Goal: Task Accomplishment & Management: Manage account settings

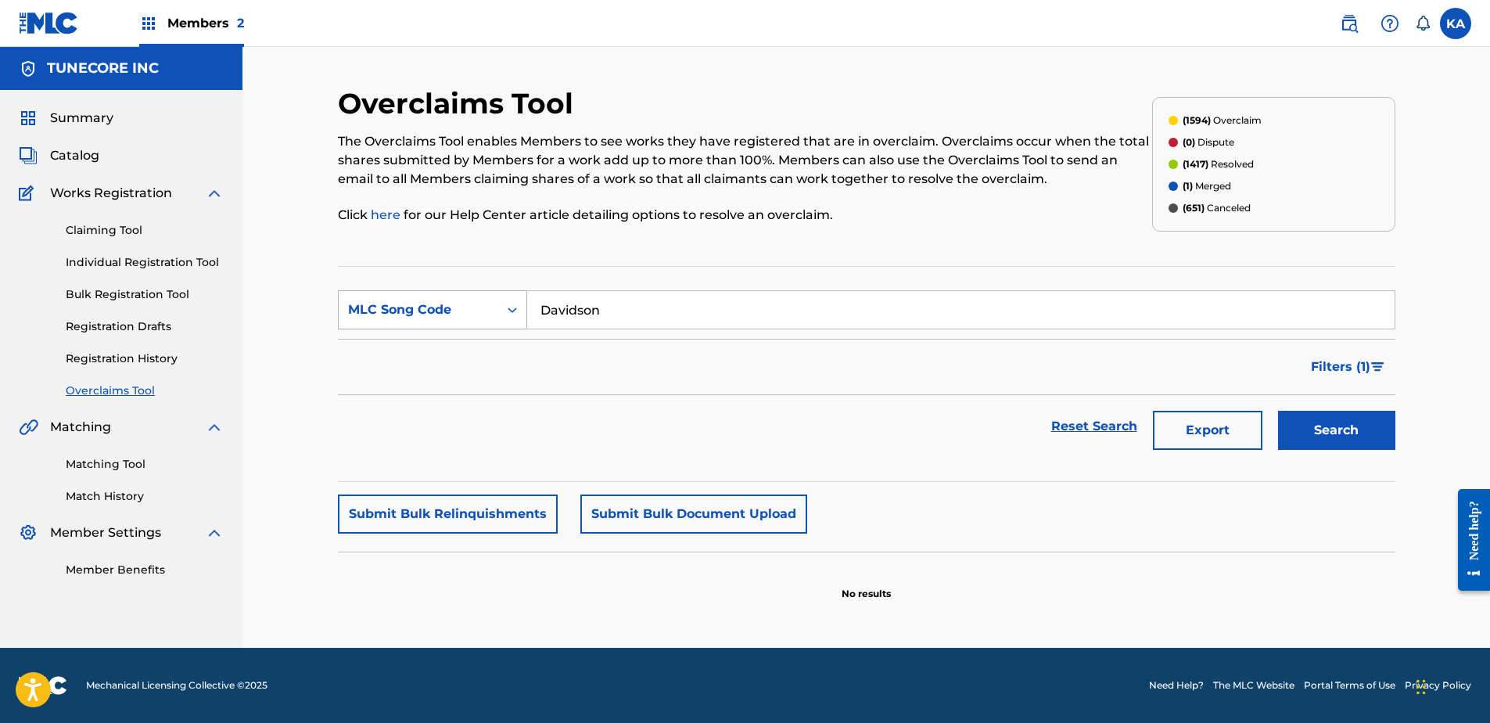
drag, startPoint x: 5, startPoint y: 228, endPoint x: 474, endPoint y: 305, distance: 474.8
click at [474, 305] on form "SearchWithCriteria0cf8dcd3-e8fa-4632-a455-2047759ddb9b MLC Song Code Davidson F…" at bounding box center [866, 373] width 1057 height 167
drag, startPoint x: 474, startPoint y: 305, endPoint x: 485, endPoint y: 316, distance: 15.5
click at [499, 315] on div "Search Form" at bounding box center [512, 310] width 28 height 28
click at [402, 425] on div "MLC Song Code" at bounding box center [433, 426] width 188 height 39
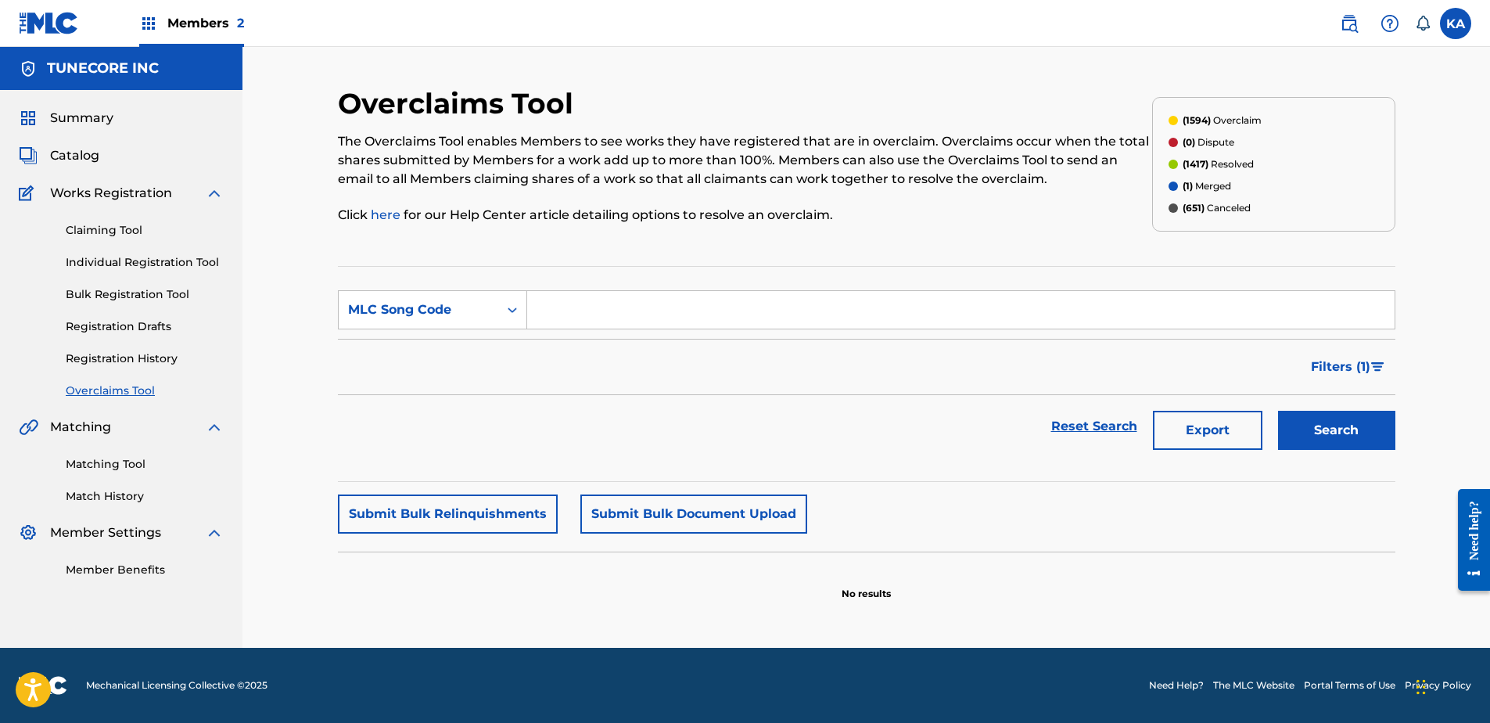
click at [552, 300] on input "Search Form" at bounding box center [960, 310] width 867 height 38
paste input "LT7AO9"
type input "LT7AO9"
click at [1313, 443] on button "Search" at bounding box center [1336, 430] width 117 height 39
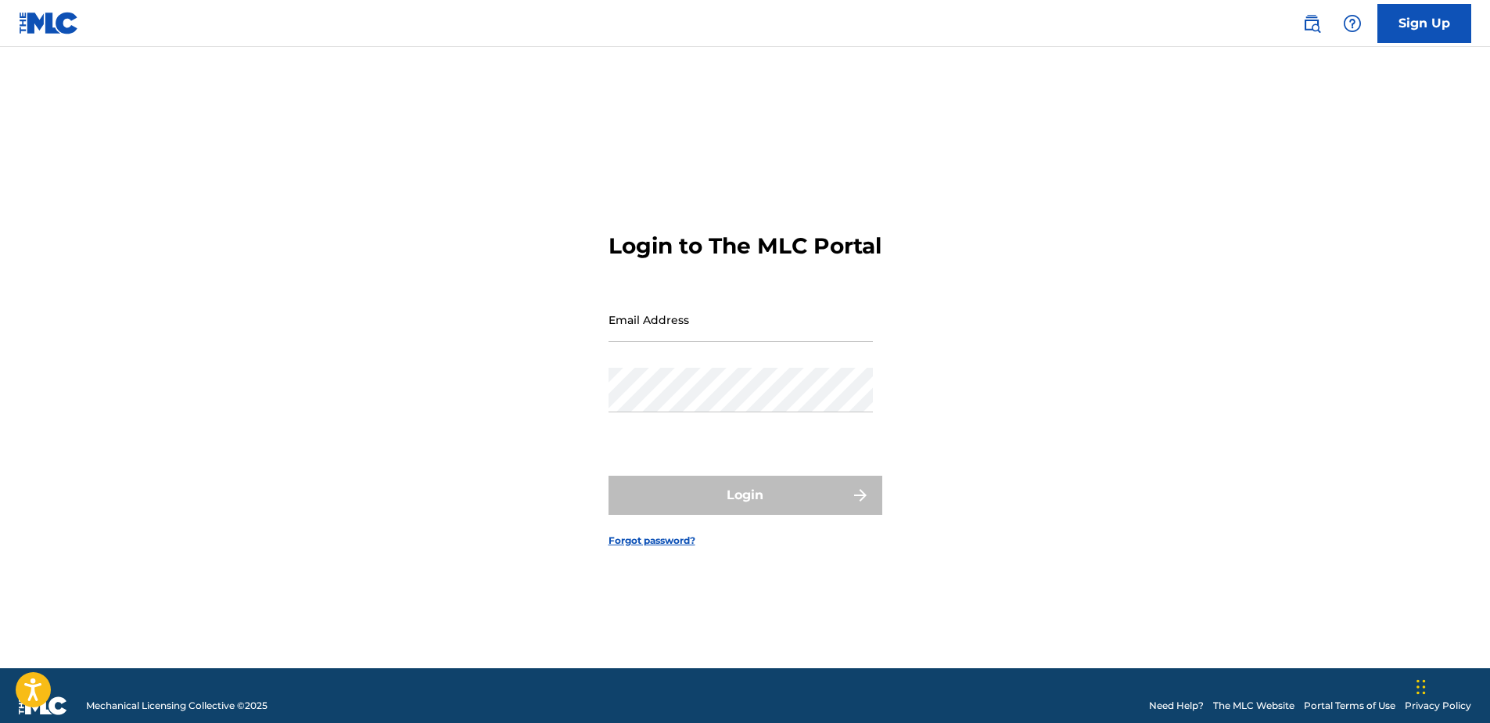
type input "[PERSON_NAME][EMAIL_ADDRESS][PERSON_NAME][DOMAIN_NAME]"
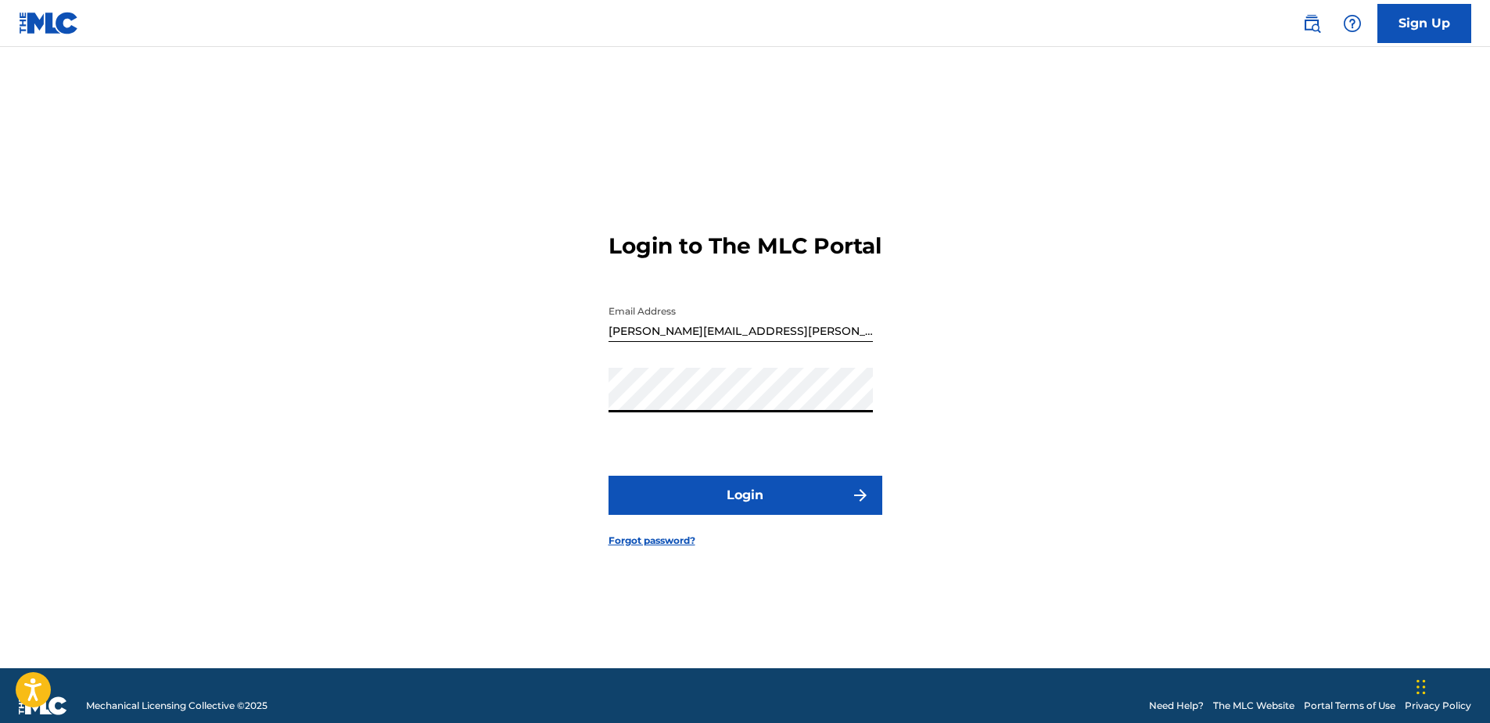
click at [465, 395] on div "Login to The MLC Portal Email Address [PERSON_NAME][EMAIL_ADDRESS][PERSON_NAME]…" at bounding box center [745, 377] width 1095 height 582
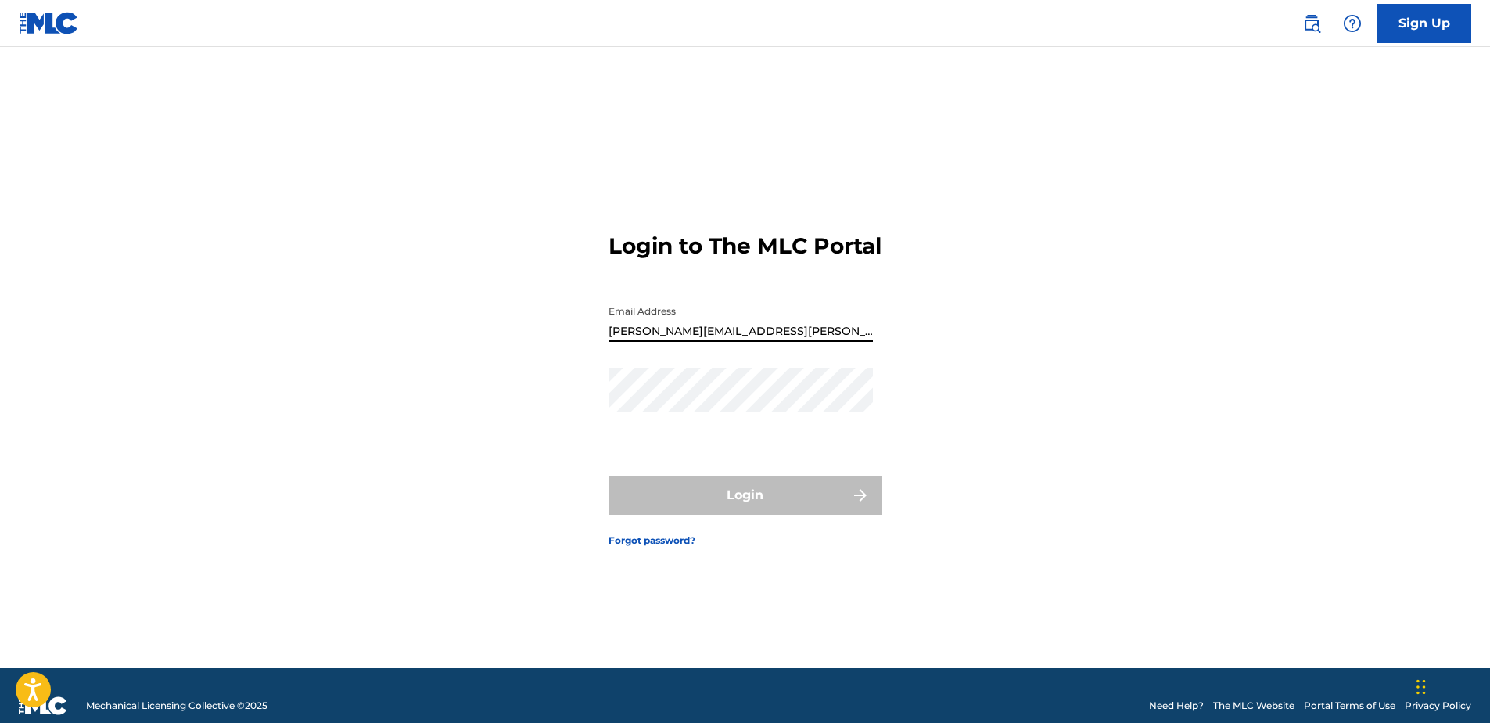
drag, startPoint x: 773, startPoint y: 333, endPoint x: 487, endPoint y: 335, distance: 286.2
click at [483, 337] on div "Login to The MLC Portal Email Address [PERSON_NAME][EMAIL_ADDRESS][PERSON_NAME]…" at bounding box center [745, 377] width 1095 height 582
click at [1306, 31] on img at bounding box center [1311, 23] width 19 height 19
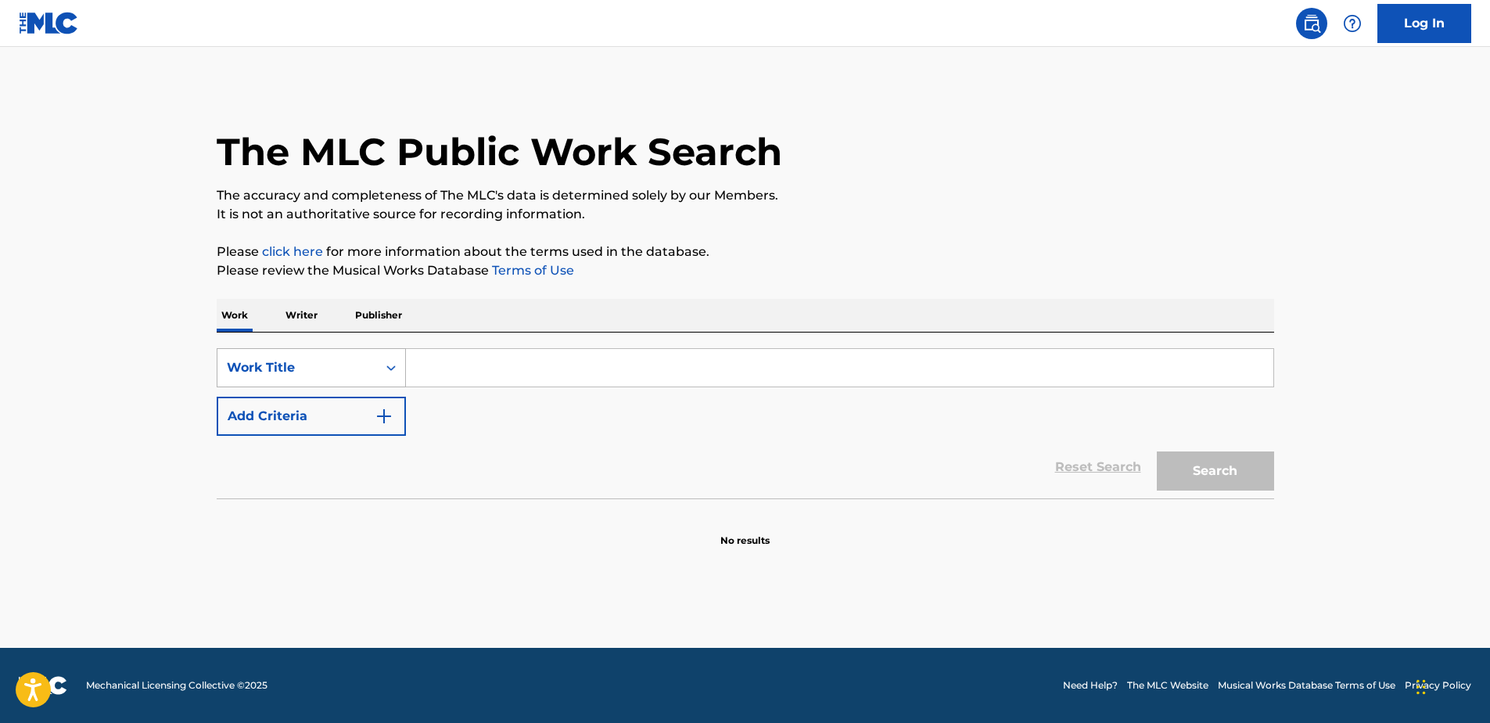
click at [391, 369] on icon "Search Form" at bounding box center [391, 368] width 16 height 16
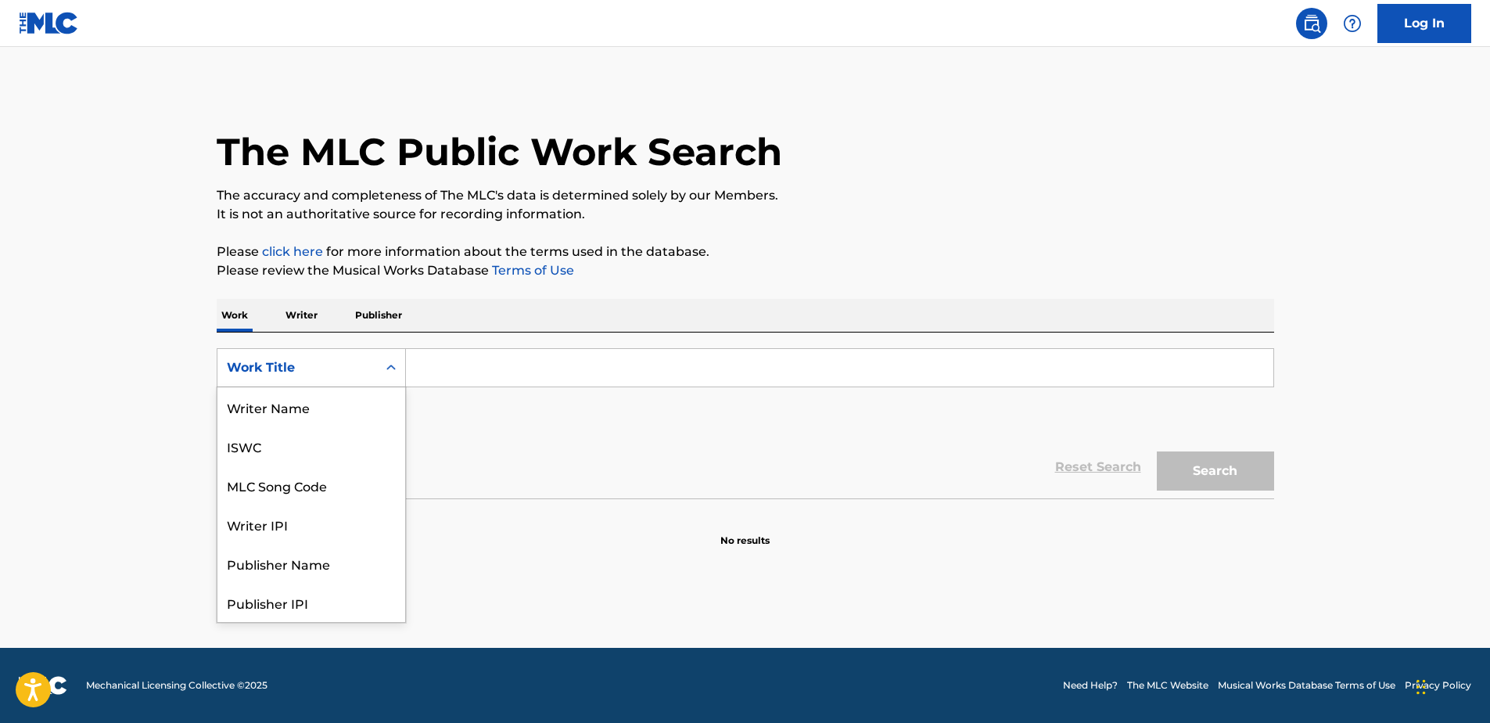
scroll to position [78, 0]
click at [366, 404] on div "MLC Song Code" at bounding box center [311, 406] width 188 height 39
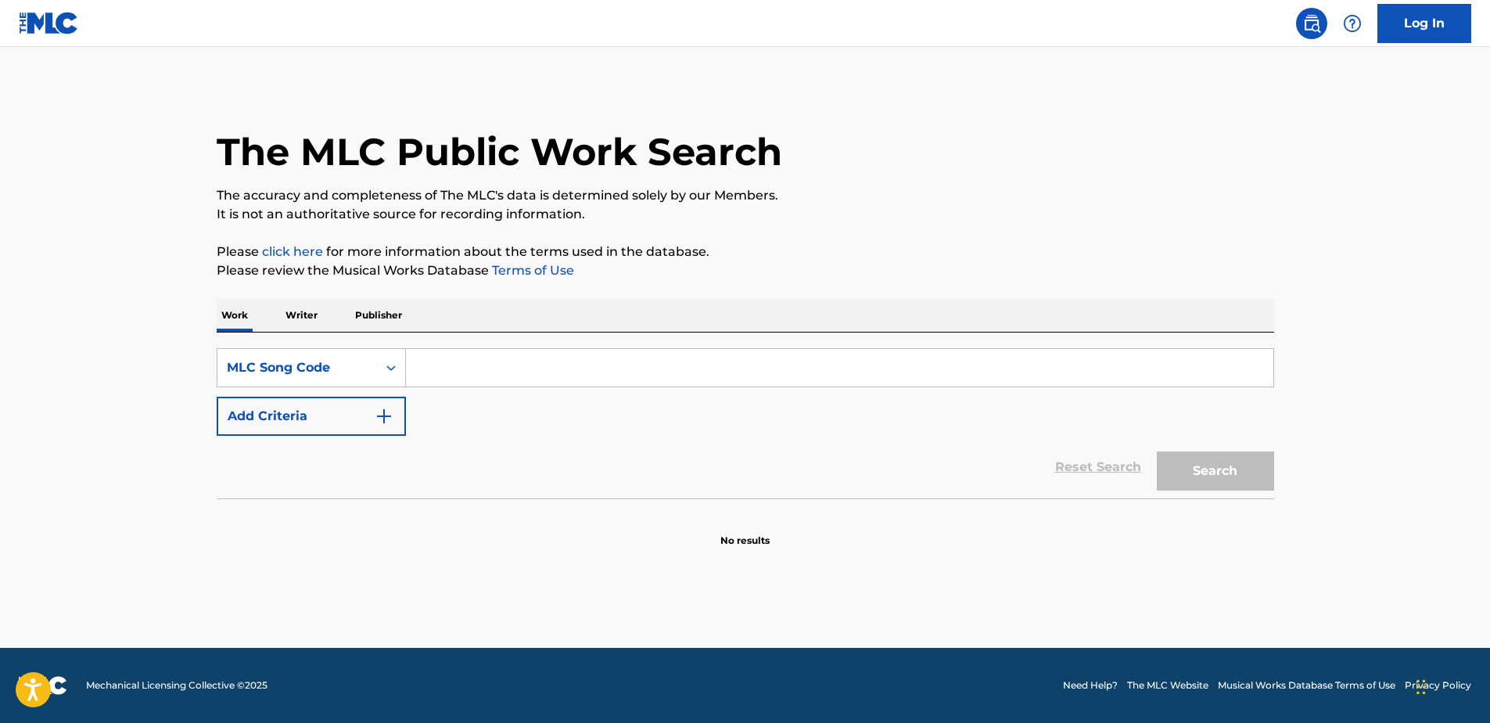
click at [503, 370] on input "Search Form" at bounding box center [839, 368] width 867 height 38
paste input "LT7AO9"
type input "LT7AO9"
click at [1213, 454] on button "Search" at bounding box center [1215, 470] width 117 height 39
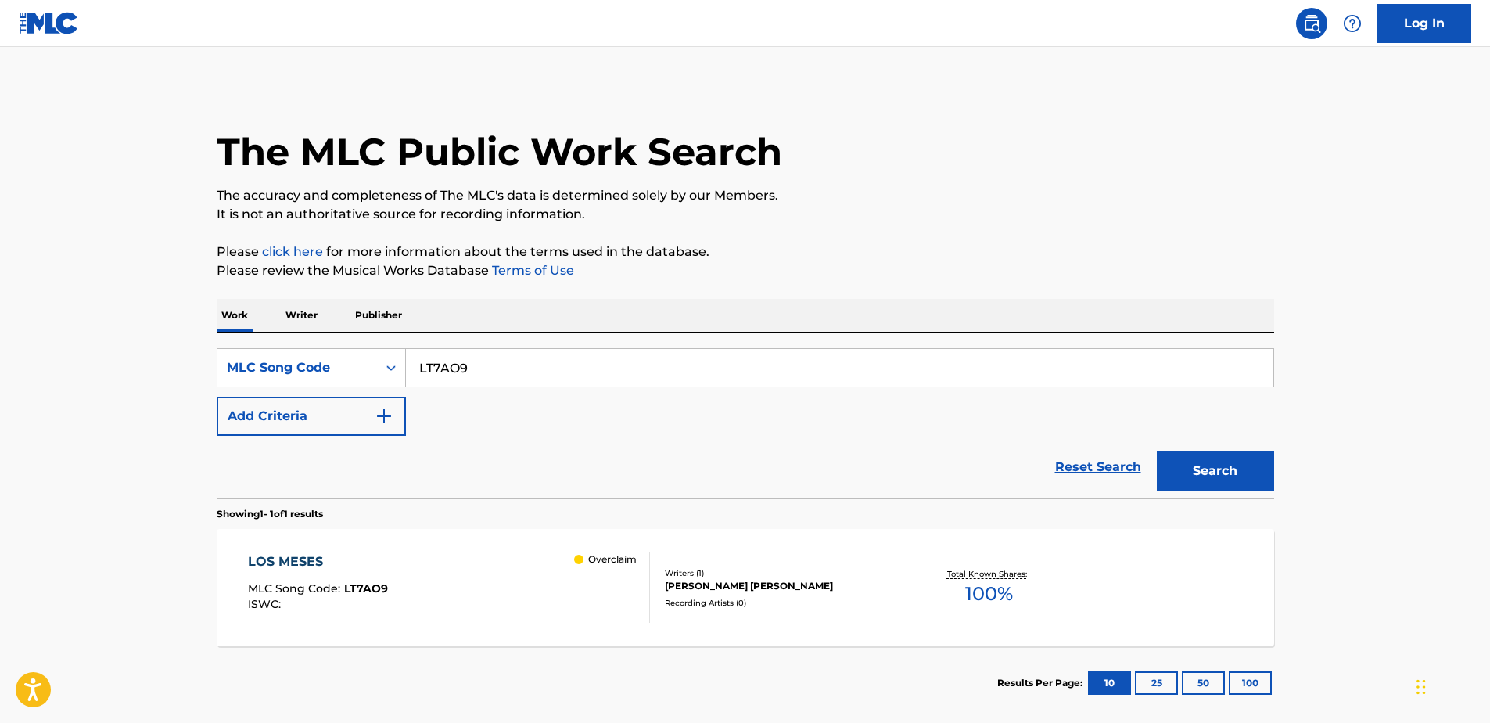
click at [501, 598] on div "LOS MESES MLC Song Code : LT7AO9 ISWC : Overclaim" at bounding box center [449, 587] width 402 height 70
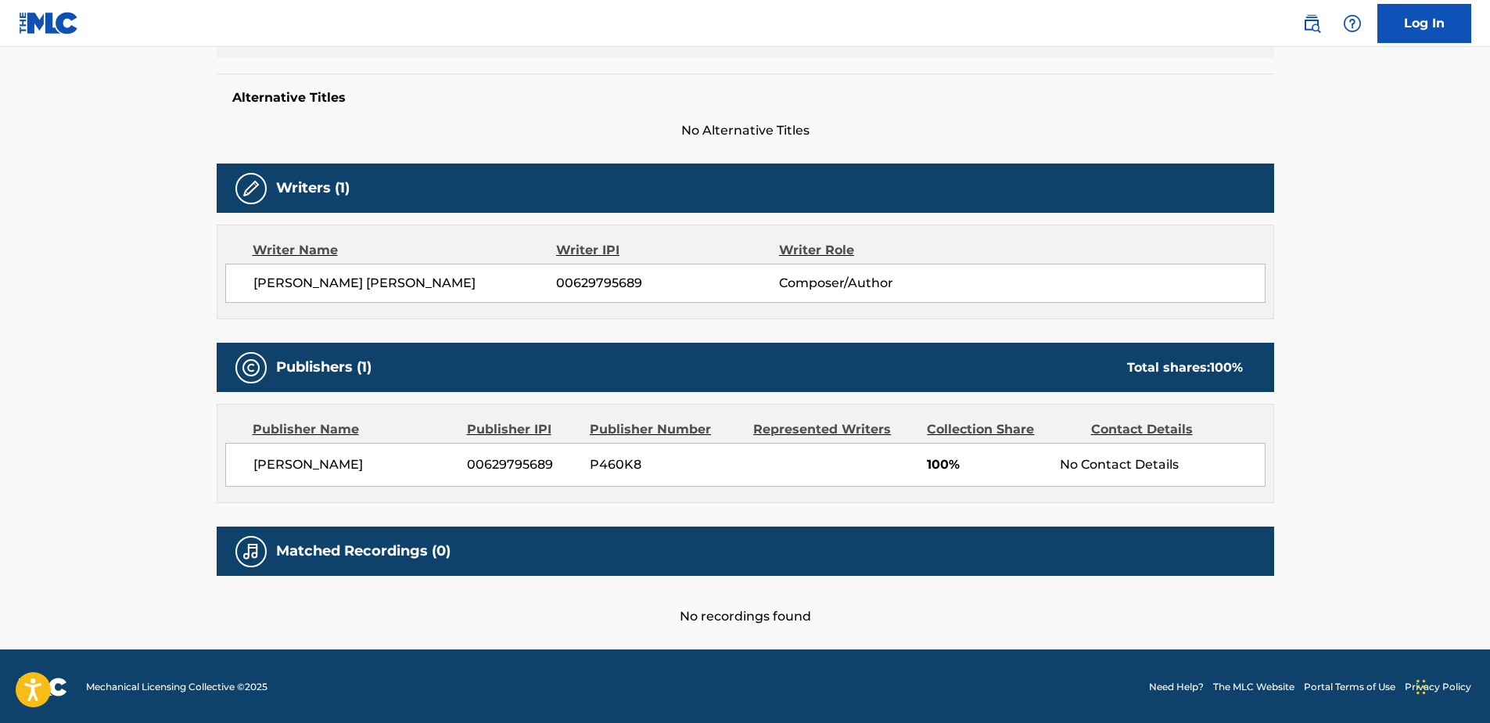
scroll to position [389, 0]
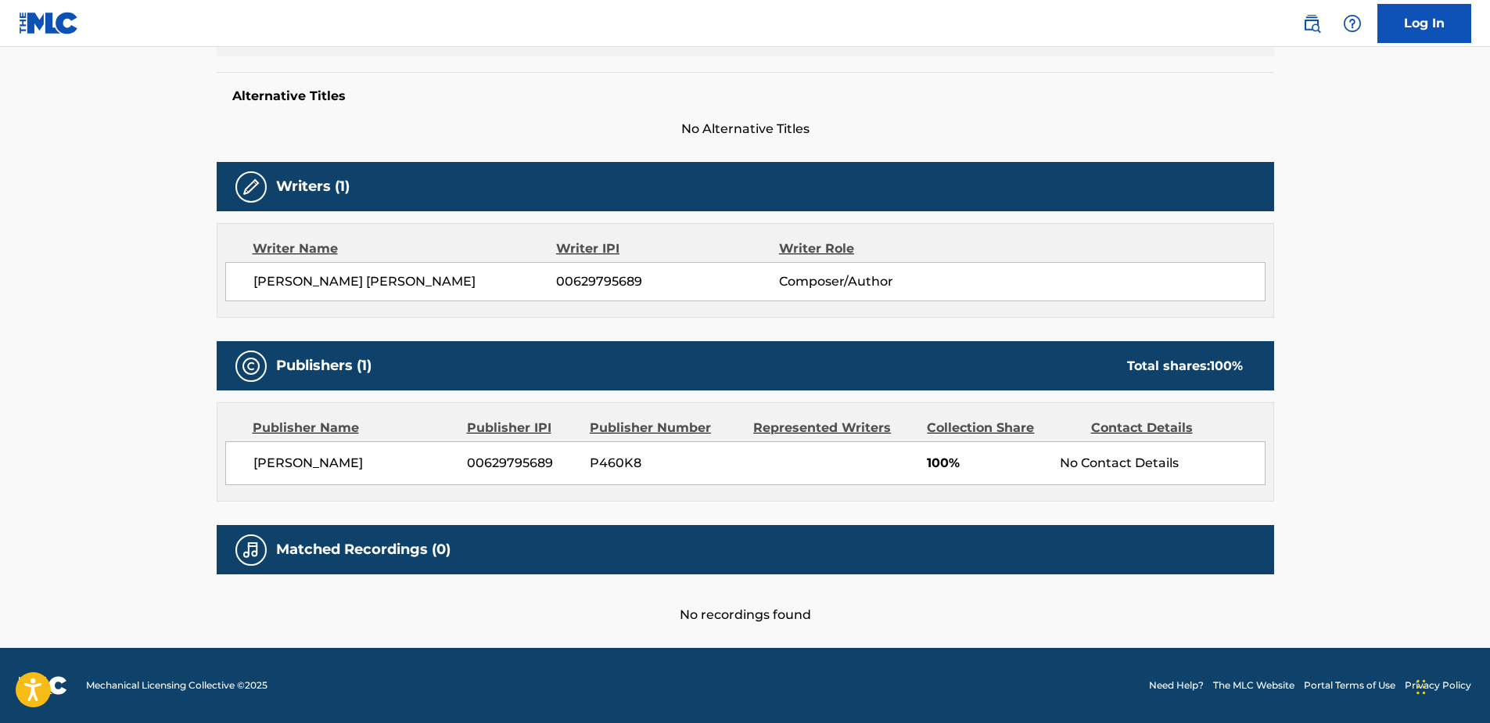
click at [348, 367] on h5 "Publishers (1)" at bounding box center [323, 366] width 95 height 18
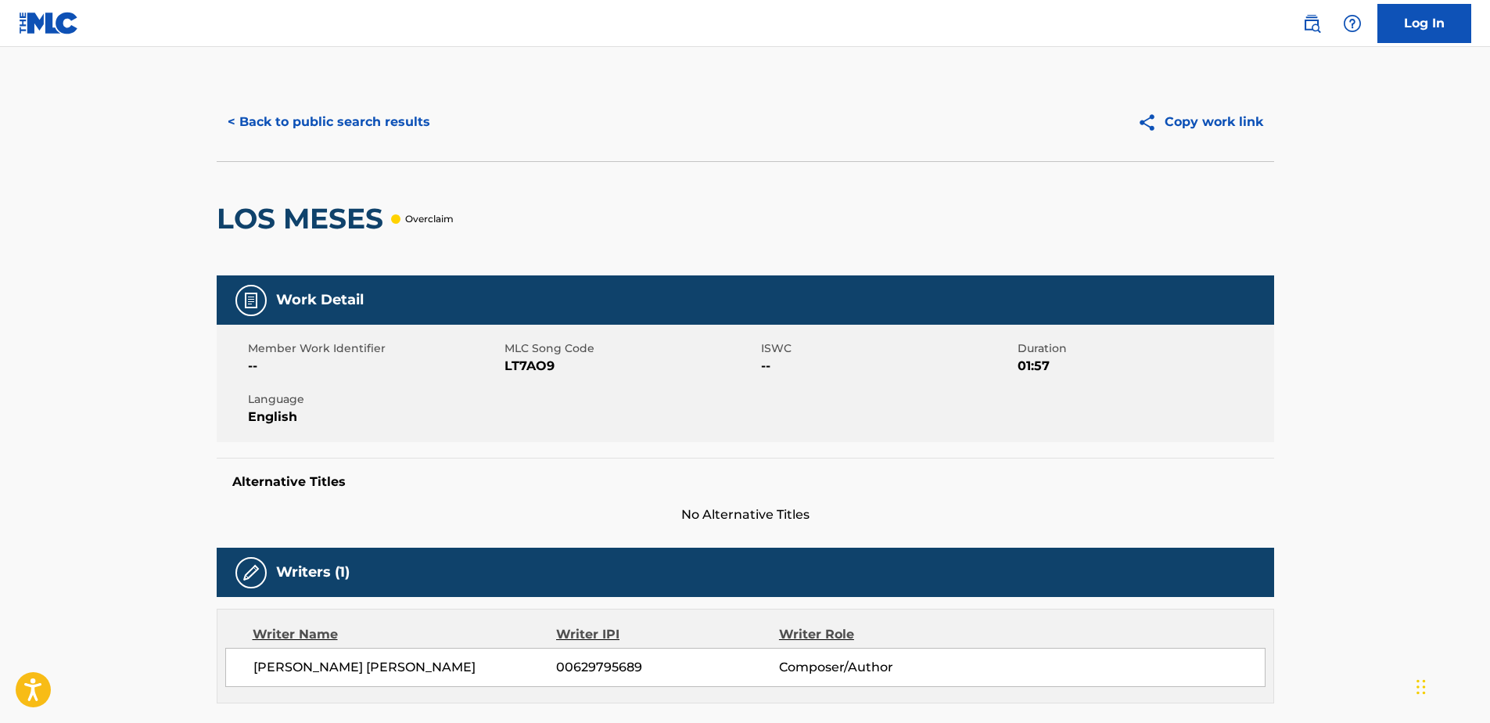
scroll to position [0, 0]
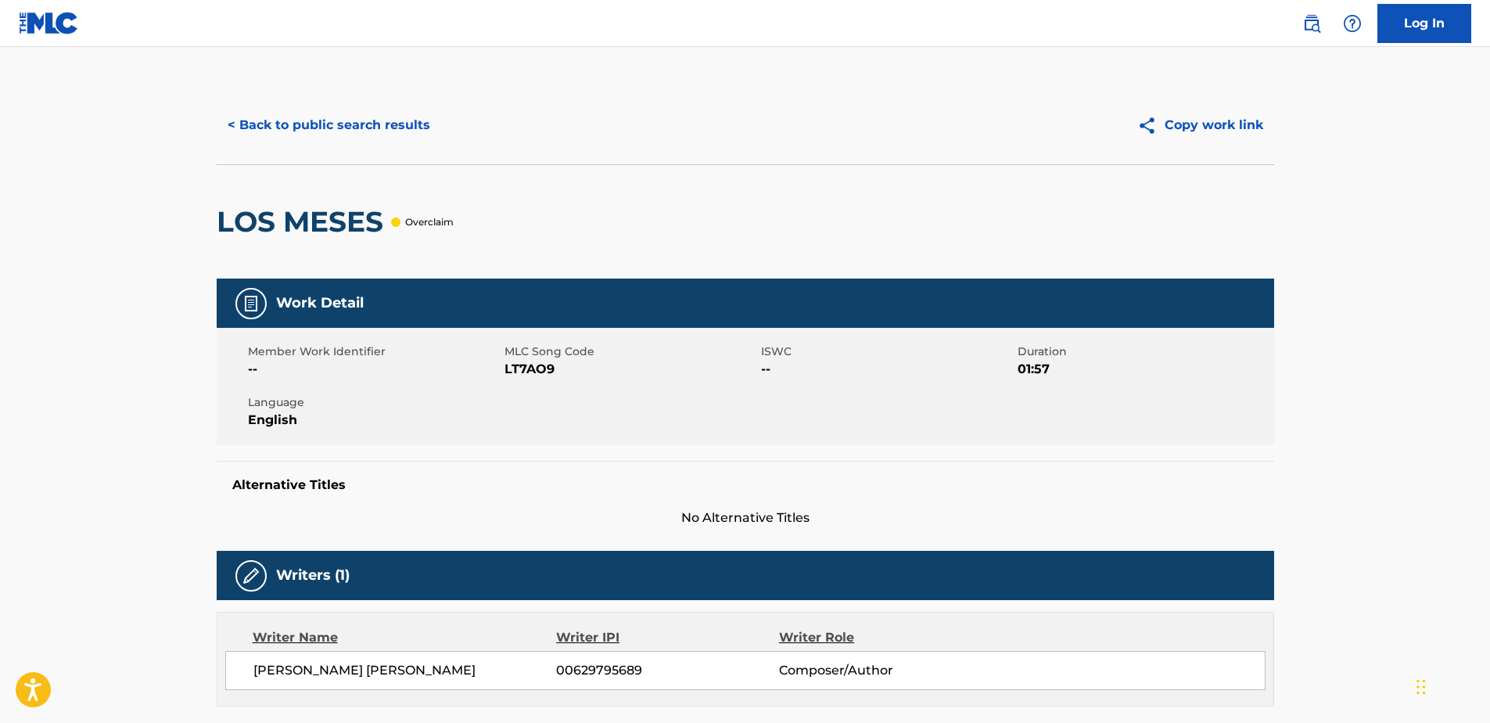
click at [1433, 23] on link "Log In" at bounding box center [1424, 23] width 94 height 39
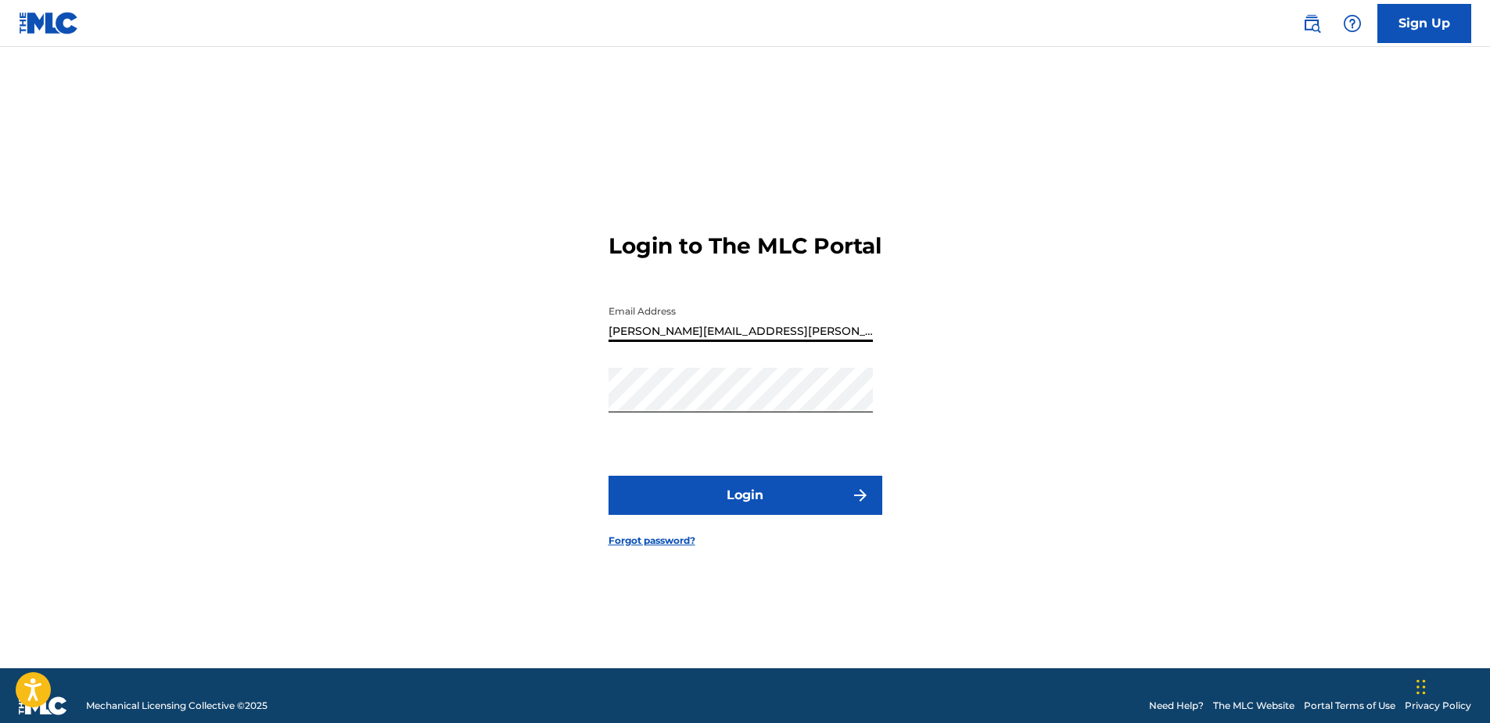
drag, startPoint x: 786, startPoint y: 340, endPoint x: 591, endPoint y: 350, distance: 195.0
click at [591, 350] on div "Login to The MLC Portal Email Address [PERSON_NAME][EMAIL_ADDRESS][PERSON_NAME]…" at bounding box center [745, 377] width 1095 height 582
click at [740, 336] on input "[PERSON_NAME][EMAIL_ADDRESS][PERSON_NAME][DOMAIN_NAME]" at bounding box center [740, 319] width 264 height 45
click at [740, 339] on input "[PERSON_NAME][EMAIL_ADDRESS][PERSON_NAME][DOMAIN_NAME]" at bounding box center [740, 319] width 264 height 45
type input "."
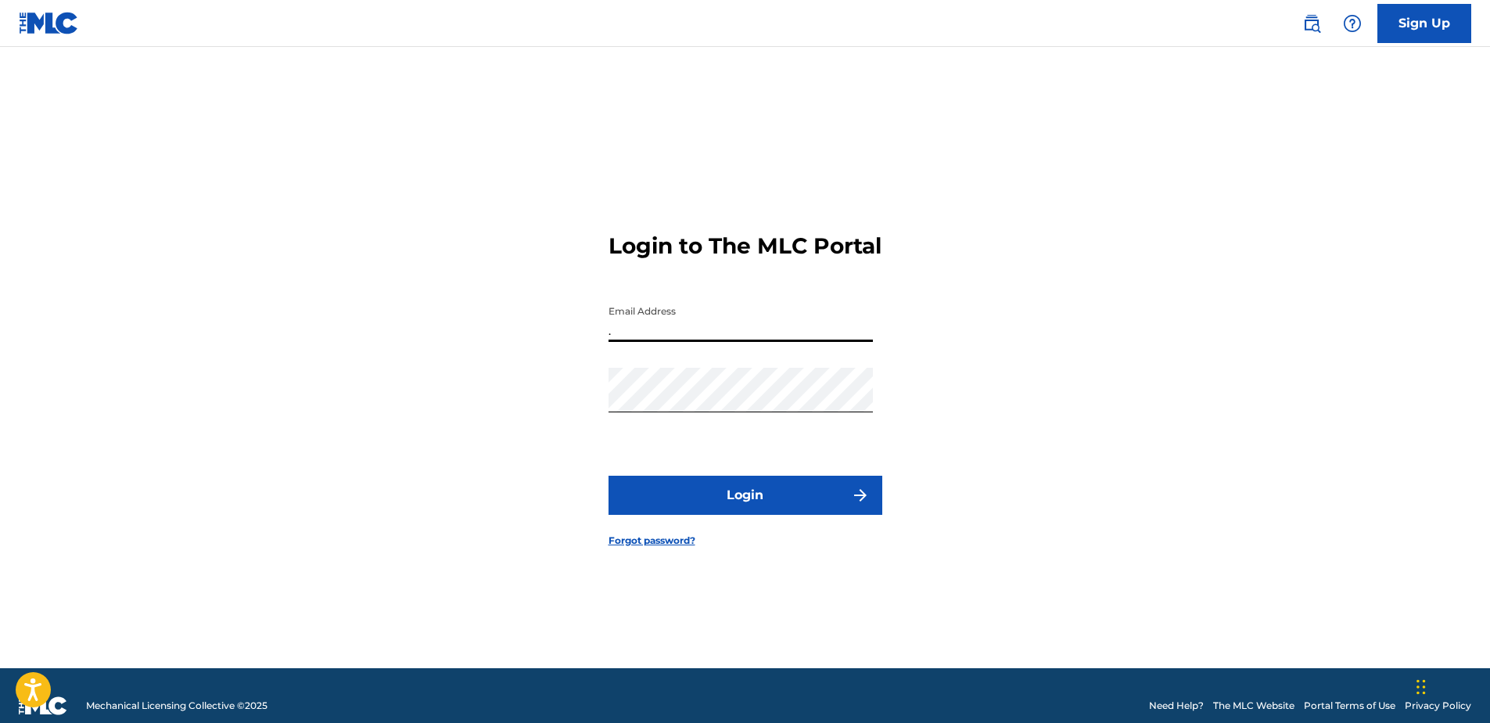
drag, startPoint x: 770, startPoint y: 346, endPoint x: 781, endPoint y: 371, distance: 27.6
click at [780, 368] on div "Email Address ." at bounding box center [740, 332] width 264 height 70
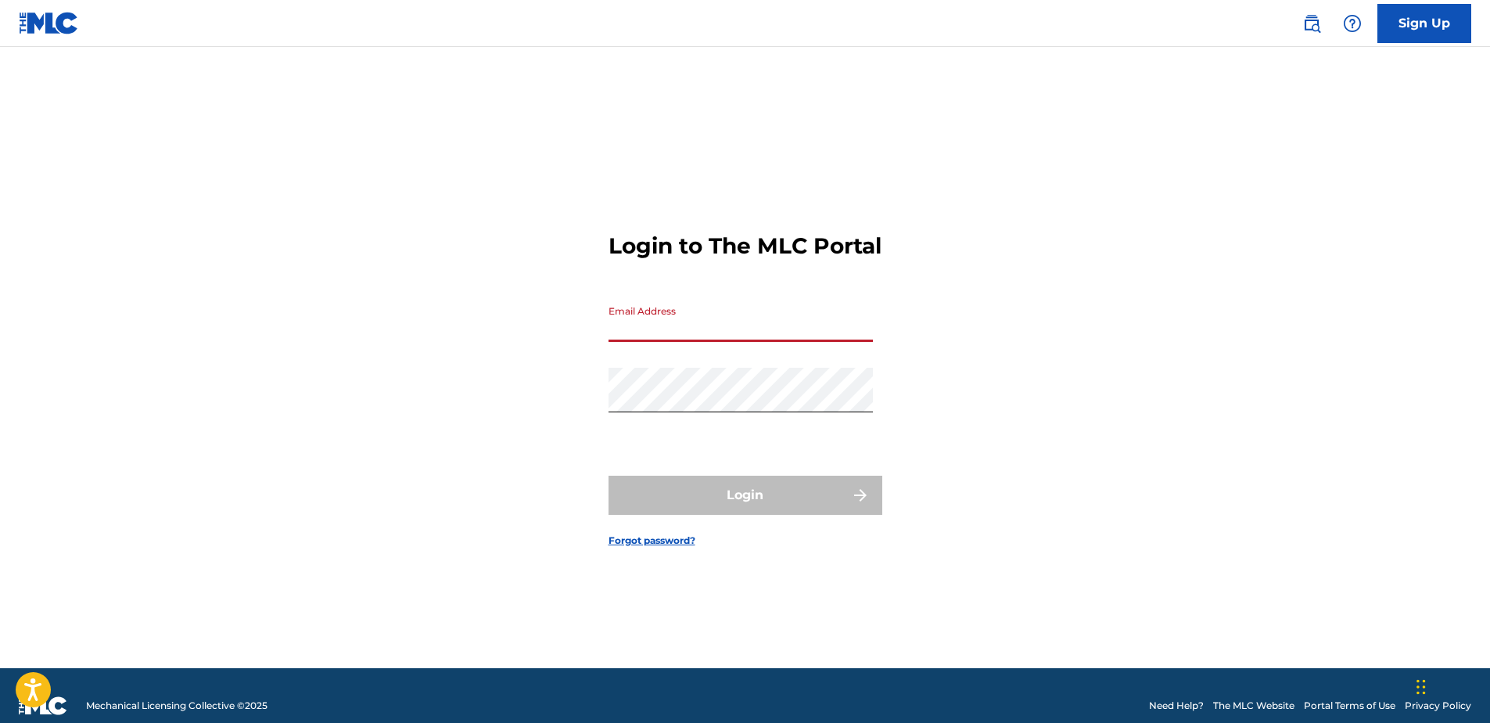
click at [582, 399] on div "Login to The MLC Portal Email Address Password Login Forgot password?" at bounding box center [745, 377] width 1095 height 582
click at [711, 423] on div "Password" at bounding box center [740, 403] width 264 height 70
click at [661, 316] on input "Email Address" at bounding box center [740, 319] width 264 height 45
type input "[PERSON_NAME][EMAIL_ADDRESS][PERSON_NAME][DOMAIN_NAME]"
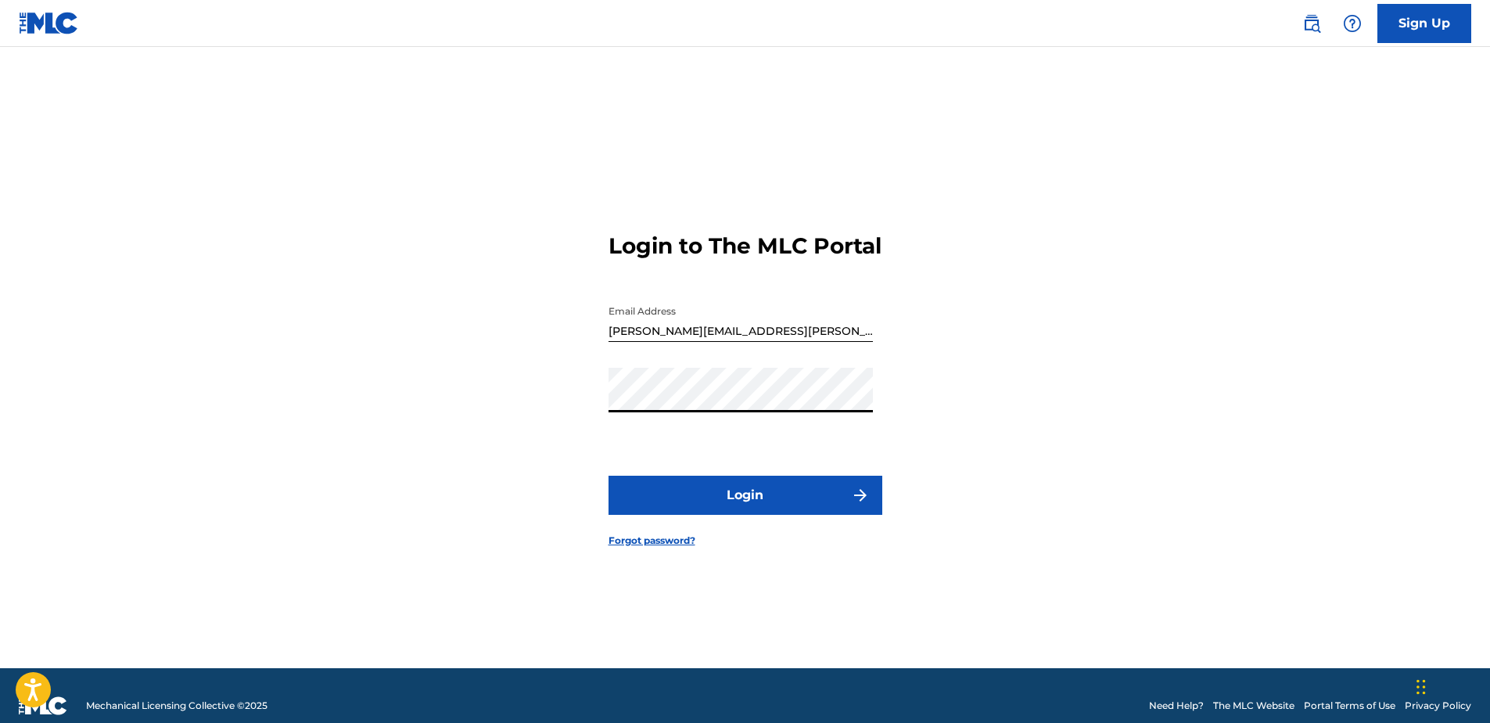
click at [608, 475] on button "Login" at bounding box center [745, 494] width 274 height 39
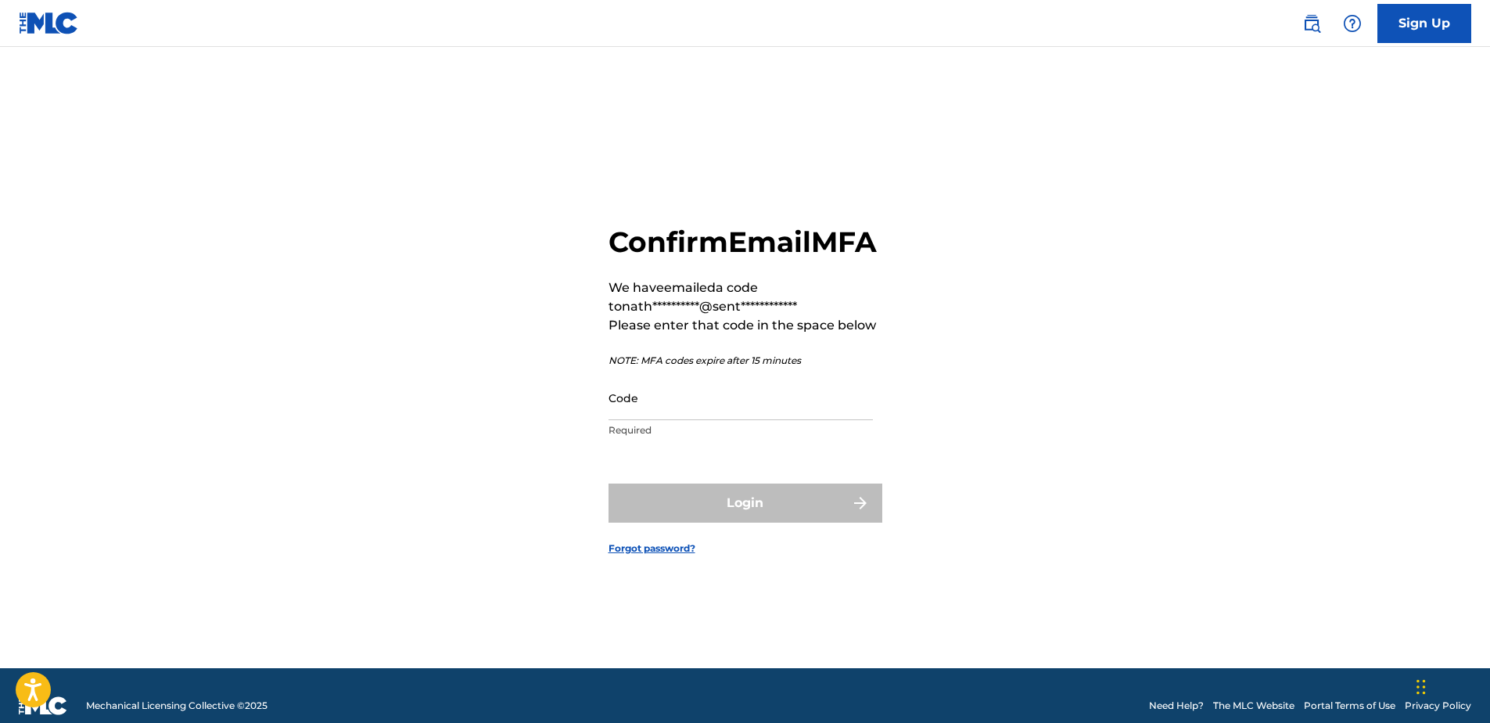
click at [655, 418] on input "Code" at bounding box center [740, 397] width 264 height 45
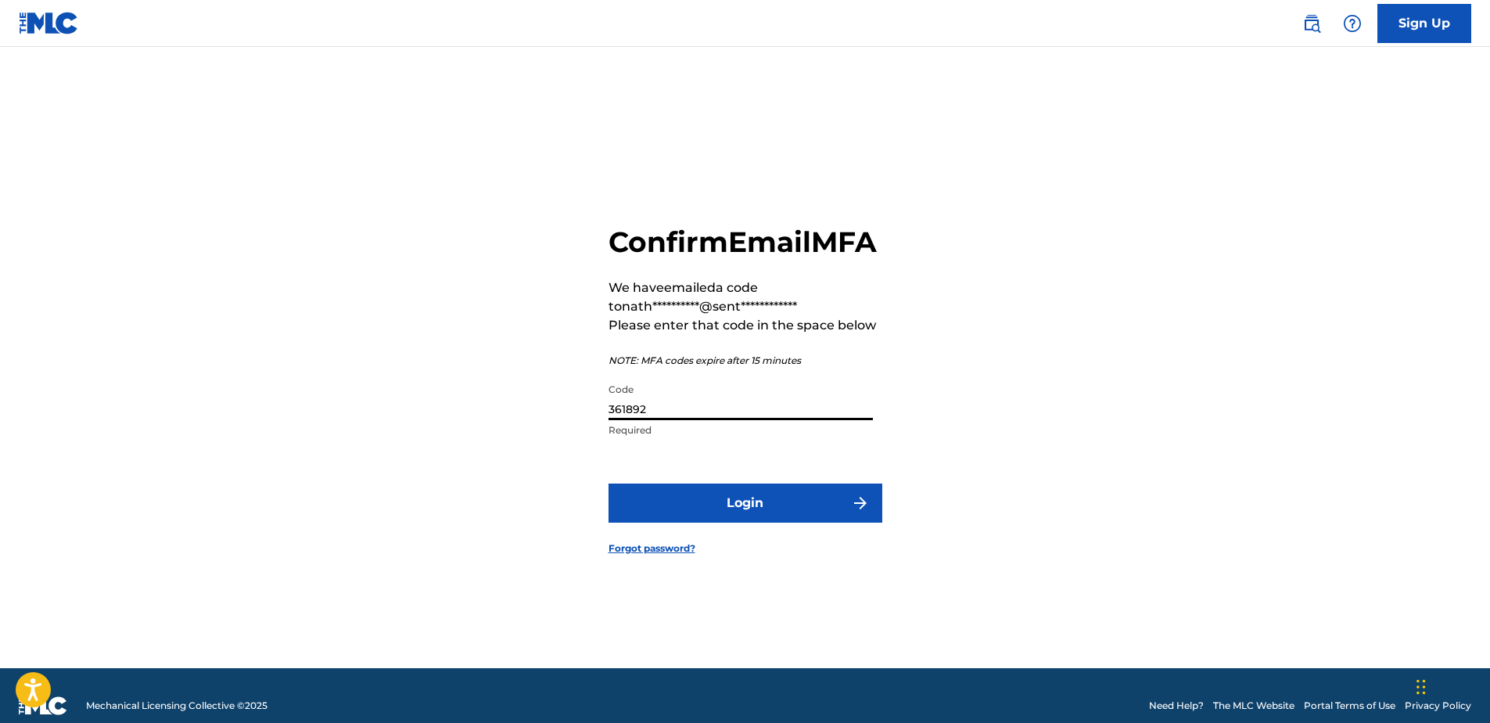
type input "361892"
click at [662, 522] on button "Login" at bounding box center [745, 502] width 274 height 39
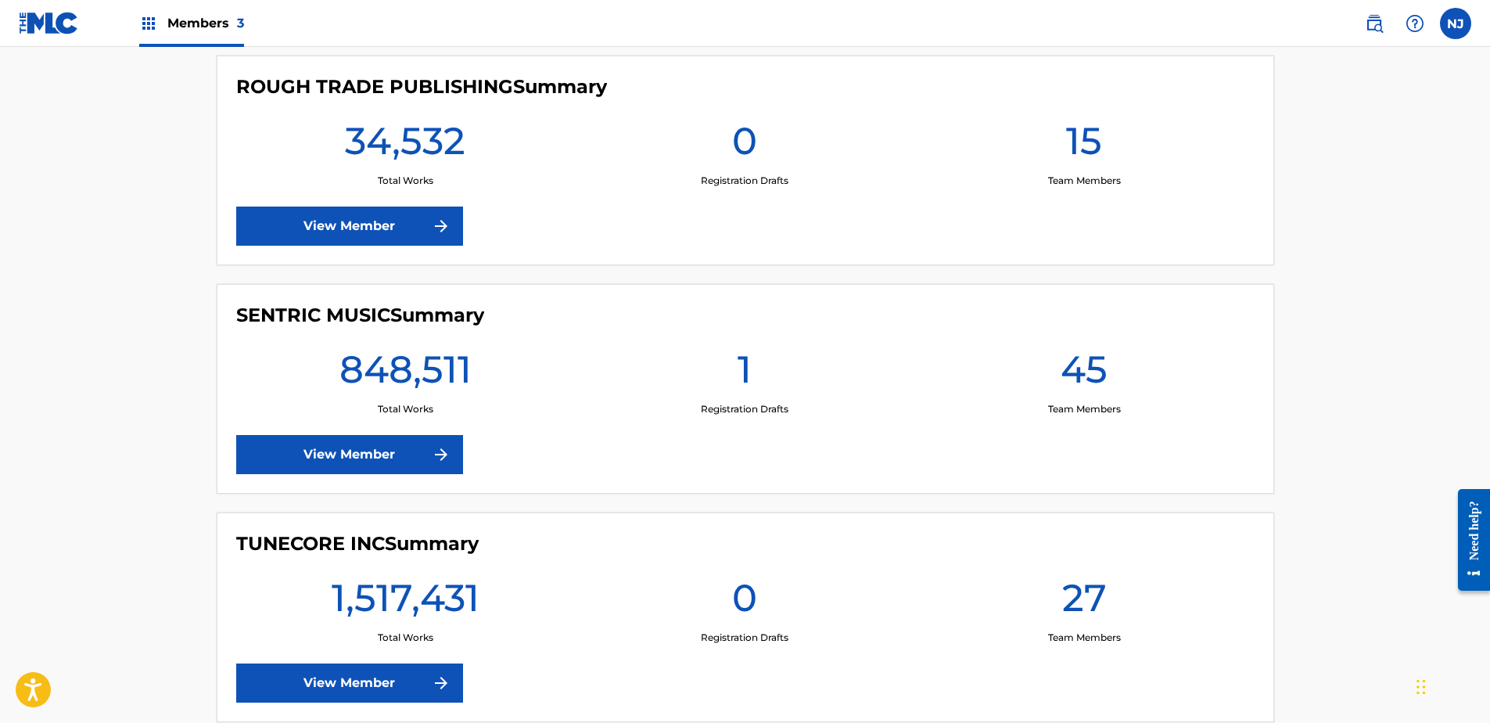
scroll to position [469, 0]
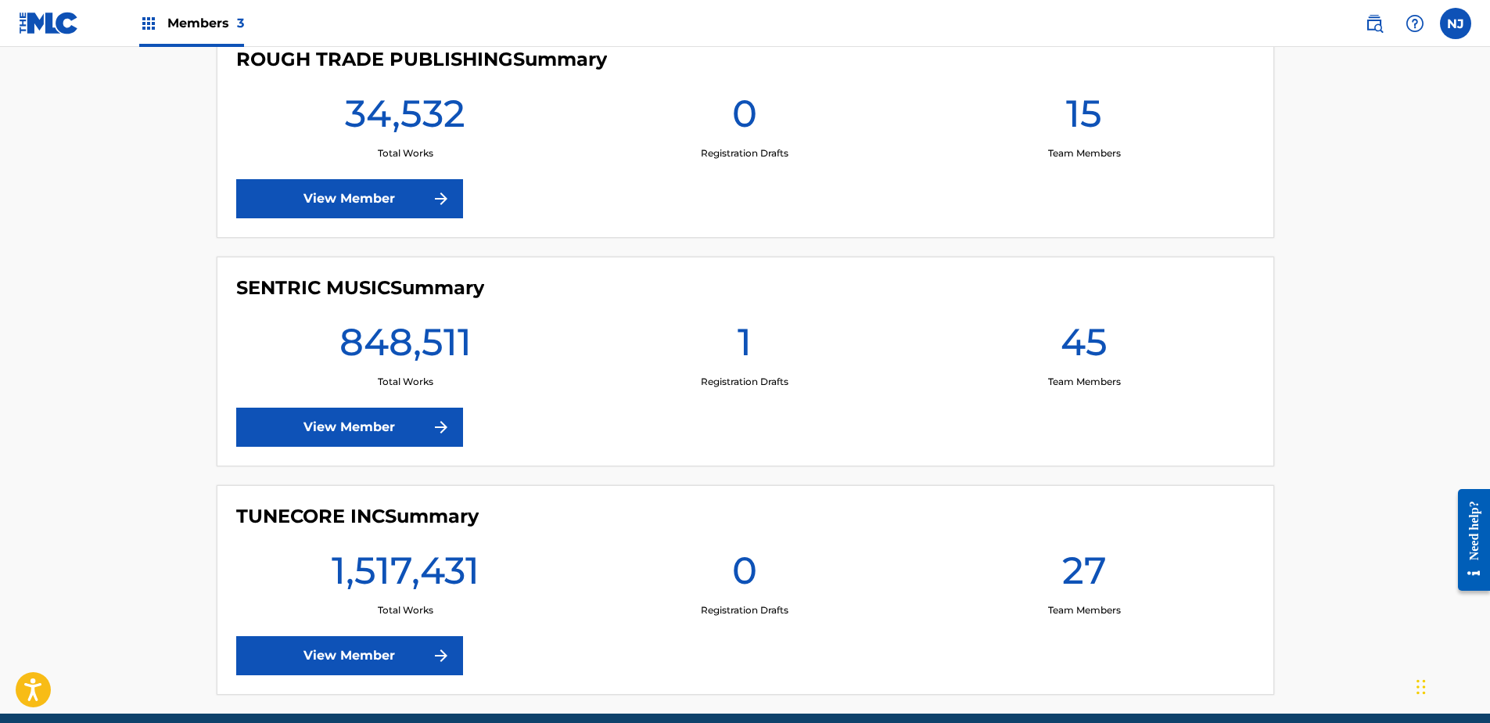
click at [365, 648] on link "View Member" at bounding box center [349, 655] width 227 height 39
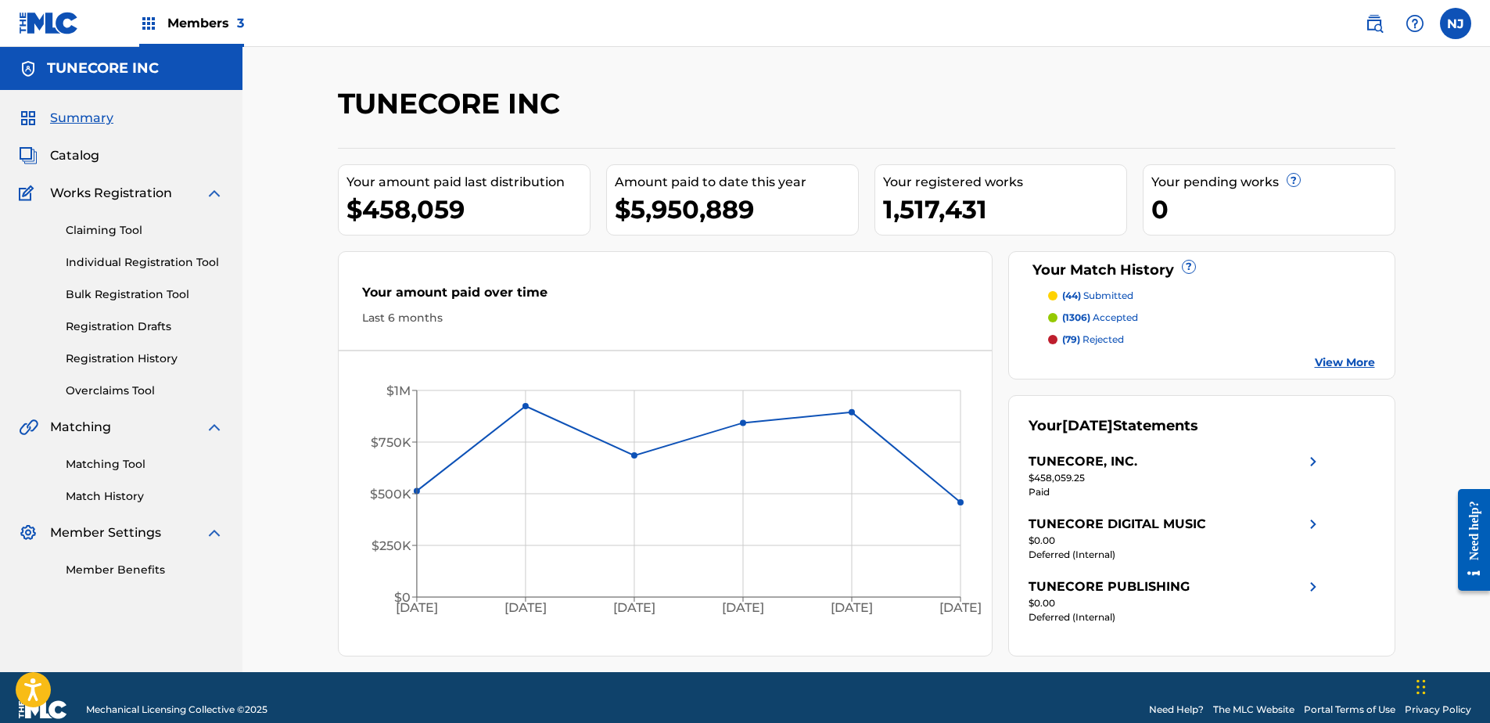
click at [114, 389] on link "Overclaims Tool" at bounding box center [145, 390] width 158 height 16
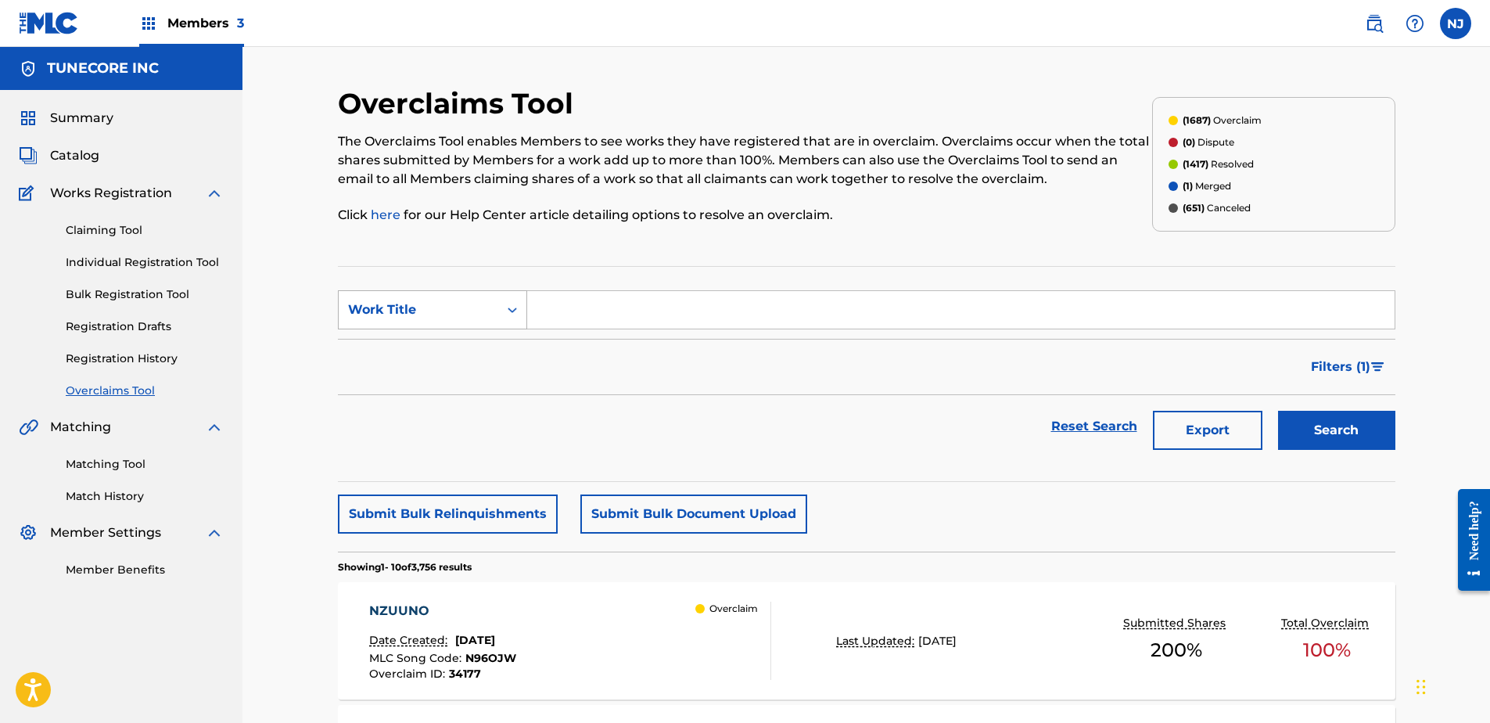
click at [519, 311] on div "Search Form" at bounding box center [512, 310] width 28 height 28
click at [489, 346] on div "MLC Song Code" at bounding box center [433, 348] width 188 height 39
click at [588, 311] on input "Search Form" at bounding box center [960, 310] width 867 height 38
paste input "LT7AO9"
type input "LT7AO9"
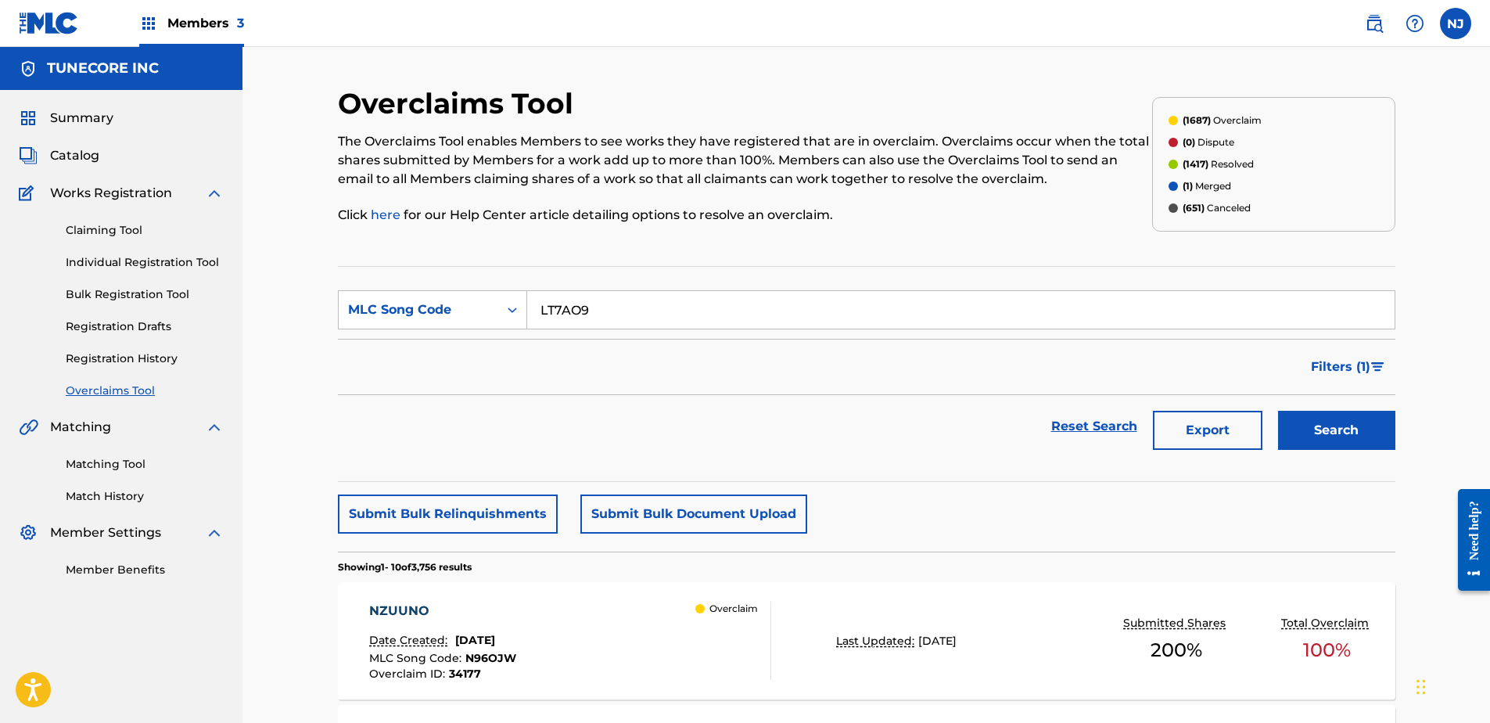
click at [1349, 438] on button "Search" at bounding box center [1336, 430] width 117 height 39
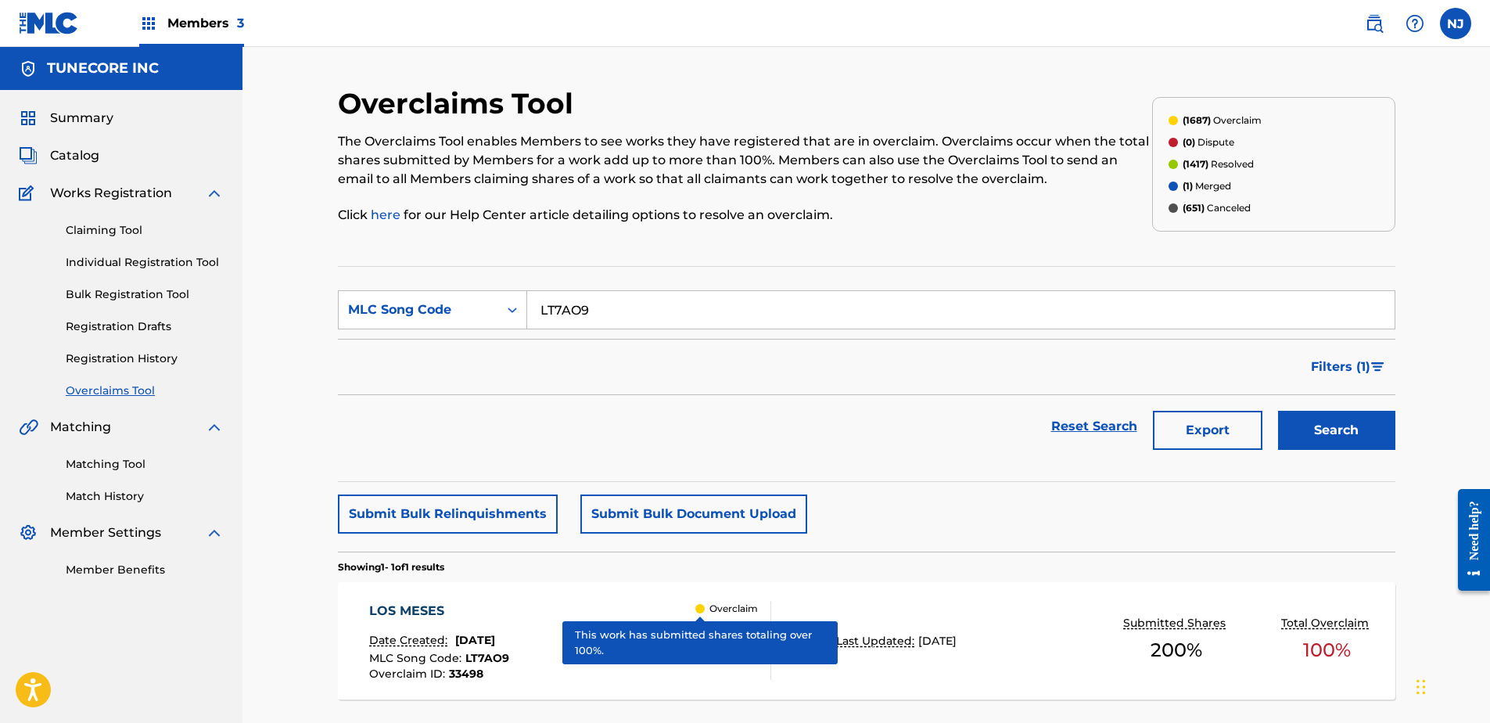
click at [671, 631] on div "LOS MESES Date Created: [DATE] MLC Song Code : LT7AO9 Overclaim ID : 33498 Over…" at bounding box center [570, 640] width 402 height 78
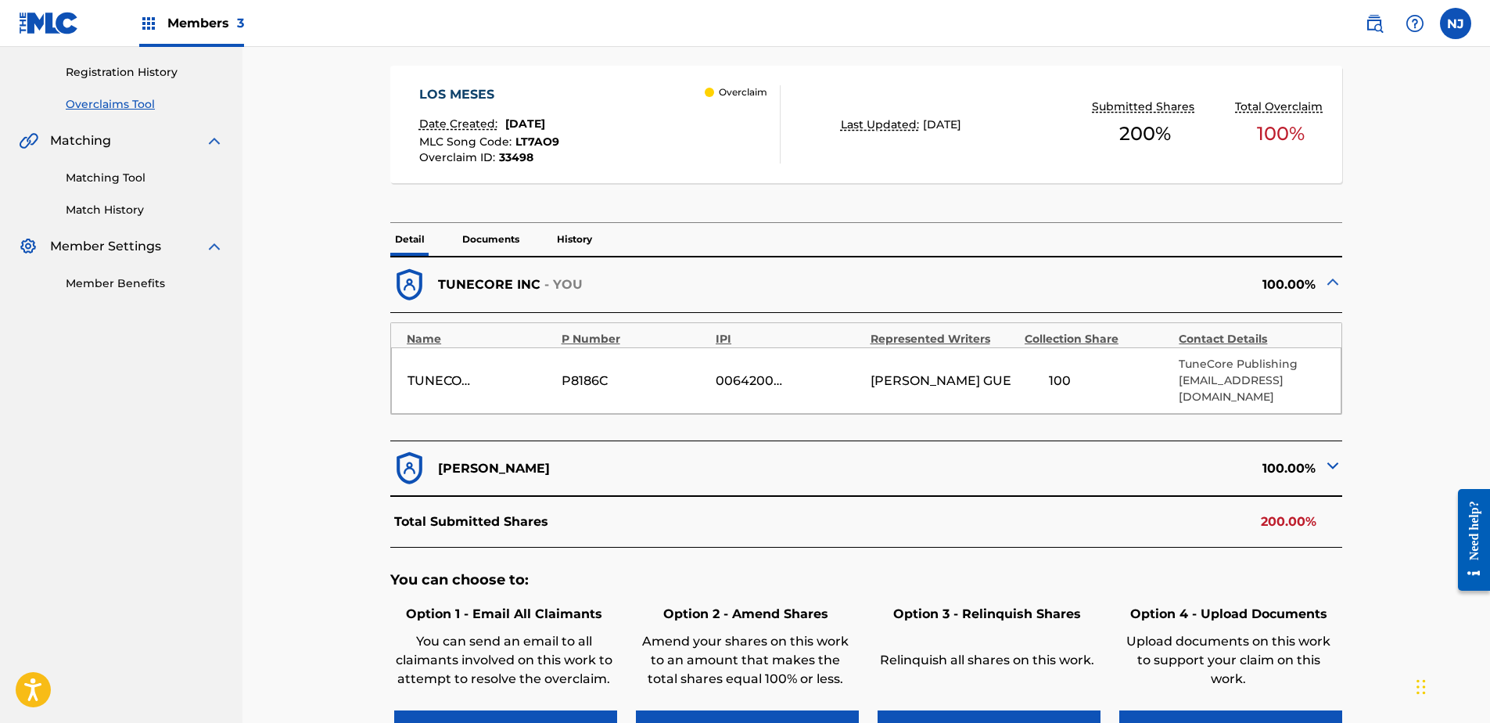
scroll to position [313, 0]
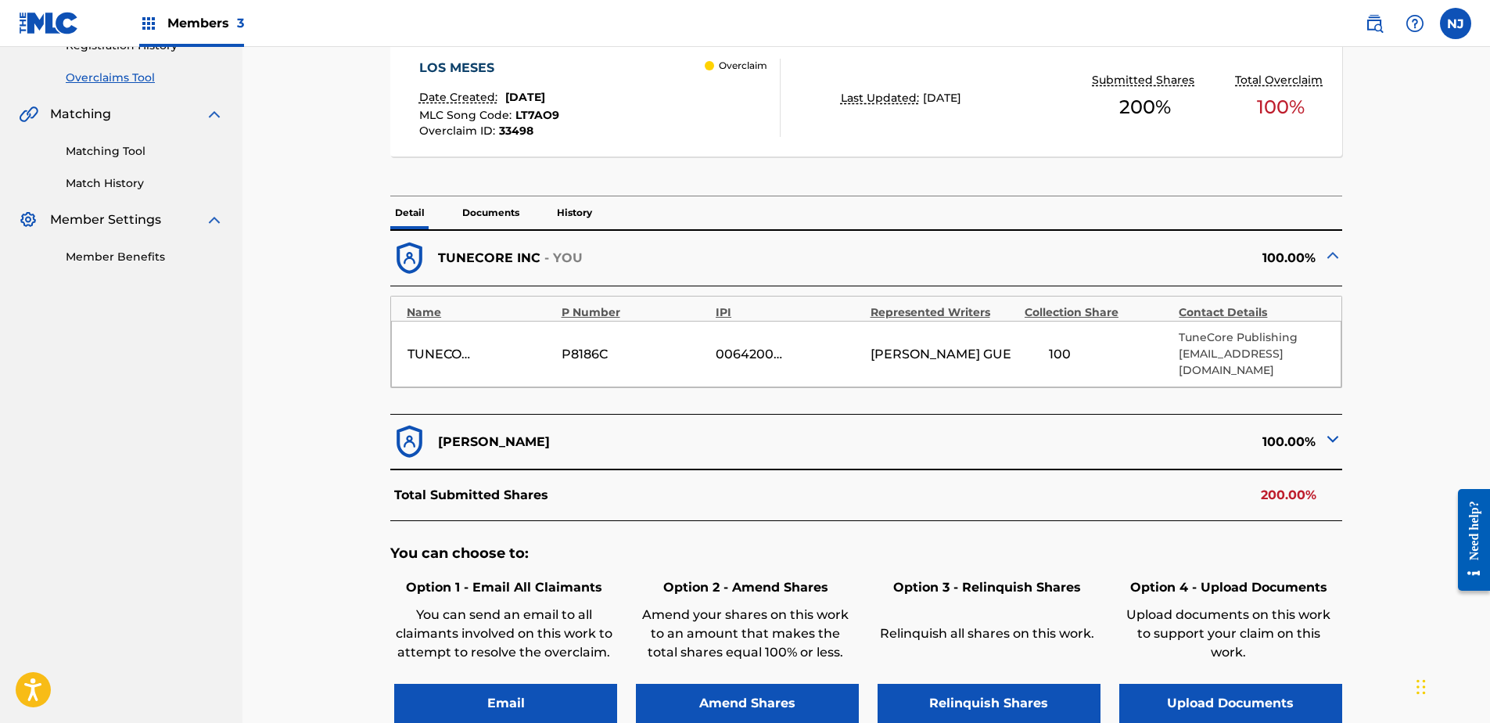
click at [1179, 687] on button "Upload Documents" at bounding box center [1230, 703] width 223 height 39
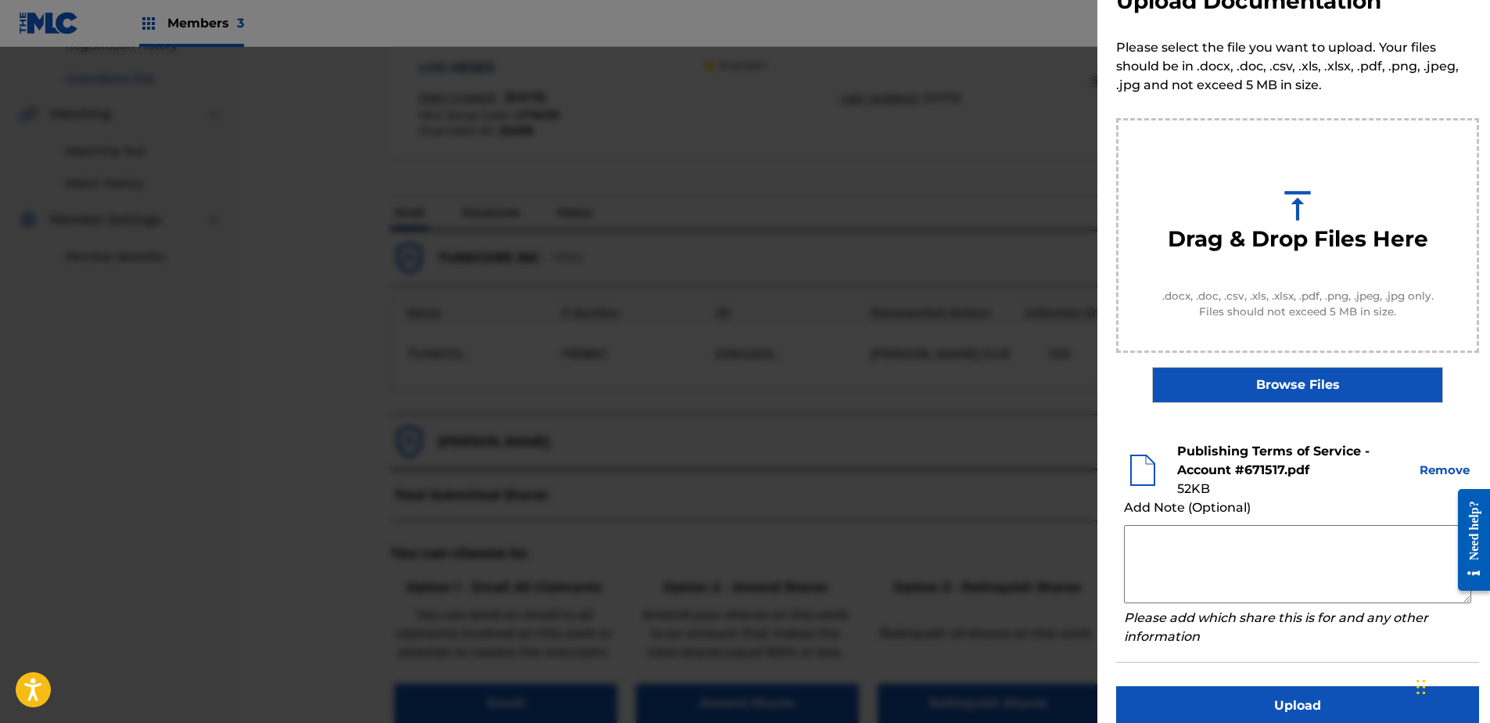
scroll to position [71, 0]
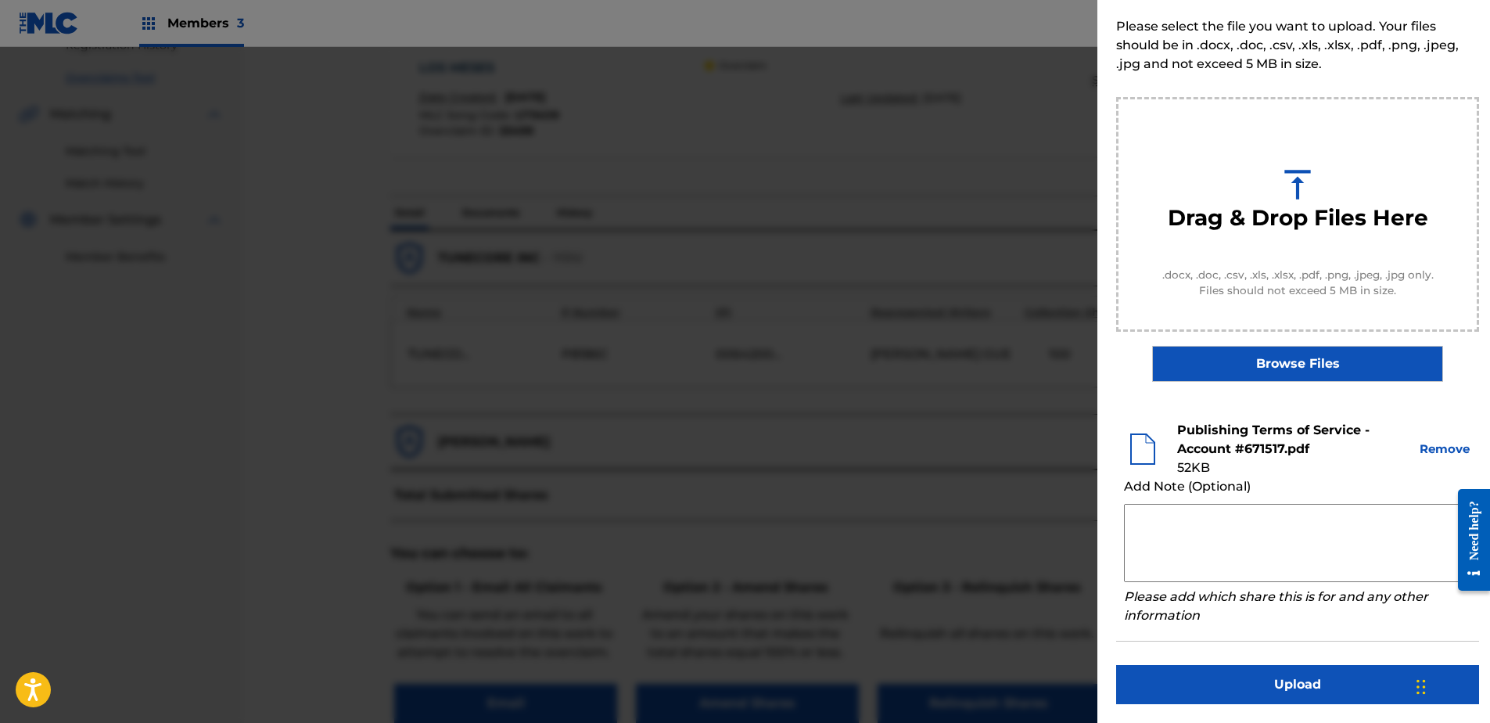
click at [1265, 672] on button "Upload" at bounding box center [1297, 684] width 363 height 39
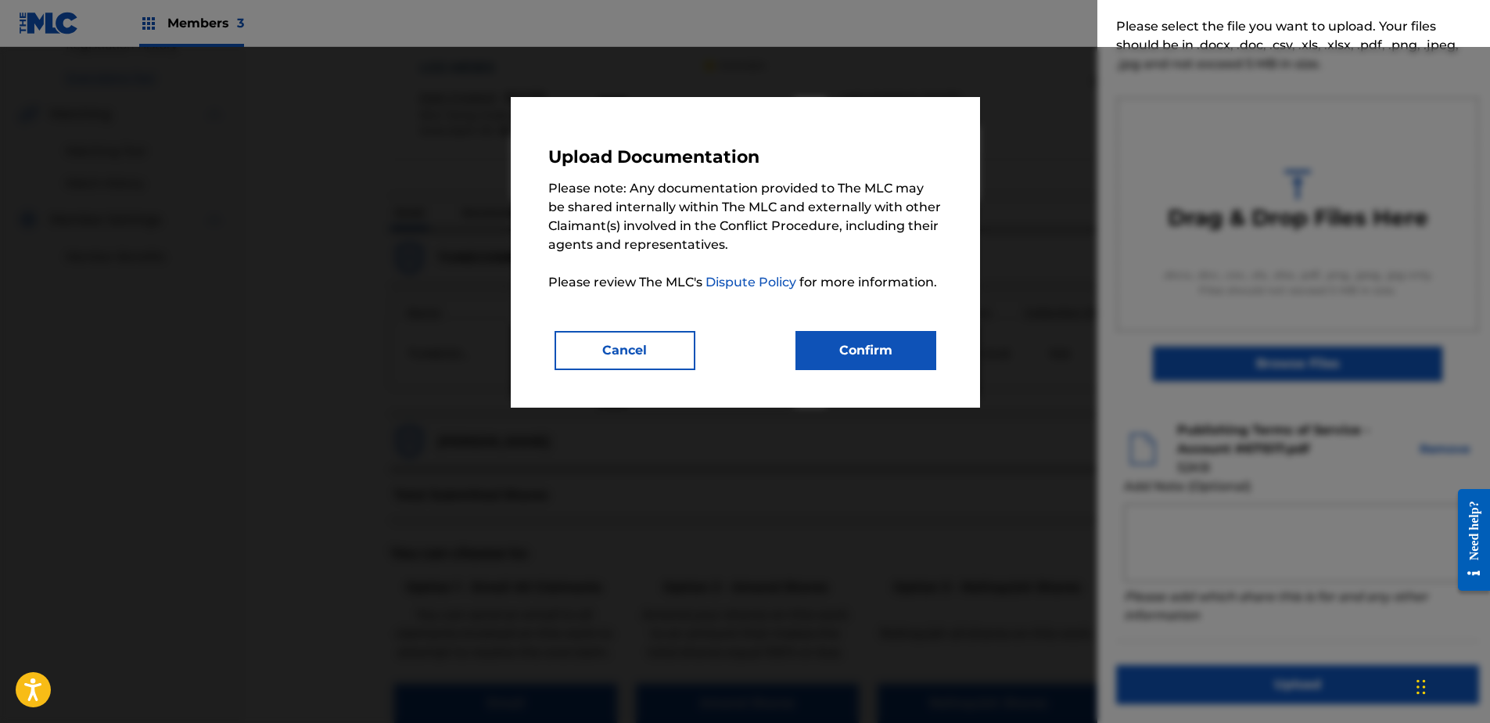
click at [889, 350] on button "Confirm" at bounding box center [865, 350] width 141 height 39
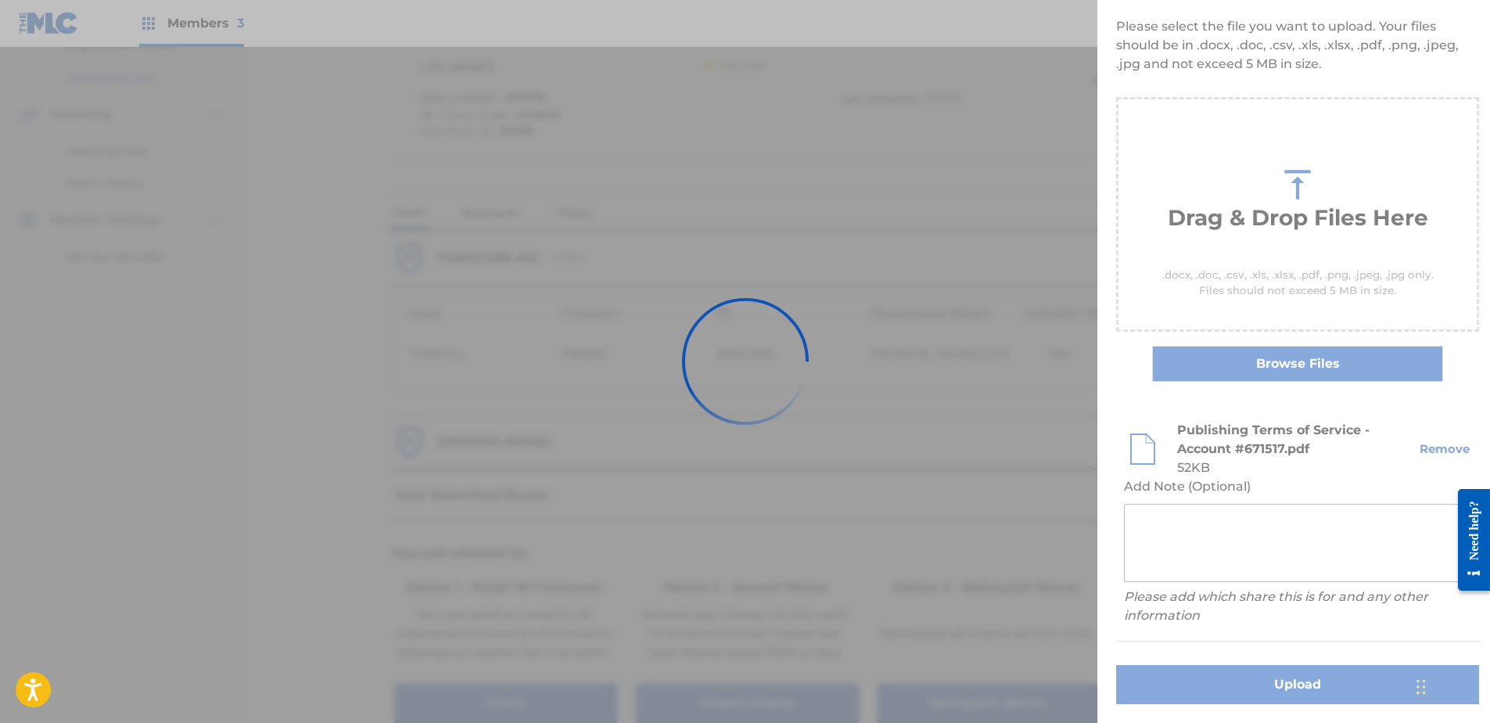
scroll to position [0, 0]
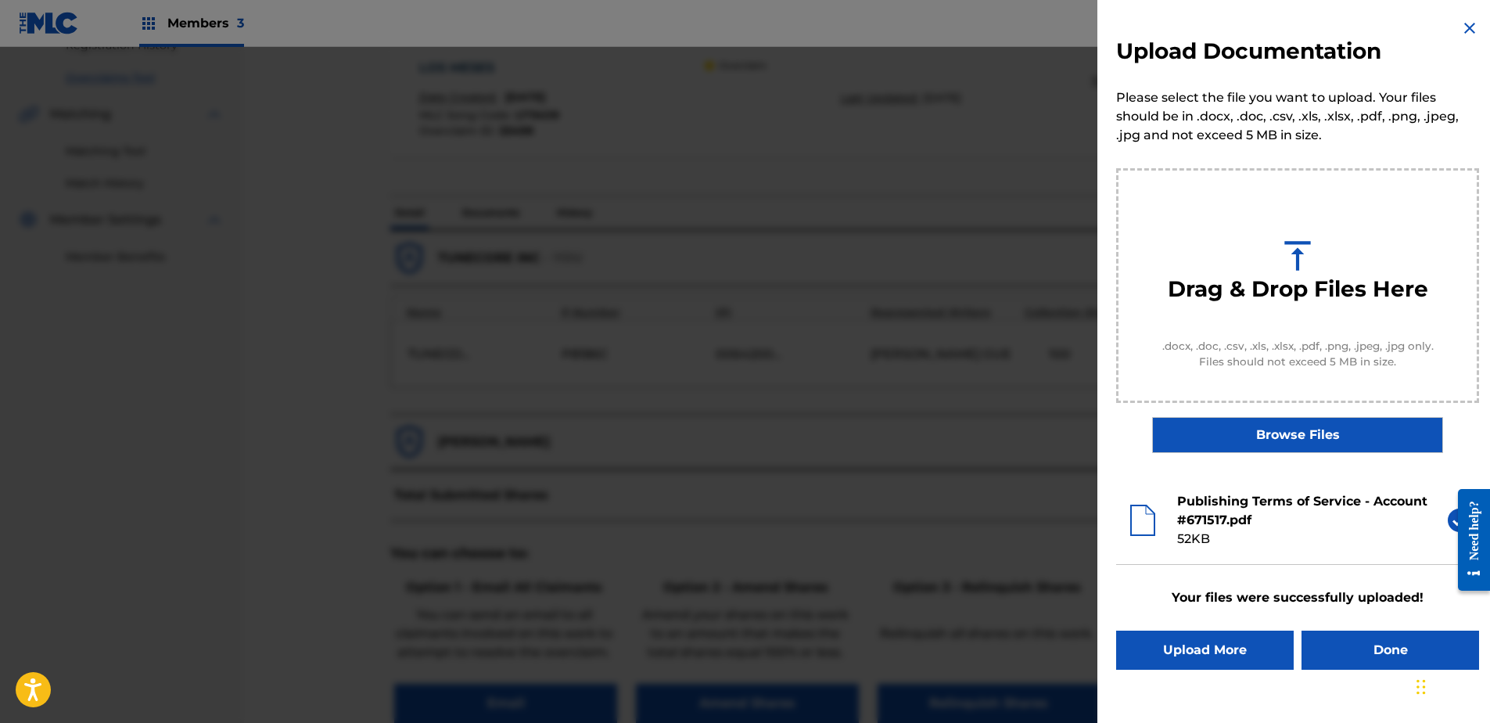
click at [1387, 656] on button "Done" at bounding box center [1390, 649] width 178 height 39
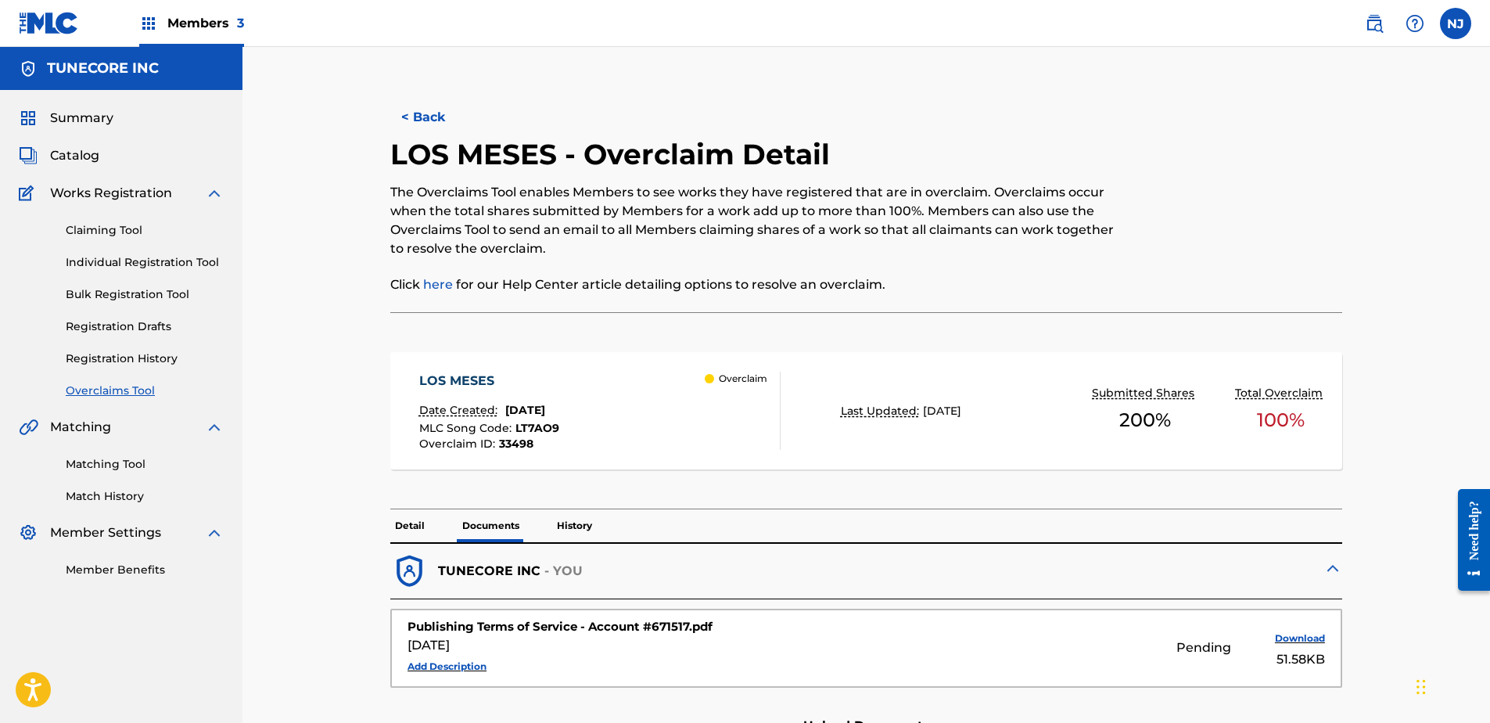
click at [1453, 19] on label at bounding box center [1455, 23] width 31 height 31
click at [1455, 23] on input "NJ [PERSON_NAME] [PERSON_NAME][EMAIL_ADDRESS][PERSON_NAME][DOMAIN_NAME] Notific…" at bounding box center [1455, 23] width 0 height 0
click at [1298, 216] on p "Log out" at bounding box center [1304, 221] width 37 height 14
click at [1455, 23] on input "NJ [PERSON_NAME] [PERSON_NAME][EMAIL_ADDRESS][PERSON_NAME][DOMAIN_NAME] Notific…" at bounding box center [1455, 23] width 0 height 0
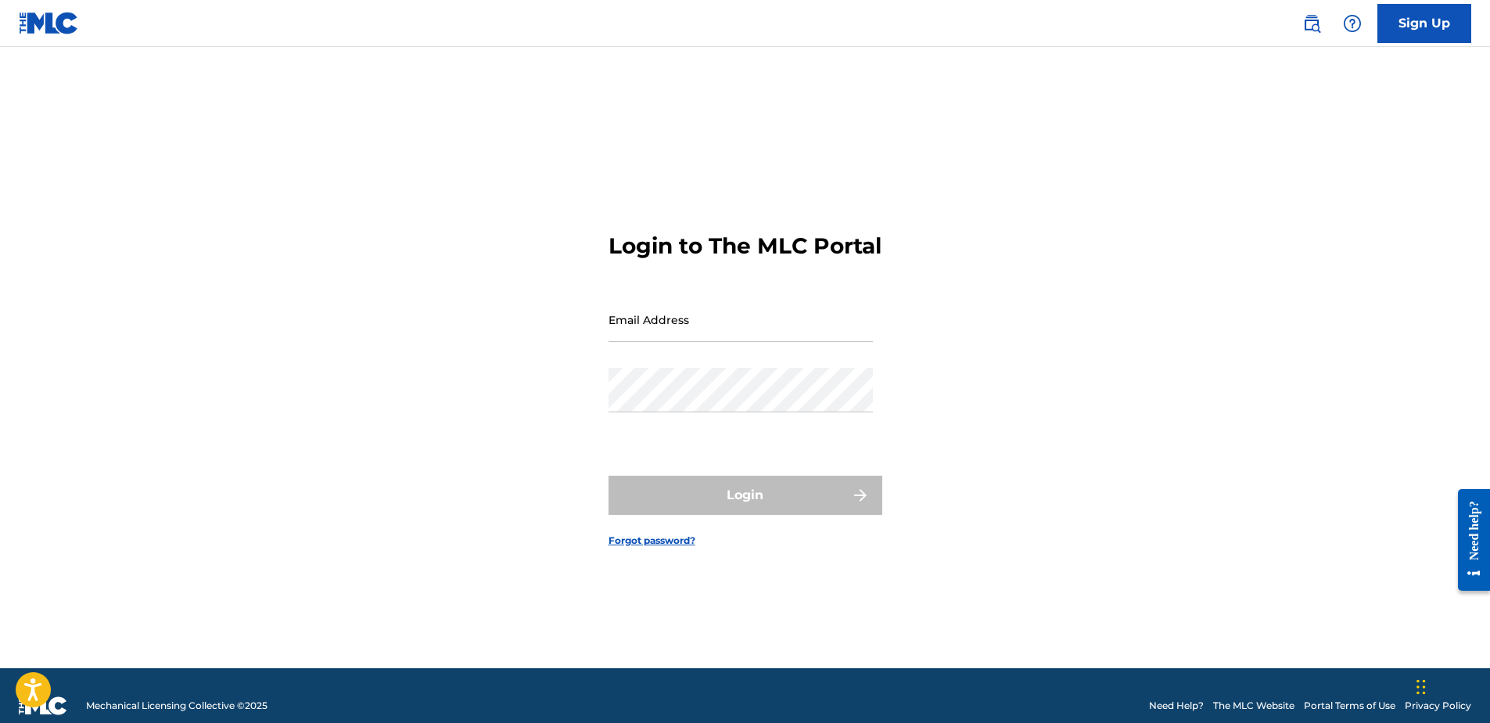
type input "[PERSON_NAME][EMAIL_ADDRESS][PERSON_NAME][DOMAIN_NAME]"
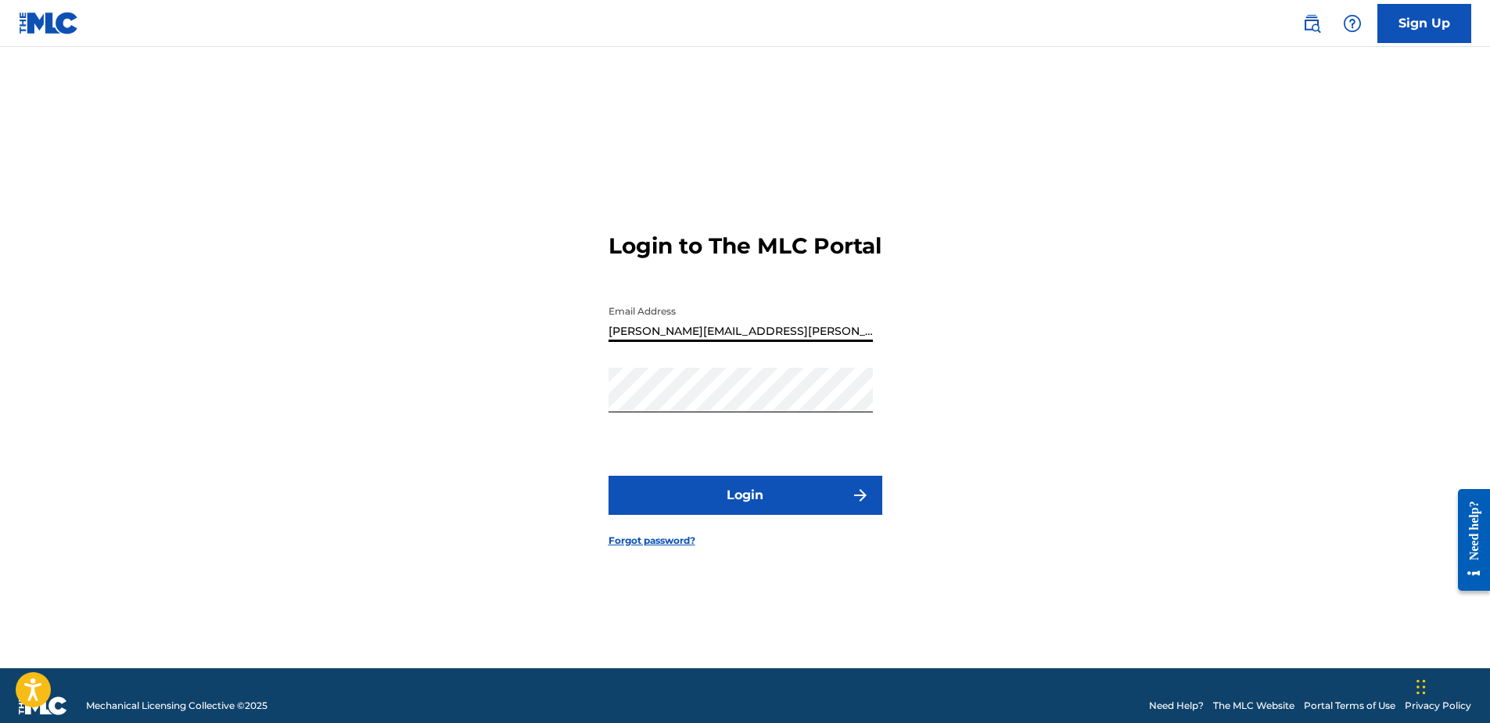
drag, startPoint x: 752, startPoint y: 350, endPoint x: 594, endPoint y: 361, distance: 158.4
click at [594, 361] on div "Login to The MLC Portal Email Address [PERSON_NAME][EMAIL_ADDRESS][PERSON_NAME]…" at bounding box center [745, 377] width 1095 height 582
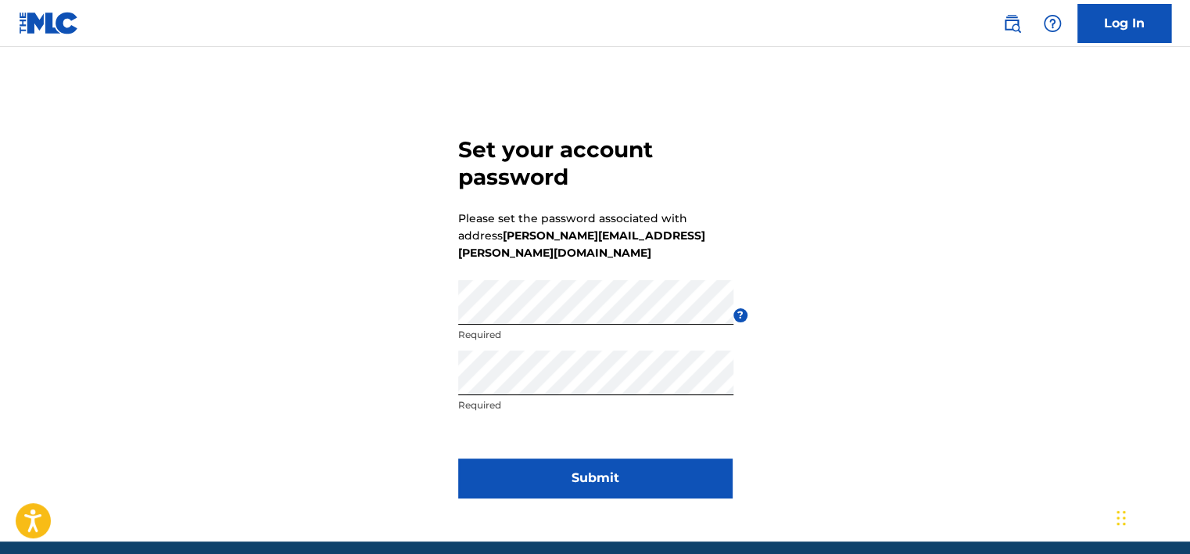
click at [379, 355] on div "Set your account password Please set the password associated with address [PERS…" at bounding box center [595, 313] width 1095 height 455
click at [551, 458] on button "Submit" at bounding box center [595, 477] width 274 height 39
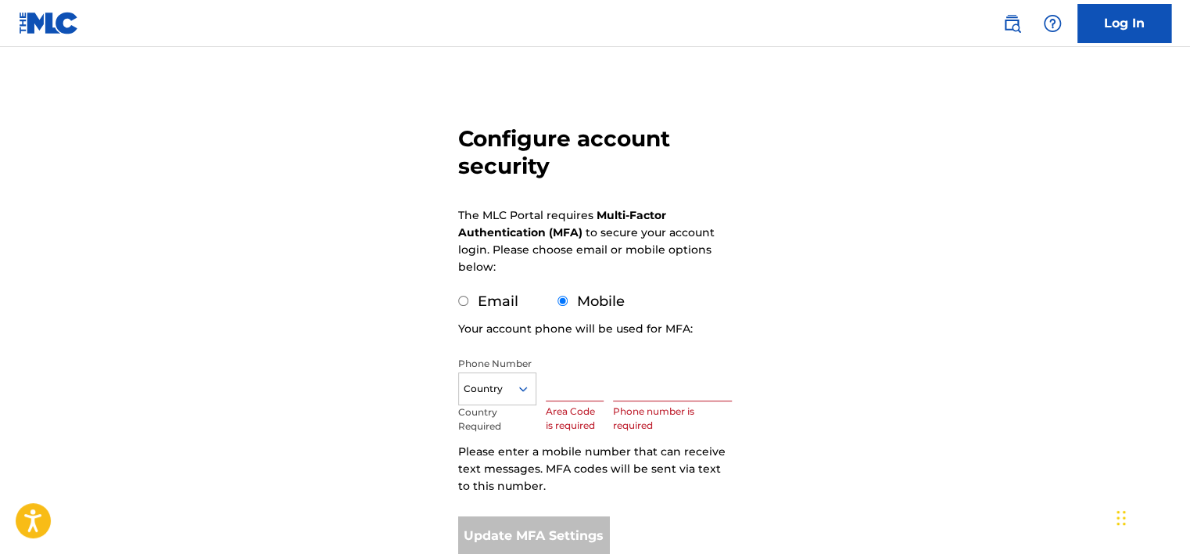
scroll to position [156, 0]
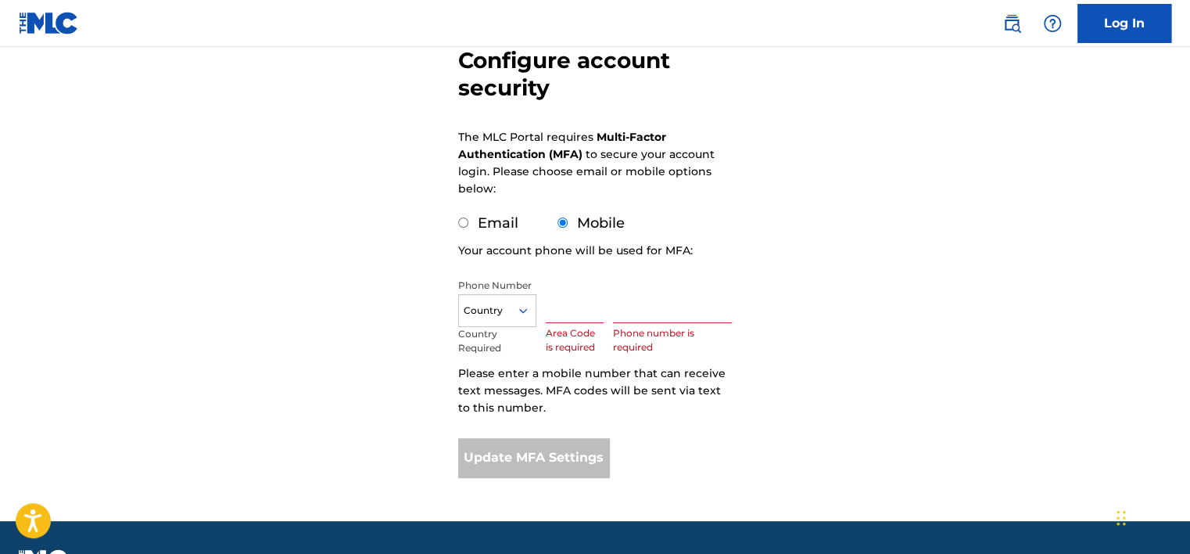
click at [460, 217] on input "Email" at bounding box center [463, 222] width 10 height 10
radio input "true"
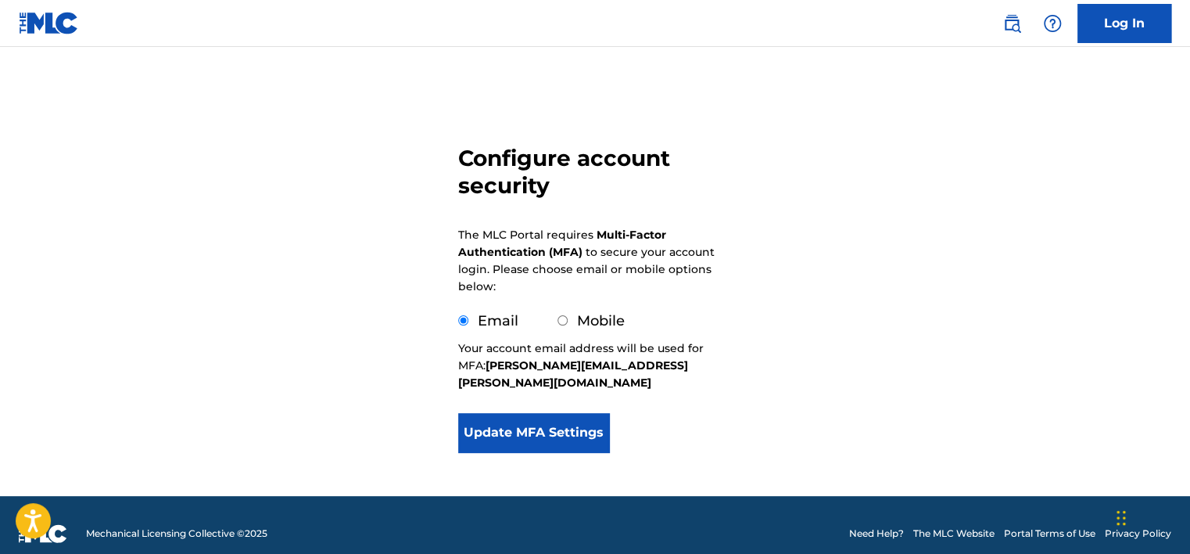
click at [505, 413] on button "Update MFA Settings" at bounding box center [533, 432] width 151 height 39
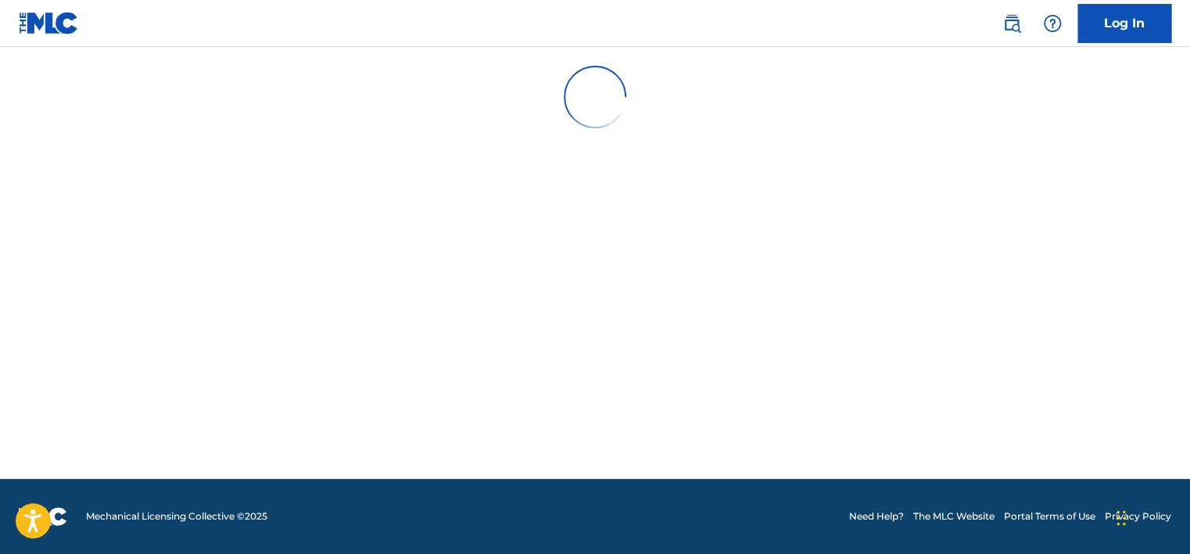
scroll to position [0, 0]
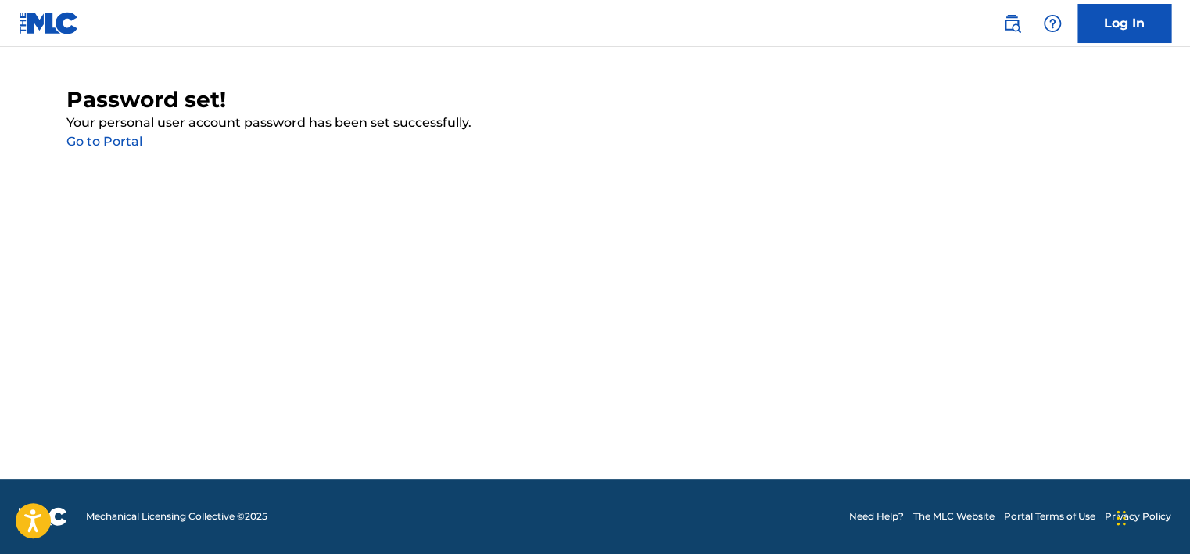
click at [122, 142] on link "Go to Portal" at bounding box center [104, 141] width 76 height 15
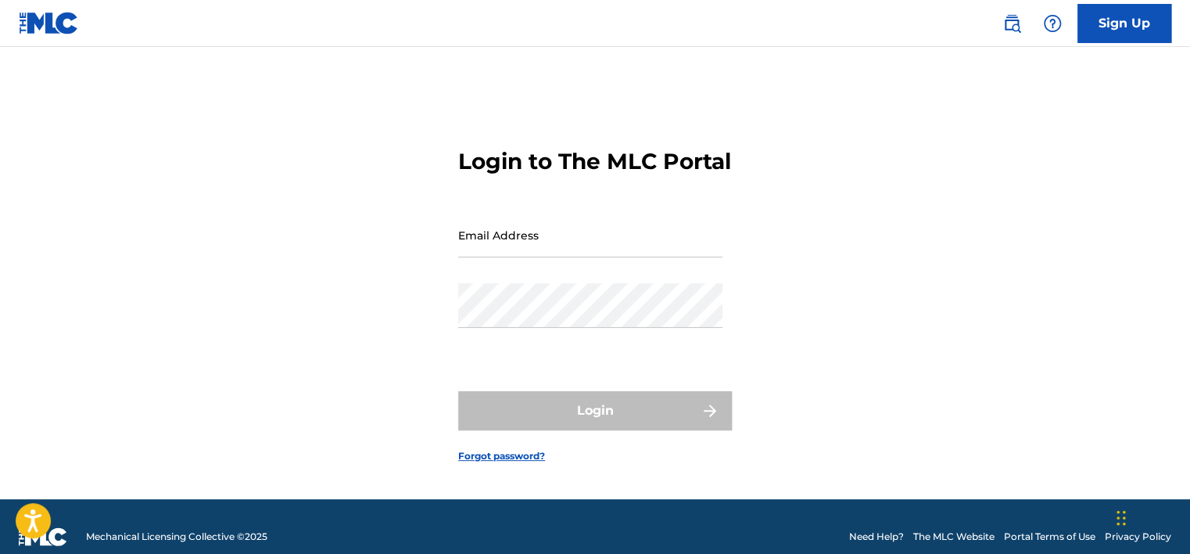
type input "[PERSON_NAME][EMAIL_ADDRESS][PERSON_NAME][DOMAIN_NAME]"
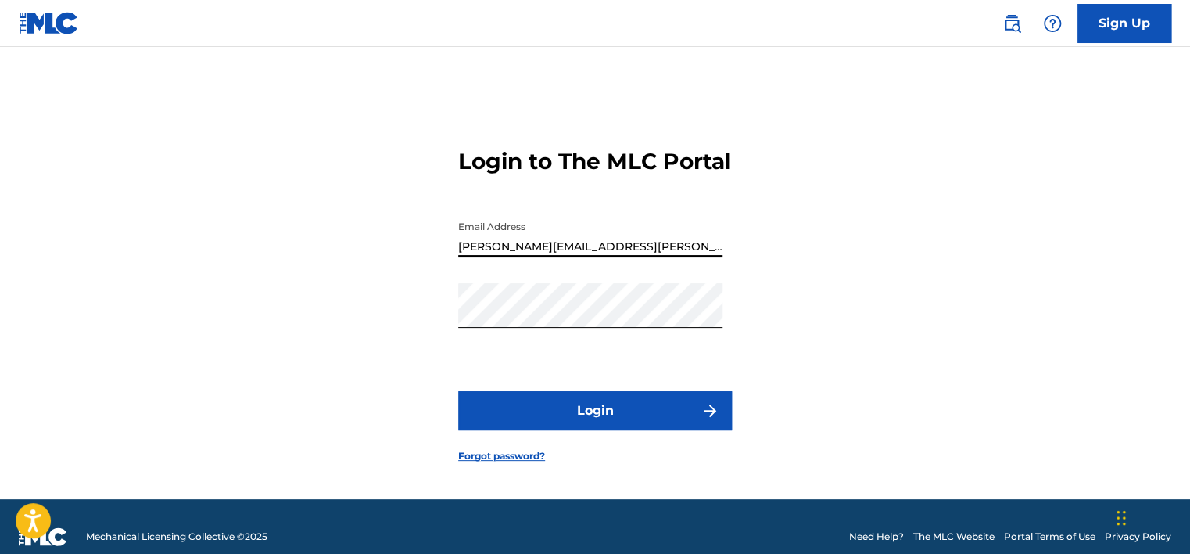
drag, startPoint x: 618, startPoint y: 257, endPoint x: 410, endPoint y: 238, distance: 208.9
click at [410, 238] on div "Login to The MLC Portal Email Address katie.ashman@sentric.com Password Login F…" at bounding box center [595, 292] width 1095 height 413
type input "e"
type input "emily.kamara@sentricmusic.com"
click at [611, 425] on button "Login" at bounding box center [595, 410] width 274 height 39
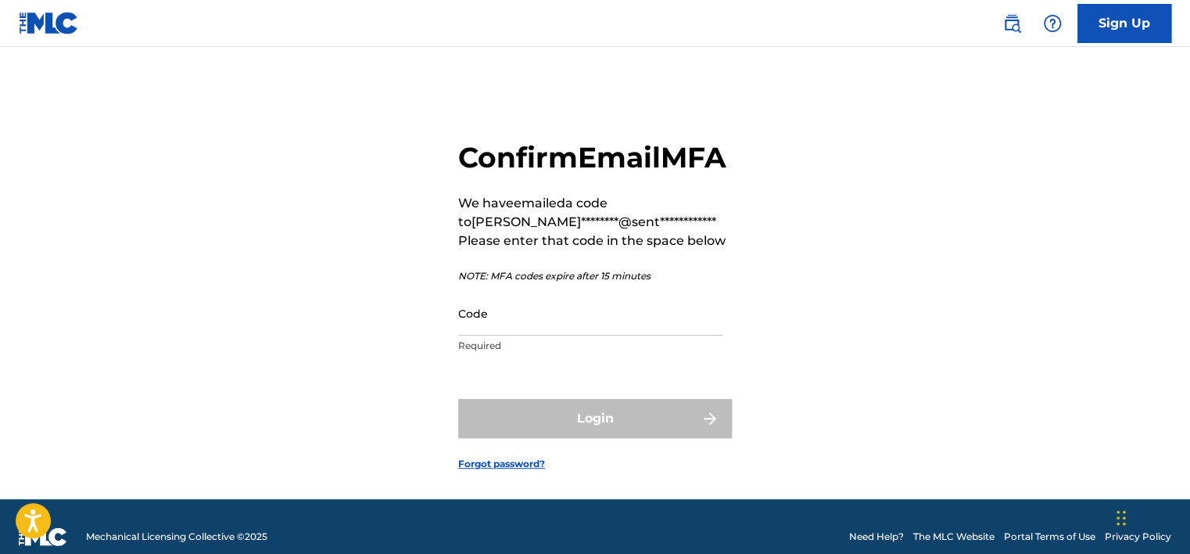
click at [583, 335] on input "Code" at bounding box center [590, 313] width 264 height 45
paste input "569300"
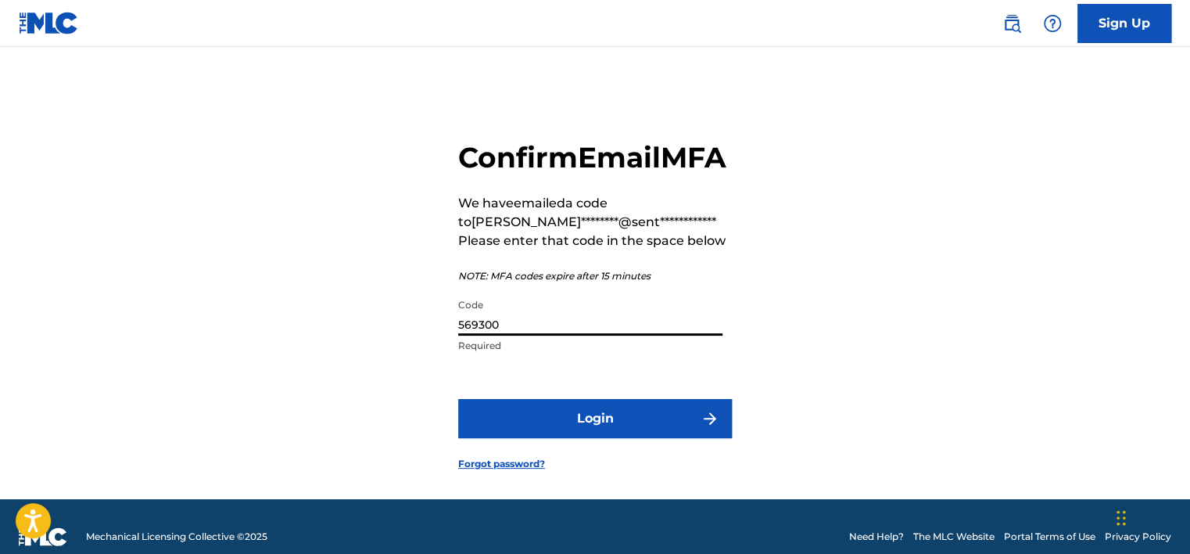
type input "569300"
click at [577, 438] on button "Login" at bounding box center [595, 418] width 274 height 39
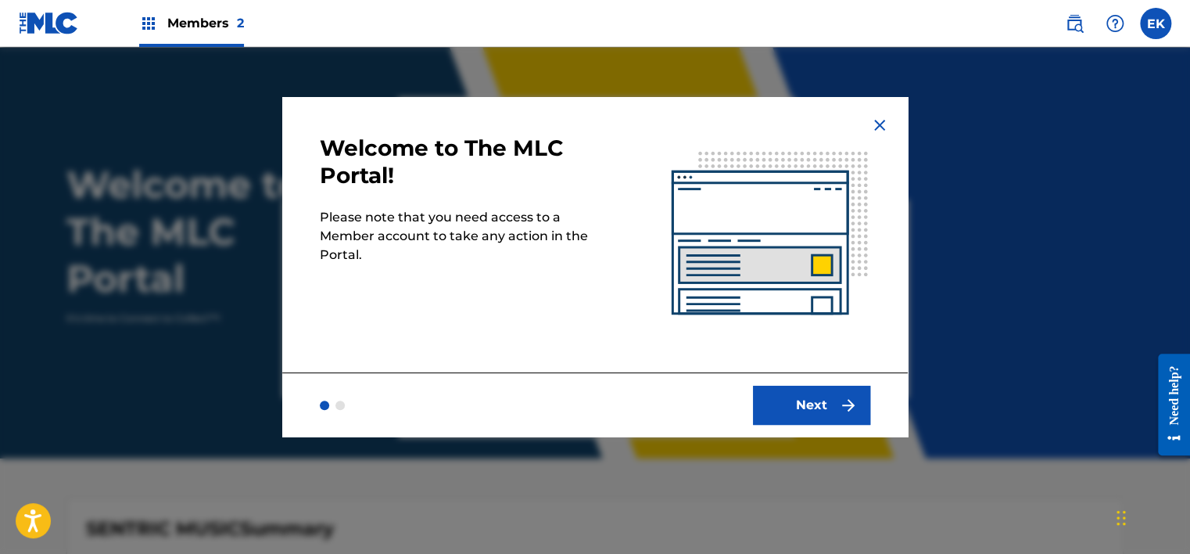
click at [879, 119] on img at bounding box center [879, 125] width 19 height 19
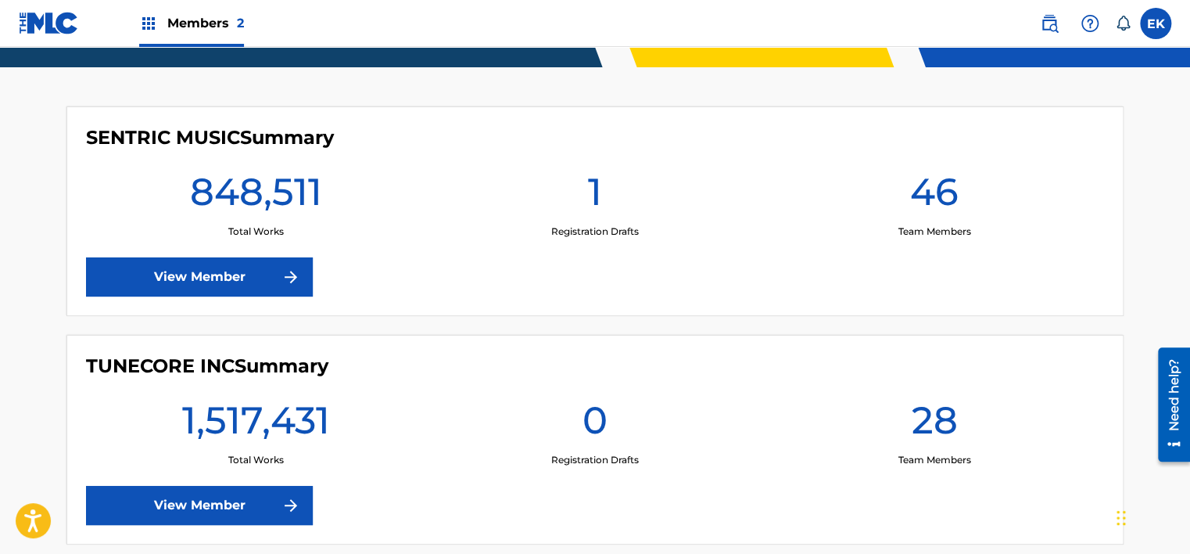
scroll to position [469, 0]
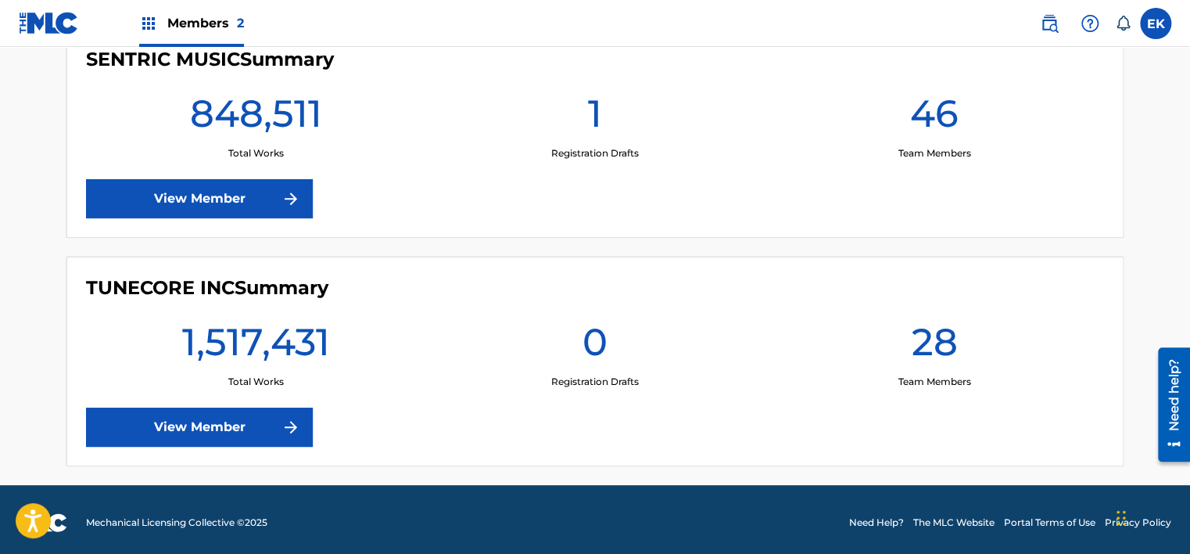
click at [244, 431] on link "View Member" at bounding box center [199, 426] width 227 height 39
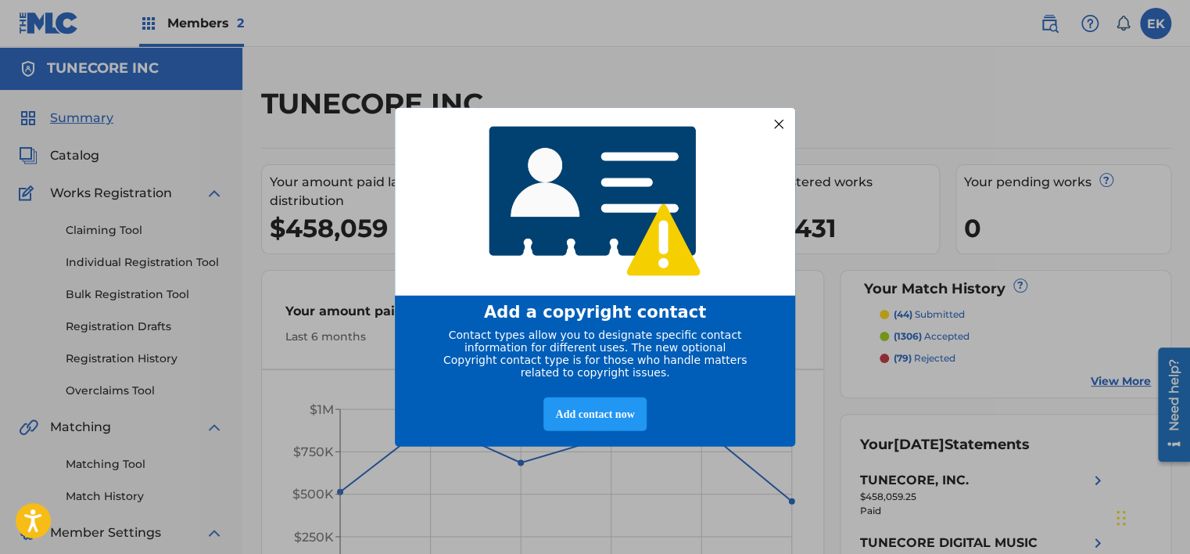
click at [776, 117] on div at bounding box center [779, 123] width 20 height 20
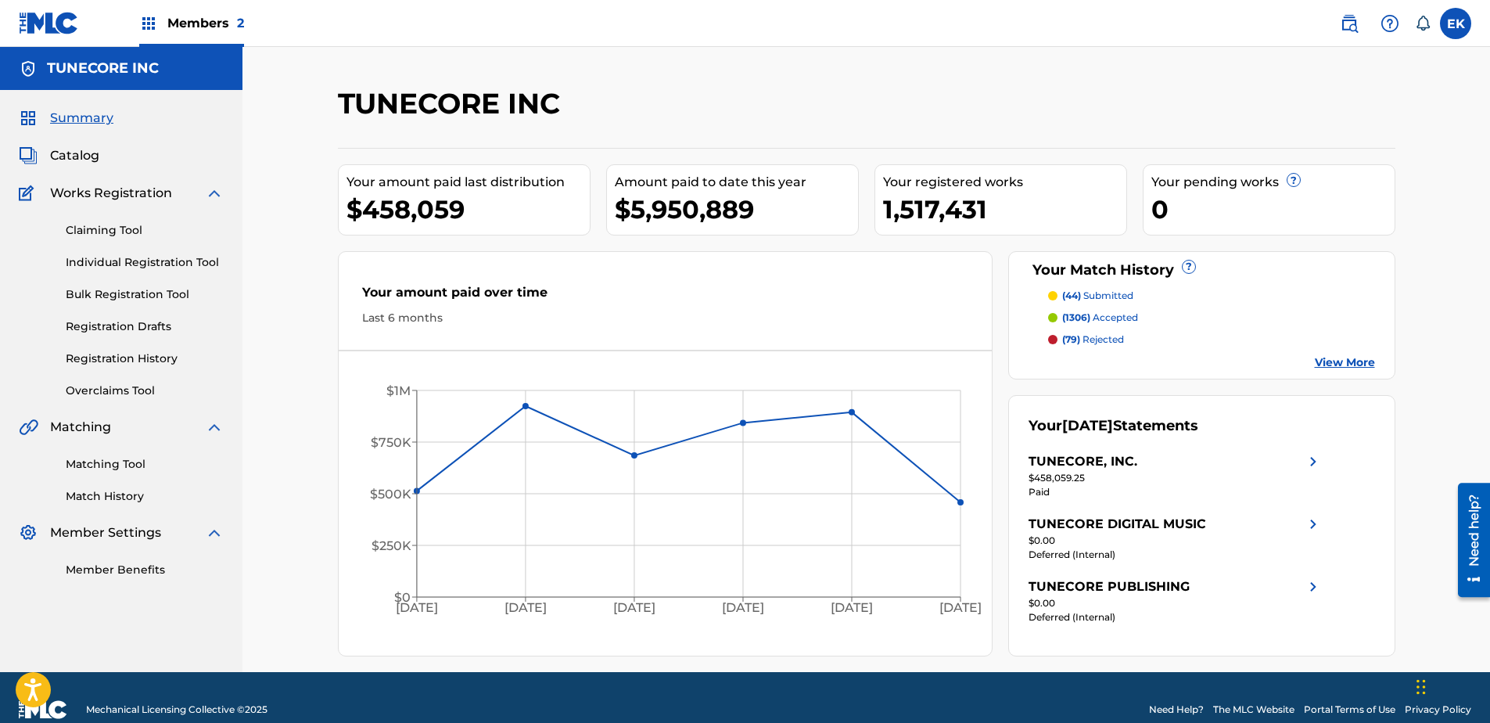
click at [137, 387] on link "Overclaims Tool" at bounding box center [145, 390] width 158 height 16
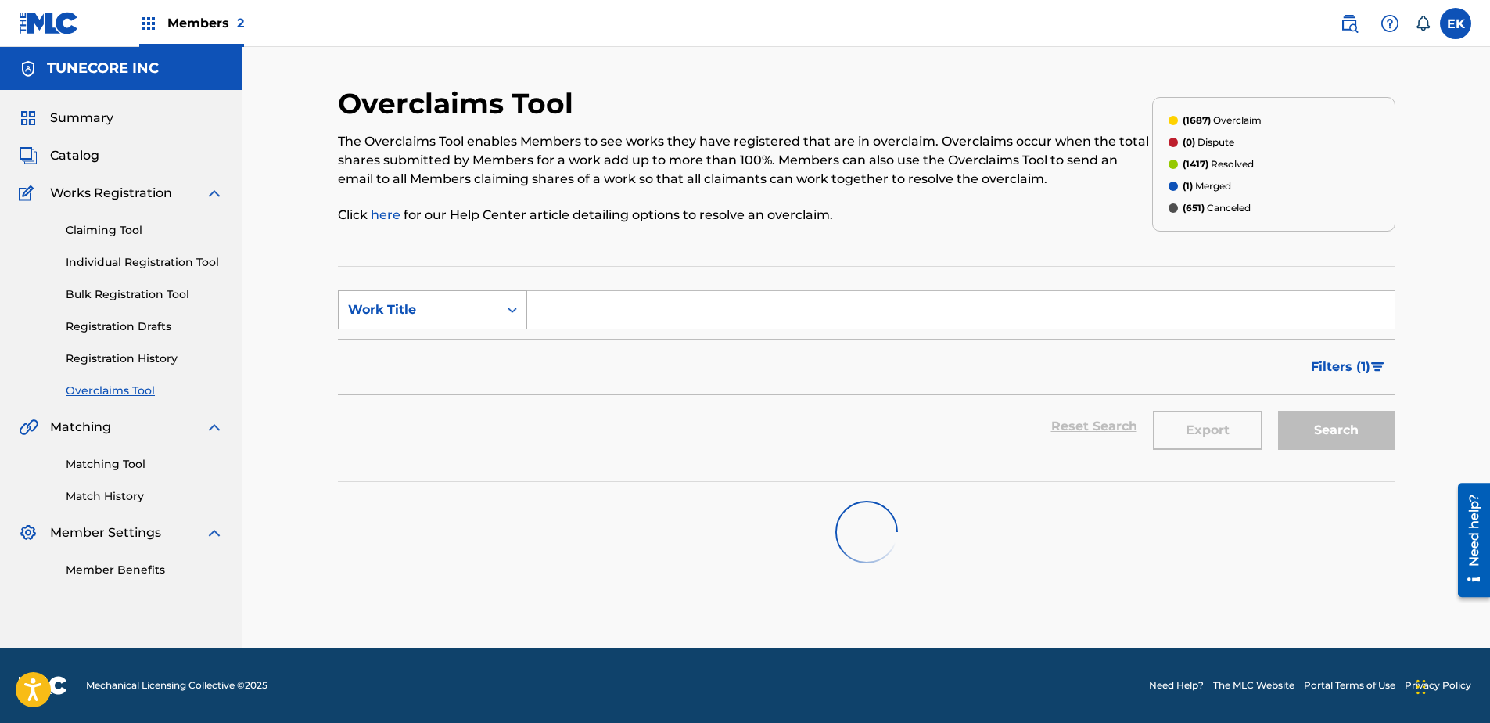
click at [504, 291] on div "Search Form" at bounding box center [512, 310] width 28 height 38
click at [447, 357] on div "MLC Song Code" at bounding box center [433, 348] width 188 height 39
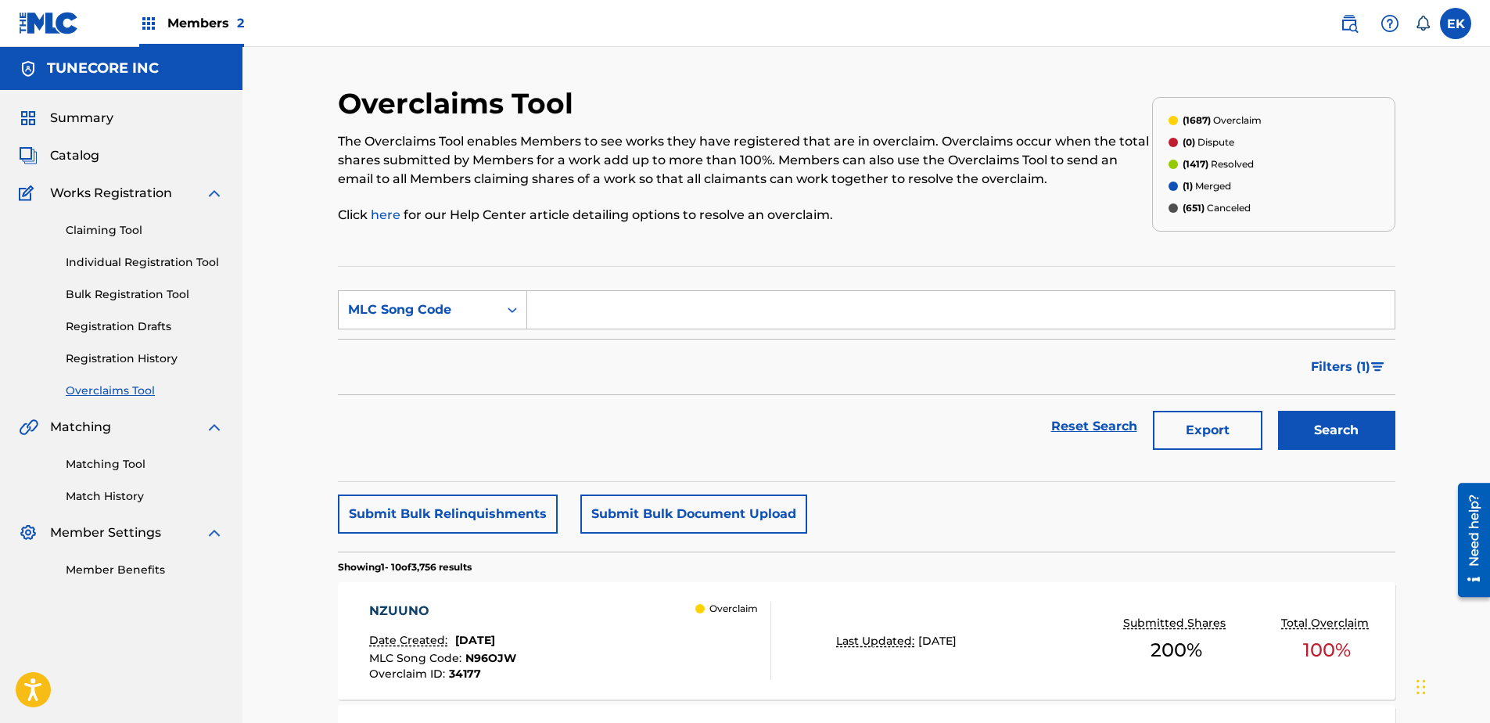
click at [618, 314] on input "Search Form" at bounding box center [960, 310] width 867 height 38
paste input "AY6AQI"
type input "AY6AQI"
click at [1189, 422] on button "Search" at bounding box center [1336, 430] width 117 height 39
click at [598, 553] on div "AMORE DIETRO IL LIKE Date Created: August 22, 2025 MLC Song Code : AY6AQI Overc…" at bounding box center [570, 640] width 402 height 78
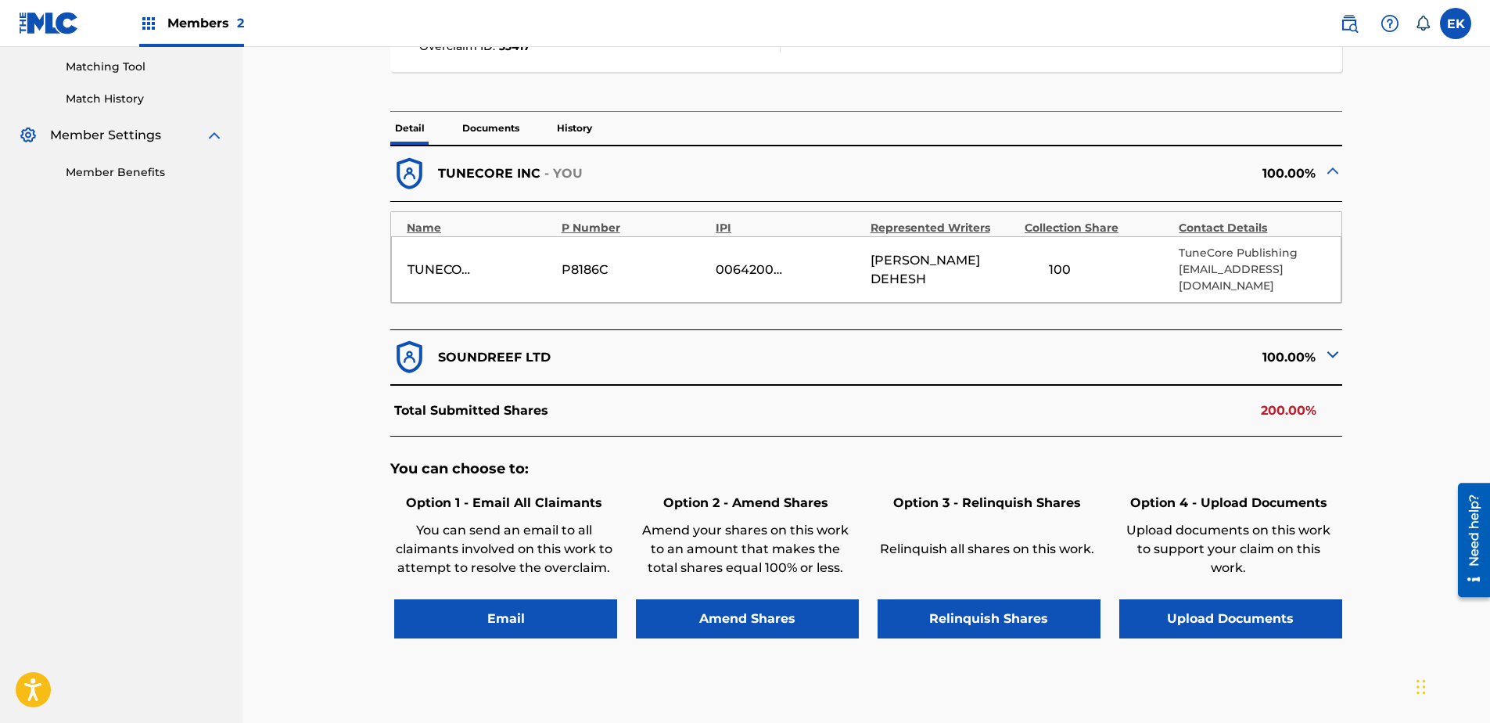
scroll to position [469, 0]
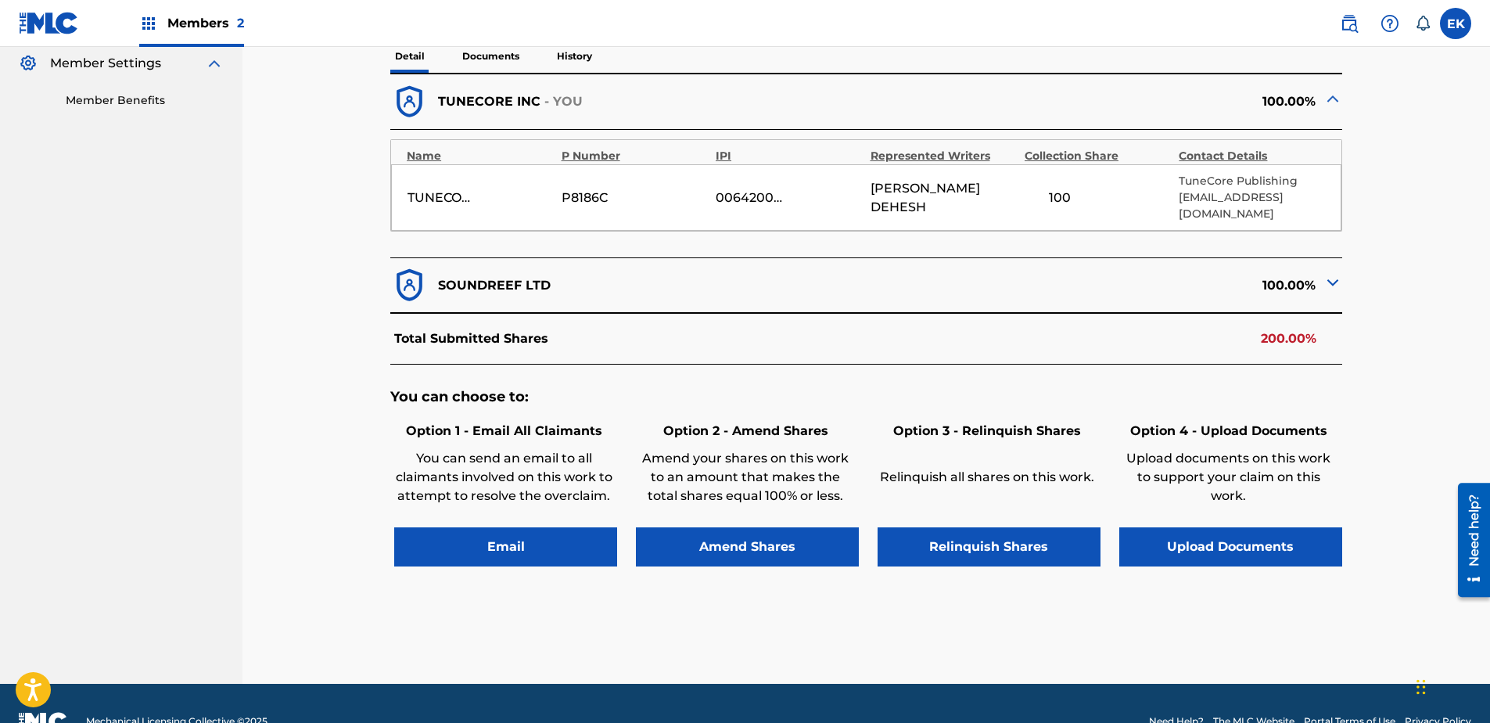
click at [1189, 537] on button "Upload Documents" at bounding box center [1230, 546] width 223 height 39
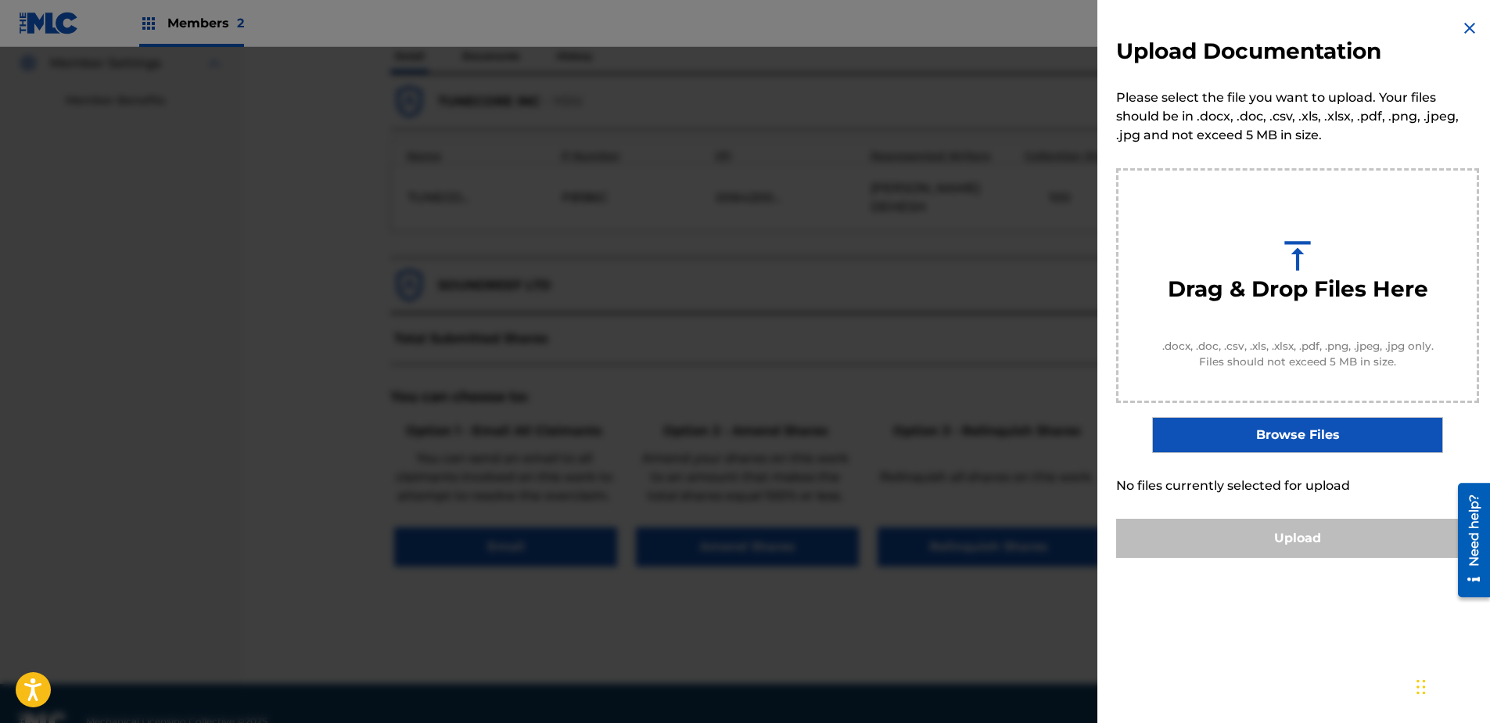
click at [1189, 28] on img at bounding box center [1469, 28] width 19 height 19
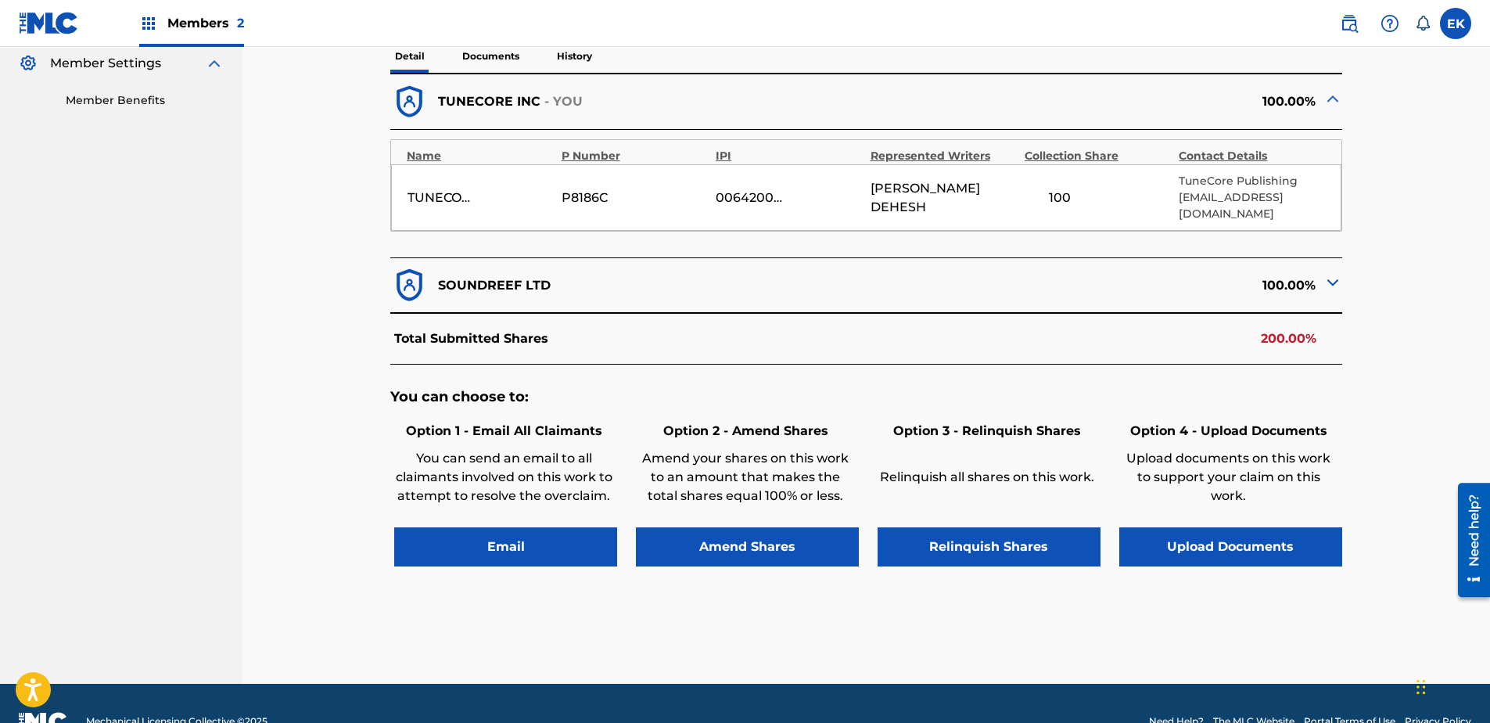
click at [1189, 527] on button "Upload Documents" at bounding box center [1230, 546] width 223 height 39
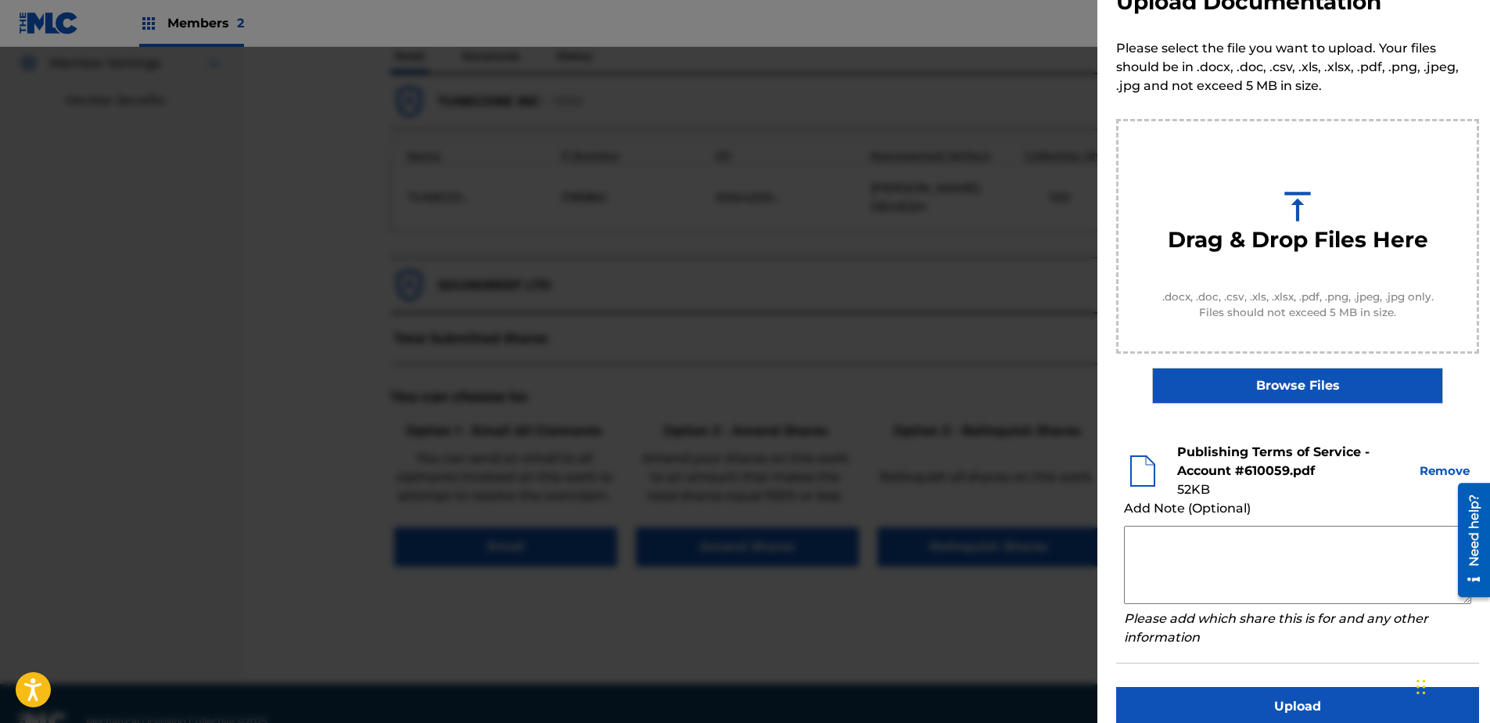
scroll to position [71, 0]
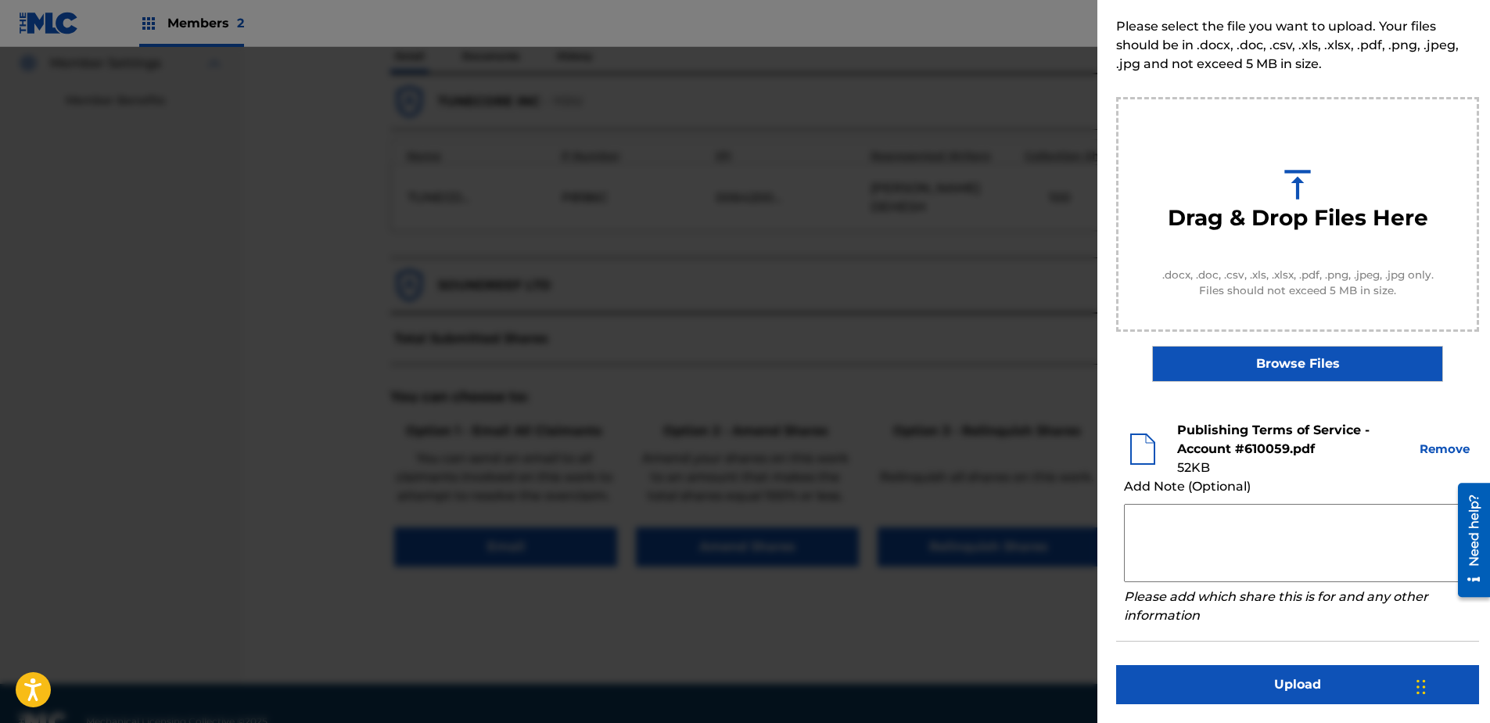
click at [1189, 553] on button "Upload" at bounding box center [1297, 684] width 363 height 39
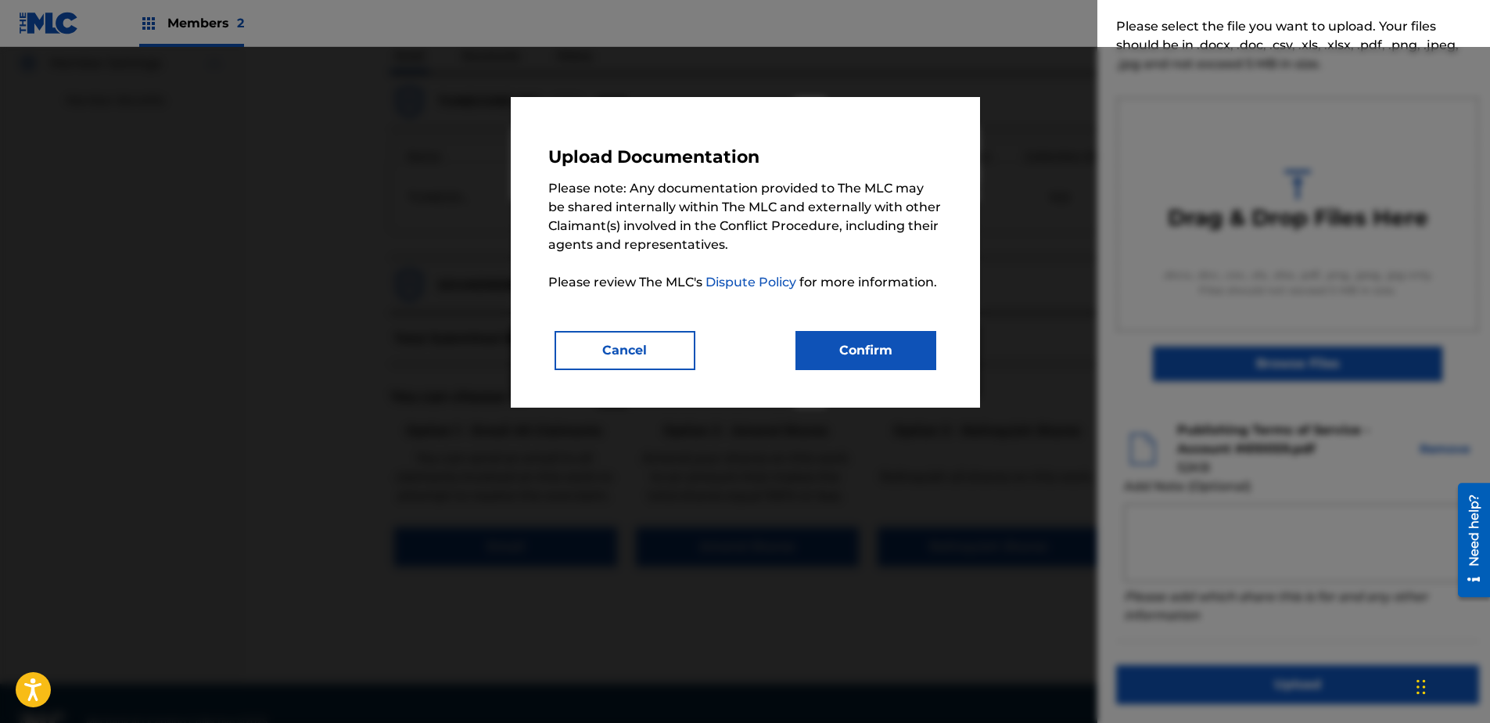
click at [891, 357] on button "Confirm" at bounding box center [865, 350] width 141 height 39
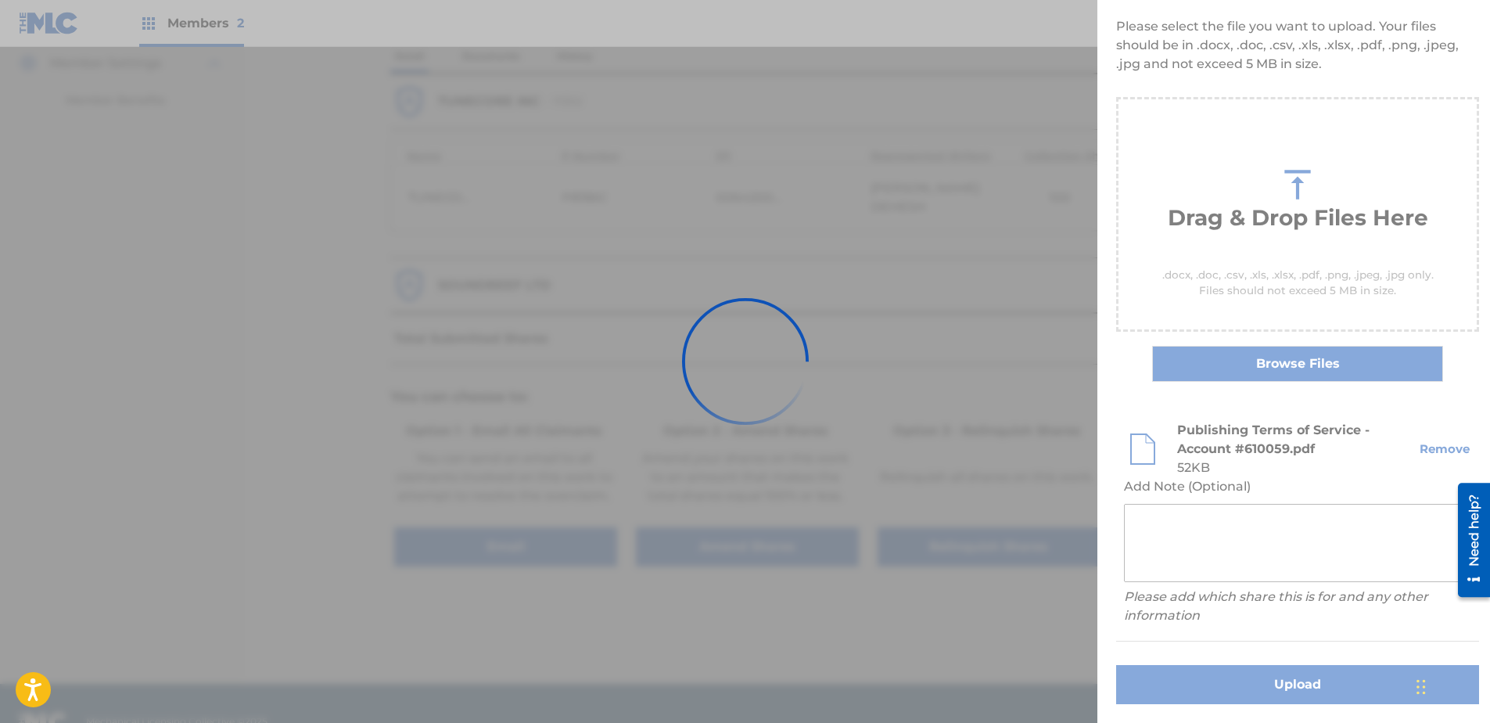
scroll to position [0, 0]
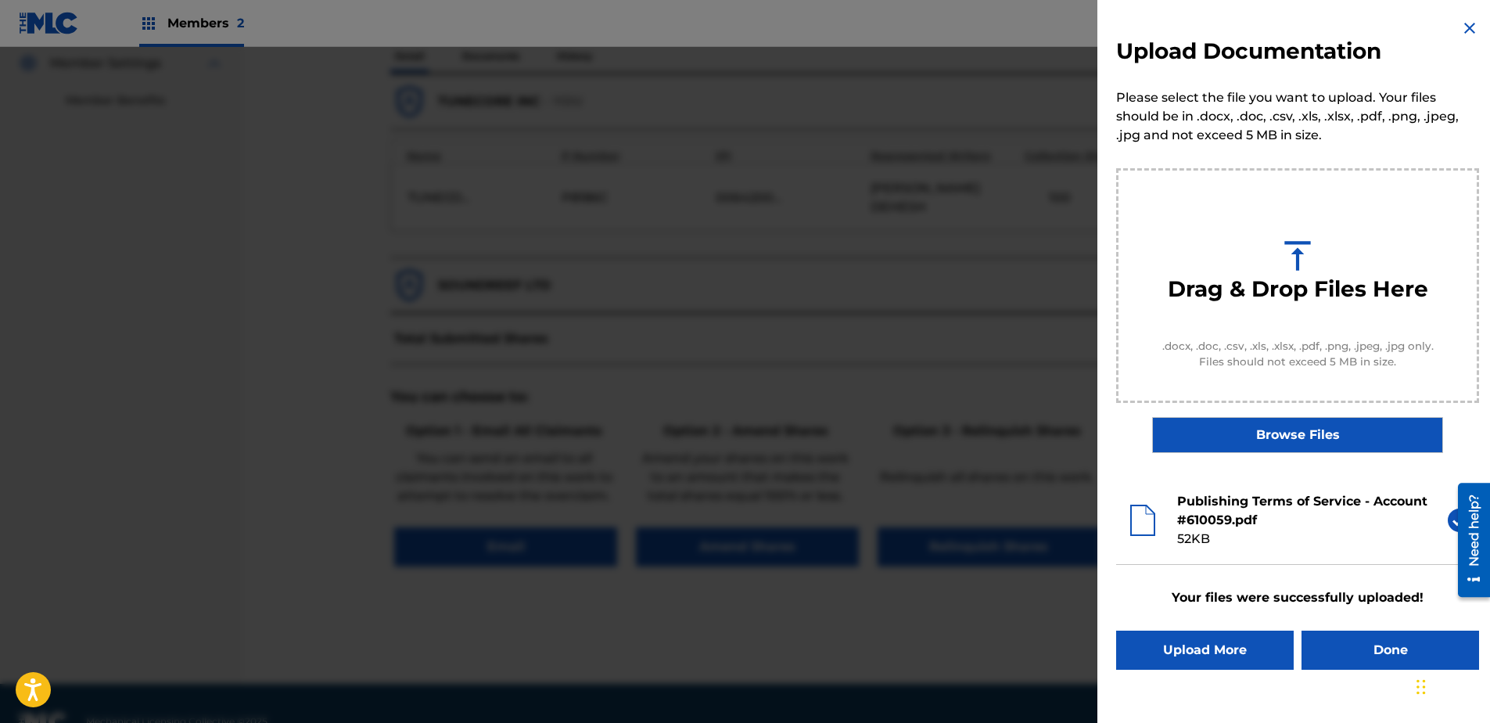
click at [1189, 553] on button "Done" at bounding box center [1390, 649] width 178 height 39
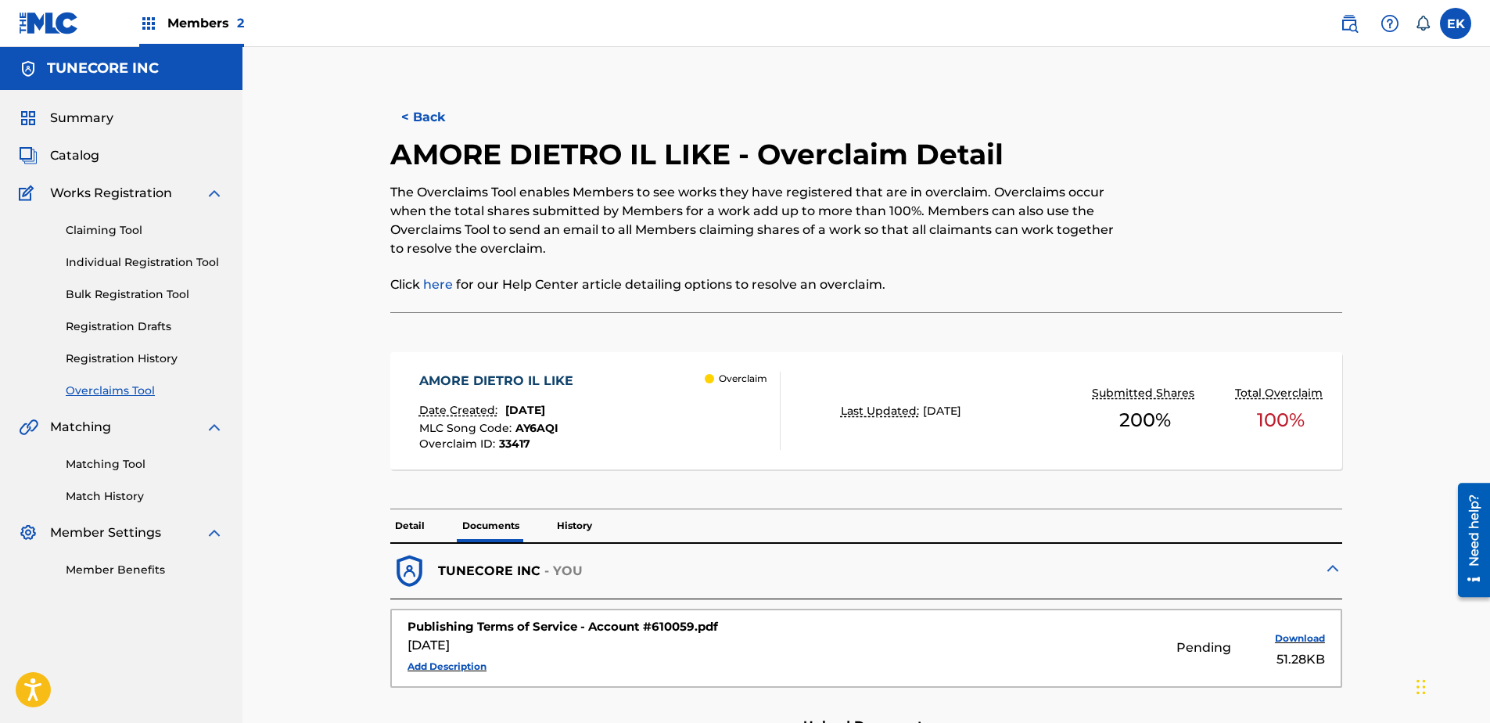
click at [428, 117] on button "< Back" at bounding box center [437, 117] width 94 height 39
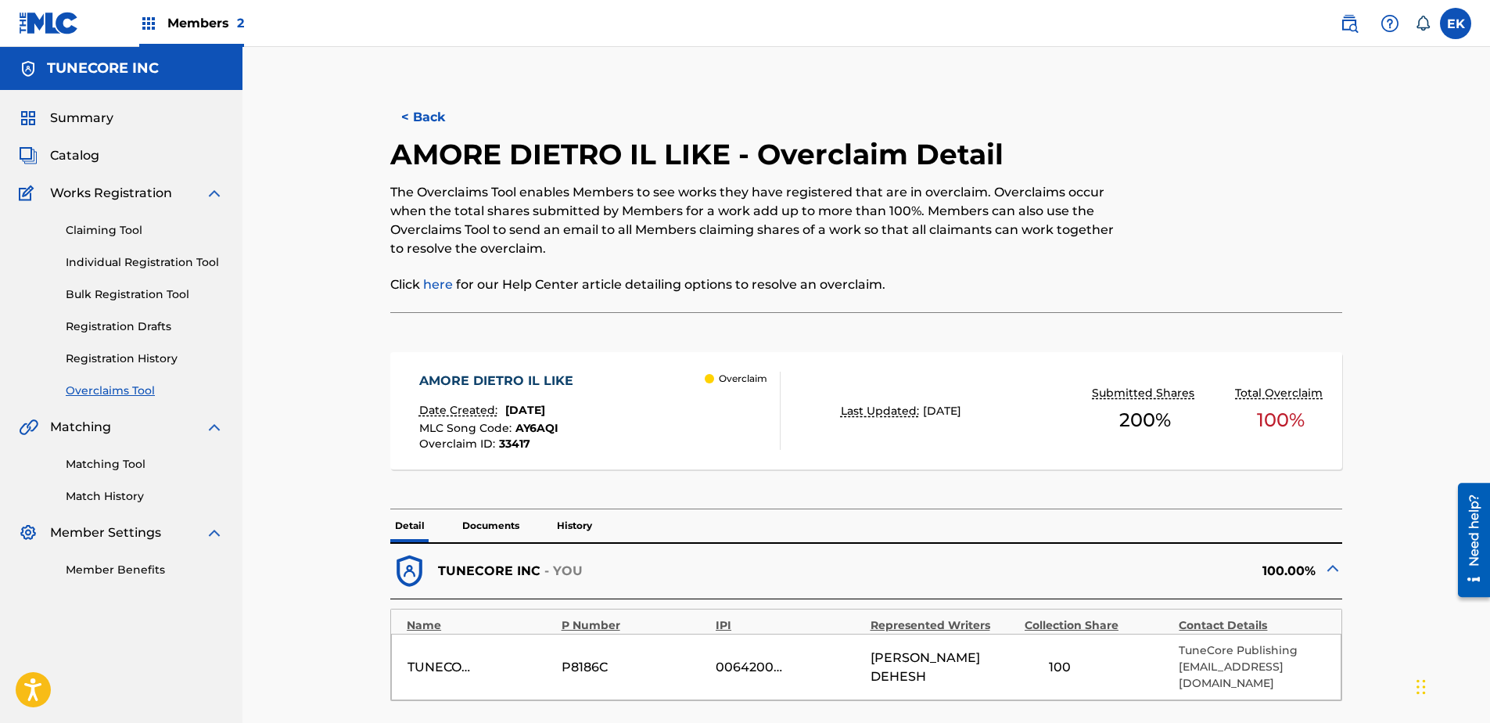
click at [414, 112] on button "< Back" at bounding box center [437, 117] width 94 height 39
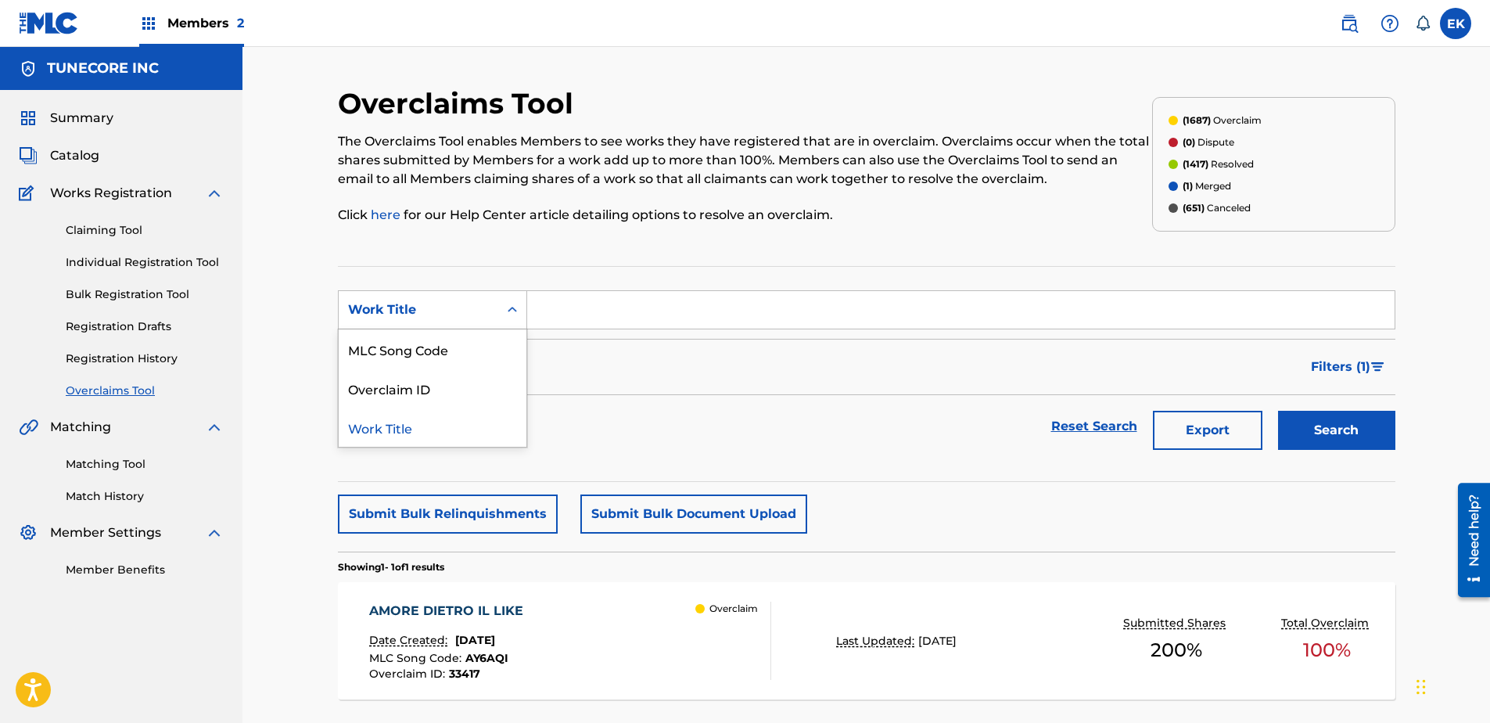
click at [412, 307] on div "Work Title" at bounding box center [418, 309] width 141 height 19
drag, startPoint x: 460, startPoint y: 353, endPoint x: 525, endPoint y: 331, distance: 68.5
click at [461, 351] on div "MLC Song Code" at bounding box center [433, 348] width 188 height 39
click at [558, 307] on input "Search Form" at bounding box center [960, 310] width 867 height 38
paste input "S72AFR"
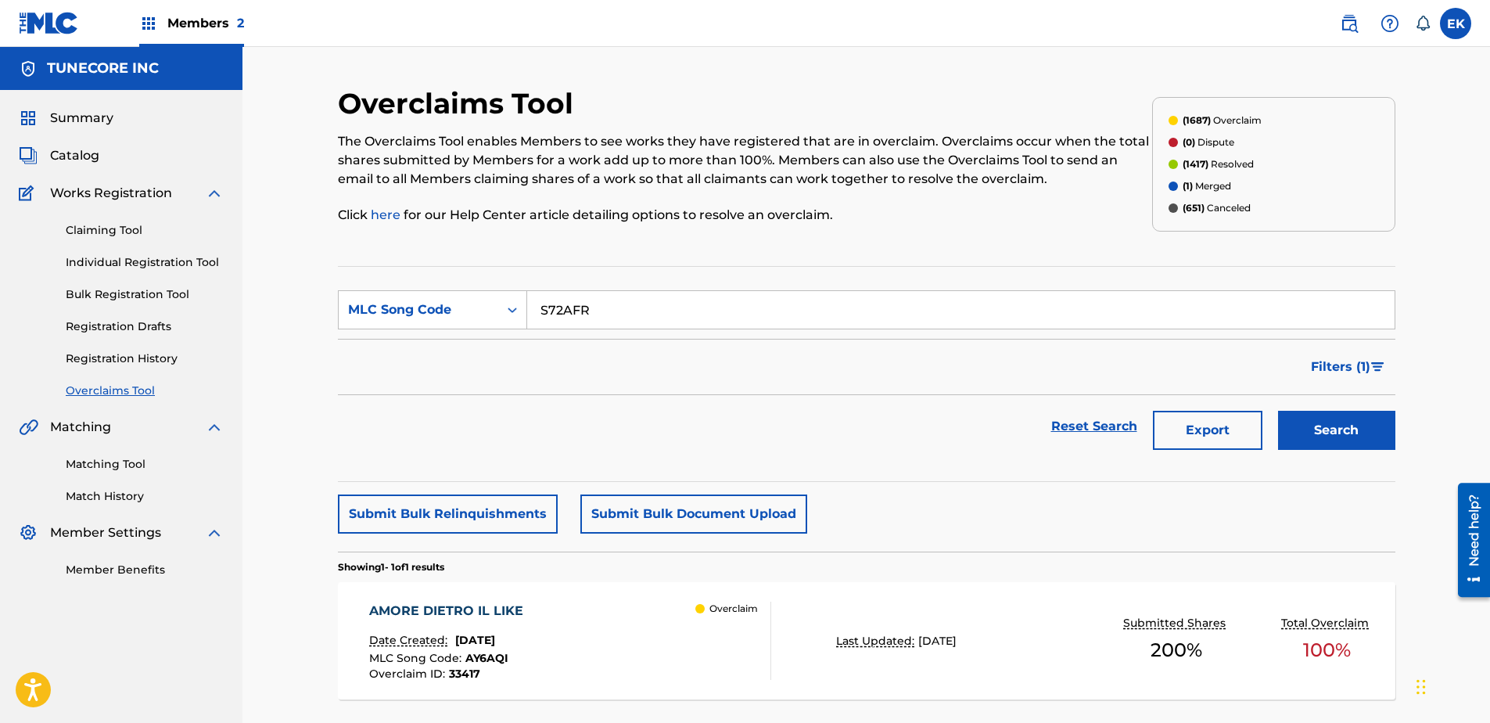
type input "S72AFR"
click at [1189, 426] on button "Search" at bounding box center [1336, 430] width 117 height 39
click at [783, 553] on div "SUPERNOVA Date Created: August 22, 2025 MLC Song Code : S72AFR Overclaim ID : 3…" at bounding box center [866, 640] width 1057 height 117
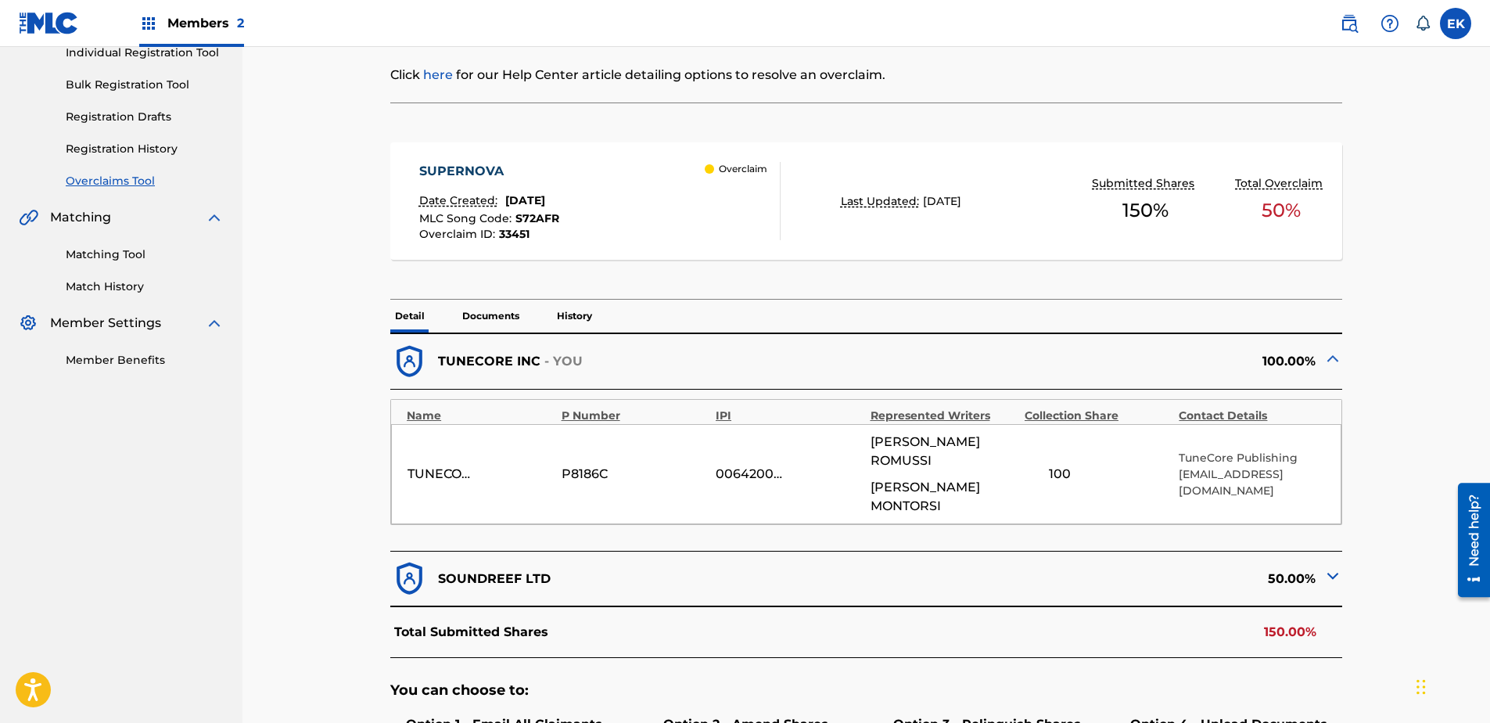
scroll to position [235, 0]
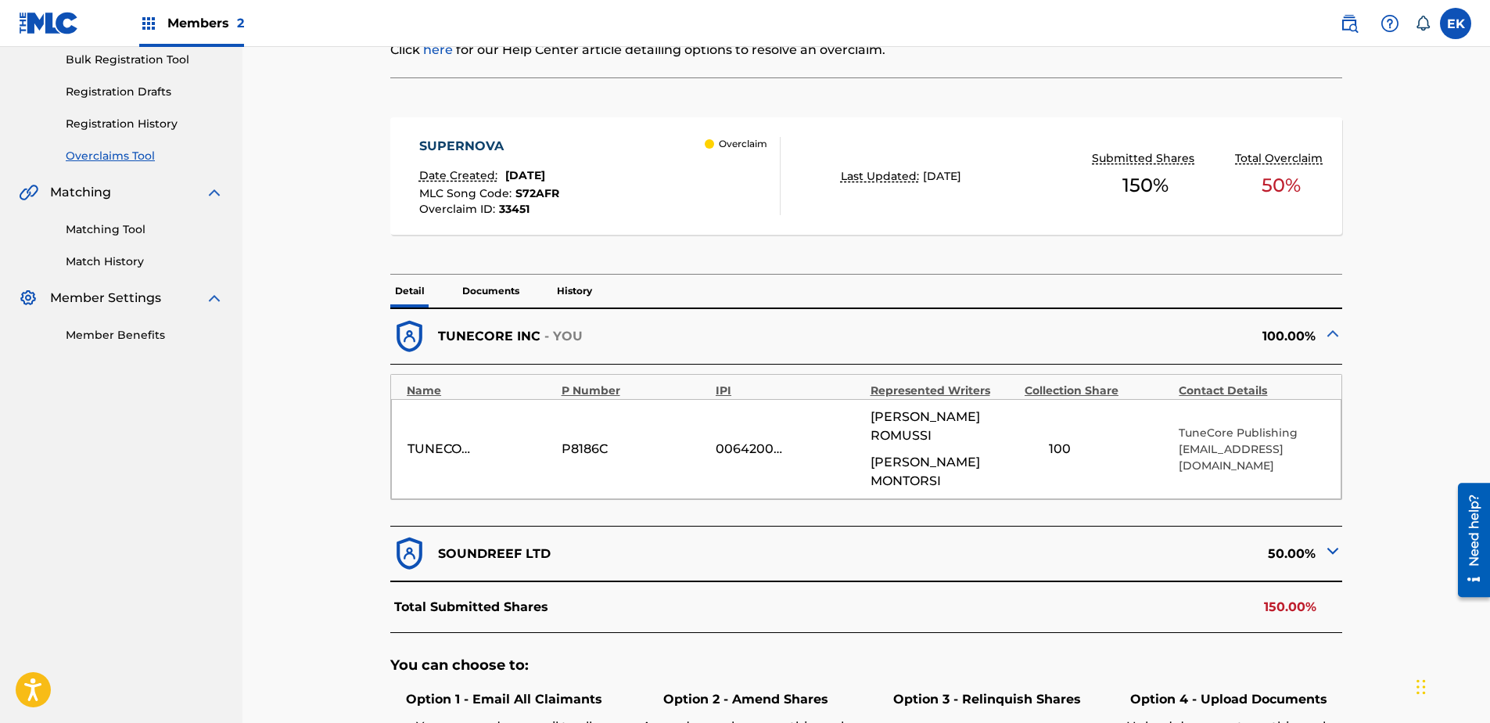
click at [1189, 541] on img at bounding box center [1332, 550] width 19 height 19
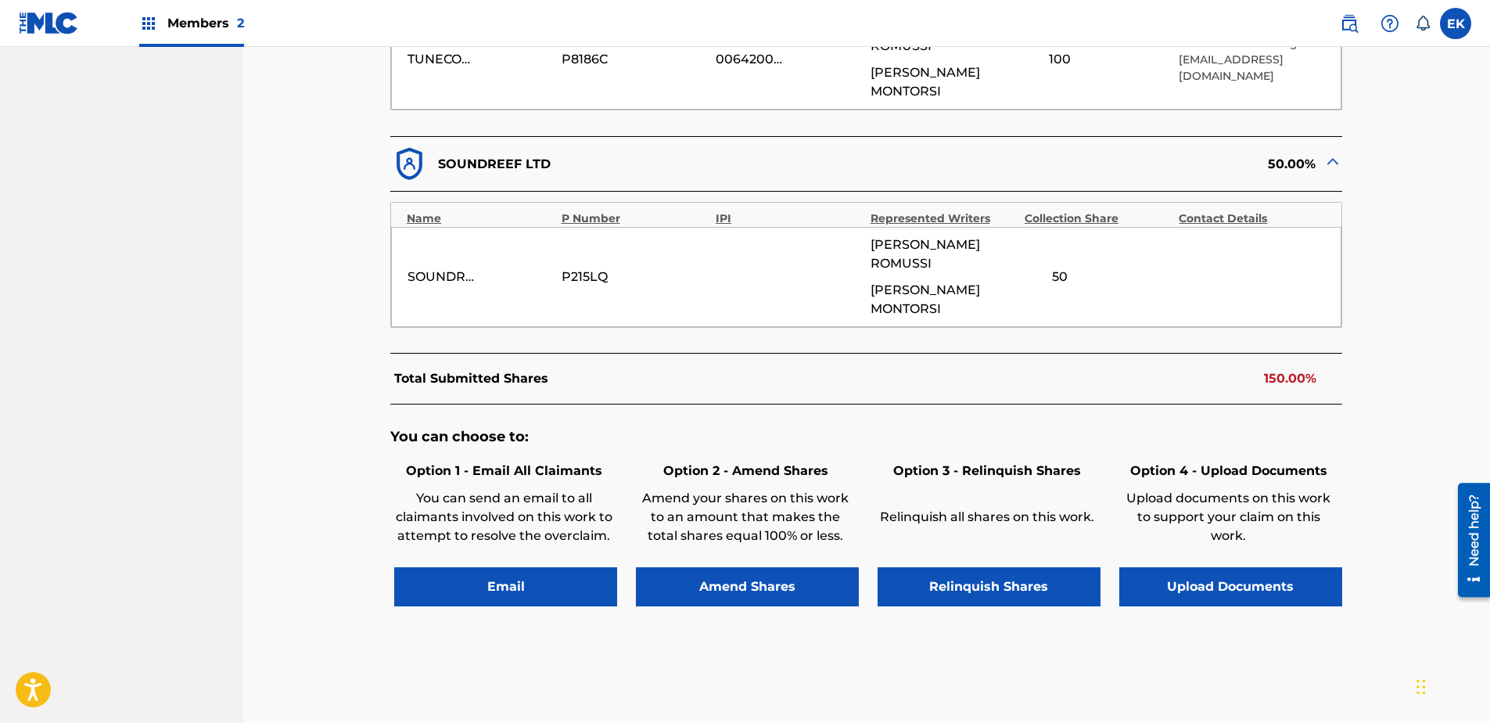
scroll to position [625, 0]
click at [1189, 553] on button "Upload Documents" at bounding box center [1230, 585] width 223 height 39
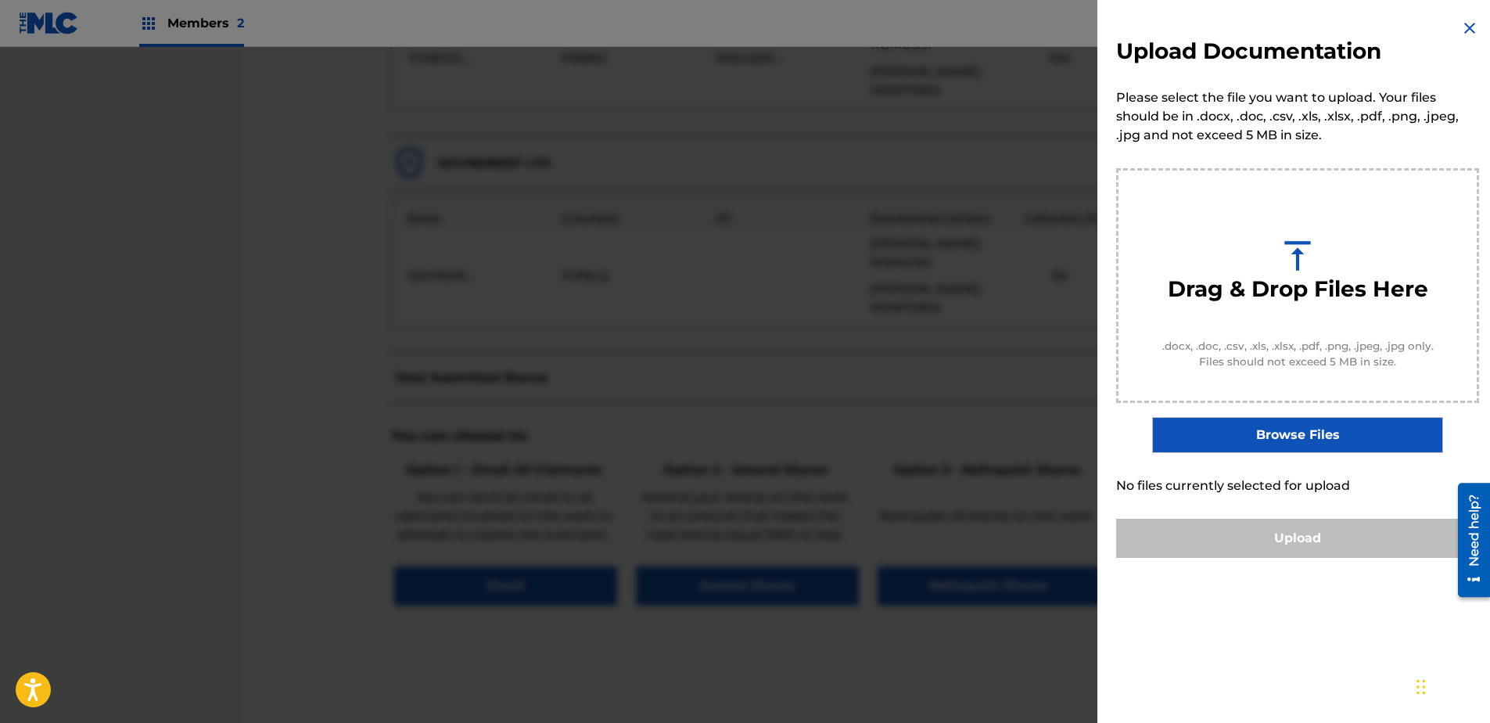
drag, startPoint x: 1466, startPoint y: 26, endPoint x: 1399, endPoint y: 70, distance: 80.3
click at [1189, 26] on img at bounding box center [1469, 28] width 19 height 19
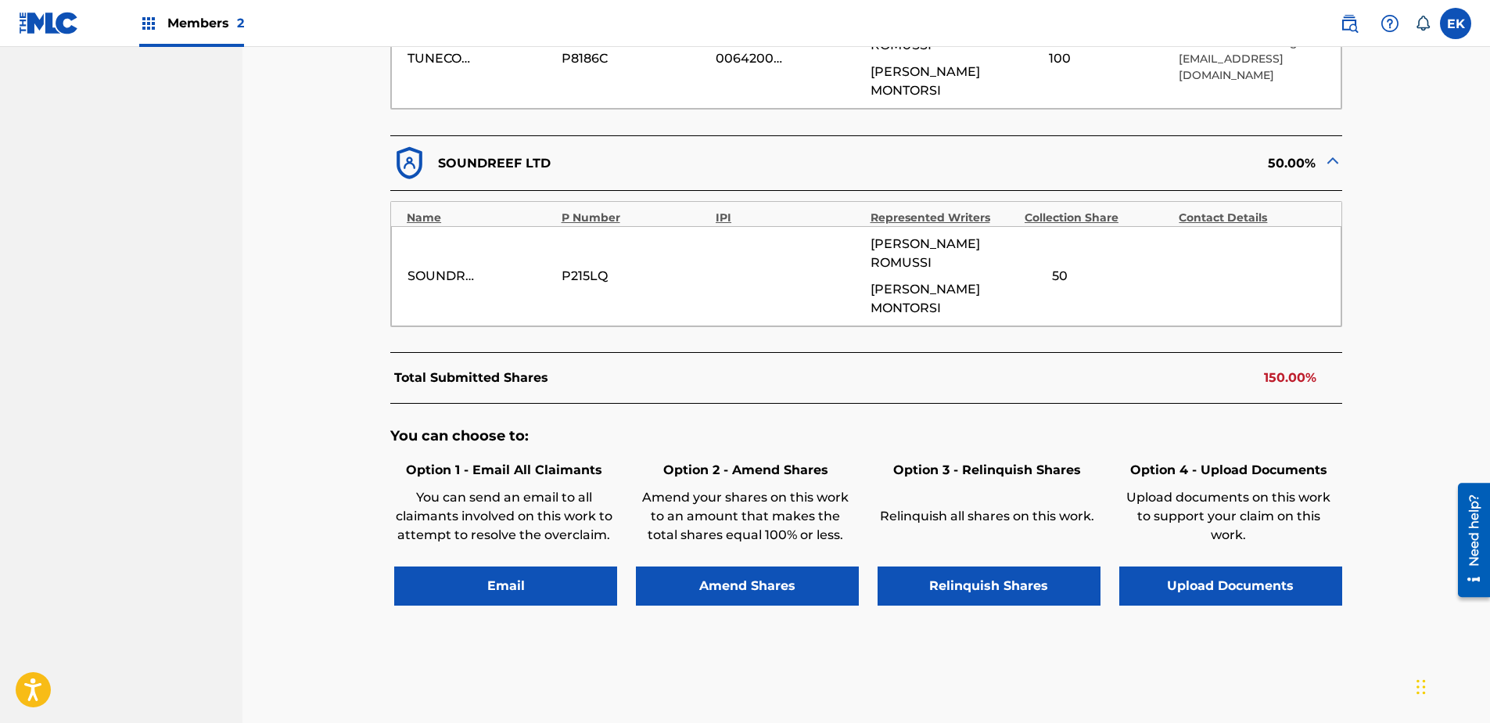
click at [1189, 553] on button "Upload Documents" at bounding box center [1230, 585] width 223 height 39
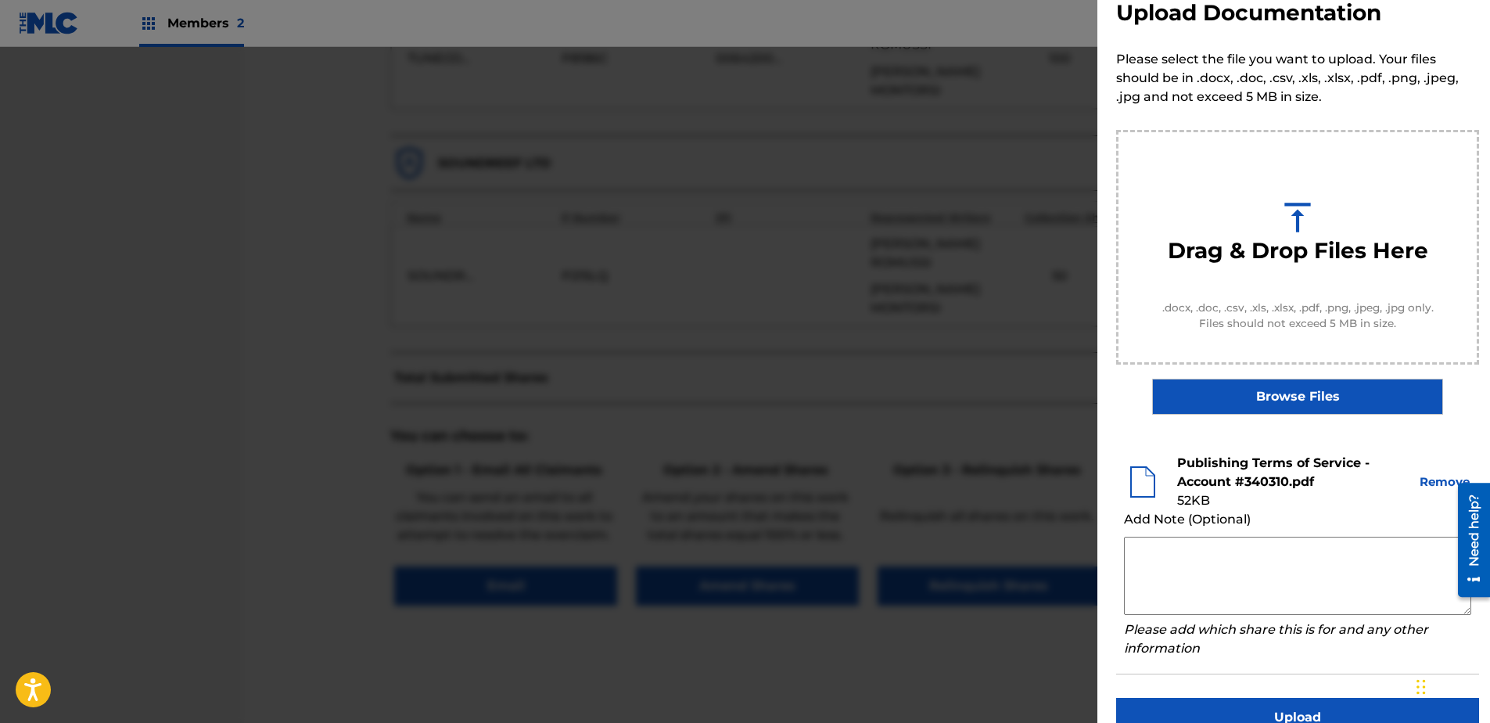
scroll to position [71, 0]
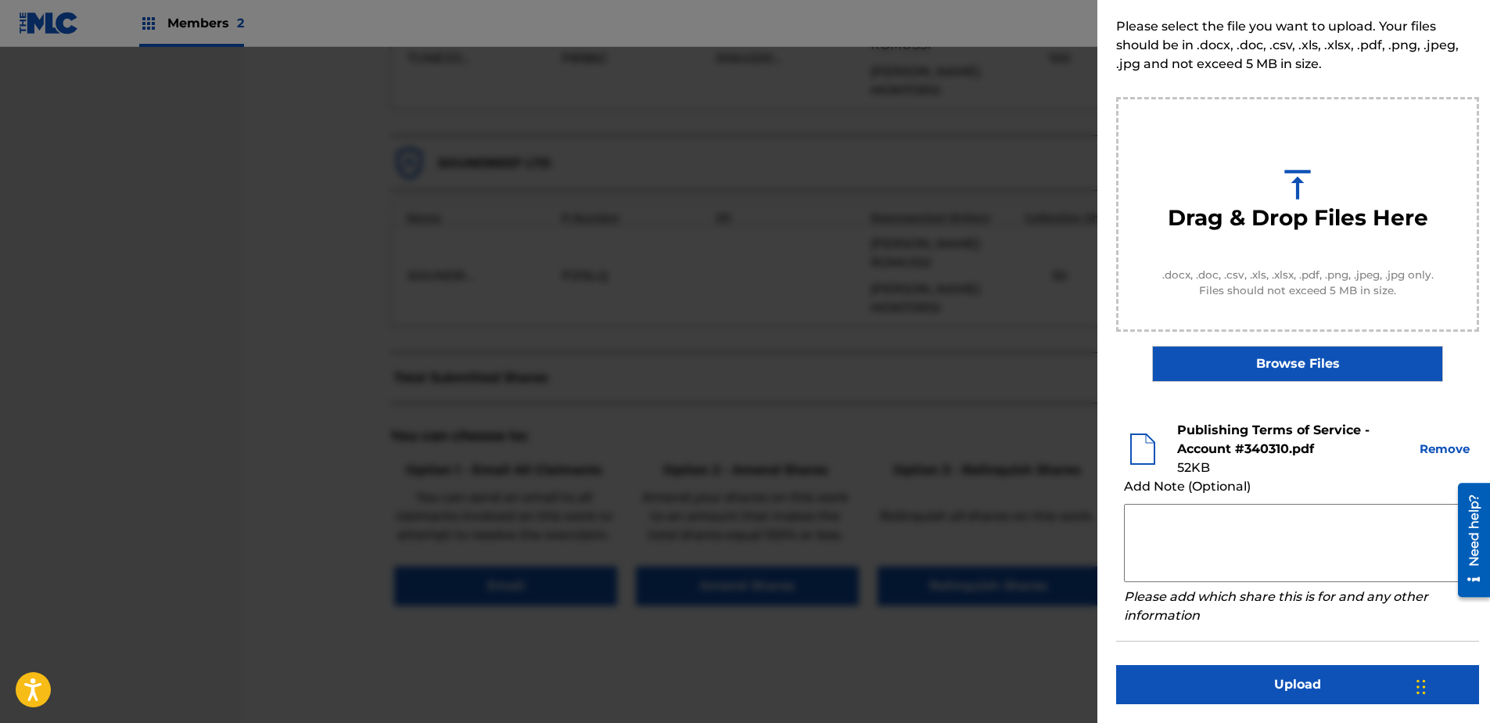
click at [1189, 553] on button "Upload" at bounding box center [1297, 684] width 363 height 39
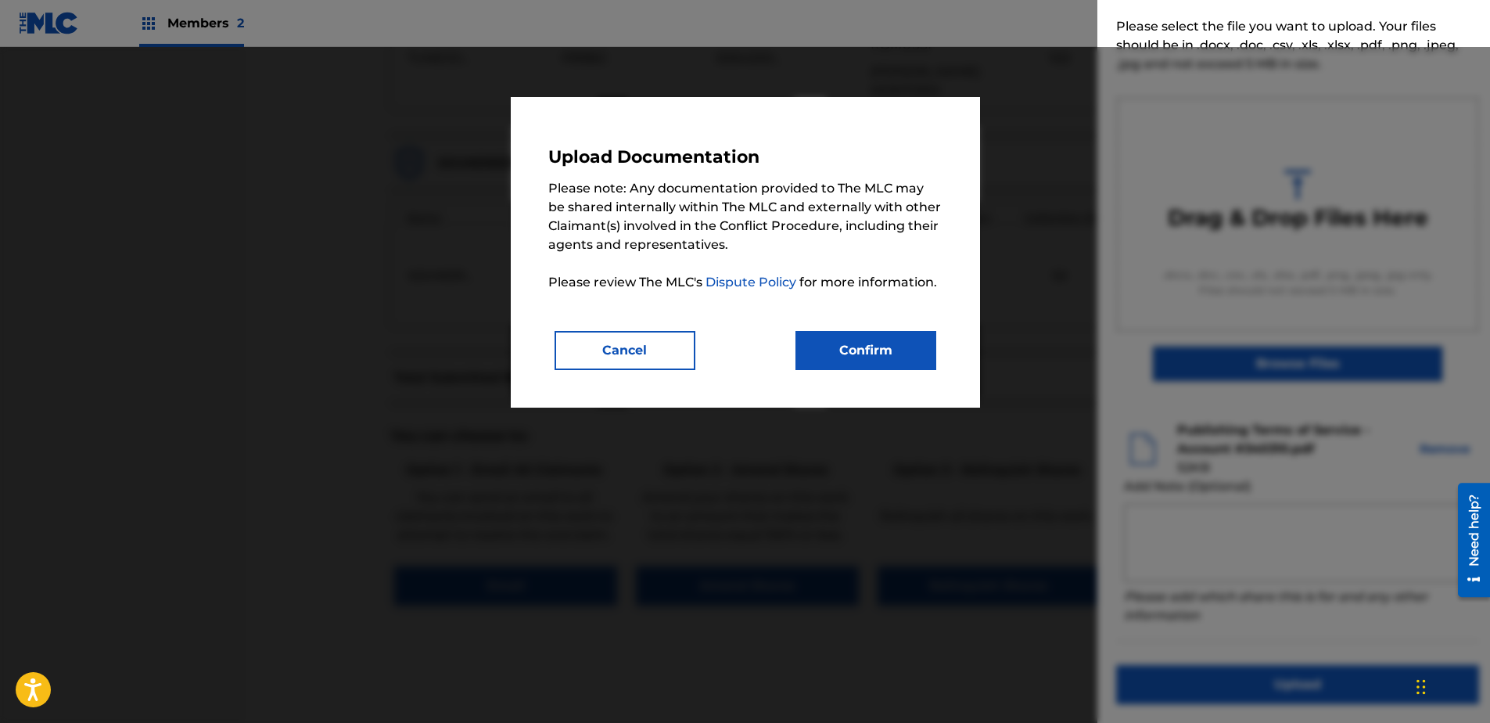
click at [822, 348] on button "Confirm" at bounding box center [865, 350] width 141 height 39
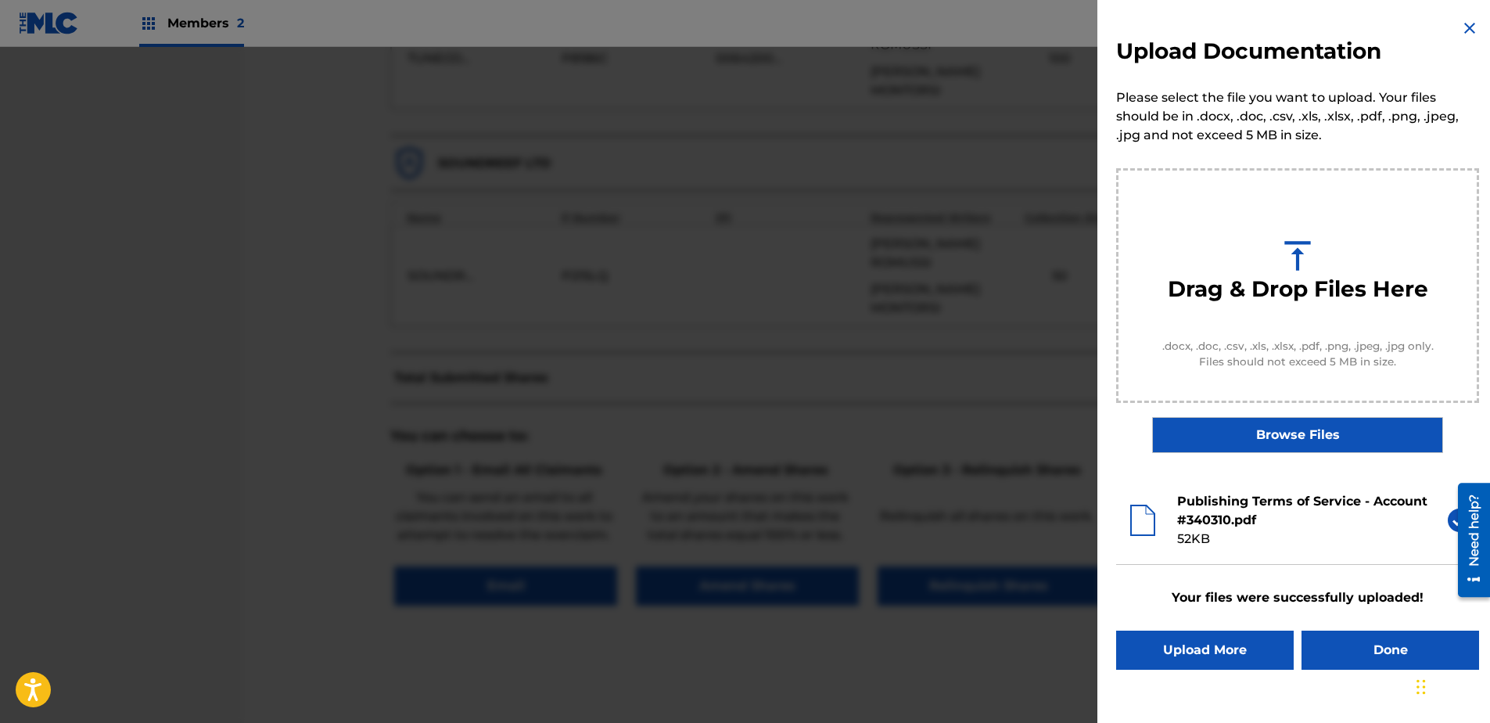
scroll to position [0, 0]
click at [1189, 553] on button "Done" at bounding box center [1390, 649] width 178 height 39
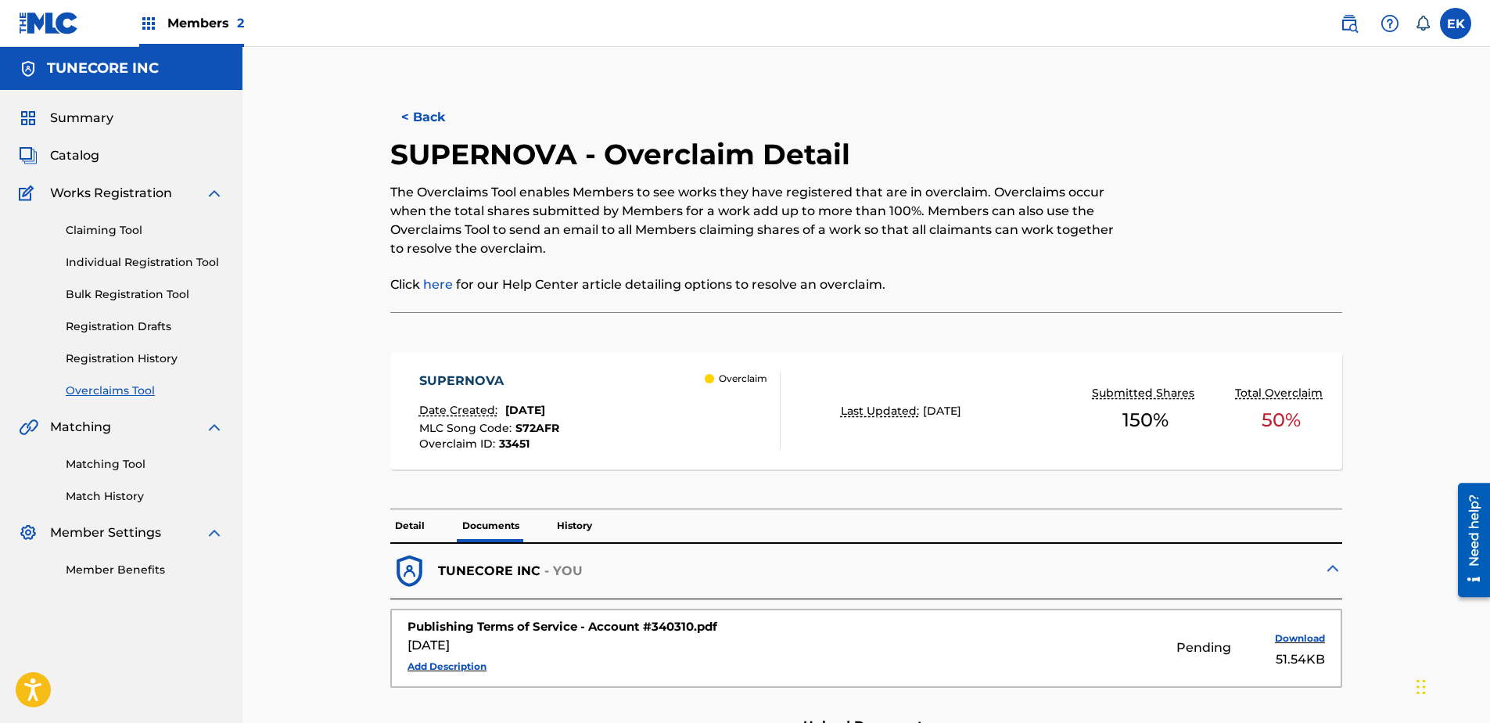
click at [418, 125] on button "< Back" at bounding box center [437, 117] width 94 height 39
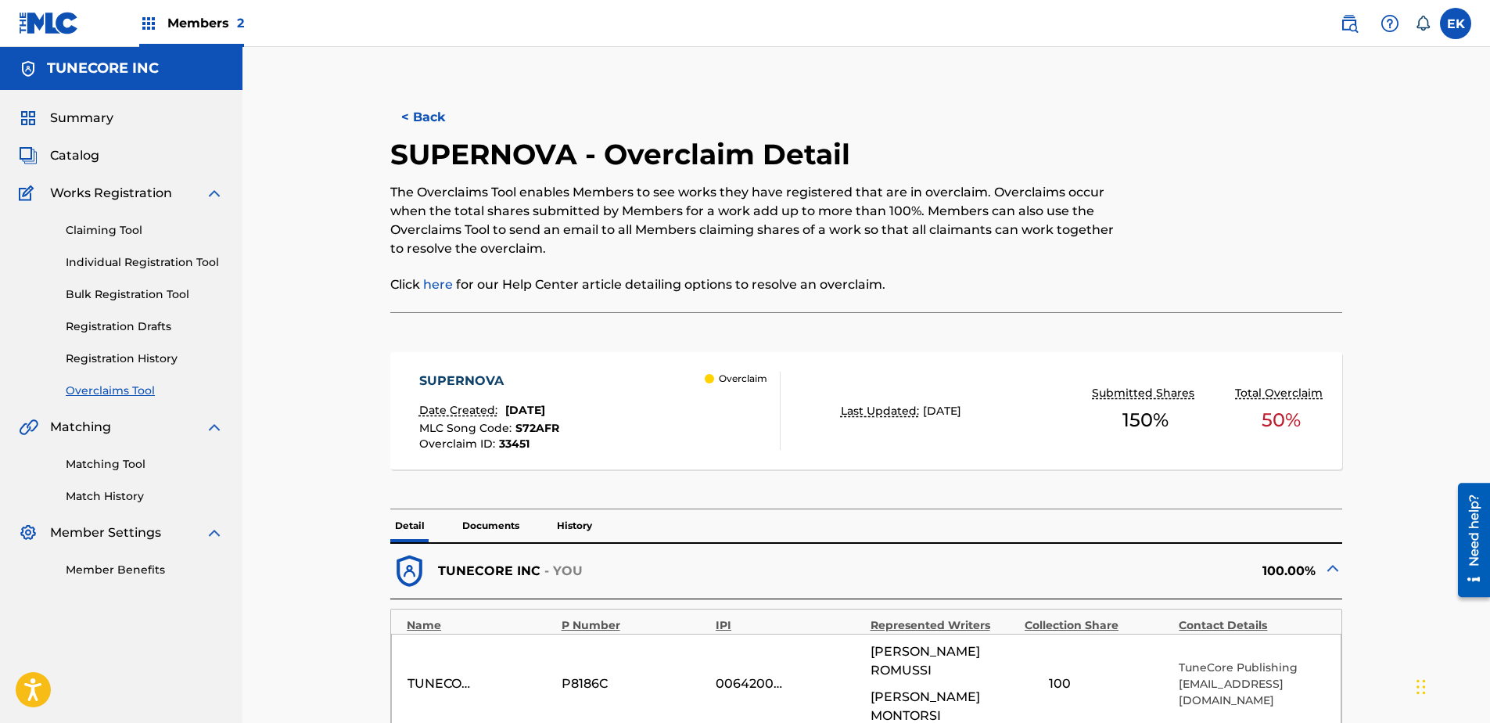
click at [428, 117] on button "< Back" at bounding box center [437, 117] width 94 height 39
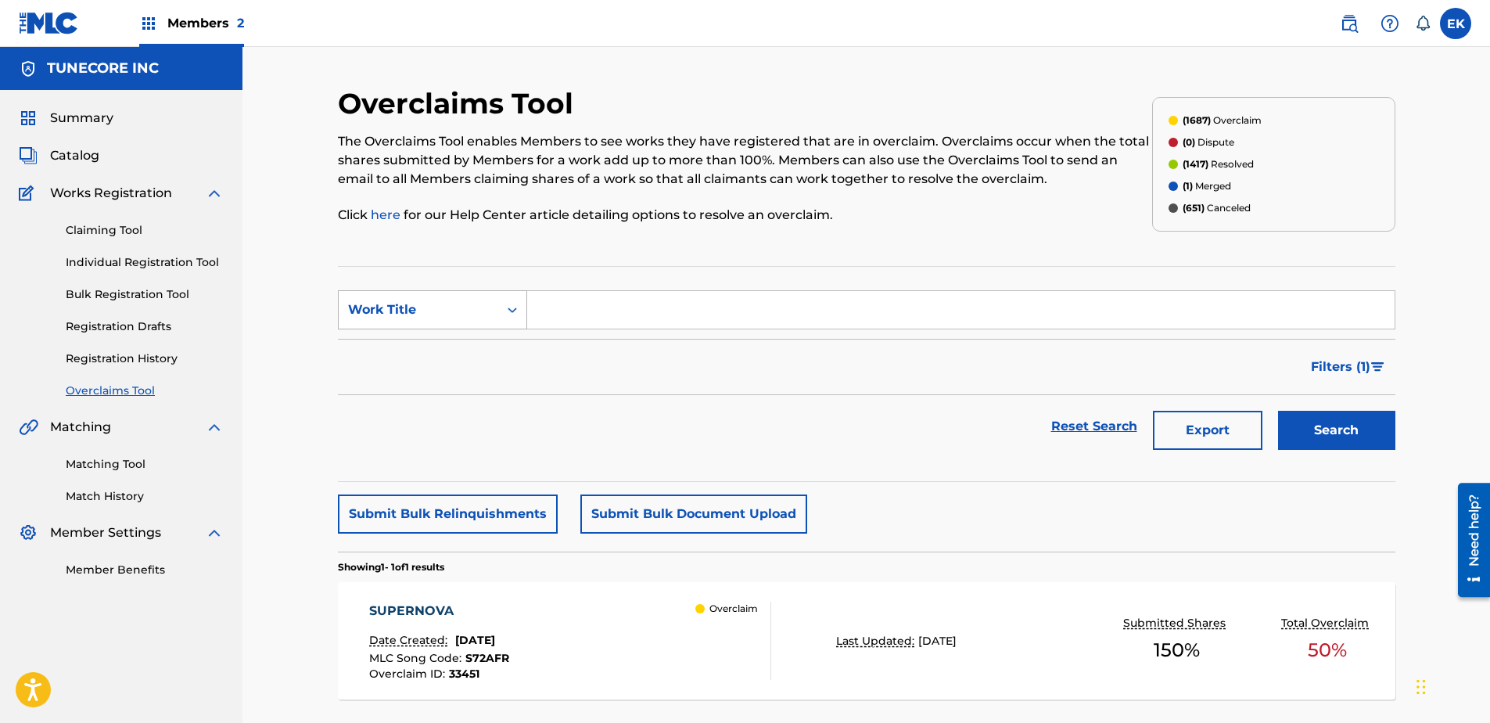
click at [491, 292] on div "Work Title" at bounding box center [432, 309] width 189 height 39
click at [489, 347] on div "MLC Song Code" at bounding box center [433, 348] width 188 height 39
click at [571, 324] on input "Search Form" at bounding box center [960, 310] width 867 height 38
paste input "AY6A9Y"
type input "AY6A9Y"
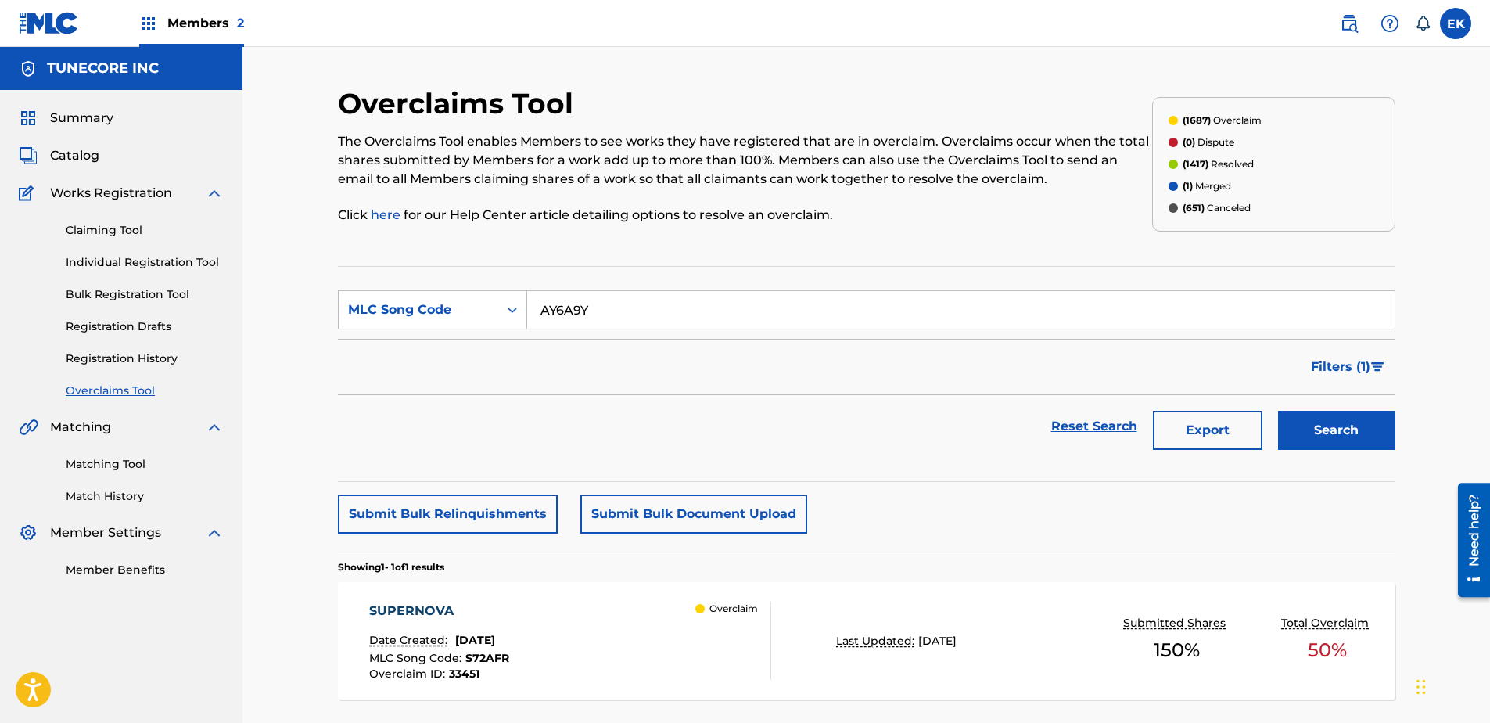
drag, startPoint x: 1297, startPoint y: 465, endPoint x: 1309, endPoint y: 466, distance: 11.8
drag, startPoint x: 1309, startPoint y: 466, endPoint x: 1102, endPoint y: 496, distance: 209.4
click at [1081, 501] on div "Submit Bulk Relinquishments Submit Bulk Document Upload" at bounding box center [866, 513] width 1057 height 39
click at [1189, 433] on button "Search" at bounding box center [1336, 430] width 117 height 39
click at [668, 553] on div "ALL ALONE Date Created: August 22, 2025 MLC Song Code : AY6A9Y Overclaim ID : 3…" at bounding box center [570, 640] width 402 height 78
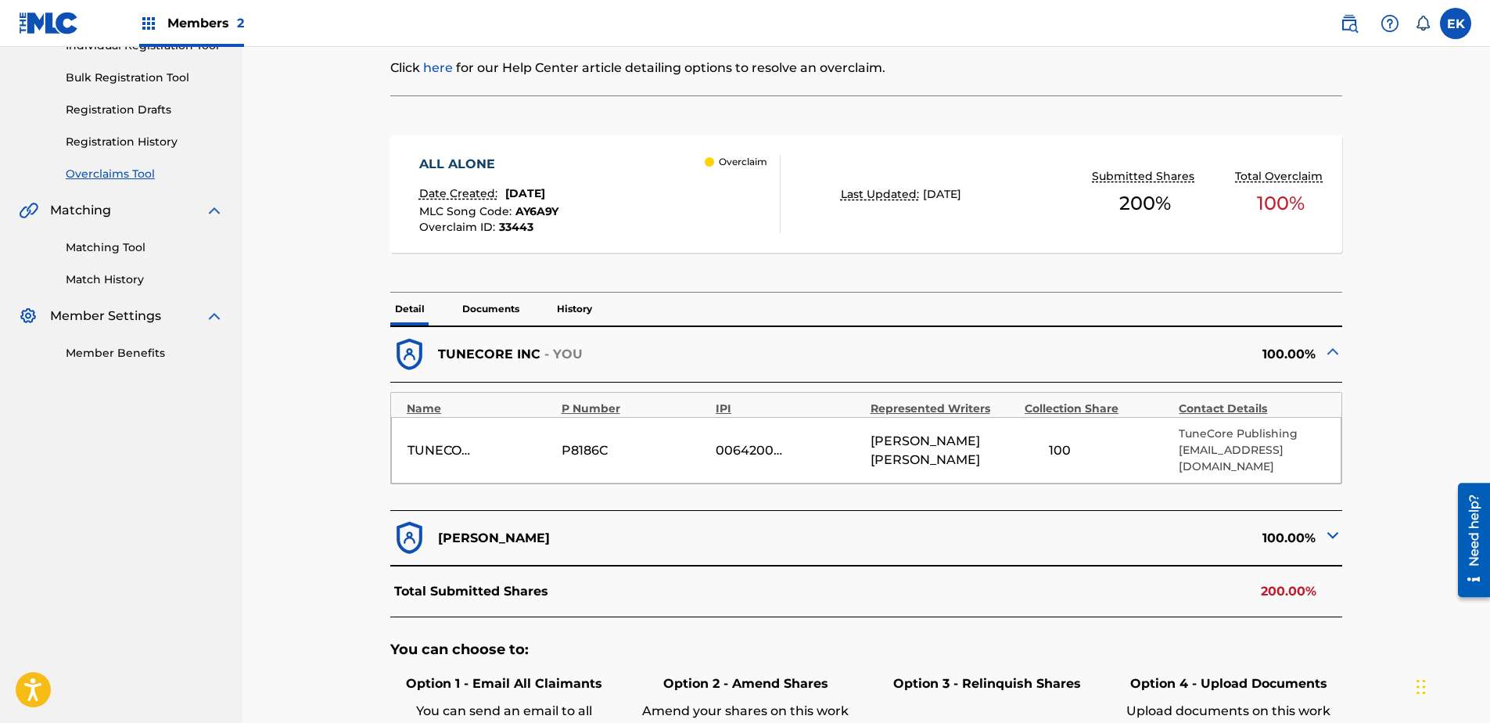
scroll to position [235, 0]
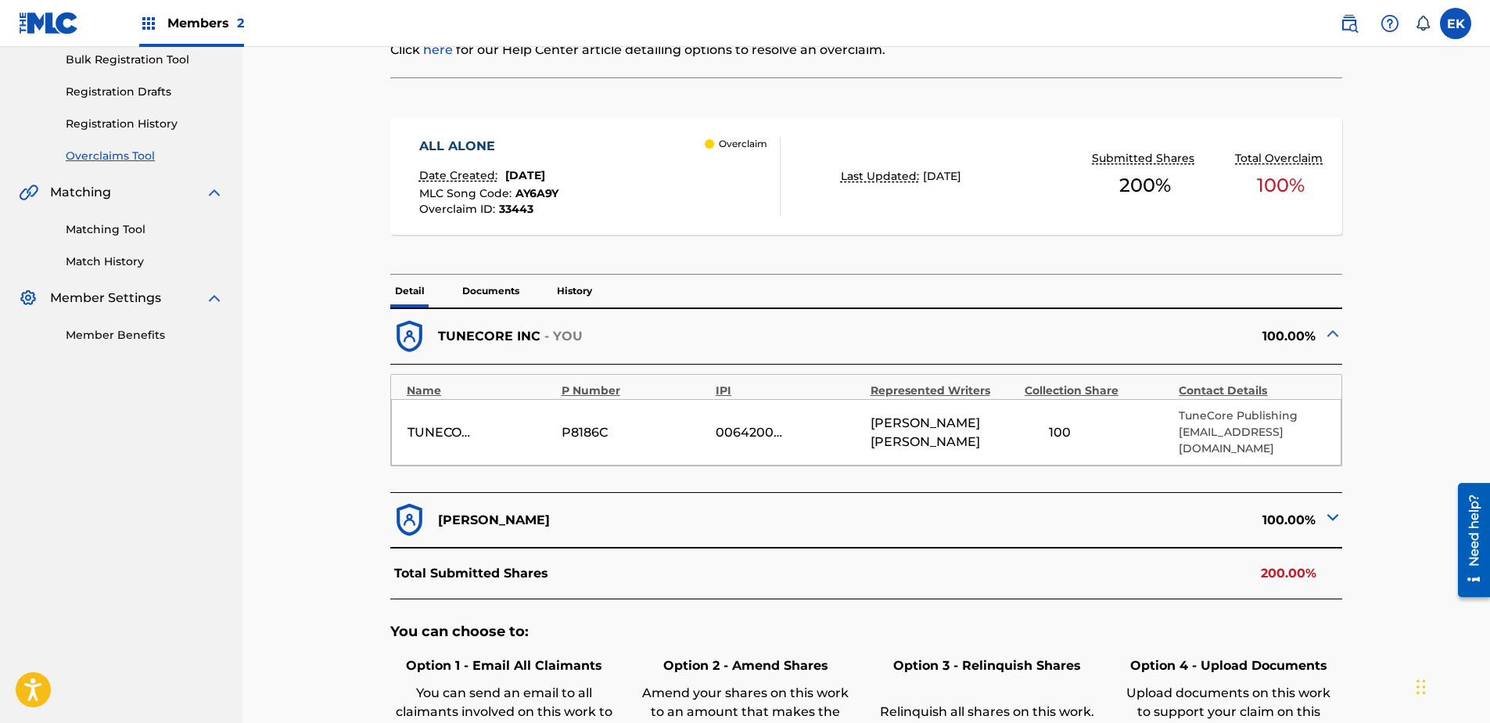
click at [1189, 504] on div "< Back ALL ALONE - Overclaim Detail The Overclaims Tool enables Members to see …" at bounding box center [866, 384] width 1057 height 1067
click at [1189, 508] on img at bounding box center [1332, 517] width 19 height 19
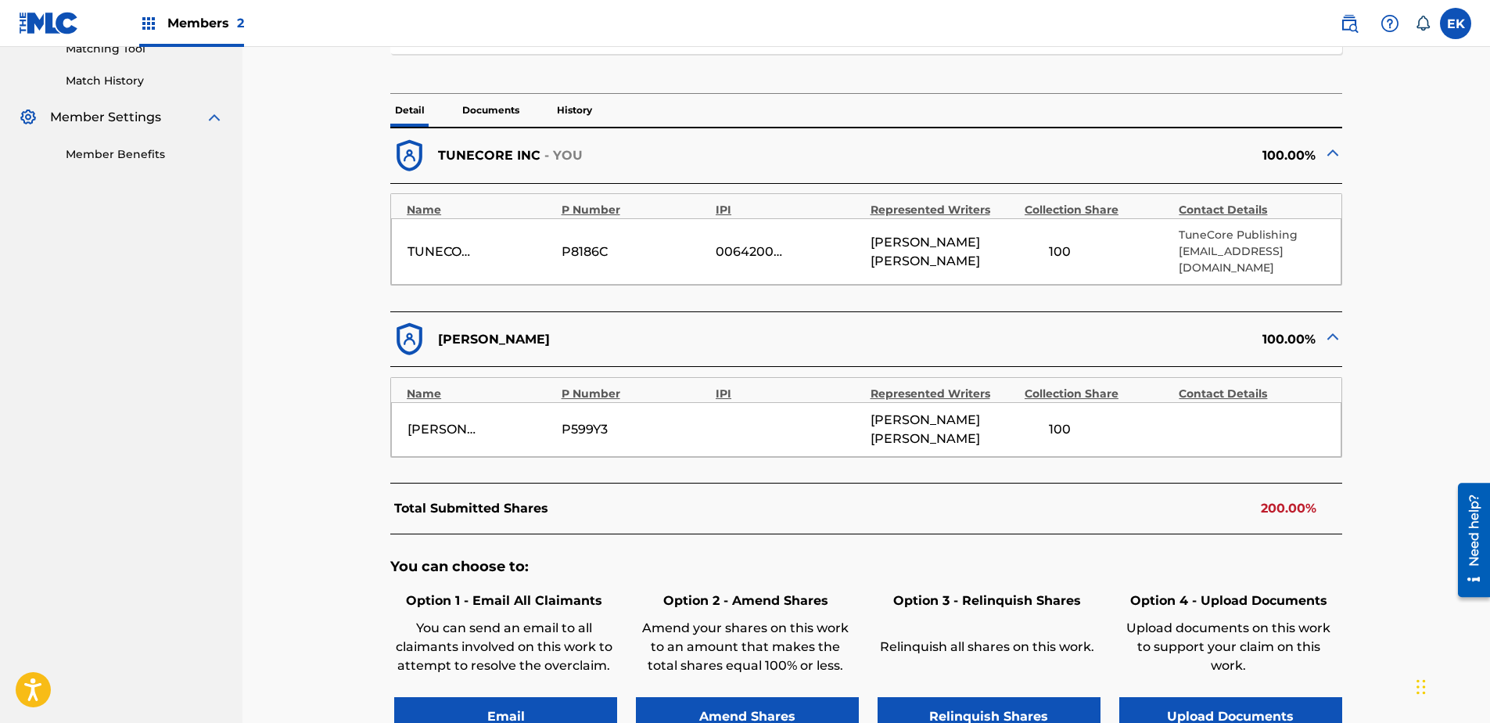
scroll to position [391, 0]
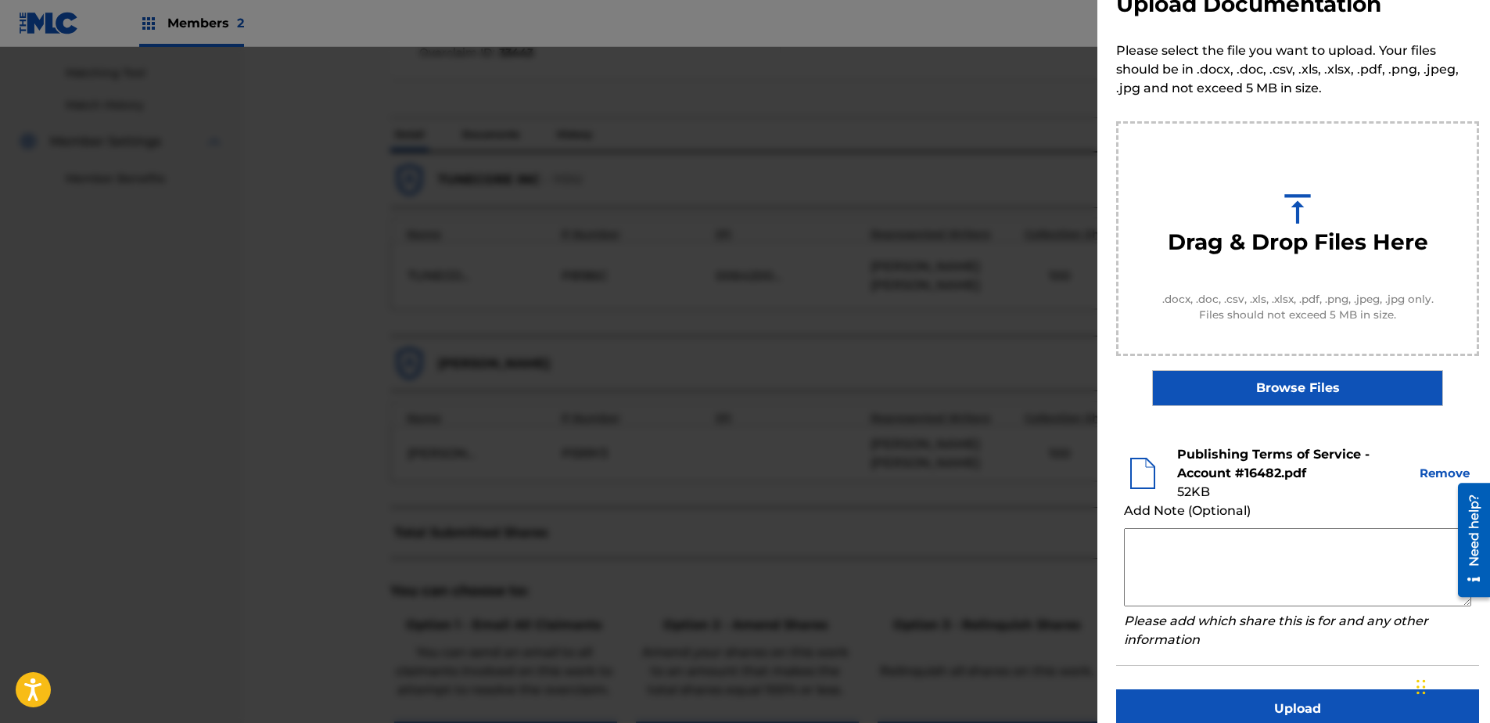
scroll to position [71, 0]
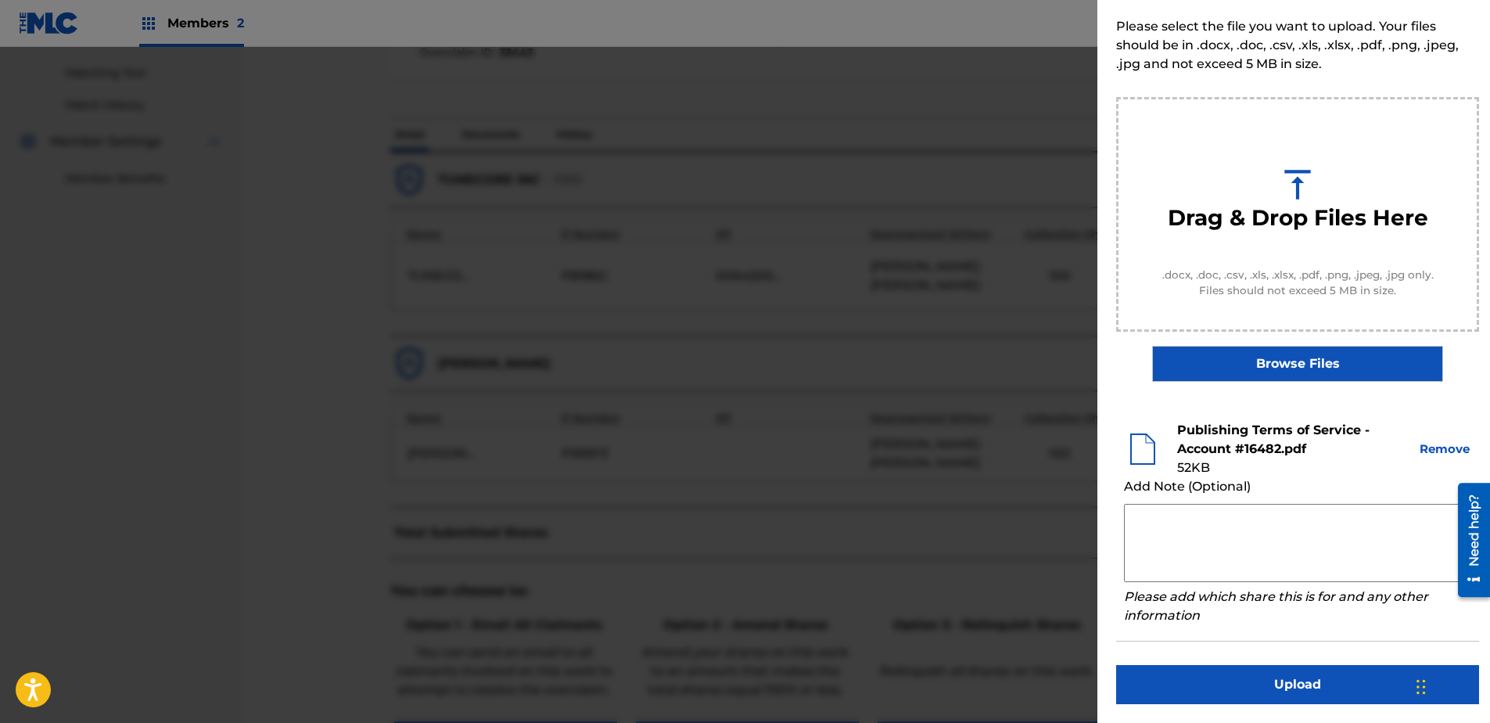
click at [1189, 553] on button "Upload" at bounding box center [1297, 684] width 363 height 39
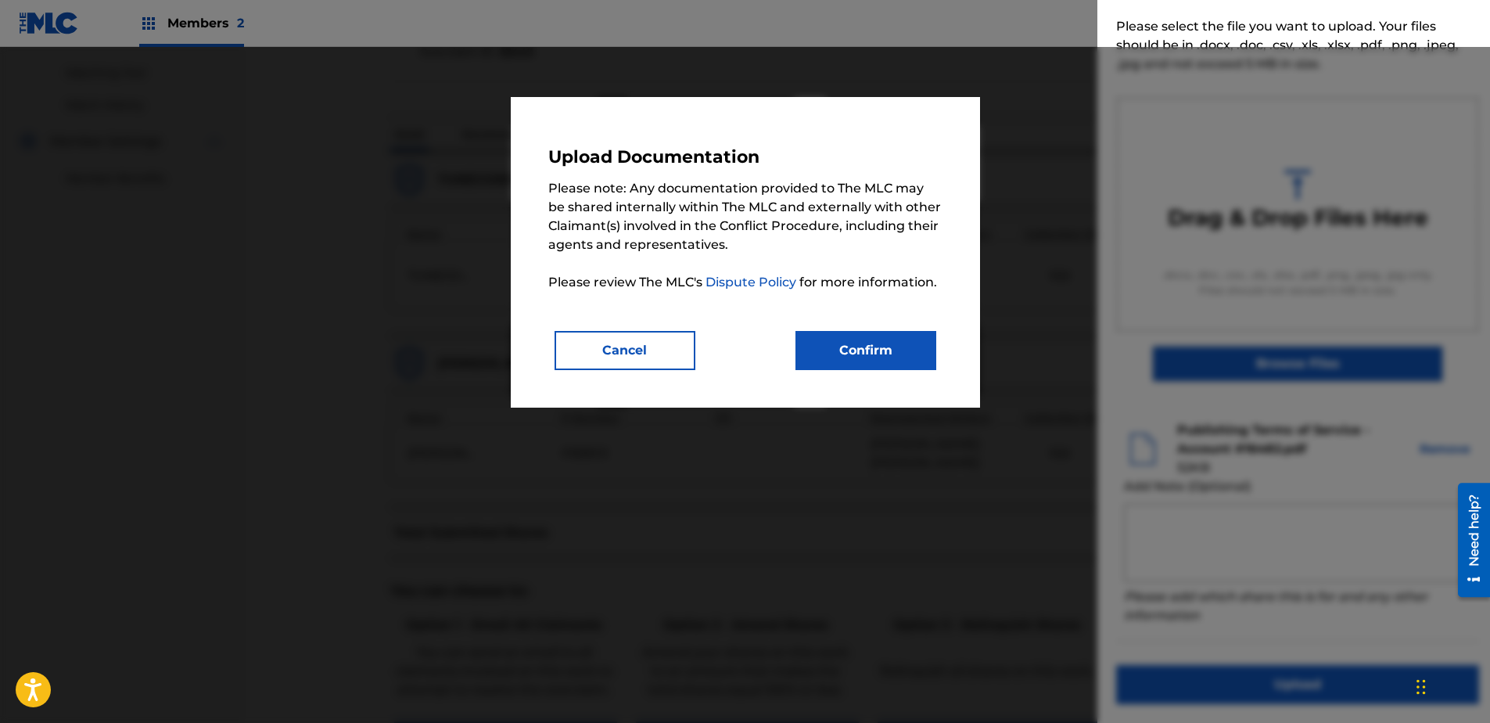
click at [907, 346] on button "Confirm" at bounding box center [865, 350] width 141 height 39
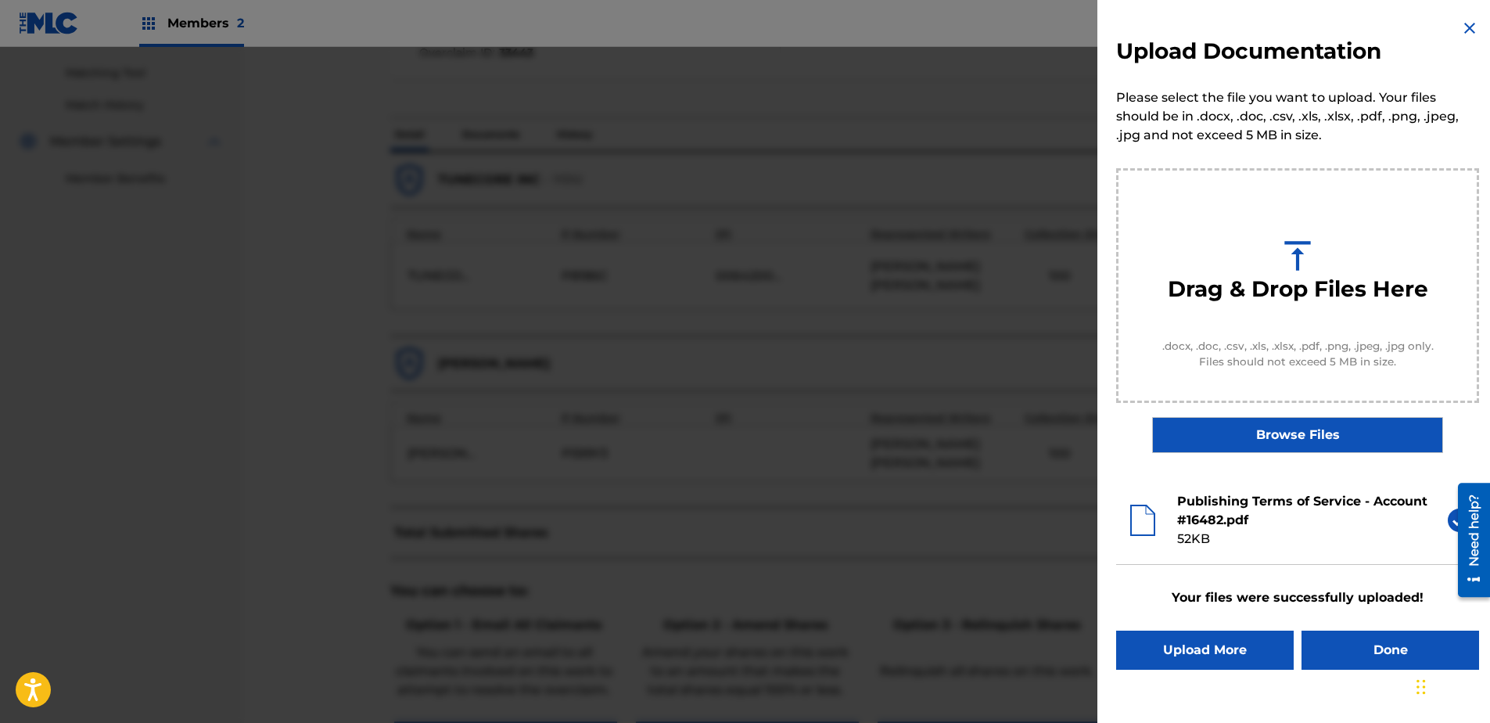
scroll to position [0, 0]
click at [1189, 553] on button "Done" at bounding box center [1390, 649] width 178 height 39
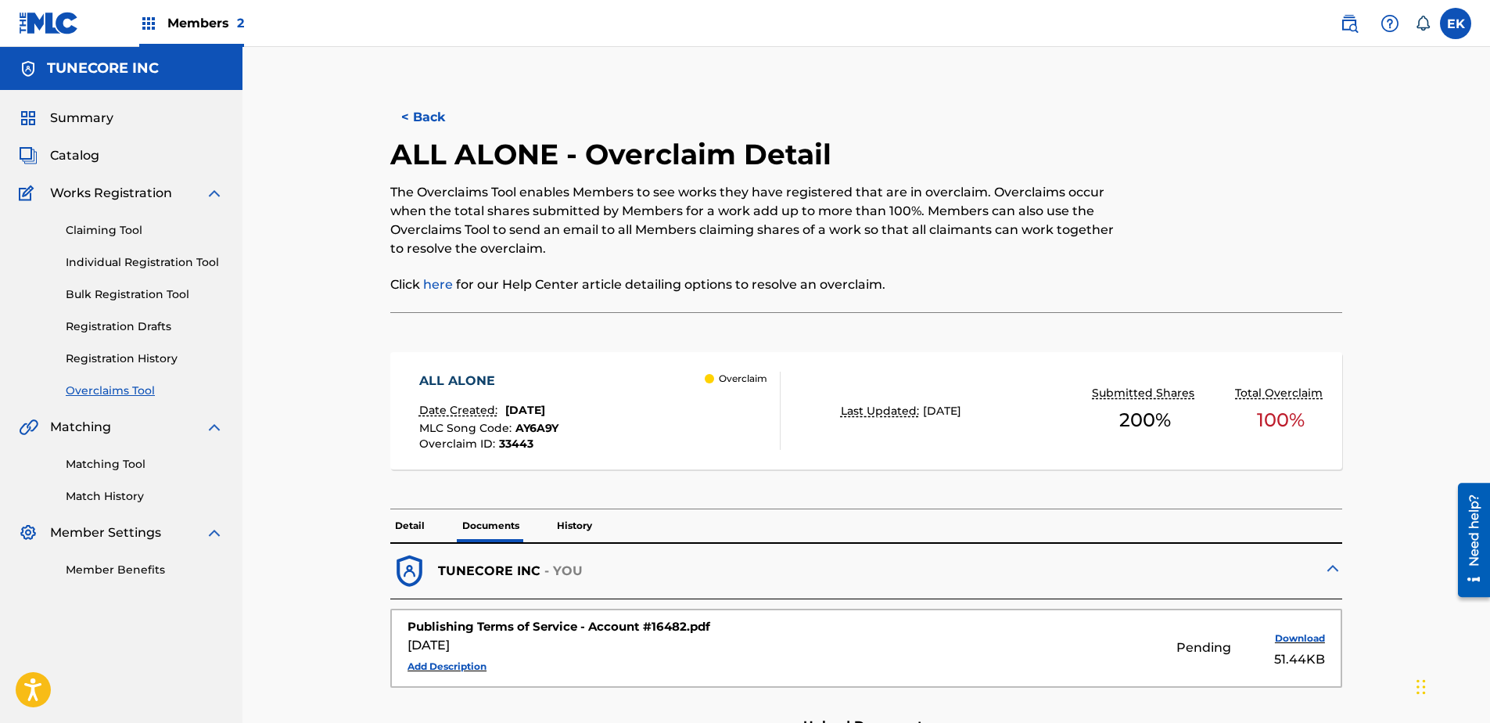
click at [443, 120] on button "< Back" at bounding box center [437, 117] width 94 height 39
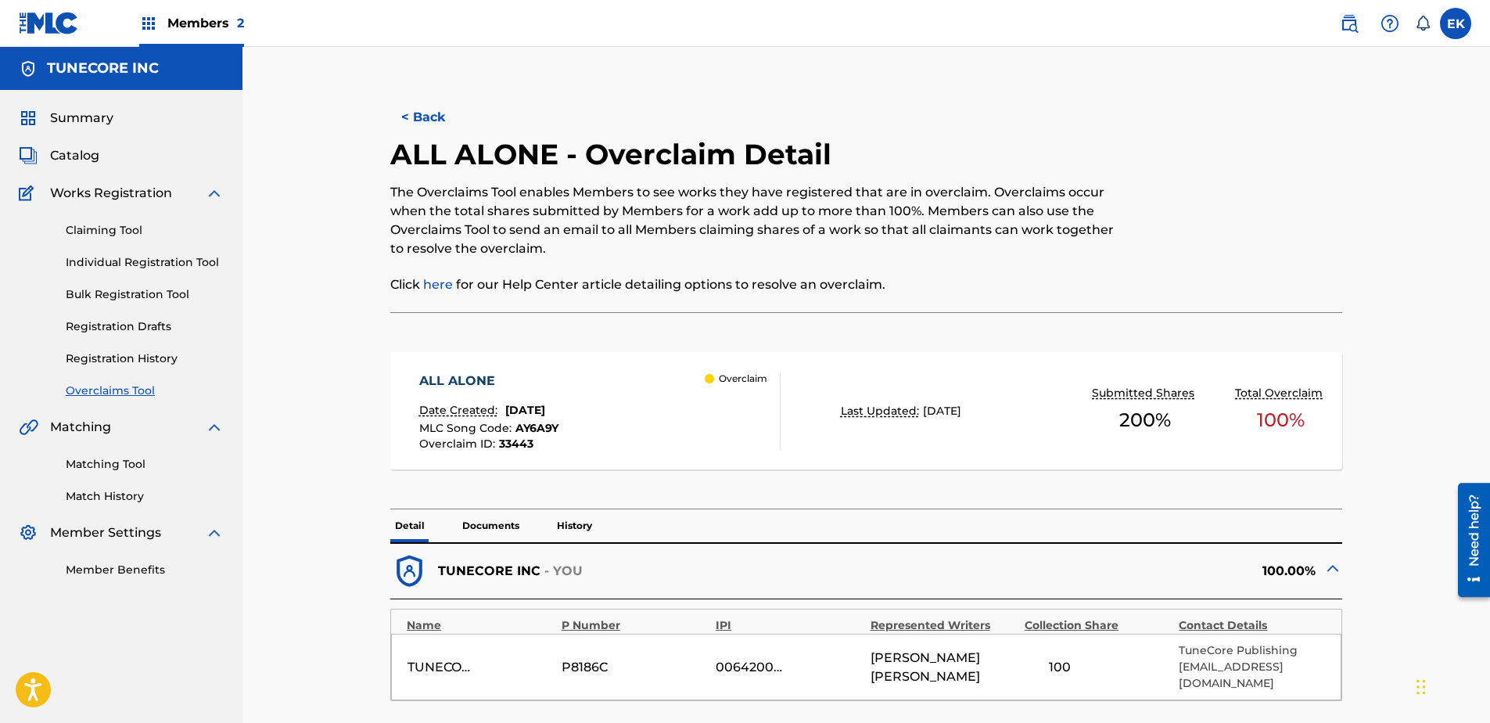
click at [411, 118] on button "< Back" at bounding box center [437, 117] width 94 height 39
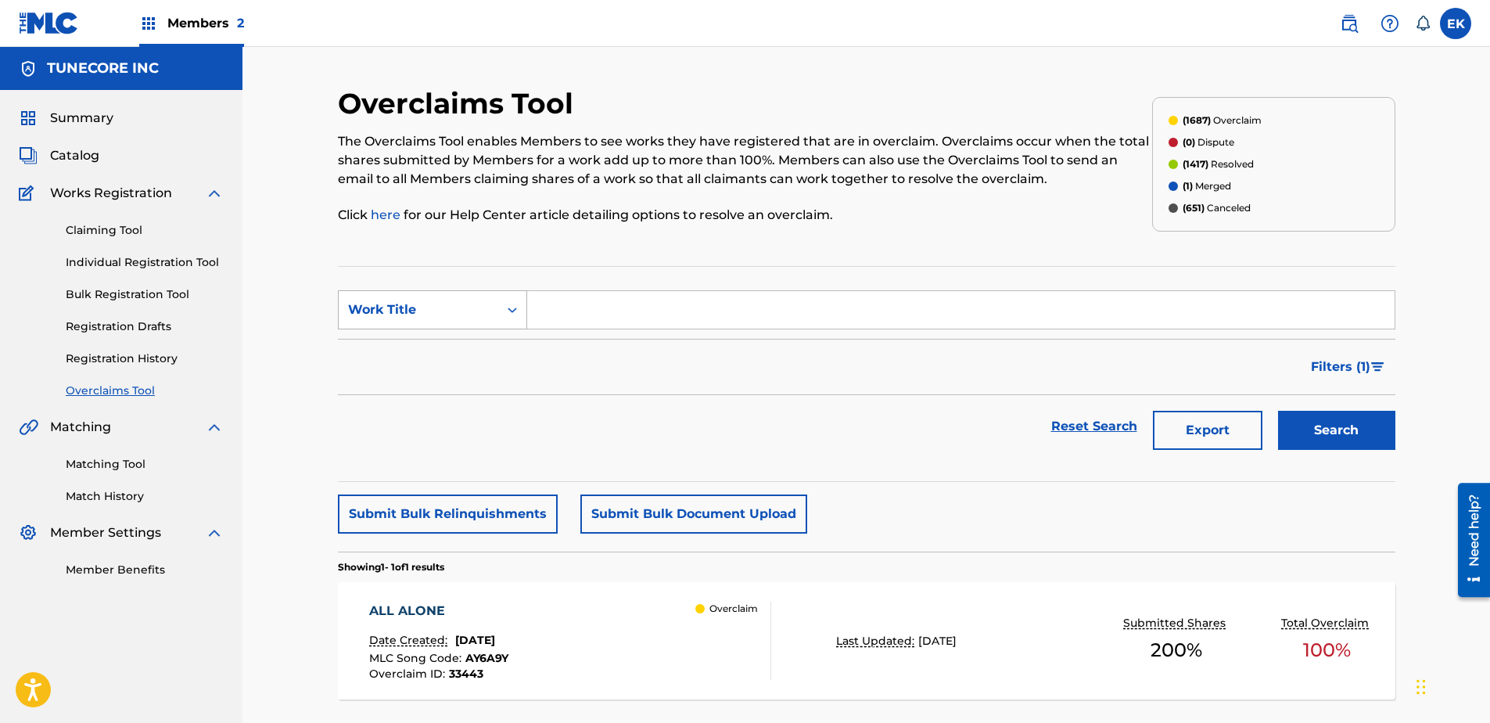
click at [504, 312] on icon "Search Form" at bounding box center [512, 310] width 16 height 16
click at [482, 337] on div "MLC Song Code" at bounding box center [433, 348] width 188 height 39
click at [566, 308] on input "Search Form" at bounding box center [960, 310] width 867 height 38
paste input "CALI HUSTLE"
click at [1189, 434] on button "Search" at bounding box center [1336, 430] width 117 height 39
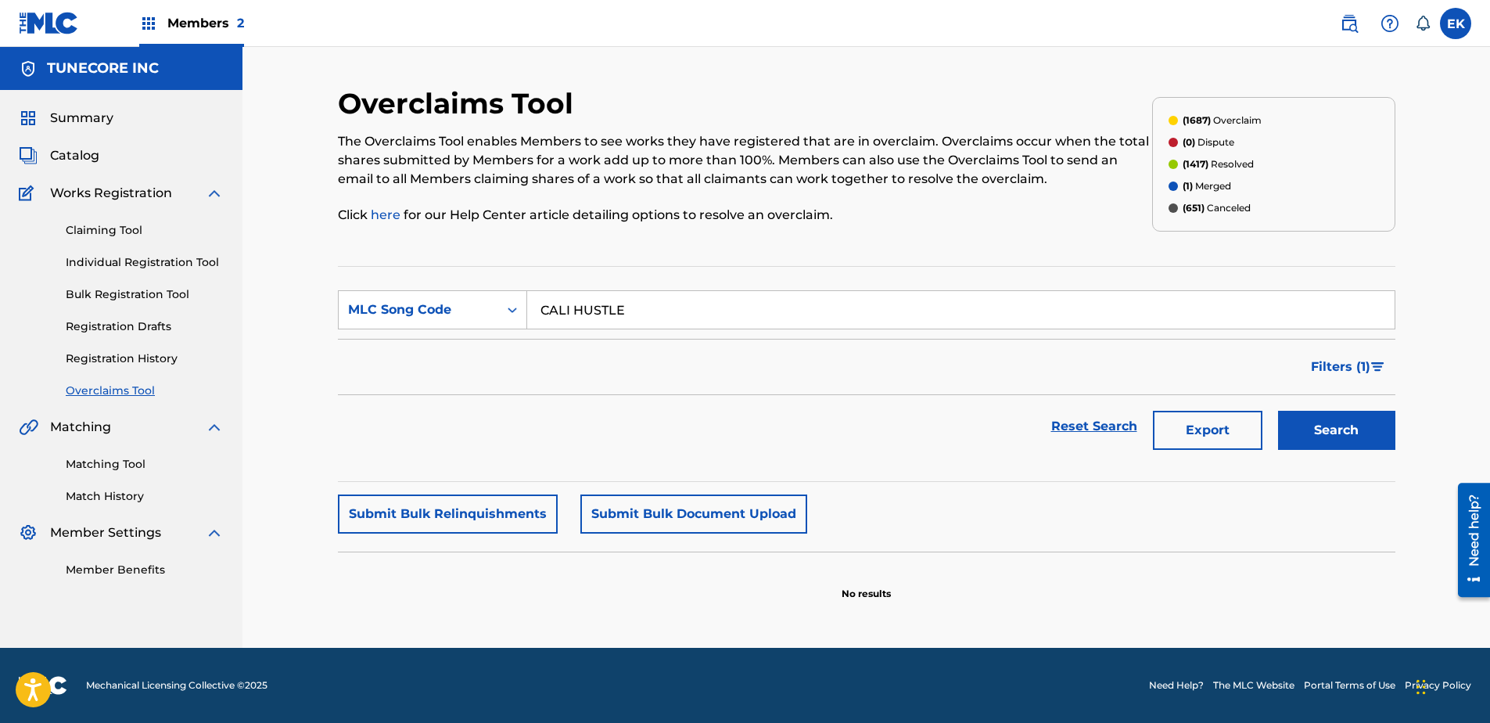
click at [1189, 421] on button "Search" at bounding box center [1336, 430] width 117 height 39
click at [476, 296] on div "MLC Song Code" at bounding box center [419, 310] width 160 height 30
drag, startPoint x: 653, startPoint y: 299, endPoint x: 516, endPoint y: 288, distance: 137.3
click at [516, 288] on section "SearchWithCriteriaa3f7909c-7e2f-44f6-822d-b0e34f85ee23 MLC Song Code CALI HUSTL…" at bounding box center [866, 374] width 1057 height 216
click at [656, 306] on input "CALI HUSTLE" at bounding box center [960, 310] width 867 height 38
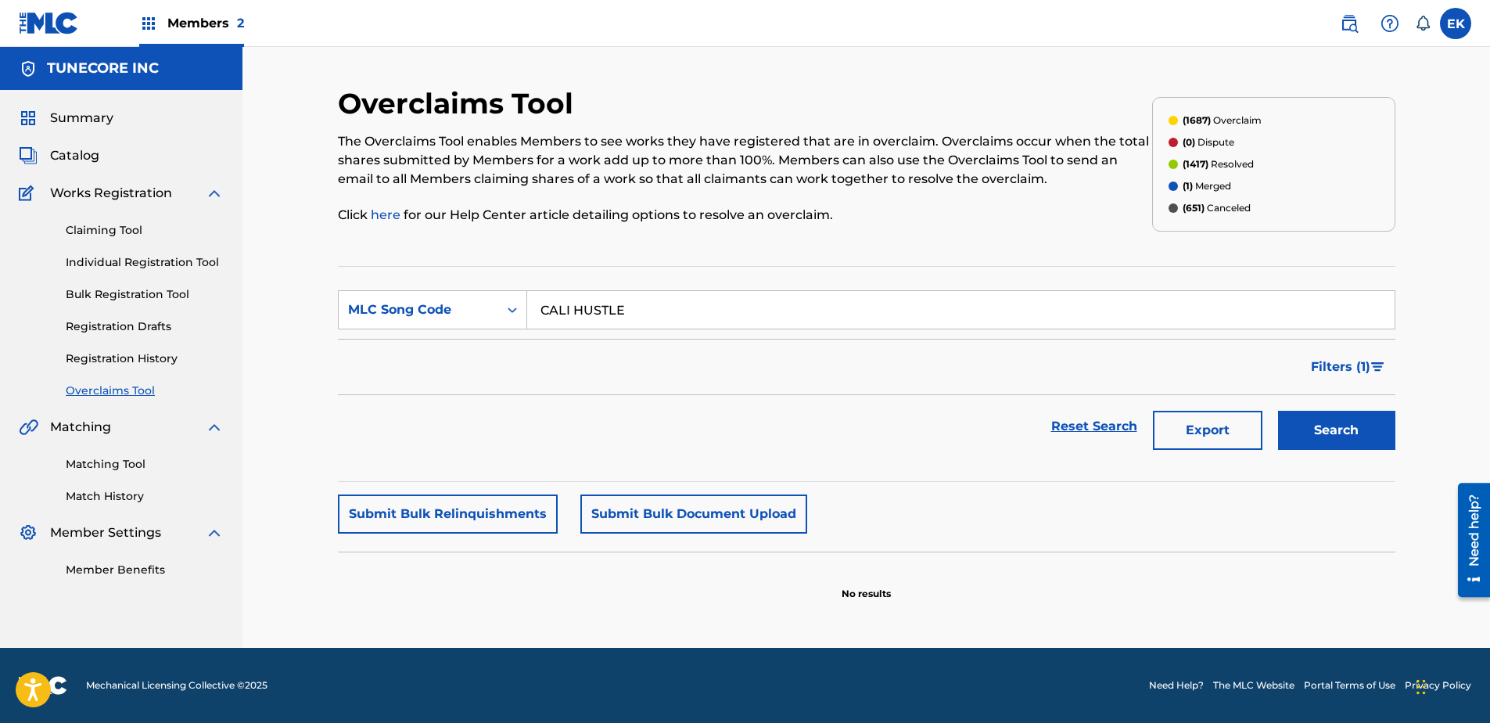
click at [656, 306] on input "CALI HUSTLE" at bounding box center [960, 310] width 867 height 38
drag, startPoint x: 655, startPoint y: 305, endPoint x: 627, endPoint y: 310, distance: 27.9
click at [619, 325] on input "CALI HUSTLE" at bounding box center [960, 310] width 867 height 38
click at [629, 310] on input "CALI HUSTLE" at bounding box center [960, 310] width 867 height 38
drag, startPoint x: 631, startPoint y: 306, endPoint x: 536, endPoint y: 312, distance: 95.6
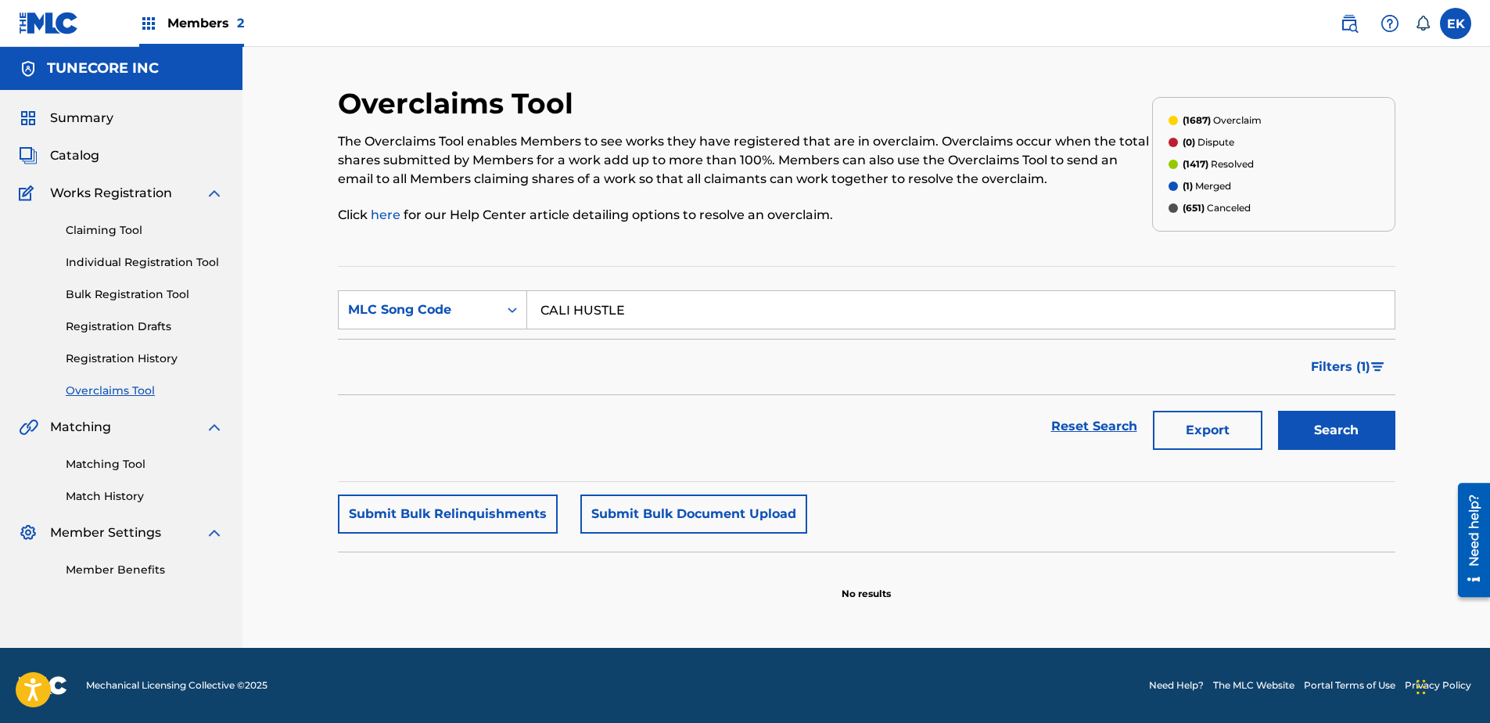
click at [536, 312] on input "CALI HUSTLE" at bounding box center [960, 310] width 867 height 38
paste input "K7ABG"
type input "CK7ABG"
click at [1189, 430] on button "Search" at bounding box center [1336, 430] width 117 height 39
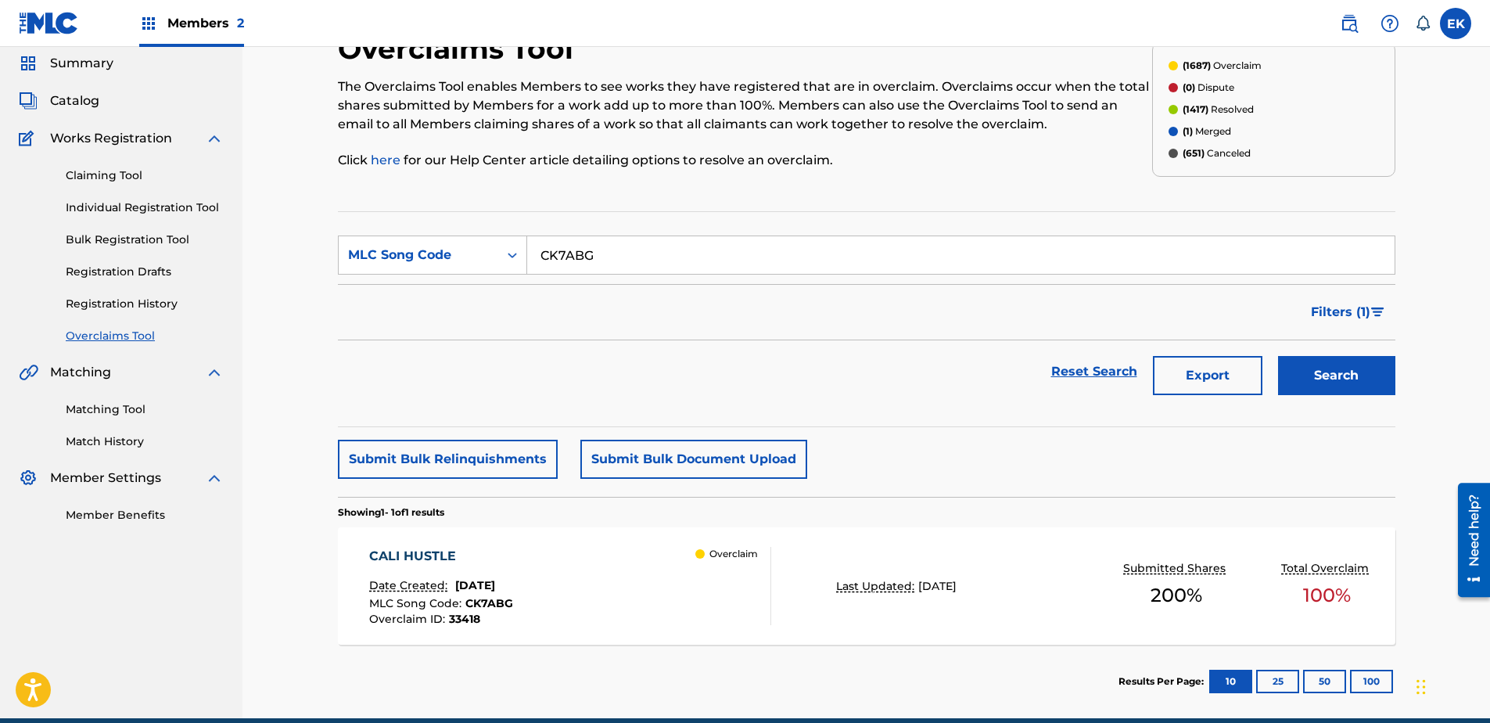
scroll to position [78, 0]
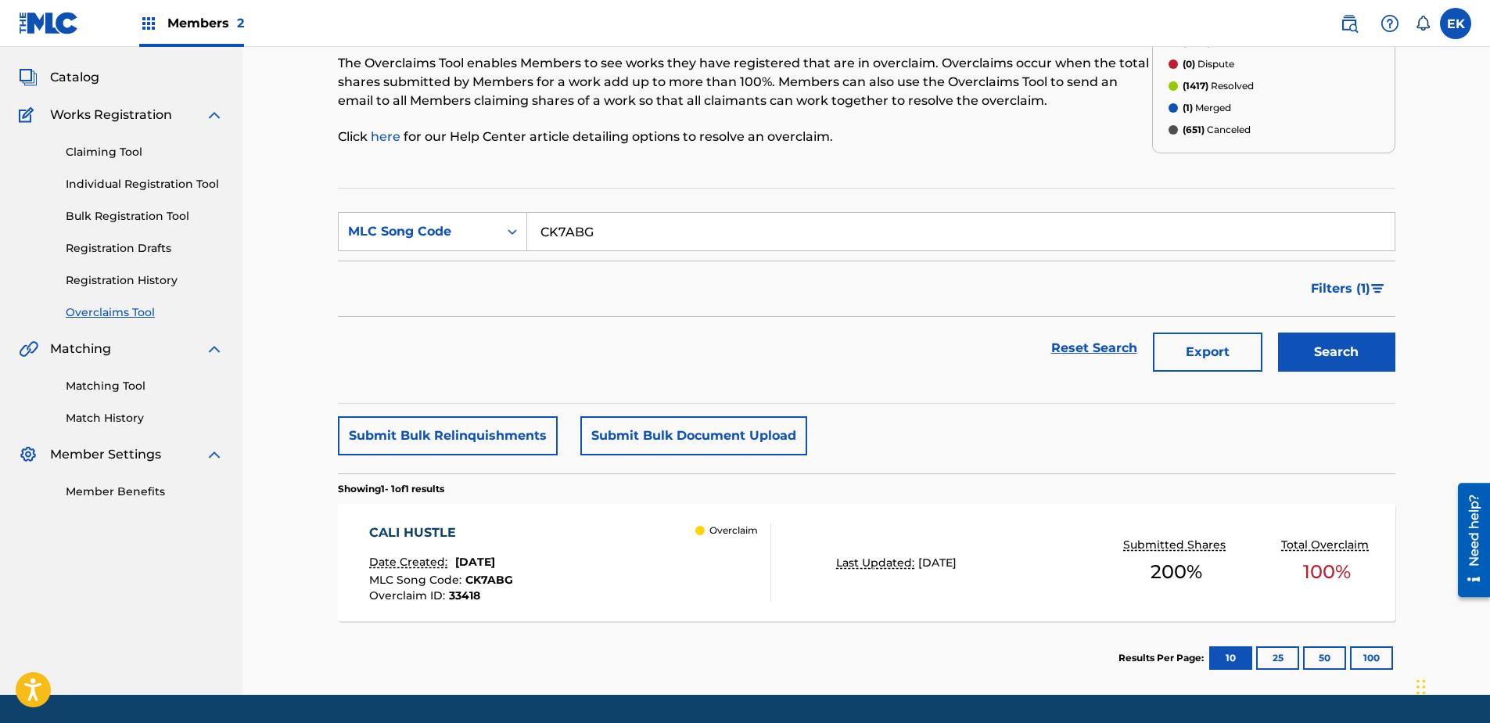
click at [619, 541] on div "CALI HUSTLE Date Created: August 22, 2025 MLC Song Code : CK7ABG Overclaim ID :…" at bounding box center [570, 562] width 402 height 78
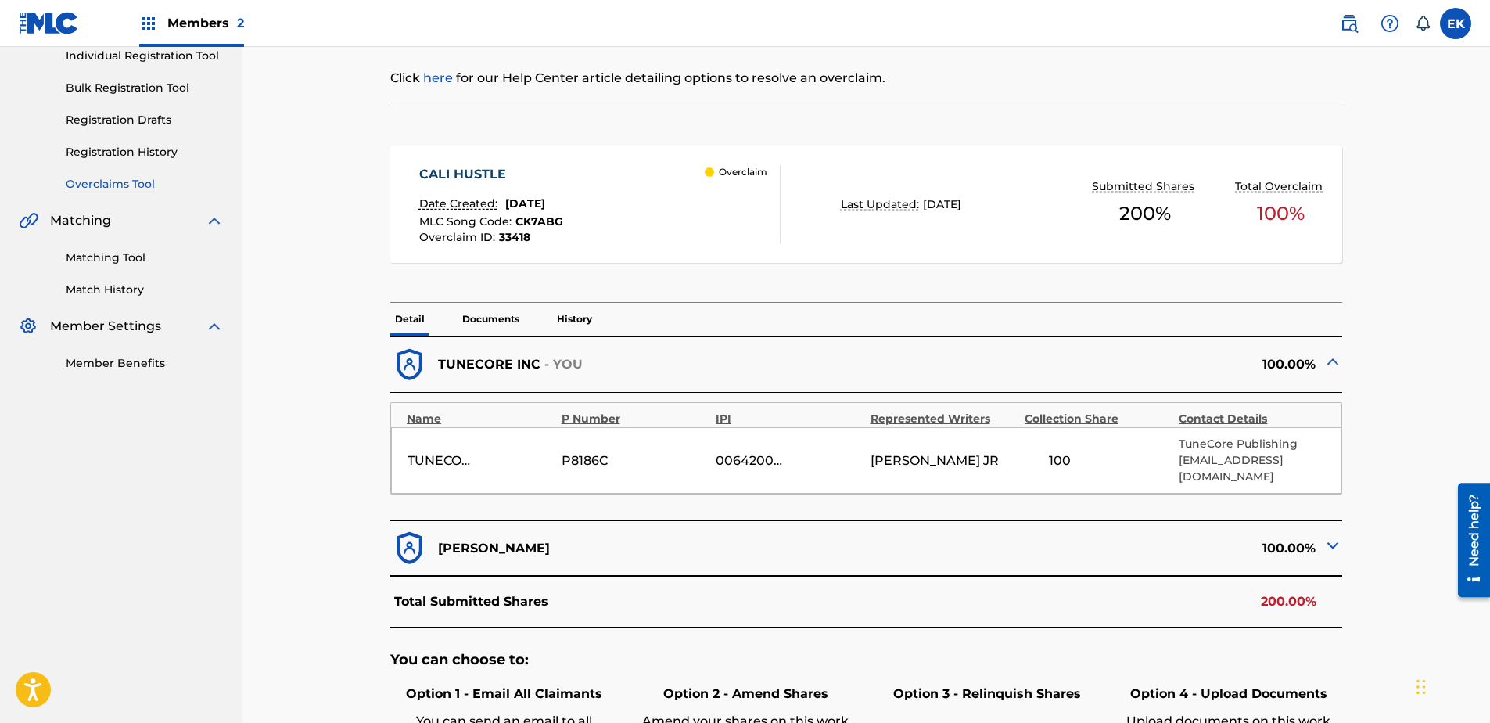
scroll to position [235, 0]
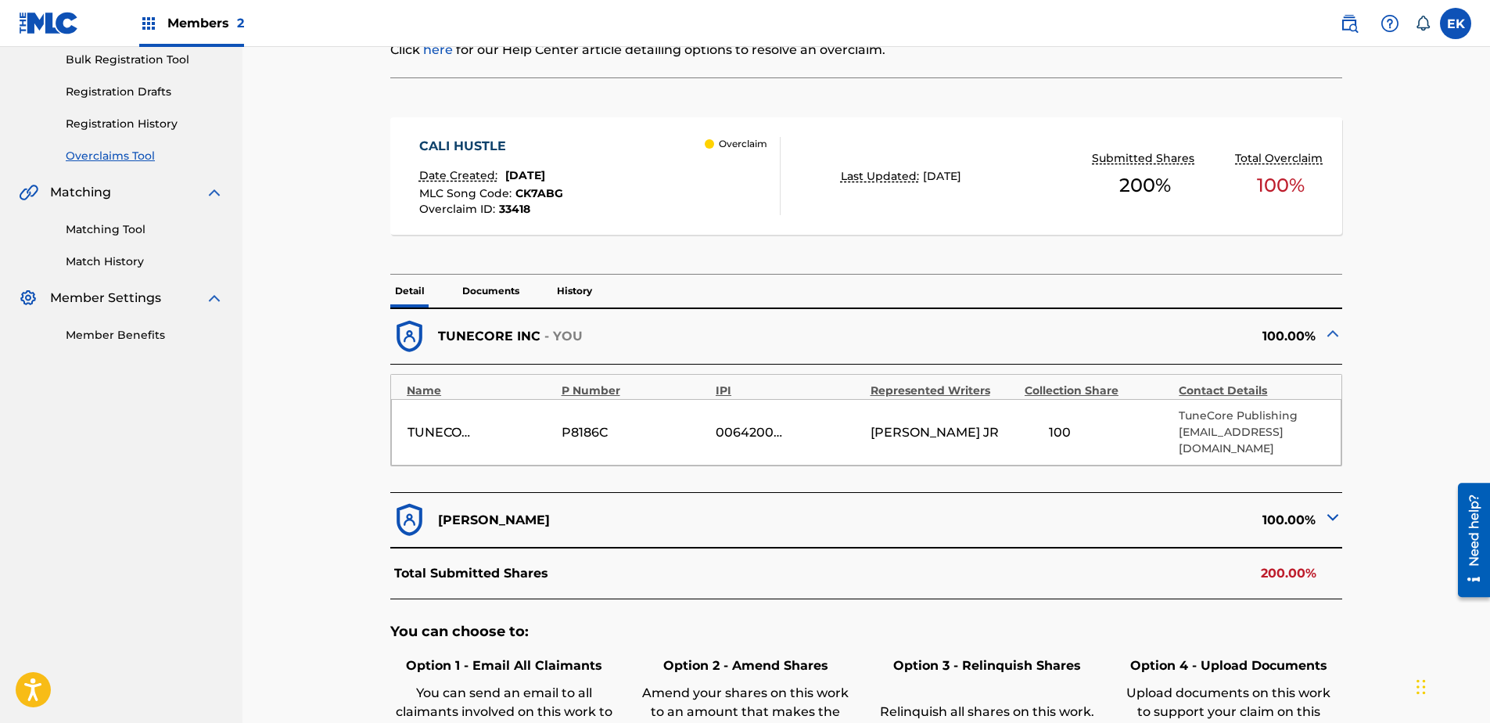
click at [1189, 508] on img at bounding box center [1332, 517] width 19 height 19
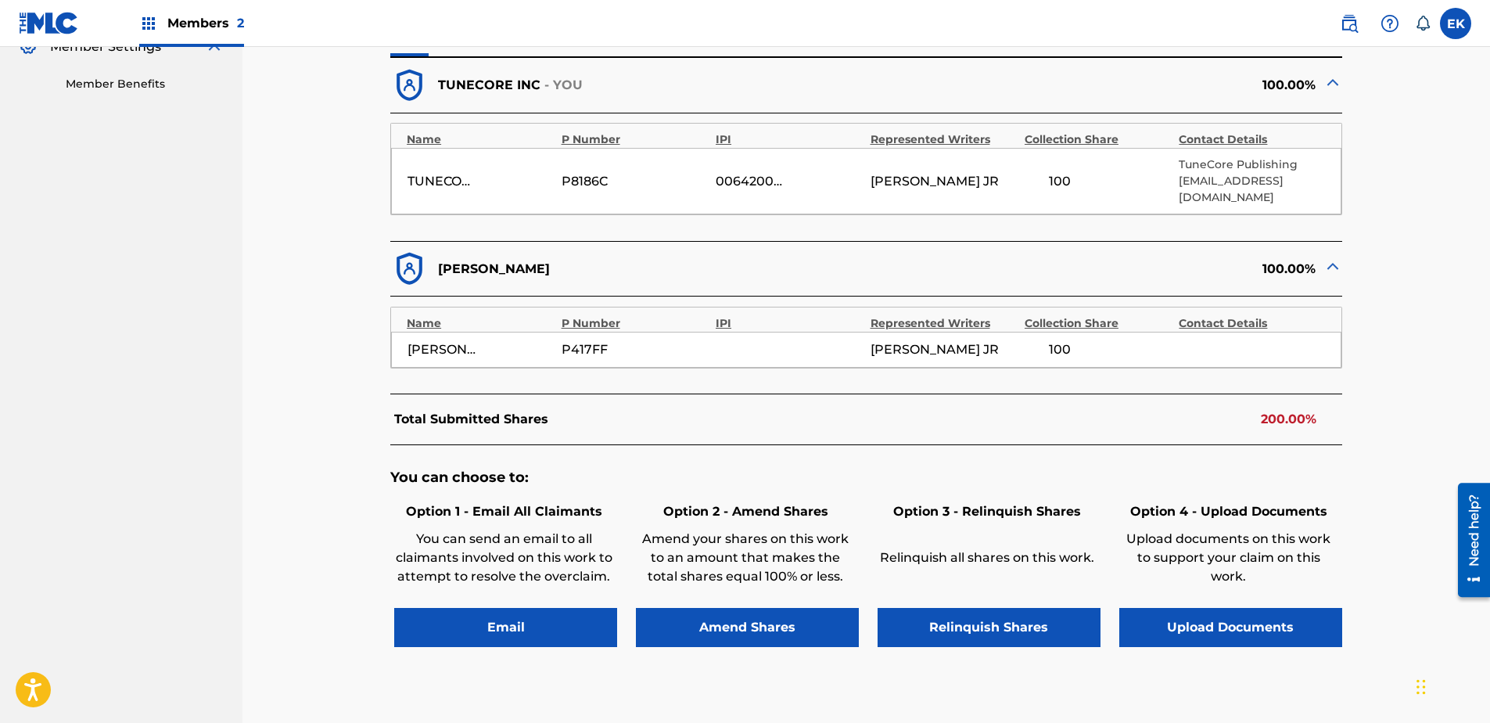
scroll to position [586, 0]
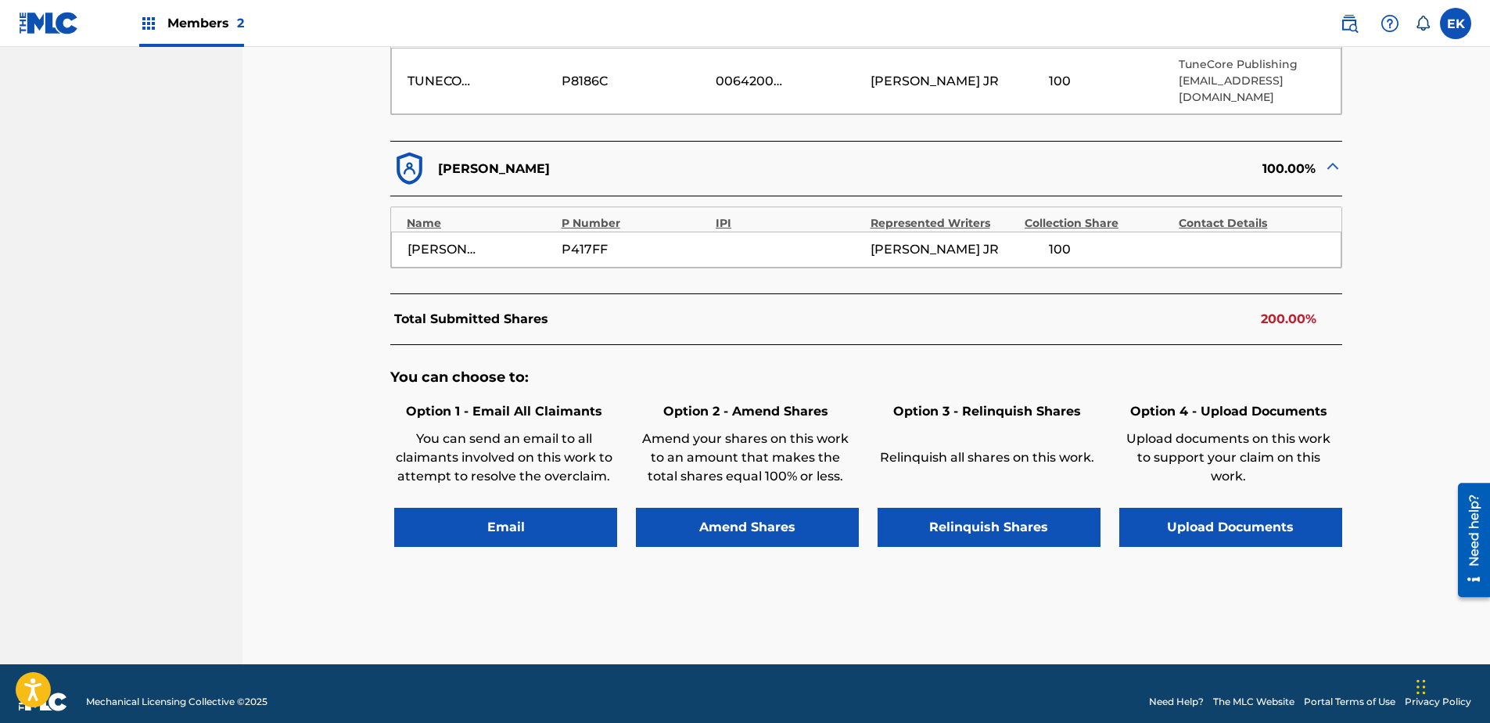
click at [1175, 518] on button "Upload Documents" at bounding box center [1230, 527] width 223 height 39
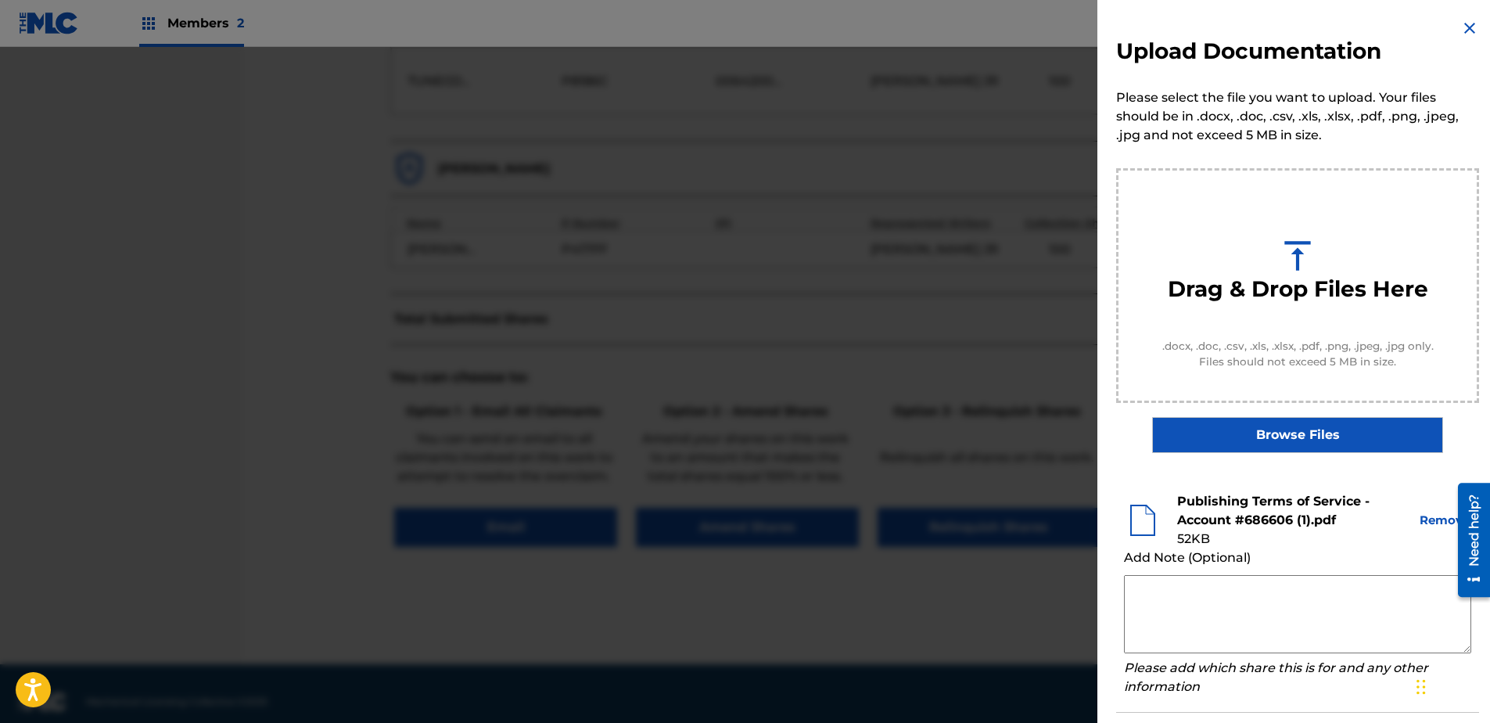
scroll to position [71, 0]
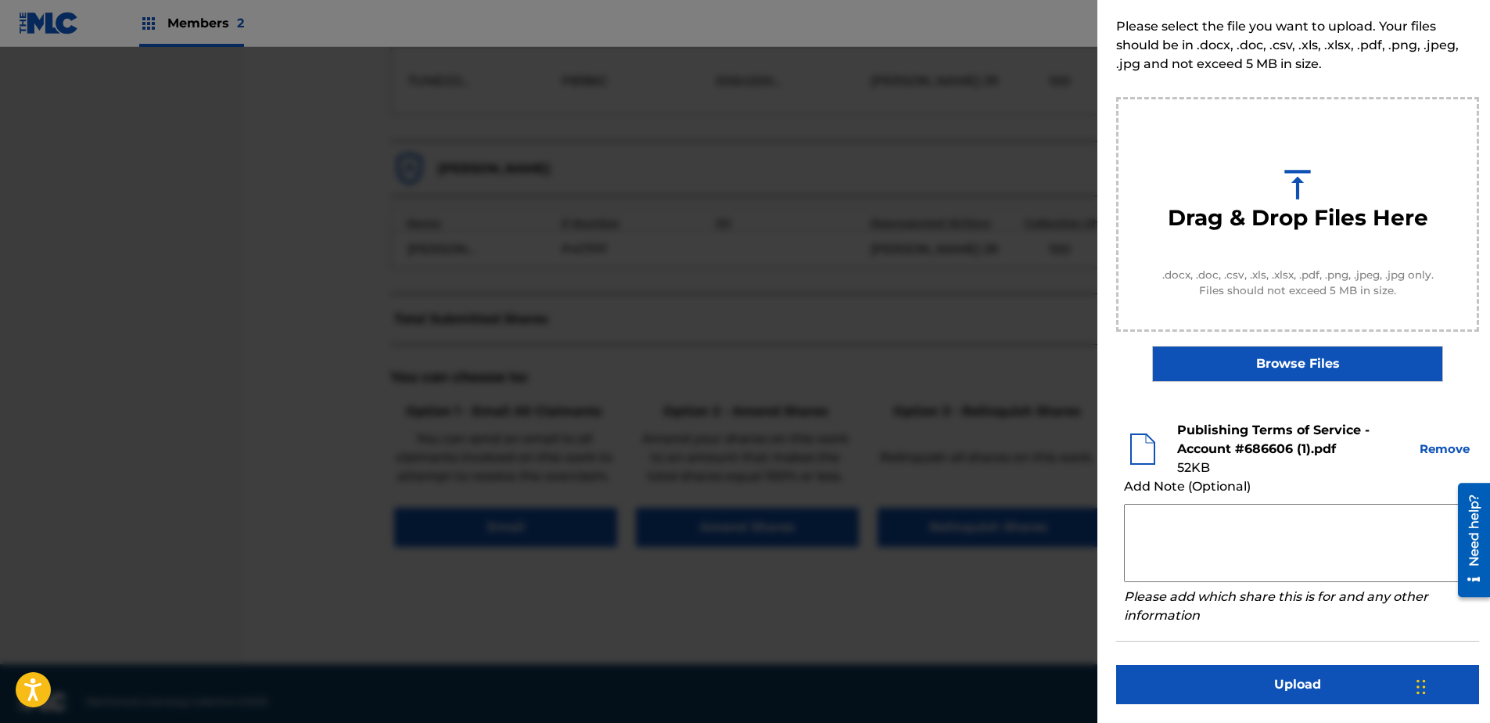
click at [1189, 553] on button "Upload" at bounding box center [1297, 684] width 363 height 39
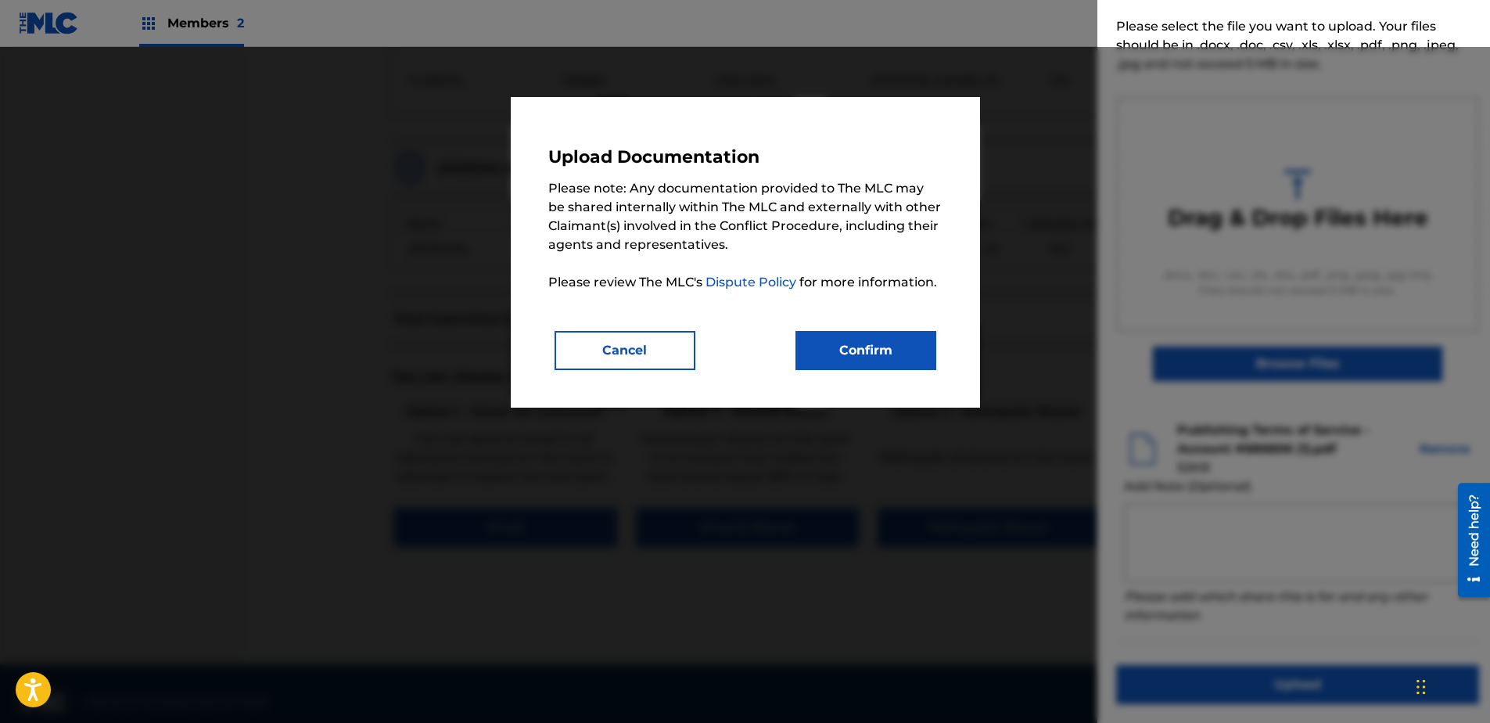
click at [824, 343] on button "Confirm" at bounding box center [865, 350] width 141 height 39
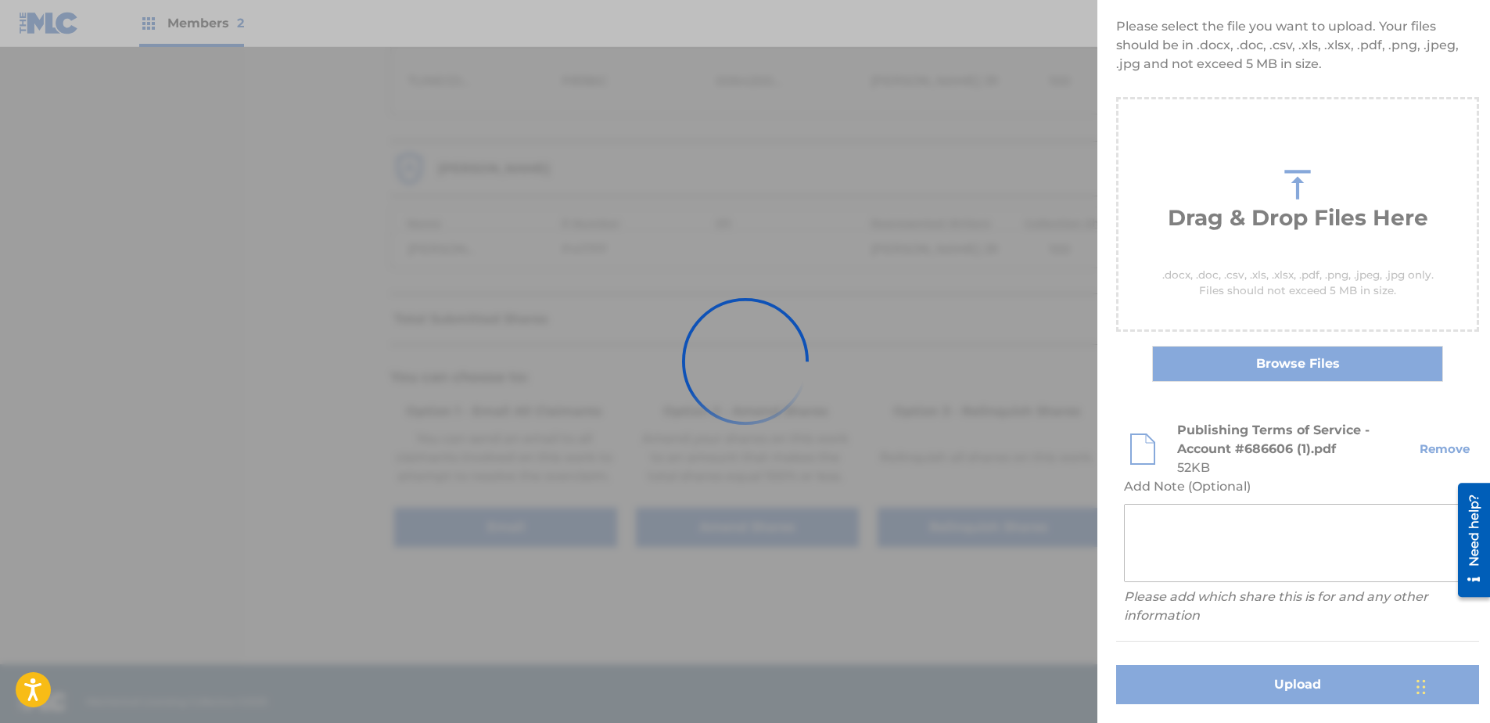
scroll to position [0, 0]
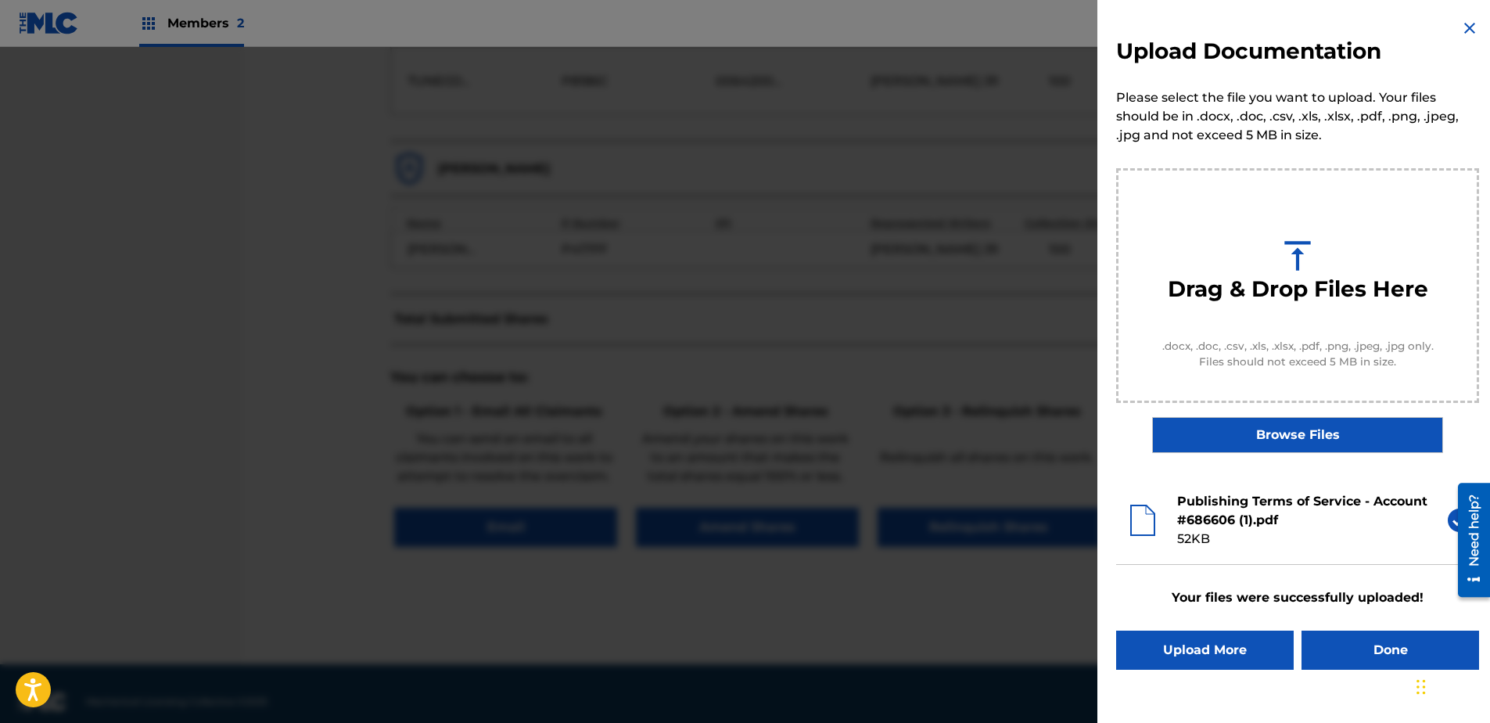
click at [1189, 553] on button "Done" at bounding box center [1390, 649] width 178 height 39
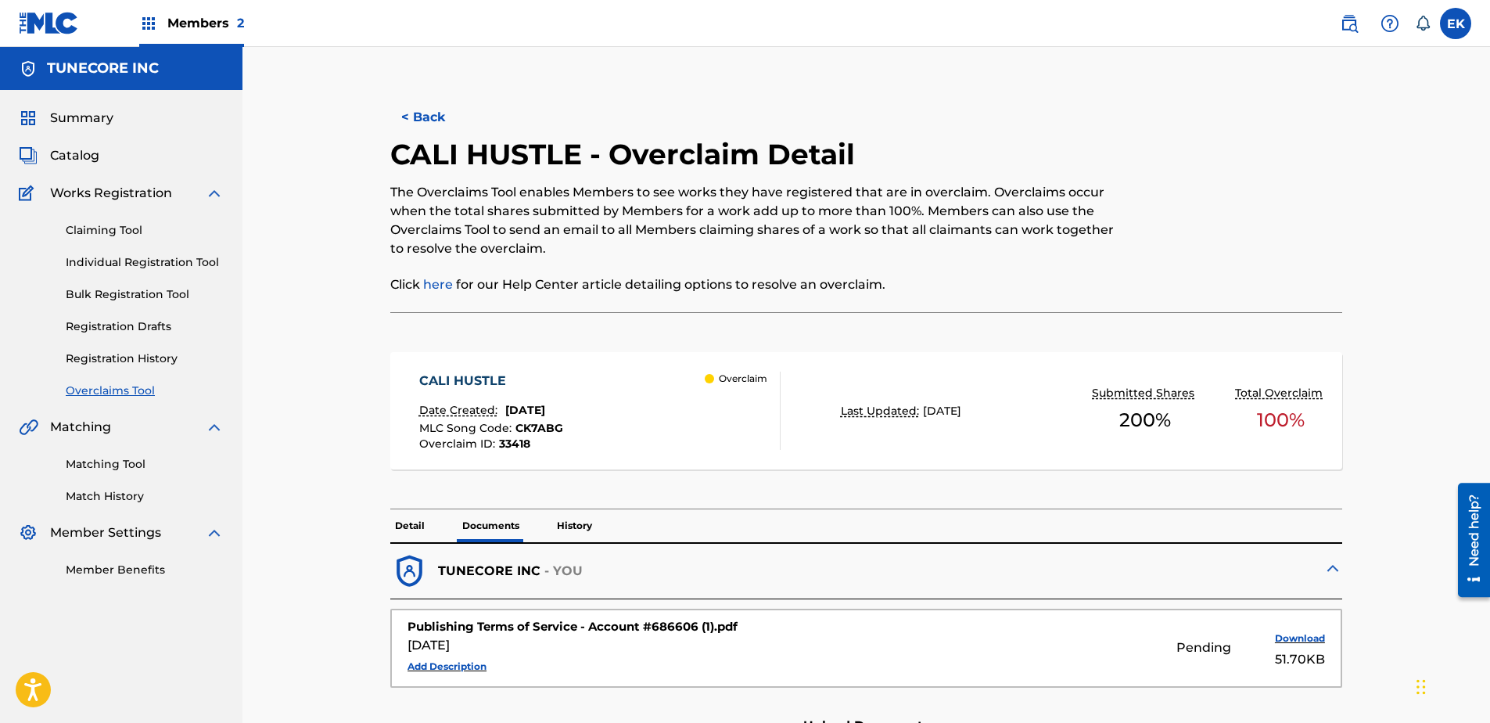
drag, startPoint x: 435, startPoint y: 122, endPoint x: 429, endPoint y: 131, distance: 10.6
click at [435, 122] on button "< Back" at bounding box center [437, 117] width 94 height 39
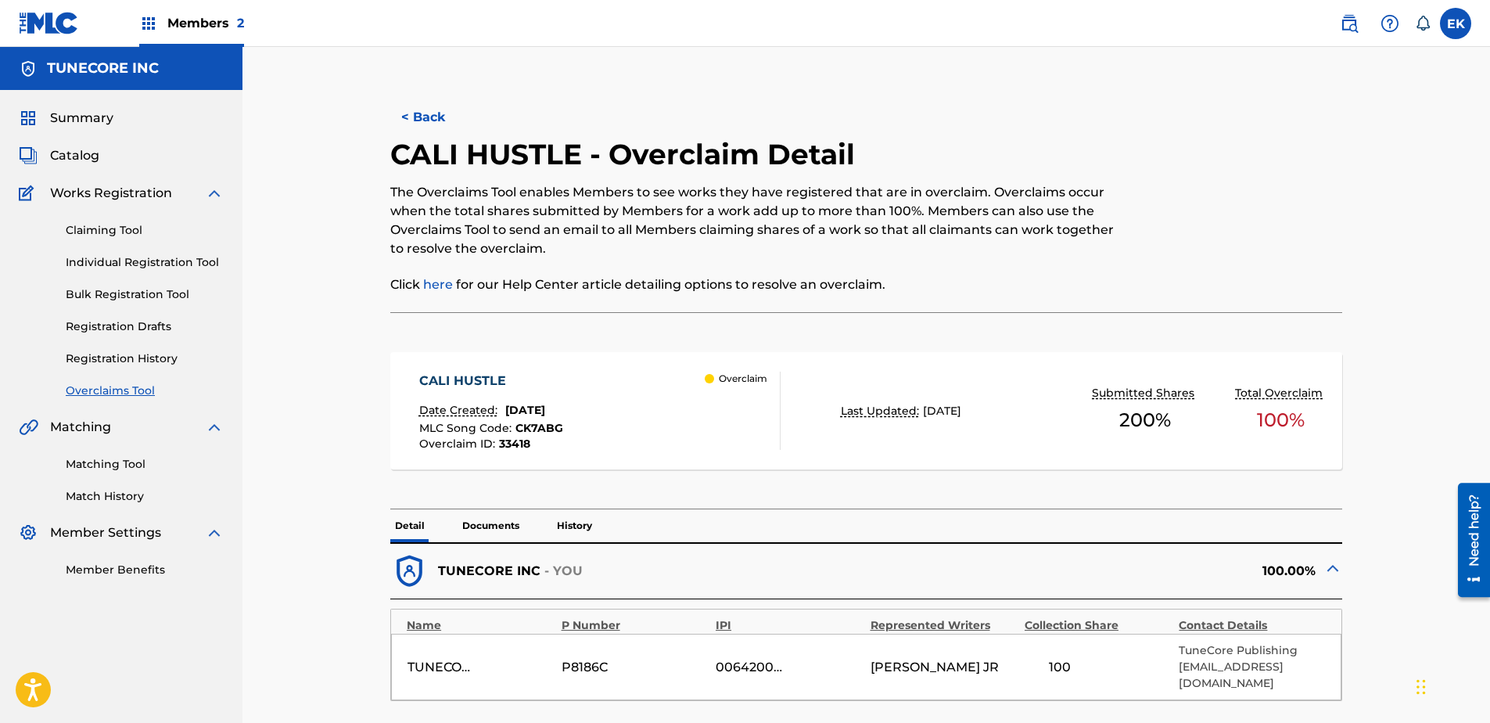
click at [414, 107] on button "< Back" at bounding box center [437, 117] width 94 height 39
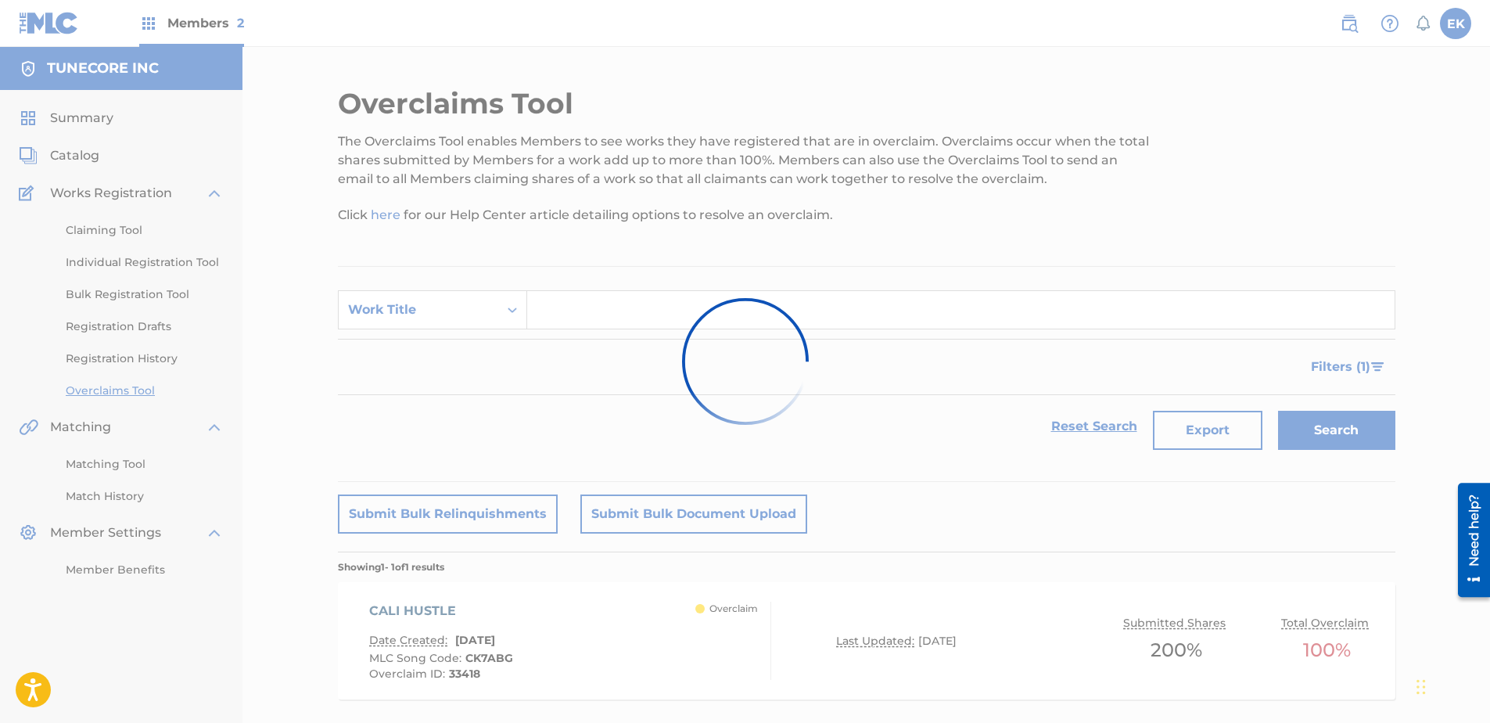
scroll to position [78, 0]
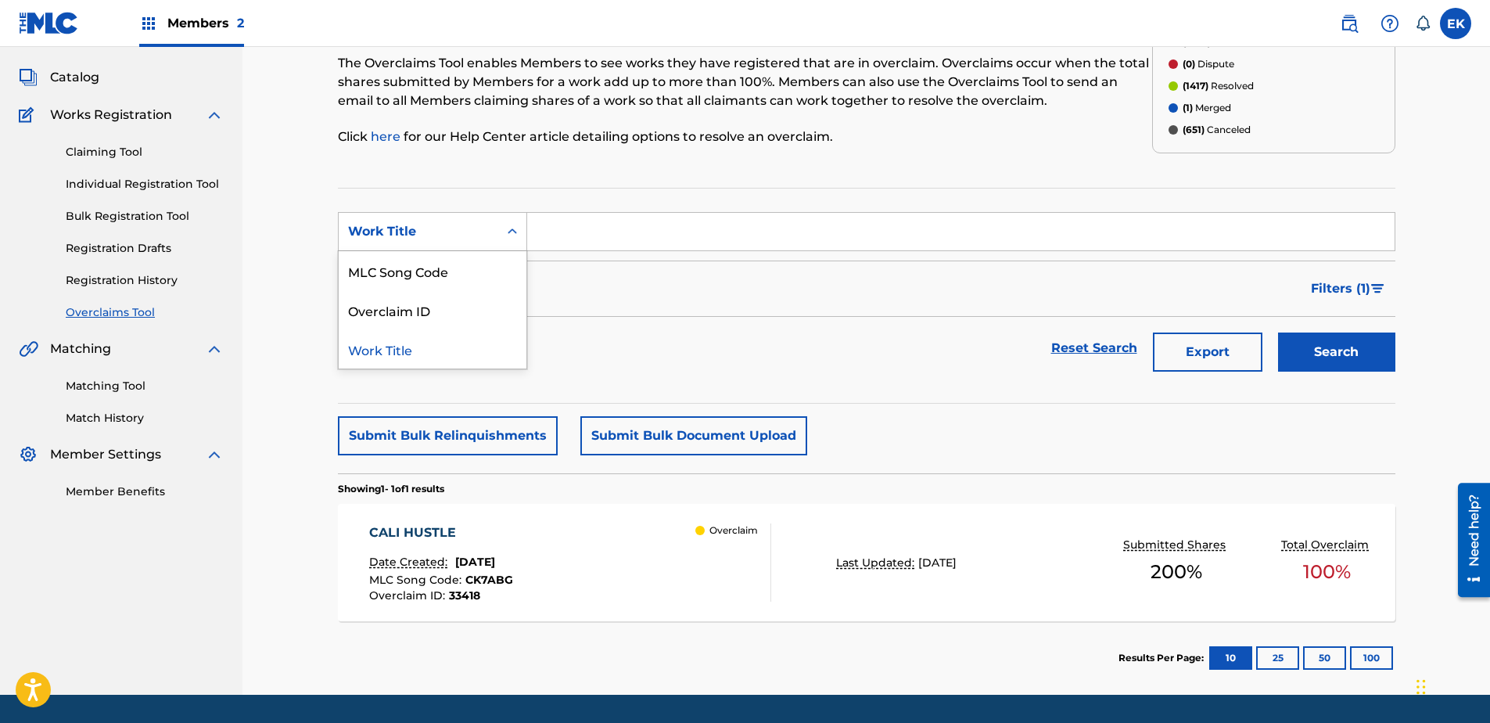
click at [465, 231] on div "Work Title" at bounding box center [418, 231] width 141 height 19
click at [454, 266] on div "MLC Song Code" at bounding box center [433, 270] width 188 height 39
click at [497, 220] on div "MLC Song Code" at bounding box center [419, 232] width 160 height 30
click at [497, 277] on div "Work Title" at bounding box center [433, 270] width 188 height 39
click at [601, 233] on input "Search Form" at bounding box center [960, 232] width 867 height 38
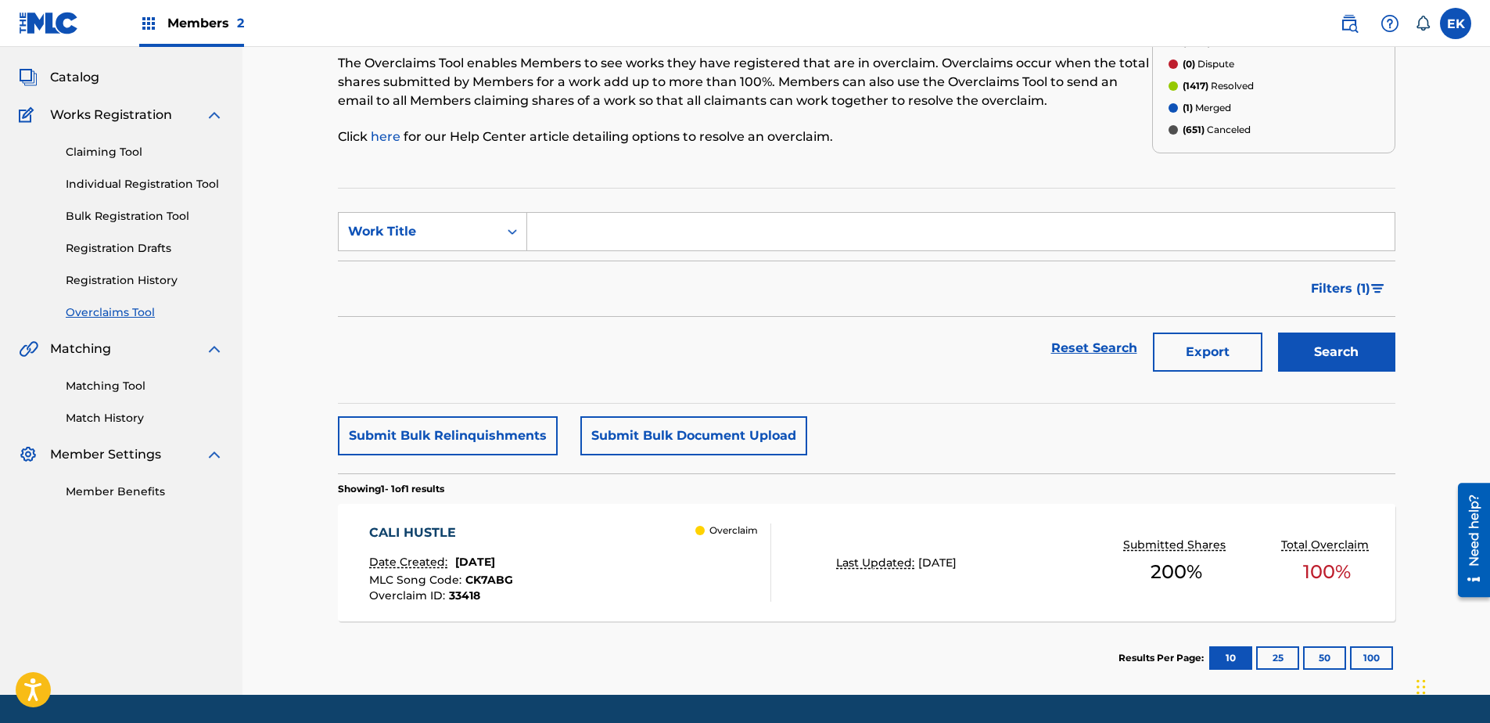
paste input "FROM RIO TO SAO PAULO"
type input "FROM RIO TO SAO PAULO"
click at [1189, 353] on button "Search" at bounding box center [1336, 351] width 117 height 39
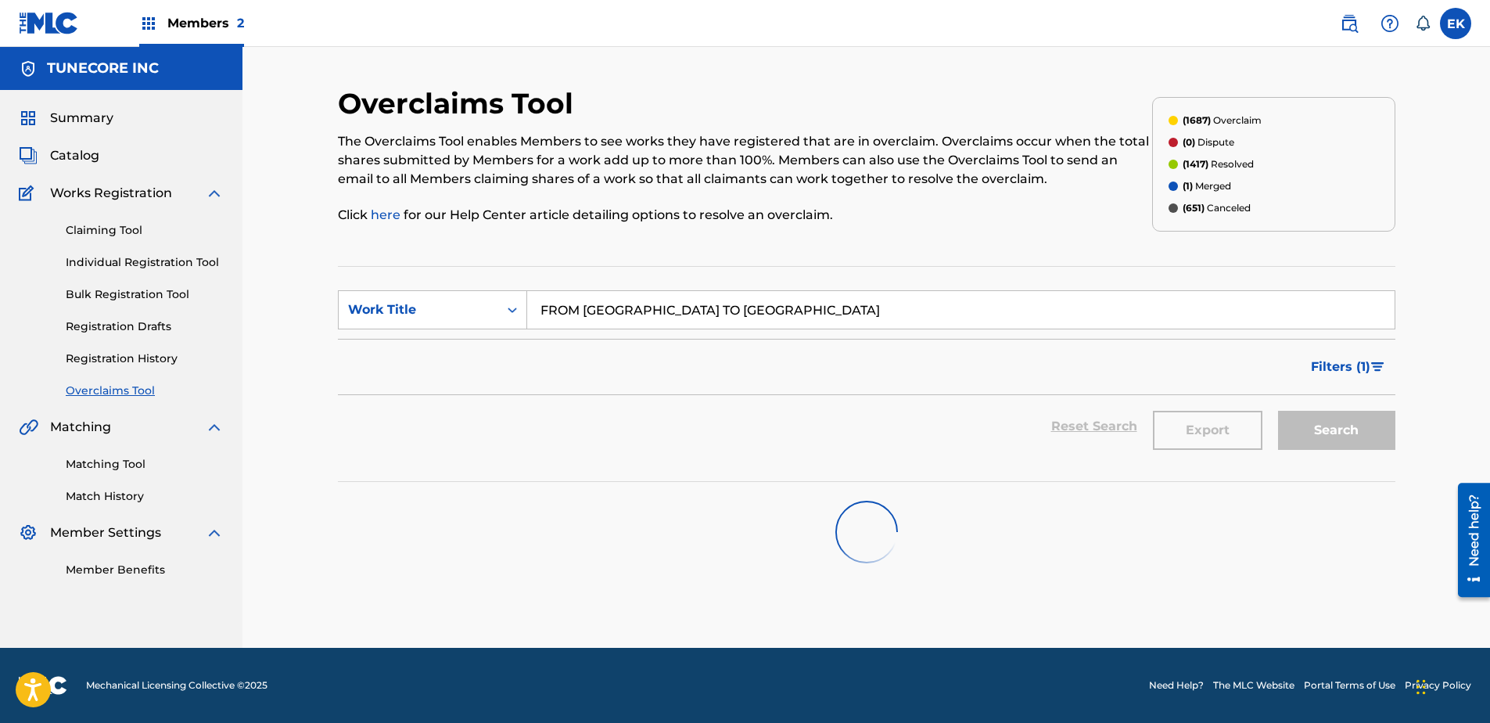
scroll to position [0, 0]
click at [505, 305] on icon "Search Form" at bounding box center [512, 310] width 16 height 16
click at [476, 351] on div "MLC Song Code" at bounding box center [433, 348] width 188 height 39
click at [648, 319] on input "Search Form" at bounding box center [960, 310] width 867 height 38
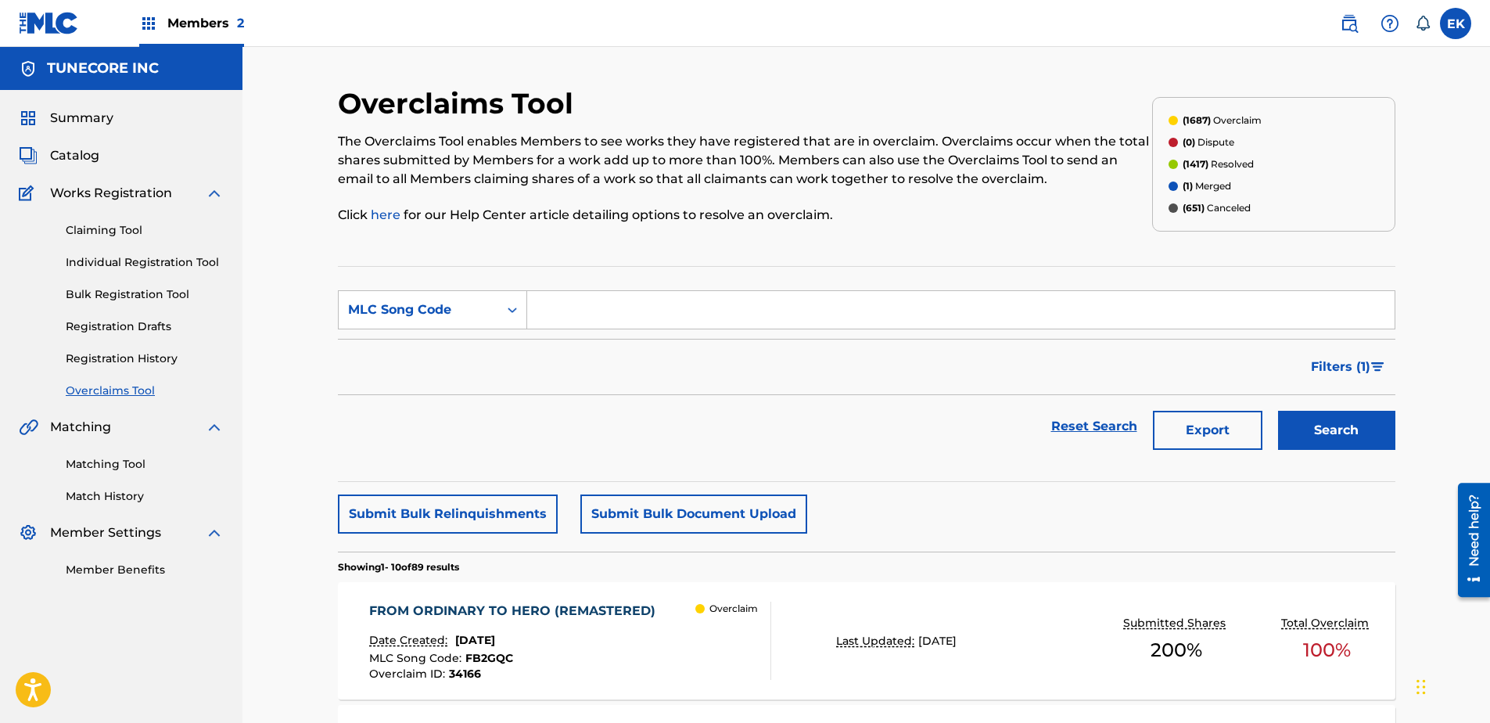
paste input "FB4BJ8"
type input "FB4BJ8"
click at [1189, 419] on button "Search" at bounding box center [1336, 430] width 117 height 39
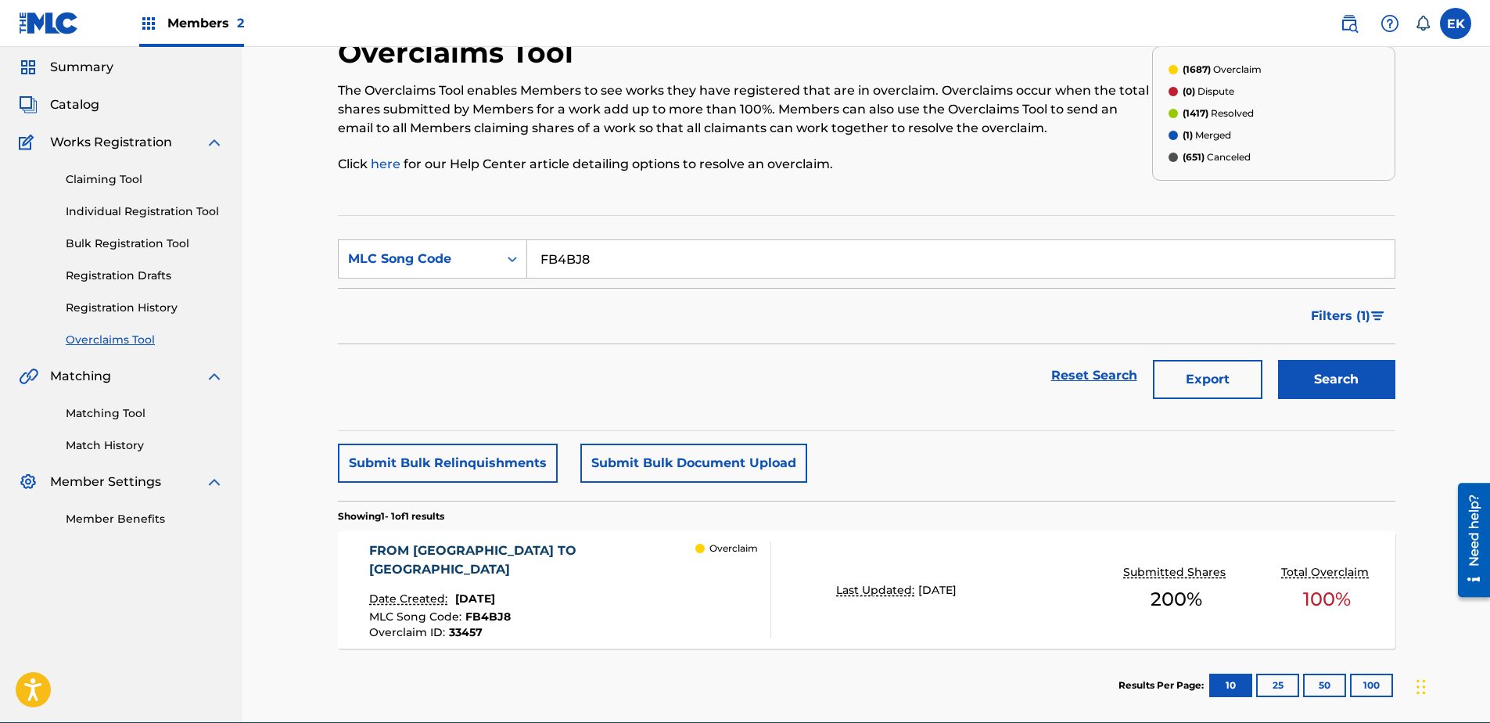
scroll to position [78, 0]
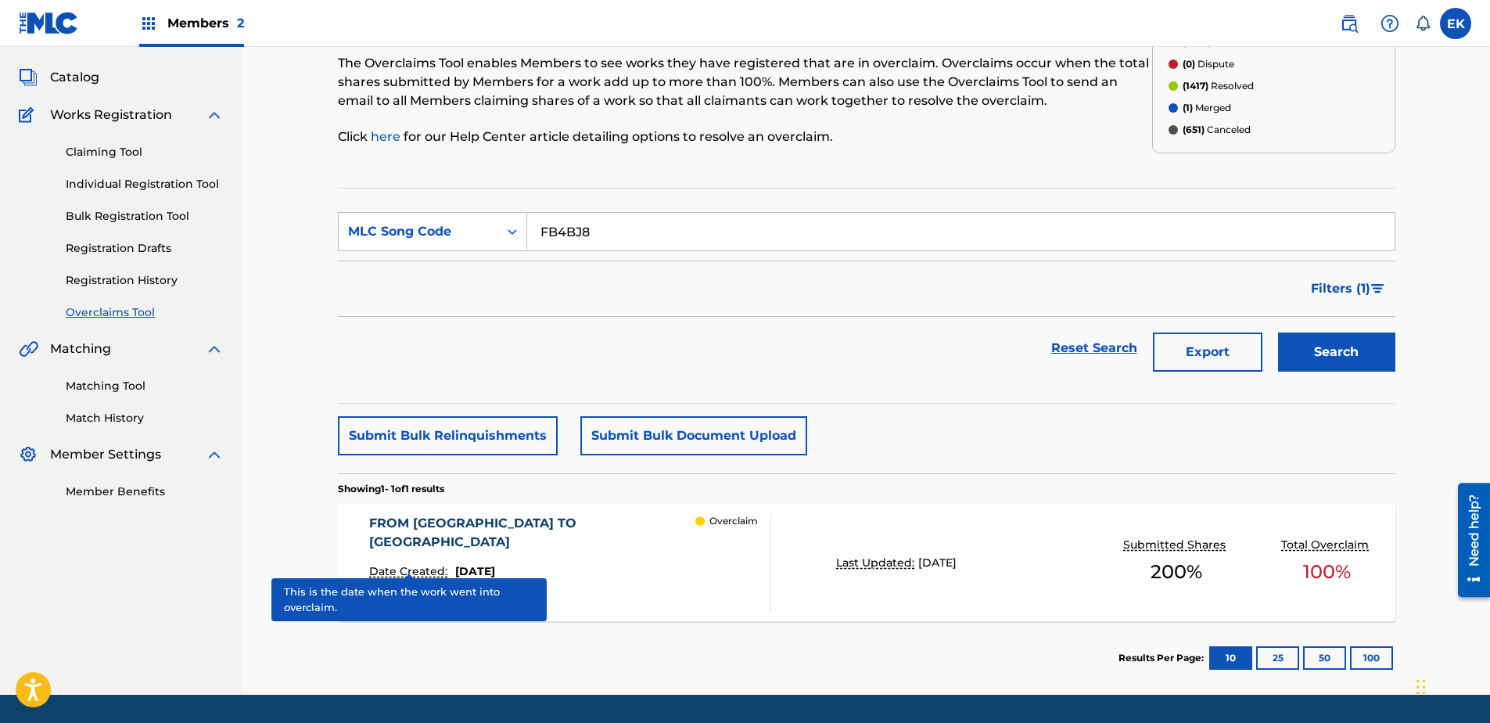
click at [448, 553] on p "Date Created:" at bounding box center [410, 571] width 82 height 16
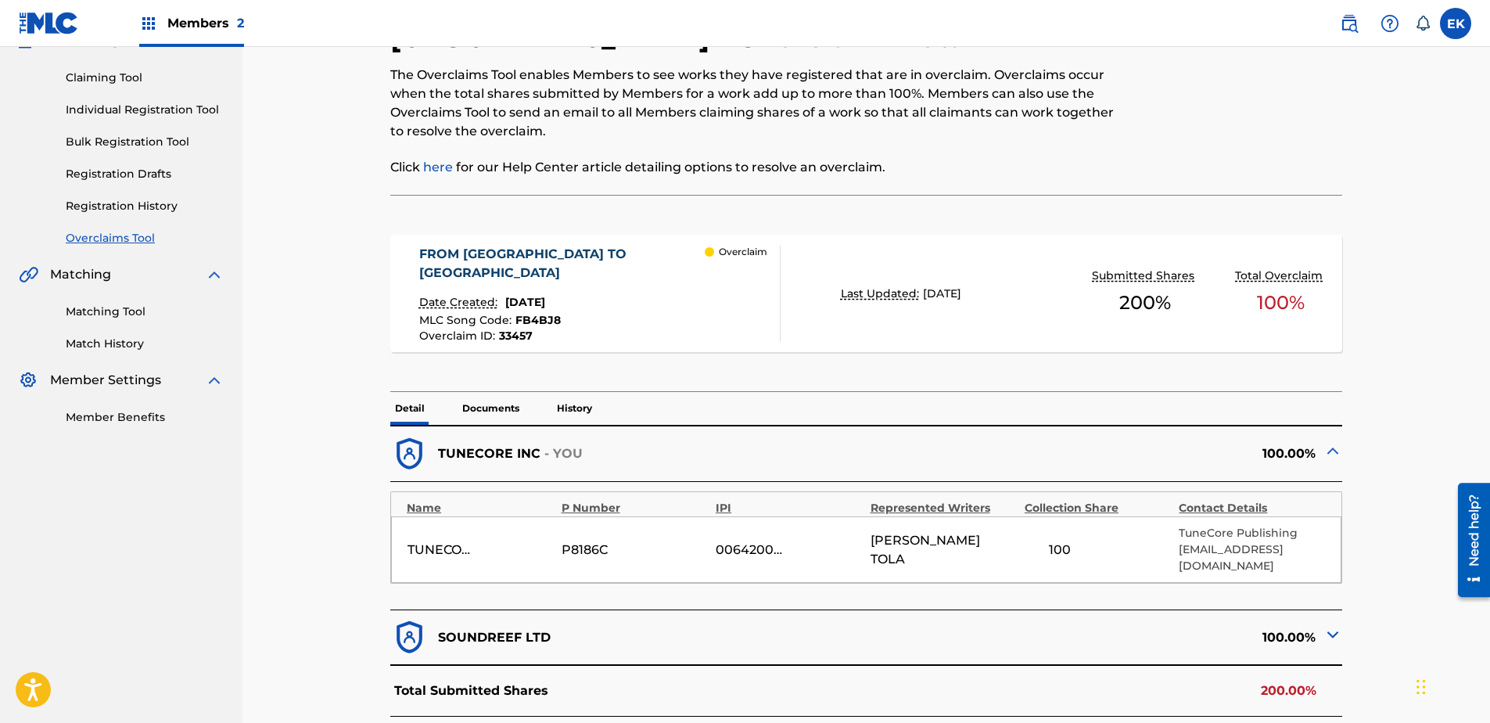
scroll to position [78, 0]
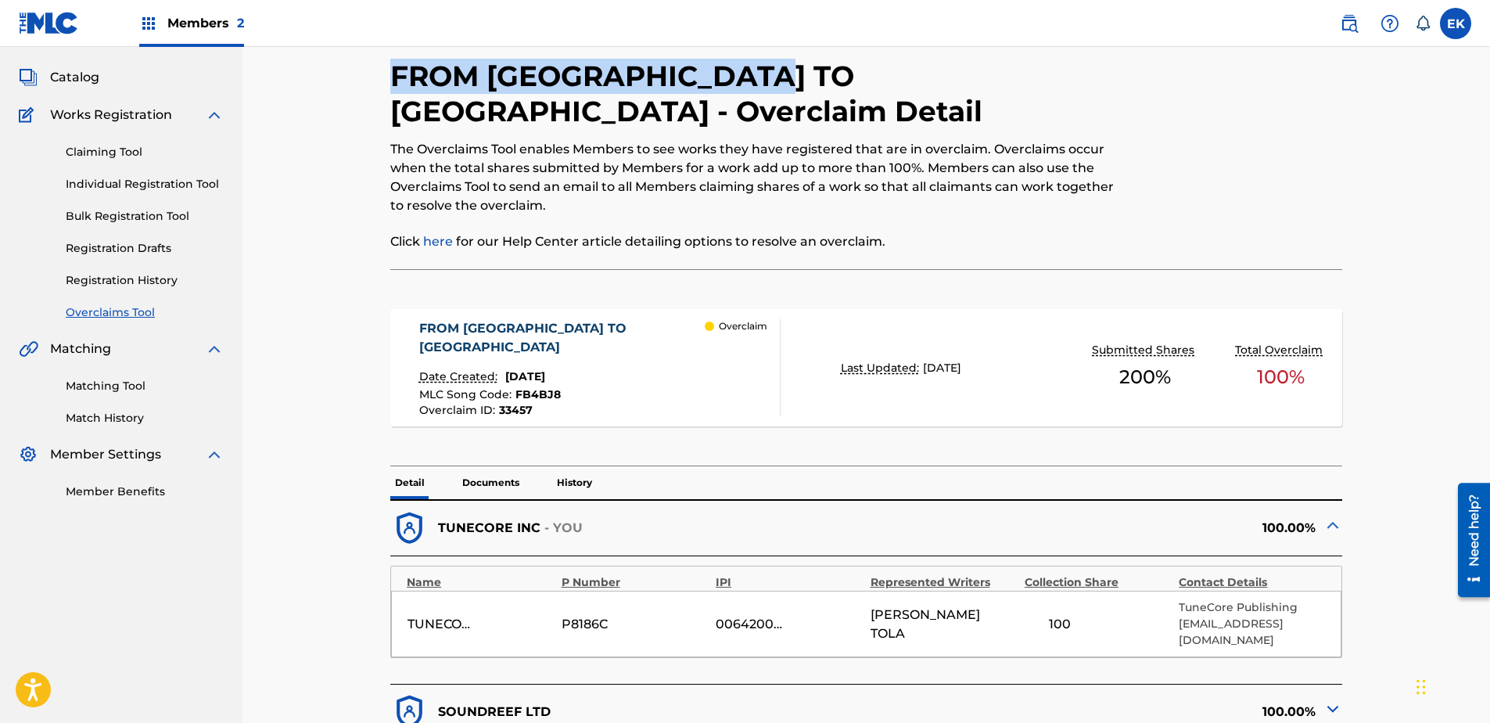
drag, startPoint x: 772, startPoint y: 74, endPoint x: 395, endPoint y: 91, distance: 377.3
click at [395, 91] on h2 "FROM RIO TO SAO PAULO - Overclaim Detail" at bounding box center [756, 94] width 733 height 70
copy h2 "FROM RIO TO SAO PAULO"
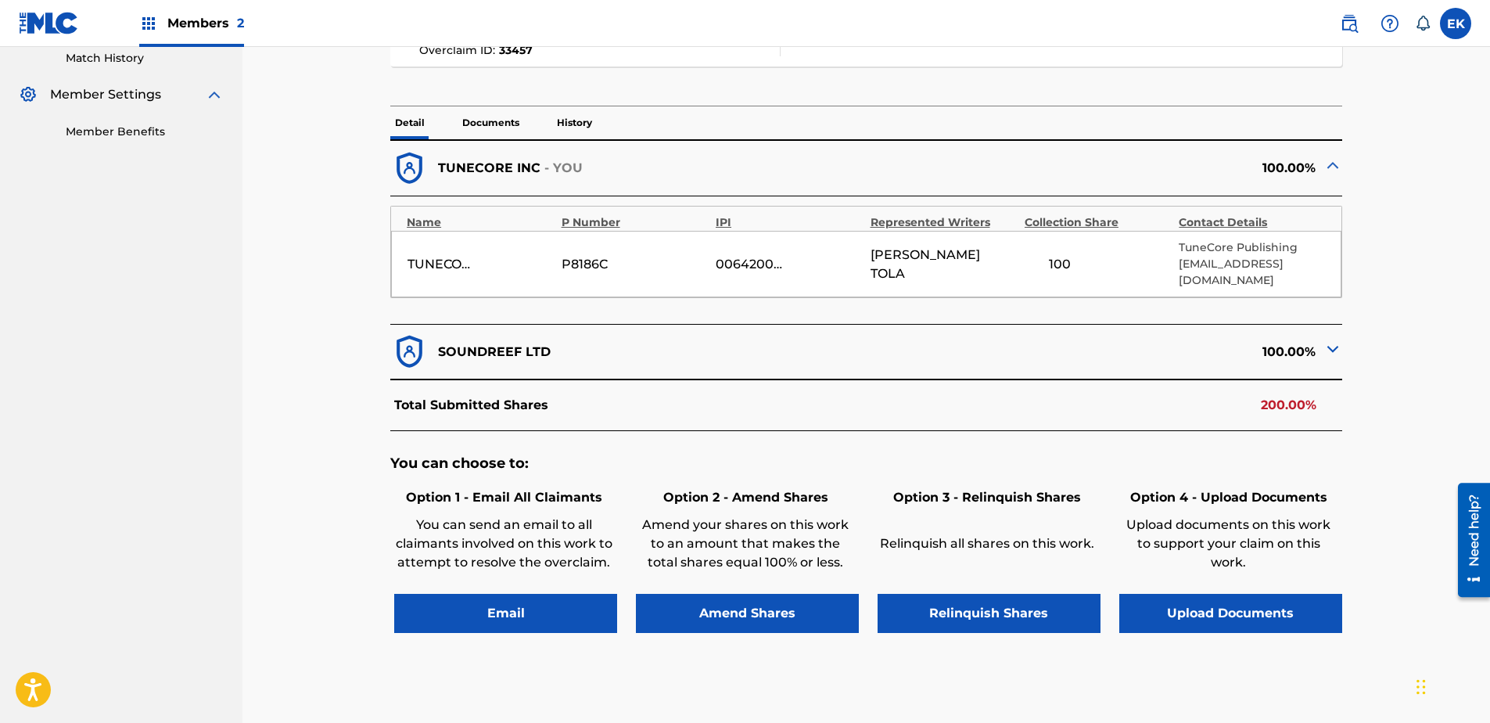
scroll to position [469, 0]
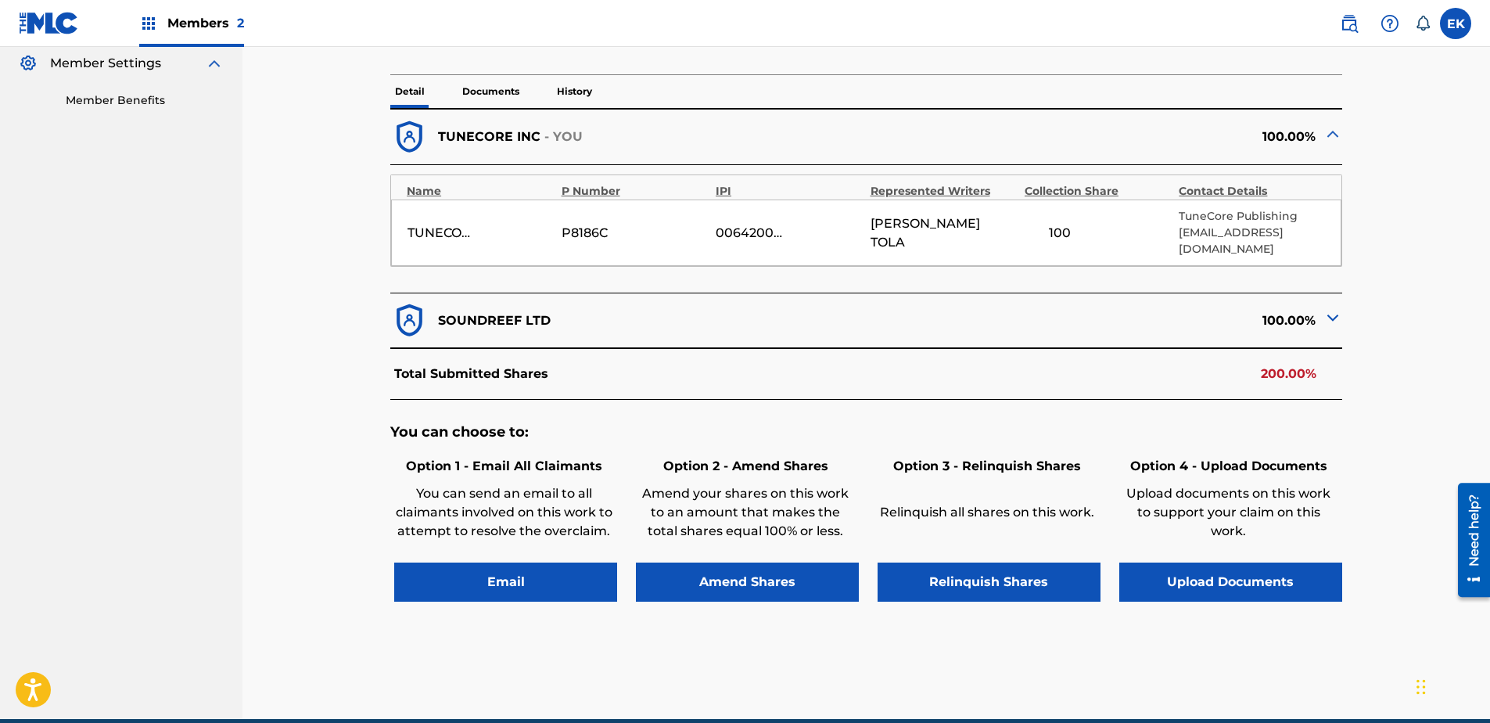
click at [1189, 553] on button "Upload Documents" at bounding box center [1230, 581] width 223 height 39
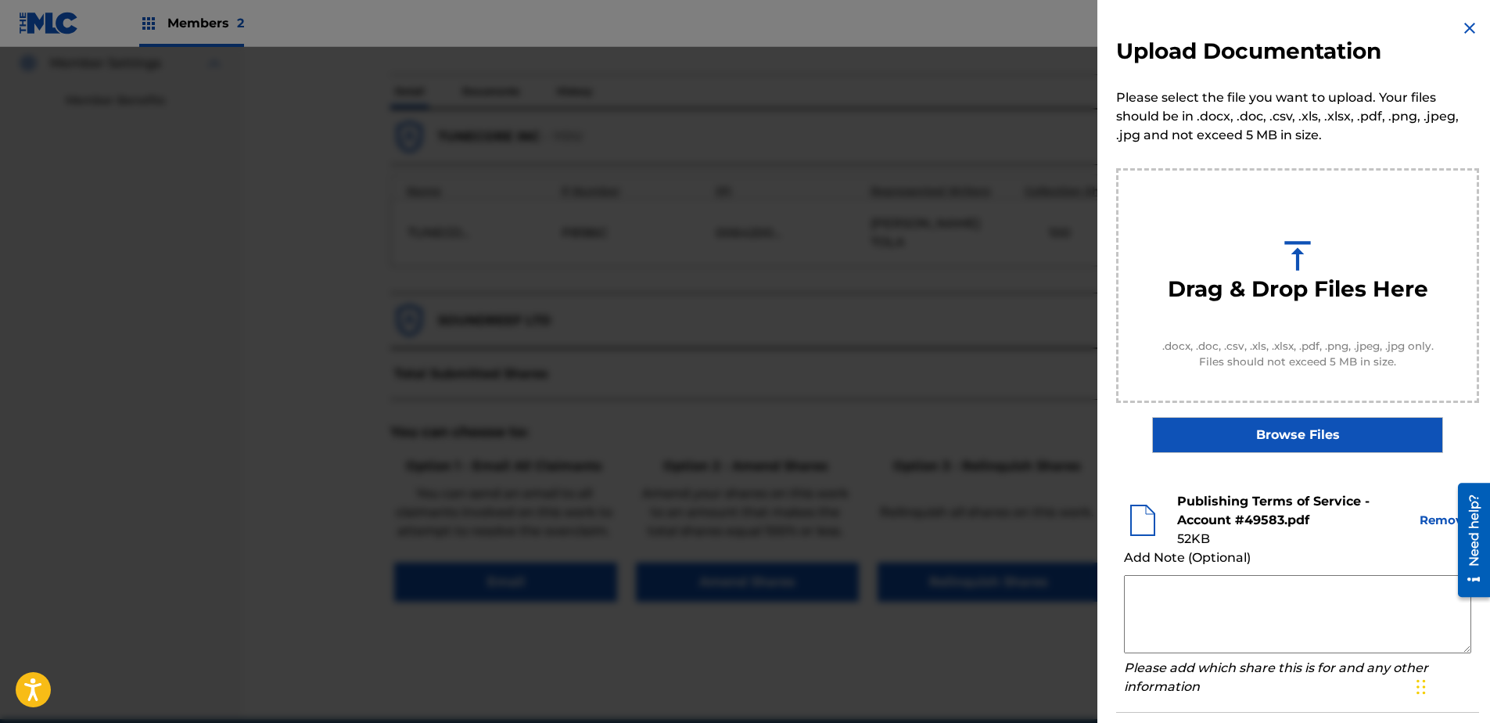
scroll to position [71, 0]
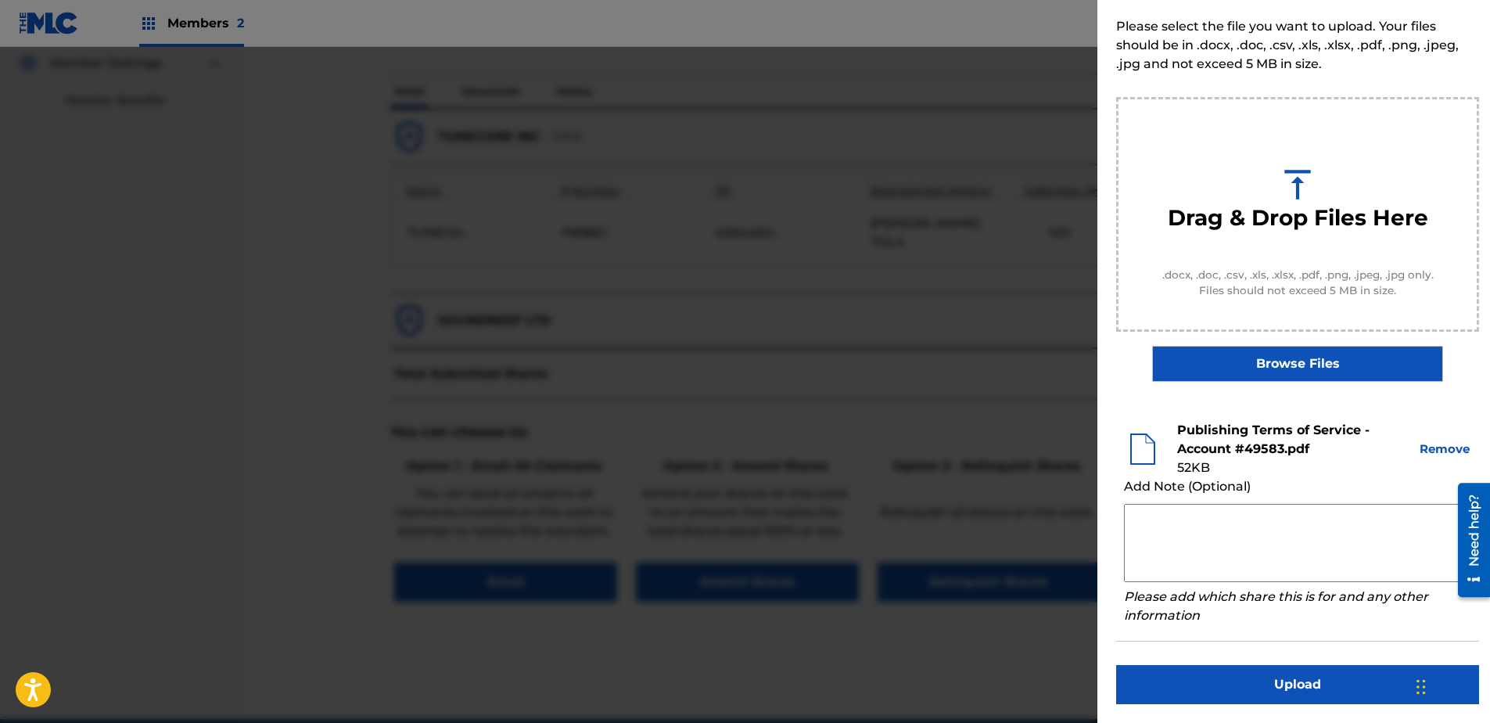
click at [1189, 553] on button "Upload" at bounding box center [1297, 684] width 363 height 39
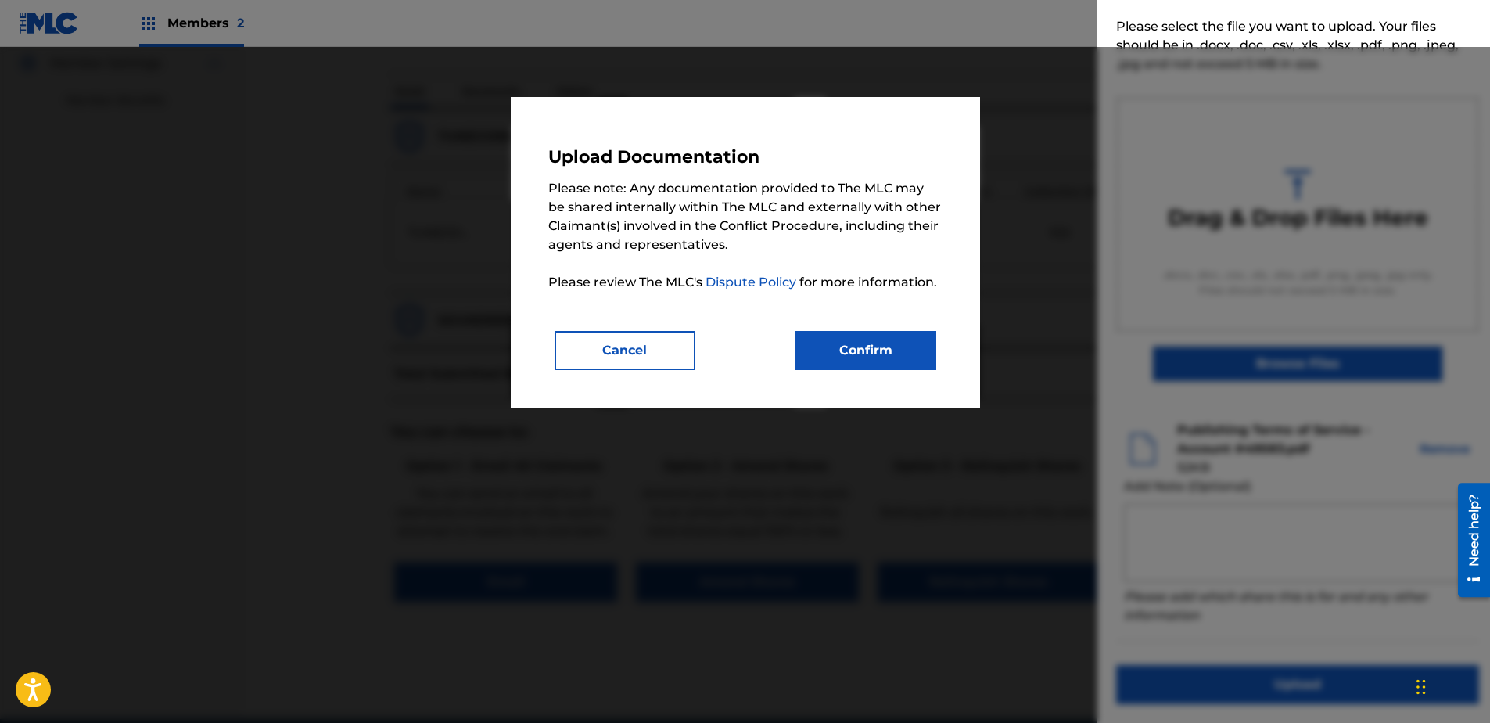
click at [885, 344] on button "Confirm" at bounding box center [865, 350] width 141 height 39
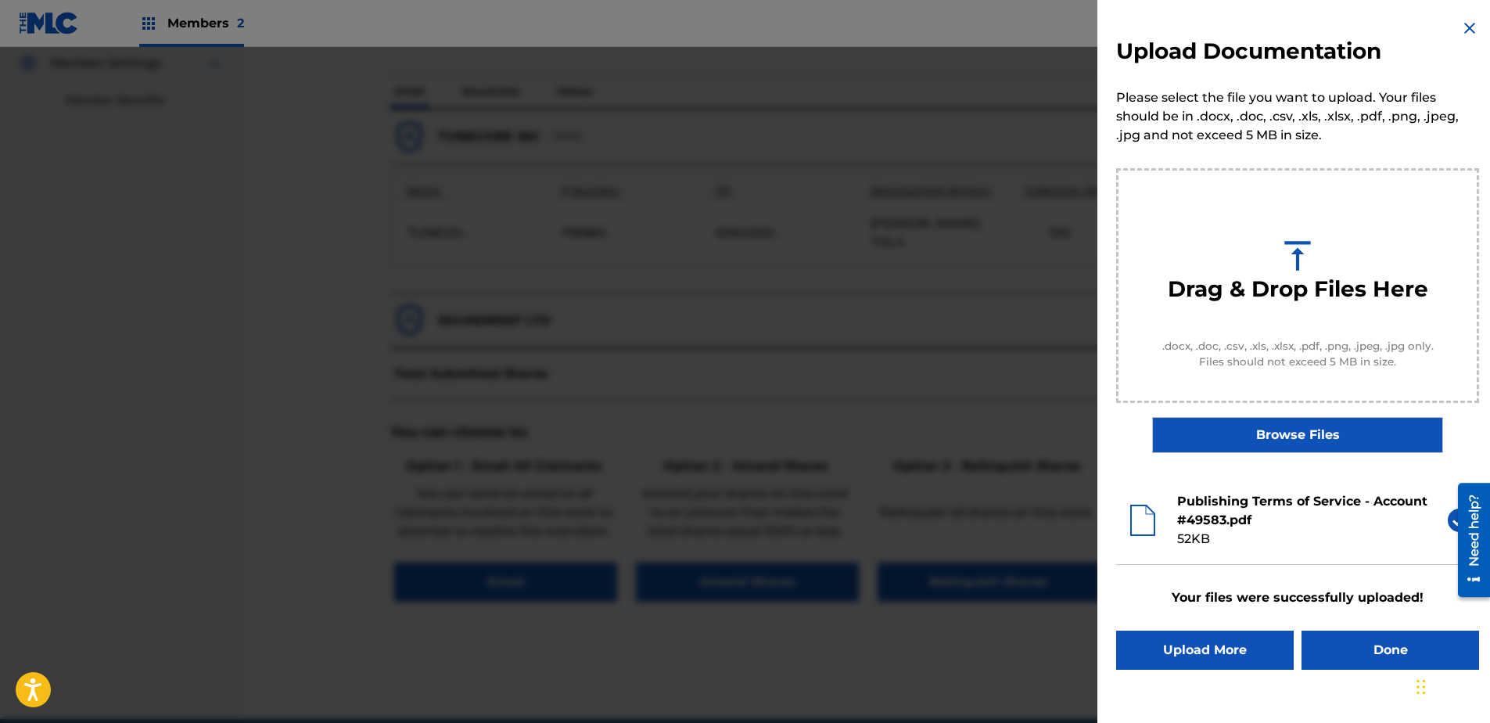
scroll to position [0, 0]
click at [1189, 553] on button "Done" at bounding box center [1390, 649] width 178 height 39
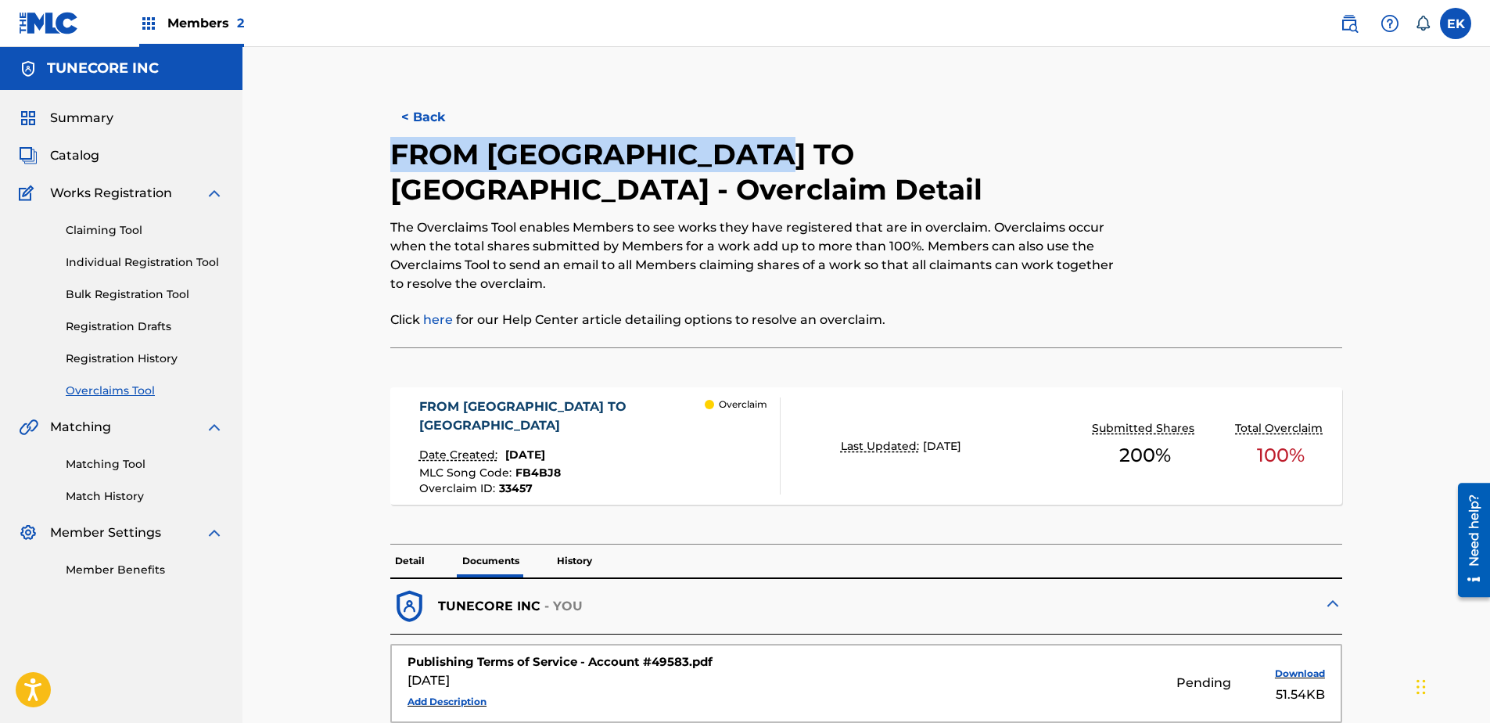
click at [424, 111] on button "< Back" at bounding box center [437, 117] width 94 height 39
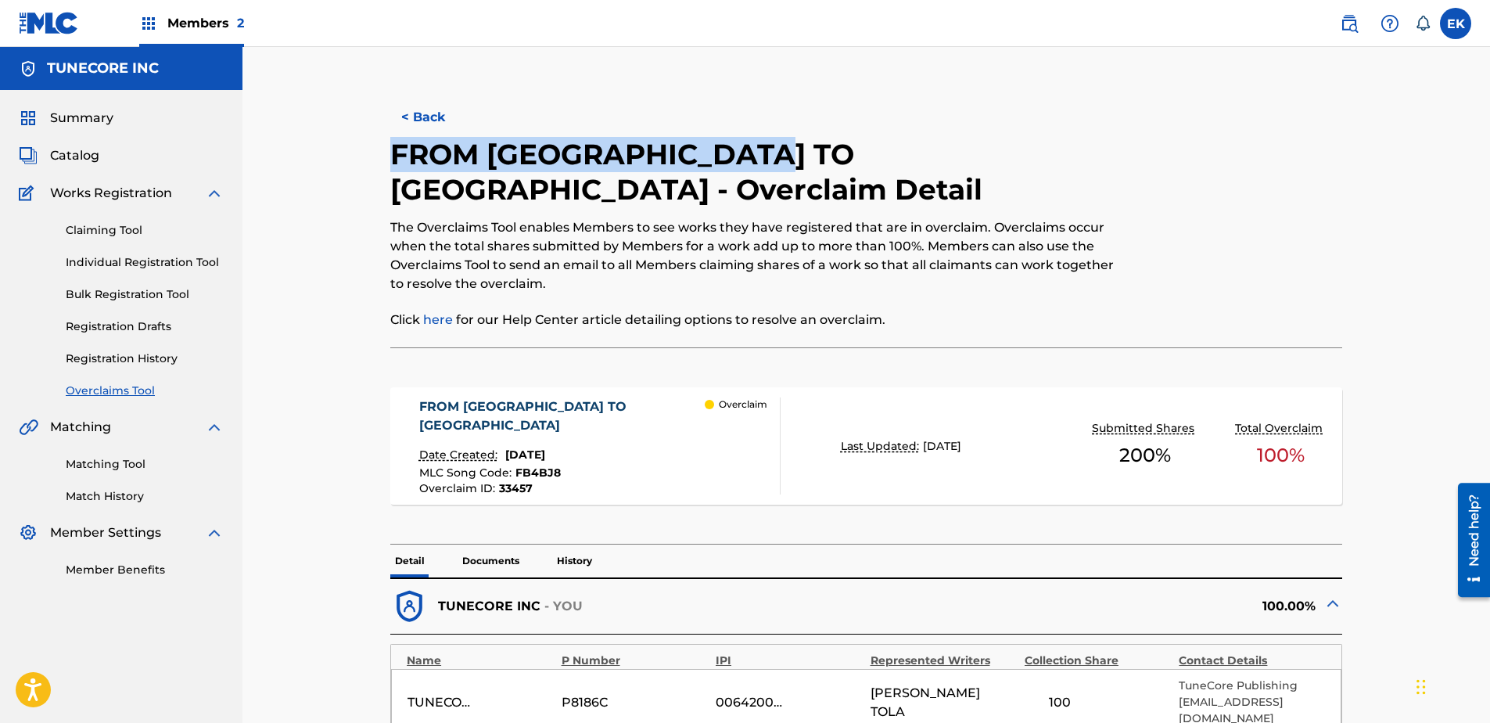
click at [439, 128] on button "< Back" at bounding box center [437, 117] width 94 height 39
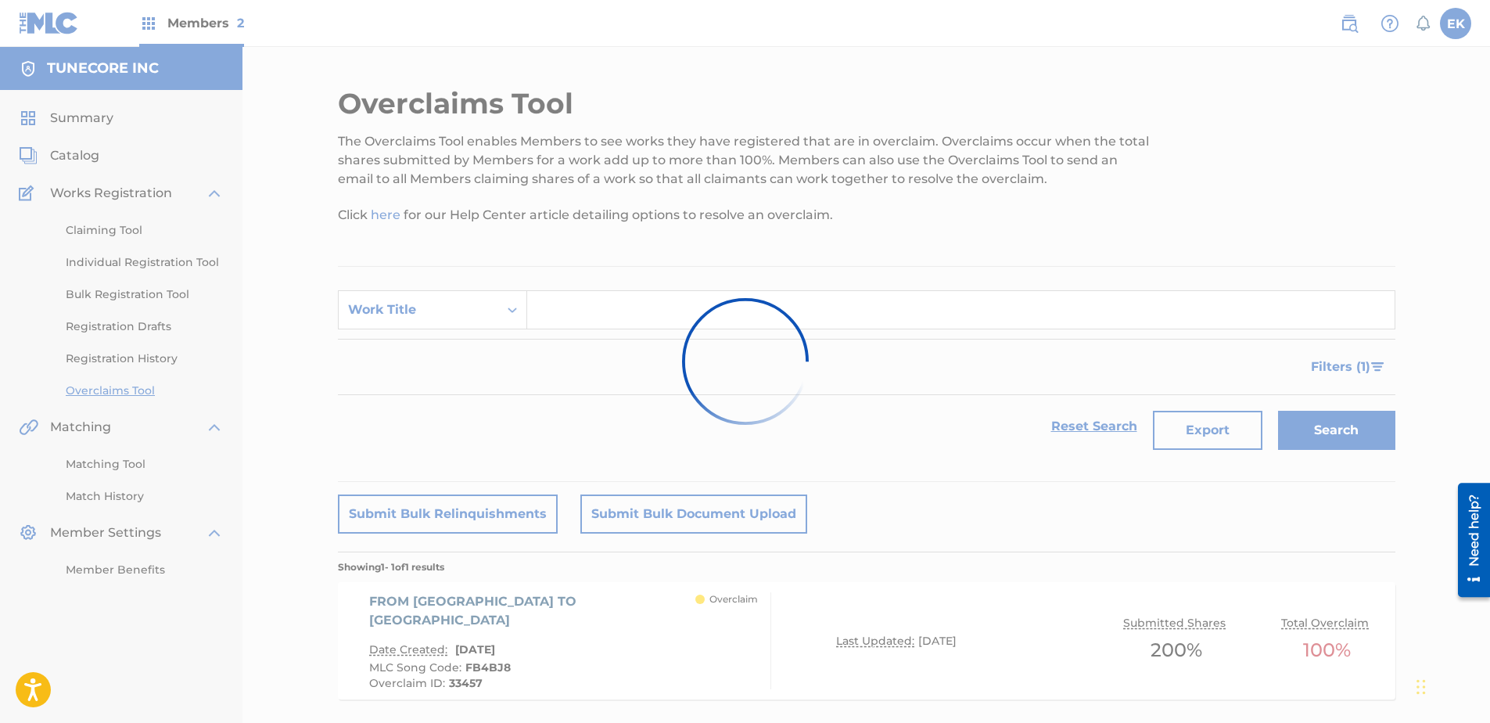
scroll to position [78, 0]
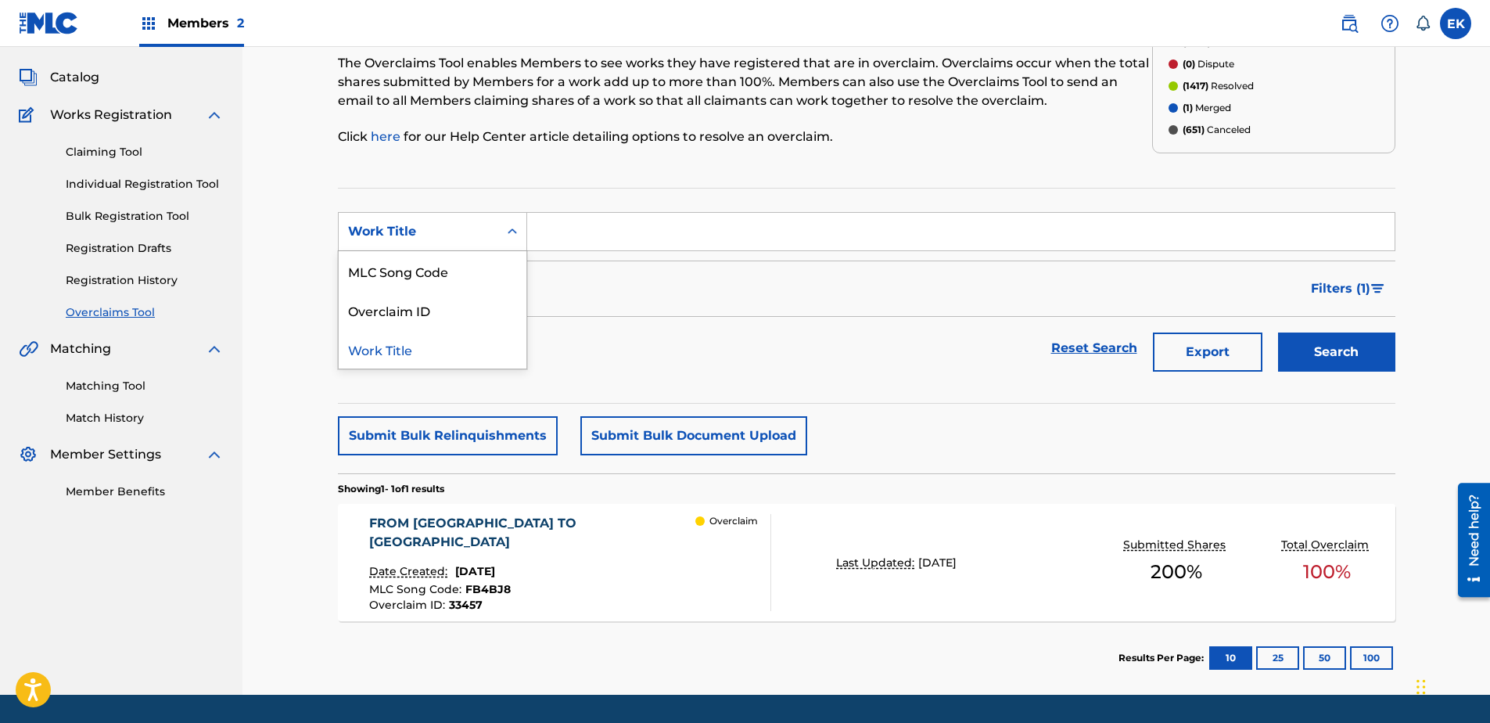
click at [490, 229] on div "Work Title" at bounding box center [419, 232] width 160 height 30
click at [478, 274] on div "MLC Song Code" at bounding box center [433, 270] width 188 height 39
click at [594, 212] on div "Search Form" at bounding box center [961, 231] width 868 height 39
click at [586, 231] on input "Search Form" at bounding box center [960, 232] width 867 height 38
paste input "RO2I9H"
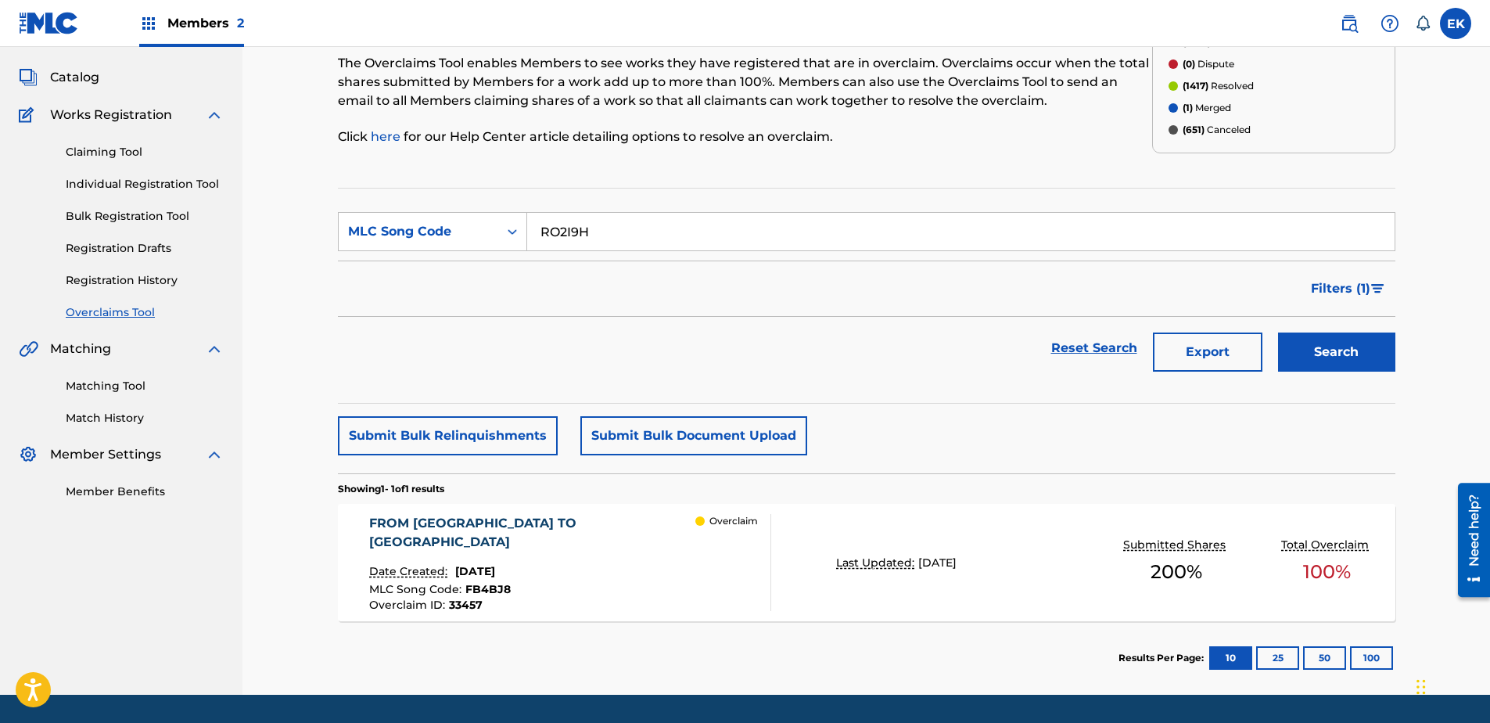
type input "RO2I9H"
click at [1189, 349] on button "Search" at bounding box center [1336, 351] width 117 height 39
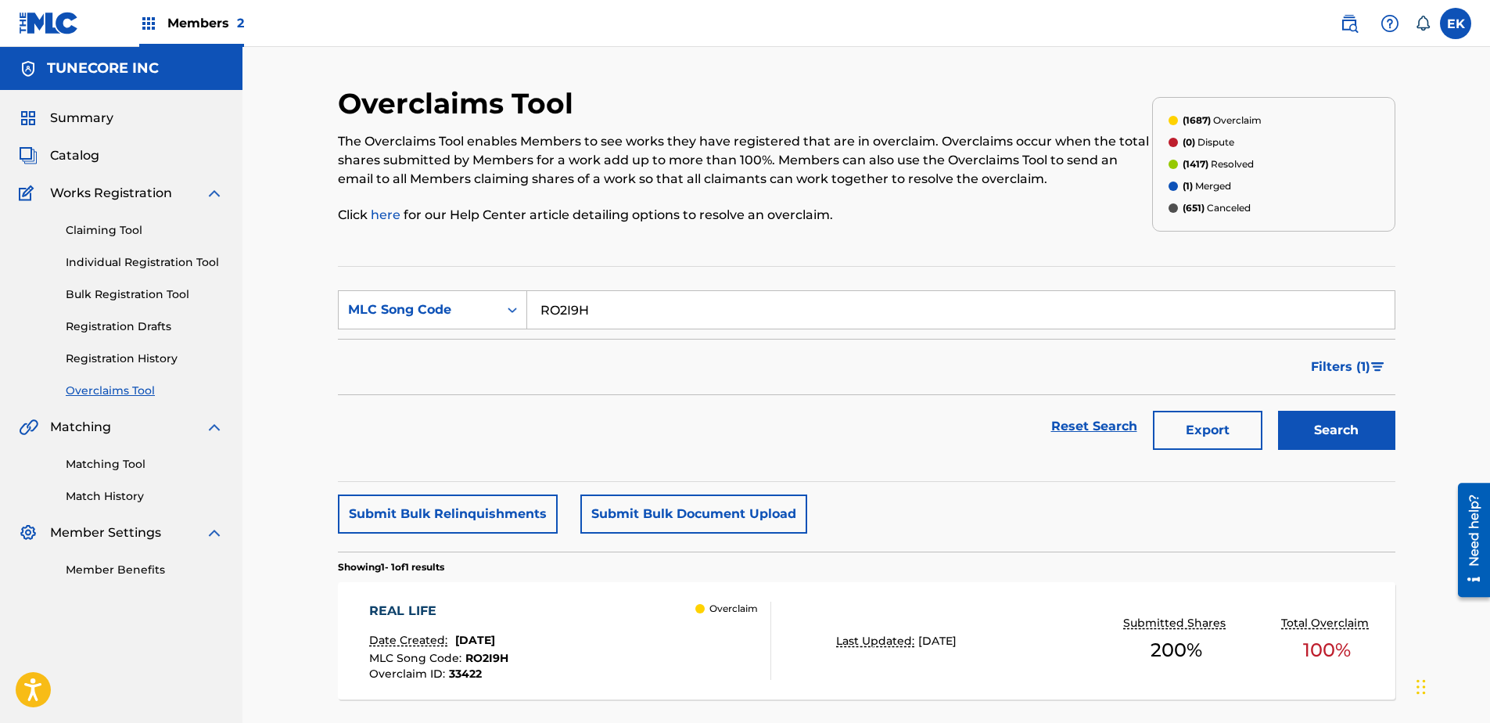
click at [677, 553] on div "REAL LIFE Date Created: August 22, 2025 MLC Song Code : RO2I9H Overclaim ID : 3…" at bounding box center [570, 640] width 402 height 78
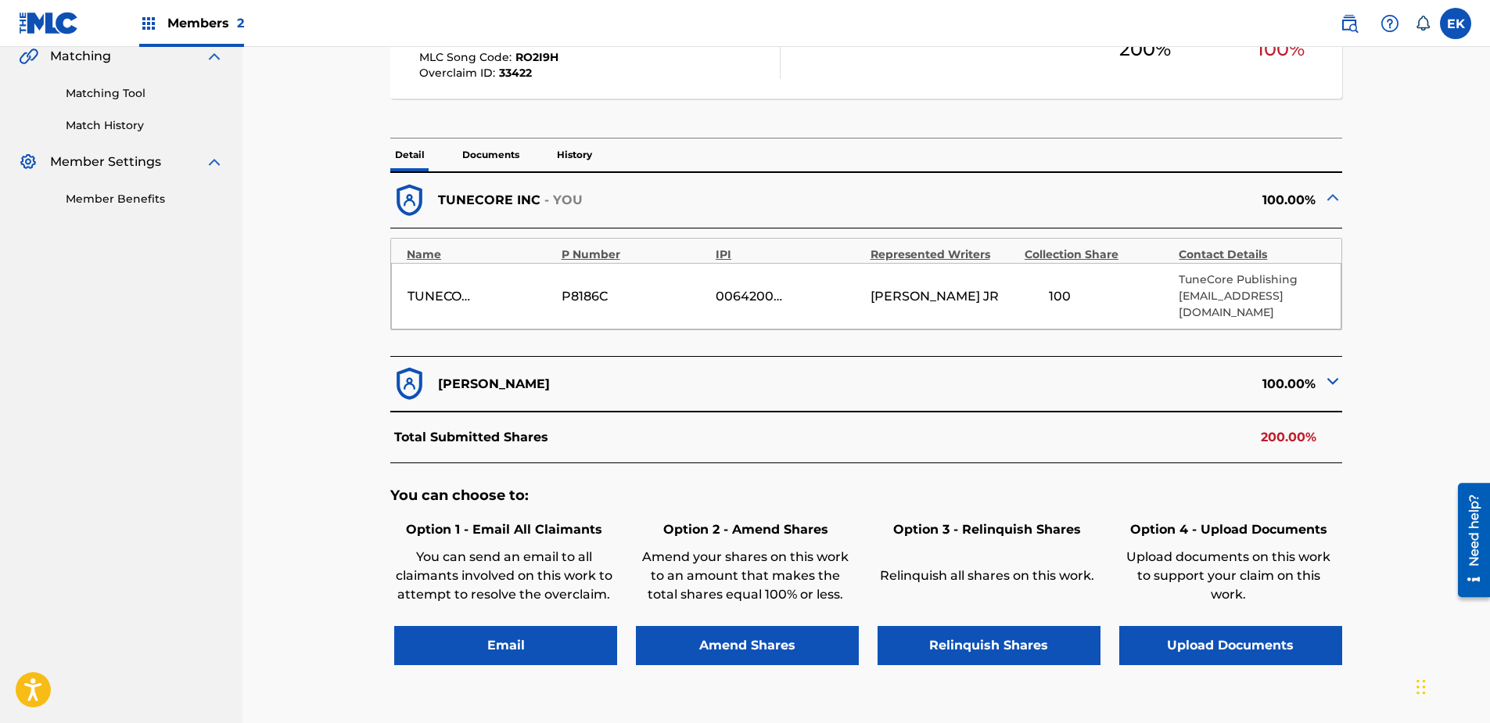
scroll to position [391, 0]
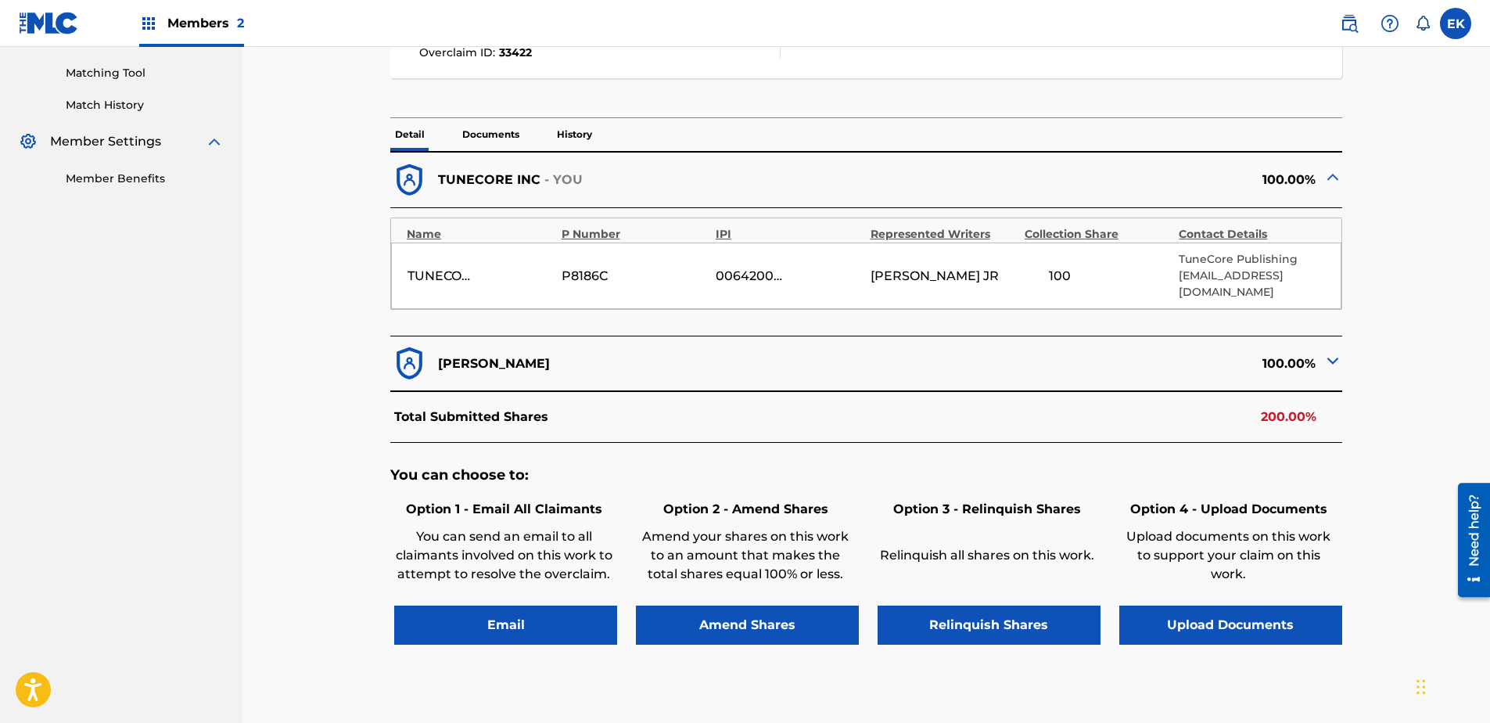
click at [1189, 553] on button "Upload Documents" at bounding box center [1230, 624] width 223 height 39
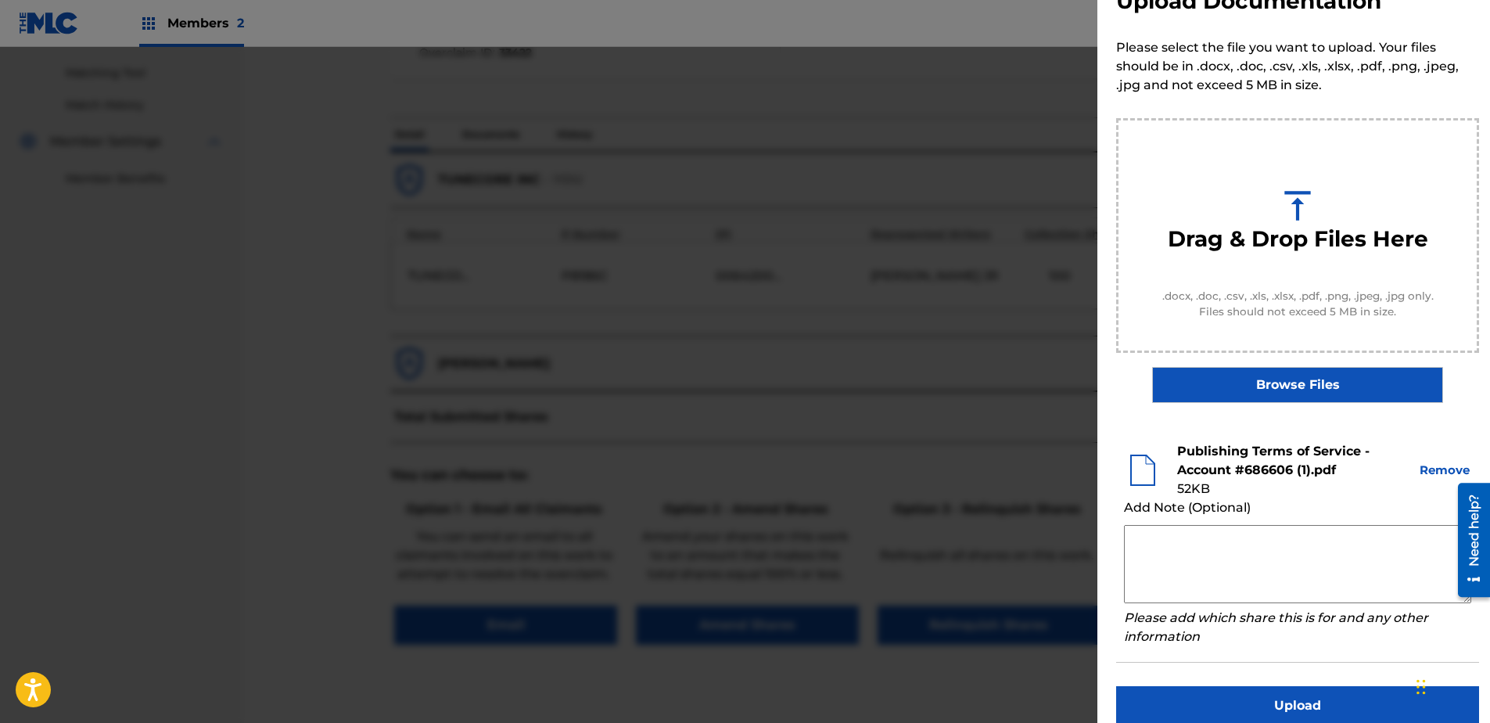
scroll to position [71, 0]
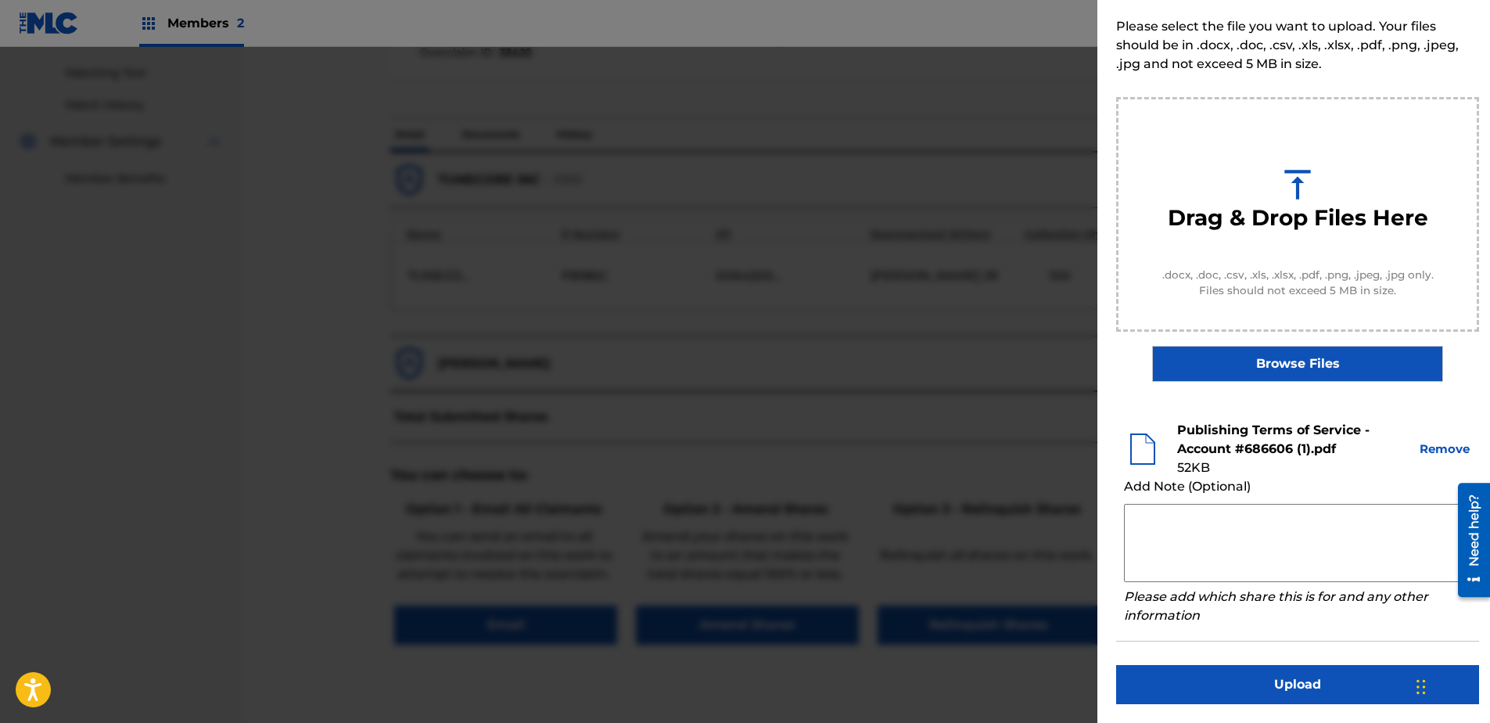
click at [1189, 553] on button "Upload" at bounding box center [1297, 684] width 363 height 39
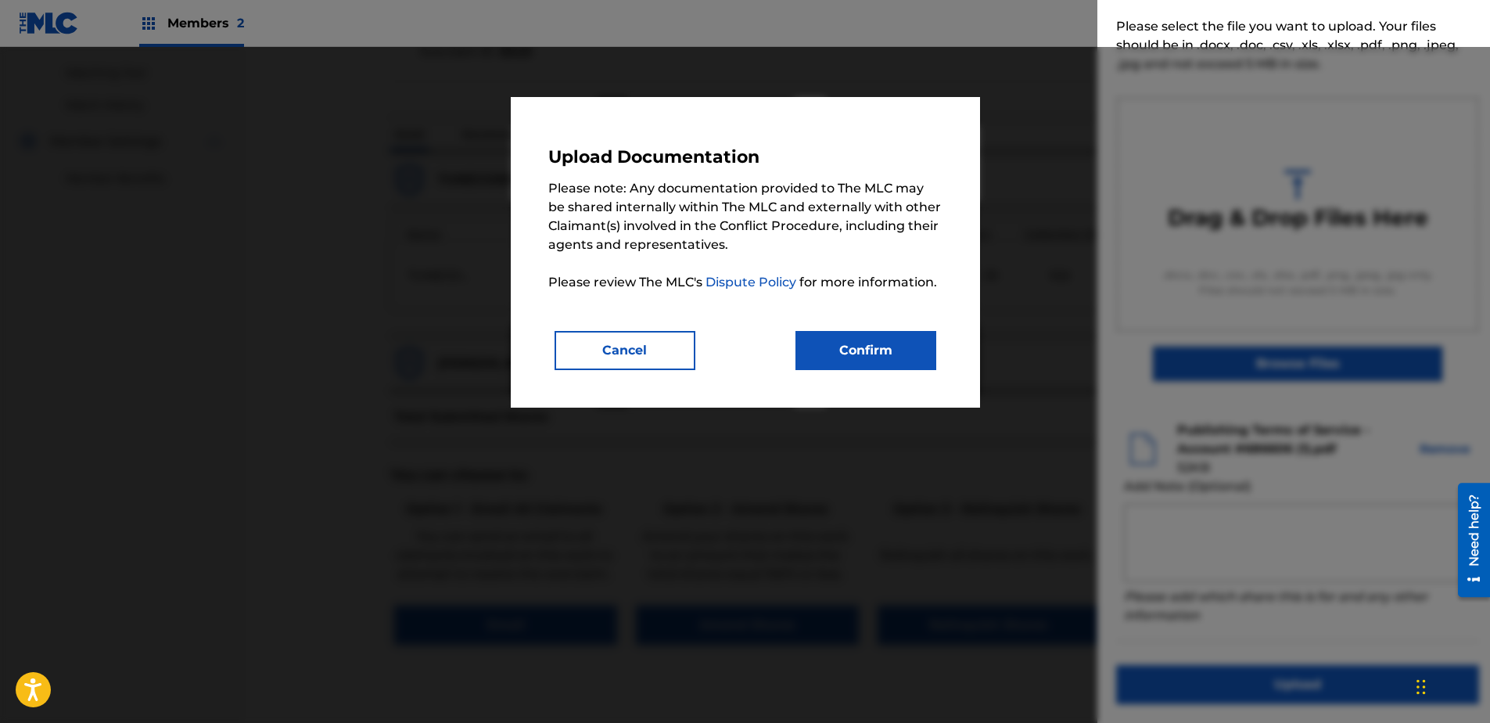
click at [849, 346] on button "Confirm" at bounding box center [865, 350] width 141 height 39
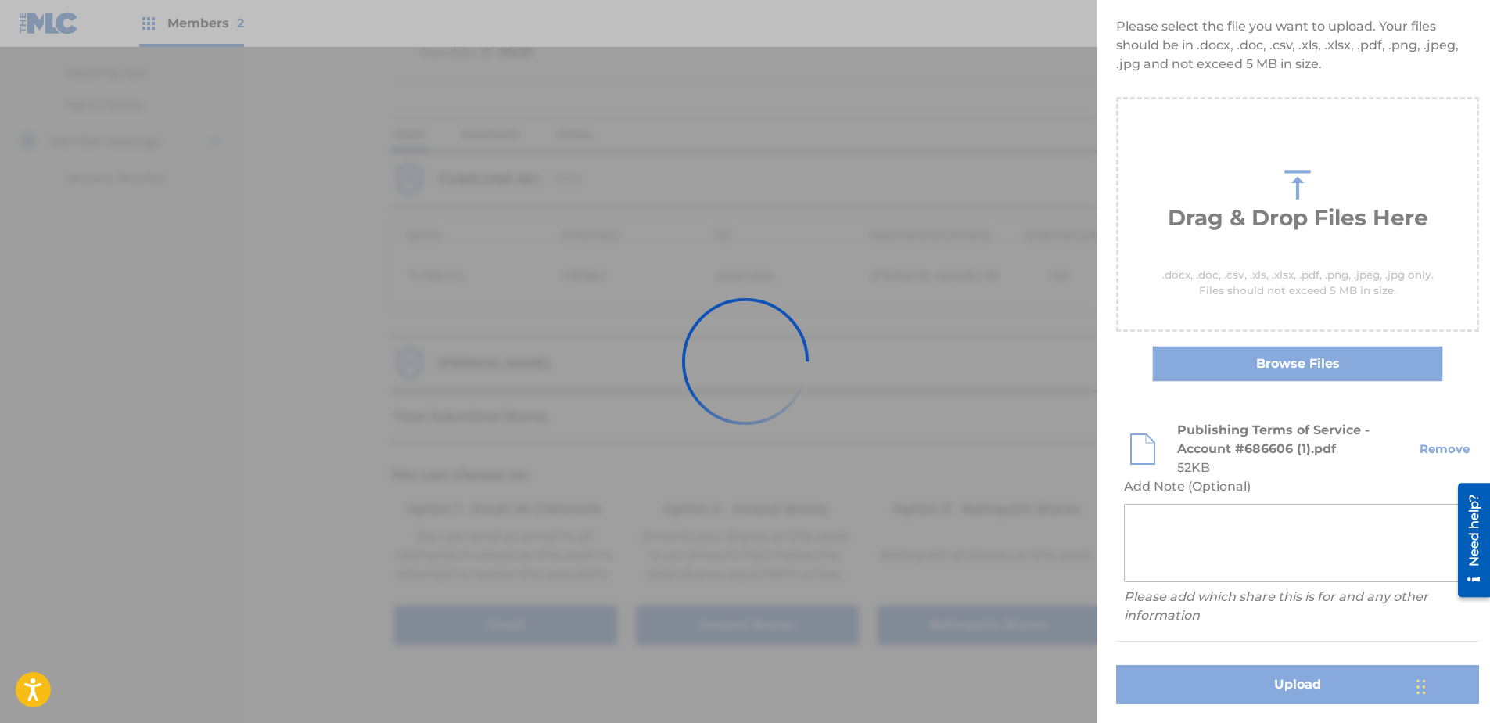
scroll to position [0, 0]
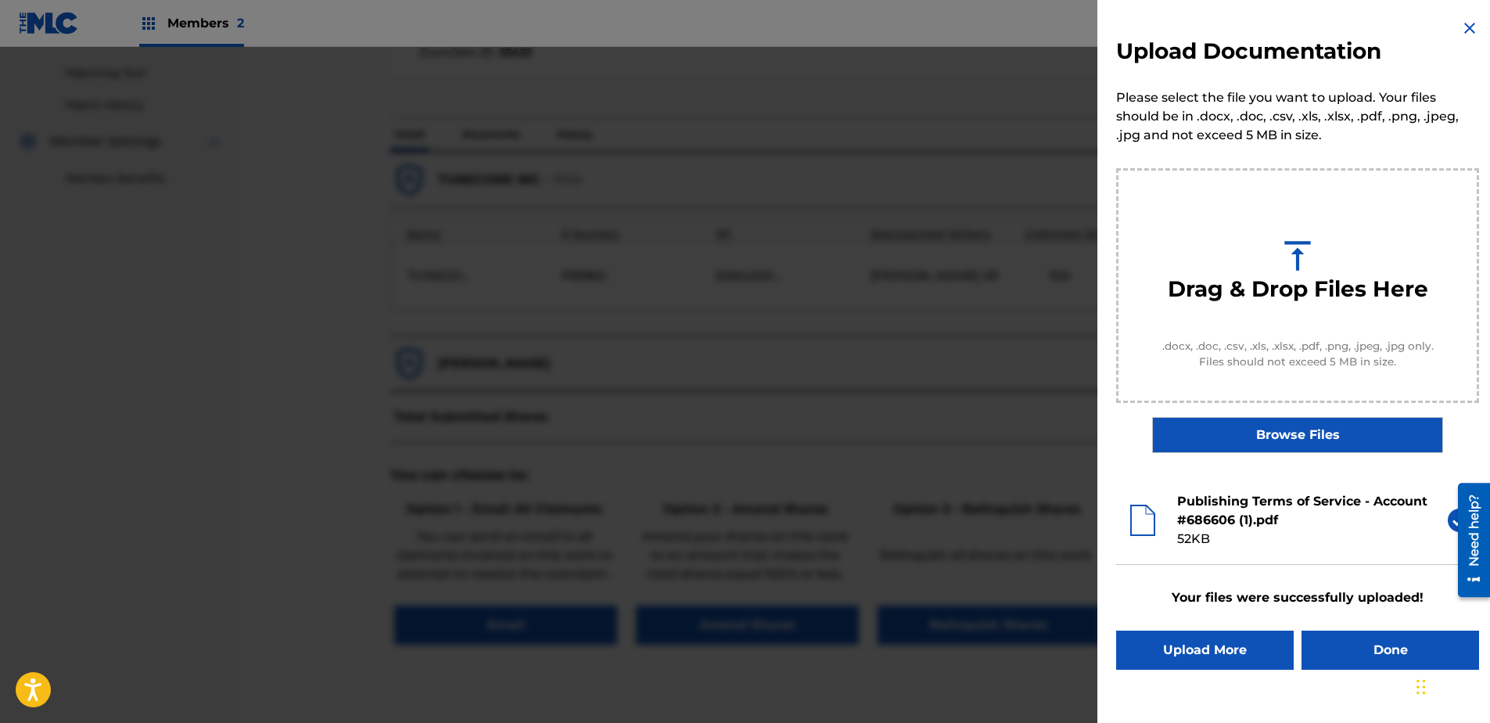
click at [1189, 553] on button "Done" at bounding box center [1390, 649] width 178 height 39
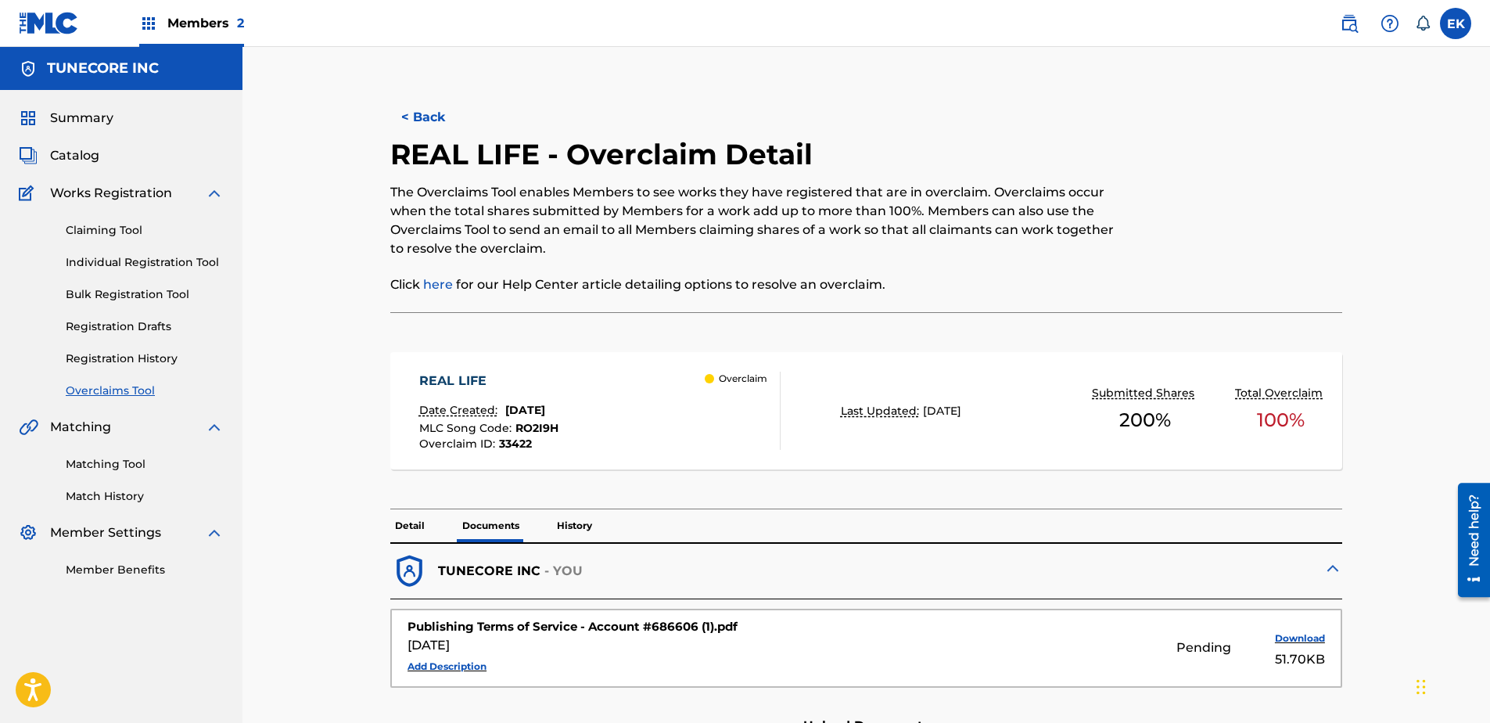
click at [432, 117] on button "< Back" at bounding box center [437, 117] width 94 height 39
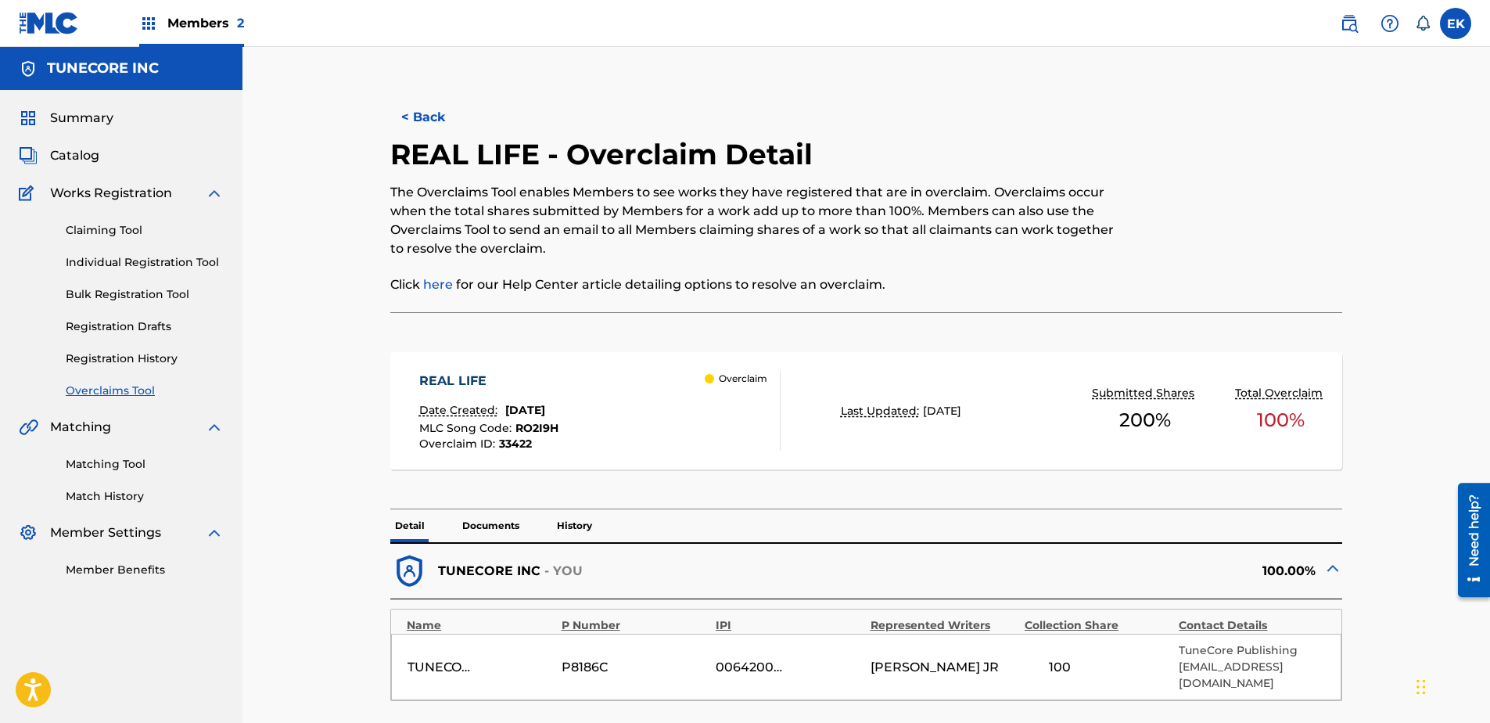
click at [465, 113] on button "< Back" at bounding box center [437, 117] width 94 height 39
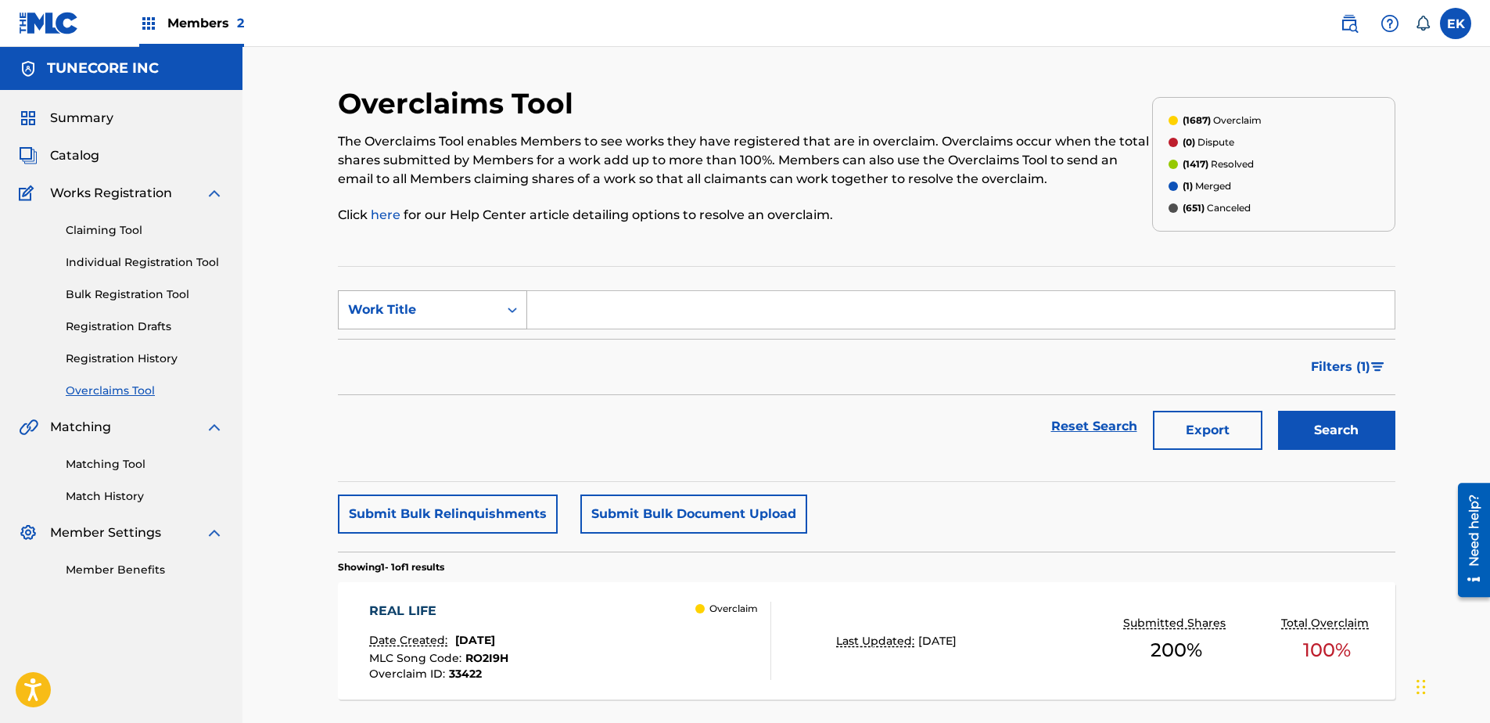
click at [489, 312] on div "Work Title" at bounding box center [419, 310] width 160 height 30
click at [476, 350] on div "MLC Song Code" at bounding box center [433, 348] width 188 height 39
click at [579, 310] on input "Search Form" at bounding box center [960, 310] width 867 height 38
paste input "S67HR4"
type input "S67HR4"
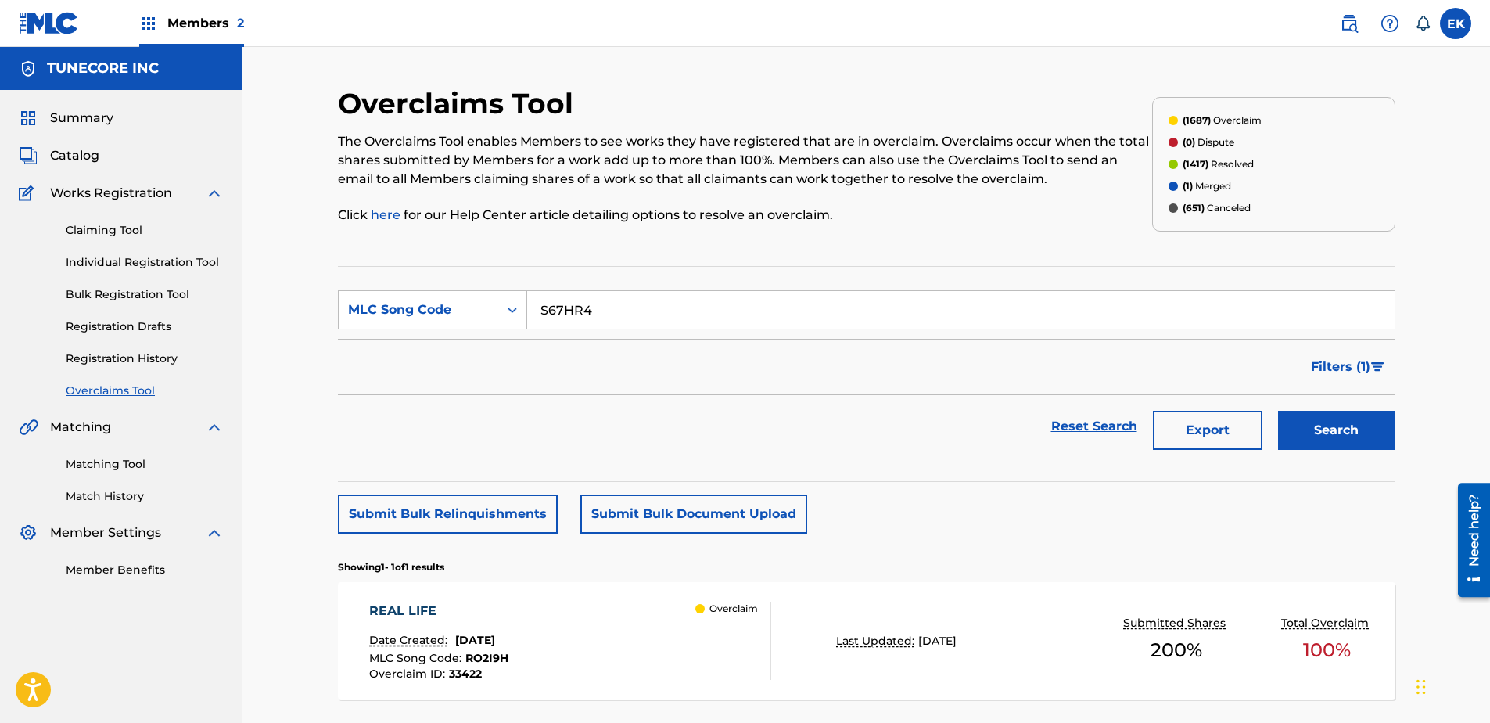
click at [1189, 436] on button "Search" at bounding box center [1336, 430] width 117 height 39
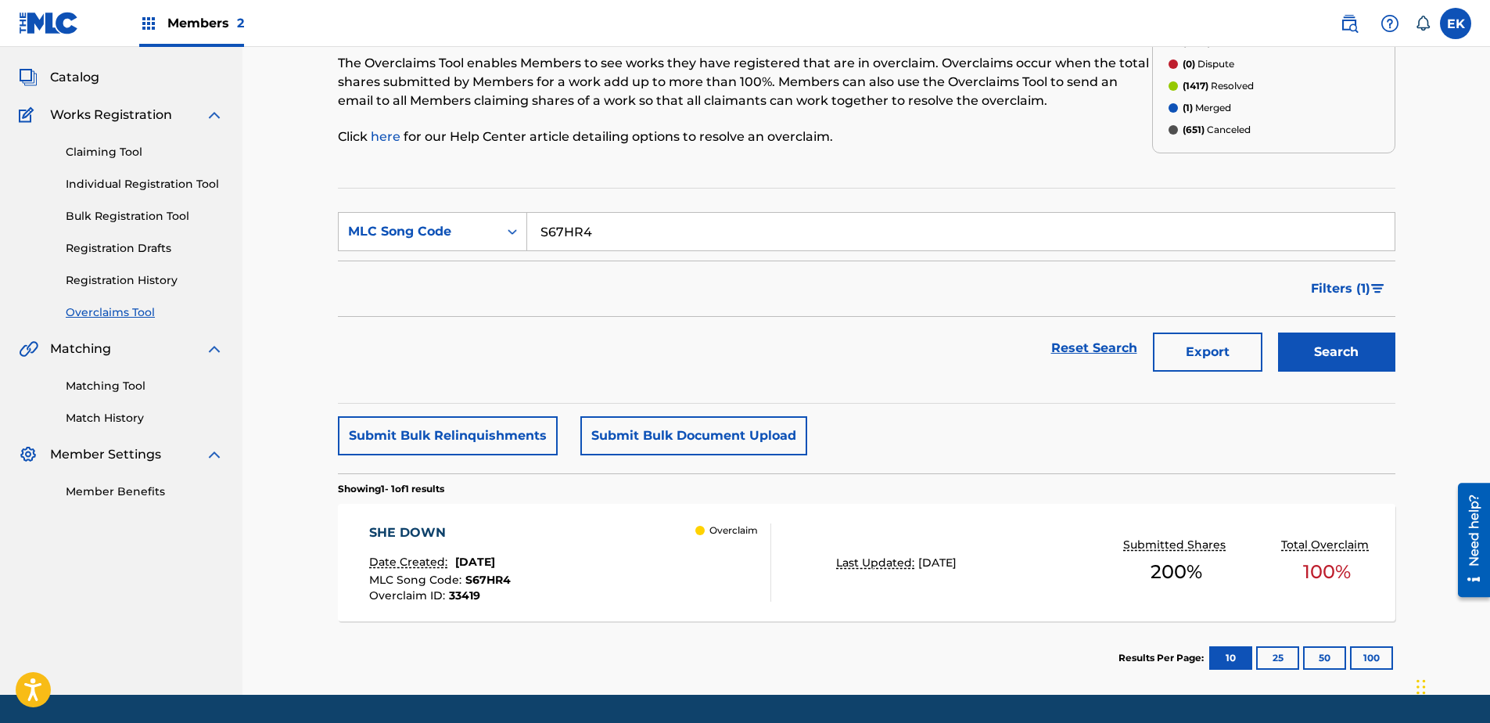
click at [666, 553] on div "SHE DOWN Date Created: August 22, 2025 MLC Song Code : S67HR4 Overclaim ID : 33…" at bounding box center [570, 562] width 402 height 78
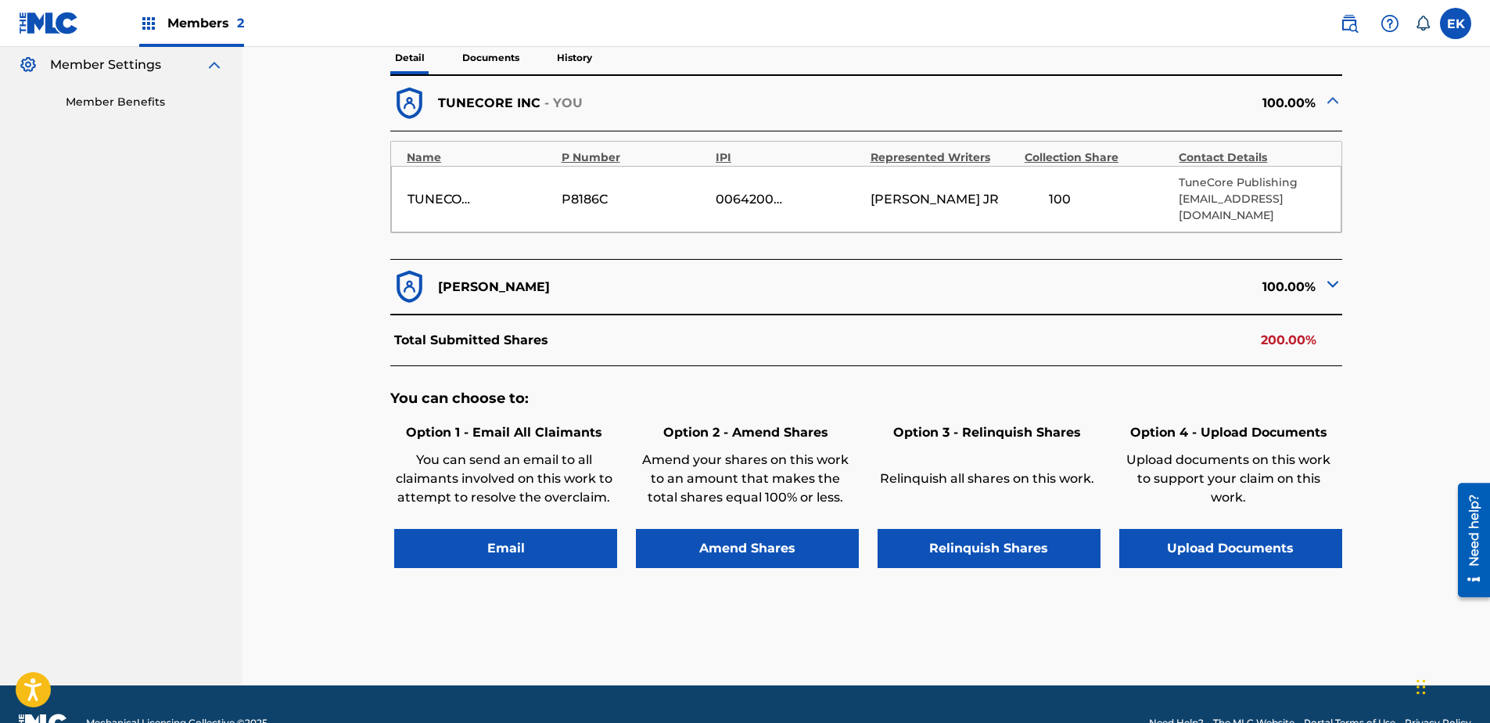
scroll to position [469, 0]
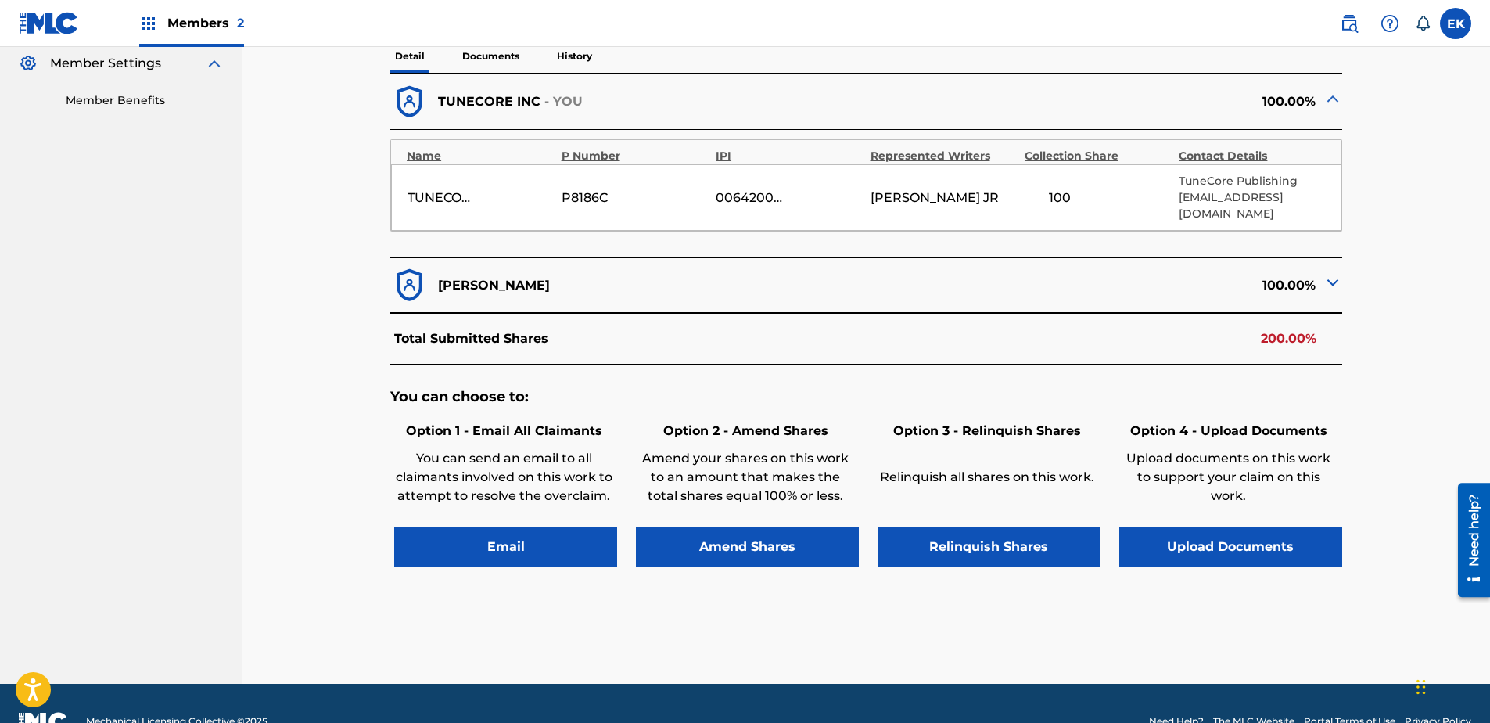
click at [1189, 529] on button "Upload Documents" at bounding box center [1230, 546] width 223 height 39
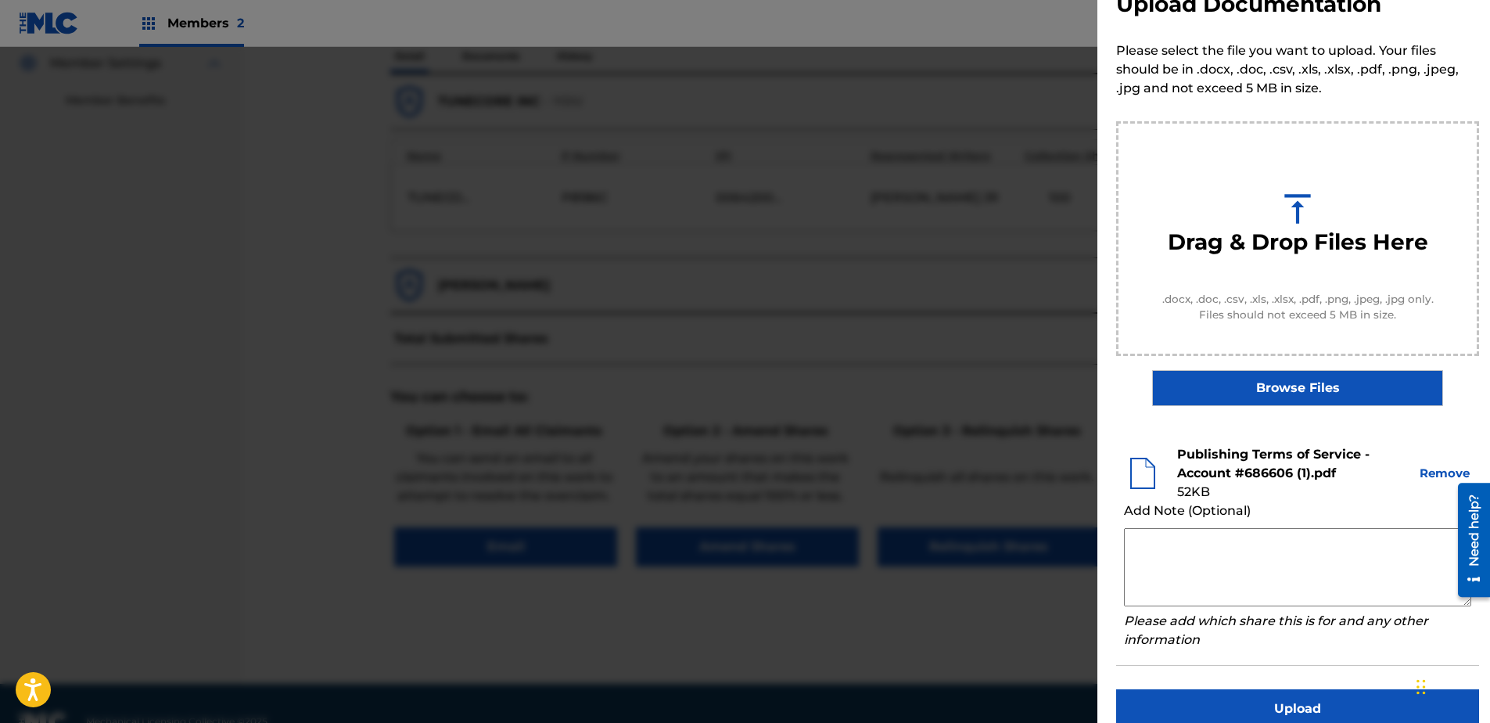
scroll to position [71, 0]
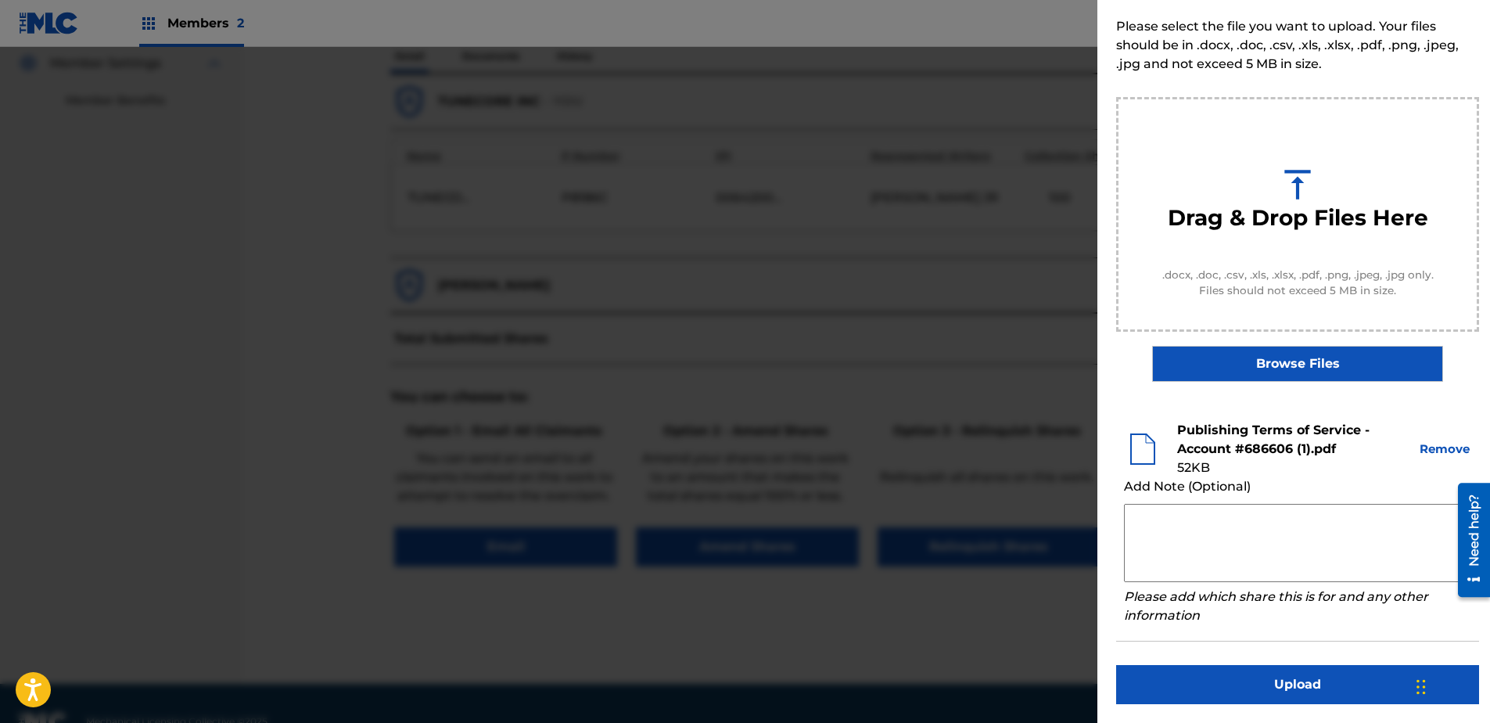
click at [1189, 553] on button "Upload" at bounding box center [1297, 684] width 363 height 39
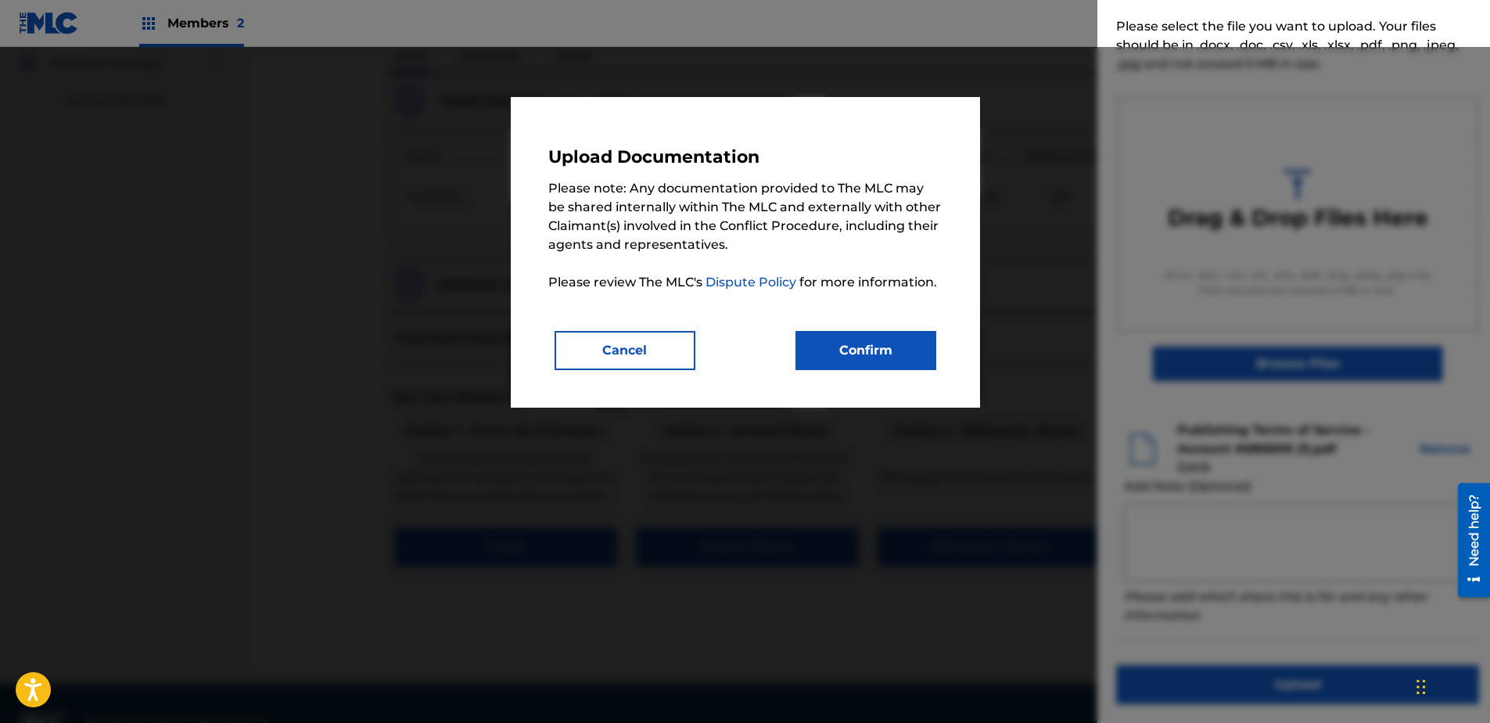
click at [869, 350] on button "Confirm" at bounding box center [865, 350] width 141 height 39
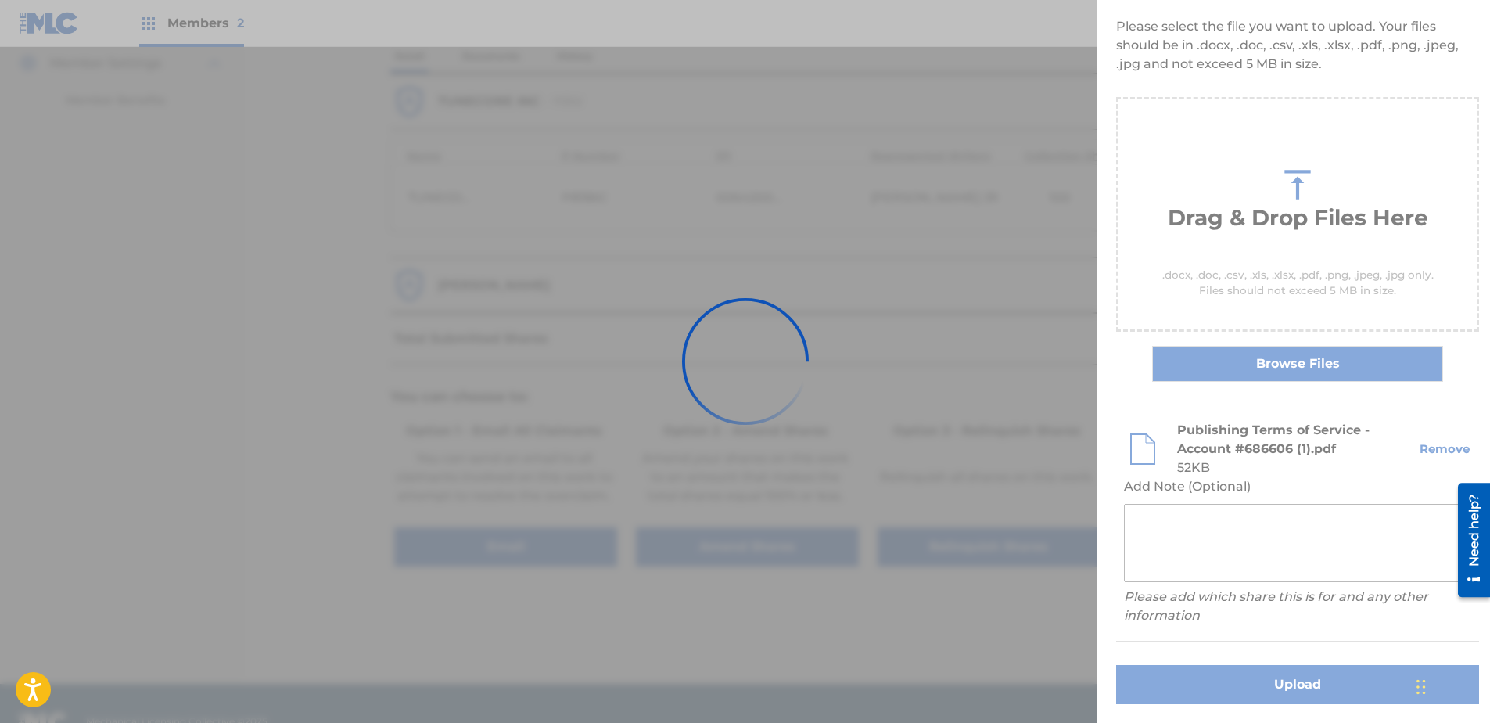
scroll to position [0, 0]
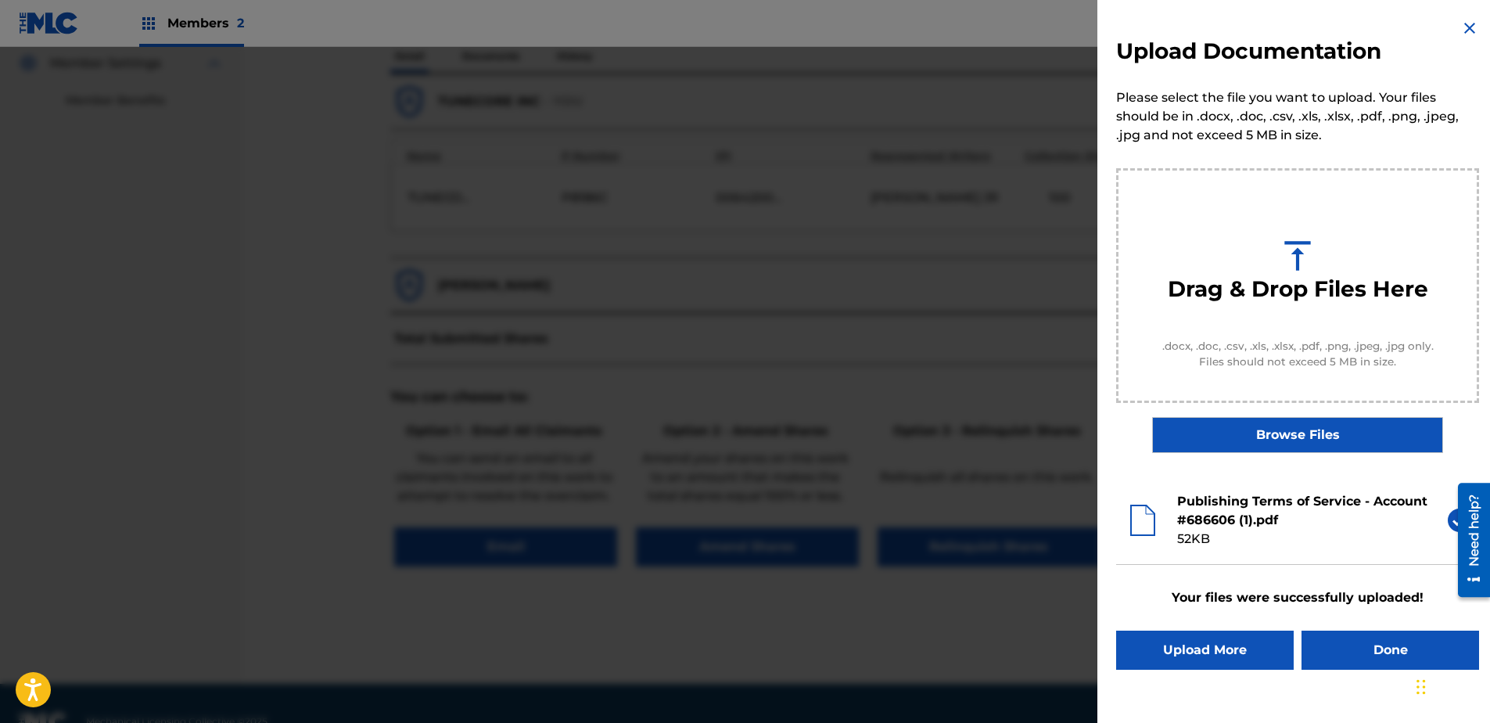
click at [1189, 553] on button "Done" at bounding box center [1390, 649] width 178 height 39
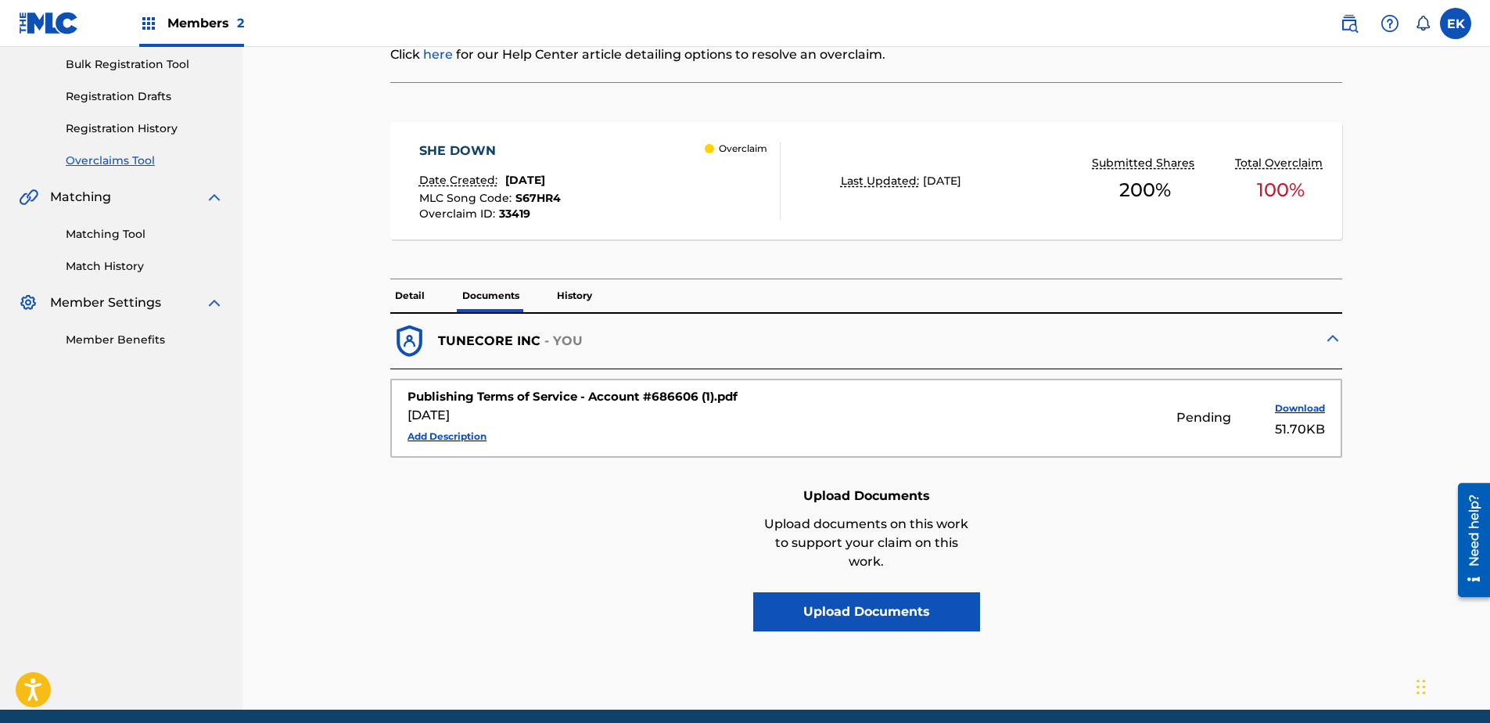
scroll to position [78, 0]
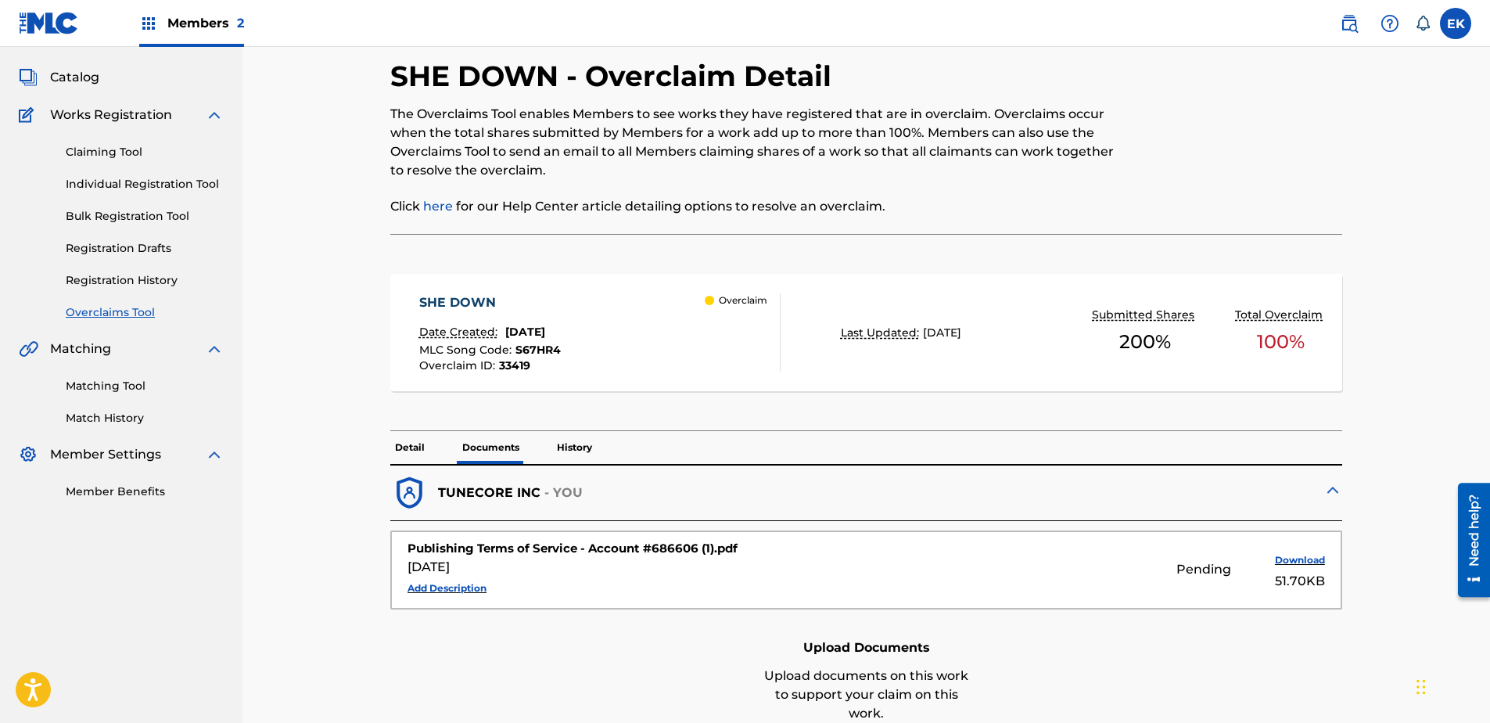
click at [403, 443] on p "Detail" at bounding box center [409, 447] width 39 height 33
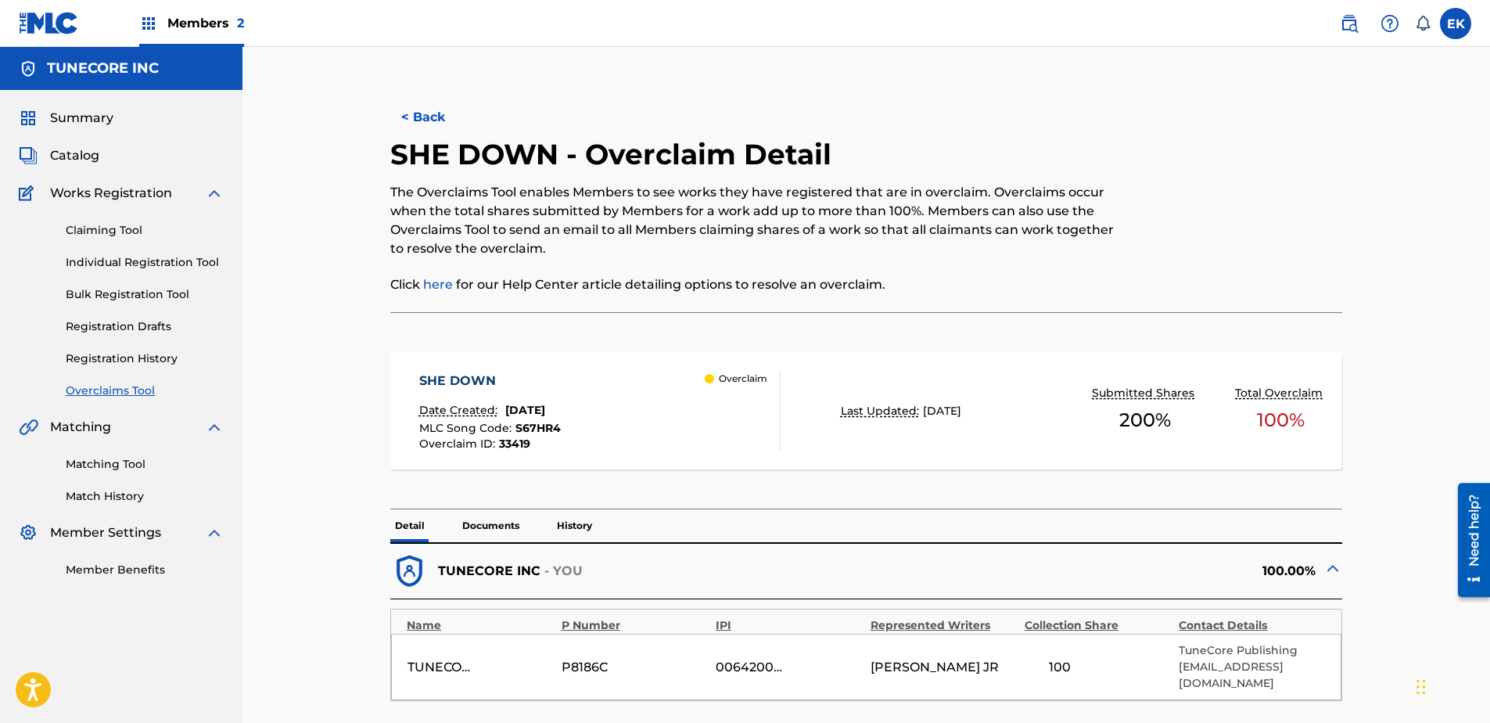
drag, startPoint x: 418, startPoint y: 118, endPoint x: 213, endPoint y: 205, distance: 222.5
click at [418, 118] on button "< Back" at bounding box center [437, 117] width 94 height 39
click at [415, 134] on button "< Back" at bounding box center [437, 117] width 94 height 39
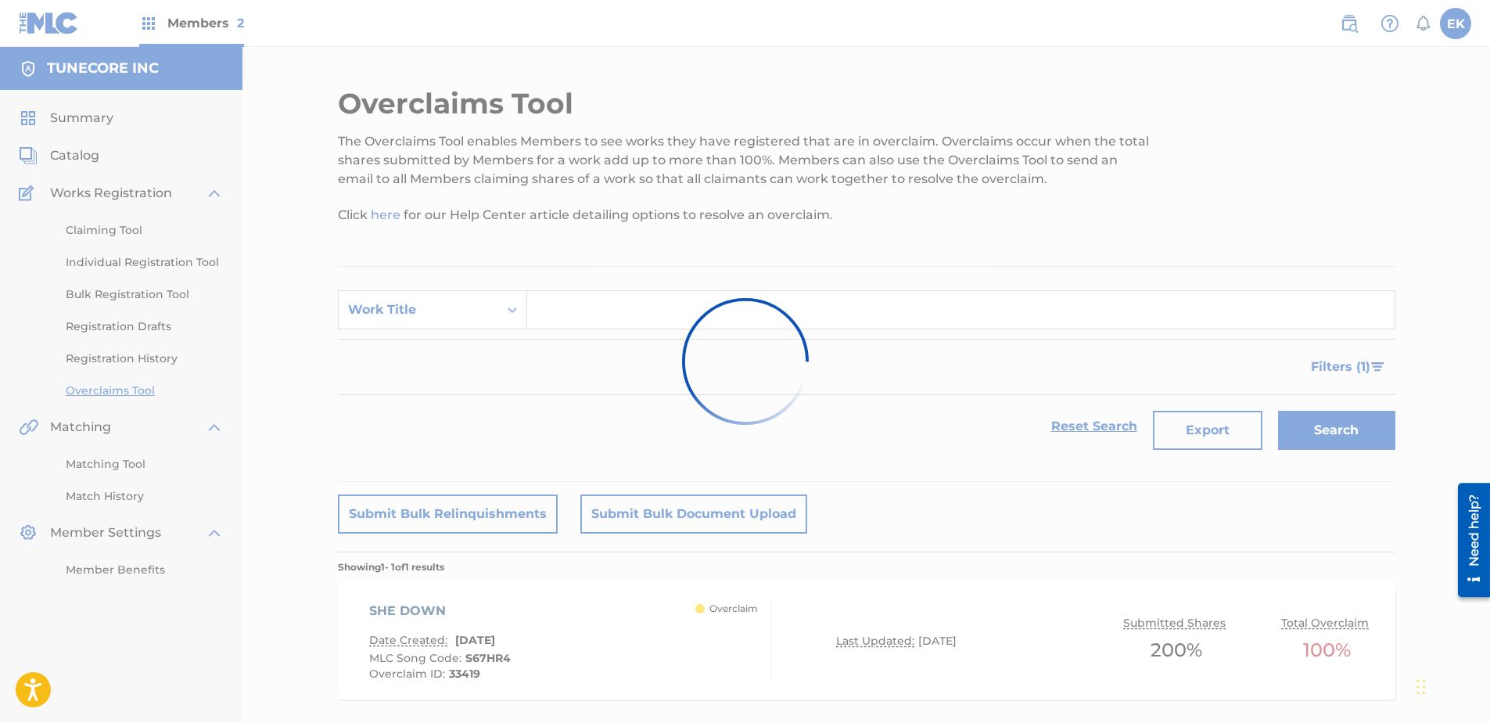
scroll to position [78, 0]
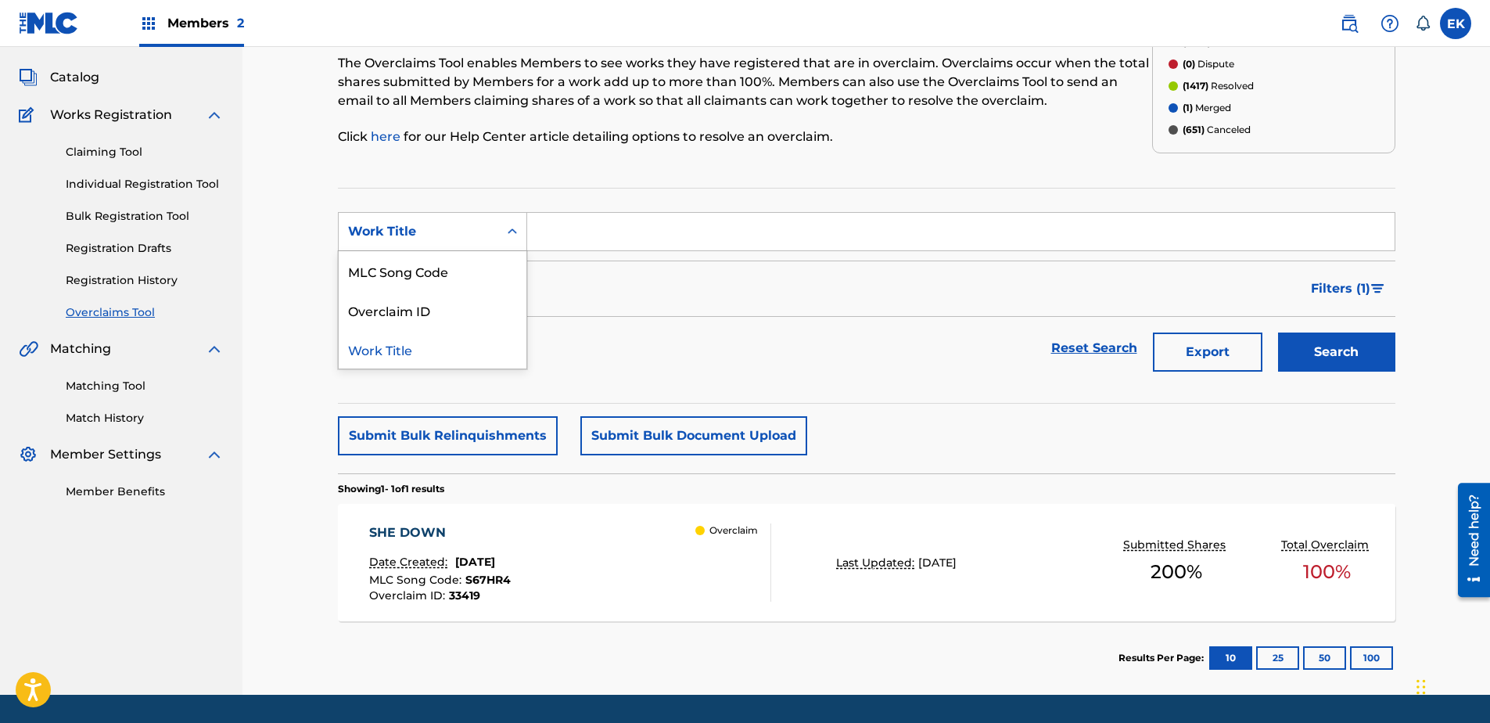
click at [463, 237] on div "Work Title" at bounding box center [418, 231] width 141 height 19
click at [454, 281] on div "MLC Song Code" at bounding box center [433, 270] width 188 height 39
click at [560, 224] on input "Search Form" at bounding box center [960, 232] width 867 height 38
paste input "VW63T7"
type input "VW63T7"
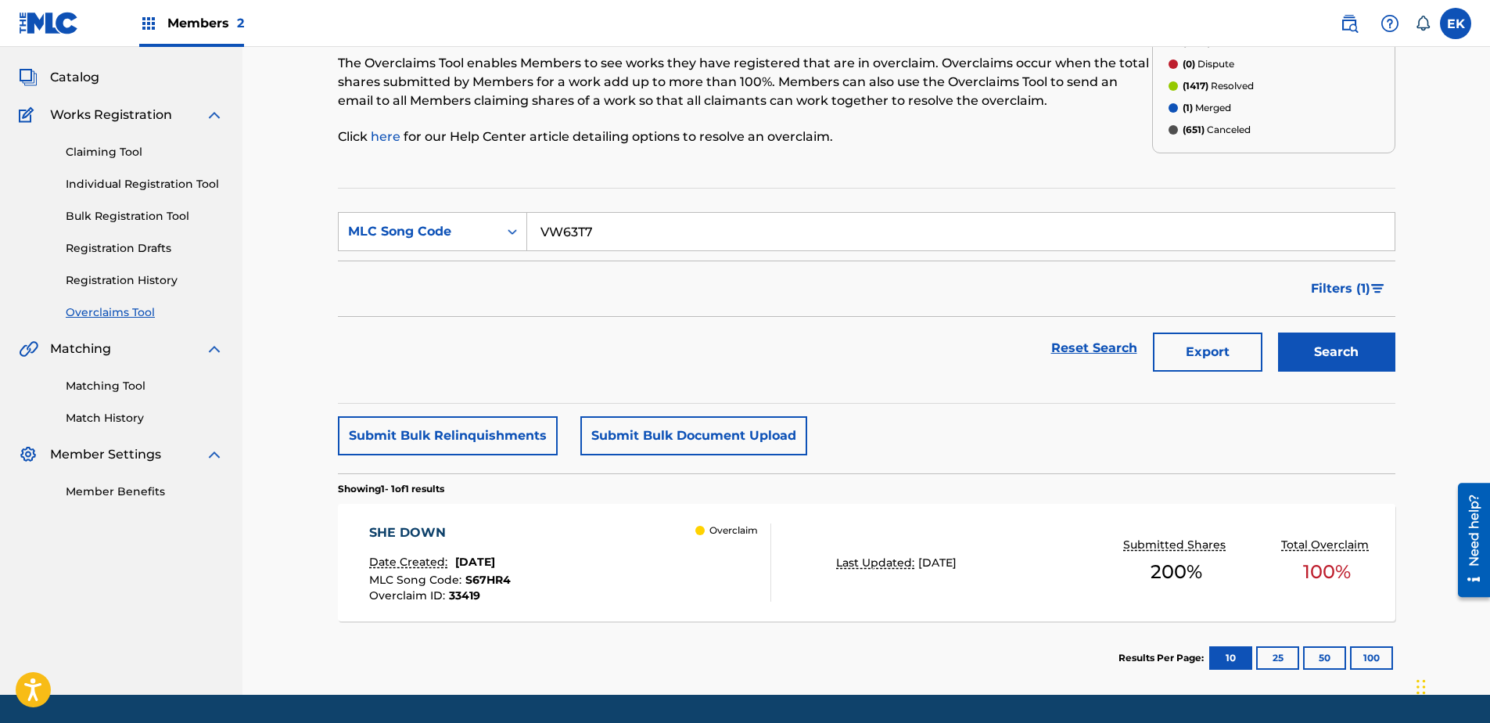
click at [1189, 359] on button "Search" at bounding box center [1336, 351] width 117 height 39
click at [604, 533] on div "VICTORY TRUMPET Date Created: August 22, 2025 MLC Song Code : VW63T7 Overclaim …" at bounding box center [570, 562] width 402 height 78
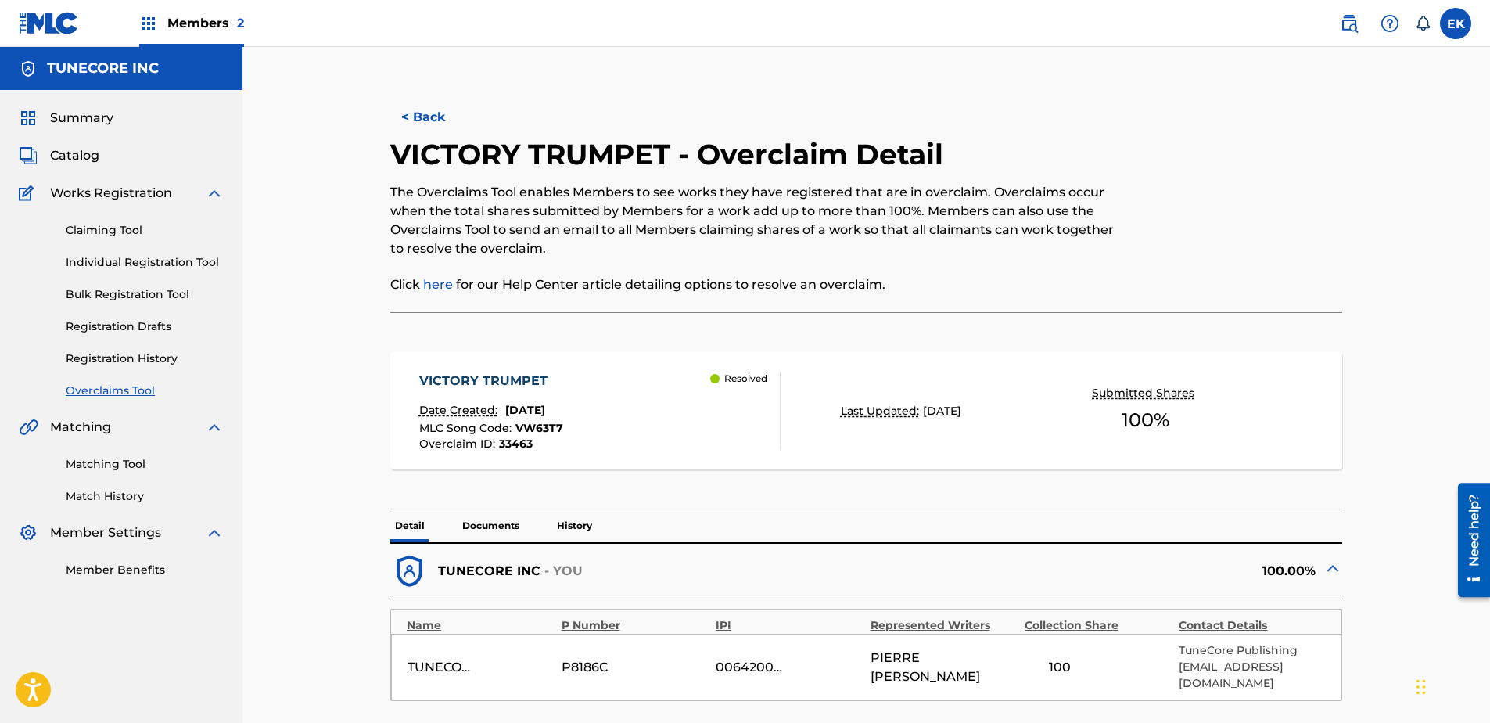
click at [423, 128] on button "< Back" at bounding box center [437, 117] width 94 height 39
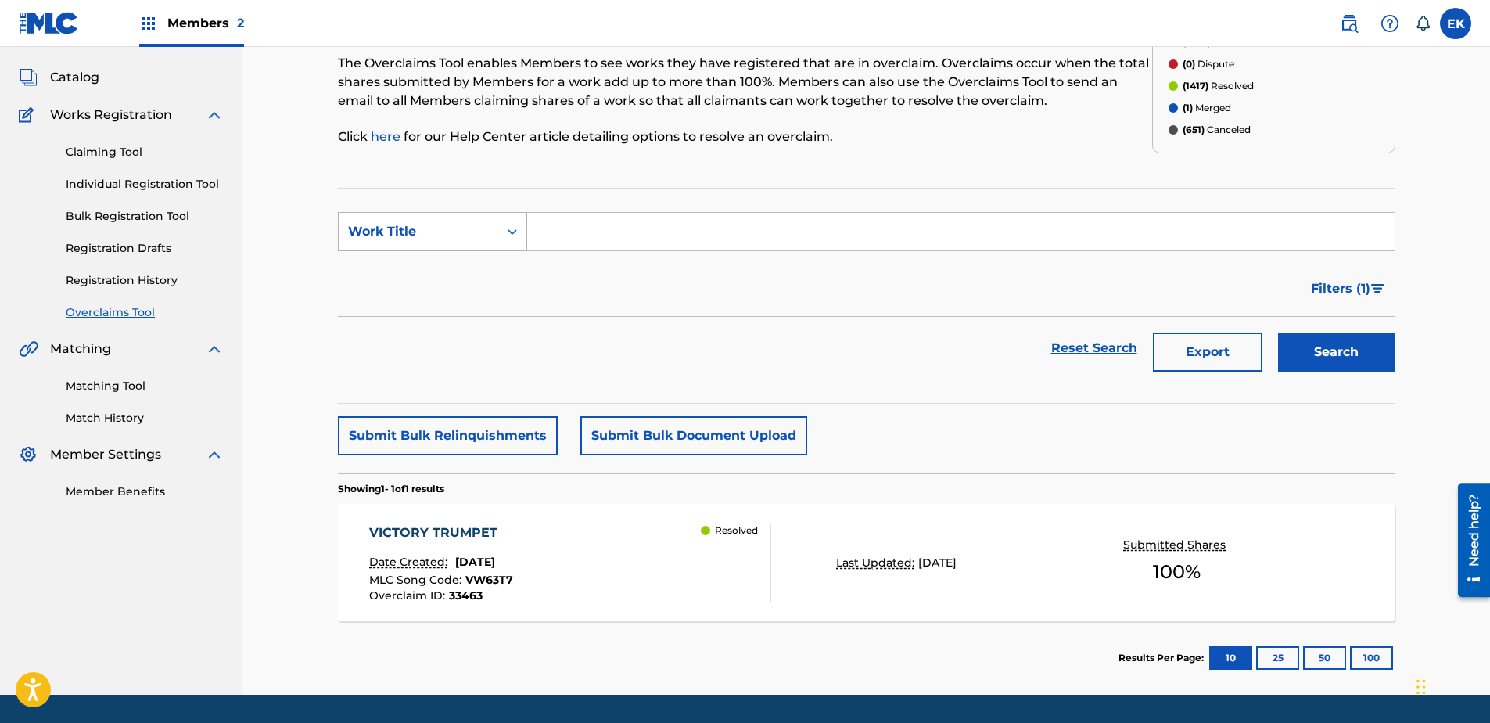
drag, startPoint x: 479, startPoint y: 221, endPoint x: 491, endPoint y: 228, distance: 14.4
click at [479, 221] on div "Work Title" at bounding box center [419, 232] width 160 height 30
click at [478, 265] on div "MLC Song Code" at bounding box center [433, 270] width 188 height 39
drag, startPoint x: 508, startPoint y: 253, endPoint x: 659, endPoint y: 221, distance: 155.2
click at [664, 215] on input "Search Form" at bounding box center [960, 232] width 867 height 38
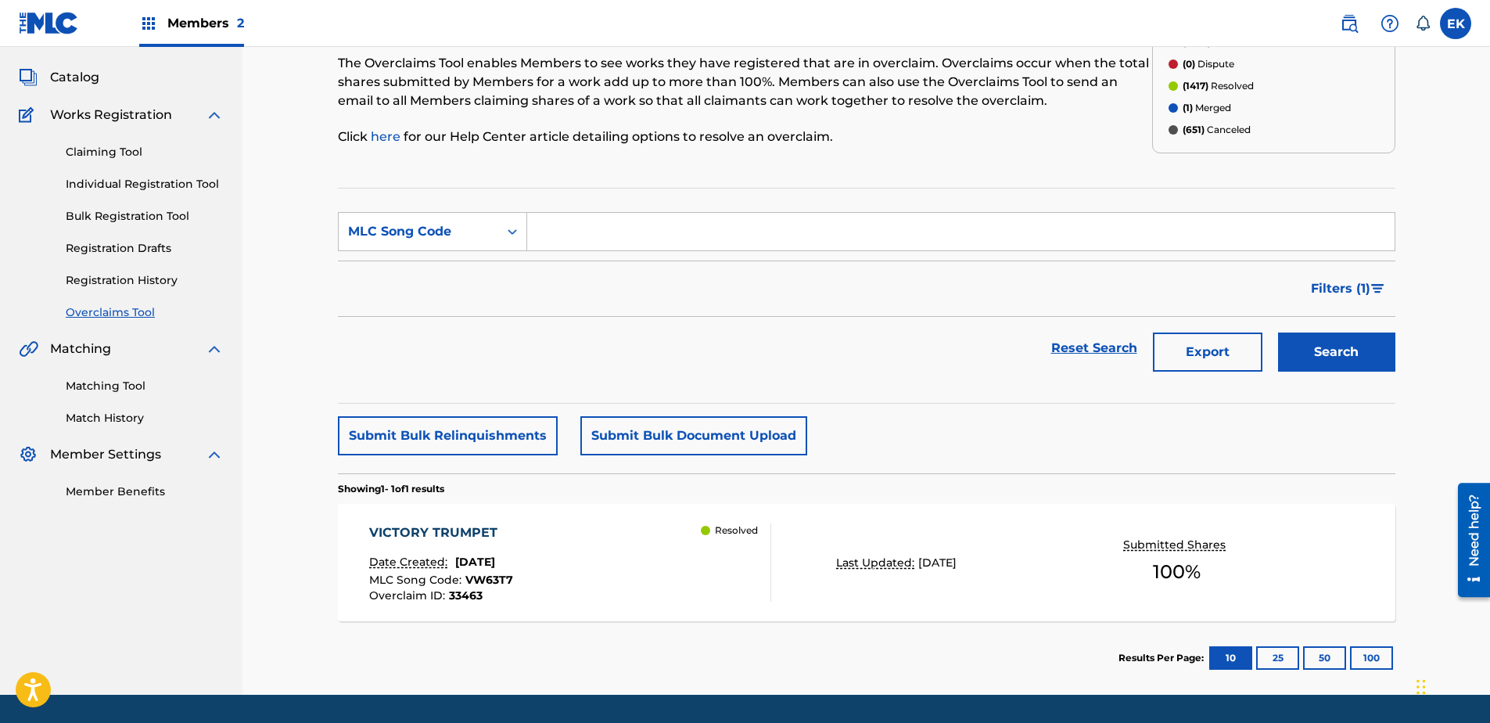
paste input "3T63H4"
type input "3T63H4"
click at [1189, 353] on button "Search" at bounding box center [1336, 351] width 117 height 39
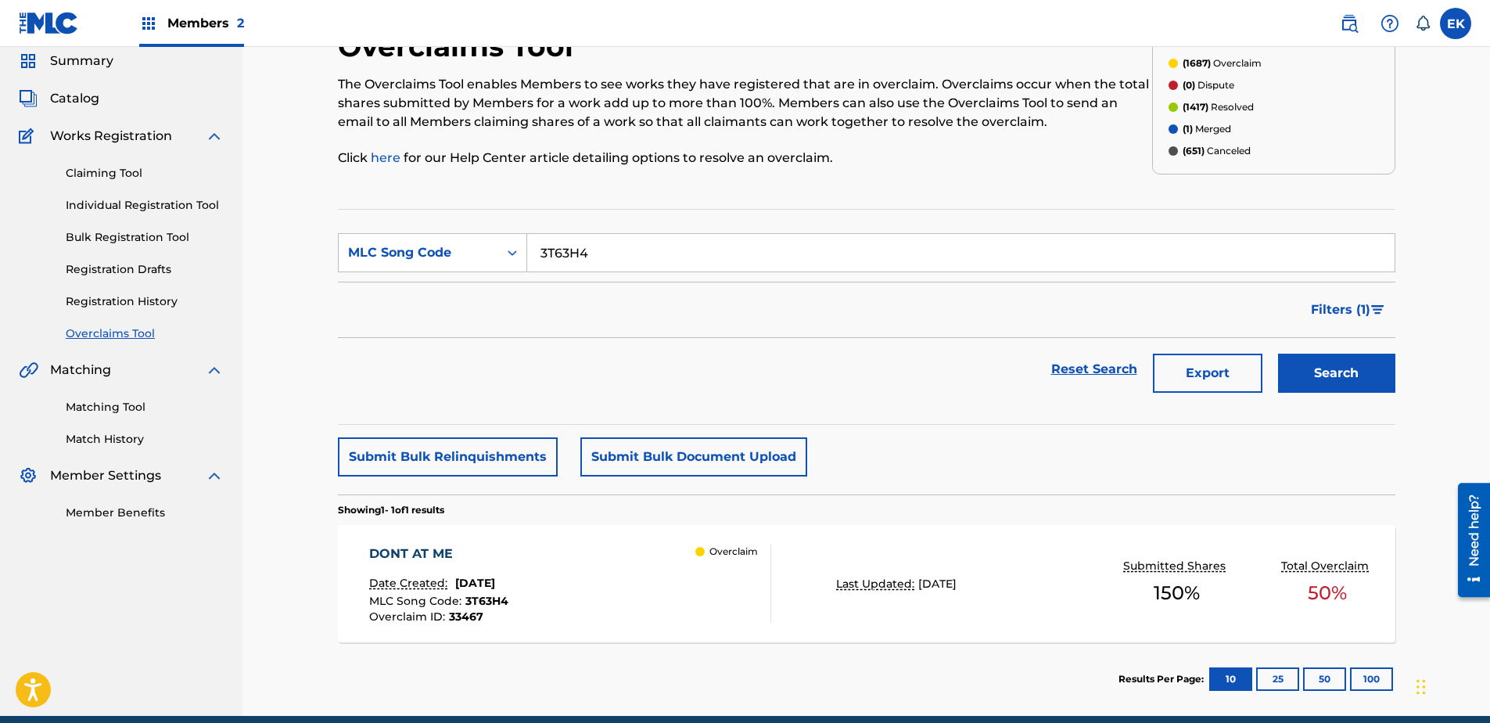
scroll to position [125, 0]
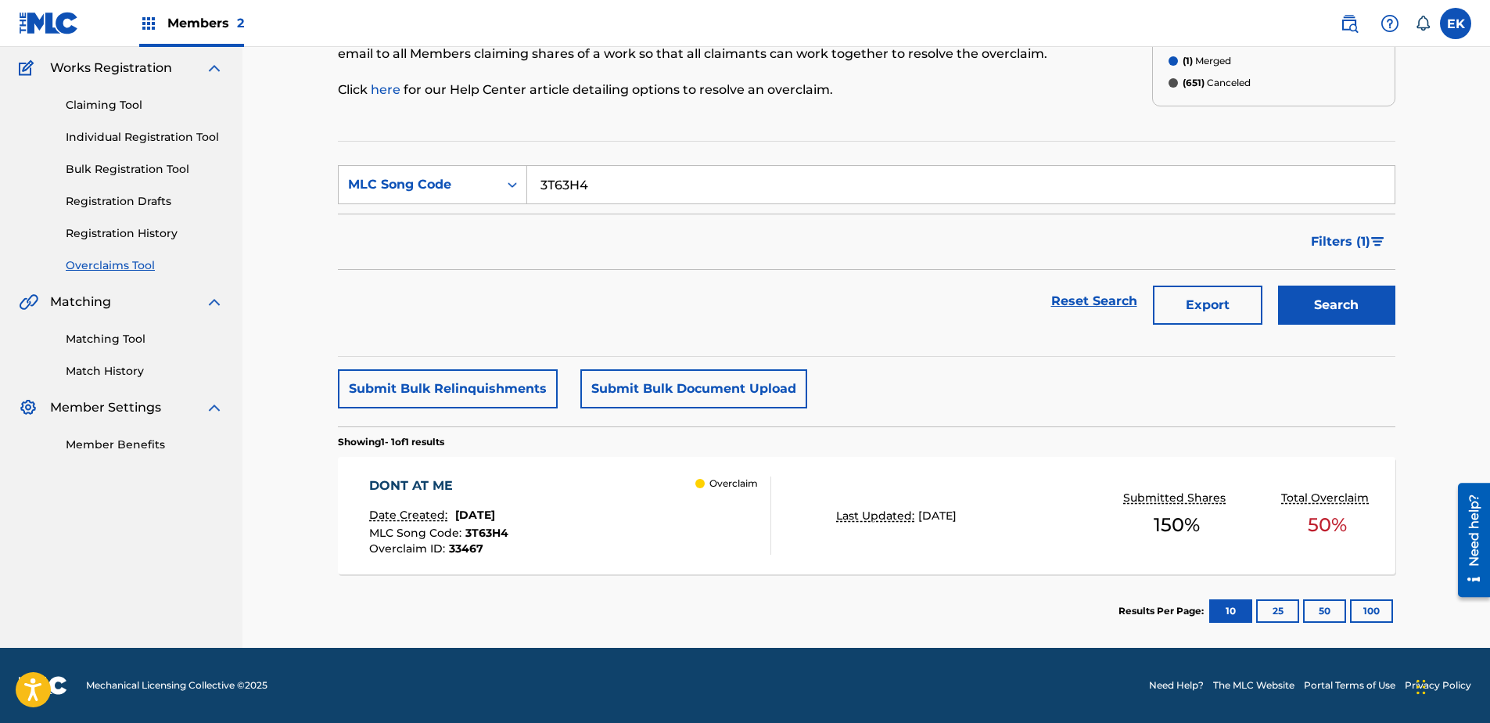
click at [604, 536] on div "DONT AT ME Date Created: August 22, 2025 MLC Song Code : 3T63H4 Overclaim ID : …" at bounding box center [570, 515] width 402 height 78
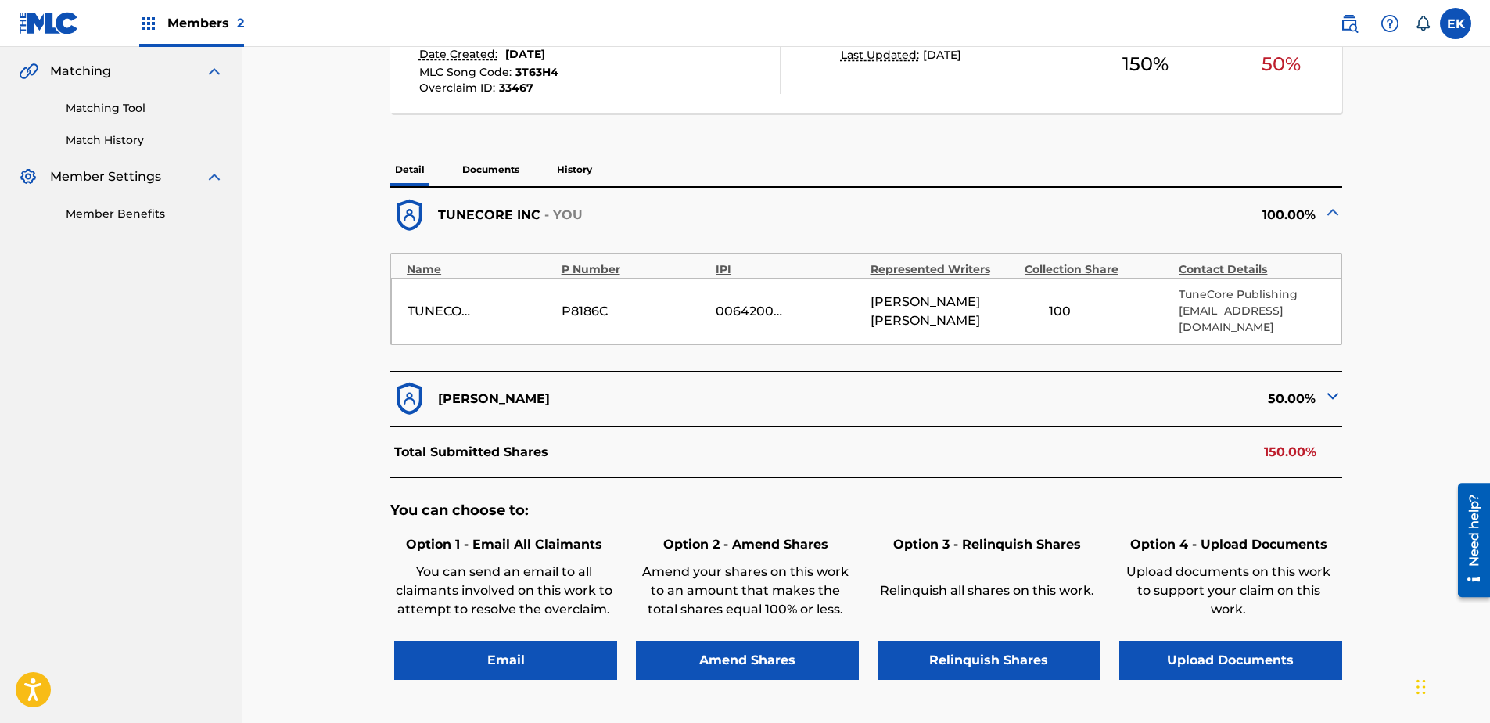
scroll to position [332, 0]
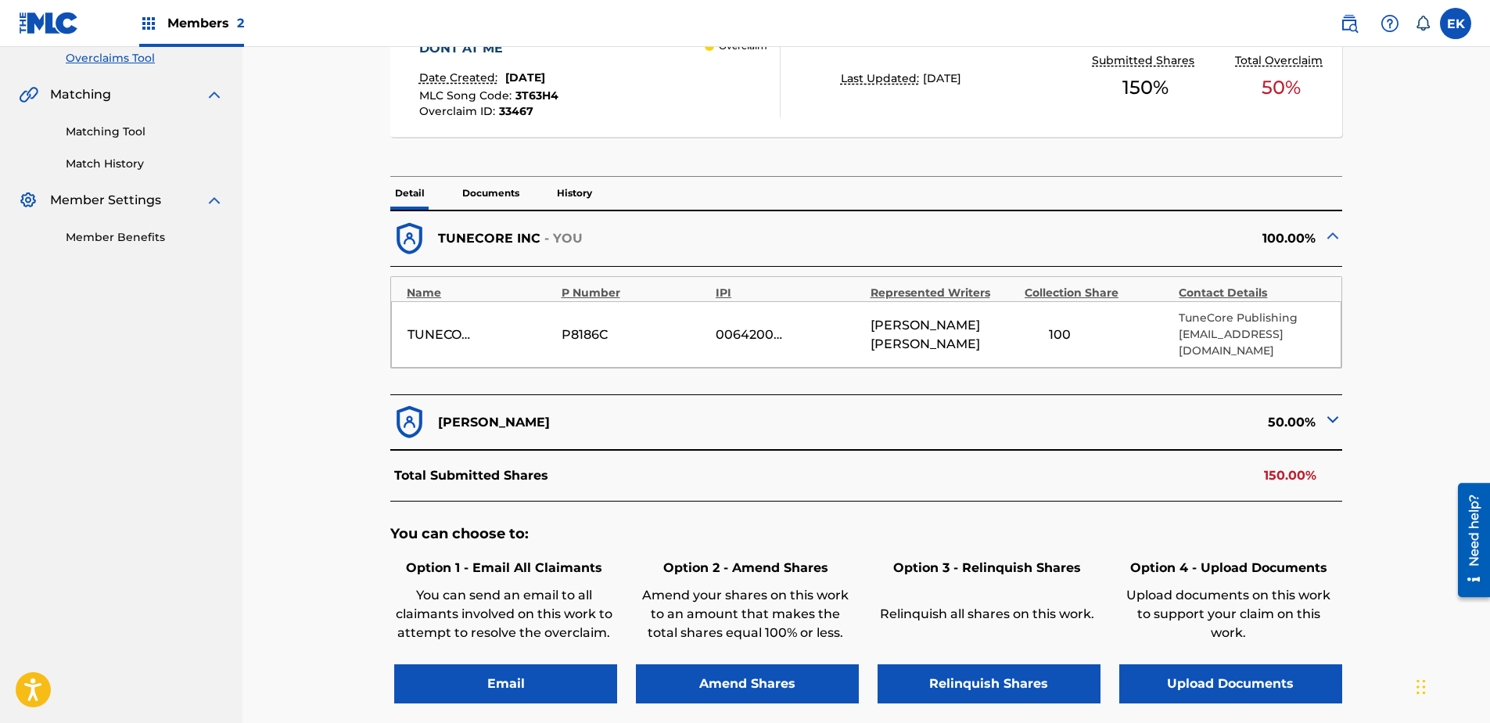
click at [1189, 553] on button "Upload Documents" at bounding box center [1230, 683] width 223 height 39
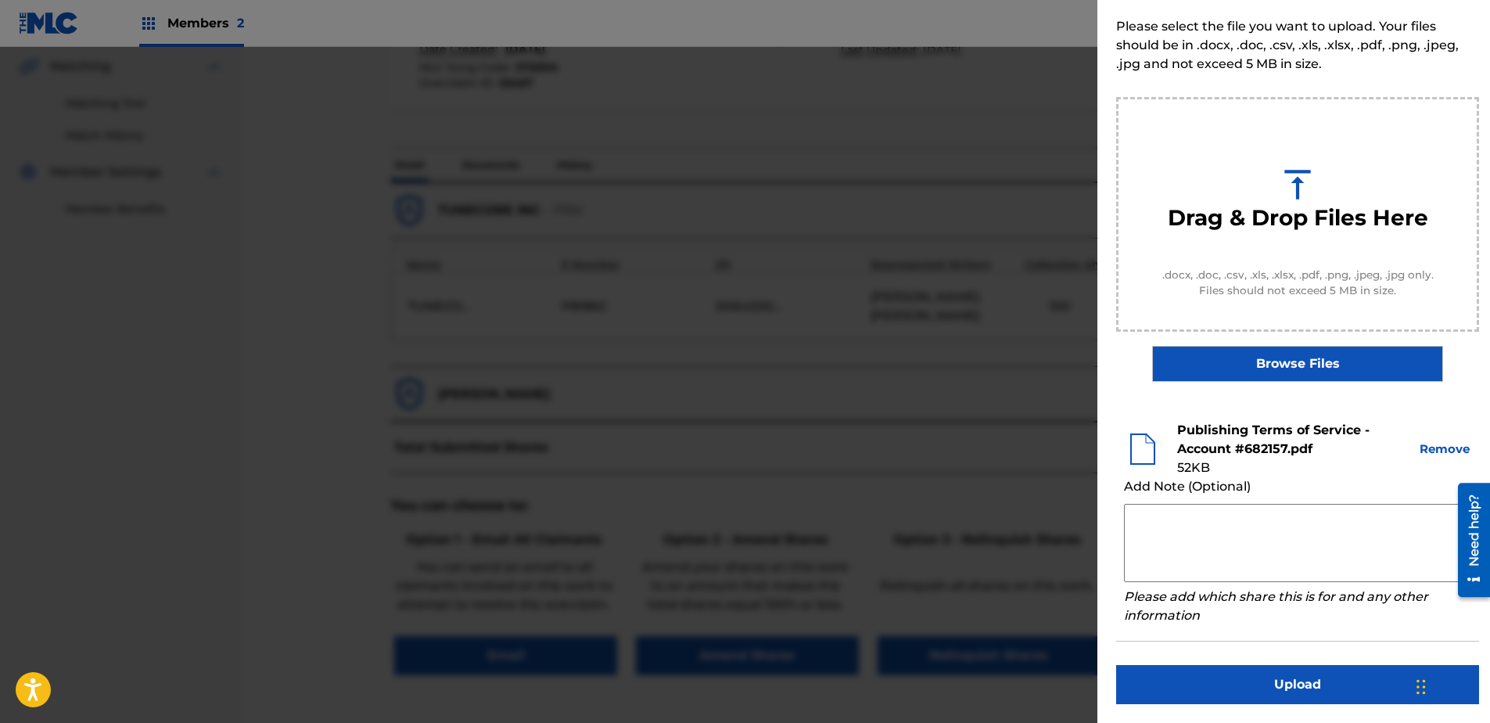
scroll to position [411, 0]
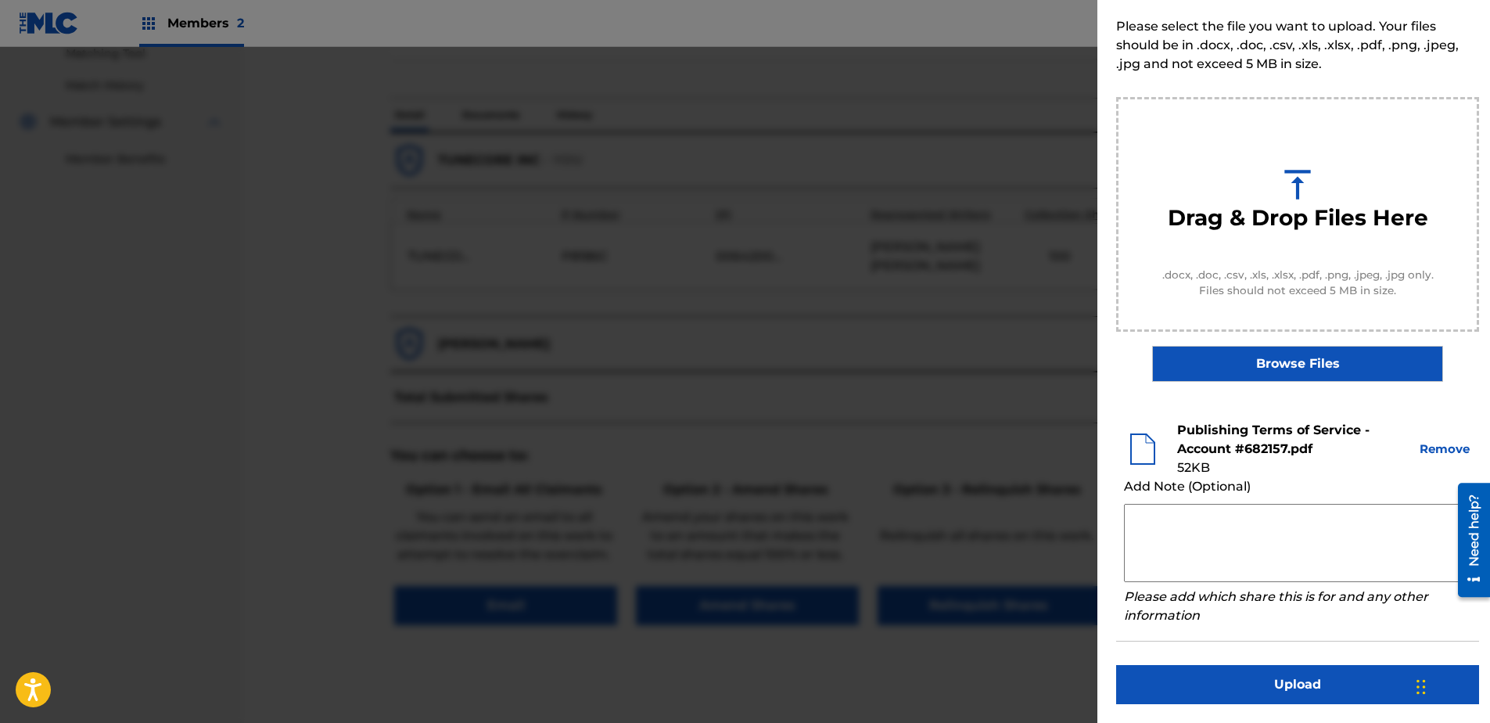
click at [1189, 553] on button "Upload" at bounding box center [1297, 684] width 363 height 39
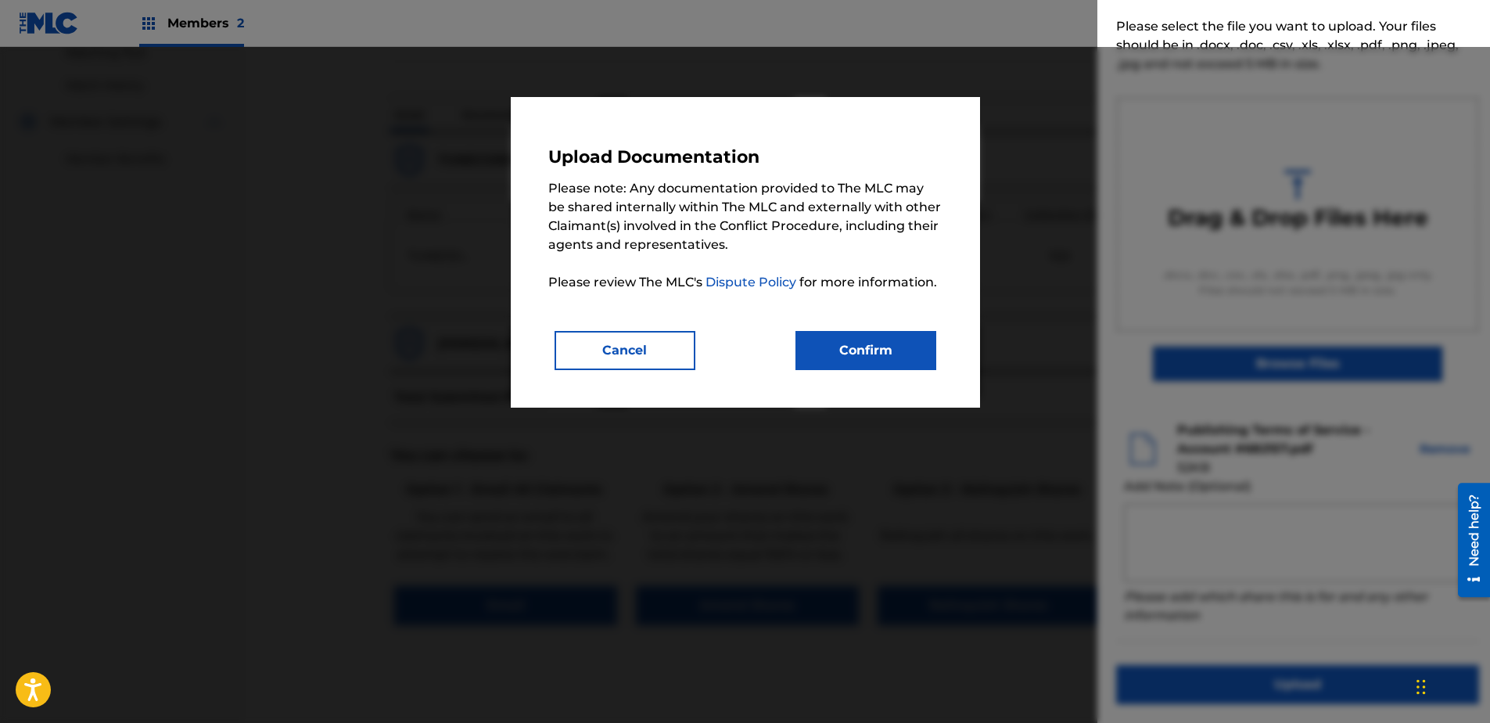
click at [874, 358] on button "Confirm" at bounding box center [865, 350] width 141 height 39
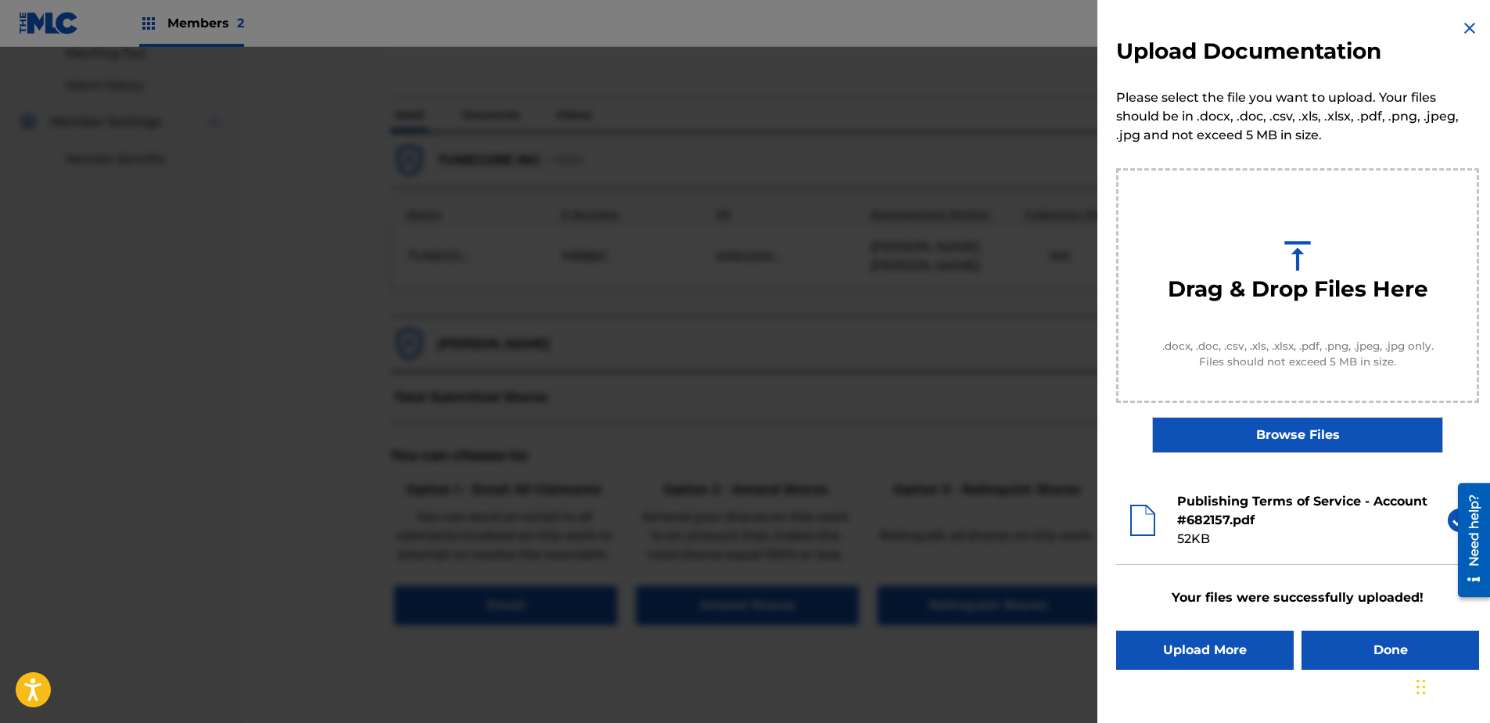
scroll to position [0, 0]
click at [1189, 553] on button "Done" at bounding box center [1390, 649] width 178 height 39
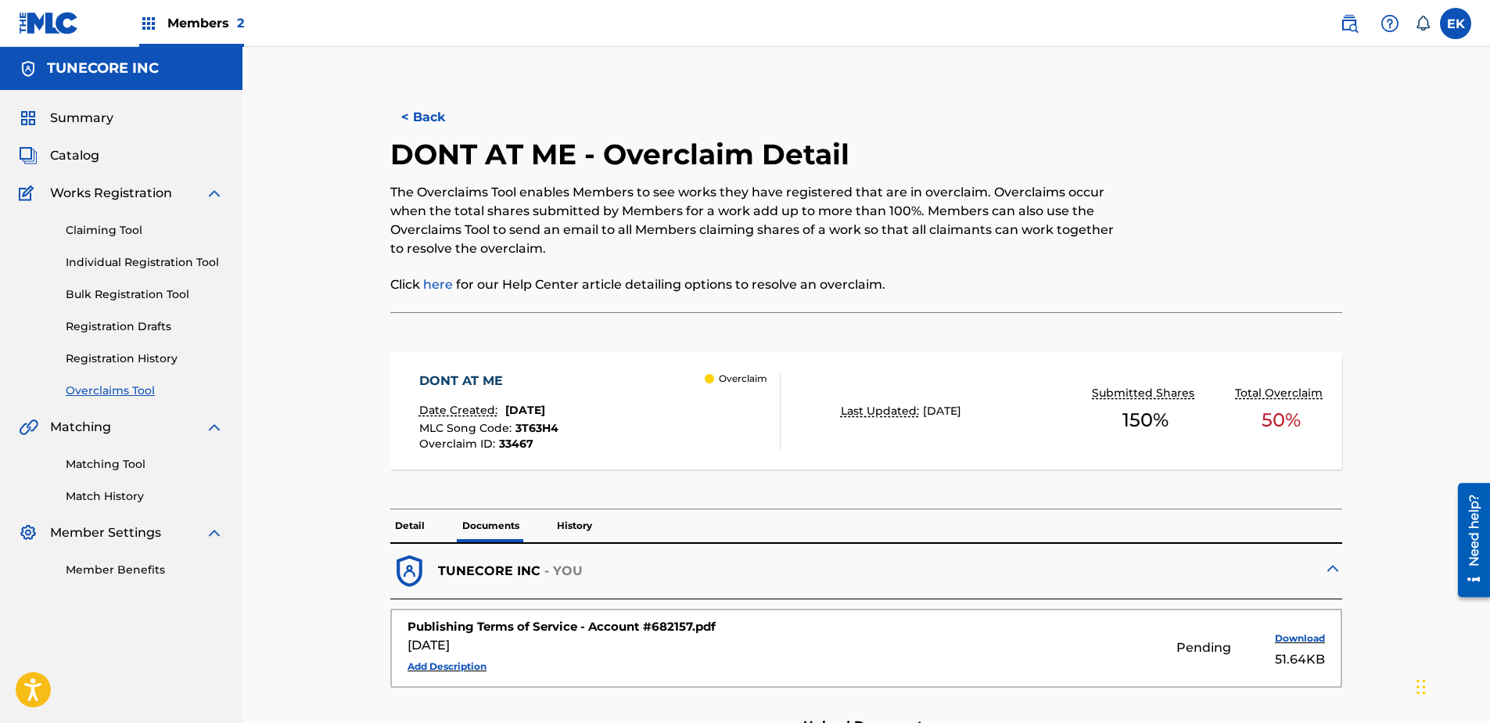
click at [432, 104] on button "< Back" at bounding box center [437, 117] width 94 height 39
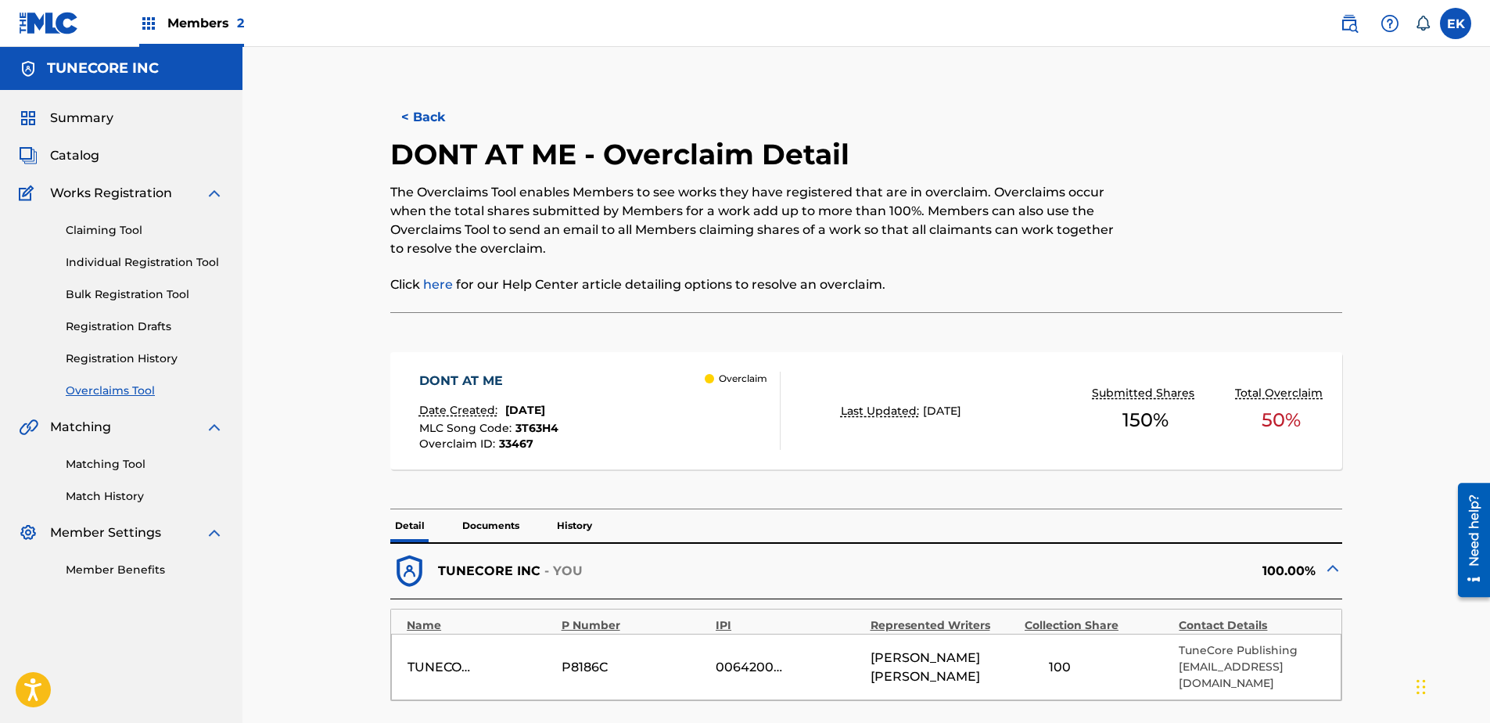
click at [414, 116] on button "< Back" at bounding box center [437, 117] width 94 height 39
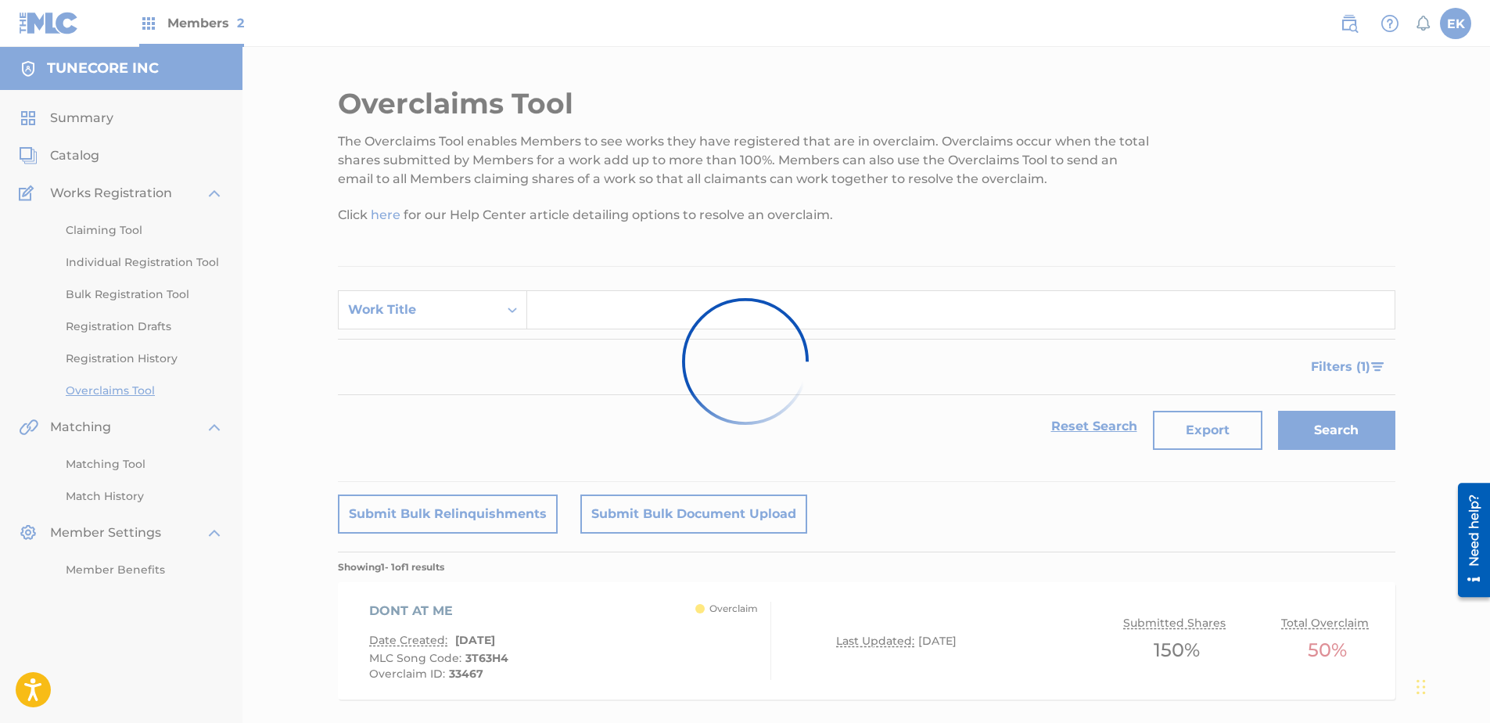
scroll to position [84, 0]
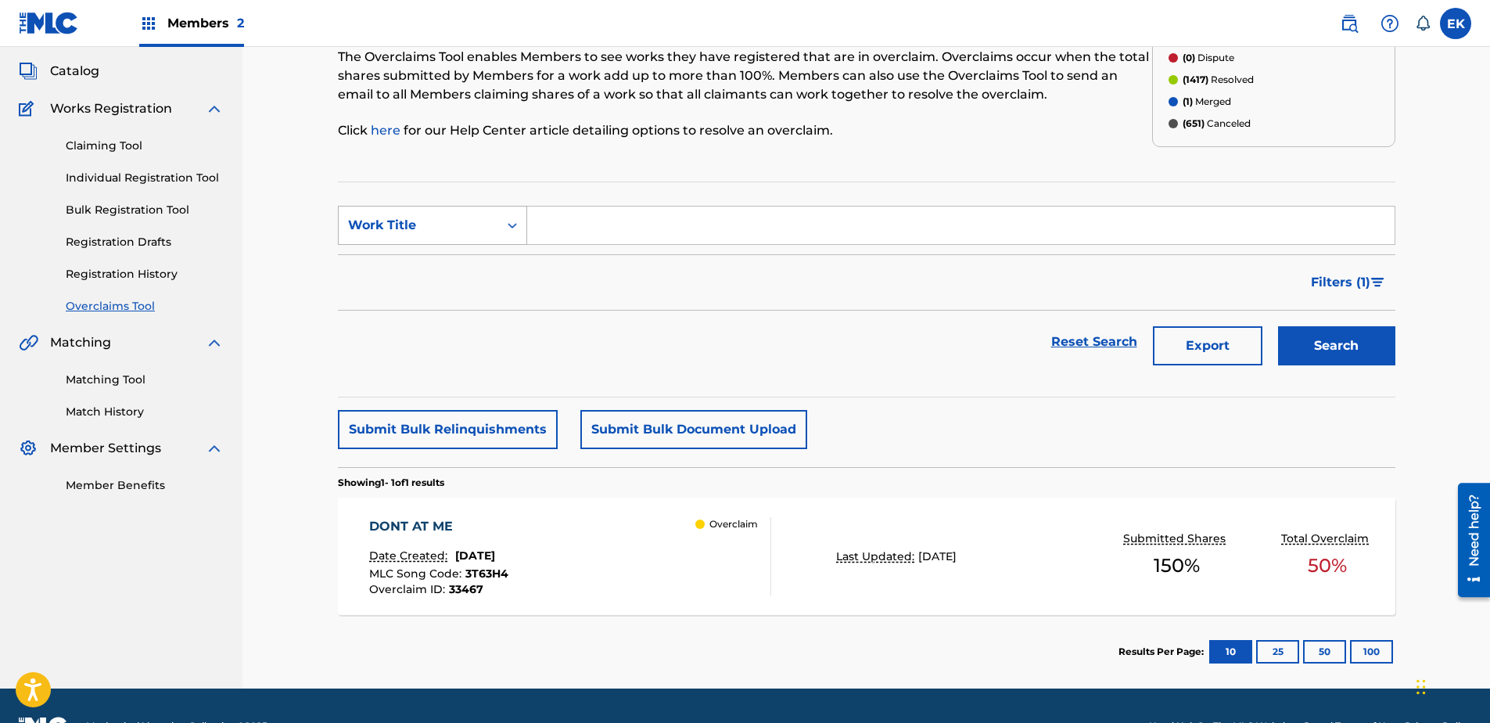
click at [383, 208] on div "Work Title" at bounding box center [432, 225] width 189 height 39
click at [432, 266] on div "MLC Song Code" at bounding box center [433, 264] width 188 height 39
click at [570, 226] on input "Search Form" at bounding box center [960, 225] width 867 height 38
paste input "PN8EX1"
type input "PN8EX1"
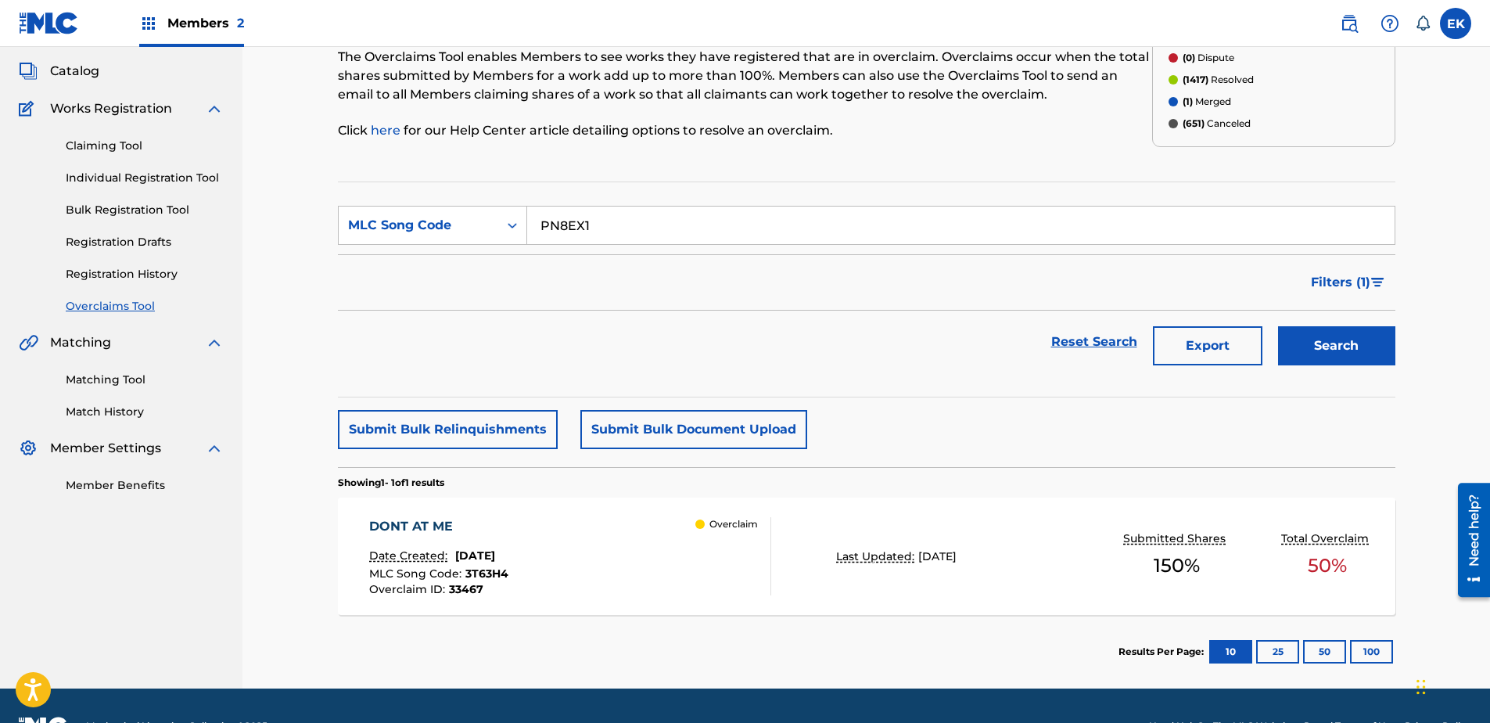
click at [1189, 353] on button "Search" at bounding box center [1336, 345] width 117 height 39
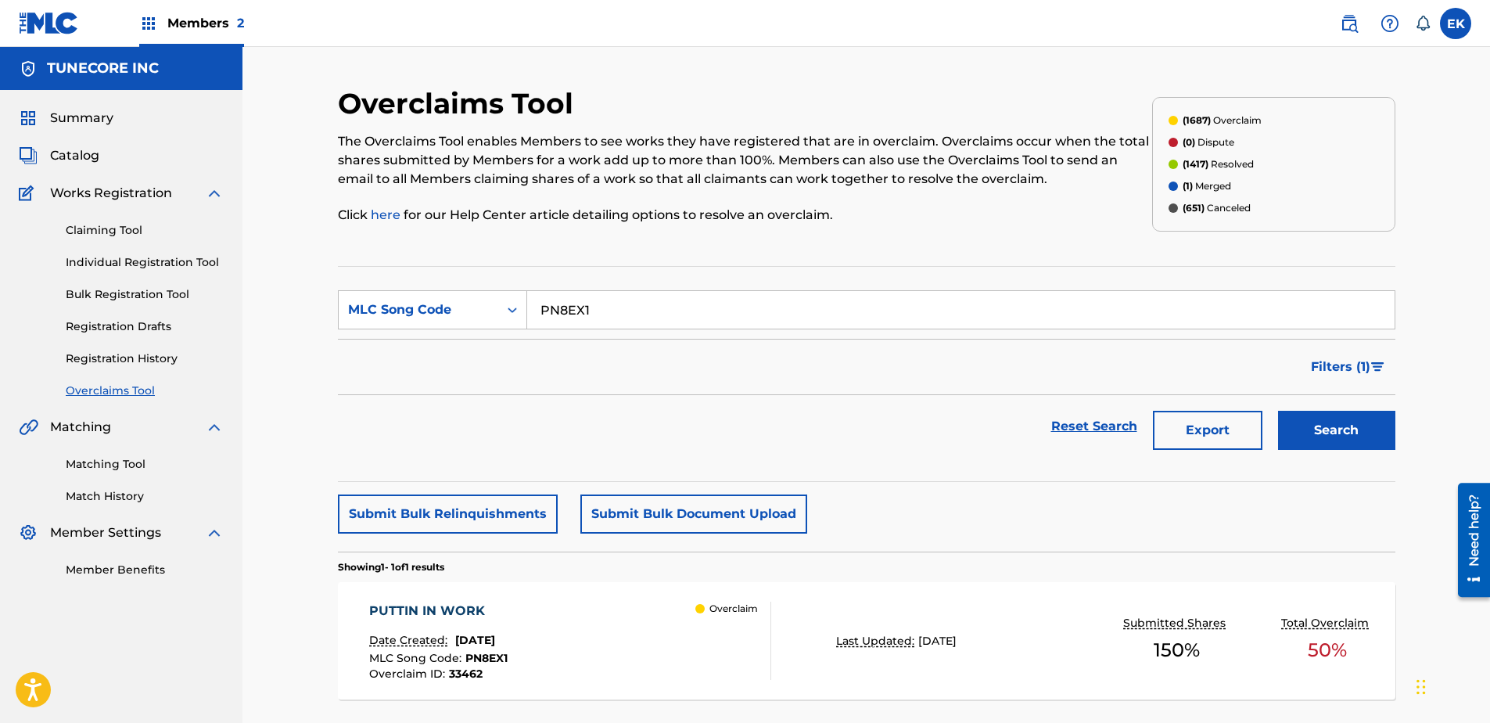
click at [597, 553] on div "PUTTIN IN WORK Date Created: August 22, 2025 MLC Song Code : PN8EX1 Overclaim I…" at bounding box center [570, 640] width 402 height 78
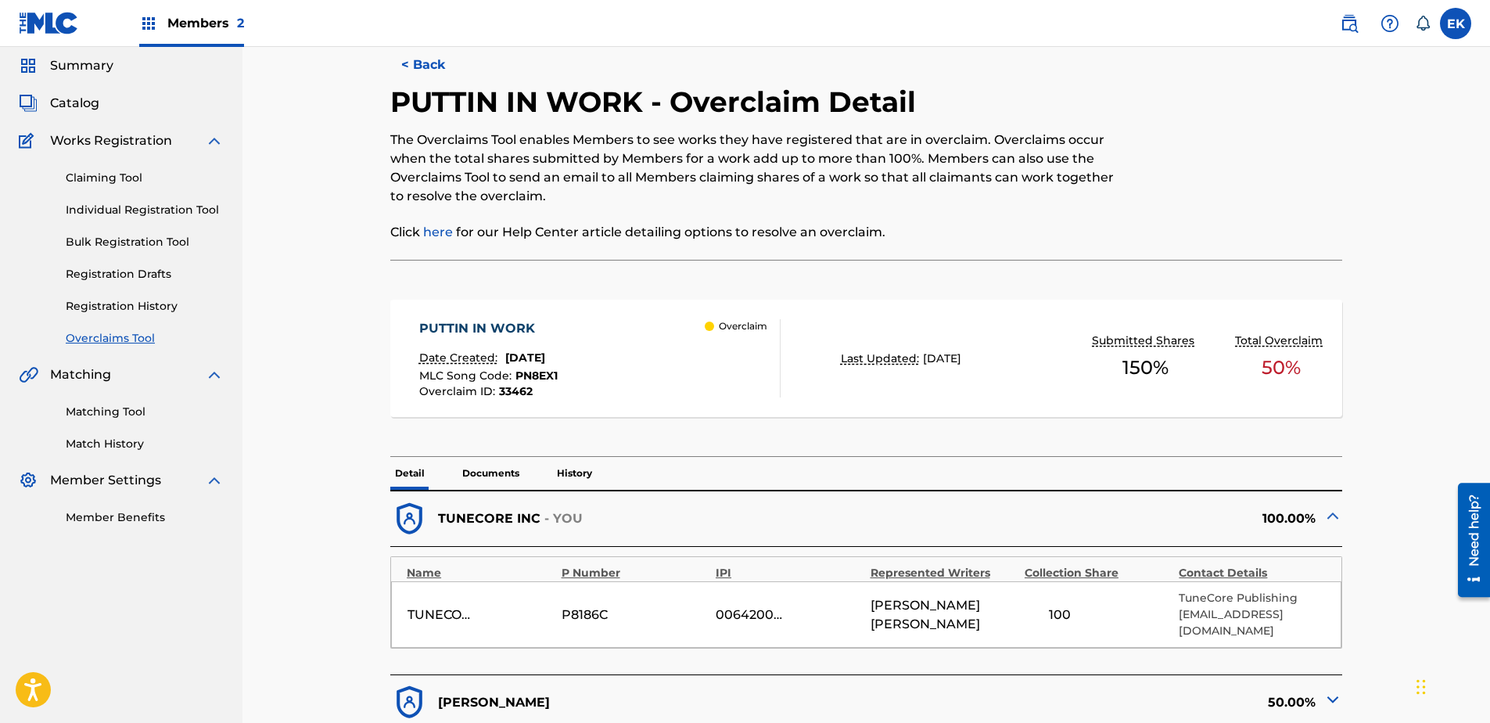
scroll to position [235, 0]
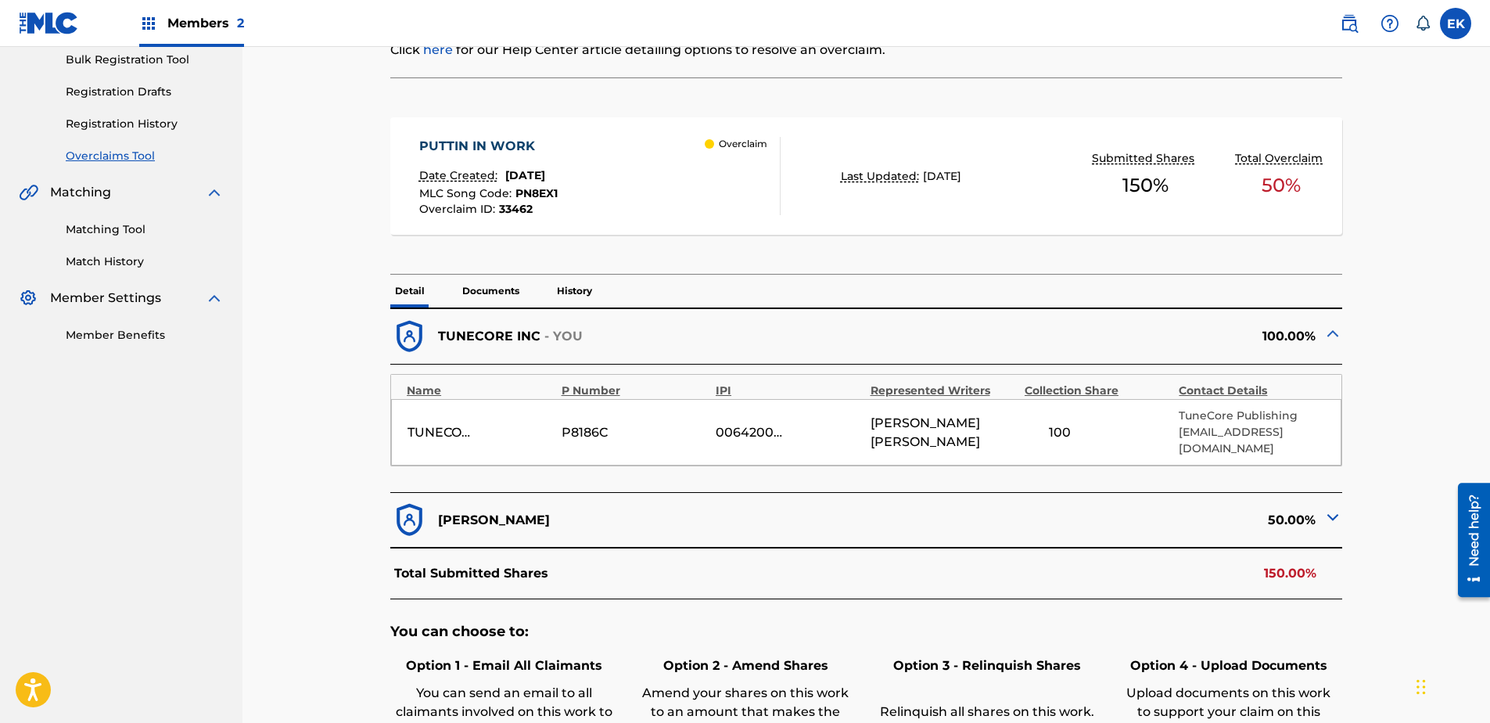
click at [1189, 508] on img at bounding box center [1332, 517] width 19 height 19
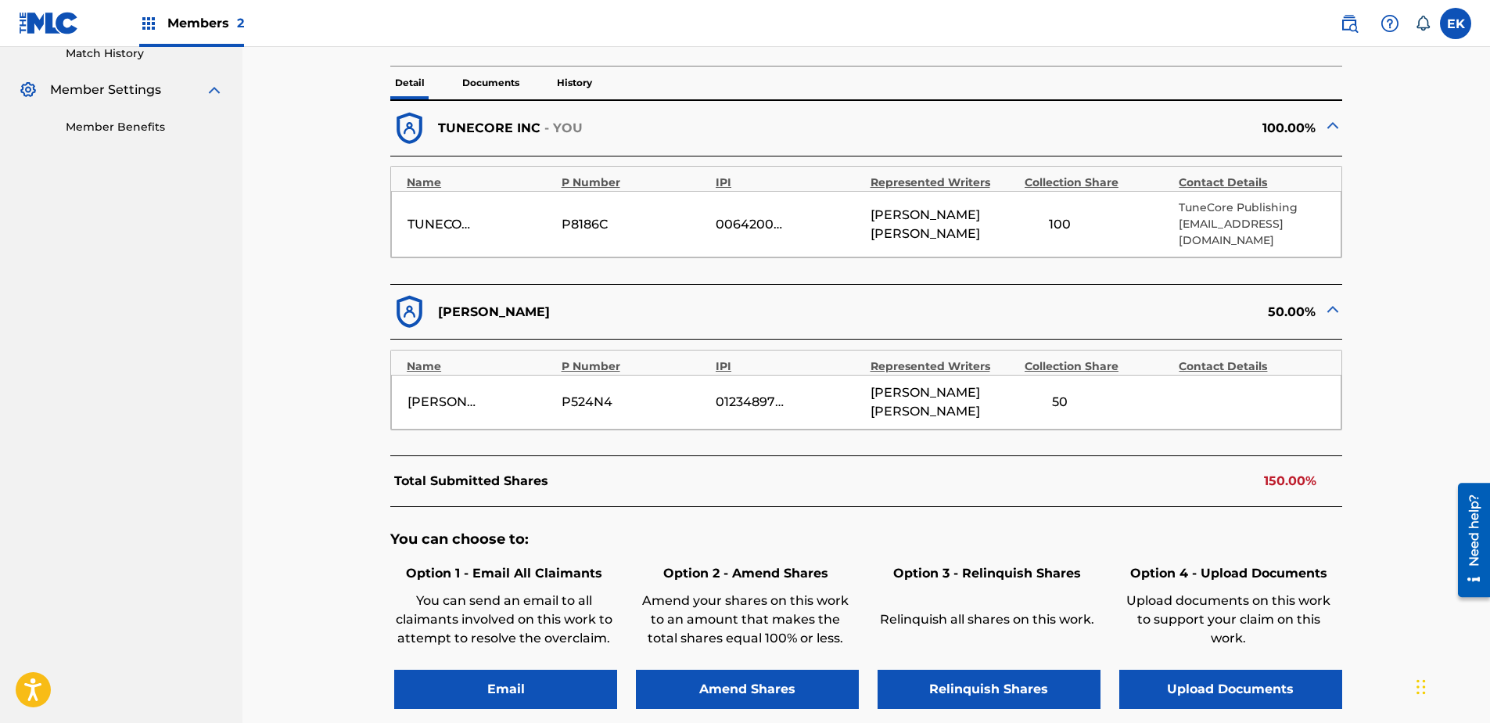
scroll to position [469, 0]
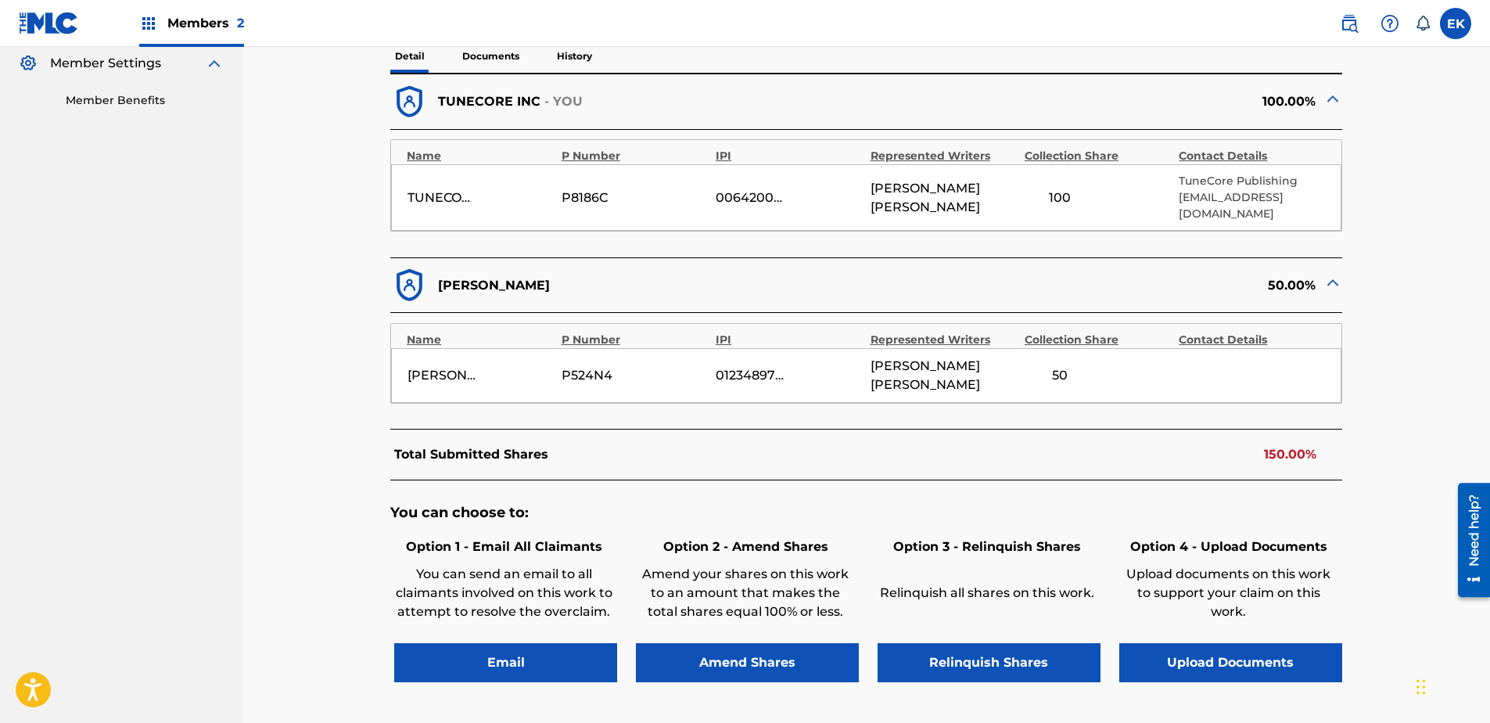
click at [1189, 553] on button "Upload Documents" at bounding box center [1230, 662] width 223 height 39
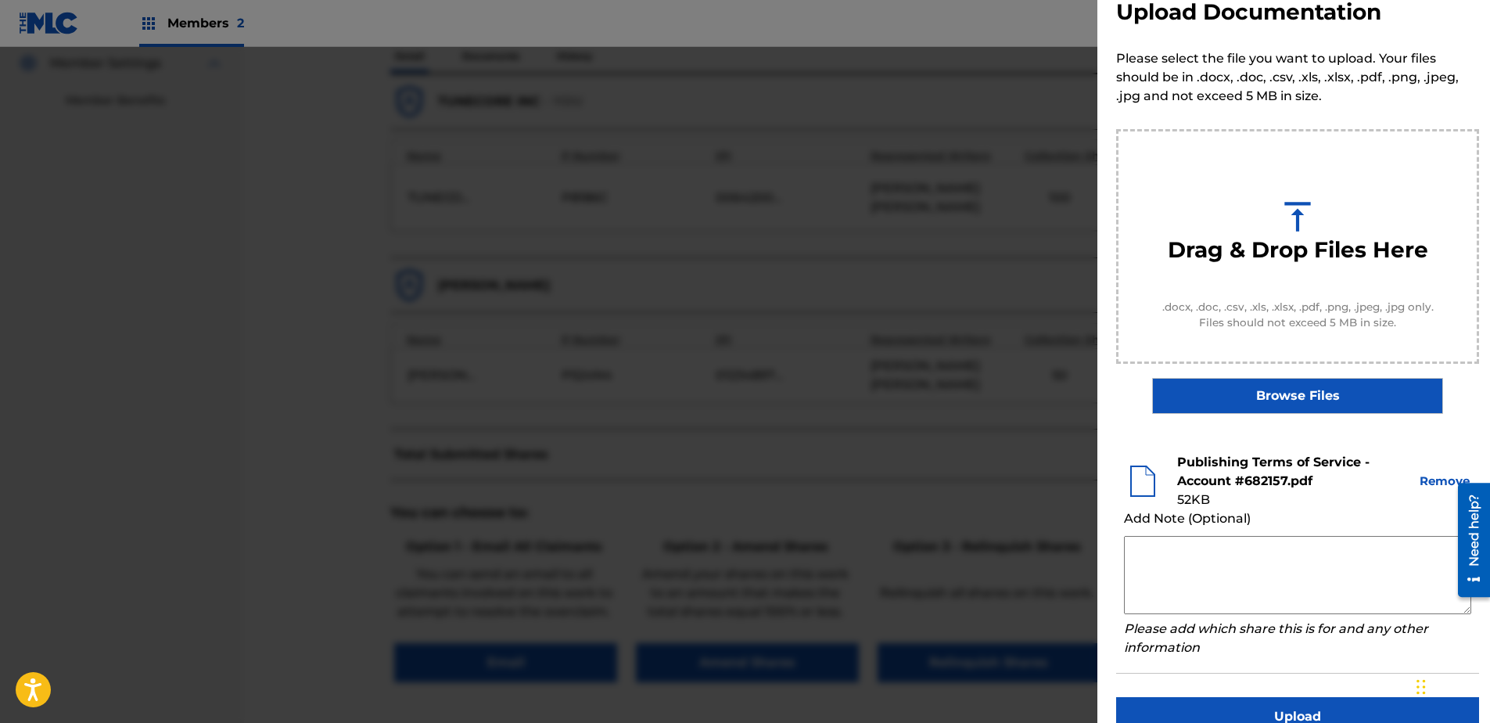
scroll to position [71, 0]
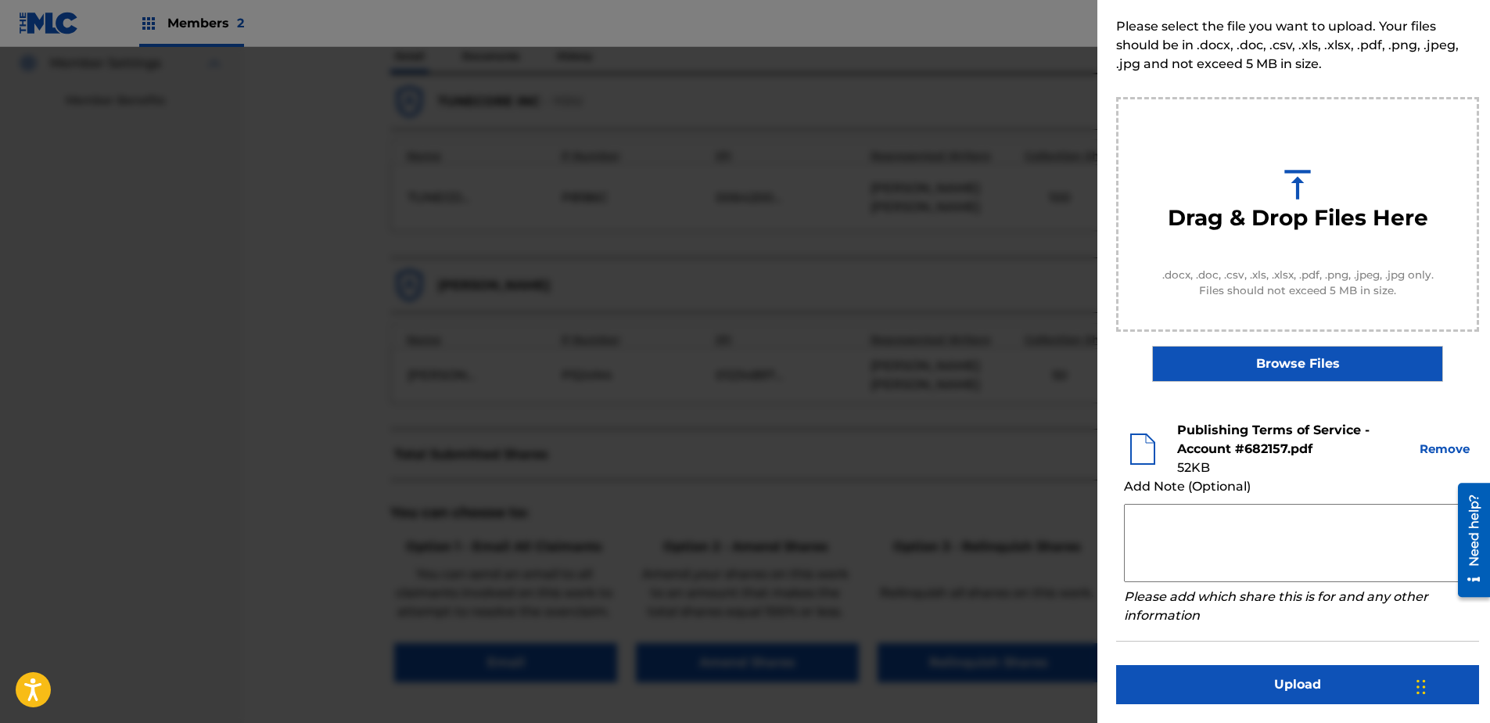
click at [1189, 553] on button "Upload" at bounding box center [1297, 684] width 363 height 39
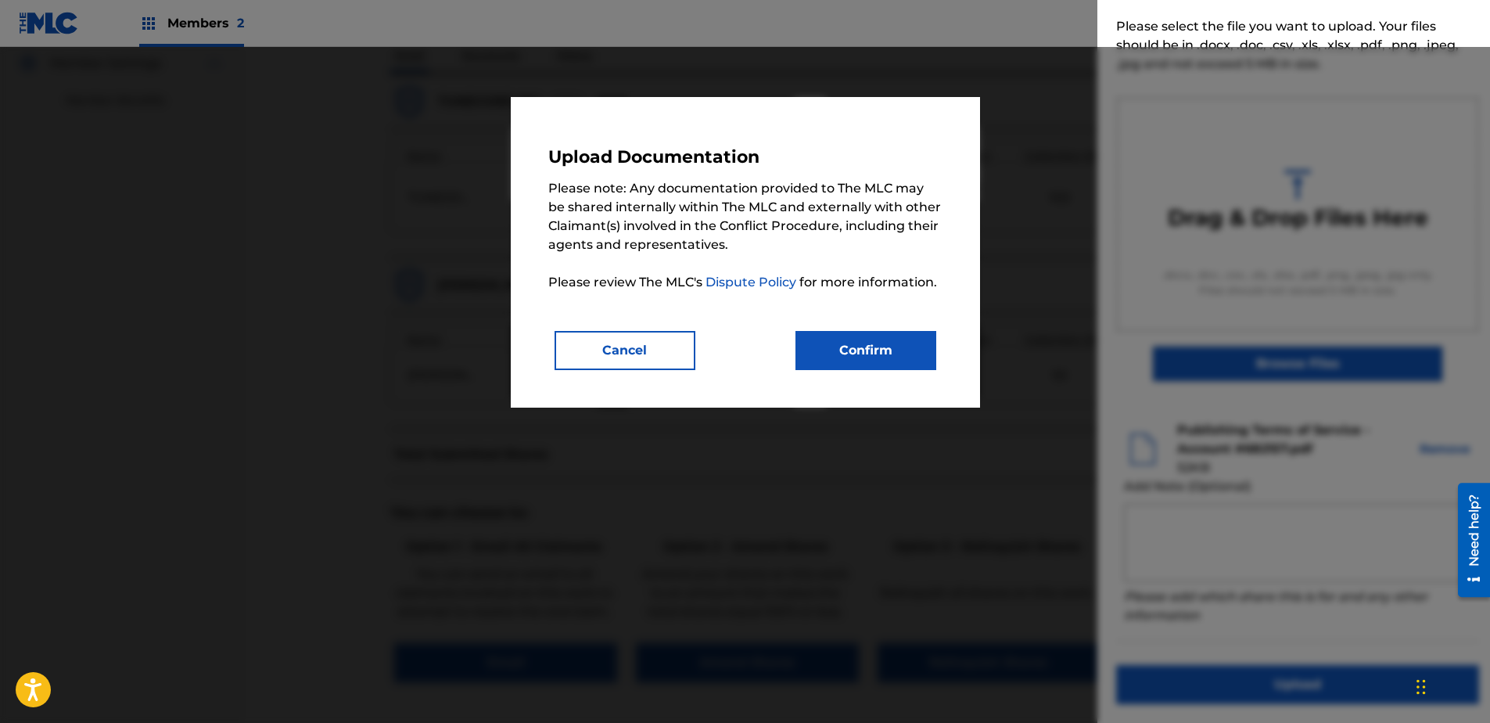
click at [888, 363] on button "Confirm" at bounding box center [865, 350] width 141 height 39
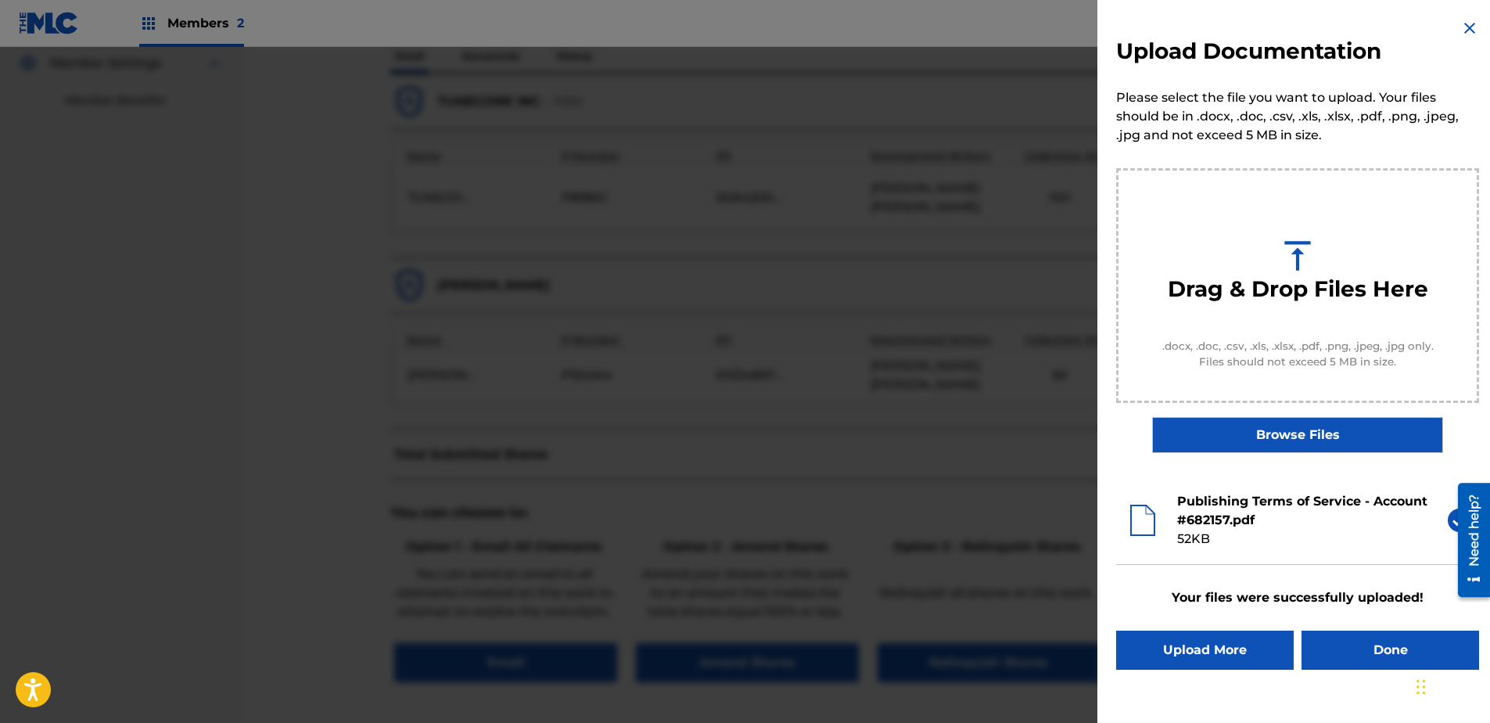
scroll to position [0, 0]
click at [1189, 553] on button "Done" at bounding box center [1390, 649] width 178 height 39
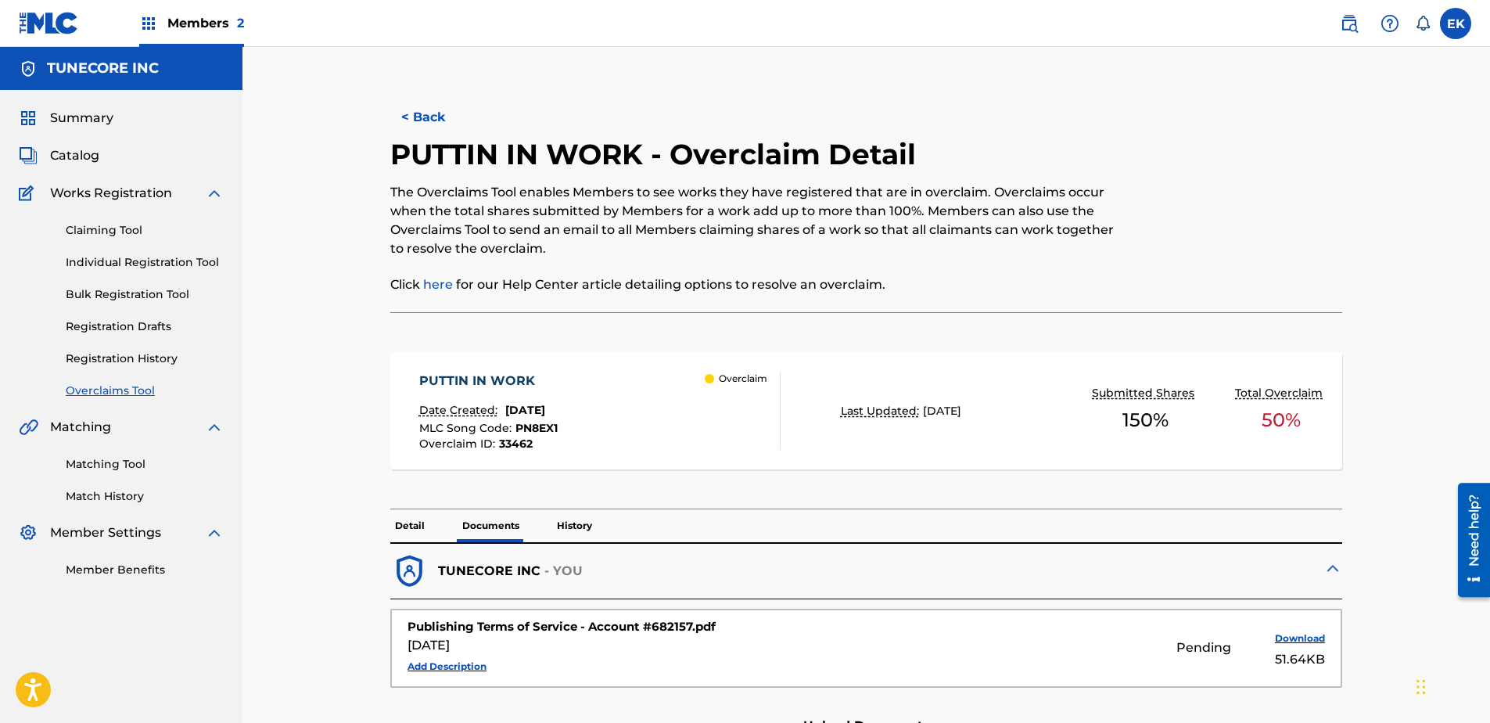
click at [409, 109] on button "< Back" at bounding box center [437, 117] width 94 height 39
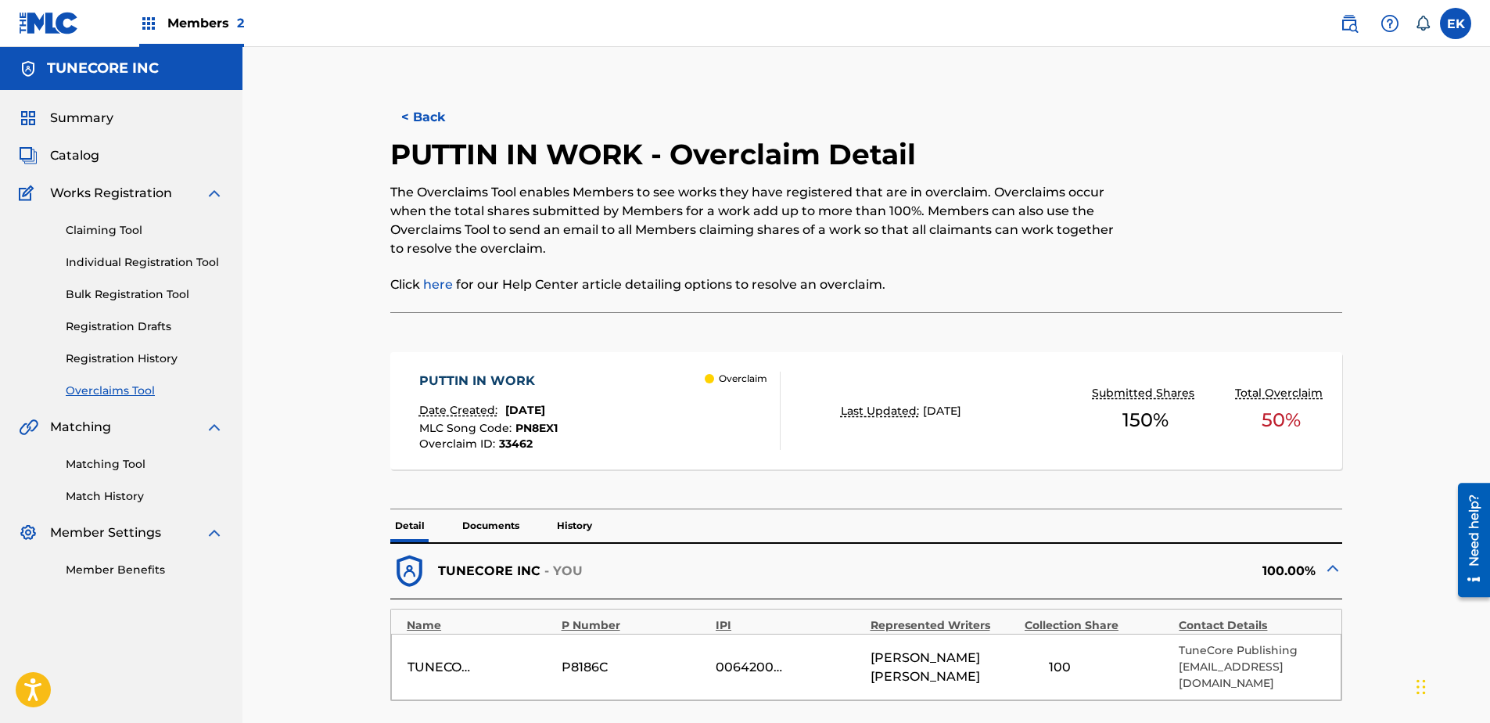
click at [429, 121] on button "< Back" at bounding box center [437, 117] width 94 height 39
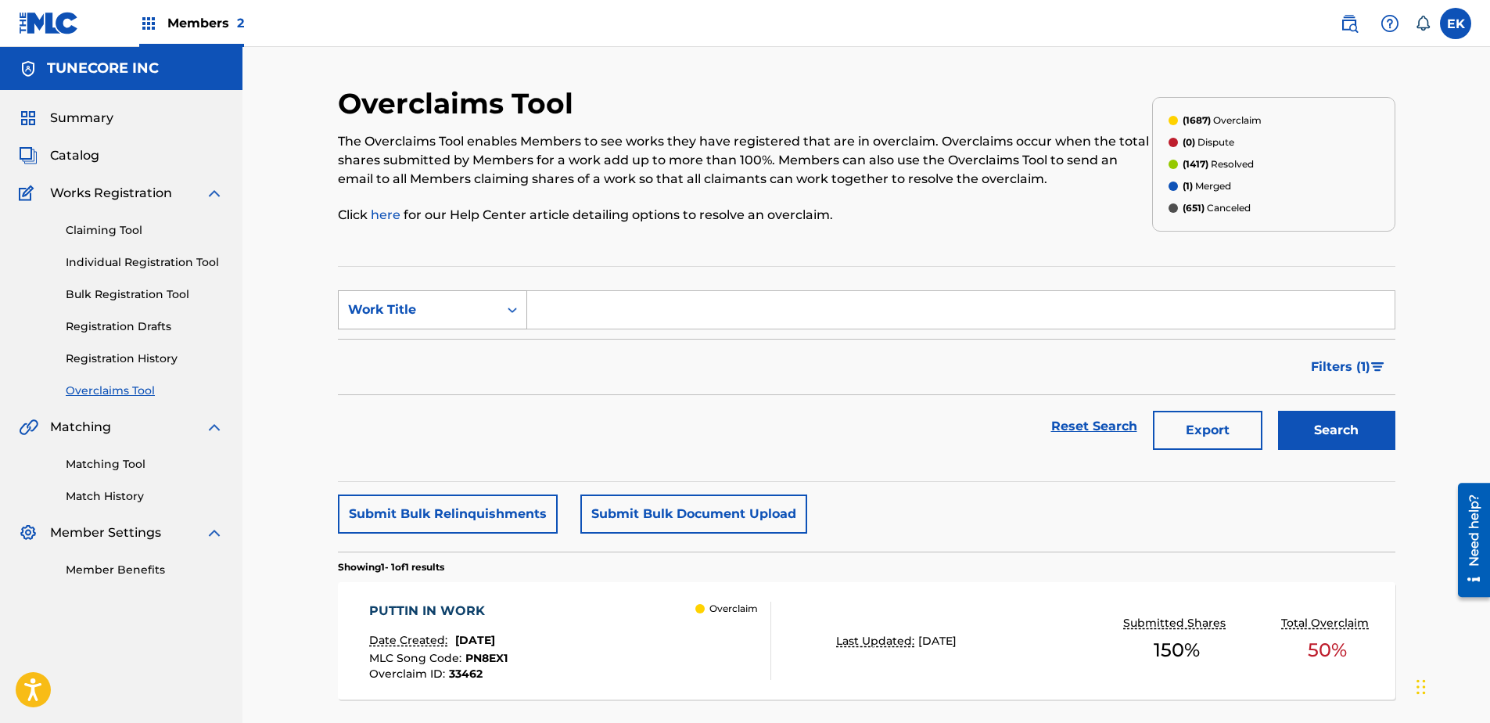
click at [507, 303] on icon "Search Form" at bounding box center [512, 310] width 16 height 16
click at [492, 346] on div "MLC Song Code" at bounding box center [433, 348] width 188 height 39
click at [567, 317] on input "Search Form" at bounding box center [960, 310] width 867 height 38
paste input "TX6VCY"
type input "TX6VCY"
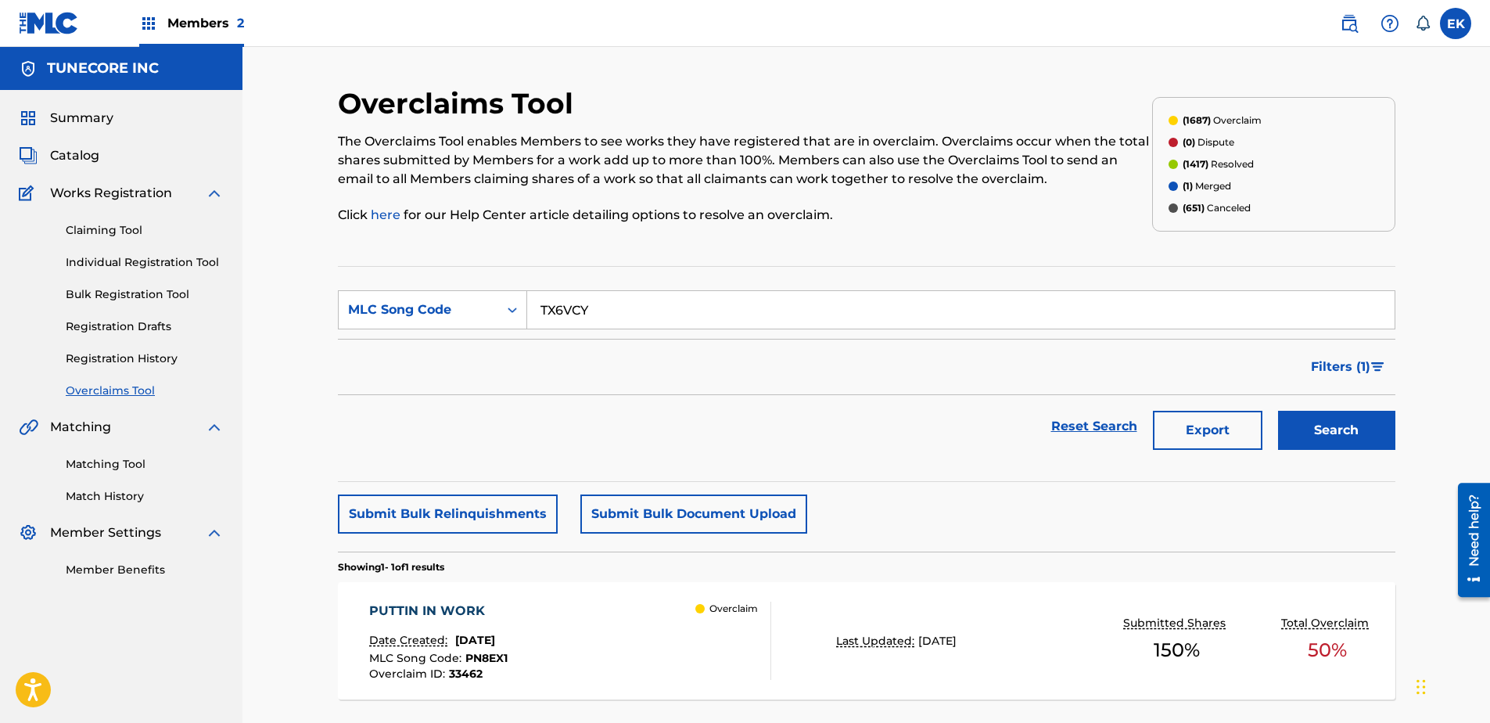
click at [1189, 418] on button "Search" at bounding box center [1336, 430] width 117 height 39
click at [1189, 422] on button "Search" at bounding box center [1336, 430] width 117 height 39
click at [647, 553] on div "THEY HATE IT Date Created: August 22, 2025 MLC Song Code : TX6VCY Overclaim ID …" at bounding box center [570, 640] width 402 height 78
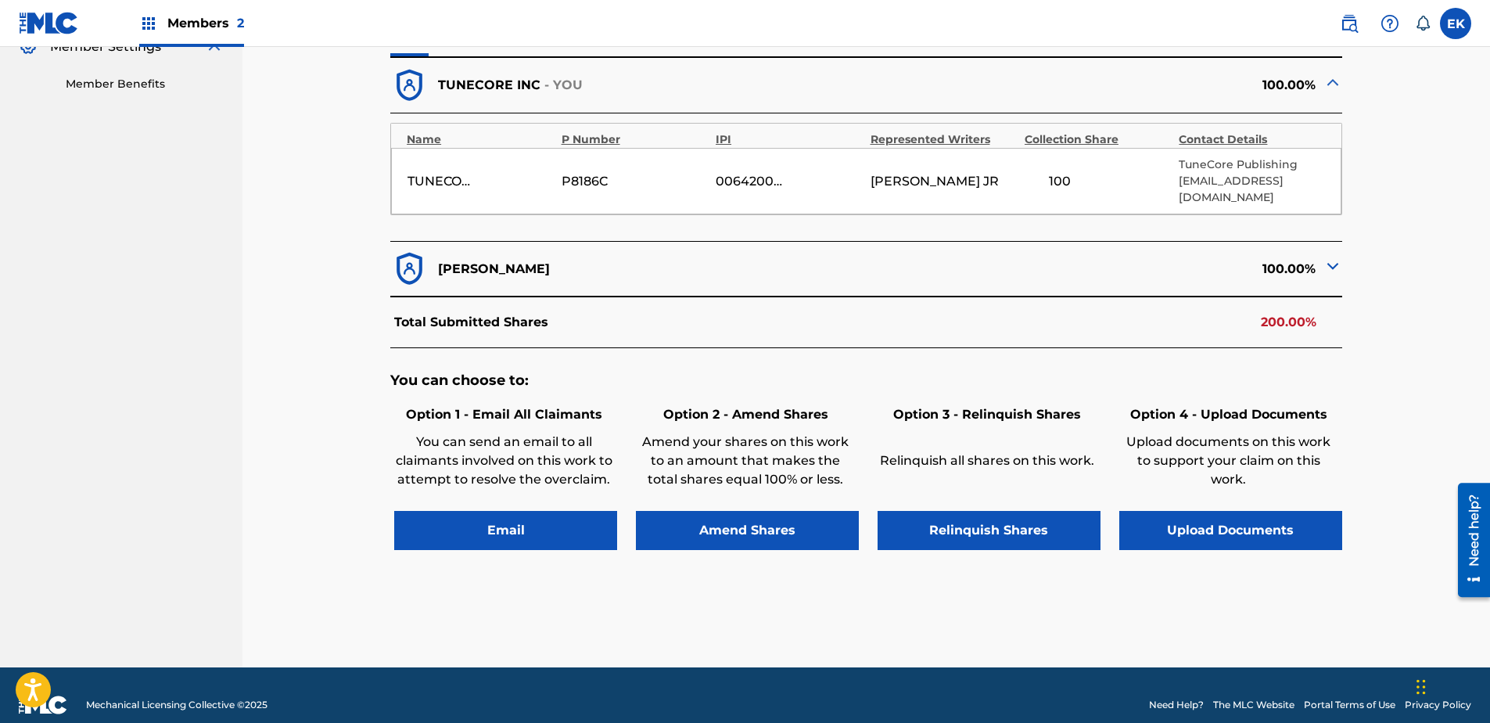
scroll to position [489, 0]
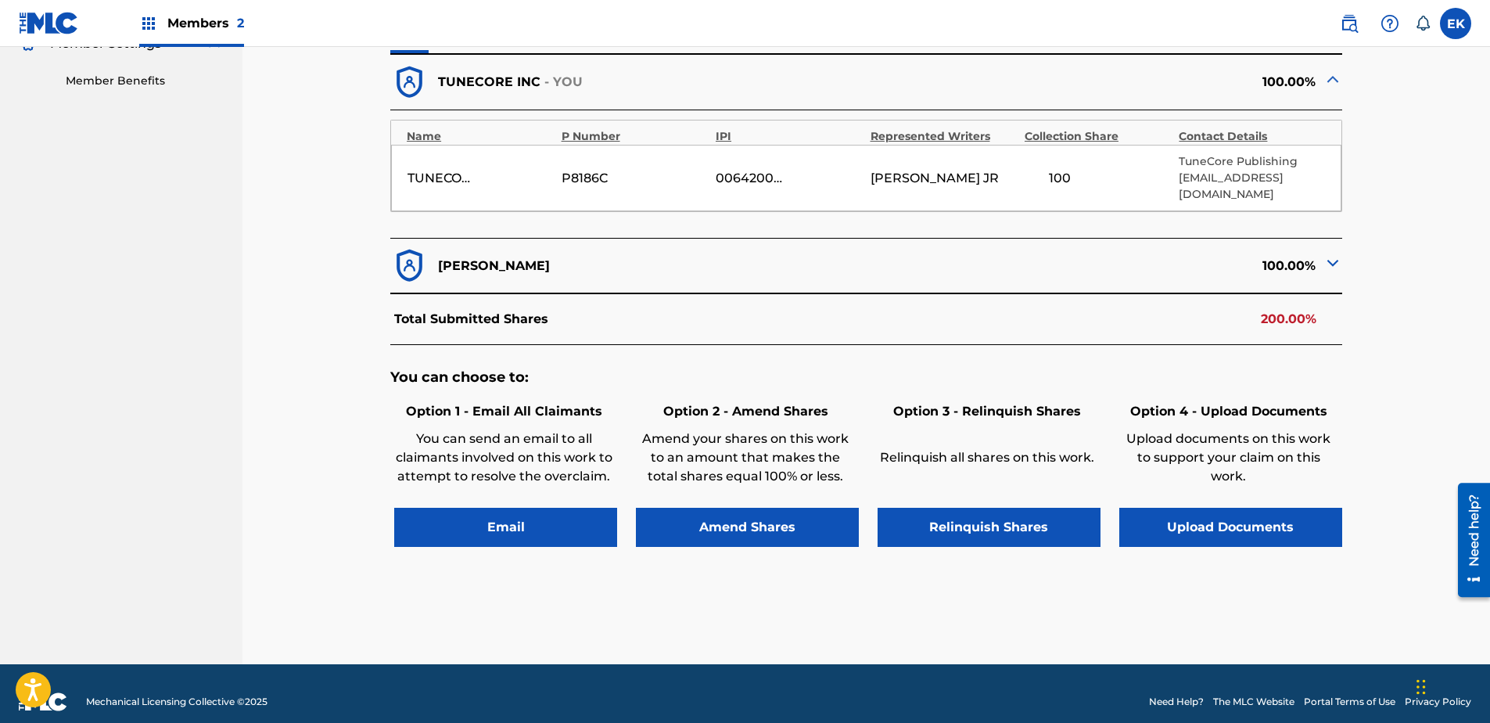
click at [1189, 508] on button "Upload Documents" at bounding box center [1230, 527] width 223 height 39
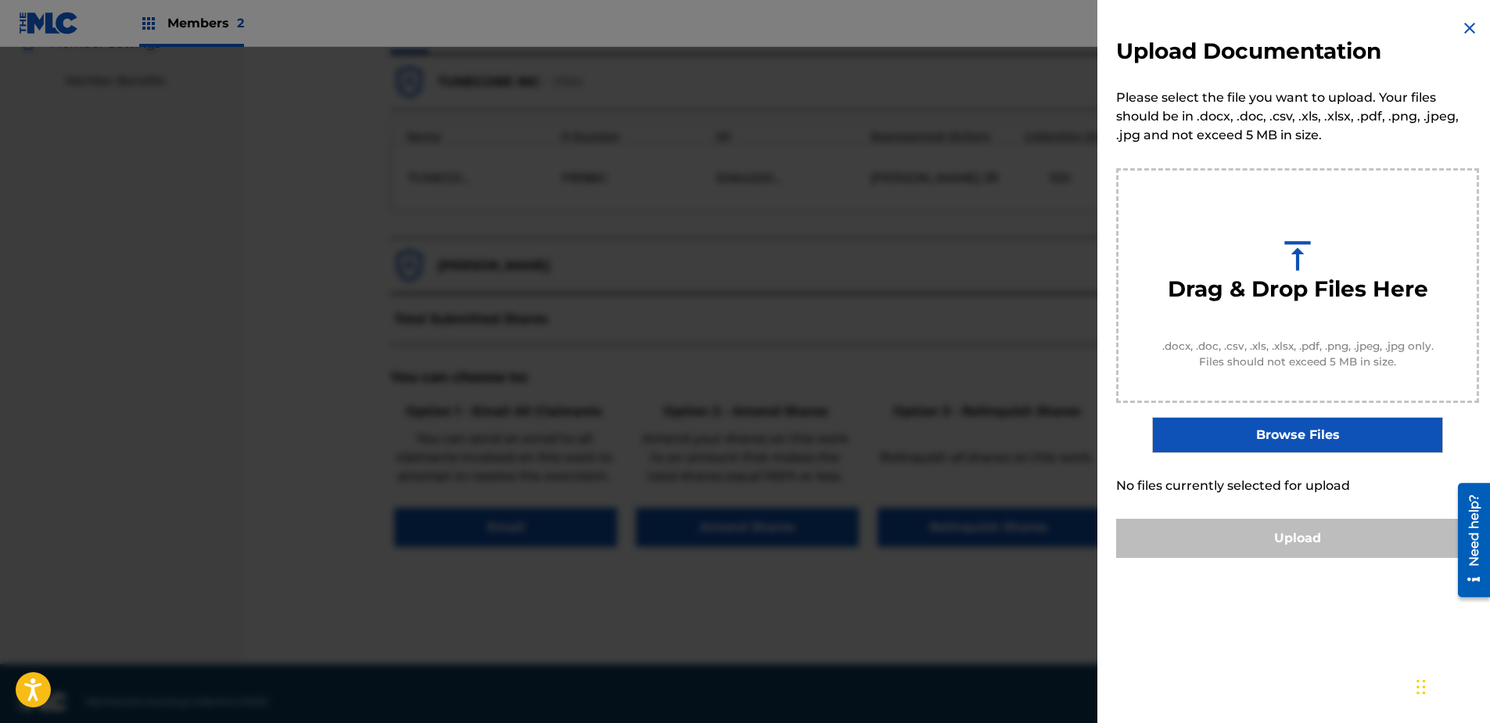
click at [1189, 33] on img at bounding box center [1469, 28] width 19 height 19
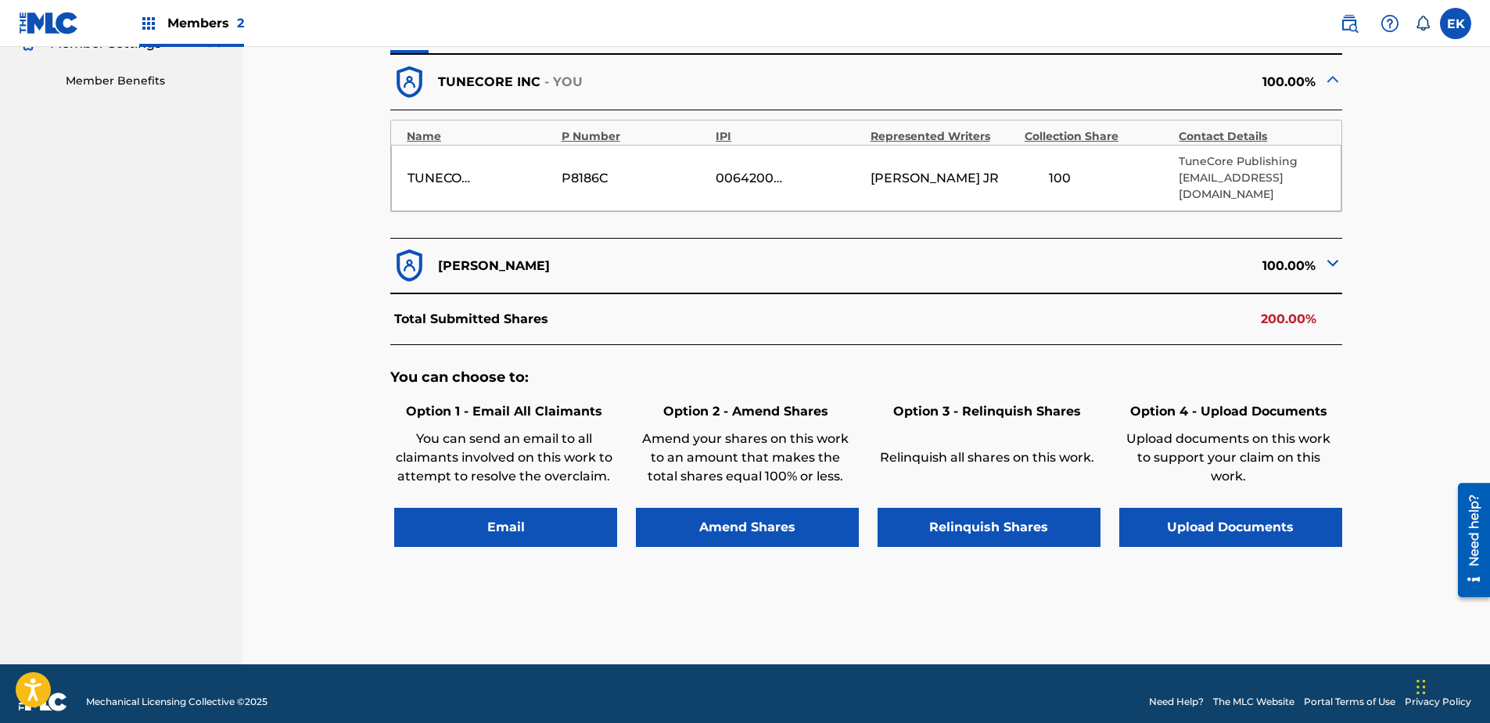
click at [1189, 508] on button "Upload Documents" at bounding box center [1230, 527] width 223 height 39
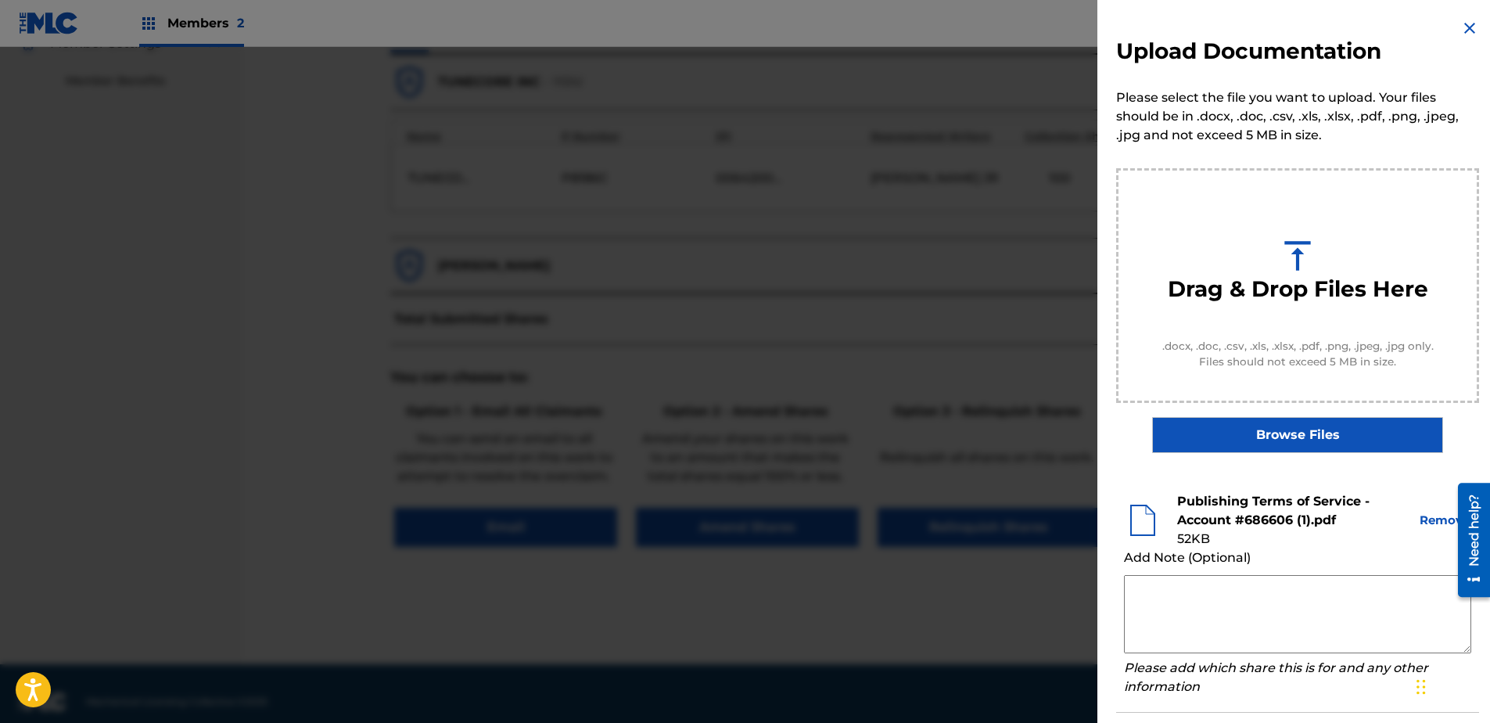
scroll to position [71, 0]
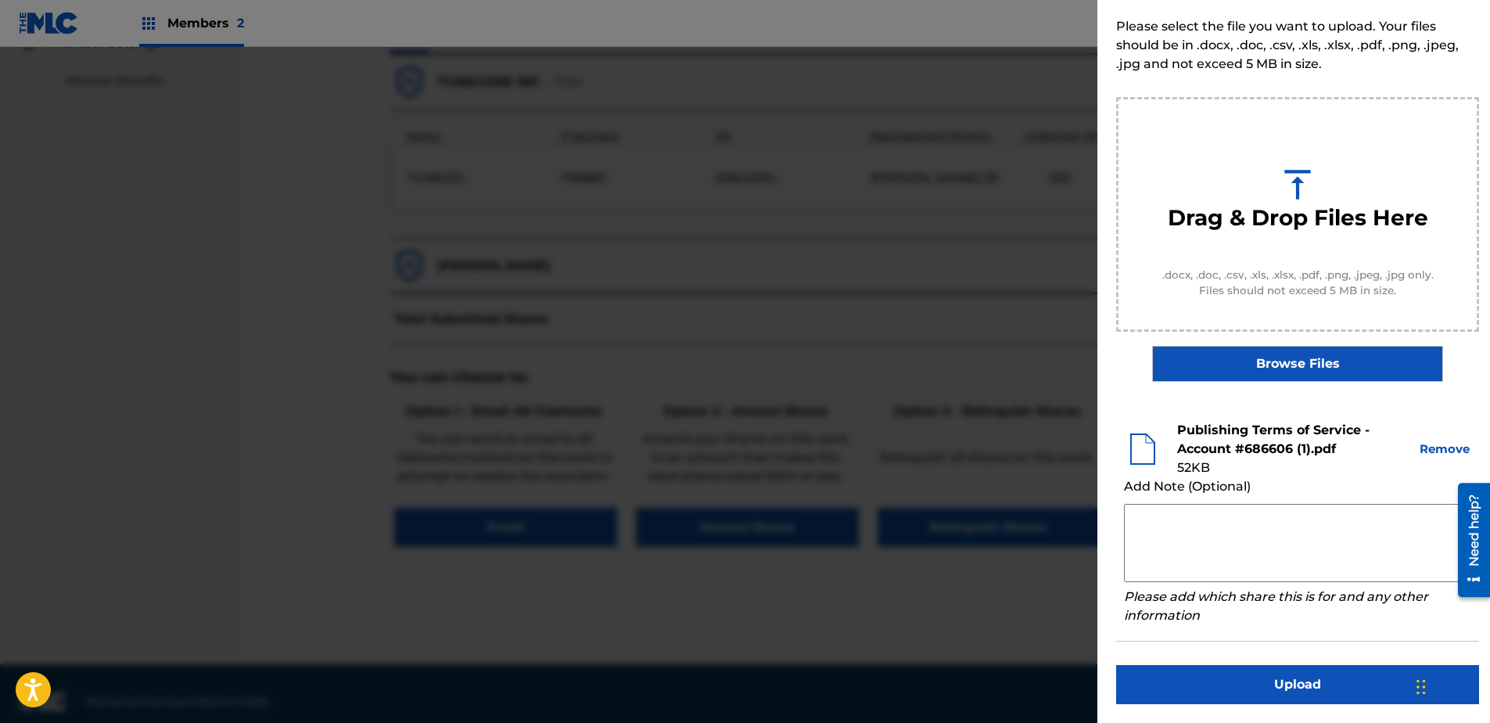
click at [1189, 553] on button "Upload" at bounding box center [1297, 684] width 363 height 39
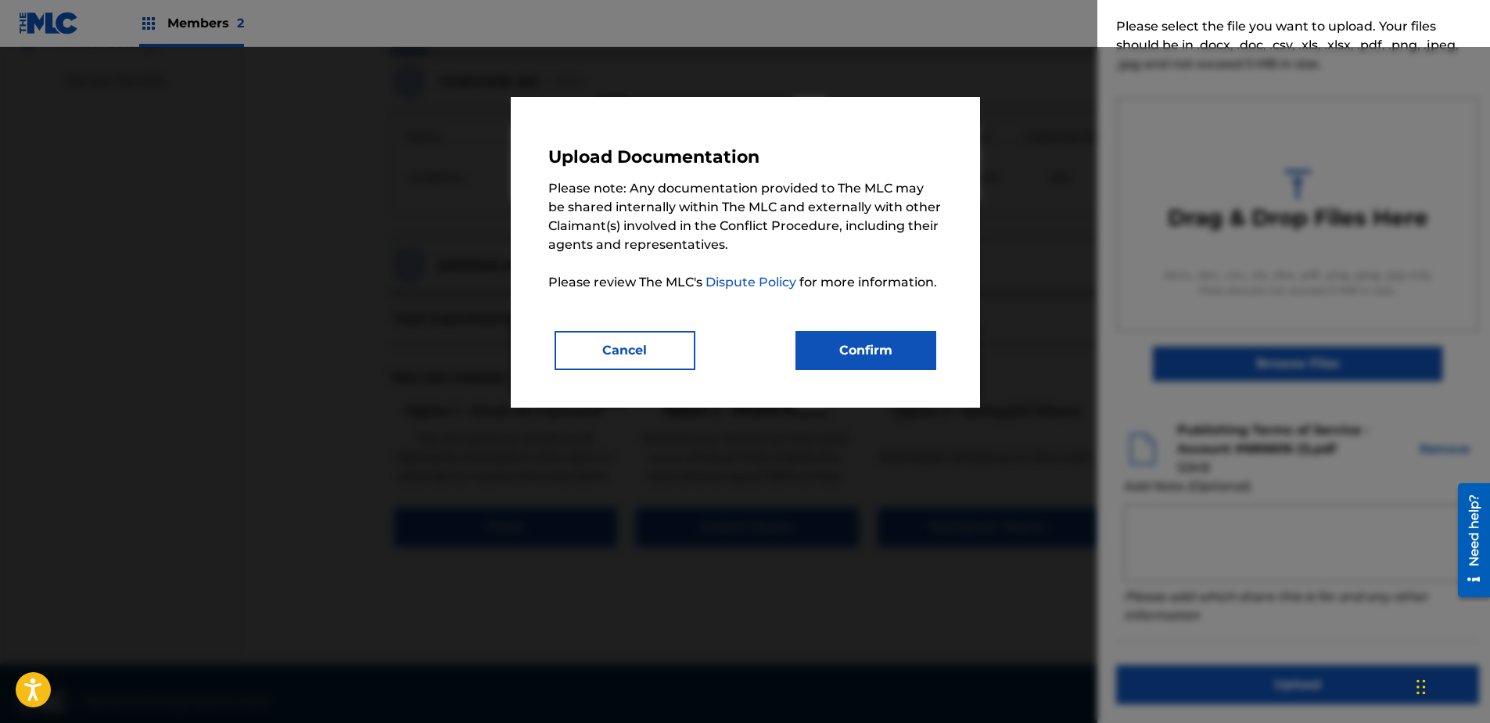
click at [862, 362] on button "Confirm" at bounding box center [865, 350] width 141 height 39
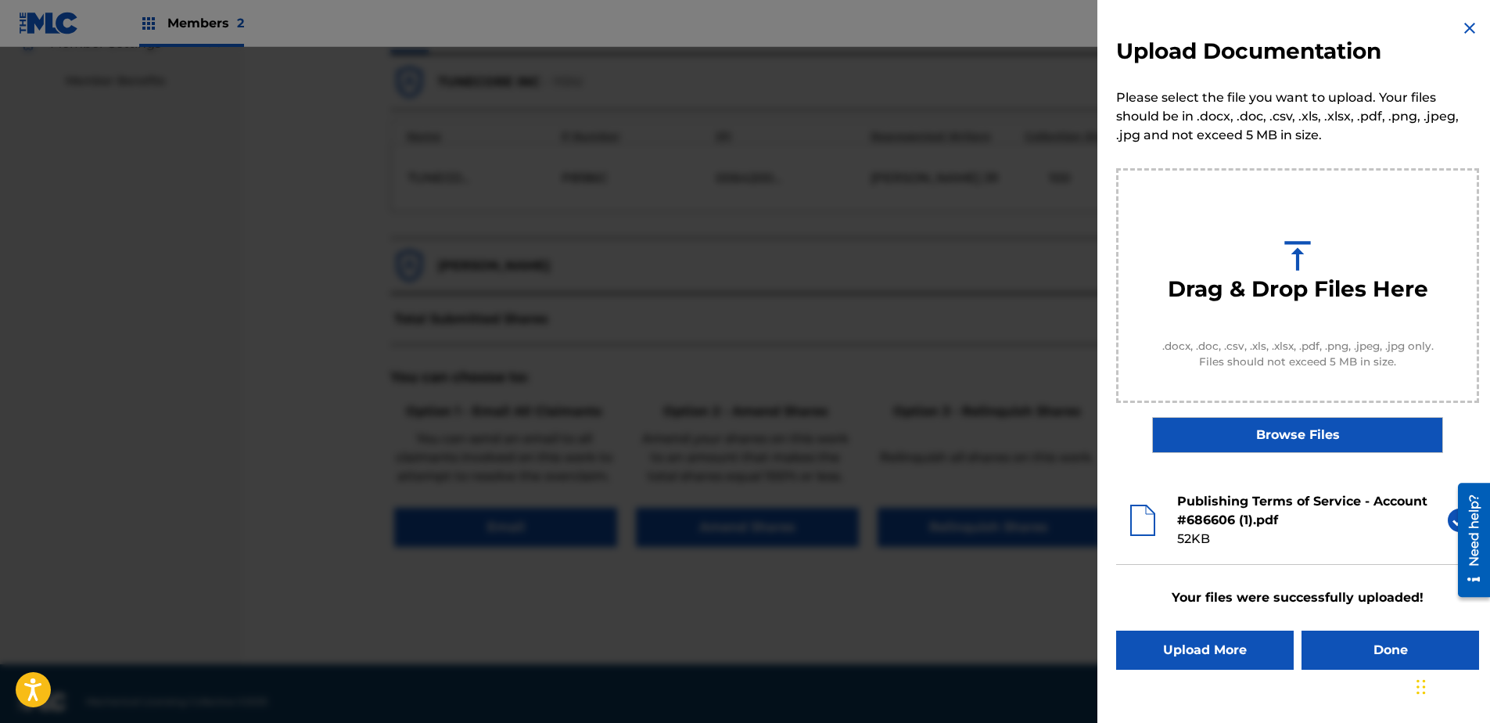
scroll to position [0, 0]
click at [1189, 553] on button "Done" at bounding box center [1390, 649] width 178 height 39
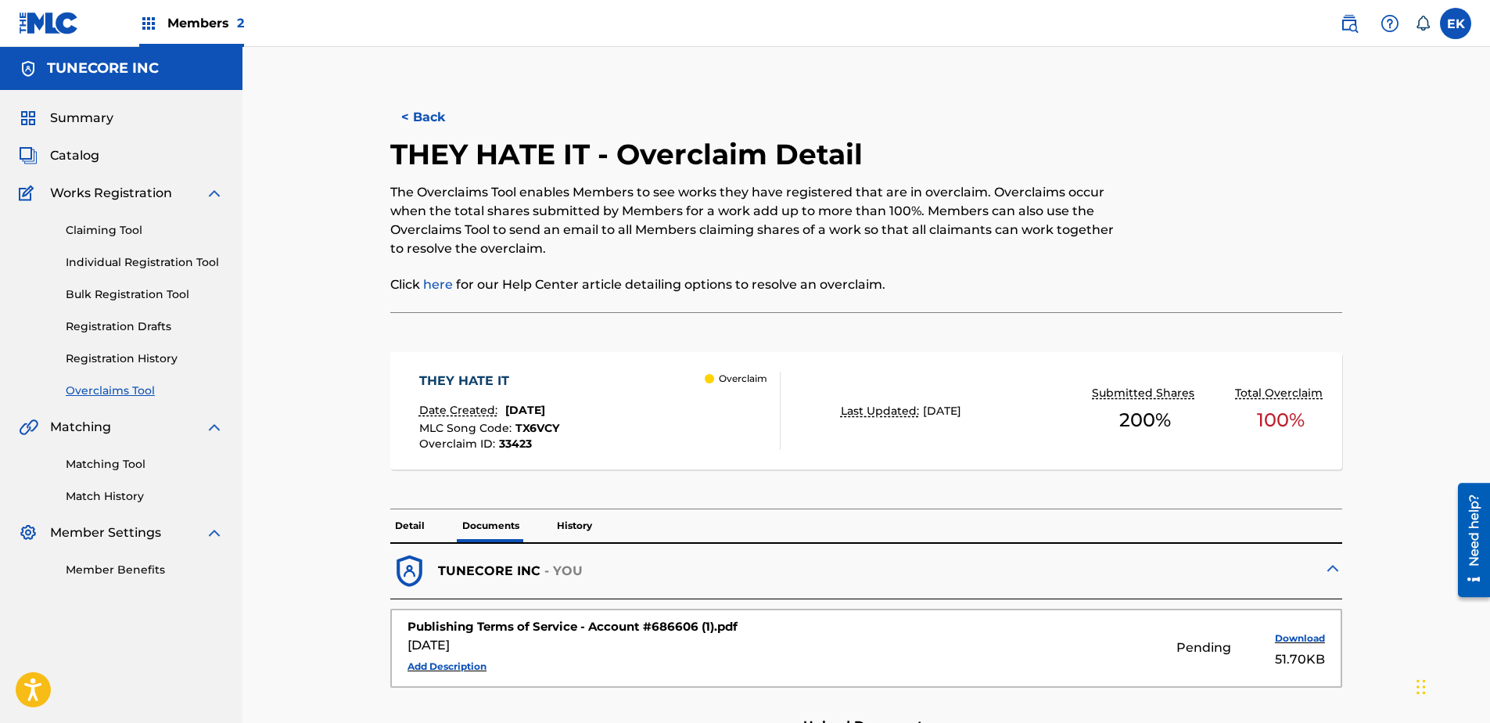
click at [433, 129] on button "< Back" at bounding box center [437, 117] width 94 height 39
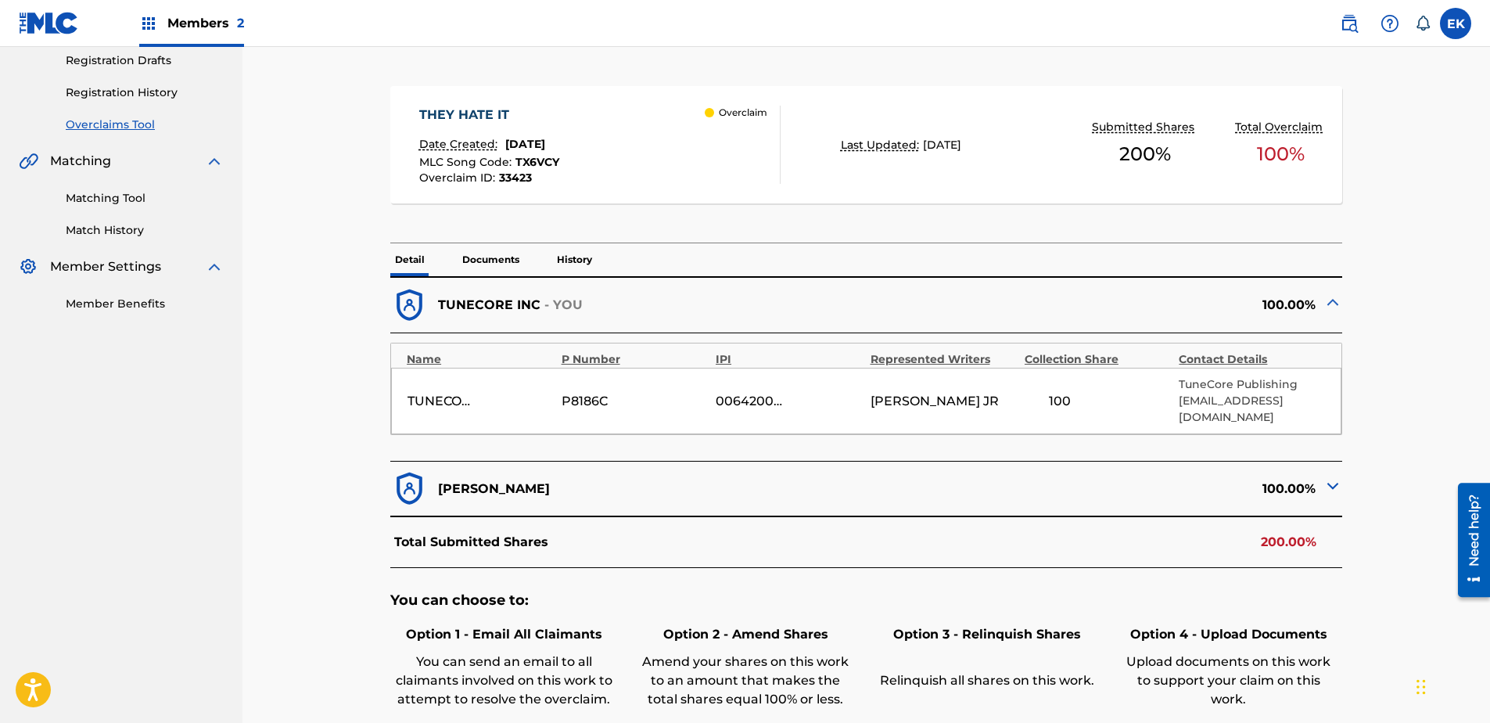
scroll to position [292, 0]
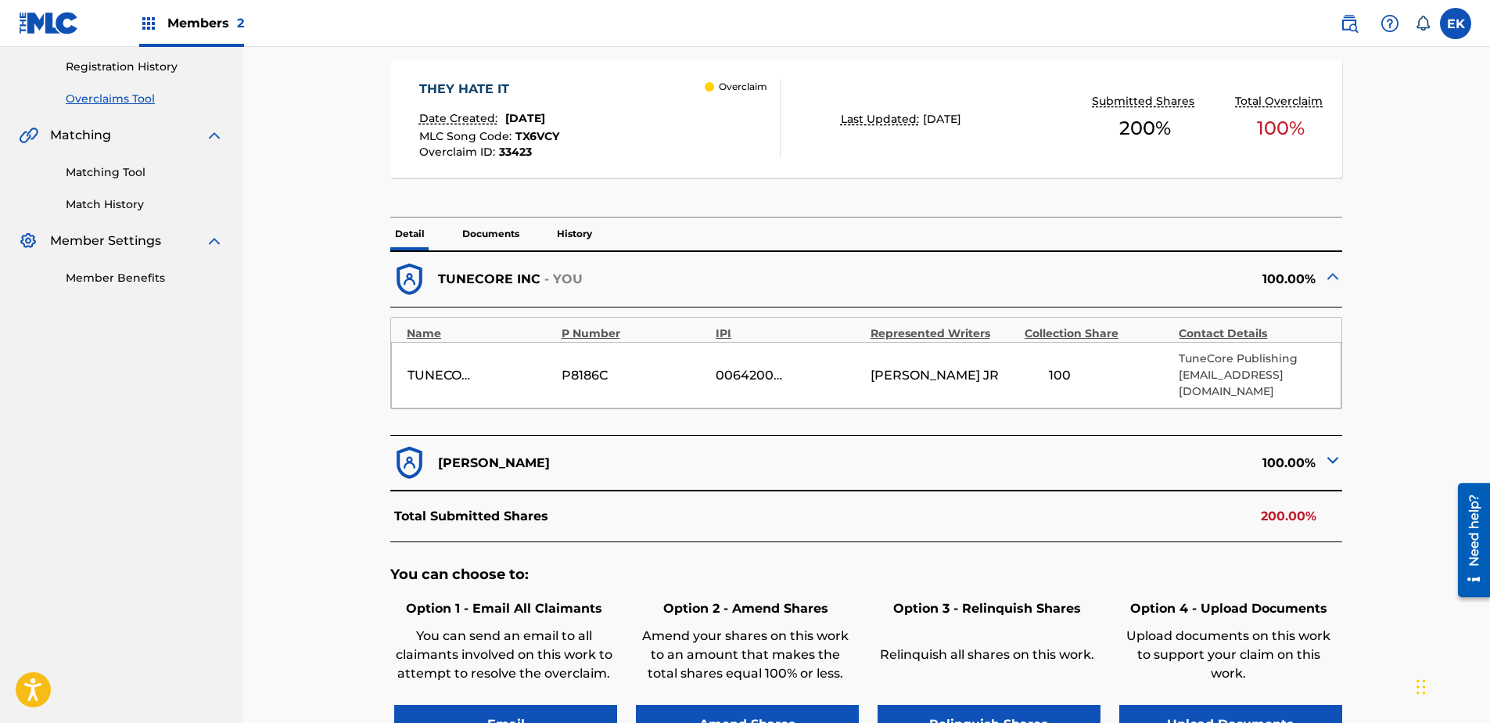
click at [503, 230] on p "Documents" at bounding box center [490, 233] width 66 height 33
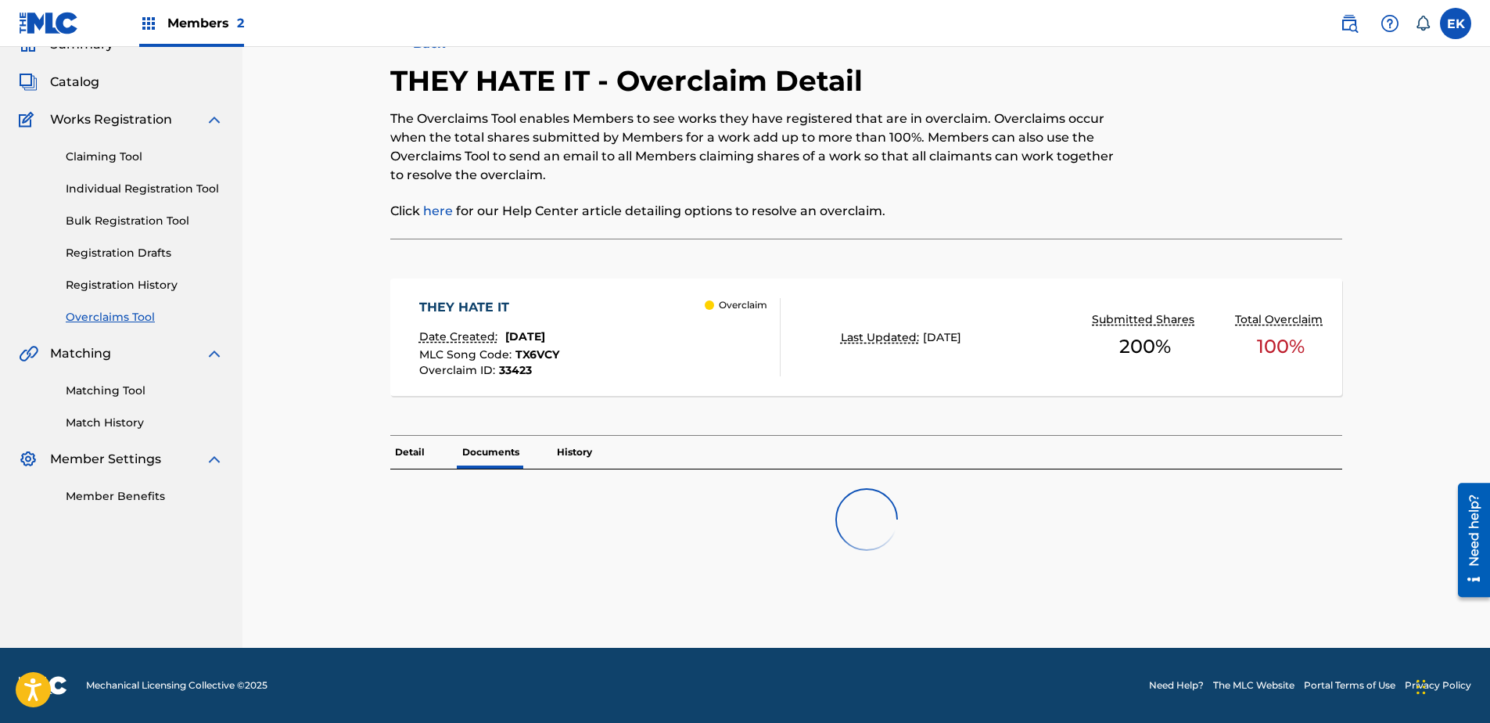
scroll to position [292, 0]
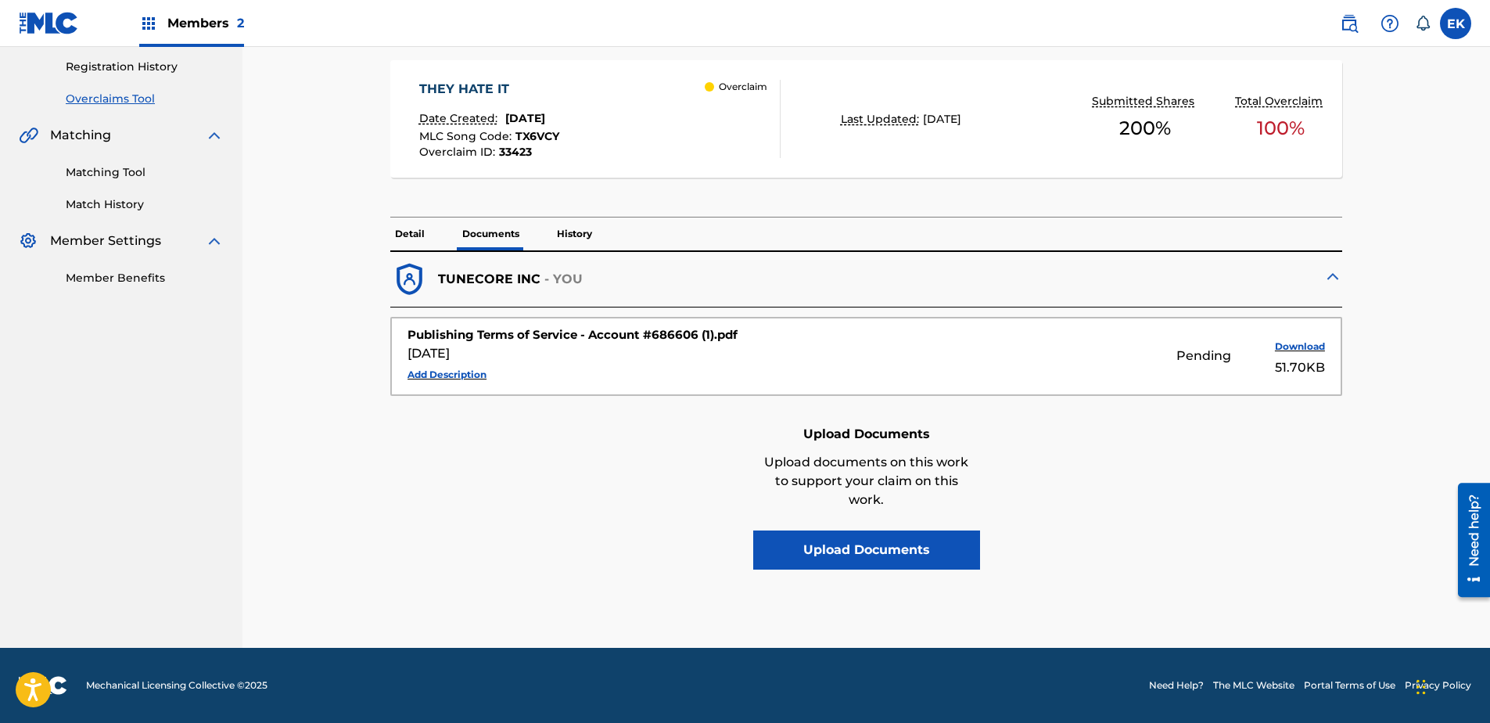
click at [412, 229] on p "Detail" at bounding box center [409, 233] width 39 height 33
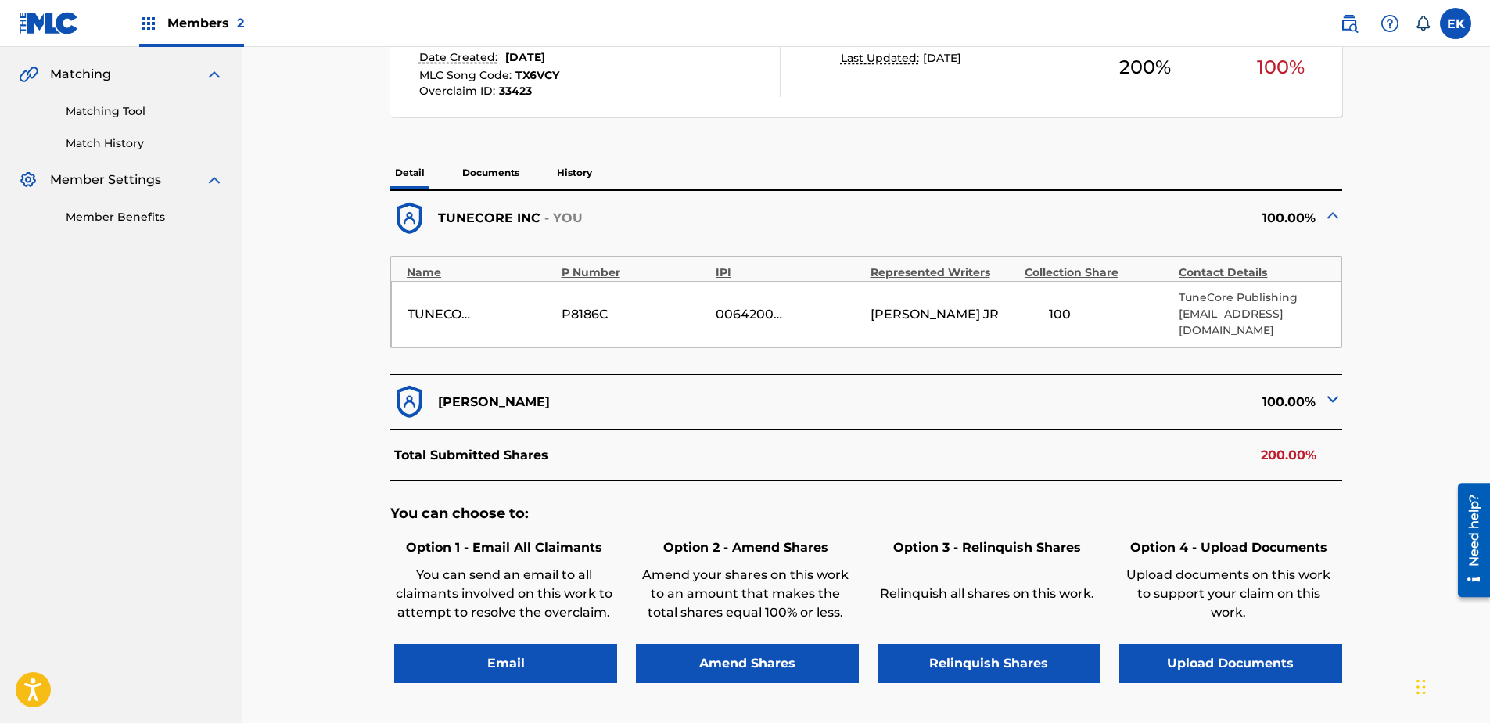
scroll to position [235, 0]
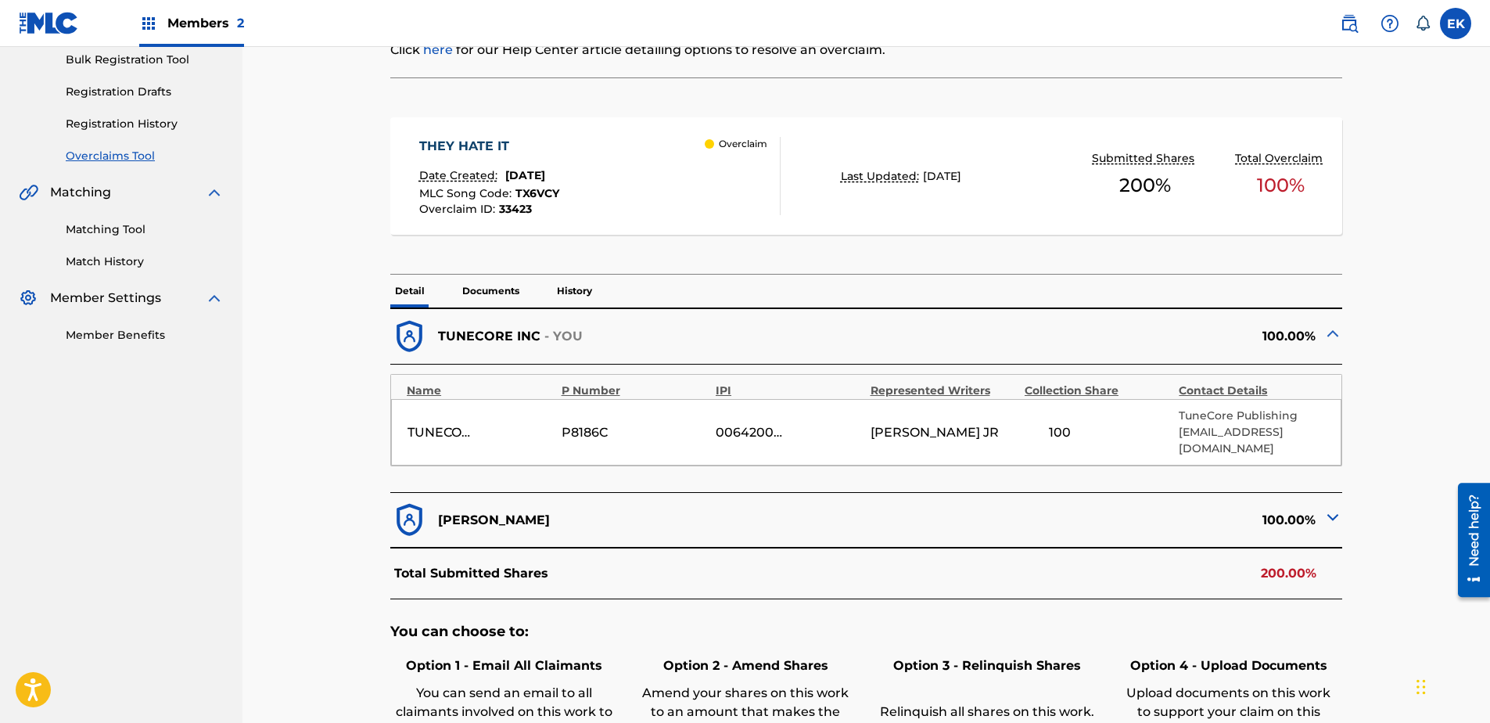
click at [510, 283] on p "Documents" at bounding box center [490, 290] width 66 height 33
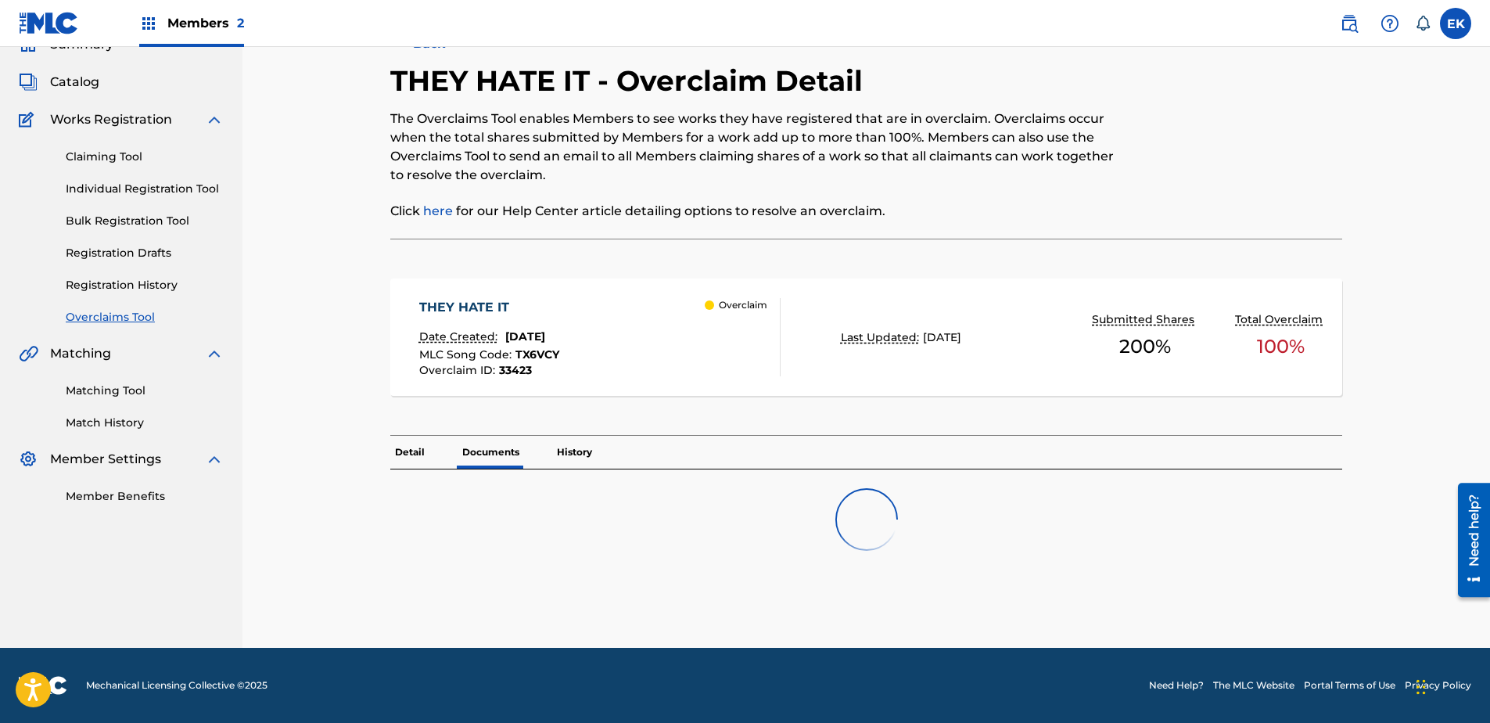
scroll to position [235, 0]
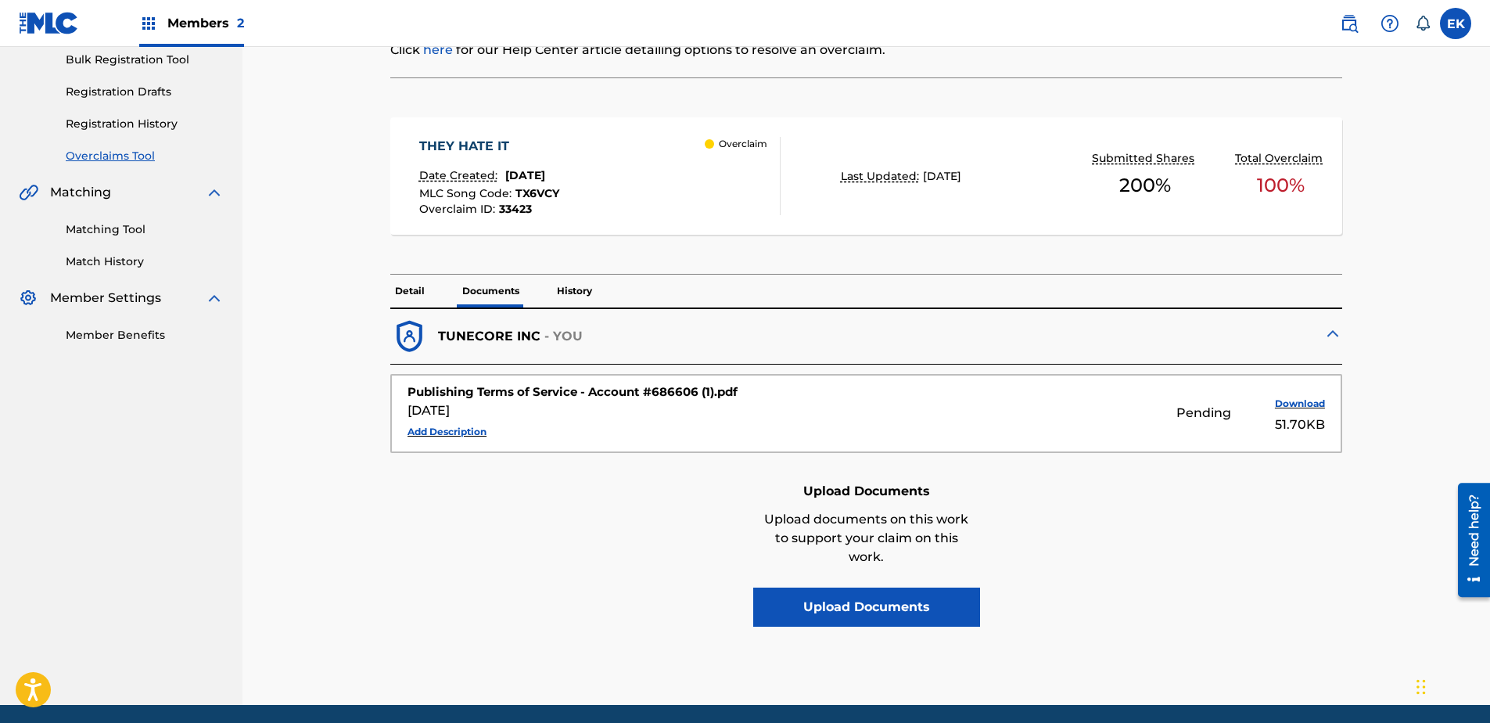
click at [411, 286] on p "Detail" at bounding box center [409, 290] width 39 height 33
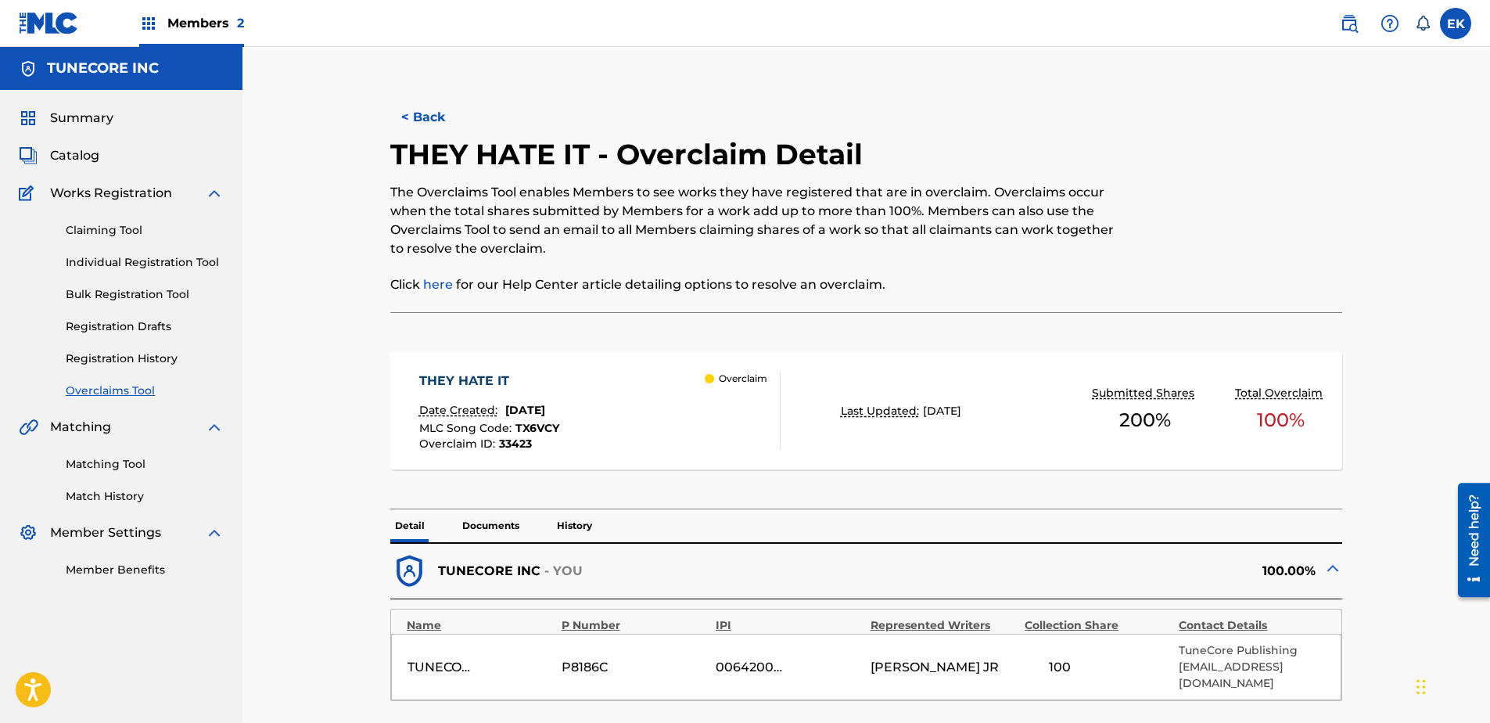
click at [440, 119] on button "< Back" at bounding box center [437, 117] width 94 height 39
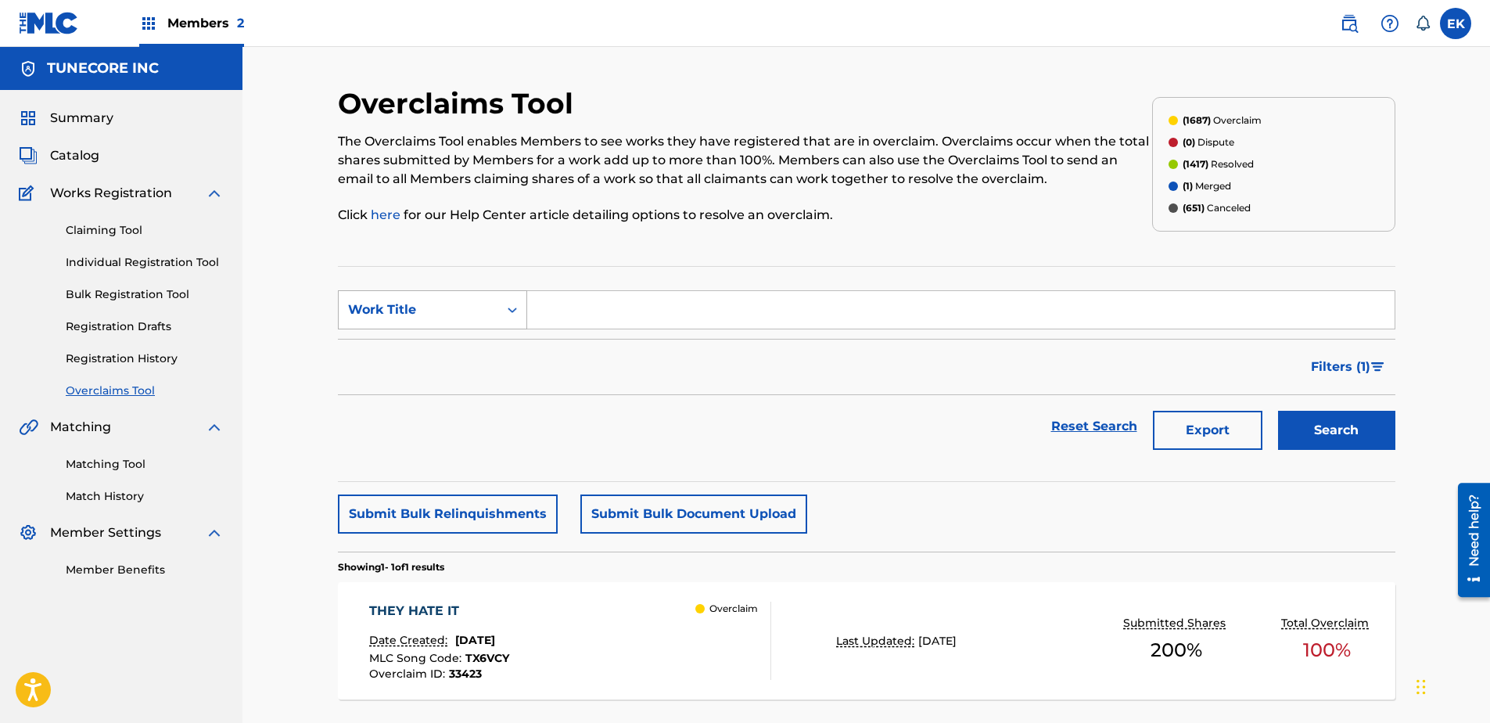
click at [481, 295] on div "Work Title" at bounding box center [419, 310] width 160 height 30
click at [495, 336] on div "MLC Song Code" at bounding box center [433, 348] width 188 height 39
click at [608, 317] on input "Search Form" at bounding box center [960, 310] width 867 height 38
paste input "BE0Y7C"
type input "BE0Y7C"
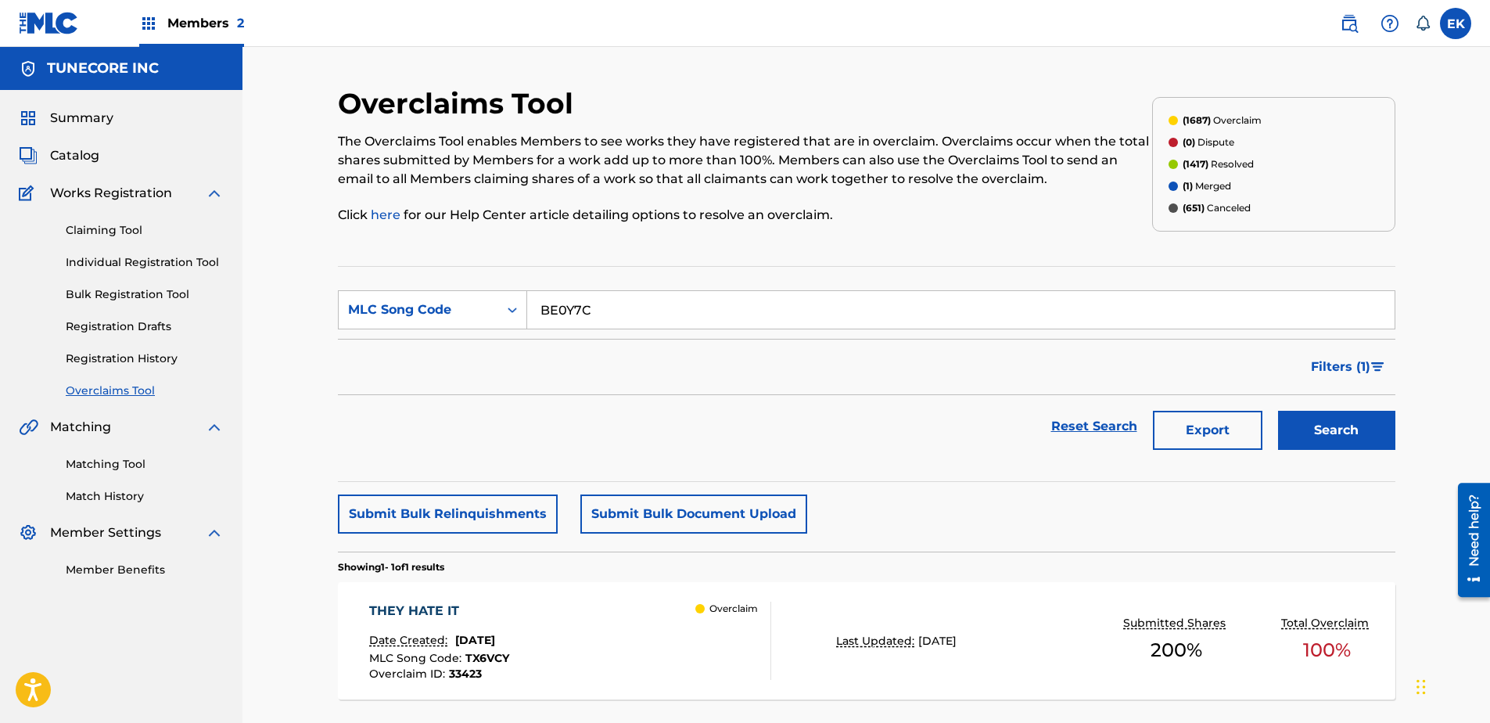
click at [1189, 425] on button "Search" at bounding box center [1336, 430] width 117 height 39
click at [509, 553] on div "BRATT" at bounding box center [439, 610] width 141 height 19
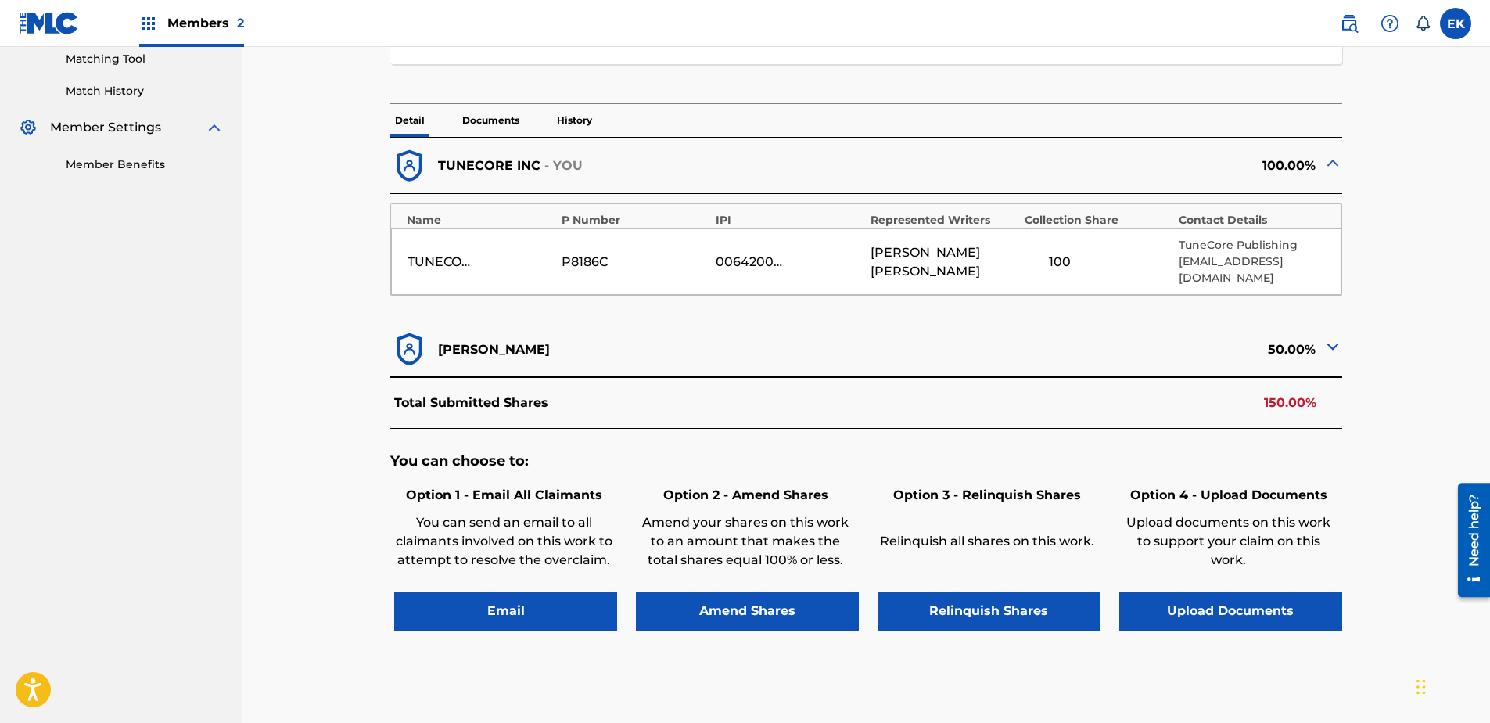
scroll to position [469, 0]
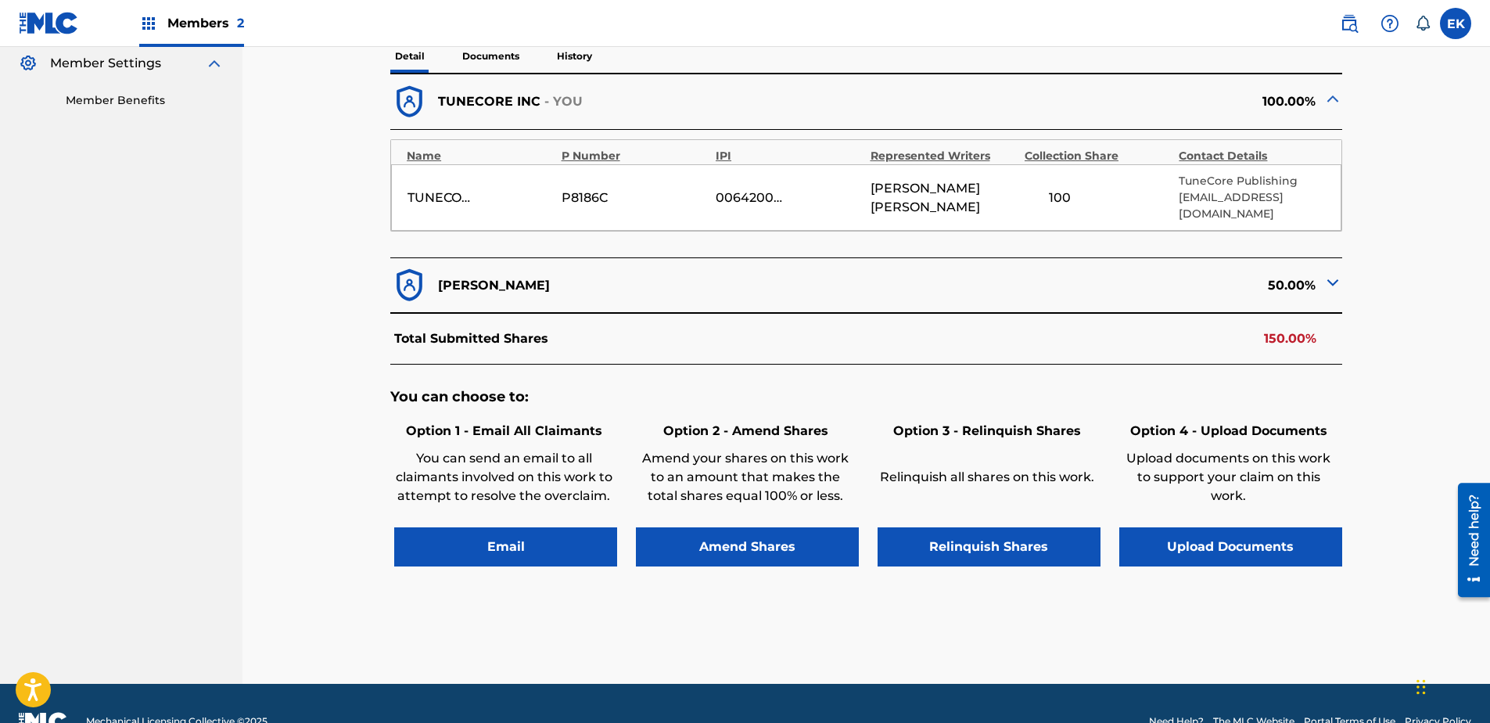
click at [1189, 528] on button "Upload Documents" at bounding box center [1230, 546] width 223 height 39
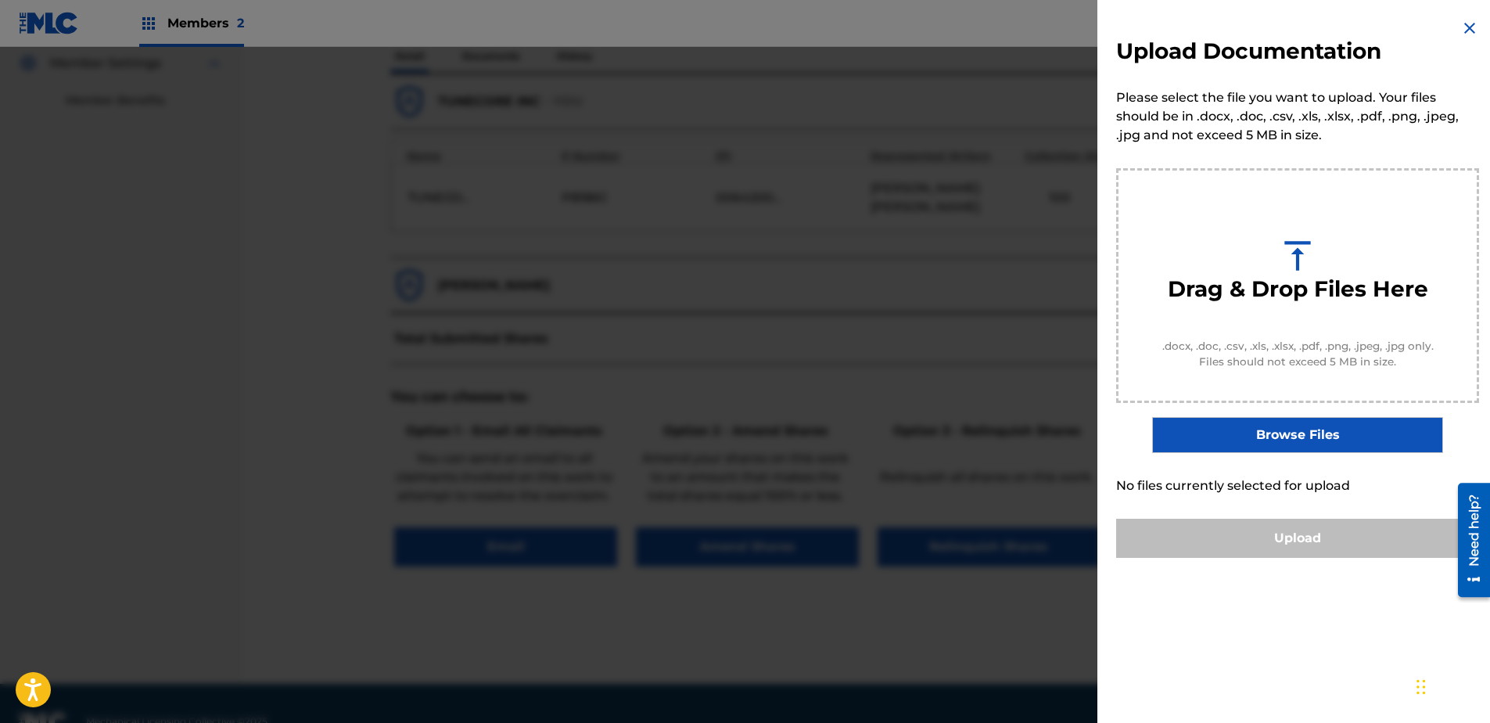
click at [1189, 21] on img at bounding box center [1469, 28] width 19 height 19
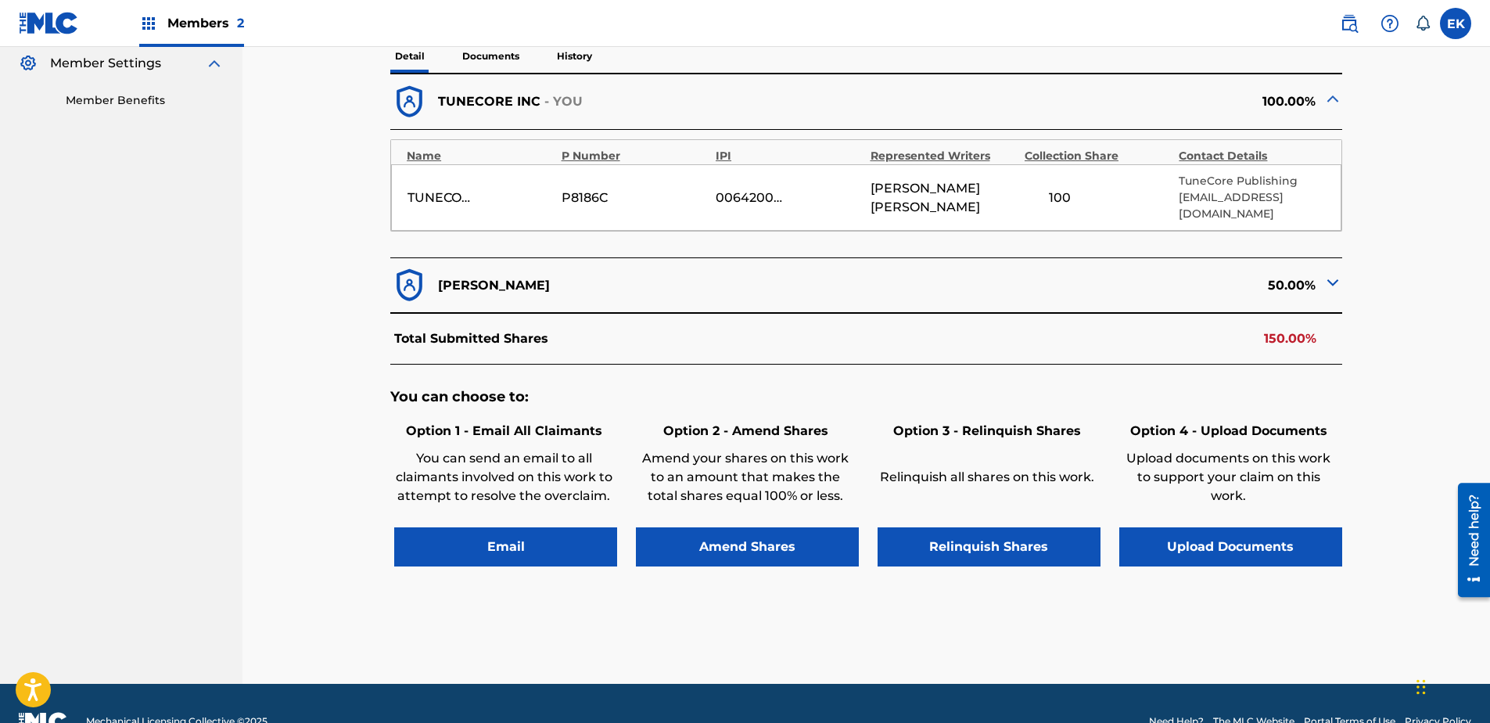
click at [1189, 527] on button "Upload Documents" at bounding box center [1230, 546] width 223 height 39
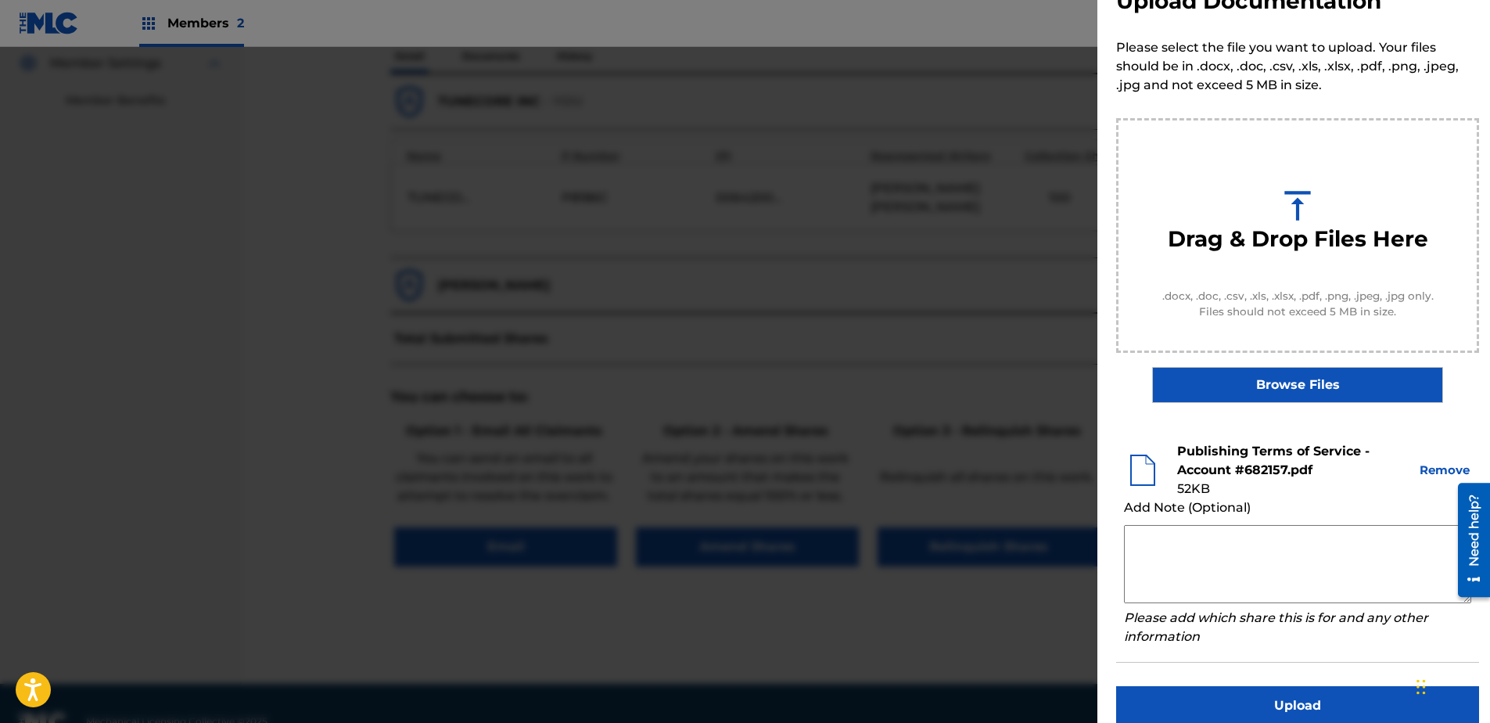
scroll to position [71, 0]
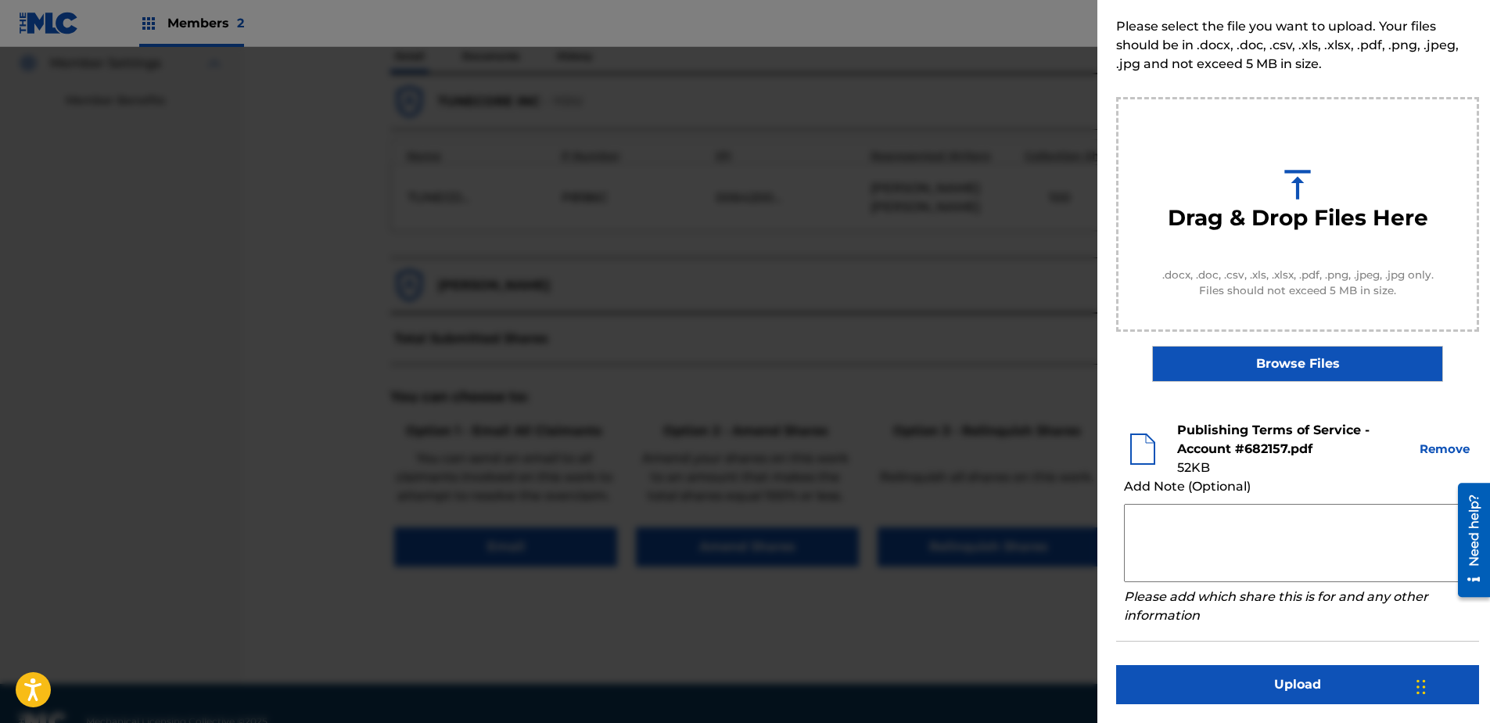
click at [1189, 553] on button "Upload" at bounding box center [1297, 684] width 363 height 39
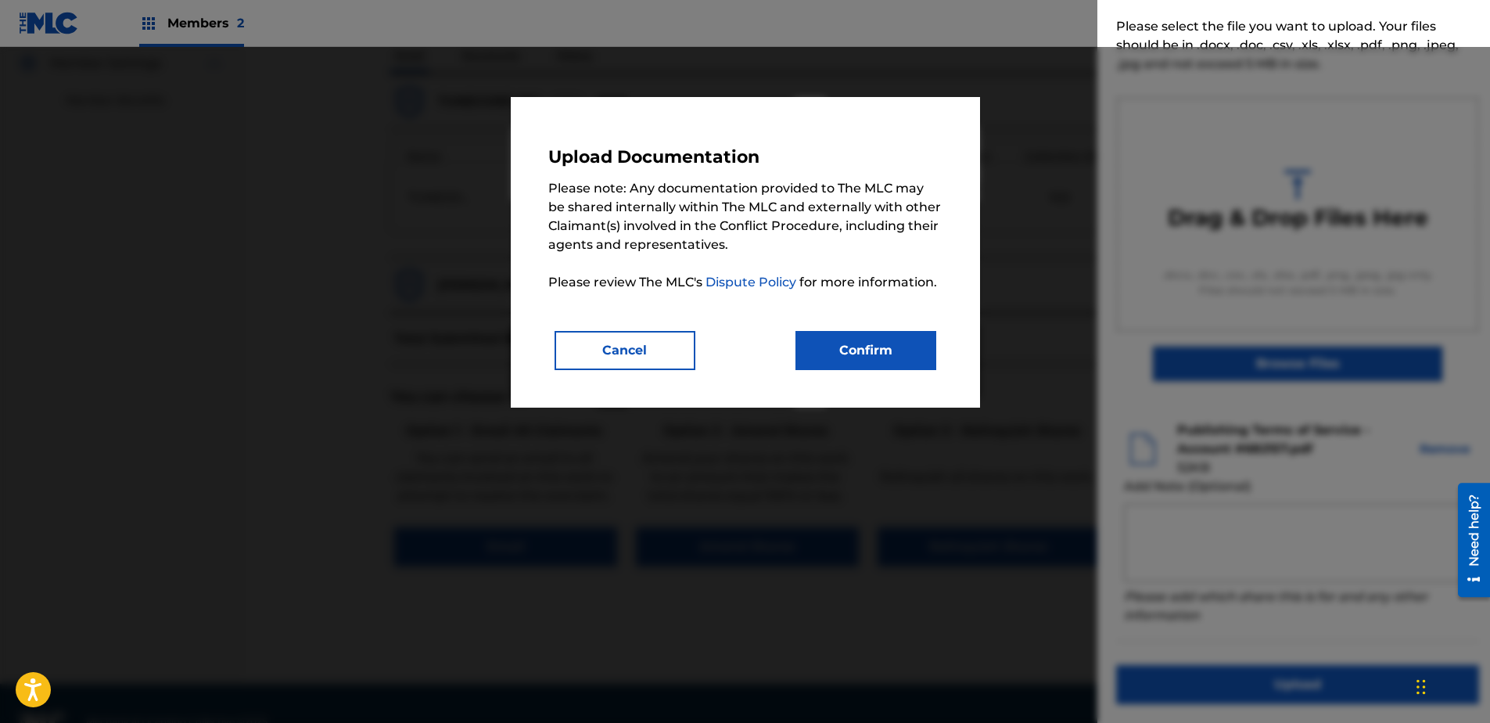
click at [888, 359] on button "Confirm" at bounding box center [865, 350] width 141 height 39
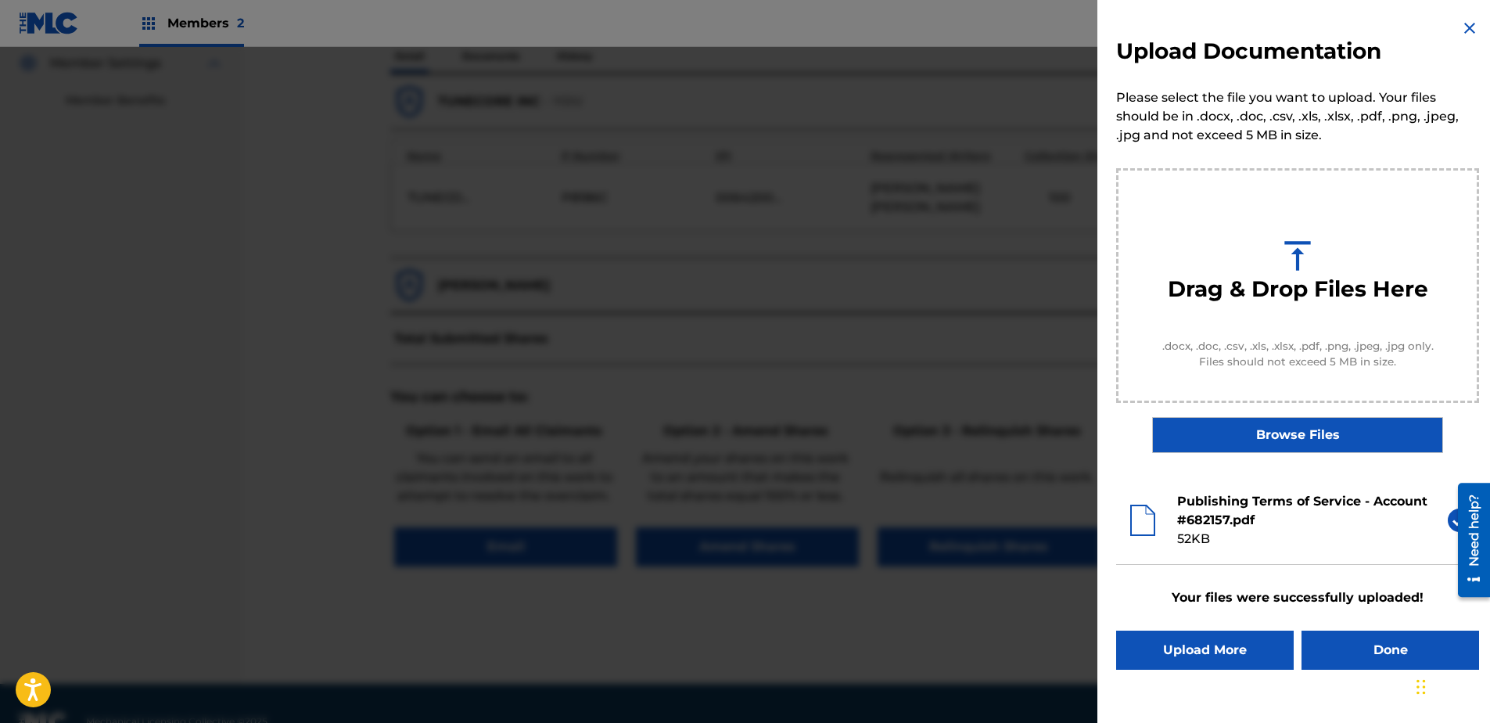
scroll to position [0, 0]
click at [1189, 553] on button "Done" at bounding box center [1390, 649] width 178 height 39
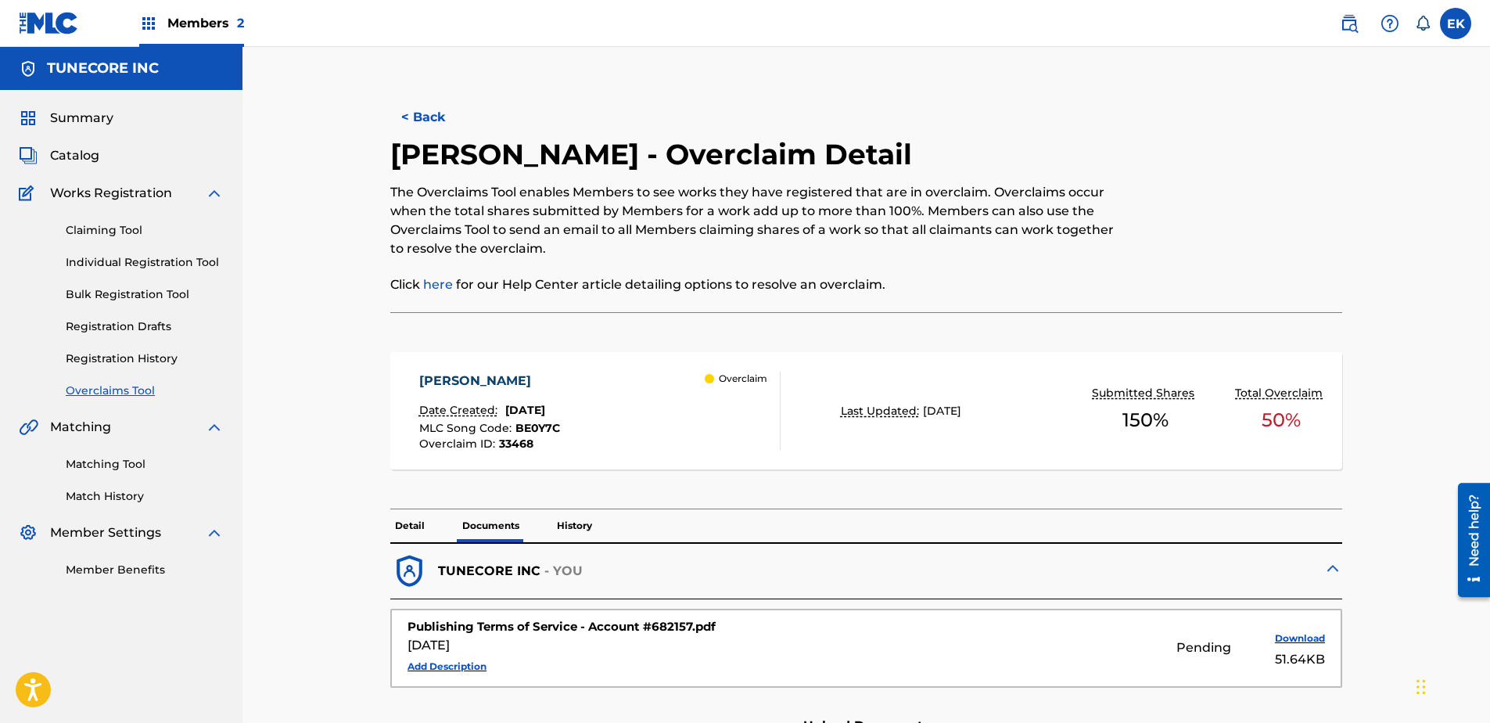
click at [423, 109] on button "< Back" at bounding box center [437, 117] width 94 height 39
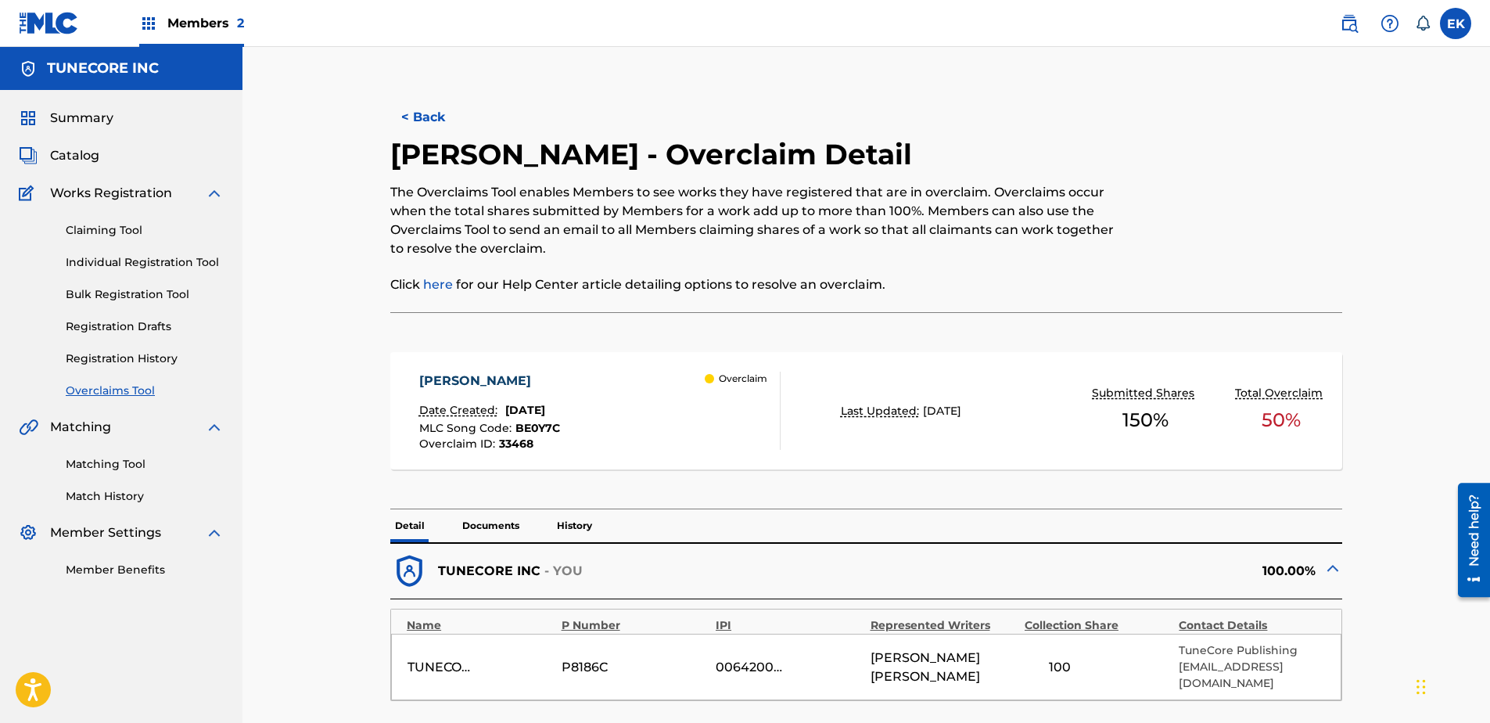
click at [407, 112] on button "< Back" at bounding box center [437, 117] width 94 height 39
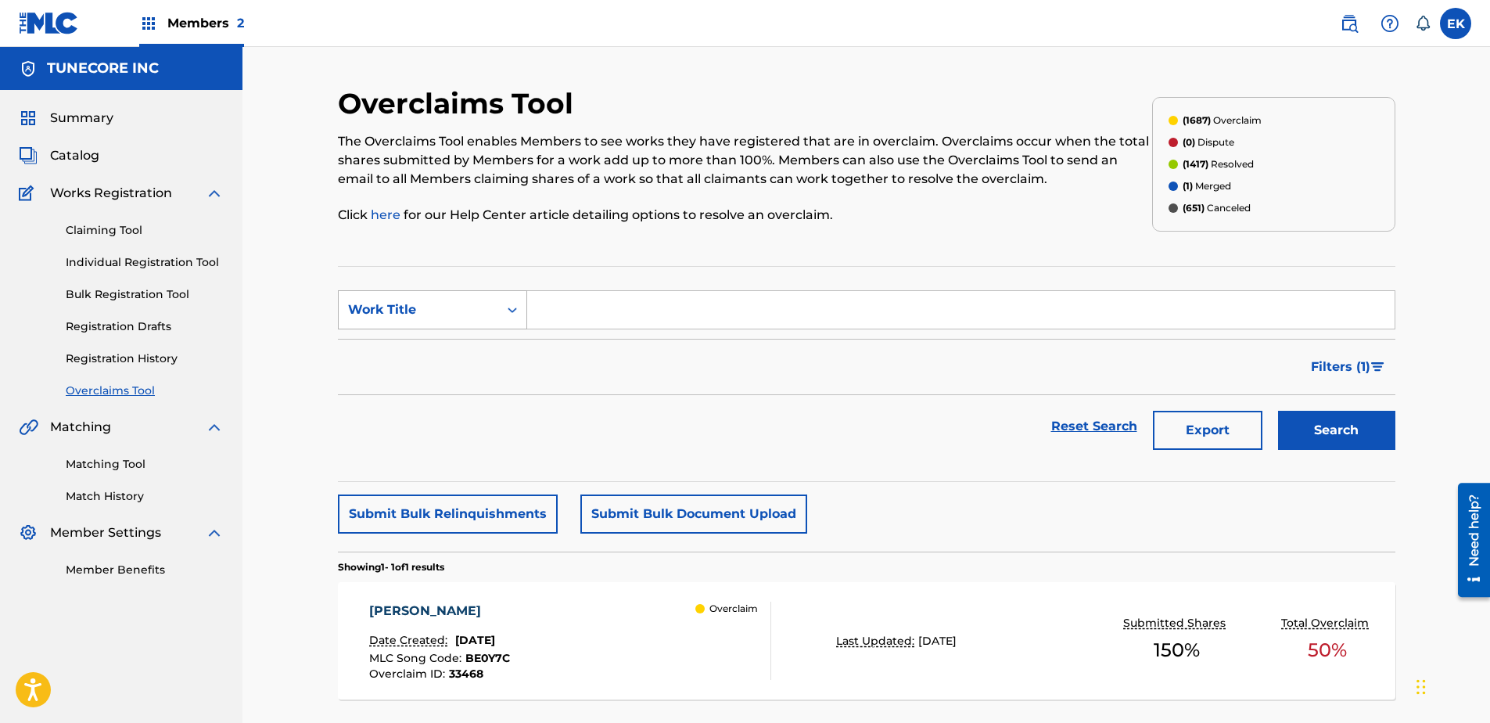
click at [503, 299] on div "Search Form" at bounding box center [512, 310] width 28 height 28
click at [490, 342] on div "MLC Song Code" at bounding box center [433, 348] width 188 height 39
click at [1171, 311] on input "Search Form" at bounding box center [960, 310] width 867 height 38
paste input "AY4UO8"
type input "AY4UO8"
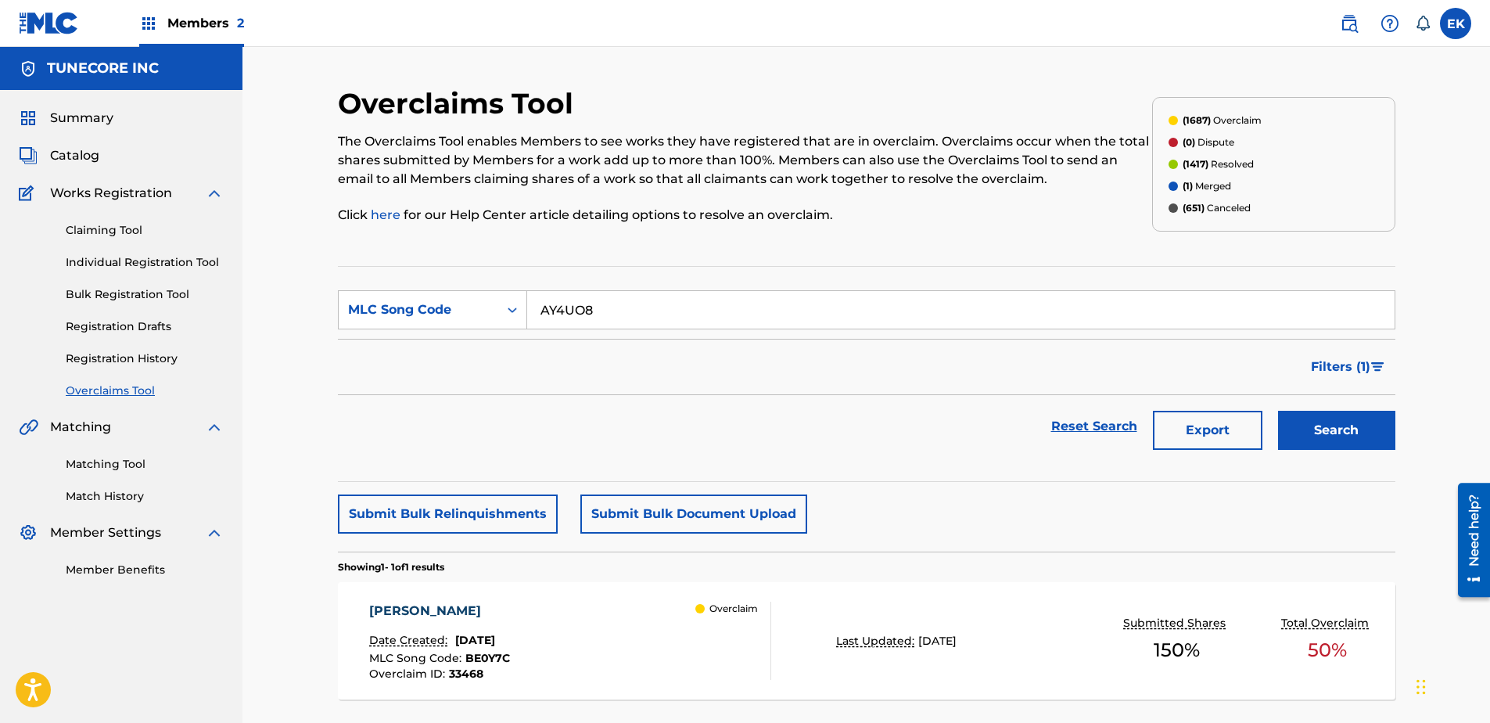
click at [1189, 437] on button "Search" at bounding box center [1336, 430] width 117 height 39
click at [615, 553] on div "AGAINST THE ODDS Date Created: August 22, 2025 MLC Song Code : AY4UO8 Overclaim…" at bounding box center [570, 640] width 402 height 78
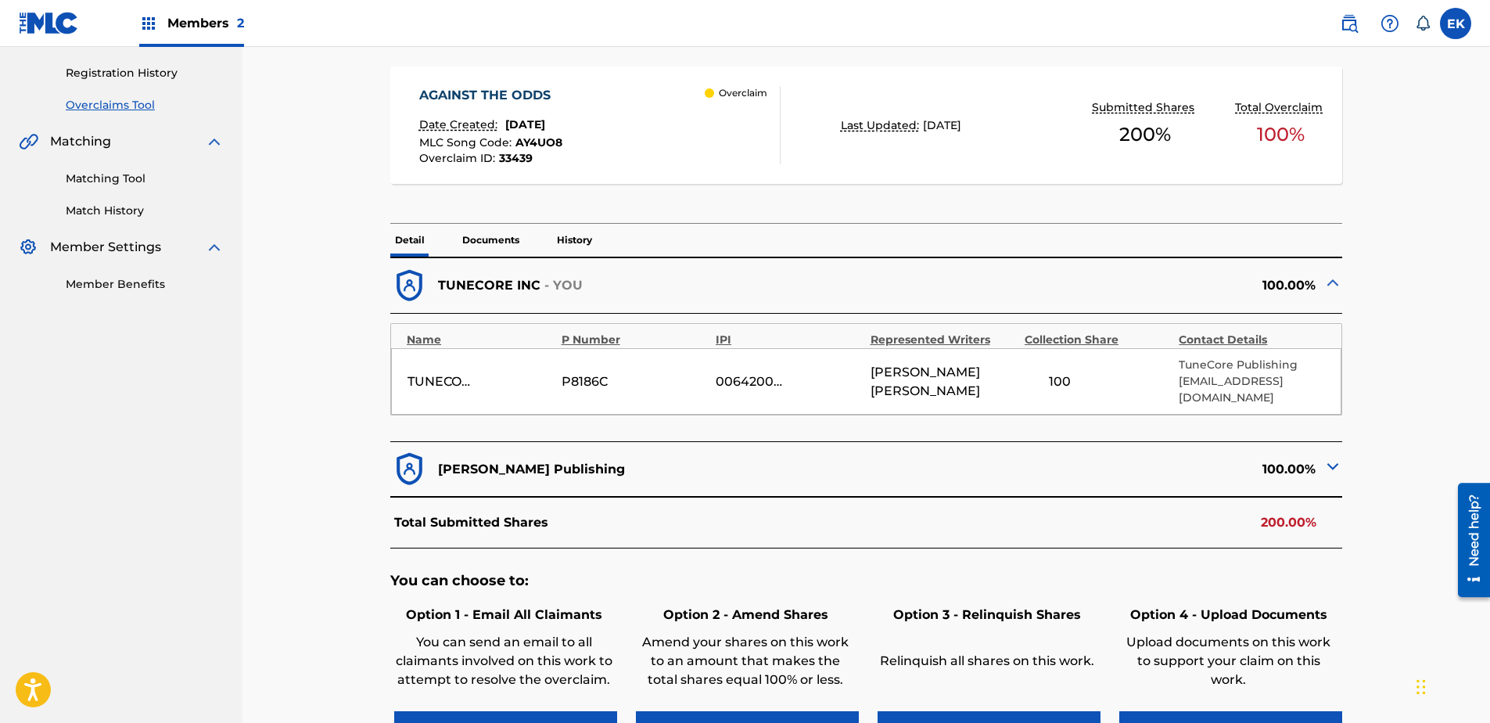
scroll to position [313, 0]
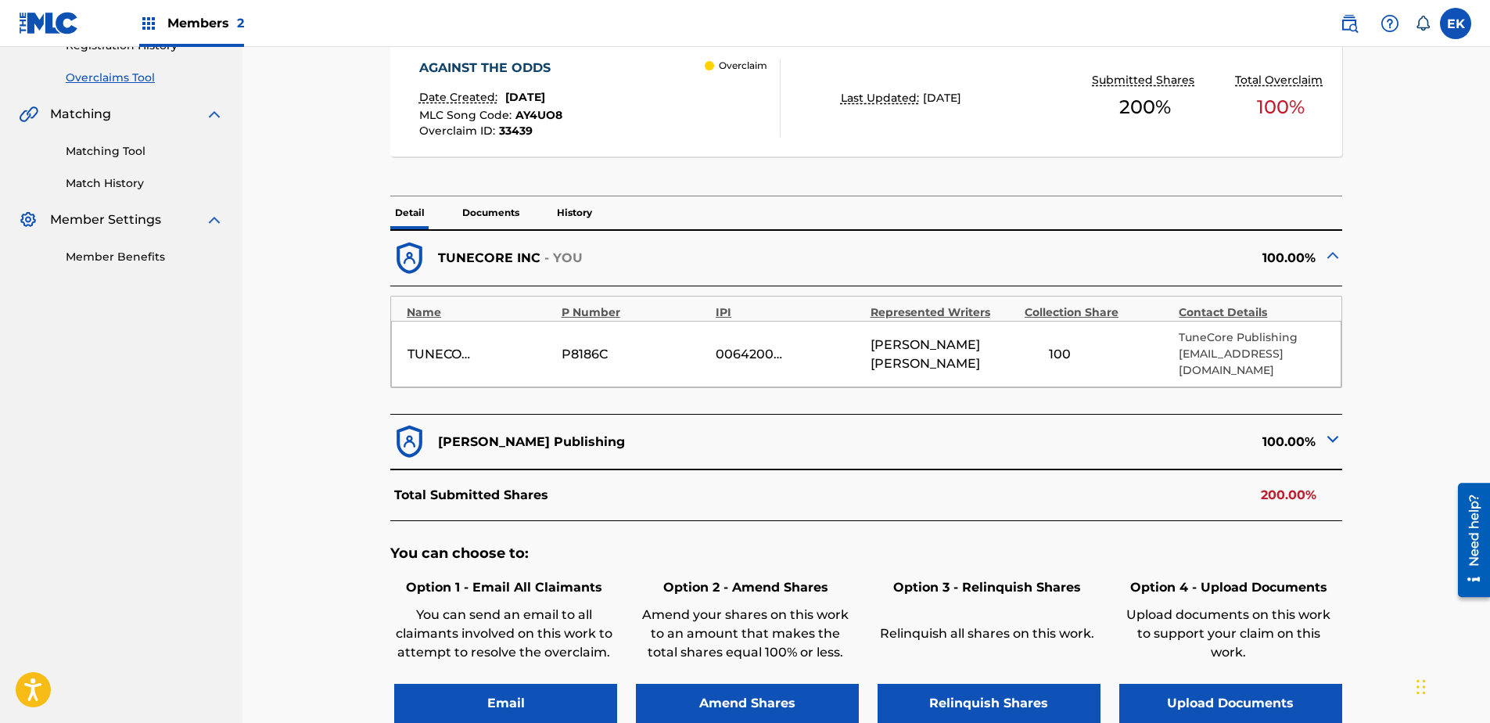
click at [1189, 553] on button "Upload Documents" at bounding box center [1230, 703] width 223 height 39
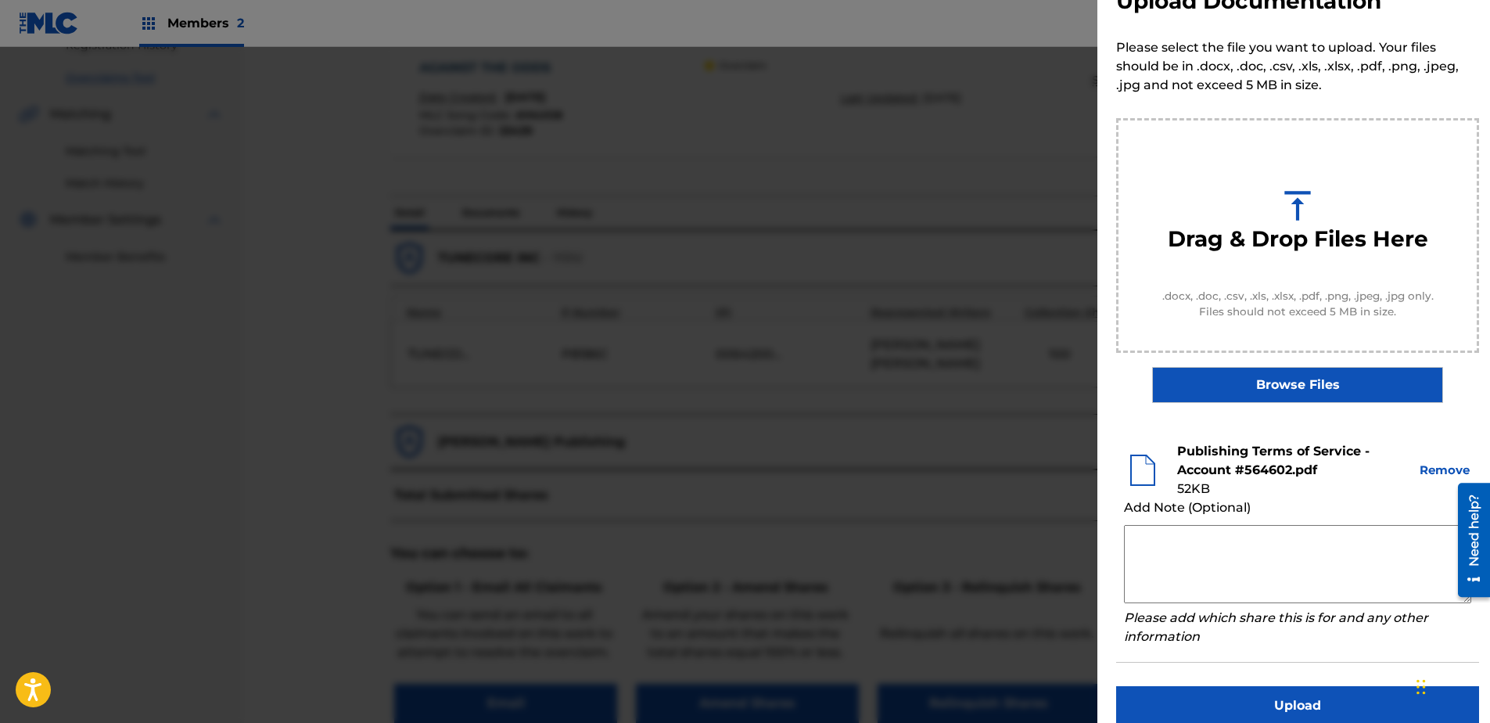
scroll to position [71, 0]
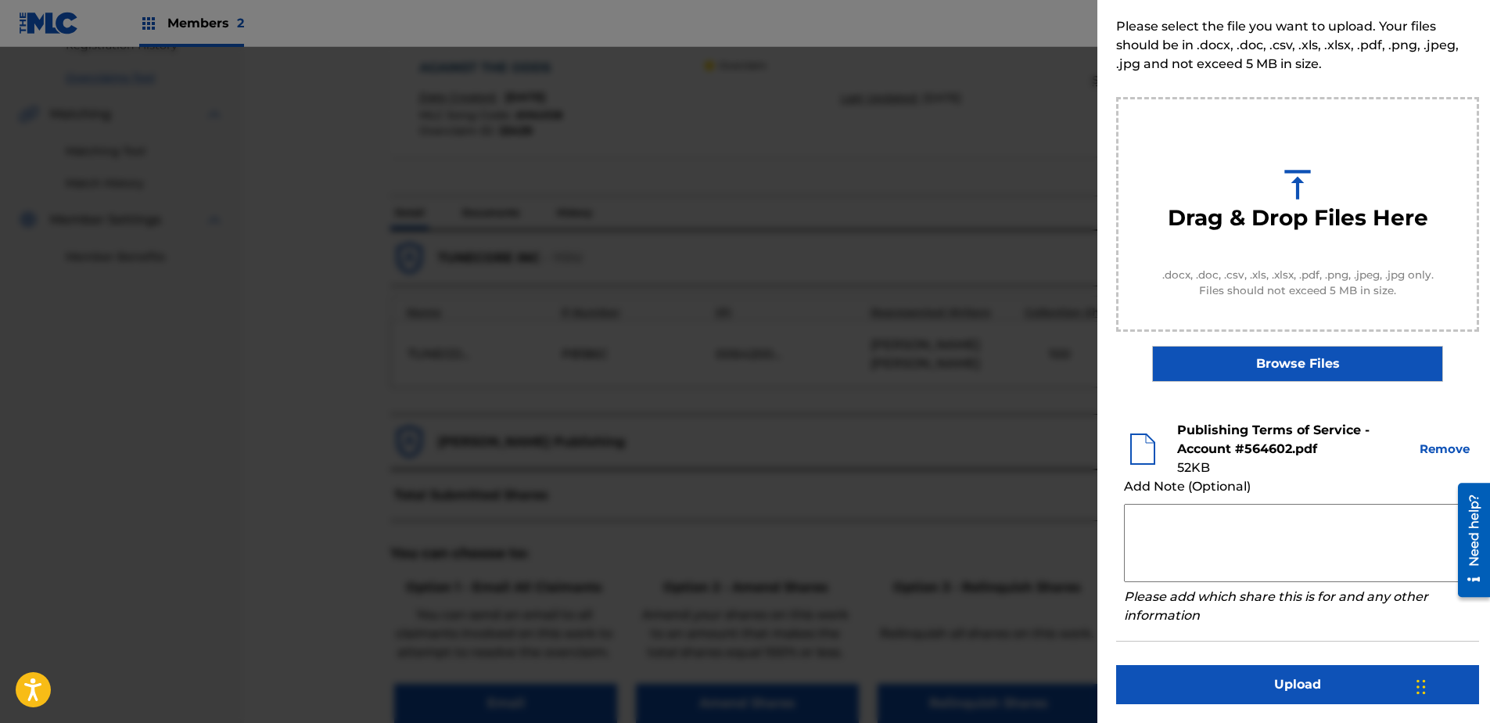
click at [1189, 553] on button "Upload" at bounding box center [1297, 684] width 363 height 39
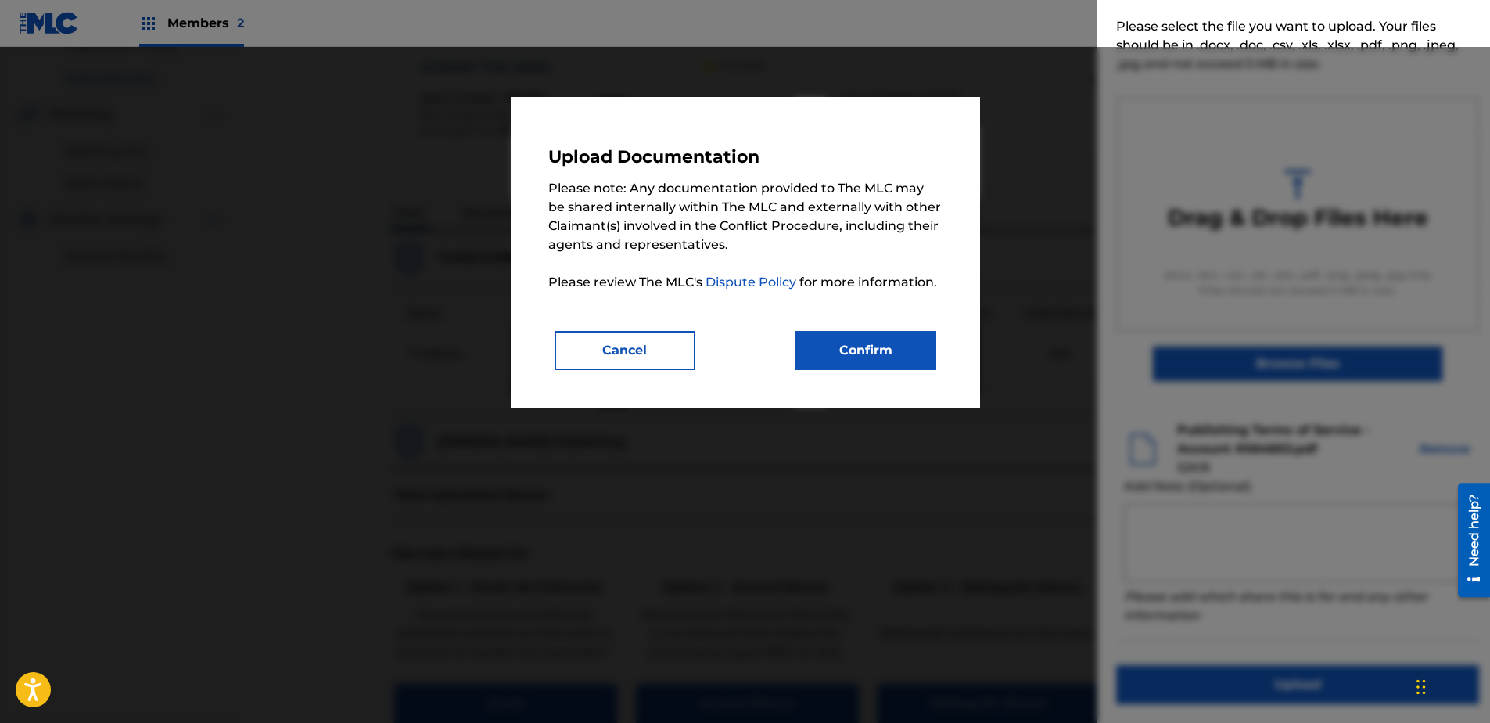
click at [883, 346] on button "Confirm" at bounding box center [865, 350] width 141 height 39
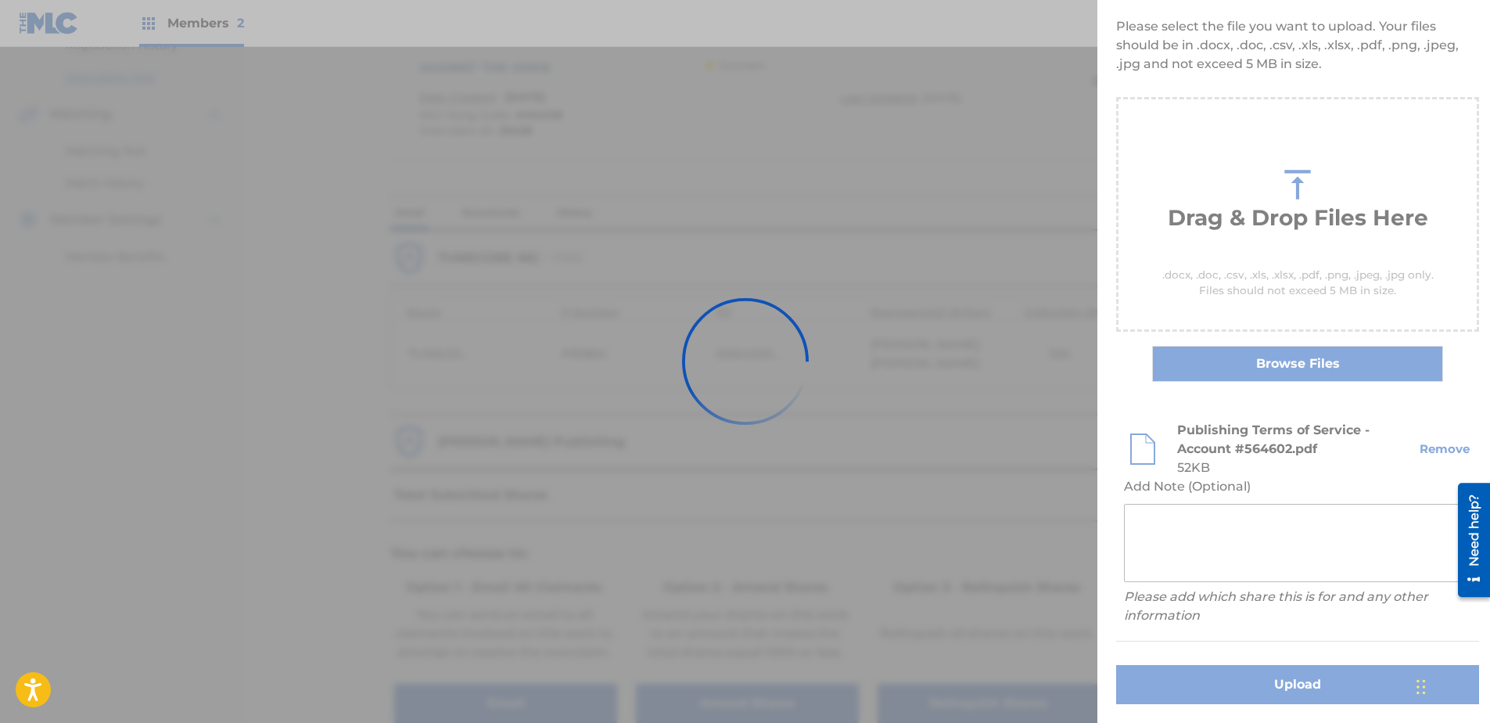
scroll to position [0, 0]
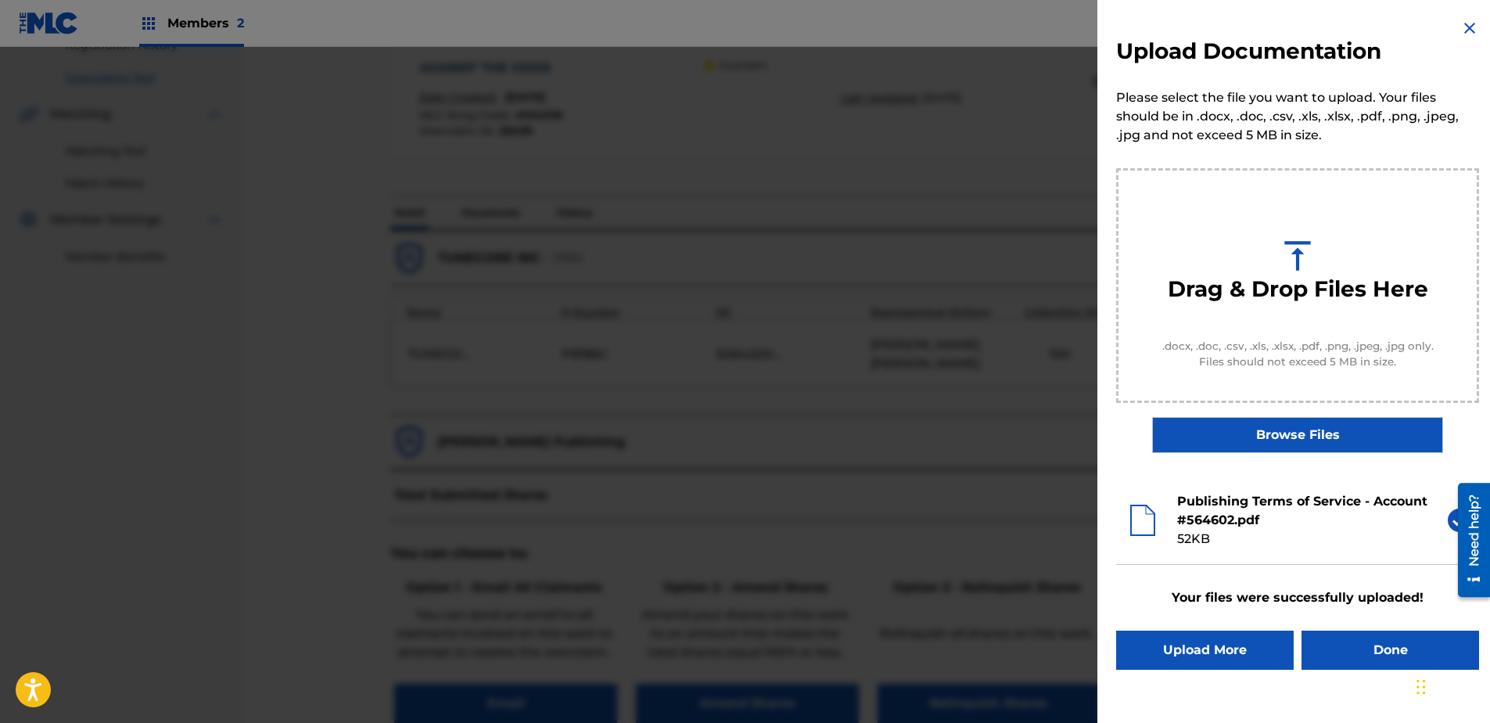
click at [1189, 553] on button "Done" at bounding box center [1390, 649] width 178 height 39
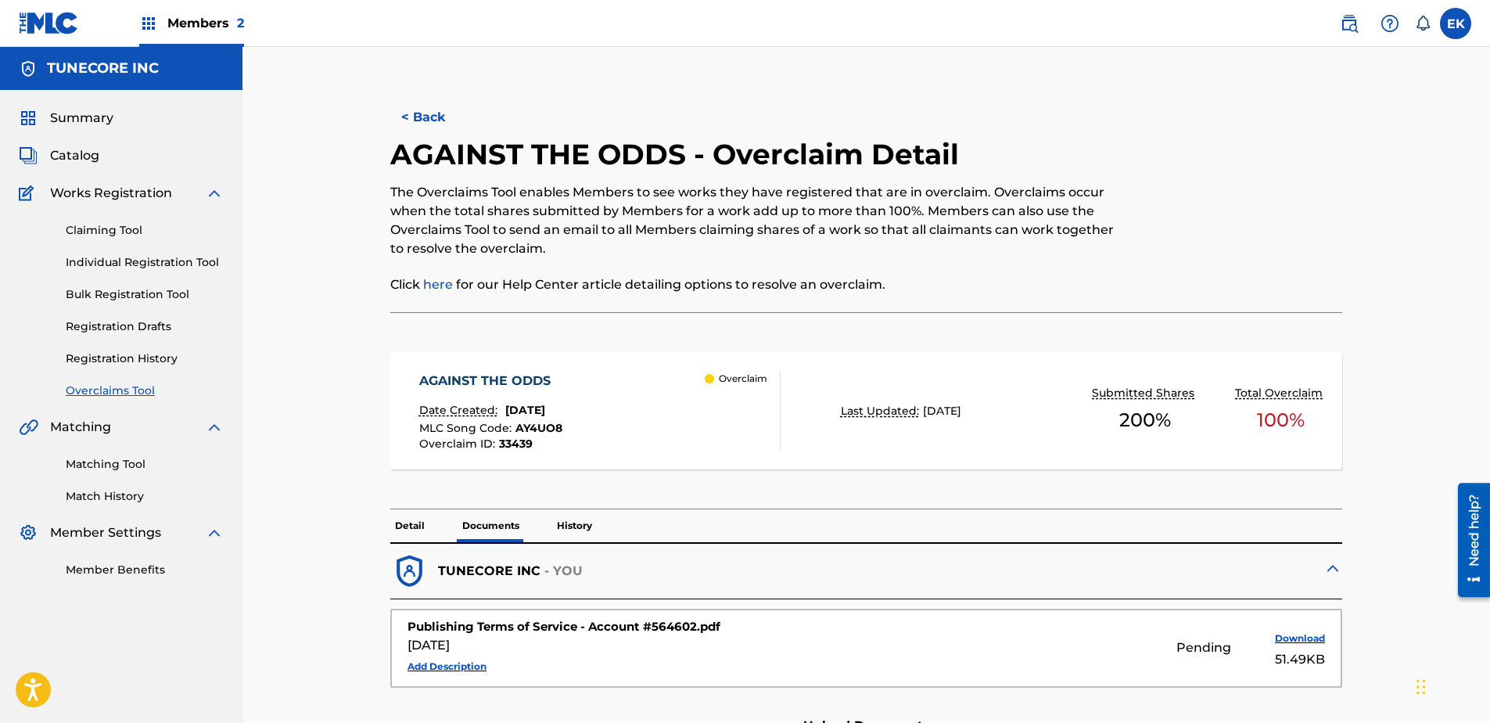
click at [420, 117] on button "< Back" at bounding box center [437, 117] width 94 height 39
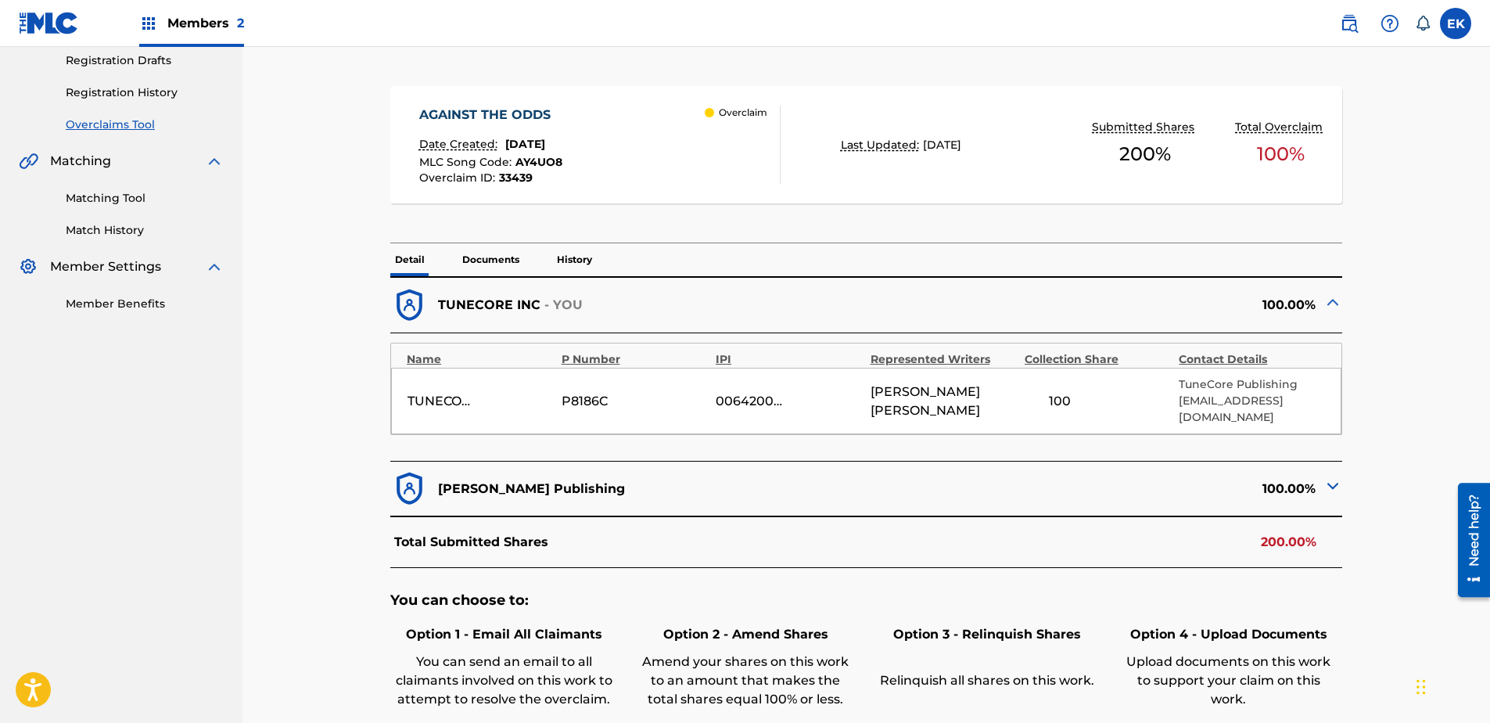
scroll to position [292, 0]
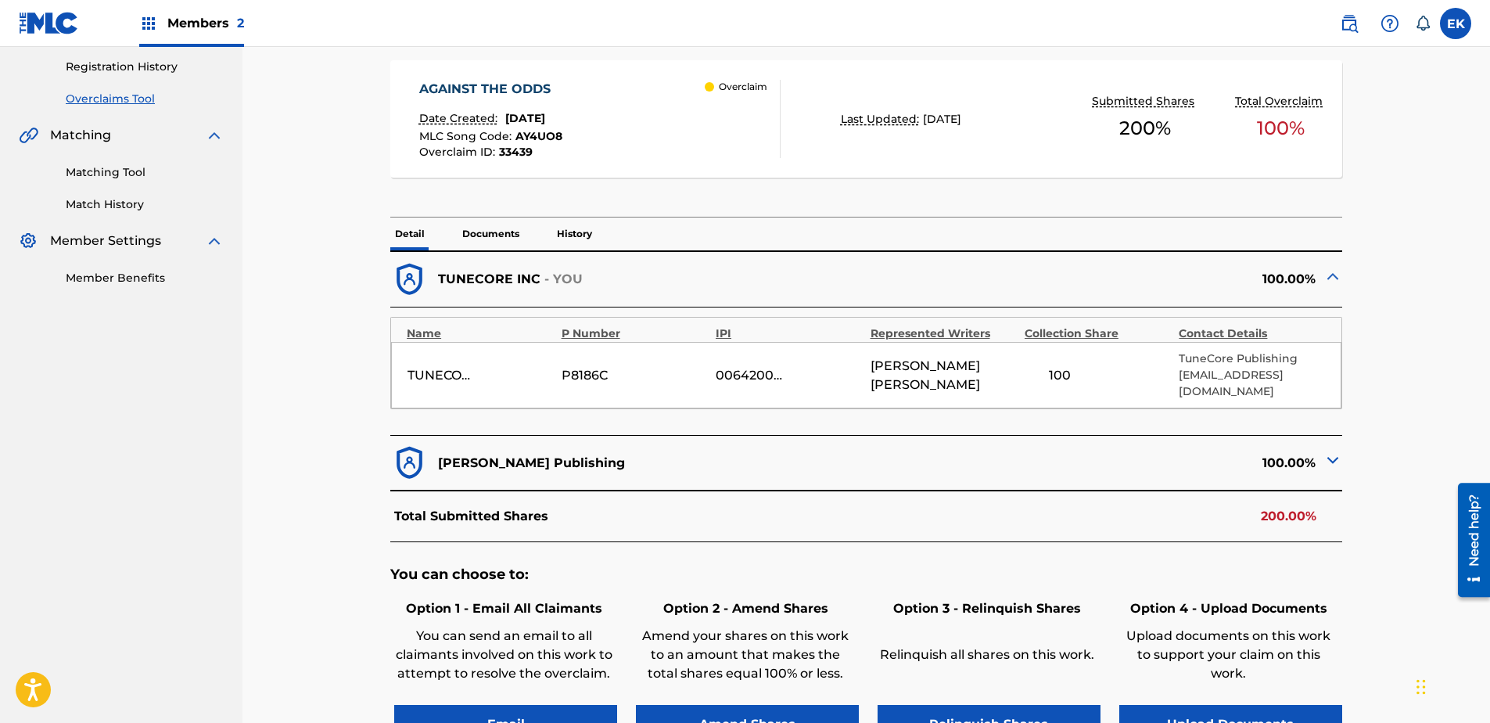
click at [489, 222] on p "Documents" at bounding box center [490, 233] width 66 height 33
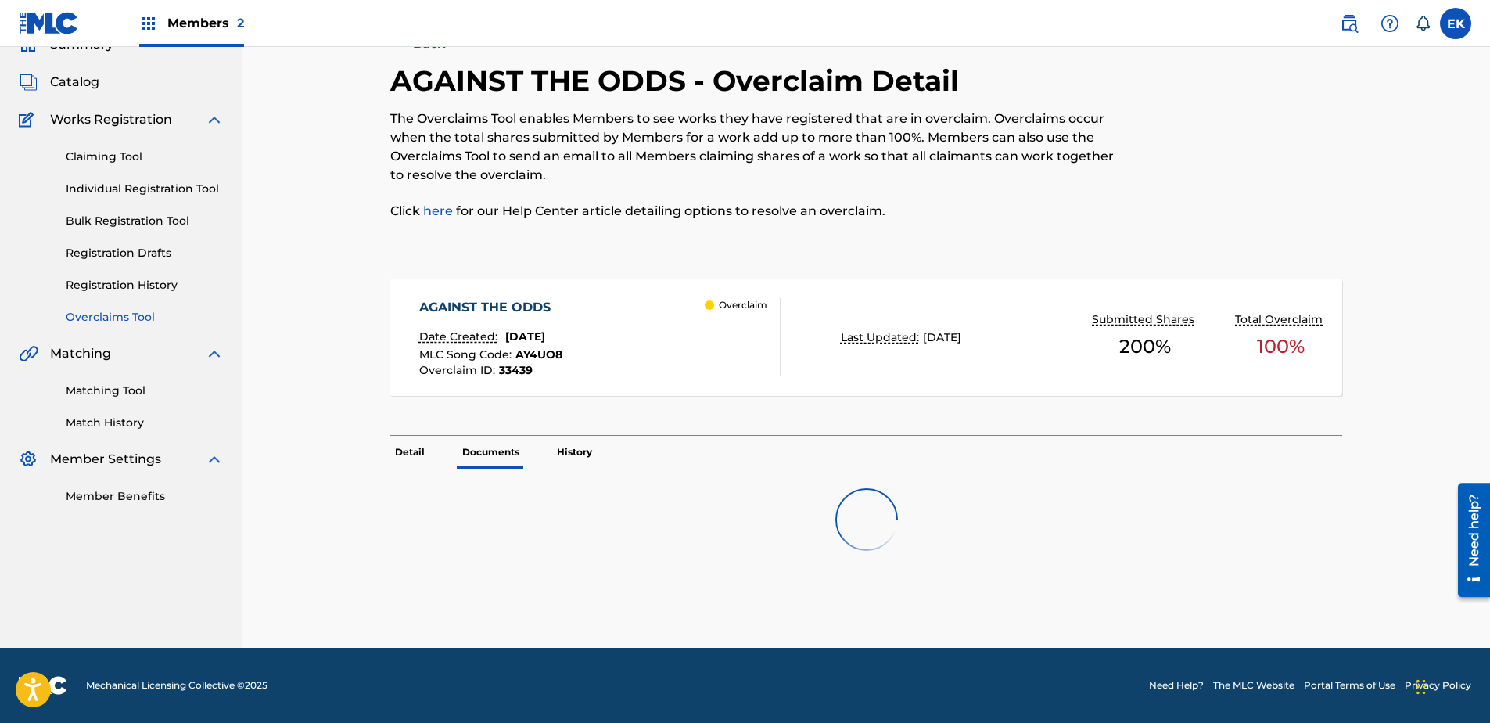
scroll to position [292, 0]
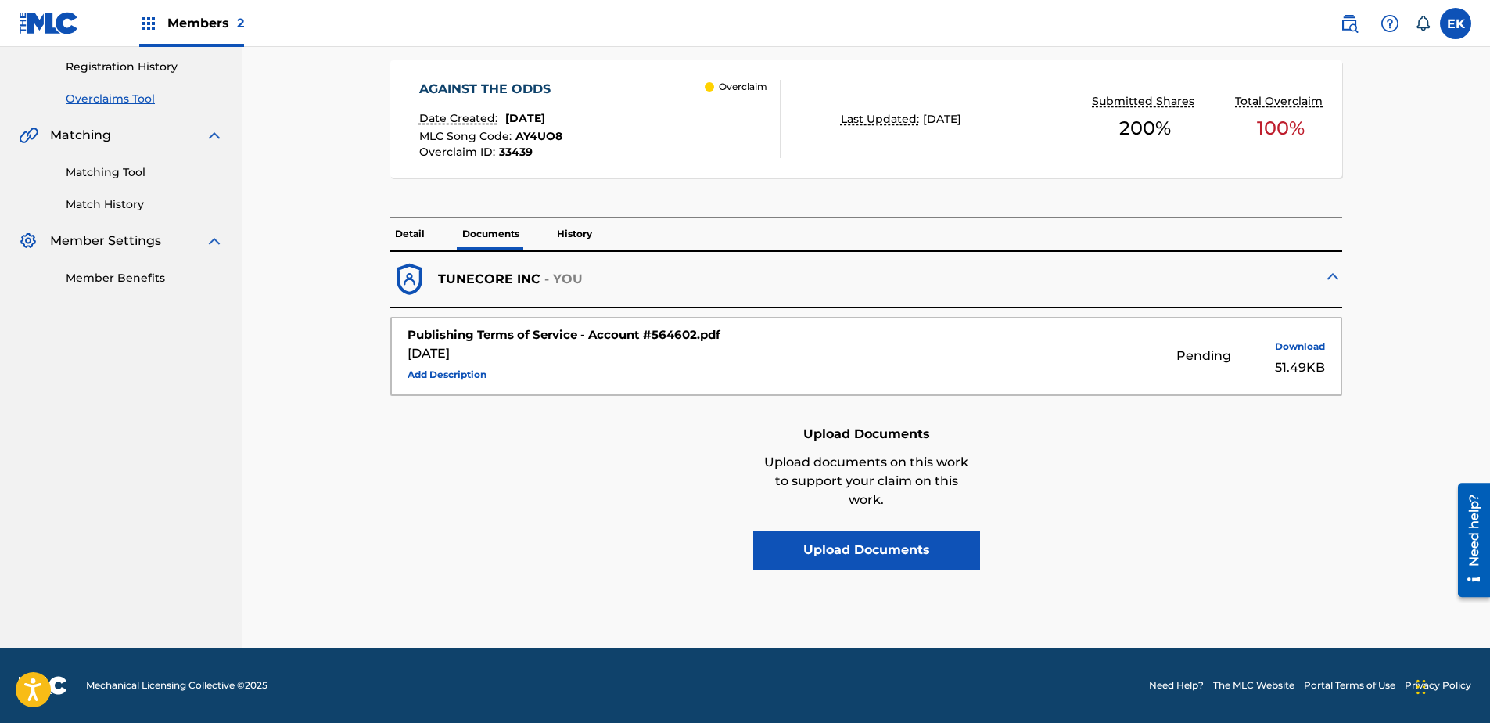
click at [428, 227] on p "Detail" at bounding box center [409, 233] width 39 height 33
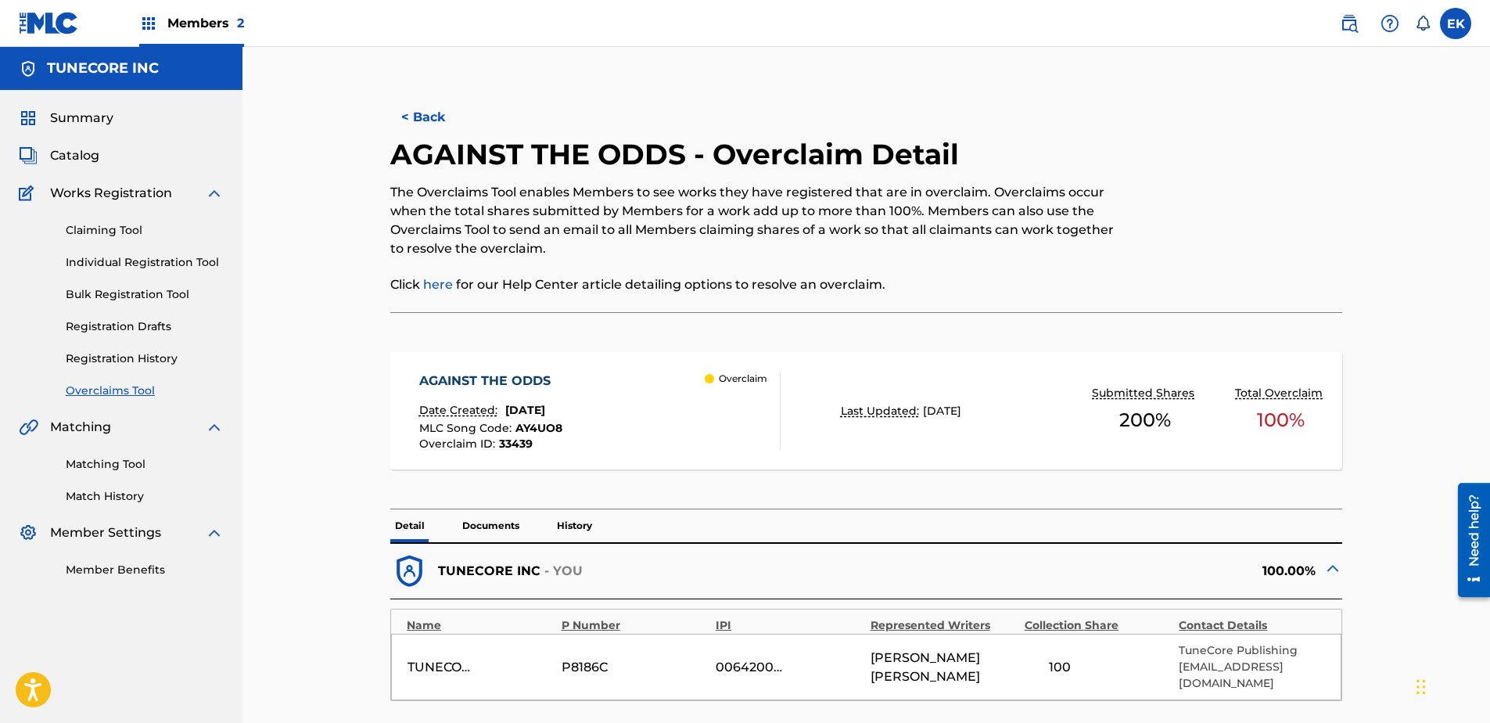
click at [418, 117] on button "< Back" at bounding box center [437, 117] width 94 height 39
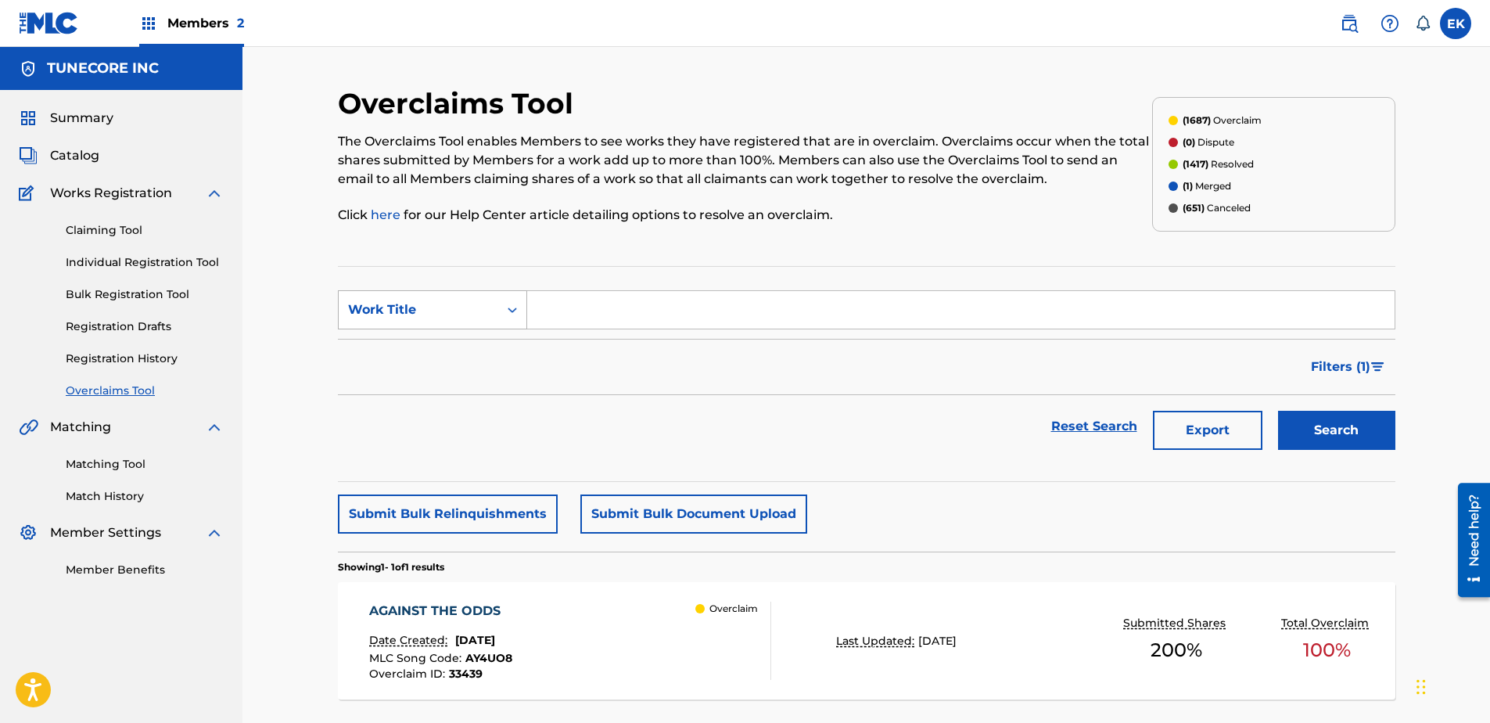
click at [500, 294] on div "Search Form" at bounding box center [512, 310] width 28 height 38
click at [490, 334] on div "MLC Song Code" at bounding box center [433, 348] width 188 height 39
click at [572, 321] on input "Search Form" at bounding box center [960, 310] width 867 height 38
paste input "MW3GNG"
type input "MW3GNG"
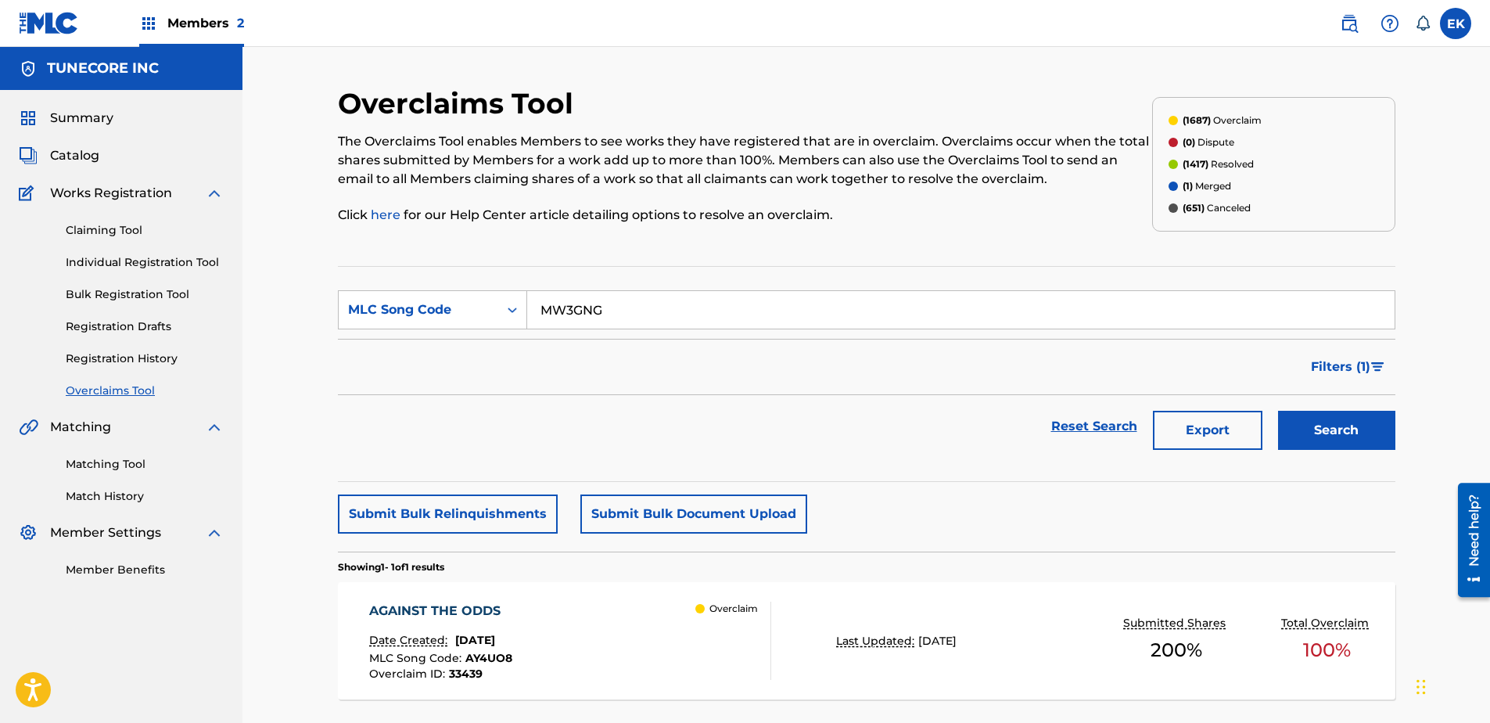
click at [1189, 423] on button "Search" at bounding box center [1336, 430] width 117 height 39
click at [740, 553] on div "Resolved" at bounding box center [736, 640] width 70 height 78
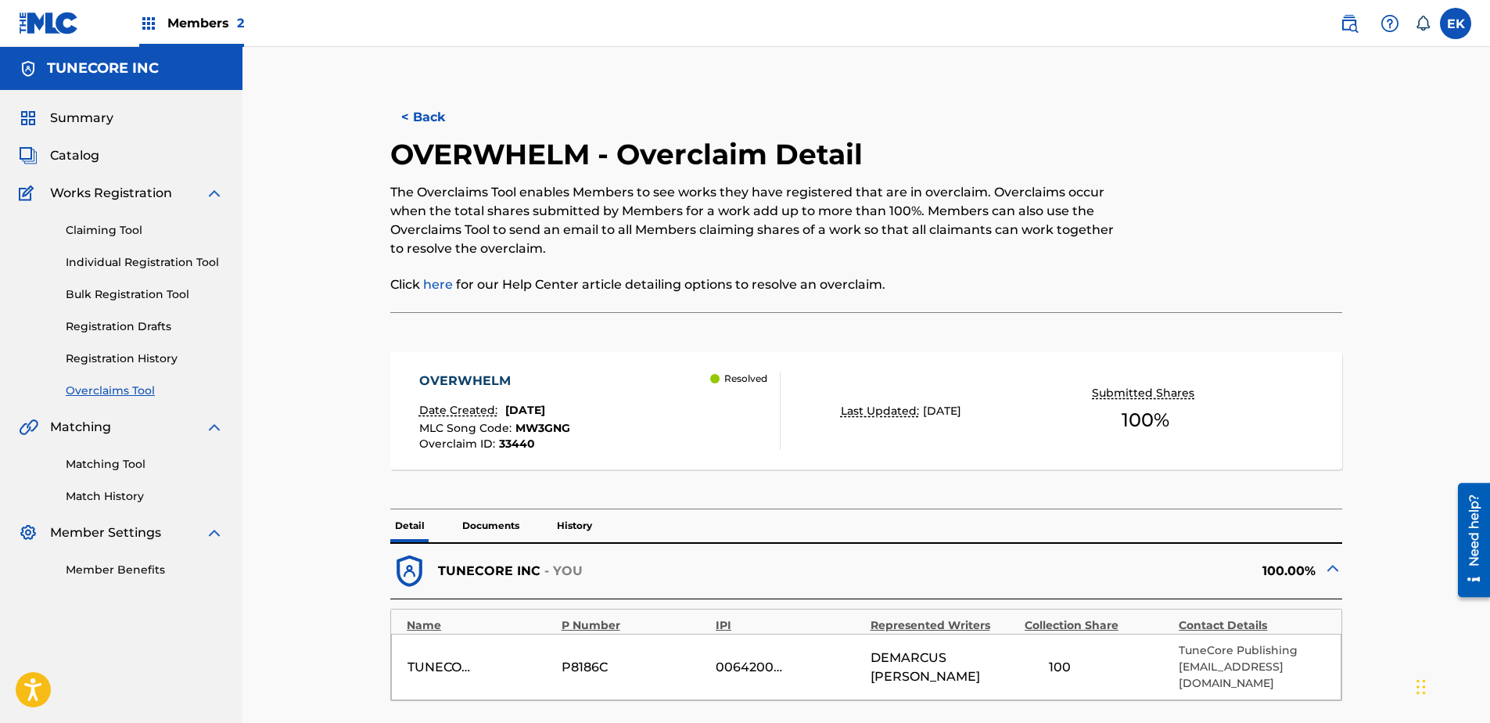
click at [432, 105] on button "< Back" at bounding box center [437, 117] width 94 height 39
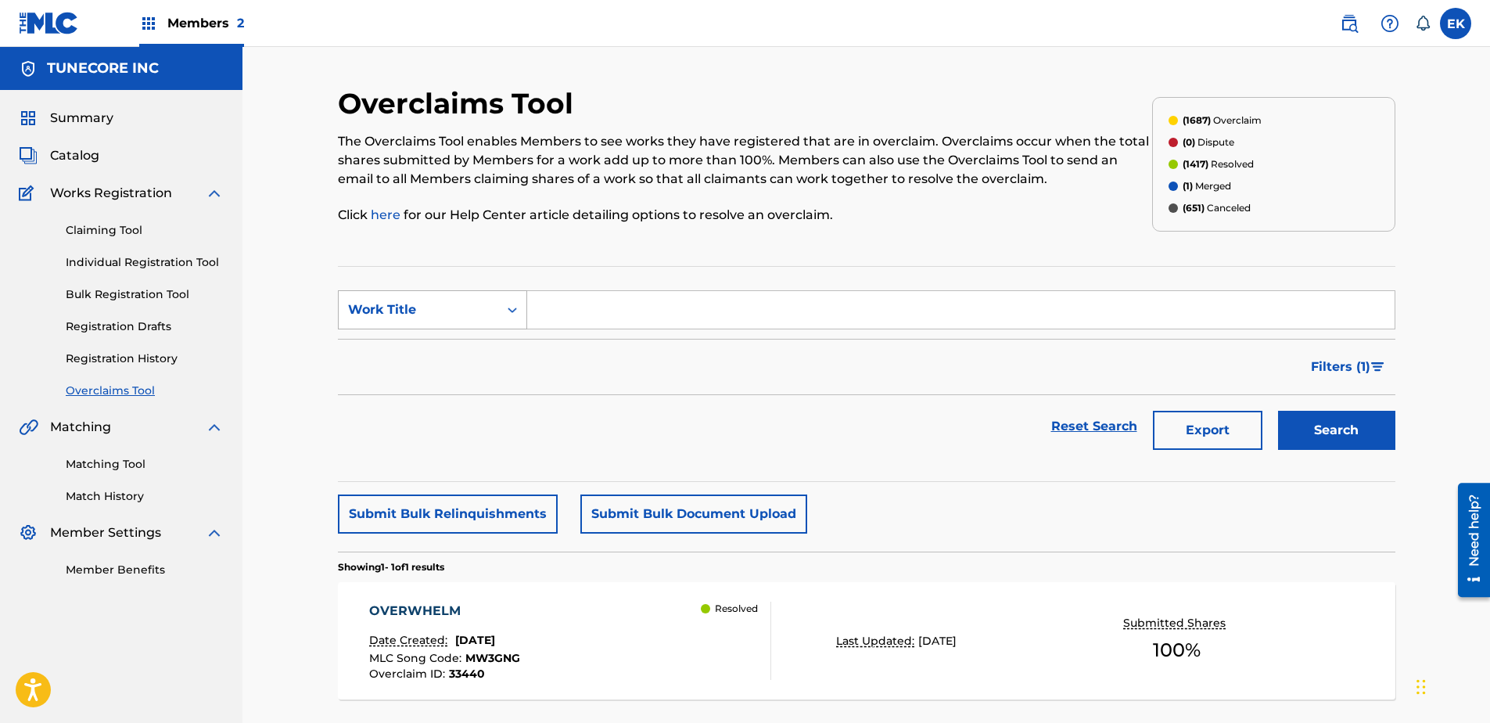
click at [481, 316] on div "Work Title" at bounding box center [418, 309] width 141 height 19
click at [473, 344] on div "MLC Song Code" at bounding box center [433, 348] width 188 height 39
click at [579, 315] on input "Search Form" at bounding box center [960, 310] width 867 height 38
paste input "S59TAN"
type input "S59TAN"
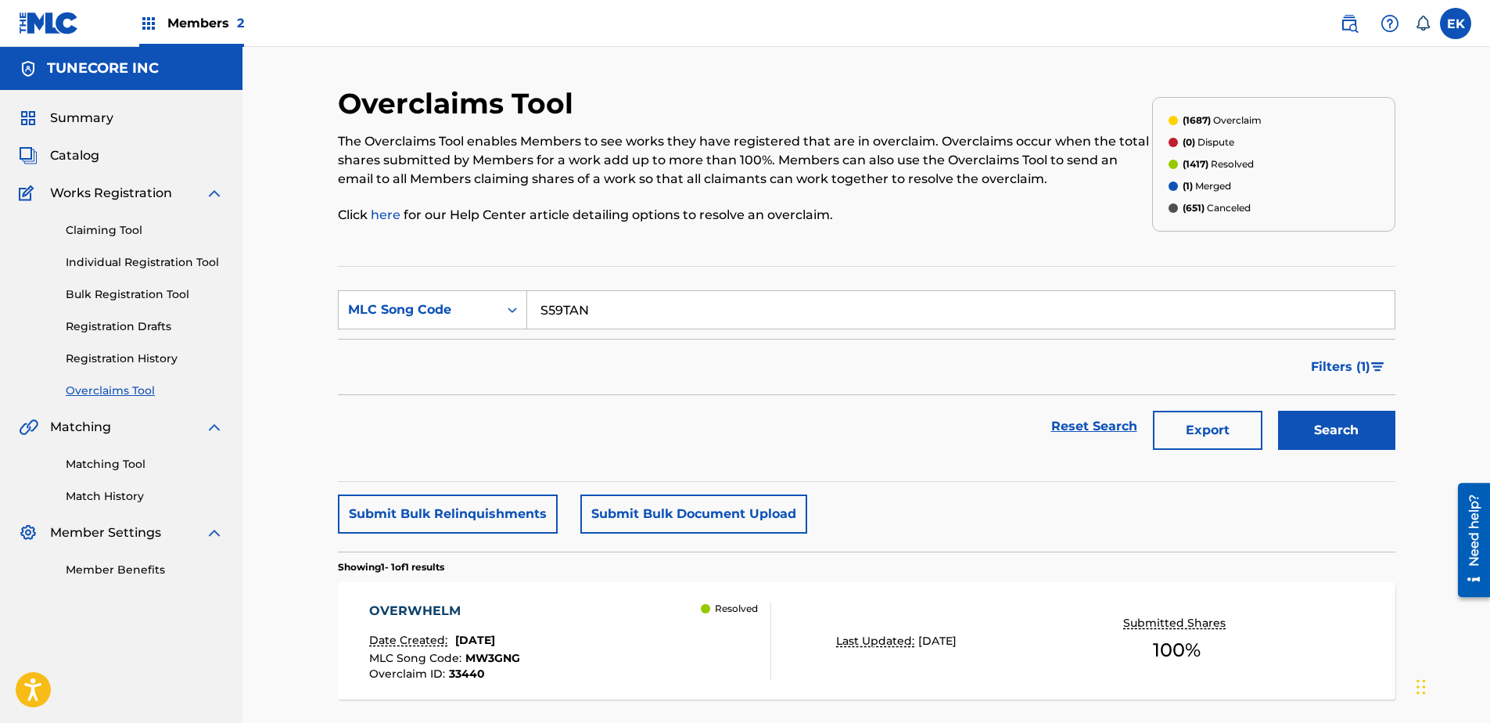
click at [1189, 422] on button "Search" at bounding box center [1336, 430] width 117 height 39
drag, startPoint x: 605, startPoint y: 310, endPoint x: 513, endPoint y: 312, distance: 91.5
click at [513, 312] on div "SearchWithCriteriad32e040b-c23e-4e46-9ce9-cbb2c2aa9da8 MLC Song Code S59TAN" at bounding box center [866, 309] width 1057 height 39
click at [663, 553] on div "SAVE IT FOR DAVID Date Created: August 22, 2025 MLC Song Code : S59TAN Overclai…" at bounding box center [570, 640] width 402 height 78
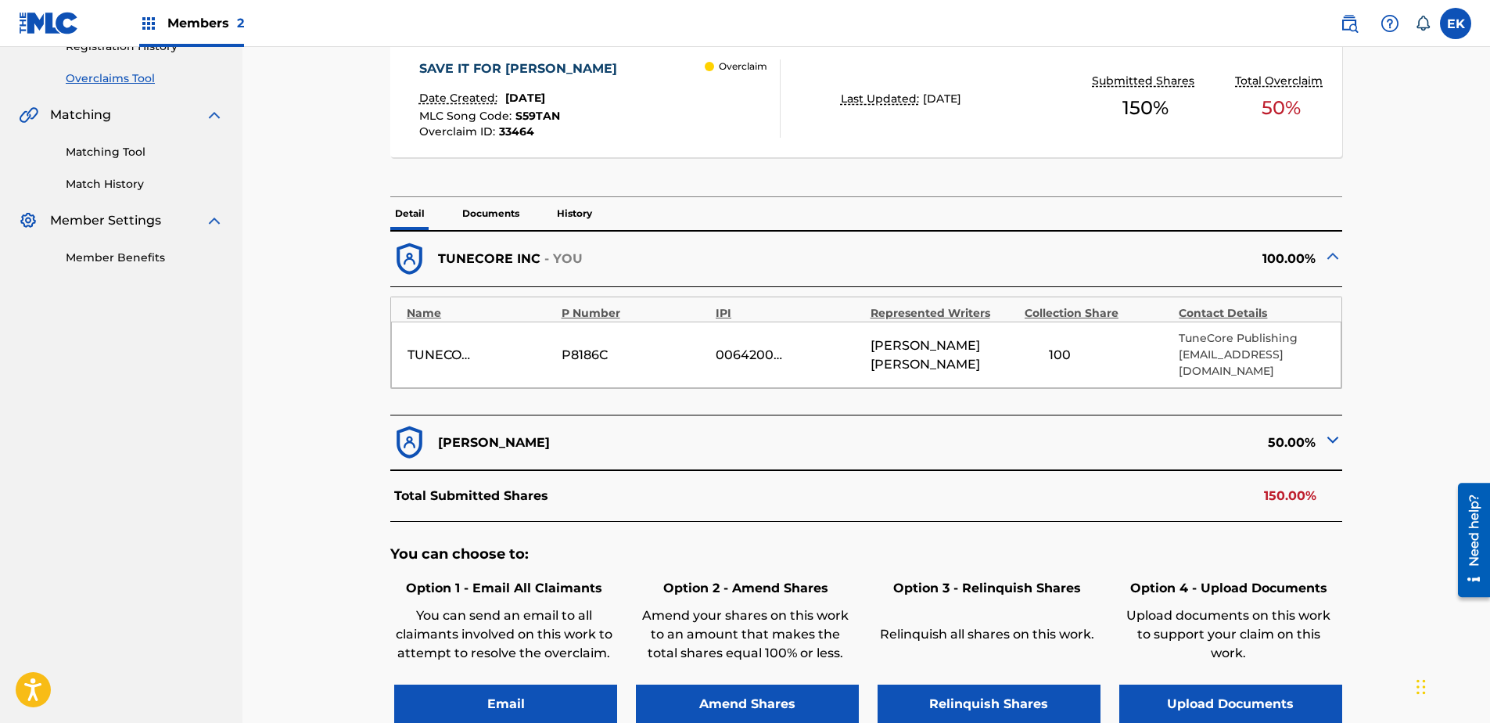
scroll to position [313, 0]
click at [1189, 553] on button "Upload Documents" at bounding box center [1230, 703] width 223 height 39
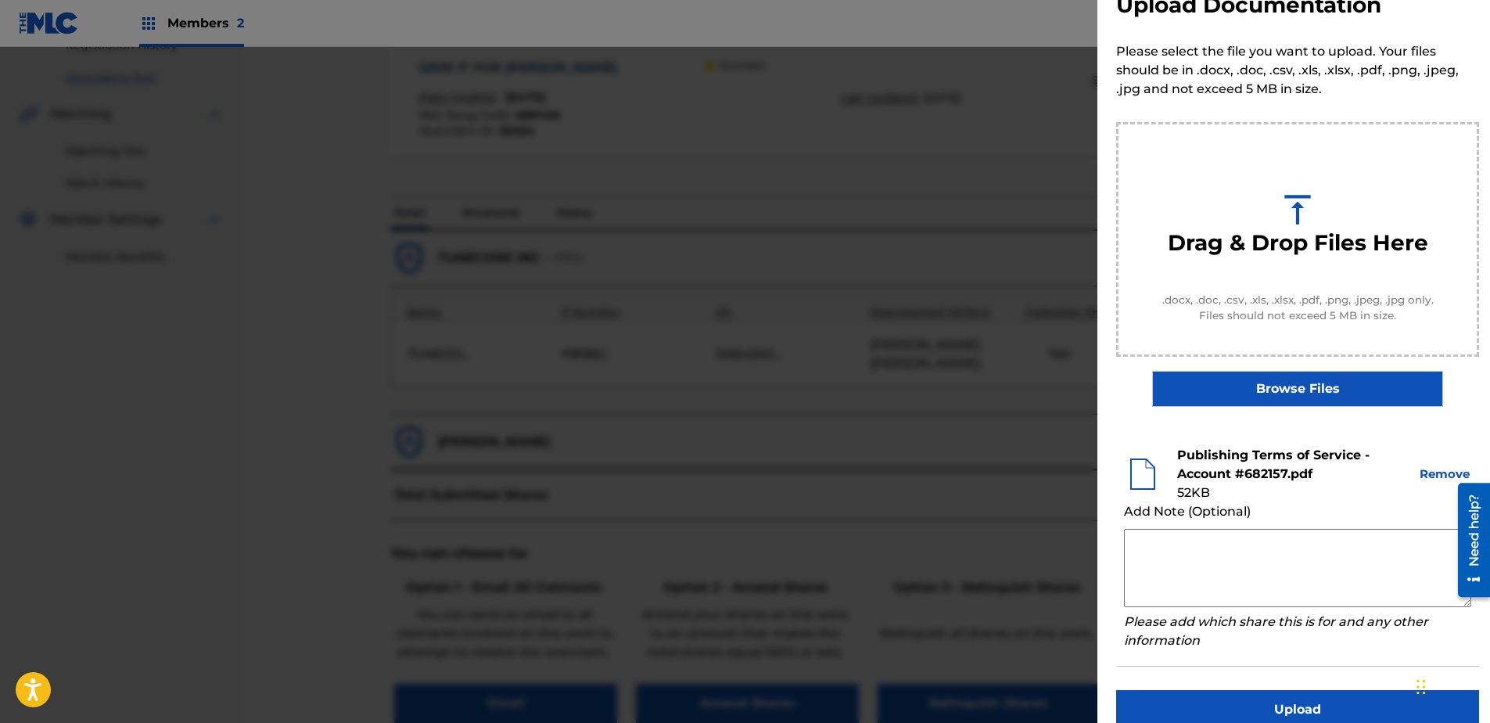
scroll to position [71, 0]
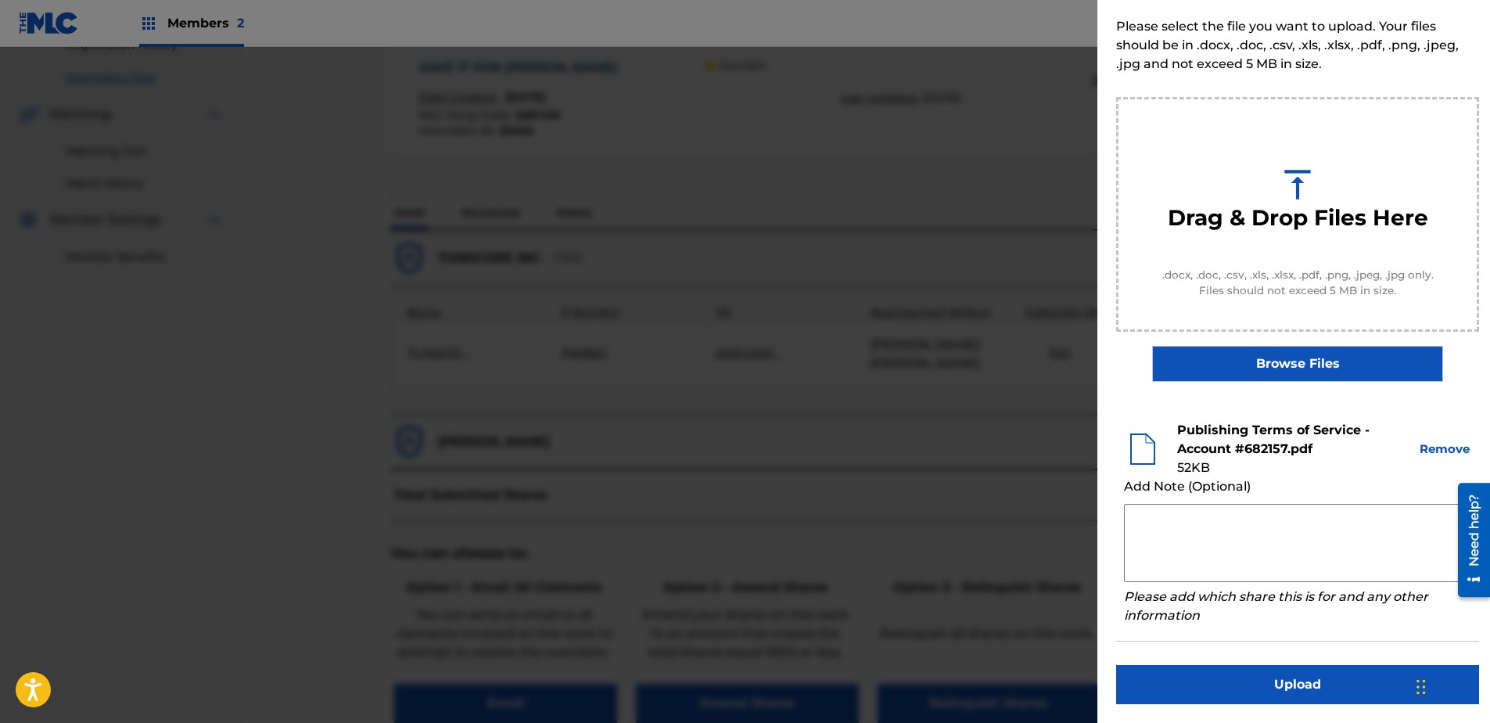
click at [1189, 553] on button "Upload" at bounding box center [1297, 684] width 363 height 39
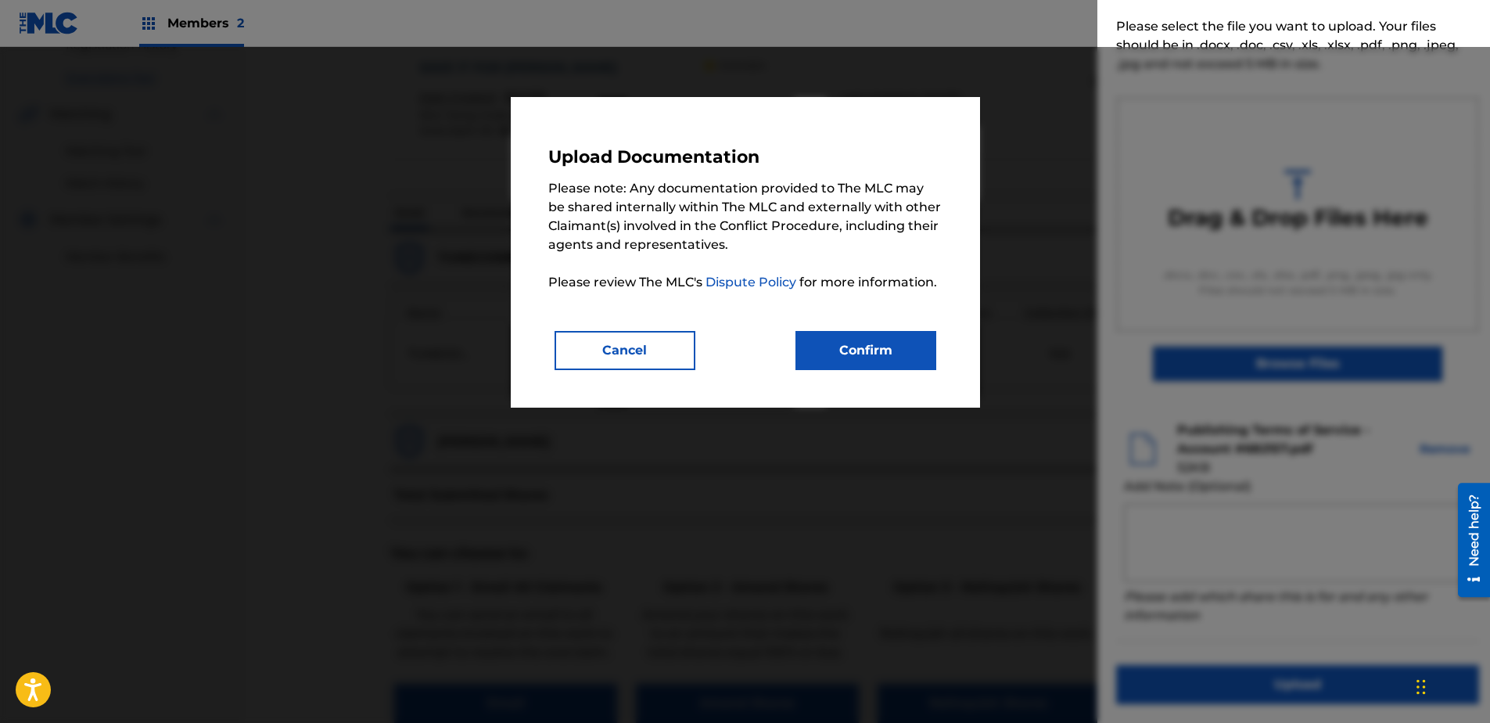
click at [847, 341] on button "Confirm" at bounding box center [865, 350] width 141 height 39
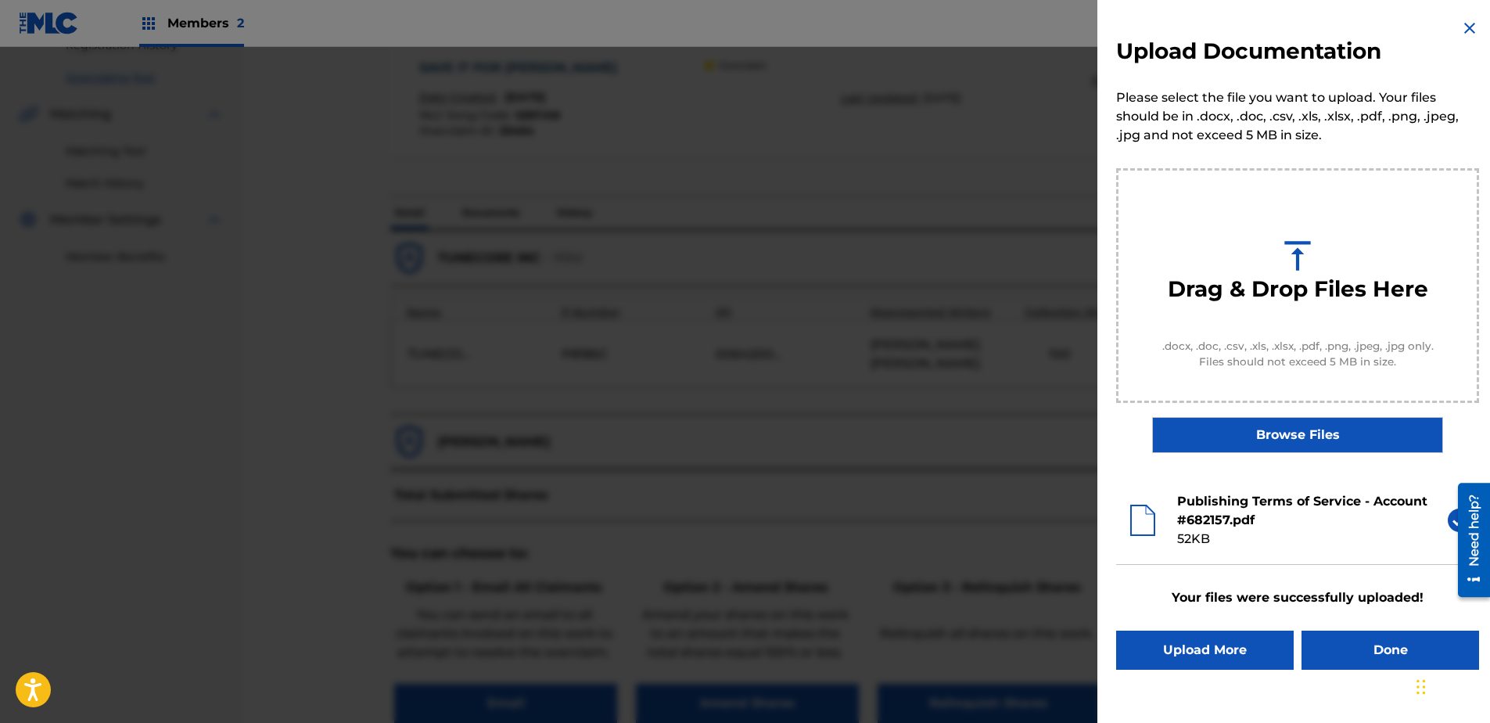
scroll to position [0, 0]
click at [1189, 553] on button "Done" at bounding box center [1390, 649] width 178 height 39
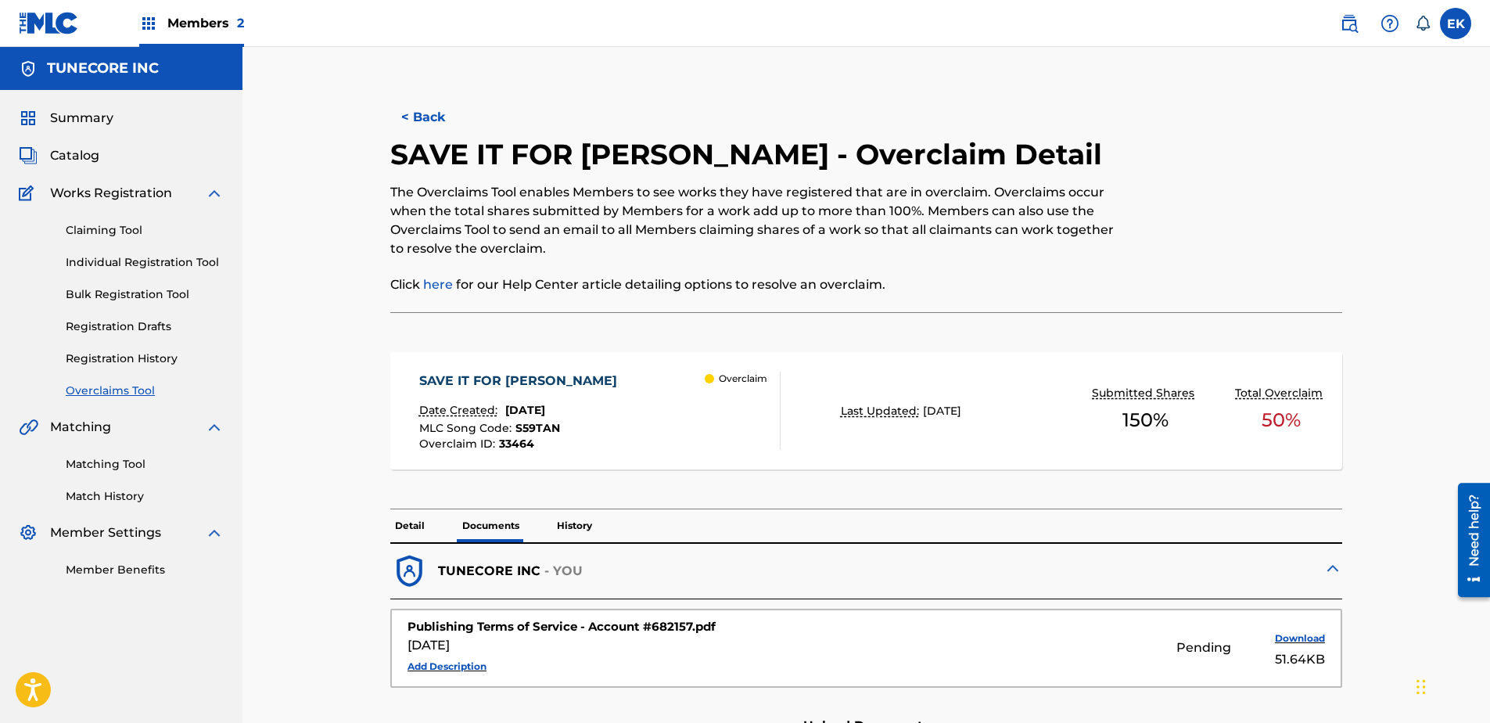
click at [405, 518] on p "Detail" at bounding box center [409, 525] width 39 height 33
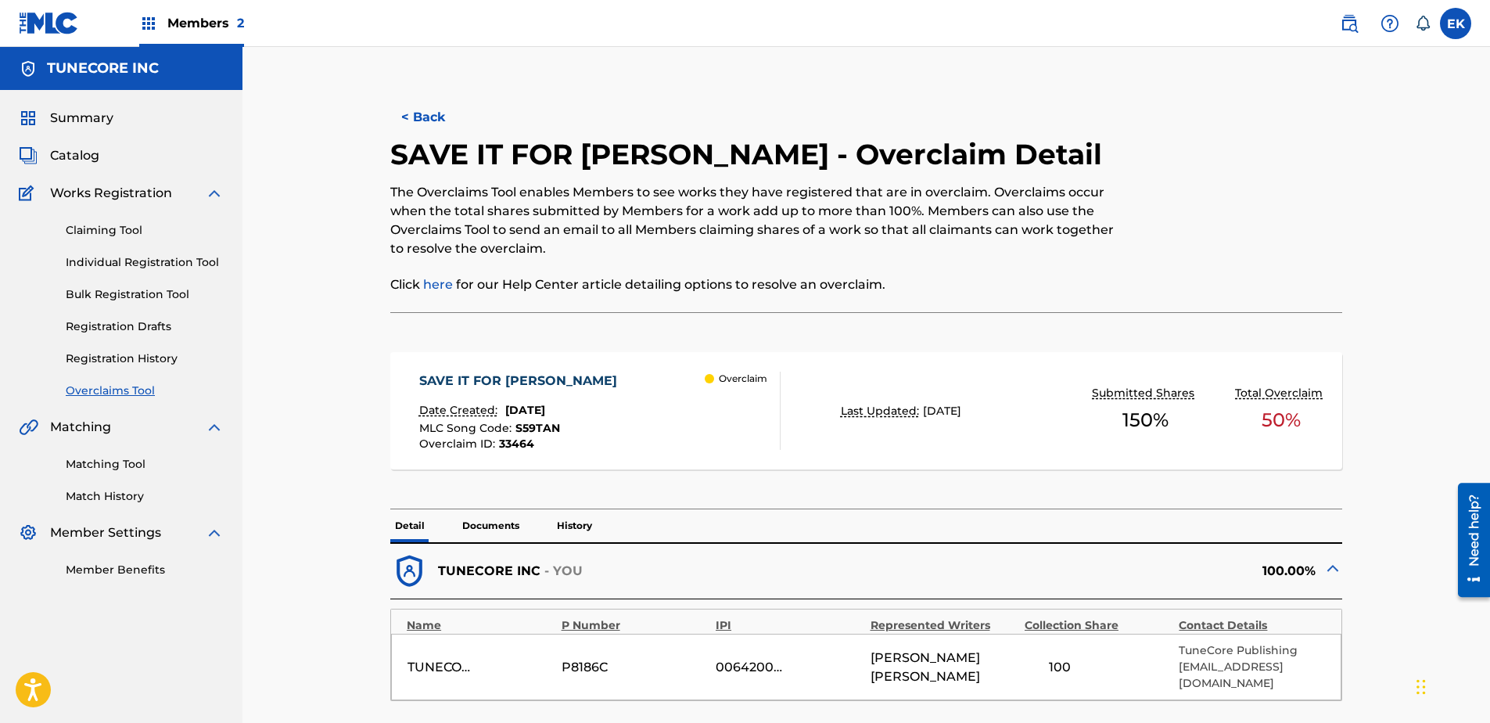
click at [421, 113] on button "< Back" at bounding box center [437, 117] width 94 height 39
click at [425, 113] on button "< Back" at bounding box center [437, 117] width 94 height 39
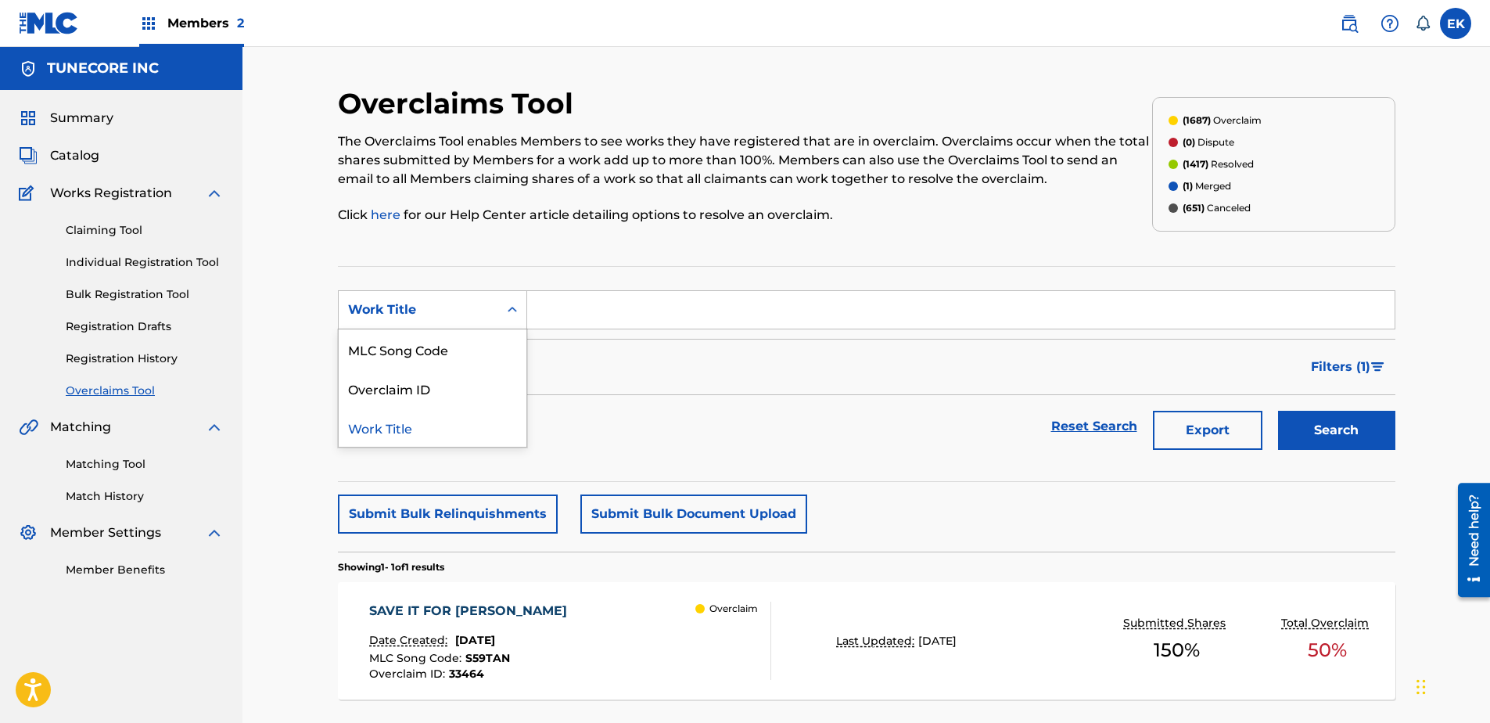
click at [474, 292] on div "Work Title" at bounding box center [432, 309] width 189 height 39
click at [449, 357] on div "MLC Song Code" at bounding box center [433, 348] width 188 height 39
click at [582, 312] on input "Search Form" at bounding box center [960, 310] width 867 height 38
paste input "BE0Y8A"
type input "BE0Y8A"
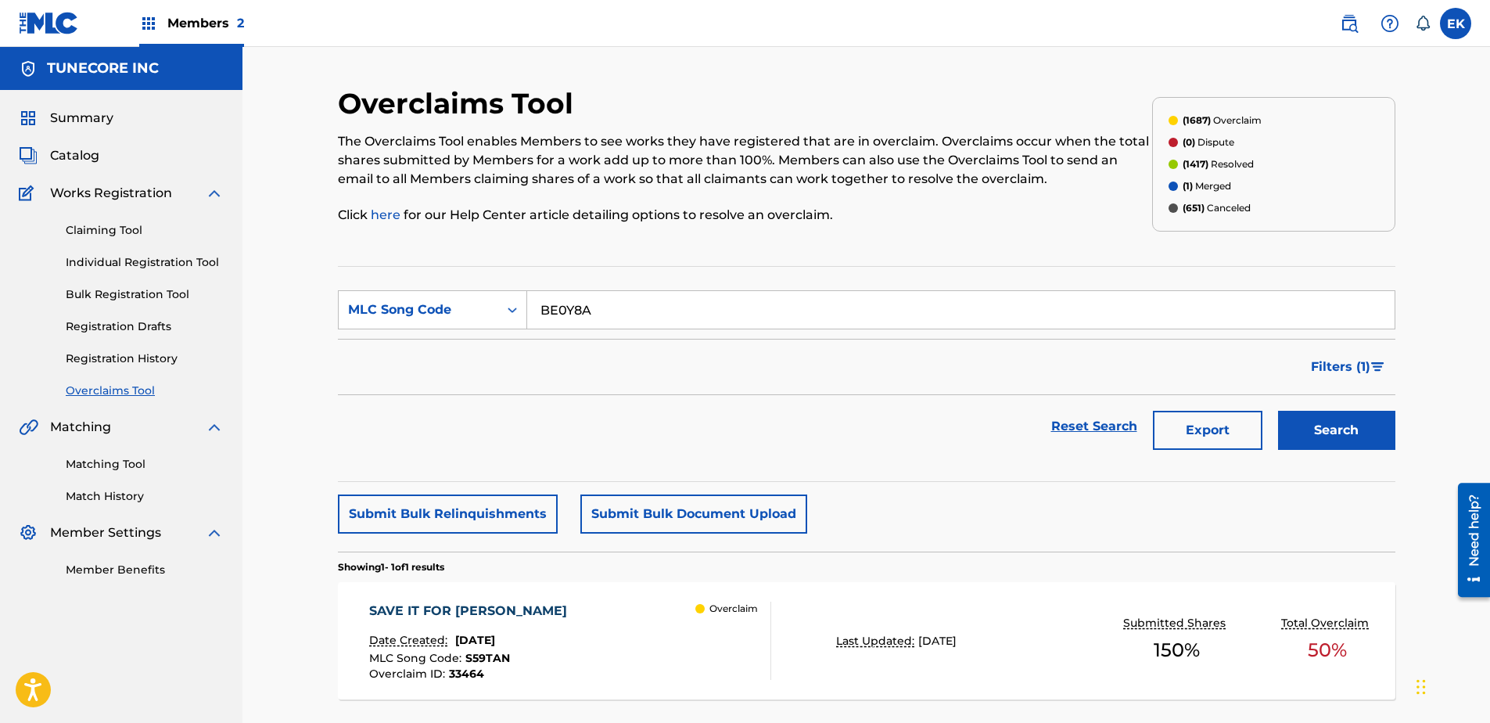
click at [1189, 429] on button "Search" at bounding box center [1336, 430] width 117 height 39
click at [831, 553] on div "BAKK DOOR SCREEN Date Created: August 22, 2025 MLC Song Code : BE0Y8A Overclaim…" at bounding box center [866, 640] width 1057 height 117
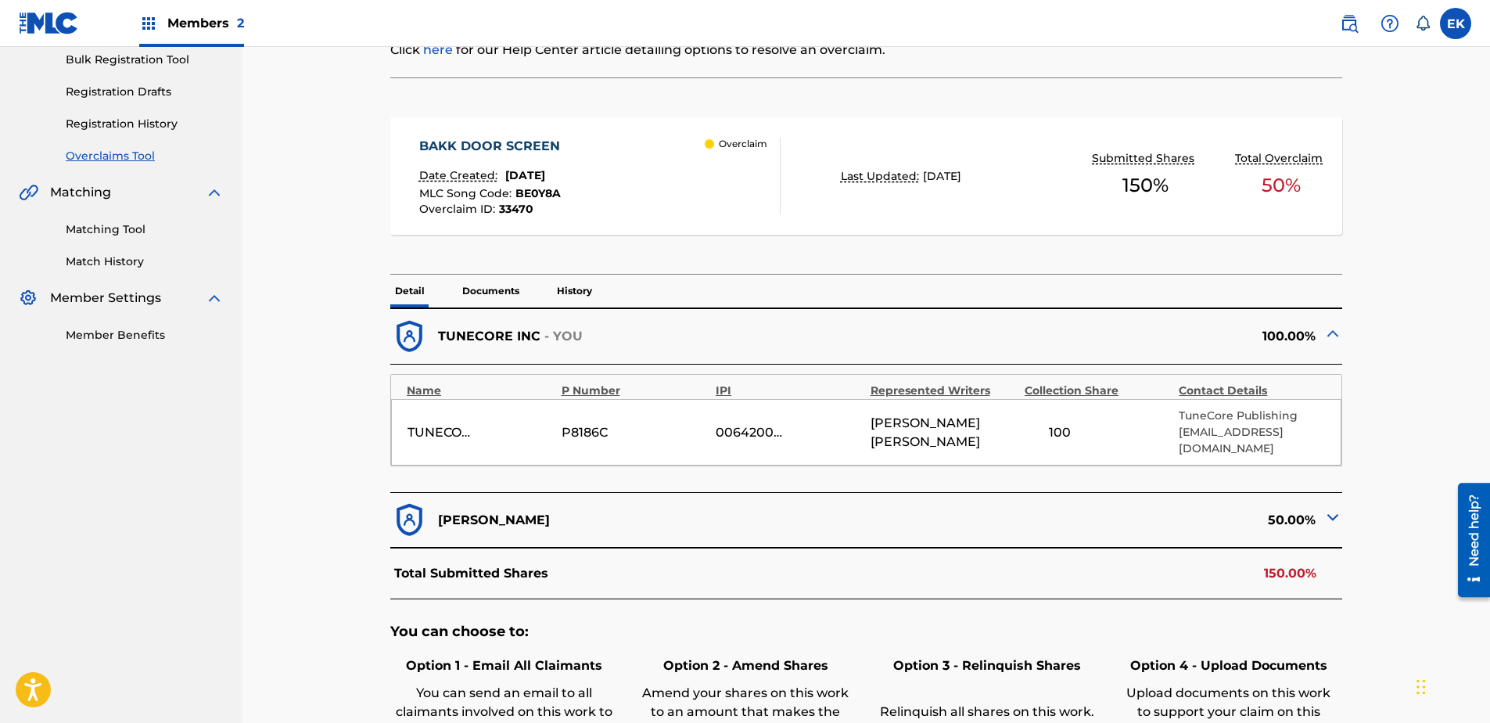
scroll to position [391, 0]
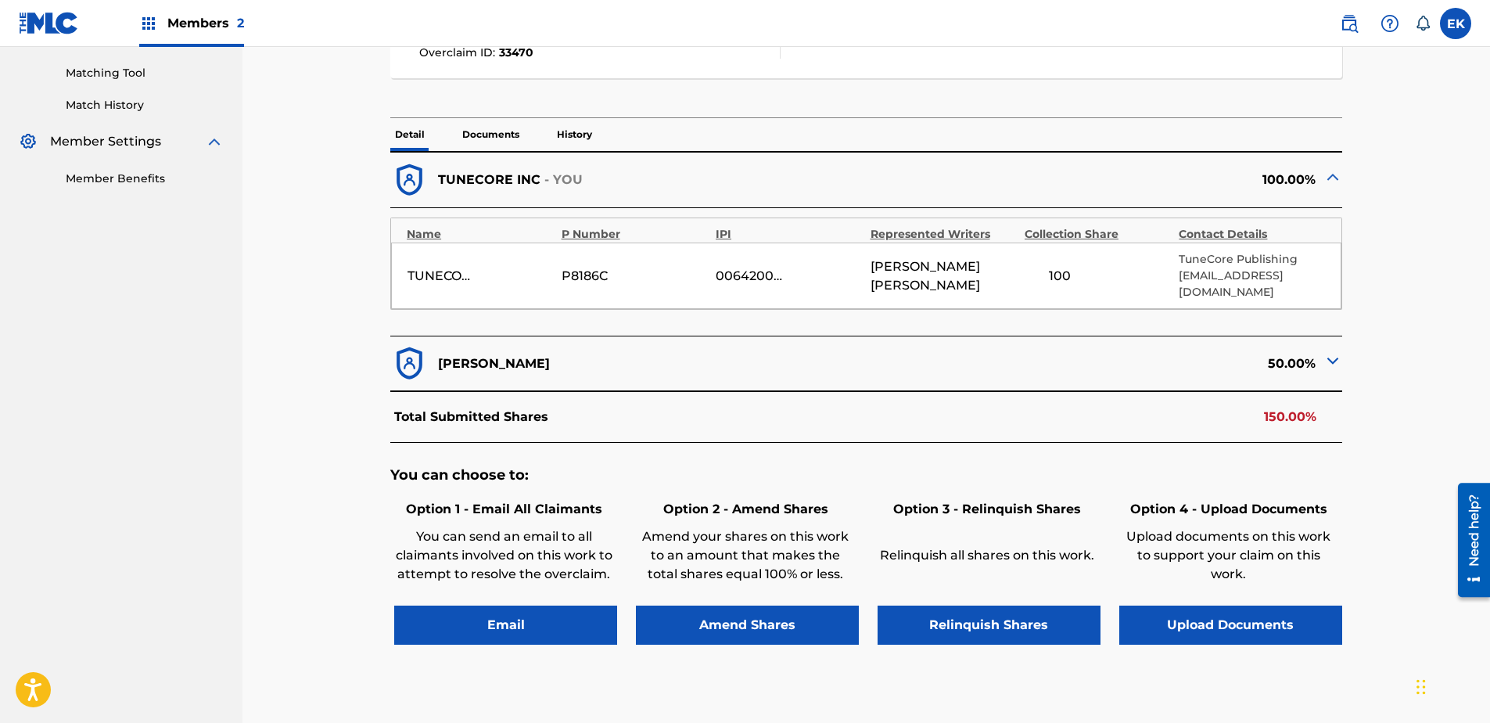
click at [1189, 553] on button "Upload Documents" at bounding box center [1230, 624] width 223 height 39
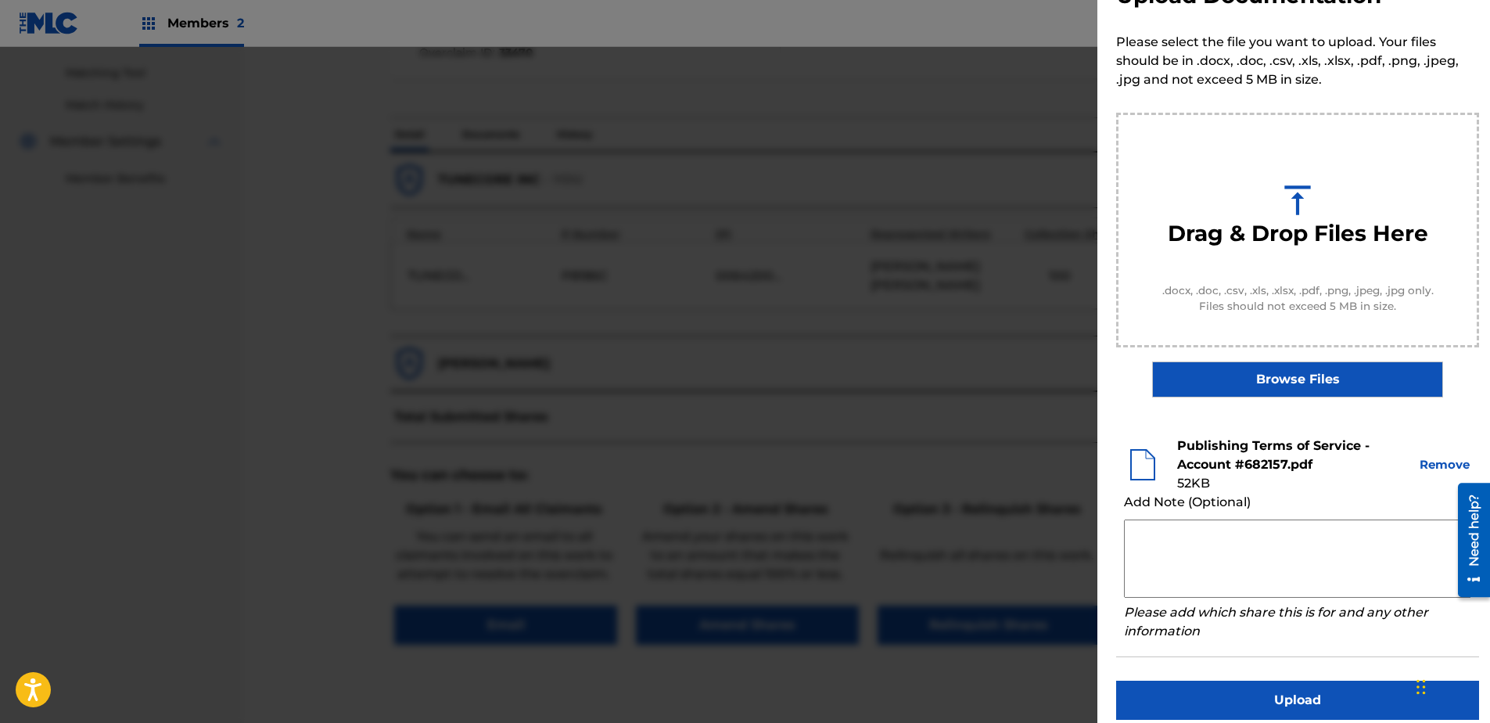
scroll to position [71, 0]
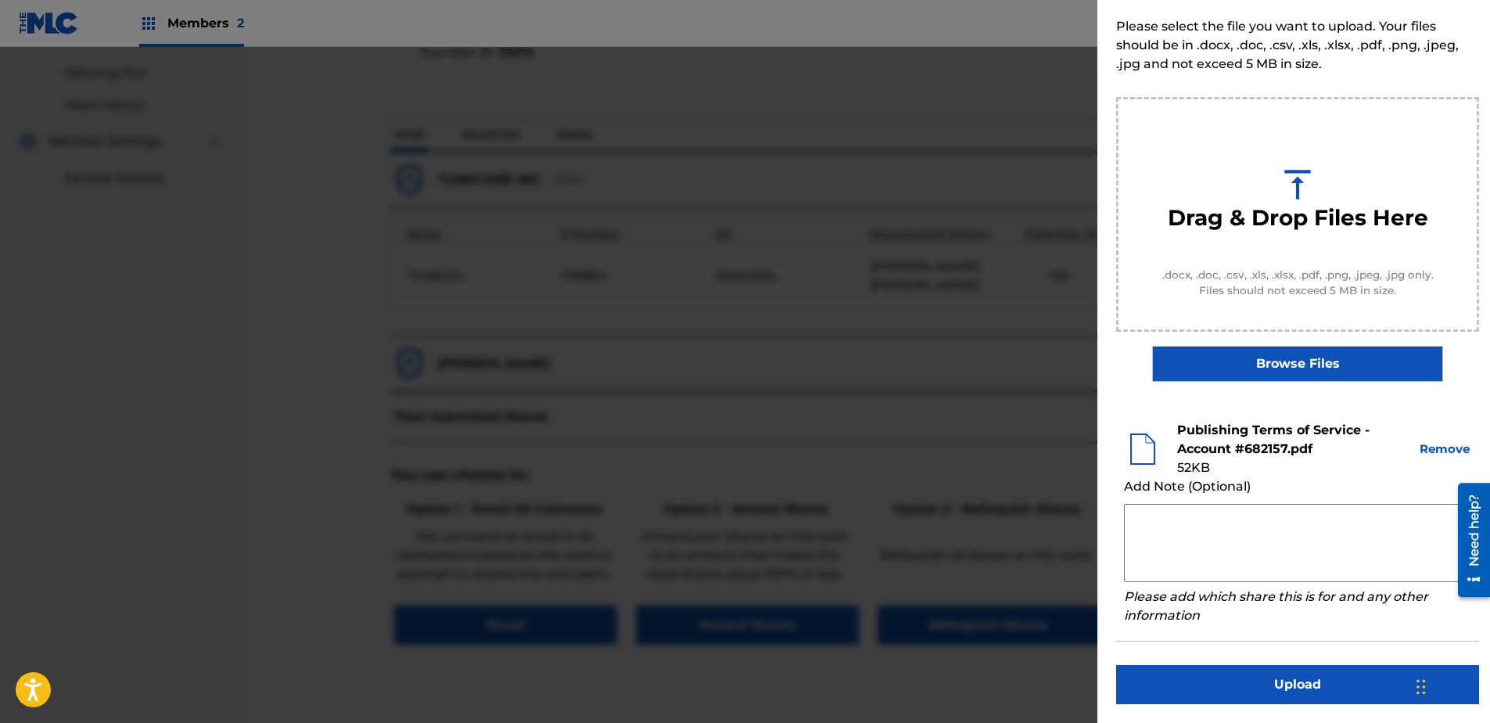
click at [1189, 553] on button "Upload" at bounding box center [1297, 684] width 363 height 39
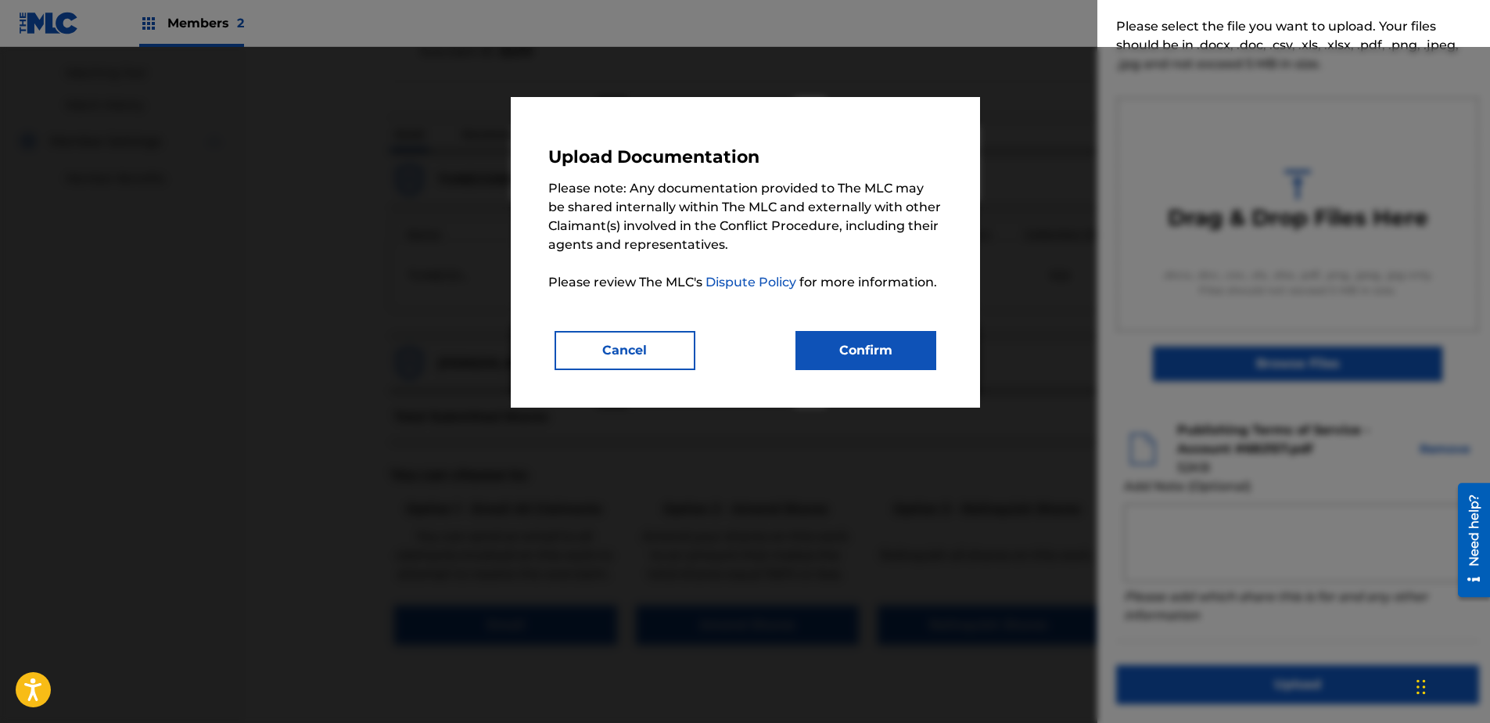
click at [869, 350] on button "Confirm" at bounding box center [865, 350] width 141 height 39
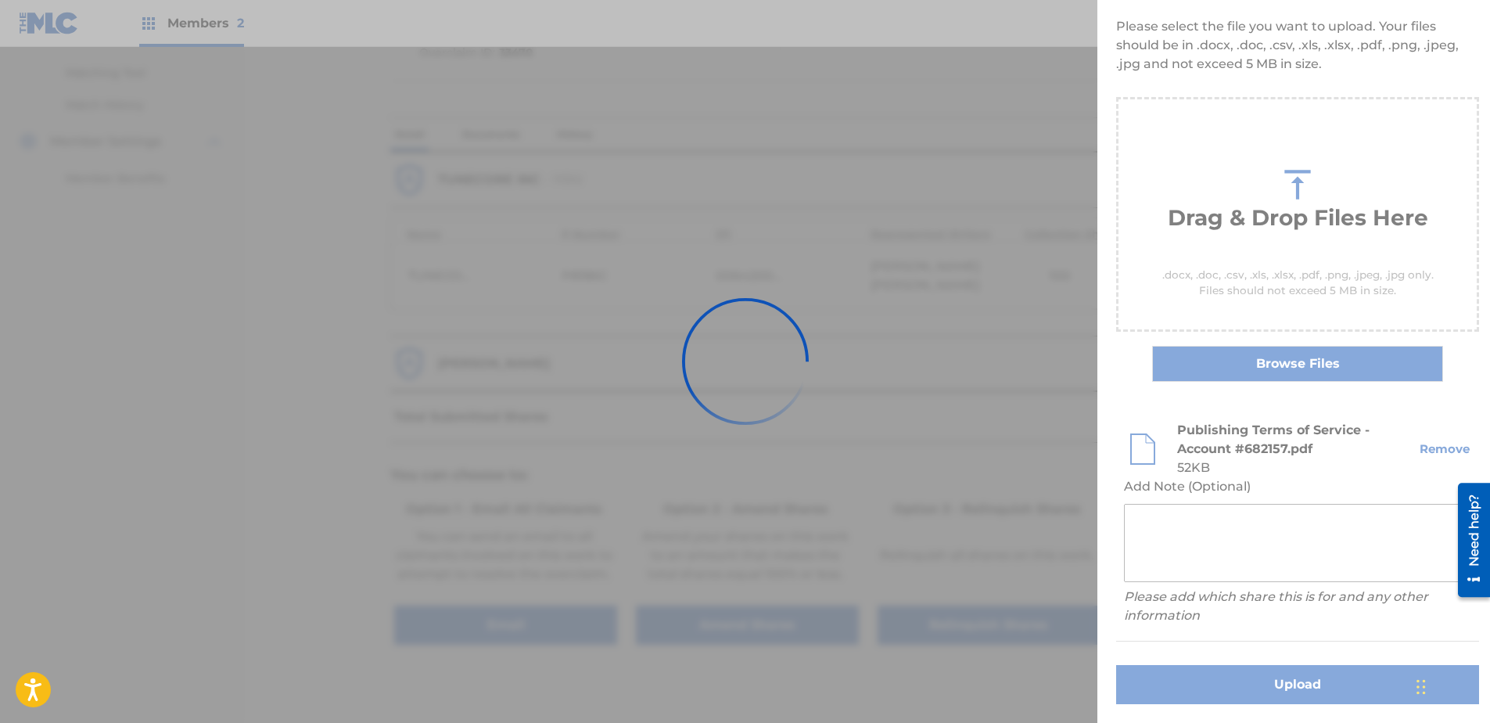
scroll to position [0, 0]
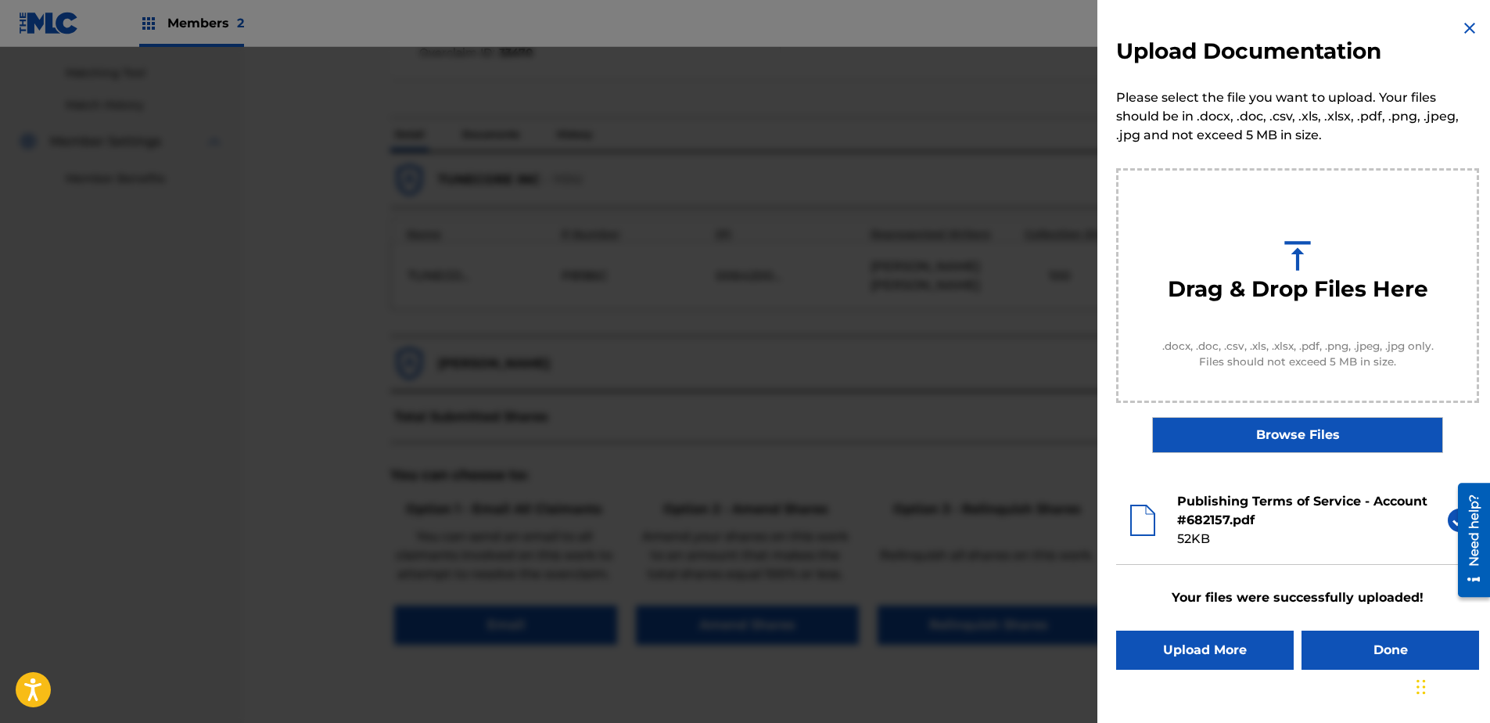
click at [1189, 553] on button "Done" at bounding box center [1390, 649] width 178 height 39
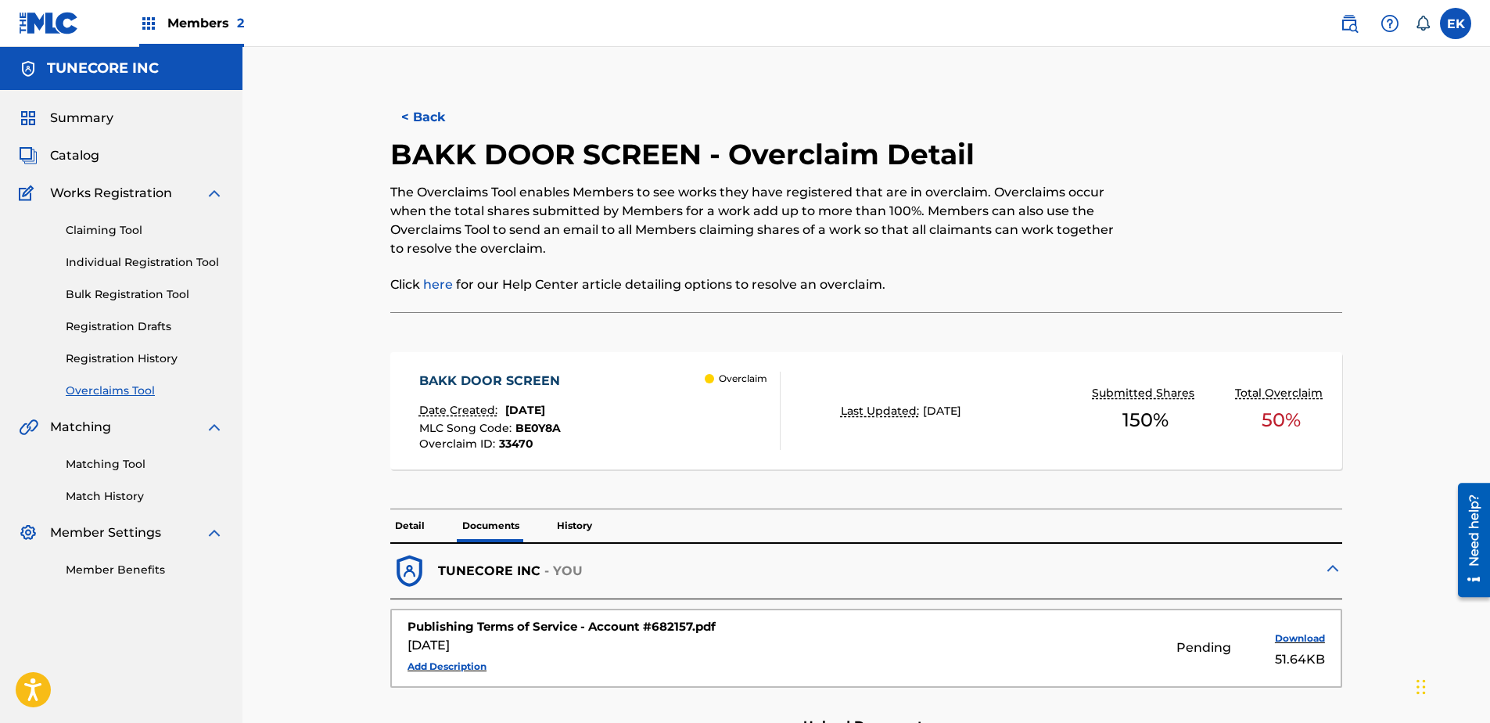
click at [416, 106] on button "< Back" at bounding box center [437, 117] width 94 height 39
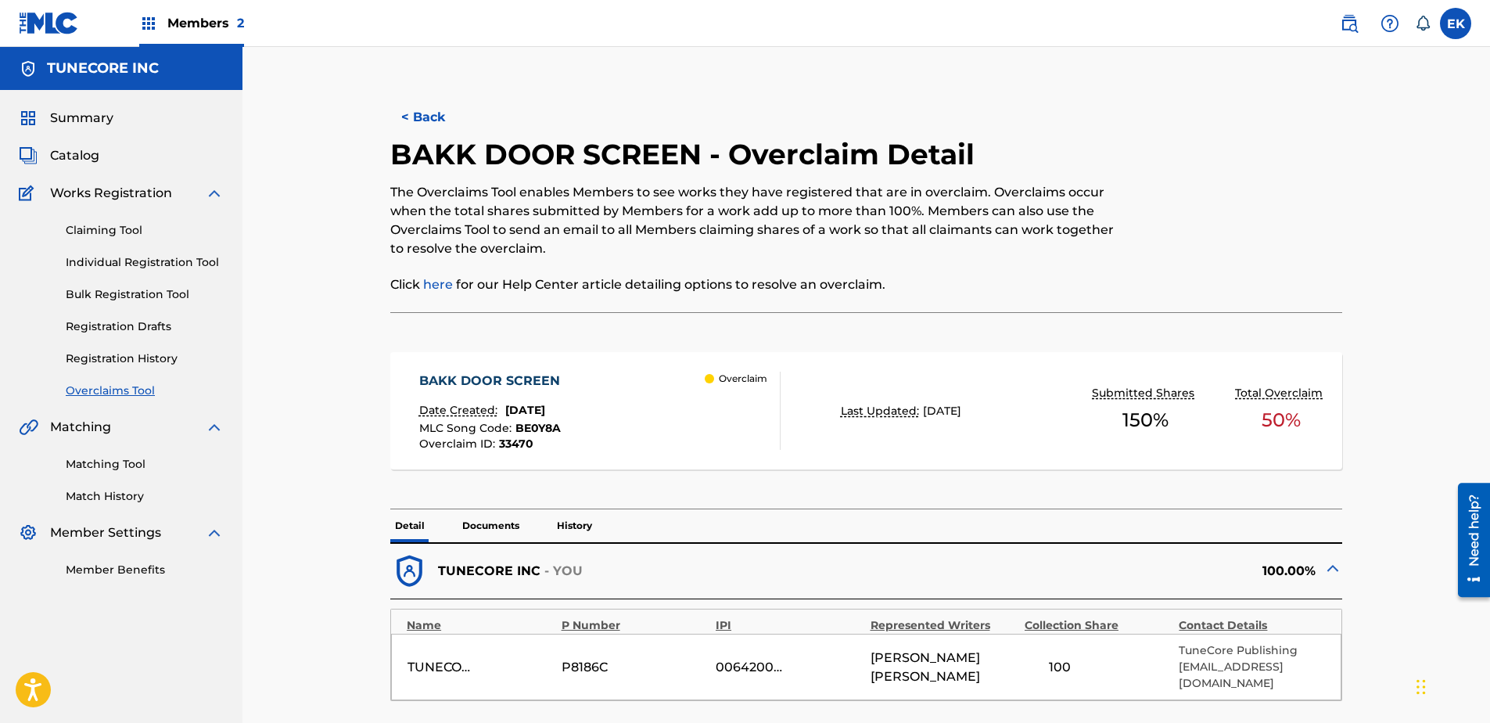
click at [431, 122] on button "< Back" at bounding box center [437, 117] width 94 height 39
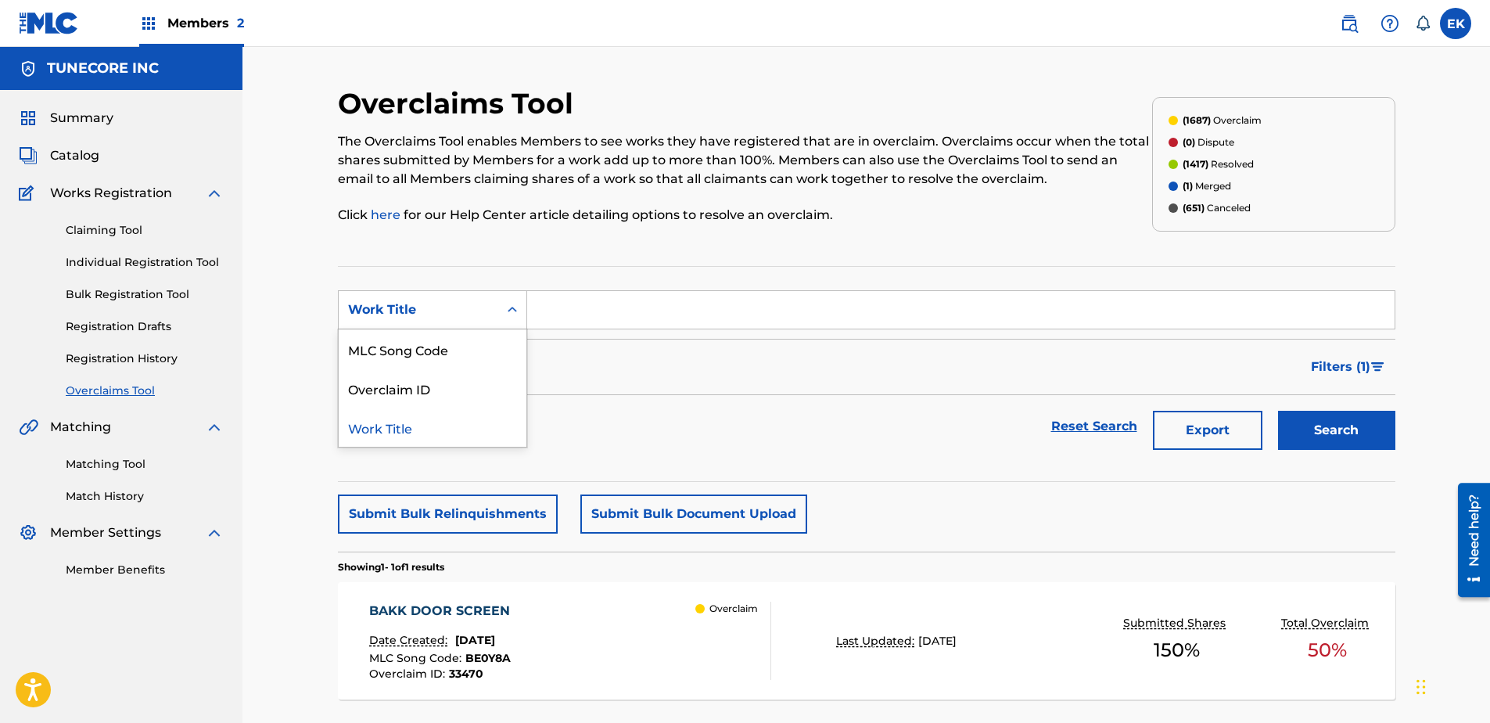
click at [478, 305] on div "Work Title" at bounding box center [418, 309] width 141 height 19
click at [451, 339] on div "MLC Song Code" at bounding box center [433, 348] width 188 height 39
click at [548, 316] on input "Search Form" at bounding box center [960, 310] width 867 height 38
paste input "BE0Y6O"
type input "BE0Y6O"
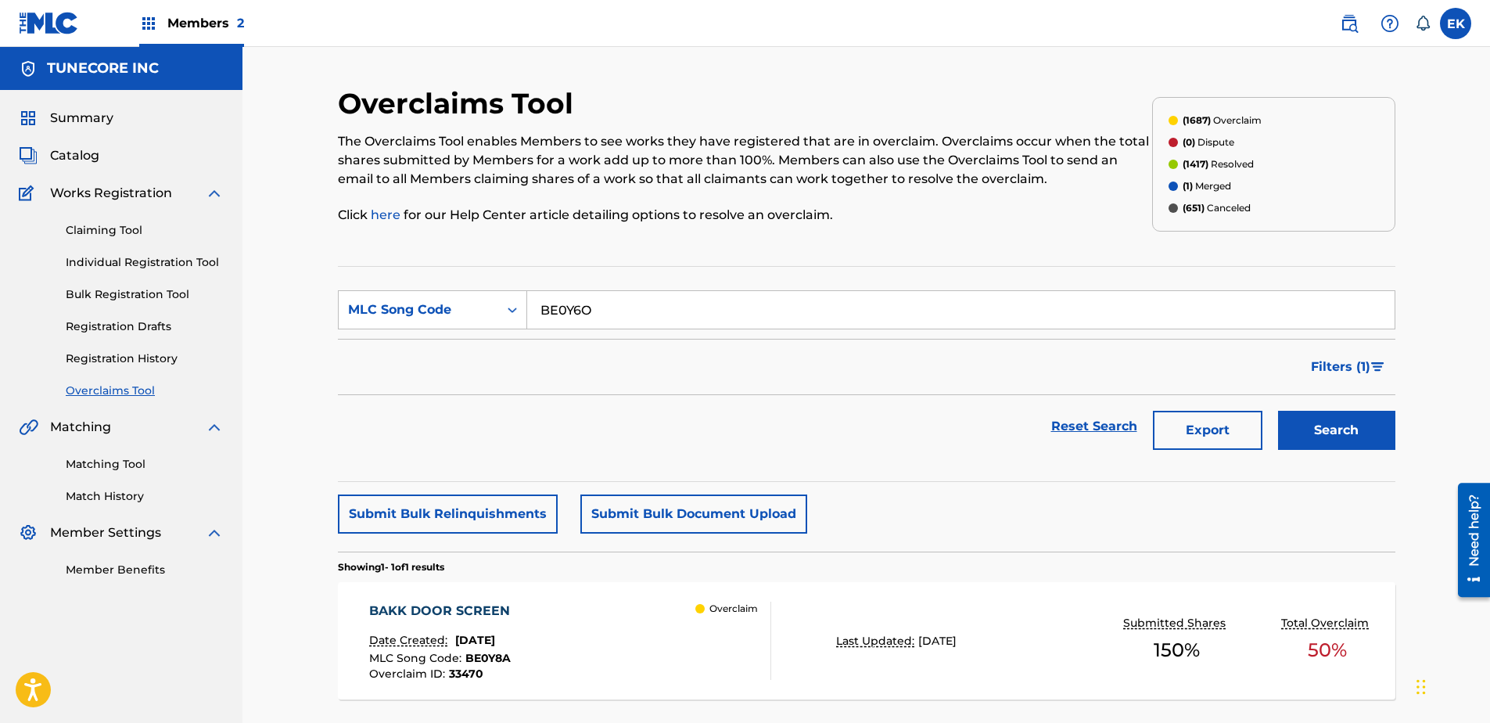
click at [1189, 425] on button "Search" at bounding box center [1336, 430] width 117 height 39
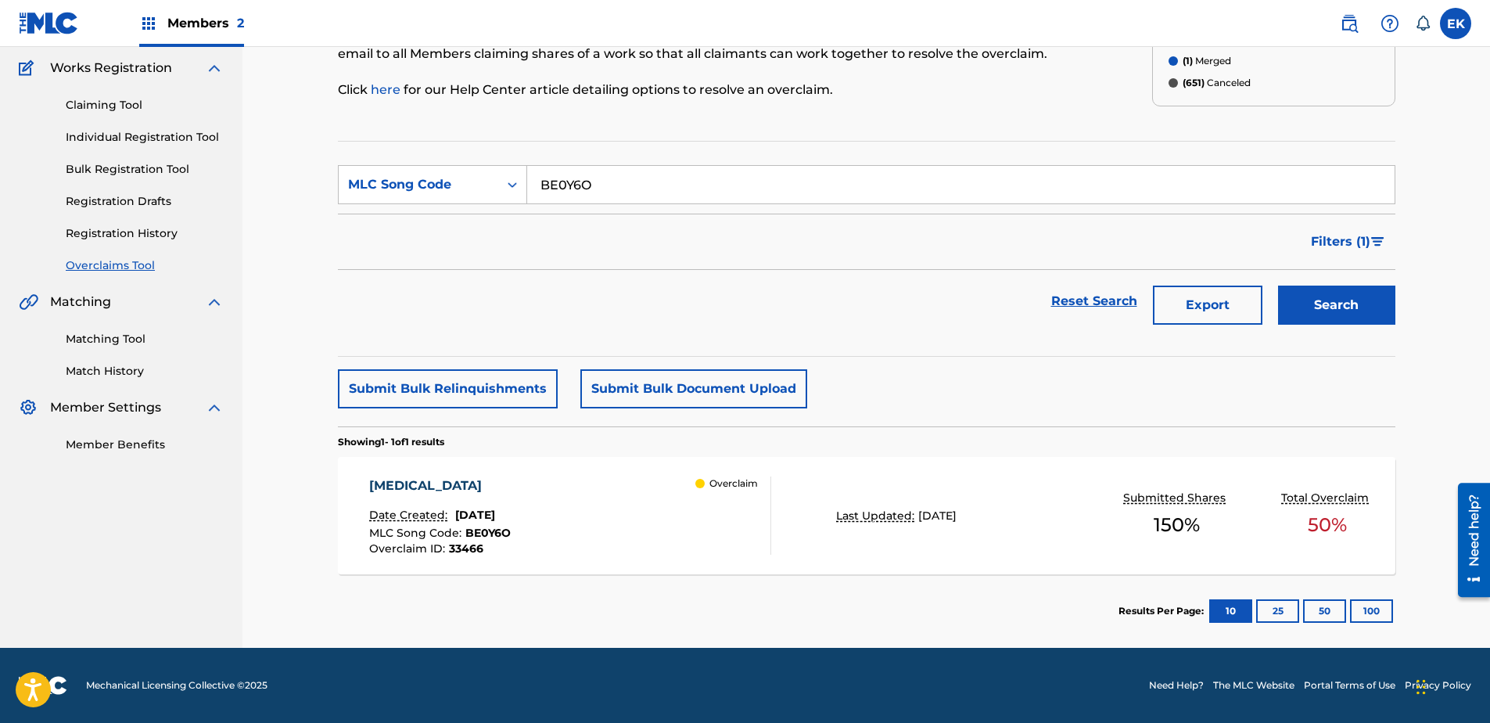
click at [730, 544] on div "Overclaim" at bounding box center [732, 515] width 75 height 78
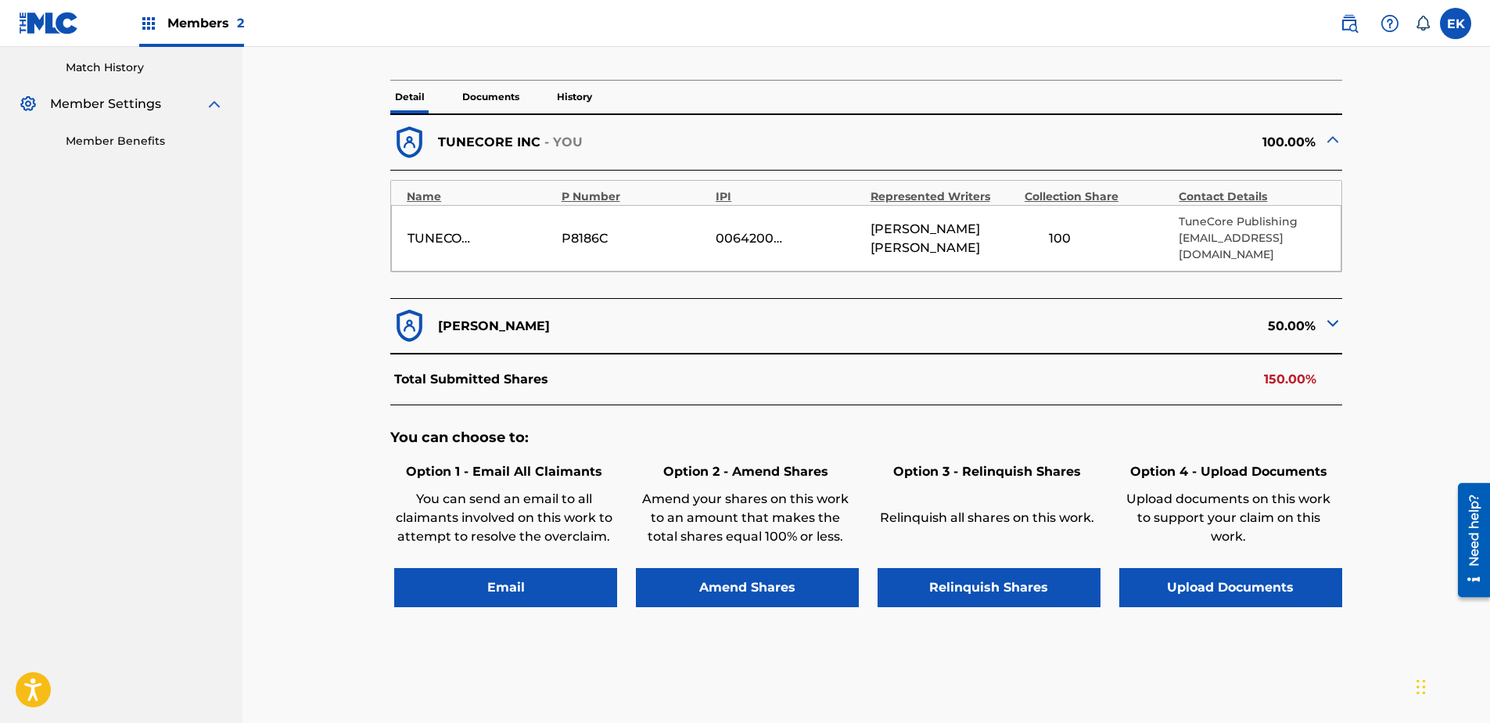
scroll to position [489, 0]
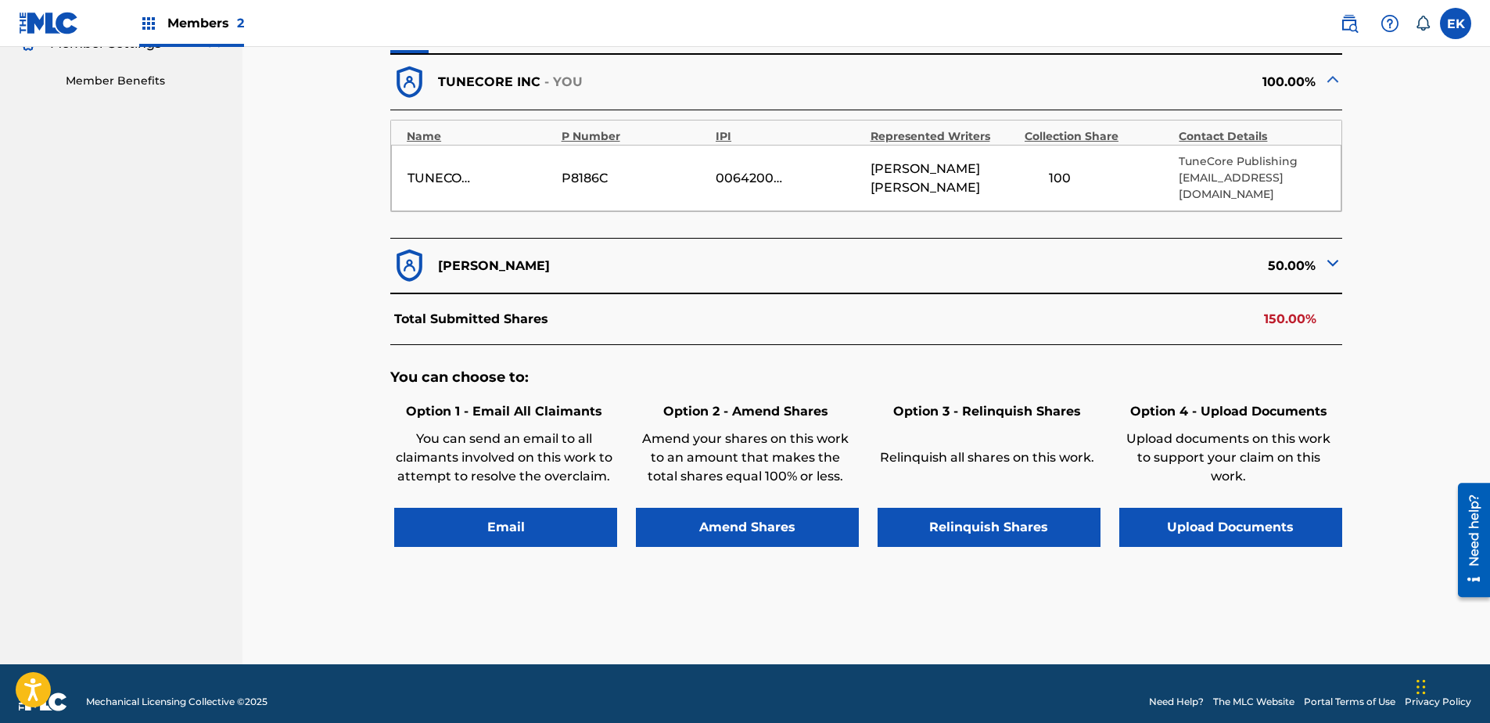
click at [1189, 508] on button "Upload Documents" at bounding box center [1230, 527] width 223 height 39
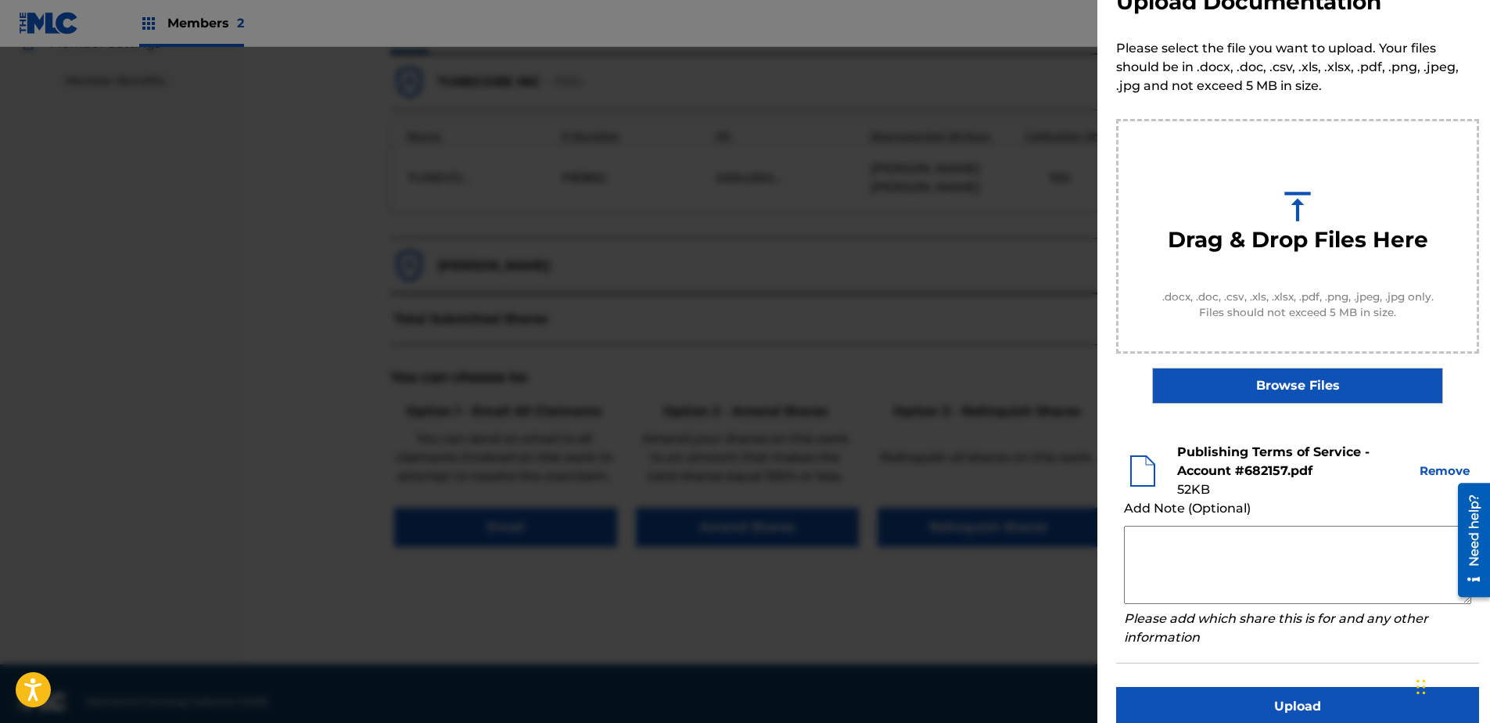
scroll to position [71, 0]
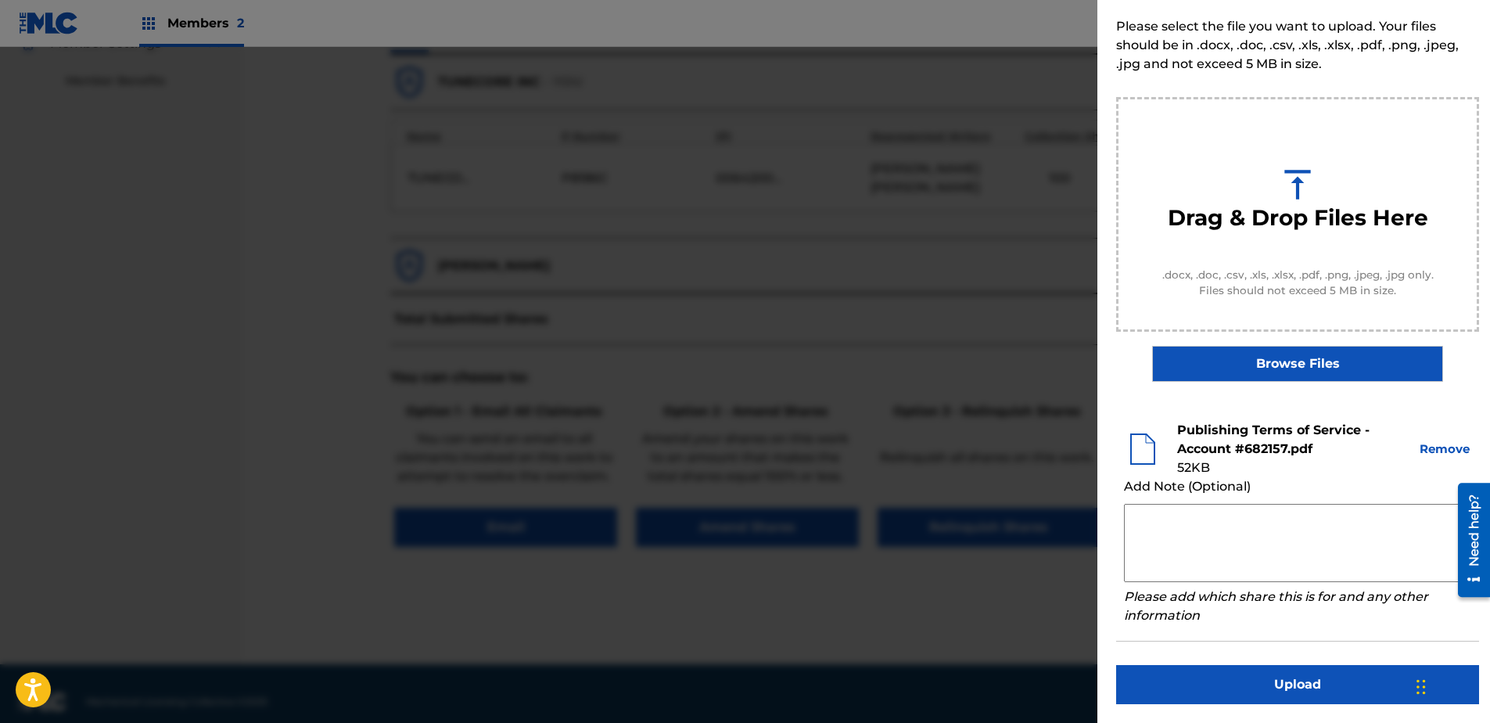
click at [1189, 553] on button "Upload" at bounding box center [1297, 684] width 363 height 39
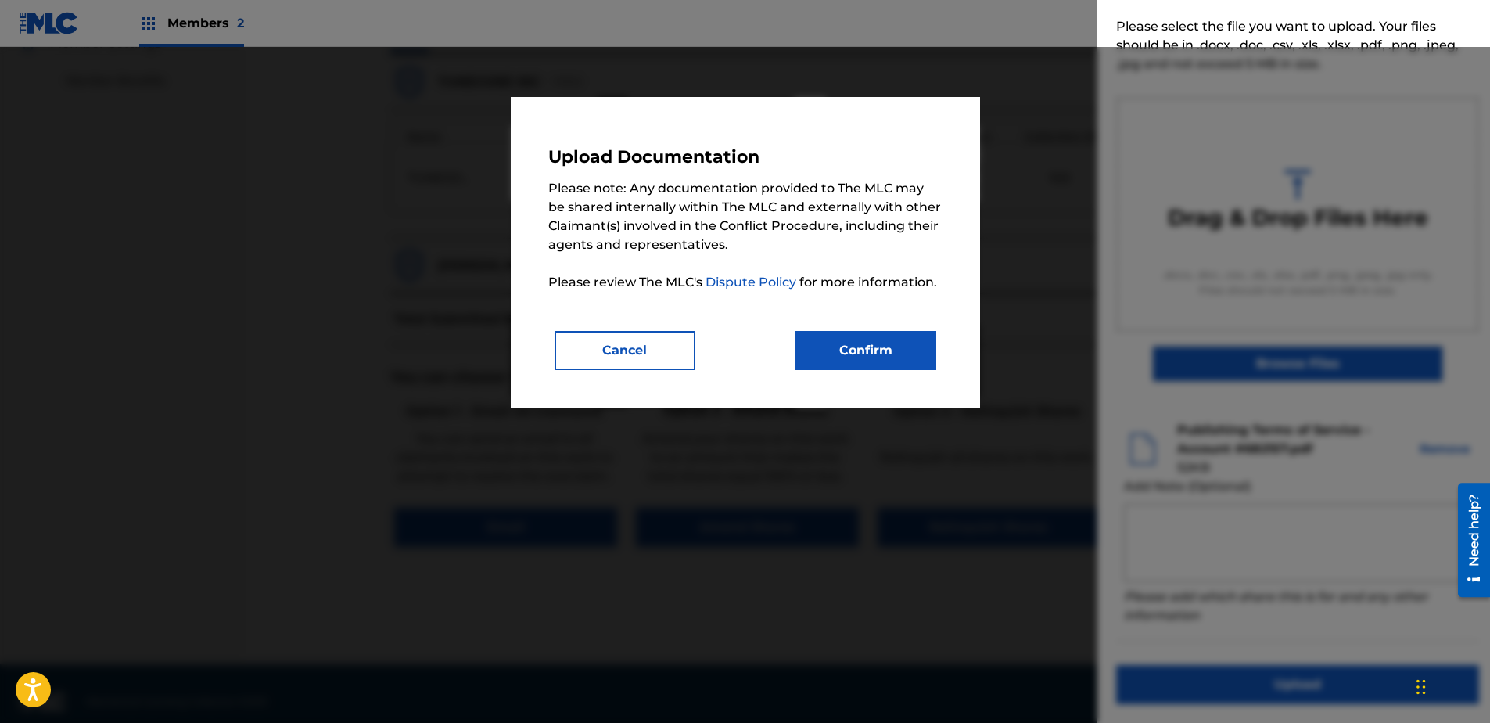
click at [864, 341] on button "Confirm" at bounding box center [865, 350] width 141 height 39
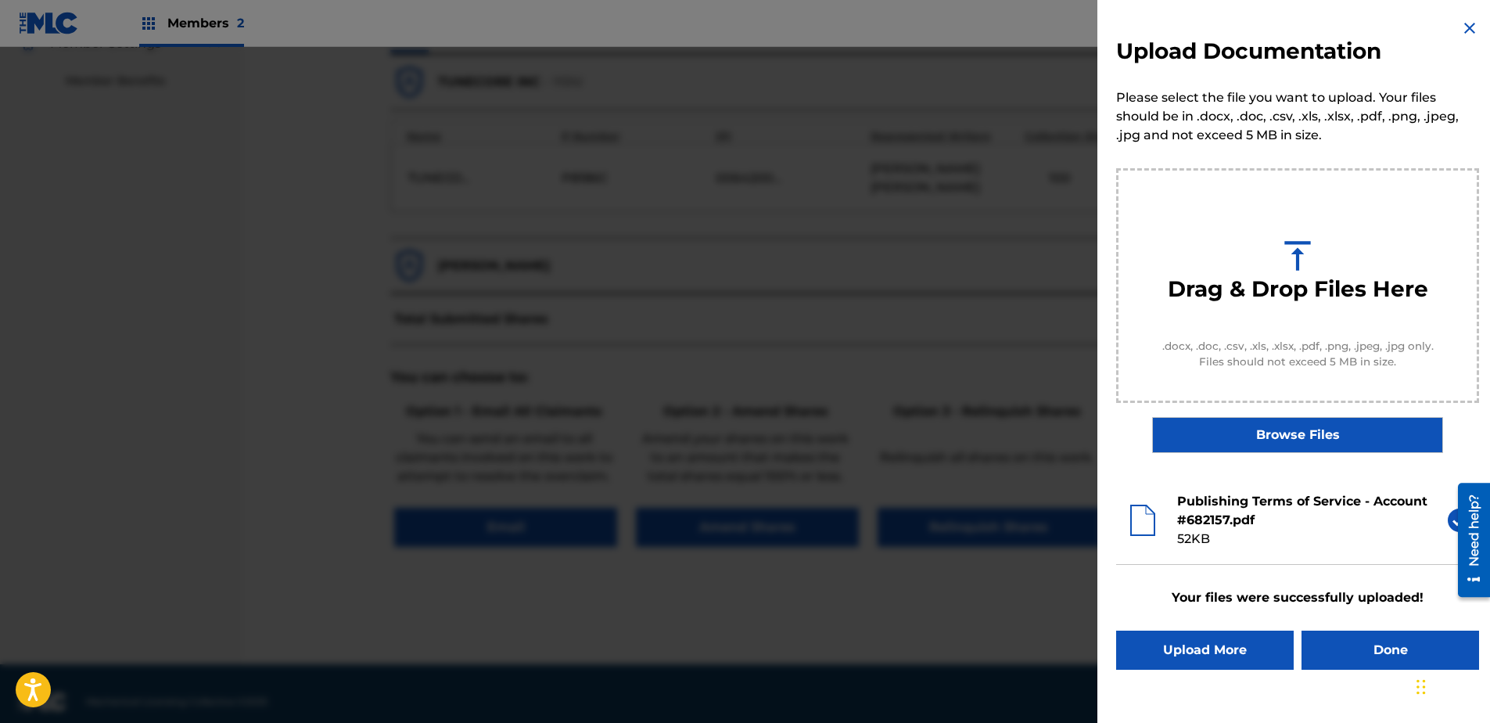
scroll to position [0, 0]
click at [1189, 553] on button "Done" at bounding box center [1390, 649] width 178 height 39
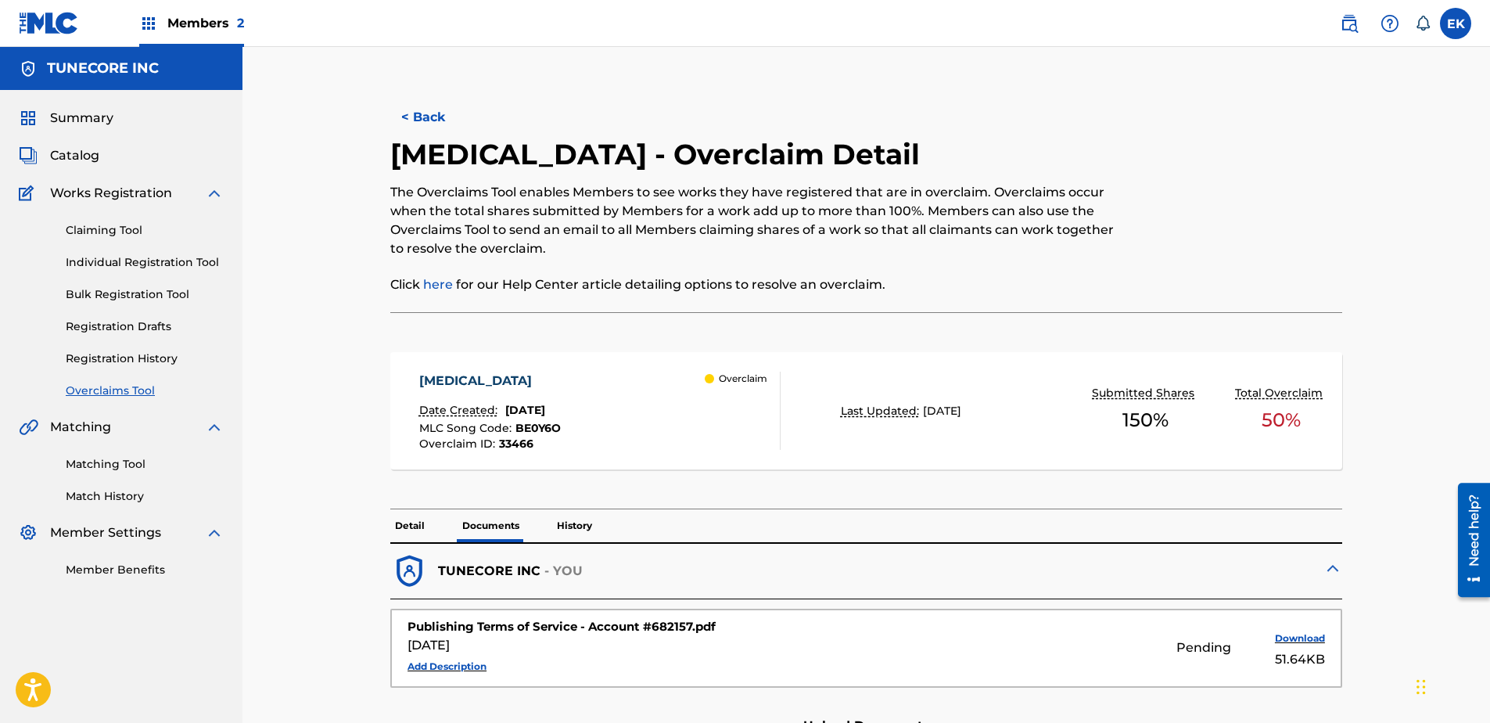
click at [418, 99] on button "< Back" at bounding box center [437, 117] width 94 height 39
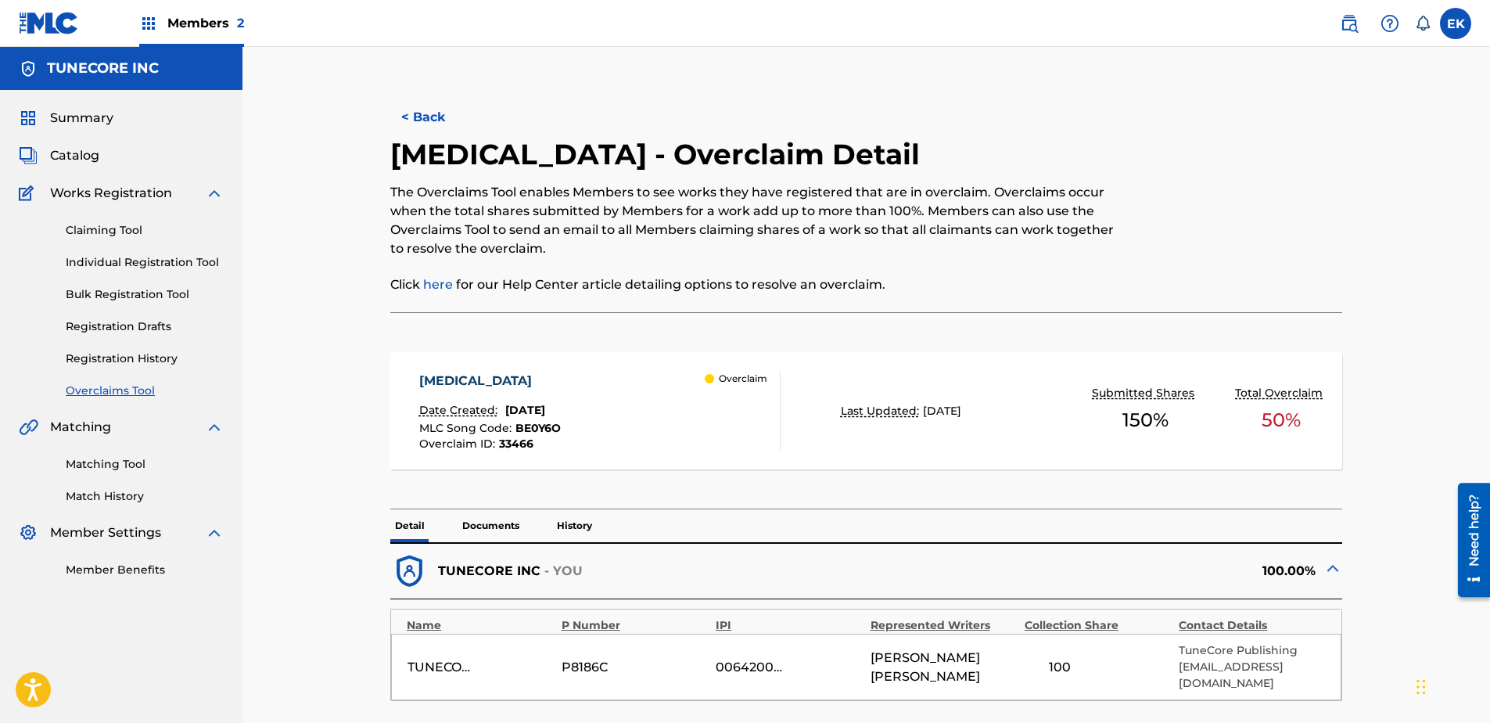
drag, startPoint x: 427, startPoint y: 92, endPoint x: 424, endPoint y: 111, distance: 19.0
click at [426, 94] on div "< Back BEE STING - Overclaim Detail The Overclaims Tool enables Members to see …" at bounding box center [866, 619] width 1057 height 1067
click at [422, 116] on button "< Back" at bounding box center [437, 117] width 94 height 39
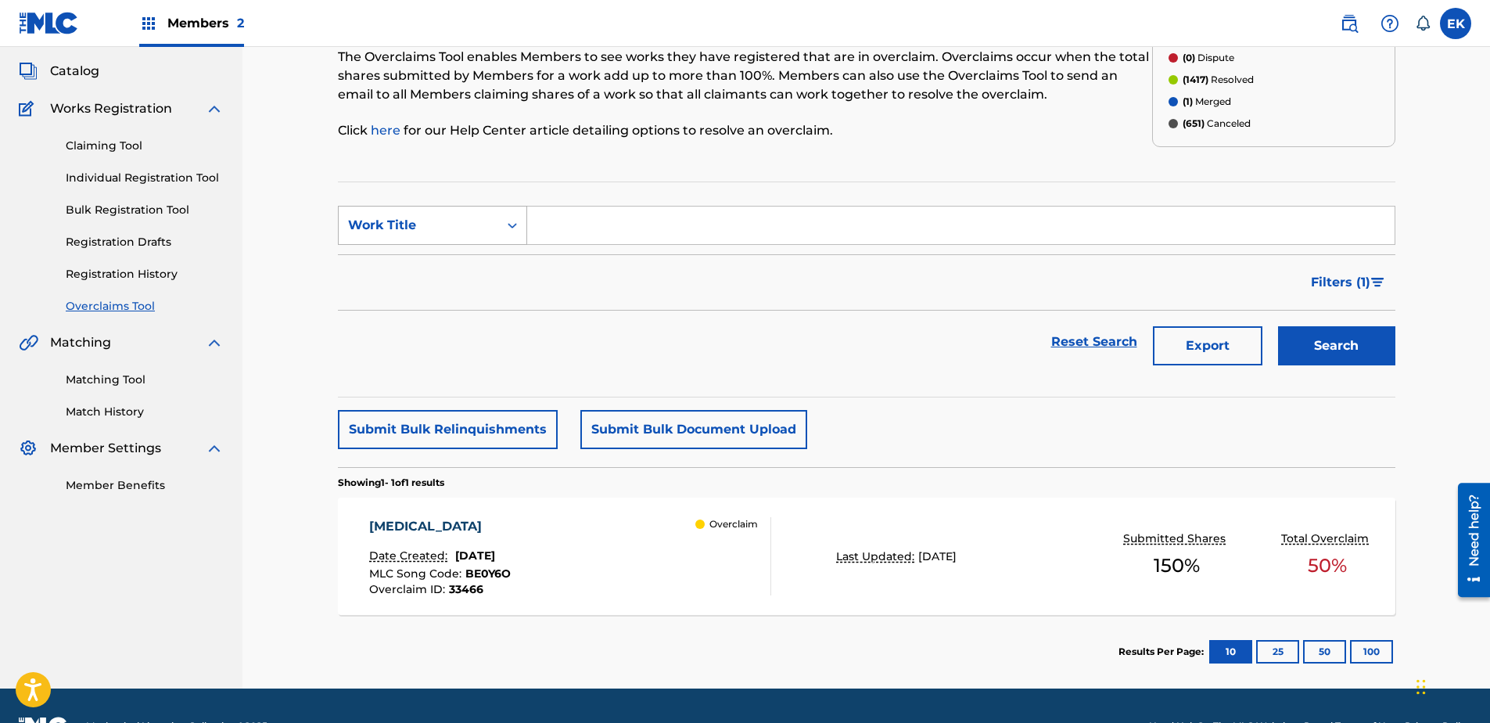
click at [486, 213] on div "Work Title" at bounding box center [419, 225] width 160 height 30
drag, startPoint x: 478, startPoint y: 260, endPoint x: 531, endPoint y: 246, distance: 55.2
click at [479, 260] on div "MLC Song Code" at bounding box center [433, 264] width 188 height 39
click at [591, 221] on input "Search Form" at bounding box center [960, 225] width 867 height 38
paste input "BE0Y82"
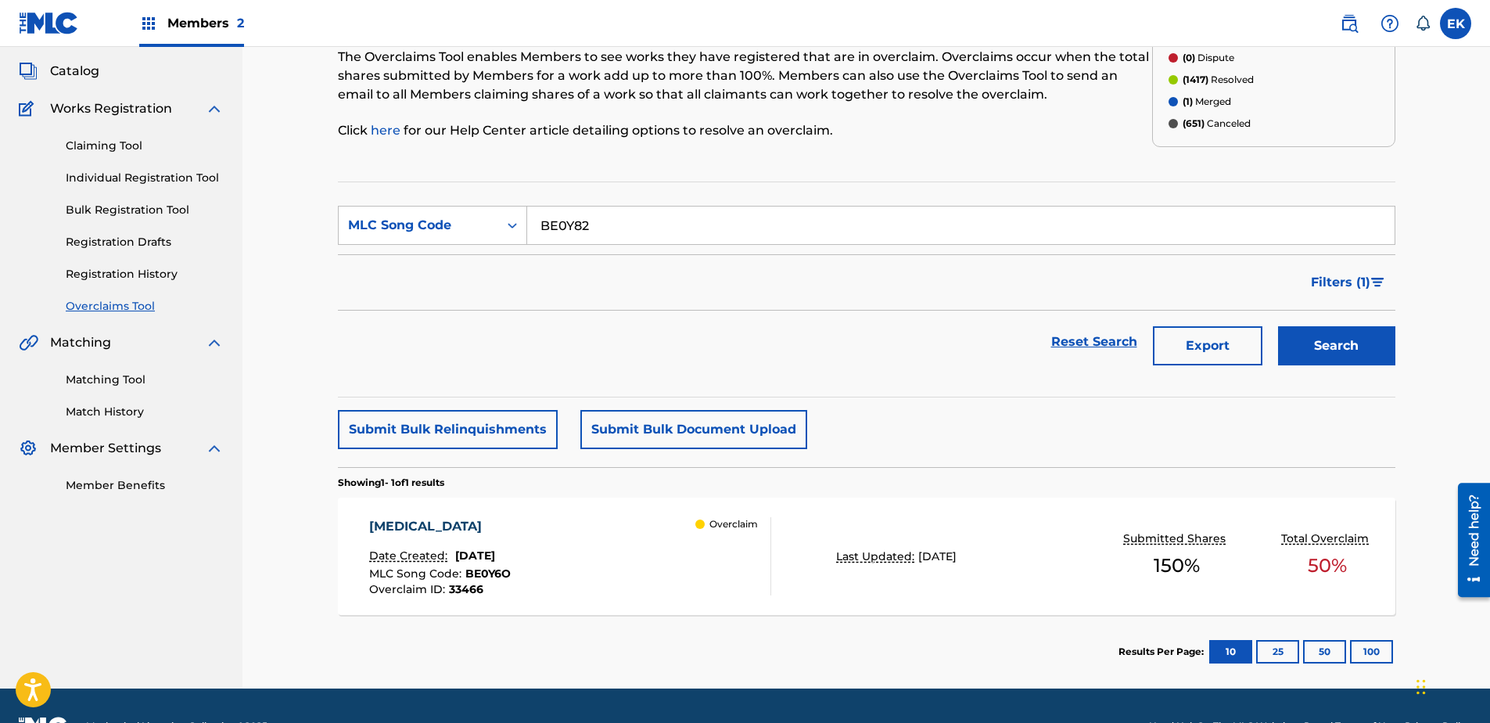
type input "BE0Y82"
click at [1189, 342] on button "Search" at bounding box center [1336, 345] width 117 height 39
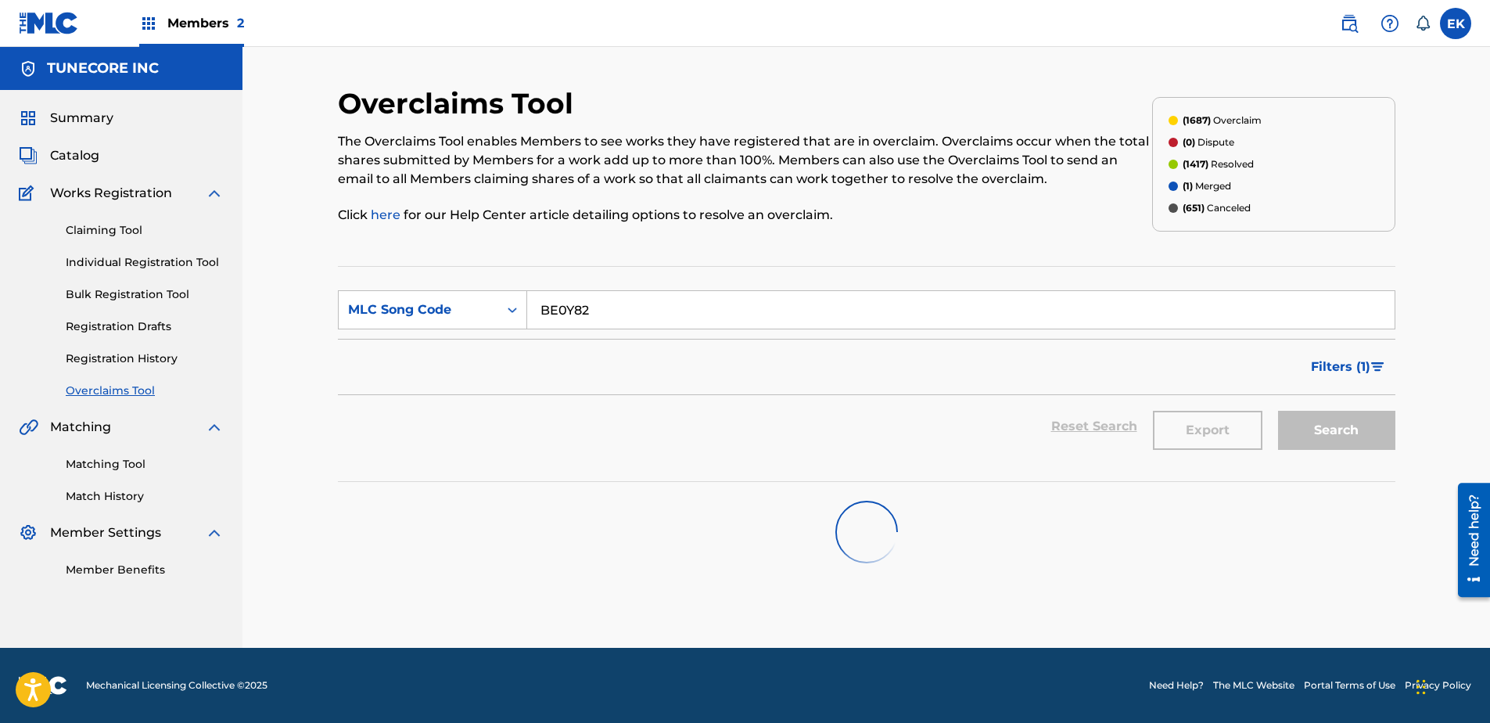
scroll to position [0, 0]
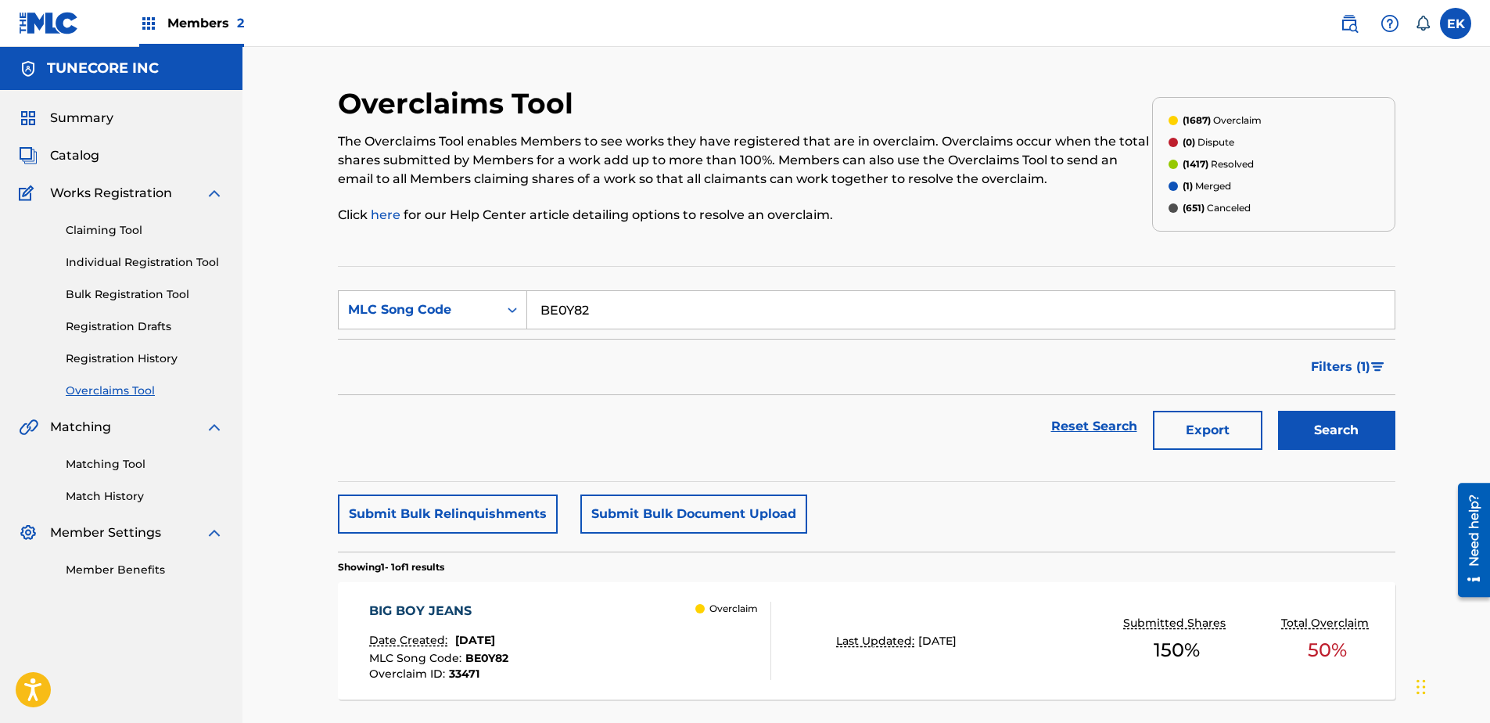
click at [948, 553] on span "[DATE]" at bounding box center [937, 640] width 38 height 14
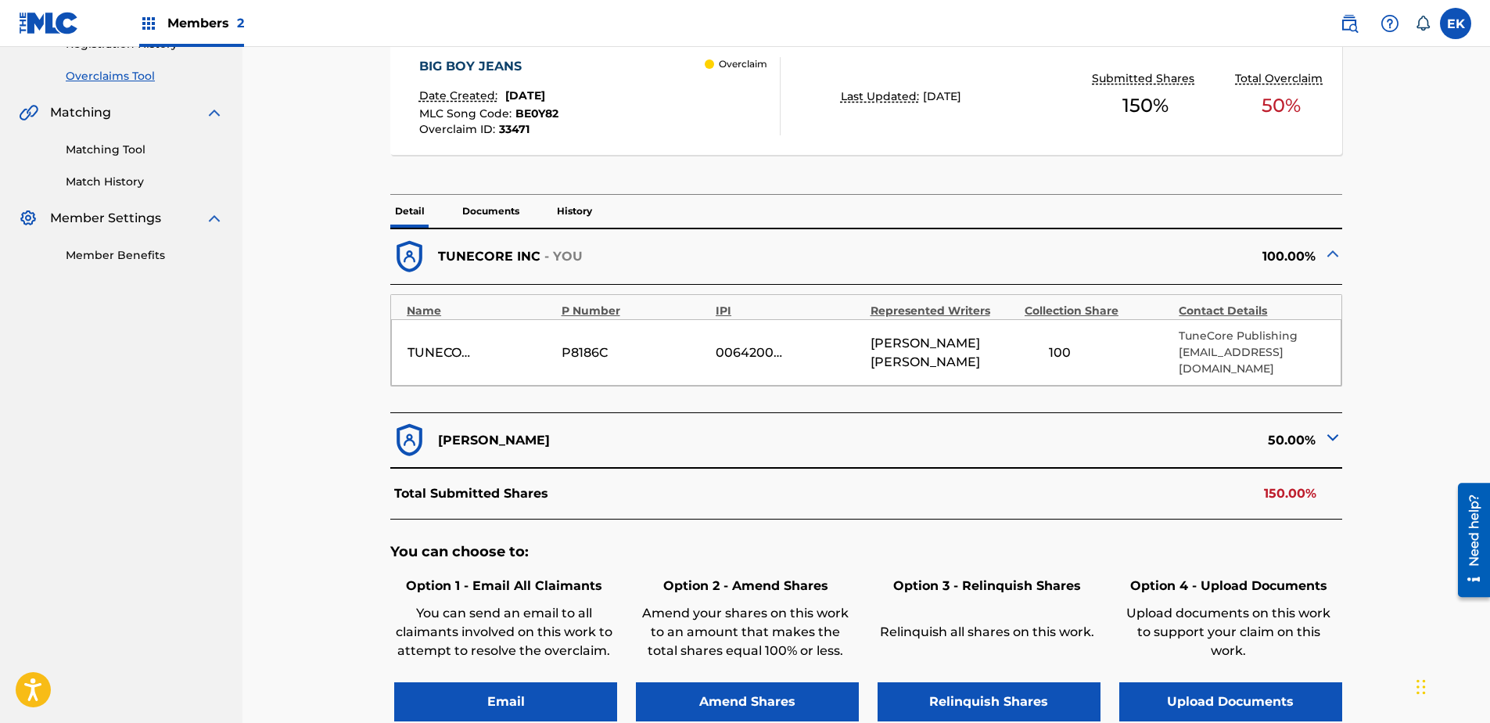
scroll to position [391, 0]
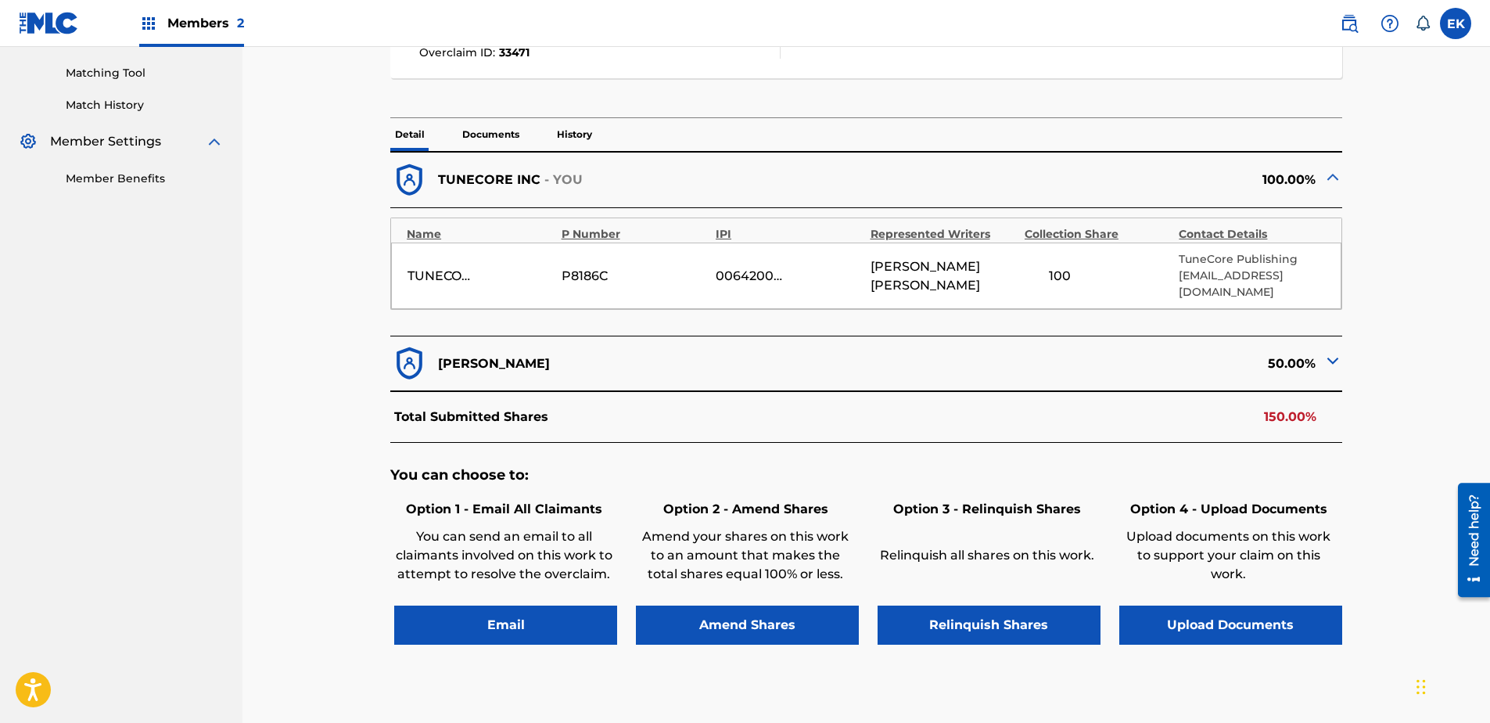
click at [1189, 553] on button "Upload Documents" at bounding box center [1230, 624] width 223 height 39
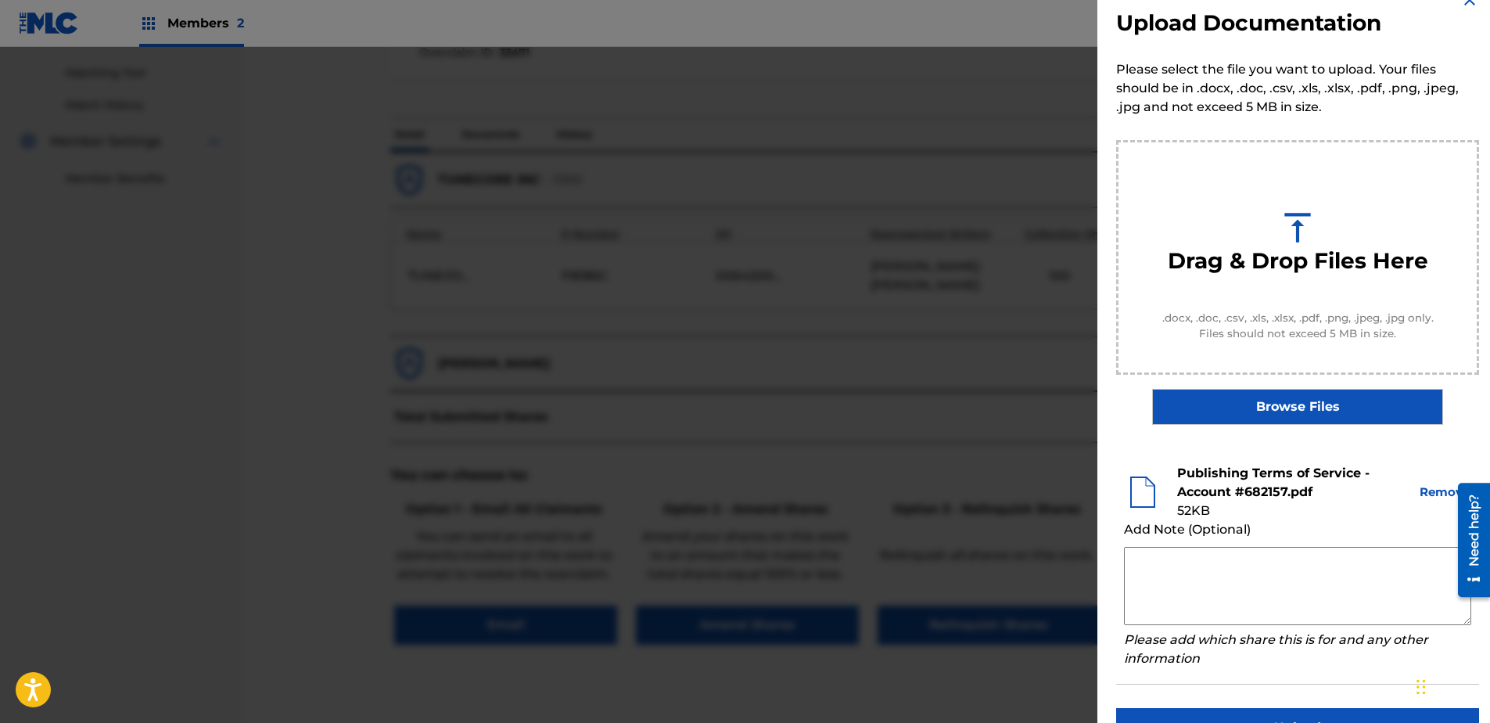
scroll to position [71, 0]
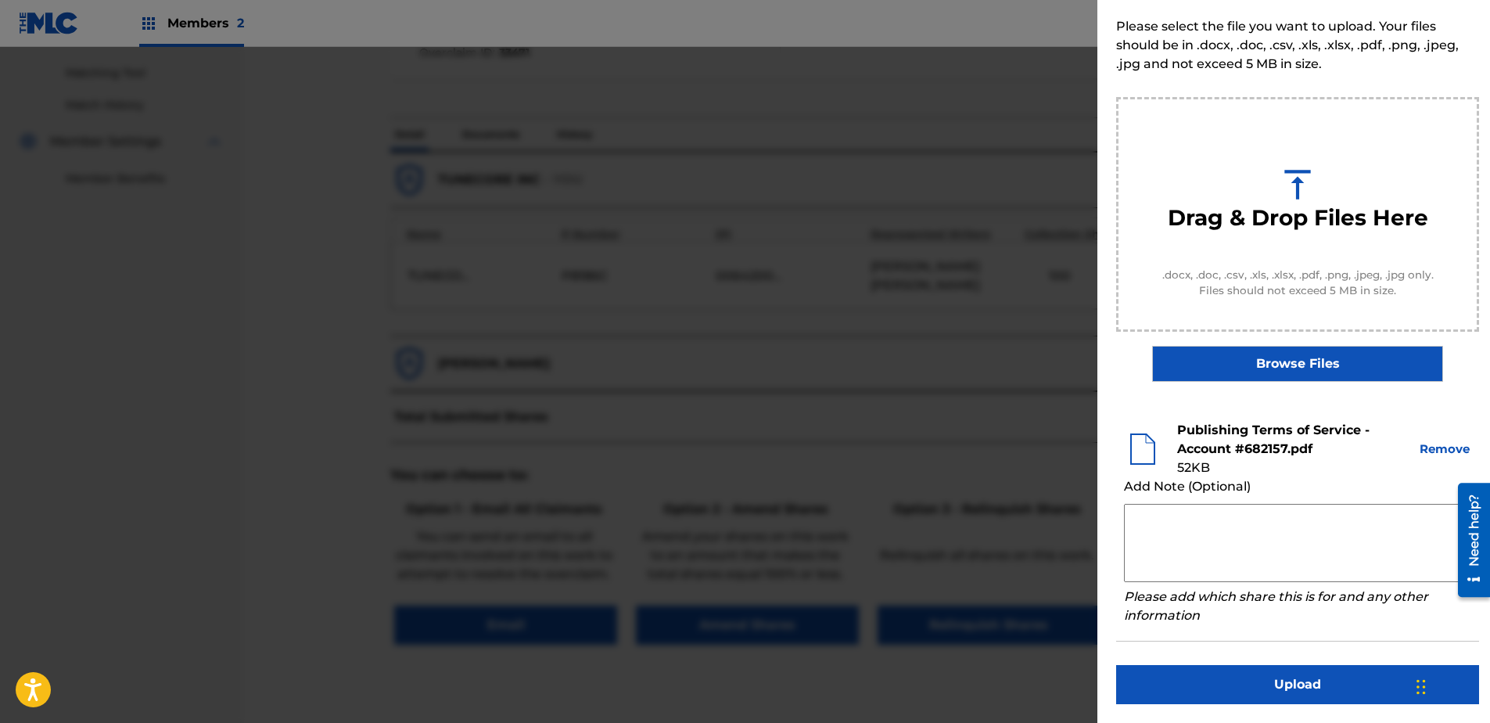
click at [1189, 553] on button "Upload" at bounding box center [1297, 684] width 363 height 39
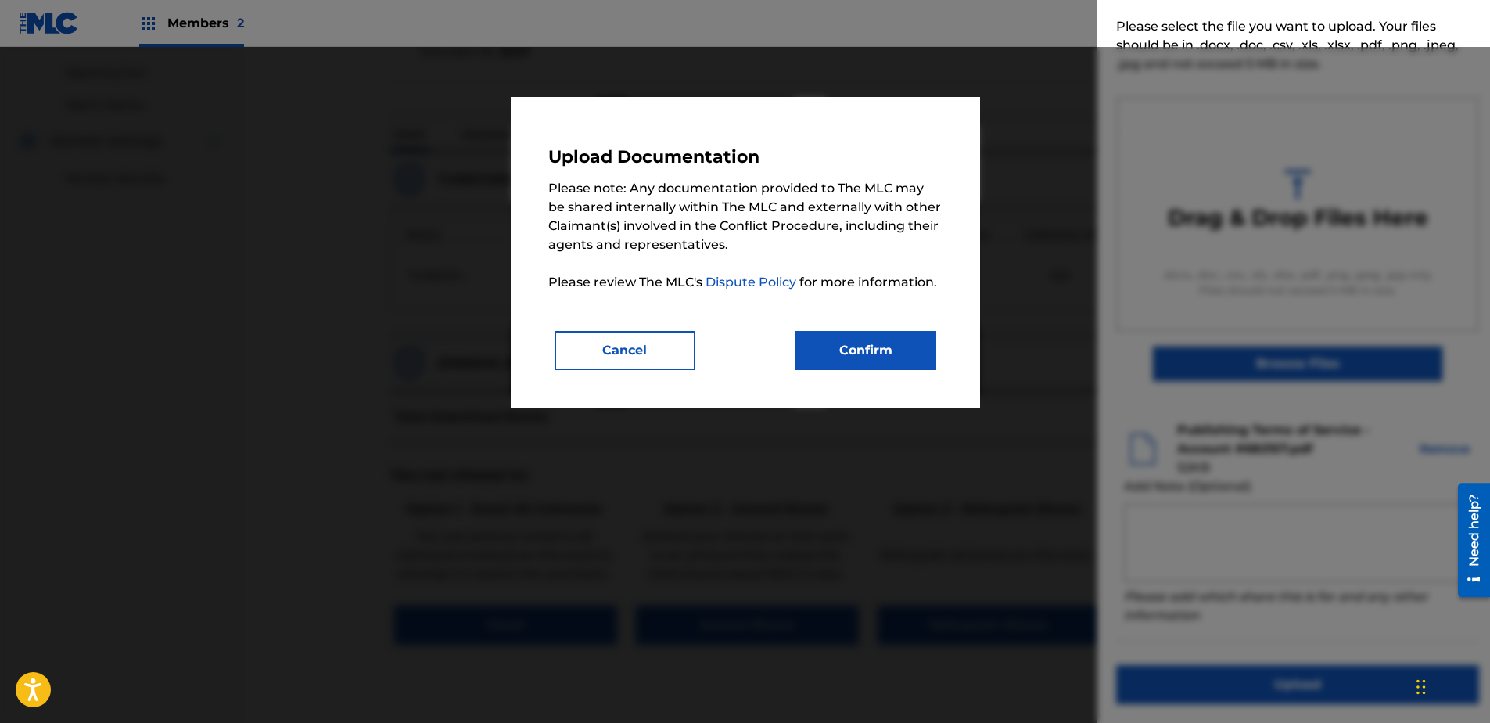
click at [893, 334] on button "Confirm" at bounding box center [865, 350] width 141 height 39
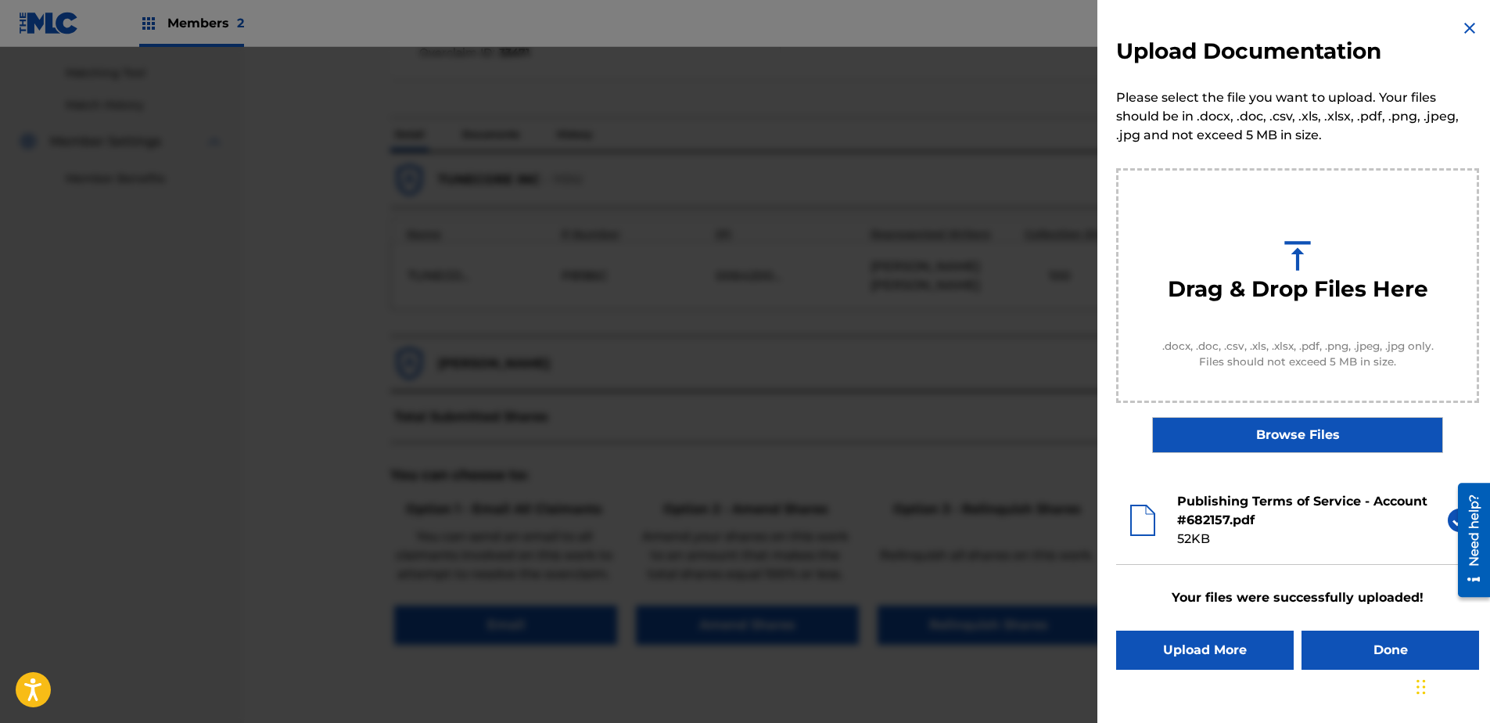
scroll to position [0, 0]
click at [1189, 553] on button "Done" at bounding box center [1390, 649] width 178 height 39
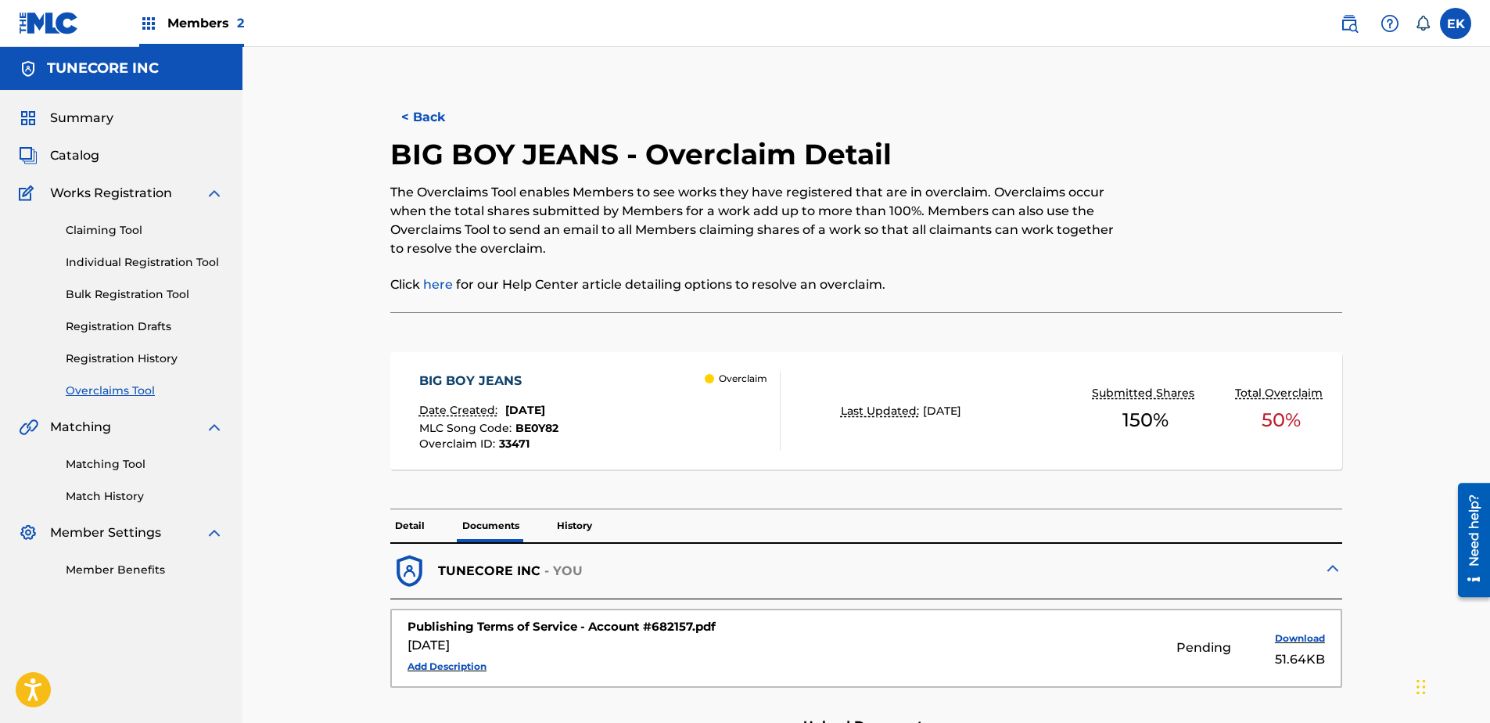
click at [446, 119] on button "< Back" at bounding box center [437, 117] width 94 height 39
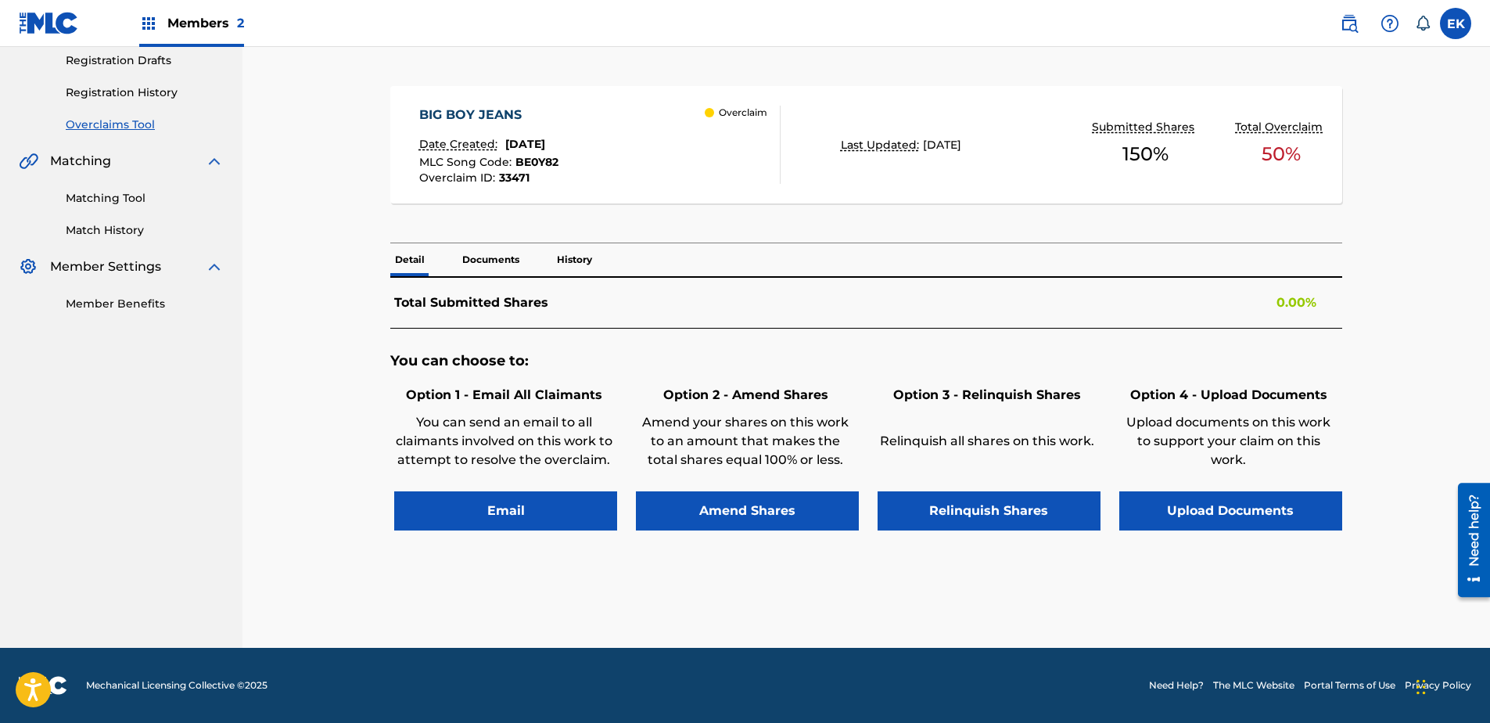
scroll to position [292, 0]
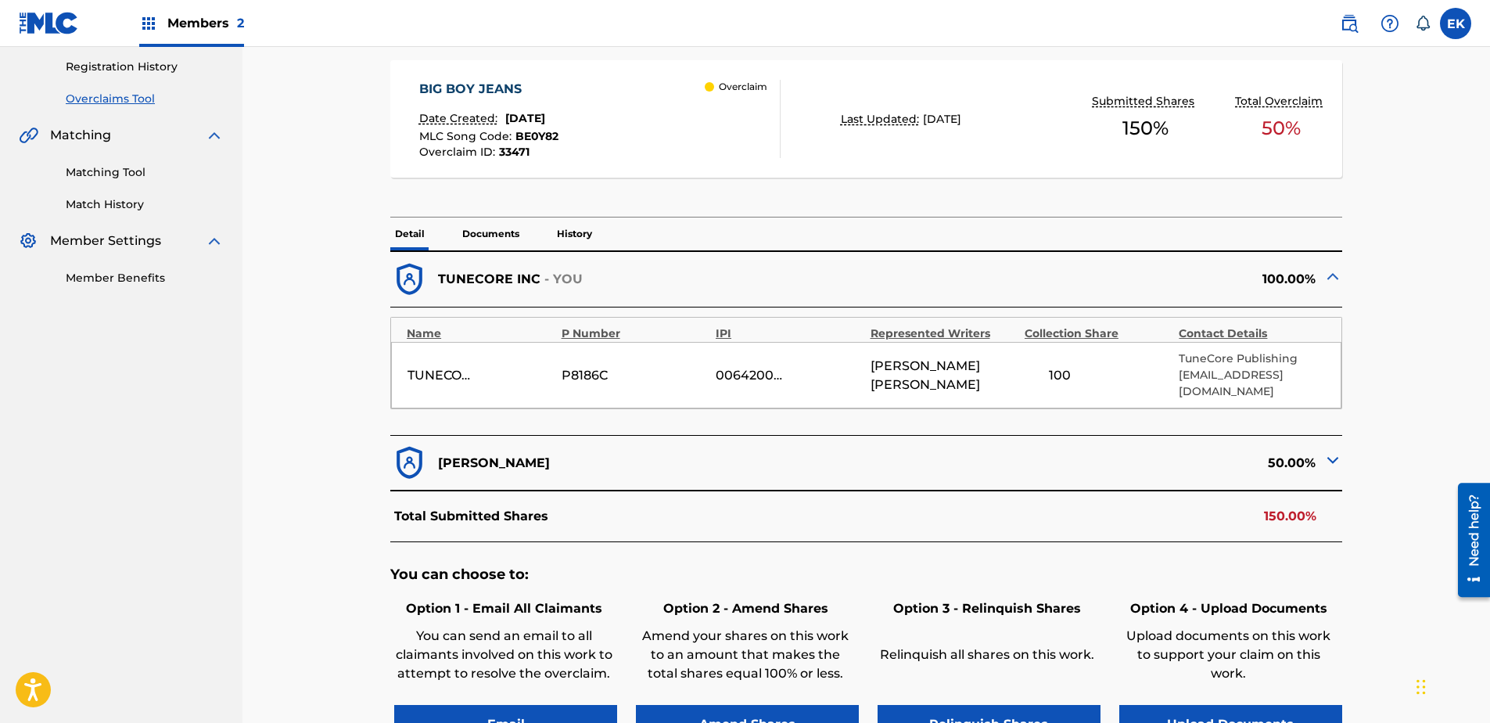
click at [1180, 553] on button "Upload Documents" at bounding box center [1230, 724] width 223 height 39
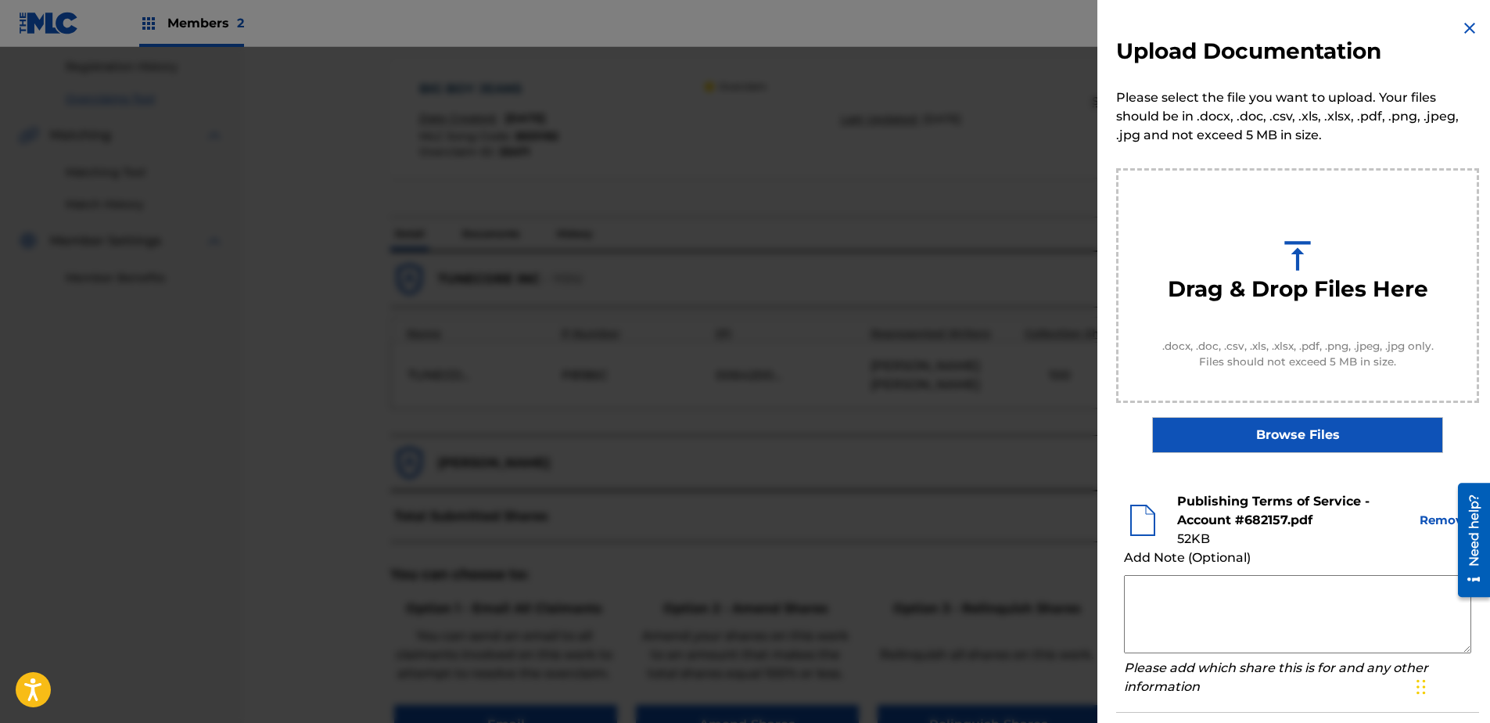
scroll to position [71, 0]
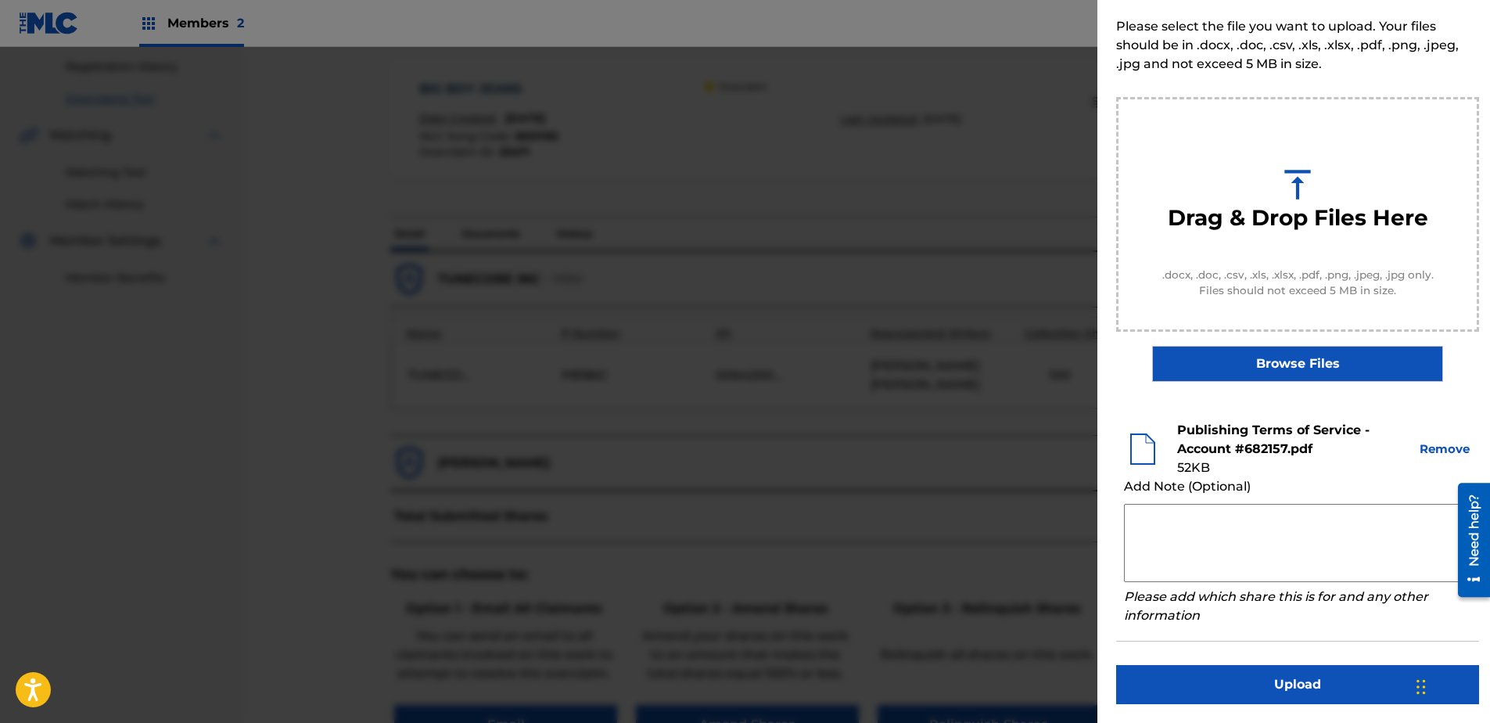
click at [1189, 553] on button "Upload" at bounding box center [1297, 684] width 363 height 39
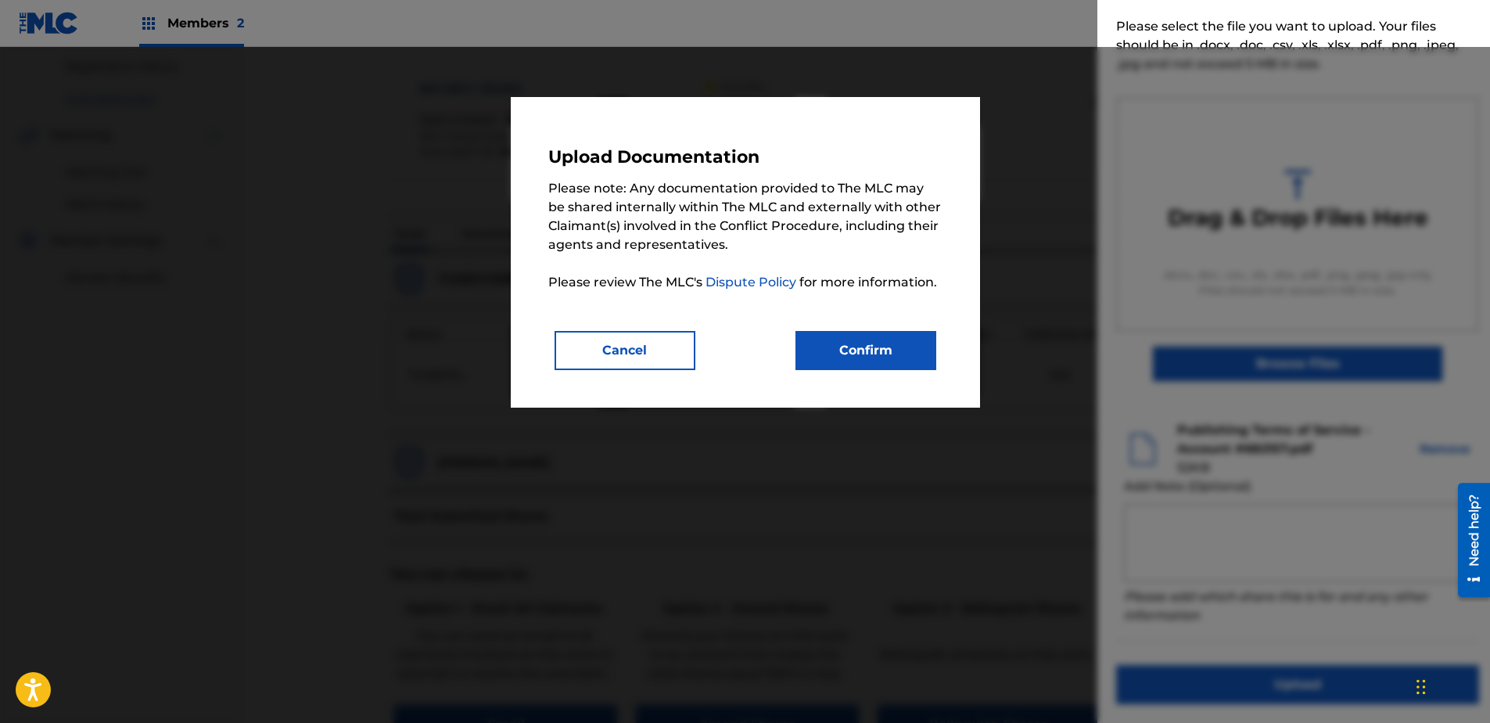
click at [867, 346] on button "Confirm" at bounding box center [865, 350] width 141 height 39
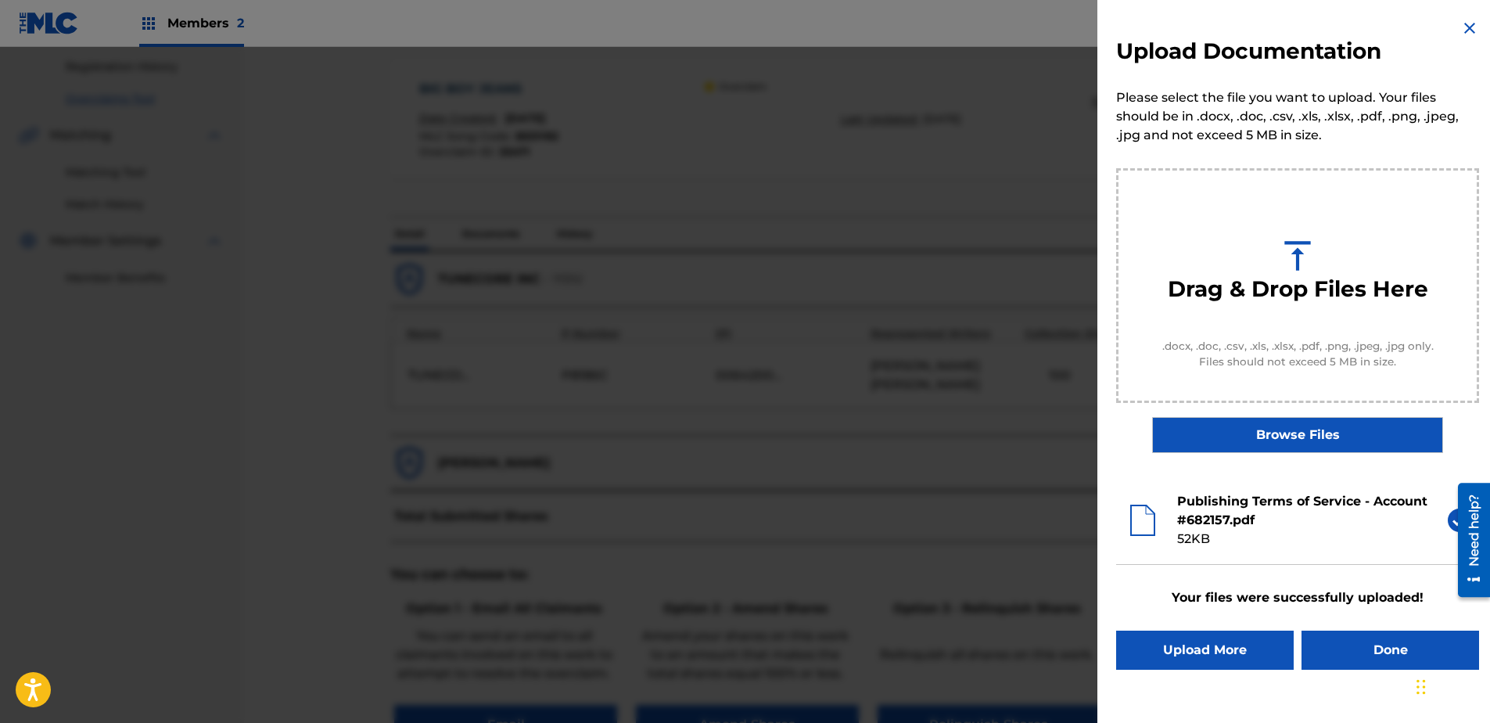
scroll to position [0, 0]
click at [1189, 553] on button "Done" at bounding box center [1390, 649] width 178 height 39
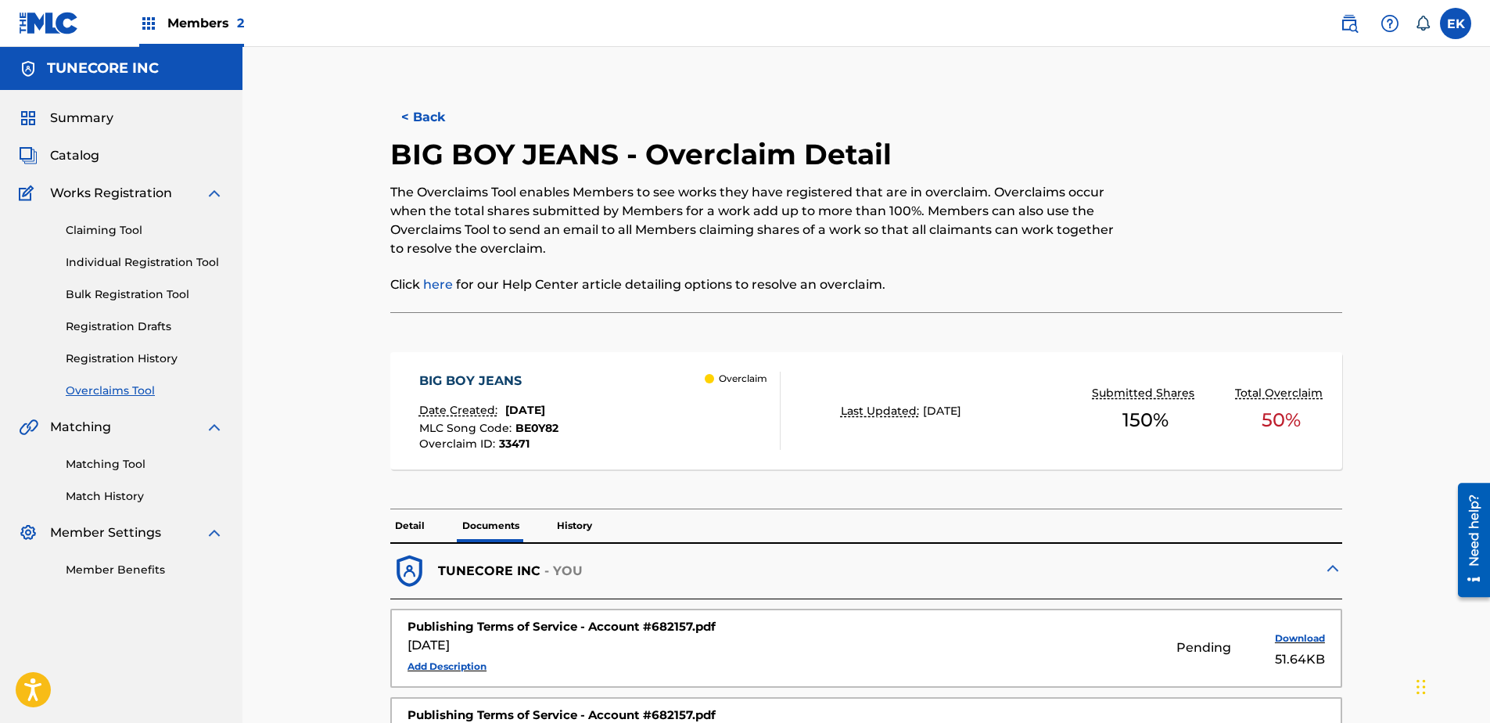
click at [432, 118] on button "< Back" at bounding box center [437, 117] width 94 height 39
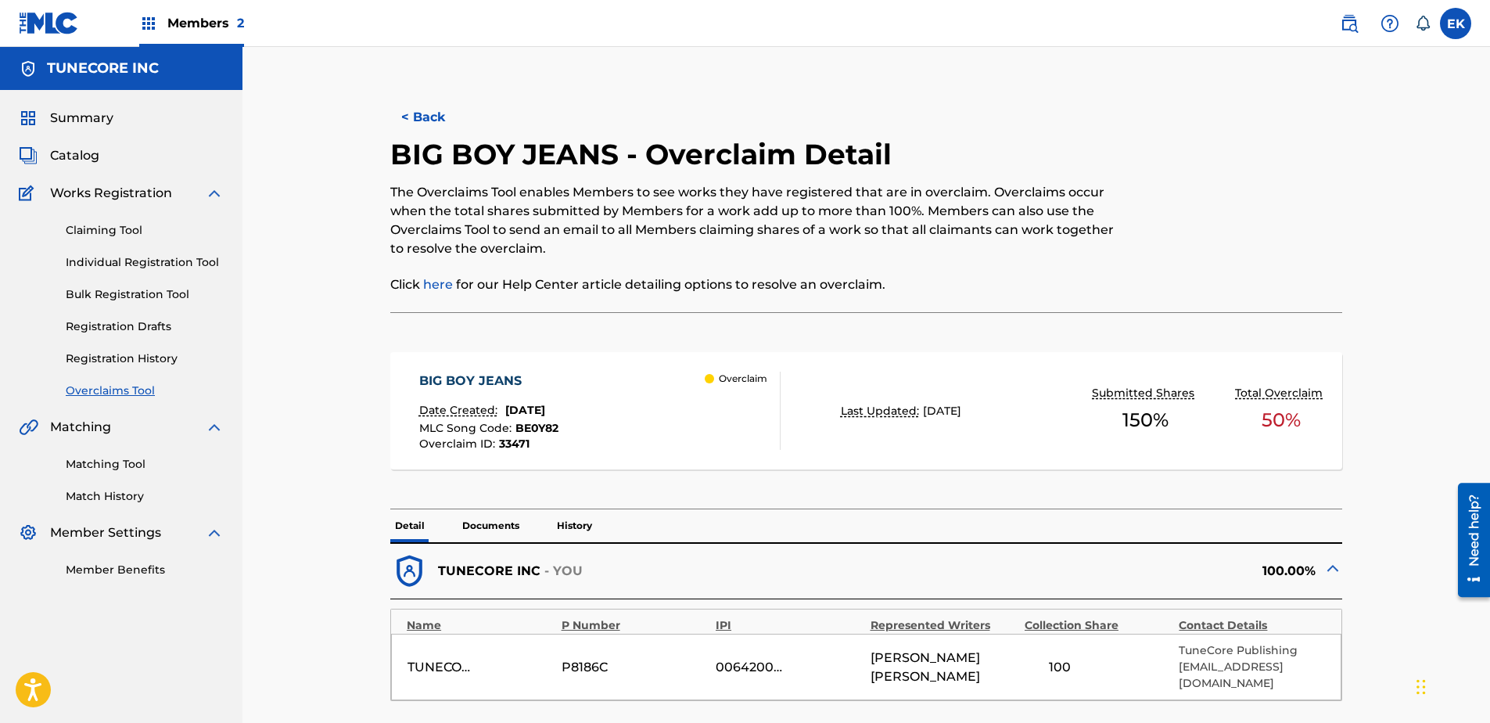
click at [427, 102] on button "< Back" at bounding box center [437, 117] width 94 height 39
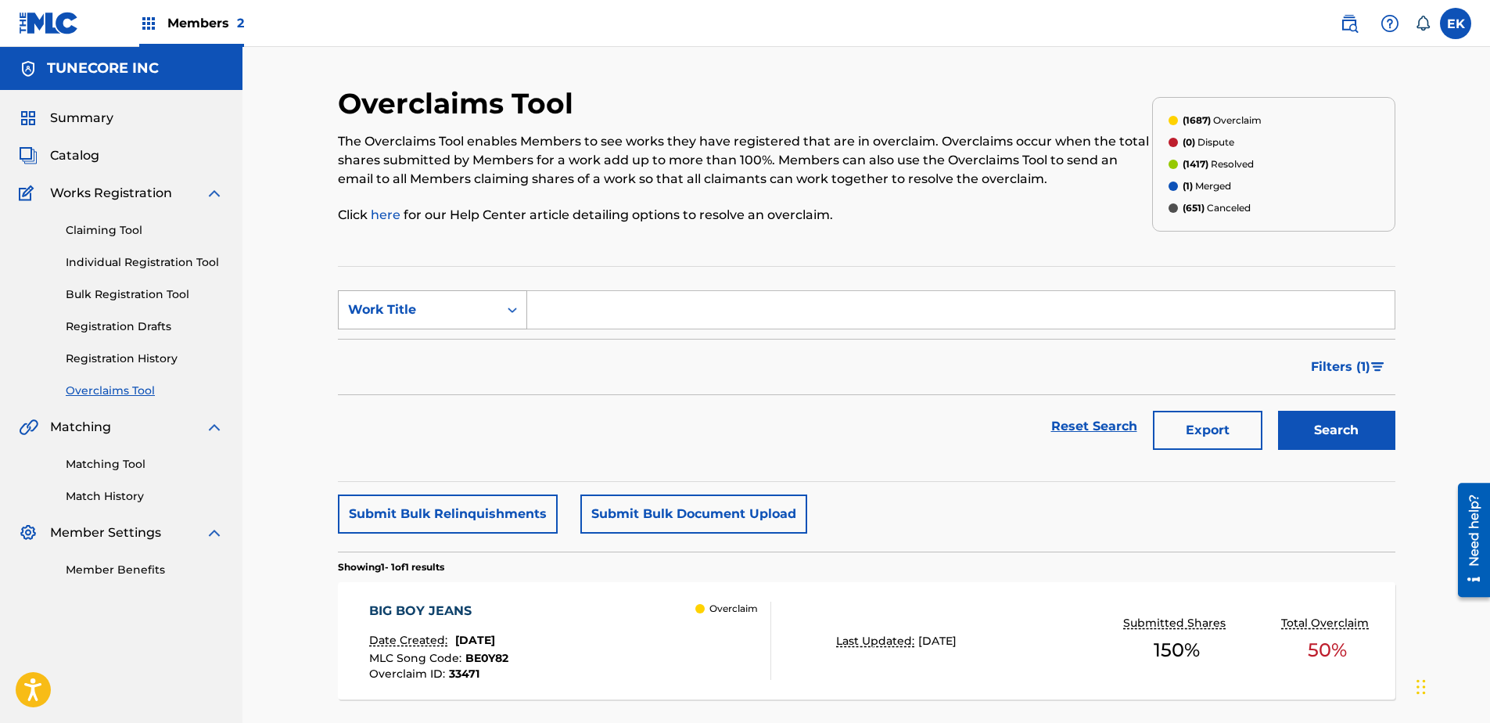
click at [489, 318] on div "Work Title" at bounding box center [419, 310] width 160 height 30
drag, startPoint x: 484, startPoint y: 341, endPoint x: 545, endPoint y: 340, distance: 61.0
click at [486, 341] on div "MLC Song Code" at bounding box center [433, 348] width 188 height 39
drag, startPoint x: 579, startPoint y: 335, endPoint x: 596, endPoint y: 316, distance: 26.0
click at [595, 317] on input "Search Form" at bounding box center [960, 310] width 867 height 38
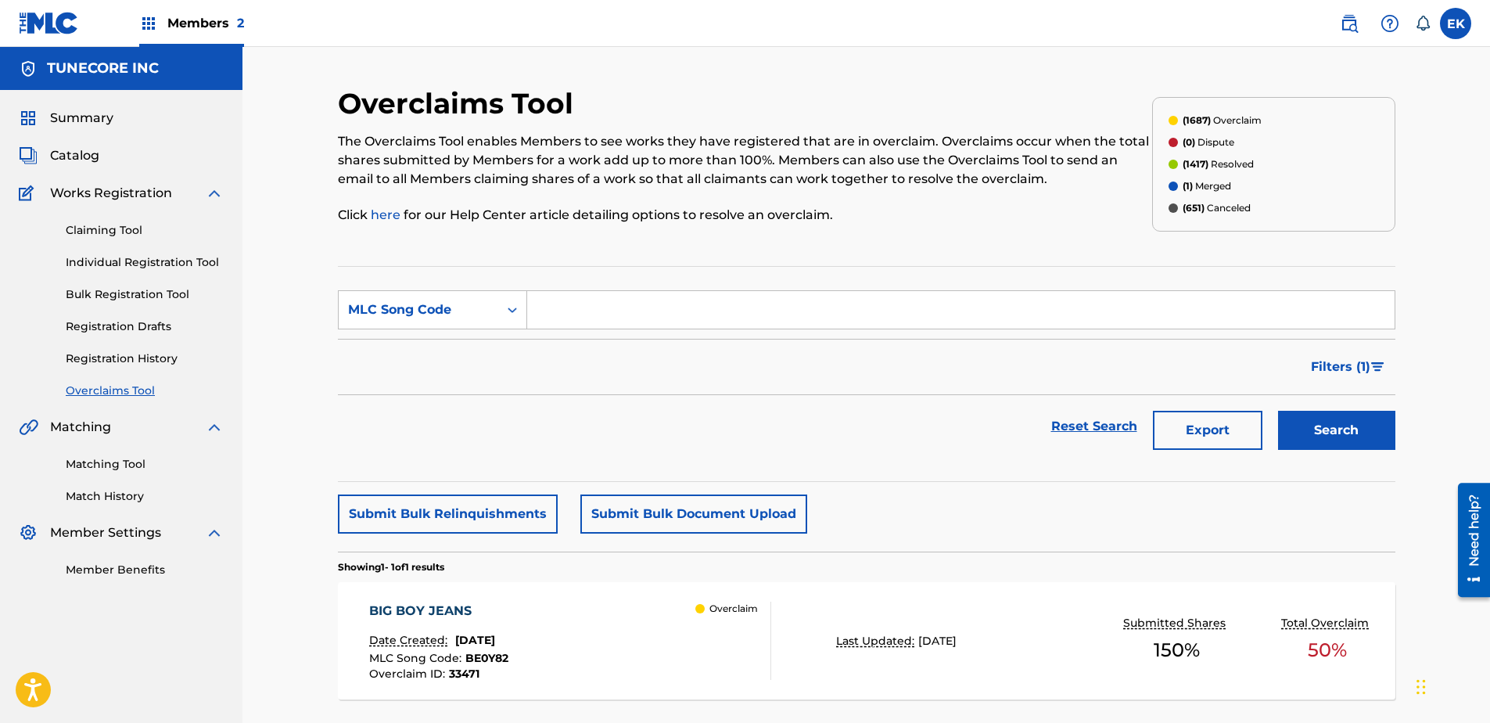
paste input "3T63H2"
type input "3T63H2"
drag, startPoint x: 1316, startPoint y: 427, endPoint x: 1304, endPoint y: 439, distance: 16.6
click at [1189, 427] on button "Search" at bounding box center [1336, 430] width 117 height 39
click at [562, 553] on div "310 Date Created: August 22, 2025 MLC Song Code : 3T63H2 Overclaim ID : 33465 O…" at bounding box center [570, 640] width 402 height 78
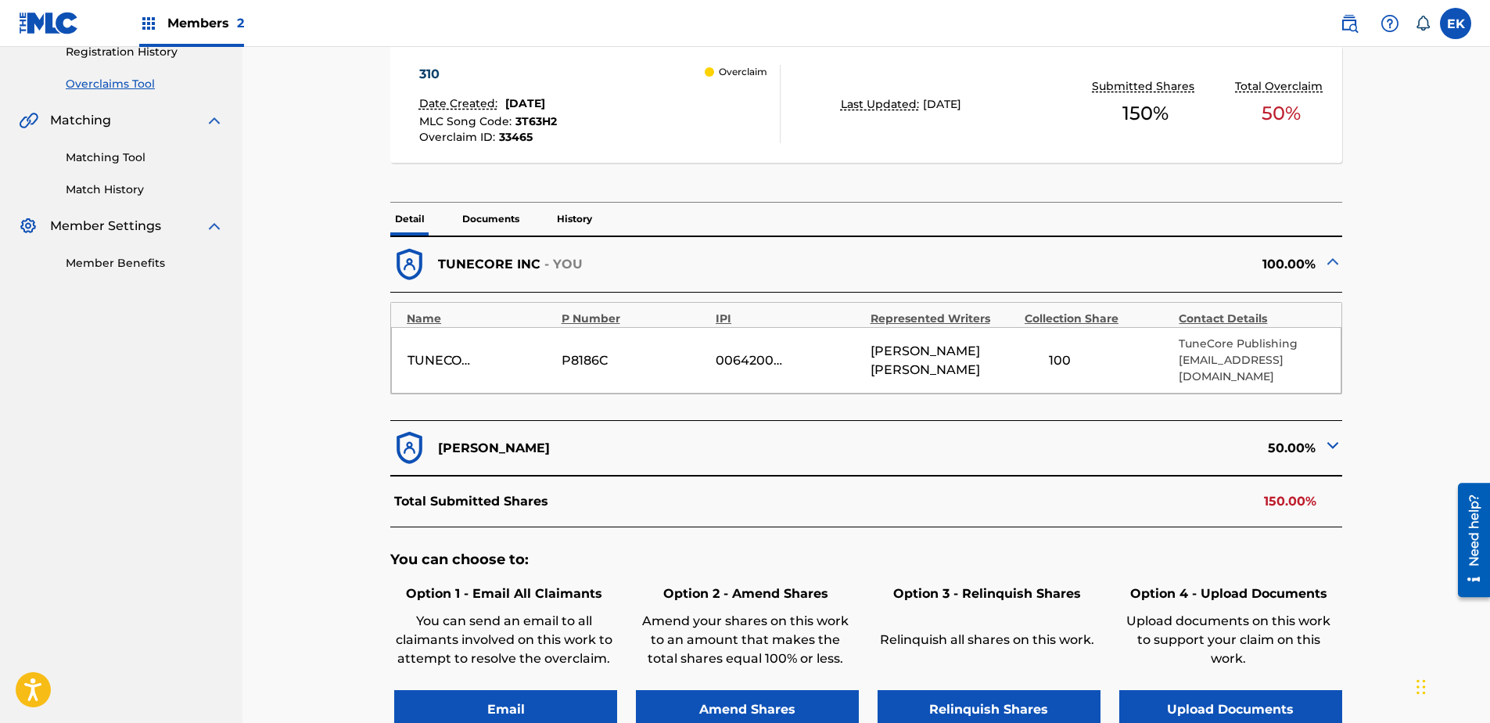
scroll to position [313, 0]
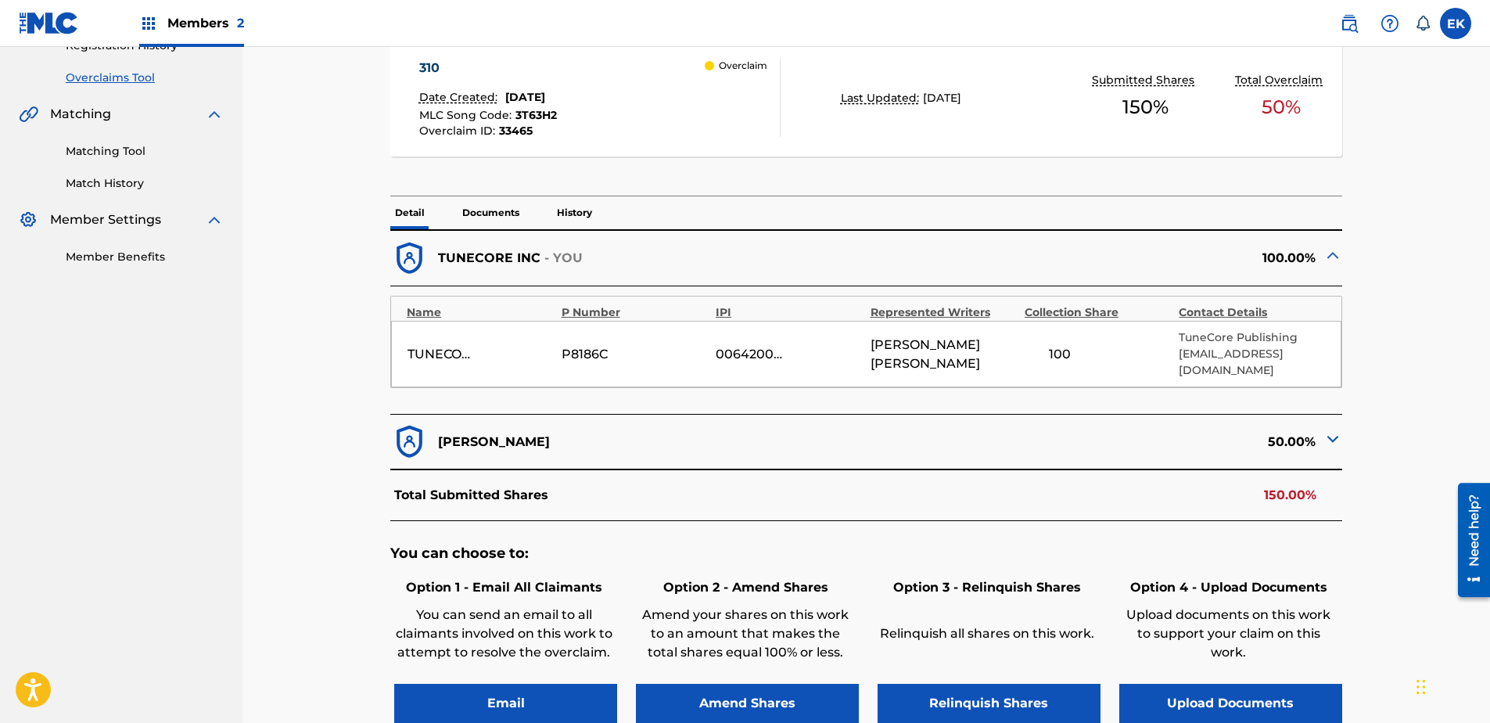
click at [1189, 553] on div "Option 4 - Upload Documents Upload documents on this work to support your claim…" at bounding box center [1228, 648] width 227 height 149
click at [1189, 553] on button "Upload Documents" at bounding box center [1230, 703] width 223 height 39
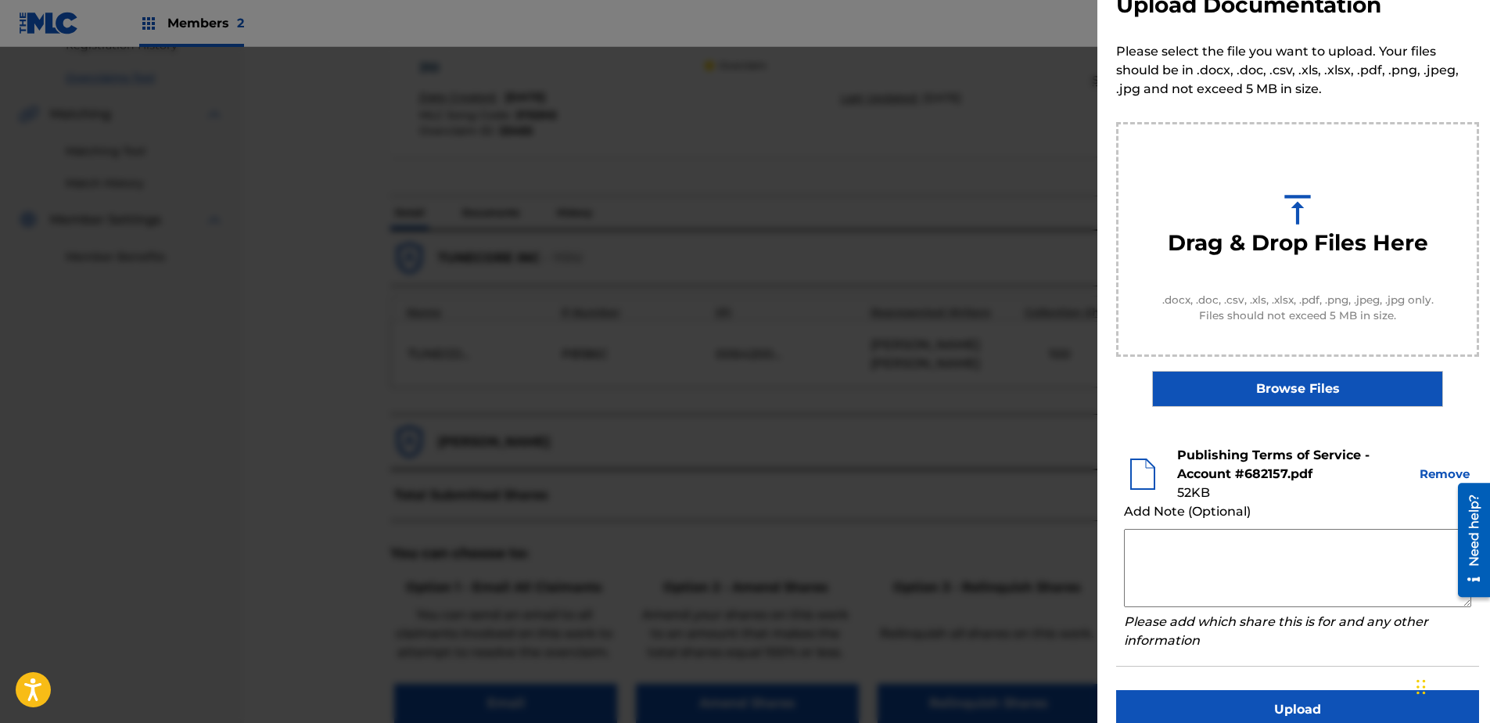
scroll to position [71, 0]
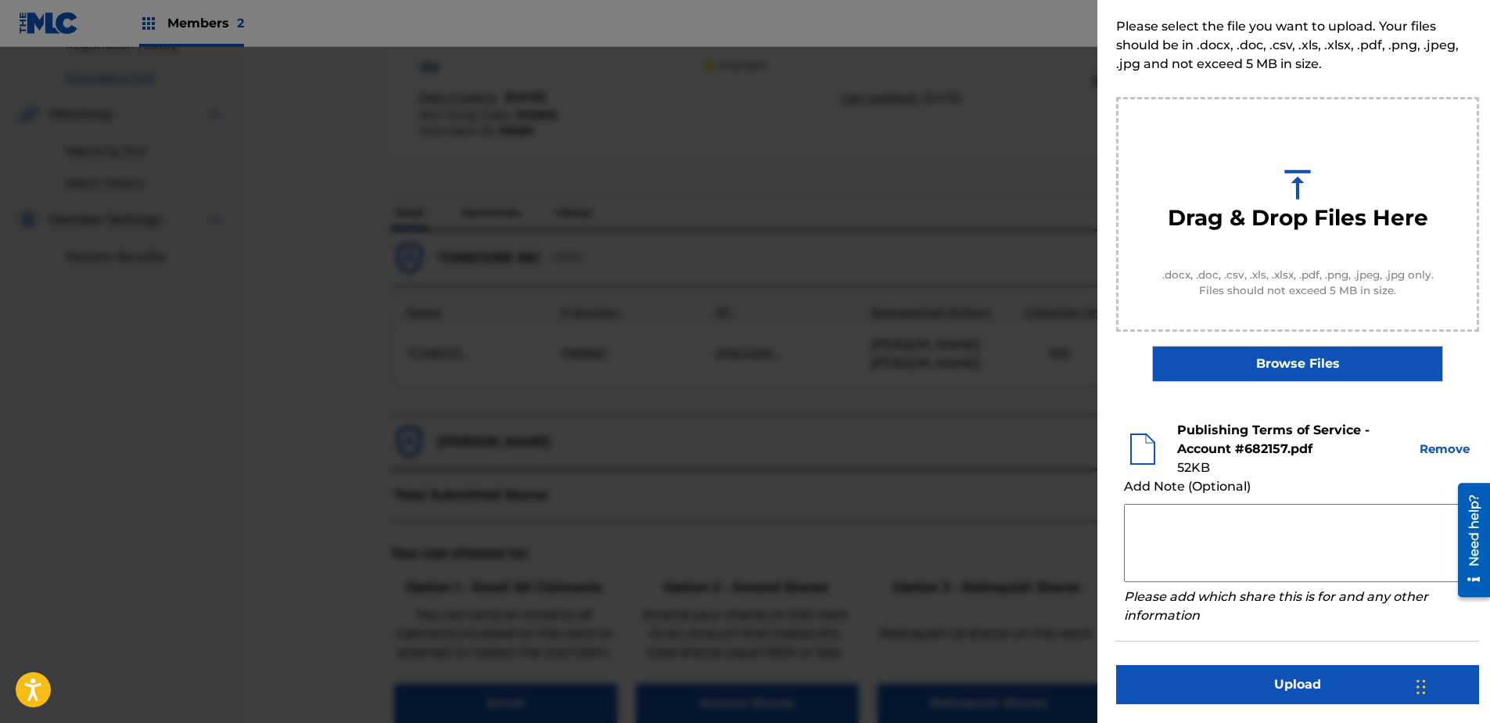
click at [1189, 553] on button "Upload" at bounding box center [1297, 684] width 363 height 39
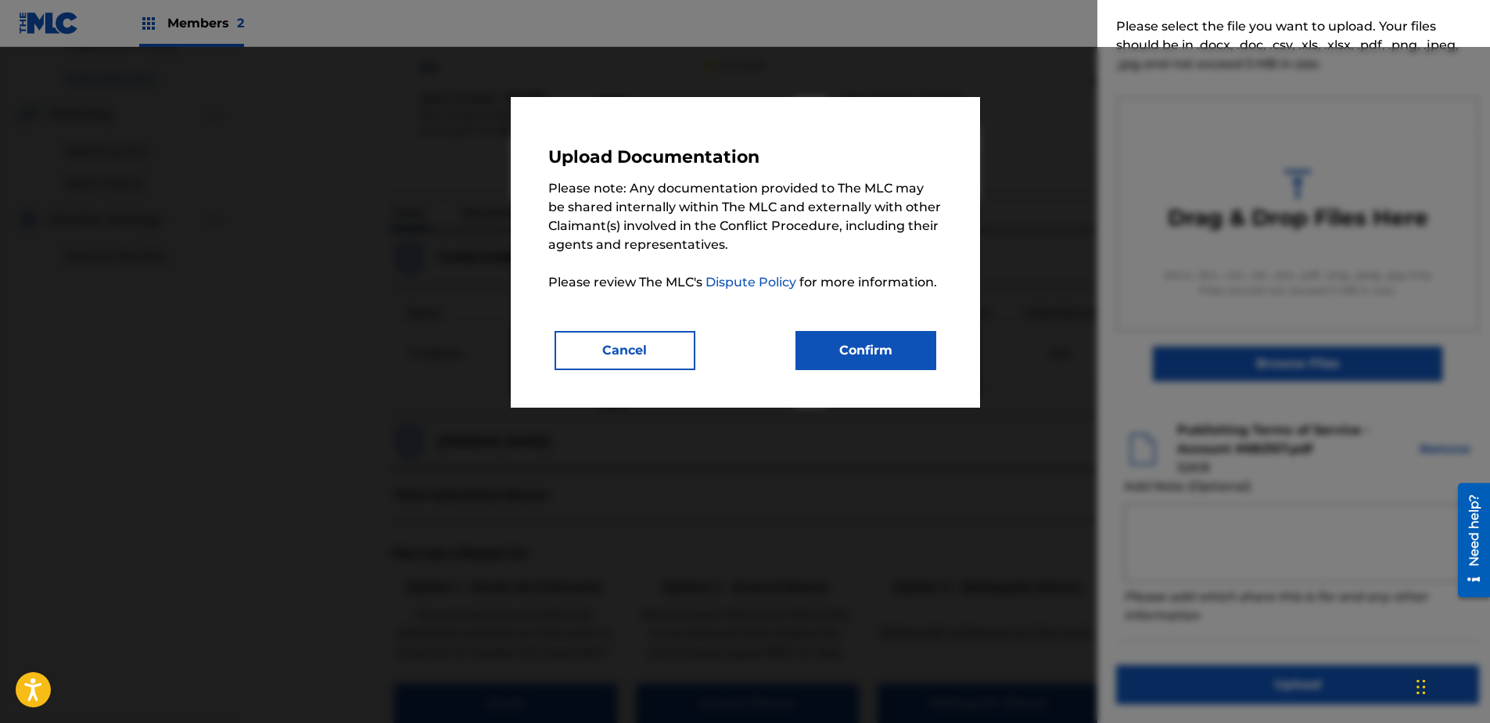
click at [899, 336] on button "Confirm" at bounding box center [865, 350] width 141 height 39
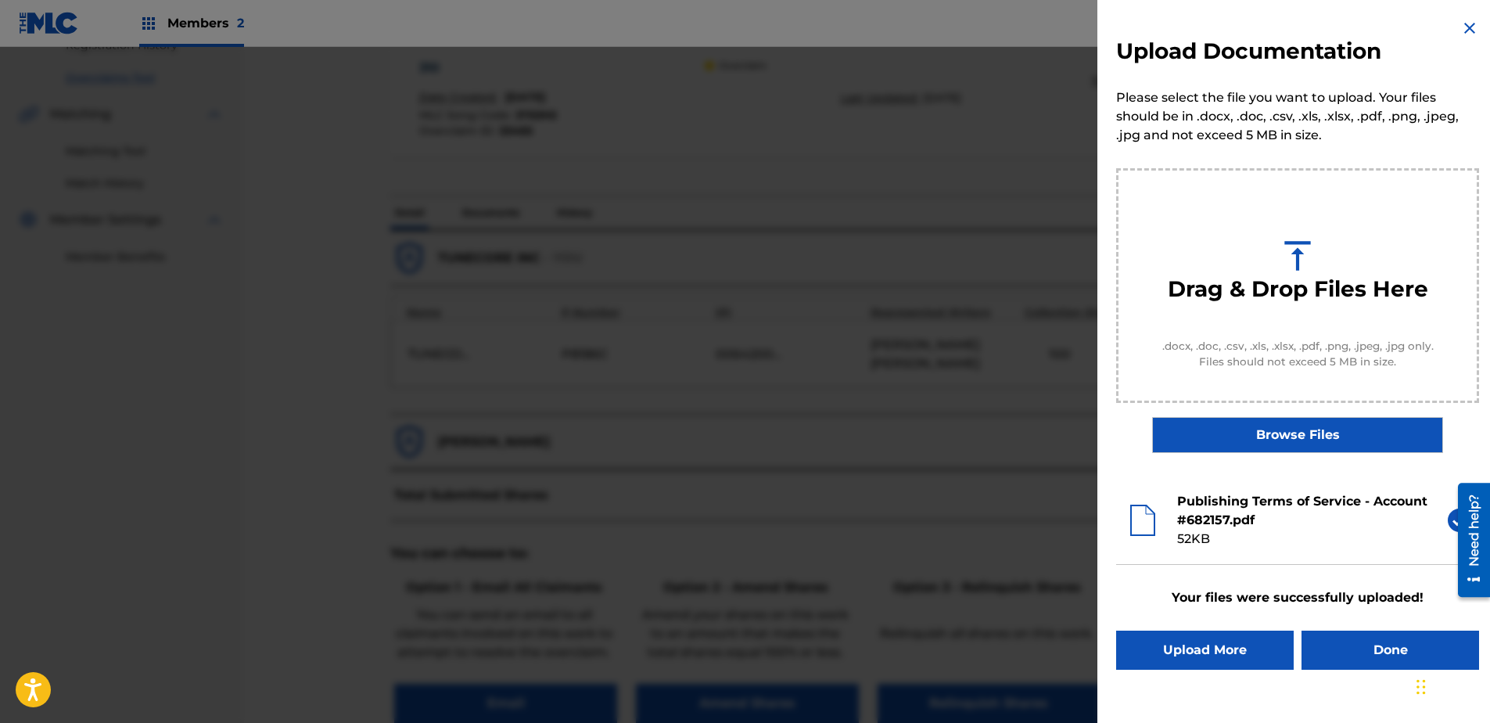
scroll to position [0, 0]
click at [1189, 553] on button "Done" at bounding box center [1390, 649] width 178 height 39
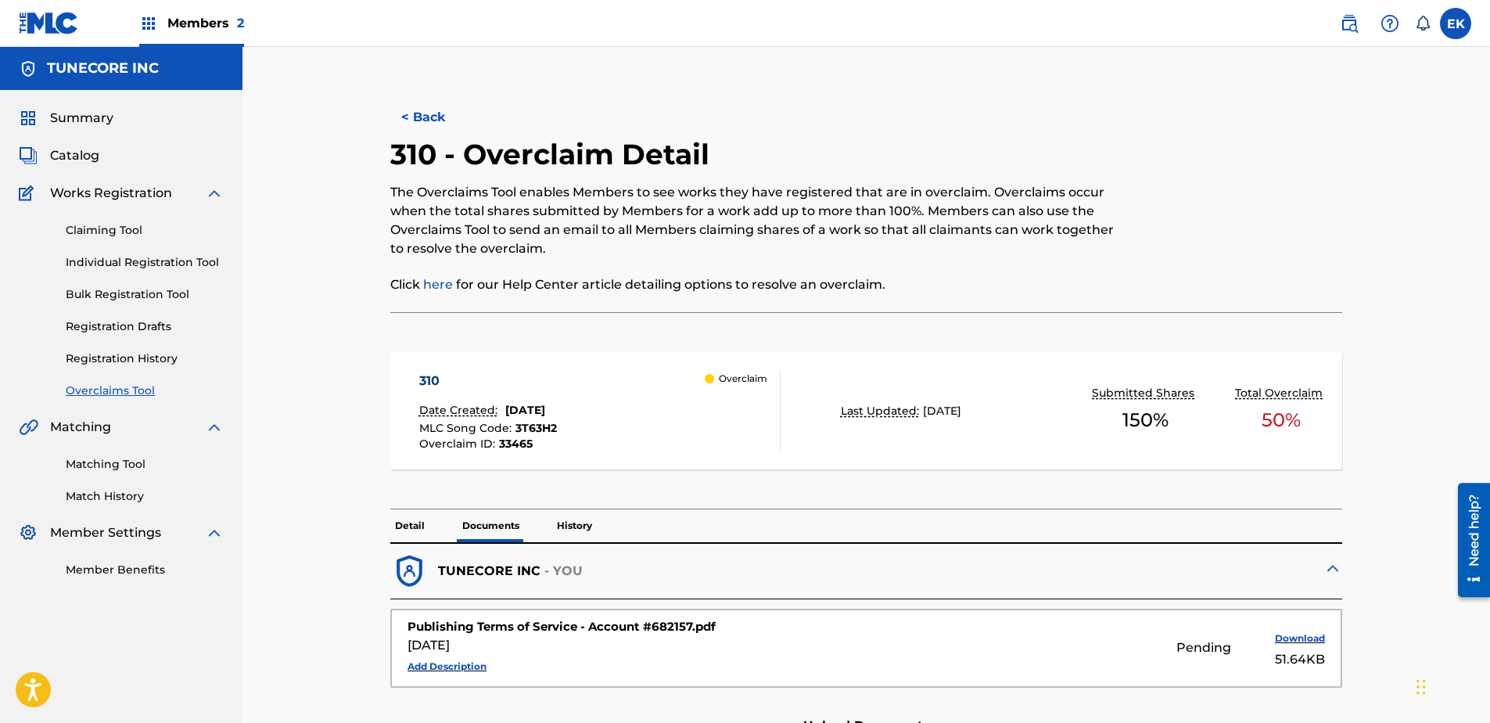
drag, startPoint x: 419, startPoint y: 112, endPoint x: 328, endPoint y: 188, distance: 118.9
click at [419, 112] on button "< Back" at bounding box center [437, 117] width 94 height 39
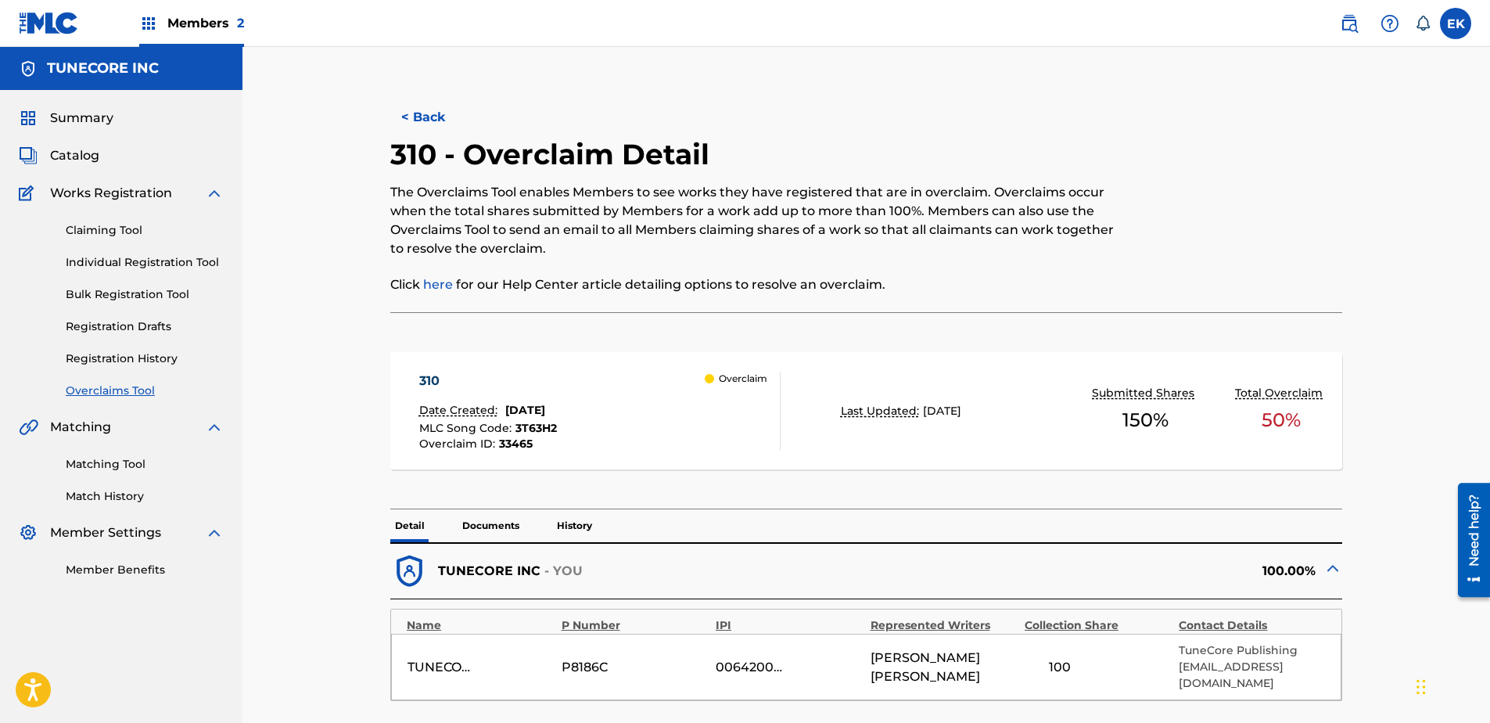
drag, startPoint x: 428, startPoint y: 92, endPoint x: 423, endPoint y: 106, distance: 14.8
click at [428, 95] on div "< Back 310 - Overclaim Detail The Overclaims Tool enables Members to see works …" at bounding box center [866, 619] width 1057 height 1067
click at [423, 108] on button "< Back" at bounding box center [437, 117] width 94 height 39
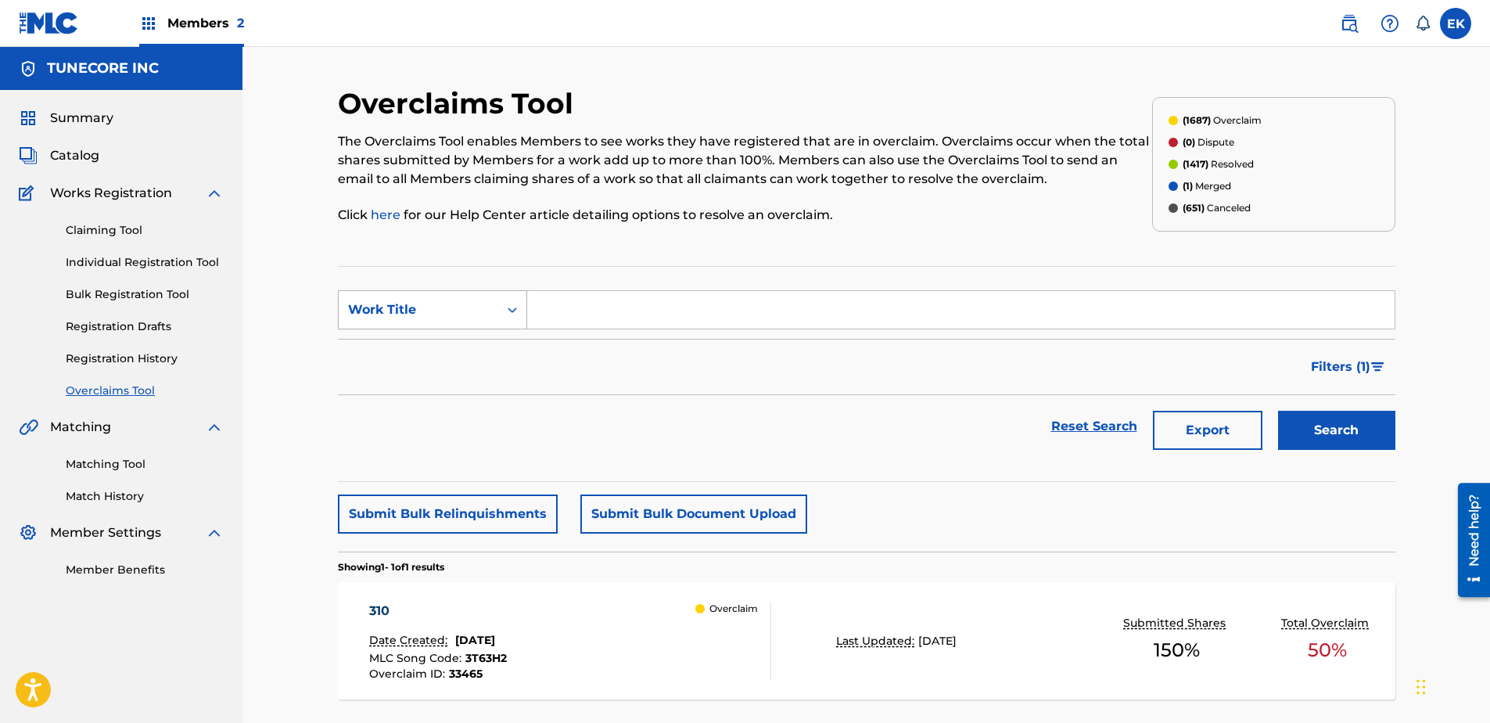
click at [497, 304] on div "Work Title" at bounding box center [419, 310] width 160 height 30
click at [478, 346] on div "MLC Song Code" at bounding box center [433, 348] width 188 height 39
click at [581, 290] on section "SearchWithCriteria04931185-ce32-4109-81ae-6203d2858b23 MLC Song Code Filter Sta…" at bounding box center [866, 374] width 1057 height 216
click at [570, 307] on input "Search Form" at bounding box center [960, 310] width 867 height 38
paste input "AY4N0M"
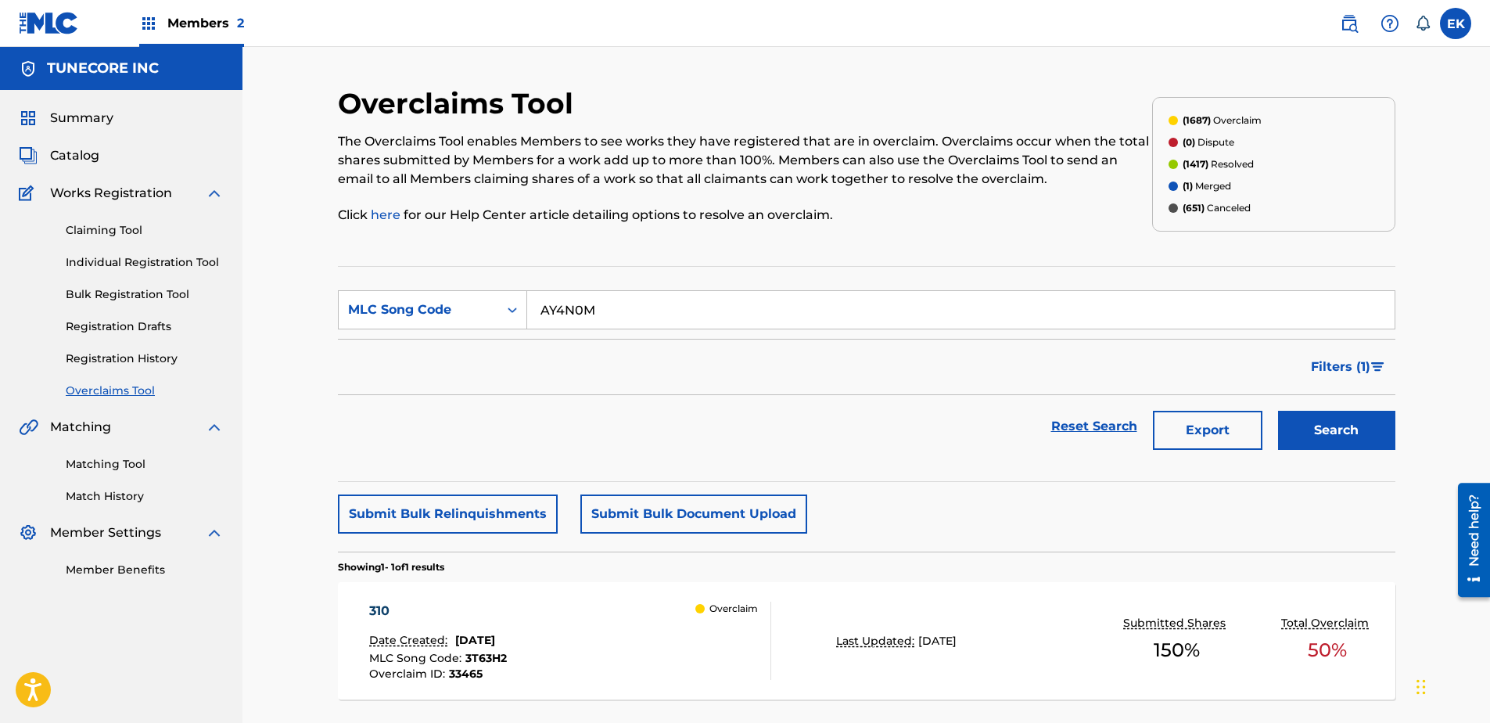
type input "AY4N0M"
click at [1189, 429] on button "Search" at bounding box center [1336, 430] width 117 height 39
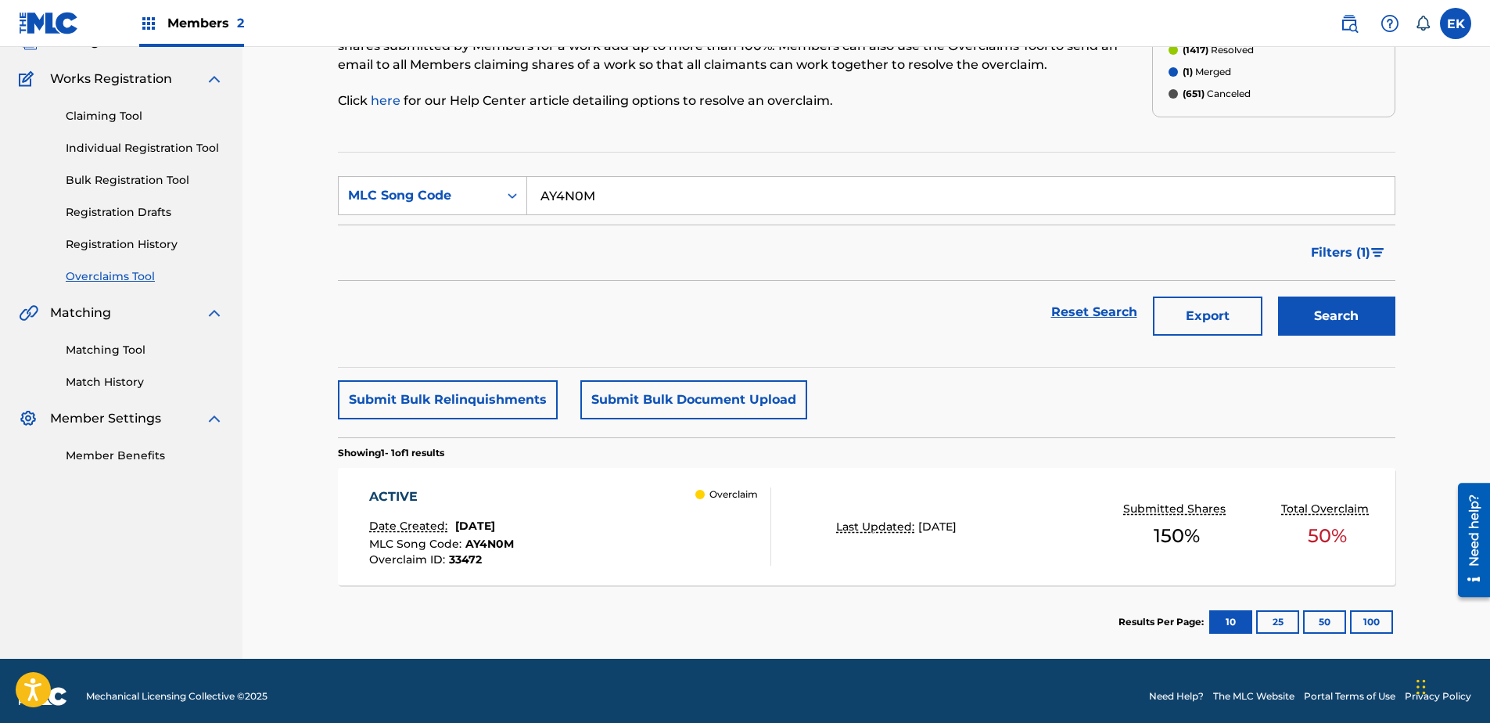
scroll to position [125, 0]
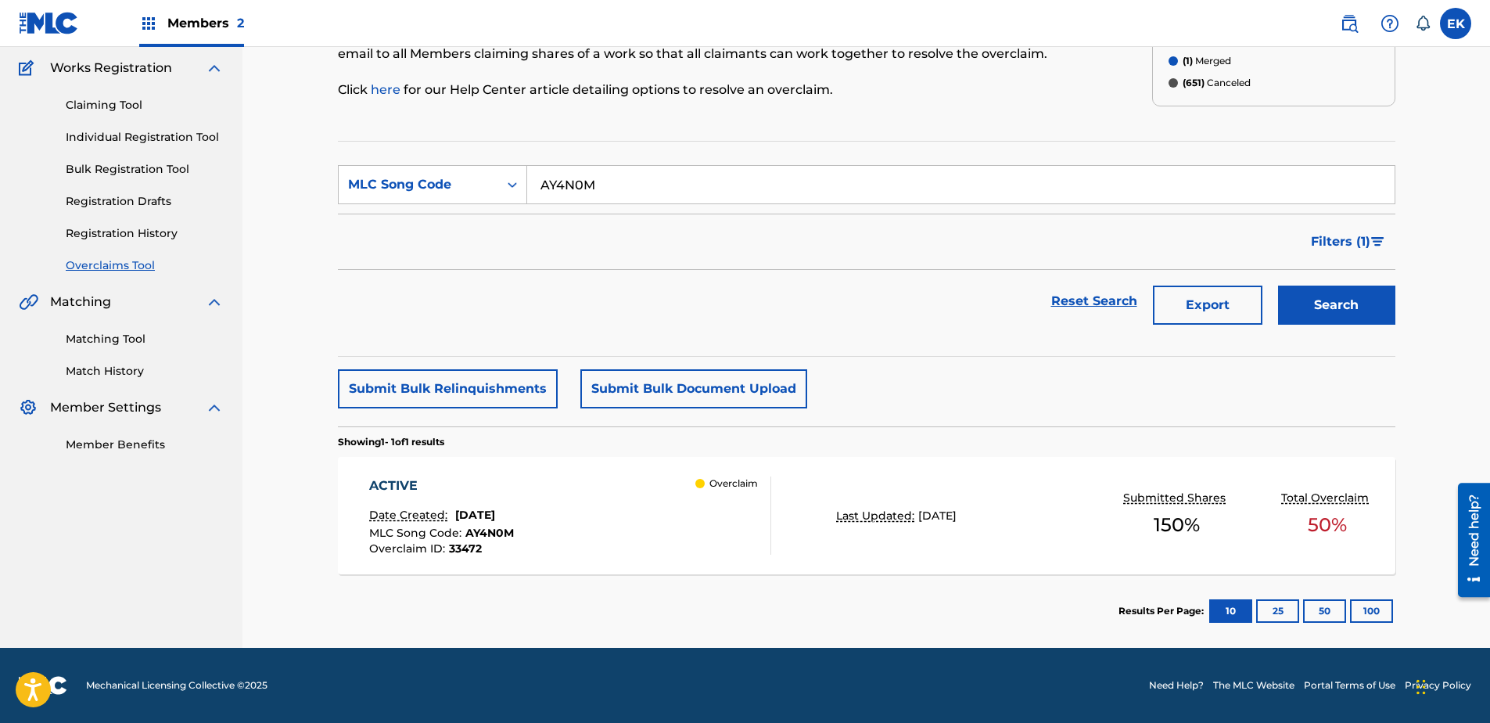
click at [638, 523] on div "ACTIVE Date Created: August 22, 2025 MLC Song Code : AY4N0M Overclaim ID : 3347…" at bounding box center [570, 515] width 402 height 78
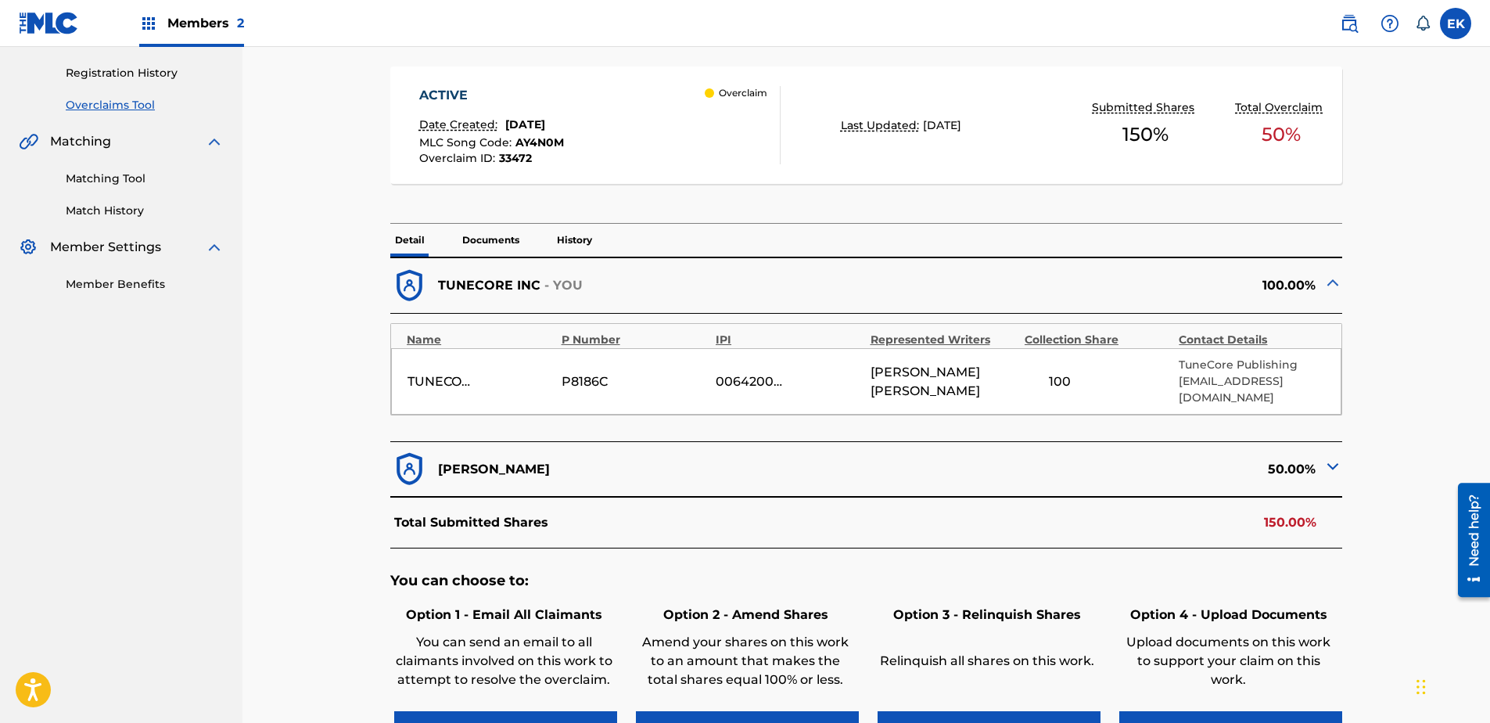
scroll to position [313, 0]
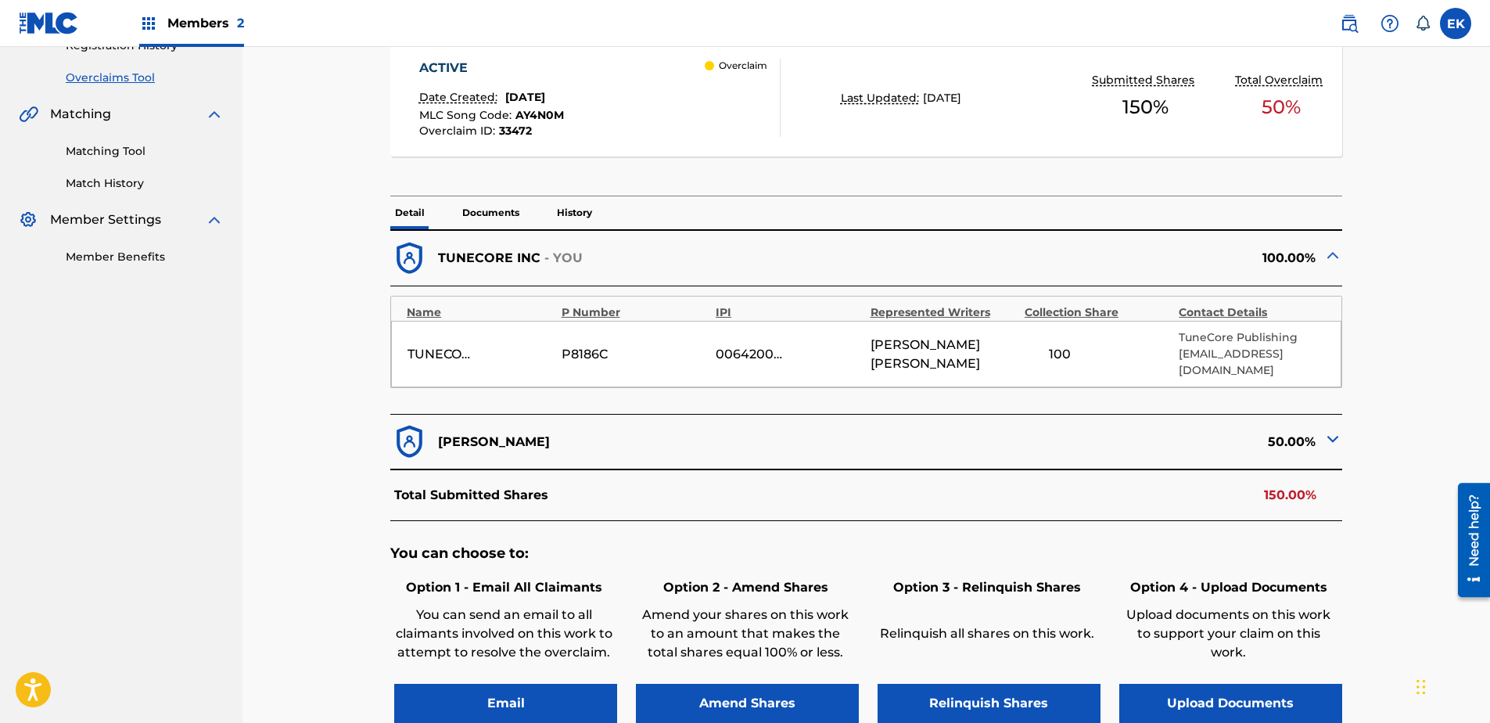
click at [1186, 553] on button "Upload Documents" at bounding box center [1230, 703] width 223 height 39
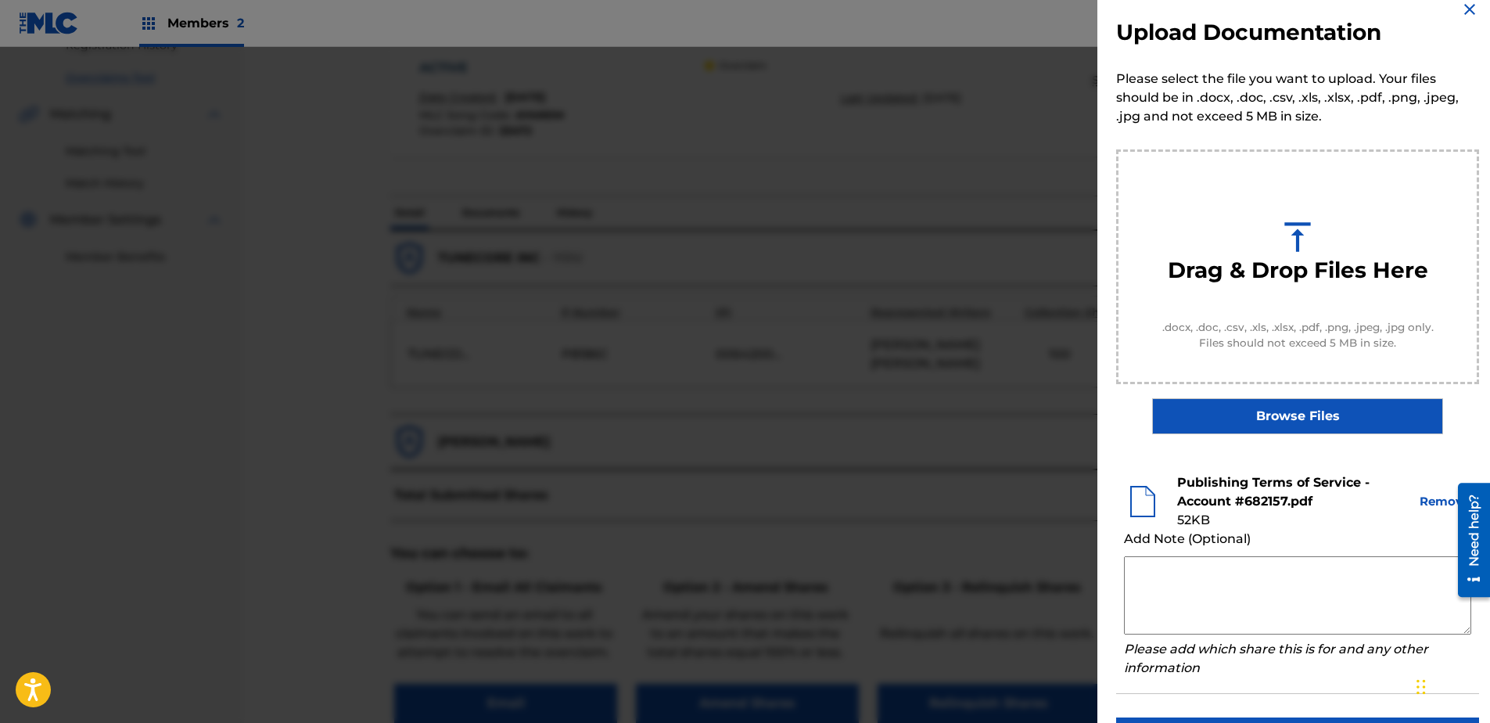
scroll to position [71, 0]
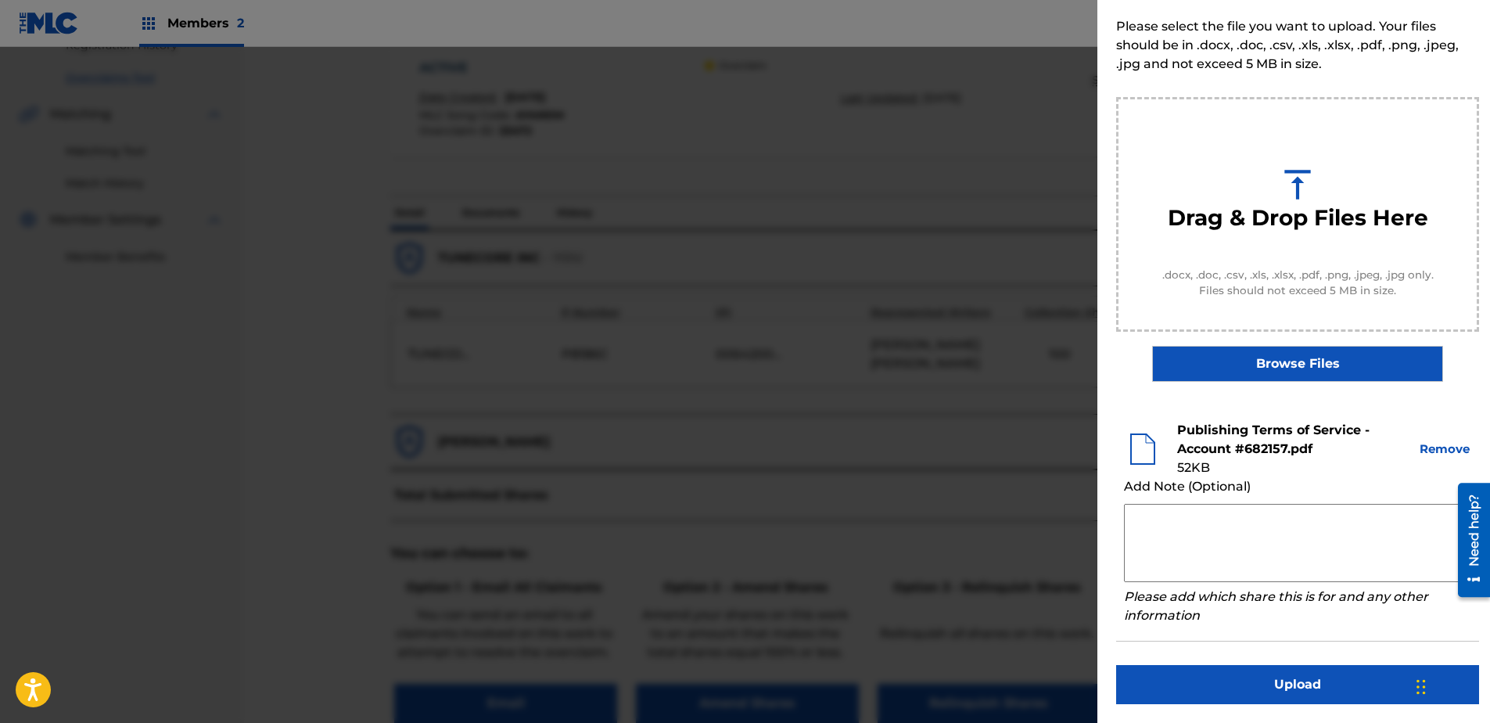
click at [1189, 553] on button "Upload" at bounding box center [1297, 684] width 363 height 39
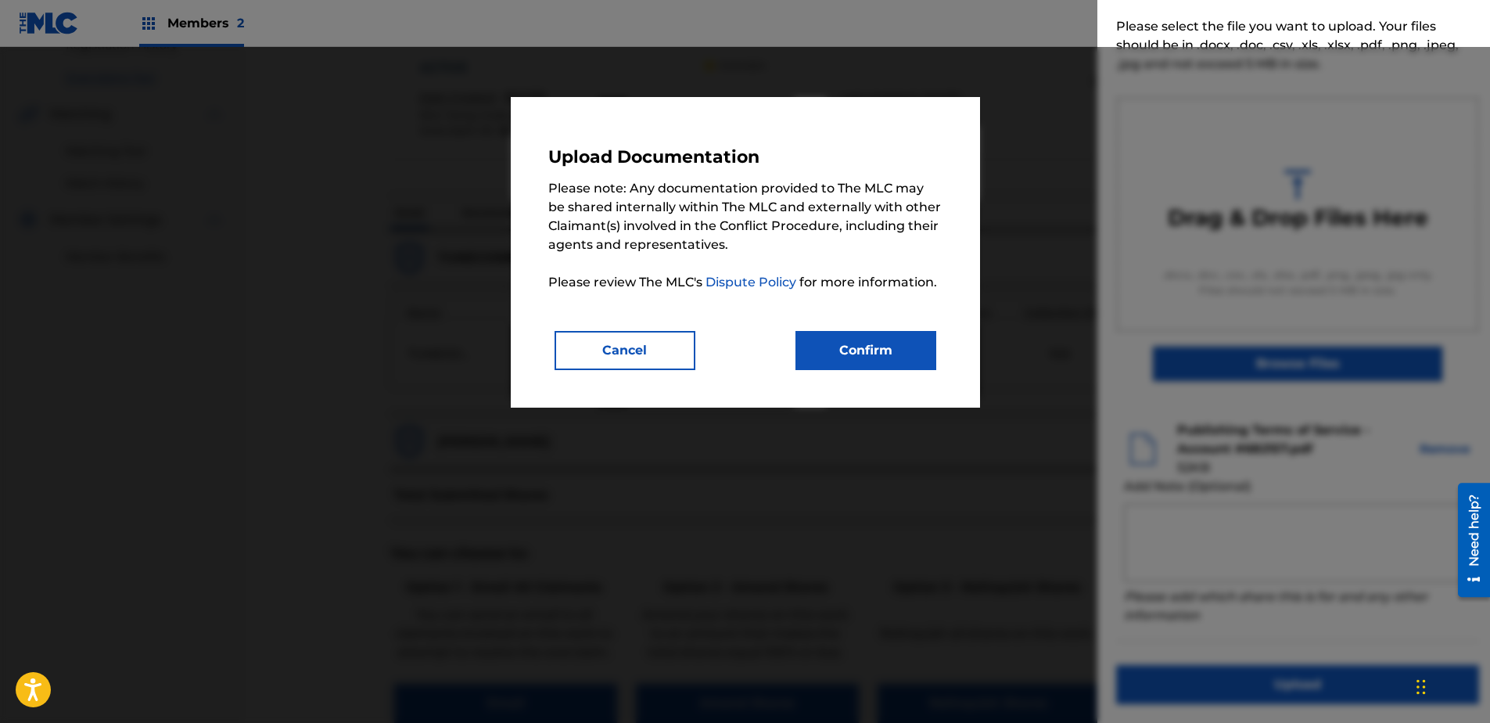
click at [897, 334] on button "Confirm" at bounding box center [865, 350] width 141 height 39
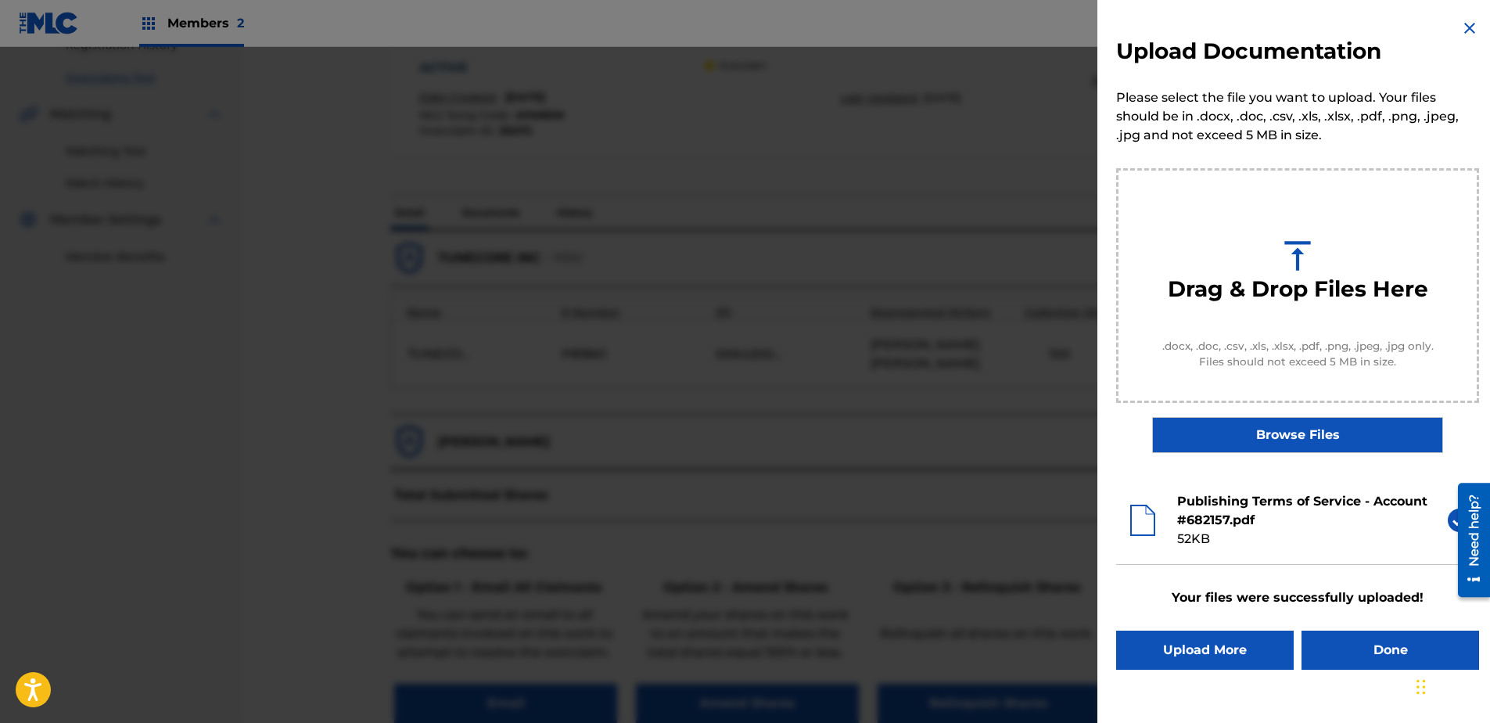
scroll to position [0, 0]
click at [1189, 553] on button "Done" at bounding box center [1390, 649] width 178 height 39
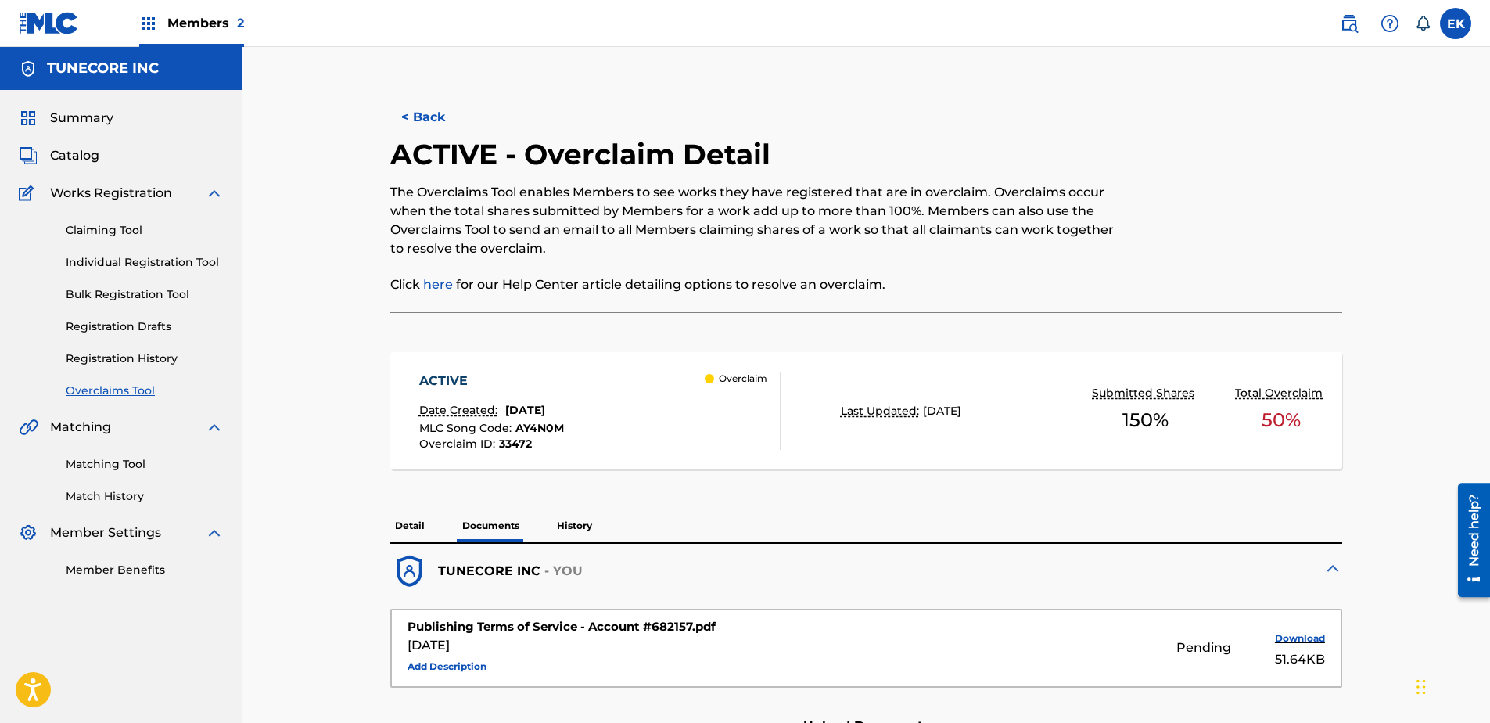
click at [436, 119] on button "< Back" at bounding box center [437, 117] width 94 height 39
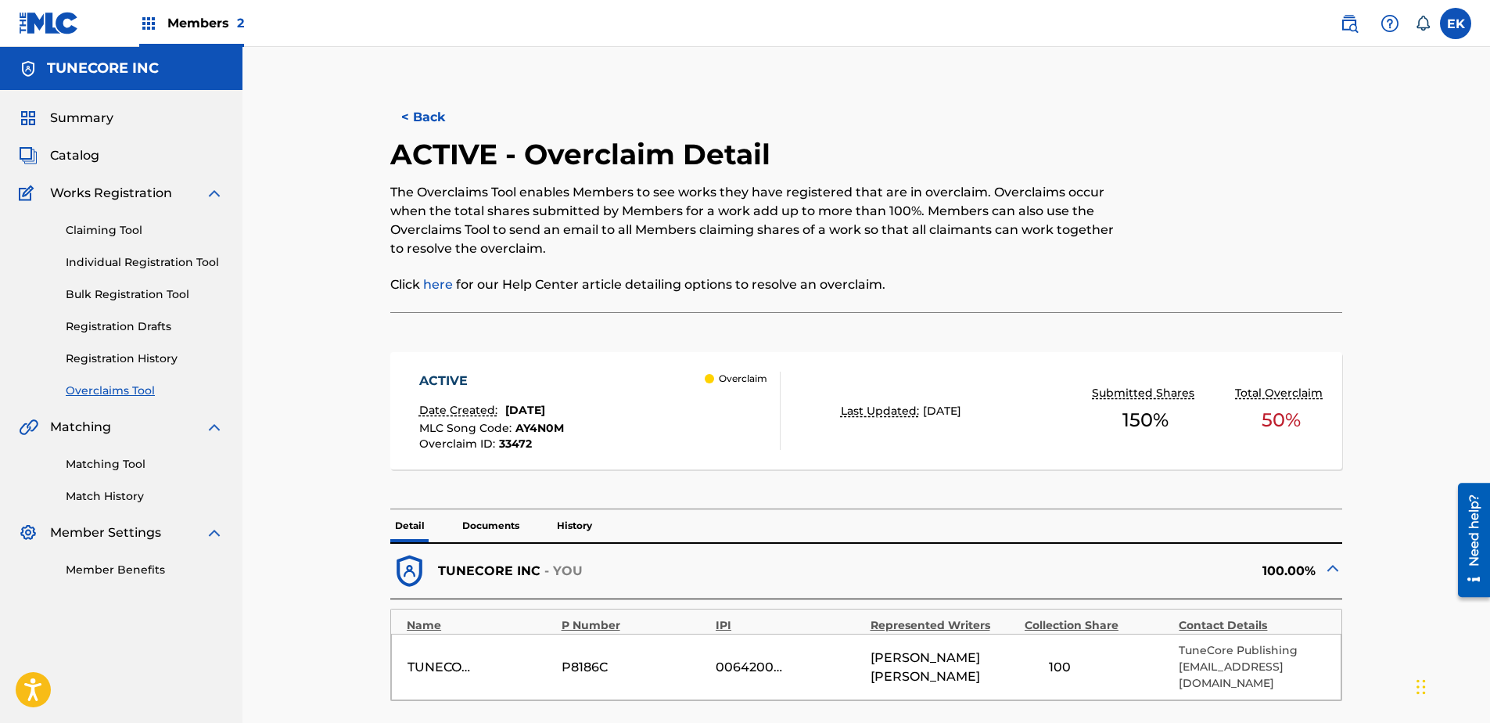
click at [434, 124] on button "< Back" at bounding box center [437, 117] width 94 height 39
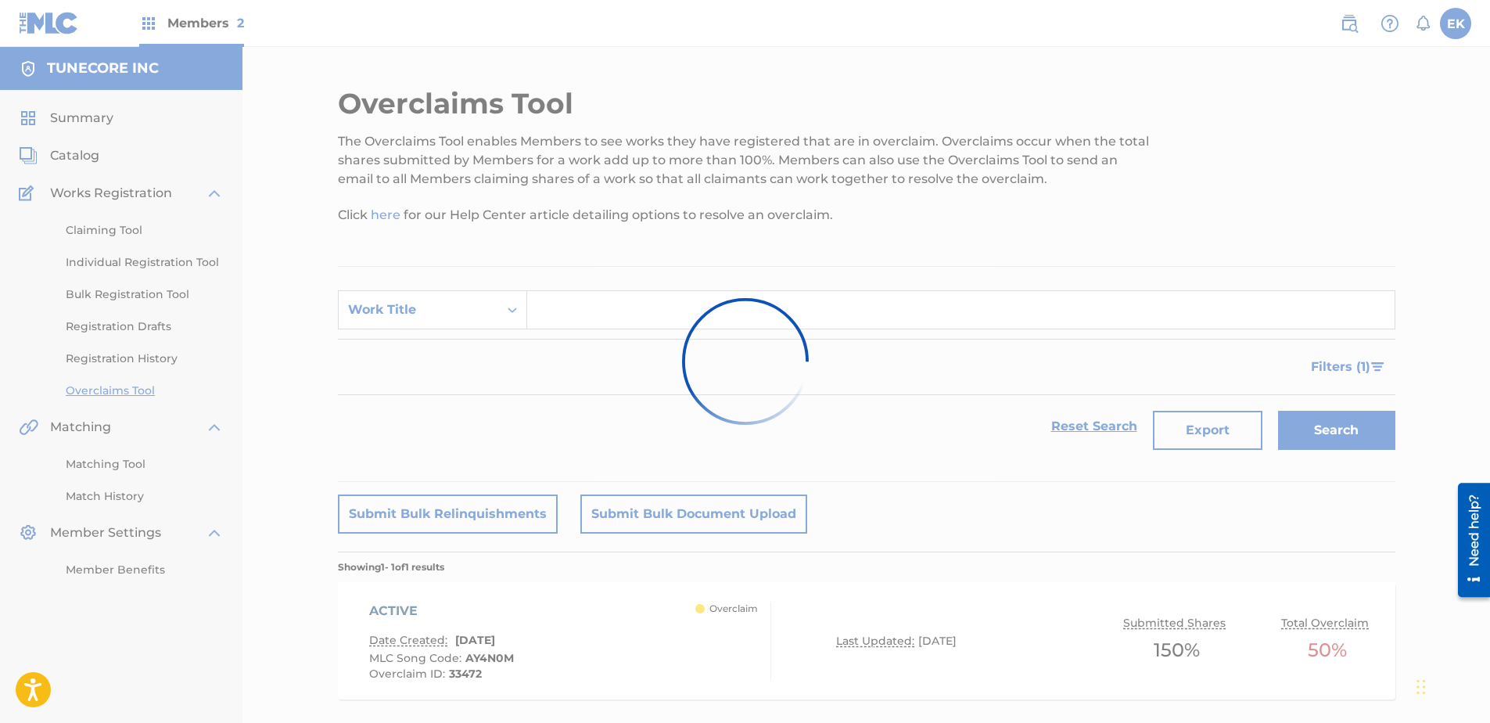
scroll to position [84, 0]
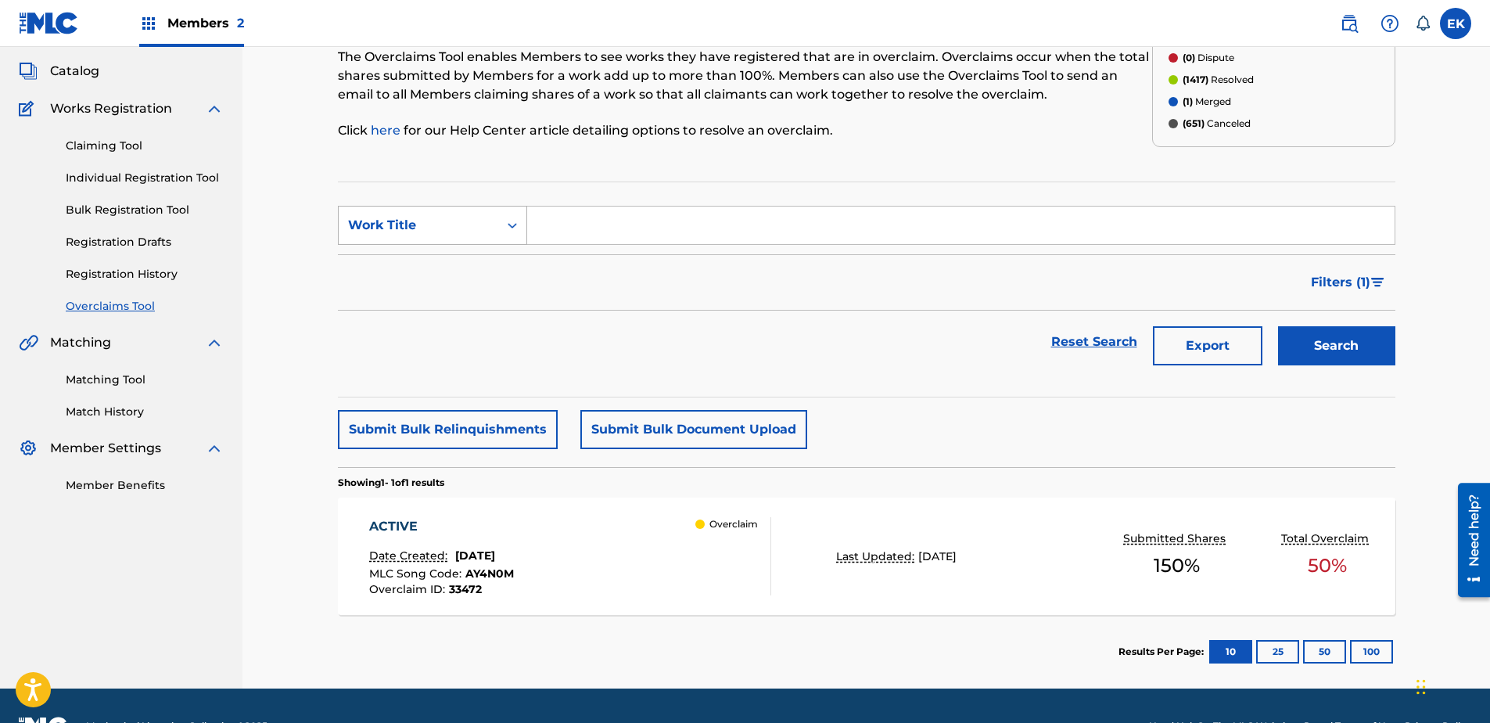
click at [456, 224] on div "Work Title" at bounding box center [418, 225] width 141 height 19
click at [451, 271] on div "MLC Song Code" at bounding box center [433, 264] width 188 height 39
click at [556, 231] on input "Search Form" at bounding box center [960, 225] width 867 height 38
paste input "BE0ZBL"
type input "BE0ZBL"
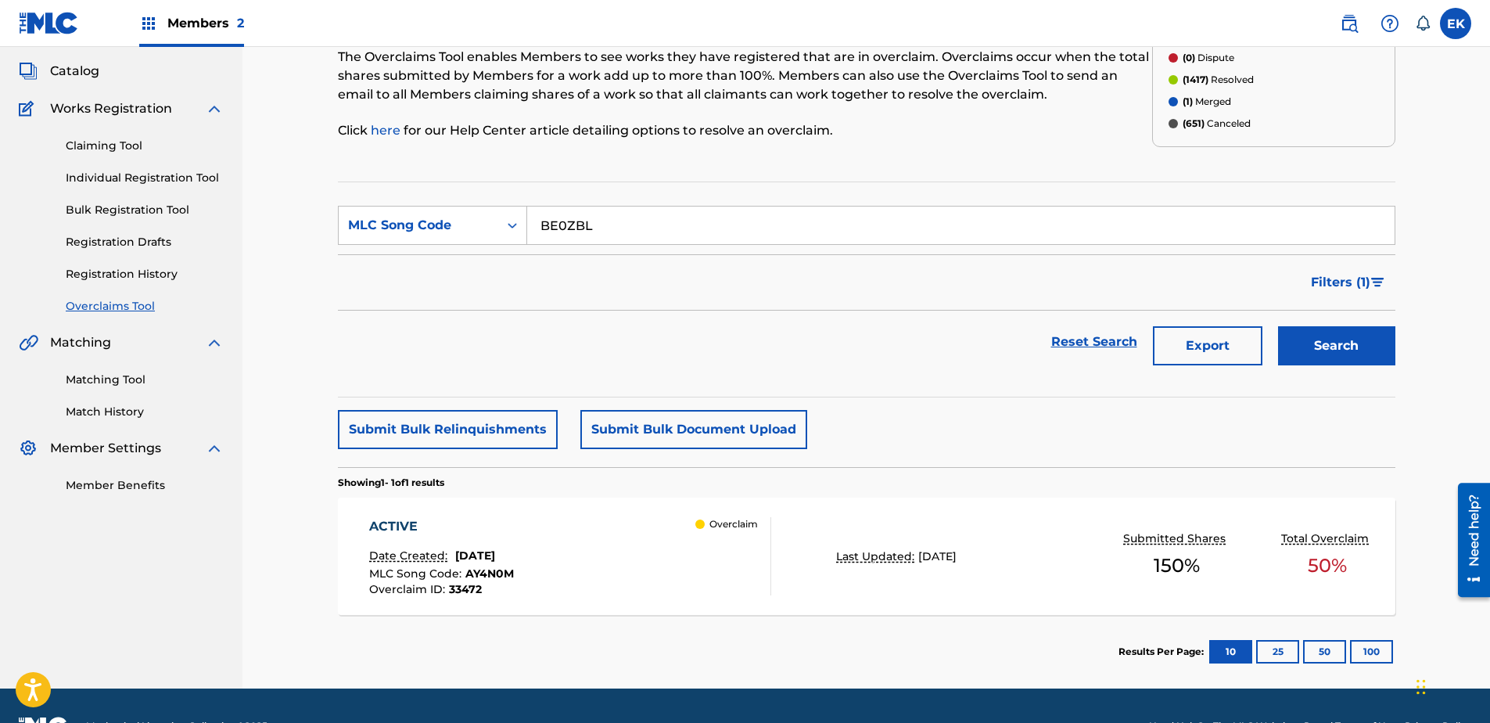
click at [1189, 350] on button "Search" at bounding box center [1336, 345] width 117 height 39
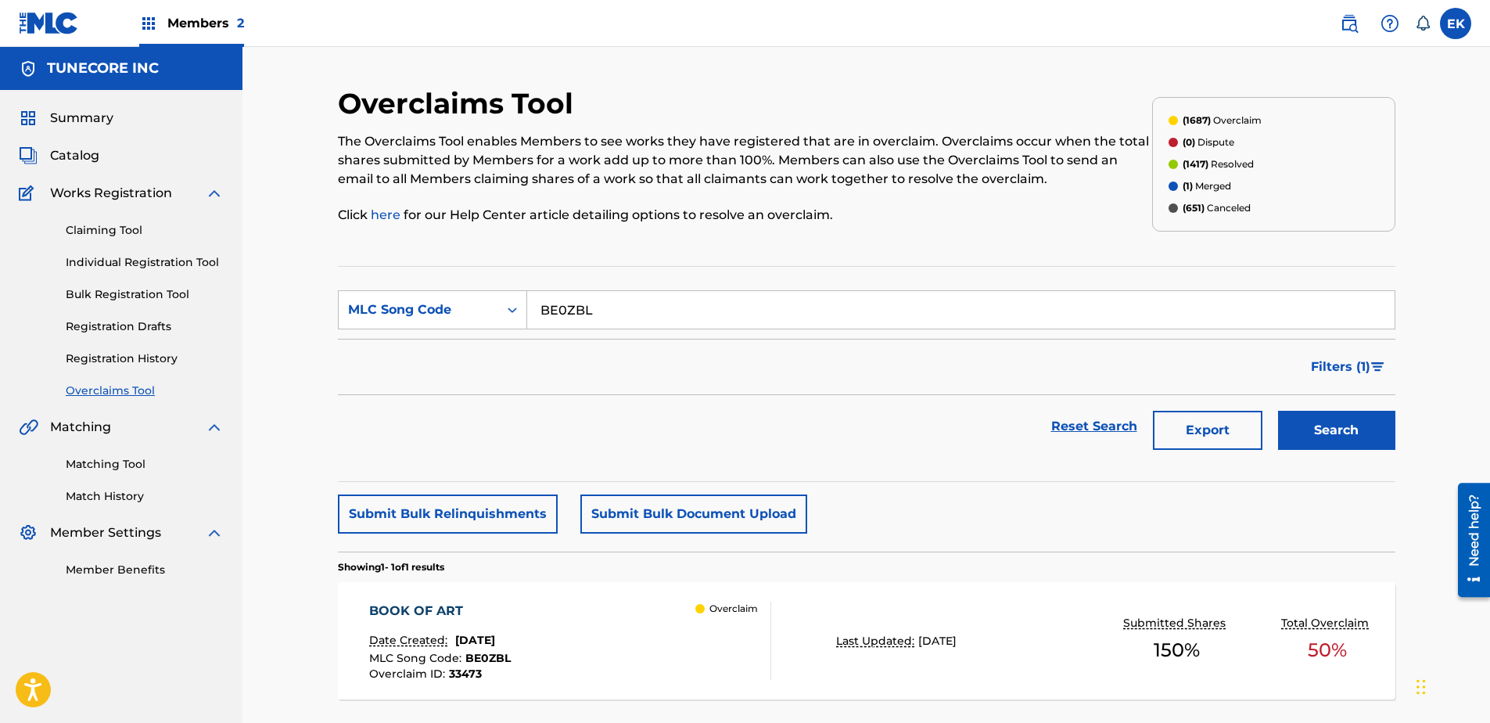
click at [579, 553] on div "BOOK OF ART Date Created: August 22, 2025 MLC Song Code : BE0ZBL Overclaim ID :…" at bounding box center [570, 640] width 402 height 78
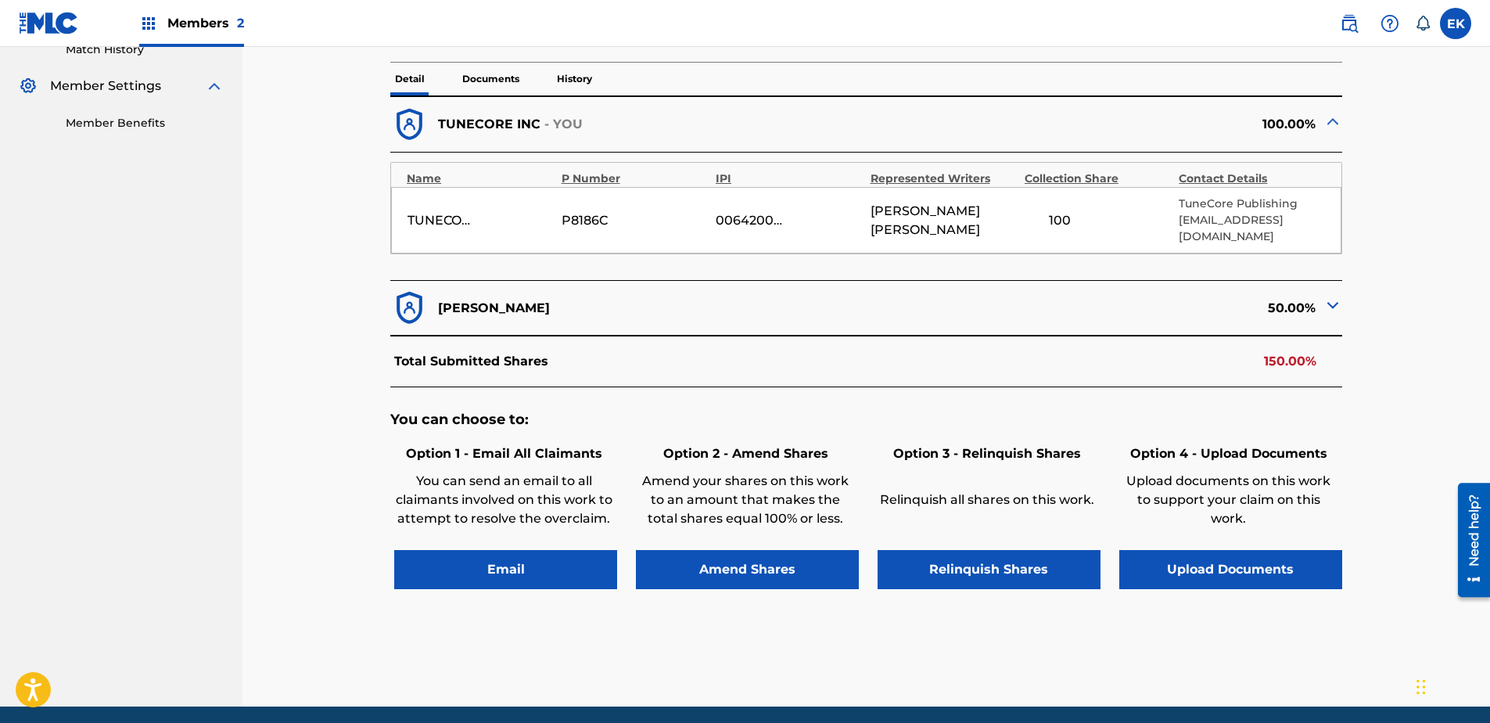
scroll to position [469, 0]
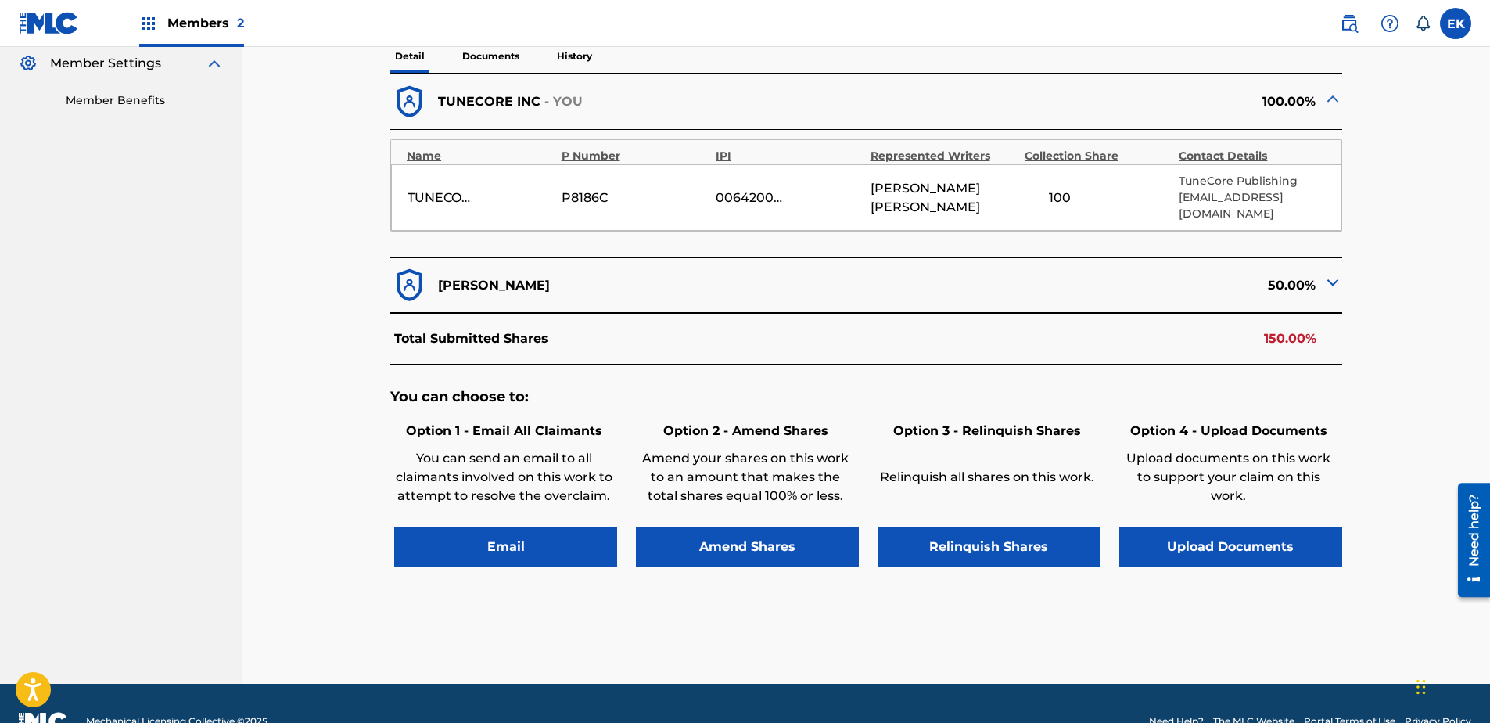
click at [1189, 540] on button "Upload Documents" at bounding box center [1230, 546] width 223 height 39
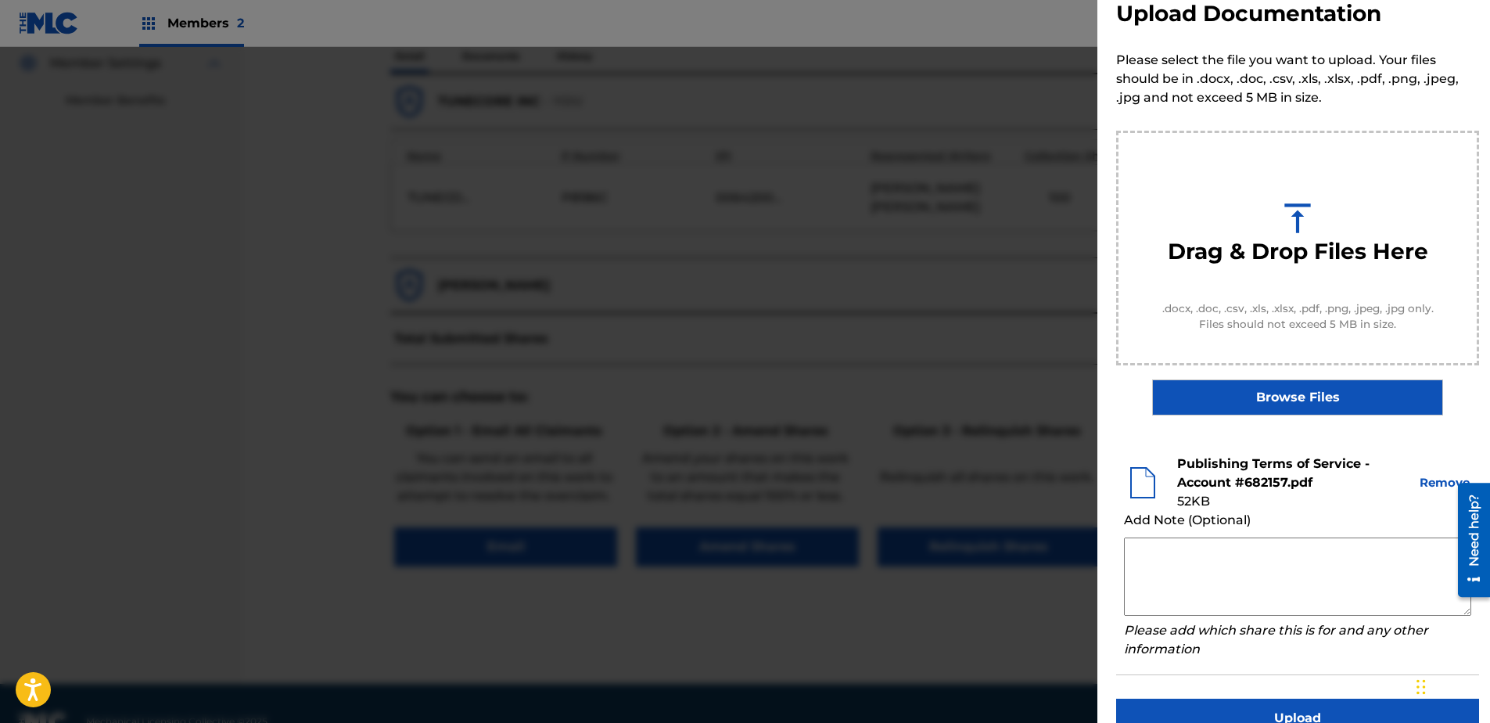
scroll to position [71, 0]
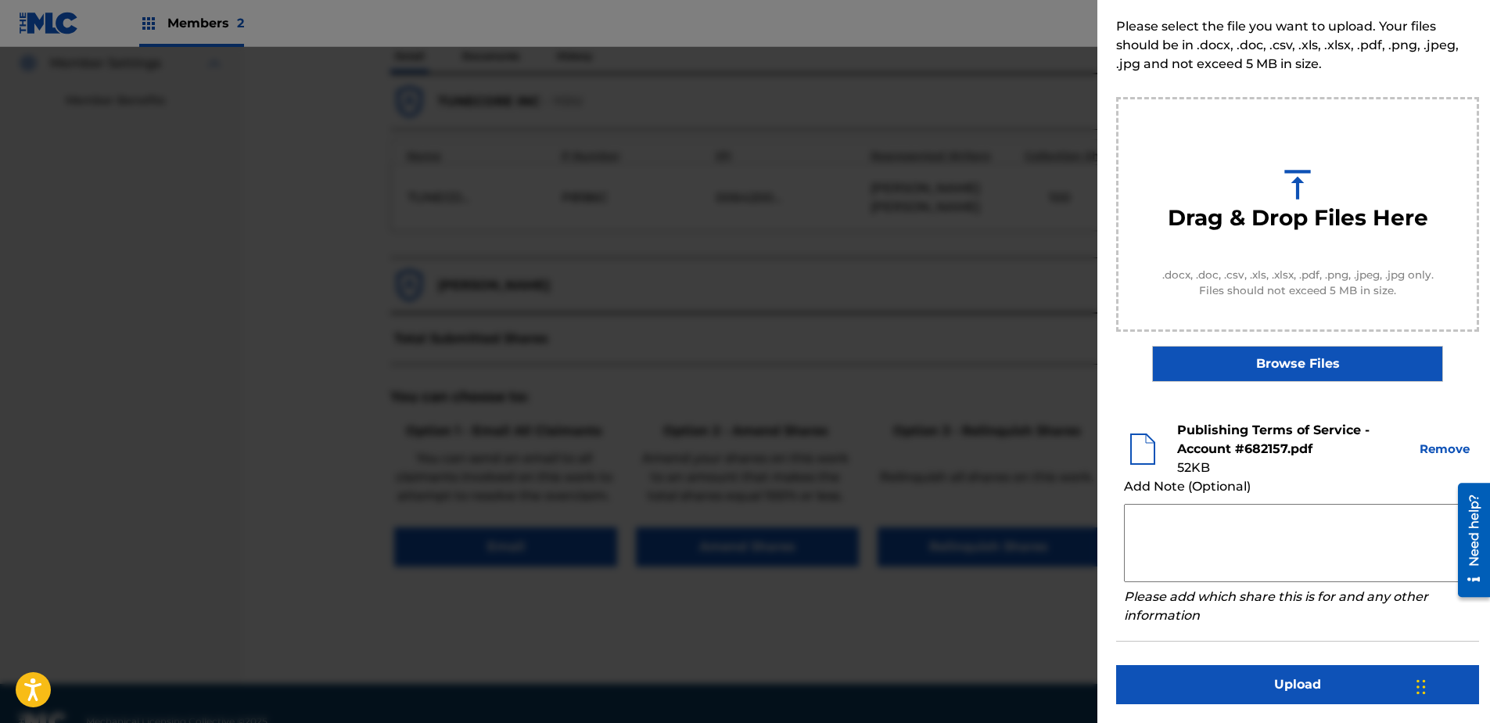
click at [1189, 553] on button "Upload" at bounding box center [1297, 684] width 363 height 39
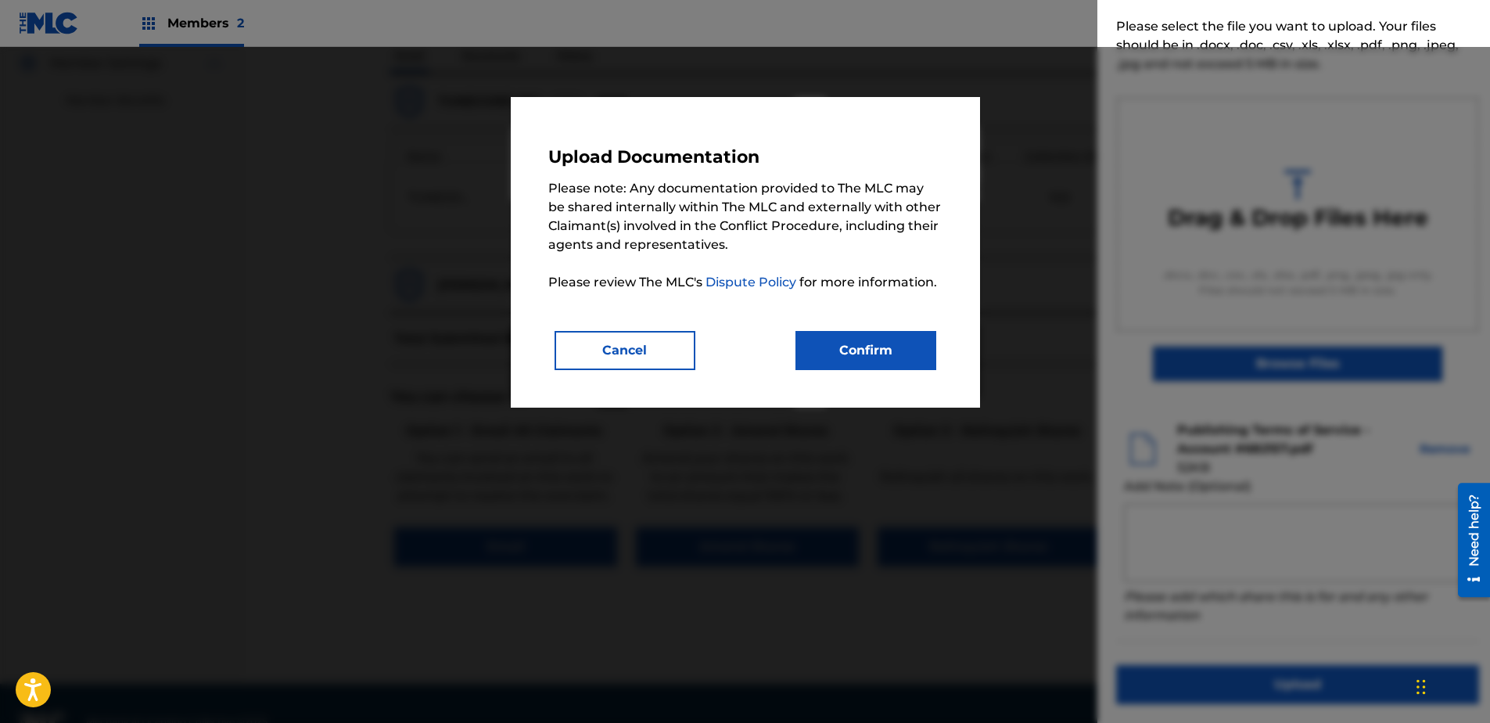
click at [834, 342] on button "Confirm" at bounding box center [865, 350] width 141 height 39
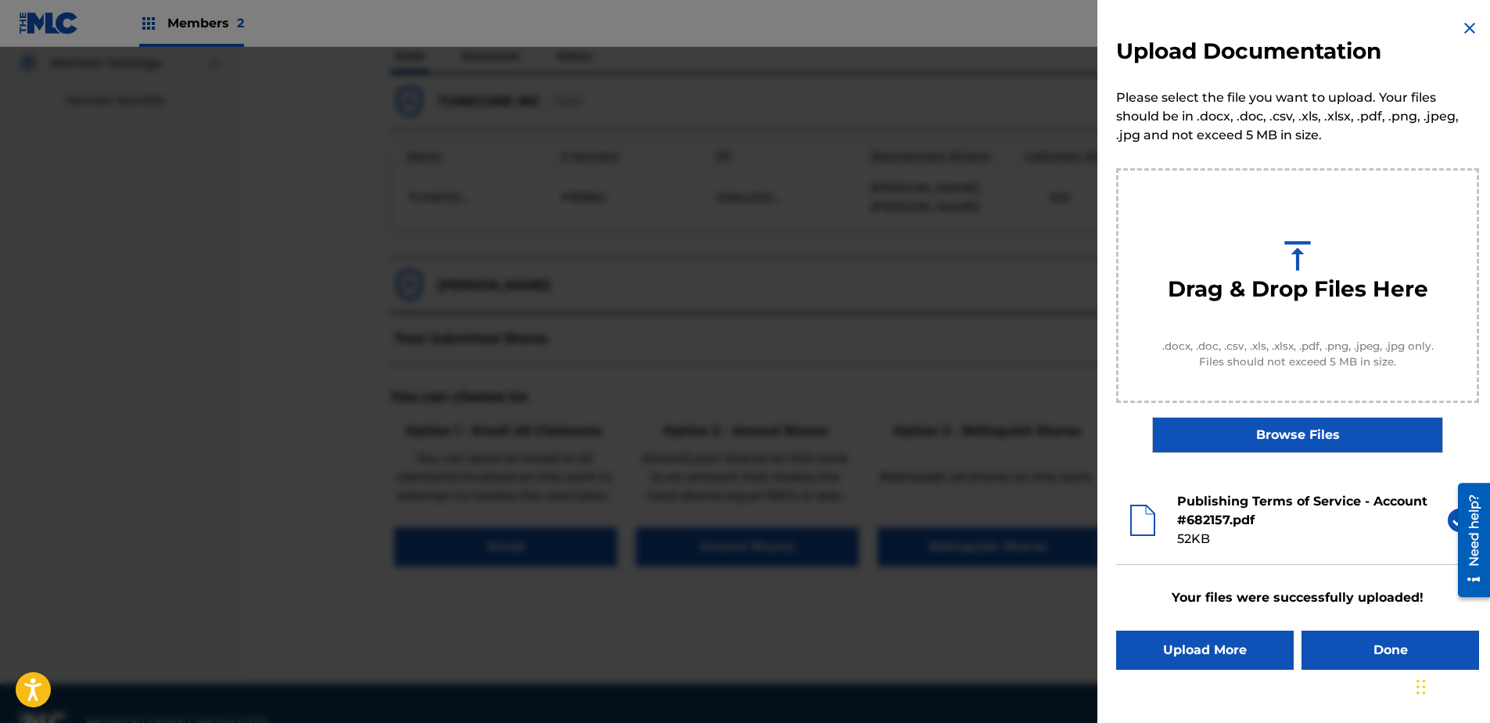
scroll to position [0, 0]
click at [1189, 553] on button "Done" at bounding box center [1390, 649] width 178 height 39
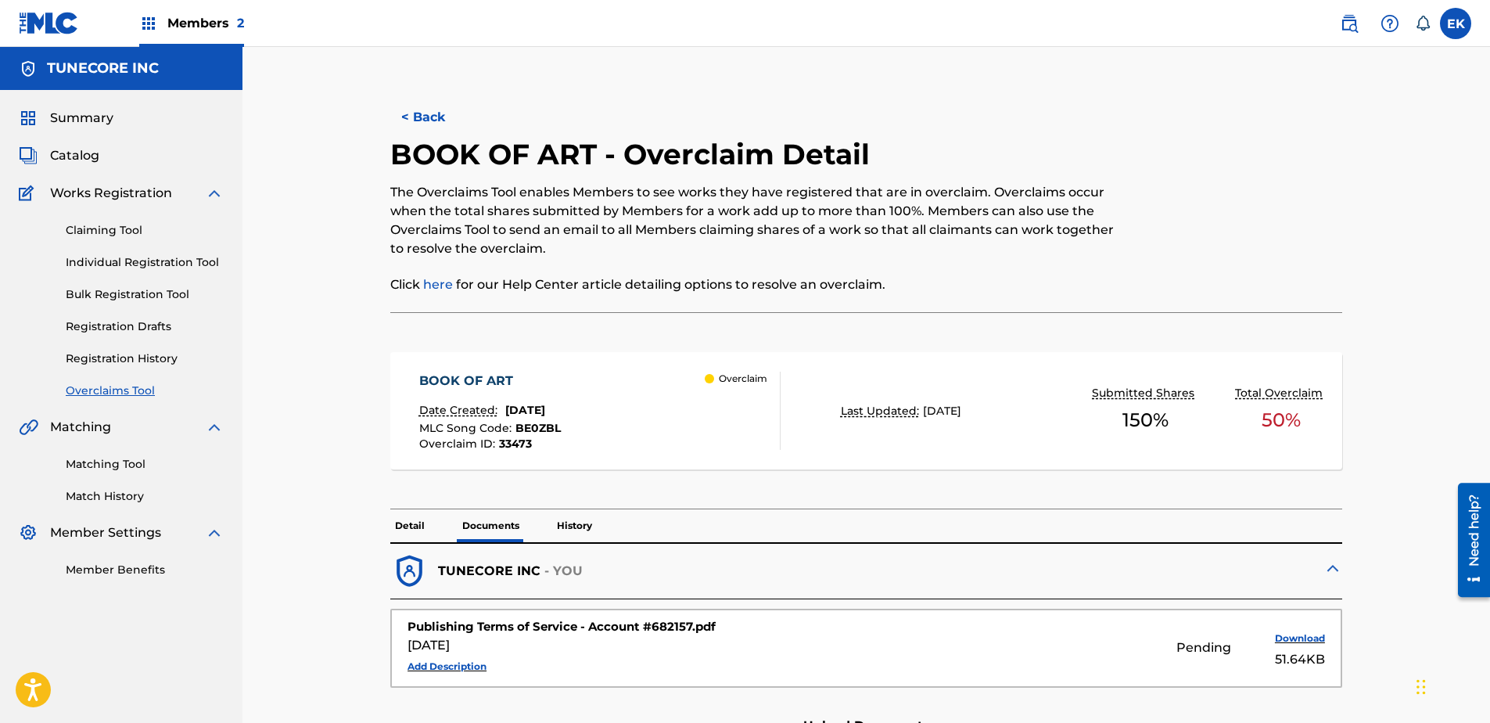
click at [439, 121] on button "< Back" at bounding box center [437, 117] width 94 height 39
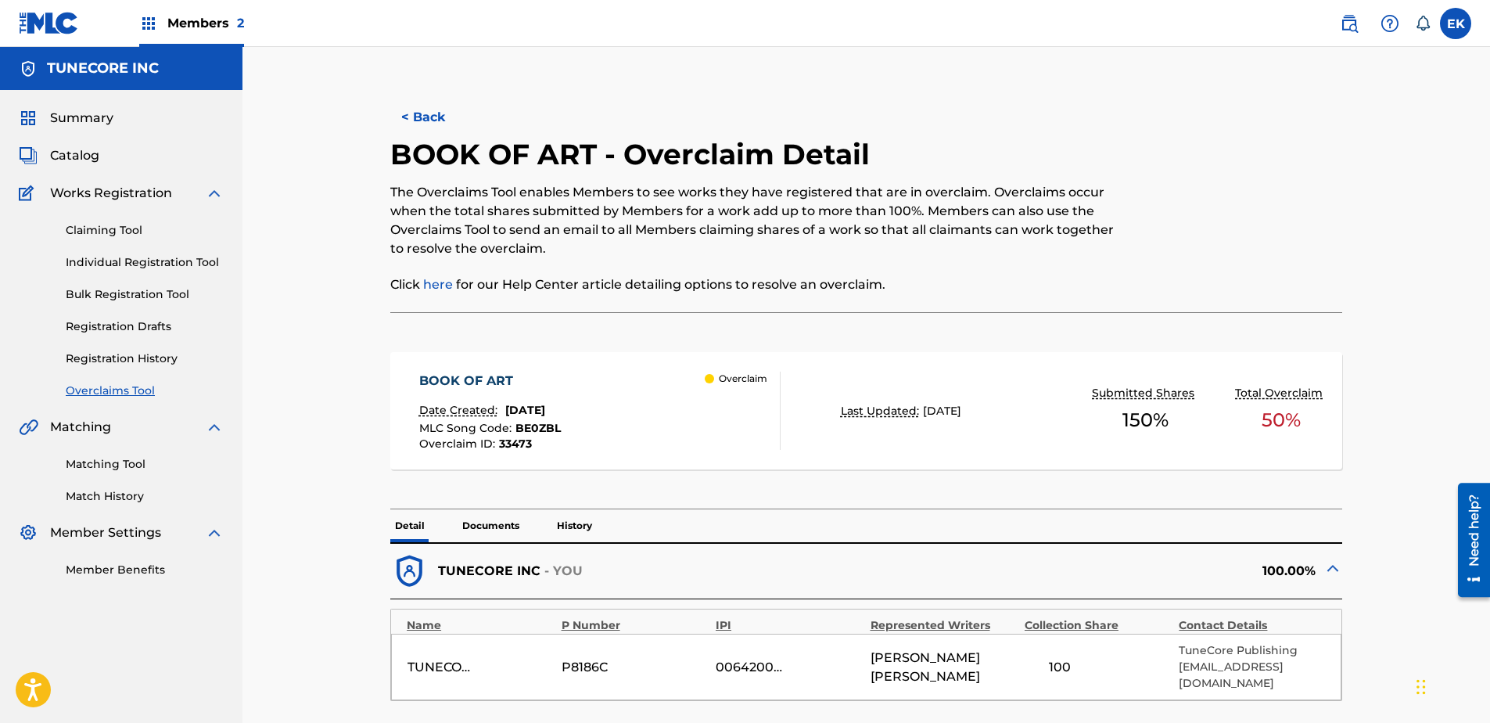
click at [436, 106] on button "< Back" at bounding box center [437, 117] width 94 height 39
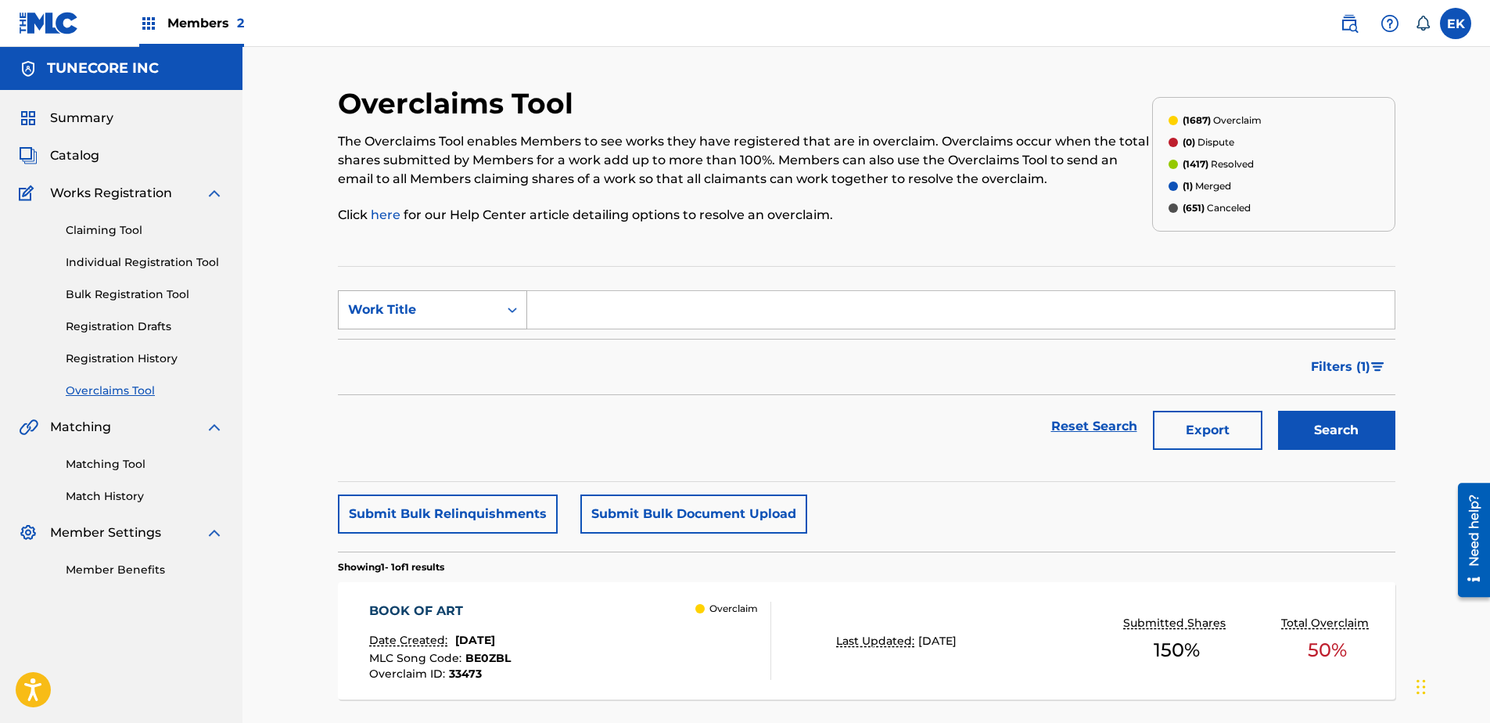
click at [479, 307] on div "Work Title" at bounding box center [418, 309] width 141 height 19
click at [449, 349] on div "MLC Song Code" at bounding box center [433, 348] width 188 height 39
click at [612, 303] on input "Search Form" at bounding box center [960, 310] width 867 height 38
paste input "CK7AST"
type input "CK7AST"
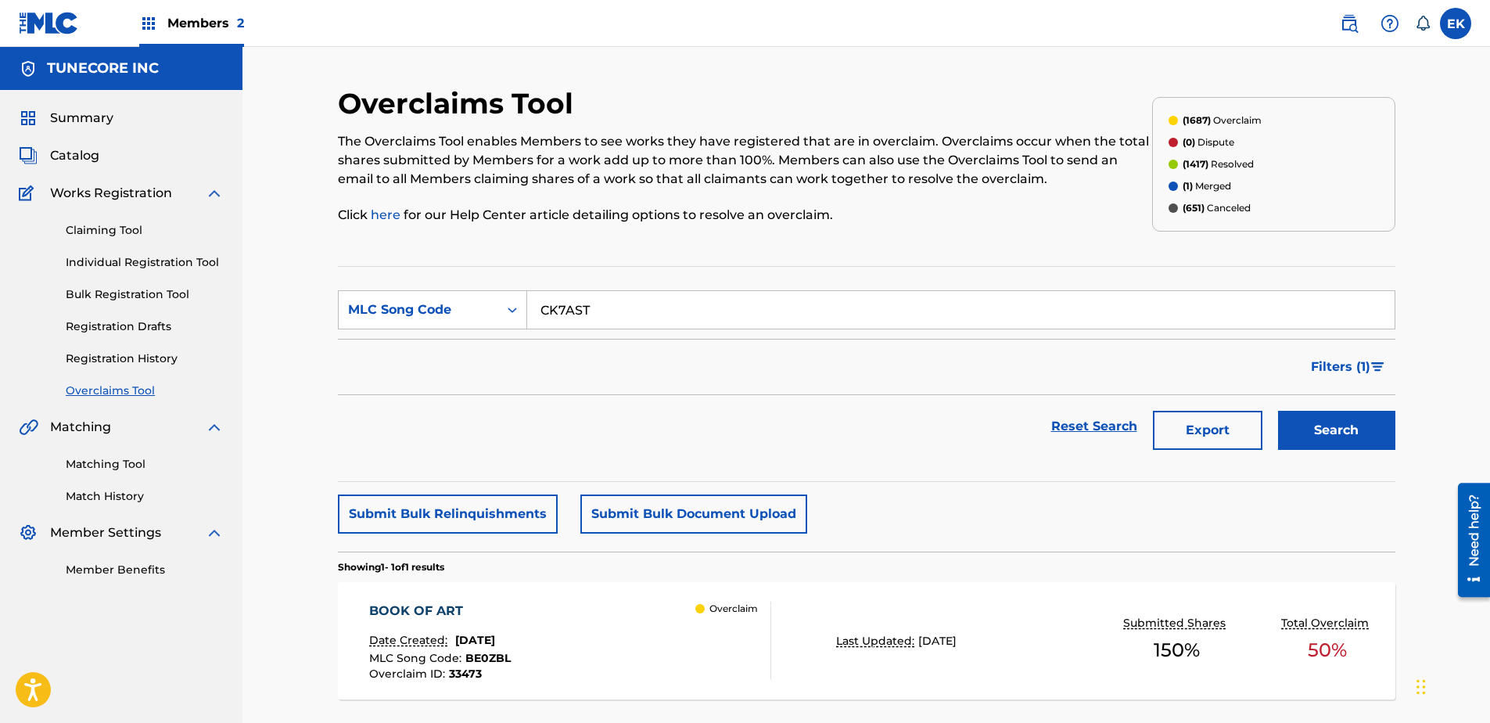
click at [1189, 422] on button "Search" at bounding box center [1336, 430] width 117 height 39
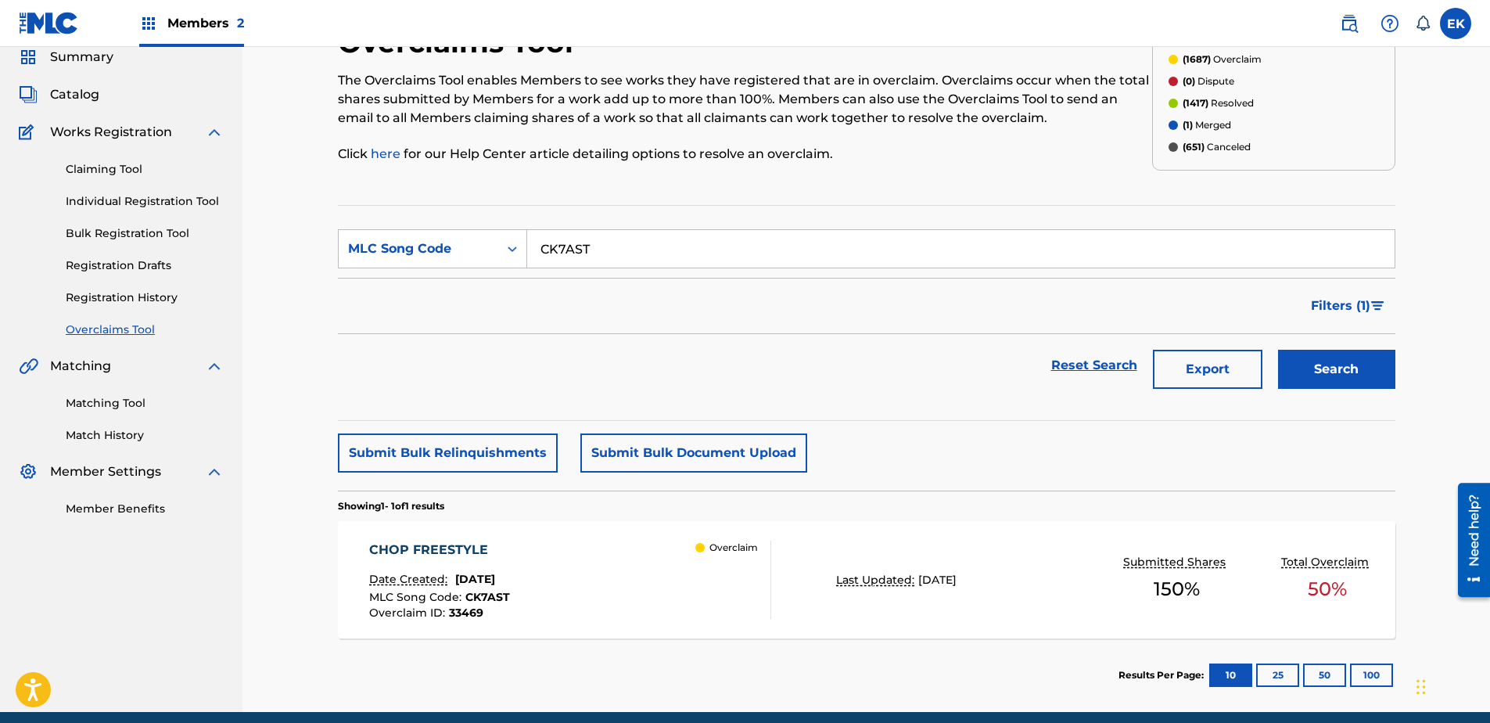
scroll to position [125, 0]
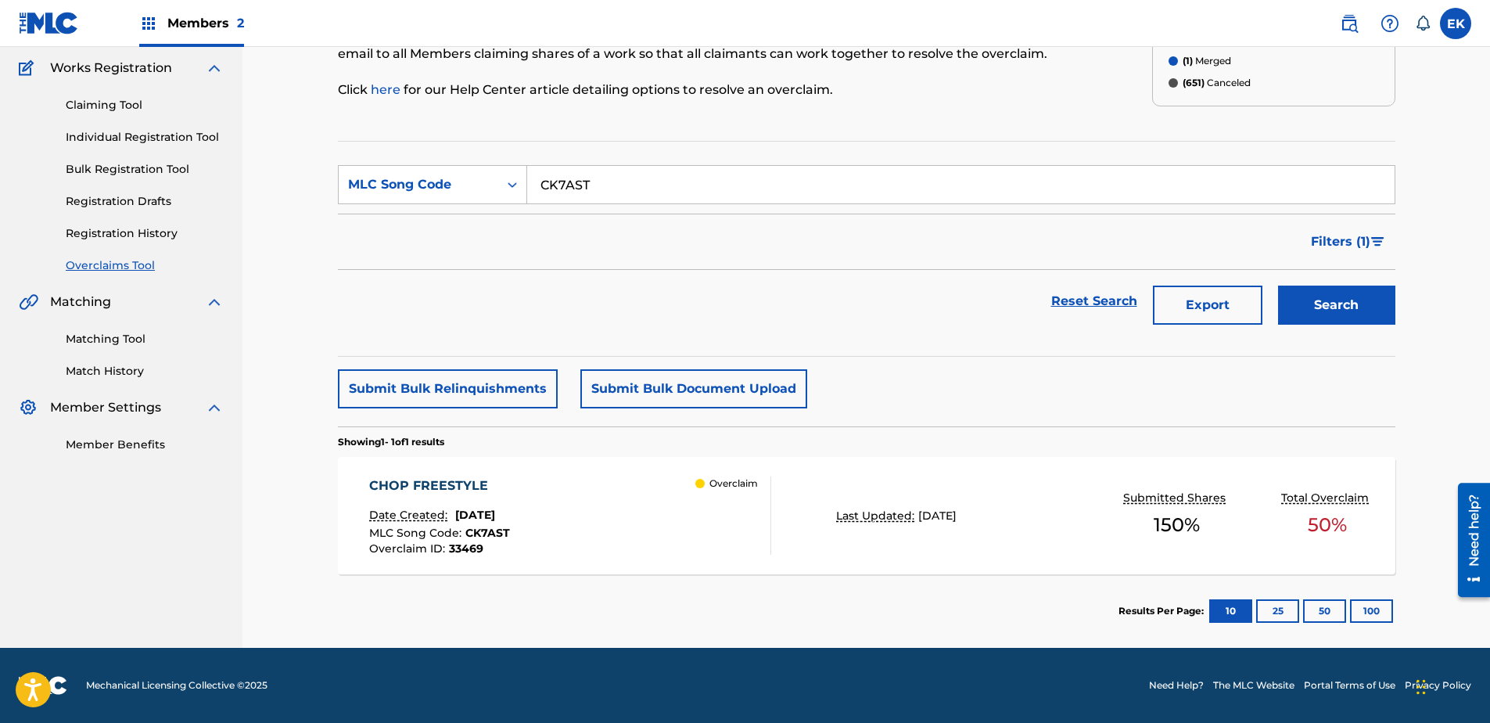
click at [576, 517] on div "CHOP FREESTYLE Date Created: August 22, 2025 MLC Song Code : CK7AST Overclaim I…" at bounding box center [570, 515] width 402 height 78
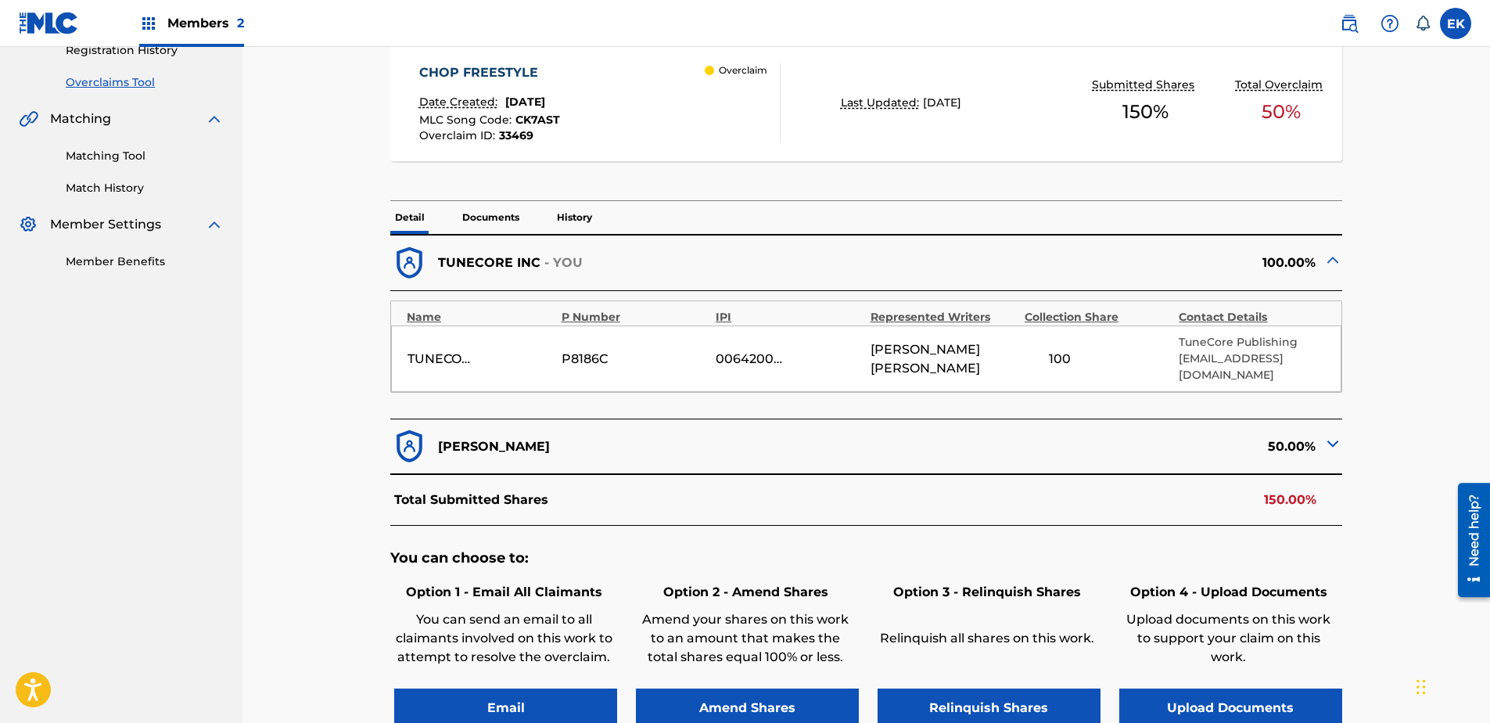
scroll to position [344, 0]
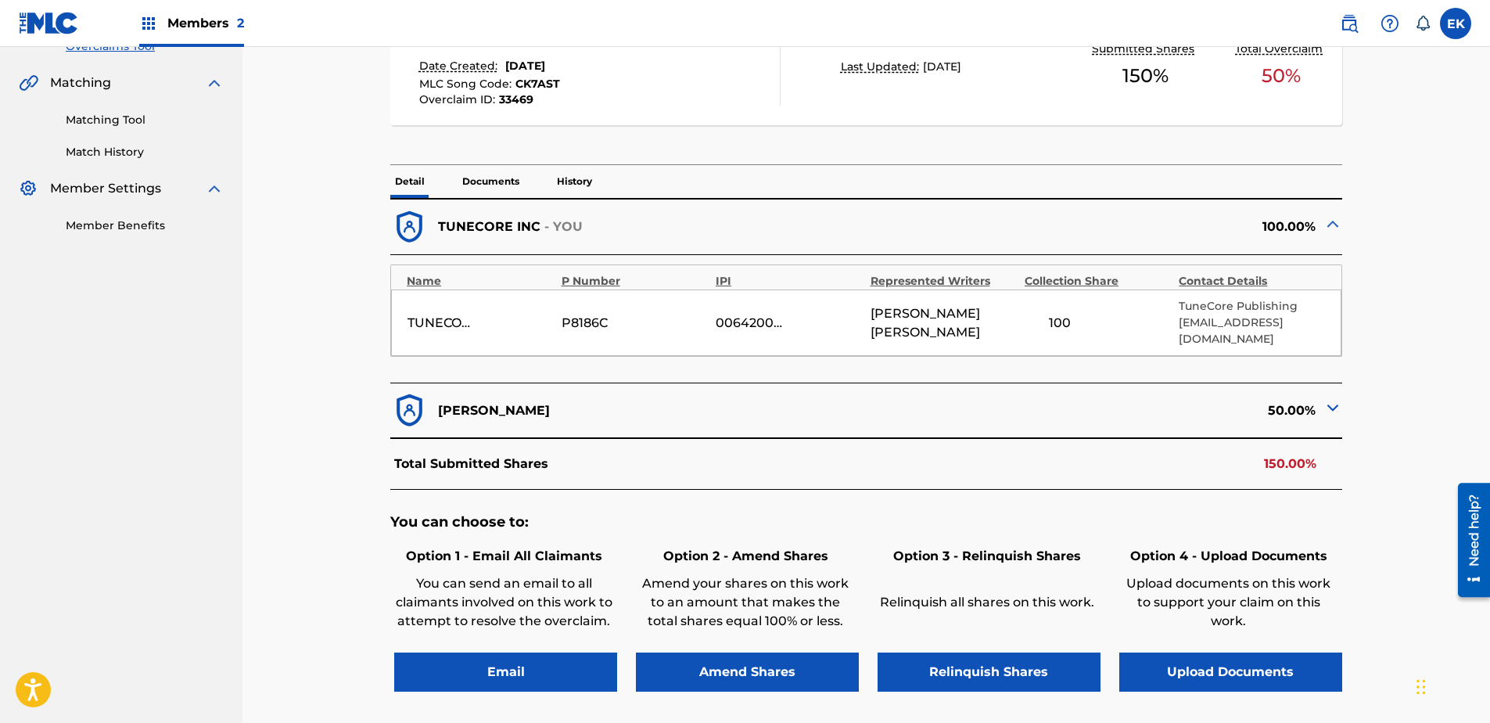
click at [1189, 553] on button "Upload Documents" at bounding box center [1230, 671] width 223 height 39
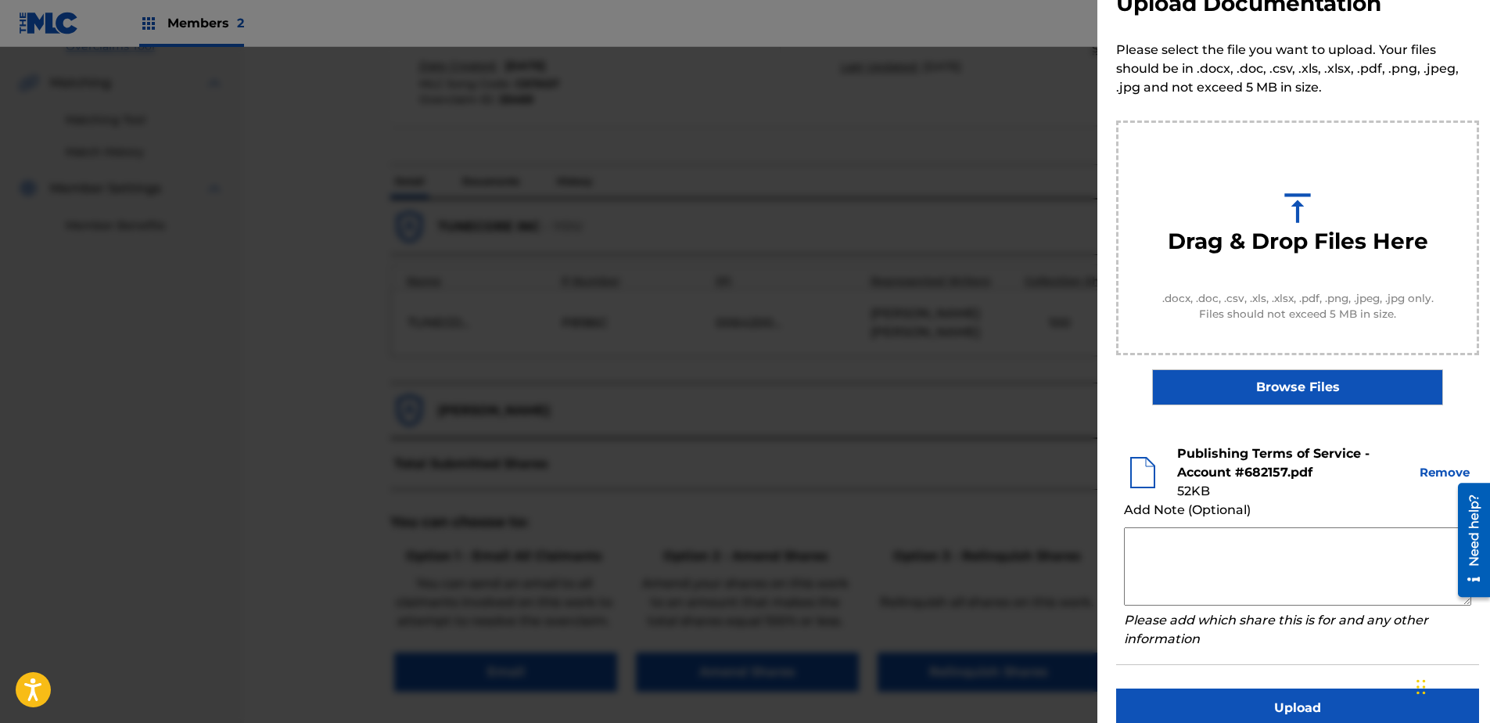
scroll to position [71, 0]
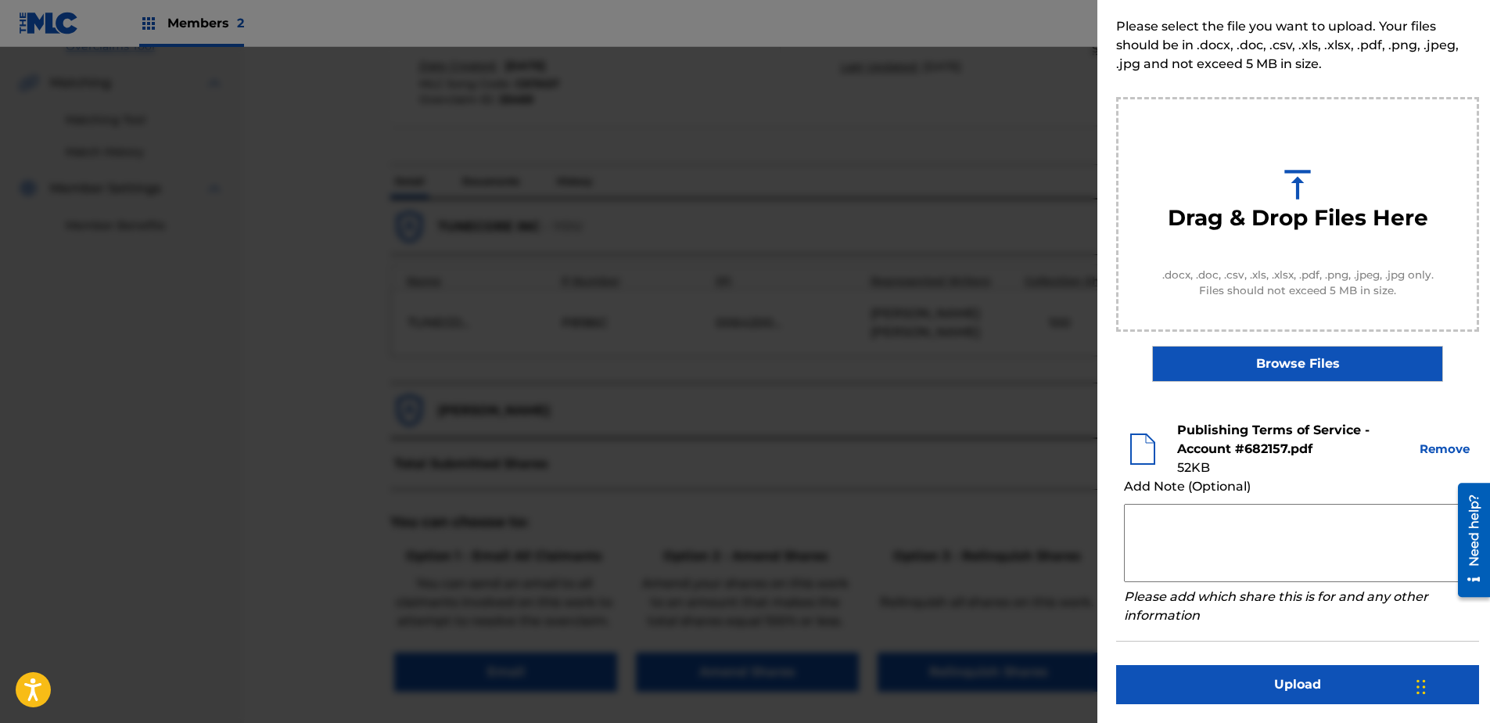
click at [1189, 553] on button "Upload" at bounding box center [1297, 684] width 363 height 39
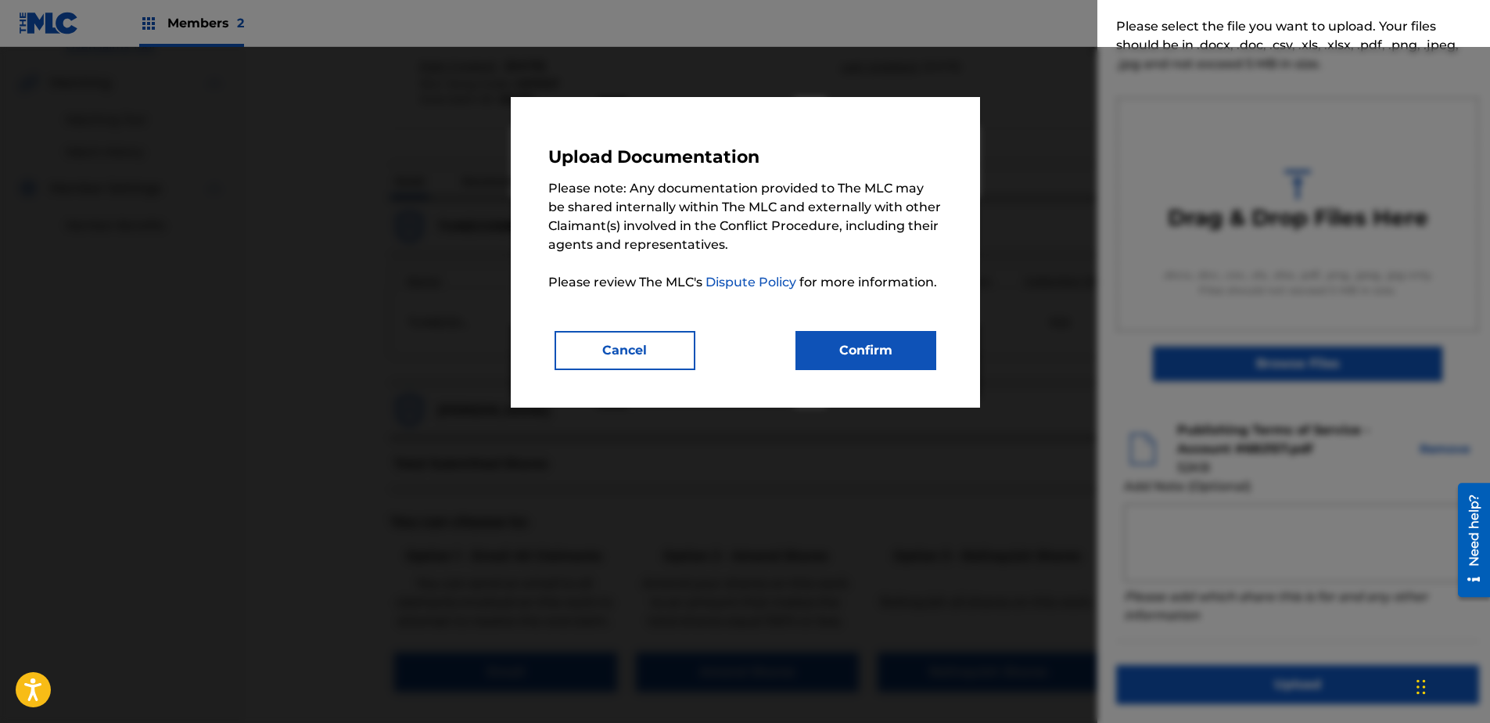
click at [903, 338] on button "Confirm" at bounding box center [865, 350] width 141 height 39
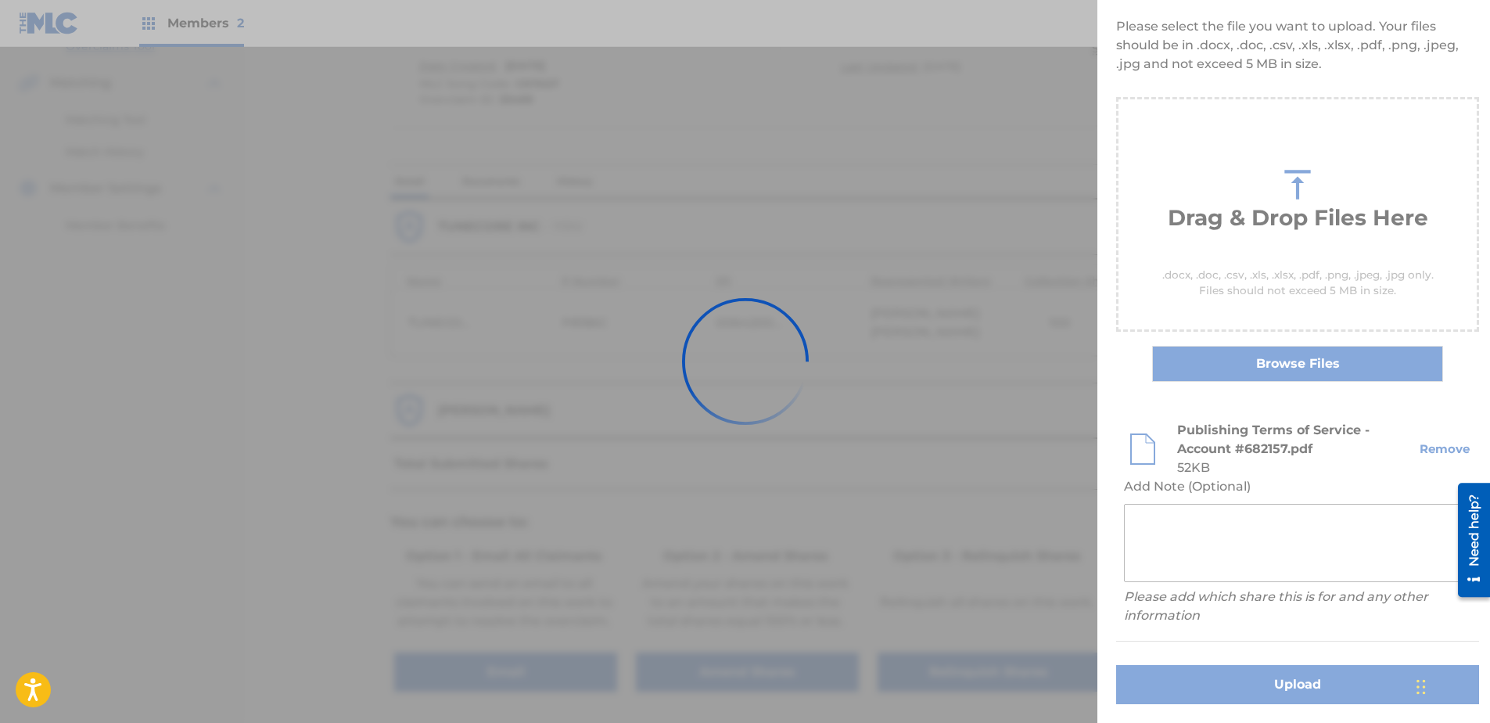
scroll to position [0, 0]
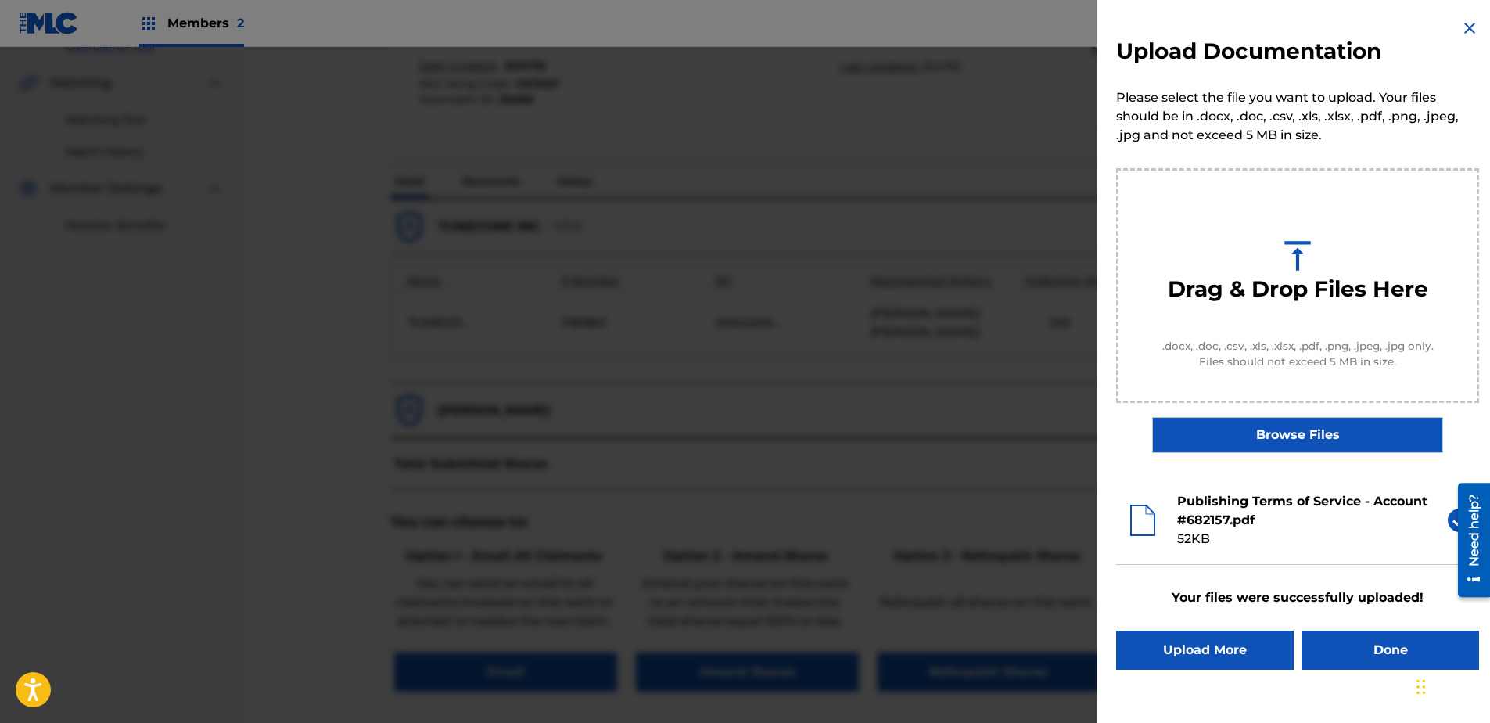
click at [1189, 553] on button "Done" at bounding box center [1390, 649] width 178 height 39
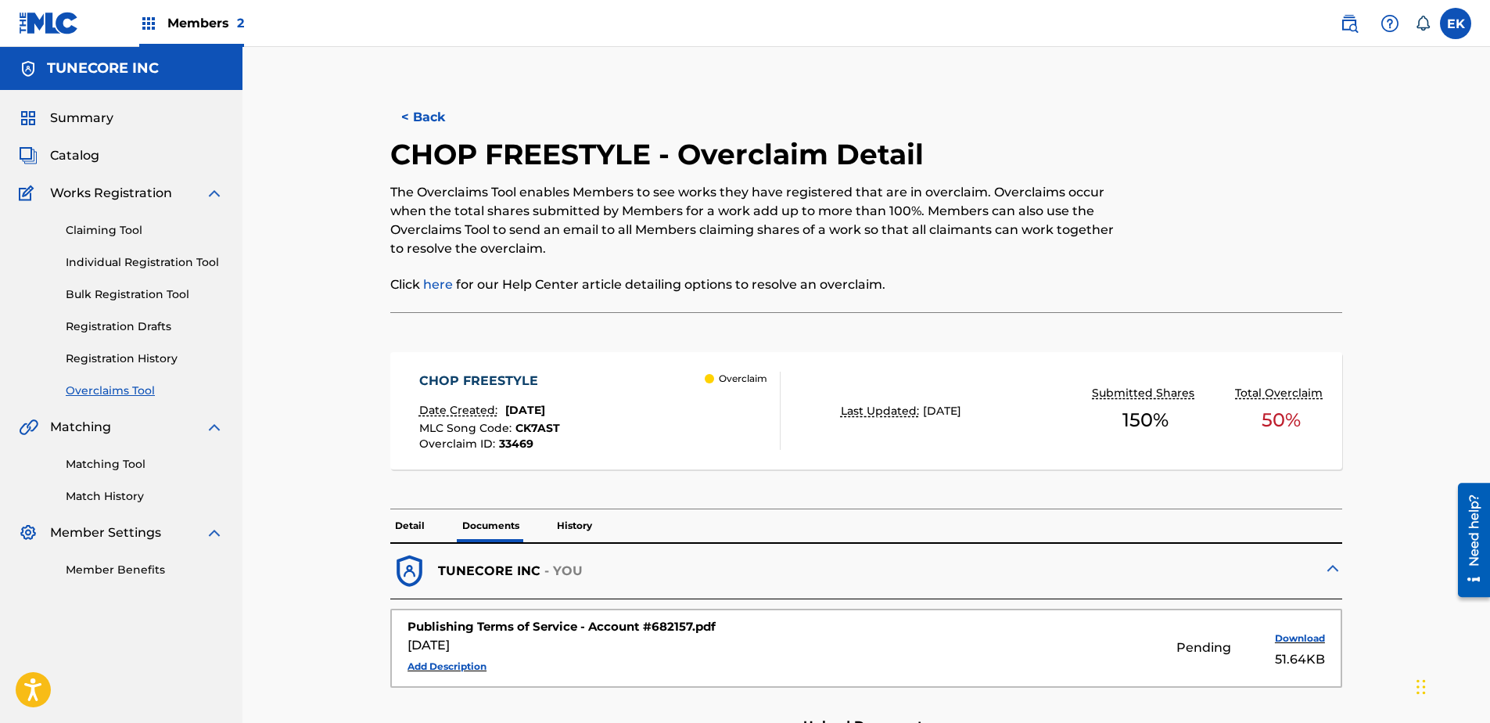
drag, startPoint x: 427, startPoint y: 117, endPoint x: 383, endPoint y: 130, distance: 45.5
click at [427, 117] on button "< Back" at bounding box center [437, 117] width 94 height 39
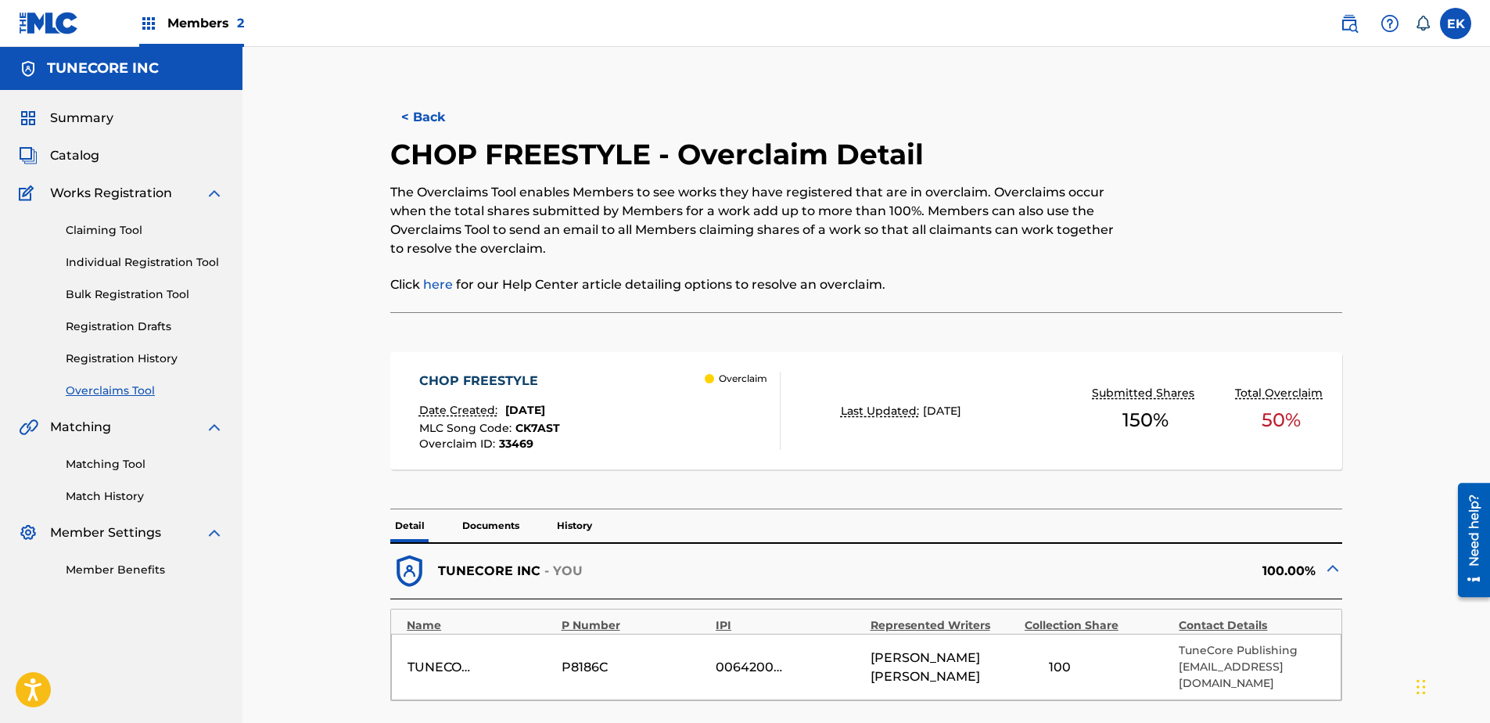
click at [434, 102] on button "< Back" at bounding box center [437, 117] width 94 height 39
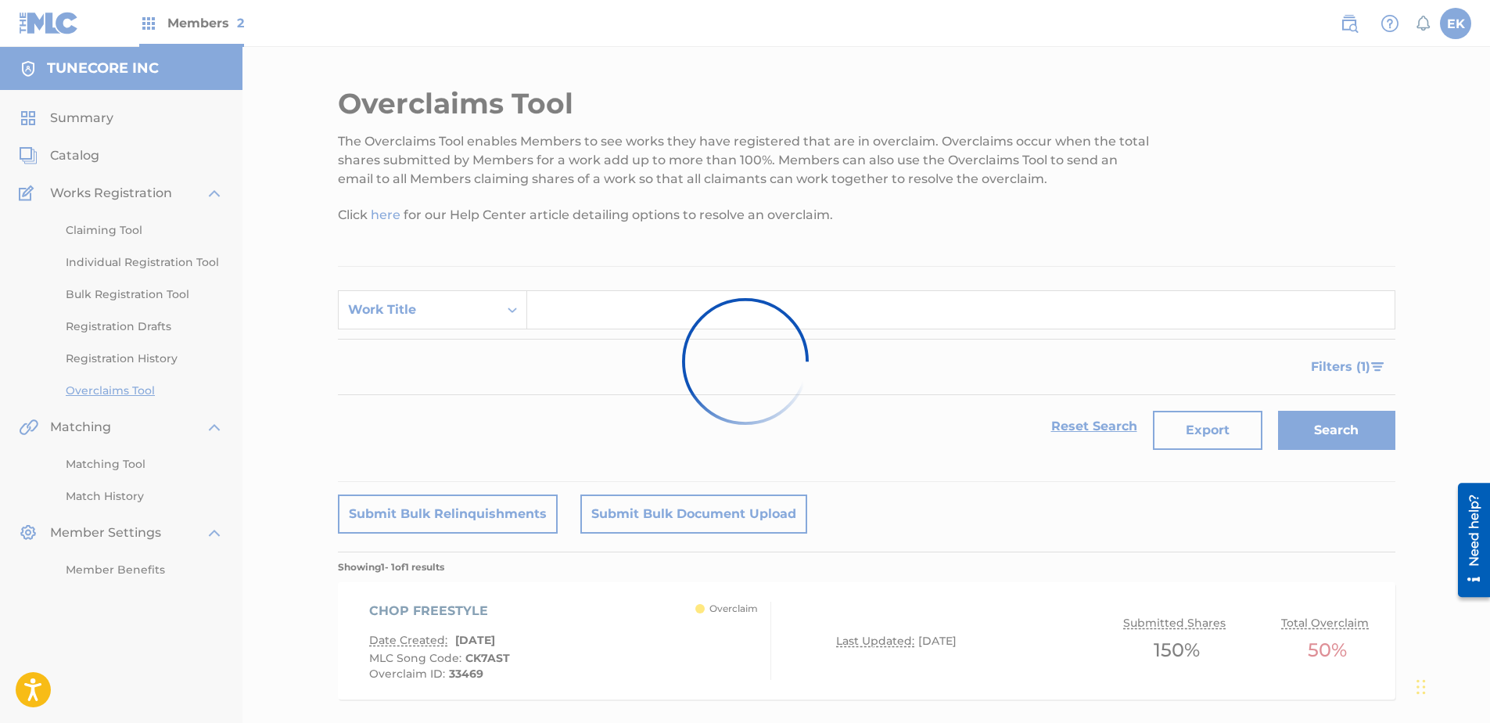
scroll to position [84, 0]
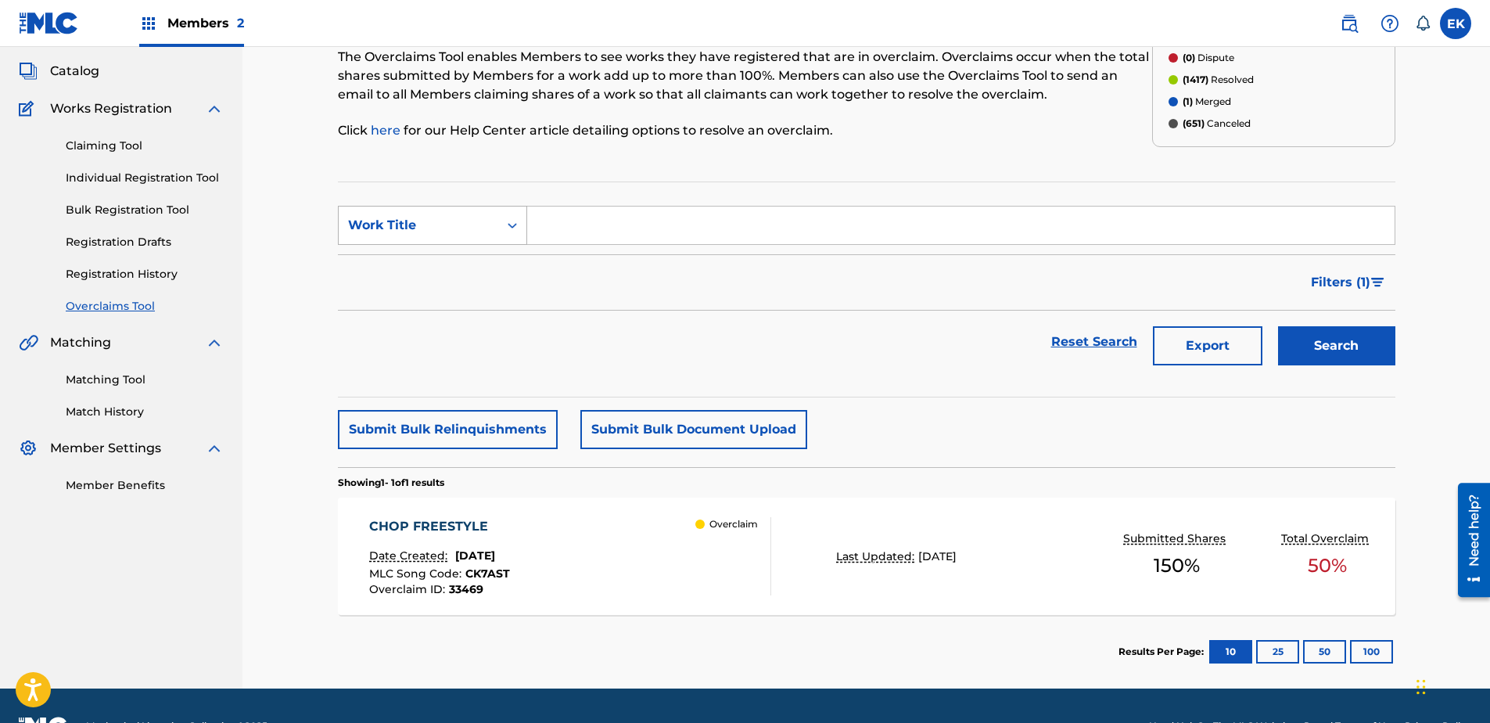
click at [475, 218] on div "Work Title" at bounding box center [418, 225] width 141 height 19
click at [483, 270] on div "MLC Song Code" at bounding box center [433, 264] width 188 height 39
drag, startPoint x: 656, startPoint y: 235, endPoint x: 632, endPoint y: 229, distance: 25.0
click at [656, 235] on input "Search Form" at bounding box center [960, 225] width 867 height 38
paste input "N969NW"
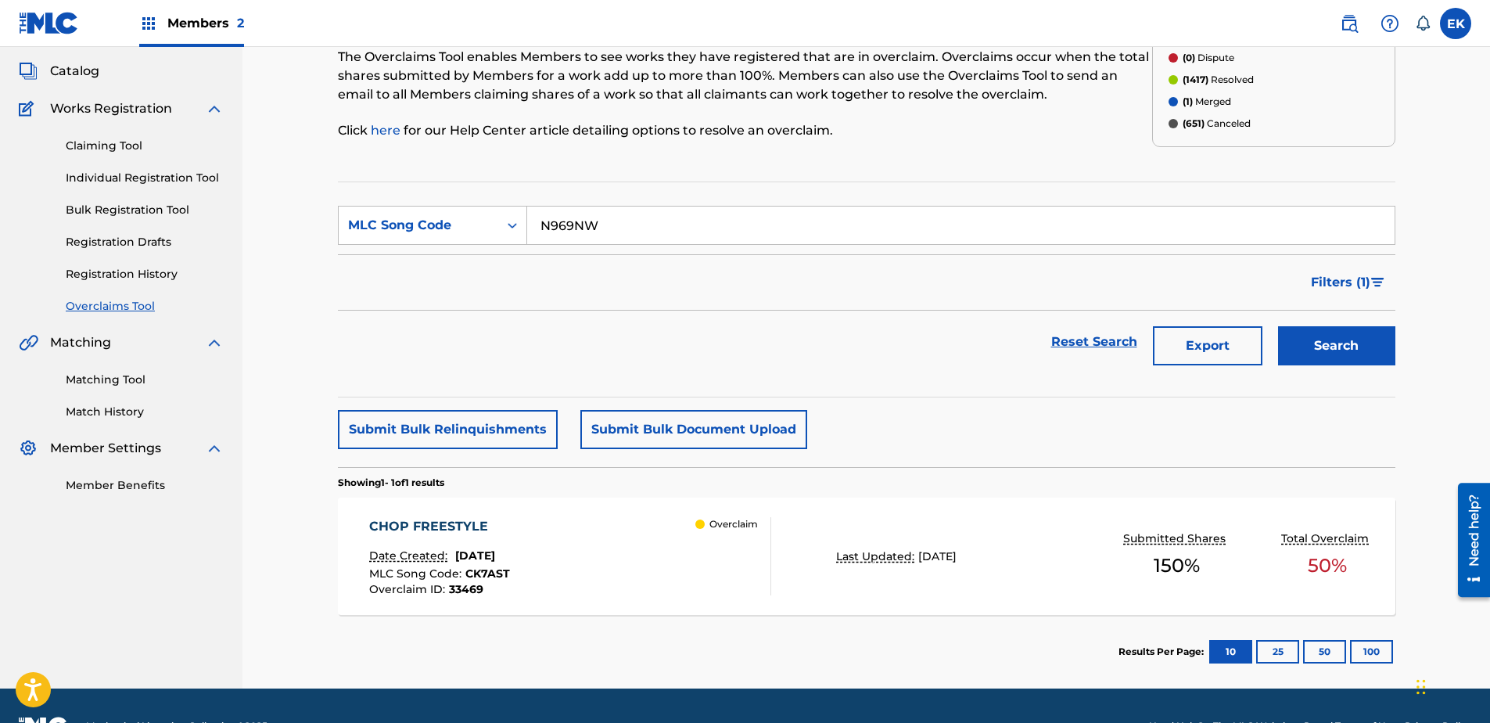
type input "N969NW"
click at [1189, 335] on button "Search" at bounding box center [1336, 345] width 117 height 39
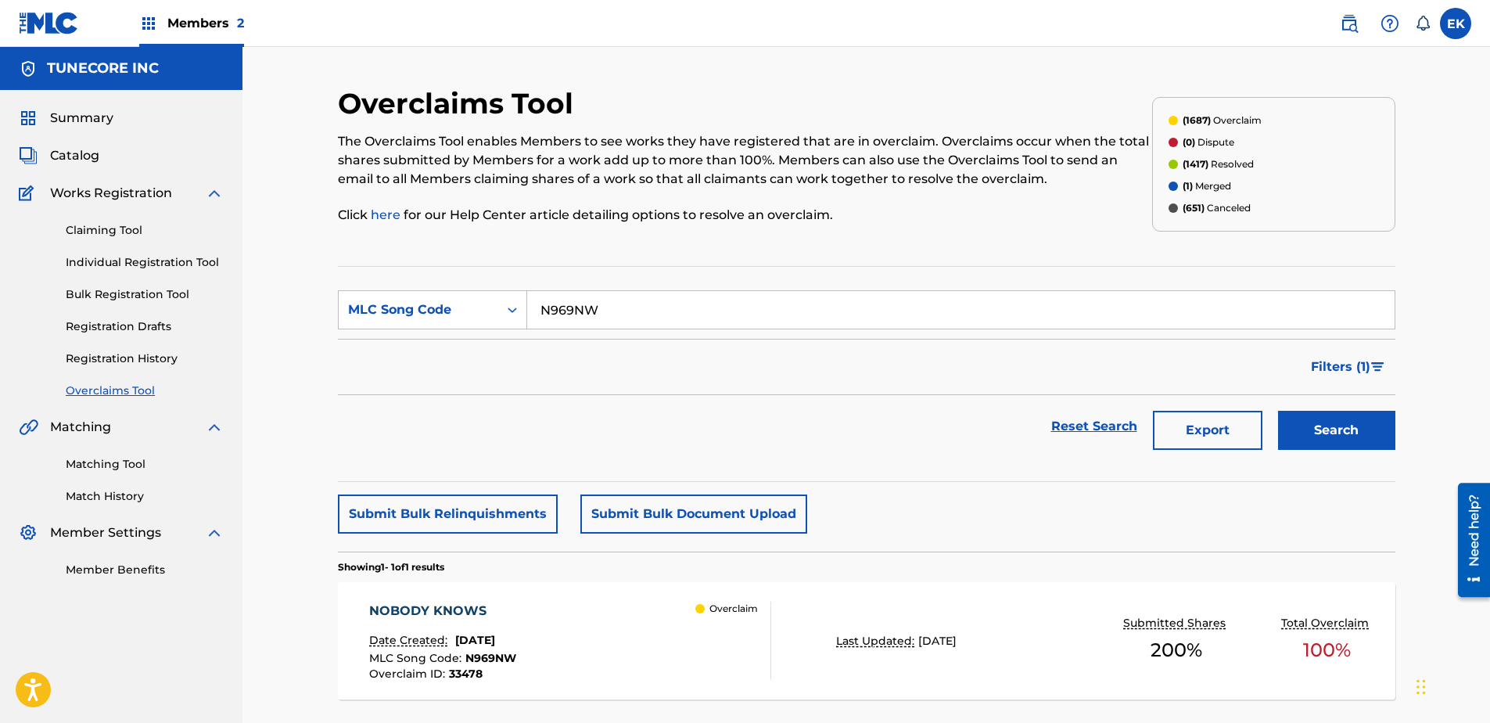
click at [633, 553] on div "NOBODY KNOWS Date Created: August 22, 2025 MLC Song Code : N969NW Overclaim ID …" at bounding box center [570, 640] width 402 height 78
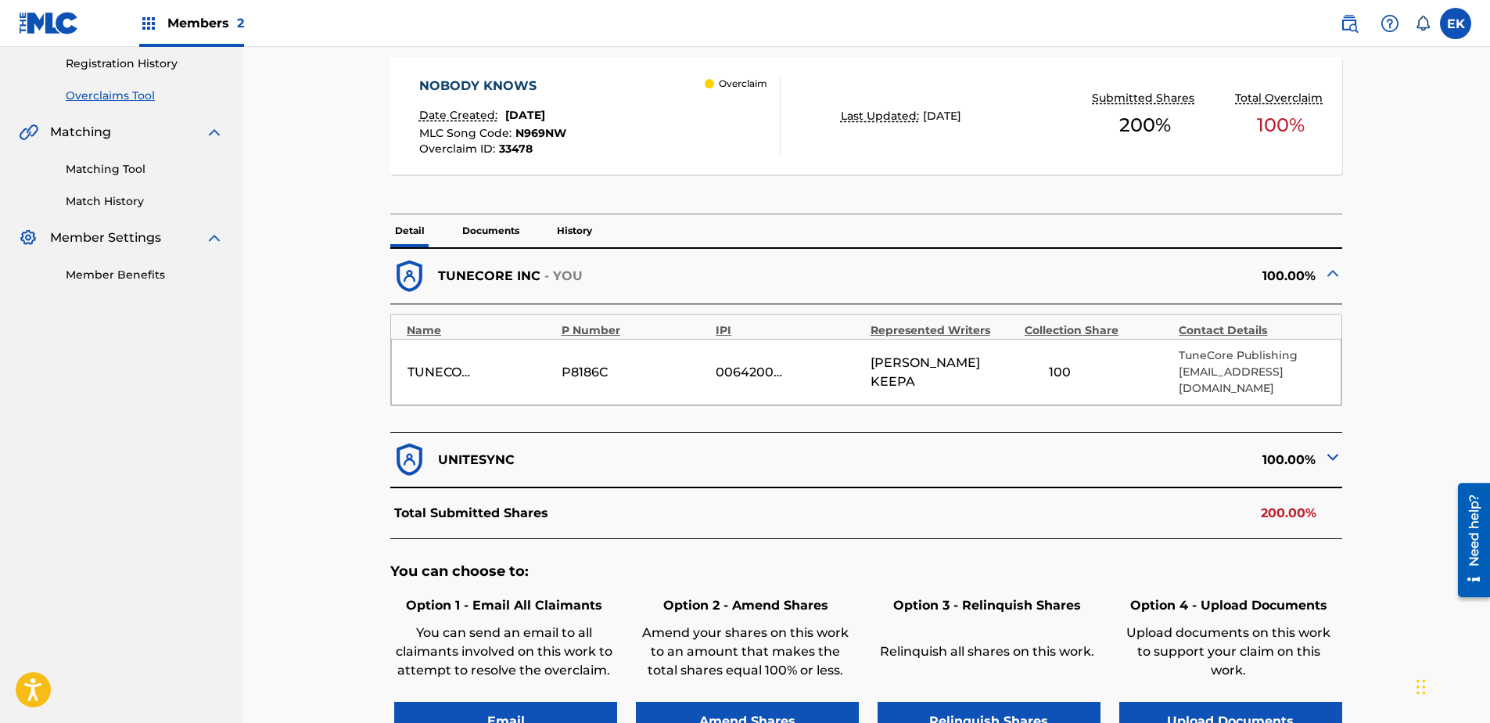
scroll to position [313, 0]
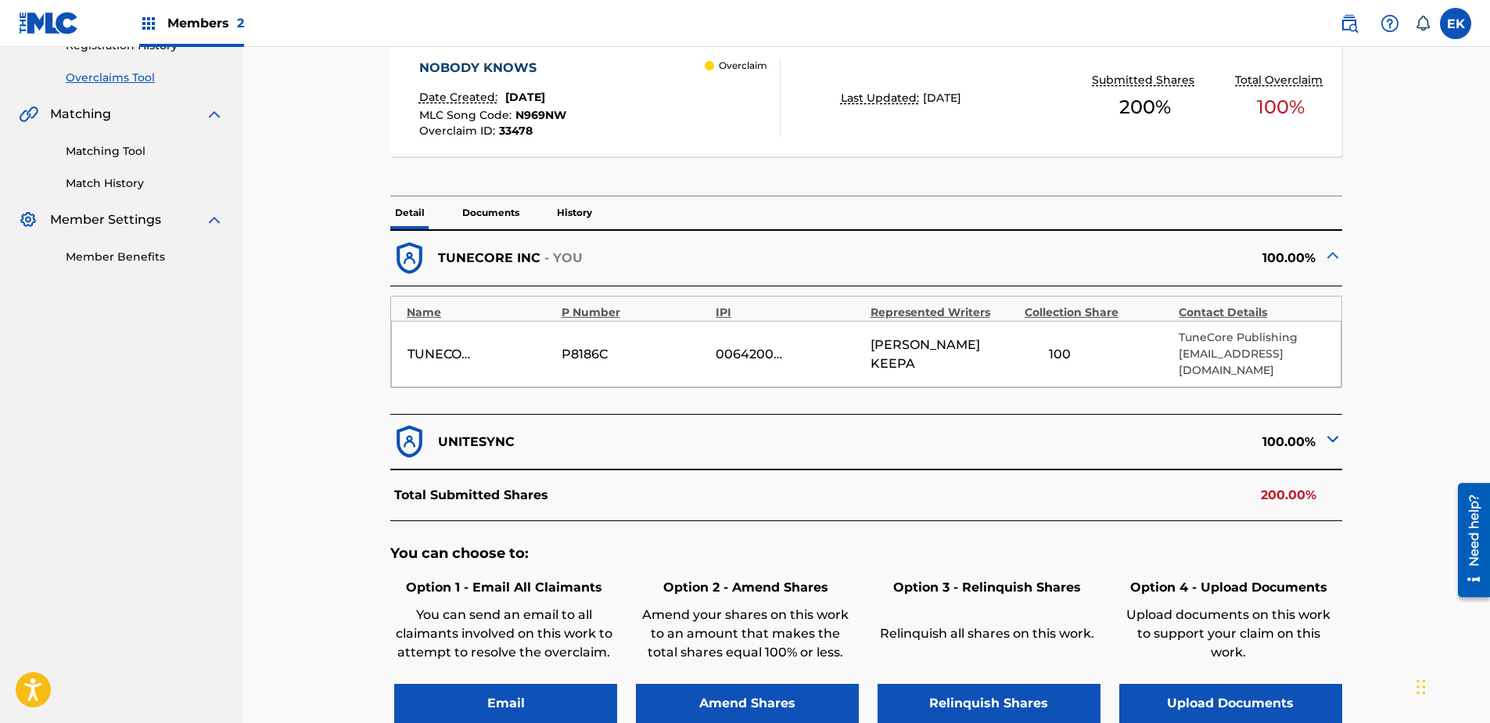
click at [1189, 553] on button "Upload Documents" at bounding box center [1230, 703] width 223 height 39
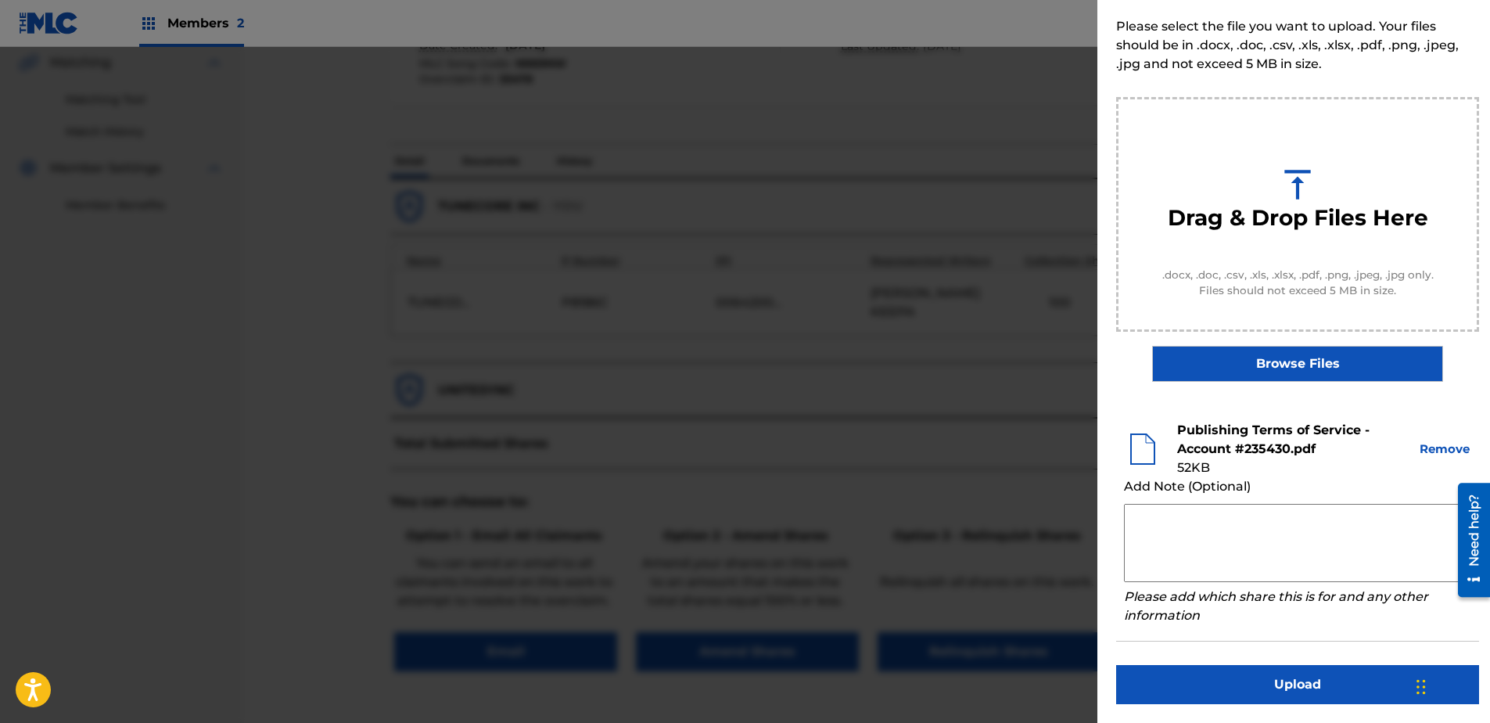
scroll to position [391, 0]
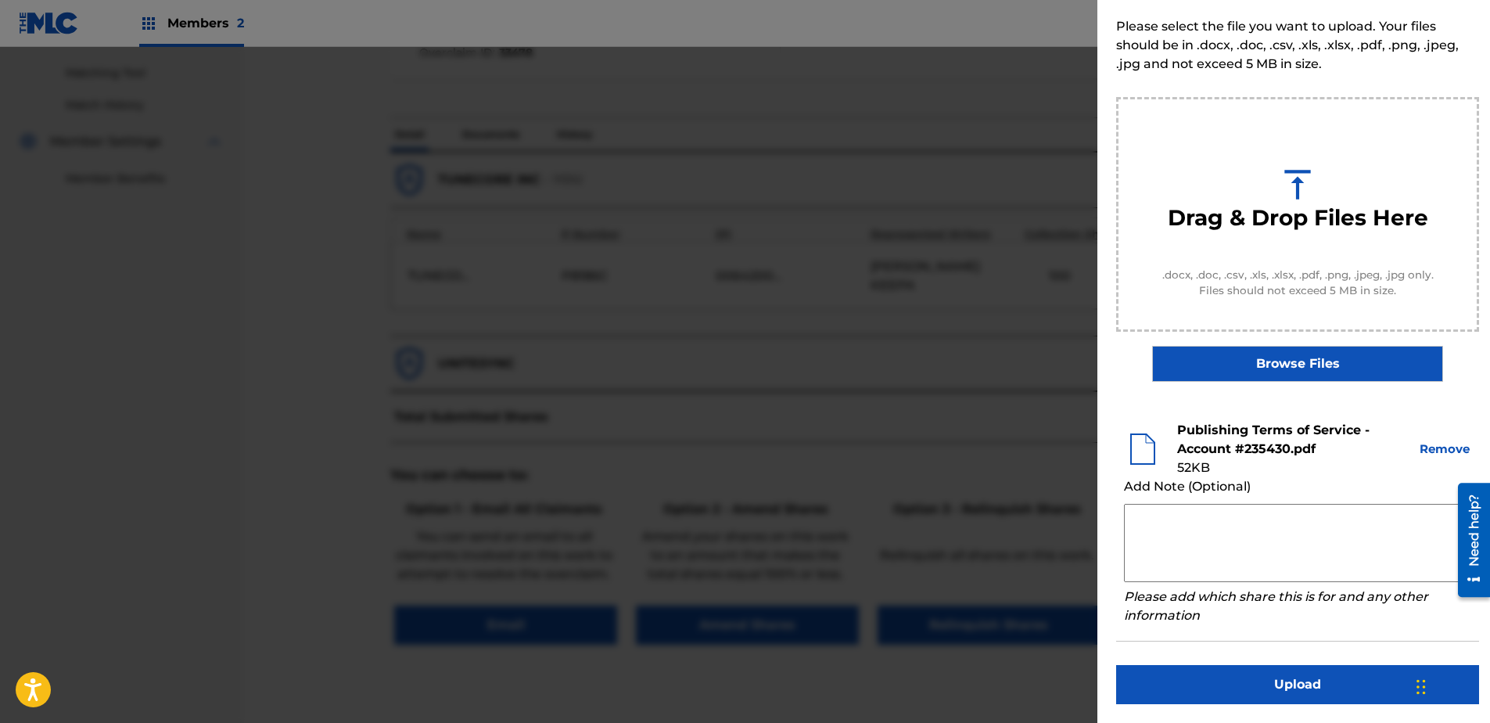
click at [1189, 553] on button "Upload" at bounding box center [1297, 684] width 363 height 39
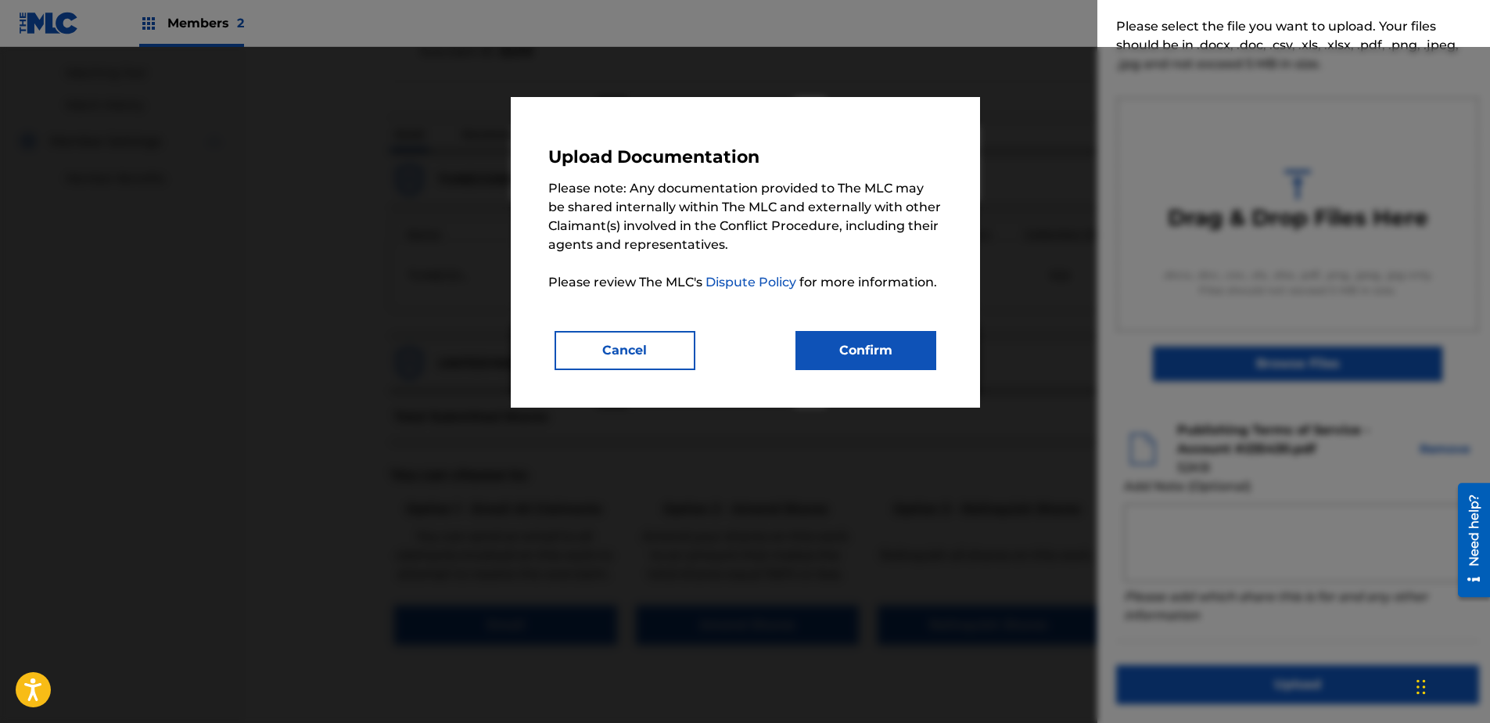
click at [903, 343] on button "Confirm" at bounding box center [865, 350] width 141 height 39
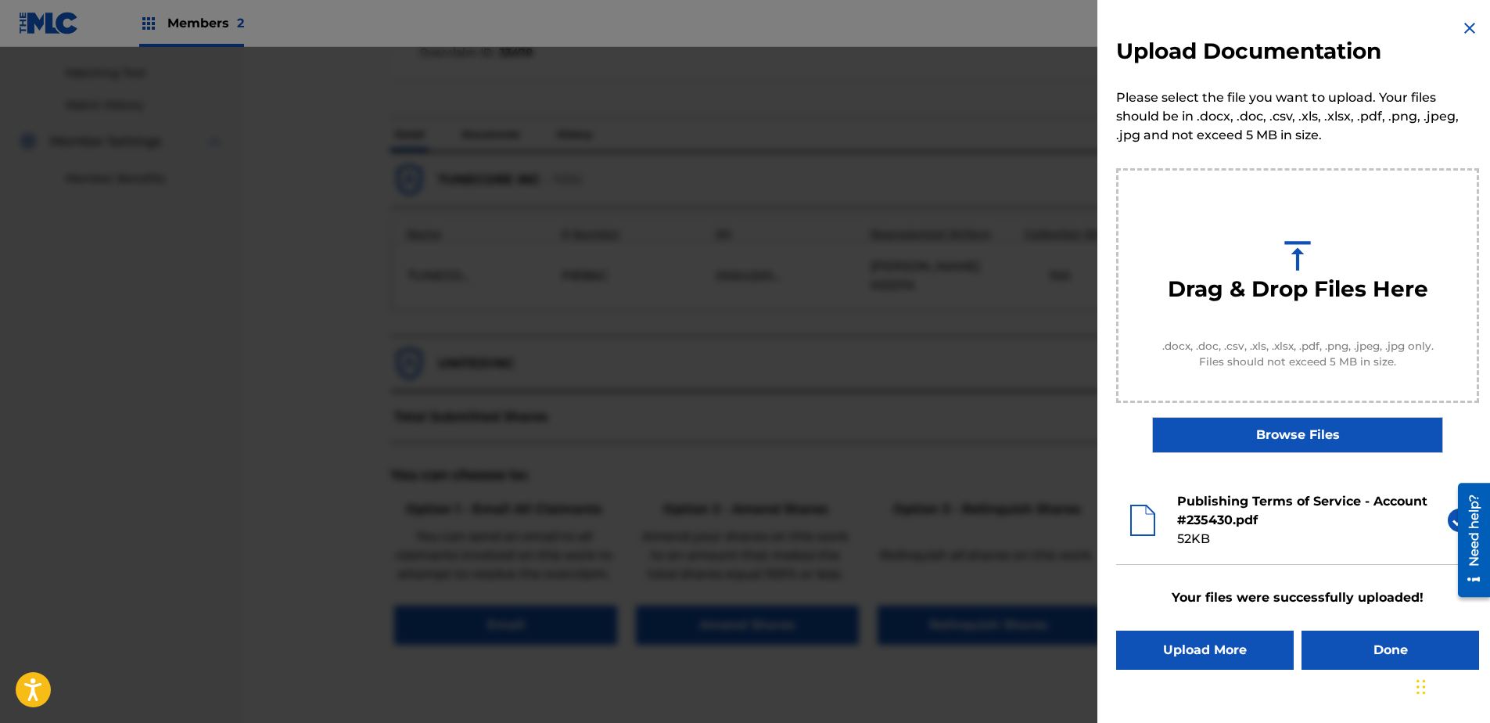
scroll to position [0, 0]
click at [1189, 553] on button "Done" at bounding box center [1390, 649] width 178 height 39
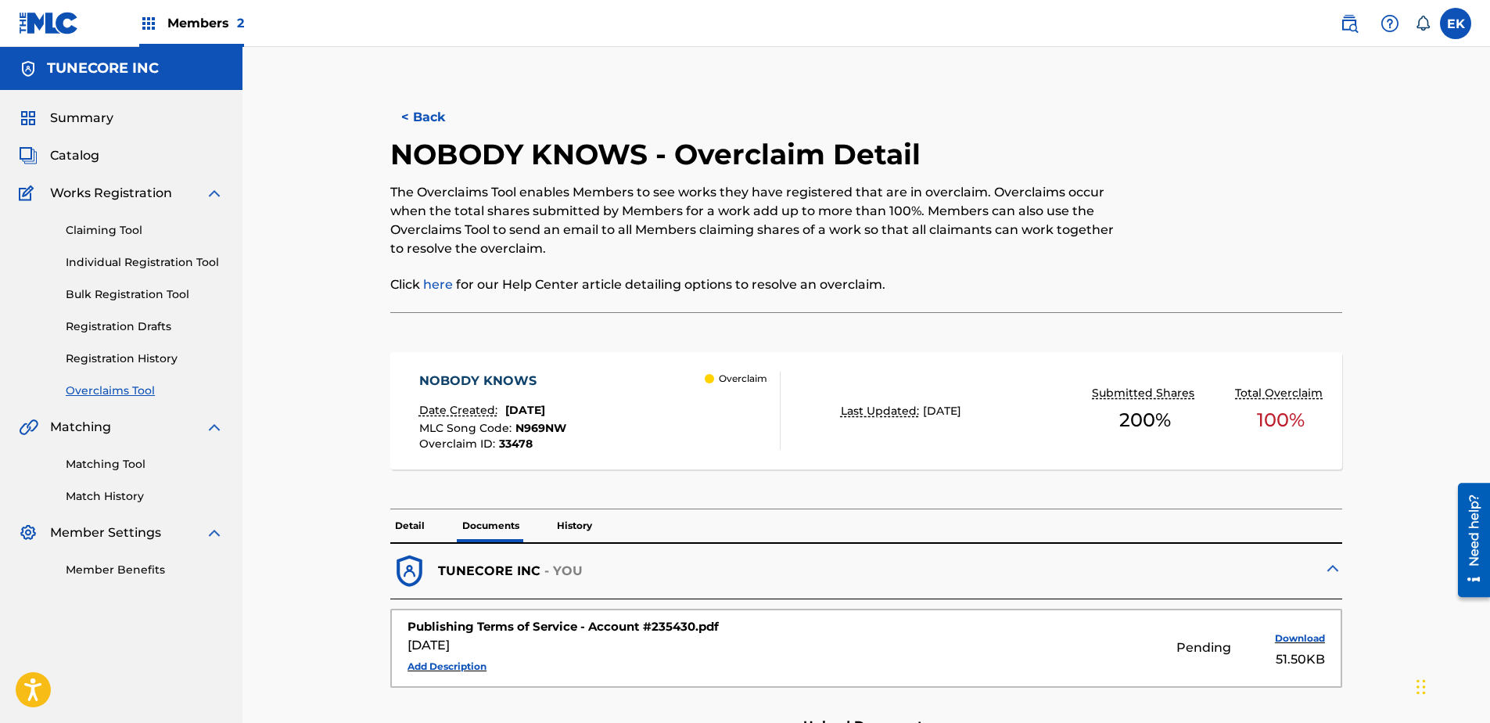
click at [408, 104] on button "< Back" at bounding box center [437, 117] width 94 height 39
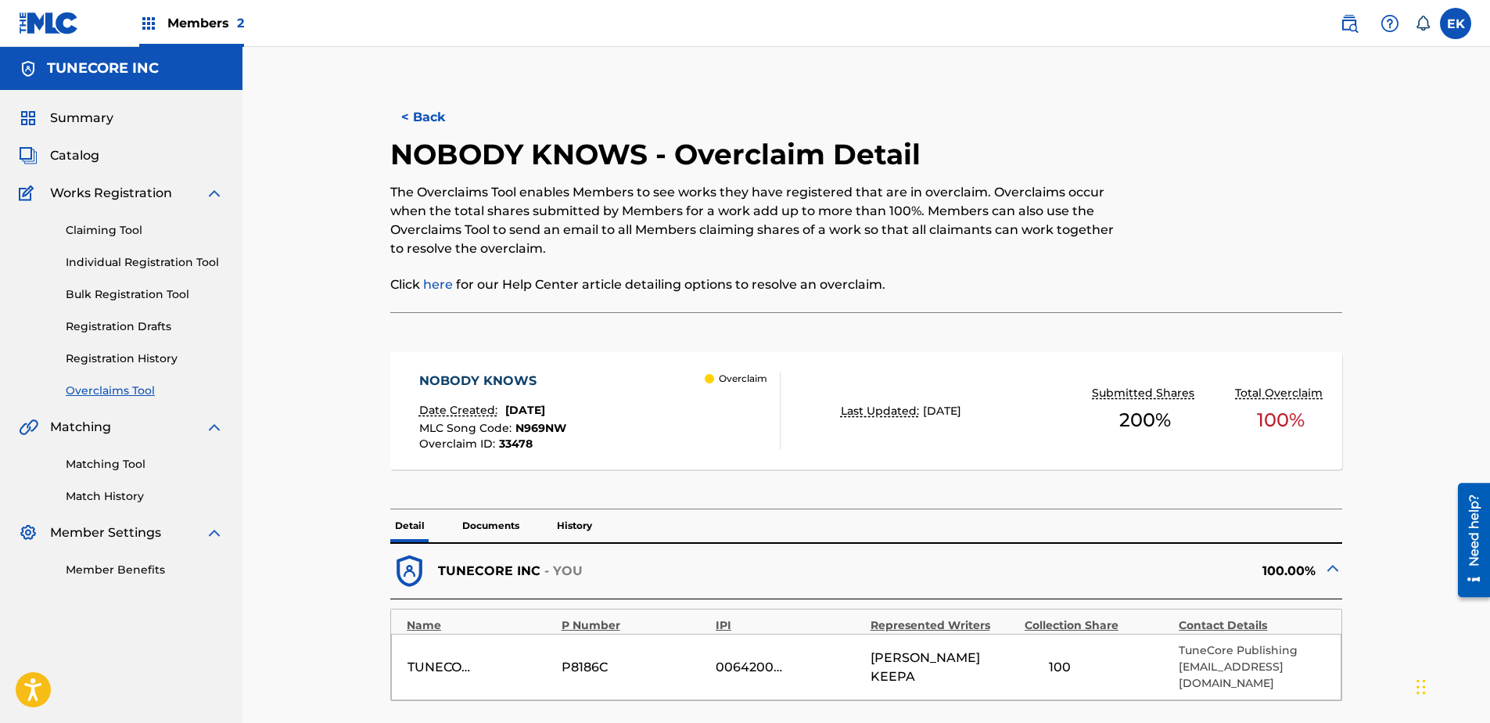
drag, startPoint x: 400, startPoint y: 95, endPoint x: 408, endPoint y: 106, distance: 13.9
click at [400, 95] on div "< Back NOBODY KNOWS - Overclaim Detail The Overclaims Tool enables Members to s…" at bounding box center [866, 619] width 1057 height 1067
click at [435, 130] on button "< Back" at bounding box center [437, 117] width 94 height 39
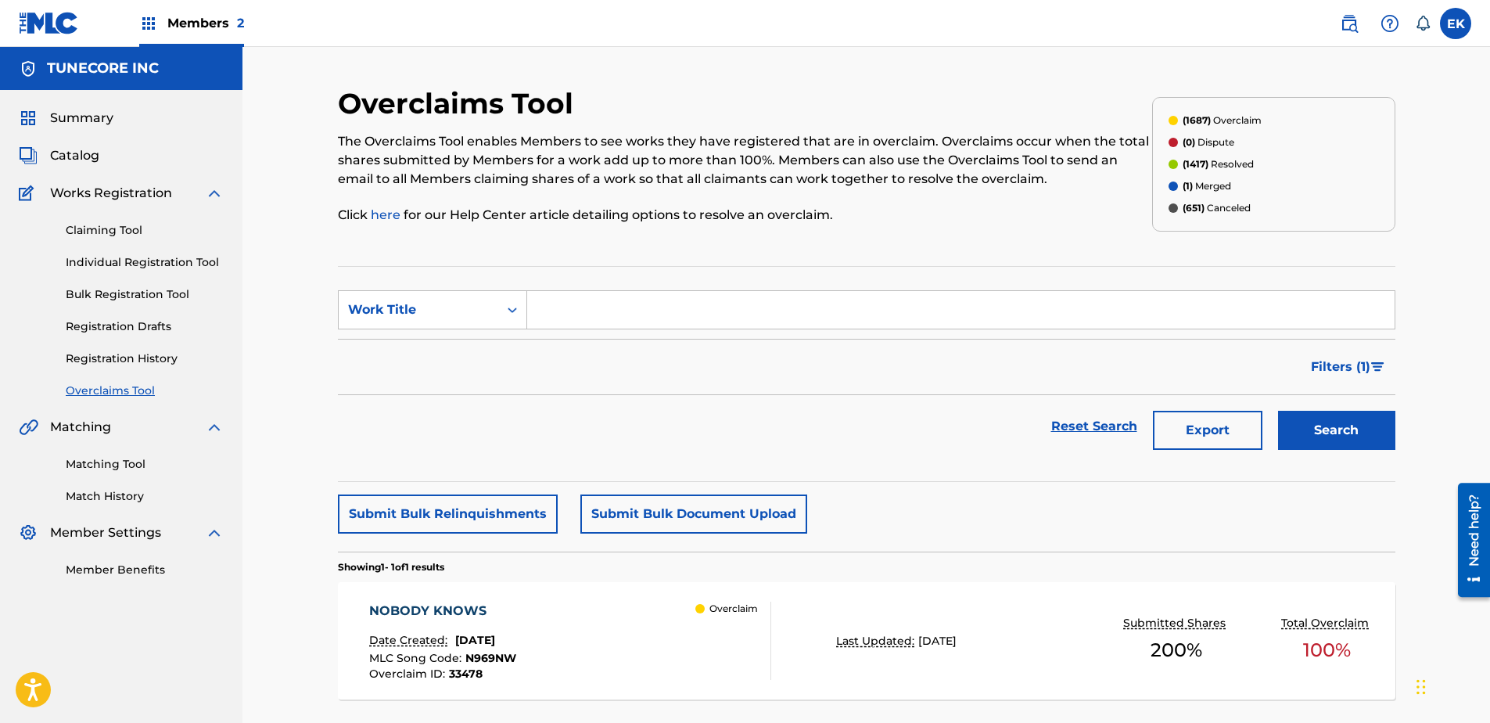
click at [495, 553] on span "[DATE]" at bounding box center [475, 640] width 40 height 14
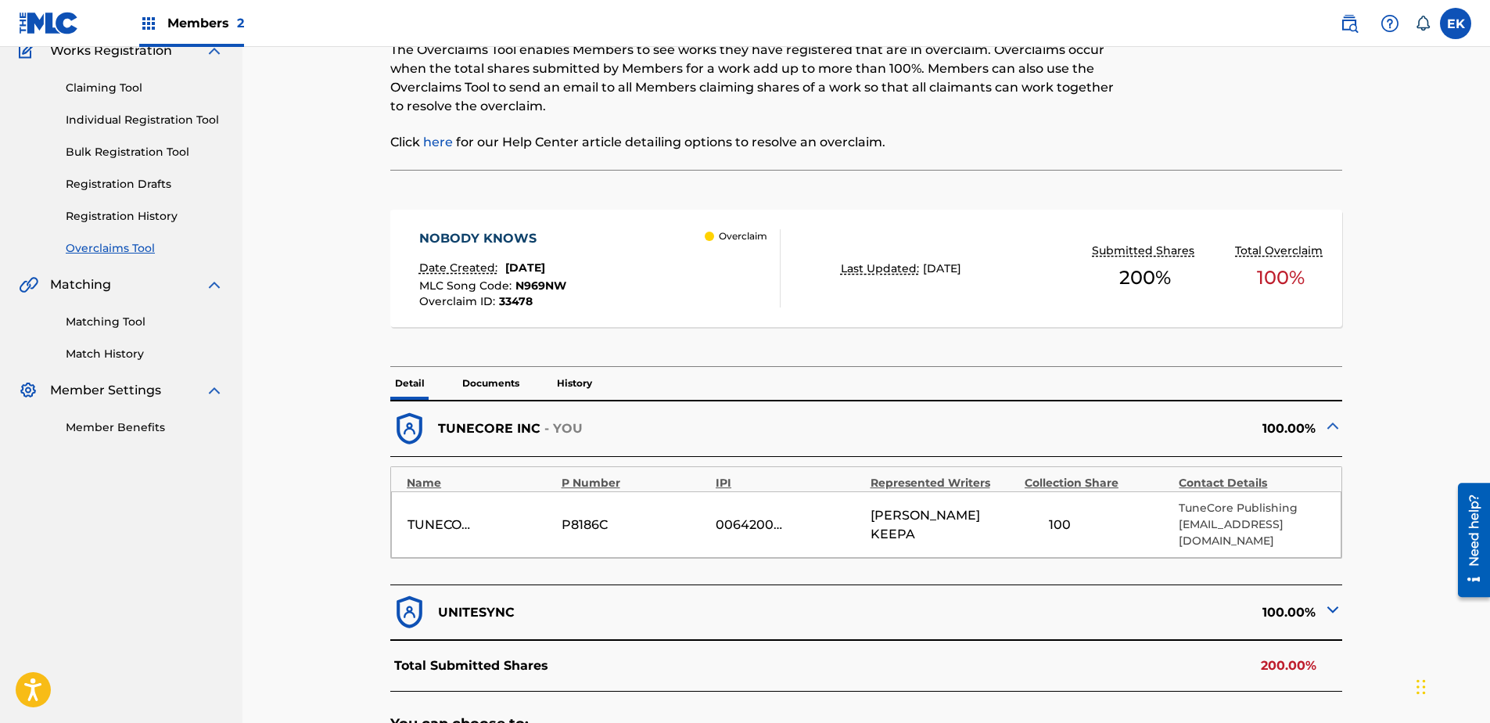
scroll to position [313, 0]
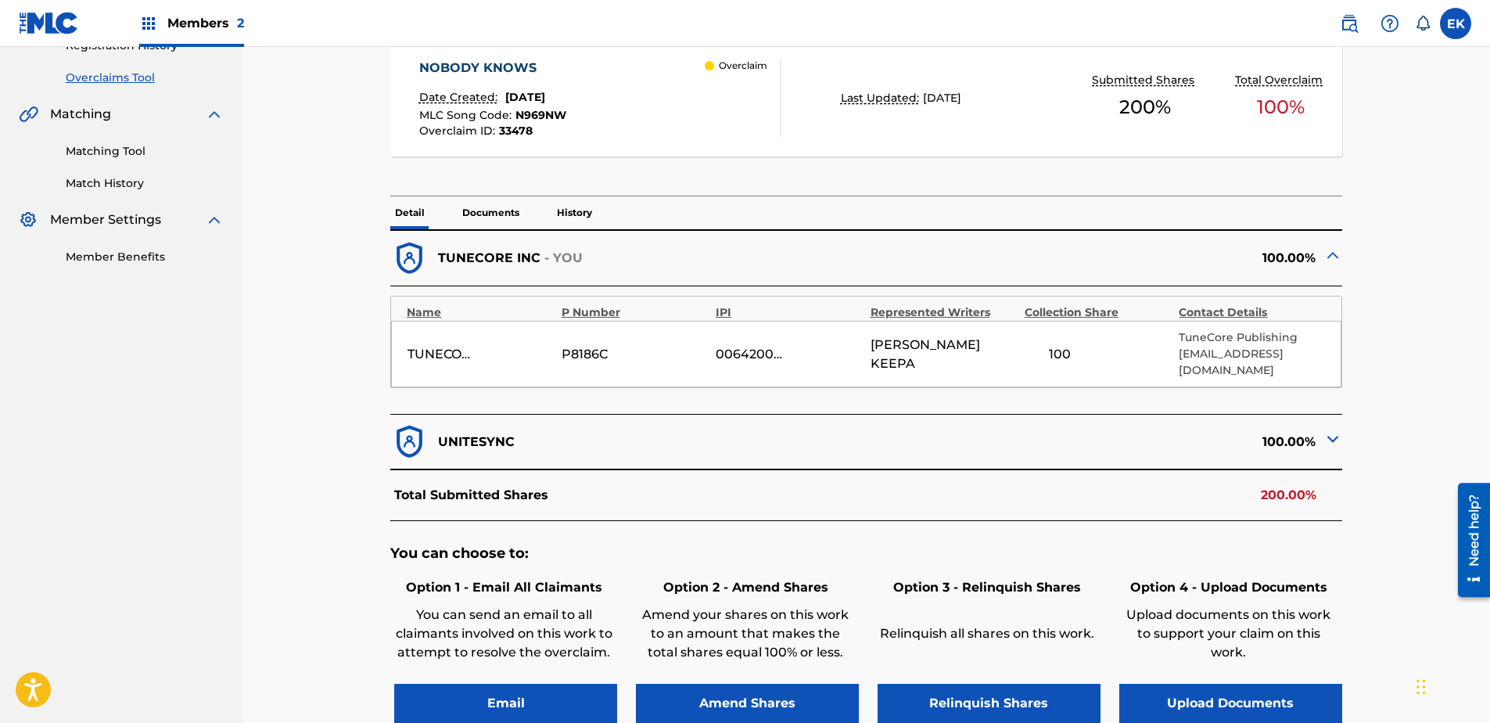
click at [502, 203] on p "Documents" at bounding box center [490, 212] width 66 height 33
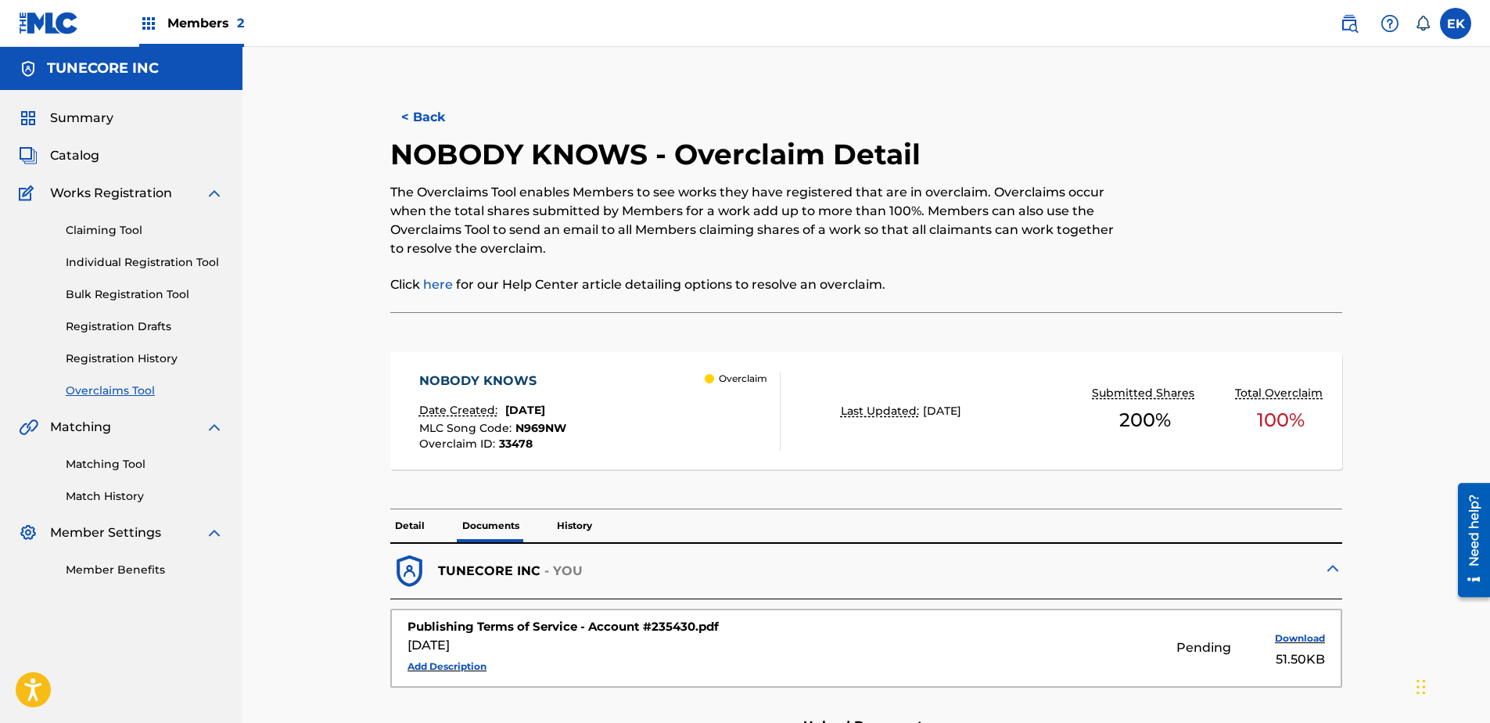
click at [441, 112] on button "< Back" at bounding box center [437, 117] width 94 height 39
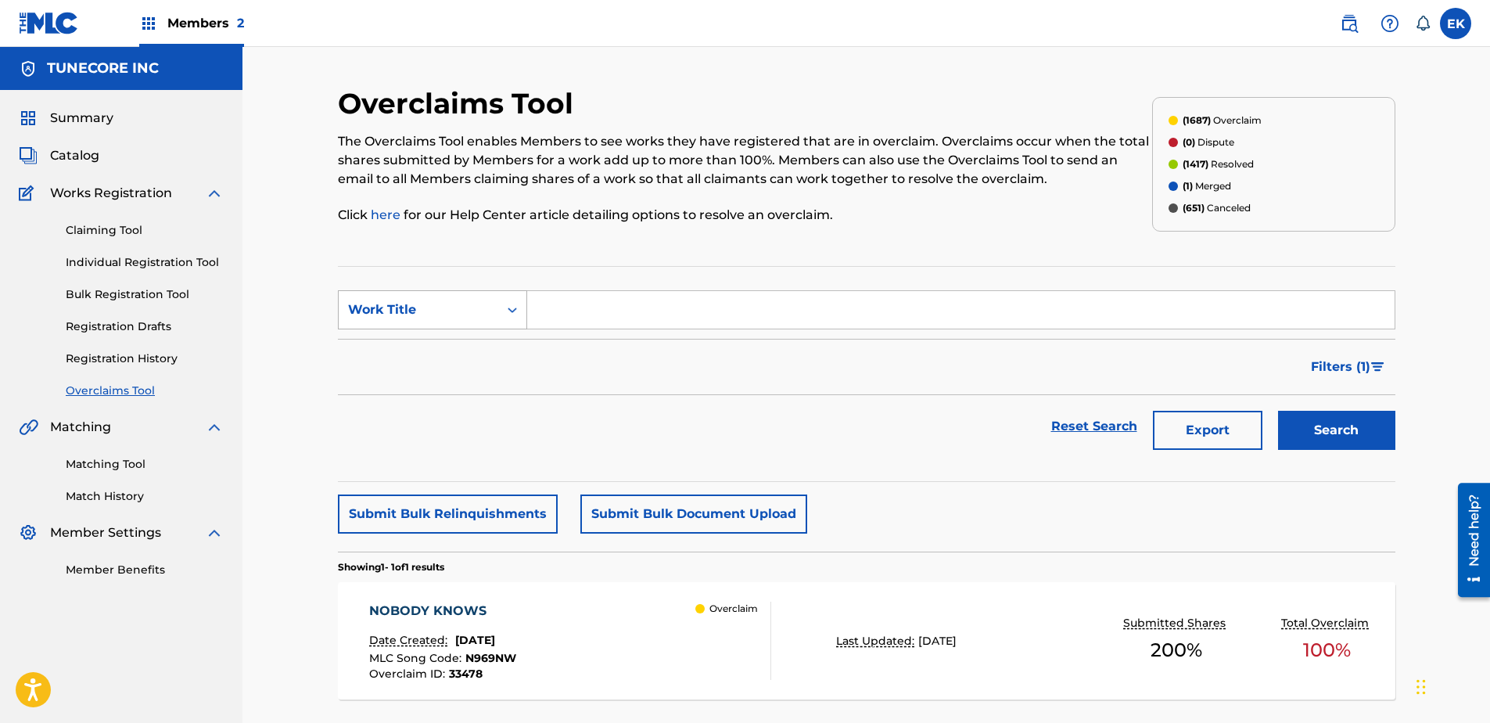
click at [430, 295] on div "Work Title" at bounding box center [419, 310] width 160 height 30
click at [416, 346] on div "MLC Song Code" at bounding box center [433, 348] width 188 height 39
click at [580, 319] on input "Search Form" at bounding box center [960, 310] width 867 height 38
paste input "PN5O3Q"
type input "PN5O3Q"
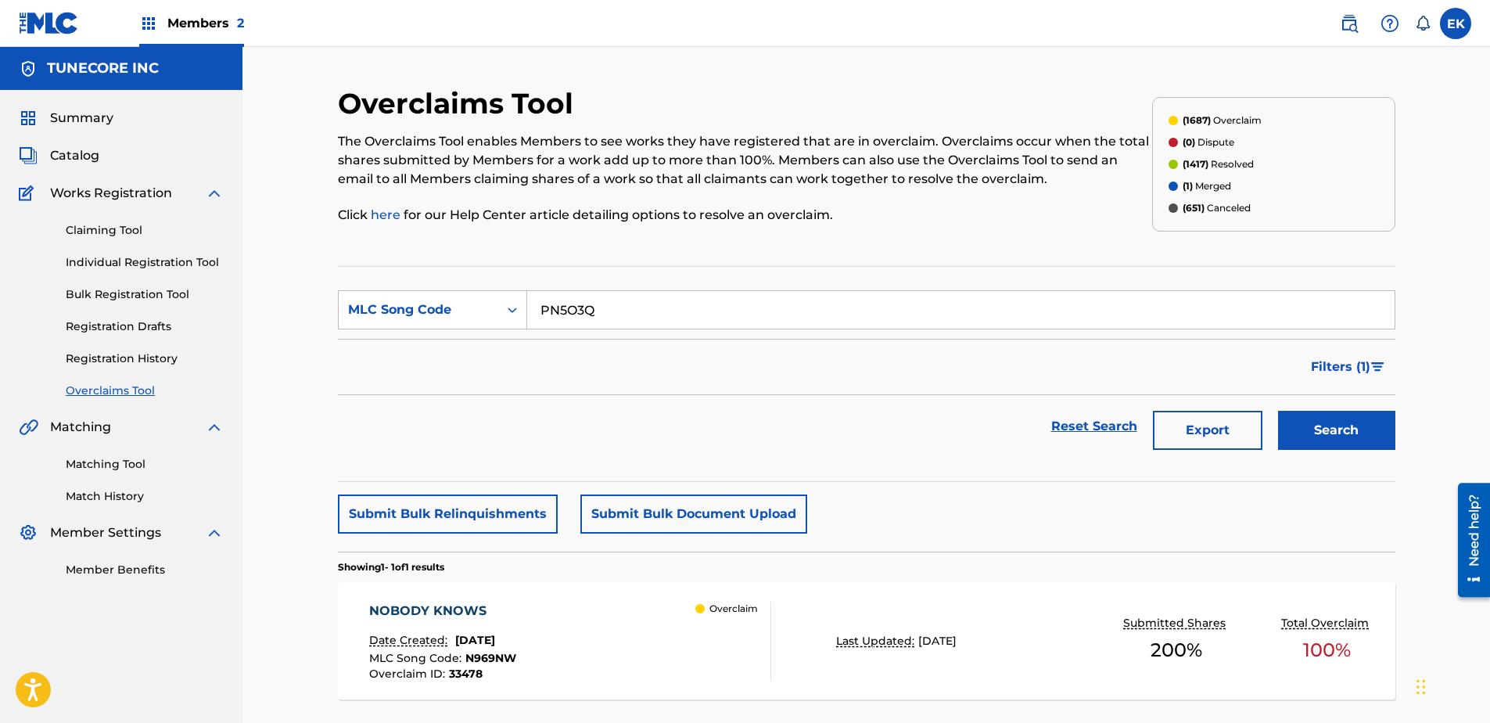
click at [1189, 411] on button "Search" at bounding box center [1336, 430] width 117 height 39
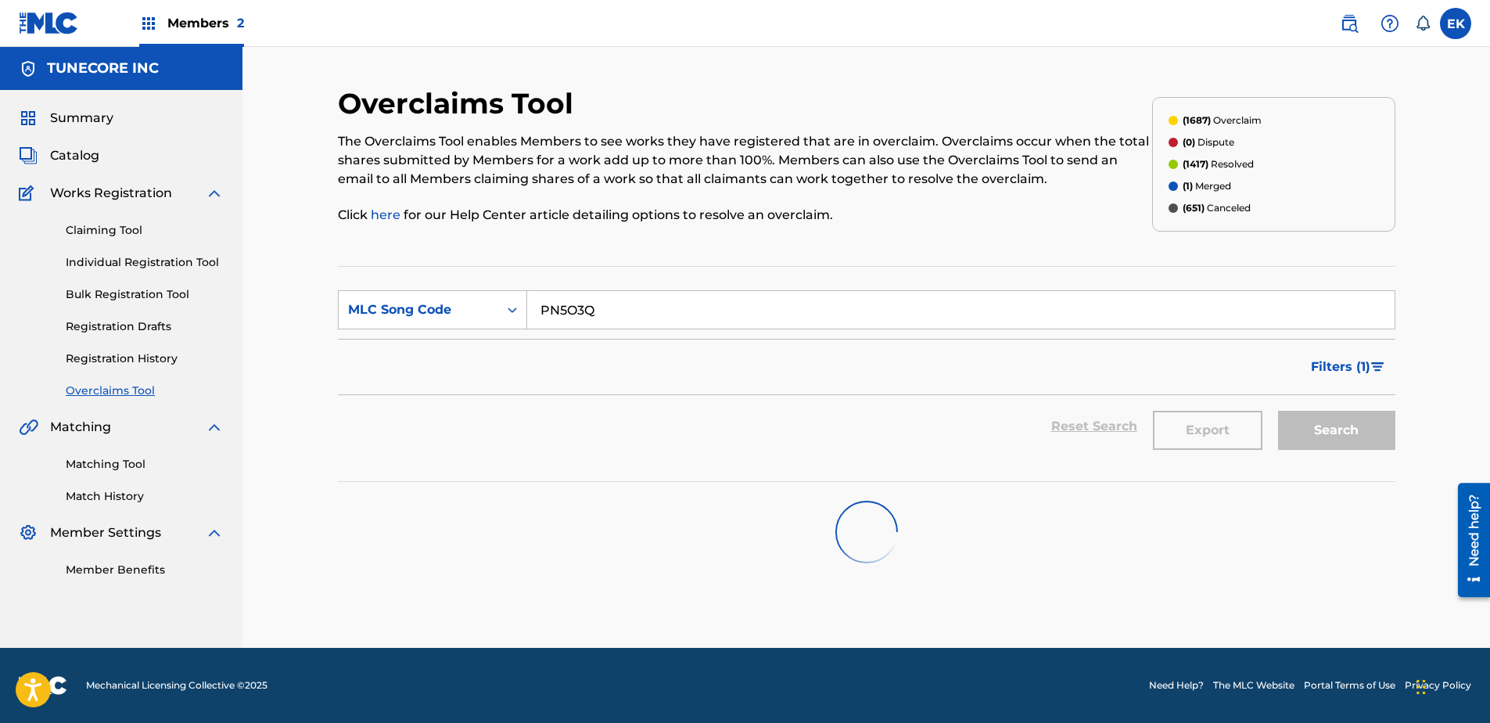
drag, startPoint x: 1309, startPoint y: 422, endPoint x: 1253, endPoint y: 437, distance: 58.2
click at [1189, 423] on div "Search" at bounding box center [1332, 426] width 125 height 63
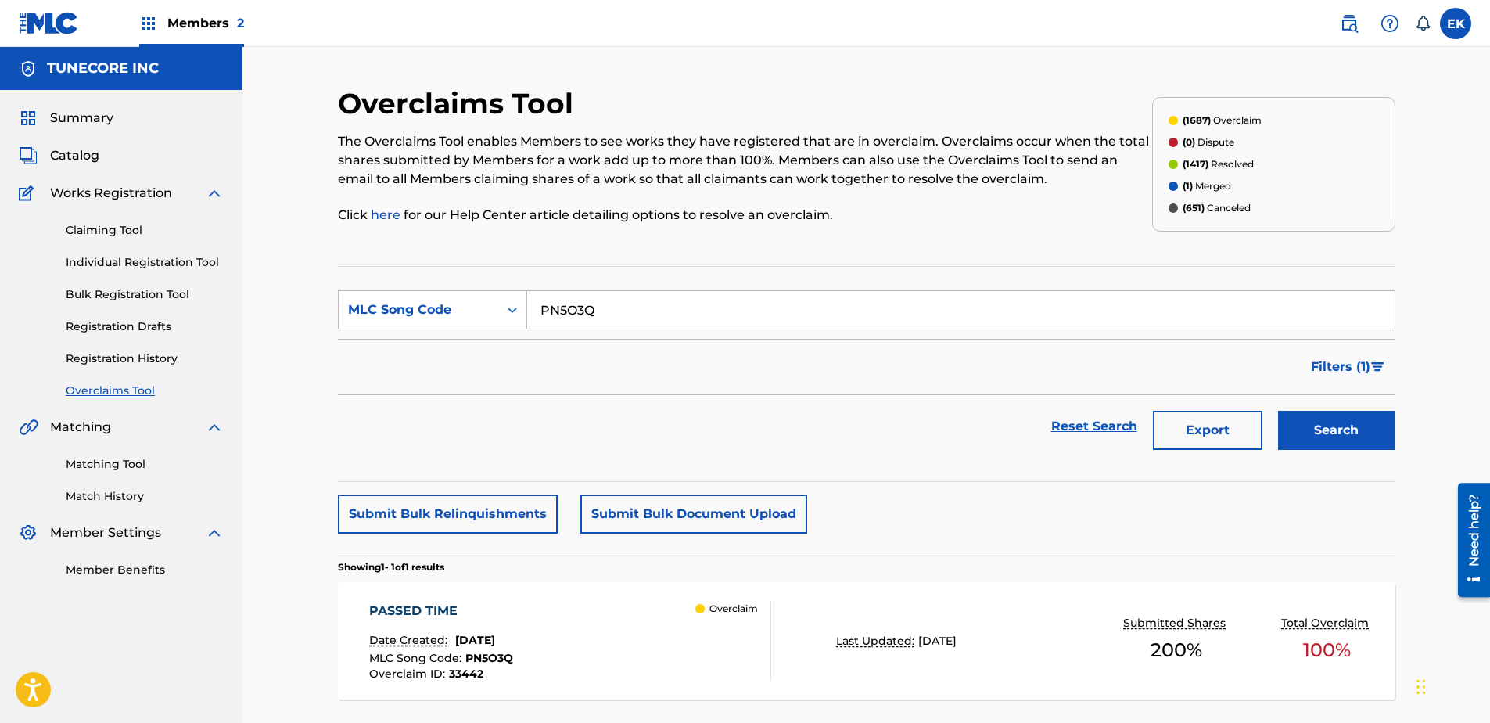
click at [467, 553] on div "PASSED TIME Date Created: August 22, 2025 MLC Song Code : PN5O3Q Overclaim ID :…" at bounding box center [441, 640] width 144 height 78
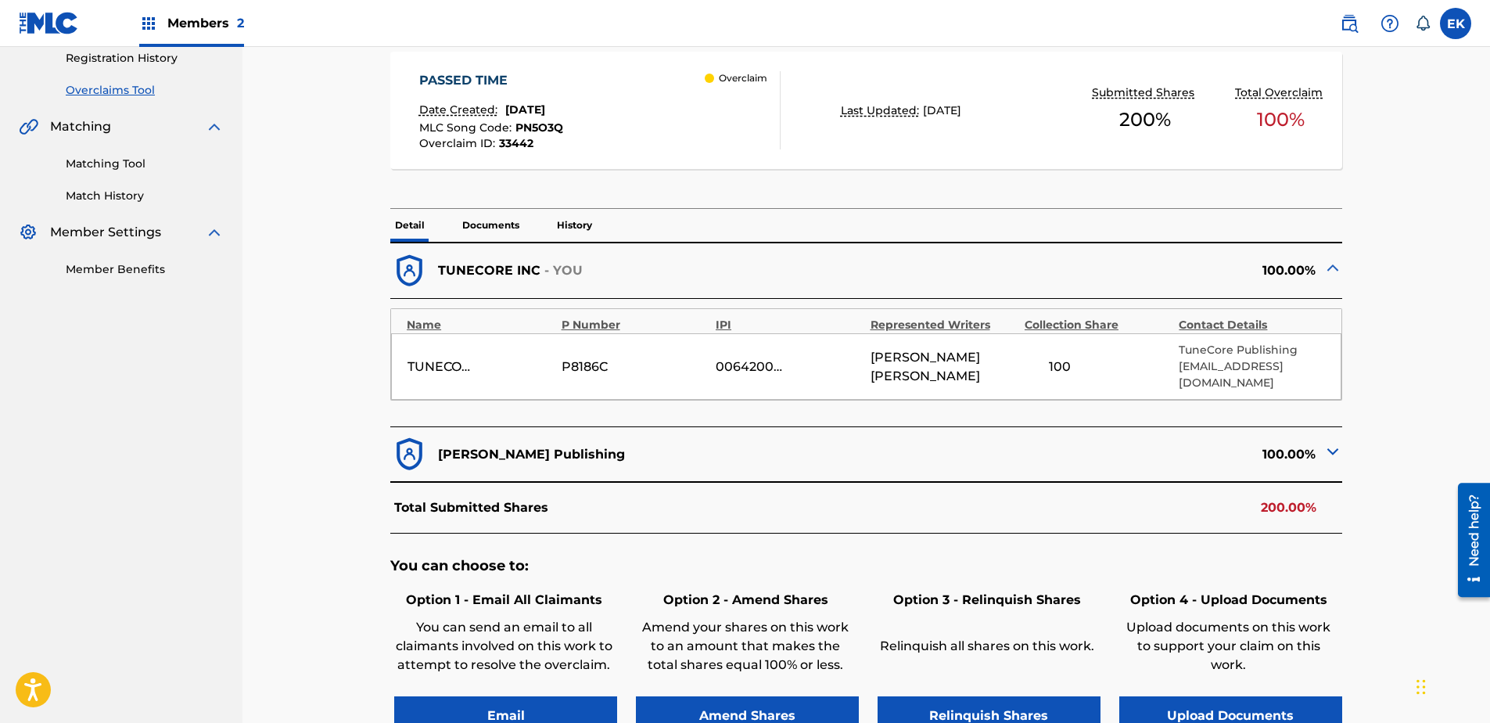
scroll to position [391, 0]
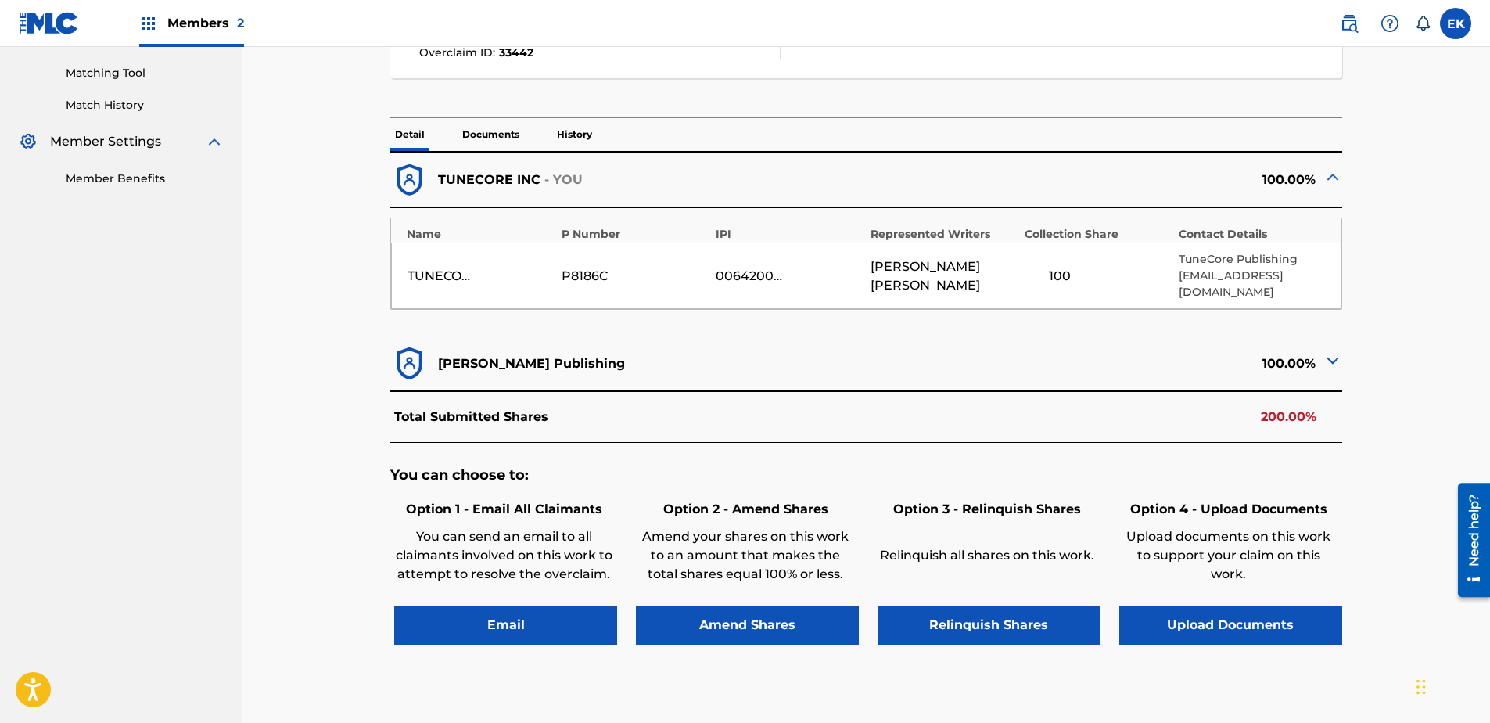
click at [1189, 553] on button "Upload Documents" at bounding box center [1230, 624] width 223 height 39
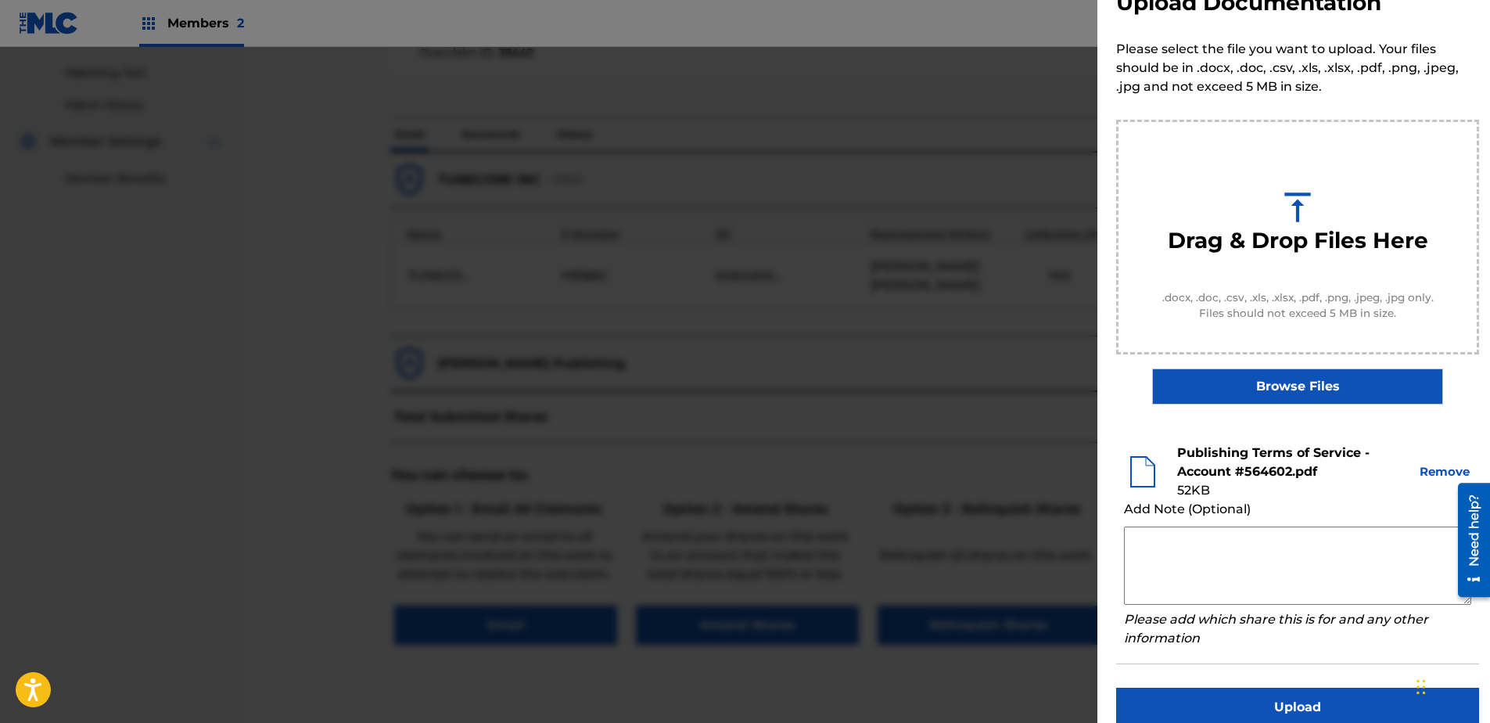
scroll to position [71, 0]
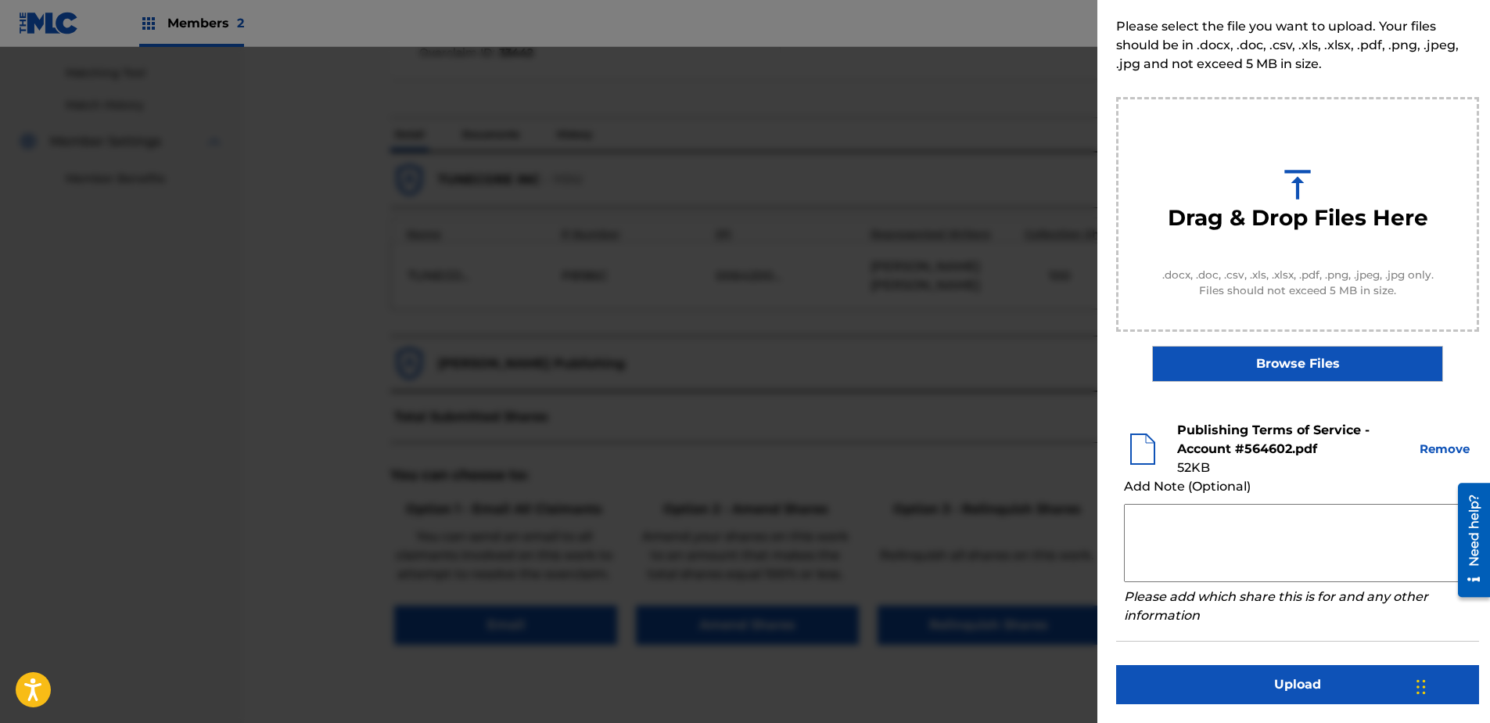
click at [1189, 553] on button "Upload" at bounding box center [1297, 684] width 363 height 39
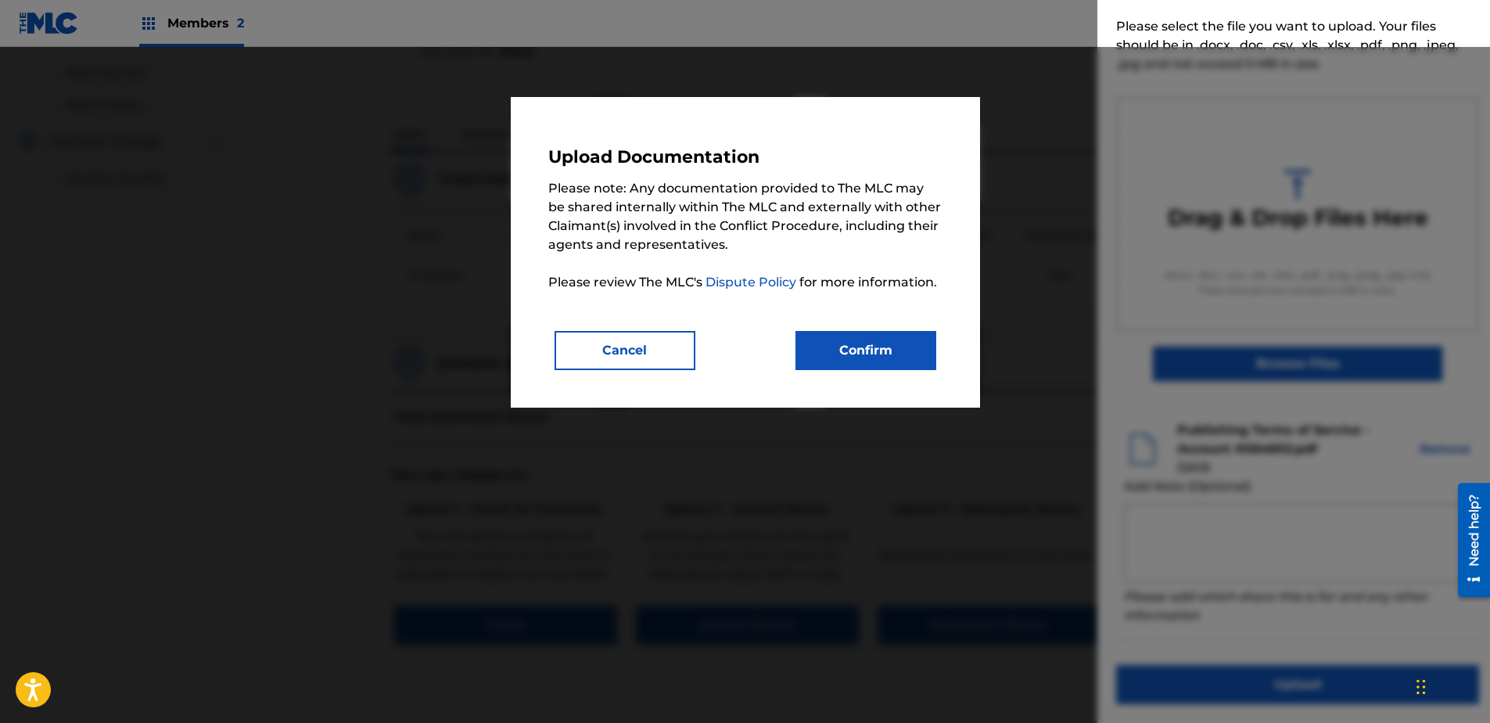
click at [924, 355] on button "Confirm" at bounding box center [865, 350] width 141 height 39
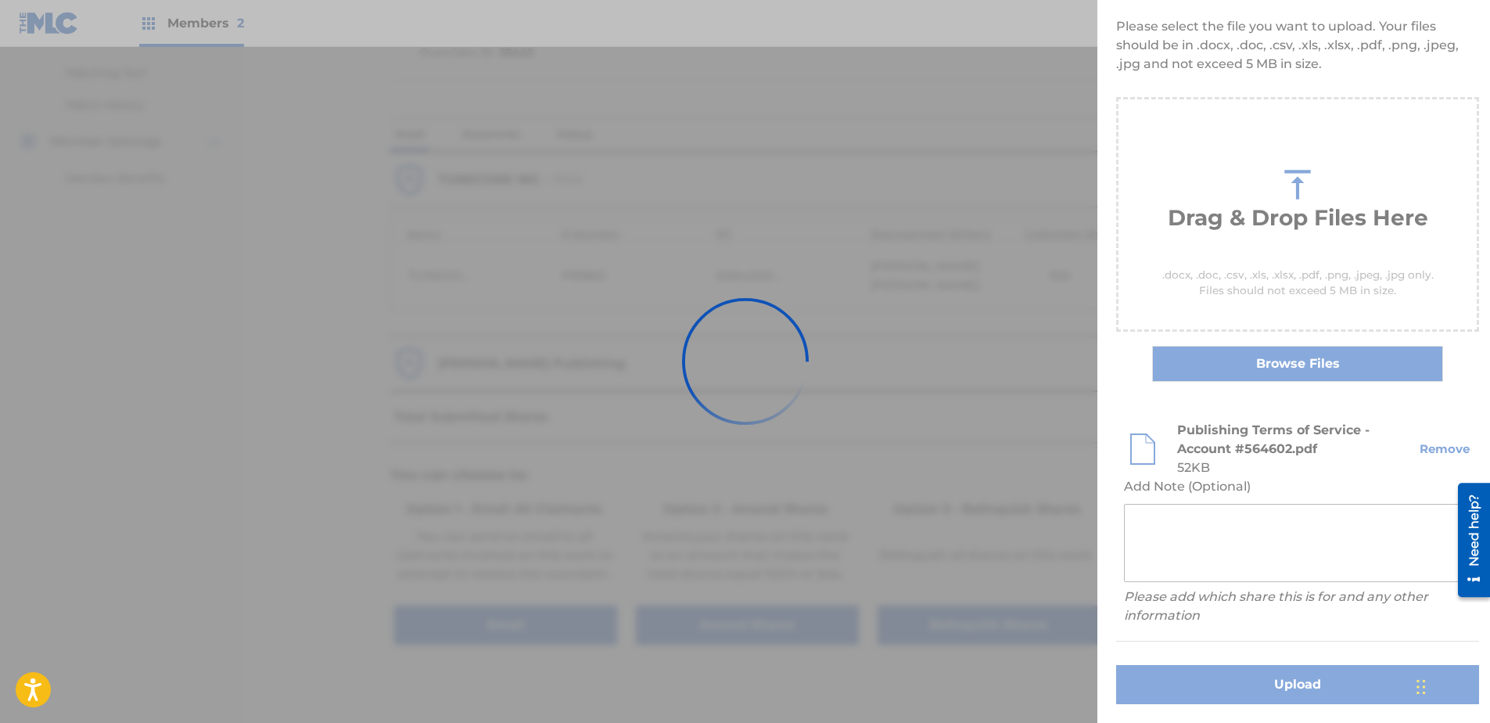
scroll to position [0, 0]
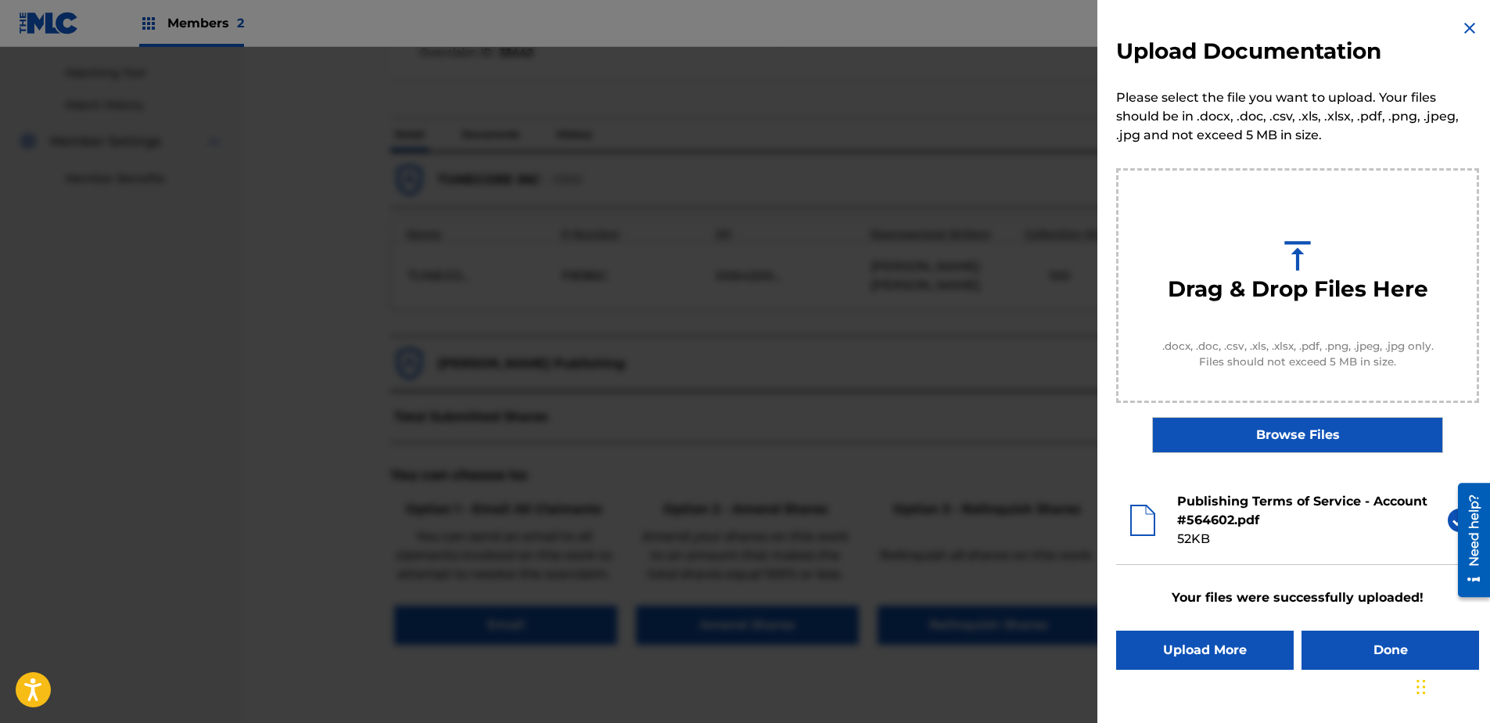
click at [1189, 553] on button "Done" at bounding box center [1390, 649] width 178 height 39
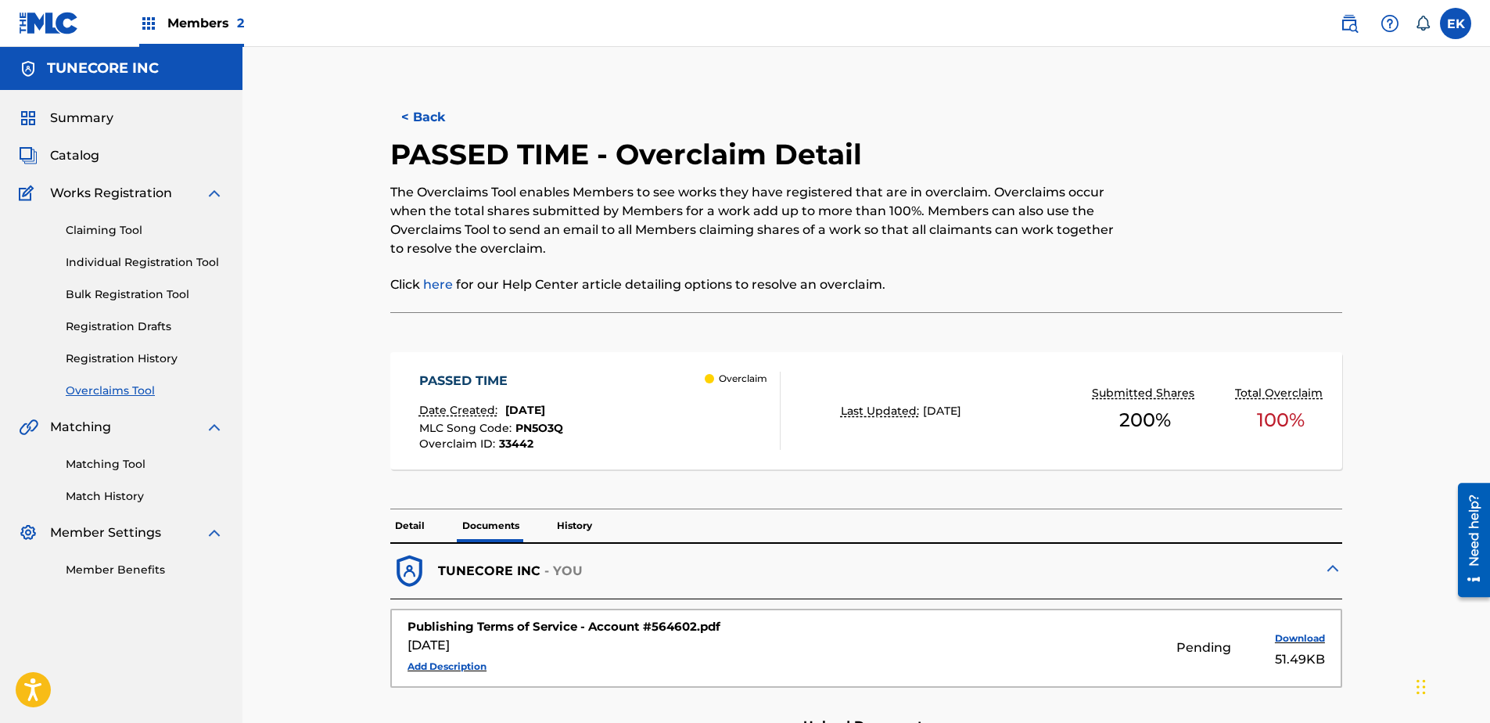
click at [453, 119] on button "< Back" at bounding box center [437, 117] width 94 height 39
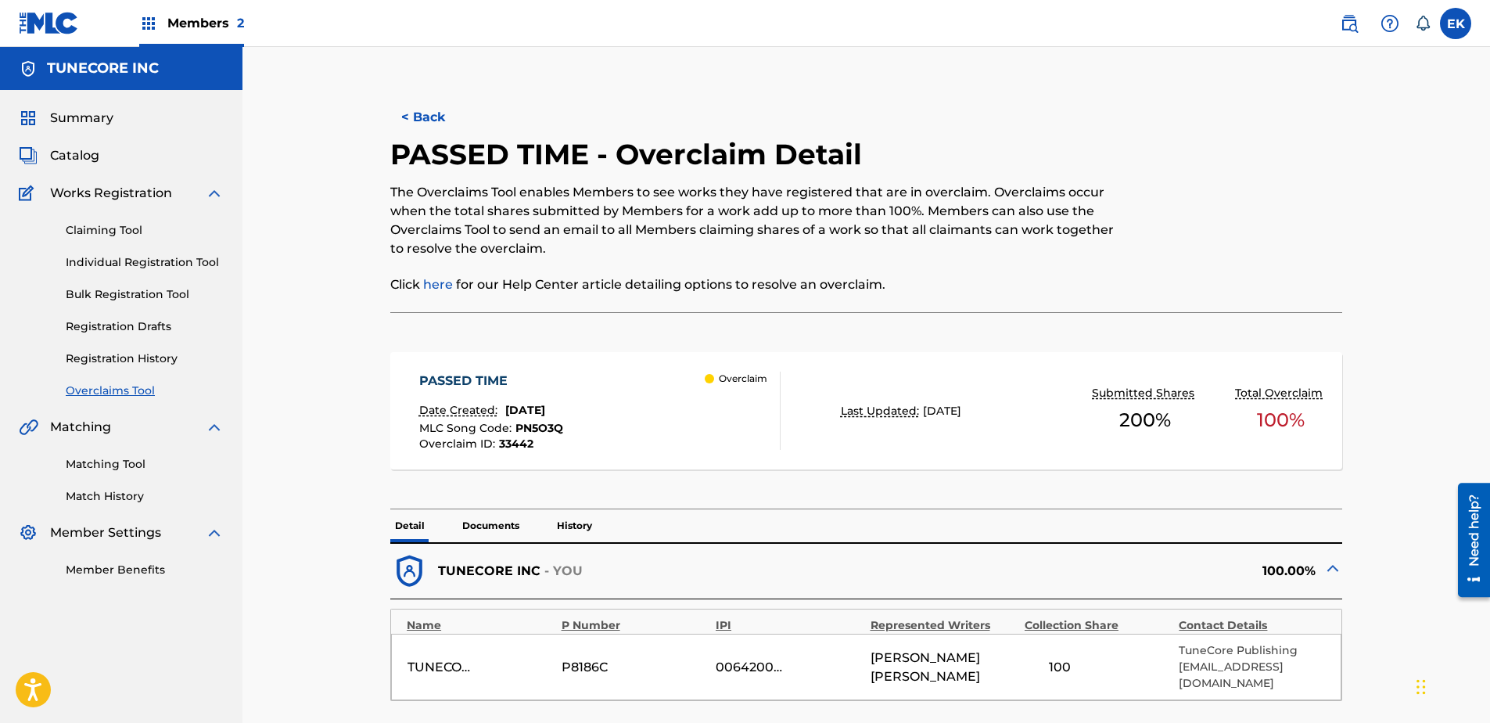
click at [424, 109] on button "< Back" at bounding box center [437, 117] width 94 height 39
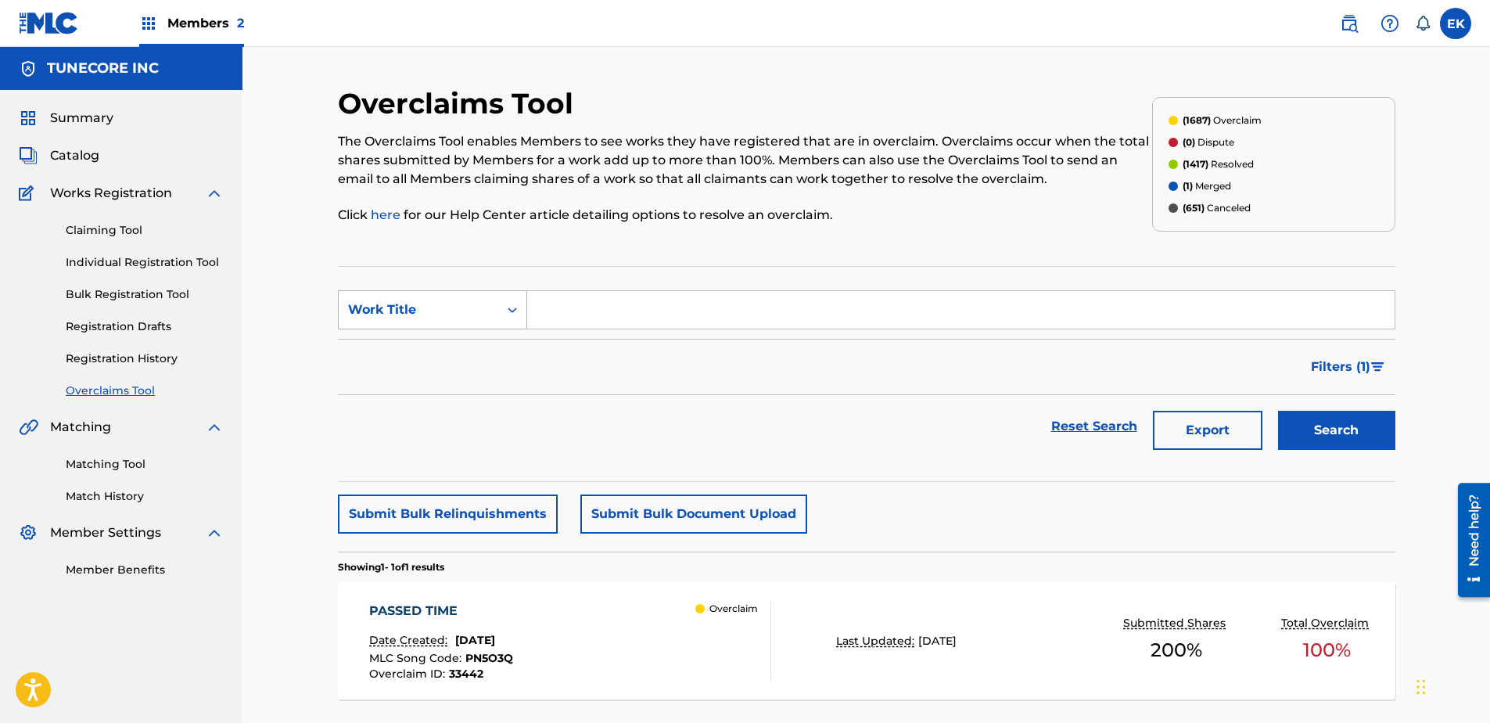
click at [487, 310] on div "Work Title" at bounding box center [418, 309] width 141 height 19
click at [461, 340] on div "MLC Song Code" at bounding box center [433, 348] width 188 height 39
click at [553, 303] on input "Search Form" at bounding box center [960, 310] width 867 height 38
paste input "CK8JYD"
type input "CK8JYD"
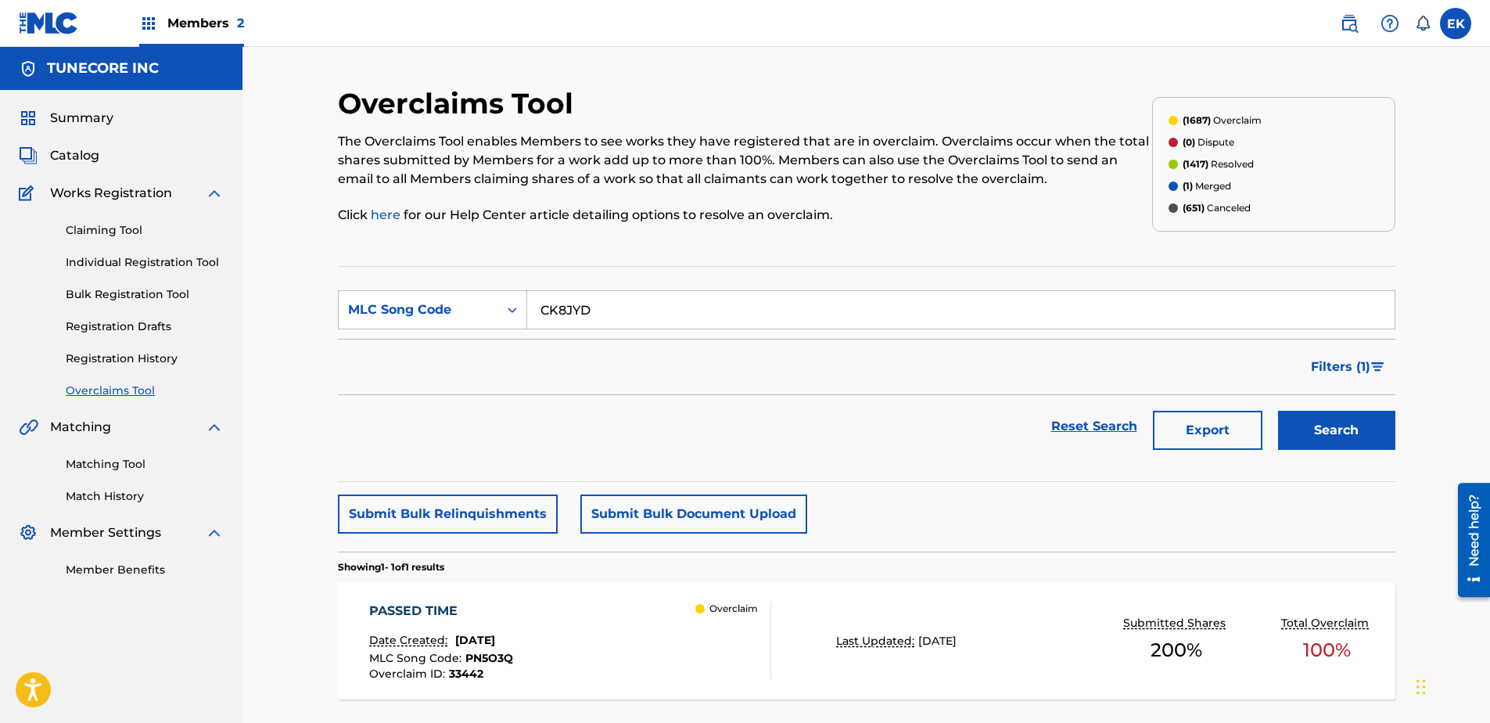
click at [1189, 422] on button "Search" at bounding box center [1336, 430] width 117 height 39
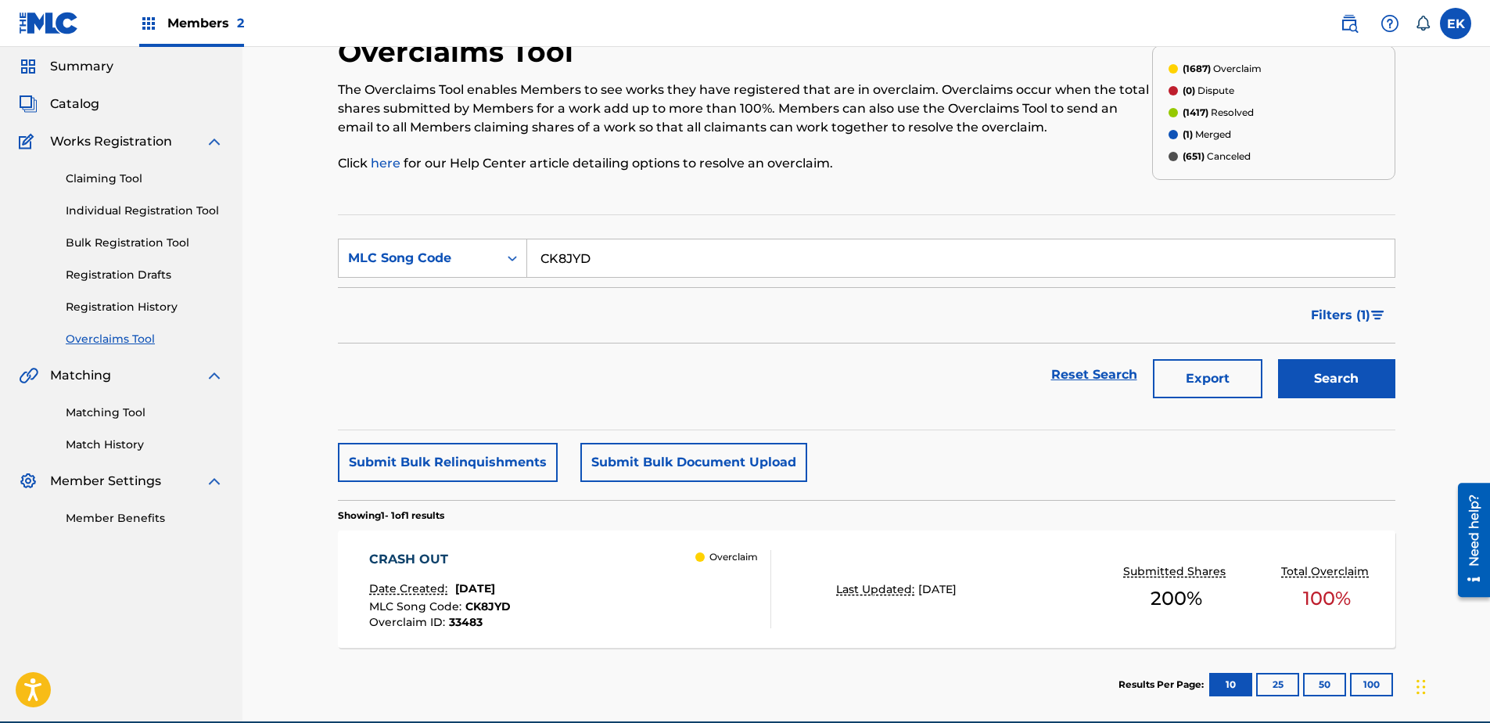
scroll to position [78, 0]
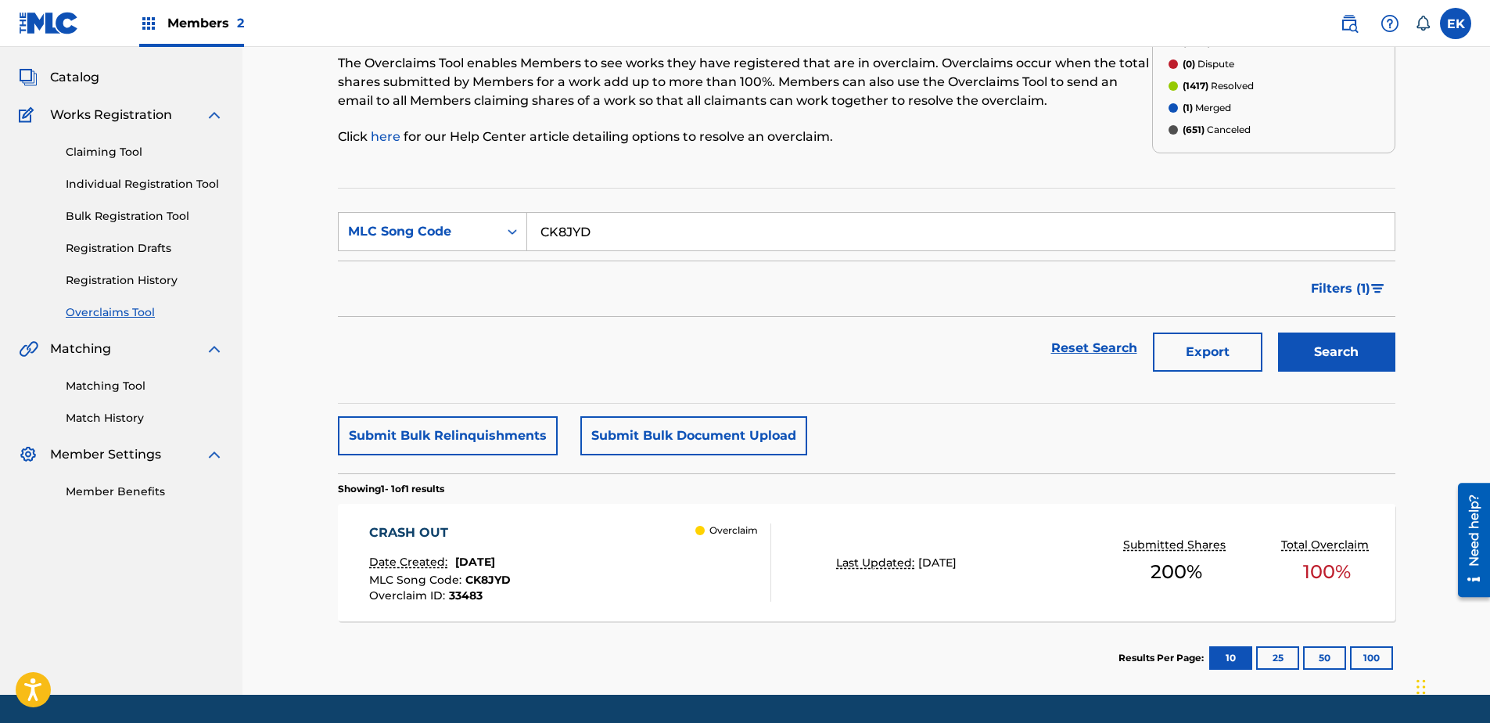
click at [508, 548] on div "CRASH OUT Date Created: August 22, 2025 MLC Song Code : CK8JYD Overclaim ID : 3…" at bounding box center [440, 562] width 142 height 78
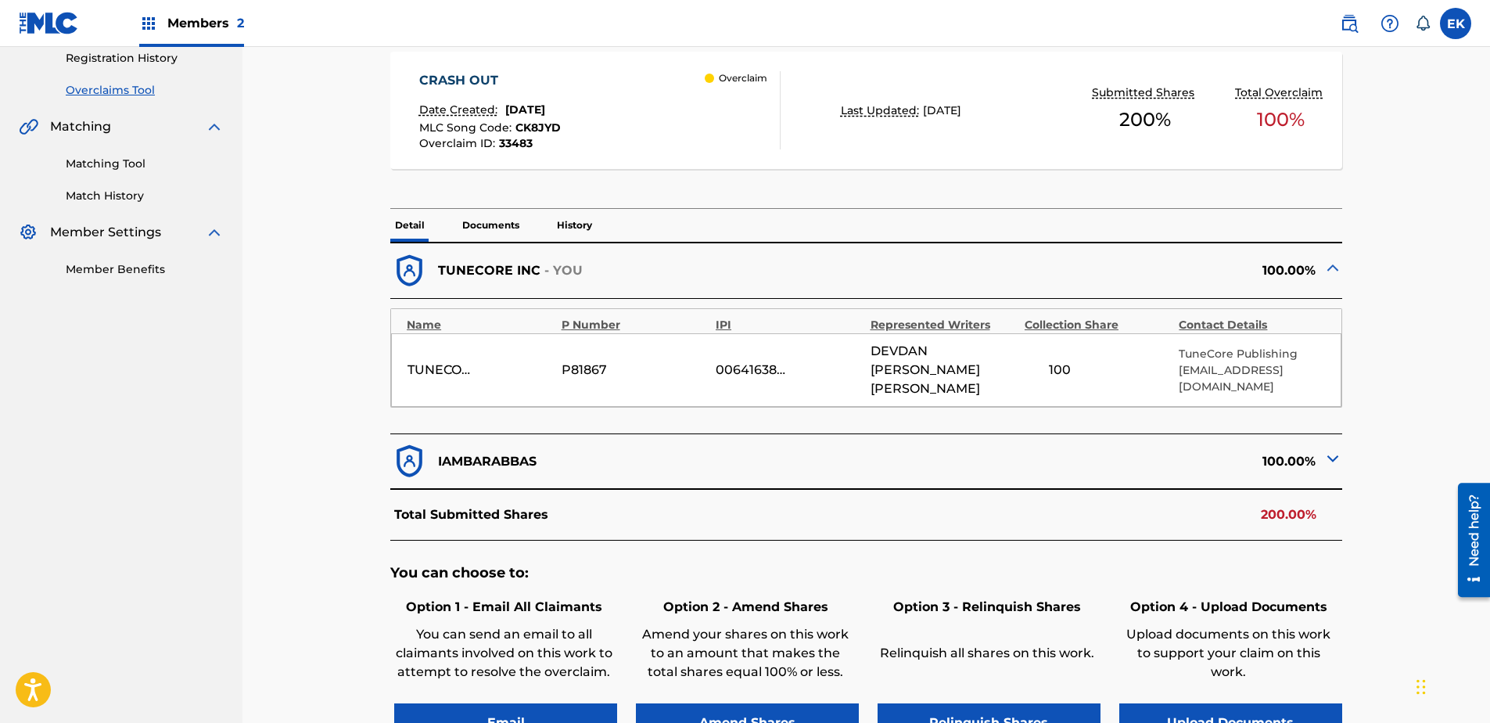
scroll to position [391, 0]
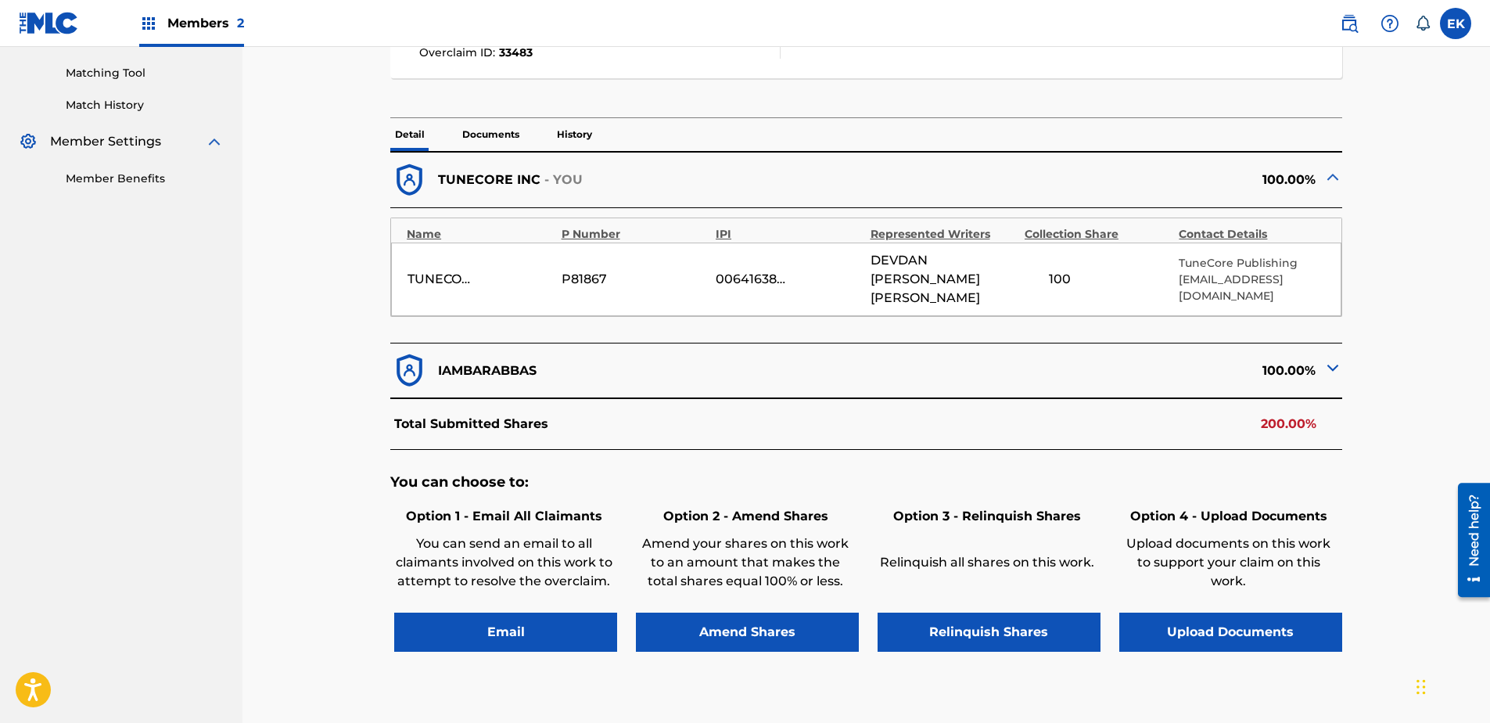
click at [1189, 553] on button "Upload Documents" at bounding box center [1230, 631] width 223 height 39
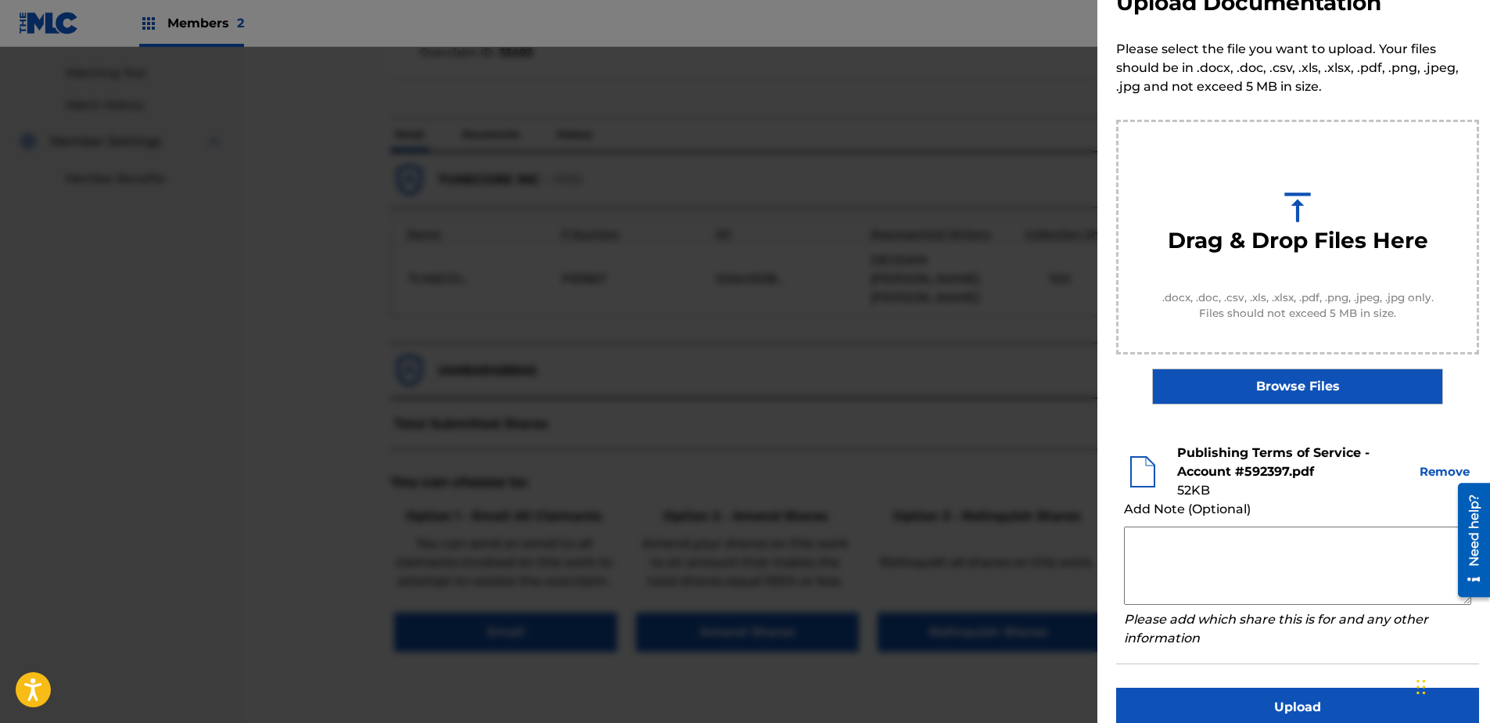
scroll to position [71, 0]
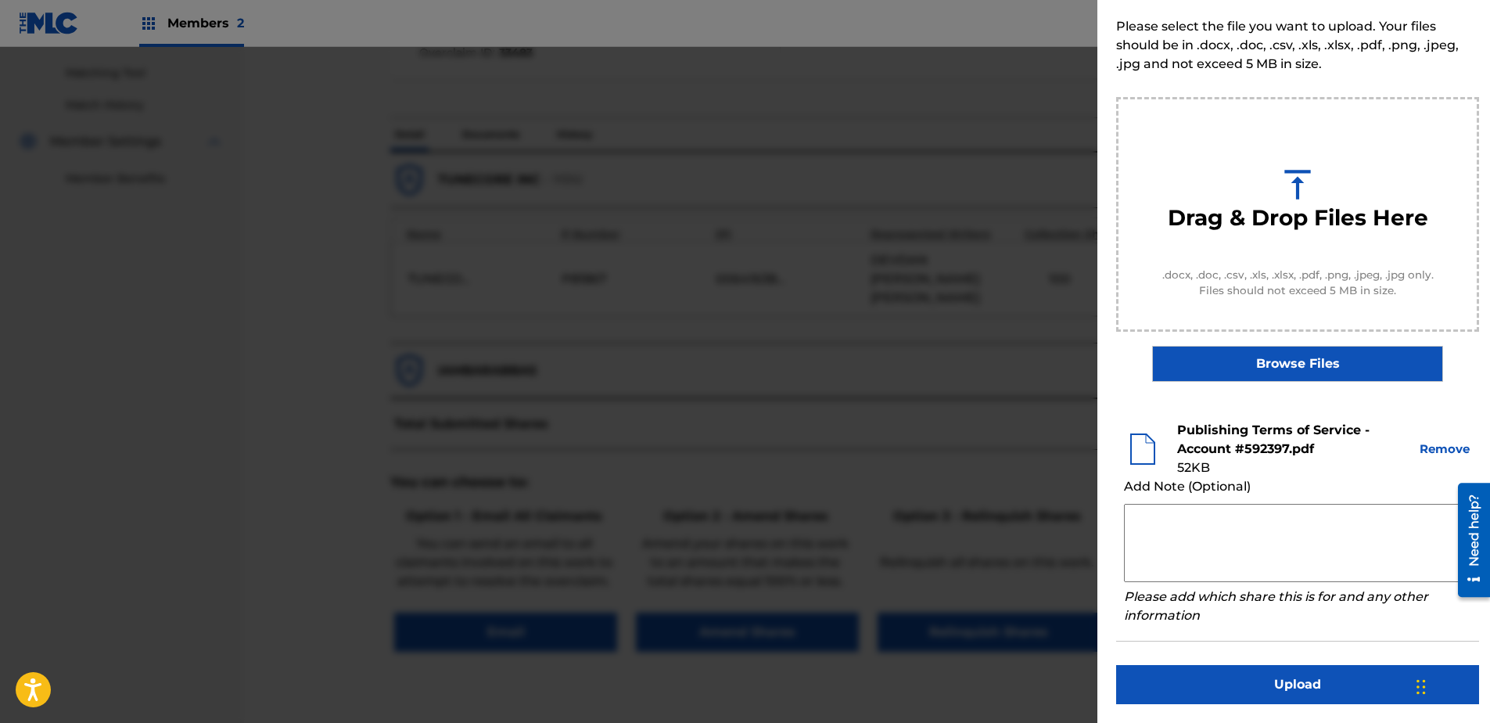
click at [1189, 553] on button "Upload" at bounding box center [1297, 684] width 363 height 39
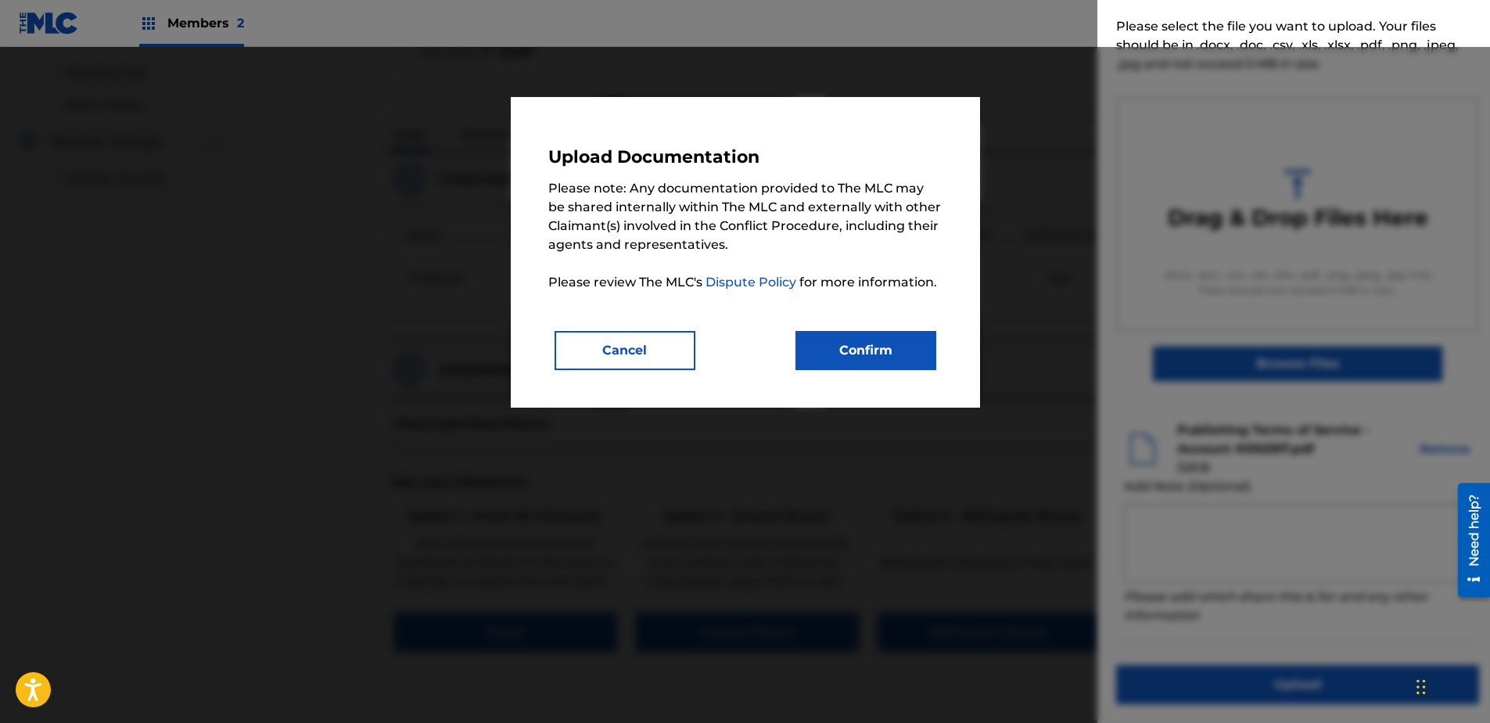
click at [919, 346] on button "Confirm" at bounding box center [865, 350] width 141 height 39
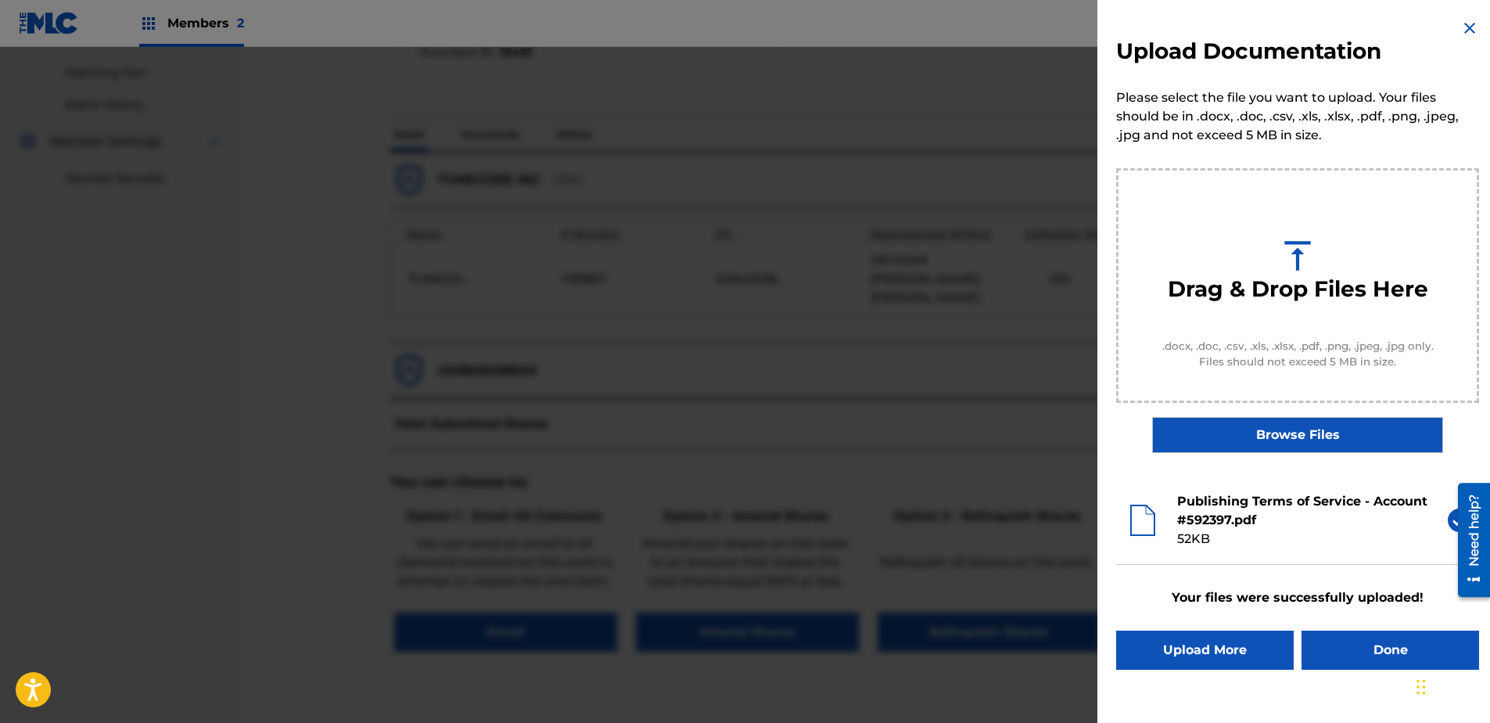
scroll to position [0, 0]
click at [1189, 553] on button "Done" at bounding box center [1390, 649] width 178 height 39
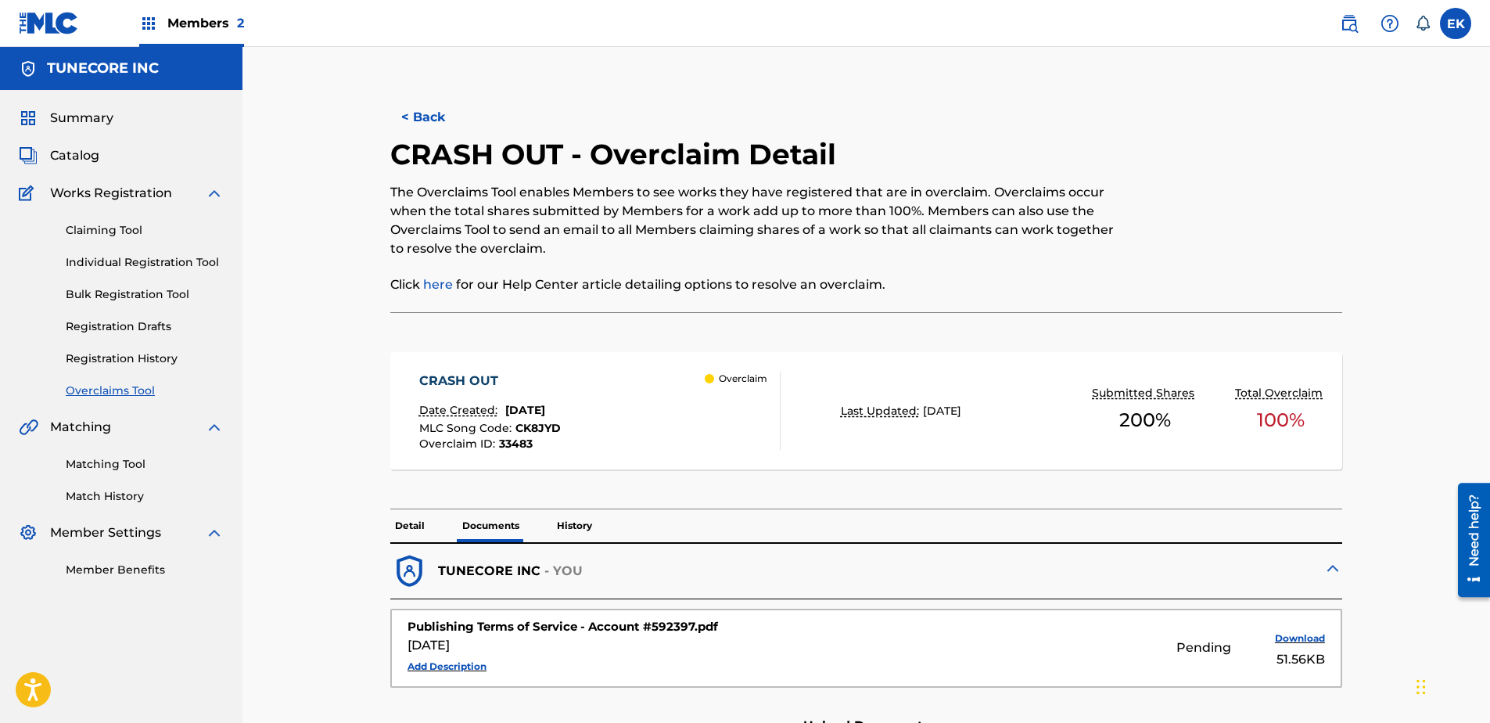
click at [418, 102] on button "< Back" at bounding box center [437, 117] width 94 height 39
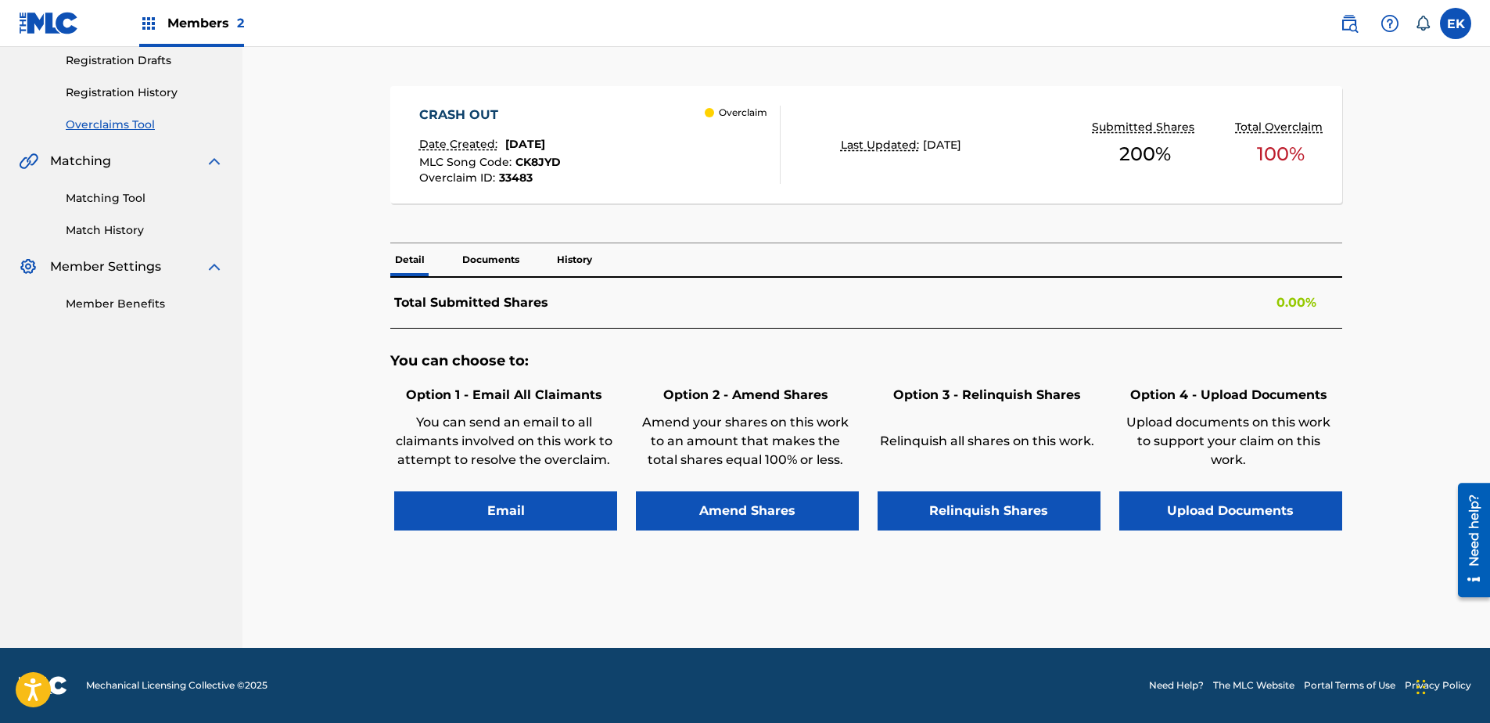
scroll to position [292, 0]
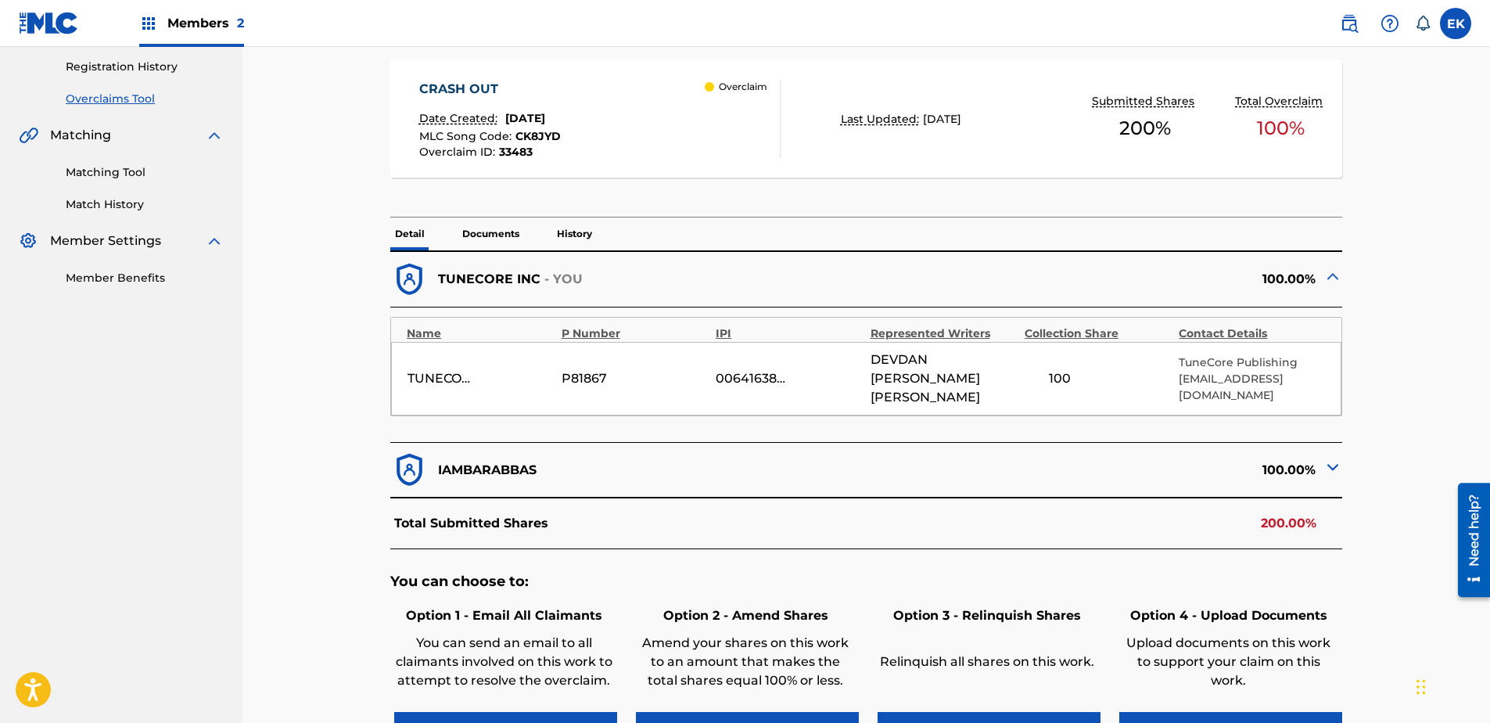
click at [495, 228] on p "Documents" at bounding box center [490, 233] width 66 height 33
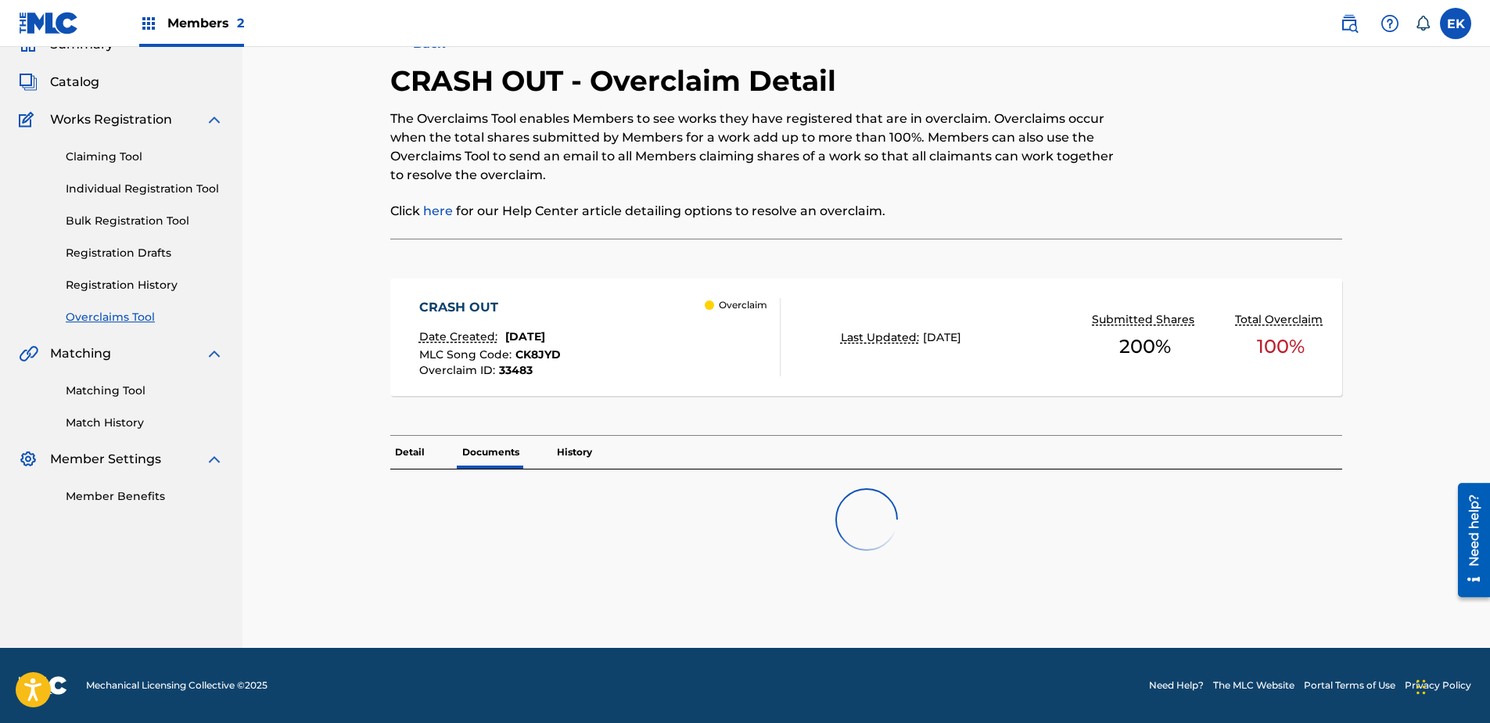
scroll to position [292, 0]
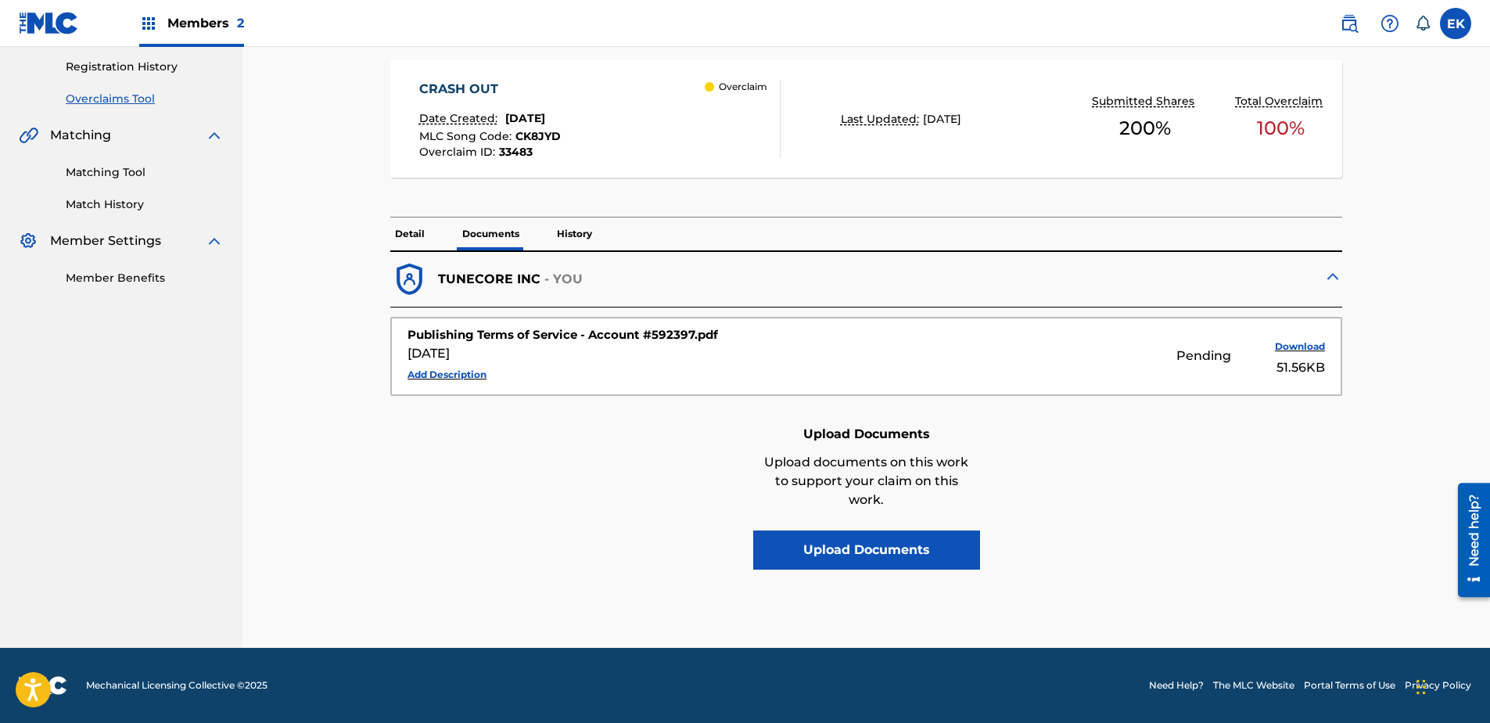
click at [421, 227] on p "Detail" at bounding box center [409, 233] width 39 height 33
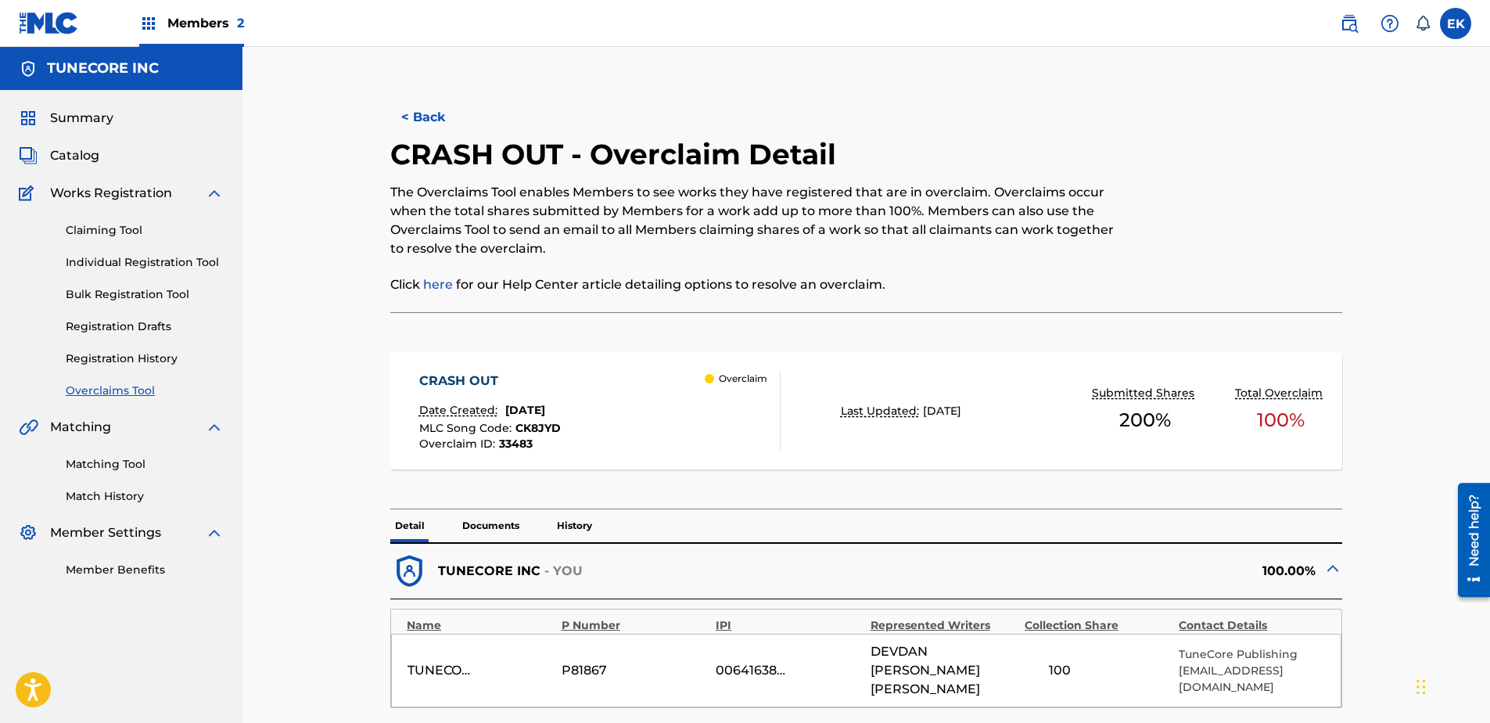
click at [416, 107] on button "< Back" at bounding box center [437, 117] width 94 height 39
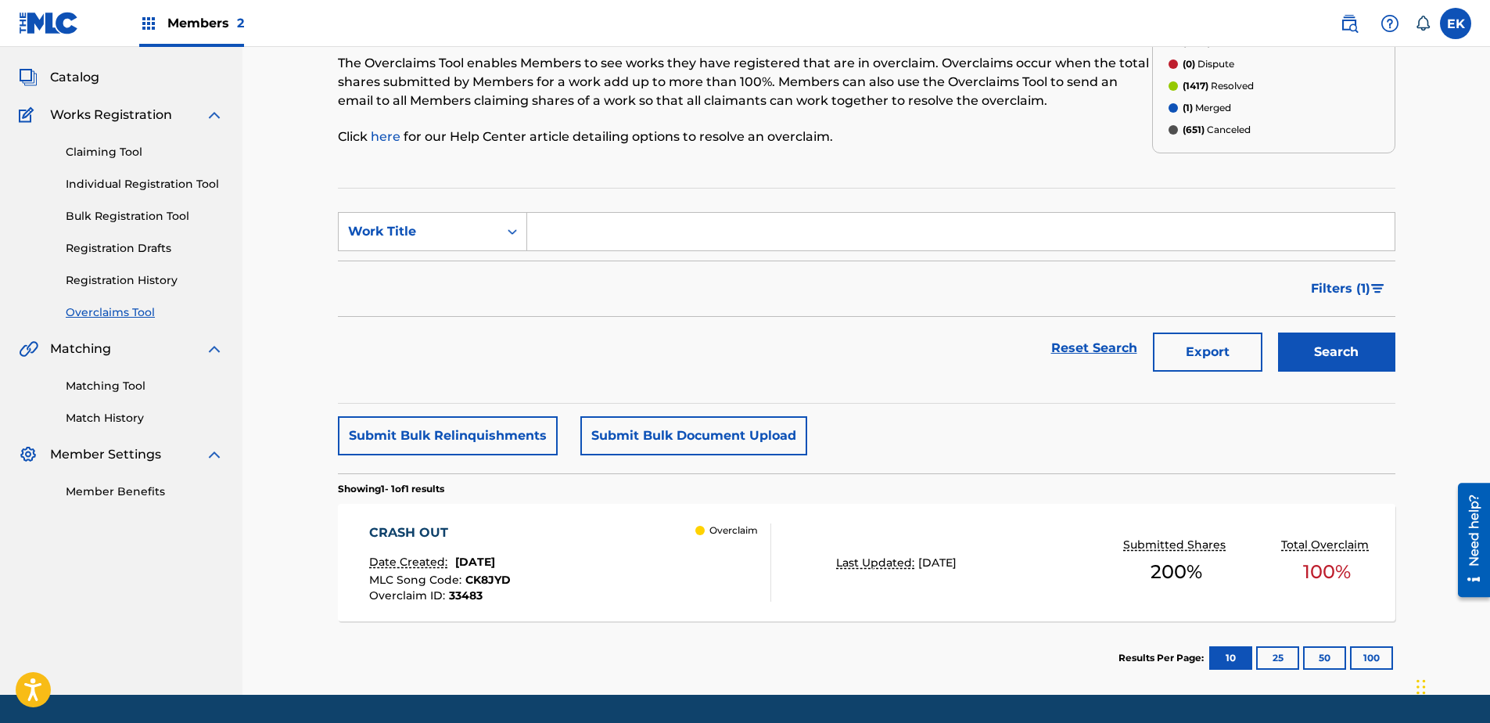
click at [656, 553] on div "CRASH OUT Date Created: August 22, 2025 MLC Song Code : CK8JYD Overclaim ID : 3…" at bounding box center [570, 562] width 402 height 78
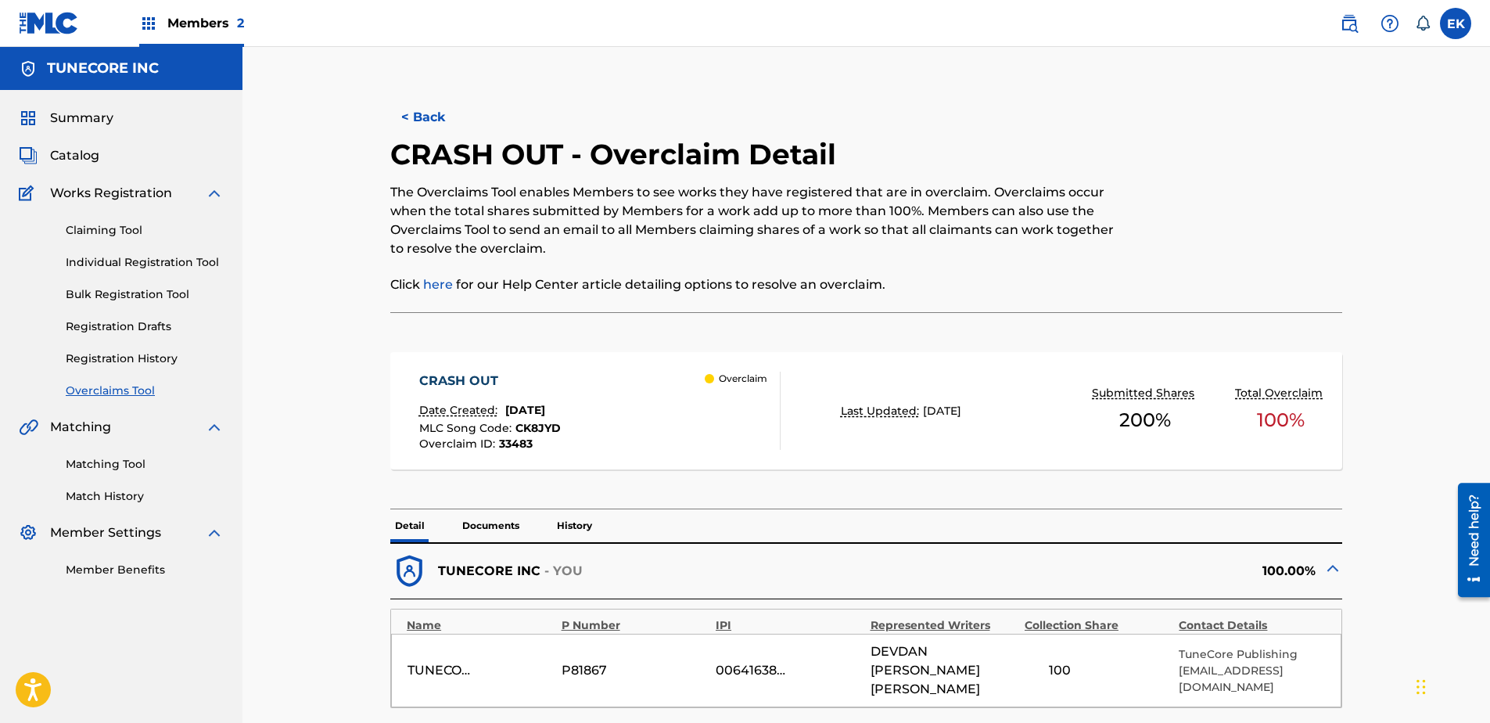
click at [413, 103] on button "< Back" at bounding box center [437, 117] width 94 height 39
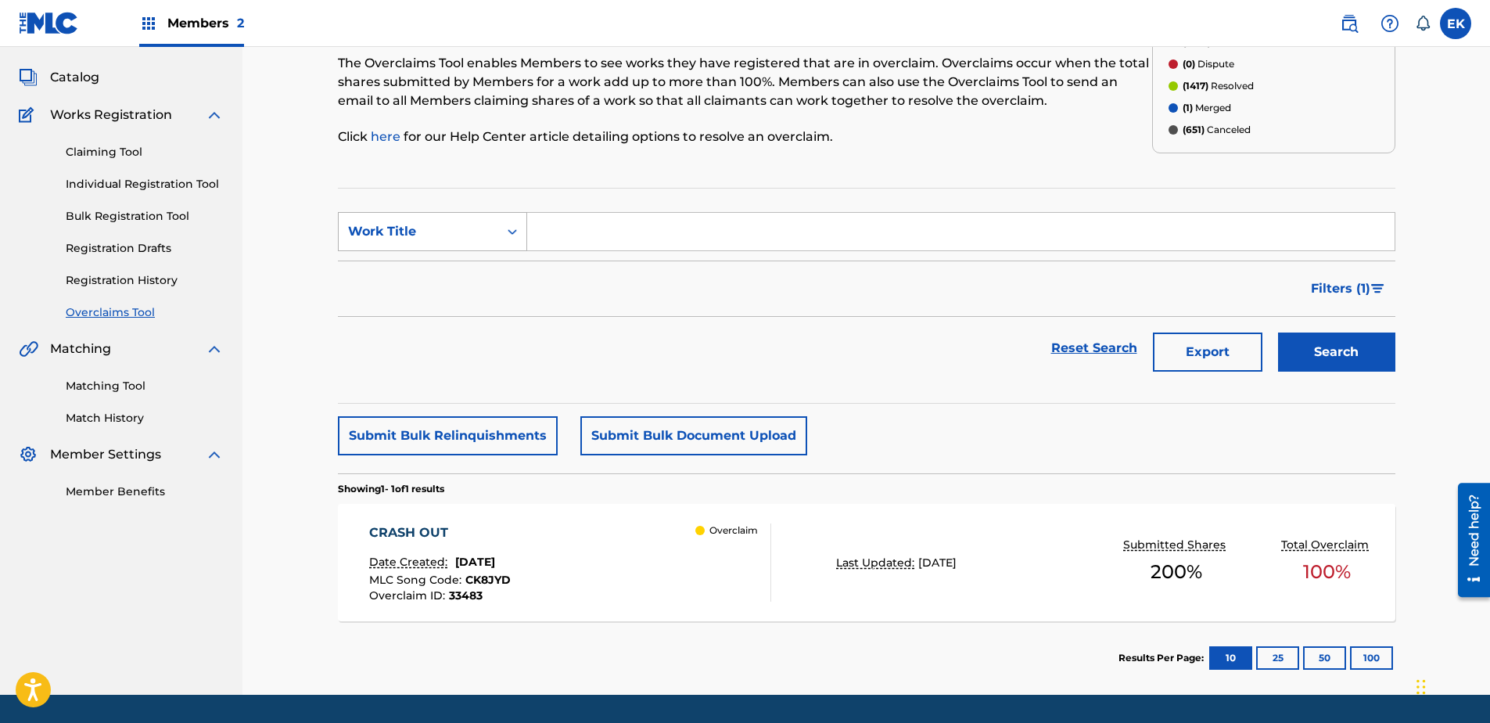
click at [476, 231] on div "Work Title" at bounding box center [418, 231] width 141 height 19
click at [467, 274] on div "MLC Song Code" at bounding box center [433, 270] width 188 height 39
click at [579, 221] on input "Search Form" at bounding box center [960, 232] width 867 height 38
paste input "TW8ZX2"
type input "TW8ZX2"
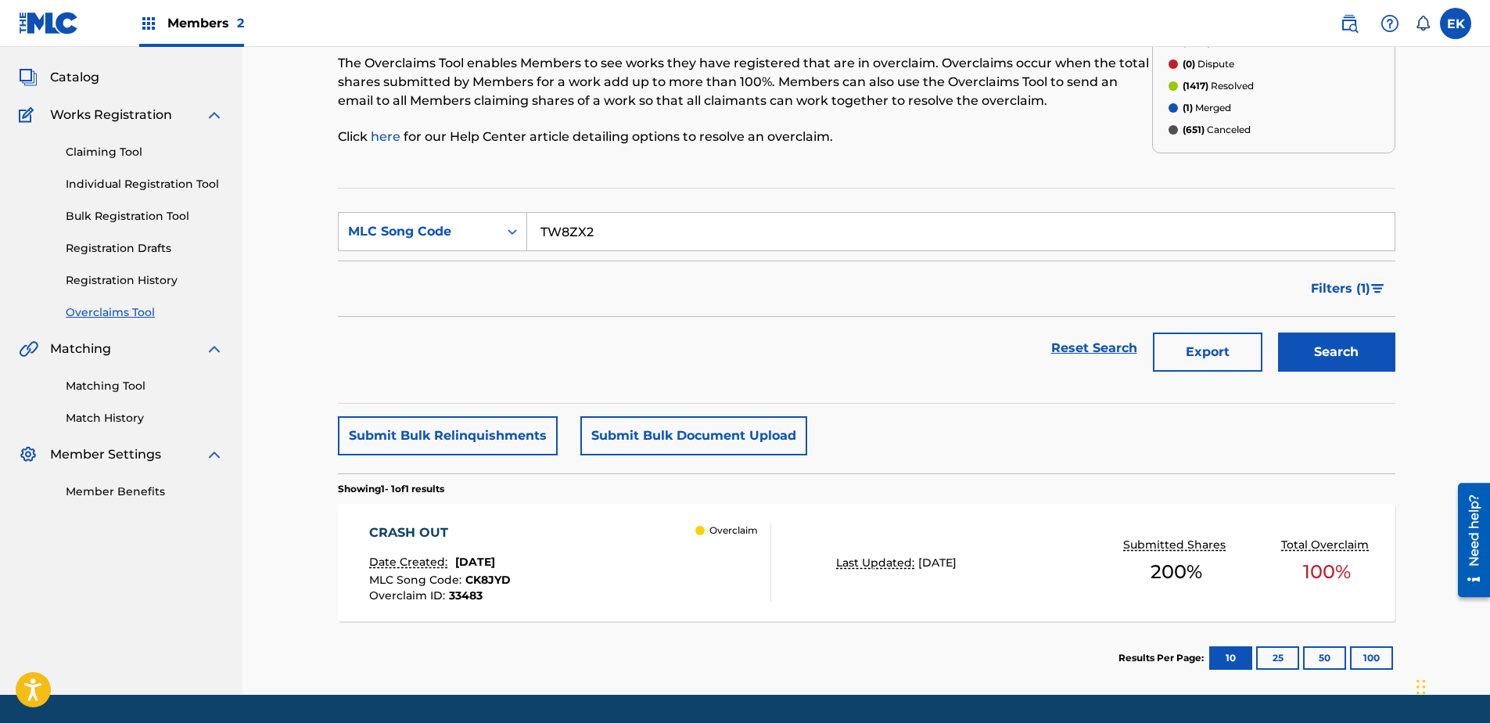
click at [1189, 351] on button "Search" at bounding box center [1336, 351] width 117 height 39
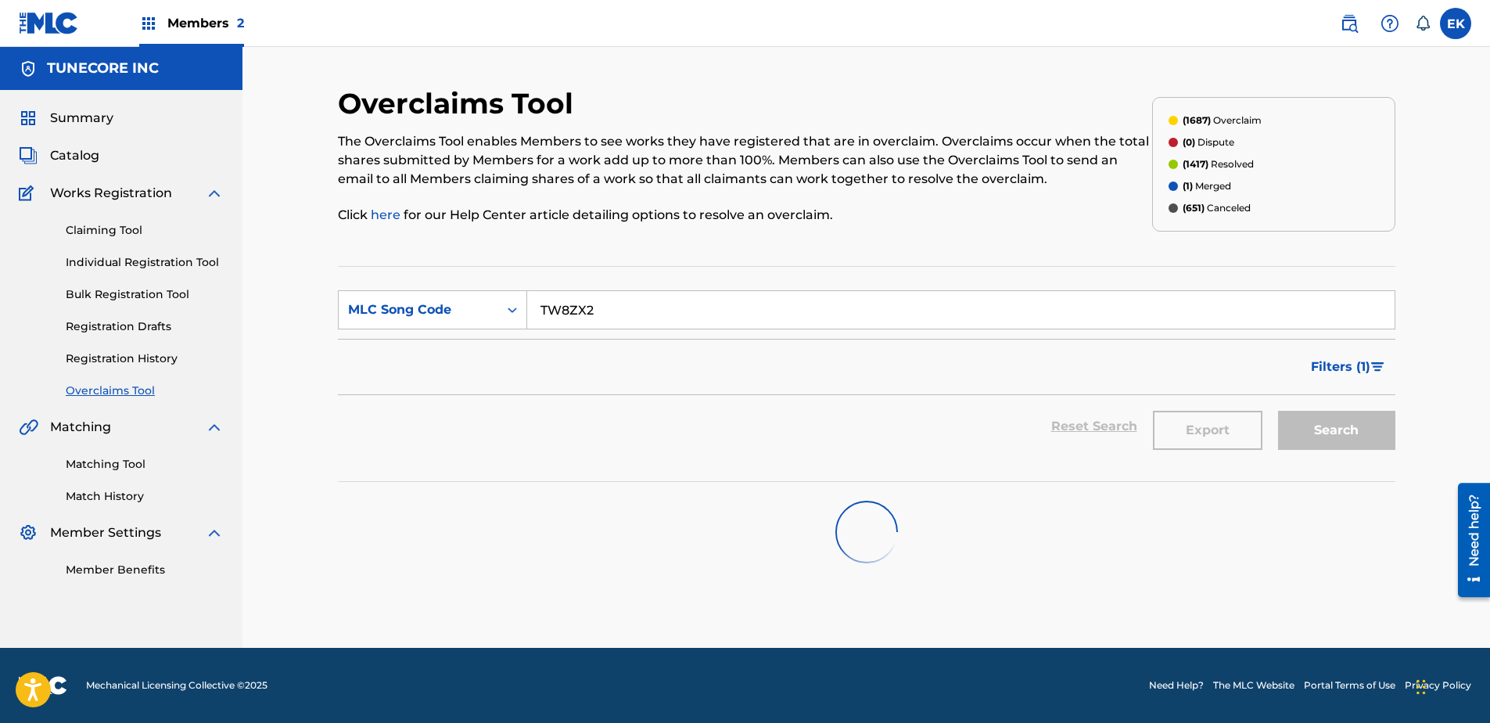
scroll to position [0, 0]
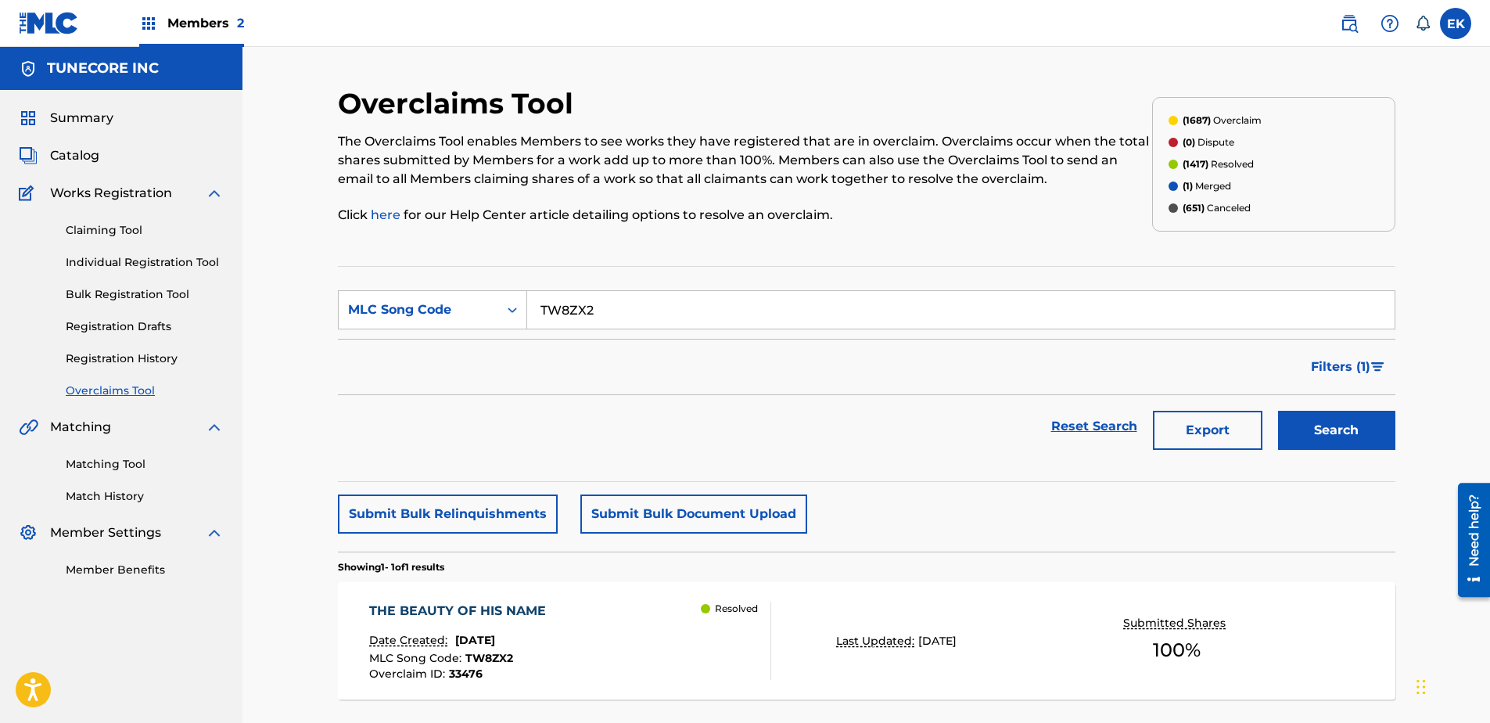
click at [600, 553] on div "THE BEAUTY OF HIS NAME Date Created: August 22, 2025 MLC Song Code : TW8ZX2 Ove…" at bounding box center [570, 640] width 402 height 78
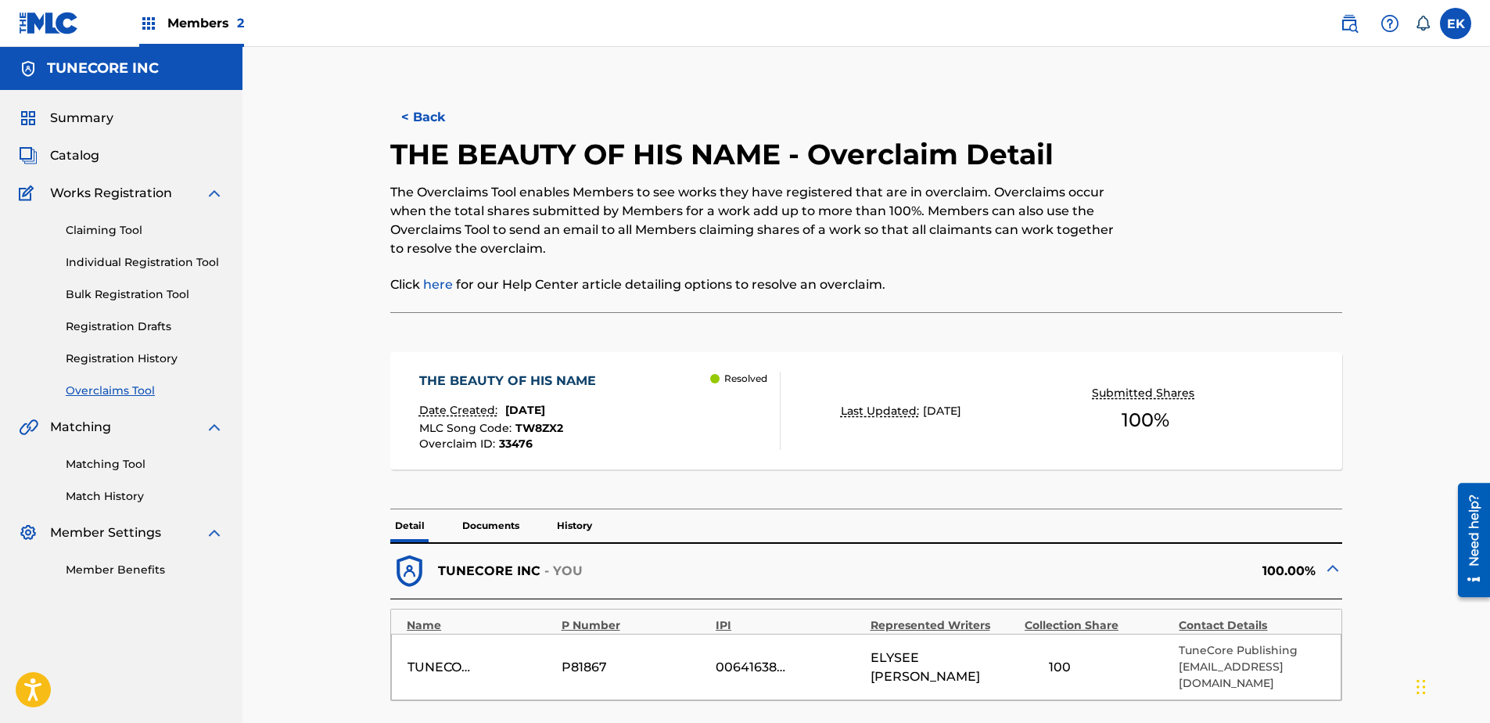
click at [450, 131] on button "< Back" at bounding box center [437, 117] width 94 height 39
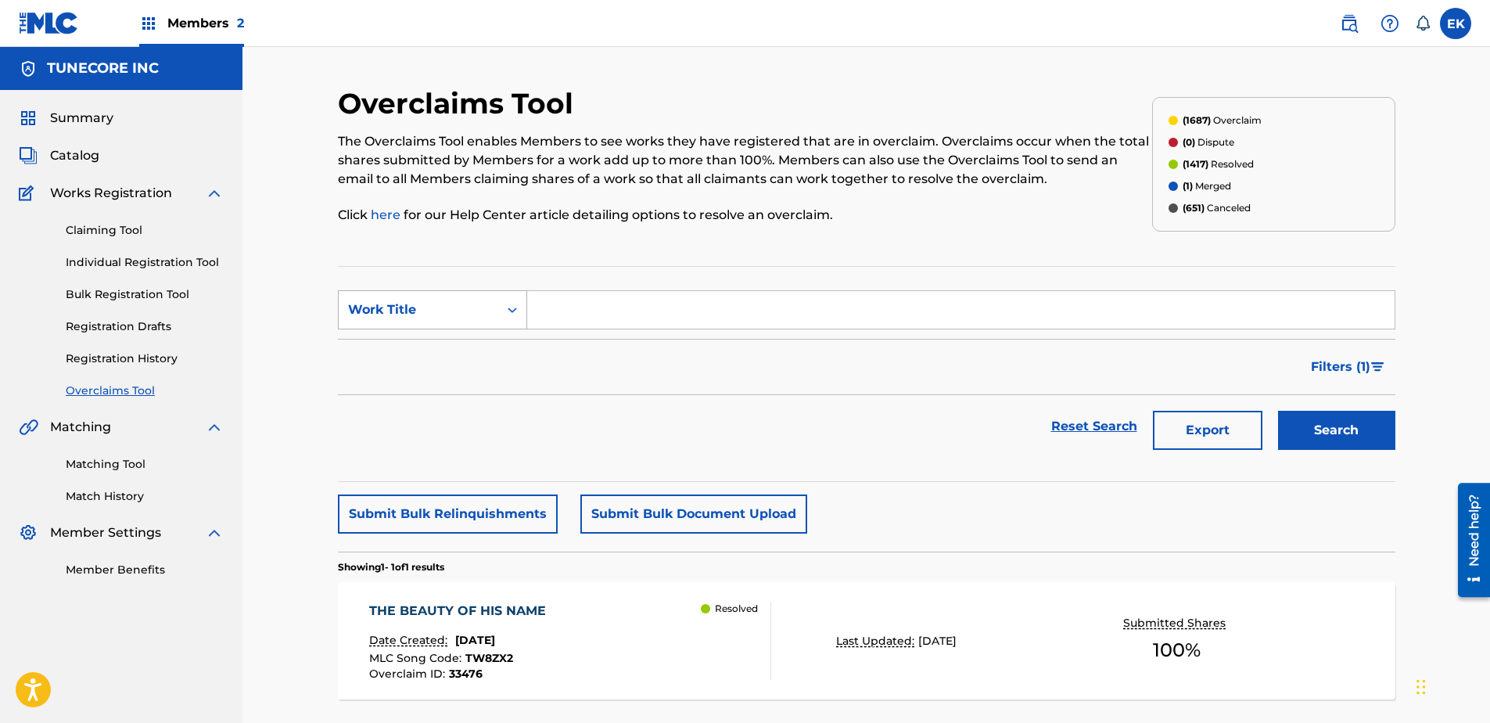
click at [460, 310] on div "Work Title" at bounding box center [418, 309] width 141 height 19
click at [454, 341] on div "MLC Song Code" at bounding box center [433, 348] width 188 height 39
click at [580, 319] on input "Search Form" at bounding box center [960, 310] width 867 height 38
paste input "ES0WWP"
type input "ES0WWP"
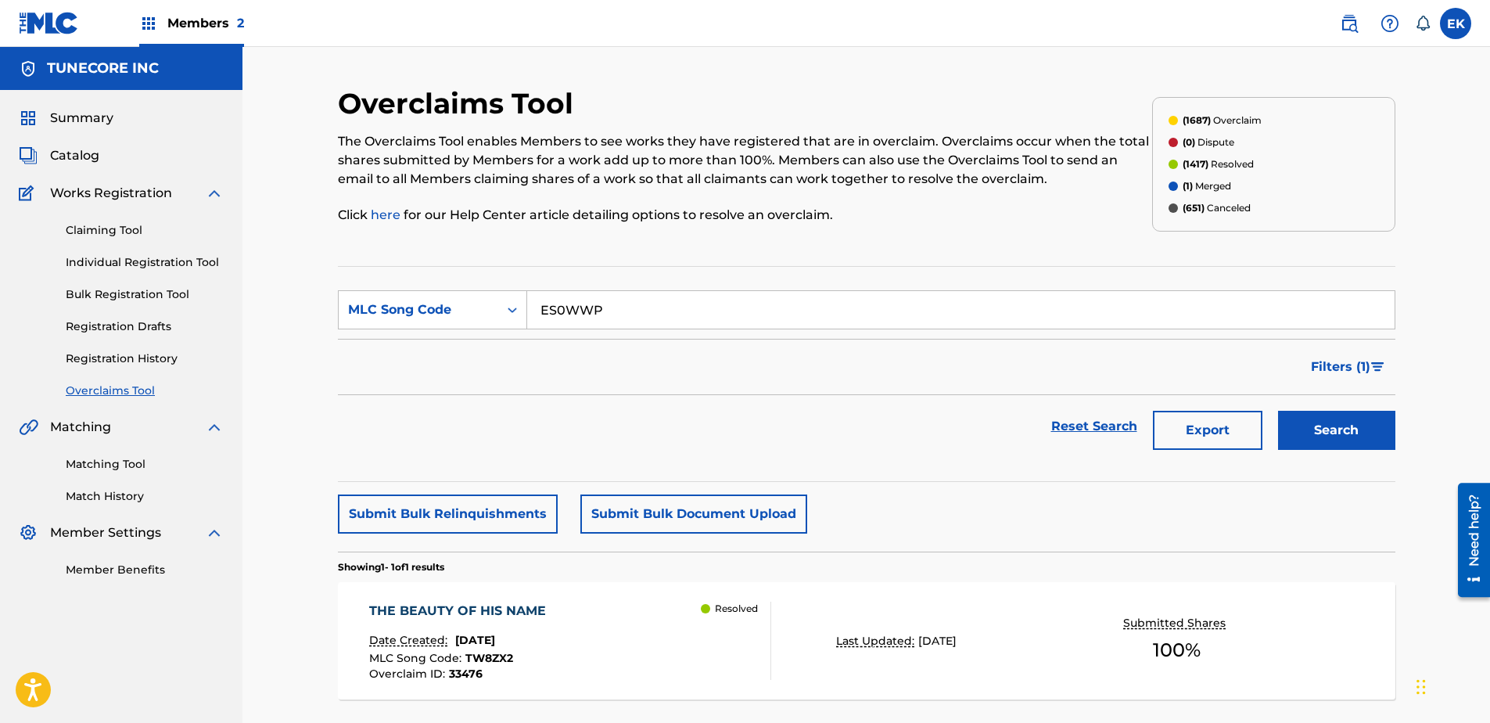
click at [1189, 434] on button "Search" at bounding box center [1336, 430] width 117 height 39
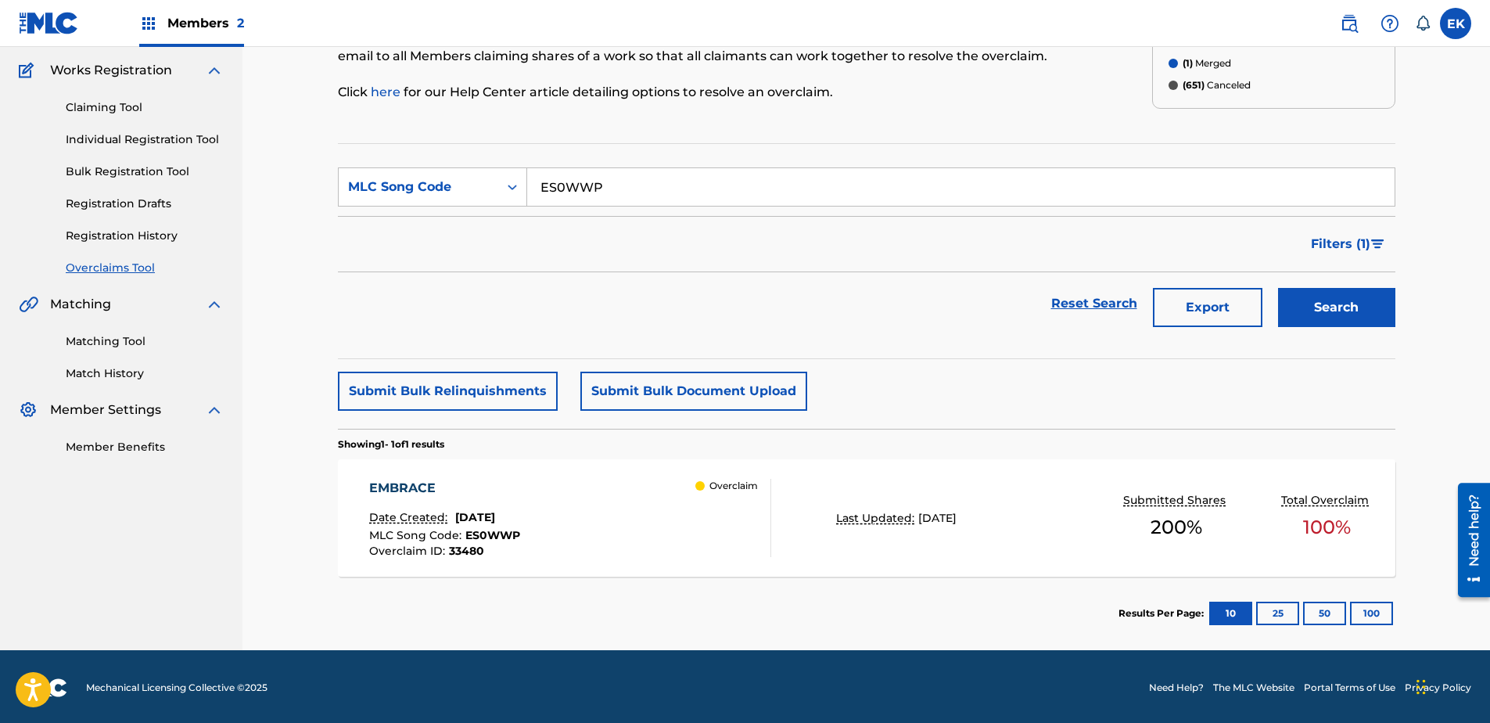
scroll to position [125, 0]
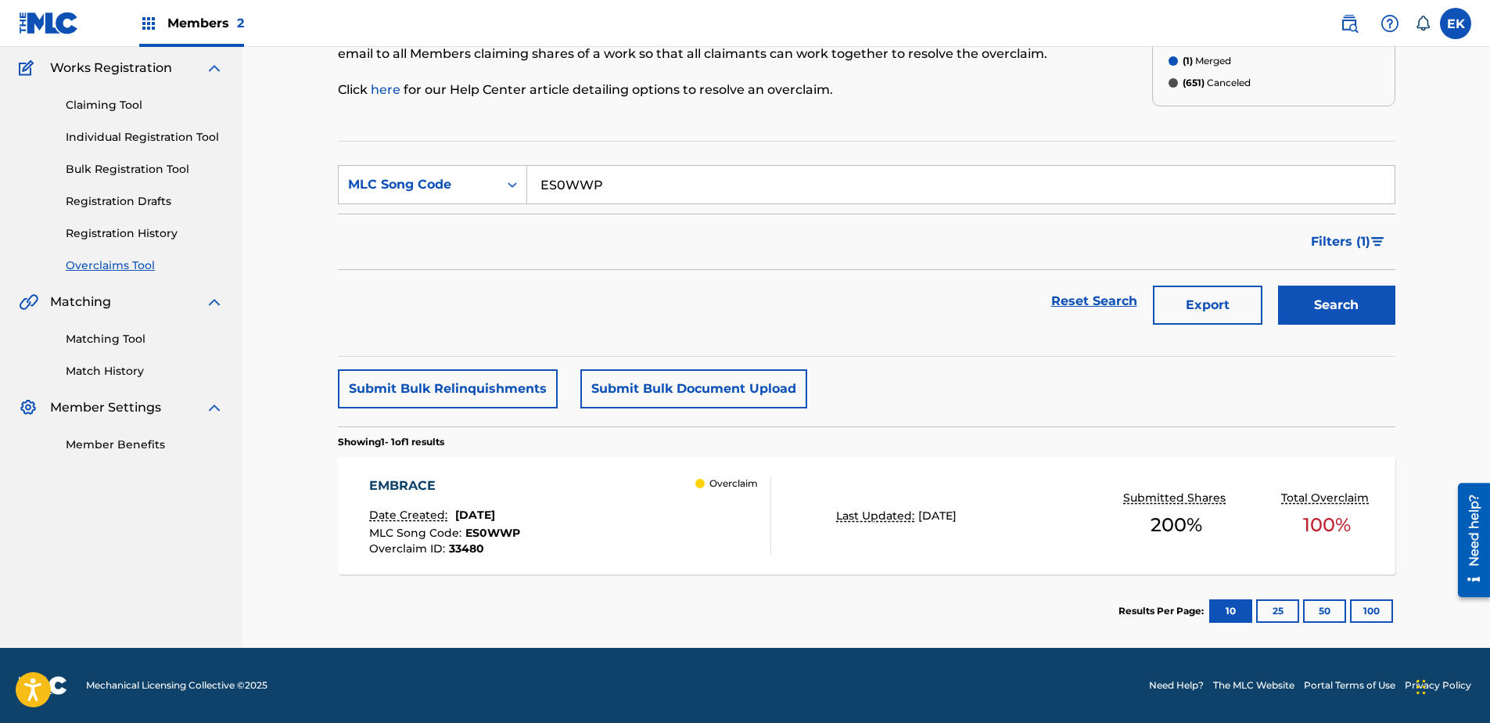
click at [625, 537] on div "EMBRACE Date Created: August 22, 2025 MLC Song Code : ES0WWP Overclaim ID : 334…" at bounding box center [570, 515] width 402 height 78
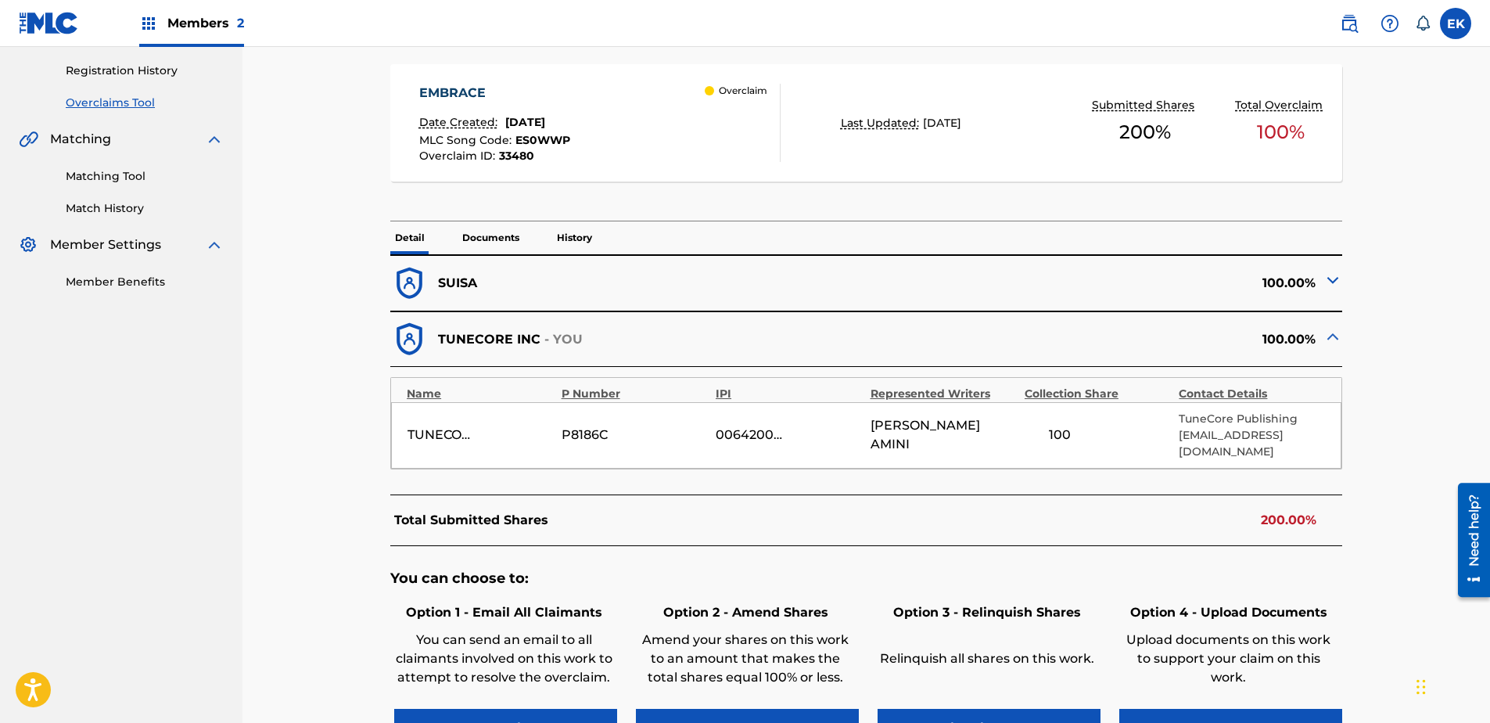
scroll to position [391, 0]
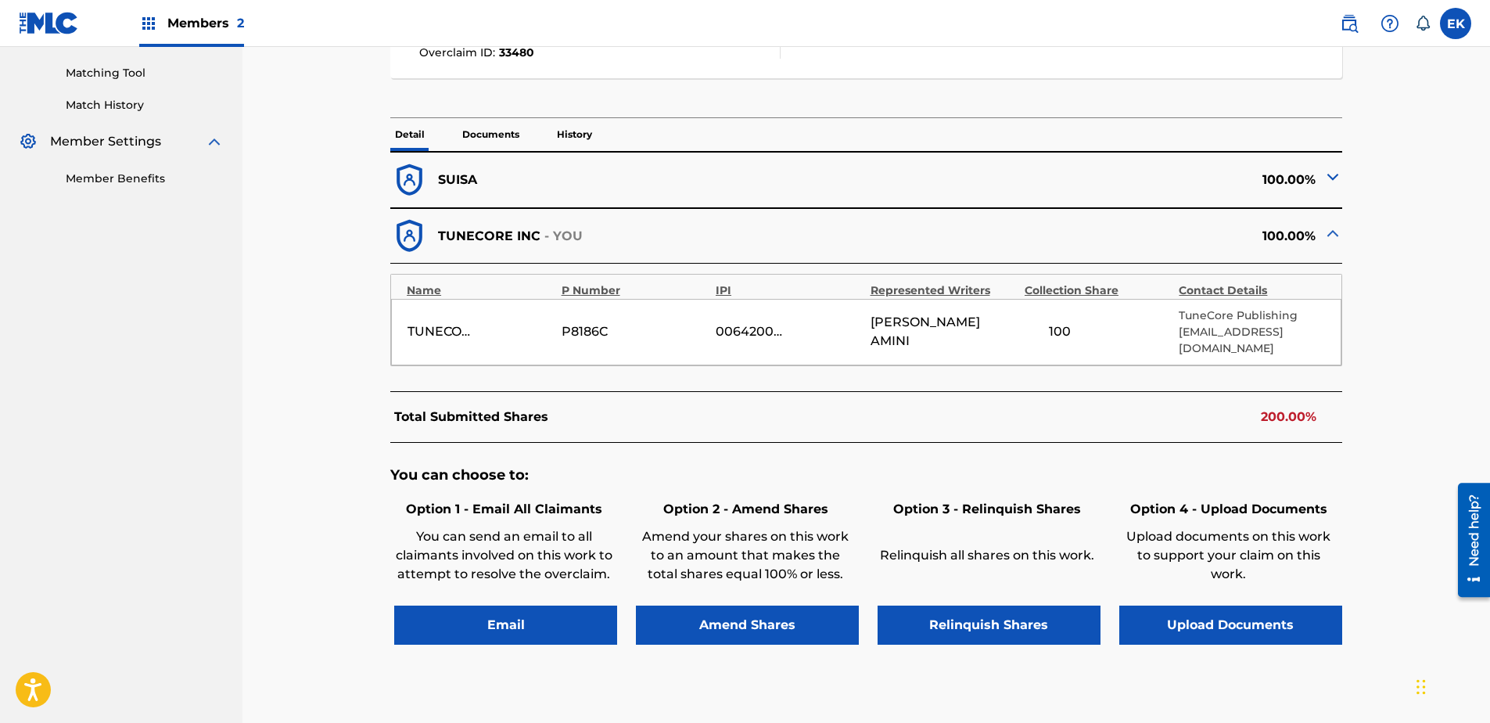
click at [1189, 553] on button "Upload Documents" at bounding box center [1230, 624] width 223 height 39
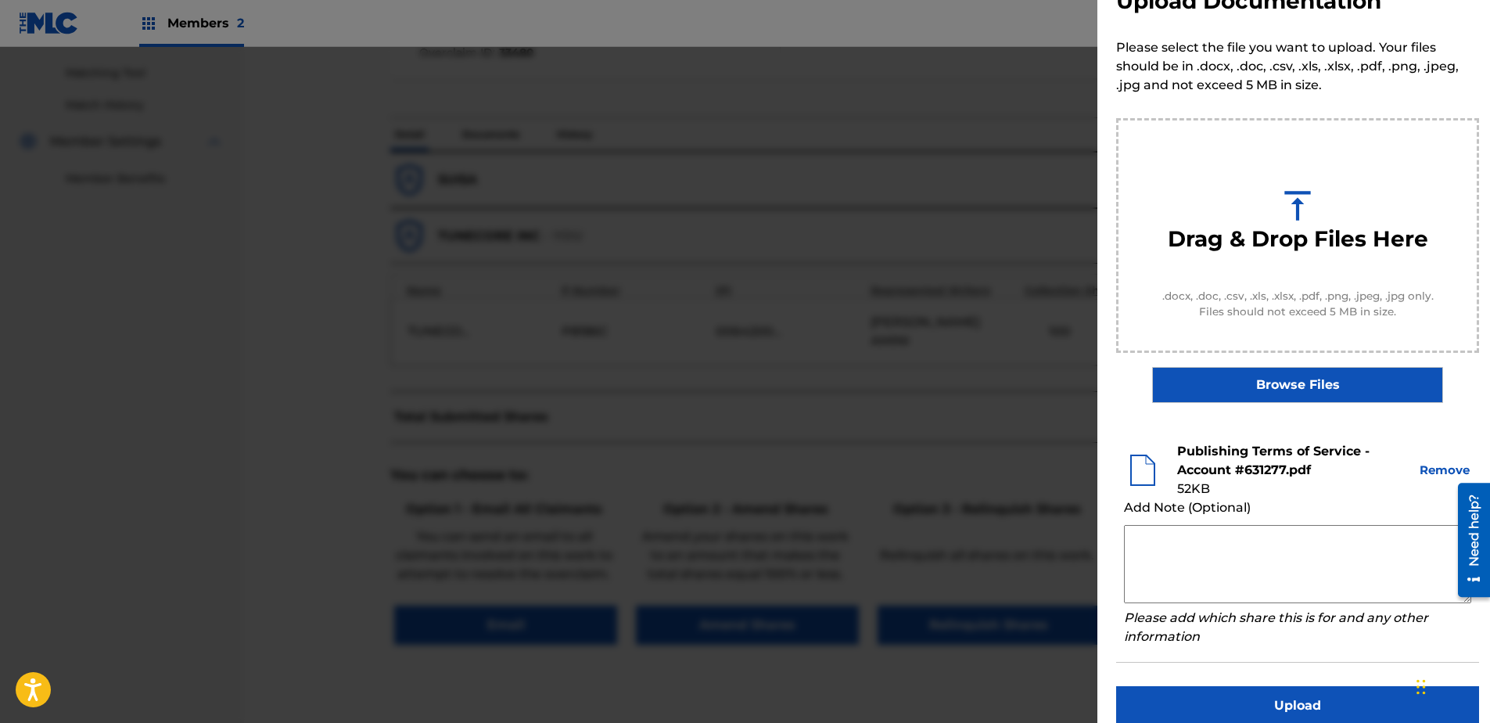
scroll to position [71, 0]
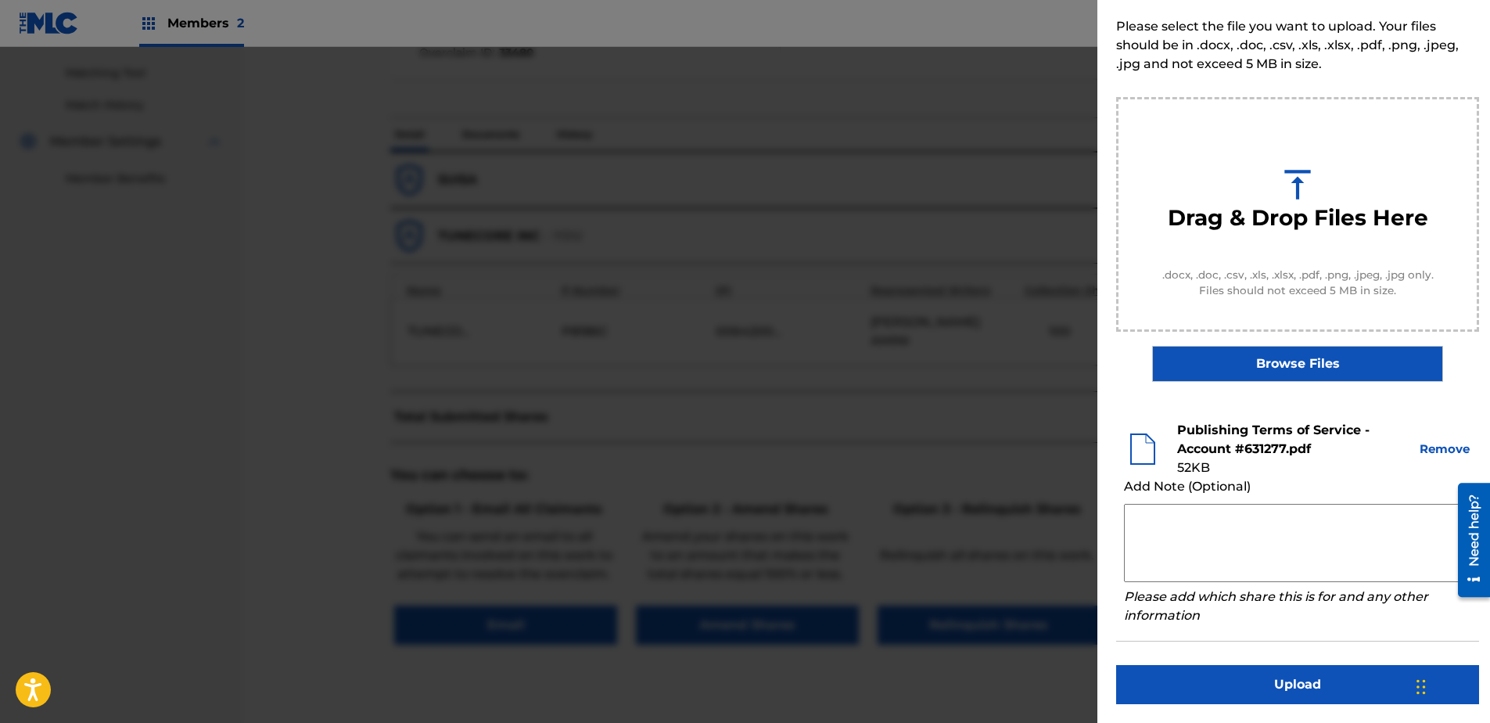
click at [1189, 553] on button "Upload" at bounding box center [1297, 684] width 363 height 39
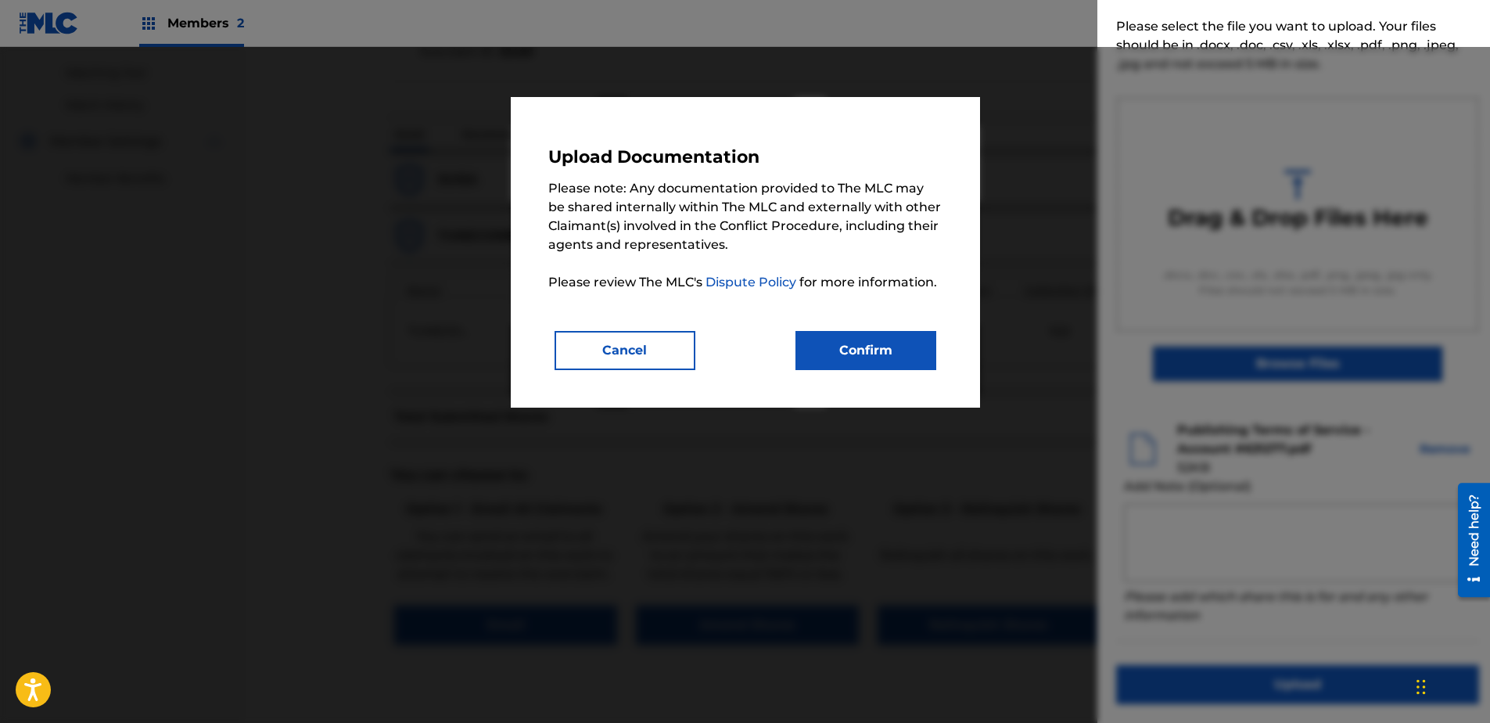
click at [874, 360] on button "Confirm" at bounding box center [865, 350] width 141 height 39
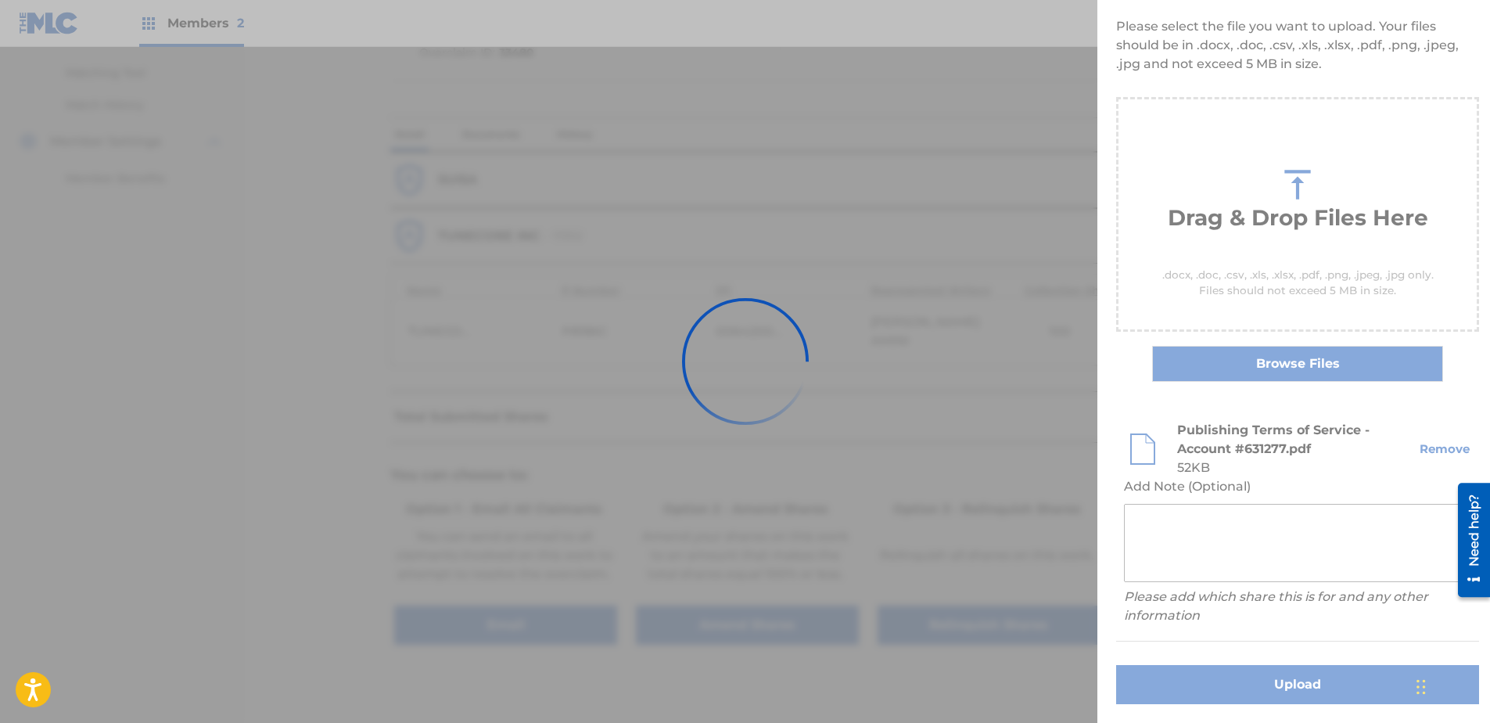
scroll to position [0, 0]
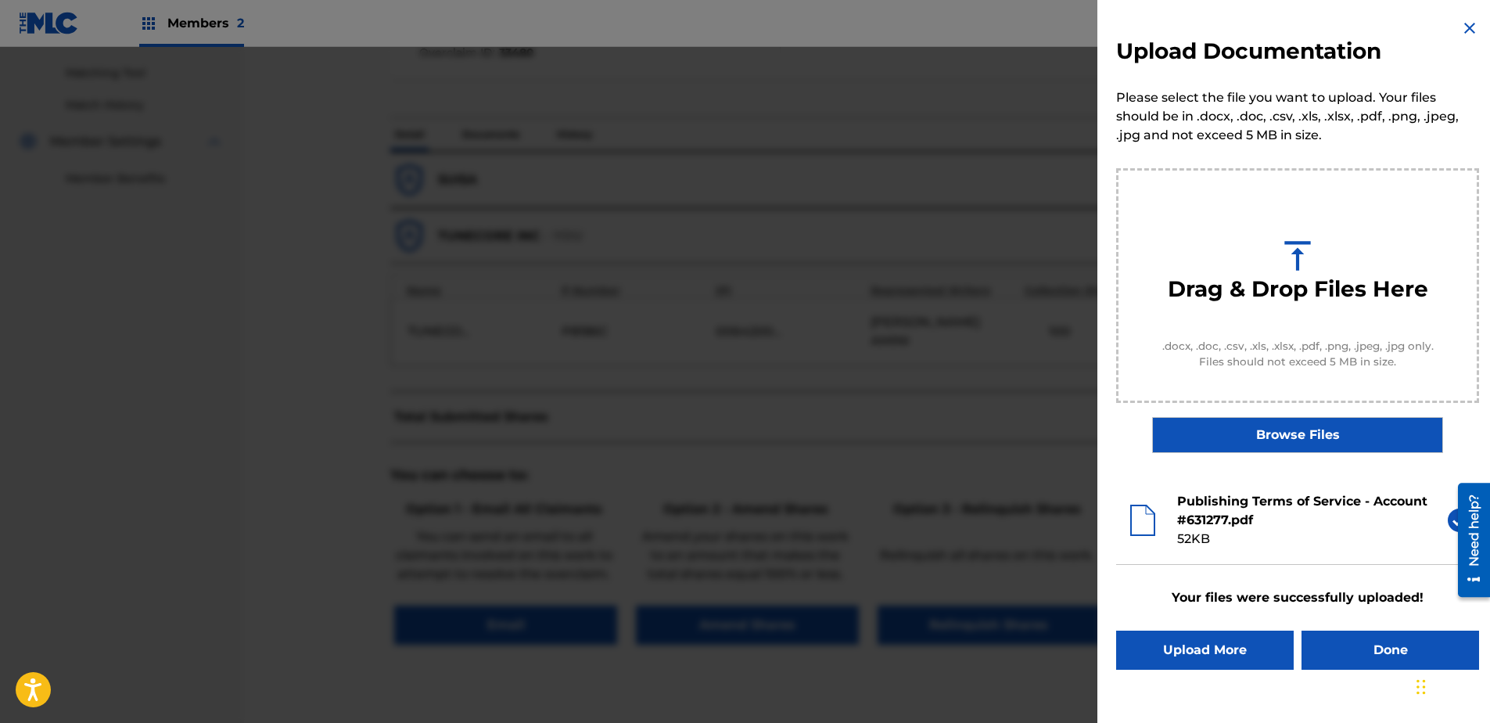
drag, startPoint x: 1385, startPoint y: 658, endPoint x: 1380, endPoint y: 645, distance: 13.7
click at [1189, 553] on button "Done" at bounding box center [1390, 649] width 178 height 39
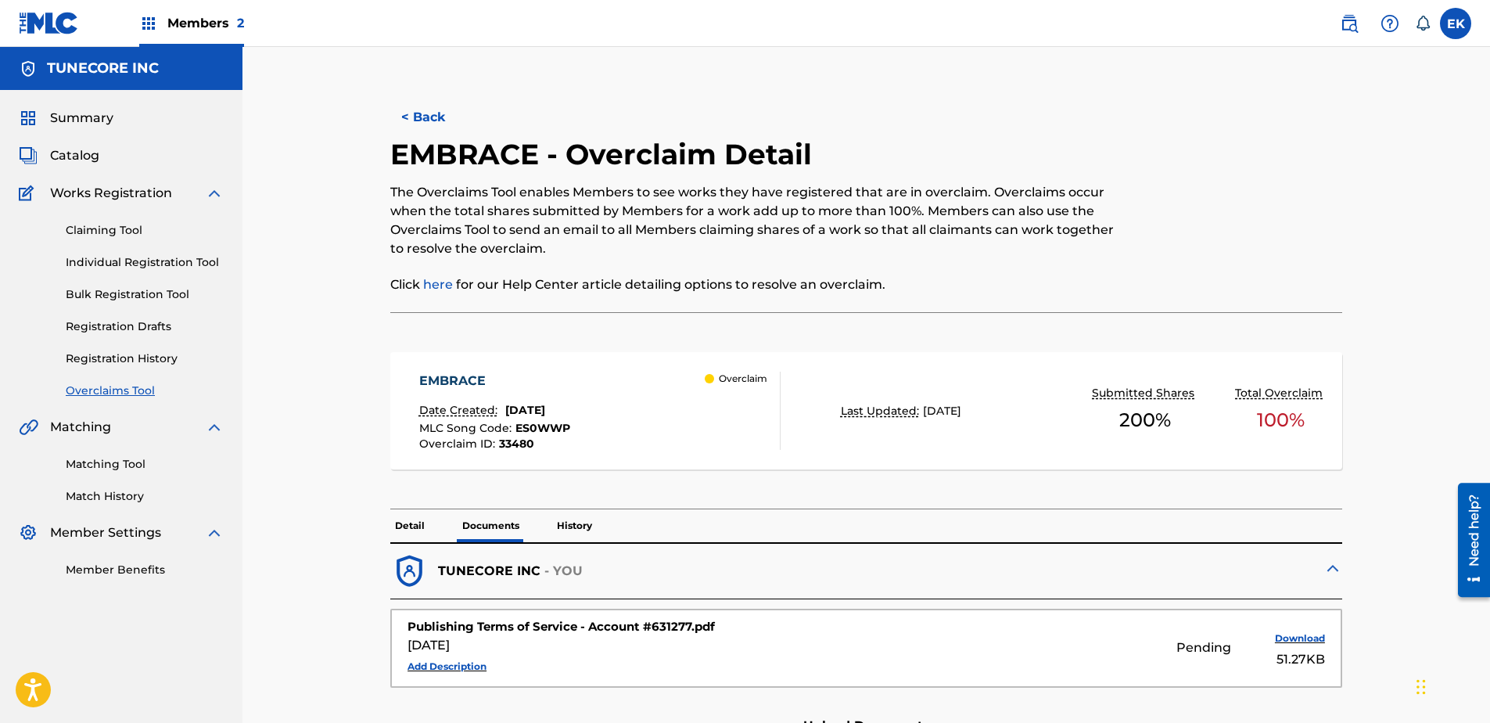
drag, startPoint x: 432, startPoint y: 125, endPoint x: 428, endPoint y: 133, distance: 9.1
click at [429, 130] on button "< Back" at bounding box center [437, 117] width 94 height 39
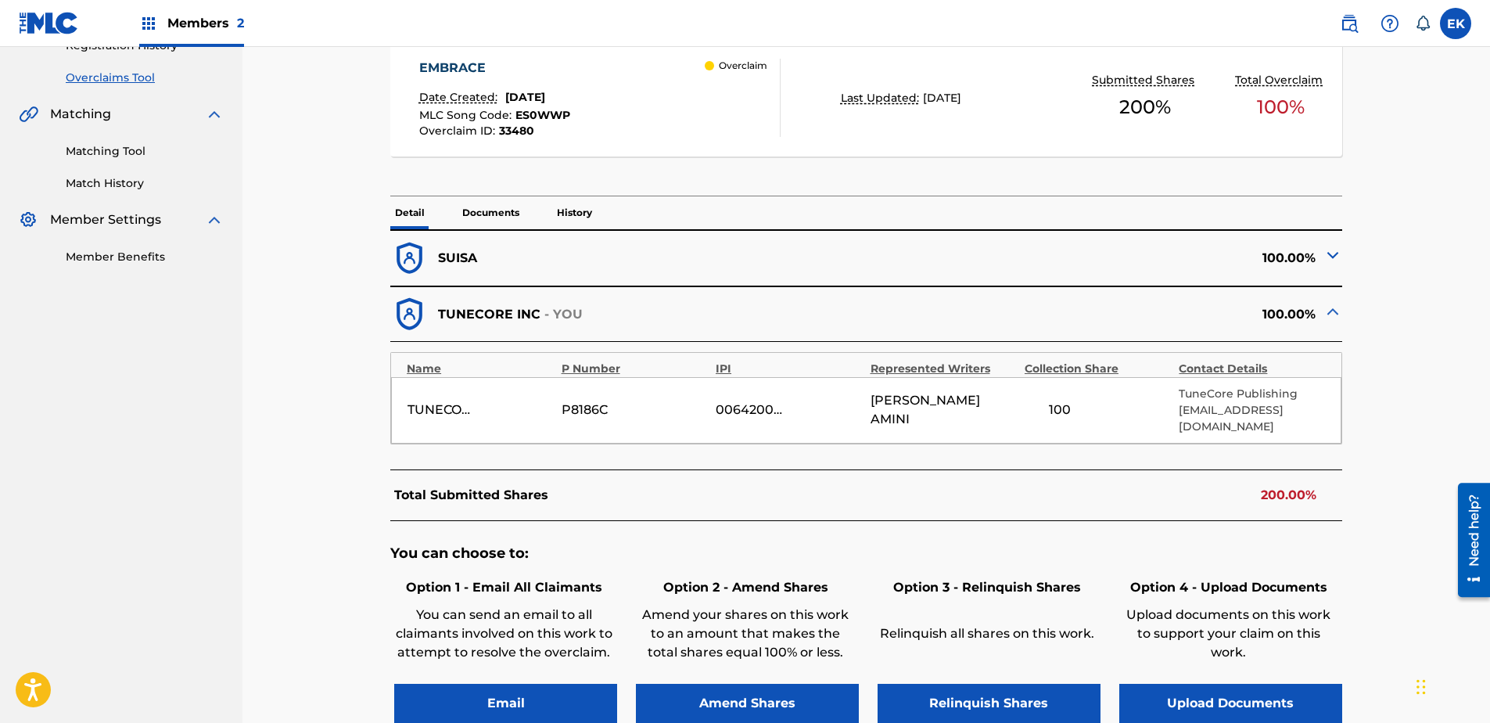
click at [505, 207] on p "Documents" at bounding box center [490, 212] width 66 height 33
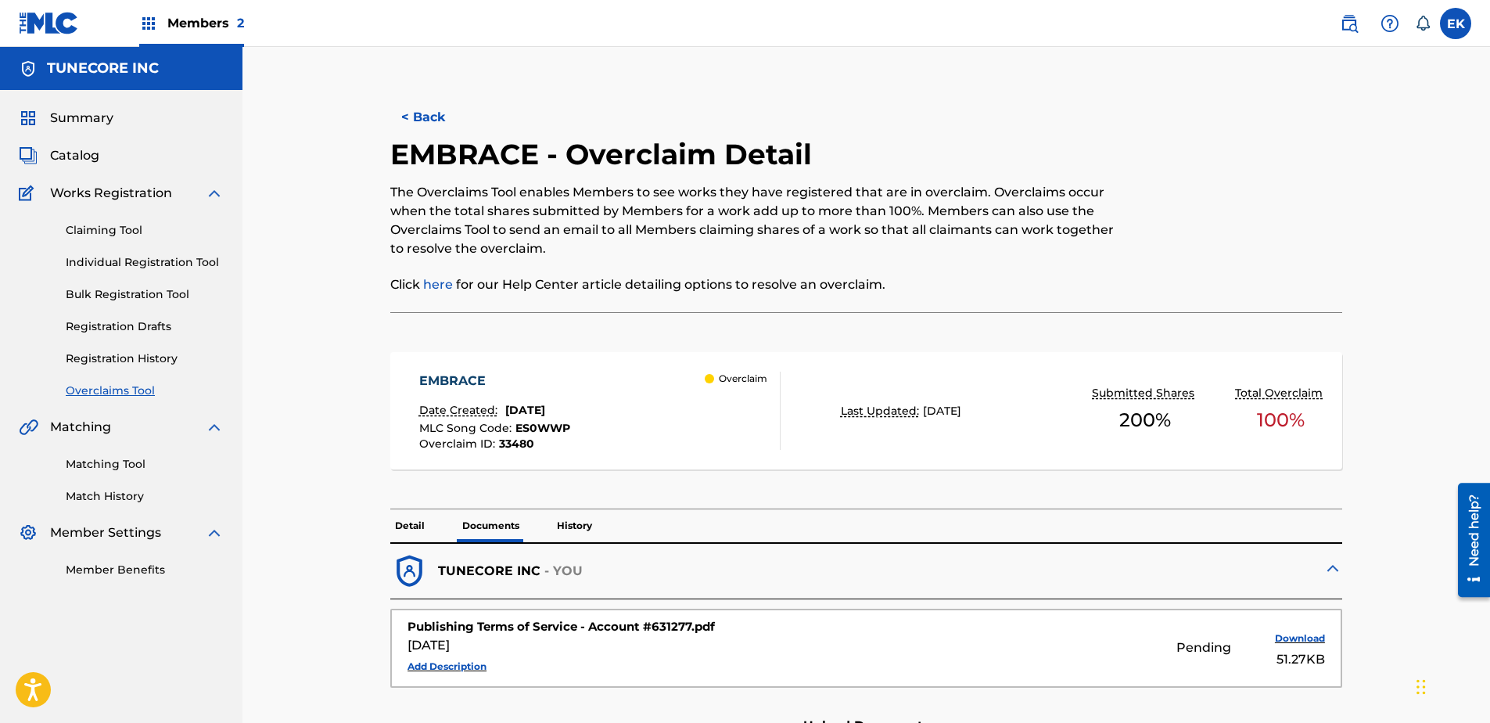
click at [440, 114] on button "< Back" at bounding box center [437, 117] width 94 height 39
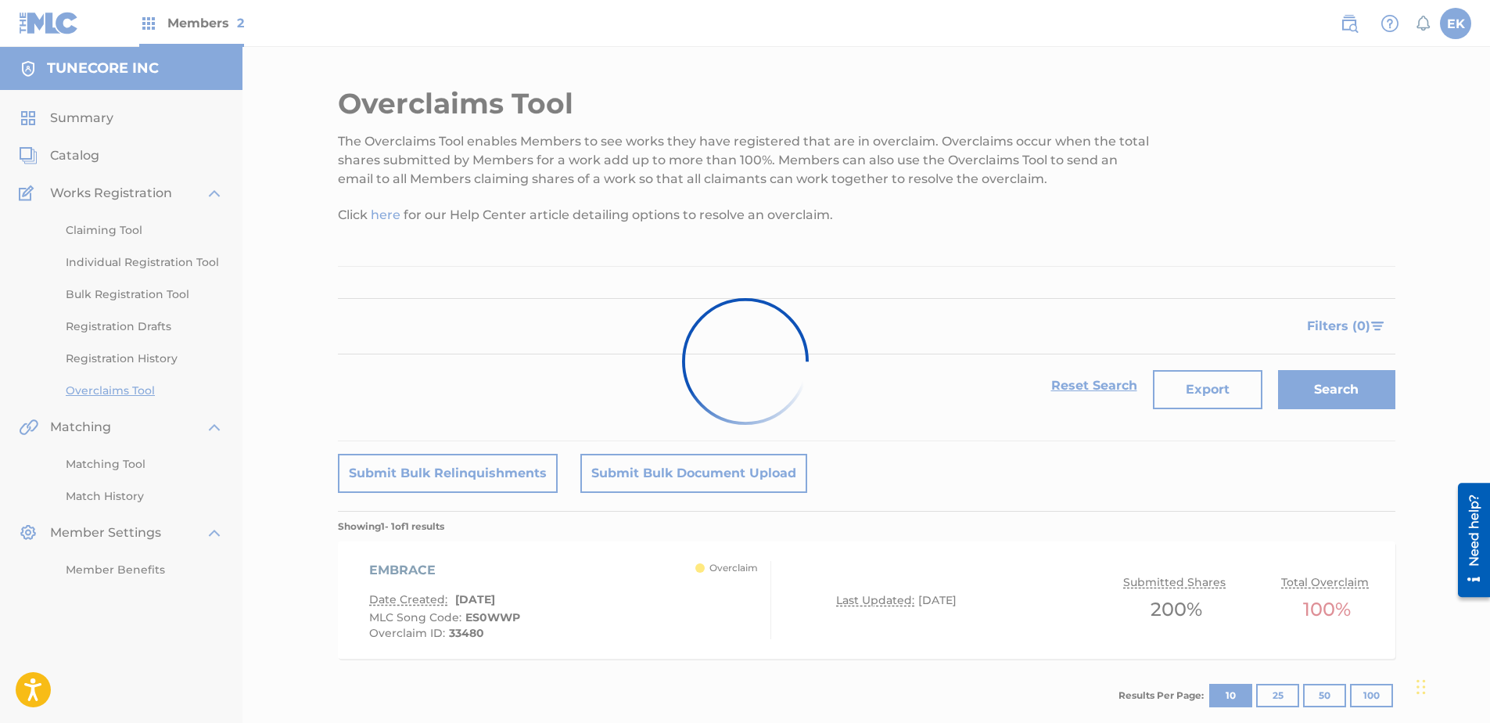
scroll to position [84, 0]
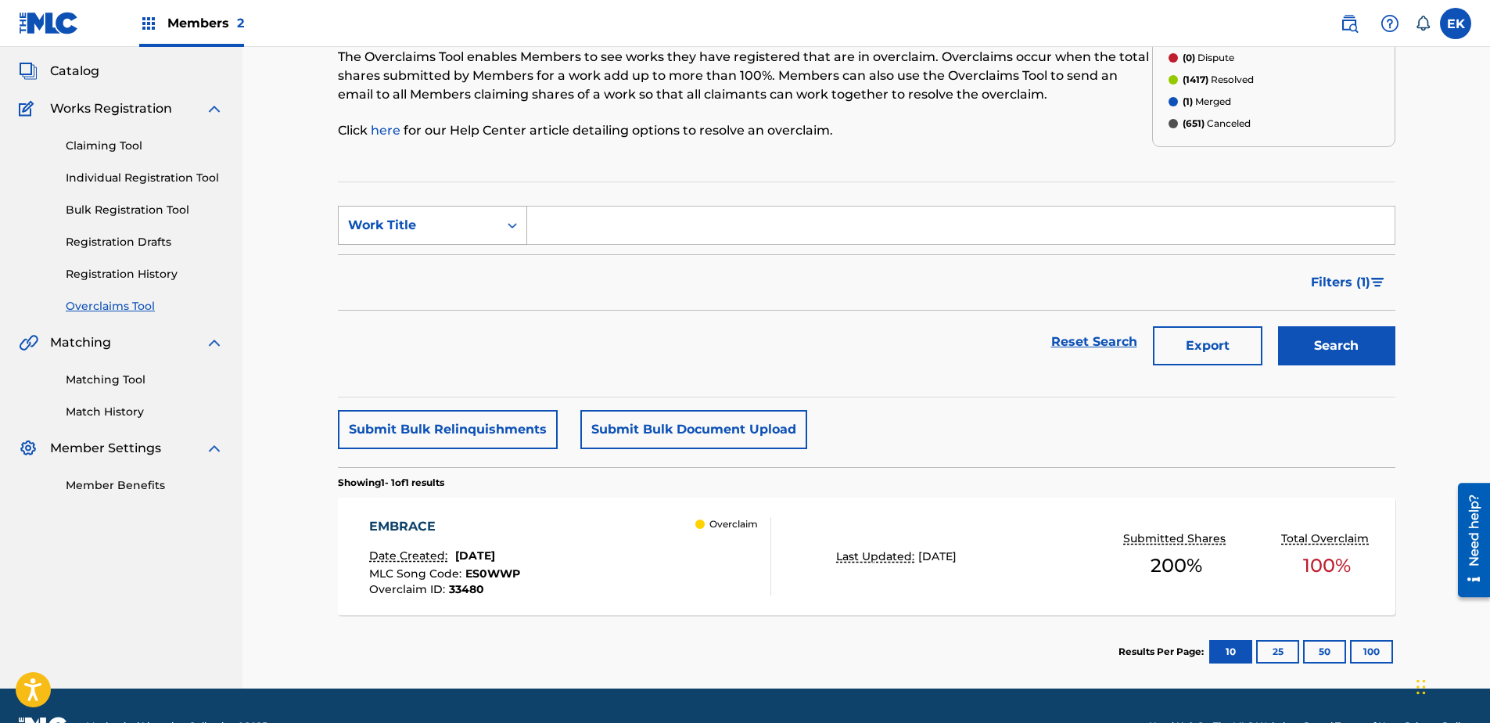
click at [447, 211] on div "Work Title" at bounding box center [419, 225] width 160 height 30
click at [449, 257] on div "MLC Song Code" at bounding box center [433, 264] width 188 height 39
drag, startPoint x: 457, startPoint y: 253, endPoint x: 571, endPoint y: 225, distance: 116.7
click at [570, 226] on input "Search Form" at bounding box center [960, 225] width 867 height 38
paste input "S61G1N"
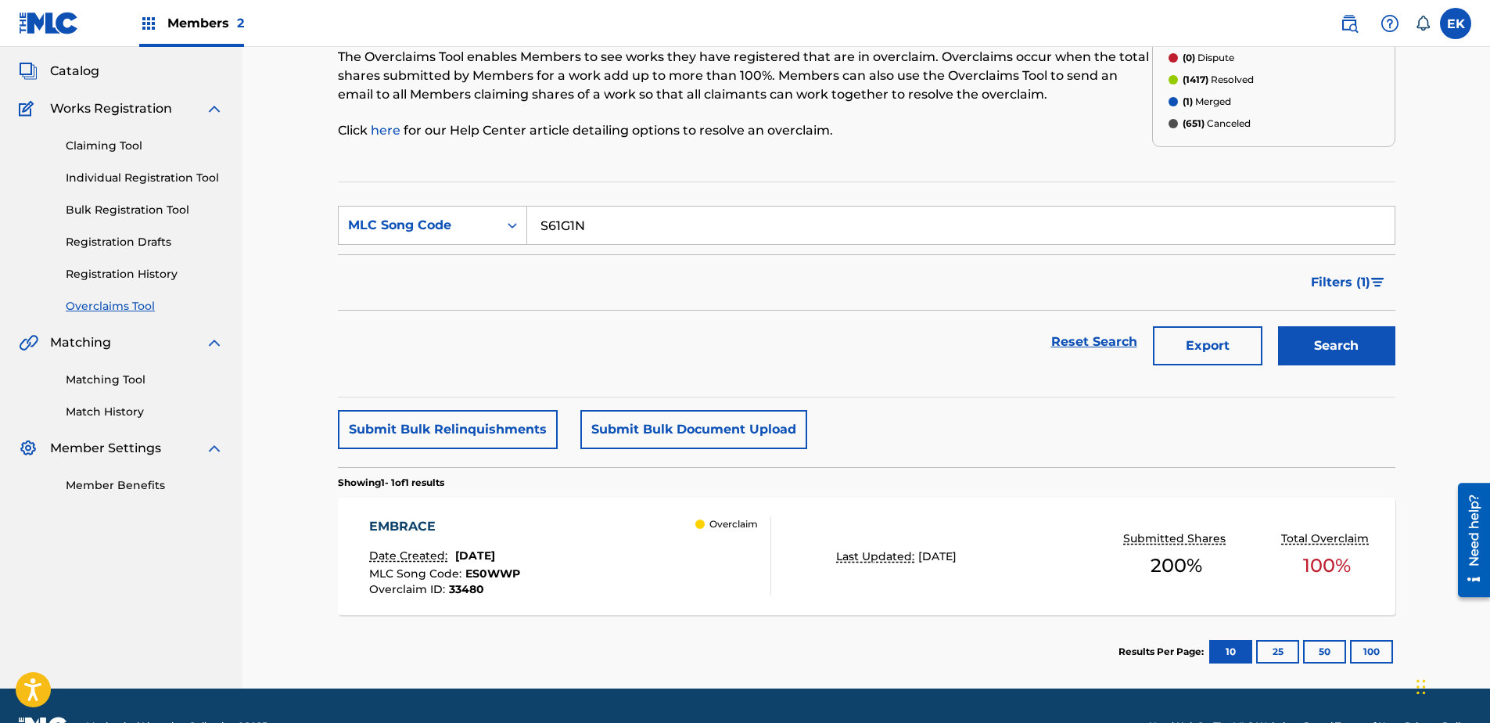
type input "S61G1N"
click at [1189, 338] on button "Search" at bounding box center [1336, 345] width 117 height 39
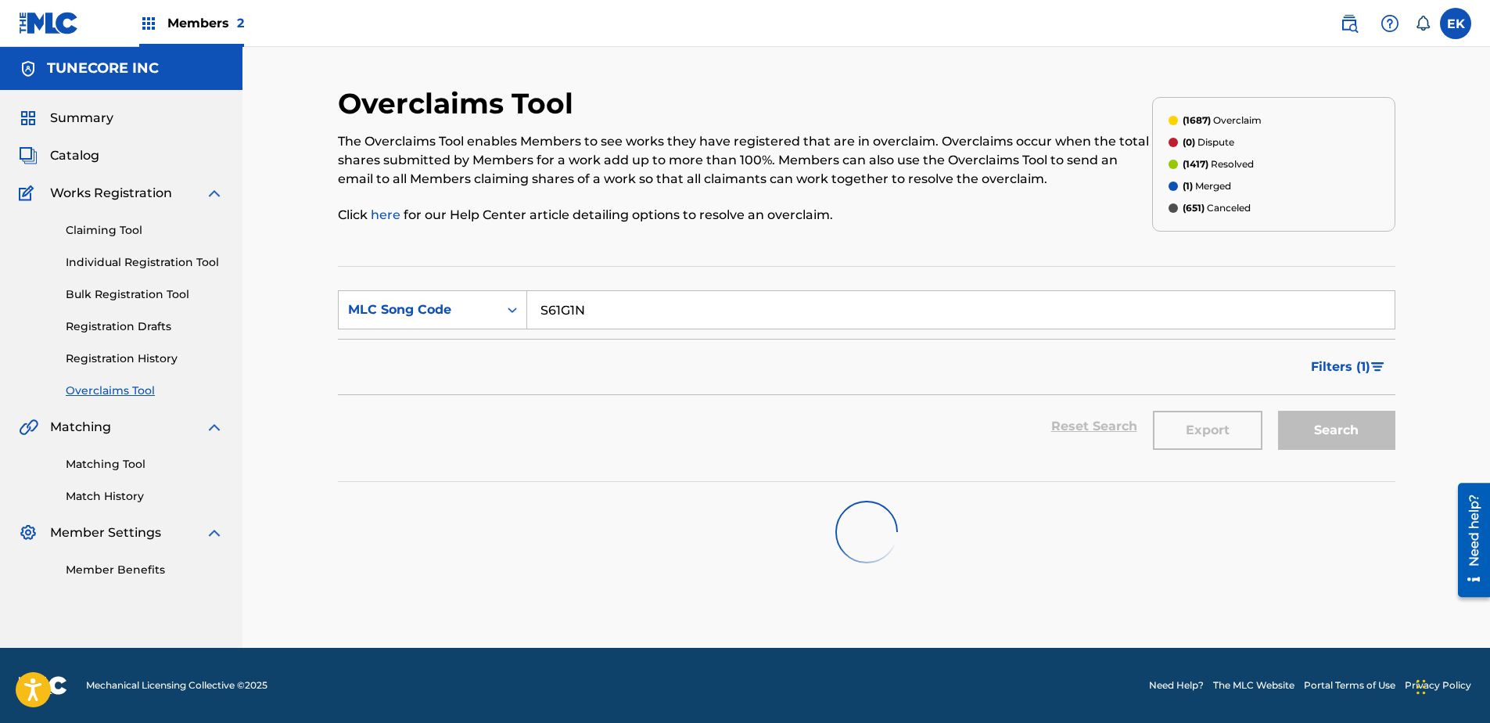
scroll to position [0, 0]
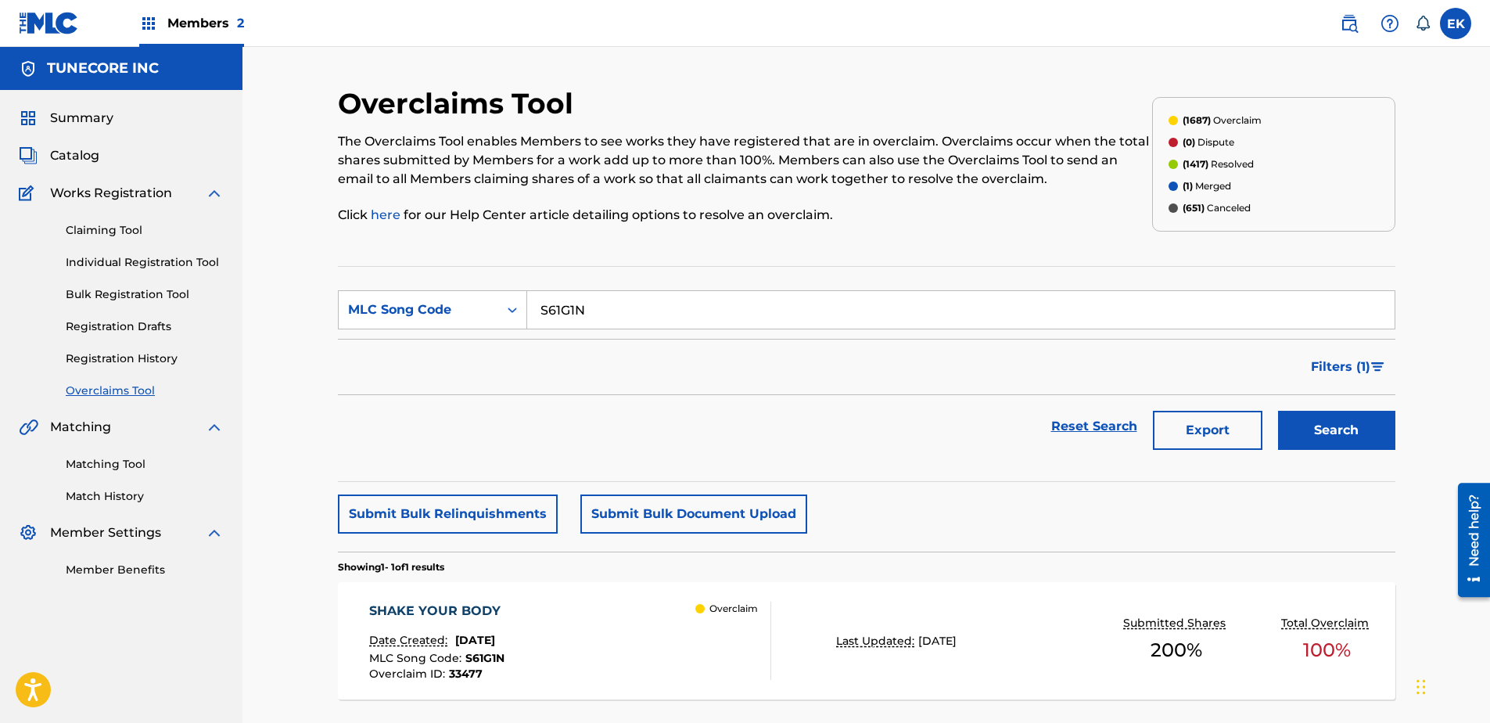
click at [584, 553] on div "SHAKE YOUR BODY Date Created: August 22, 2025 MLC Song Code : S61G1N Overclaim …" at bounding box center [570, 640] width 402 height 78
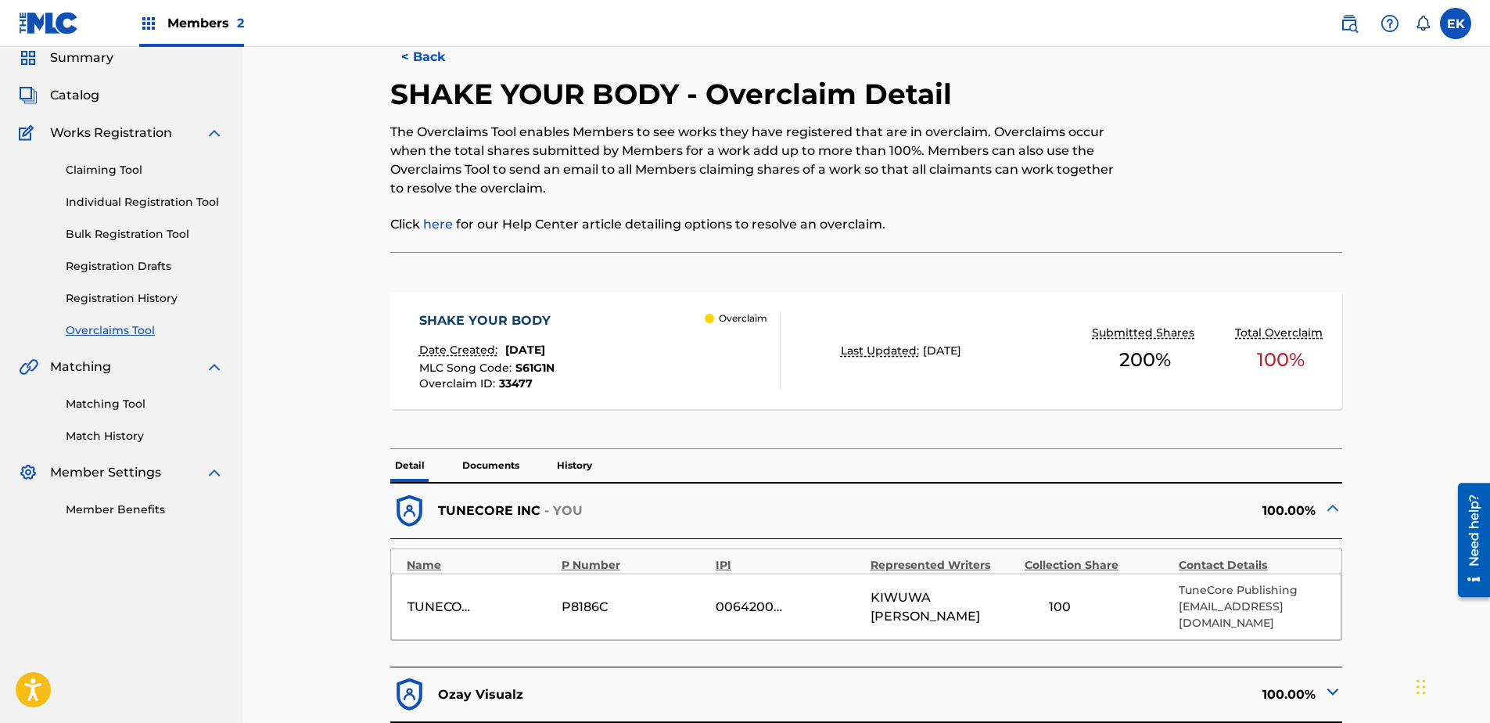
scroll to position [313, 0]
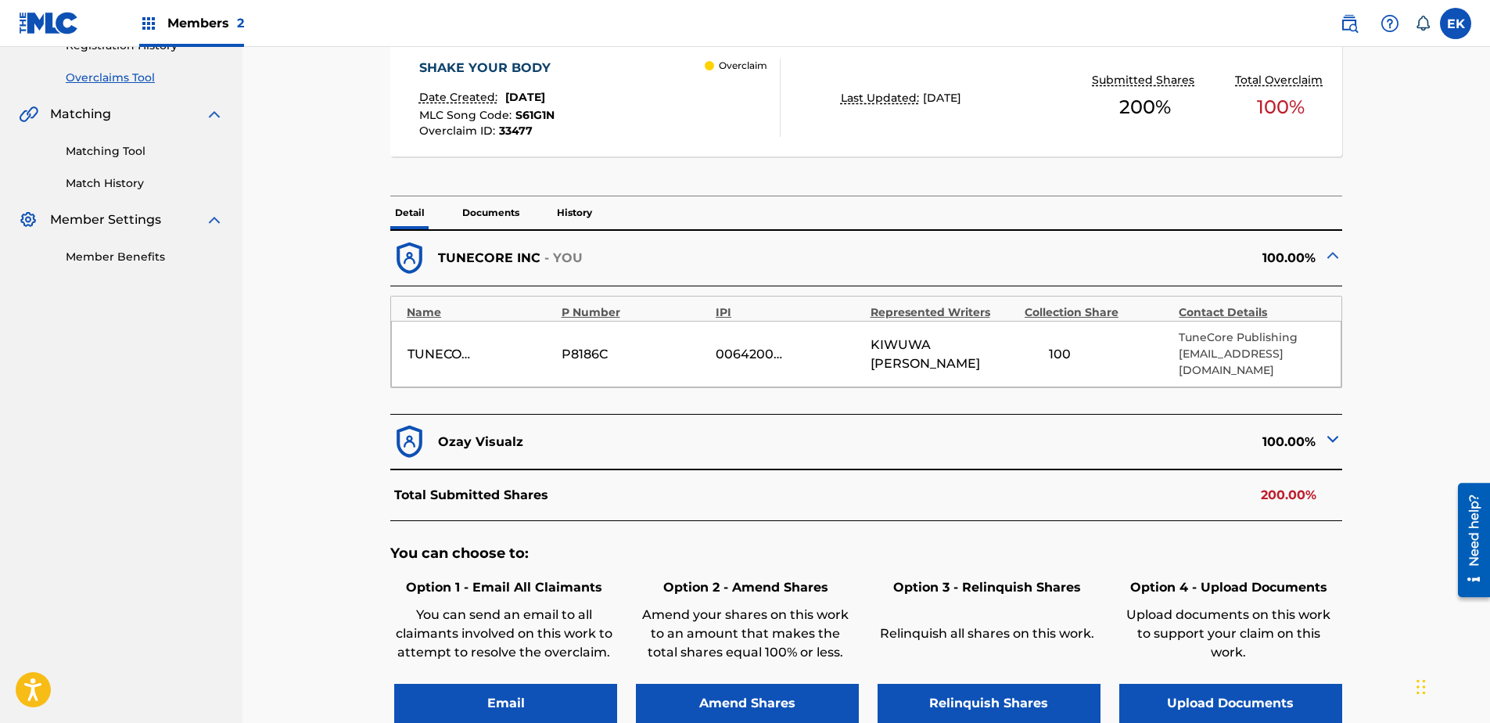
click at [1189, 553] on button "Upload Documents" at bounding box center [1230, 703] width 223 height 39
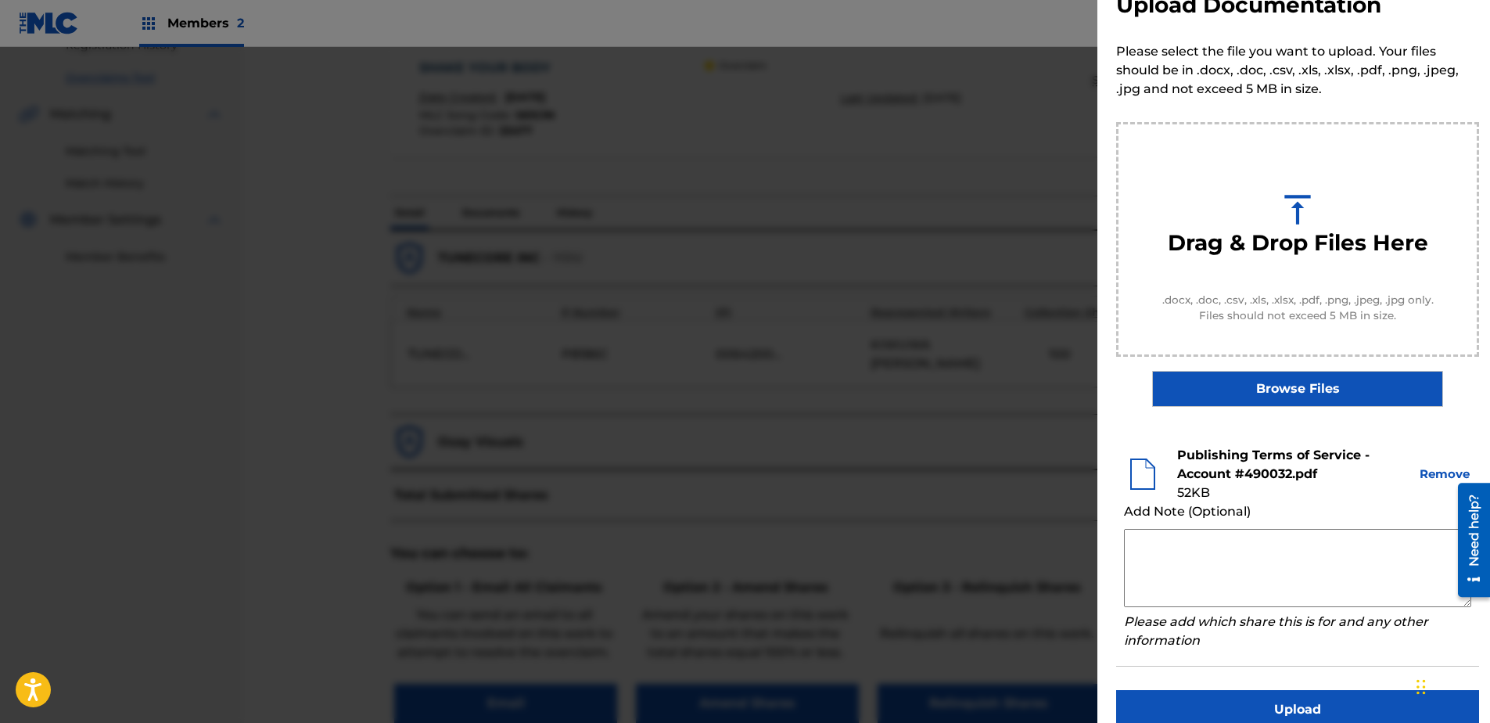
scroll to position [71, 0]
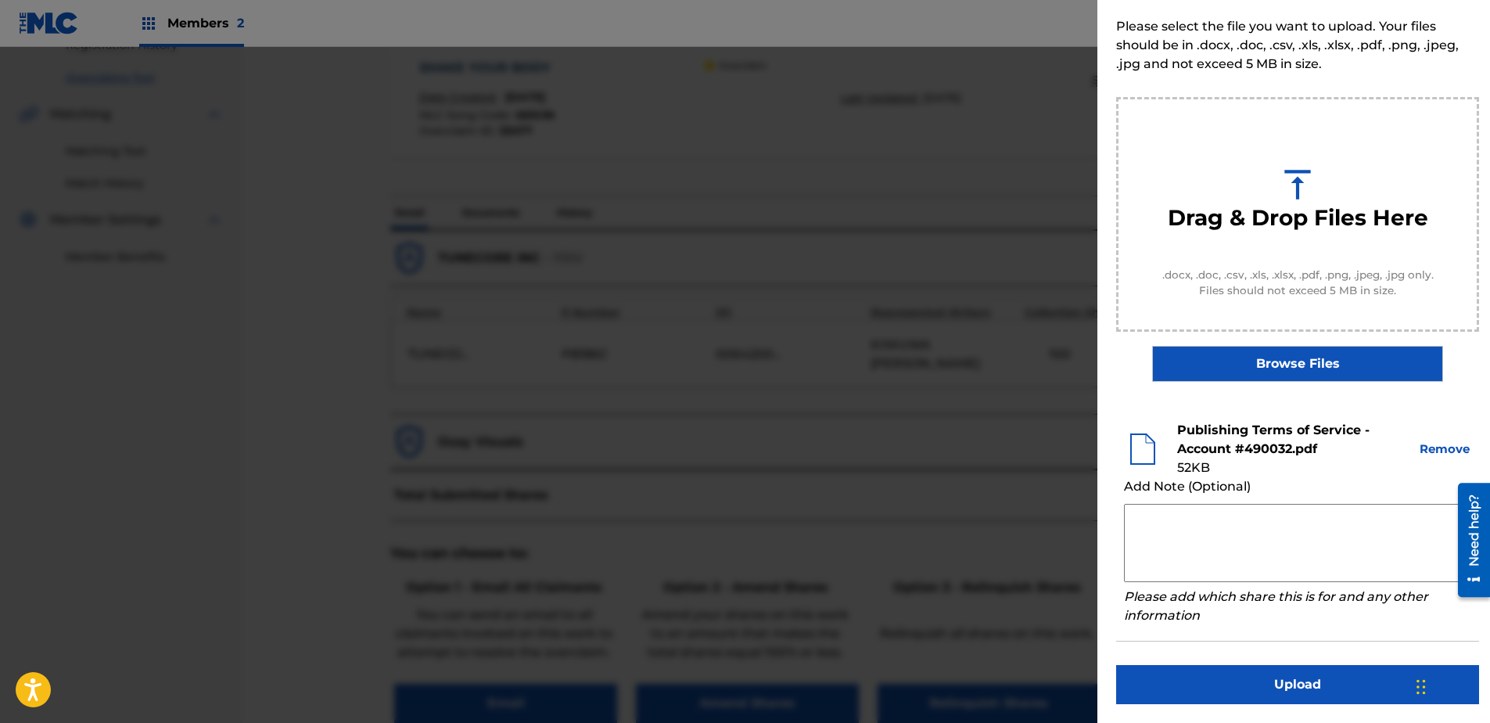
click at [1189, 553] on button "Upload" at bounding box center [1297, 684] width 363 height 39
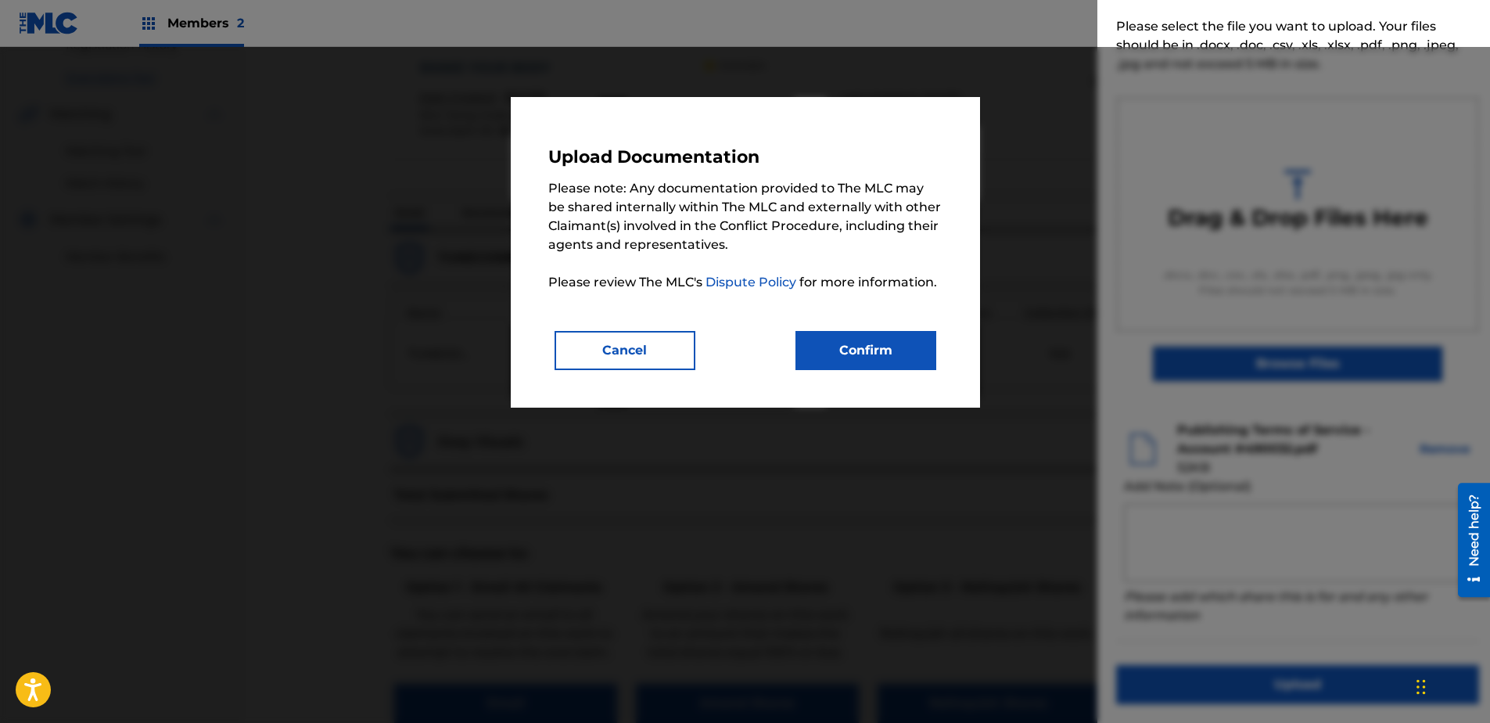
click at [931, 352] on button "Confirm" at bounding box center [865, 350] width 141 height 39
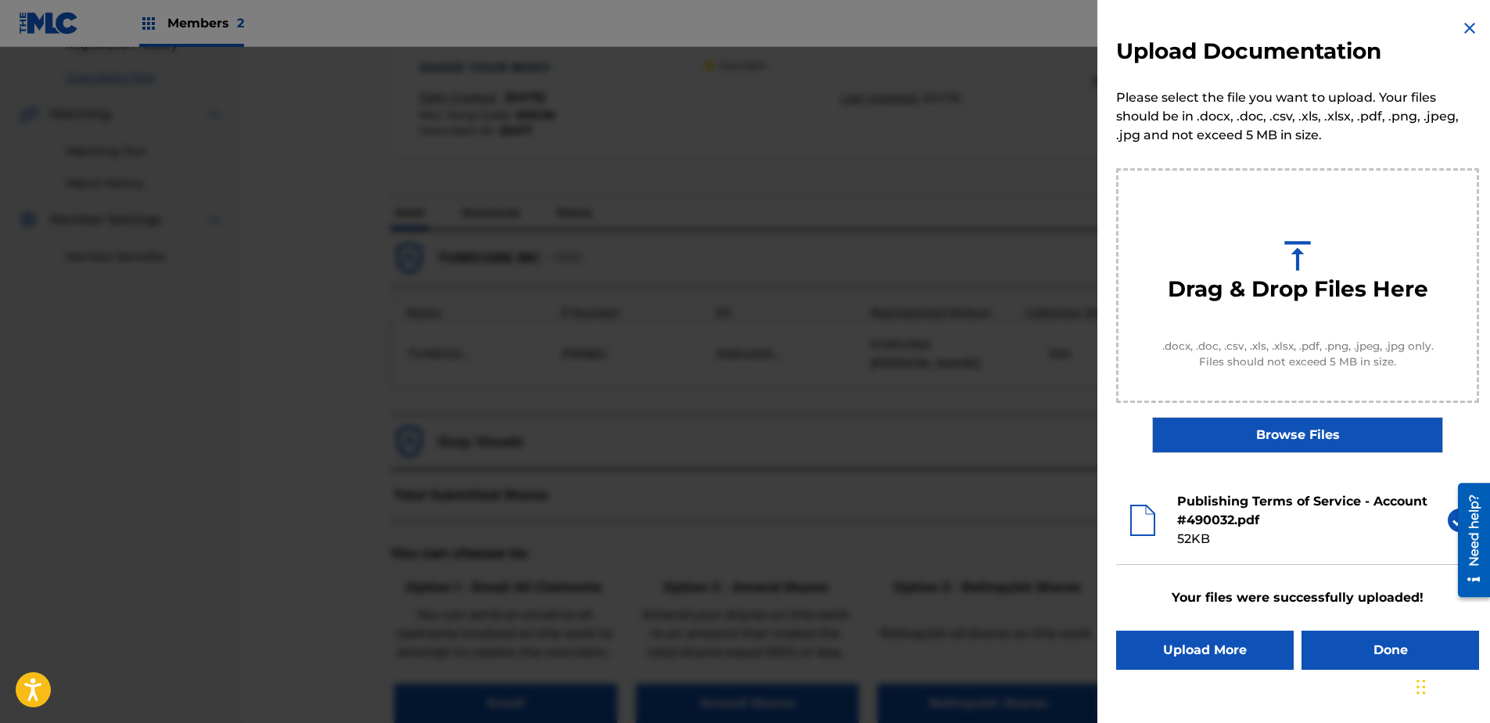
scroll to position [0, 0]
click at [1189, 553] on button "Done" at bounding box center [1390, 649] width 178 height 39
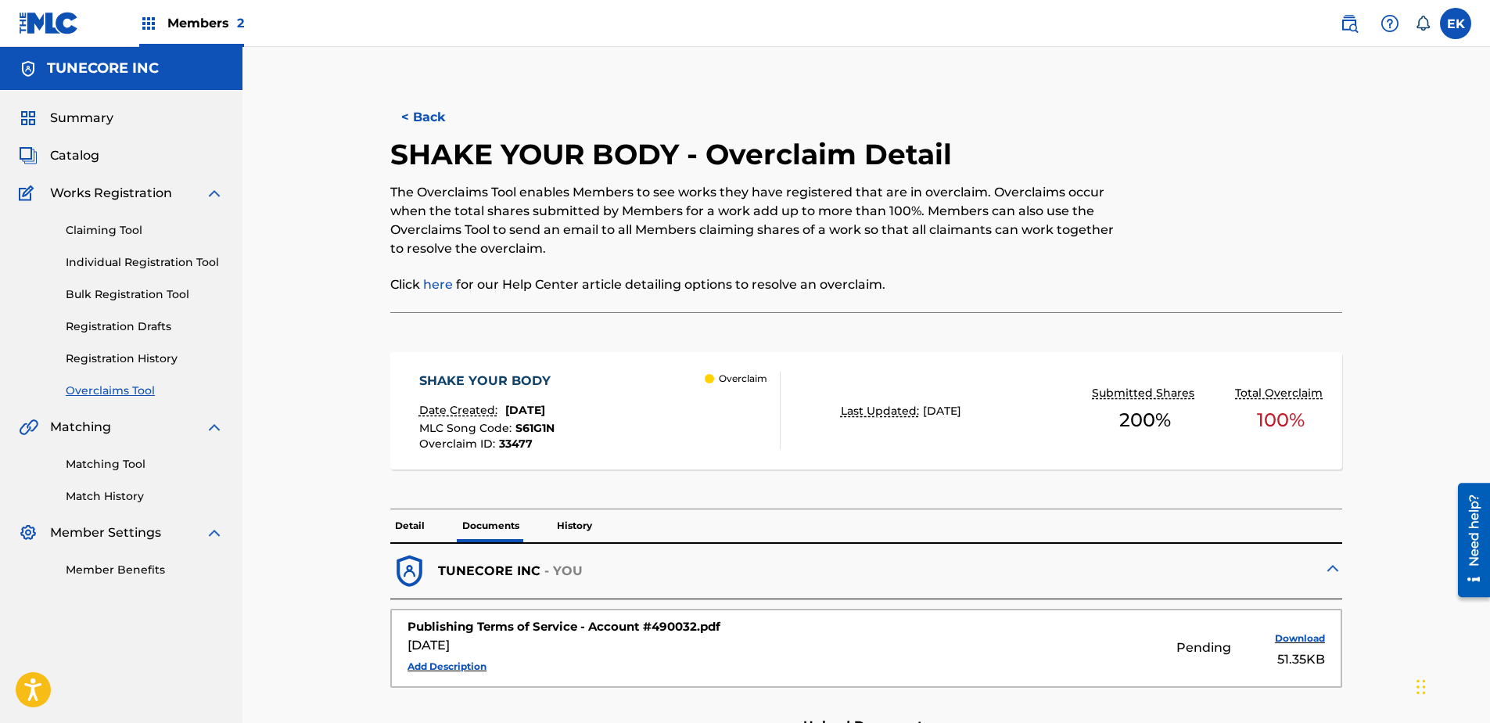
drag, startPoint x: 428, startPoint y: 111, endPoint x: 485, endPoint y: 45, distance: 87.0
click at [432, 110] on button "< Back" at bounding box center [437, 117] width 94 height 39
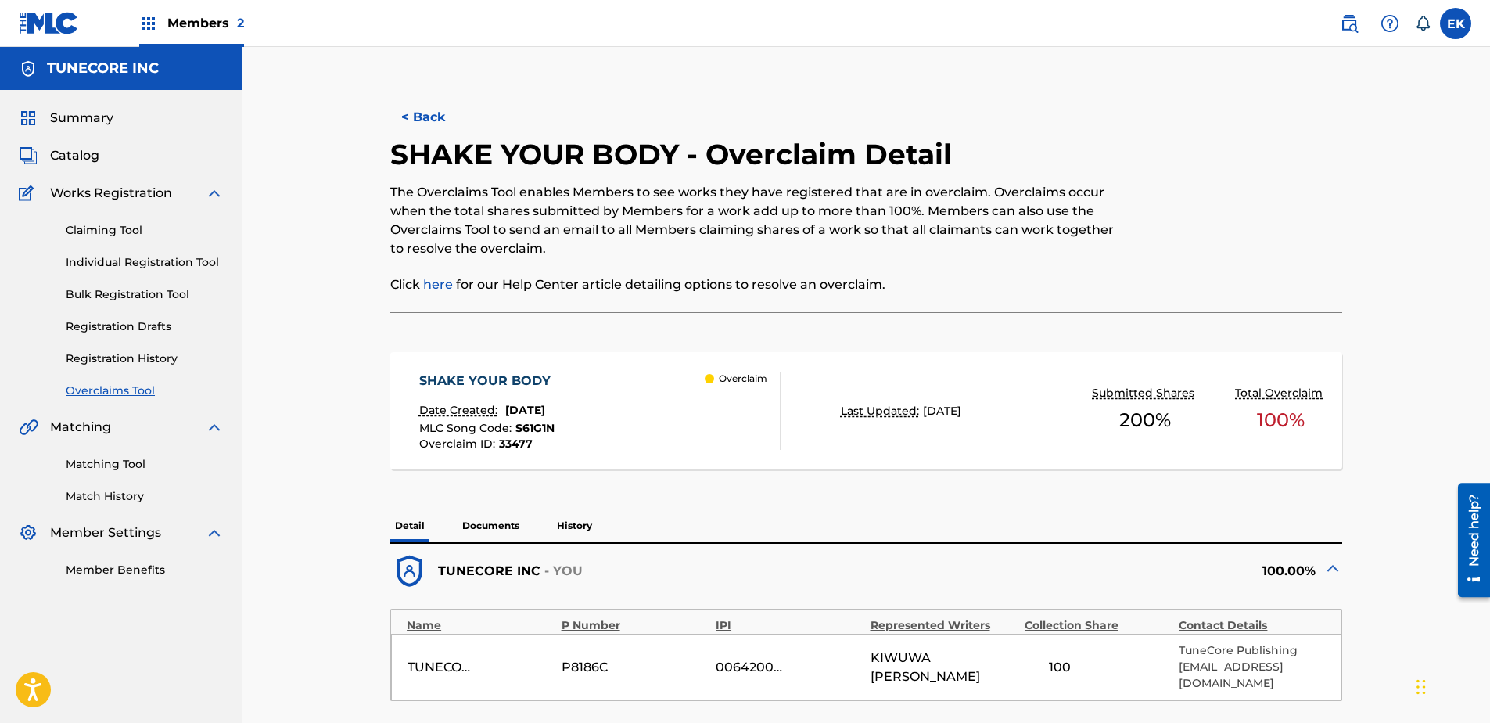
click at [438, 105] on button "< Back" at bounding box center [437, 117] width 94 height 39
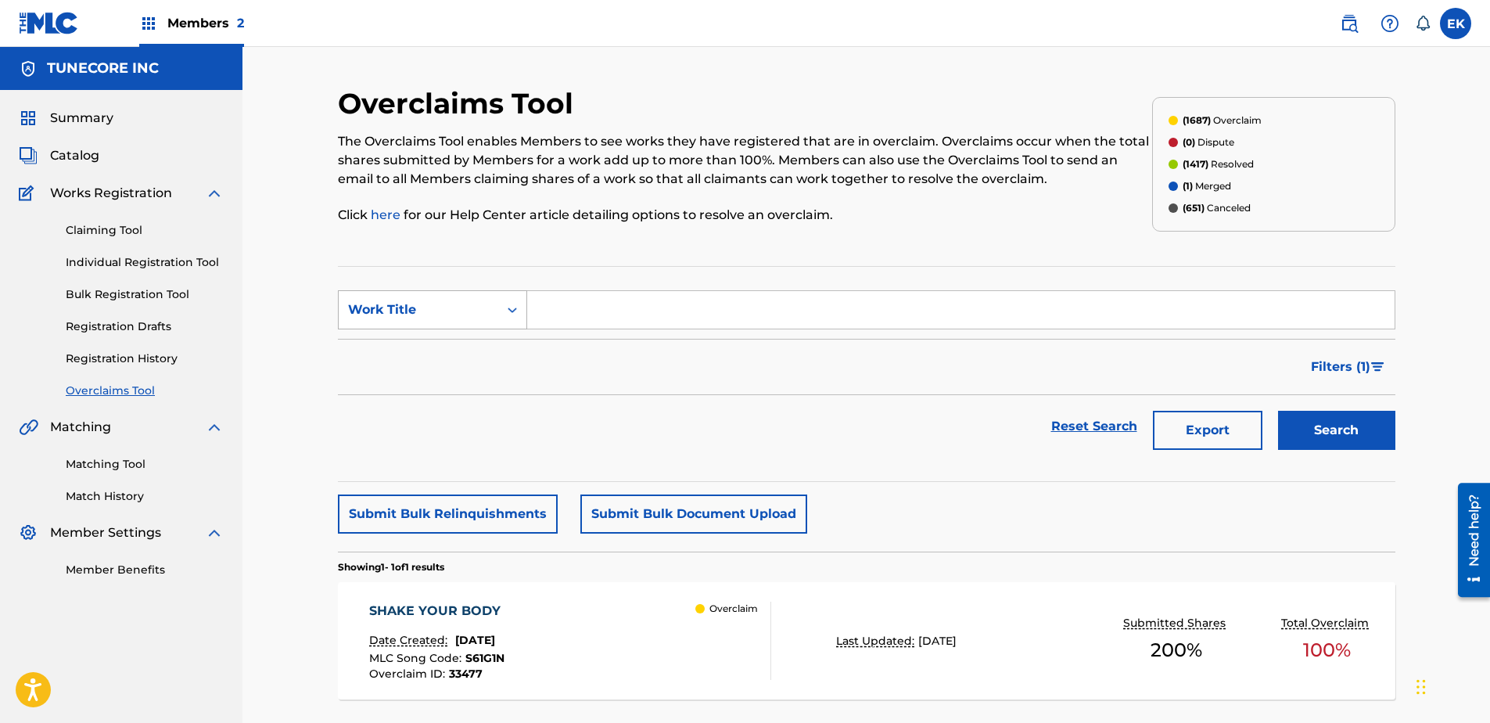
click at [485, 307] on div "Work Title" at bounding box center [418, 309] width 141 height 19
click at [466, 337] on div "MLC Song Code" at bounding box center [433, 348] width 188 height 39
click at [566, 317] on input "Search Form" at bounding box center [960, 310] width 867 height 38
paste input "LT6VNB"
type input "LT6VNB"
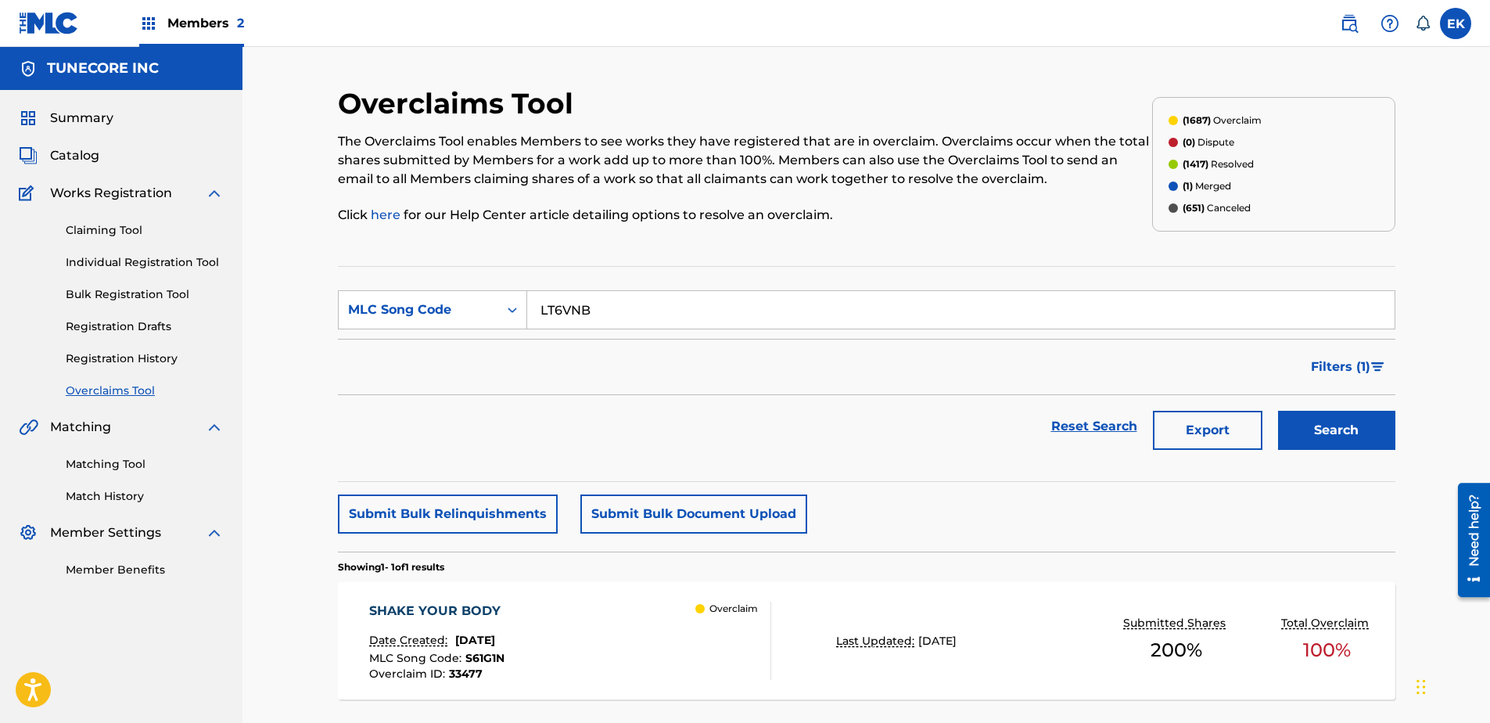
click at [1189, 431] on button "Search" at bounding box center [1336, 430] width 117 height 39
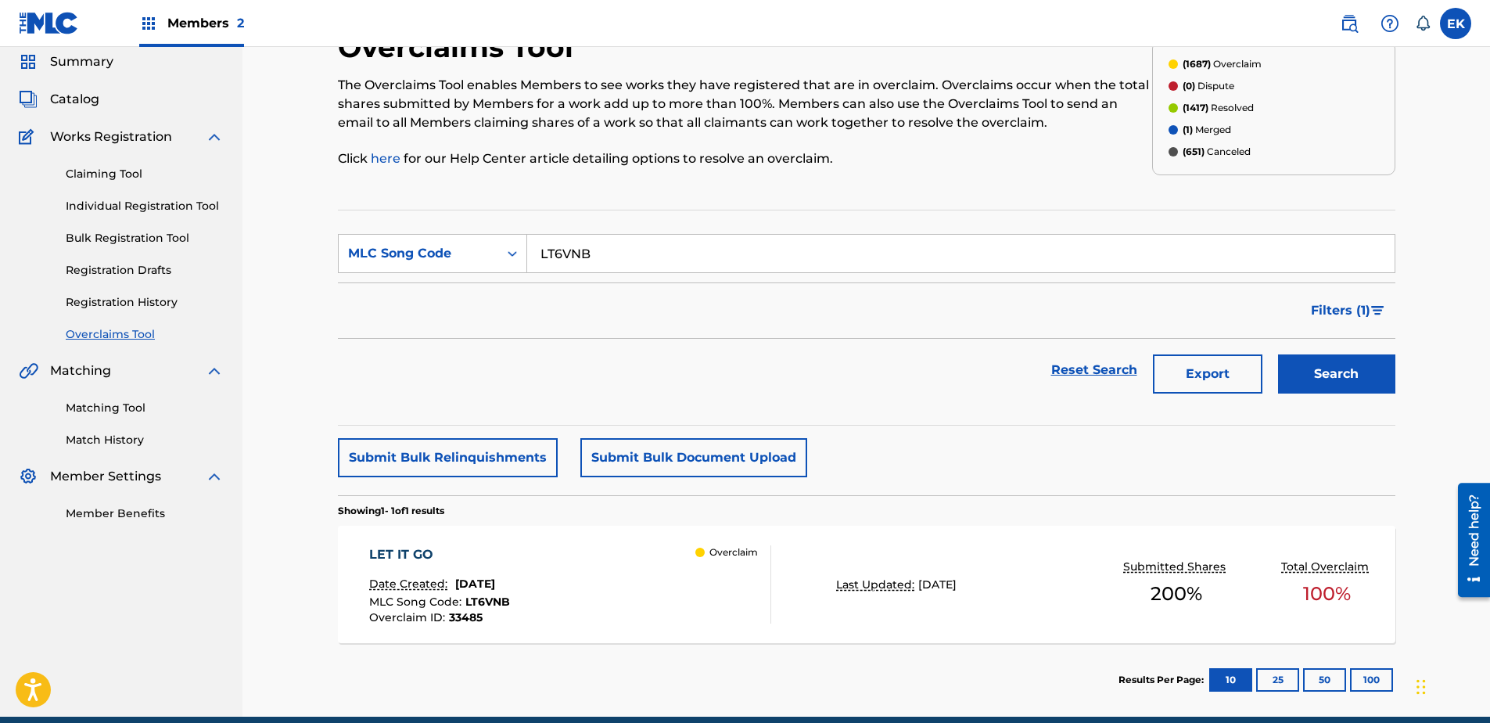
scroll to position [125, 0]
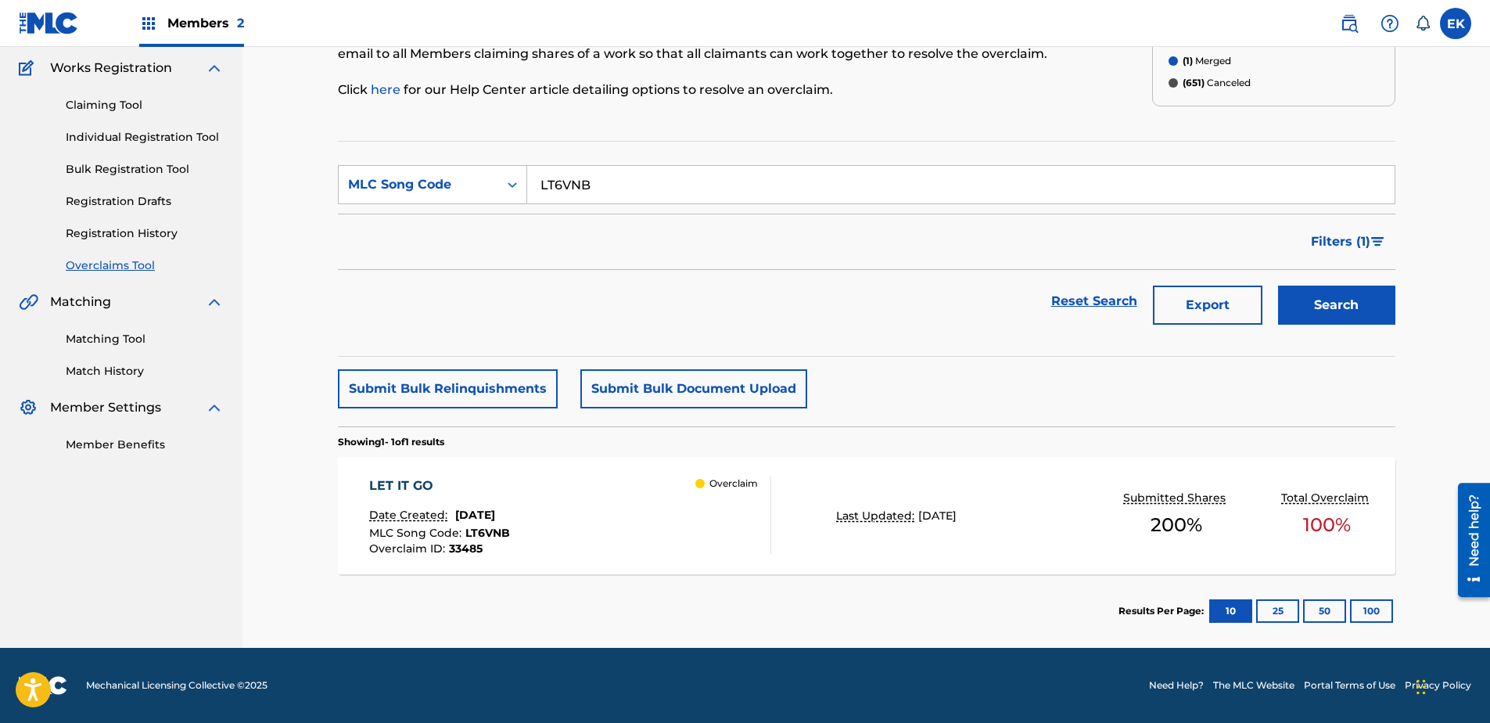
click at [502, 493] on div "LET IT GO" at bounding box center [439, 485] width 141 height 19
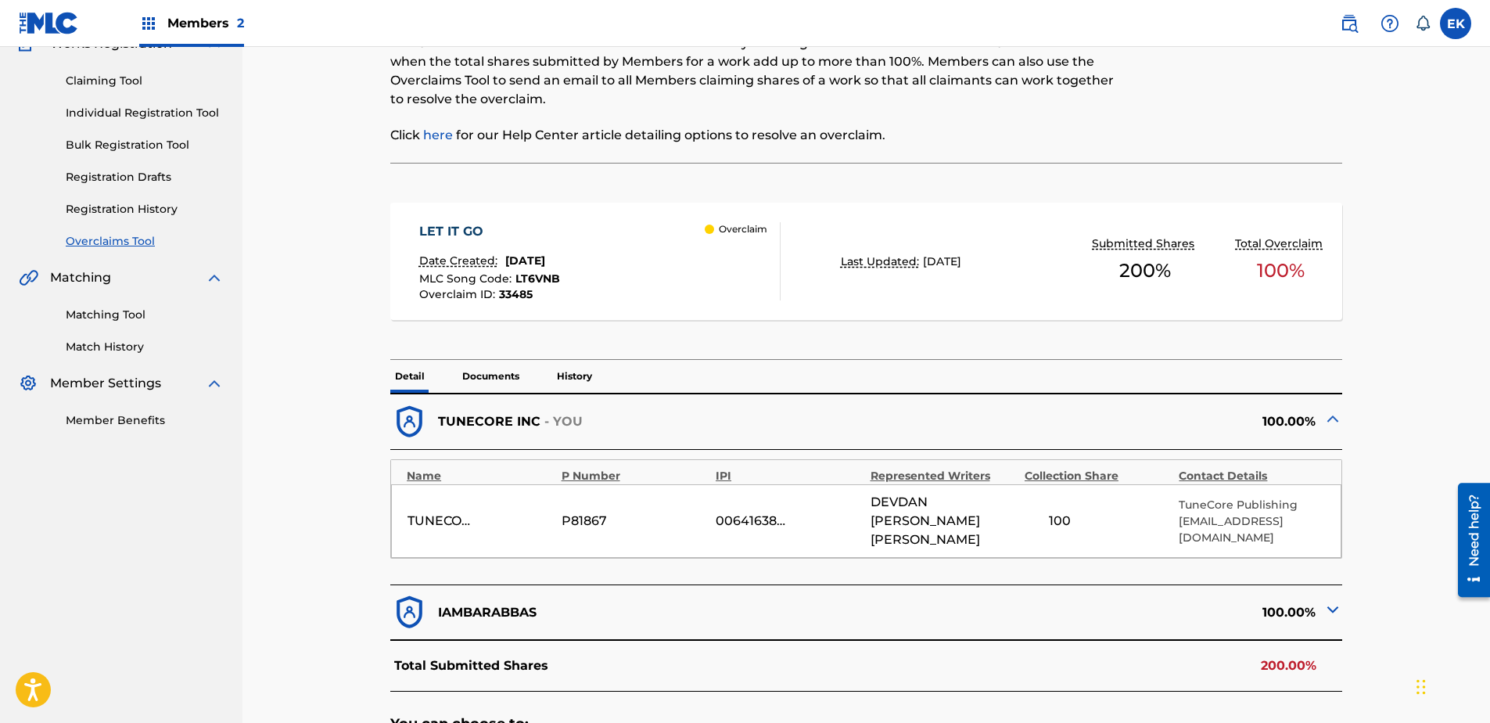
scroll to position [156, 0]
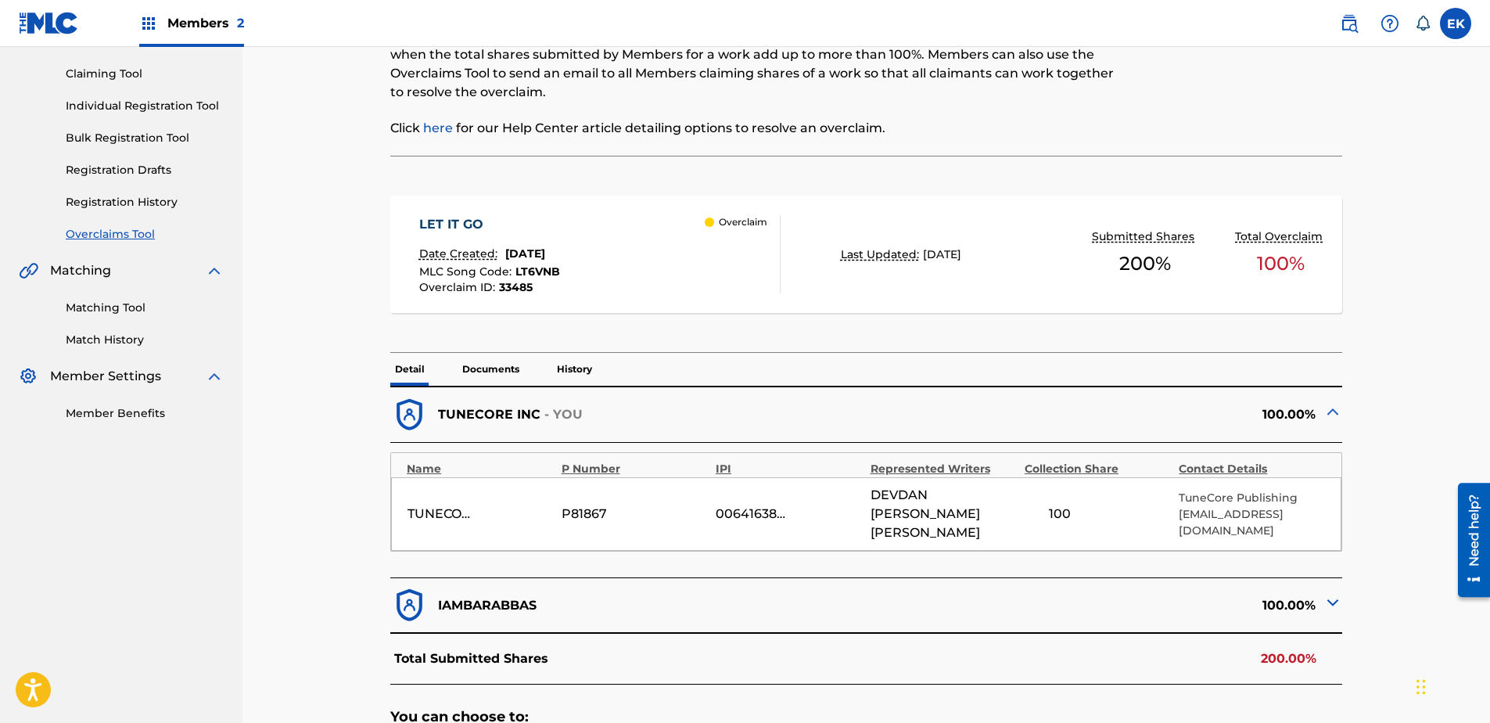
click at [1100, 536] on form "Name P Number IPI Represented Writers Collection Share Contact Details TUNECORE…" at bounding box center [866, 502] width 952 height 119
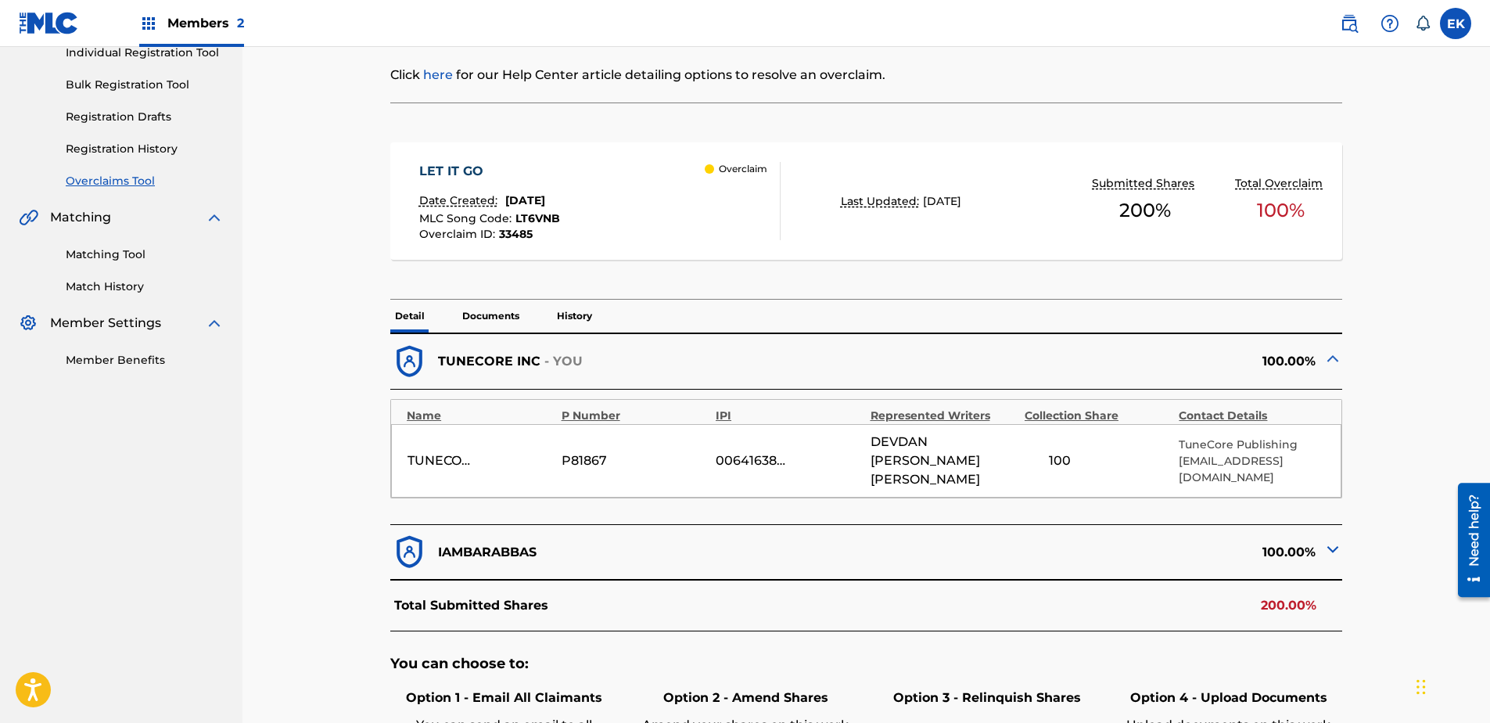
scroll to position [469, 0]
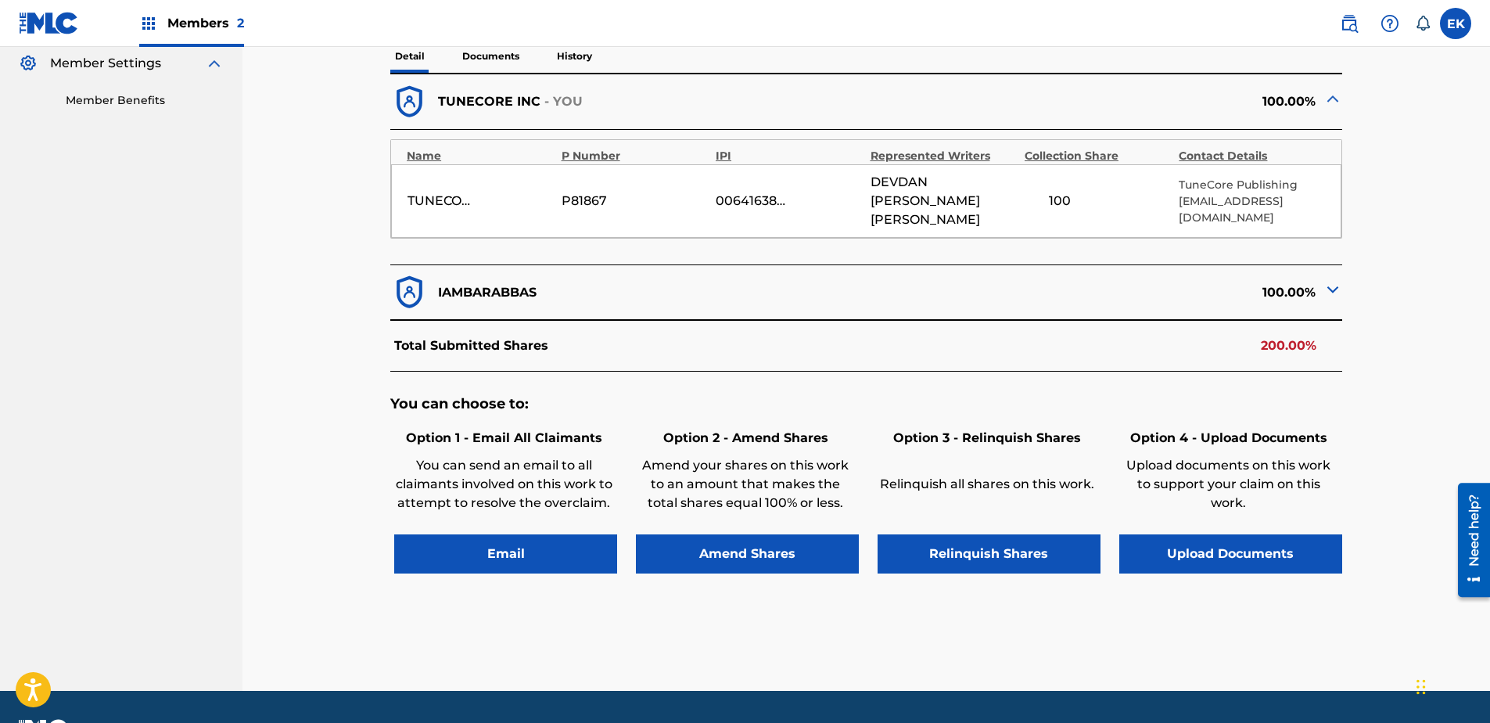
click at [1189, 538] on button "Upload Documents" at bounding box center [1230, 553] width 223 height 39
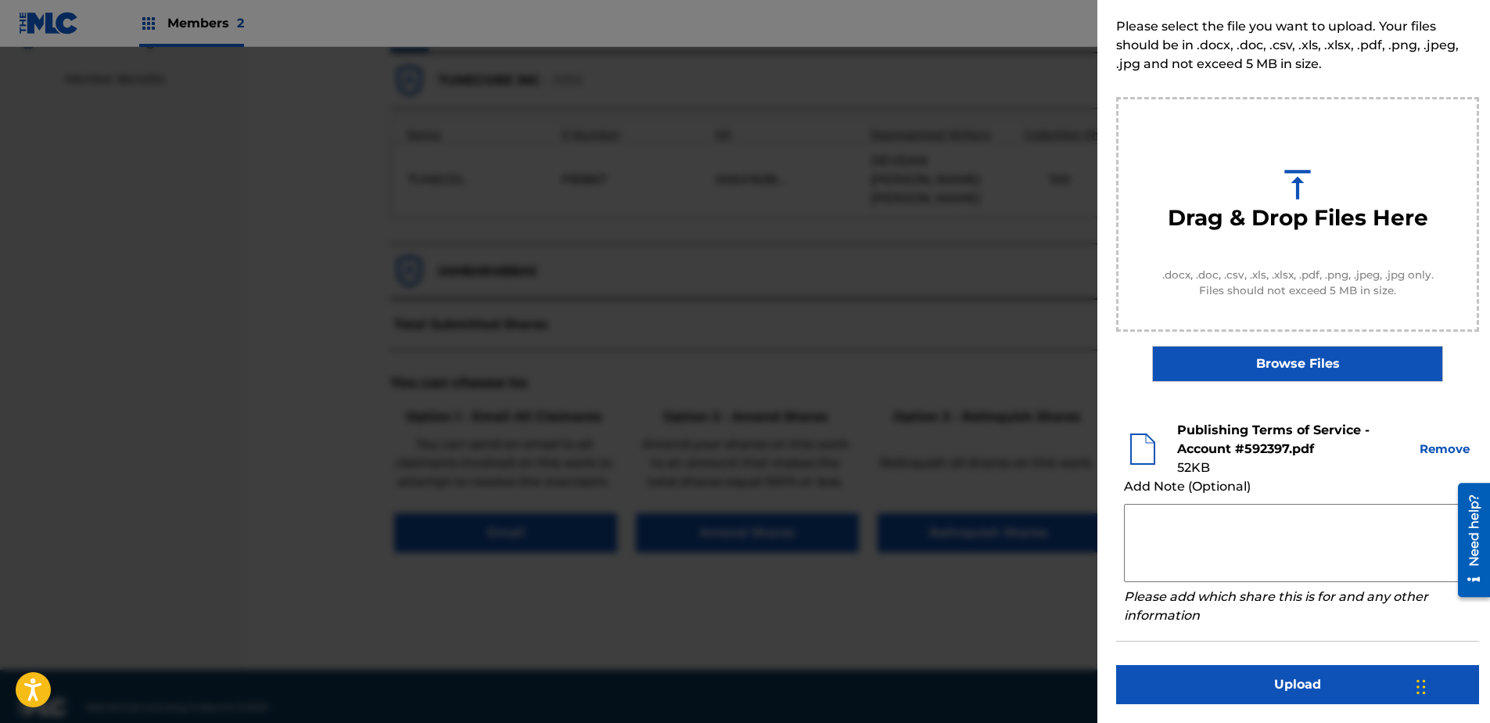
scroll to position [493, 0]
click at [1189, 553] on button "Upload" at bounding box center [1297, 684] width 363 height 39
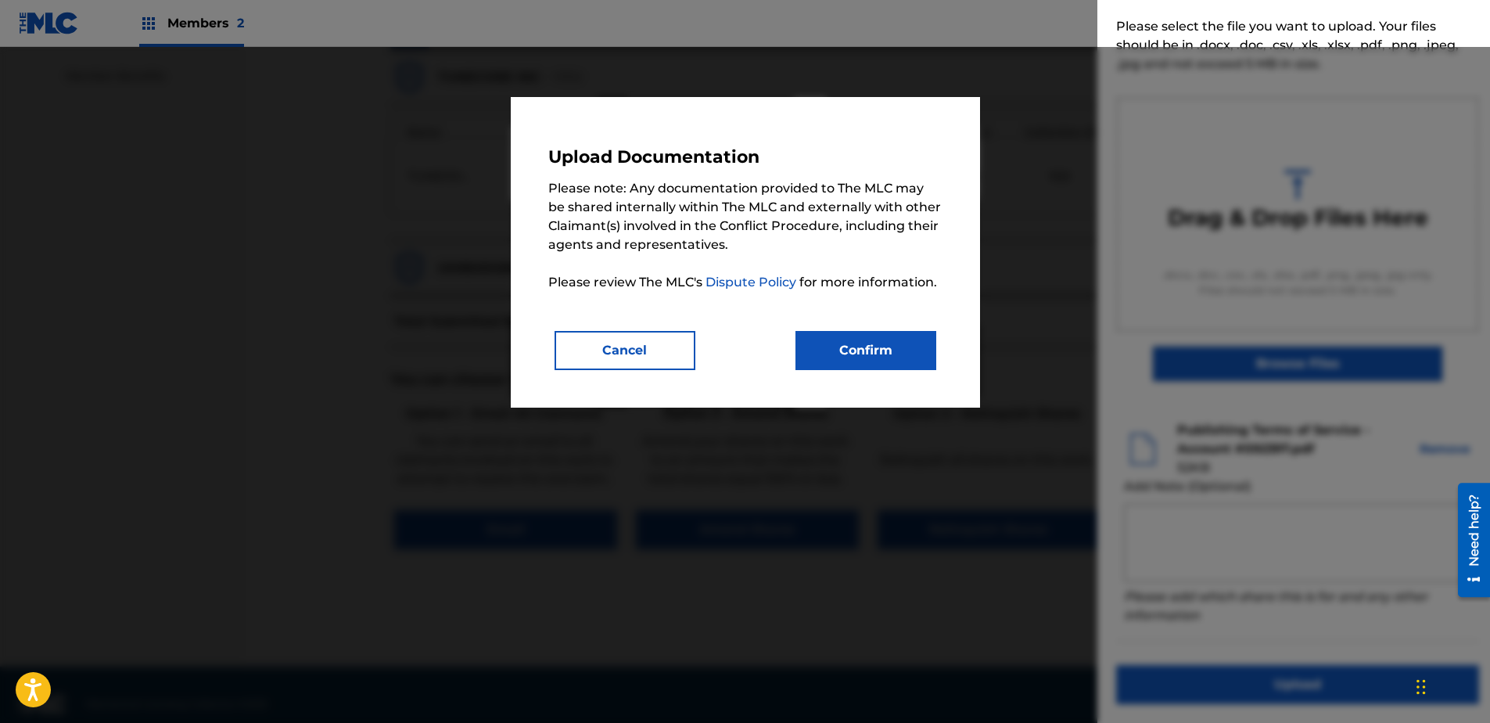
click at [870, 349] on button "Confirm" at bounding box center [865, 350] width 141 height 39
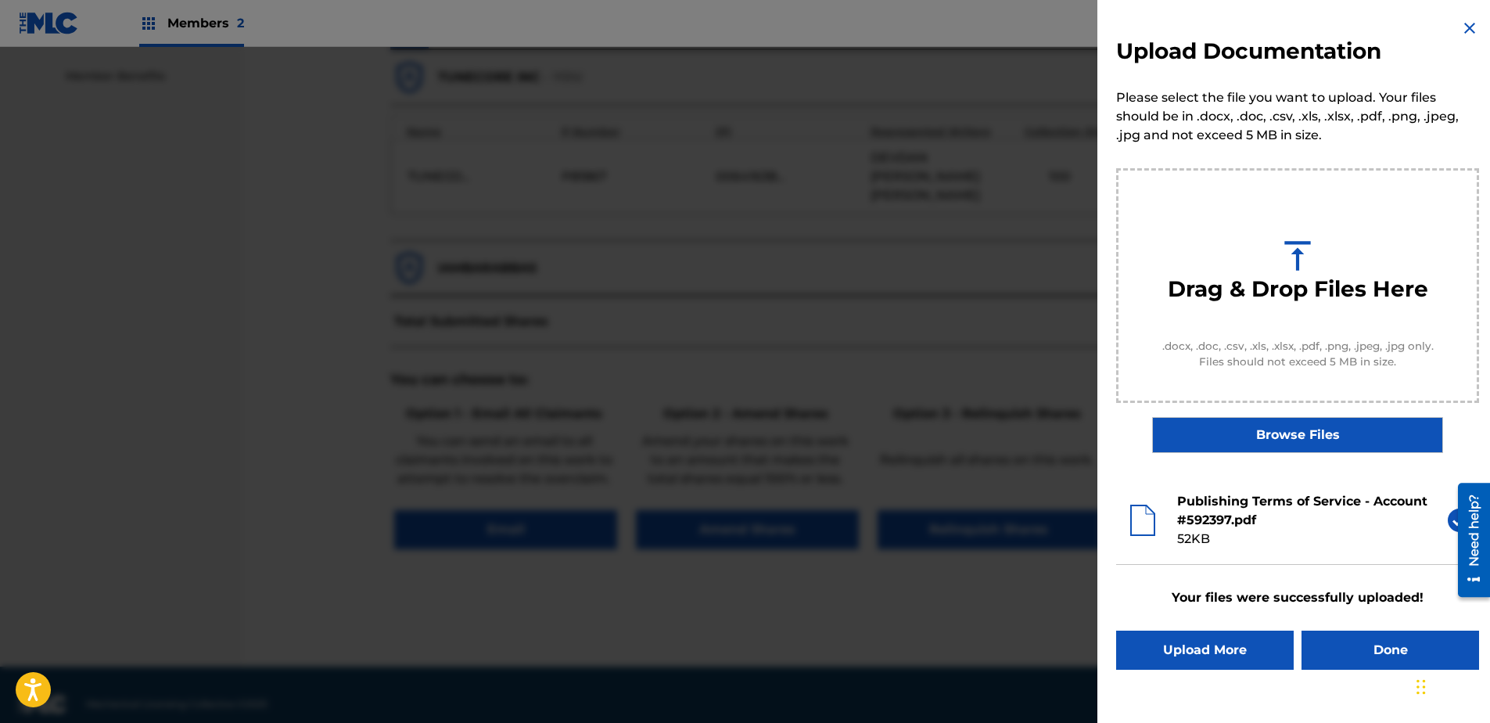
scroll to position [0, 0]
drag, startPoint x: 1361, startPoint y: 647, endPoint x: 1346, endPoint y: 644, distance: 15.0
click at [1189, 553] on button "Done" at bounding box center [1390, 649] width 178 height 39
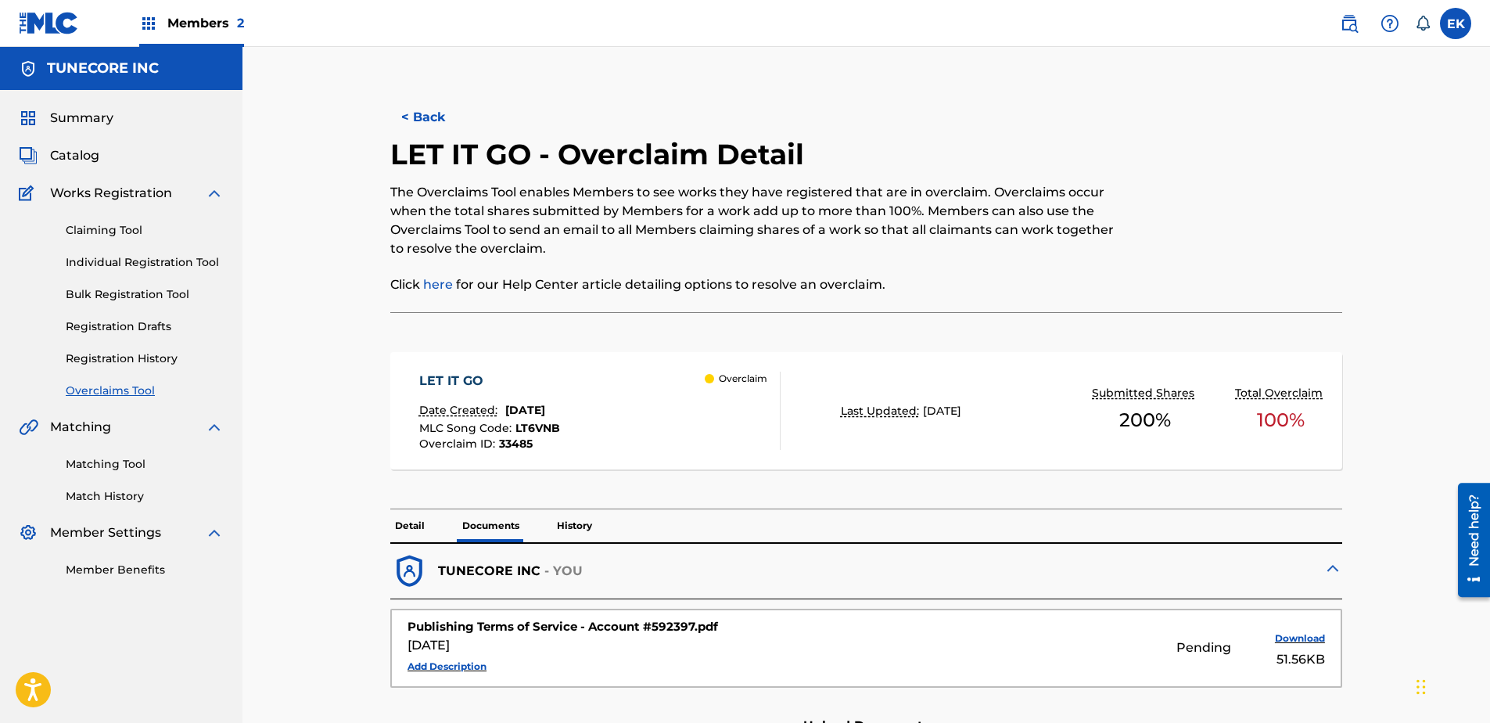
click at [400, 113] on button "< Back" at bounding box center [437, 117] width 94 height 39
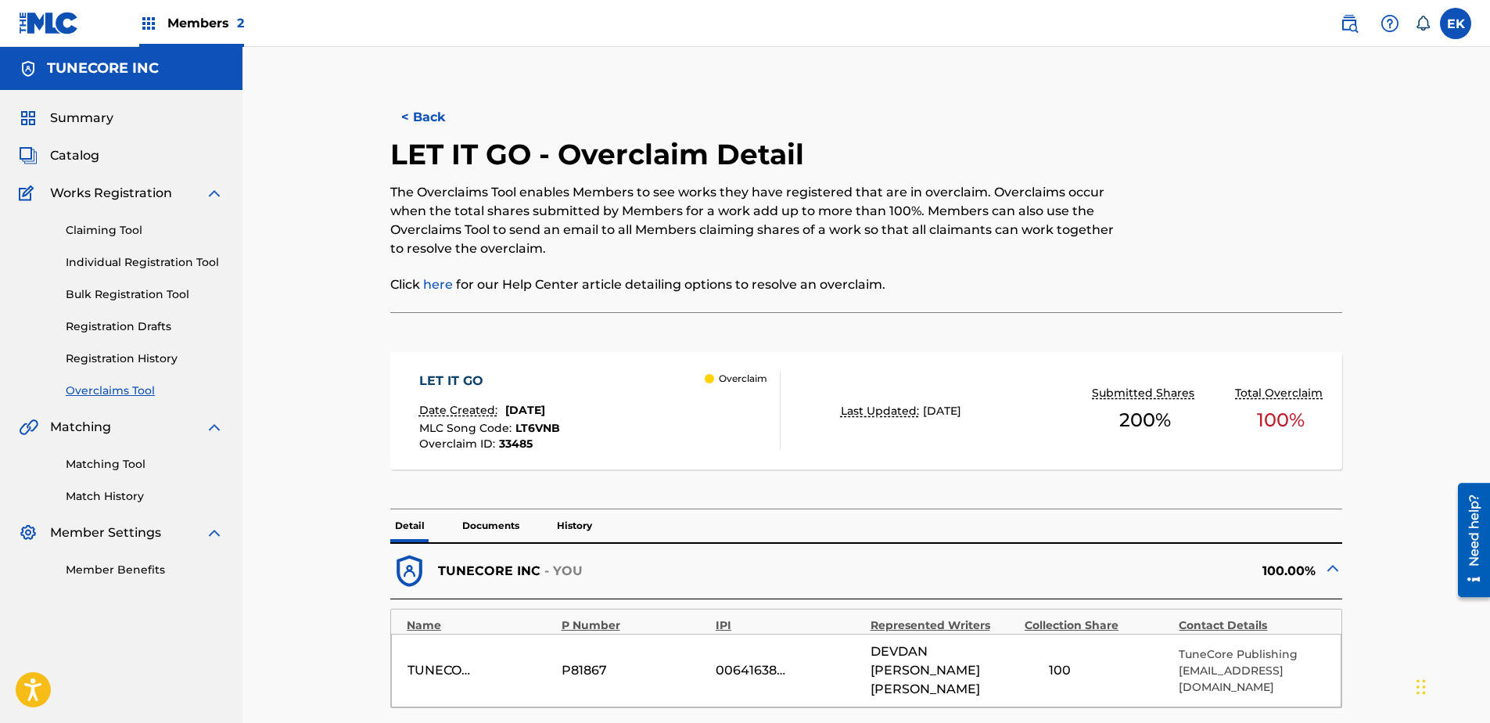
click at [443, 116] on button "< Back" at bounding box center [437, 117] width 94 height 39
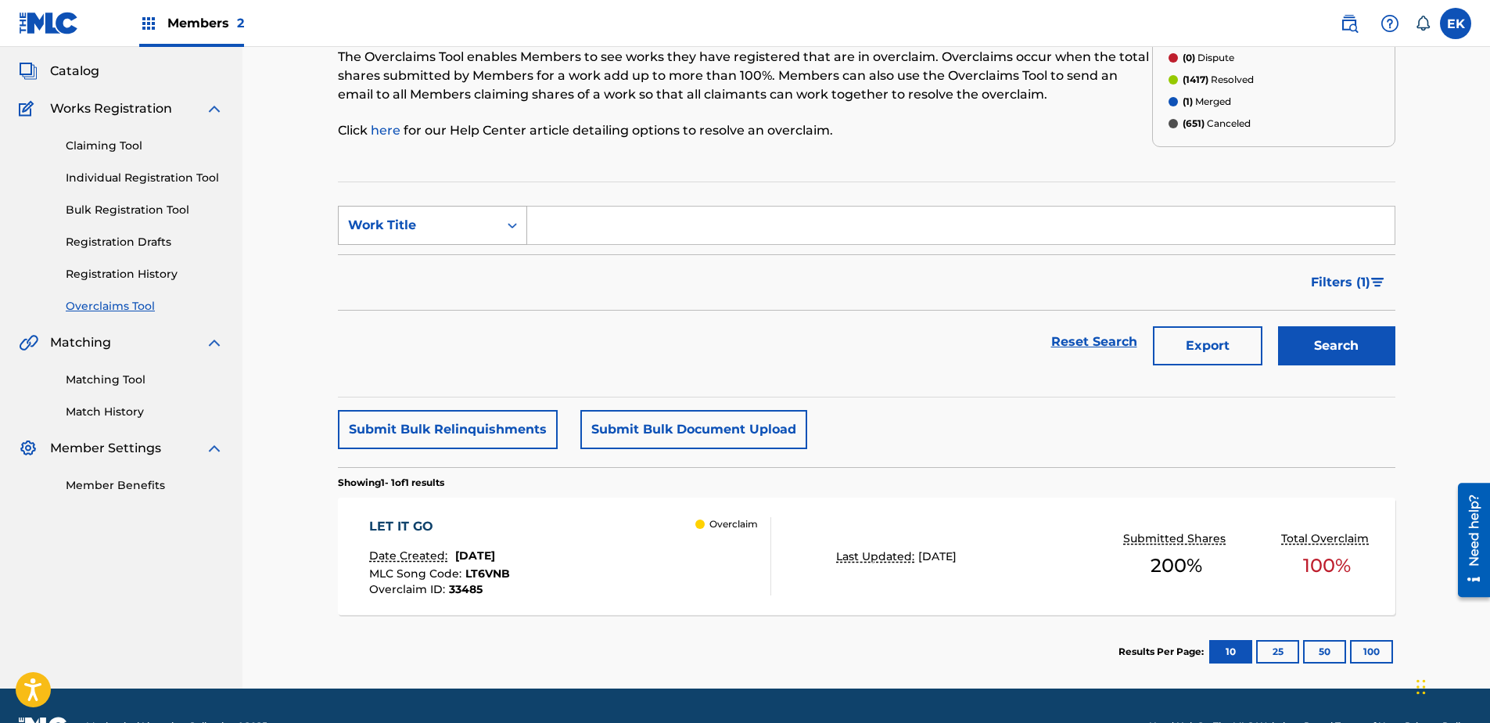
click at [409, 209] on div "Work Title" at bounding box center [432, 225] width 189 height 39
click at [444, 261] on div "MLC Song Code" at bounding box center [433, 264] width 188 height 39
click at [611, 223] on input "Search Form" at bounding box center [960, 225] width 867 height 38
paste input "583LTE"
type input "583LTE"
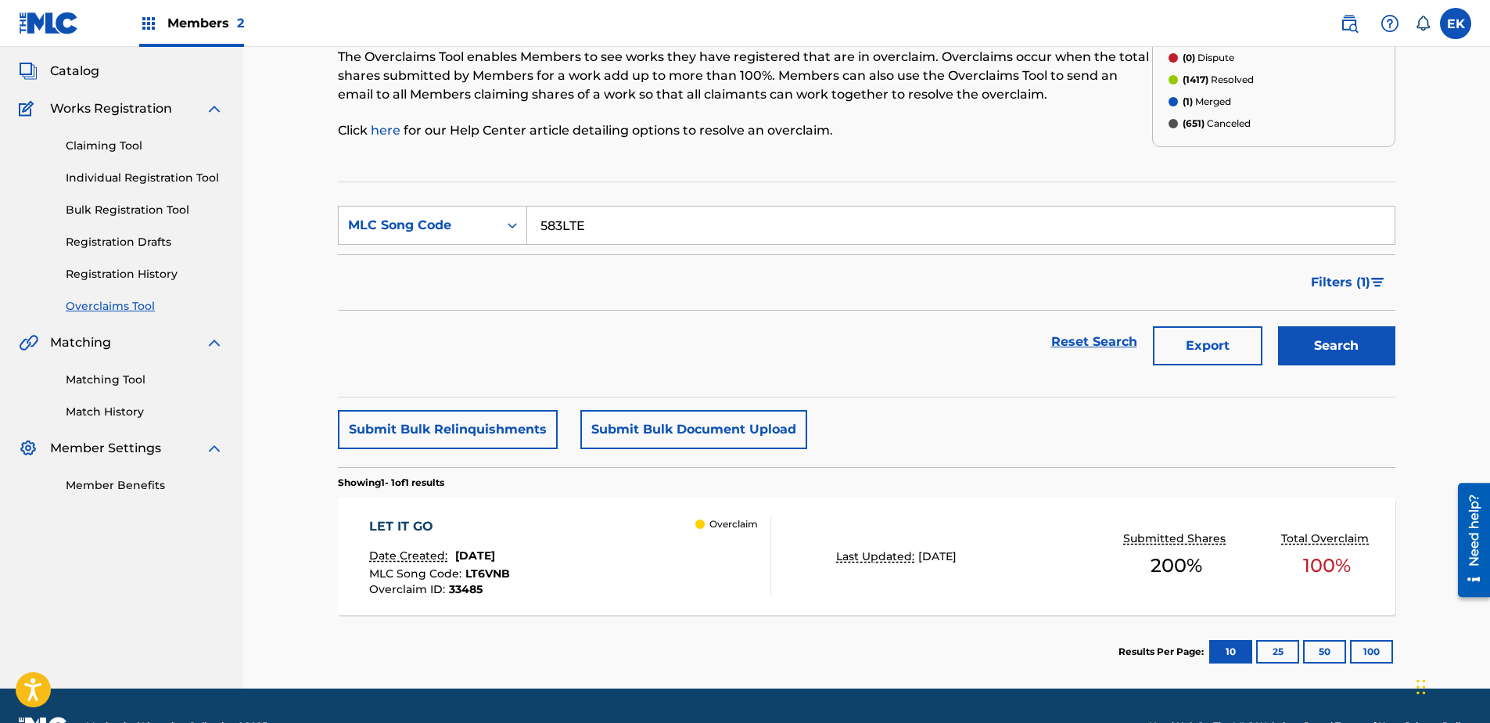
click at [1189, 346] on button "Search" at bounding box center [1336, 345] width 117 height 39
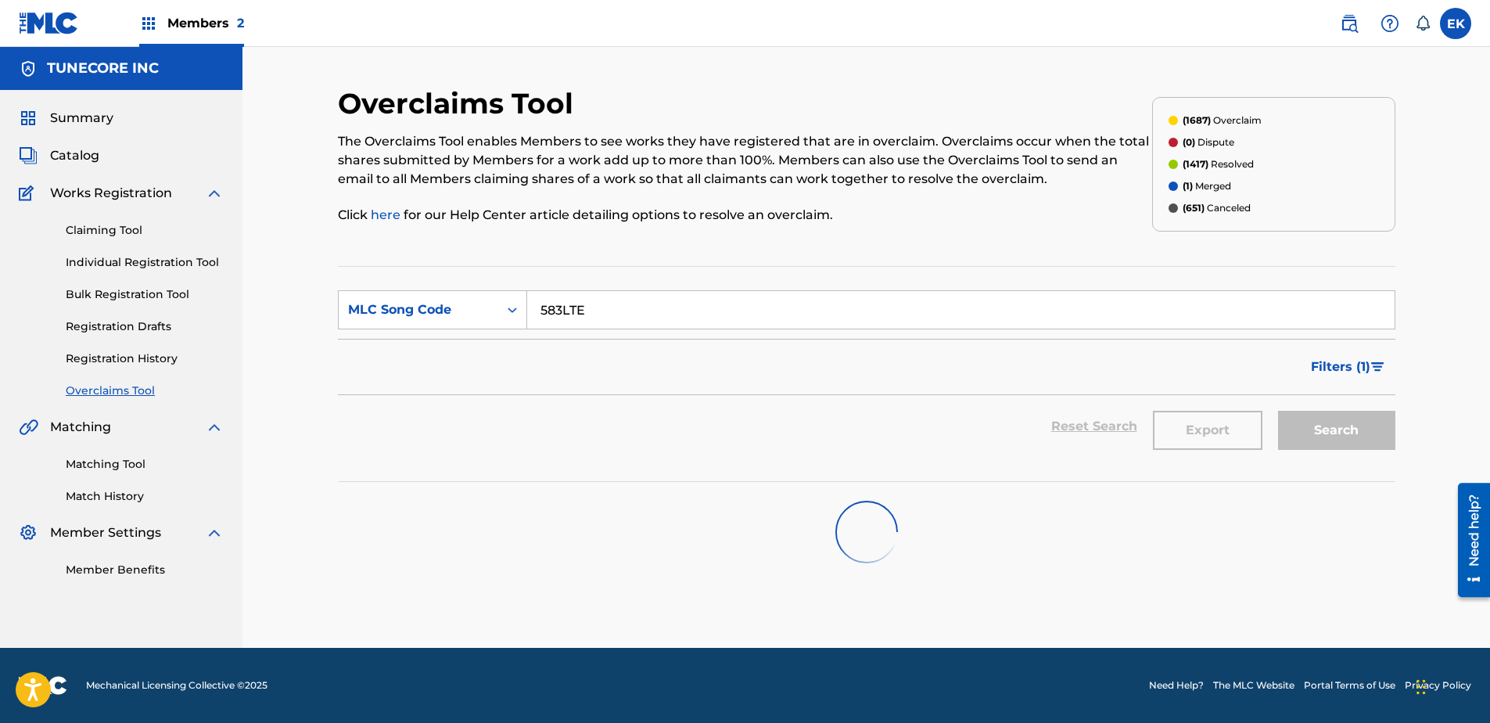
scroll to position [0, 0]
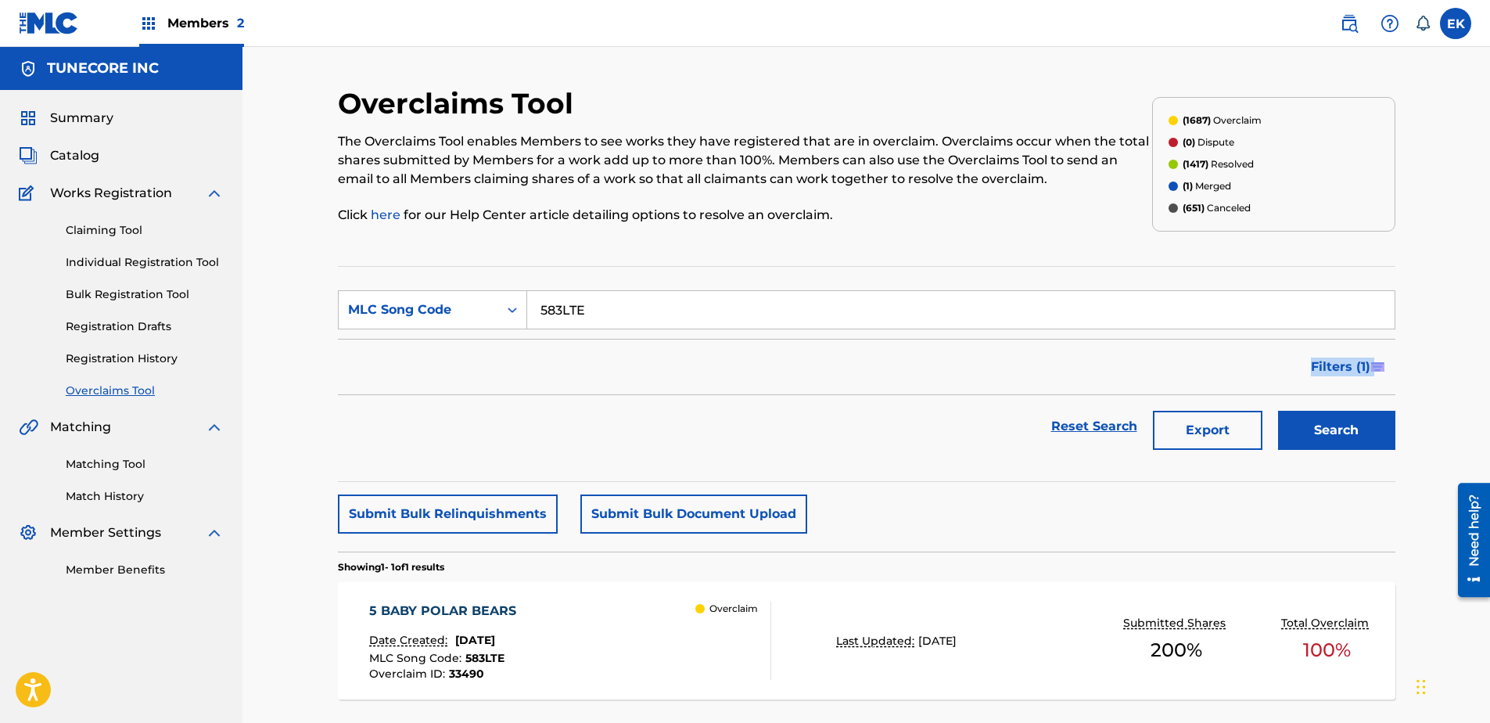
drag, startPoint x: 1279, startPoint y: 339, endPoint x: 759, endPoint y: 395, distance: 523.1
click at [759, 395] on form "SearchWithCriteriaf825daf2-78c2-4d72-8781-d336d91f810b MLC Song Code 583LTE Fil…" at bounding box center [866, 373] width 1057 height 167
click at [550, 553] on div "5 BABY POLAR BEARS Date Created: August 22, 2025 MLC Song Code : 583LTE Overcla…" at bounding box center [570, 640] width 402 height 78
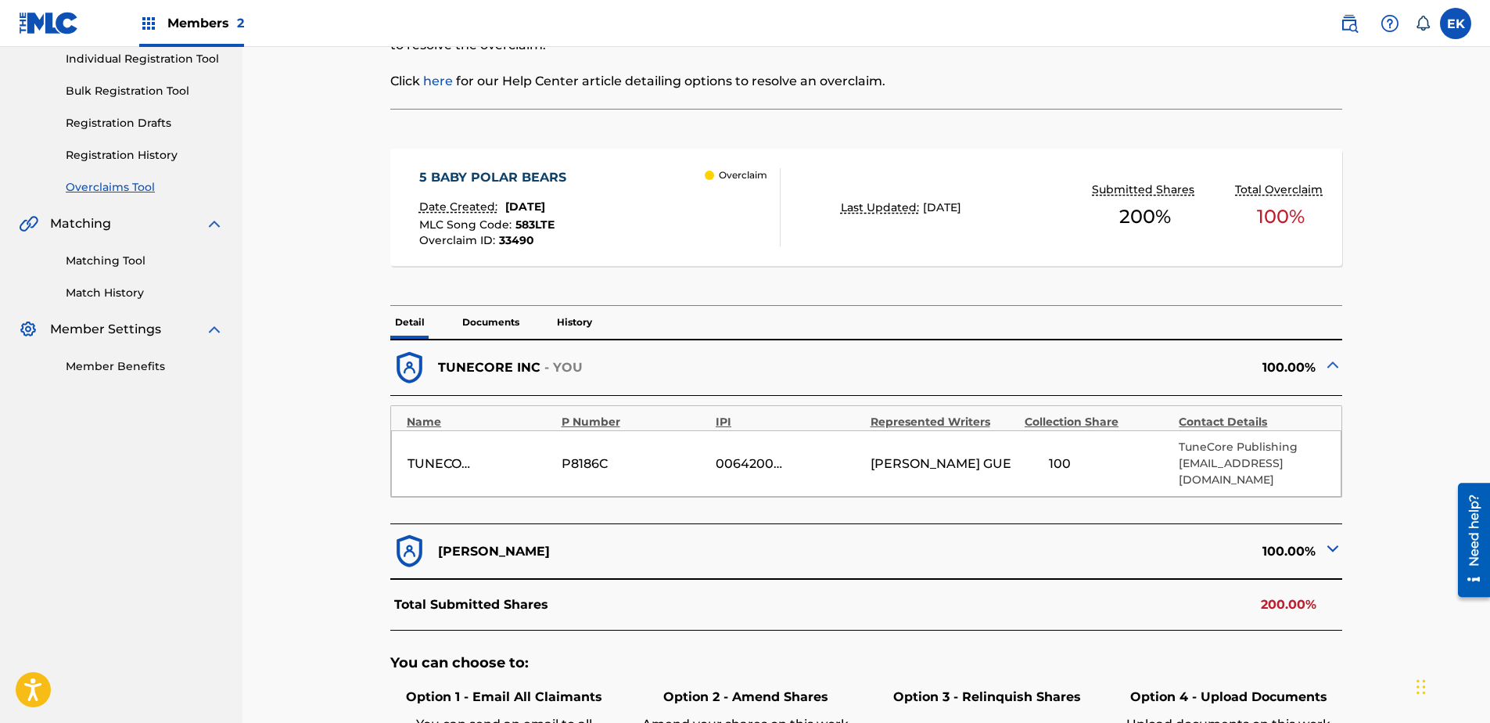
scroll to position [391, 0]
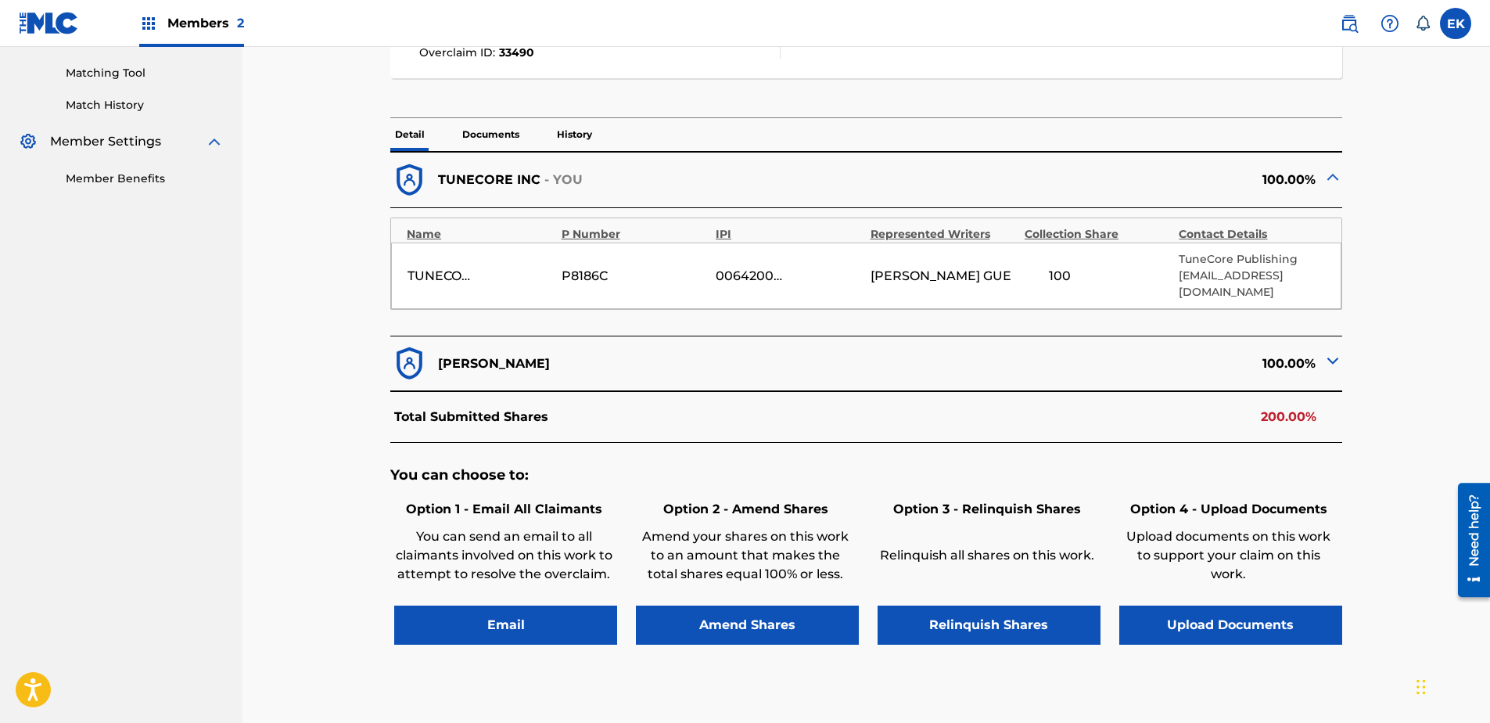
click at [1189, 553] on button "Upload Documents" at bounding box center [1230, 624] width 223 height 39
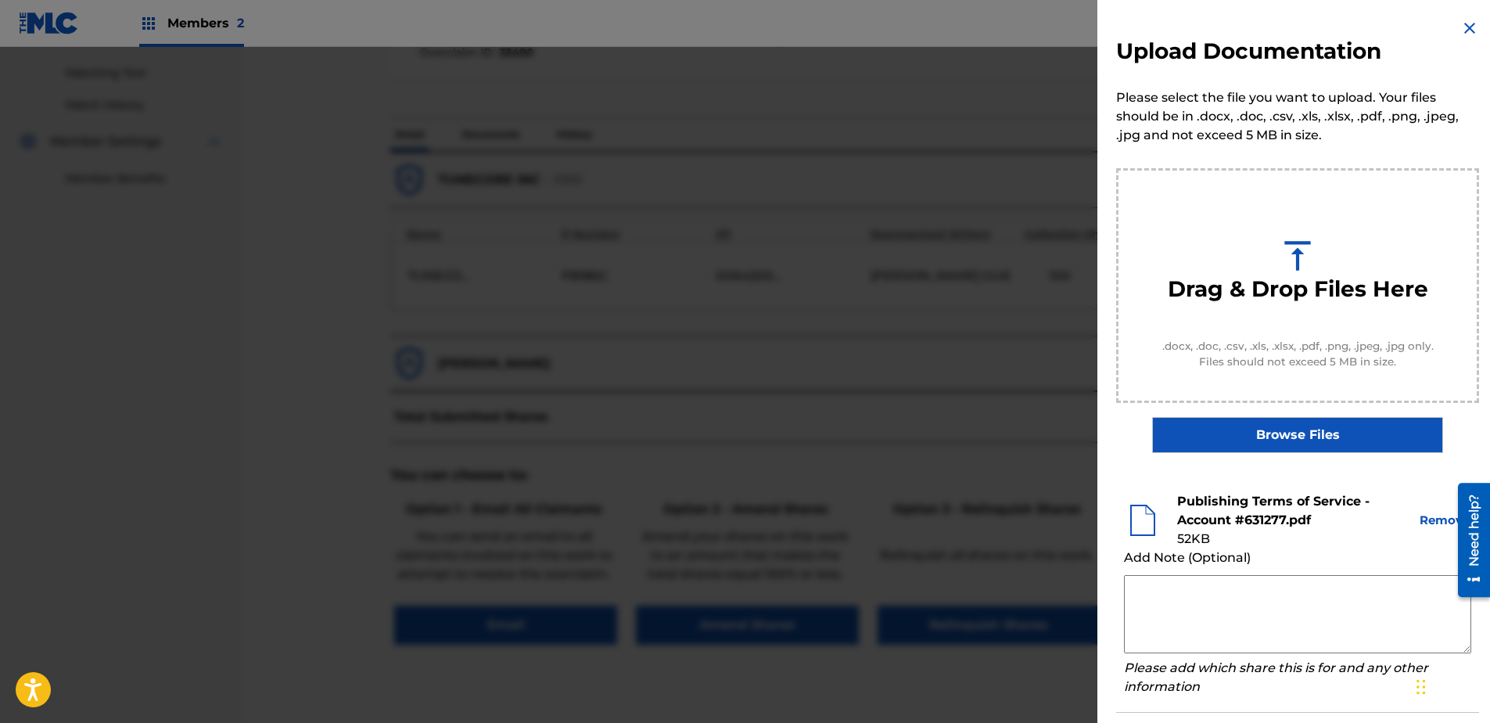
click at [1189, 519] on button "Remove" at bounding box center [1444, 520] width 53 height 18
click at [1189, 516] on button "Remove" at bounding box center [1444, 520] width 53 height 18
click at [1189, 518] on button "Remove" at bounding box center [1444, 520] width 53 height 18
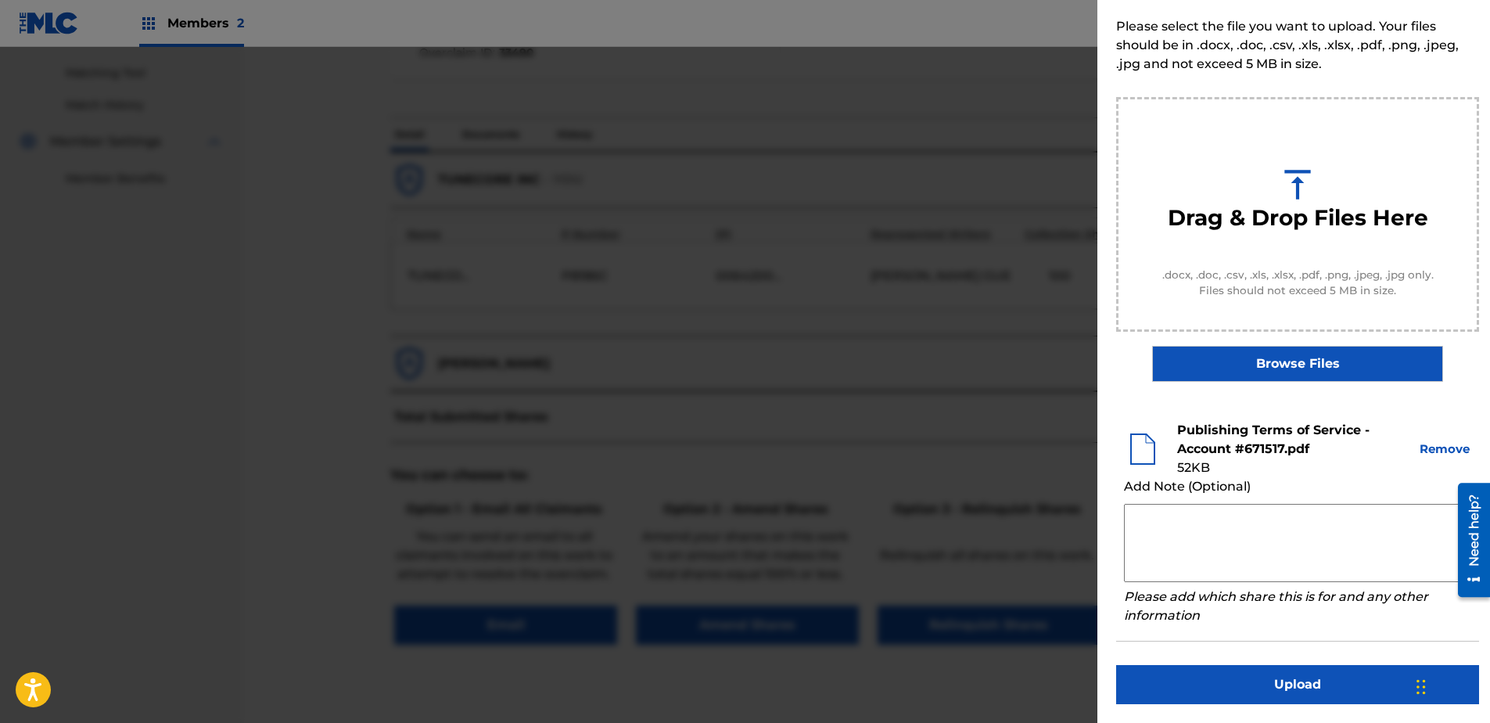
click at [1189, 553] on button "Upload" at bounding box center [1297, 684] width 363 height 39
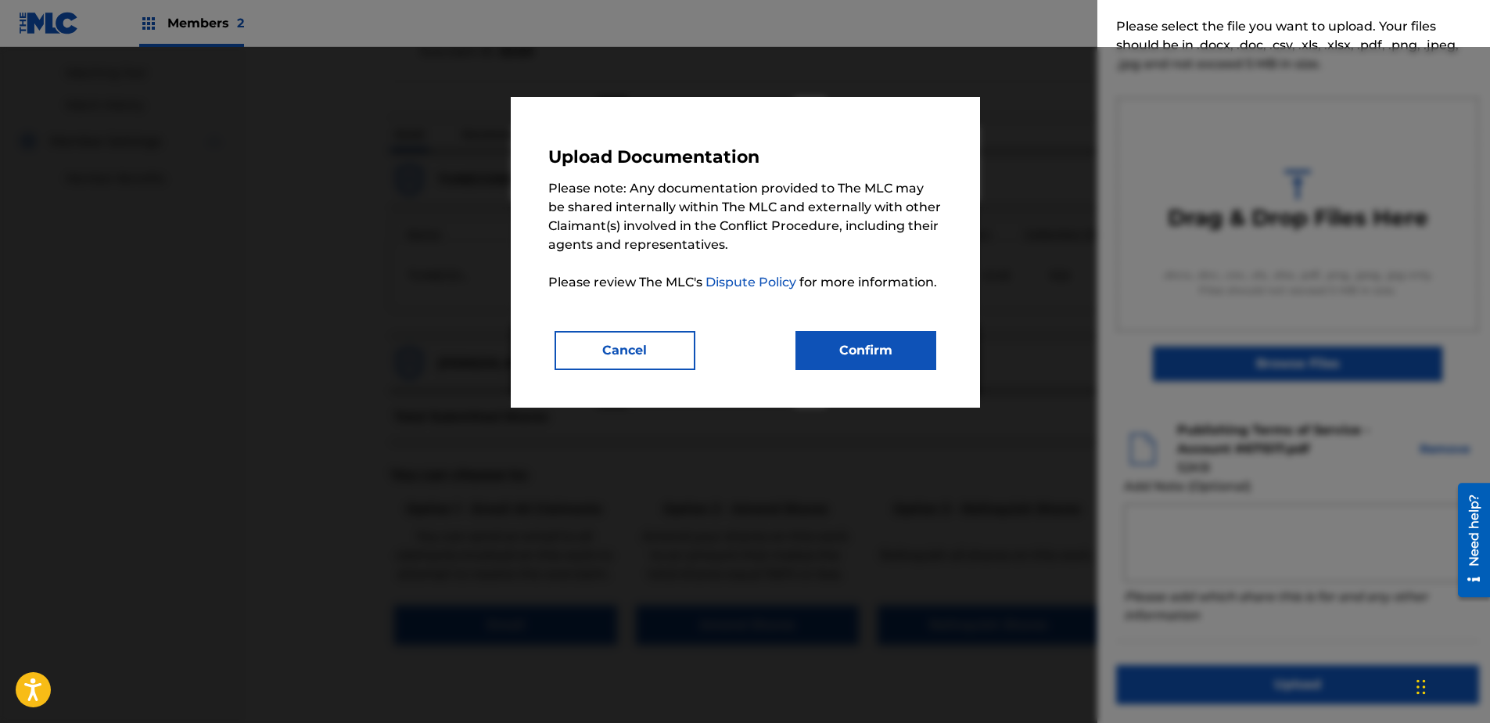
click at [846, 350] on button "Confirm" at bounding box center [865, 350] width 141 height 39
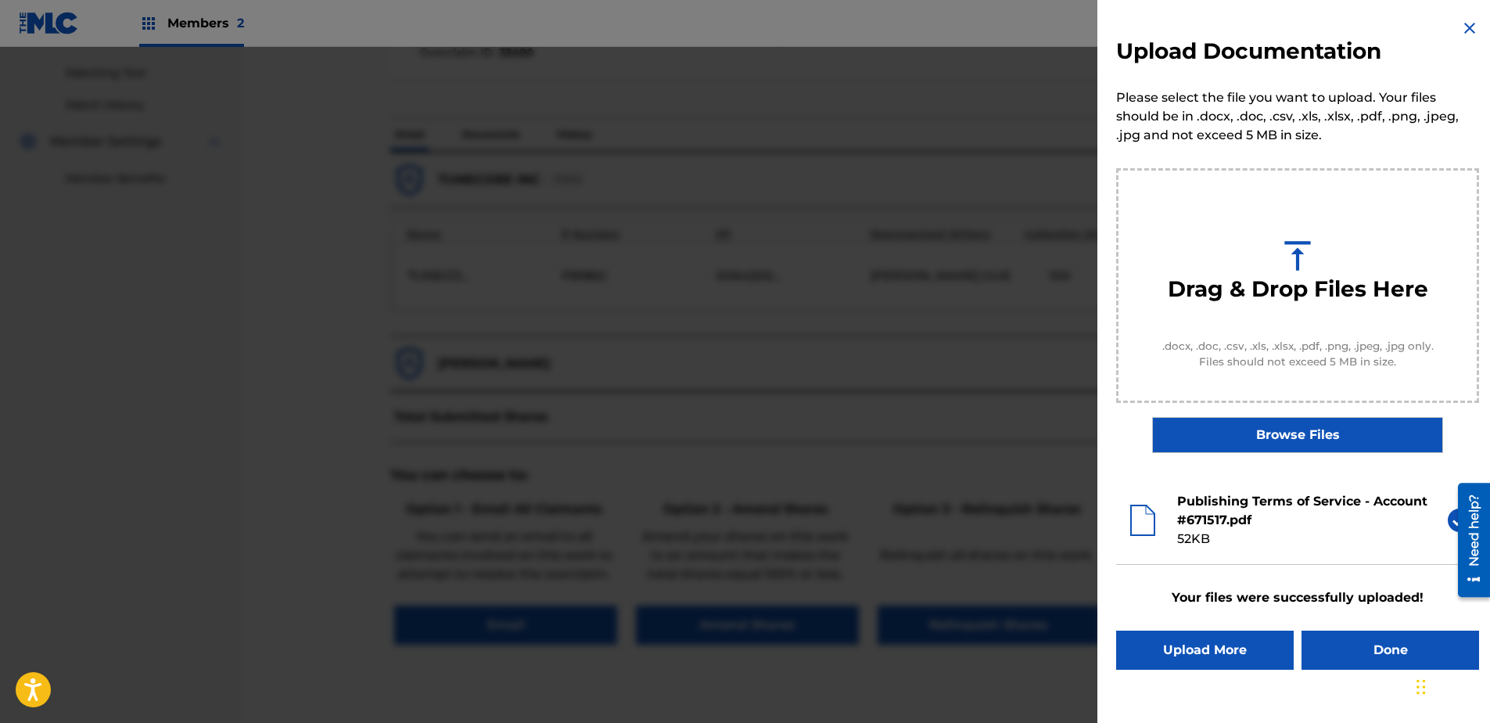
scroll to position [0, 0]
click at [1189, 553] on button "Done" at bounding box center [1390, 649] width 178 height 39
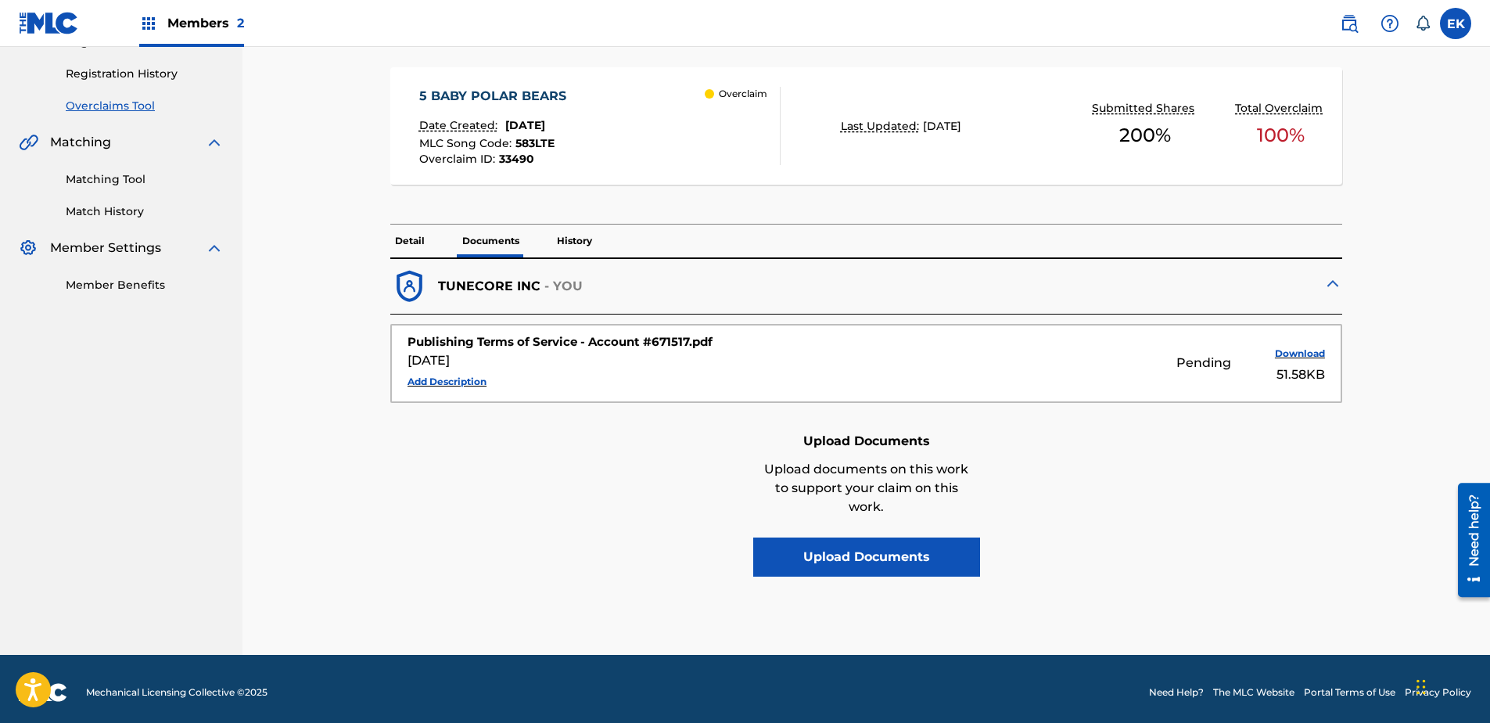
scroll to position [292, 0]
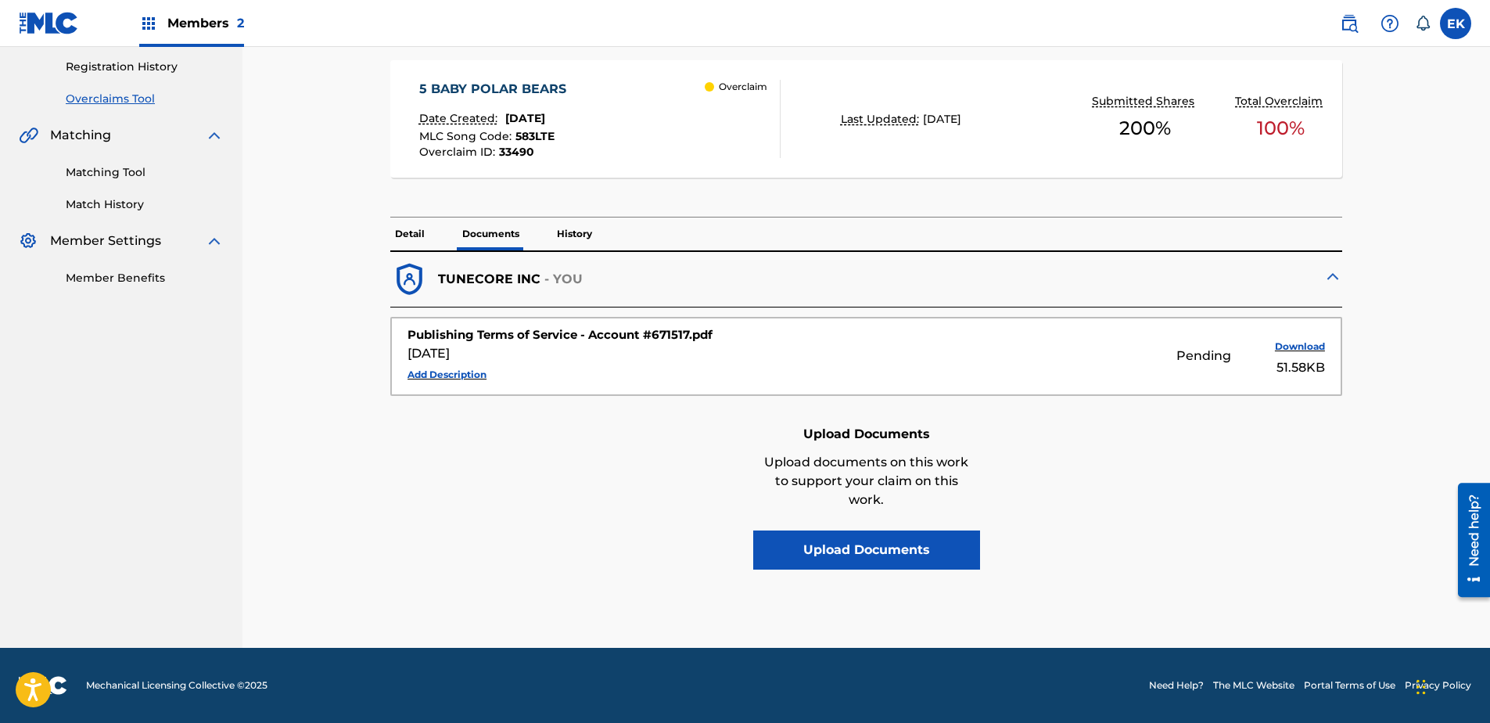
click at [912, 547] on button "Upload Documents" at bounding box center [866, 549] width 227 height 39
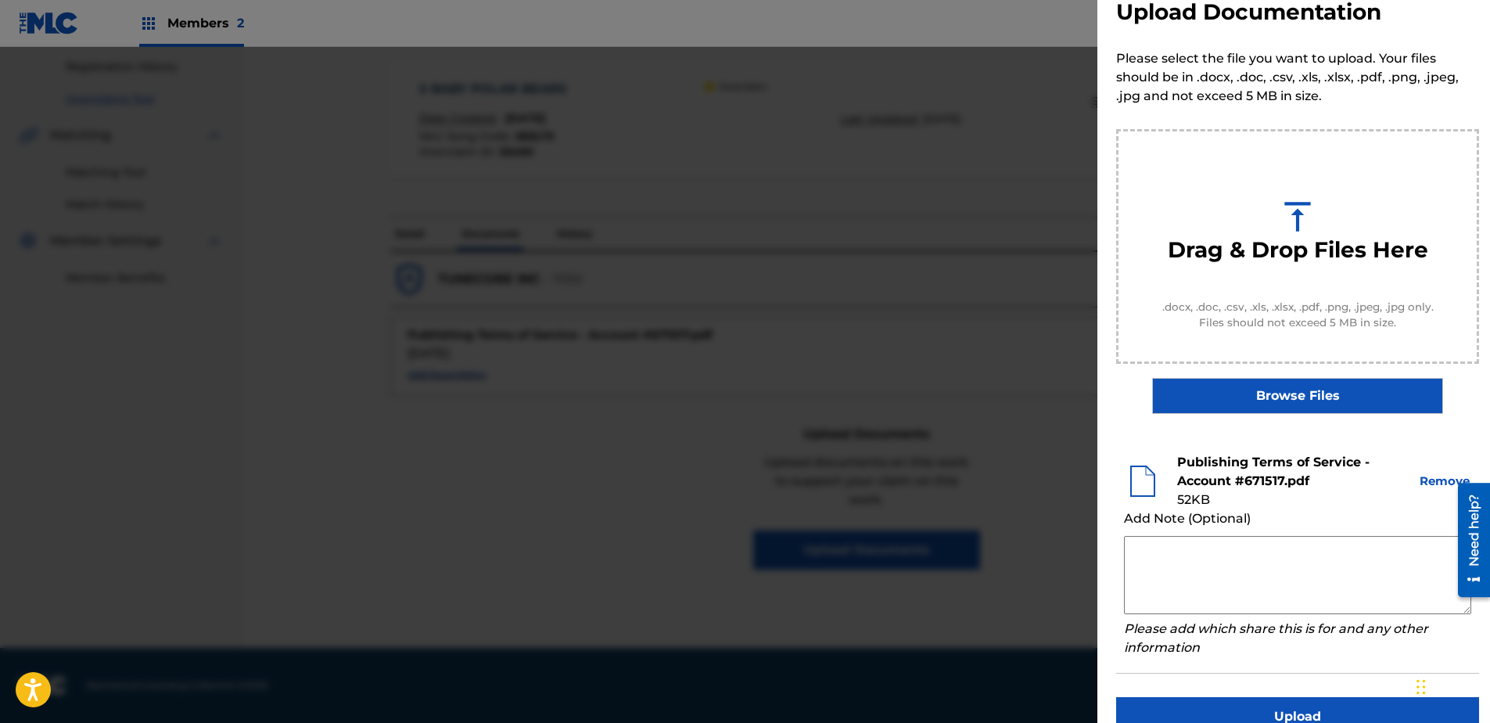
scroll to position [71, 0]
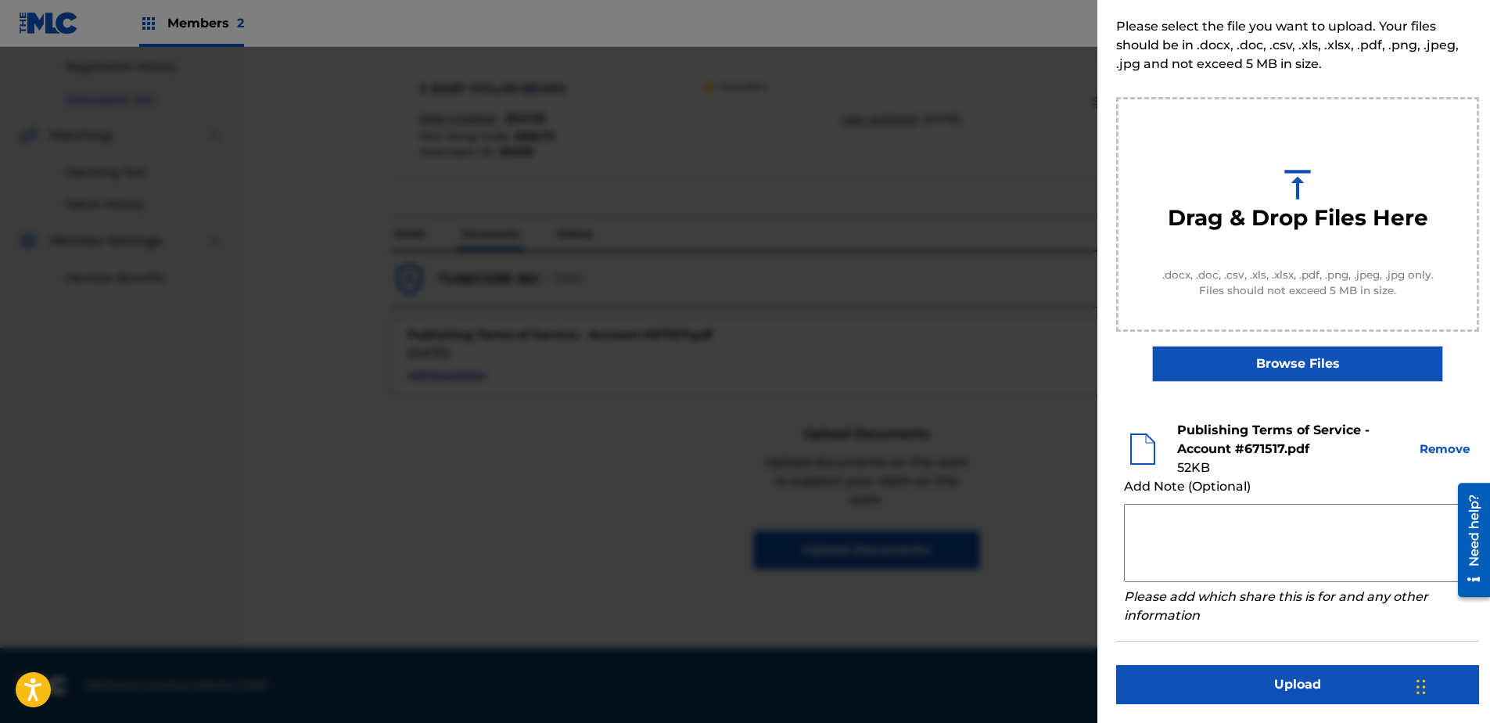
click at [1189, 553] on button "Upload" at bounding box center [1297, 684] width 363 height 39
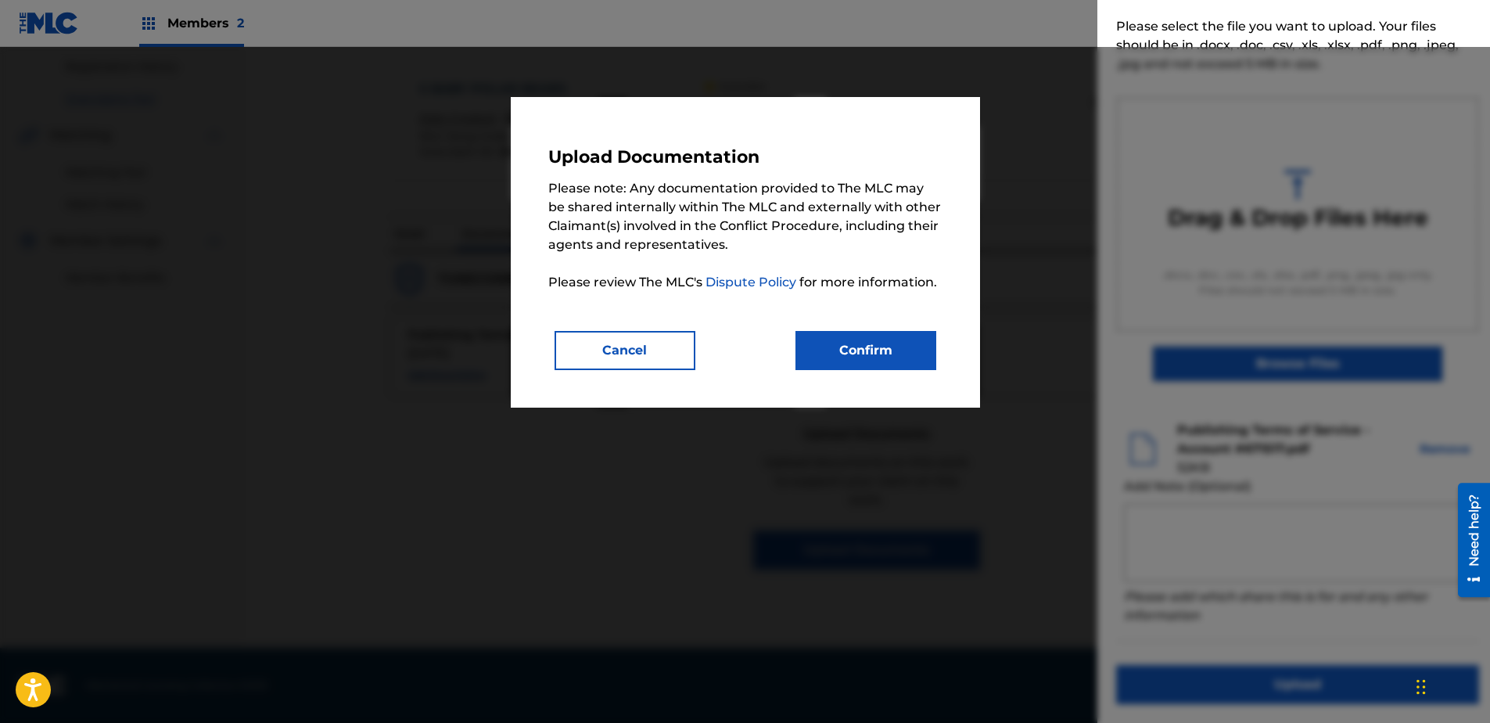
click at [878, 346] on button "Confirm" at bounding box center [865, 350] width 141 height 39
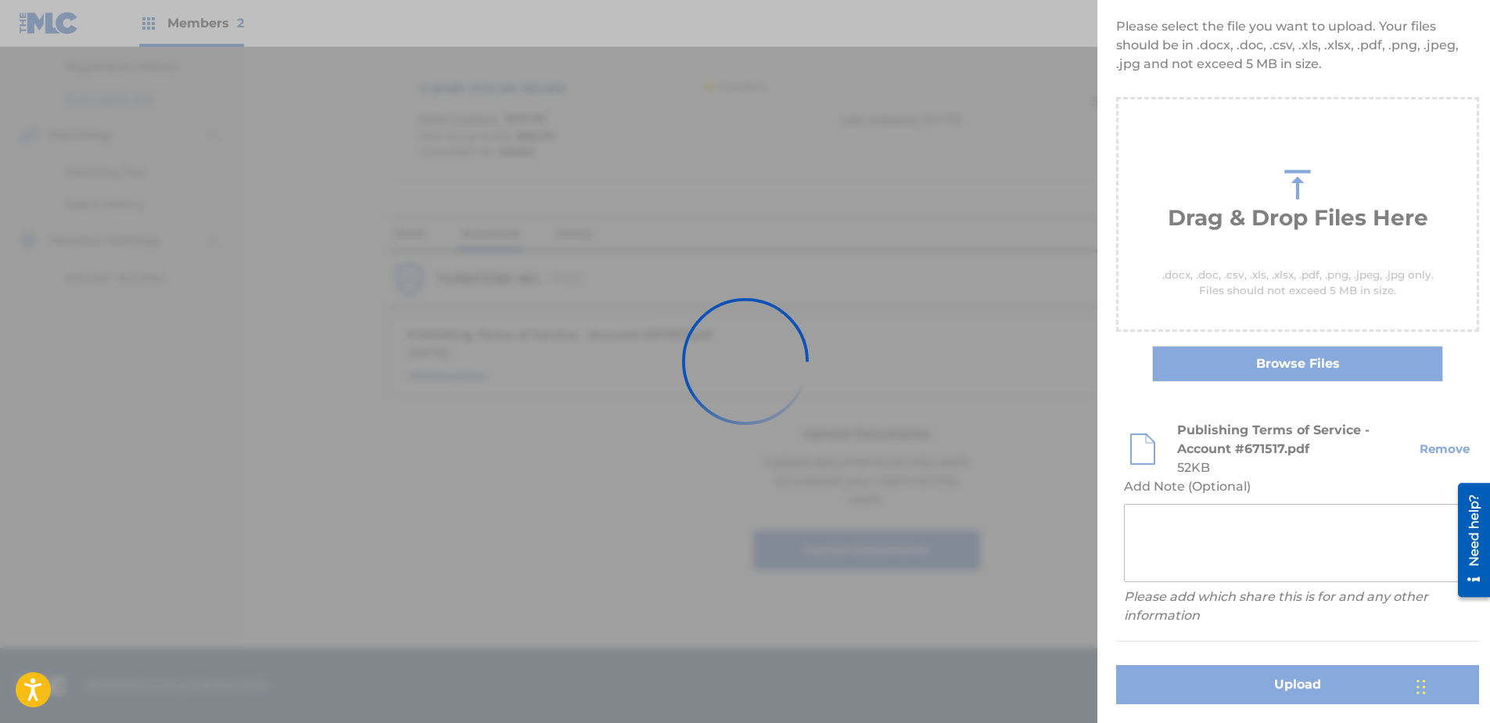
scroll to position [0, 0]
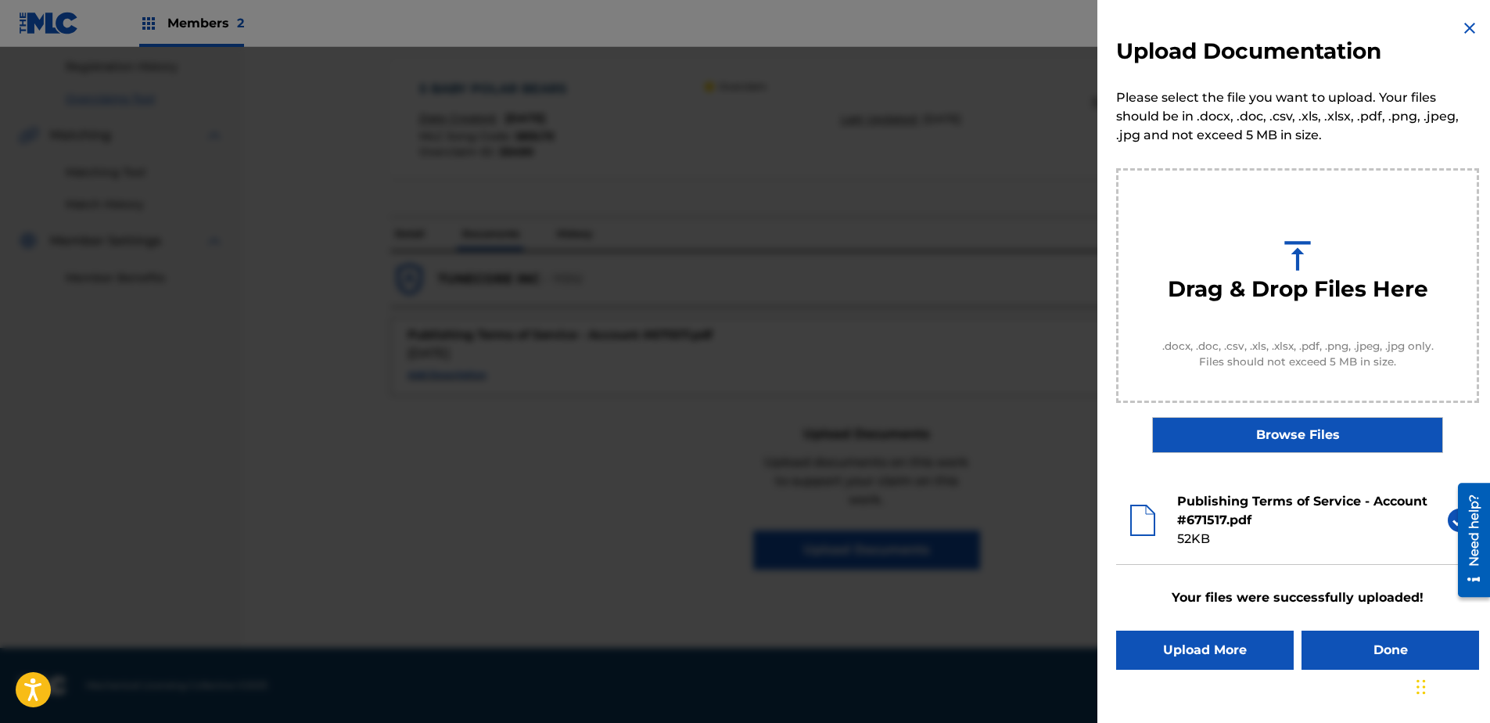
click at [1189, 553] on button "Done" at bounding box center [1390, 649] width 178 height 39
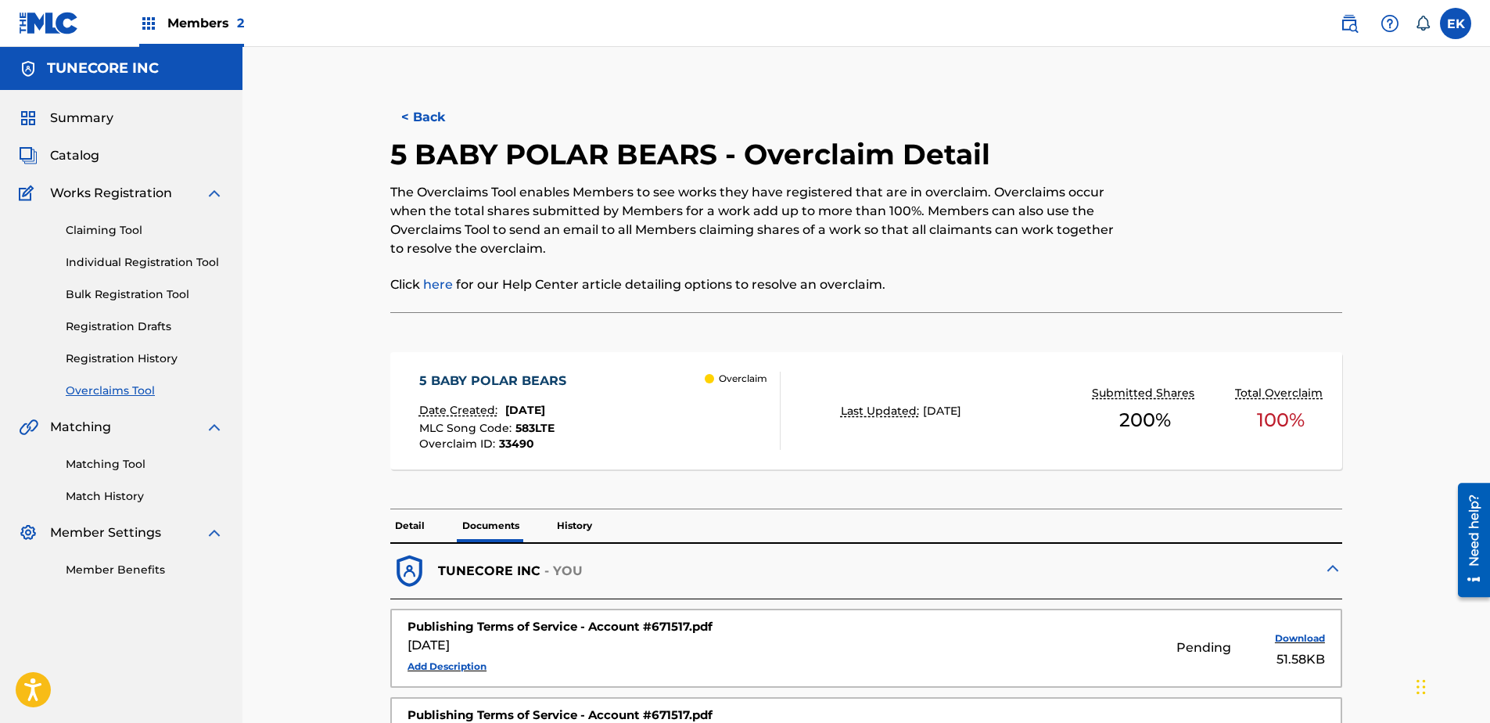
click at [454, 128] on button "< Back" at bounding box center [437, 117] width 94 height 39
click at [461, 114] on button "< Back" at bounding box center [437, 117] width 94 height 39
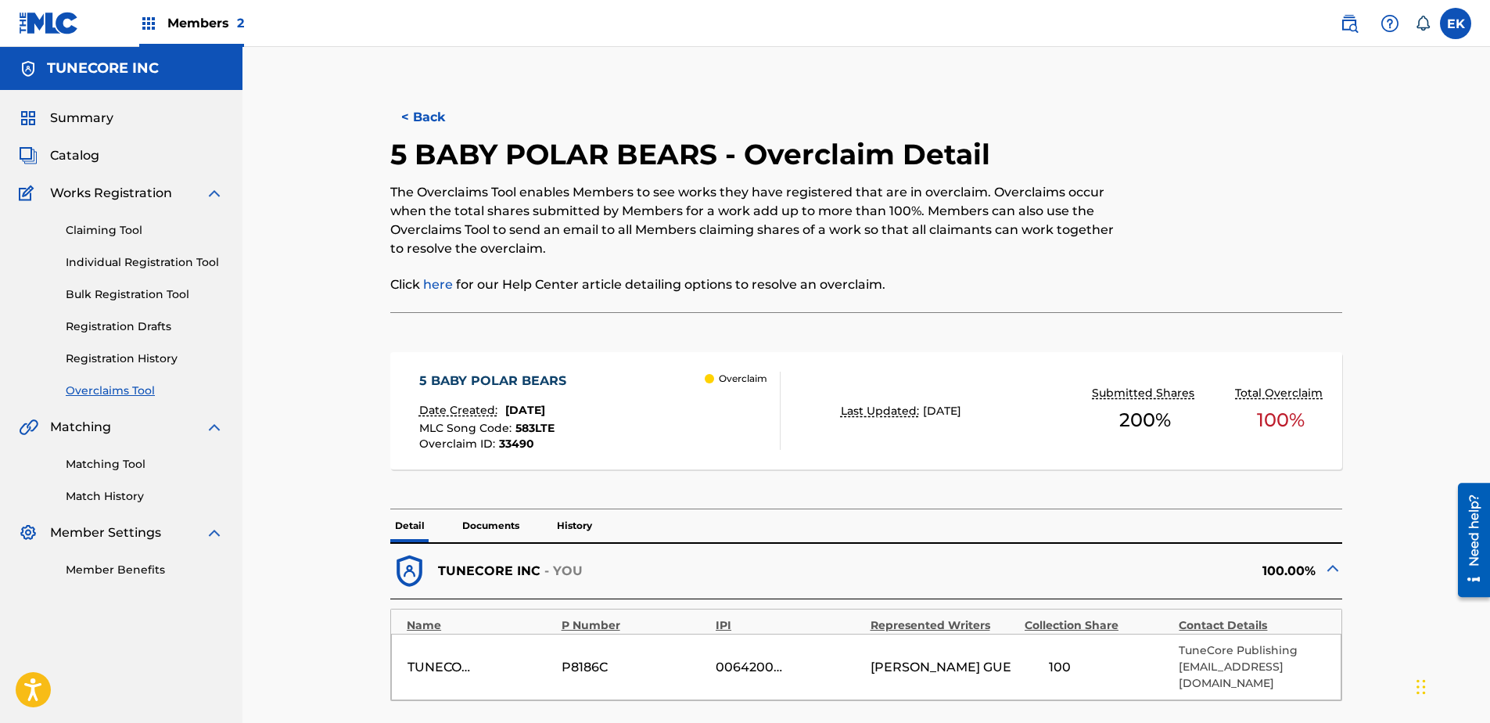
click at [450, 126] on button "< Back" at bounding box center [437, 117] width 94 height 39
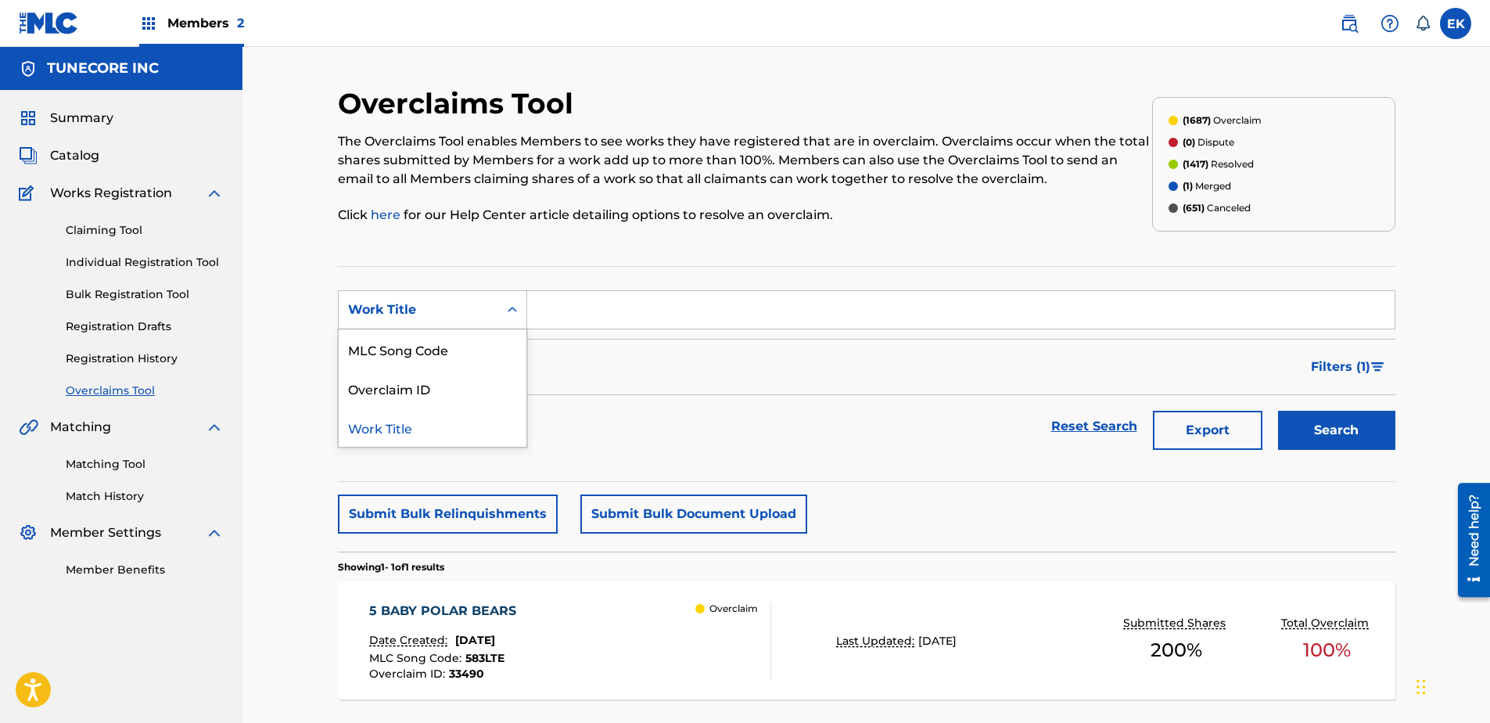
click at [459, 311] on div "Work Title" at bounding box center [418, 309] width 141 height 19
click at [456, 339] on div "MLC Song Code" at bounding box center [433, 348] width 188 height 39
click at [539, 310] on input "Search Form" at bounding box center [960, 310] width 867 height 38
paste input "AY4OK0"
type input "AY4OK0"
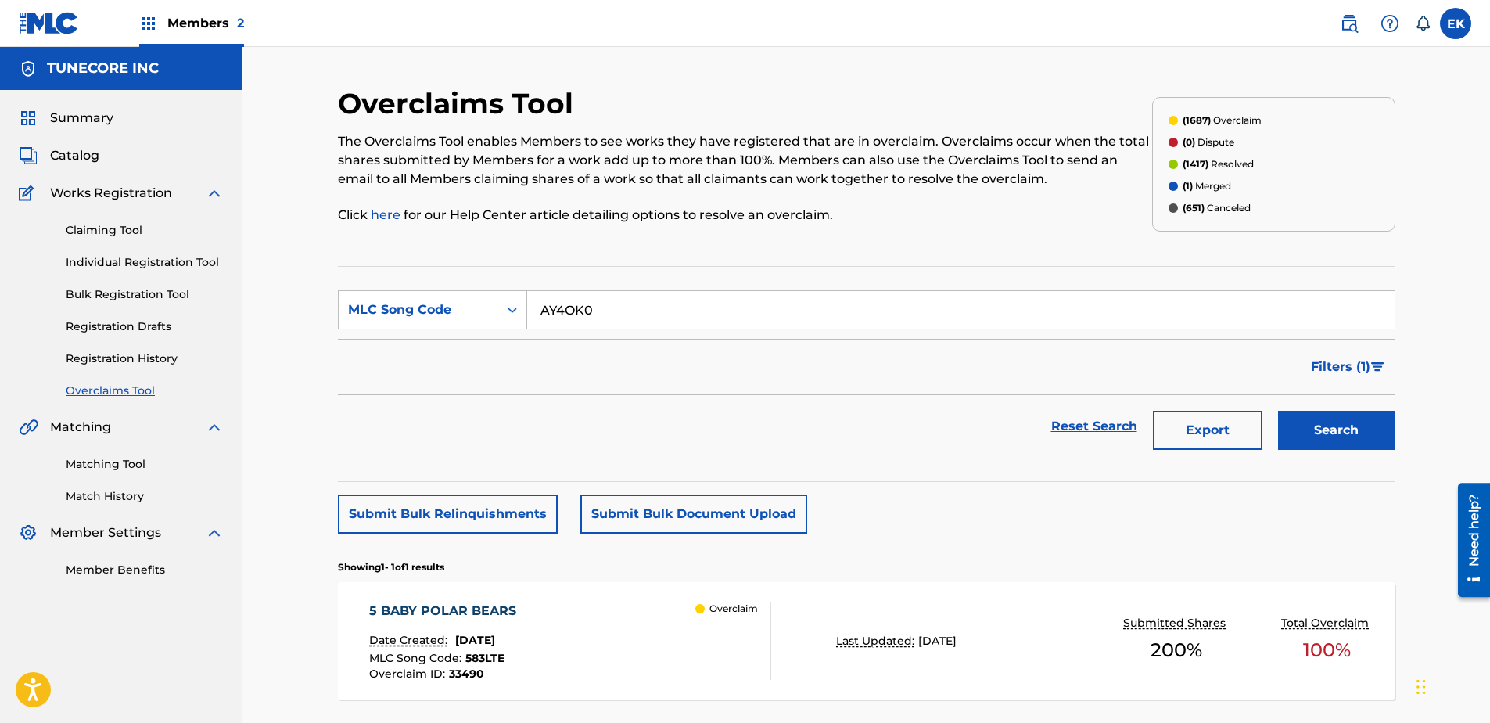
click at [1189, 434] on button "Search" at bounding box center [1336, 430] width 117 height 39
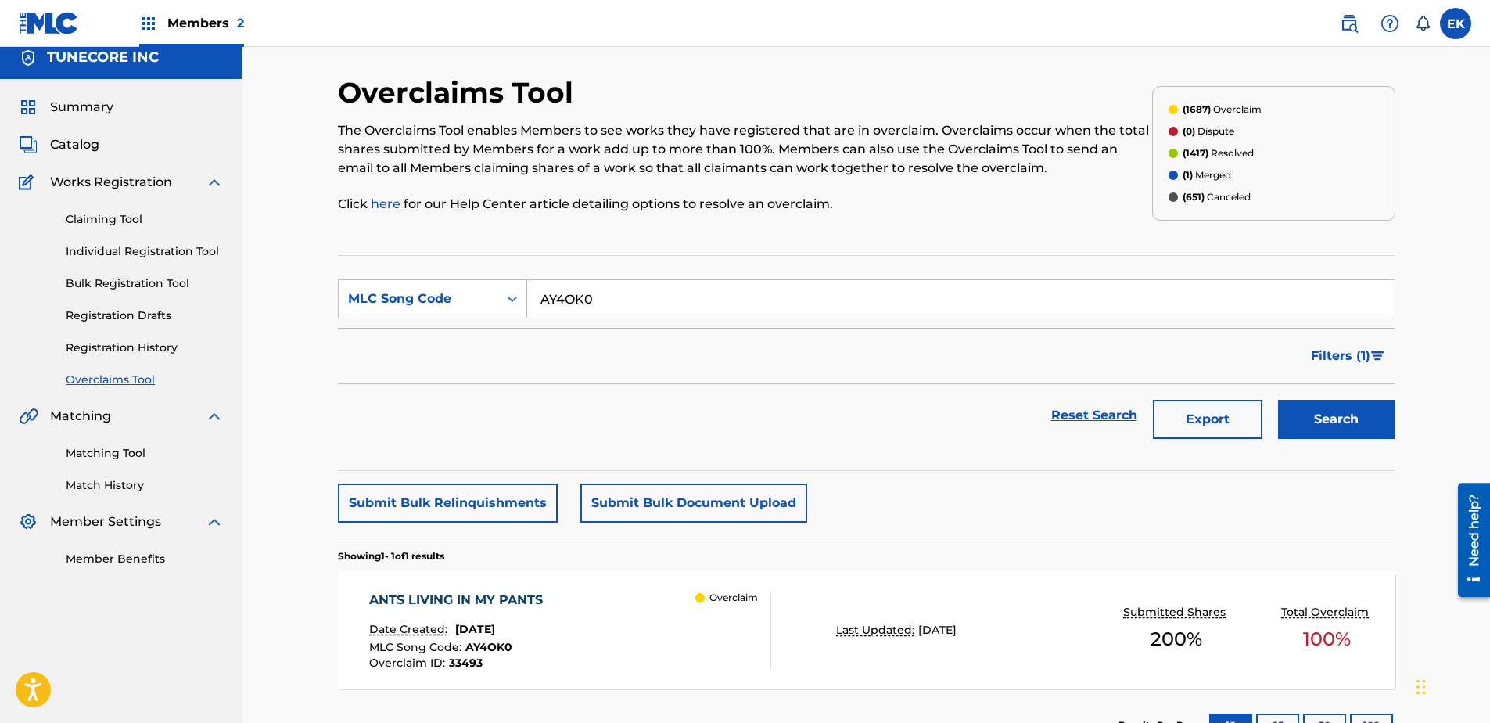
scroll to position [78, 0]
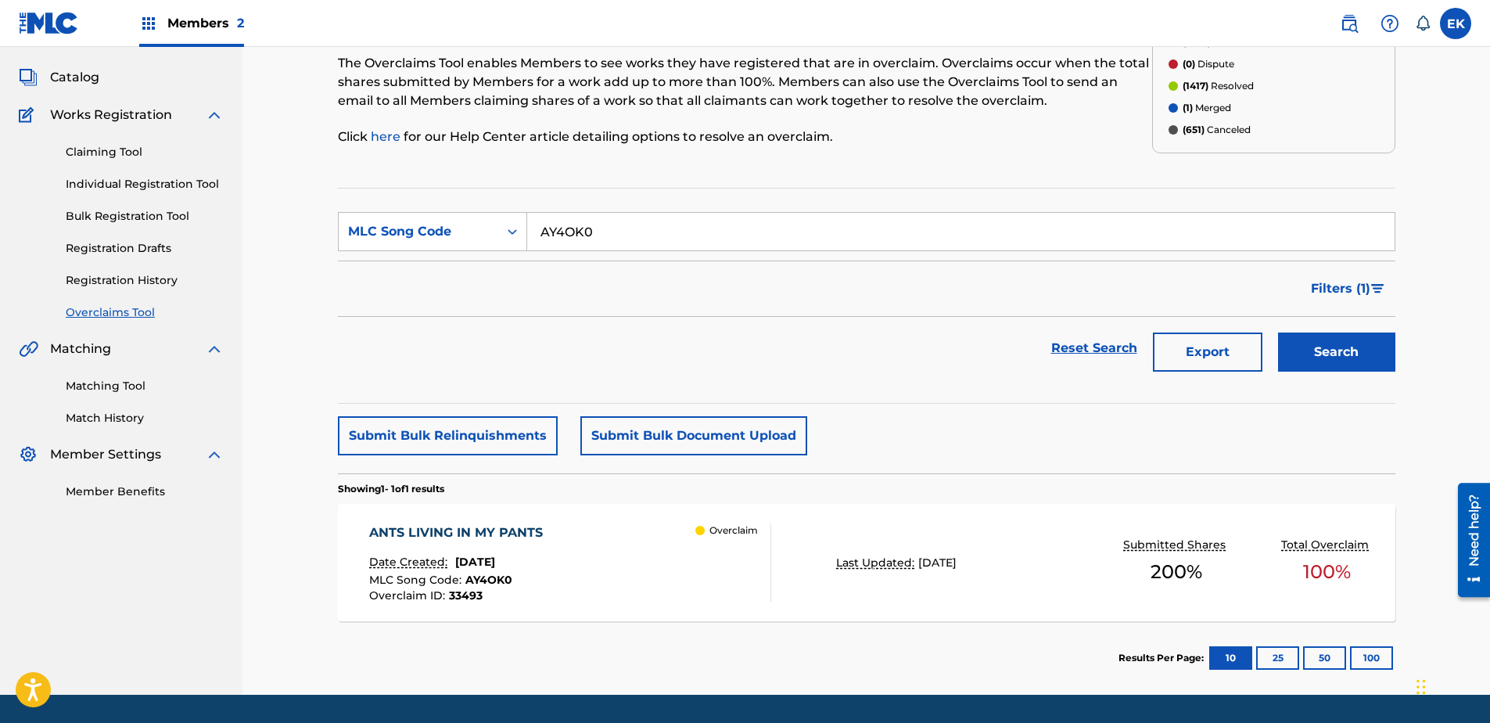
click at [584, 553] on div "ANTS LIVING IN MY PANTS Date Created: August 22, 2025 MLC Song Code : AY4OK0 Ov…" at bounding box center [866, 562] width 1057 height 117
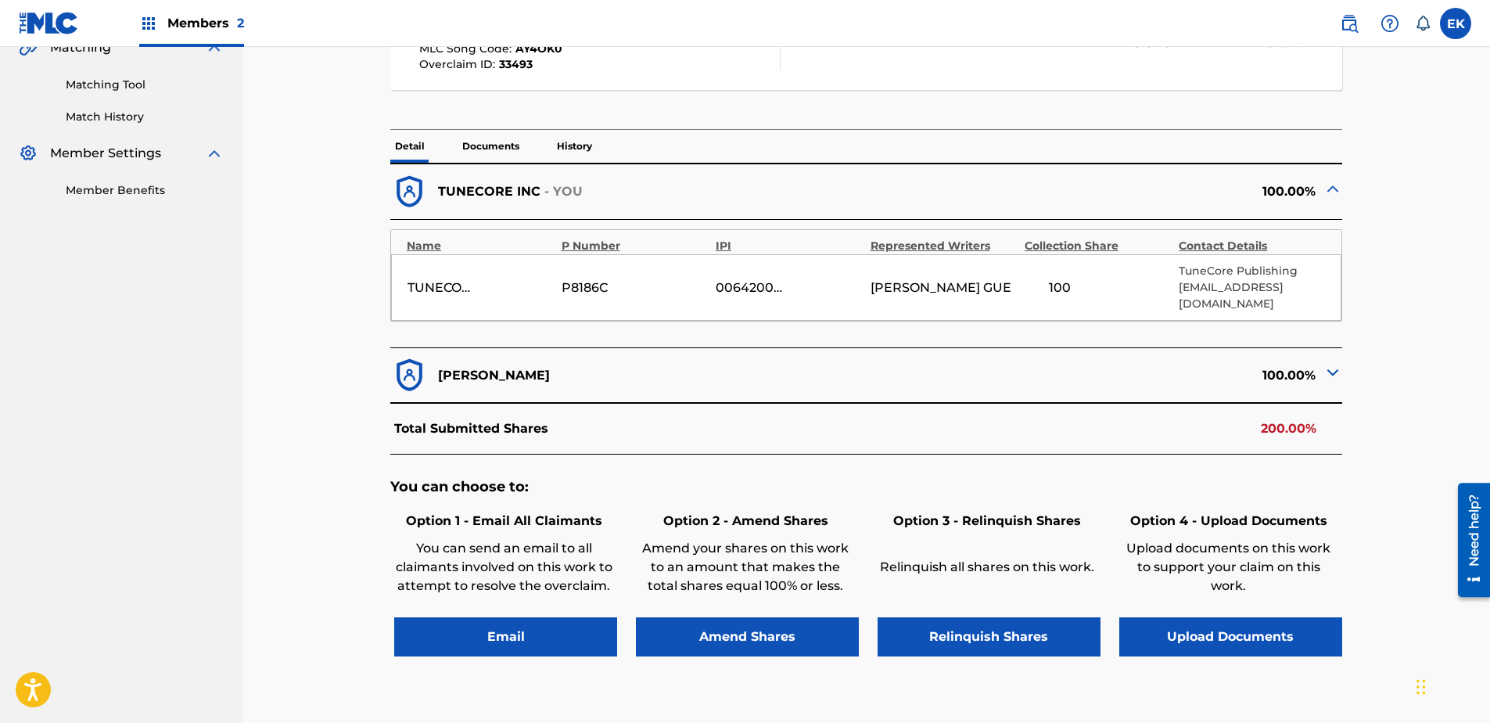
scroll to position [391, 0]
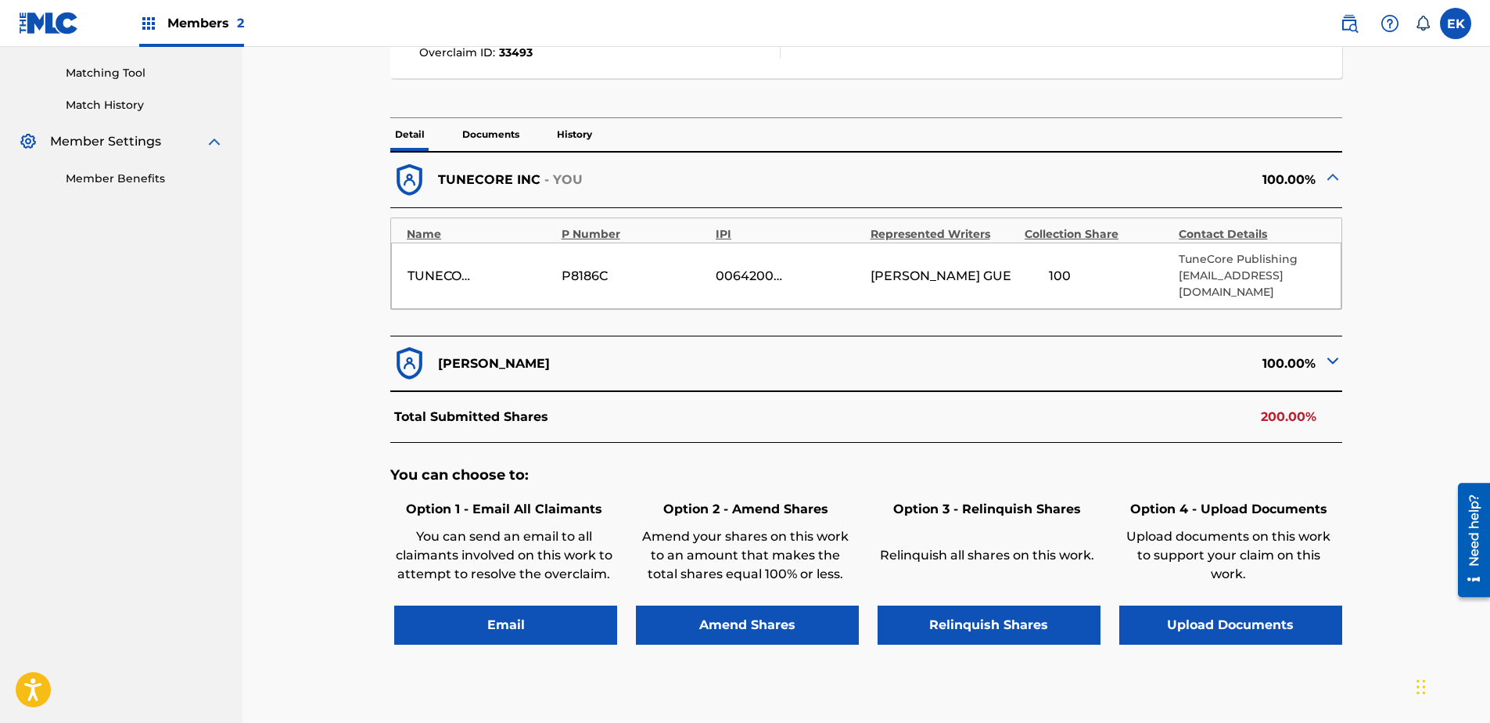
click at [1189, 553] on button "Upload Documents" at bounding box center [1230, 624] width 223 height 39
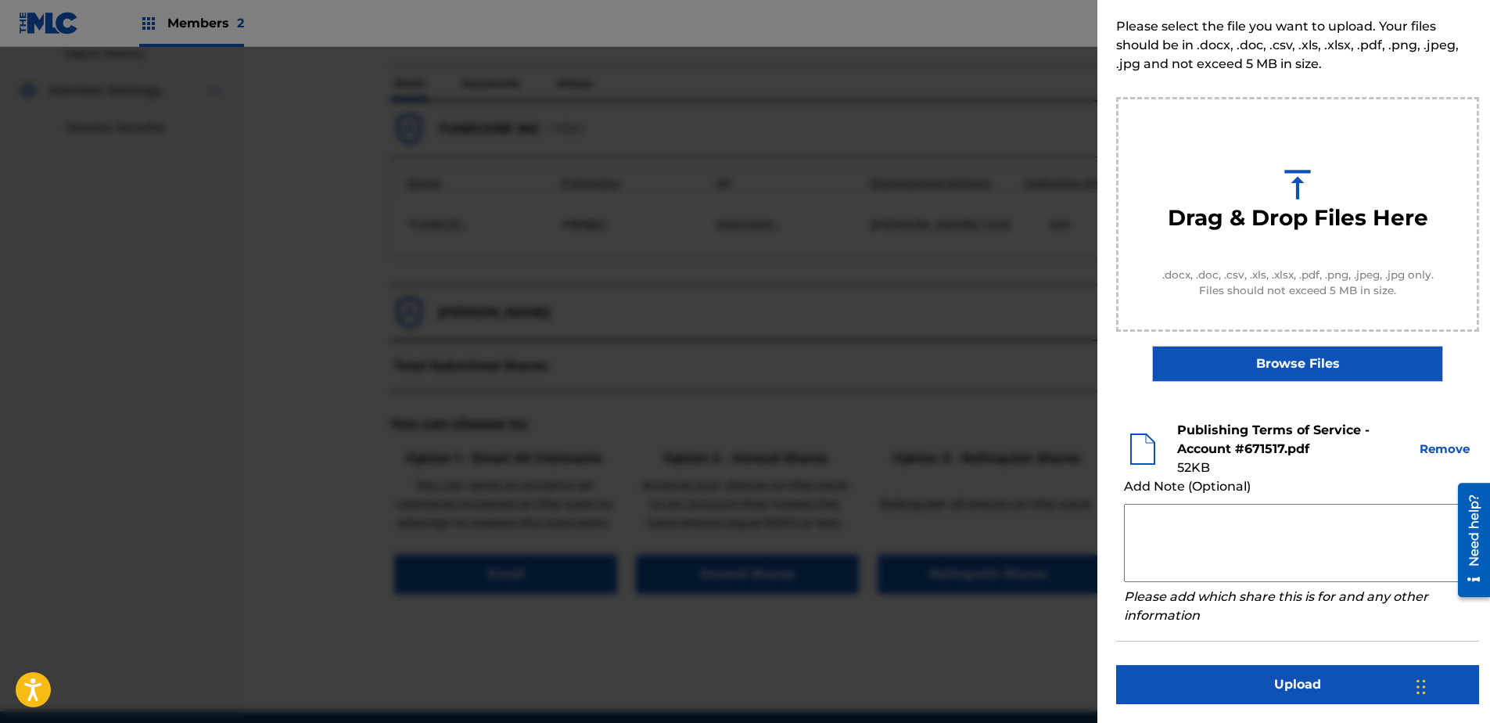
scroll to position [469, 0]
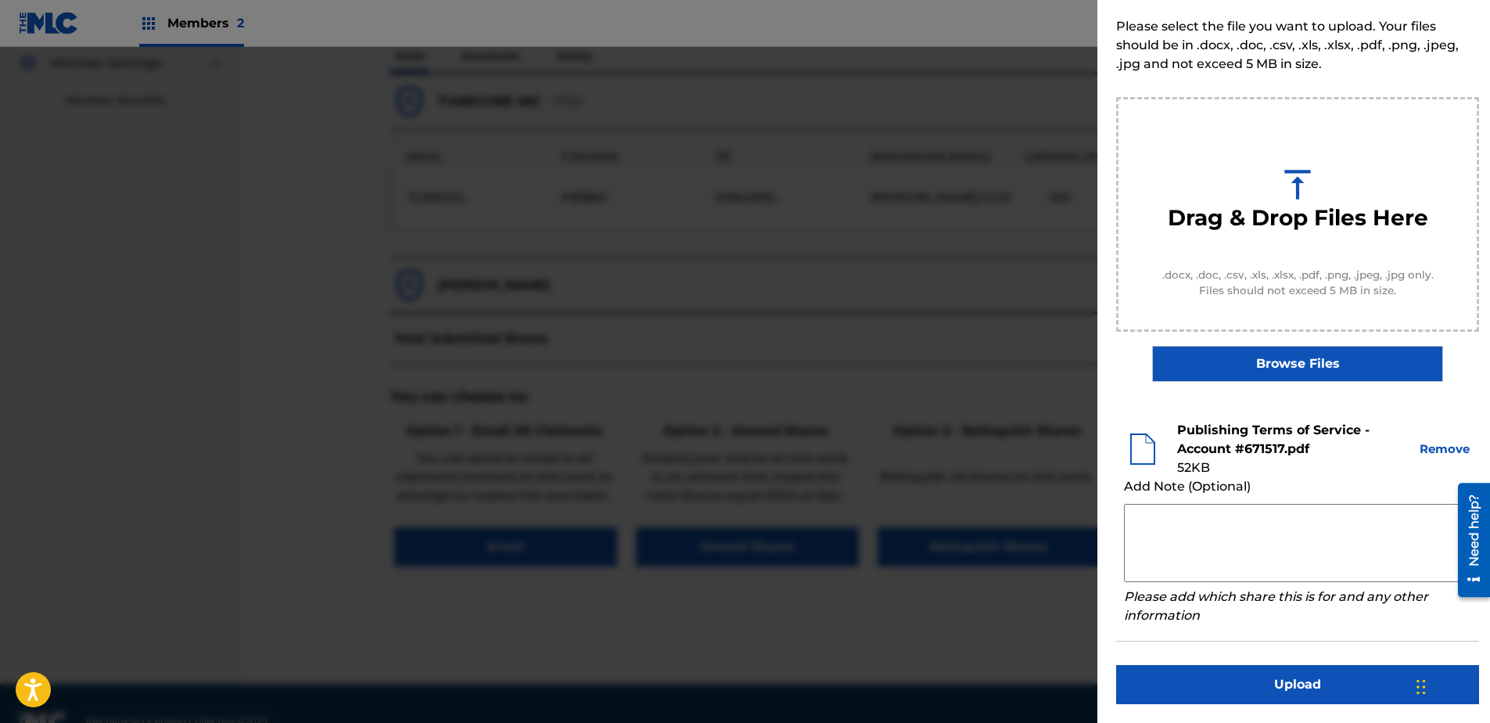
click at [1189, 553] on button "Upload" at bounding box center [1297, 684] width 363 height 39
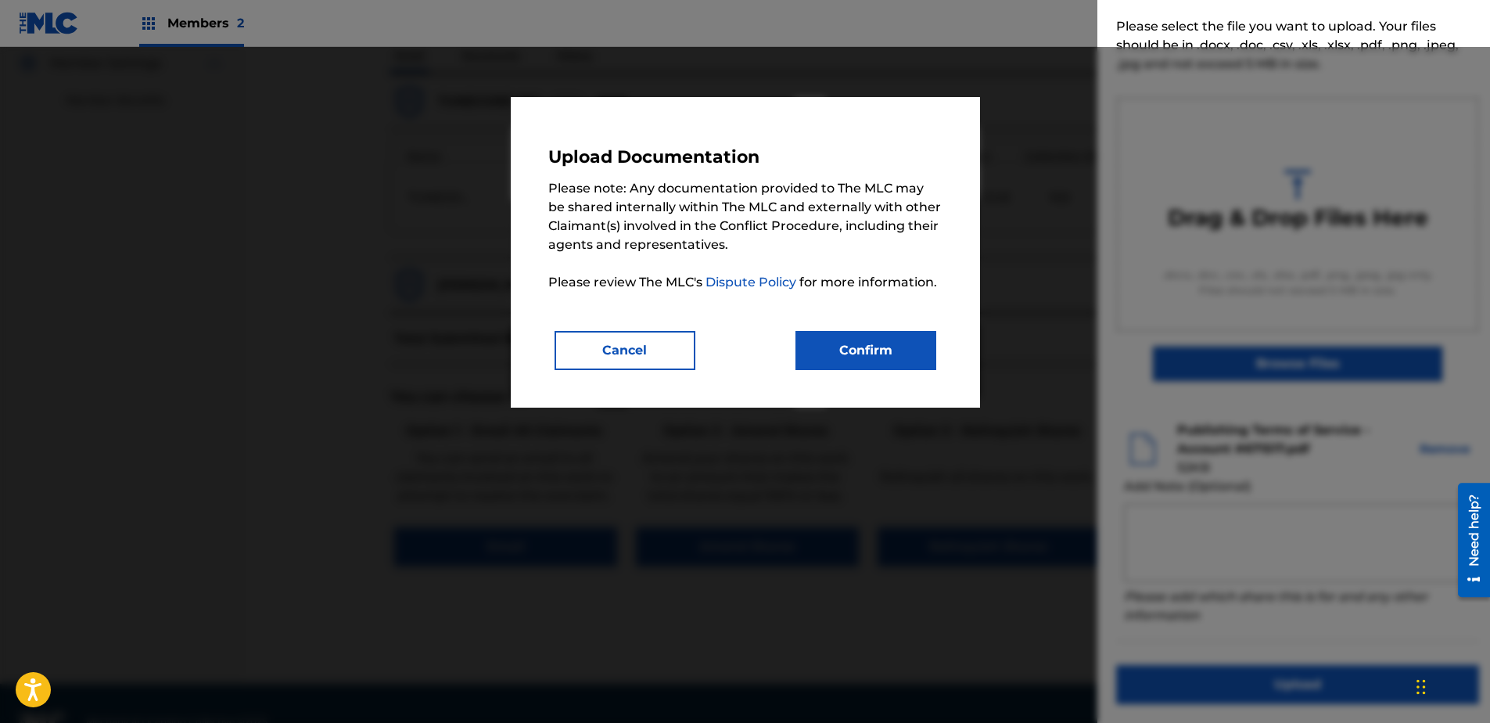
click at [835, 361] on button "Confirm" at bounding box center [865, 350] width 141 height 39
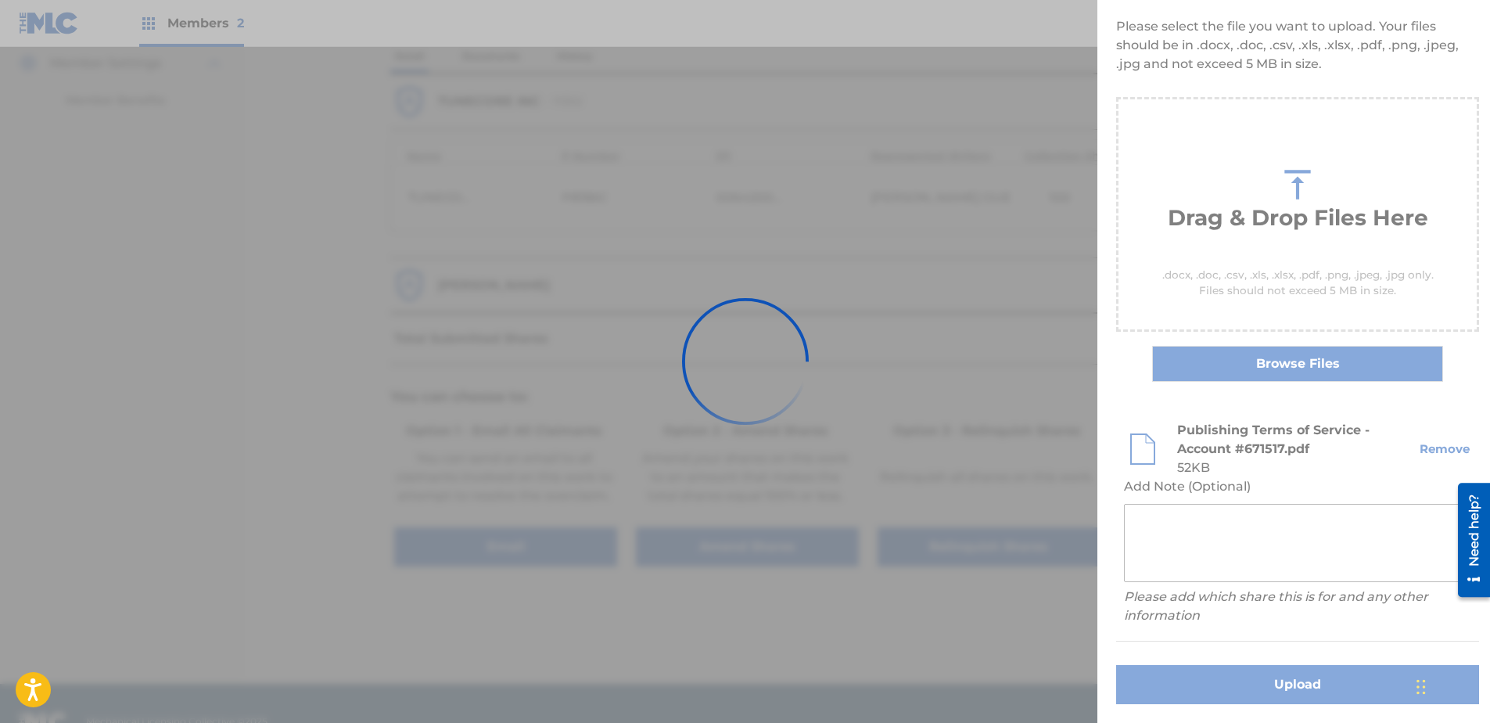
scroll to position [0, 0]
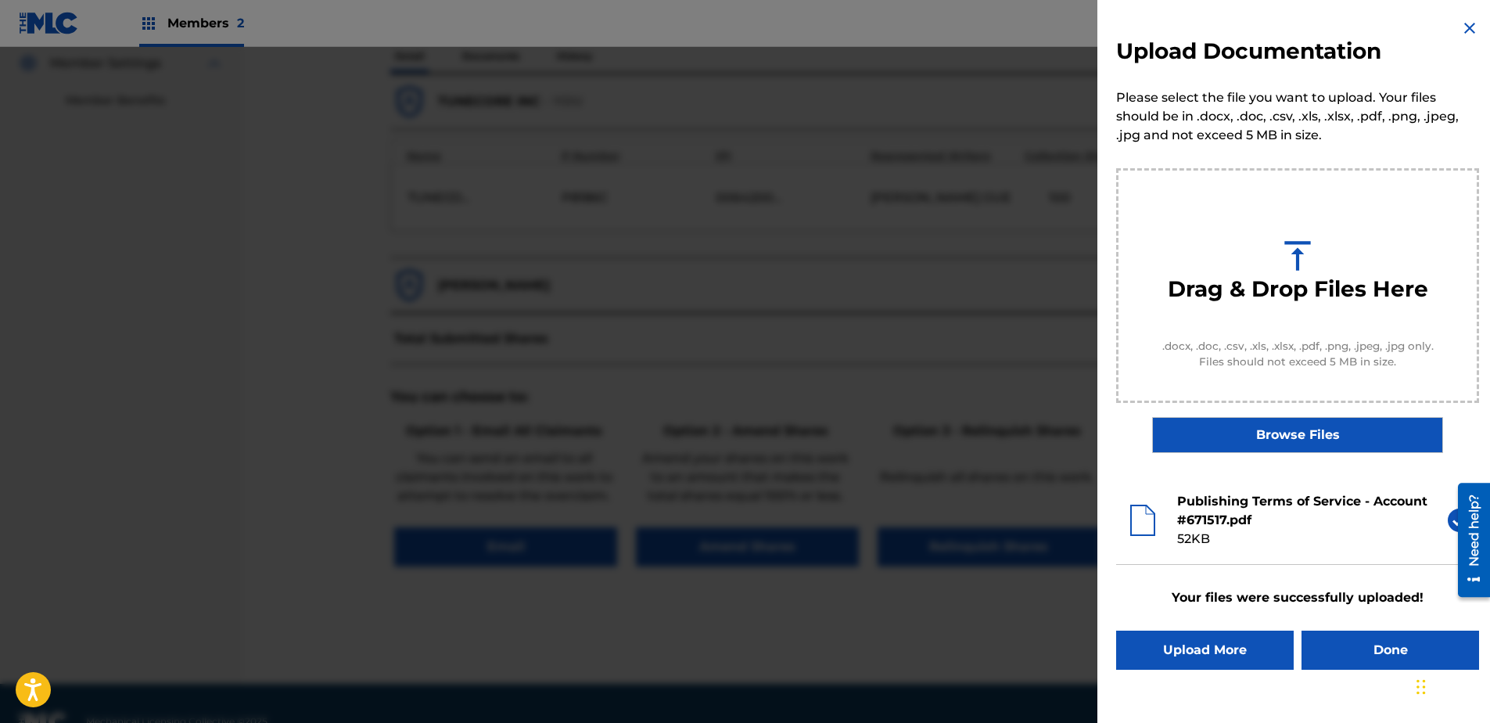
click at [1189, 553] on button "Done" at bounding box center [1390, 649] width 178 height 39
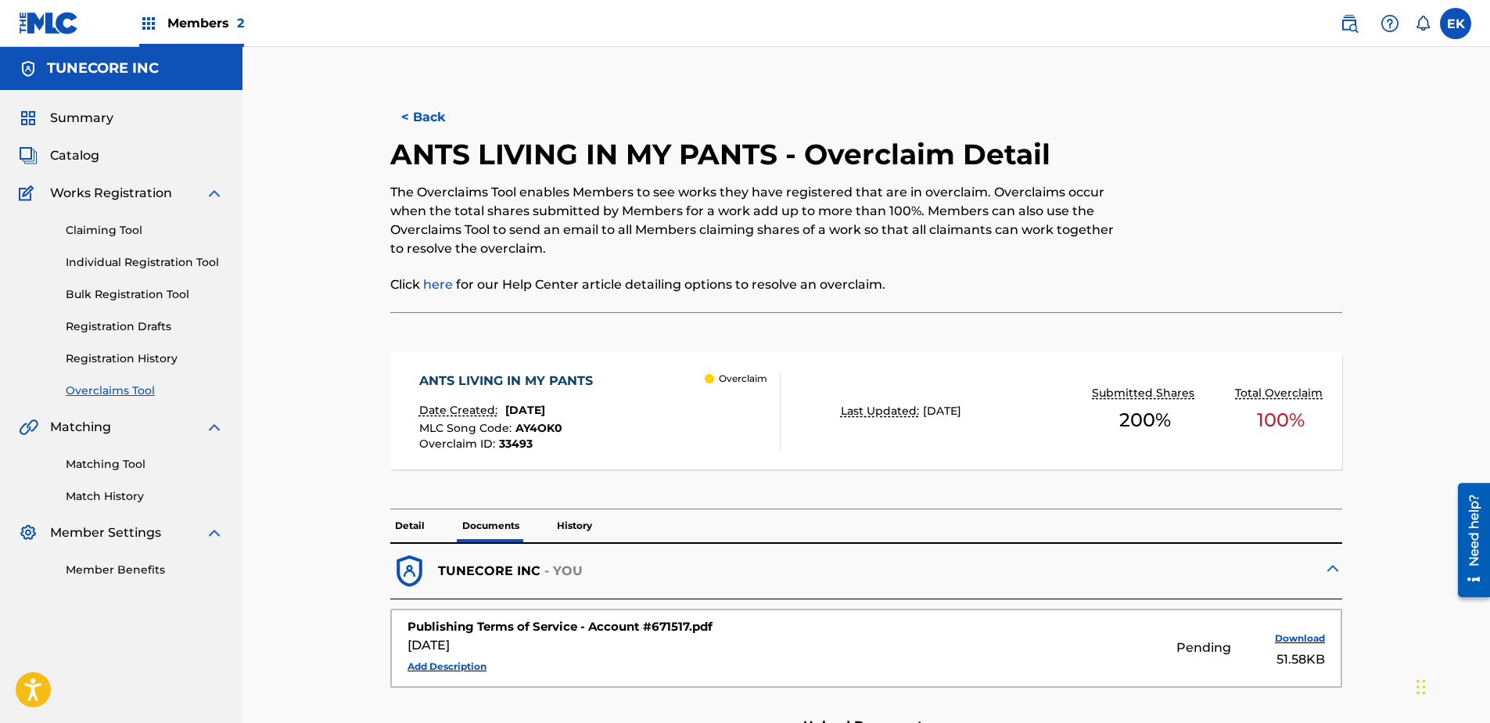
click at [429, 110] on button "< Back" at bounding box center [437, 117] width 94 height 39
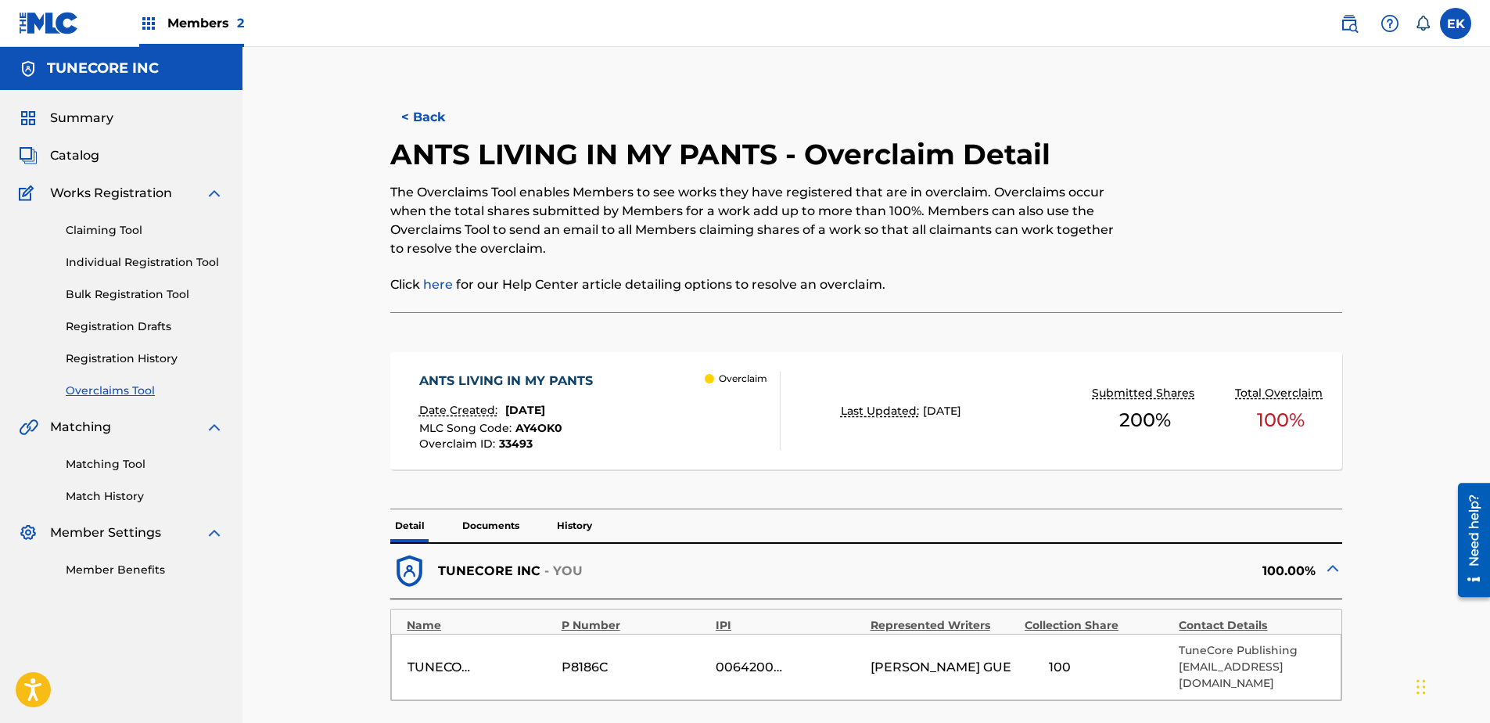
click at [447, 119] on button "< Back" at bounding box center [437, 117] width 94 height 39
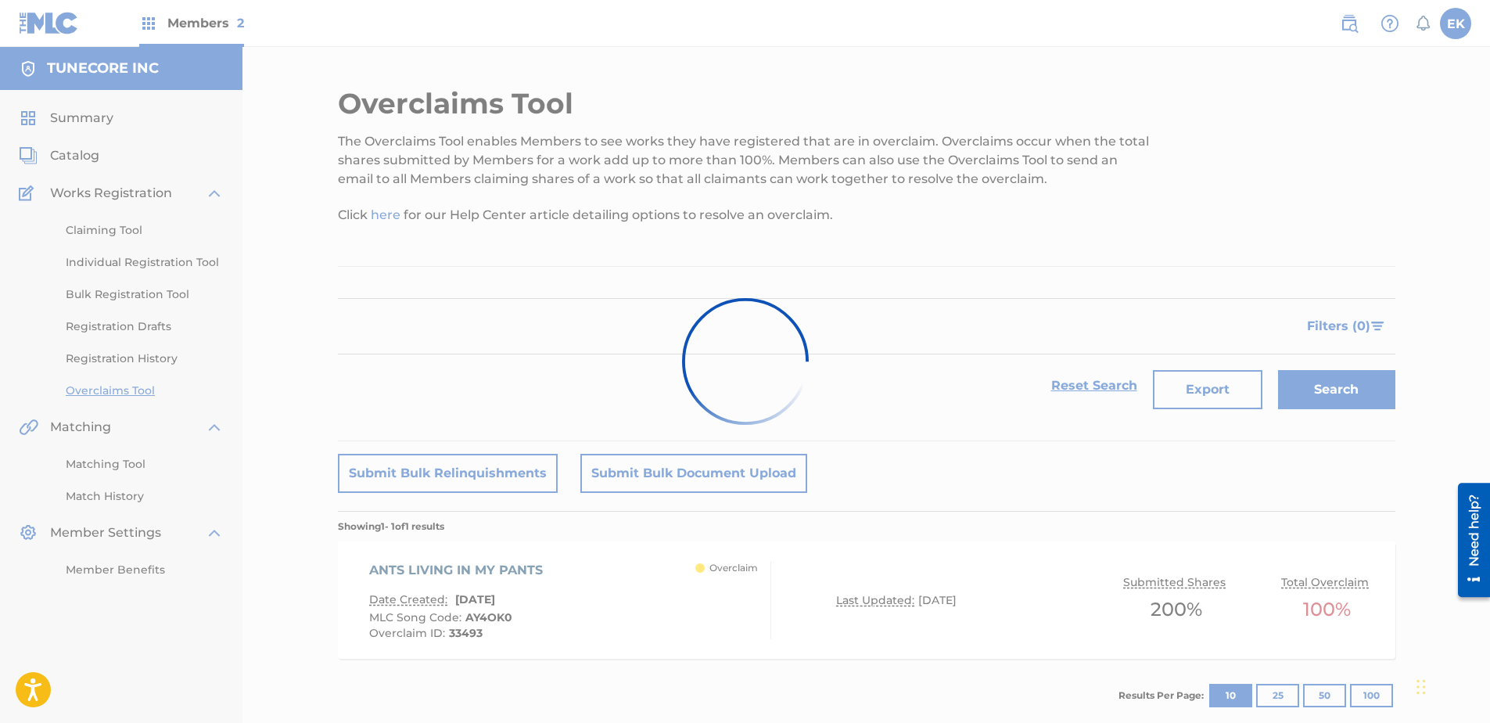
scroll to position [78, 0]
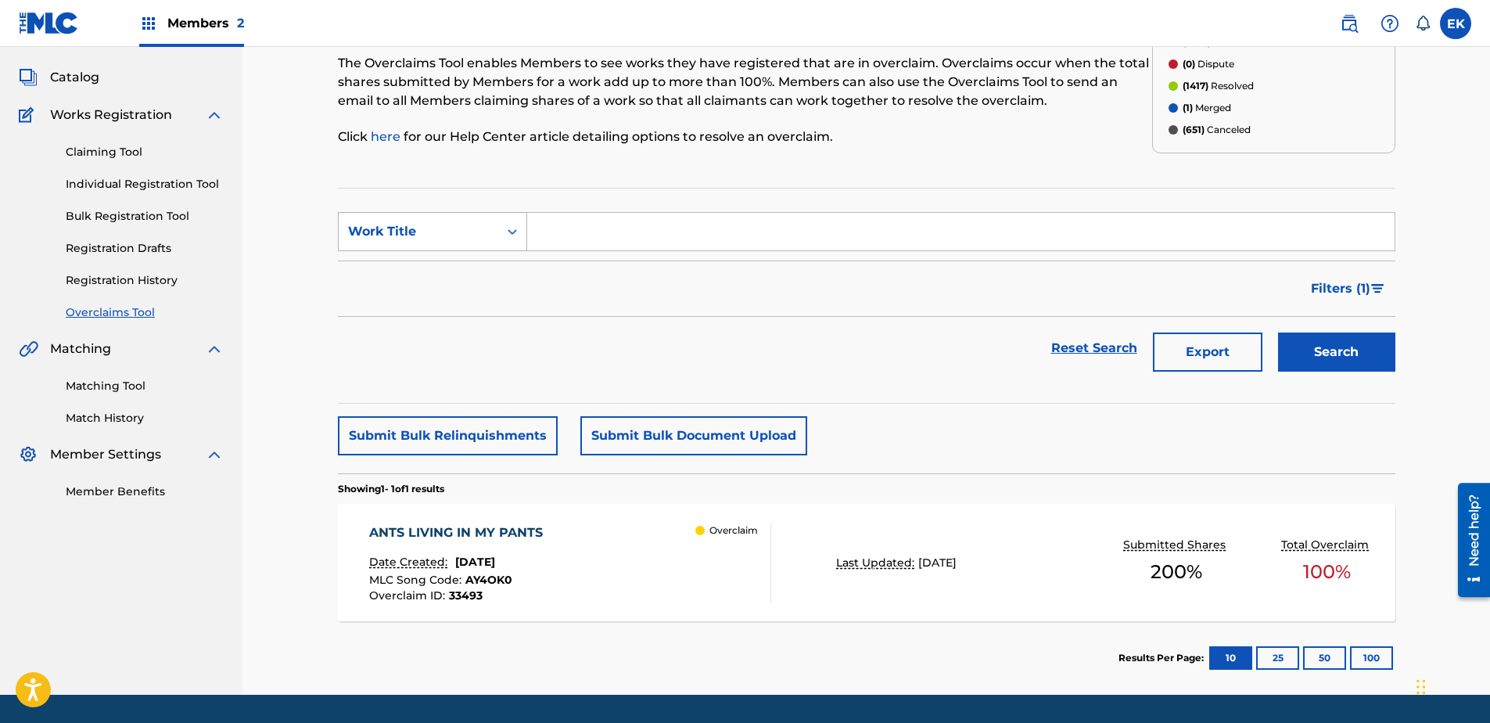
click at [508, 223] on div "Search Form" at bounding box center [512, 231] width 28 height 28
drag, startPoint x: 502, startPoint y: 280, endPoint x: 515, endPoint y: 272, distance: 15.4
click at [503, 280] on div "MLC Song Code" at bounding box center [433, 270] width 188 height 39
click at [626, 231] on input "Search Form" at bounding box center [960, 232] width 867 height 38
paste input "OL8R7W"
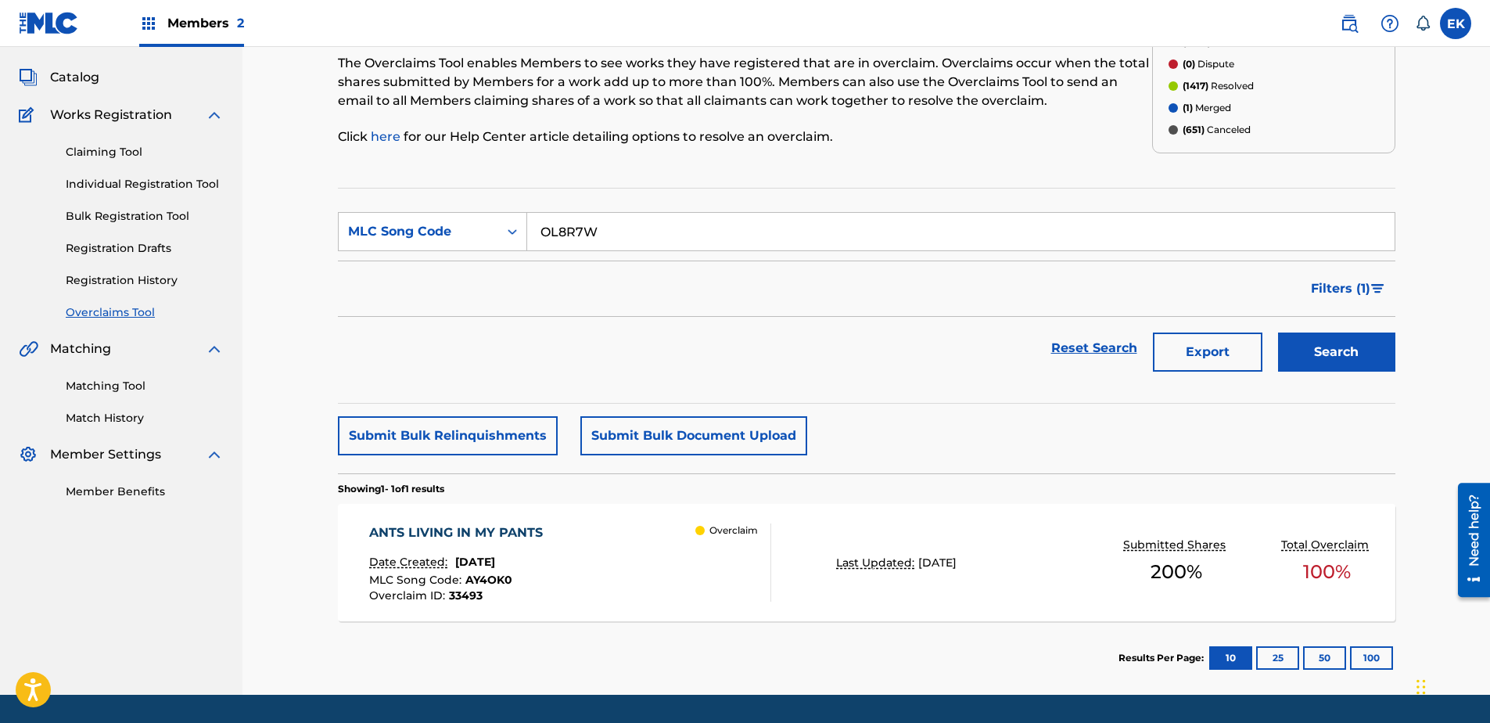
type input "OL8R7W"
click at [1189, 342] on button "Search" at bounding box center [1336, 351] width 117 height 39
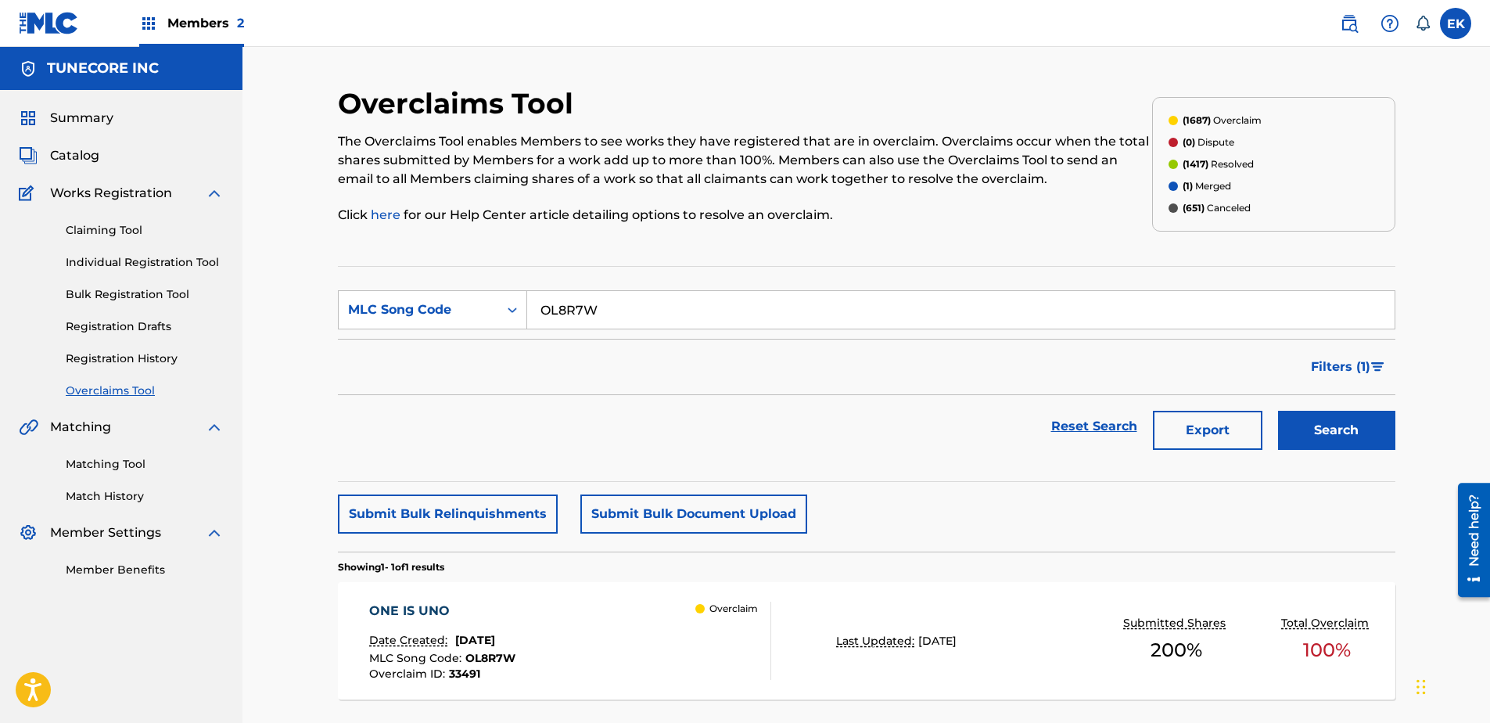
click at [630, 553] on div "ONE IS UNO Date Created: August 22, 2025 MLC Song Code : OL8R7W Overclaim ID : …" at bounding box center [570, 640] width 402 height 78
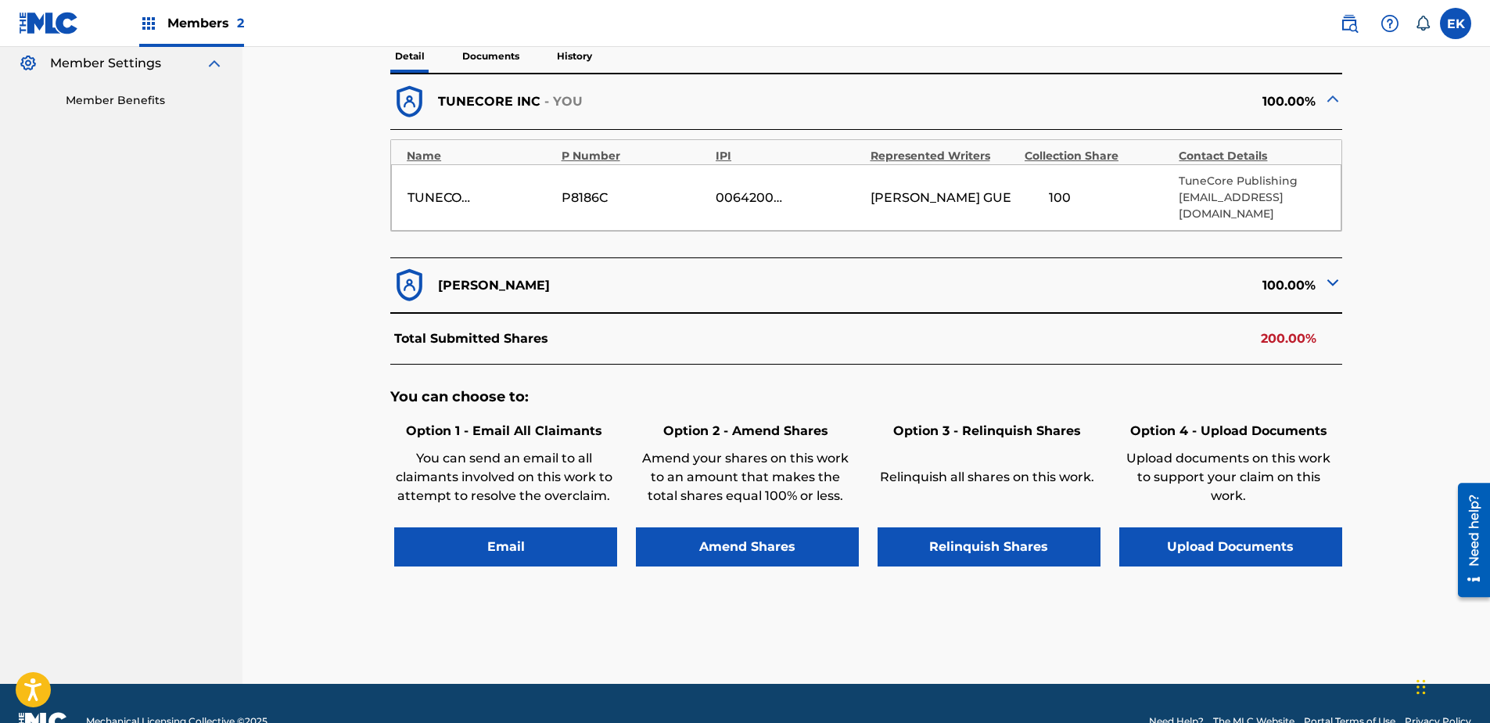
scroll to position [313, 0]
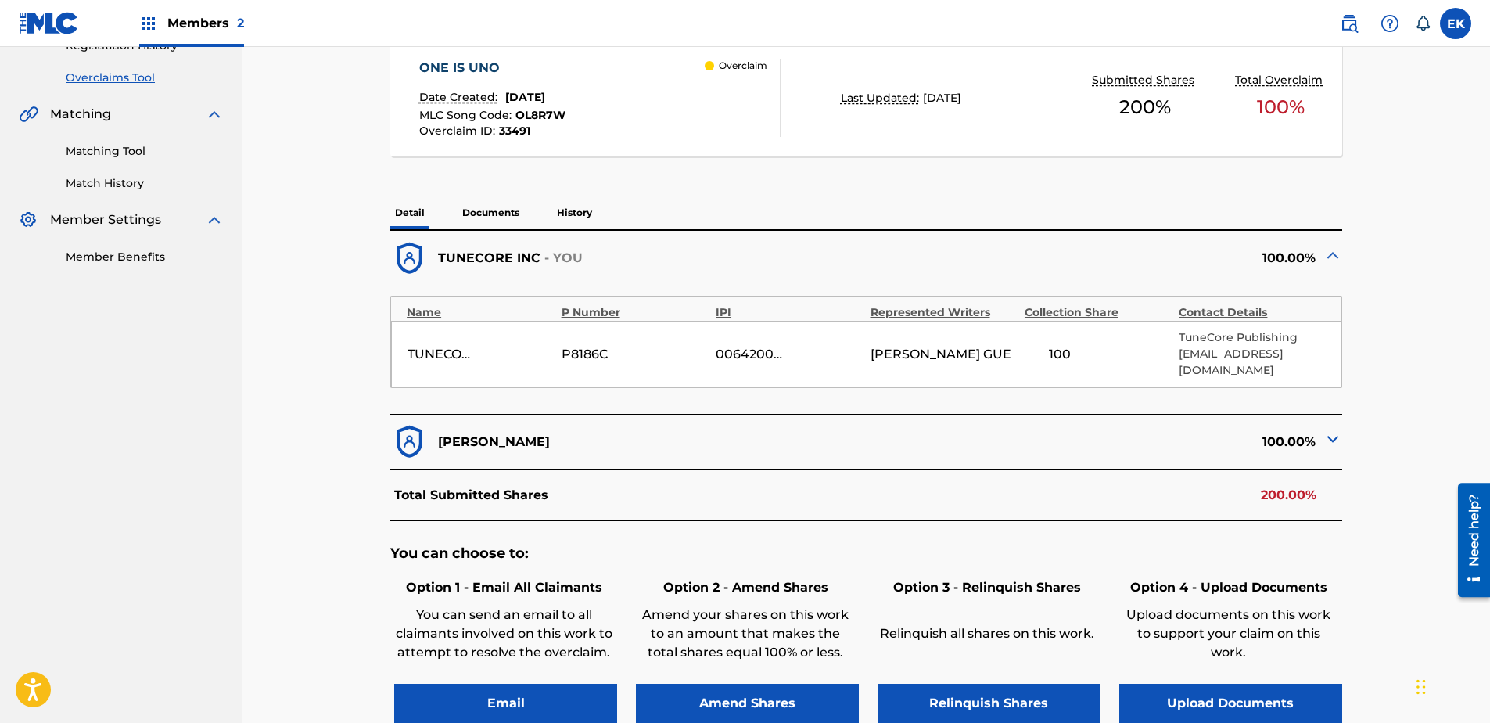
click at [1189, 553] on button "Upload Documents" at bounding box center [1230, 703] width 223 height 39
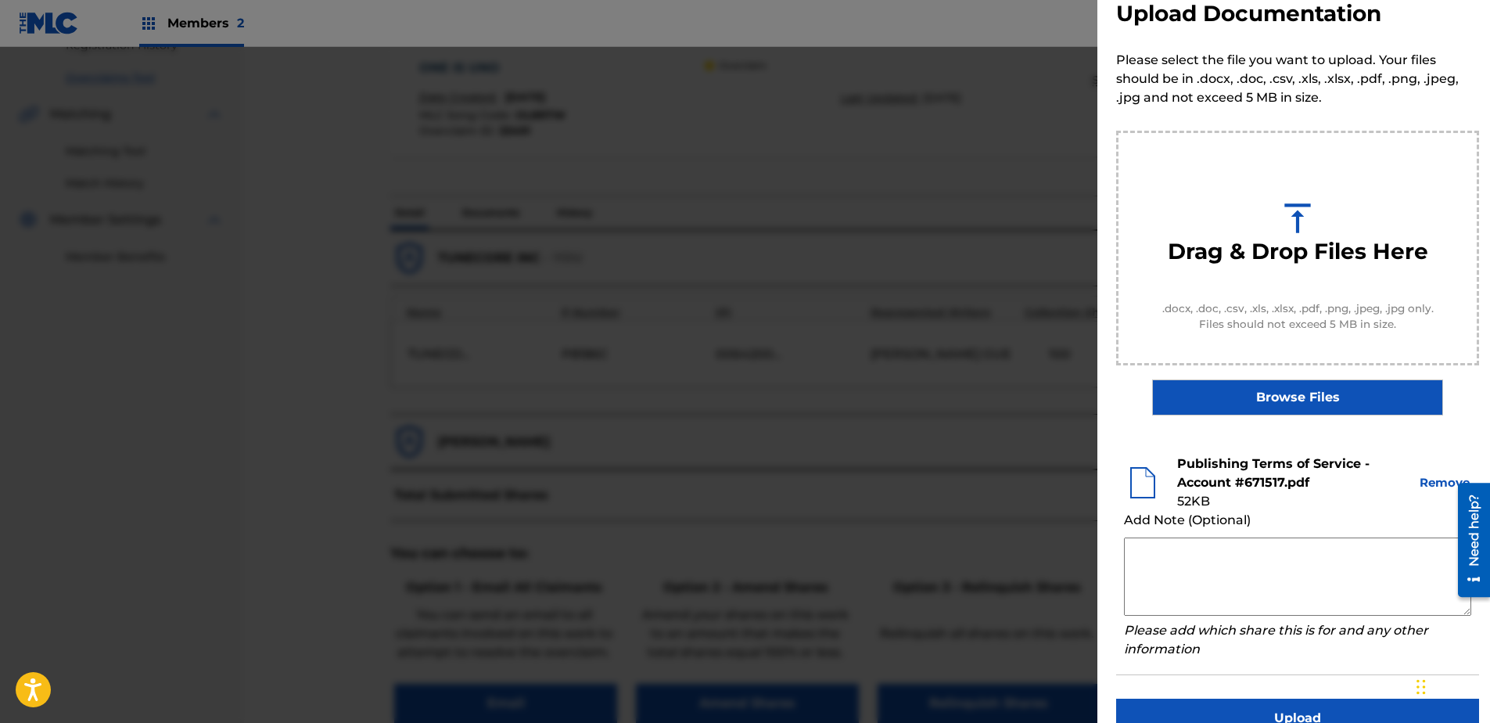
scroll to position [71, 0]
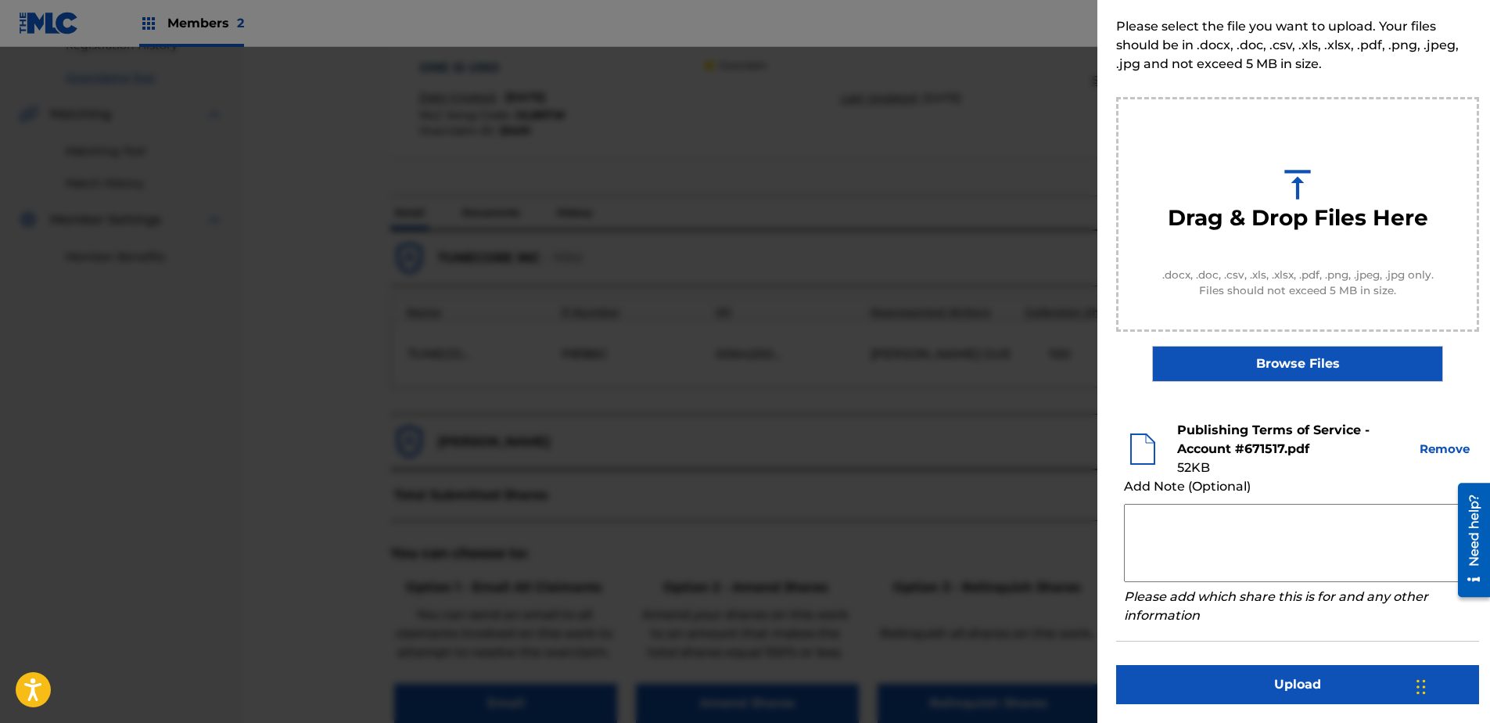
click at [1189, 553] on button "Upload" at bounding box center [1297, 684] width 363 height 39
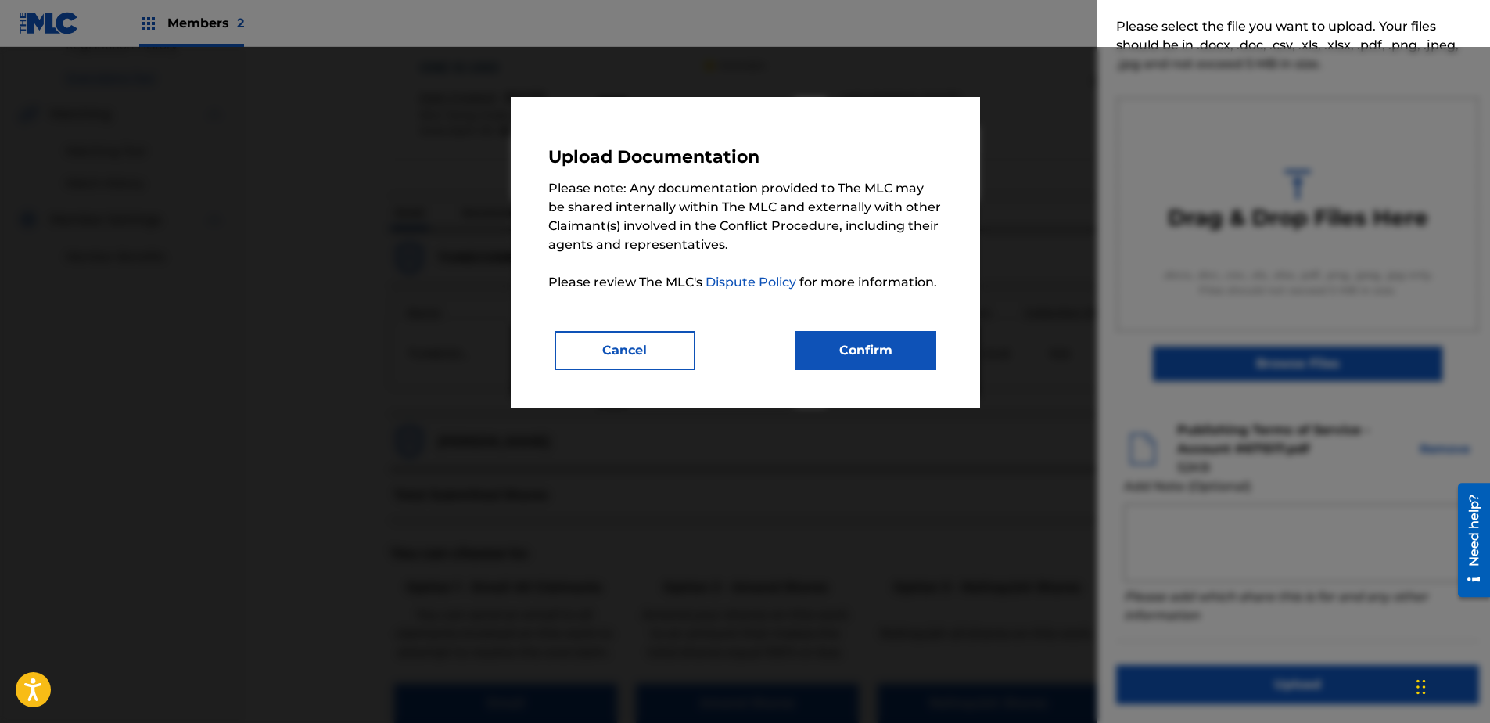
click at [938, 366] on div "Cancel Confirm" at bounding box center [745, 350] width 394 height 39
click at [846, 347] on button "Confirm" at bounding box center [865, 350] width 141 height 39
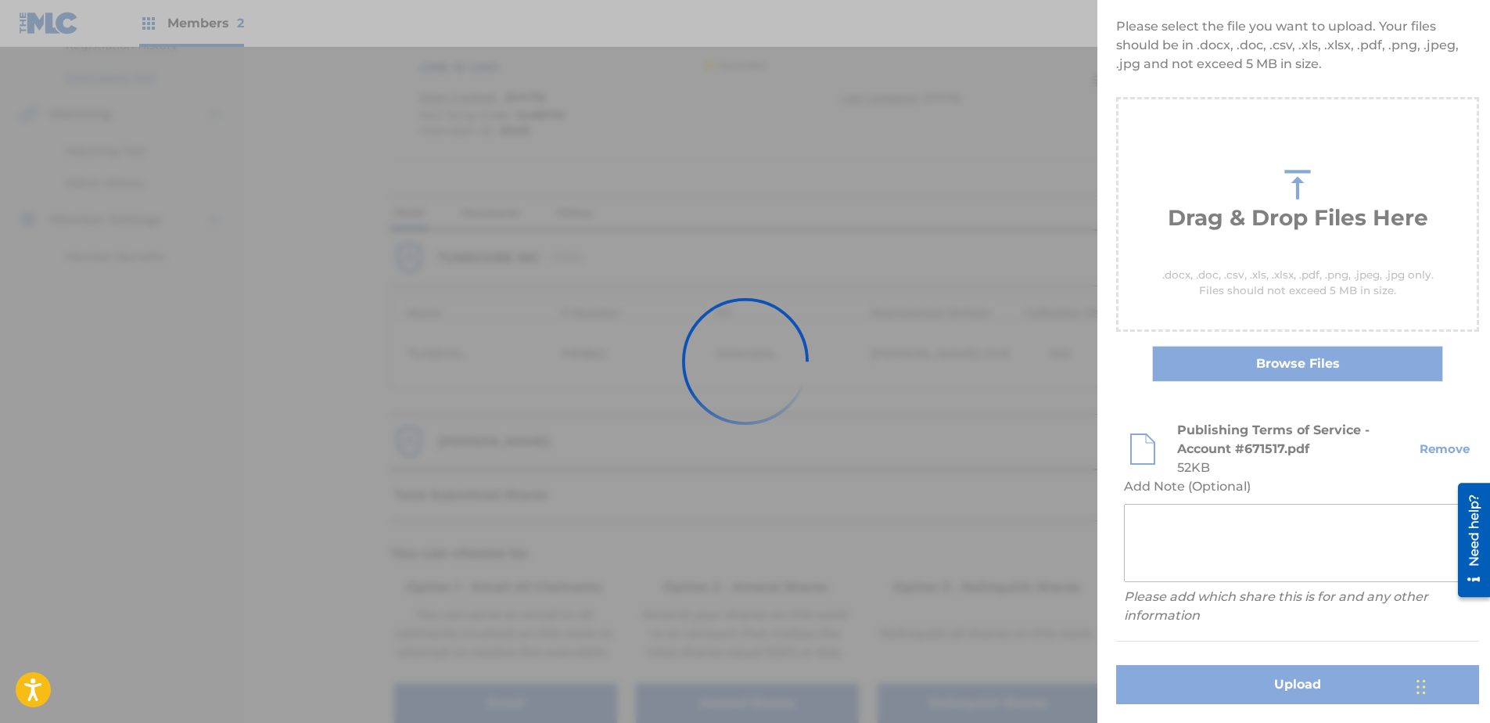
scroll to position [0, 0]
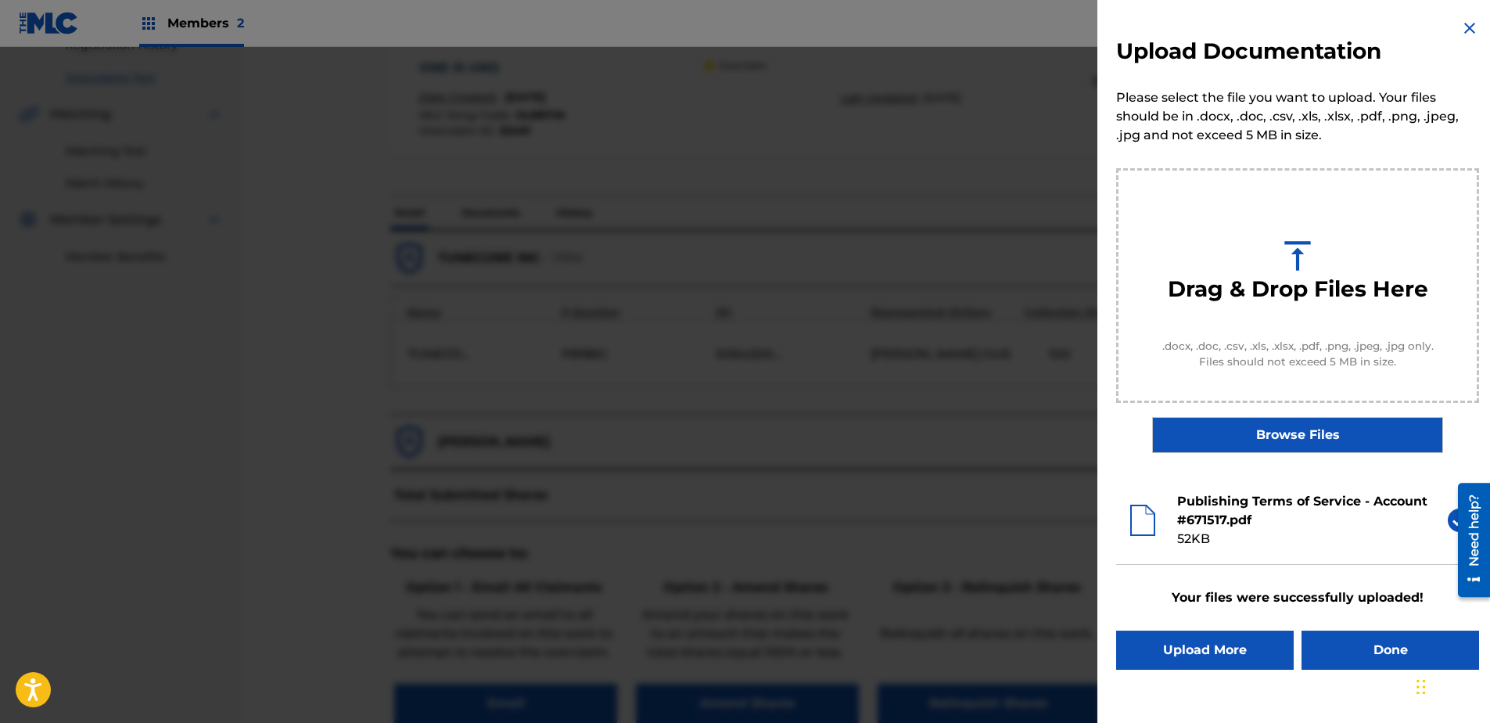
click at [1189, 553] on button "Done" at bounding box center [1390, 649] width 178 height 39
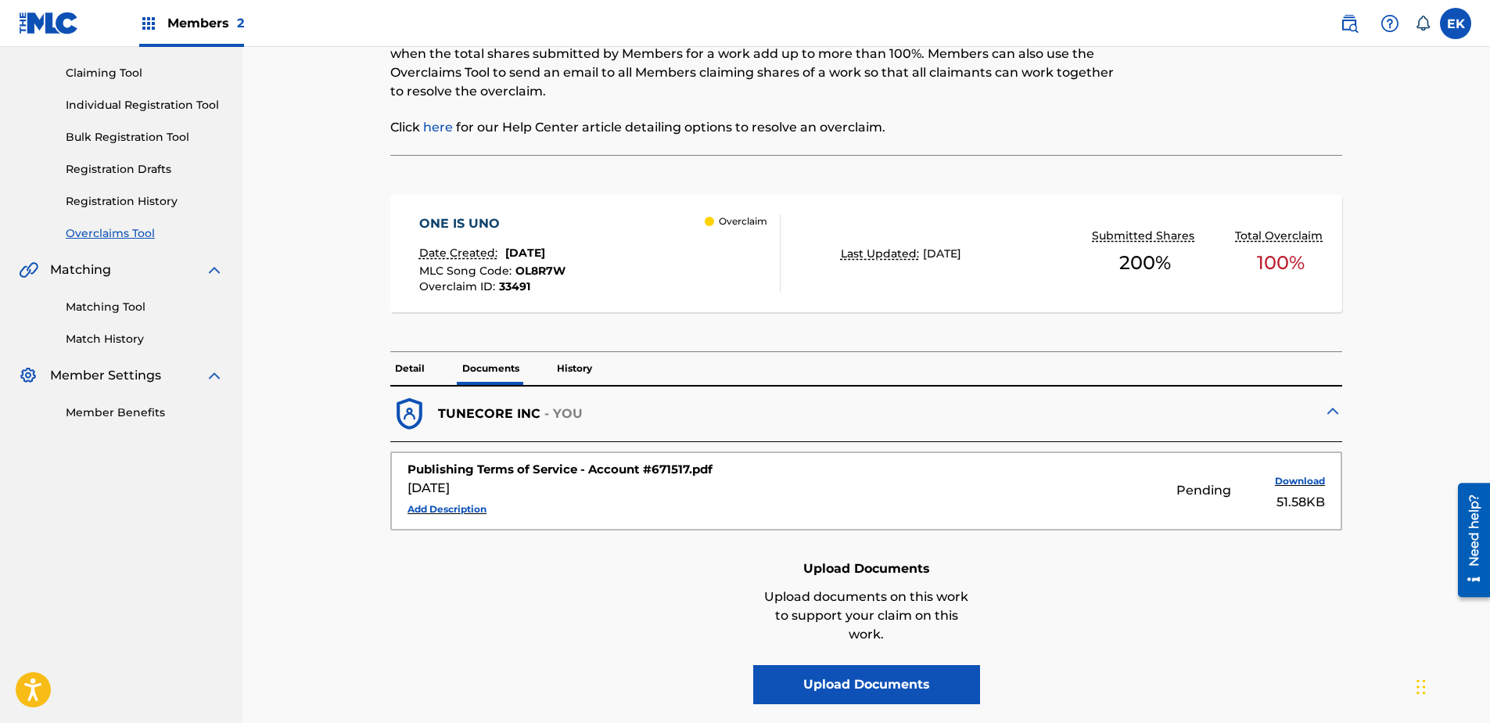
scroll to position [135, 0]
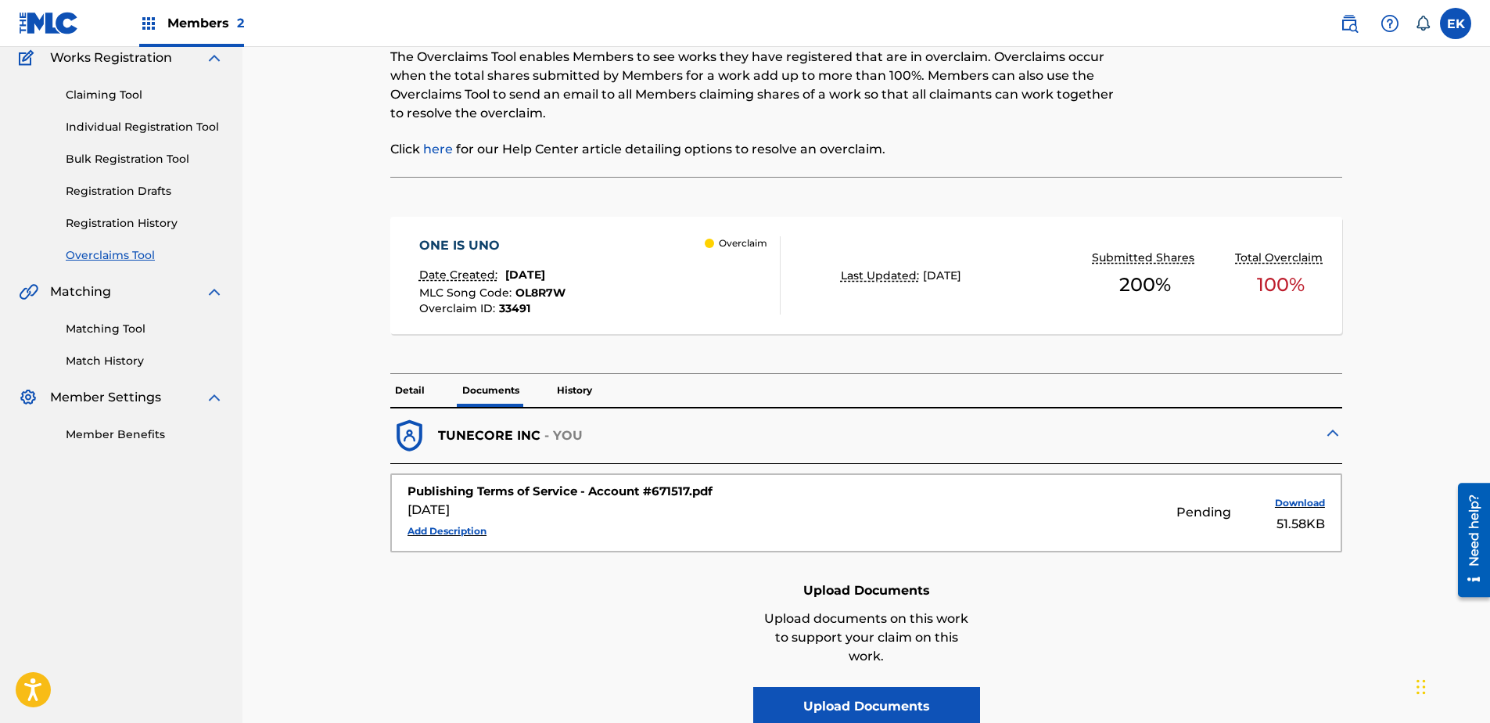
click at [437, 386] on div "Detail Documents History" at bounding box center [866, 390] width 952 height 33
click at [422, 386] on p "Detail" at bounding box center [409, 390] width 39 height 33
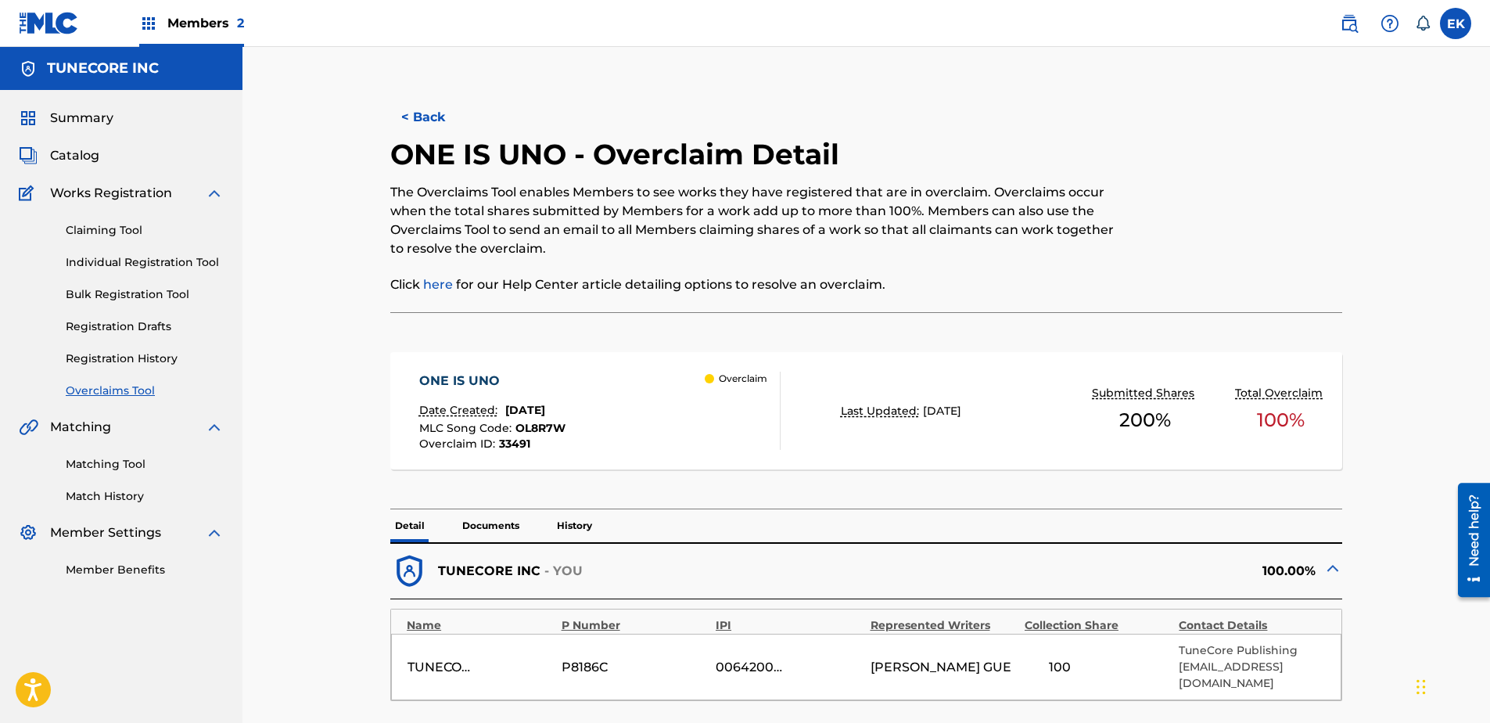
click at [416, 114] on button "< Back" at bounding box center [437, 117] width 94 height 39
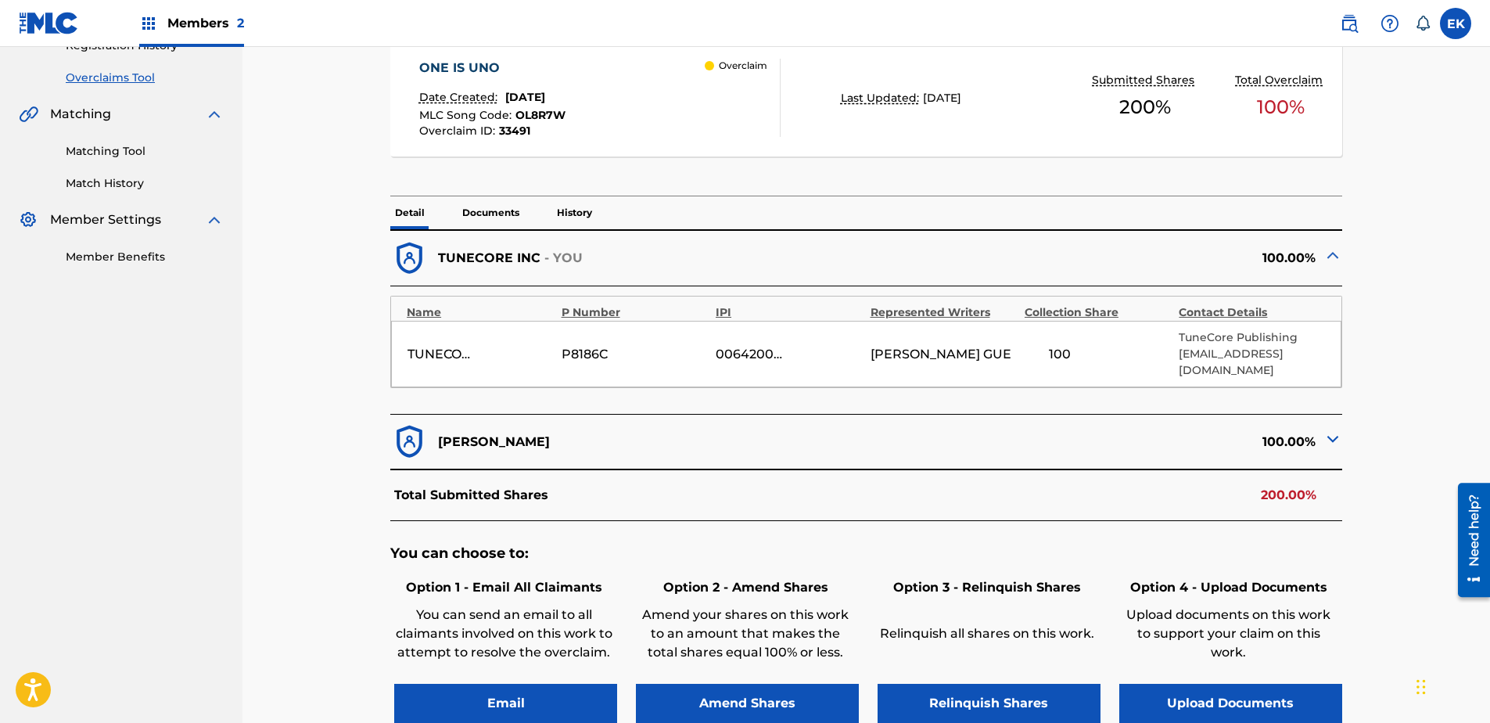
click at [1167, 553] on button "Upload Documents" at bounding box center [1230, 703] width 223 height 39
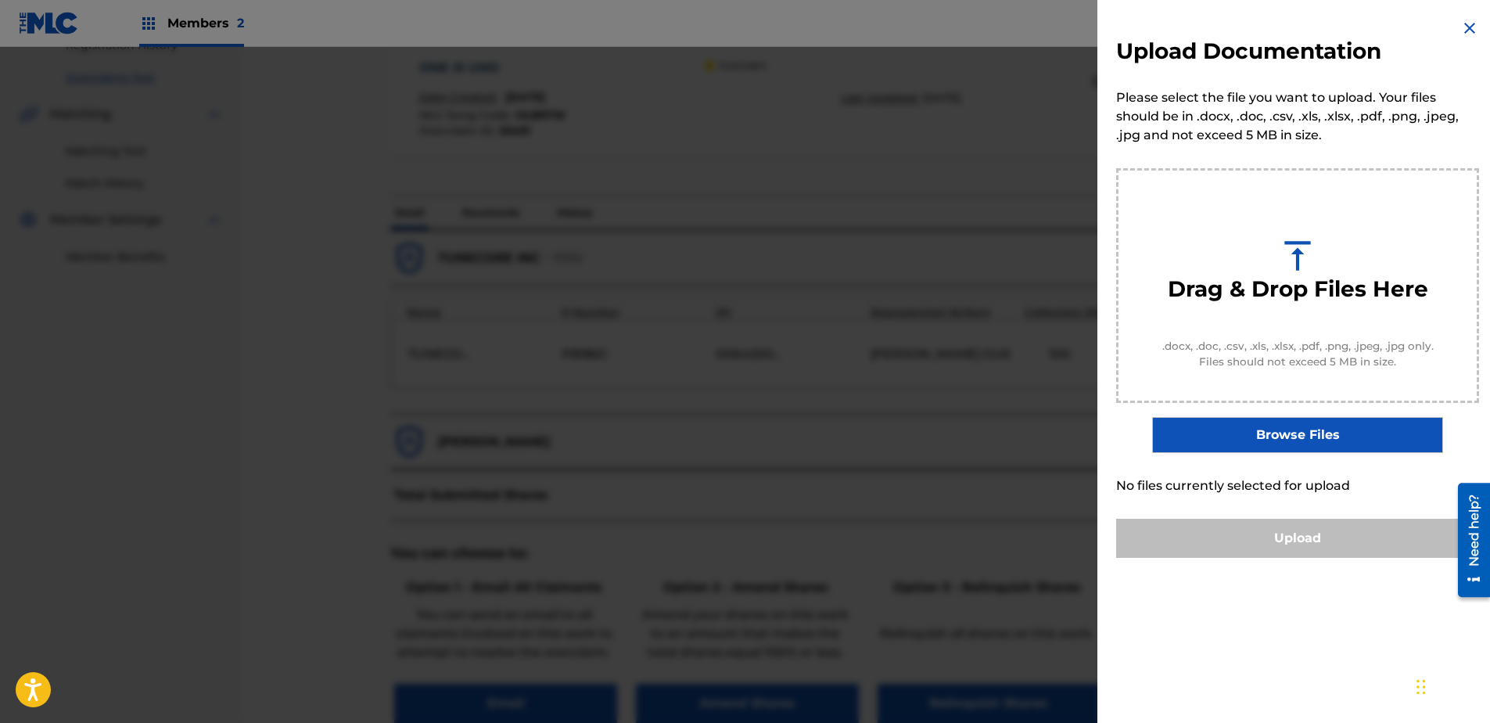
click at [1189, 24] on img at bounding box center [1469, 28] width 19 height 19
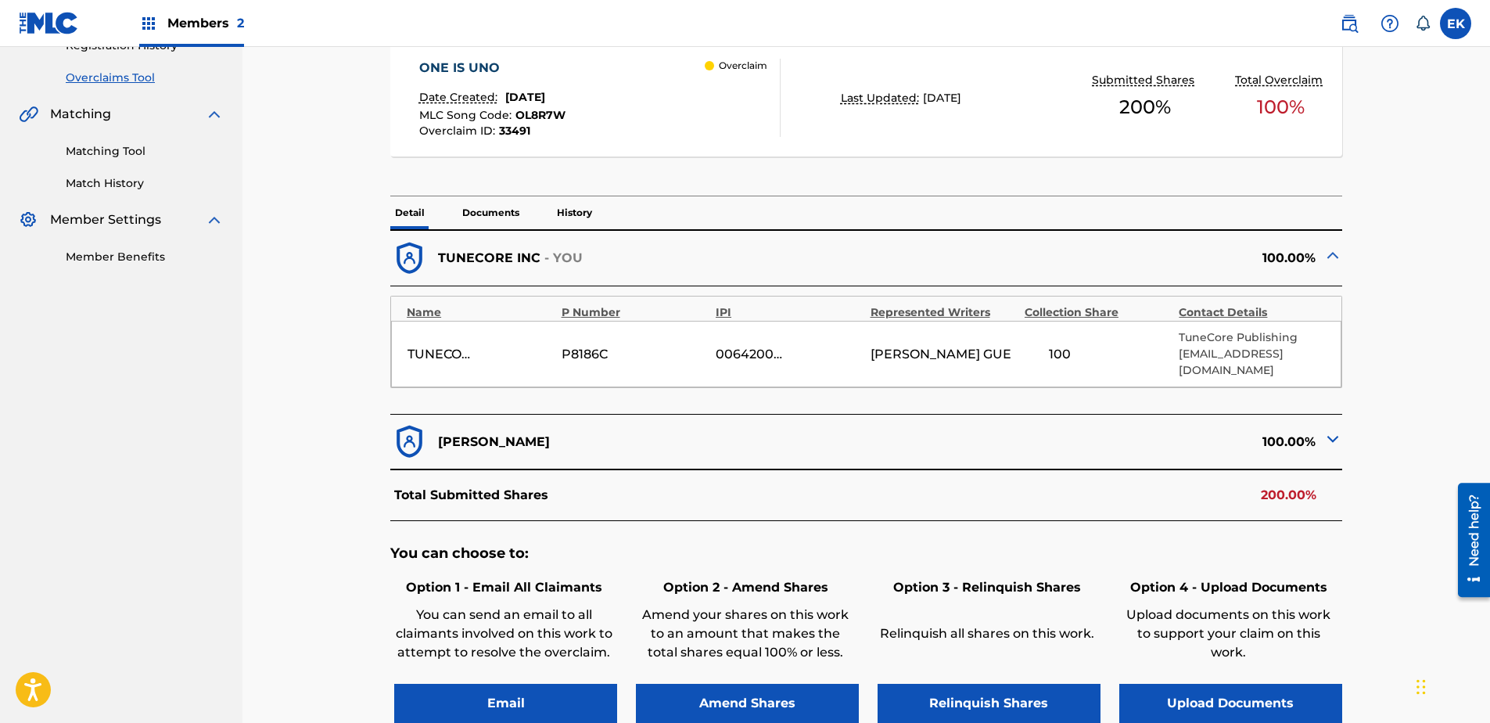
click at [1189, 553] on button "Upload Documents" at bounding box center [1230, 703] width 223 height 39
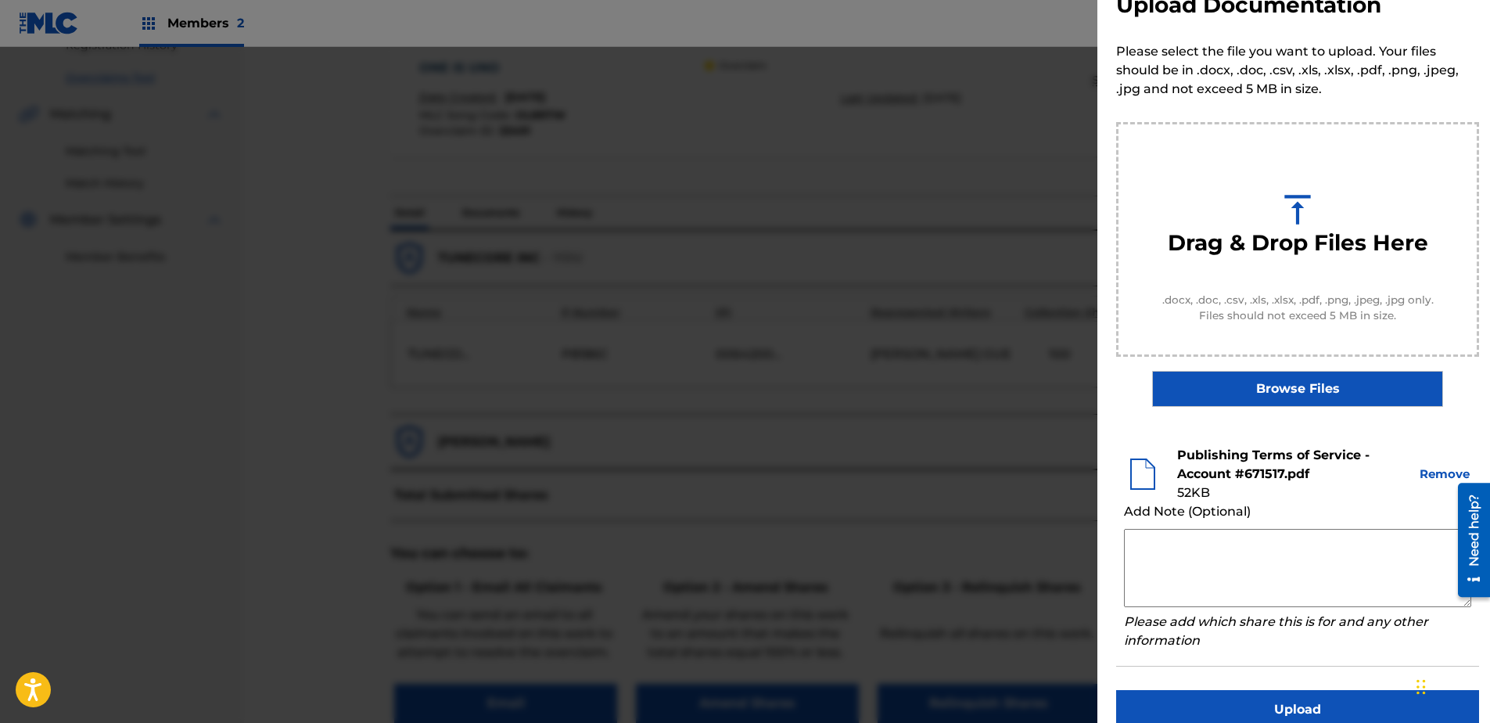
scroll to position [71, 0]
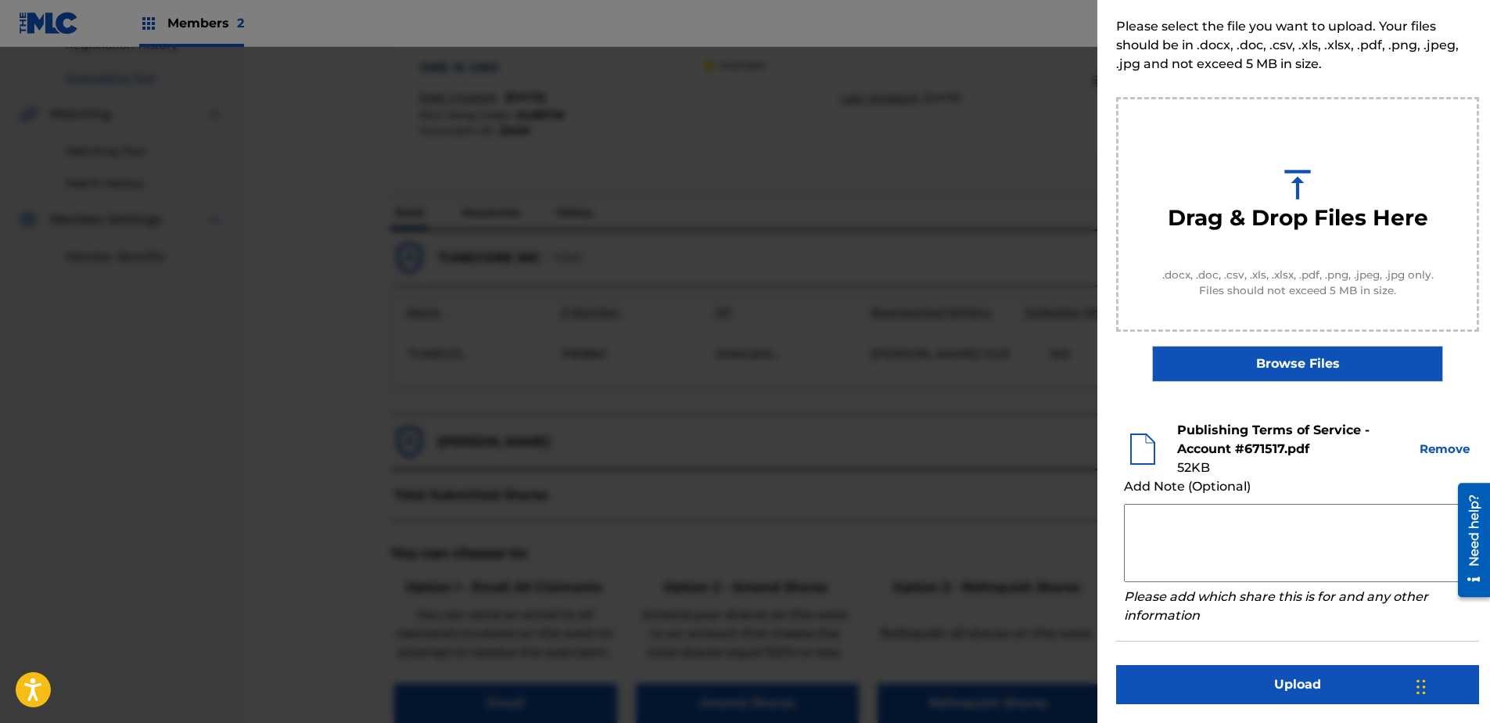
click at [1189, 553] on button "Upload" at bounding box center [1297, 684] width 363 height 39
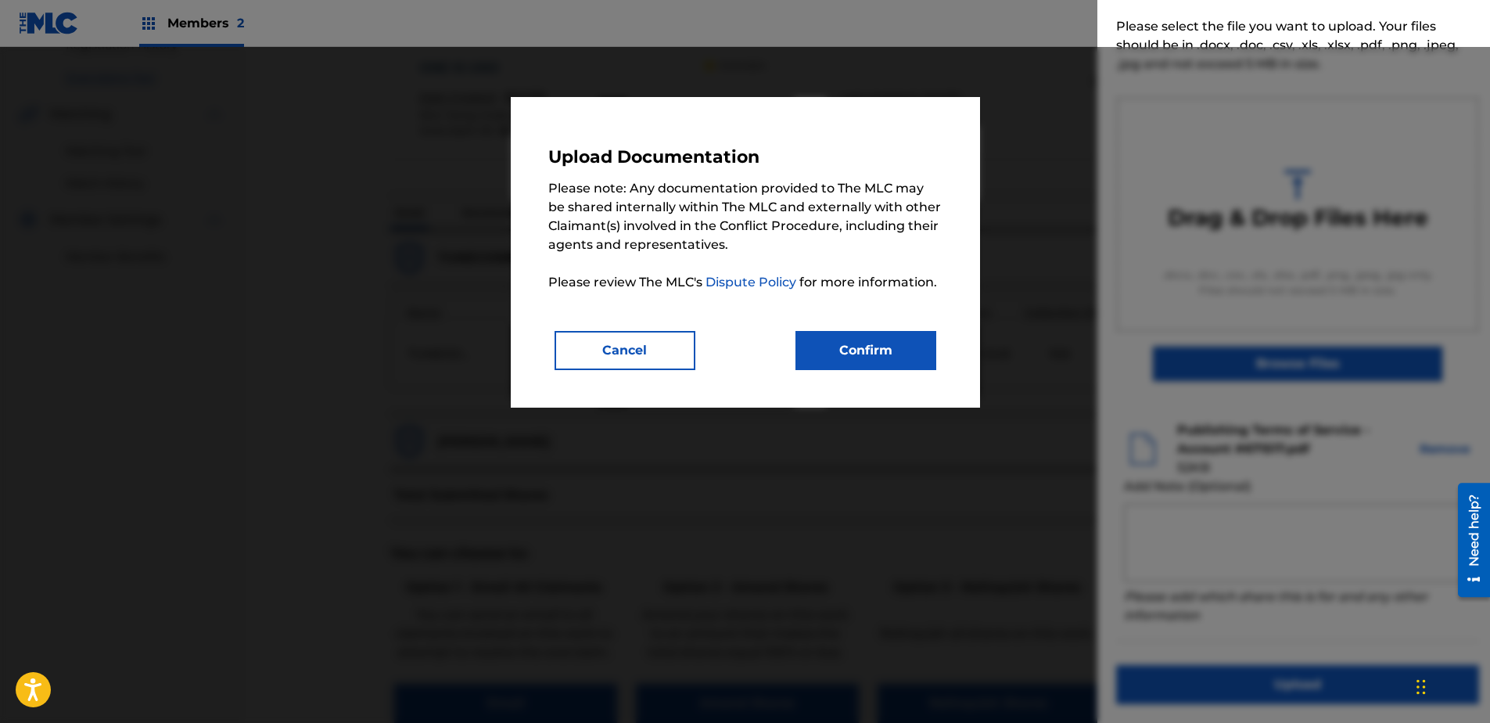
click at [886, 350] on button "Confirm" at bounding box center [865, 350] width 141 height 39
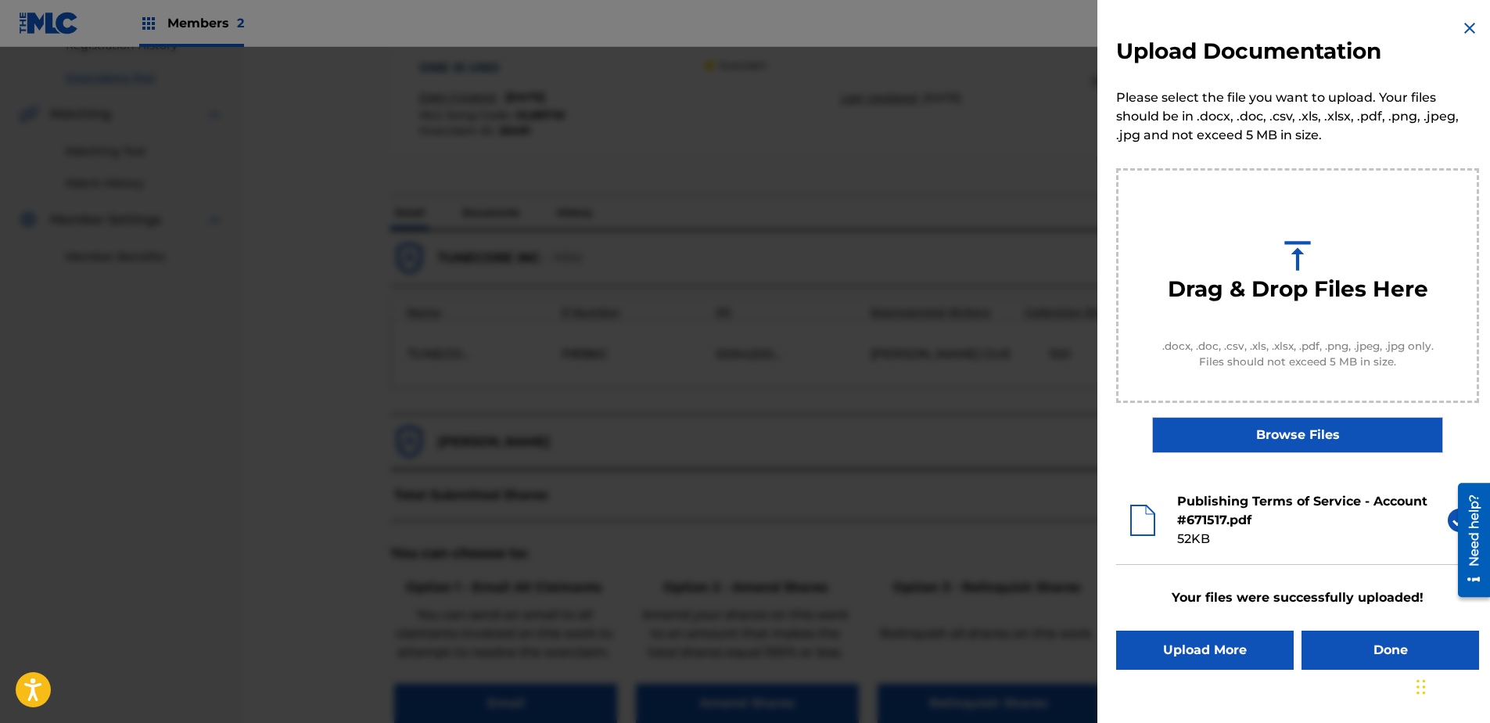
scroll to position [0, 0]
click at [1189, 553] on button "Done" at bounding box center [1390, 649] width 178 height 39
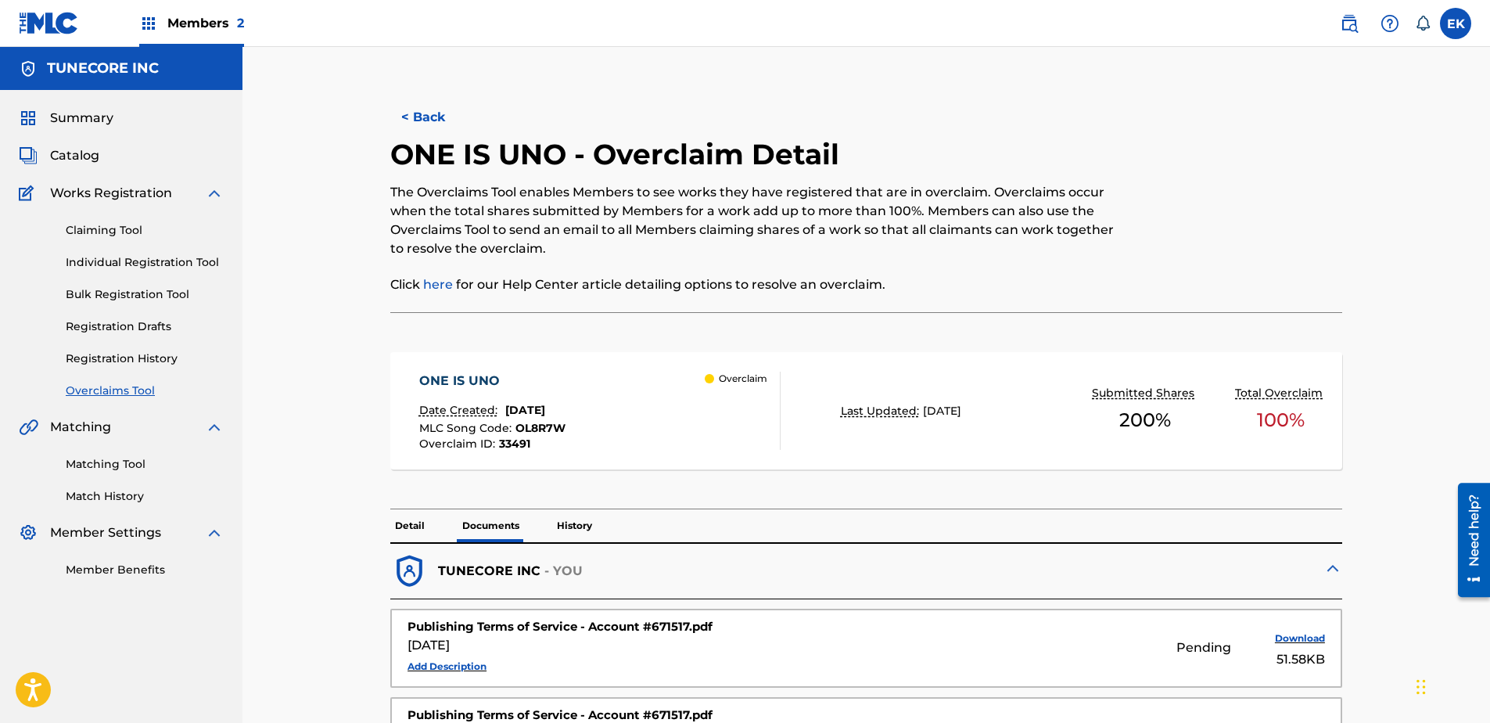
click at [405, 117] on button "< Back" at bounding box center [437, 117] width 94 height 39
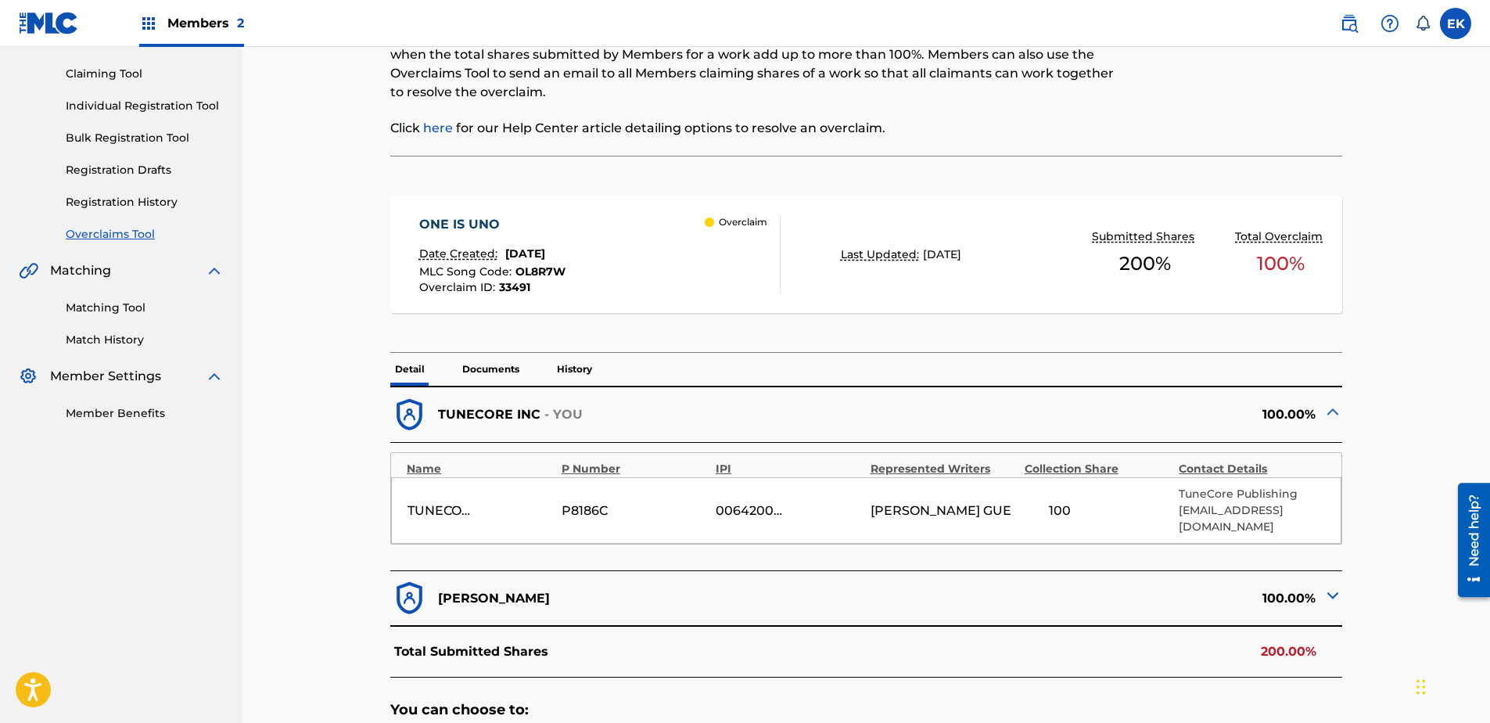
click at [485, 371] on p "Documents" at bounding box center [490, 369] width 66 height 33
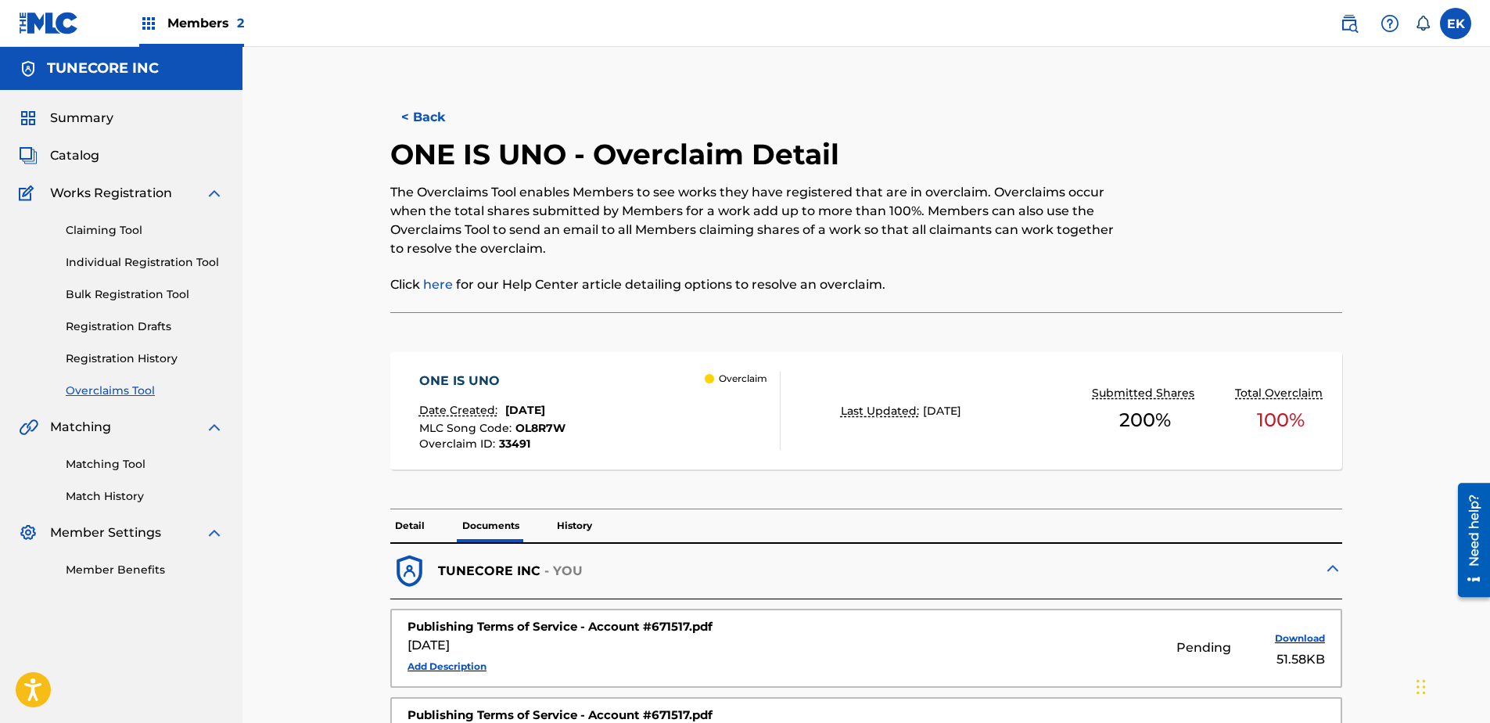
click at [427, 123] on button "< Back" at bounding box center [437, 117] width 94 height 39
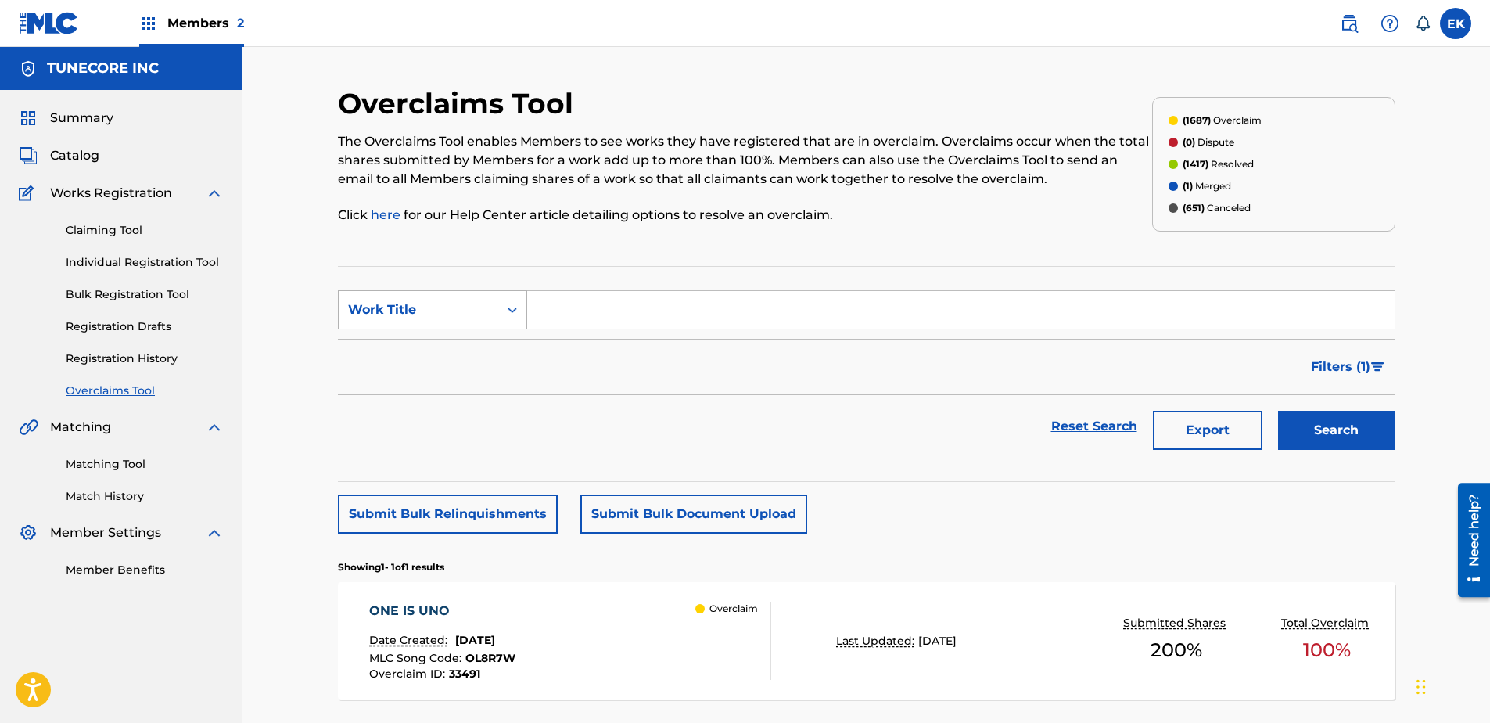
click at [460, 296] on div "Work Title" at bounding box center [419, 310] width 160 height 30
click at [495, 333] on div "MLC Song Code" at bounding box center [433, 348] width 188 height 39
click at [597, 306] on input "Search Form" at bounding box center [960, 310] width 867 height 38
paste input "W59BRP"
type input "W59BRP"
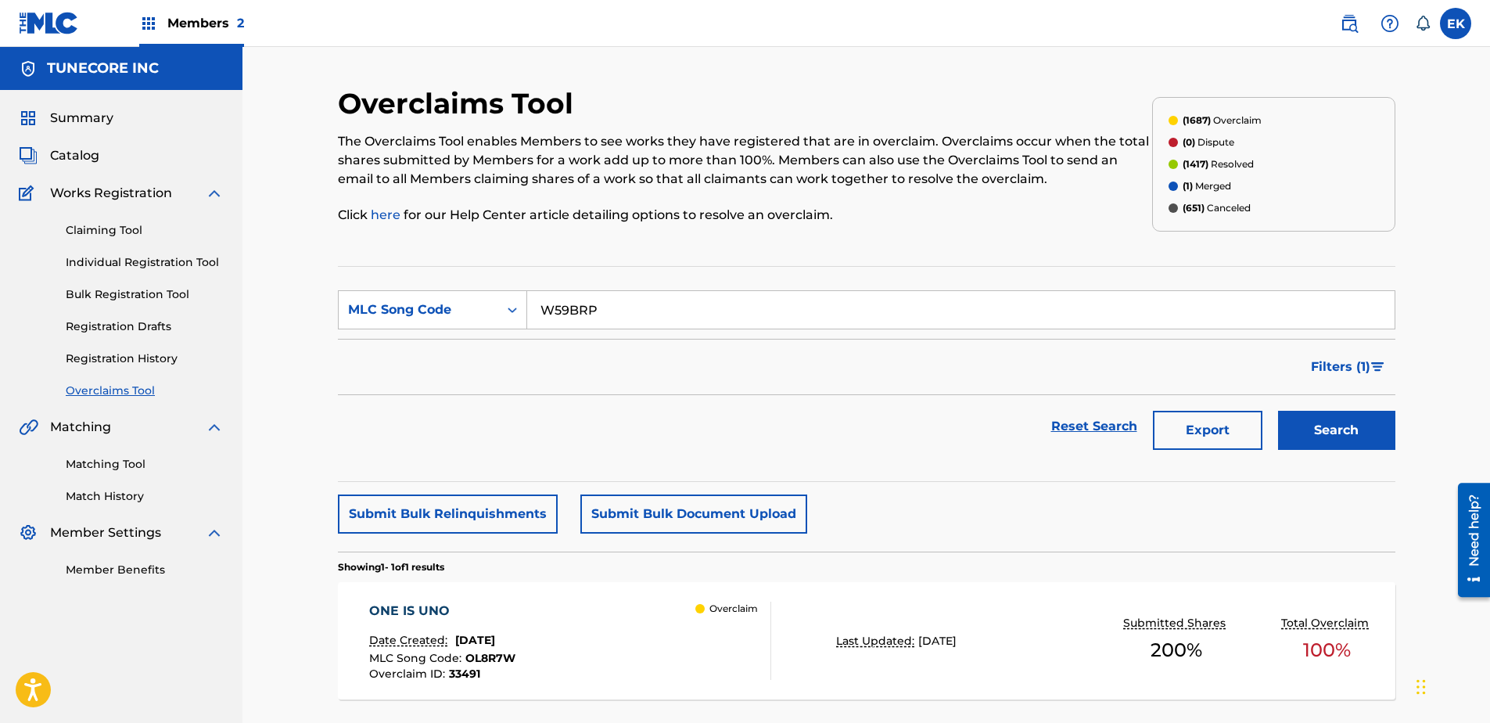
click at [1189, 411] on button "Search" at bounding box center [1336, 430] width 117 height 39
click at [669, 553] on div "WILD ABOUT SEASONS Date Created: August 22, 2025 MLC Song Code : W59BRP Overcla…" at bounding box center [570, 640] width 402 height 78
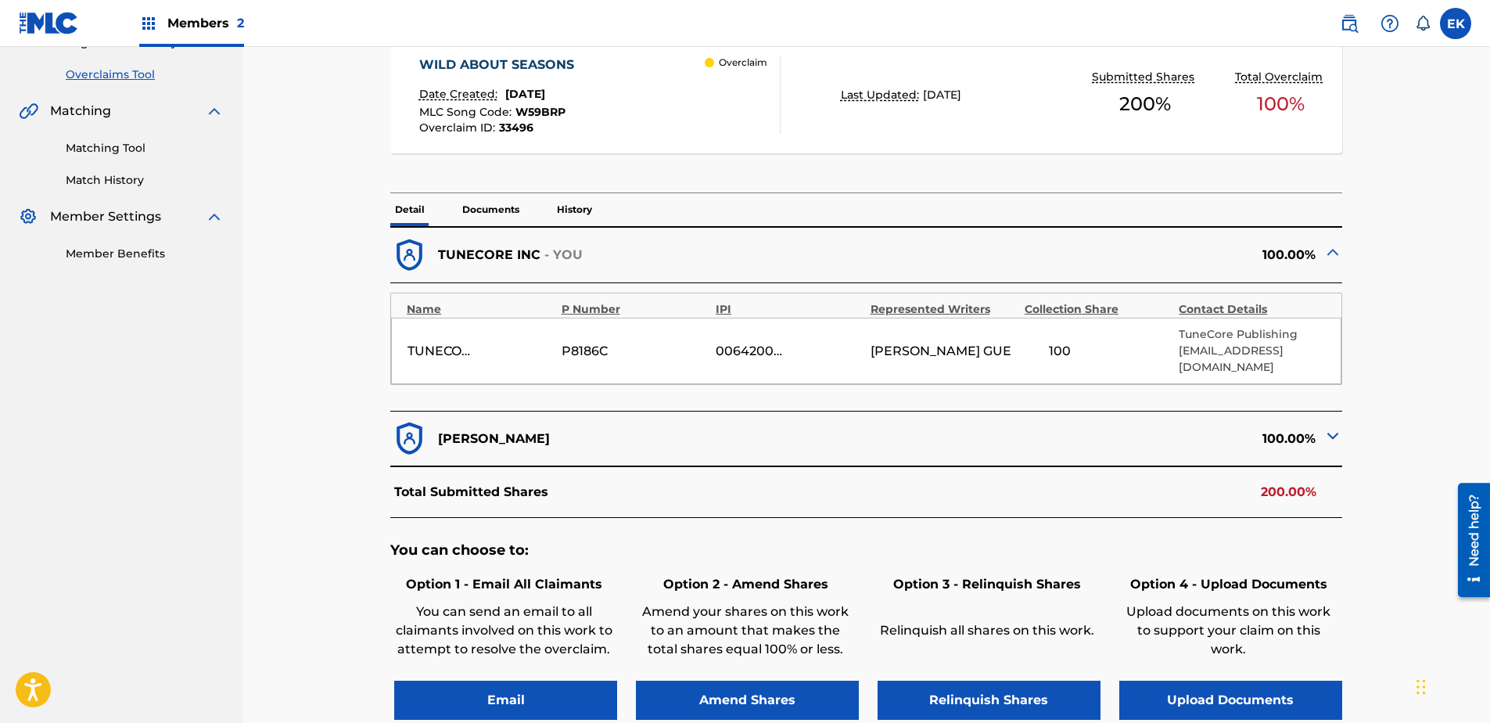
scroll to position [313, 0]
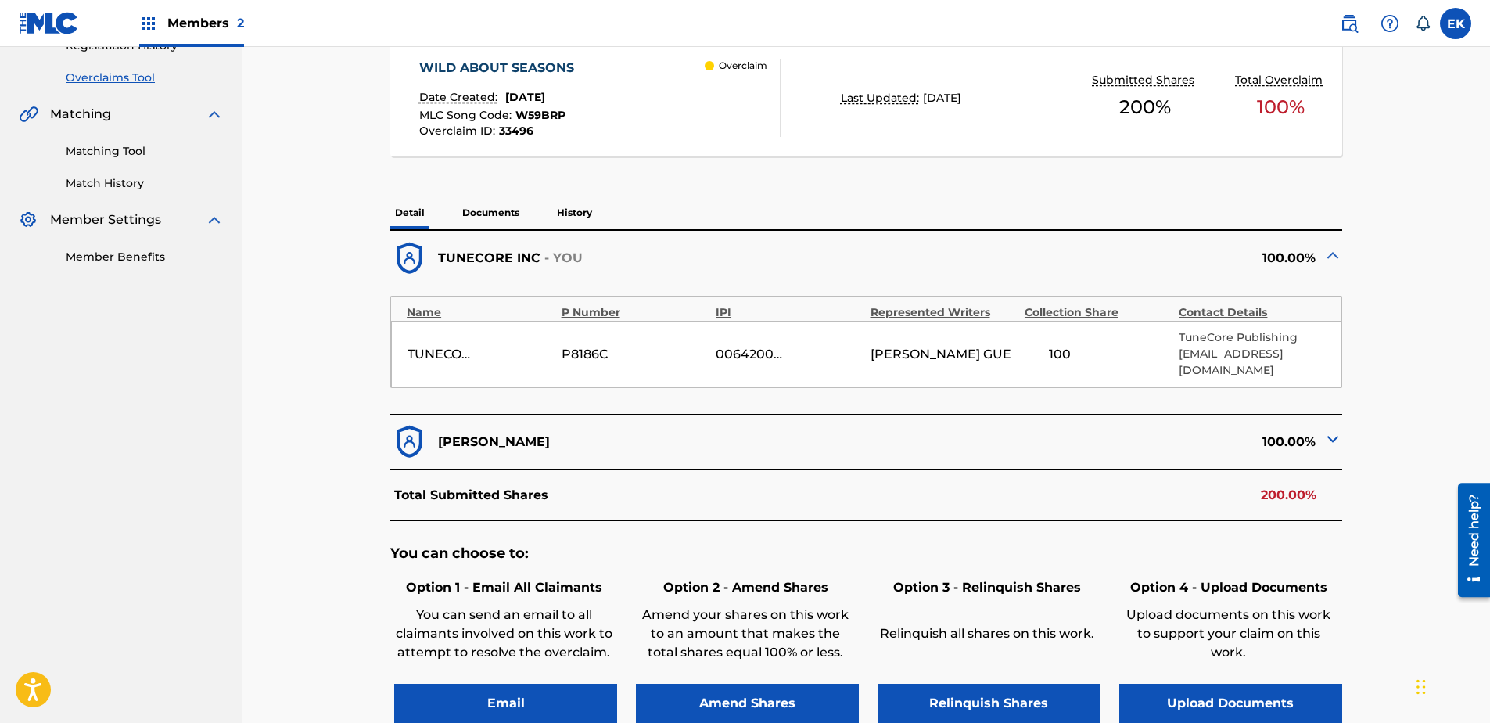
click at [1189, 553] on button "Upload Documents" at bounding box center [1230, 703] width 223 height 39
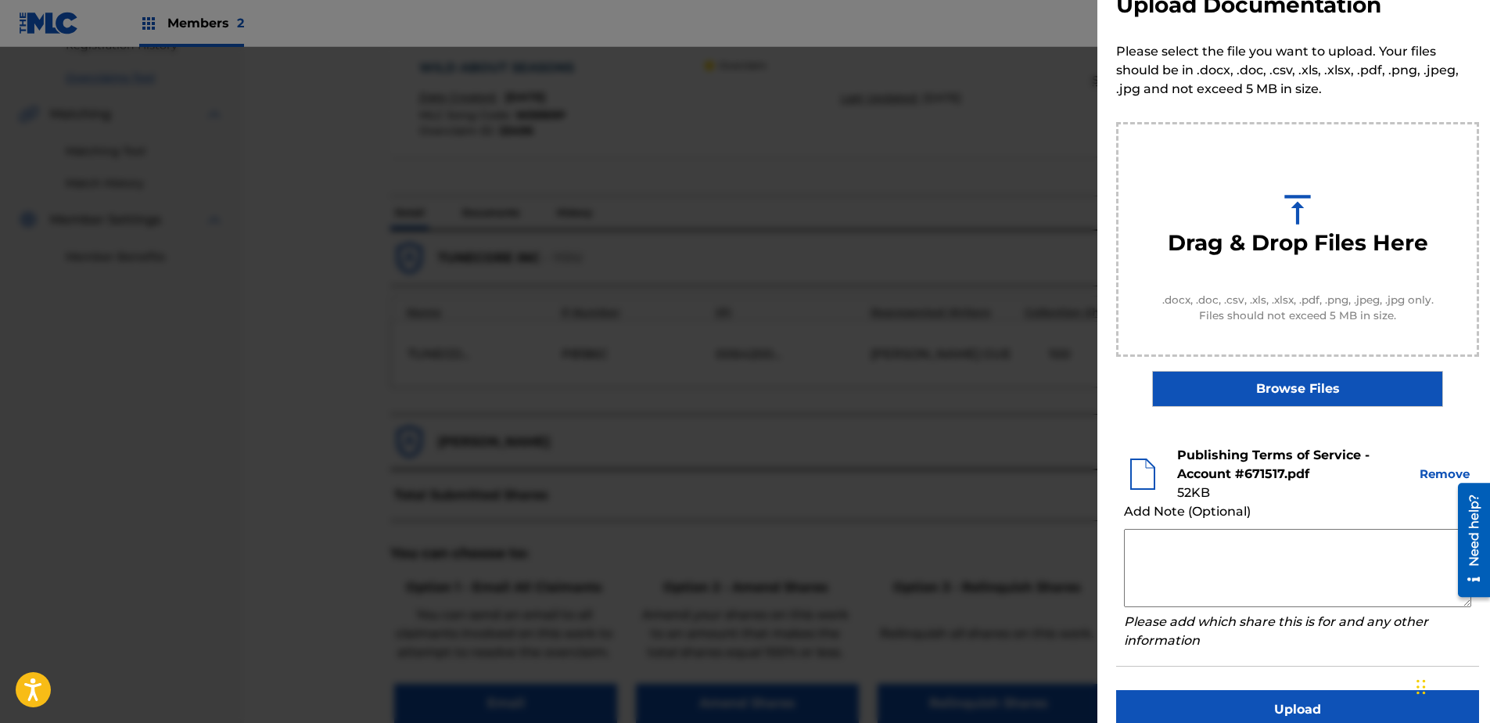
scroll to position [71, 0]
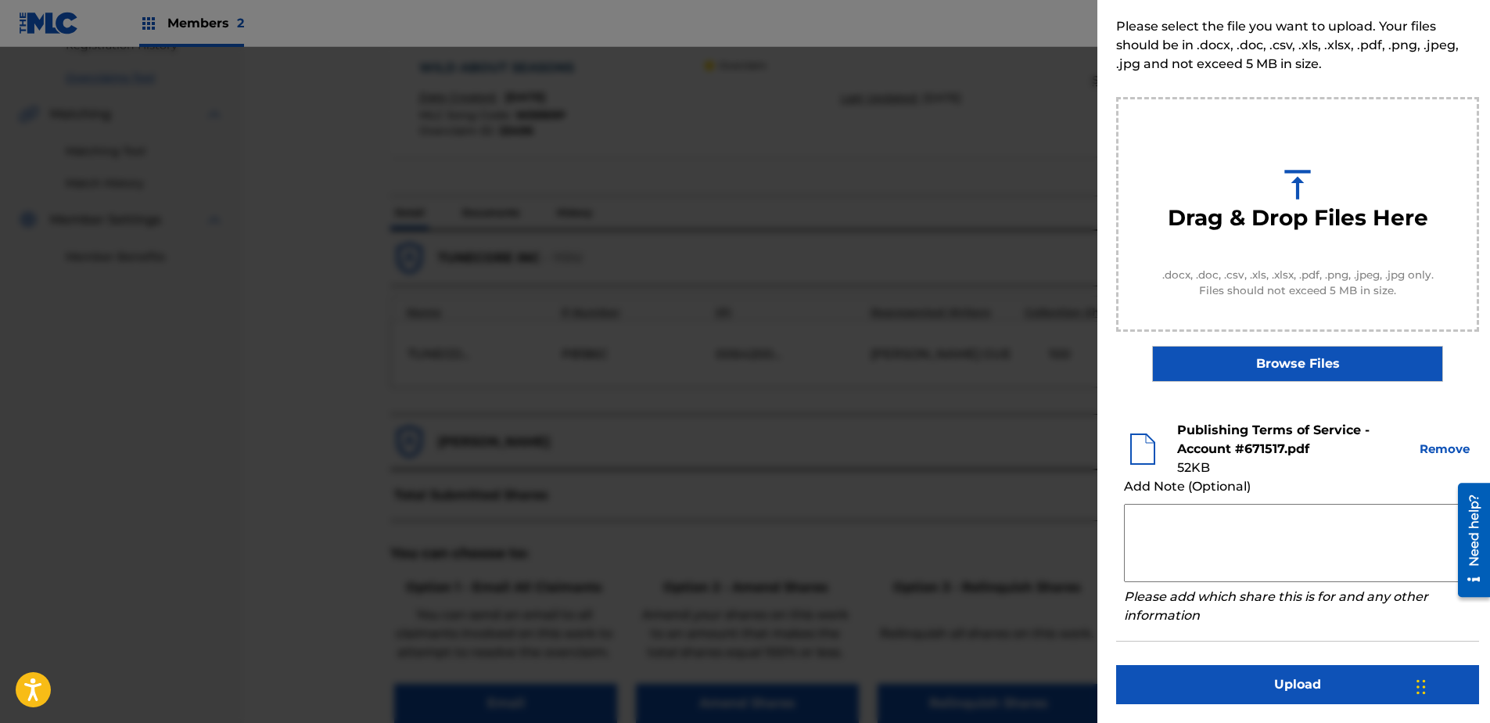
click at [1189, 553] on button "Upload" at bounding box center [1297, 684] width 363 height 39
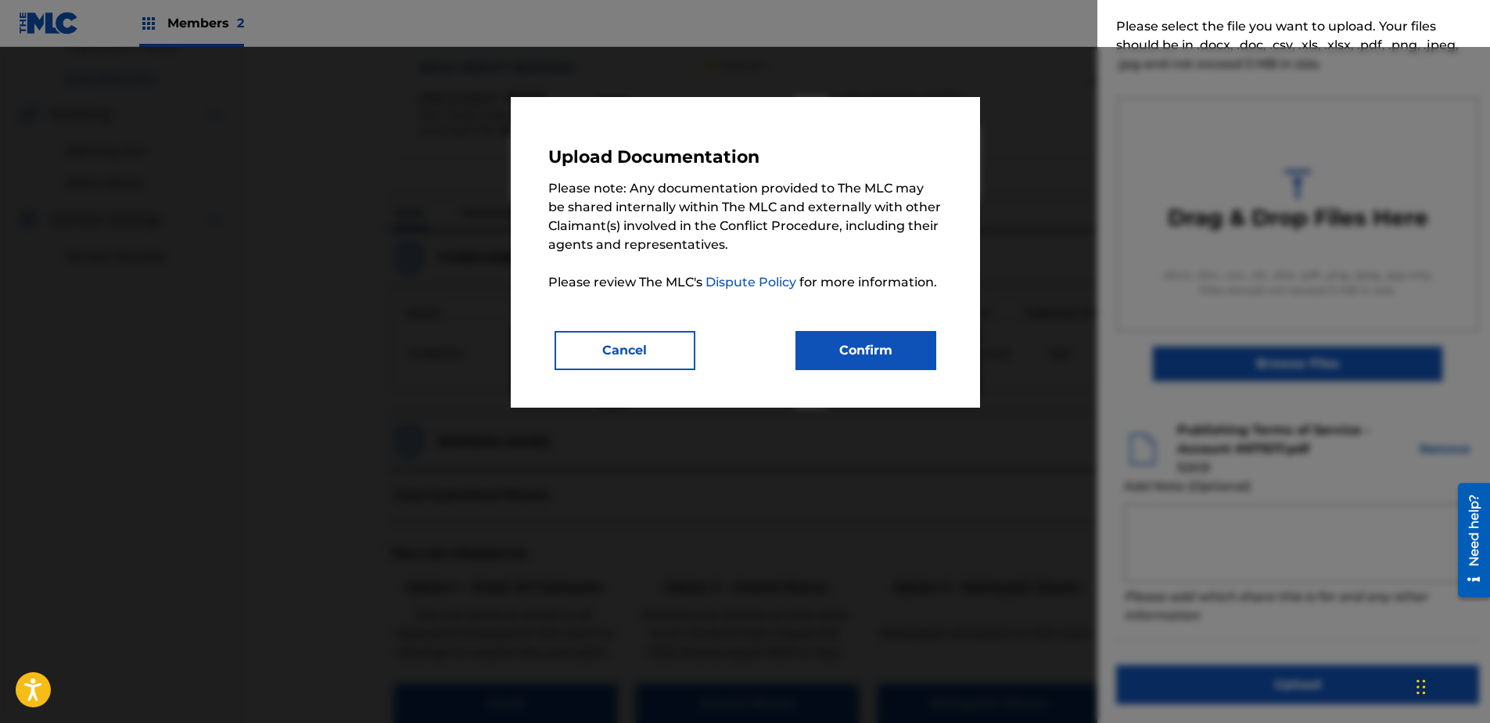
click at [889, 346] on button "Confirm" at bounding box center [865, 350] width 141 height 39
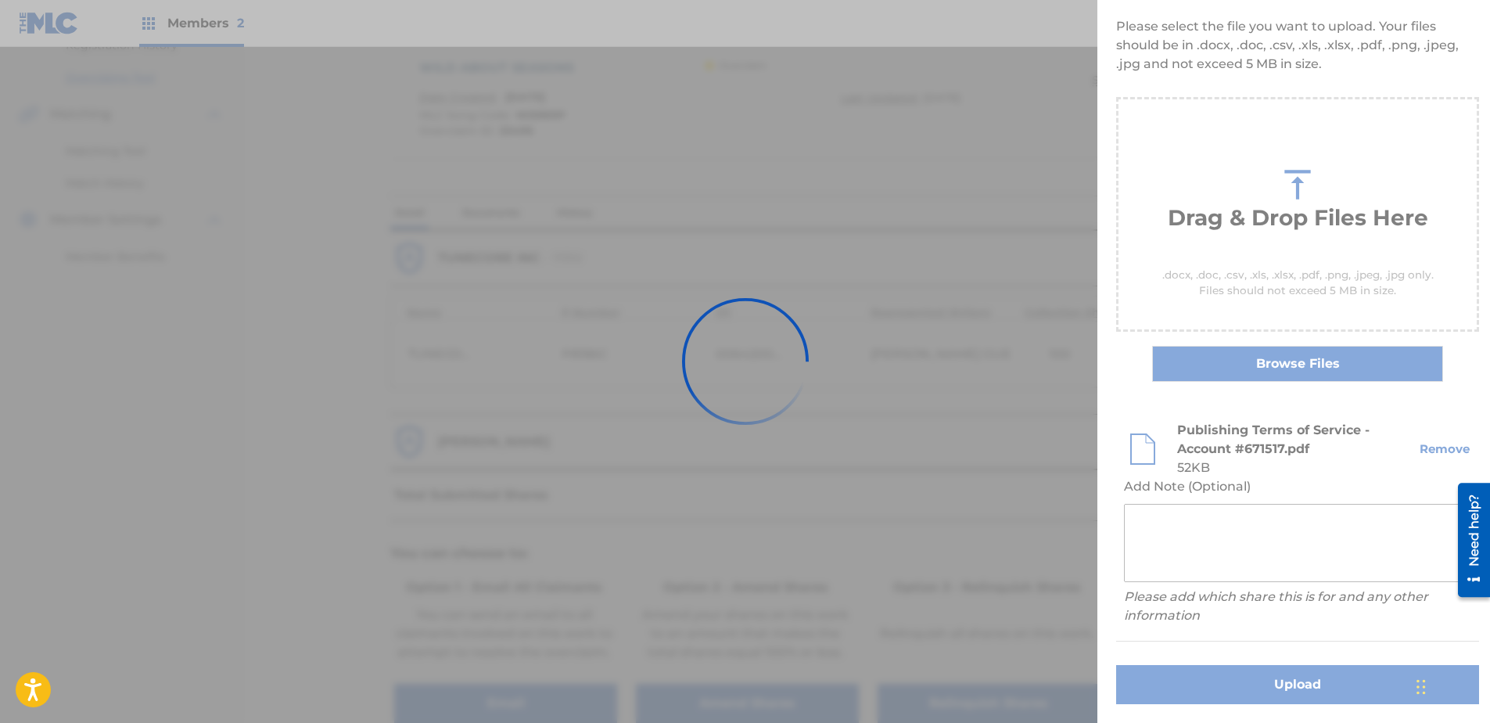
scroll to position [0, 0]
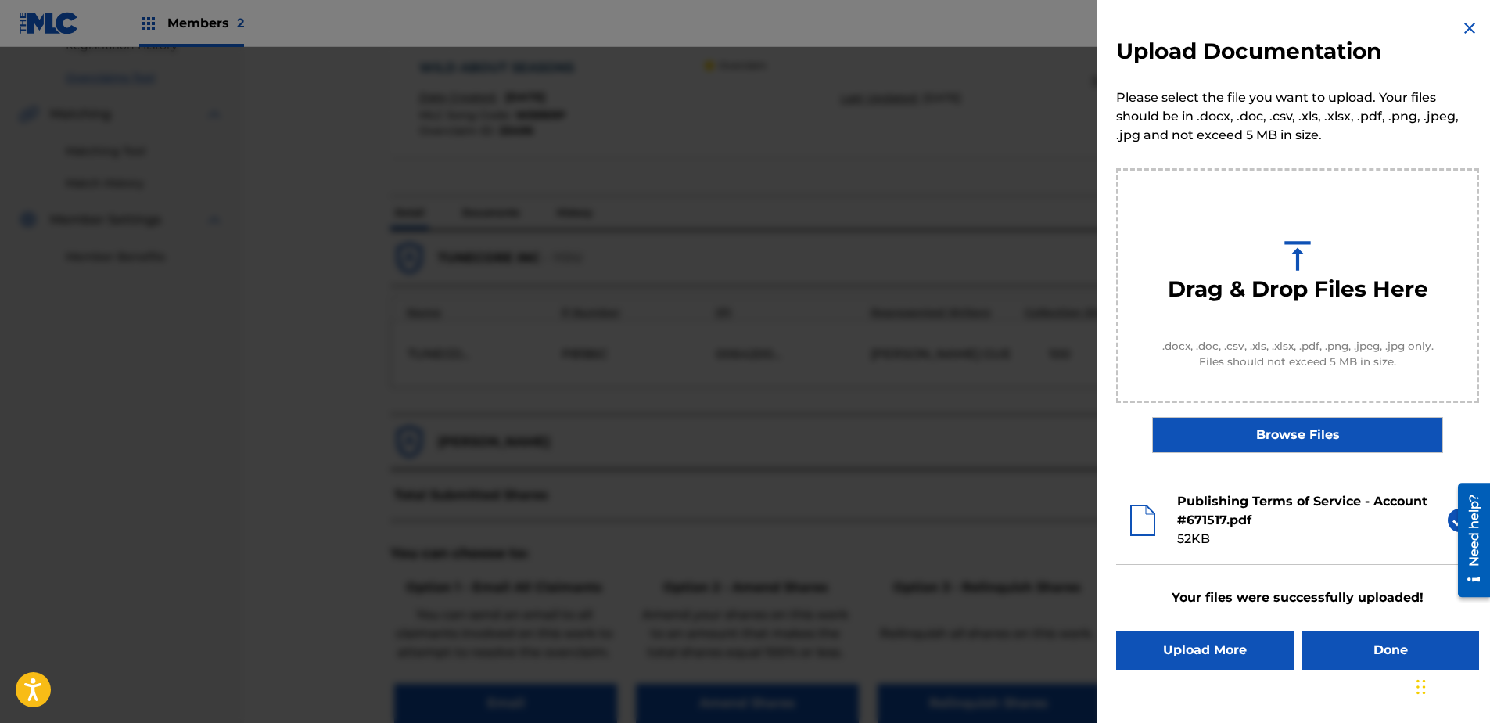
click at [1189, 553] on button "Done" at bounding box center [1390, 649] width 178 height 39
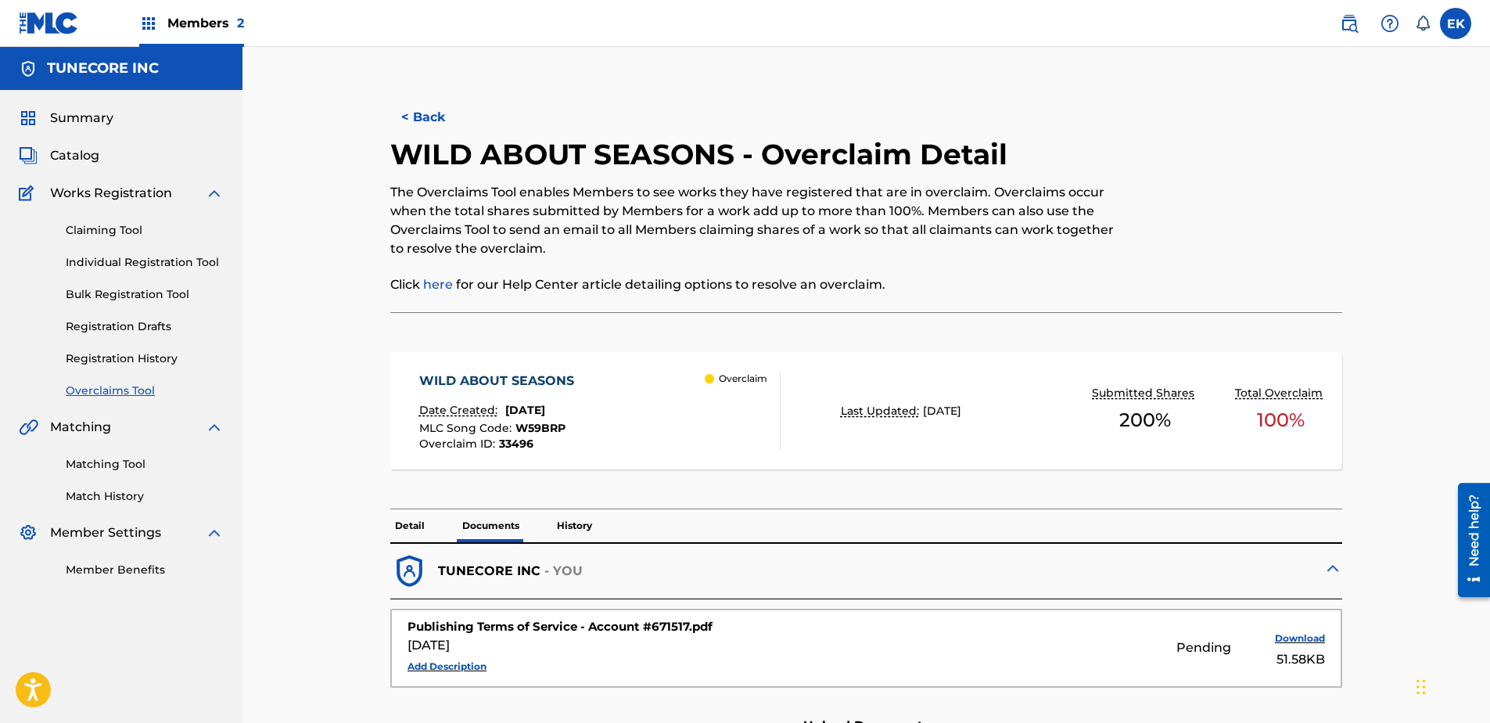
click at [444, 116] on button "< Back" at bounding box center [437, 117] width 94 height 39
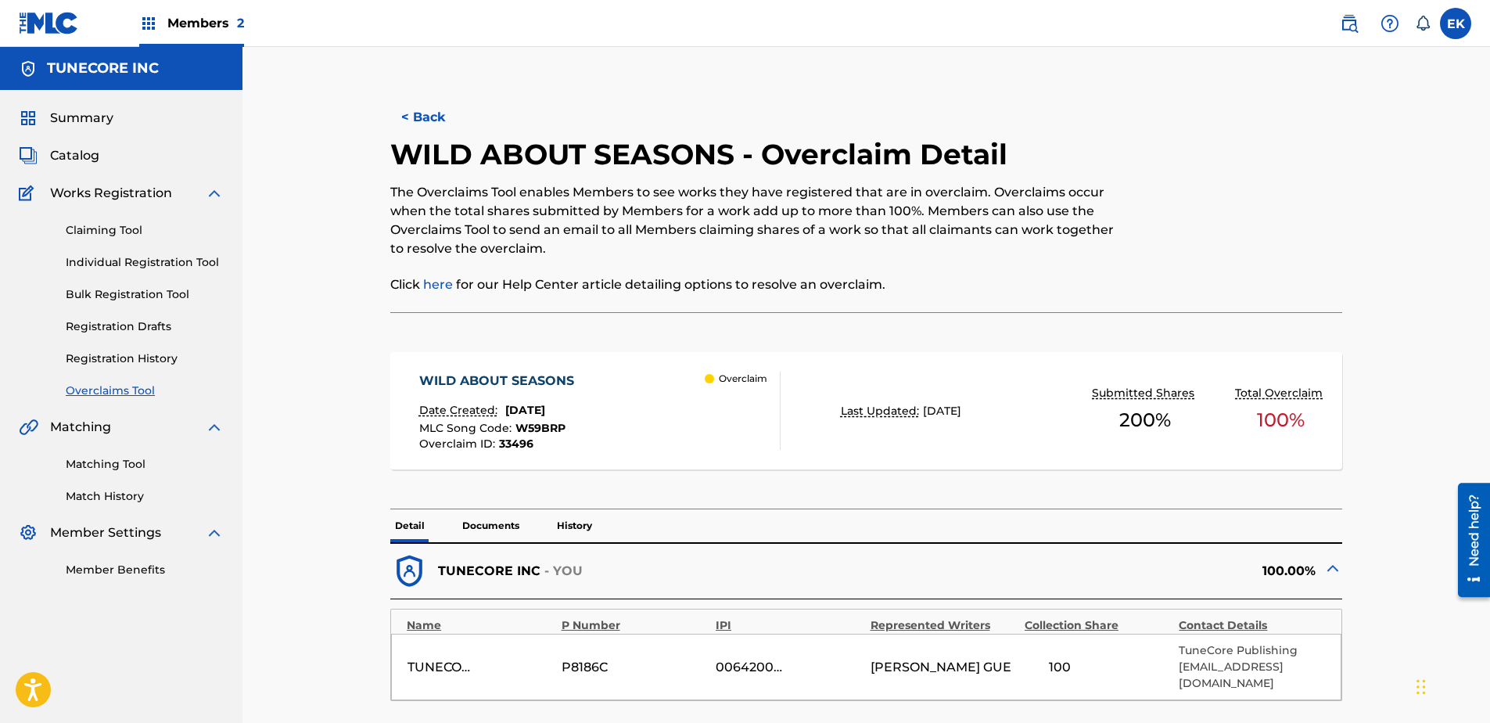
click at [429, 104] on button "< Back" at bounding box center [437, 117] width 94 height 39
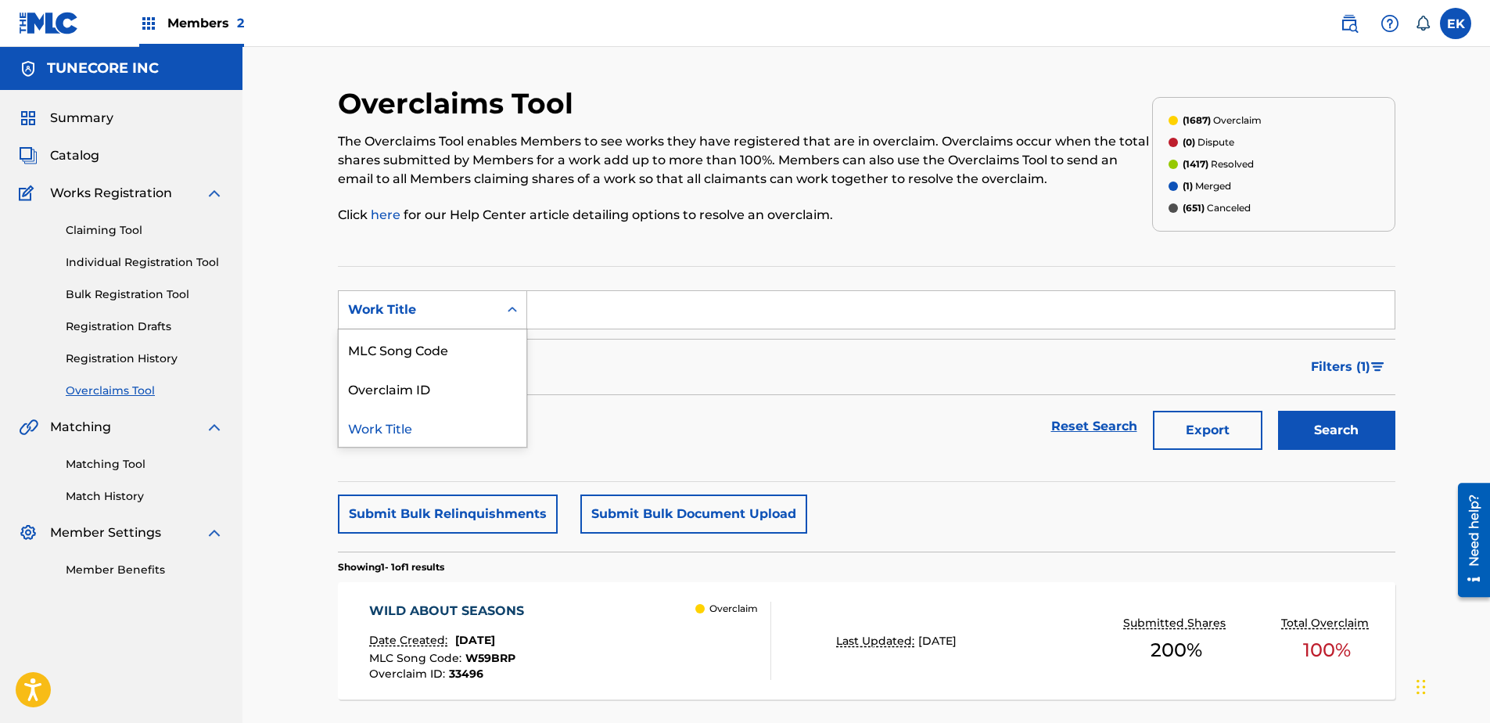
click at [427, 318] on div "Work Title" at bounding box center [418, 309] width 141 height 19
click at [447, 357] on div "MLC Song Code" at bounding box center [433, 348] width 188 height 39
click at [575, 305] on input "Search Form" at bounding box center [960, 310] width 867 height 38
paste input "HQ527R"
type input "HQ527R"
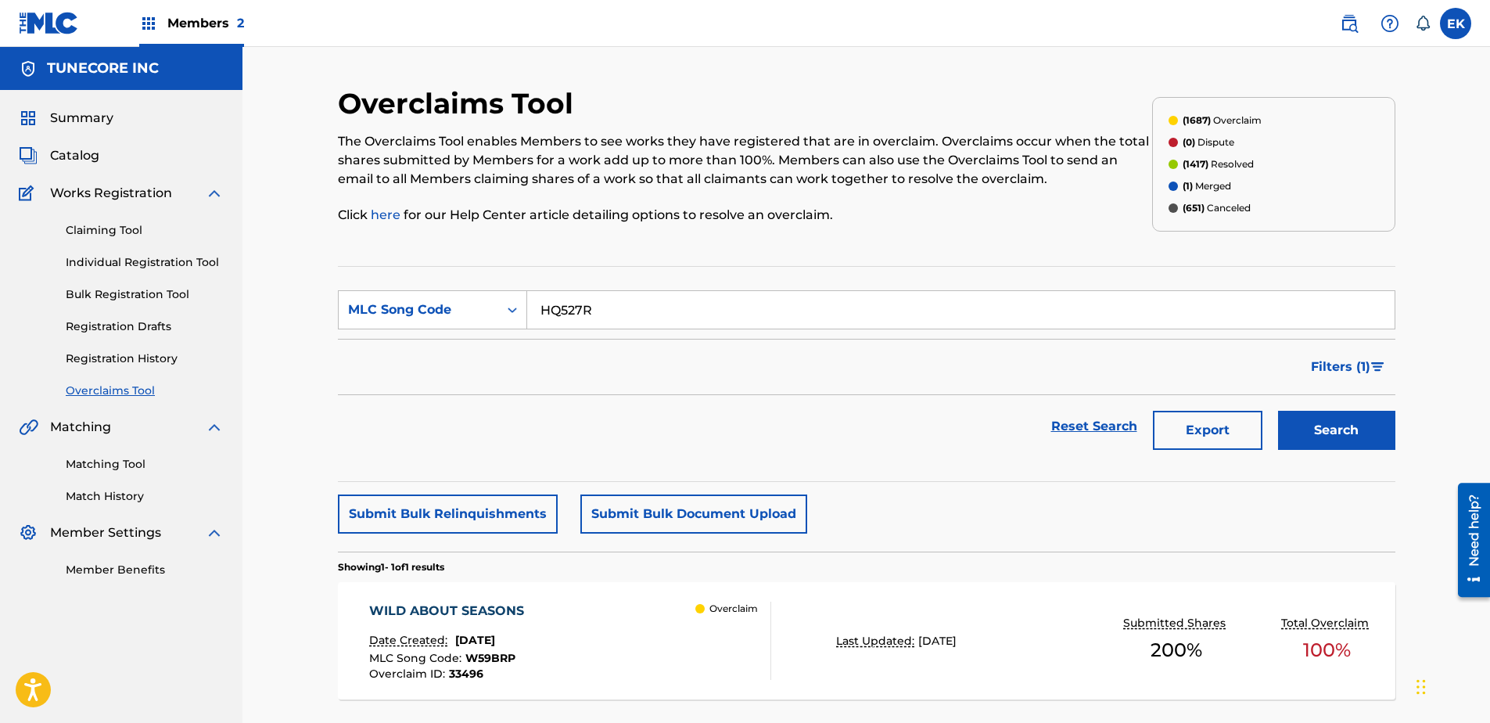
click at [1189, 424] on button "Search" at bounding box center [1336, 430] width 117 height 39
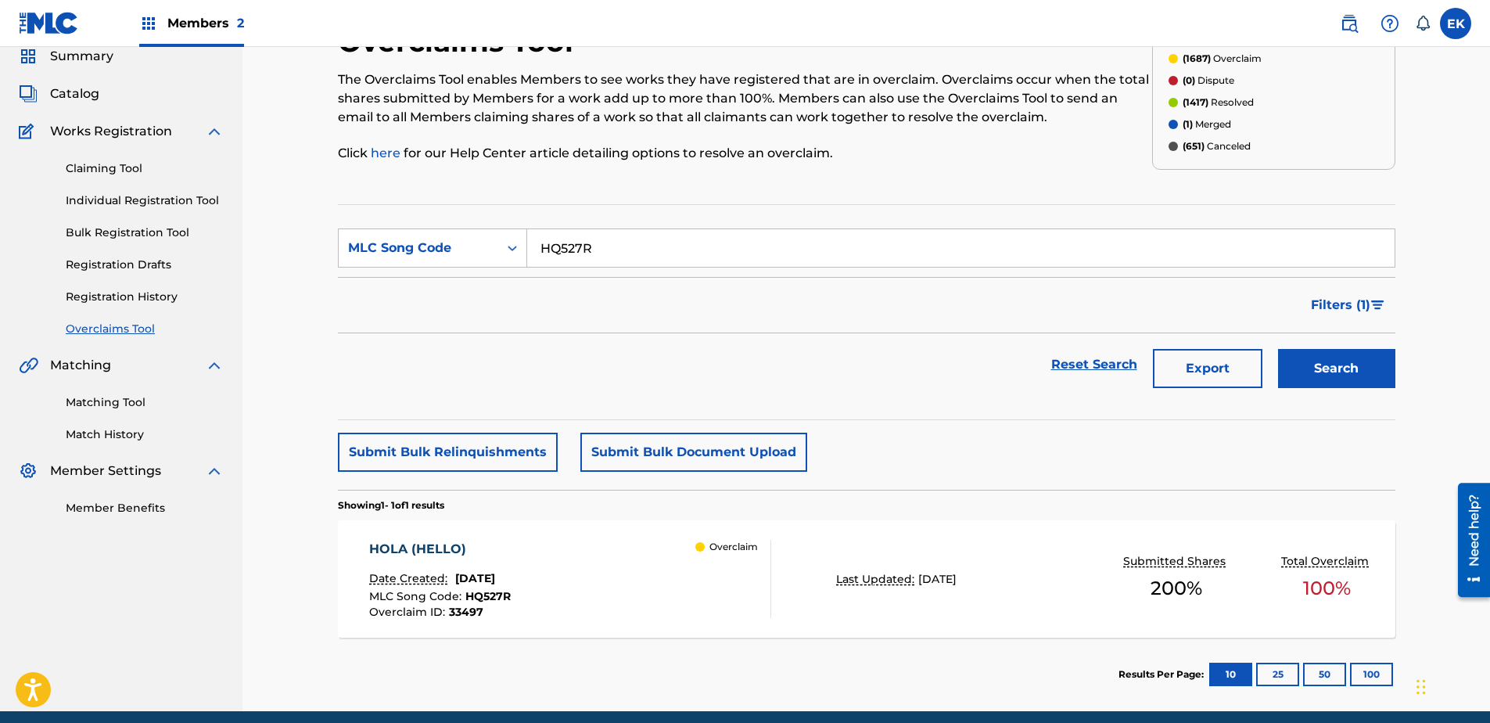
scroll to position [125, 0]
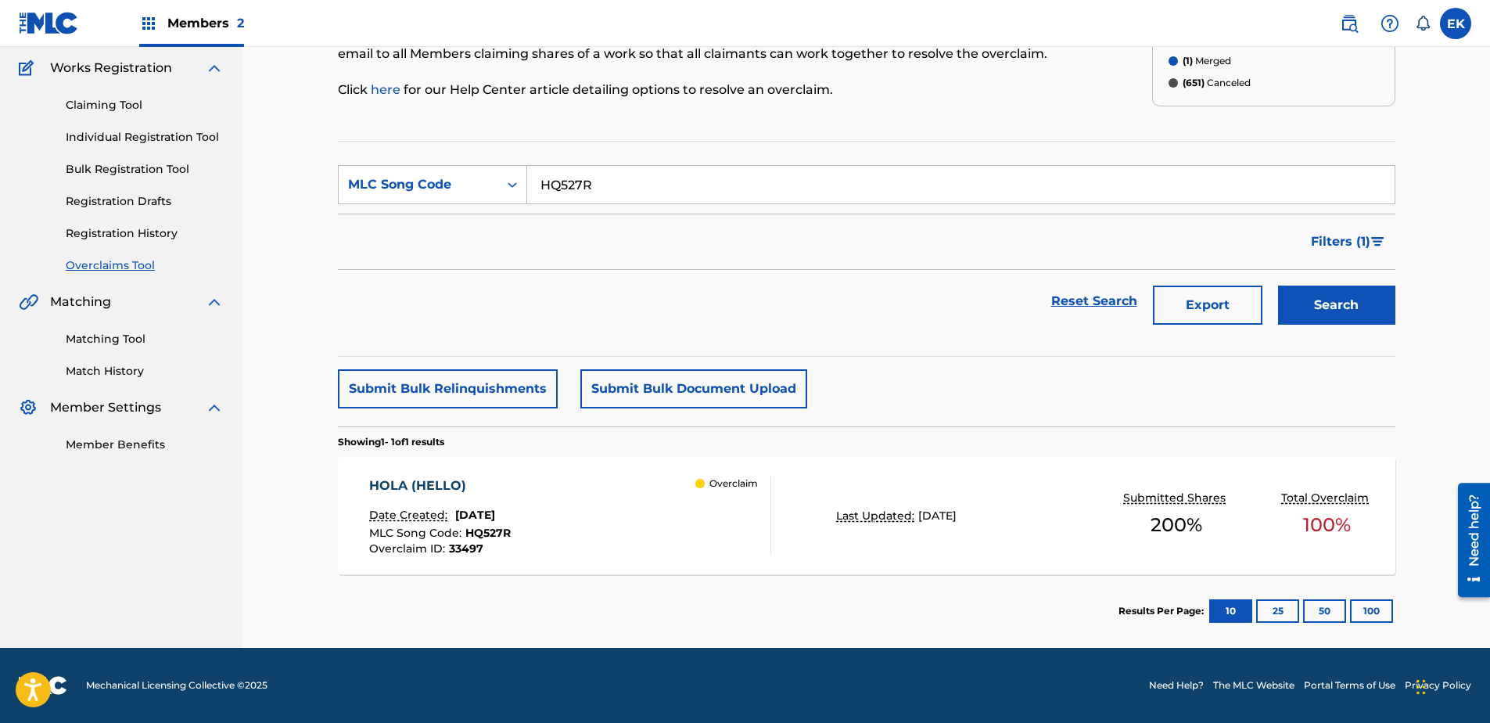
click at [628, 519] on div "HOLA (HELLO) Date Created: August 22, 2025 MLC Song Code : HQ527R Overclaim ID …" at bounding box center [570, 515] width 402 height 78
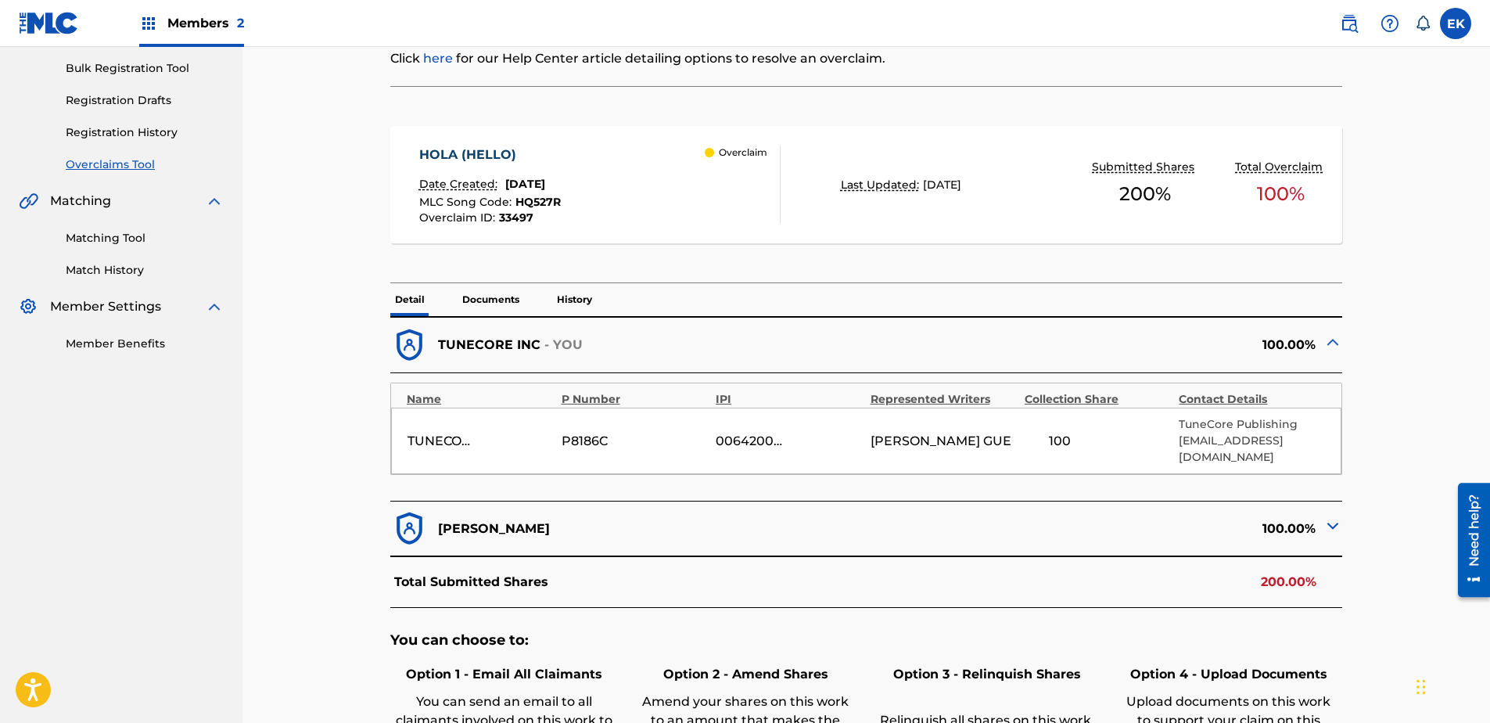
scroll to position [313, 0]
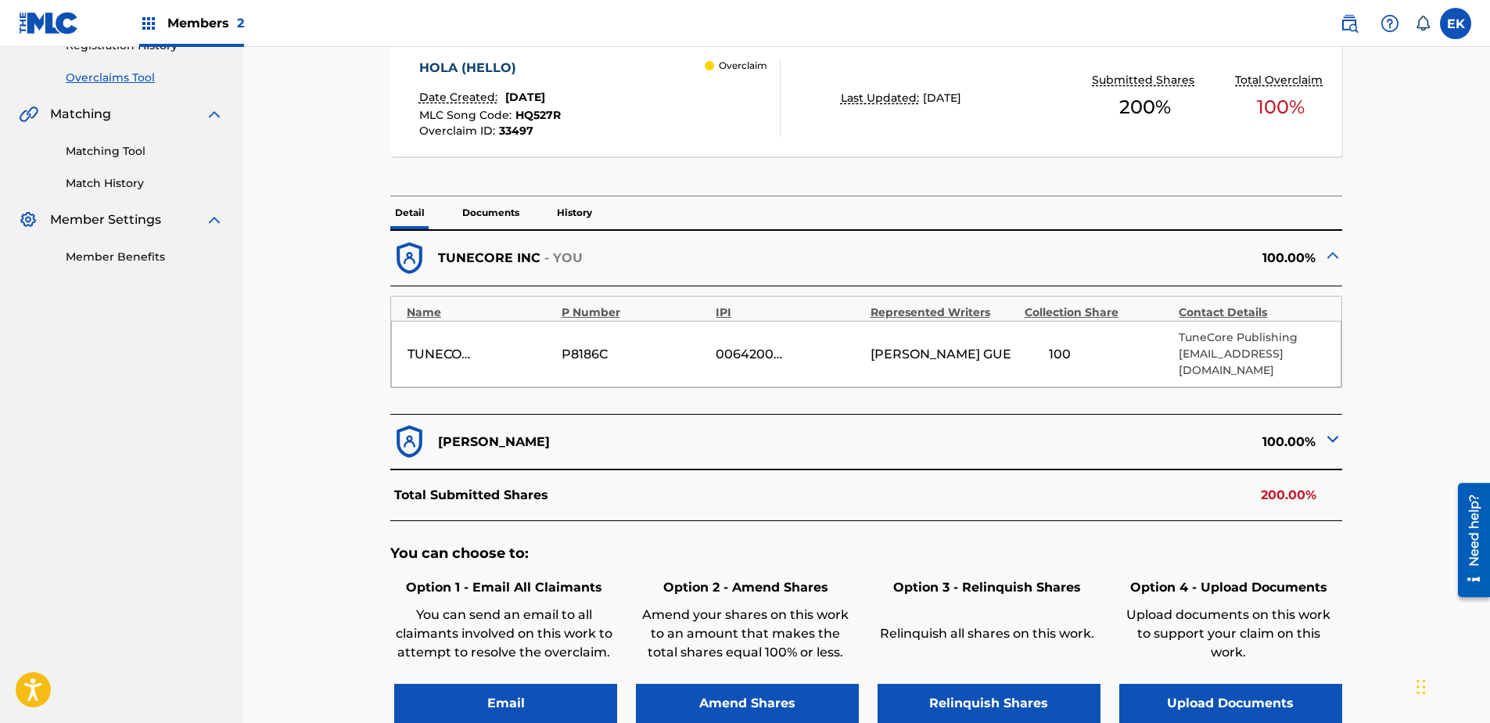
click at [1189, 553] on button "Upload Documents" at bounding box center [1230, 703] width 223 height 39
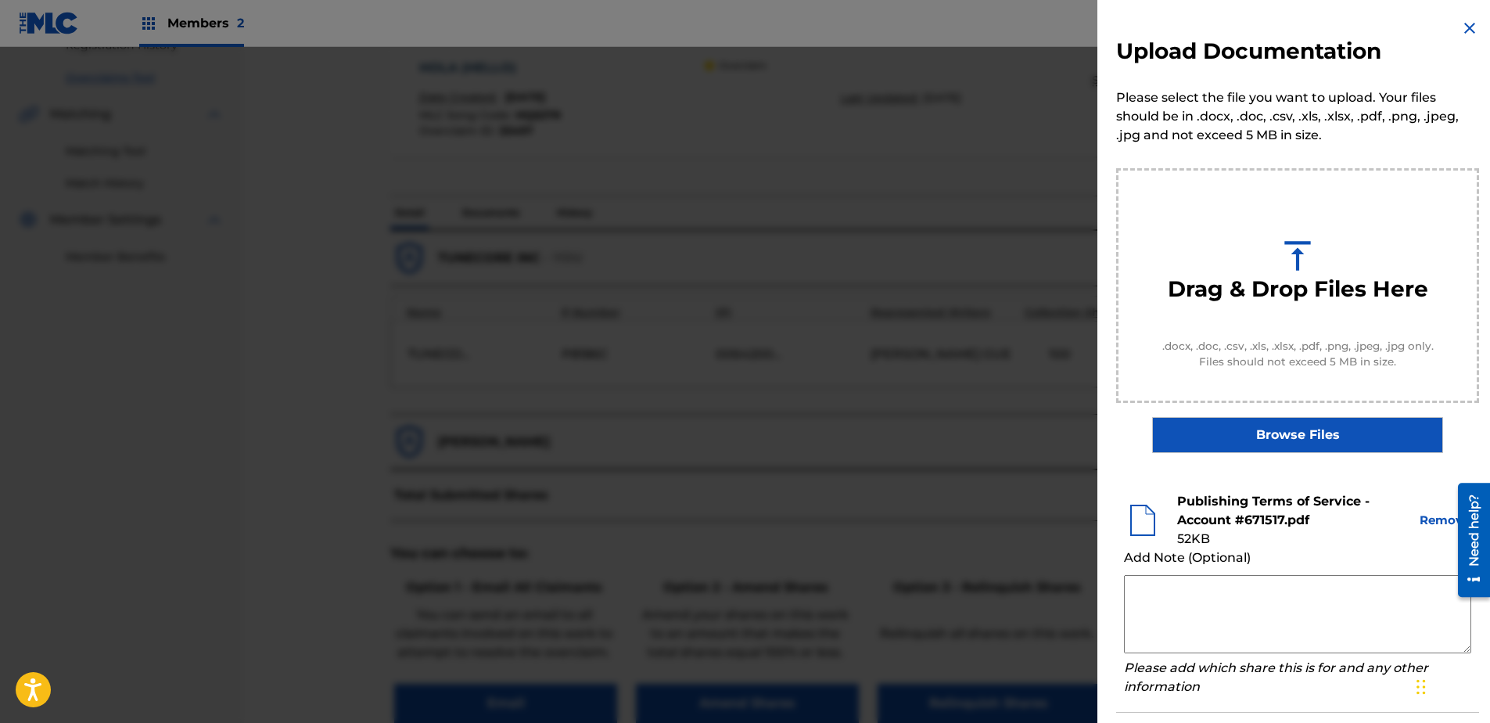
scroll to position [71, 0]
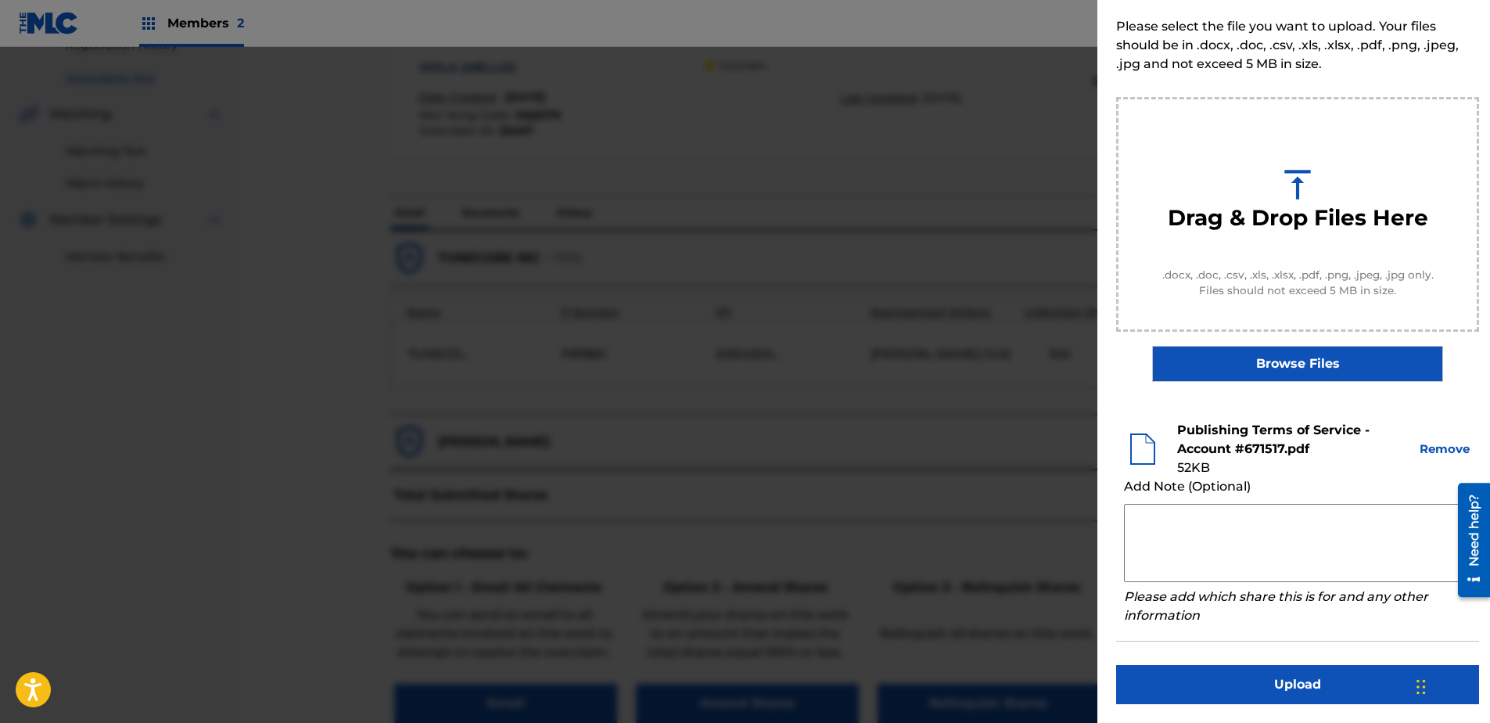
click at [1189, 553] on button "Upload" at bounding box center [1297, 684] width 363 height 39
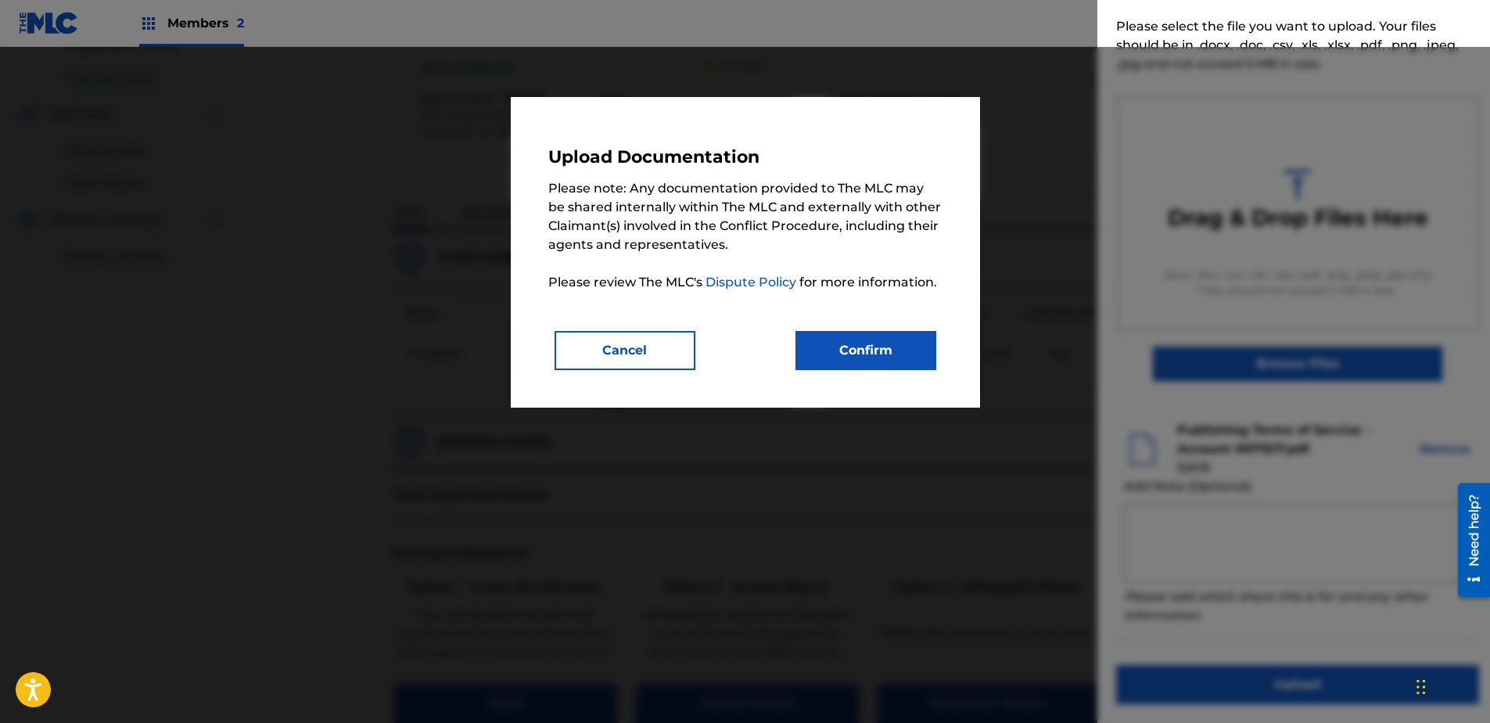
click at [899, 344] on button "Confirm" at bounding box center [865, 350] width 141 height 39
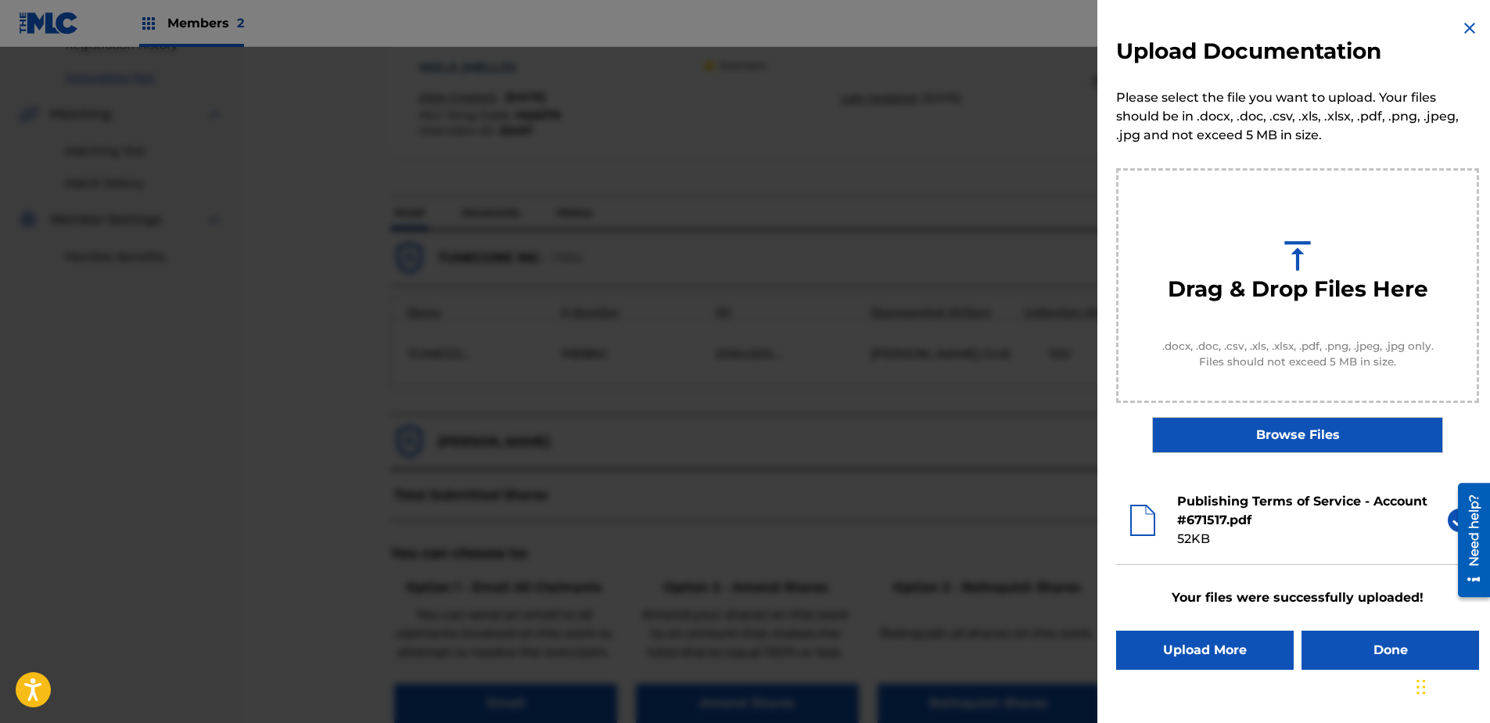
scroll to position [0, 0]
drag, startPoint x: 1403, startPoint y: 644, endPoint x: 1397, endPoint y: 633, distance: 12.6
click at [1189, 553] on button "Done" at bounding box center [1390, 649] width 178 height 39
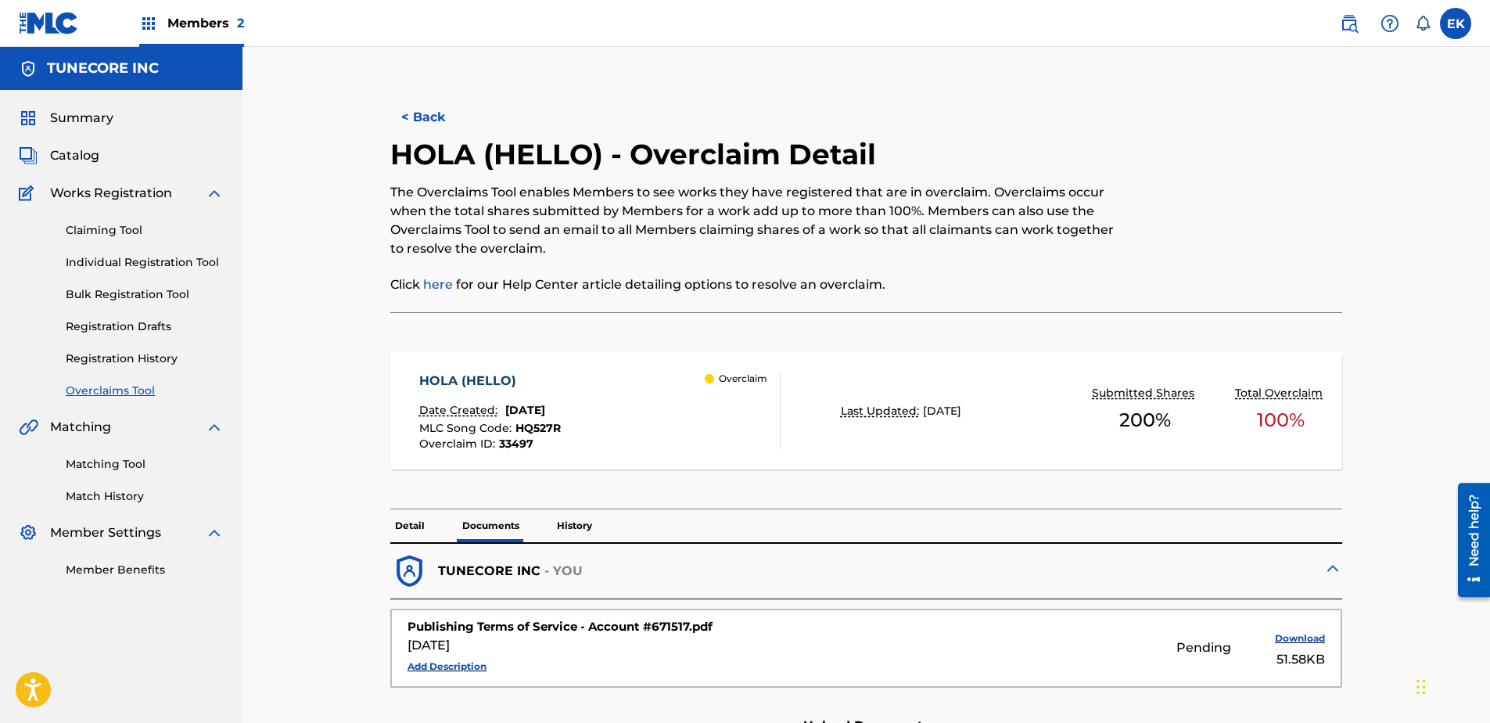
click at [416, 106] on button "< Back" at bounding box center [437, 117] width 94 height 39
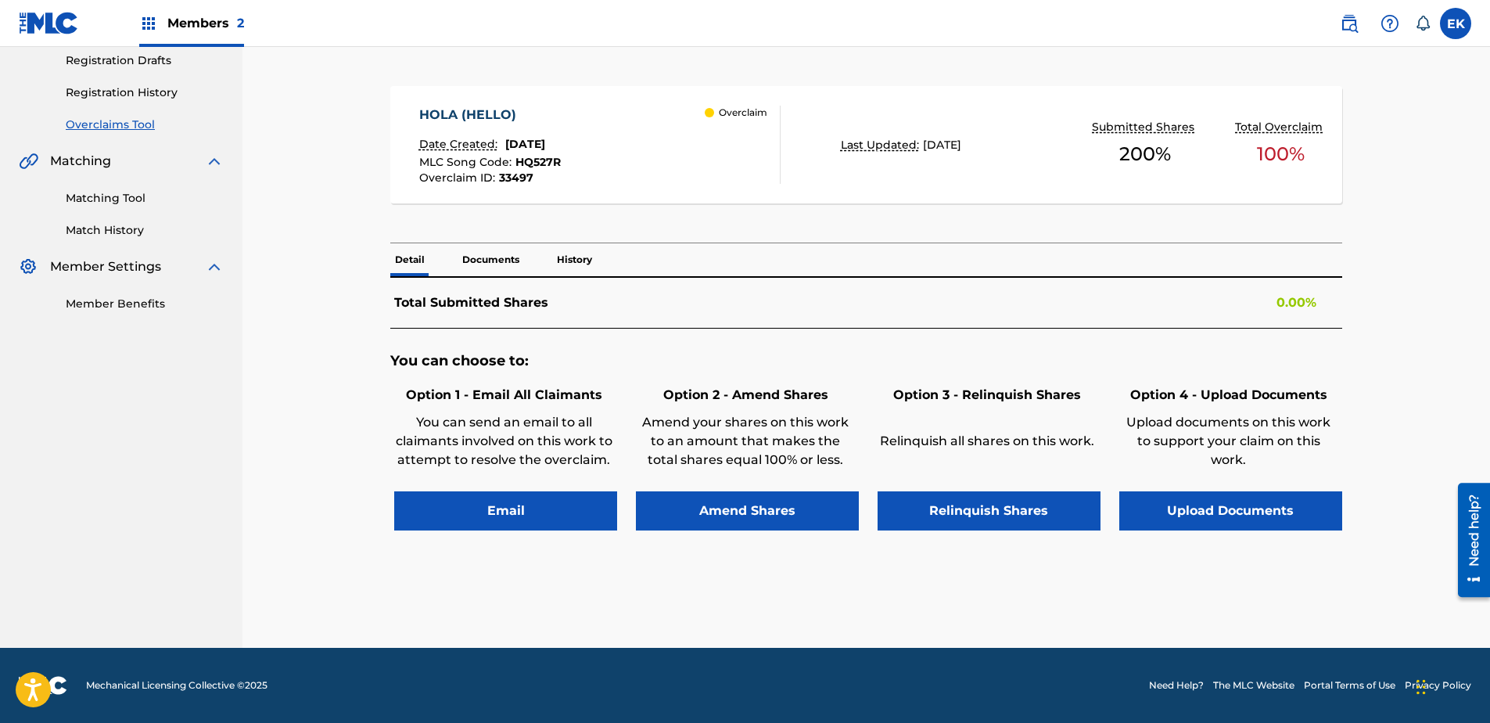
scroll to position [292, 0]
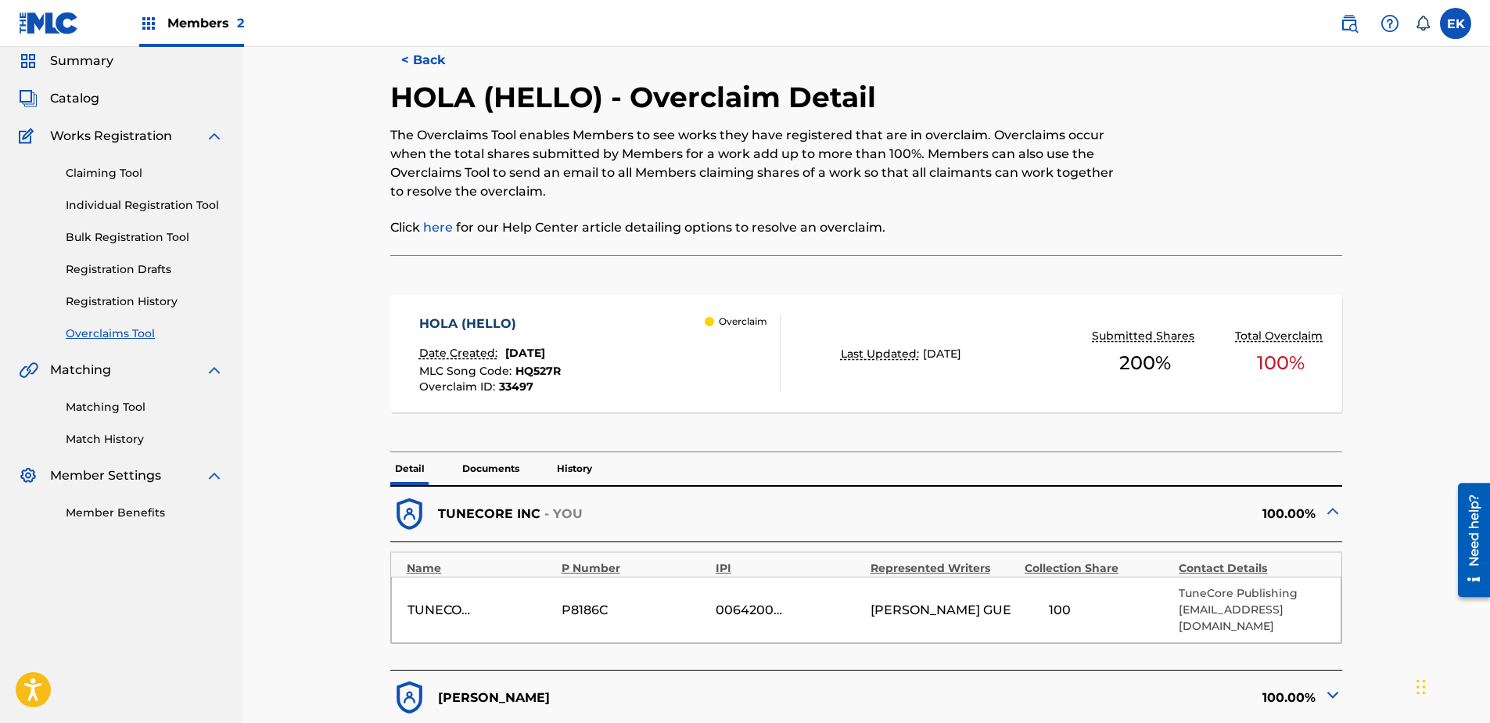
click at [419, 66] on button "< Back" at bounding box center [437, 60] width 94 height 39
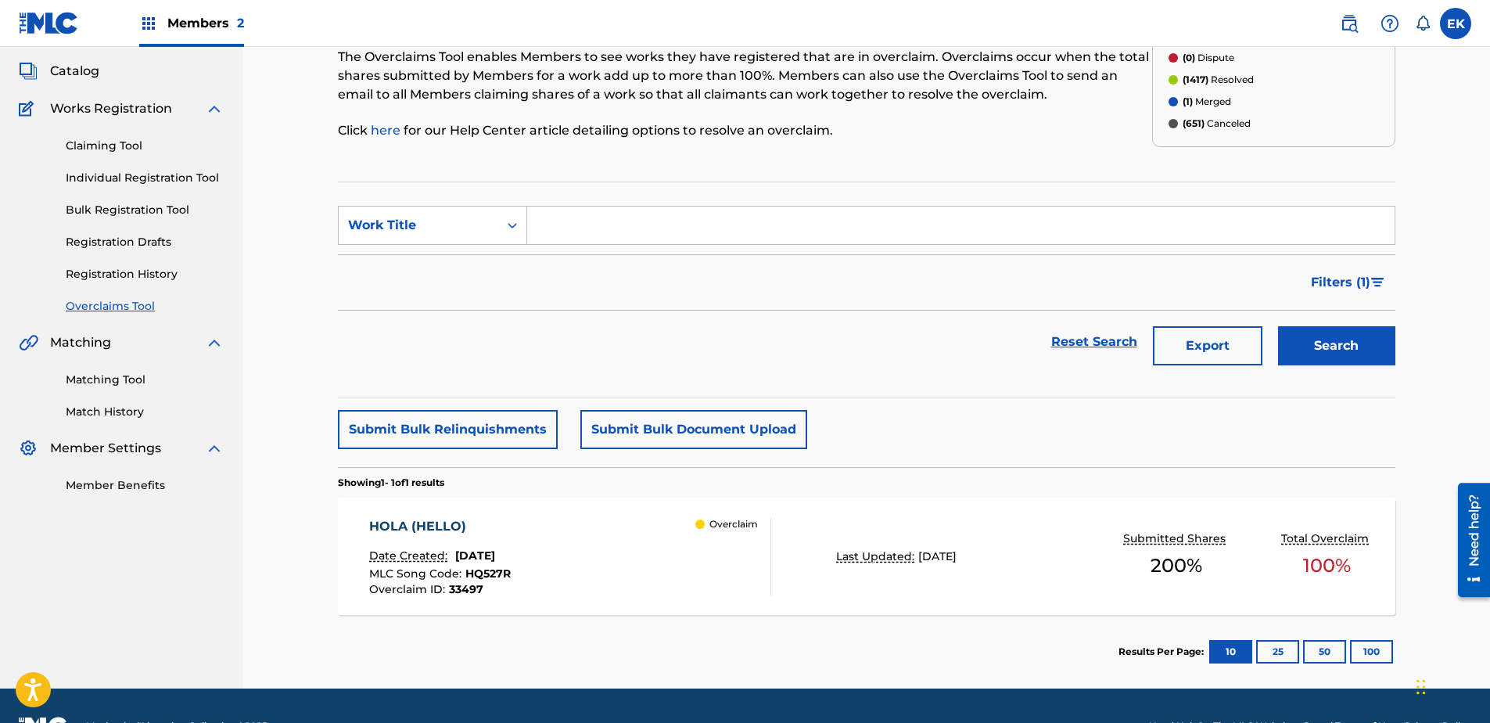
click at [435, 190] on section "SearchWithCriteria5312e6ae-e19f-4493-a5f7-0532e16c7b28 Work Title Filter Status…" at bounding box center [866, 289] width 1057 height 216
click at [439, 213] on div "Work Title" at bounding box center [419, 225] width 160 height 30
click at [468, 264] on div "MLC Song Code" at bounding box center [433, 264] width 188 height 39
click at [564, 218] on input "Search Form" at bounding box center [960, 225] width 867 height 38
paste input "CK5WE9"
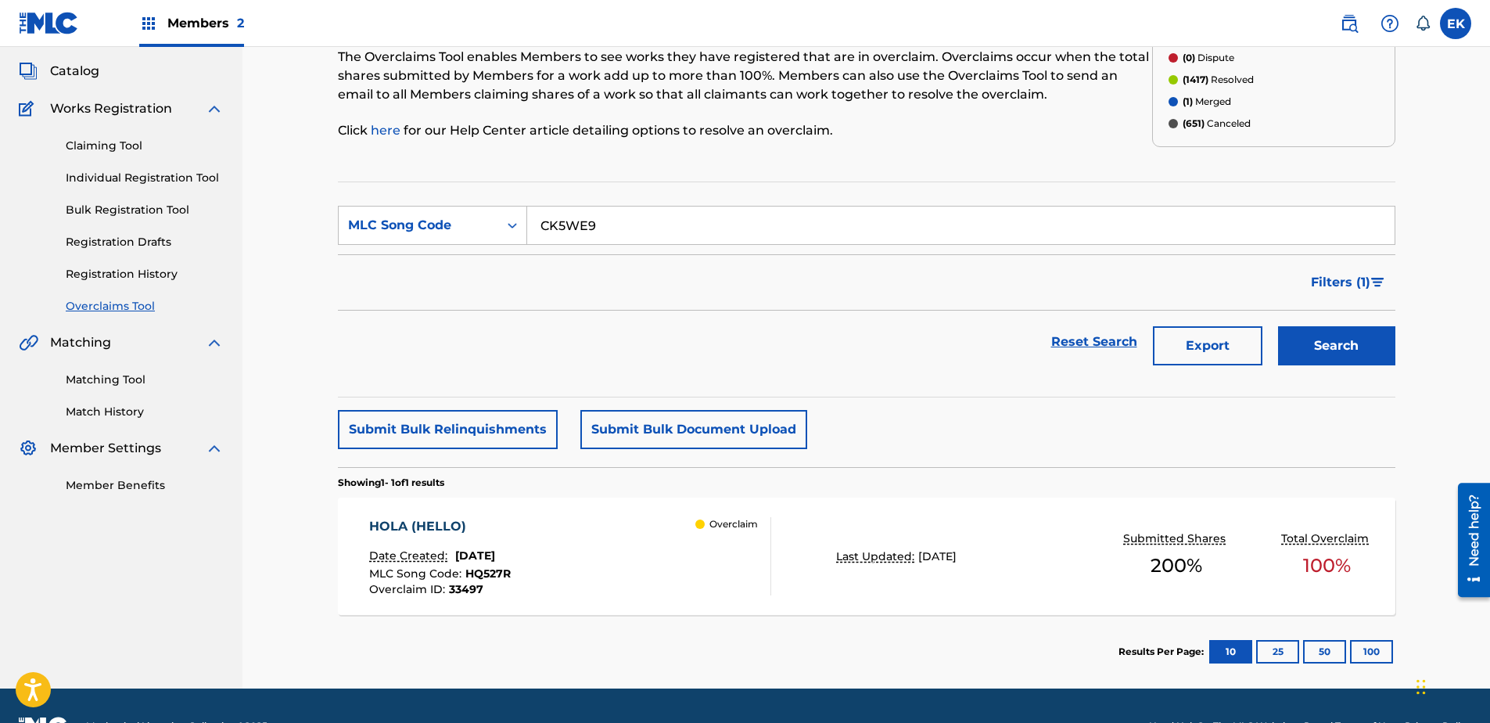
type input "CK5WE9"
drag, startPoint x: 1330, startPoint y: 346, endPoint x: 1319, endPoint y: 346, distance: 11.8
click at [1189, 346] on button "Search" at bounding box center [1336, 345] width 117 height 39
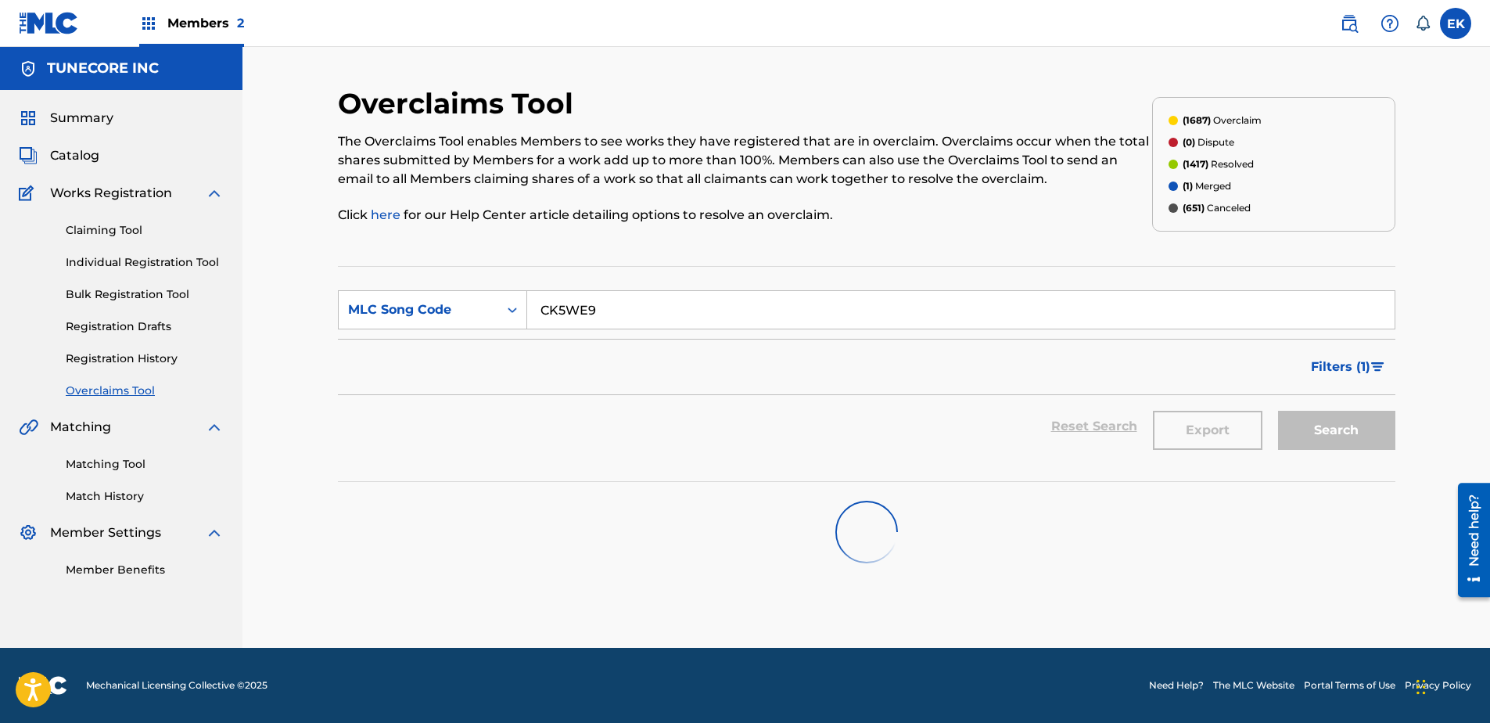
scroll to position [0, 0]
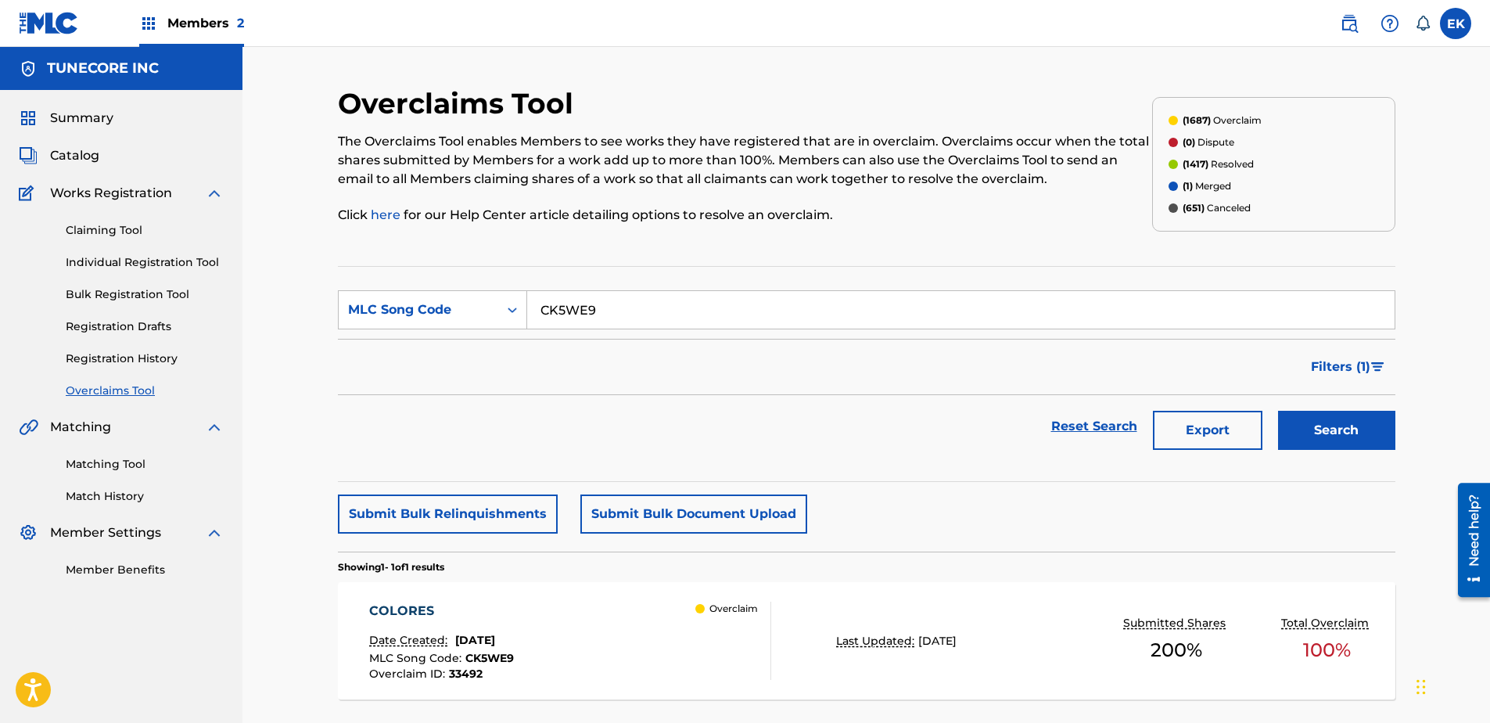
click at [628, 553] on div "COLORES Date Created: August 22, 2025 MLC Song Code : CK5WE9 Overclaim ID : 334…" at bounding box center [570, 640] width 402 height 78
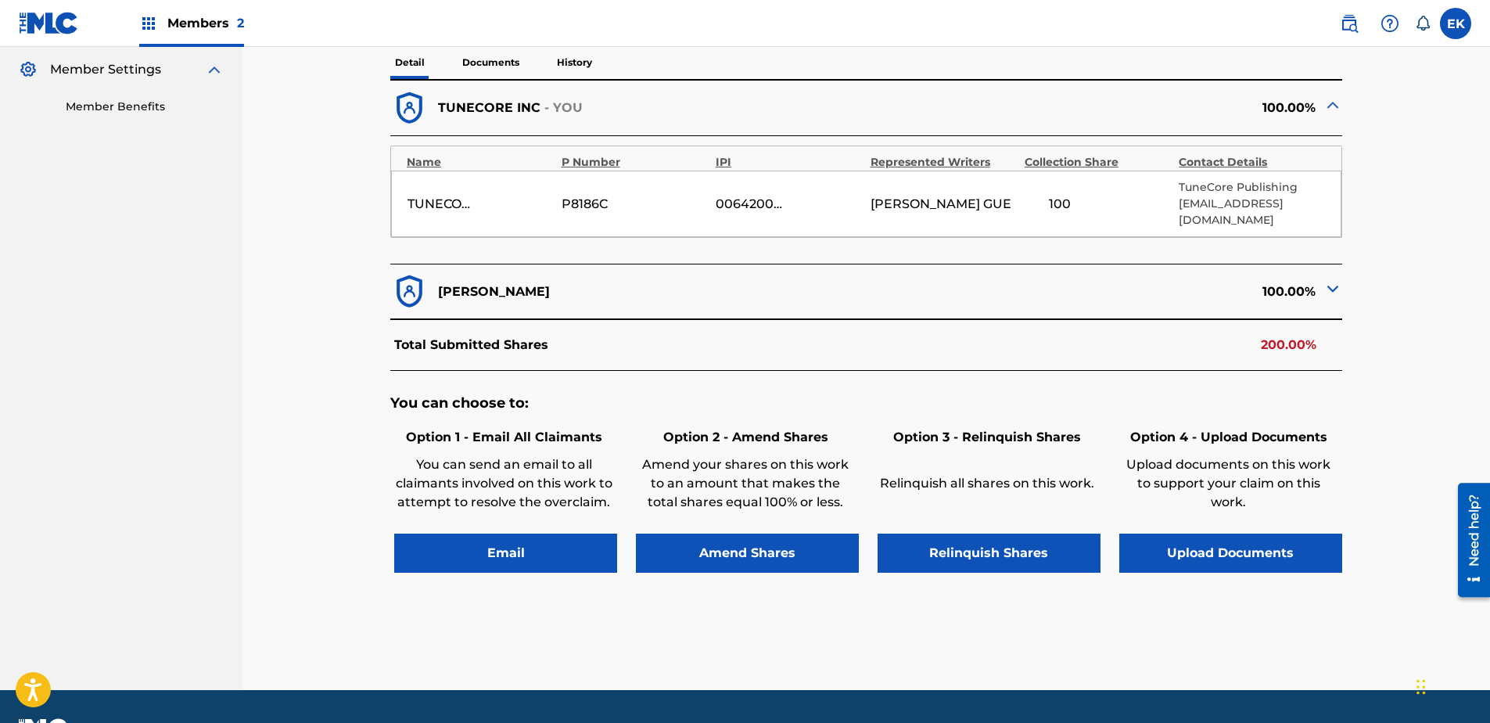
scroll to position [469, 0]
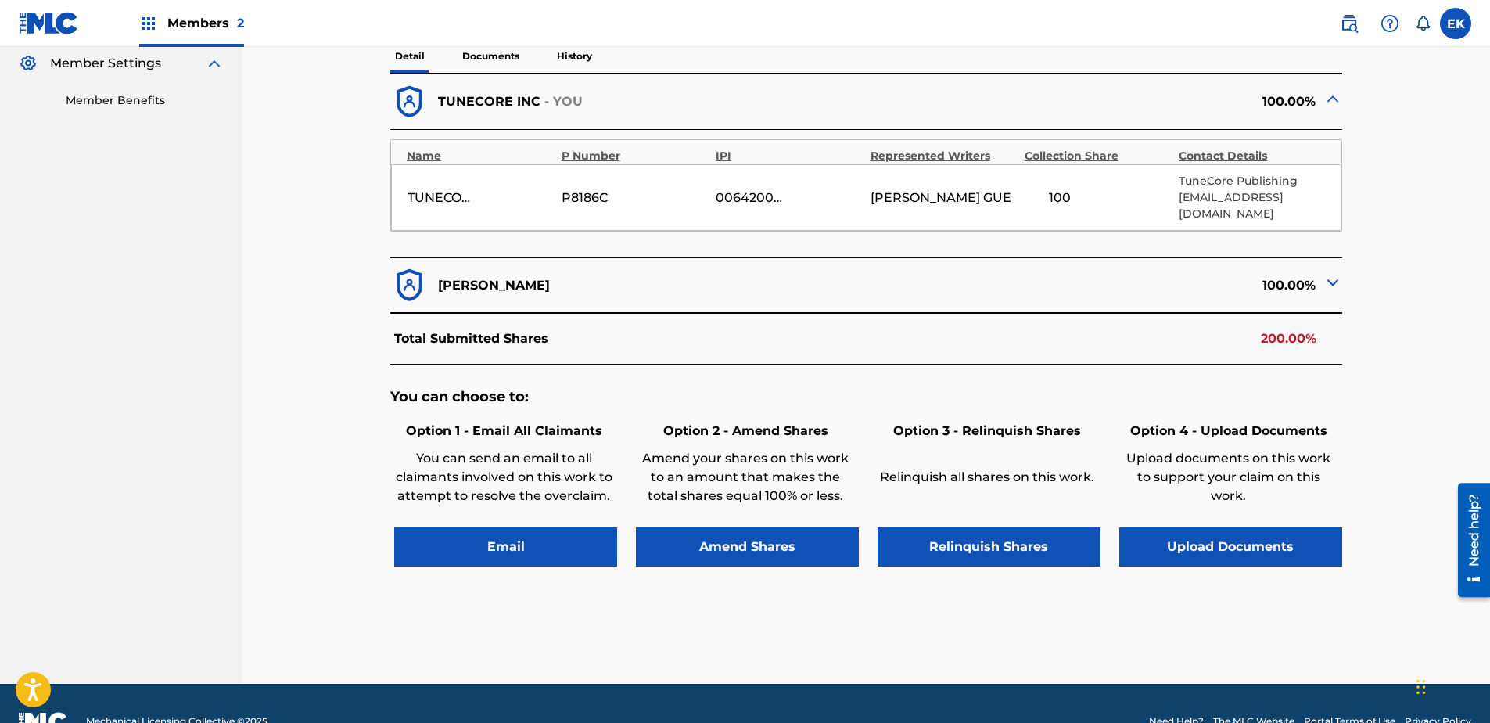
click at [1189, 527] on button "Upload Documents" at bounding box center [1230, 546] width 223 height 39
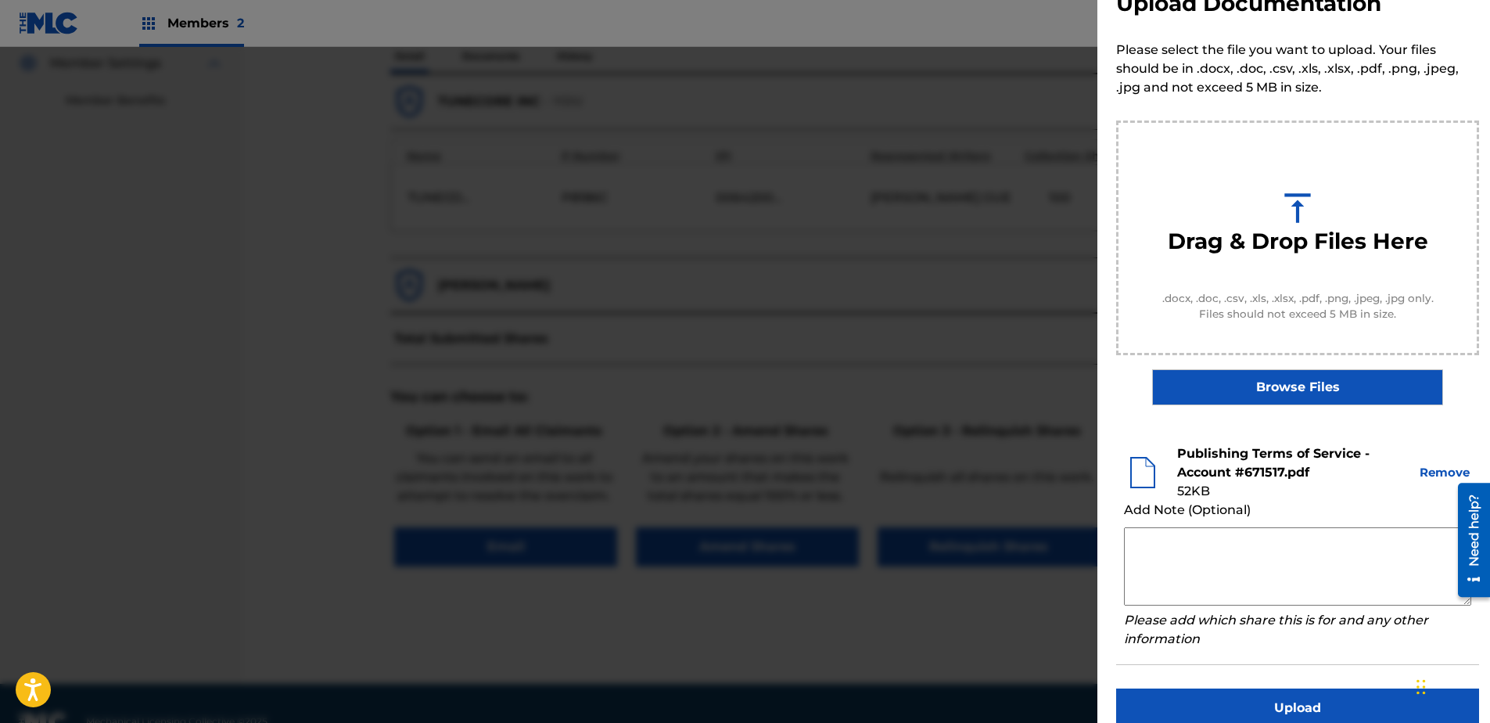
scroll to position [71, 0]
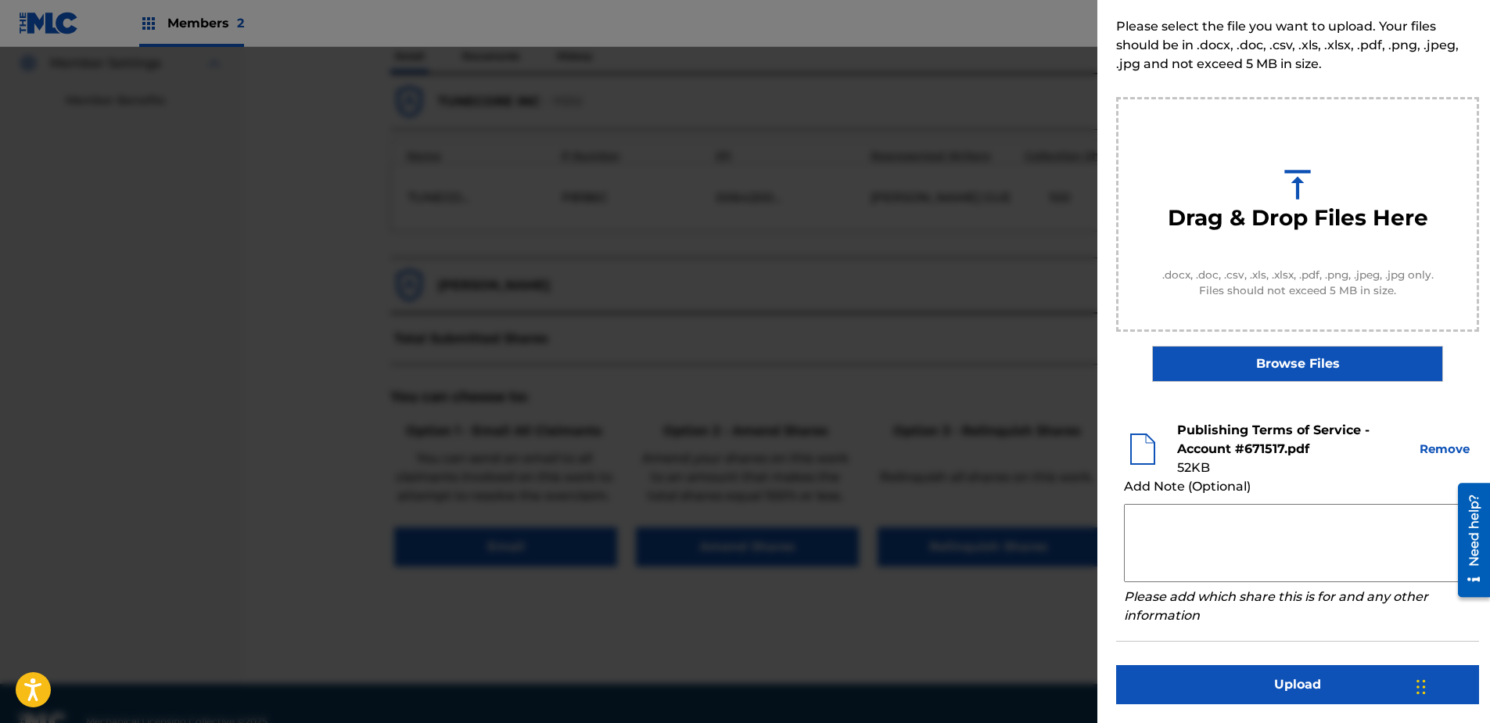
click at [1189, 553] on button "Upload" at bounding box center [1297, 684] width 363 height 39
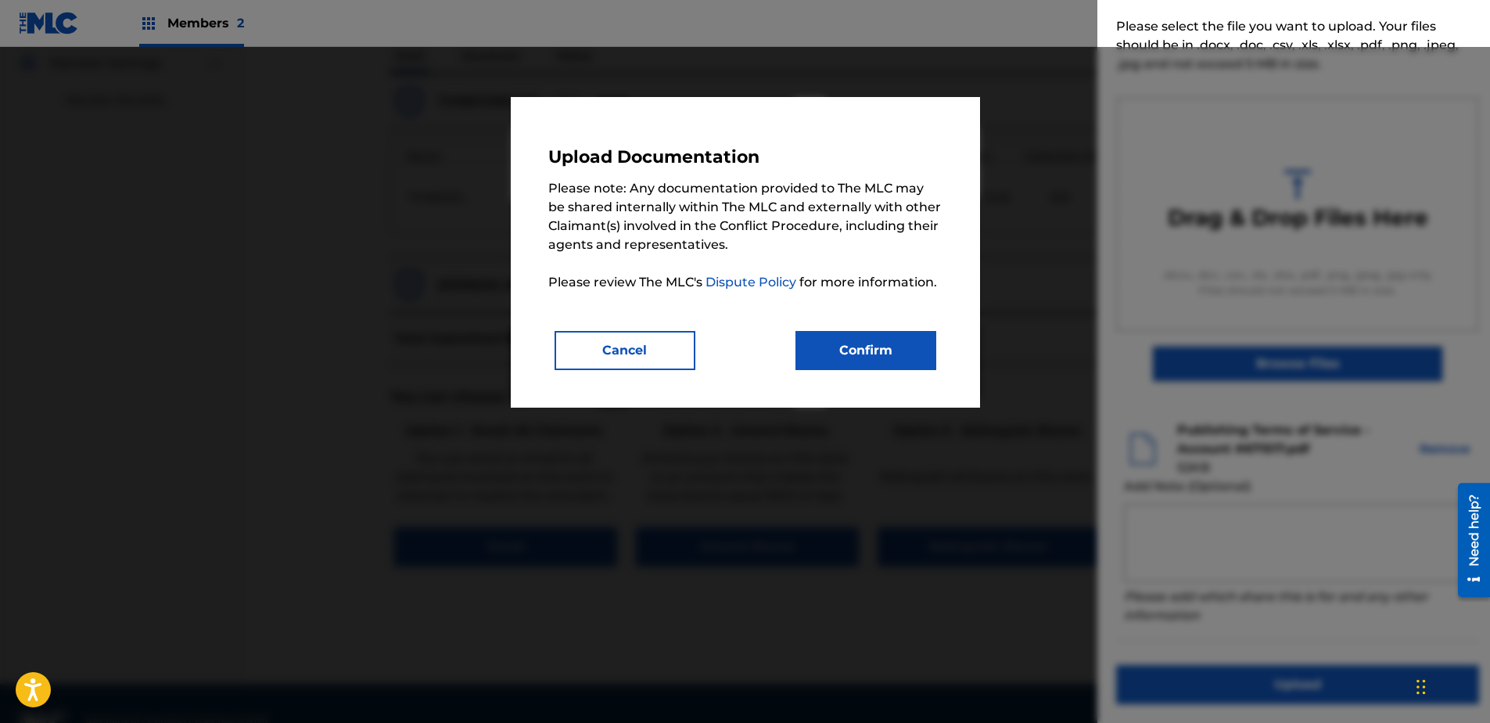
click at [905, 358] on button "Confirm" at bounding box center [865, 350] width 141 height 39
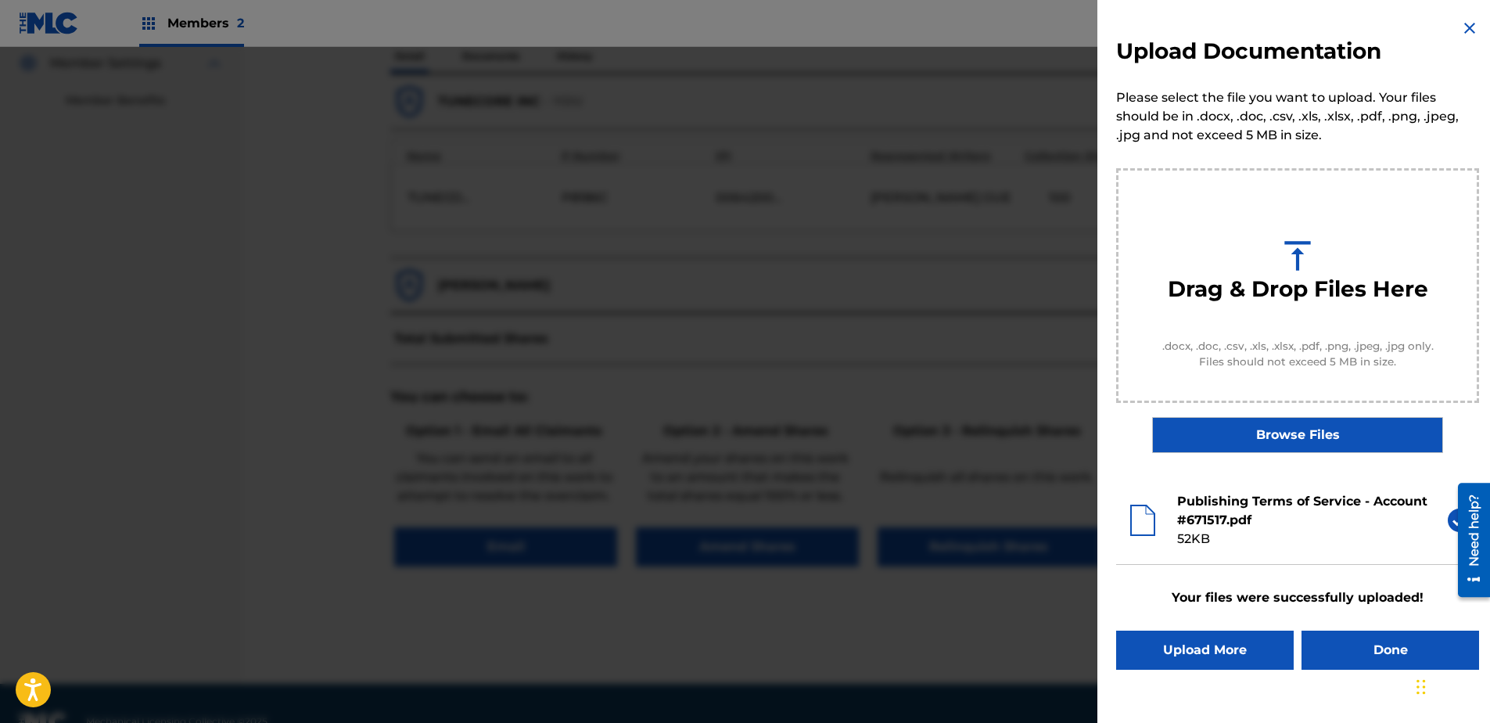
scroll to position [0, 0]
click at [1189, 553] on button "Done" at bounding box center [1390, 649] width 178 height 39
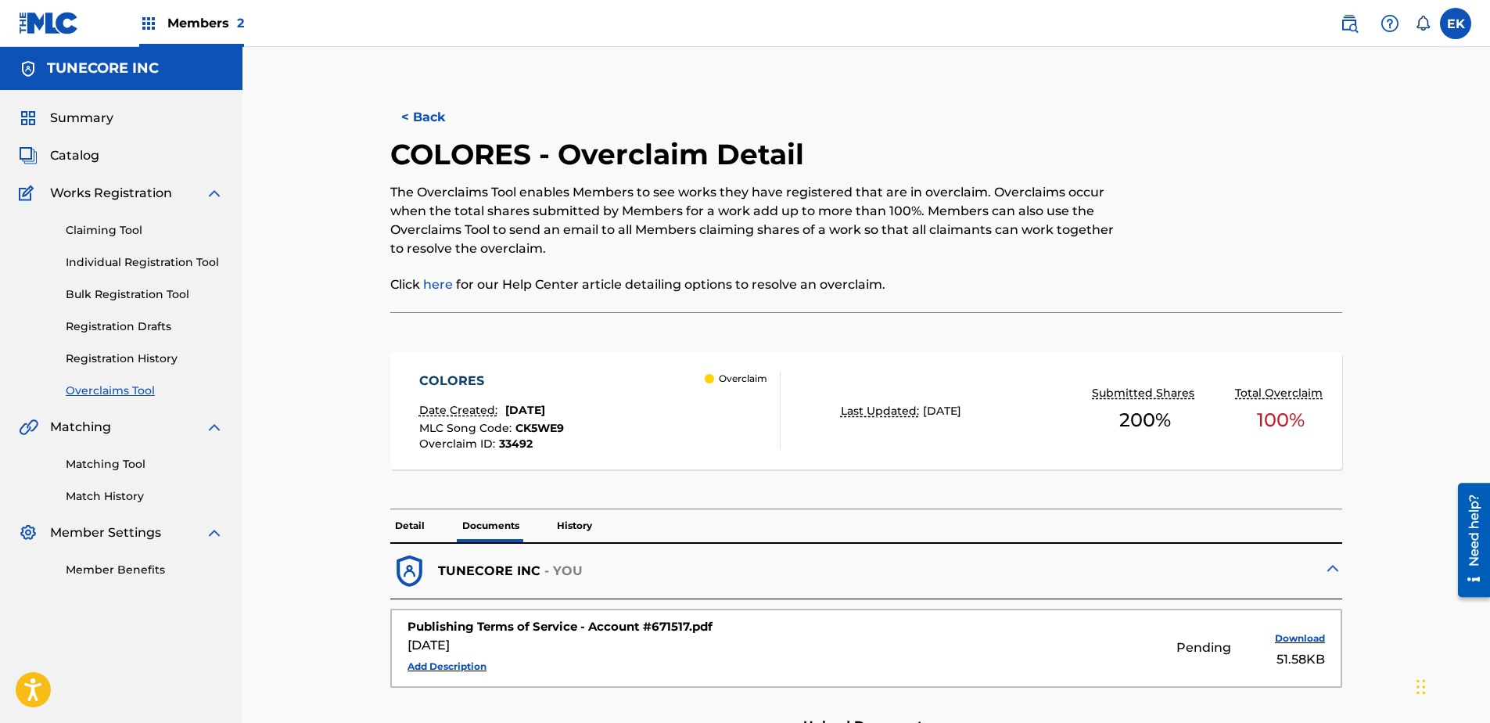
click at [447, 115] on button "< Back" at bounding box center [437, 117] width 94 height 39
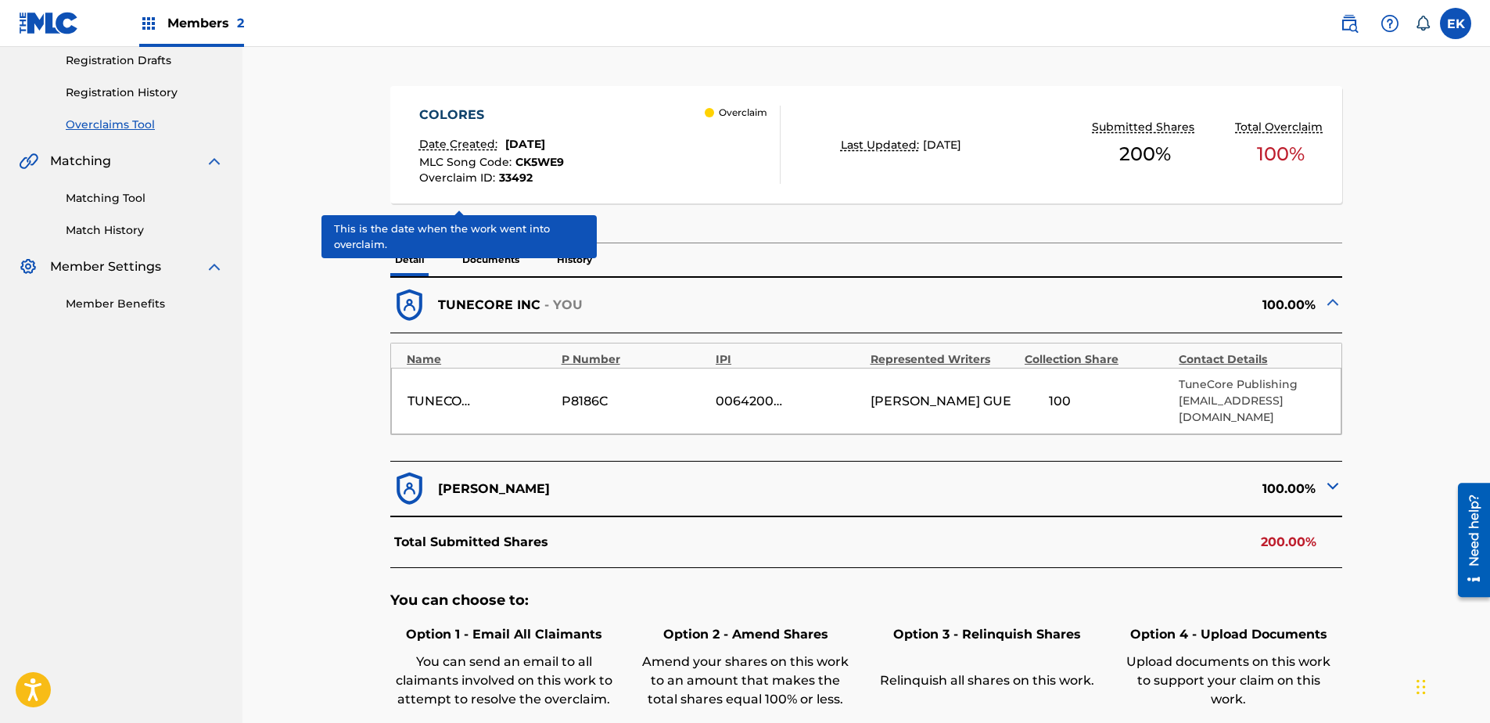
scroll to position [292, 0]
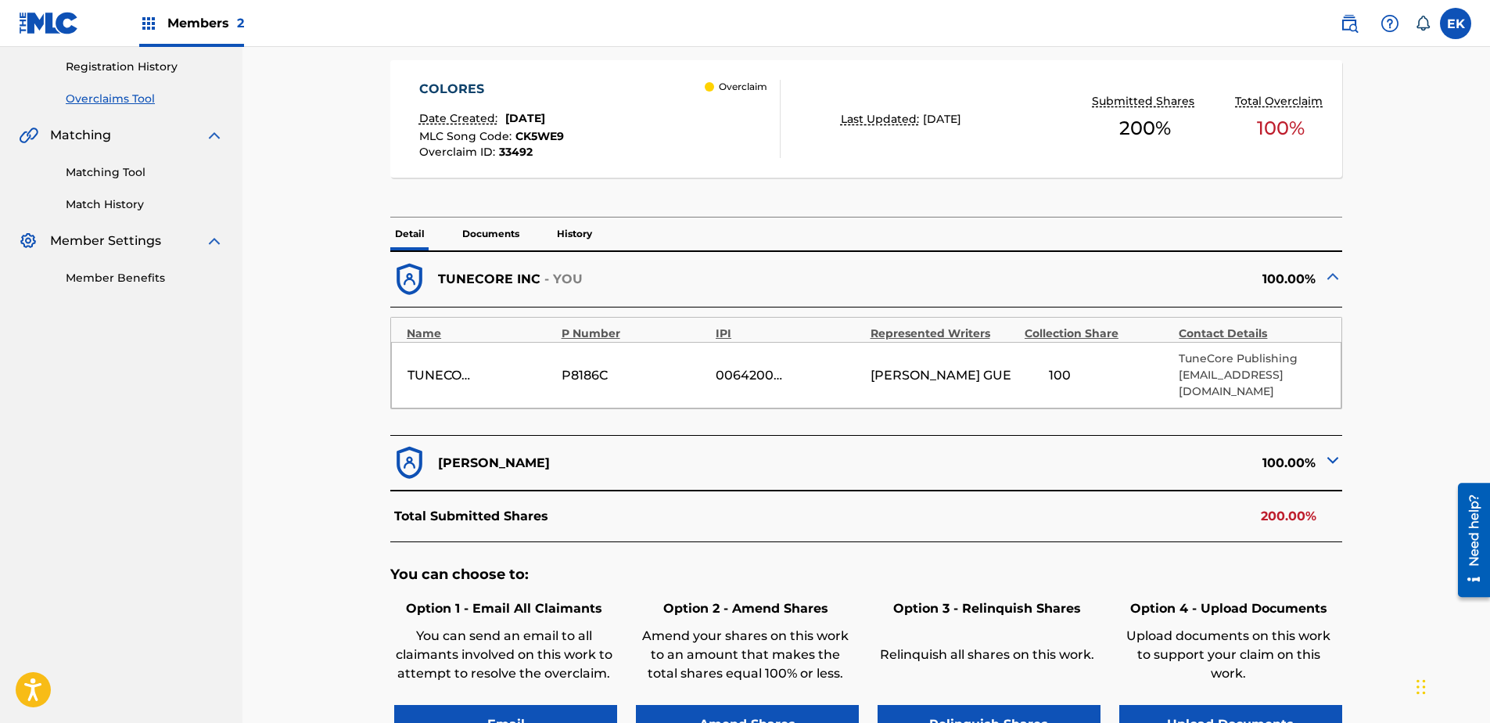
click at [503, 228] on p "Documents" at bounding box center [490, 233] width 66 height 33
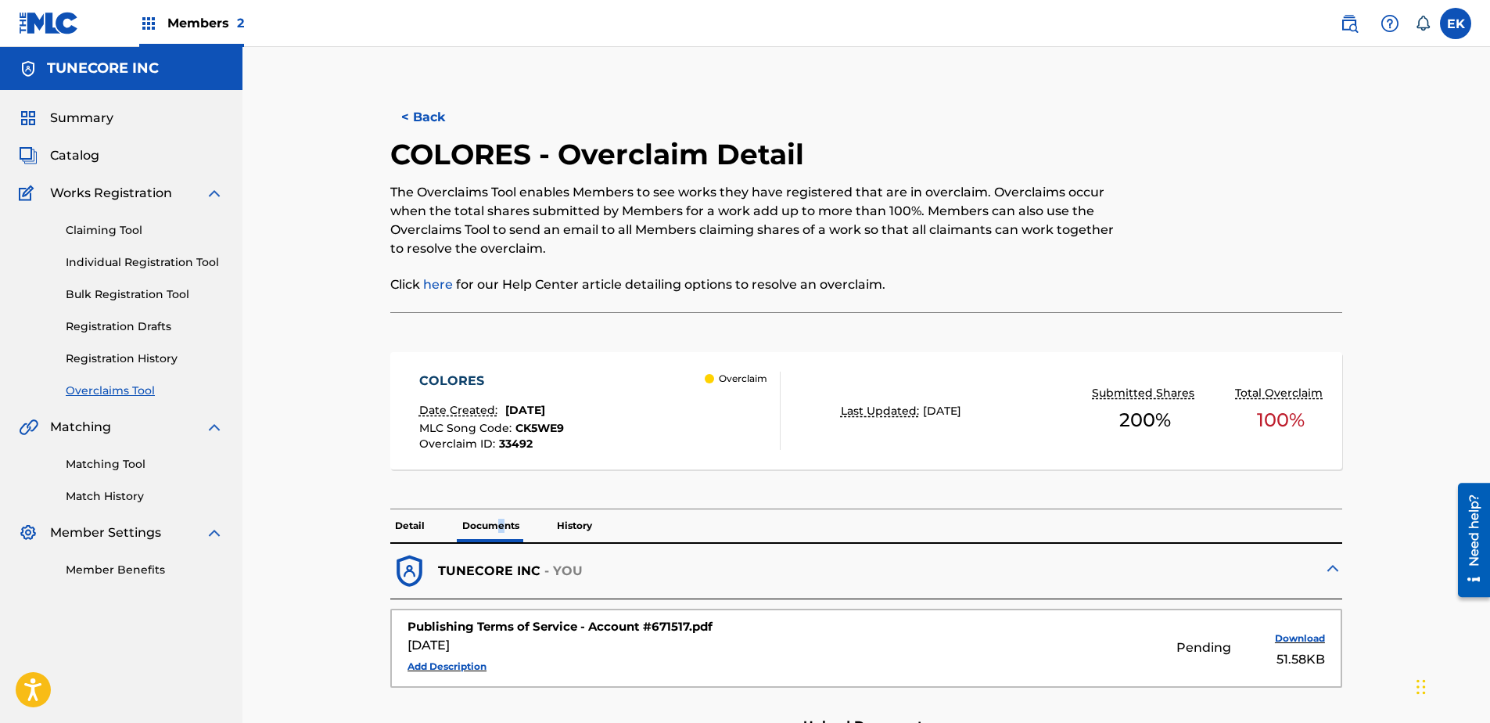
click at [425, 109] on button "< Back" at bounding box center [437, 117] width 94 height 39
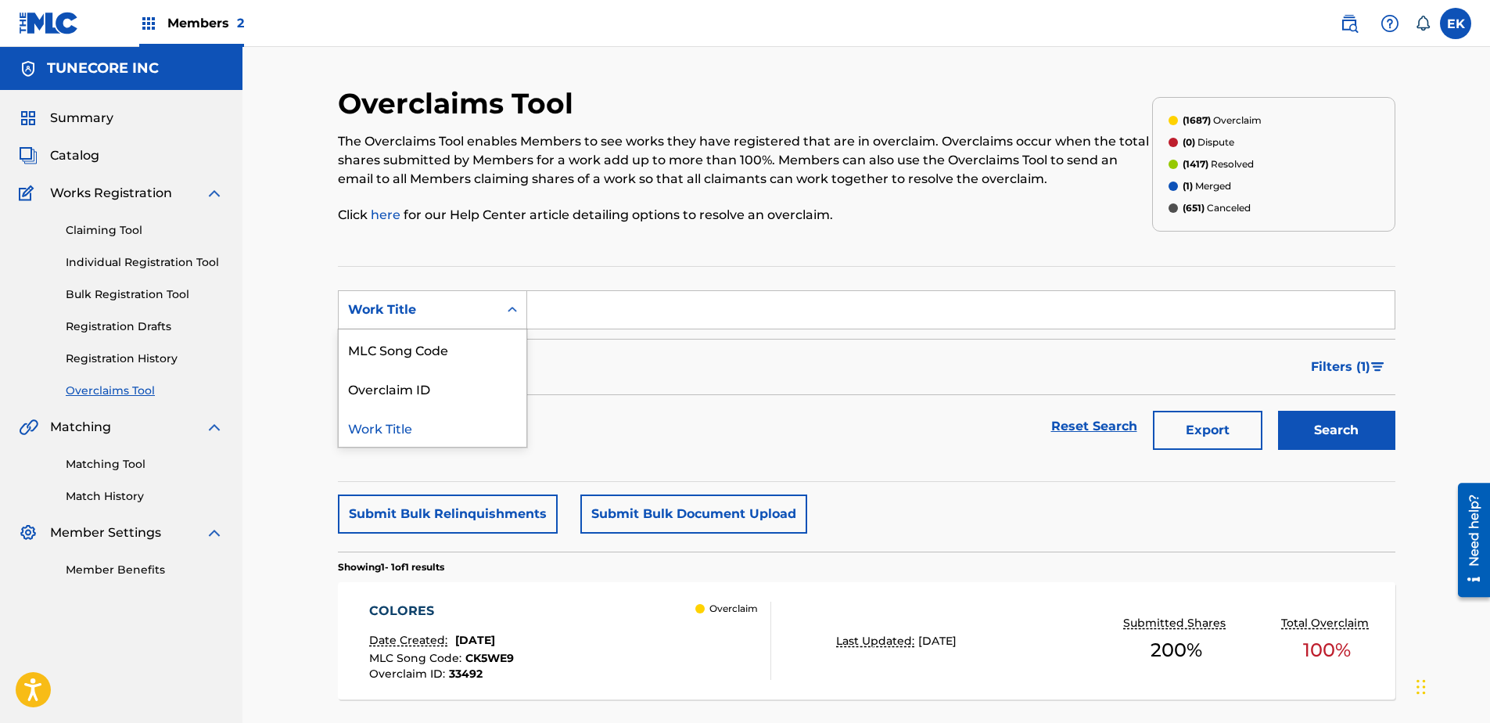
click at [436, 309] on div "Work Title" at bounding box center [418, 309] width 141 height 19
drag, startPoint x: 447, startPoint y: 346, endPoint x: 516, endPoint y: 329, distance: 71.7
click at [448, 346] on div "MLC Song Code" at bounding box center [433, 348] width 188 height 39
click at [574, 318] on input "Search Form" at bounding box center [960, 310] width 867 height 38
paste input "BD9QAA"
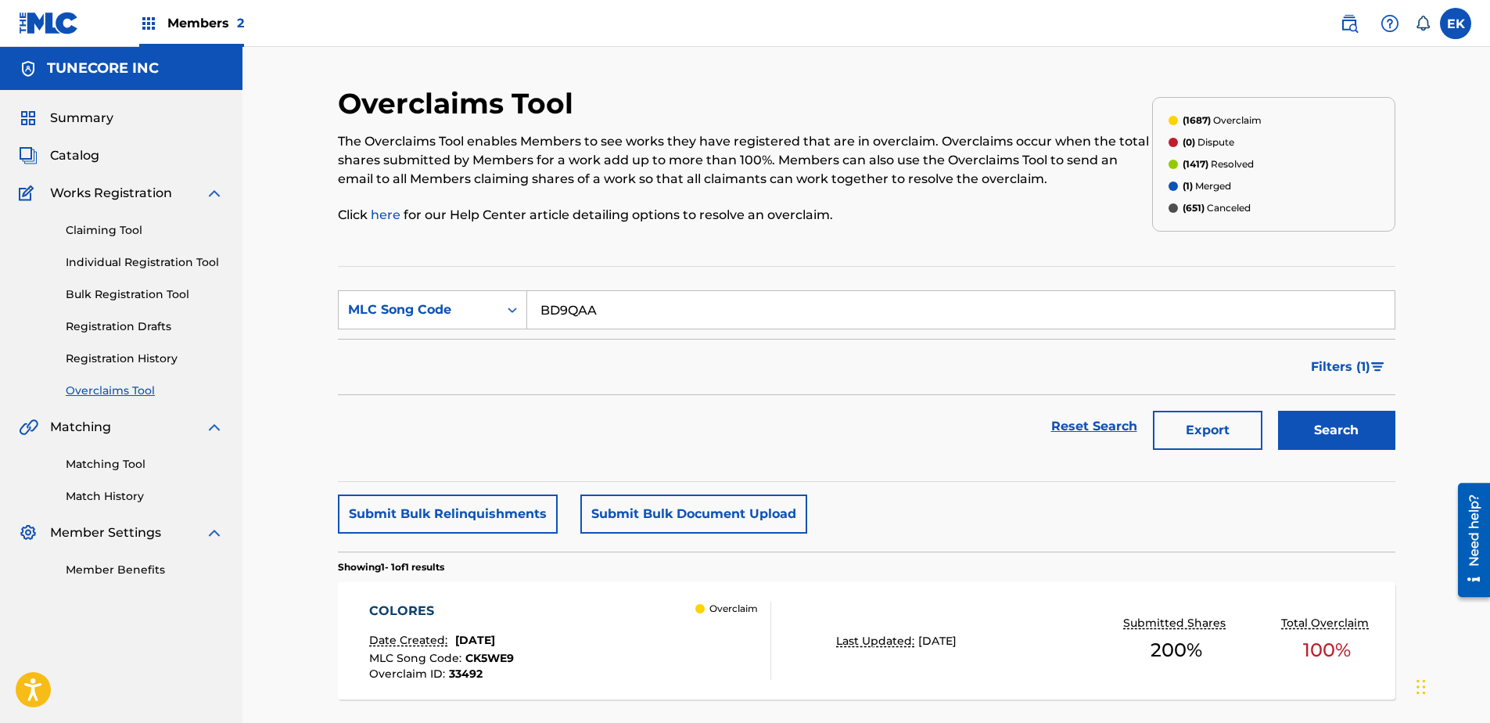
type input "BD9QAA"
drag, startPoint x: 1333, startPoint y: 446, endPoint x: 1325, endPoint y: 439, distance: 10.5
click at [1189, 447] on button "Search" at bounding box center [1336, 430] width 117 height 39
click at [527, 553] on div "BRUSH BRUSH BRUSH Date Created: August 22, 2025 MLC Song Code : BD9QAA Overclai…" at bounding box center [866, 640] width 1057 height 117
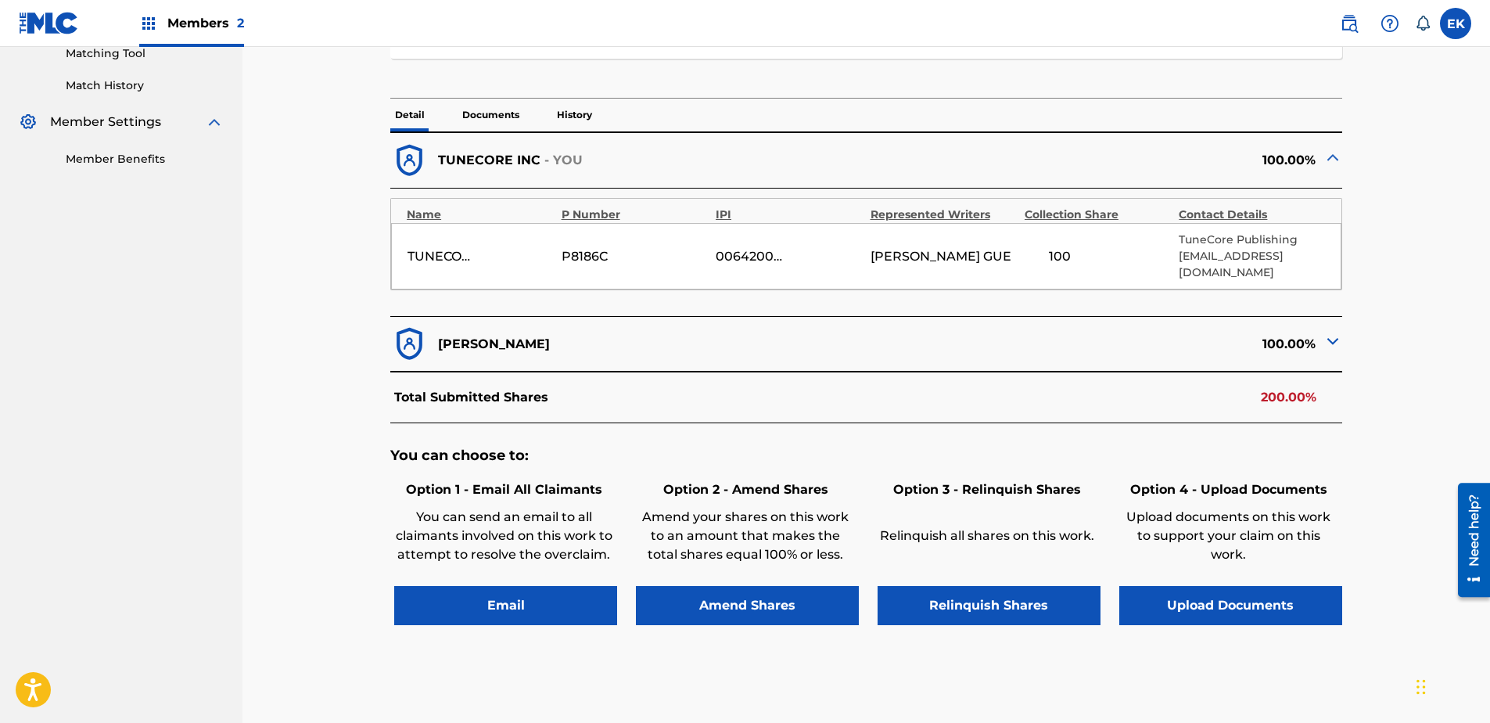
scroll to position [469, 0]
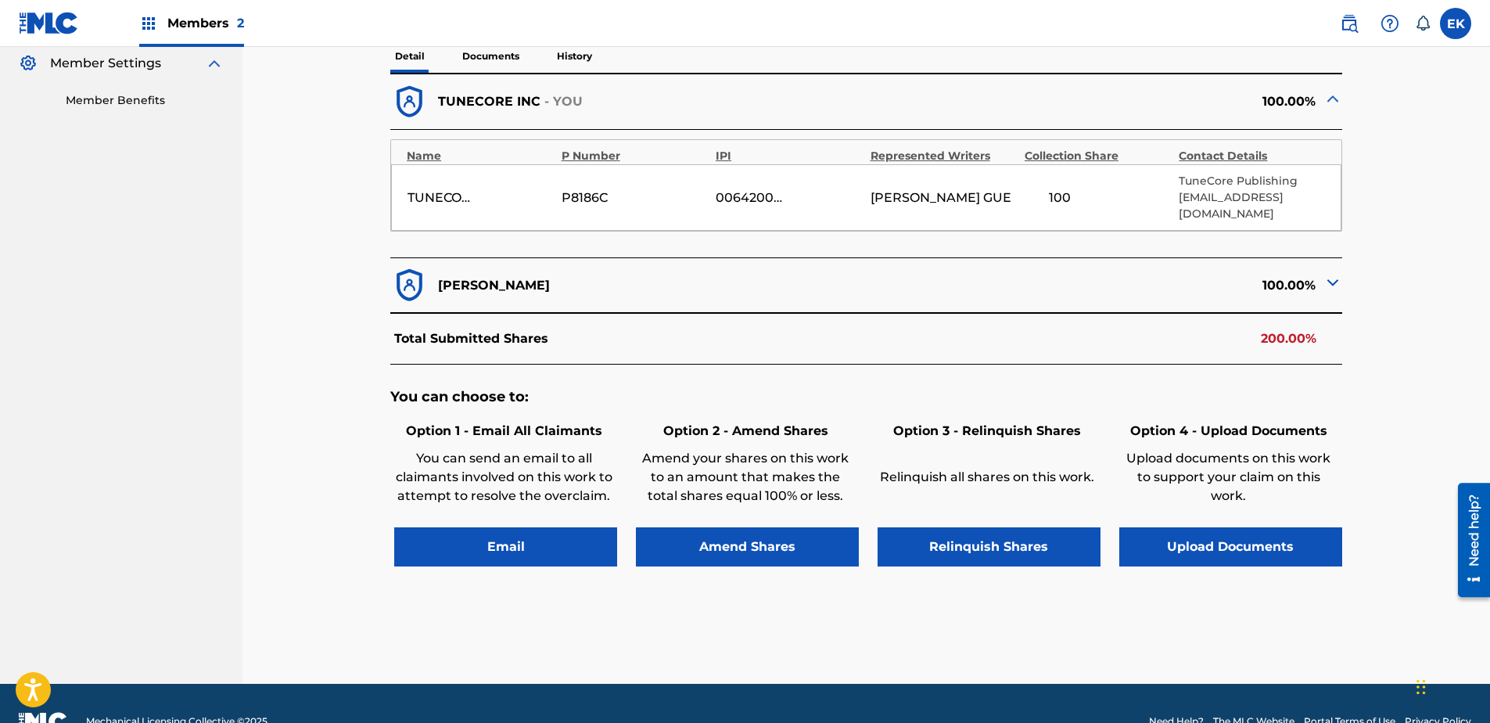
click at [1189, 527] on button "Upload Documents" at bounding box center [1230, 546] width 223 height 39
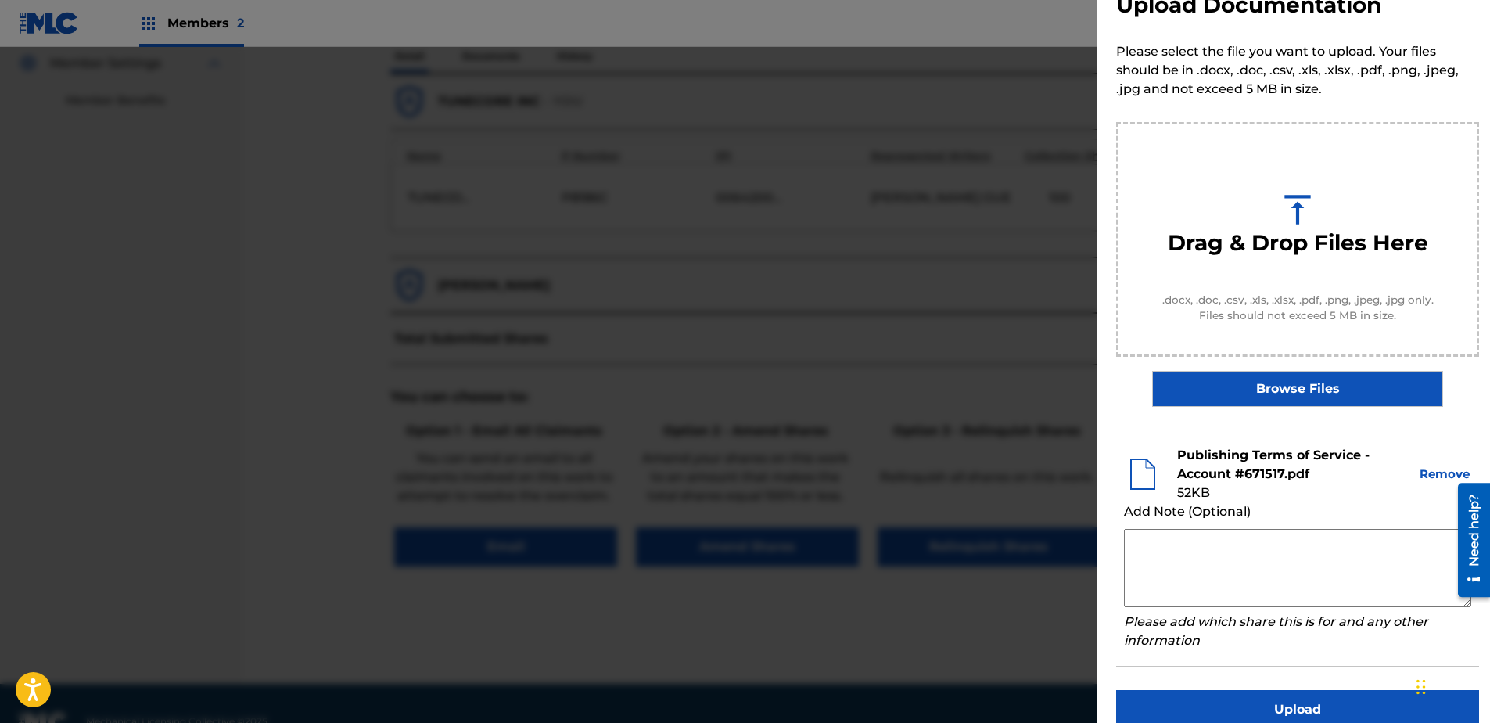
scroll to position [71, 0]
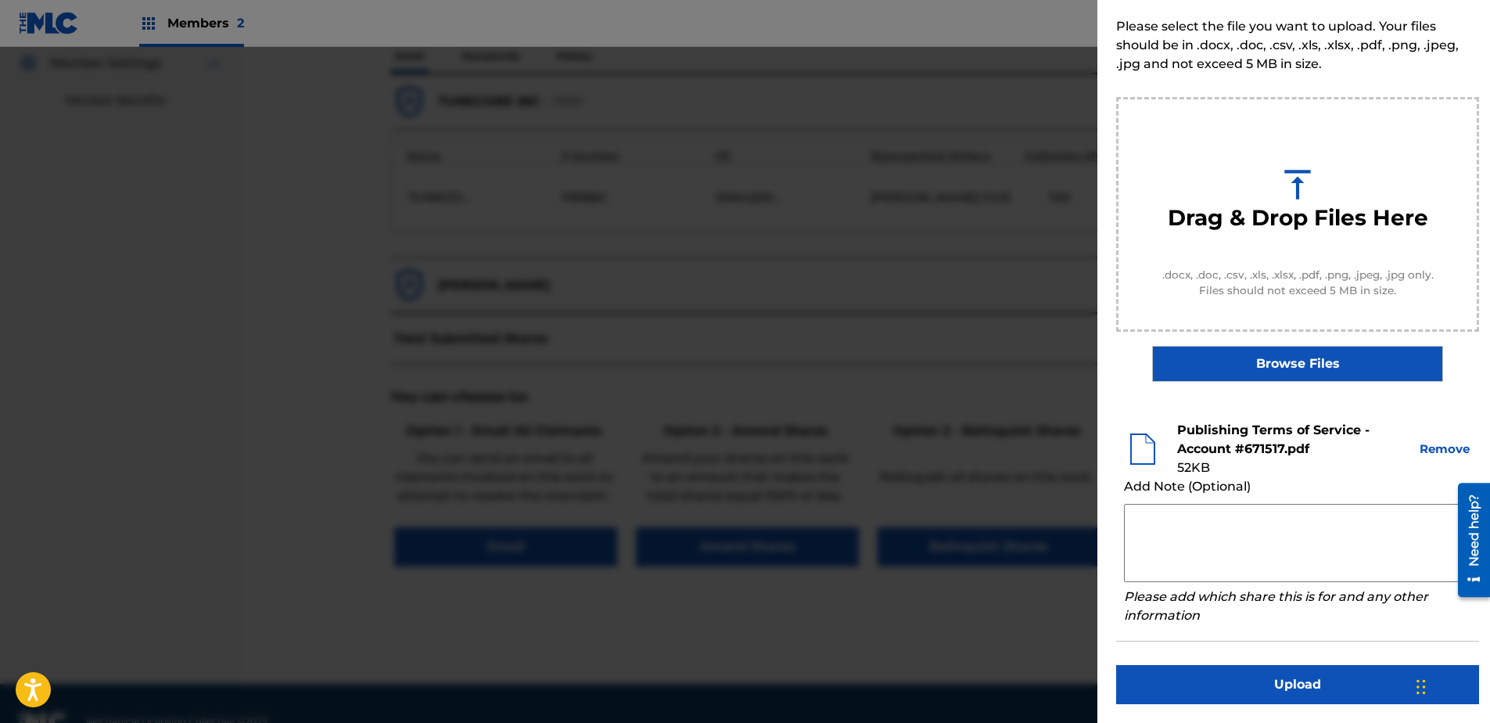
click at [1189, 553] on button "Upload" at bounding box center [1297, 684] width 363 height 39
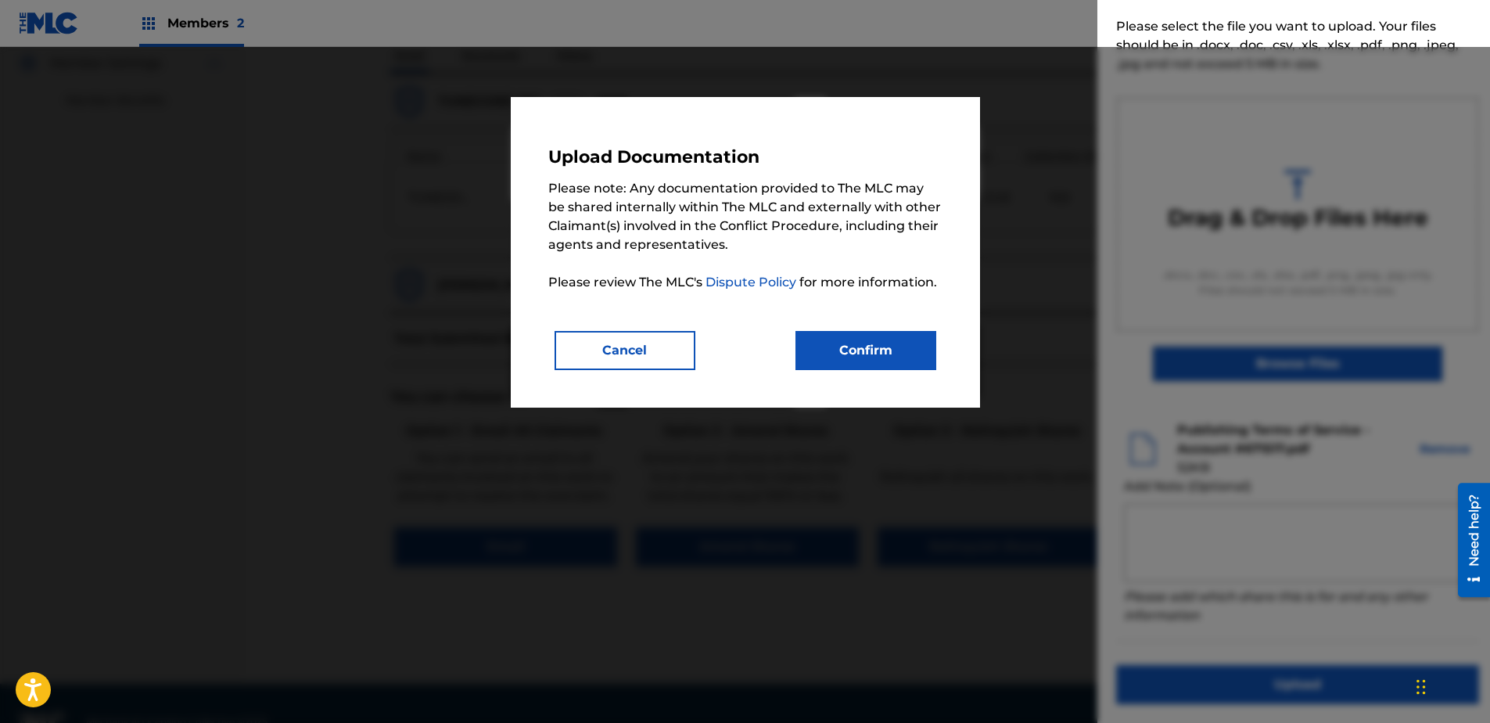
click at [831, 348] on button "Confirm" at bounding box center [865, 350] width 141 height 39
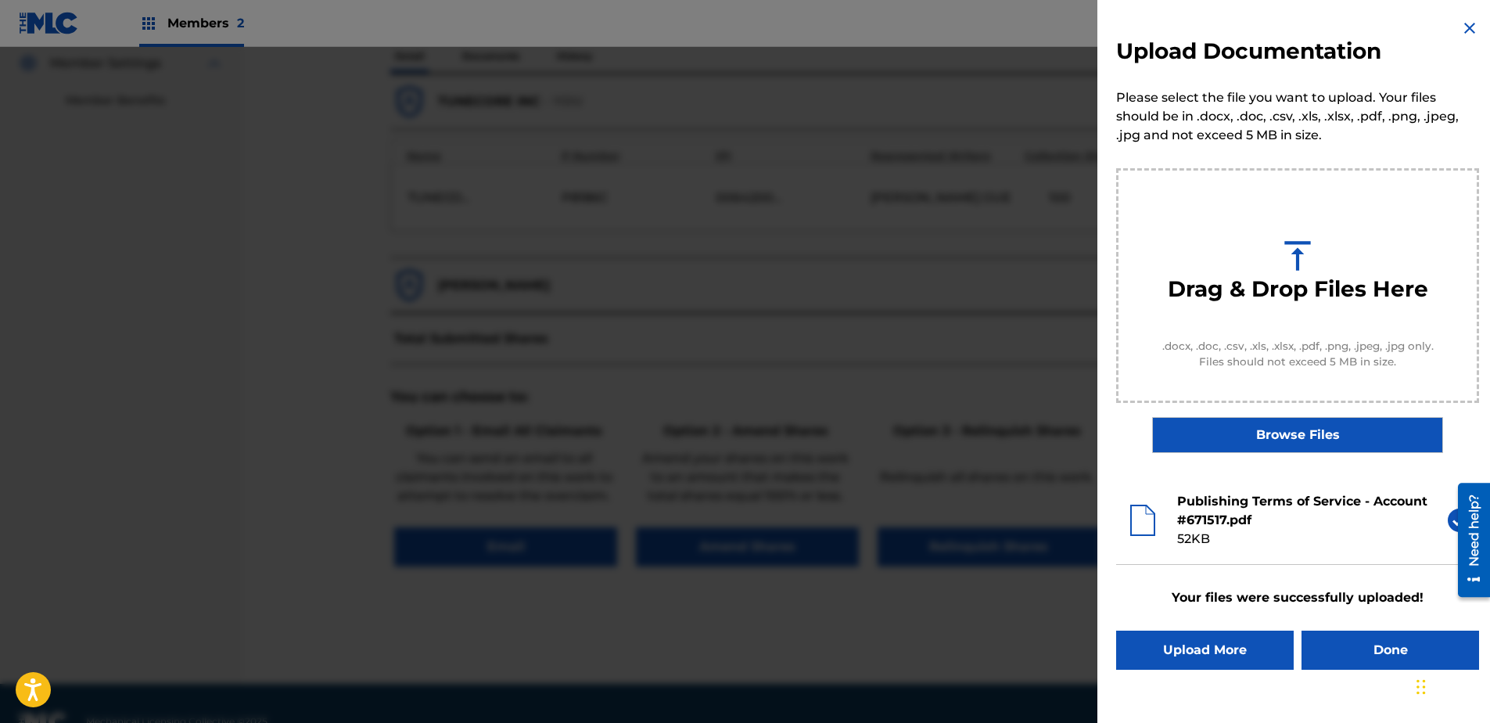
scroll to position [0, 0]
click at [1189, 553] on button "Done" at bounding box center [1390, 649] width 178 height 39
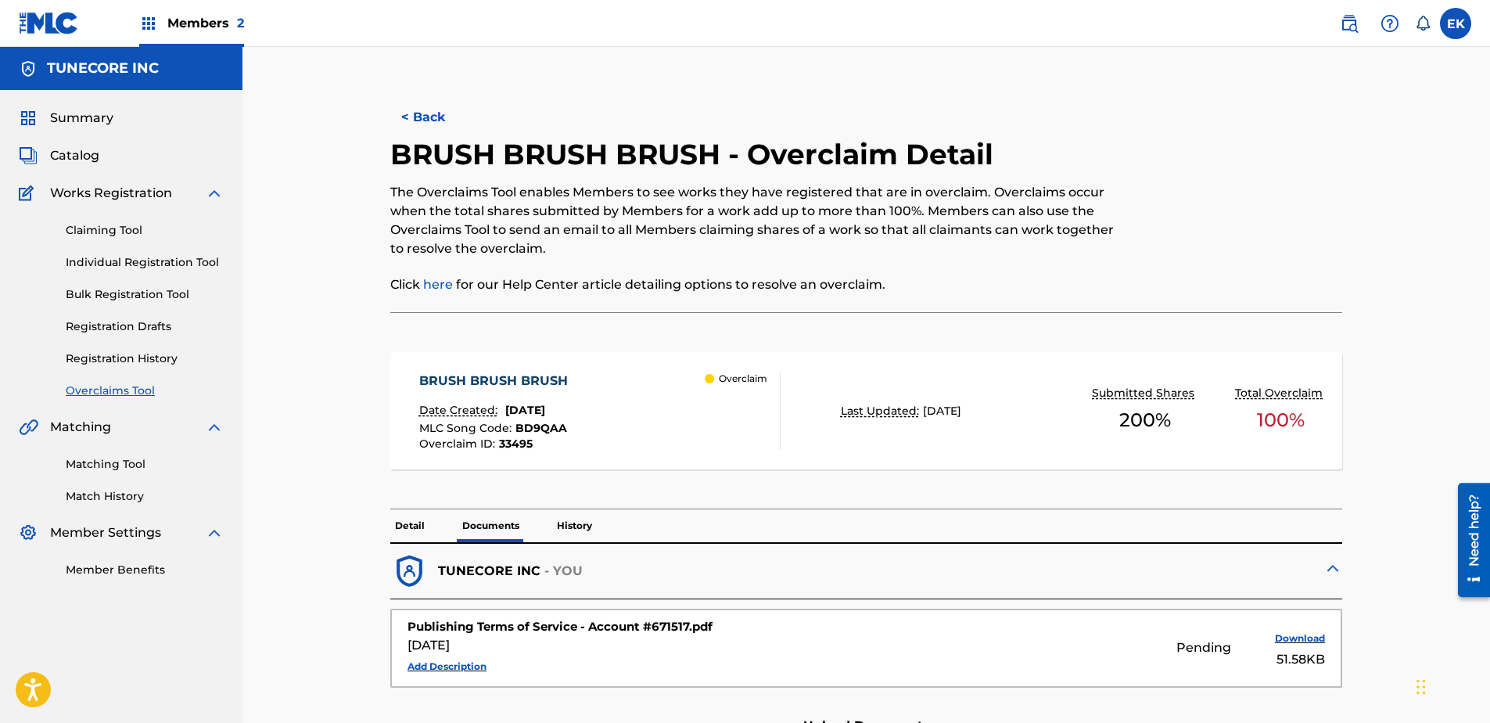
click at [418, 111] on button "< Back" at bounding box center [437, 117] width 94 height 39
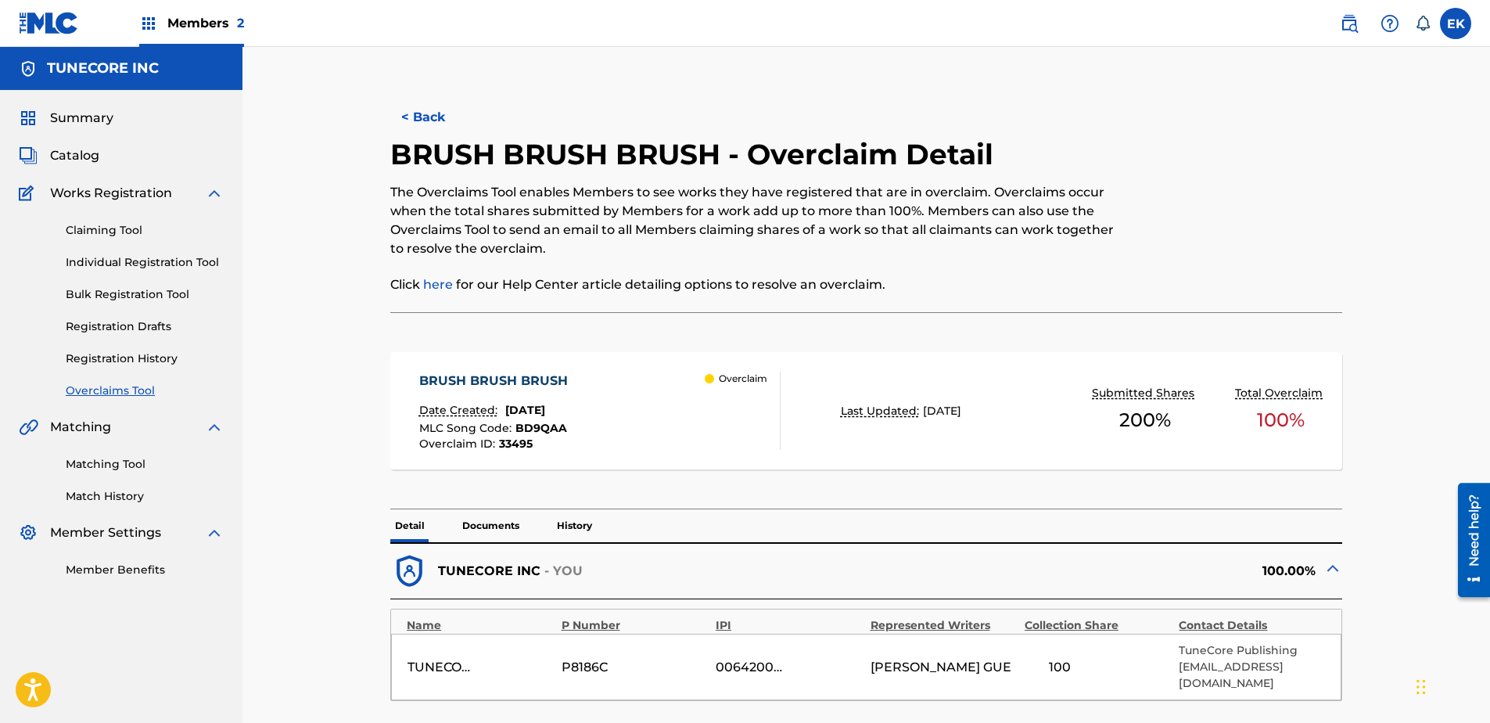
click at [417, 101] on button "< Back" at bounding box center [437, 117] width 94 height 39
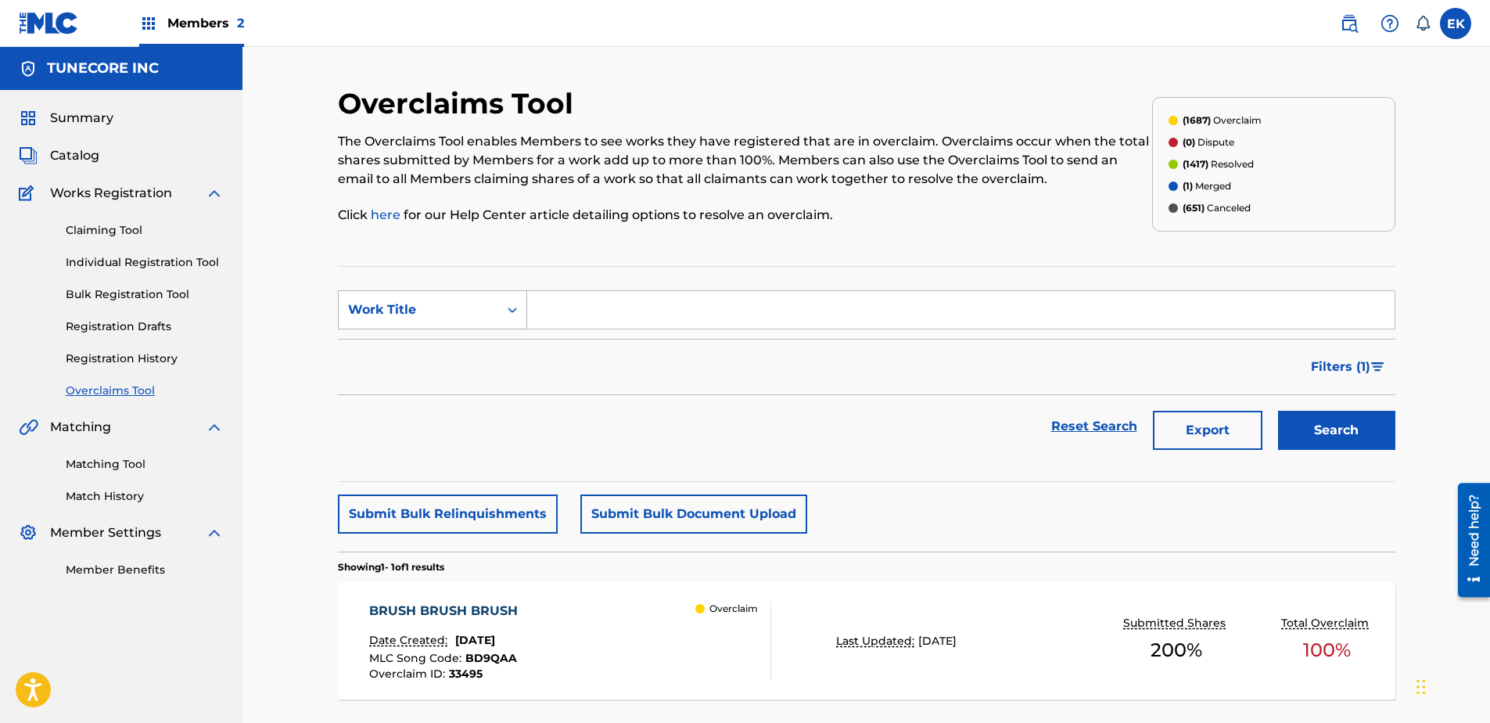
click at [463, 305] on div "Work Title" at bounding box center [418, 309] width 141 height 19
click at [444, 339] on div "MLC Song Code" at bounding box center [433, 348] width 188 height 39
click at [563, 310] on input "Search Form" at bounding box center [960, 310] width 867 height 38
paste input "S64DX8"
type input "S64DX8"
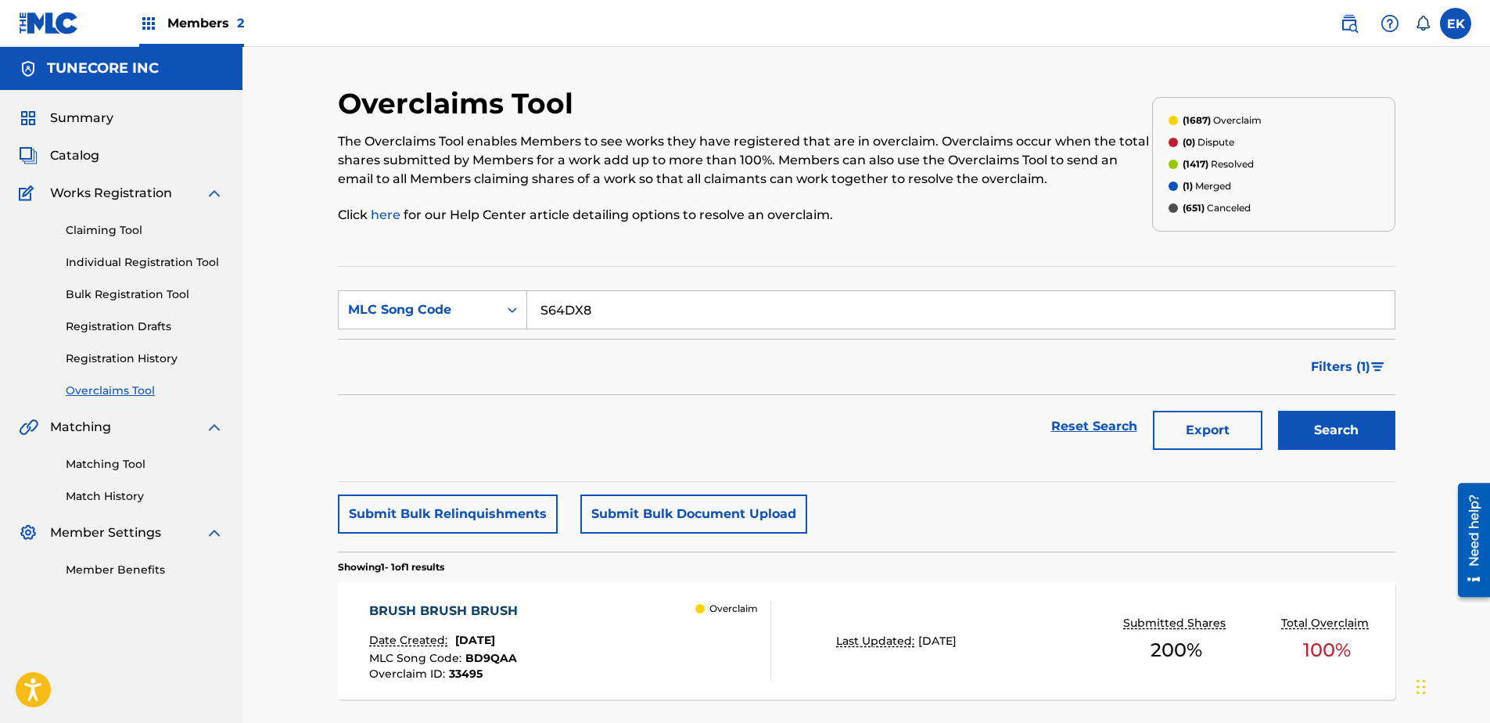
click at [1189, 424] on button "Search" at bounding box center [1336, 430] width 117 height 39
click at [592, 553] on div "SPIDERS IN MY SOUP Date Created: August 22, 2025 MLC Song Code : S64DX8 Overcla…" at bounding box center [570, 640] width 402 height 78
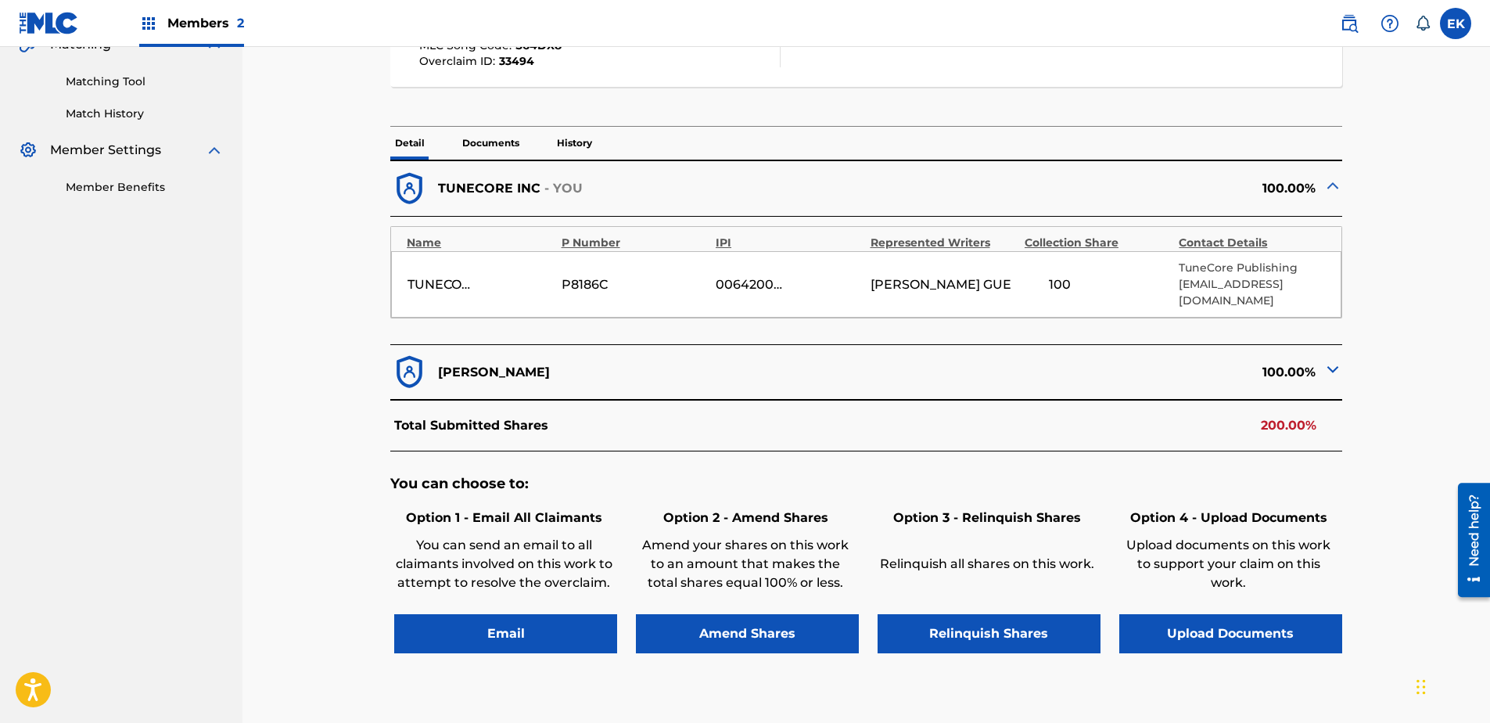
scroll to position [391, 0]
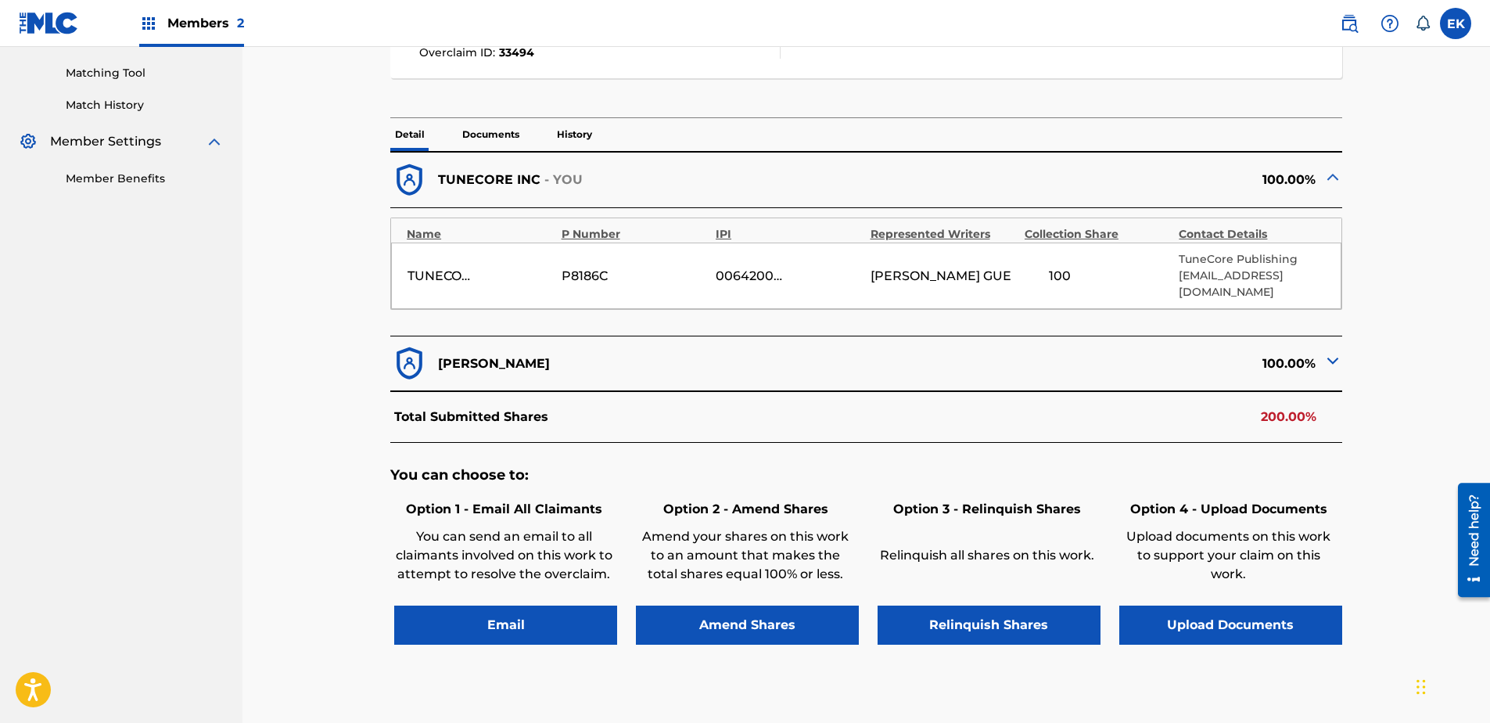
click at [1189, 553] on button "Upload Documents" at bounding box center [1230, 624] width 223 height 39
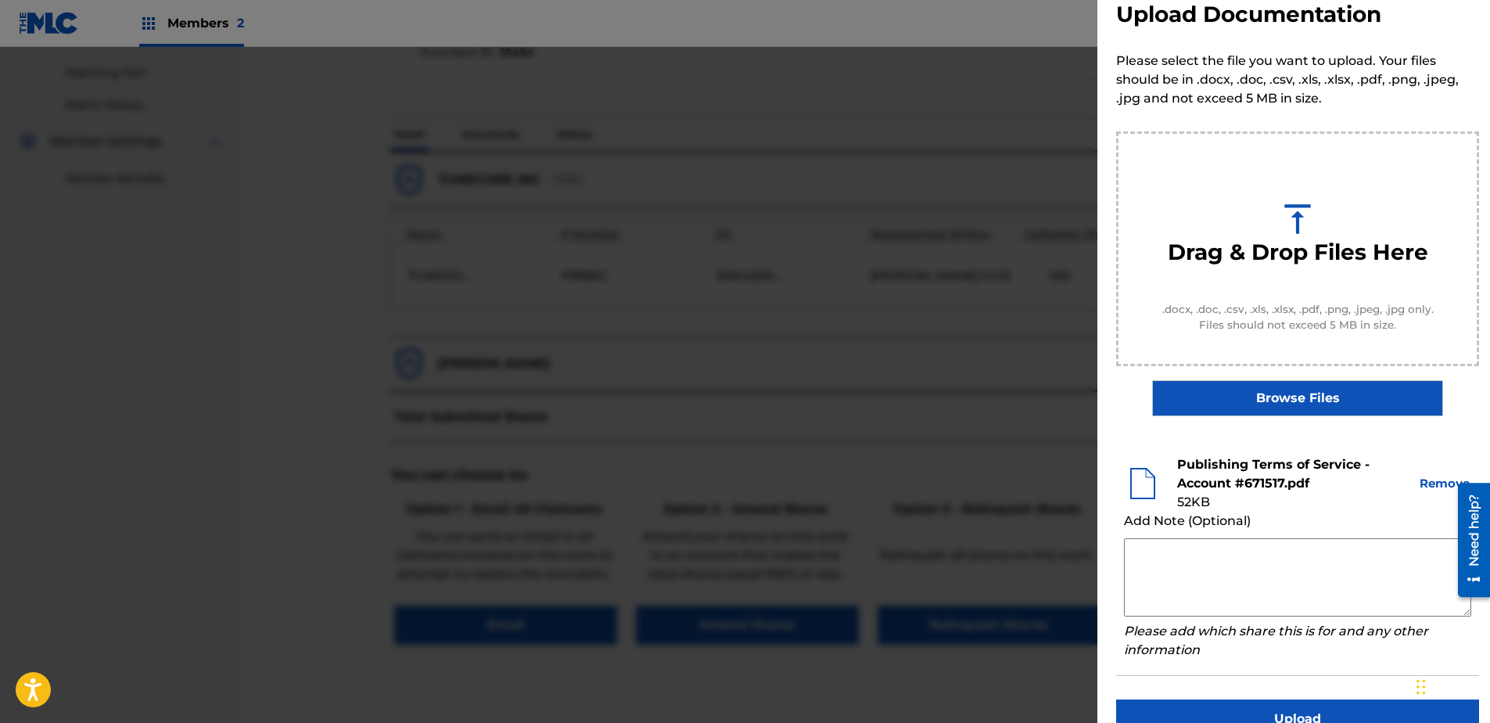
scroll to position [71, 0]
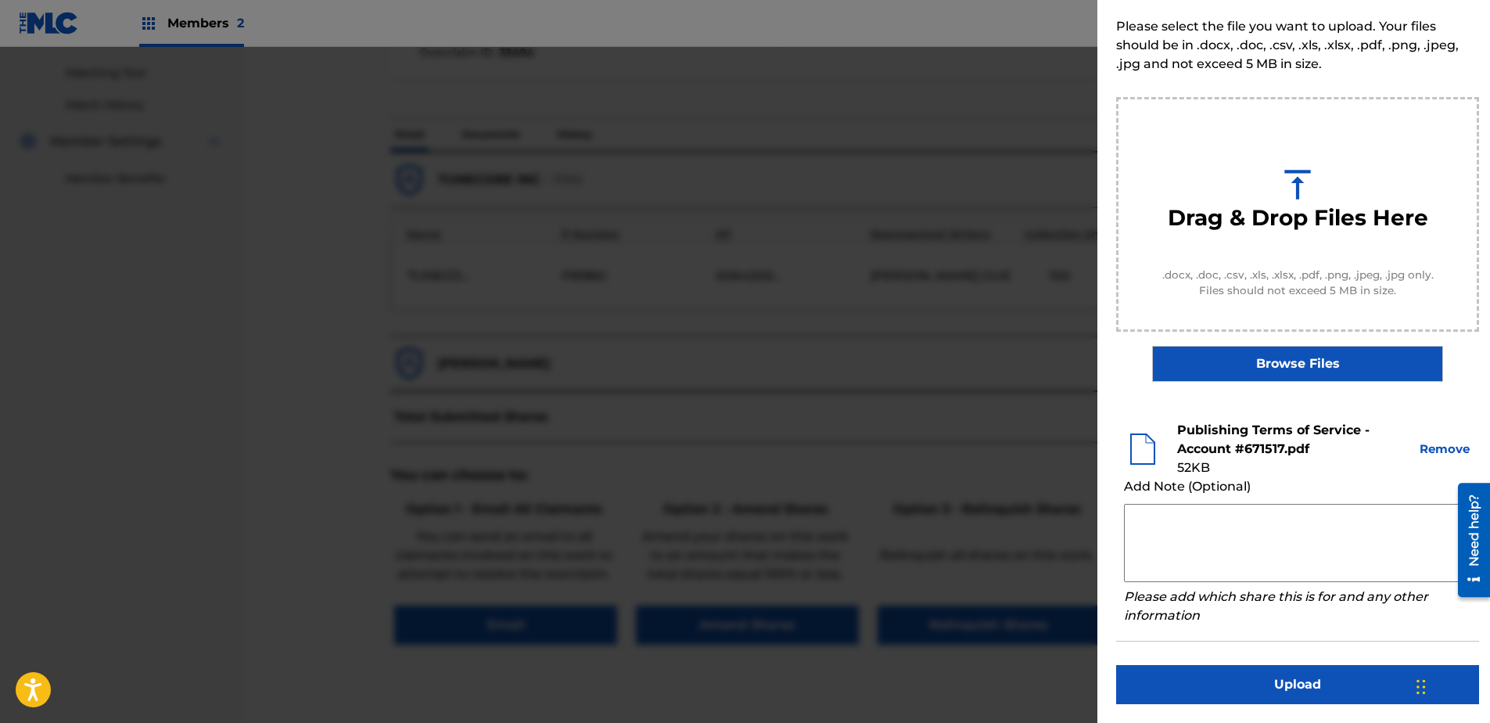
click at [1189, 553] on button "Upload" at bounding box center [1297, 684] width 363 height 39
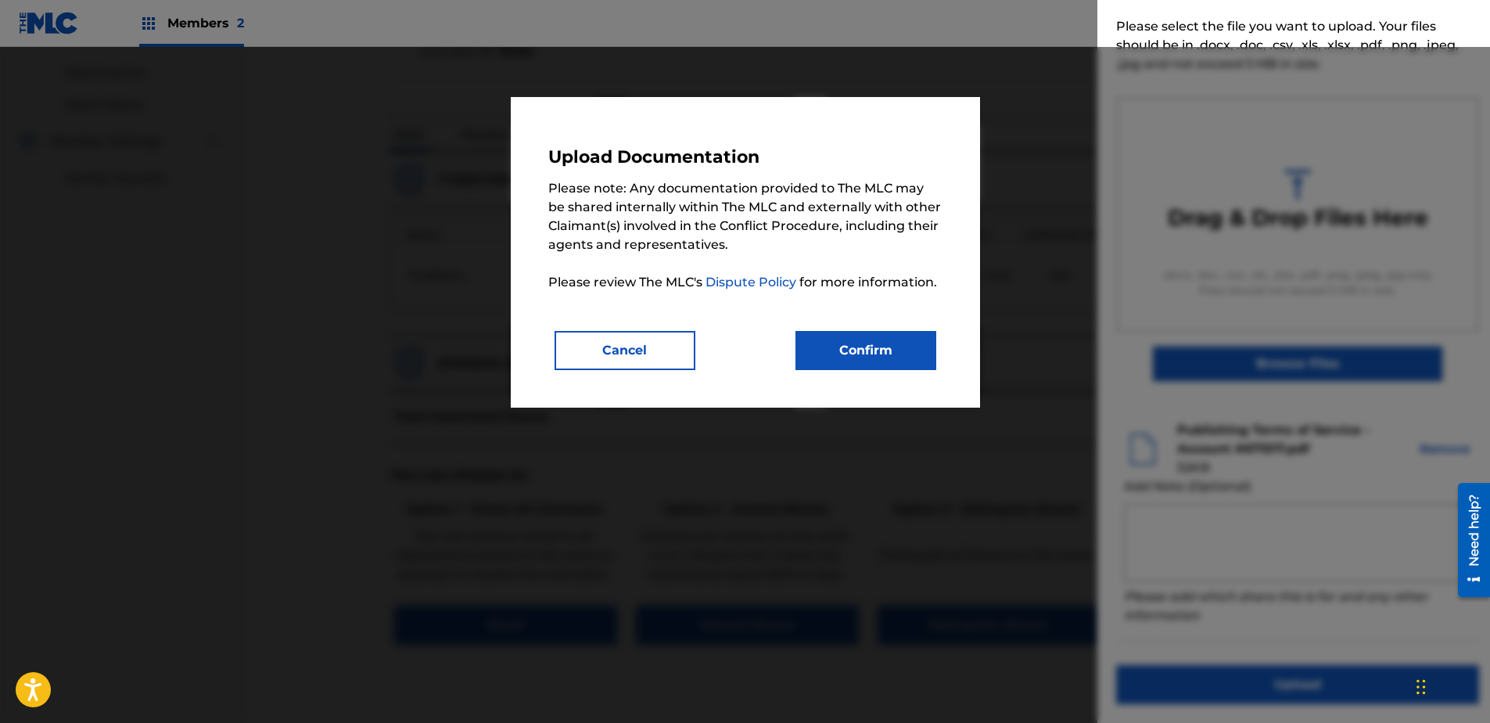
click at [833, 348] on button "Confirm" at bounding box center [865, 350] width 141 height 39
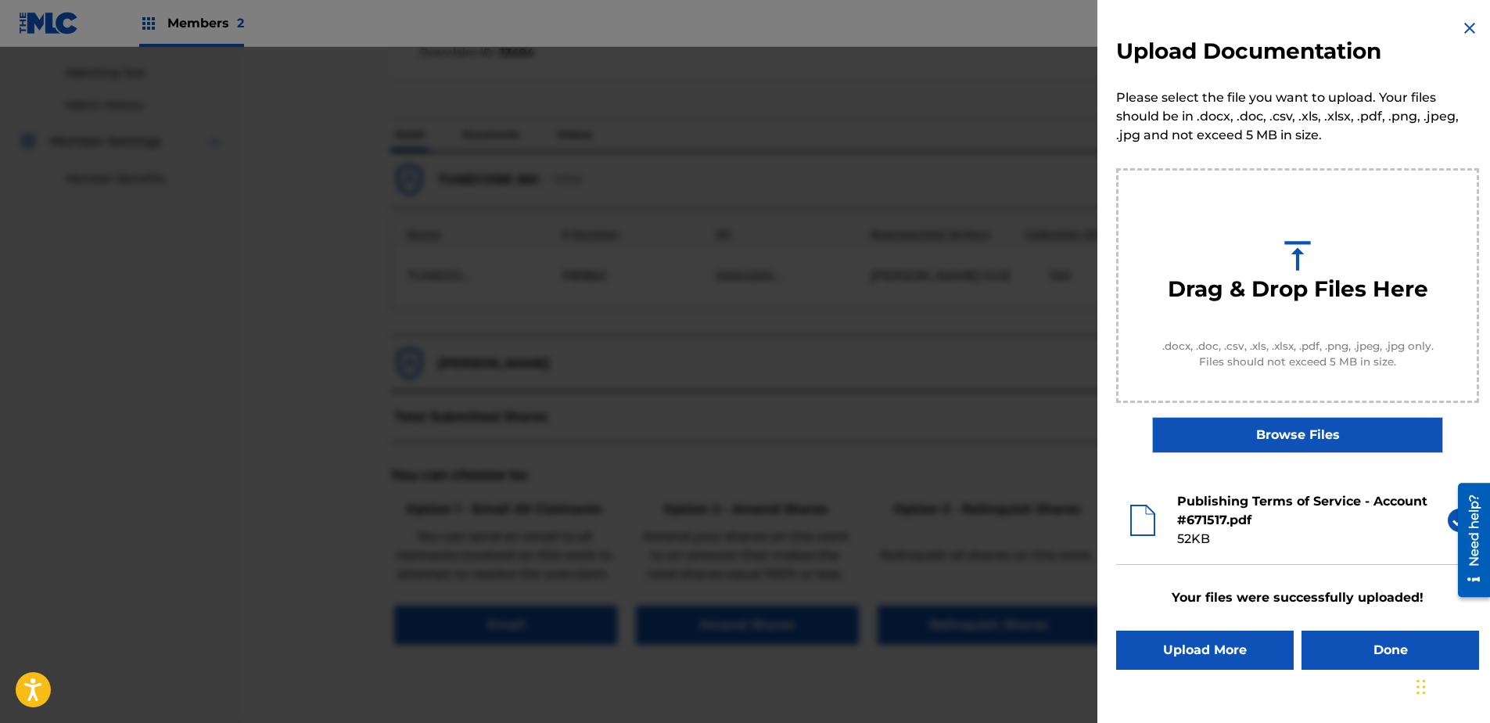
scroll to position [0, 0]
click at [1189, 553] on button "Done" at bounding box center [1390, 649] width 178 height 39
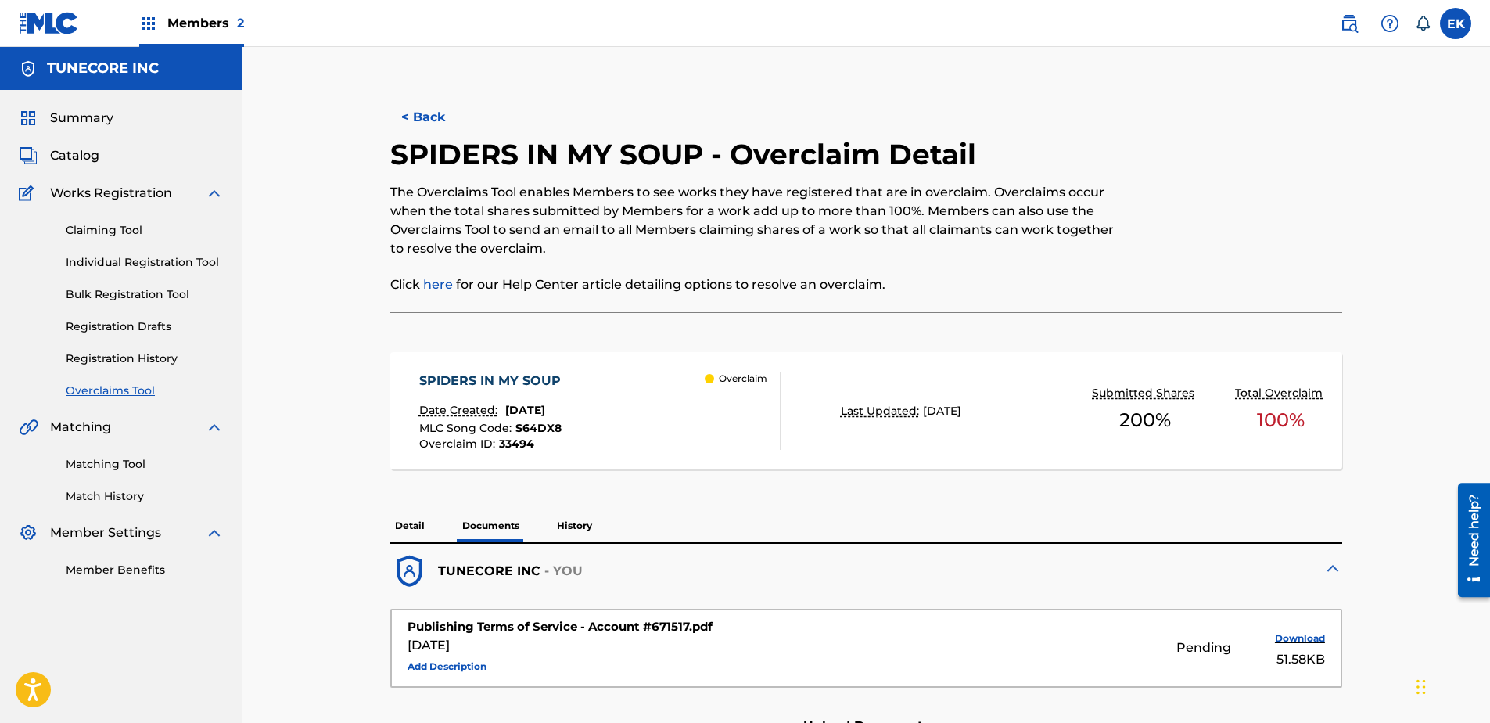
click at [408, 518] on p "Detail" at bounding box center [409, 525] width 39 height 33
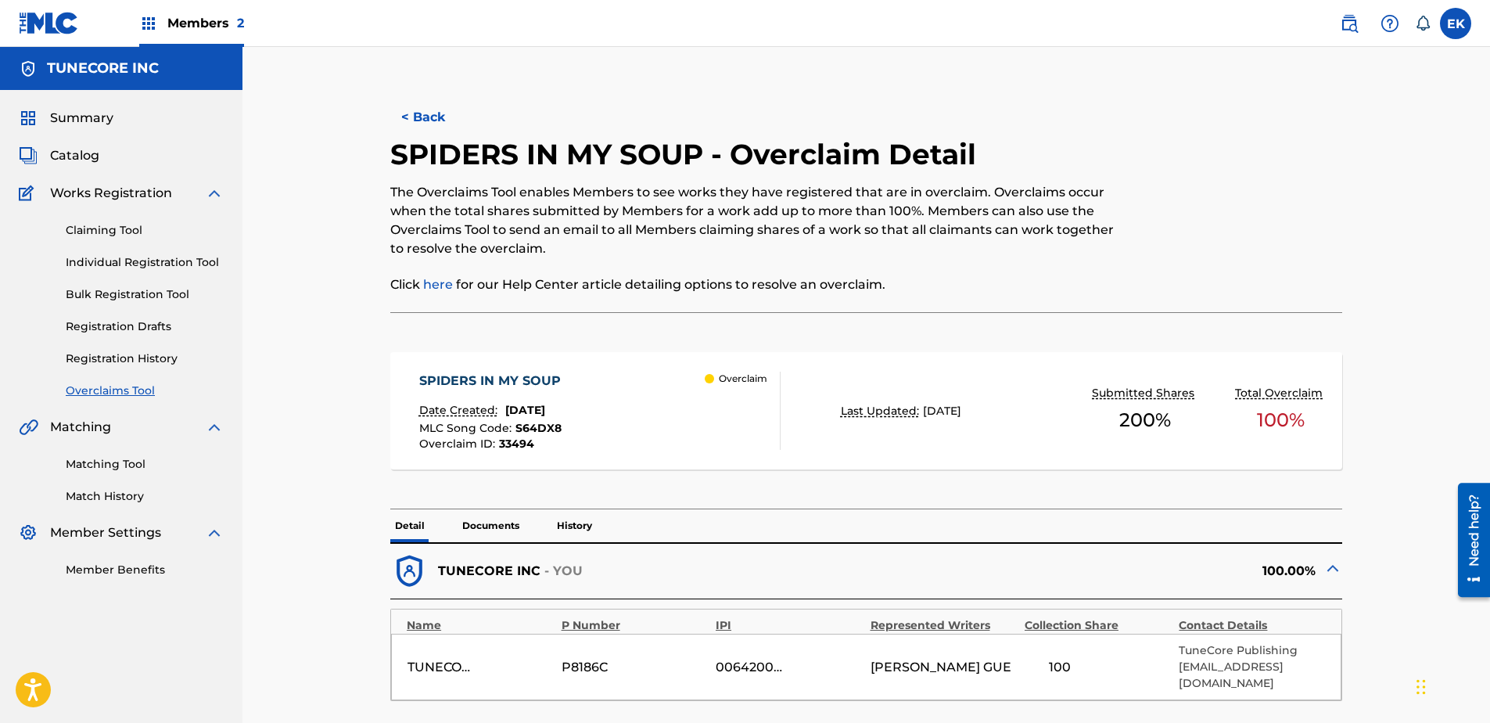
click at [436, 117] on button "< Back" at bounding box center [437, 117] width 94 height 39
click at [438, 127] on button "< Back" at bounding box center [437, 117] width 94 height 39
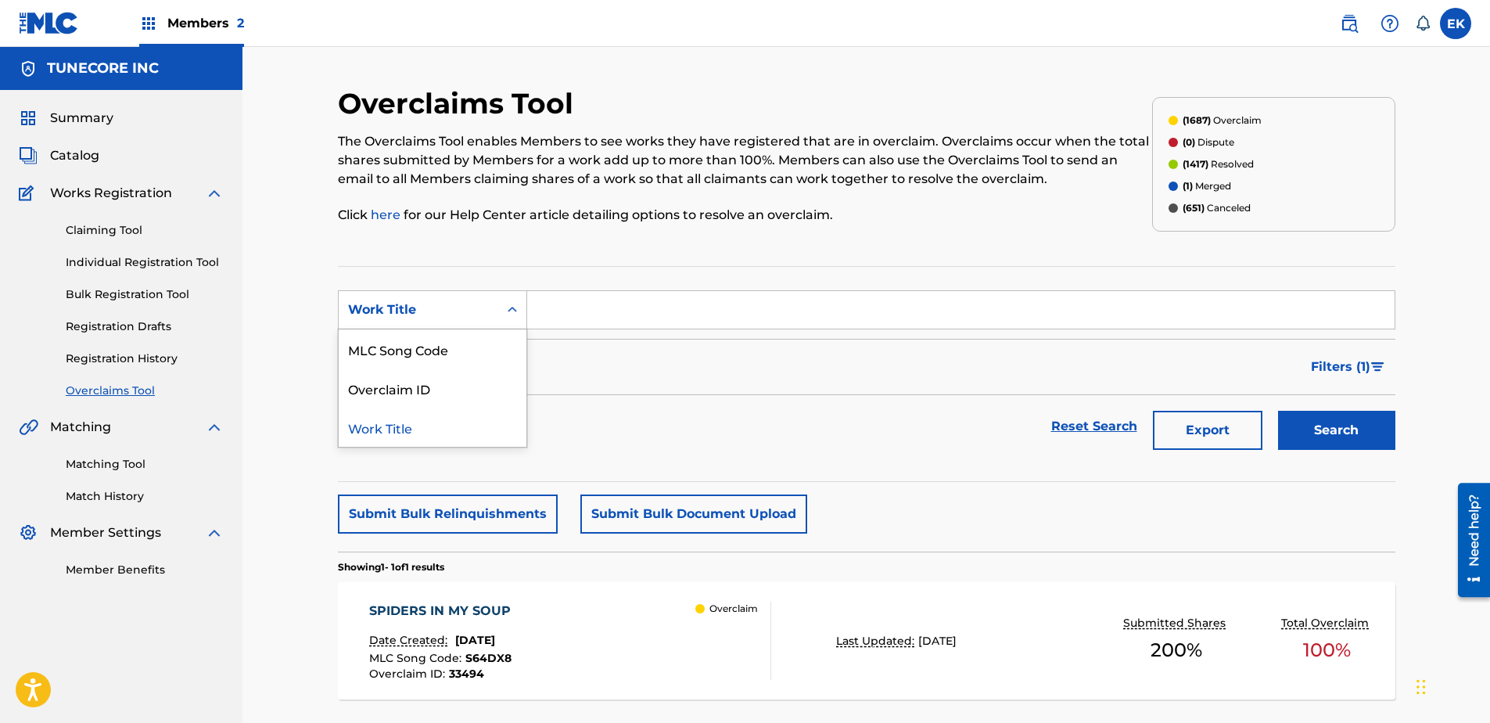
click at [489, 310] on div "Work Title" at bounding box center [419, 310] width 160 height 30
drag, startPoint x: 474, startPoint y: 357, endPoint x: 540, endPoint y: 331, distance: 71.6
click at [476, 355] on div "MLC Song Code" at bounding box center [433, 348] width 188 height 39
click at [606, 300] on input "Search Form" at bounding box center [960, 310] width 867 height 38
type input "S64S30"
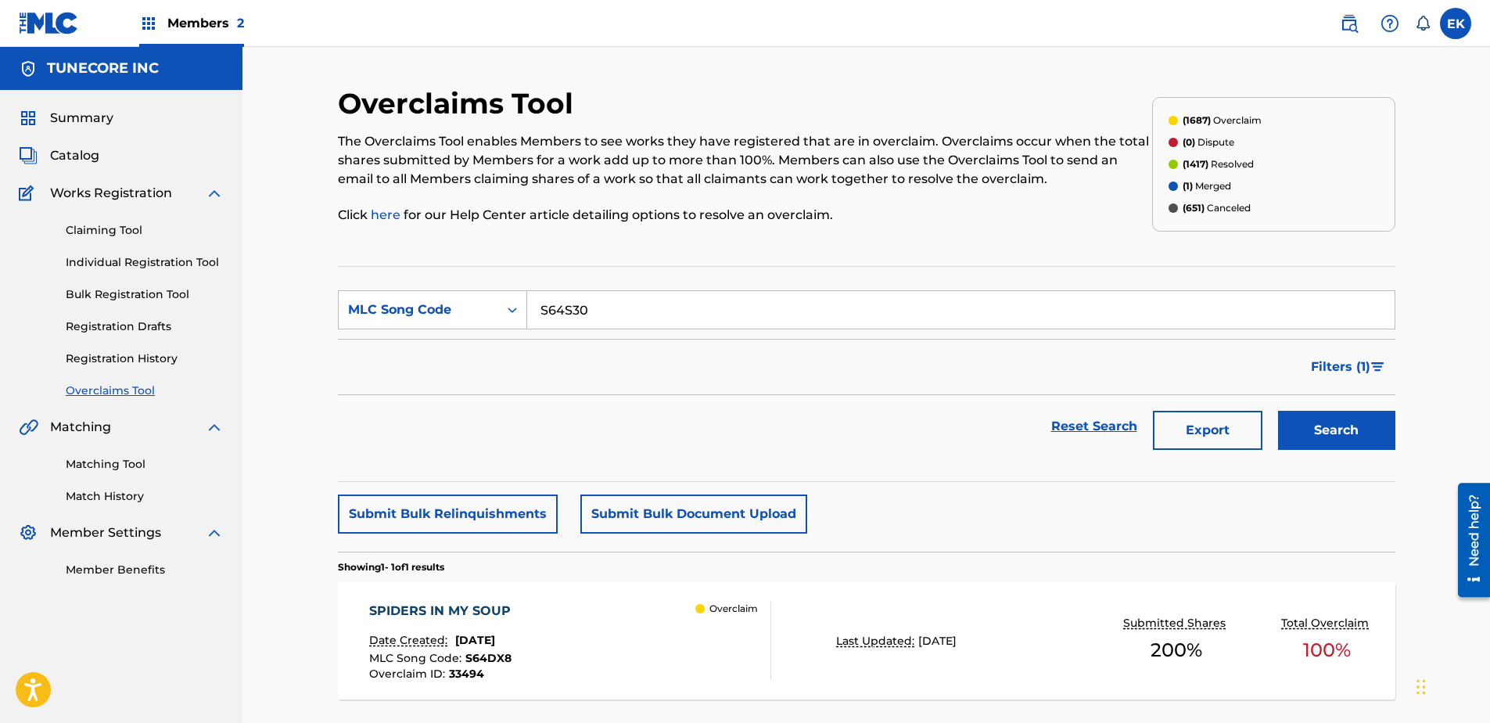
drag, startPoint x: 1357, startPoint y: 429, endPoint x: 1337, endPoint y: 433, distance: 19.9
click at [1189, 432] on button "Search" at bounding box center [1336, 430] width 117 height 39
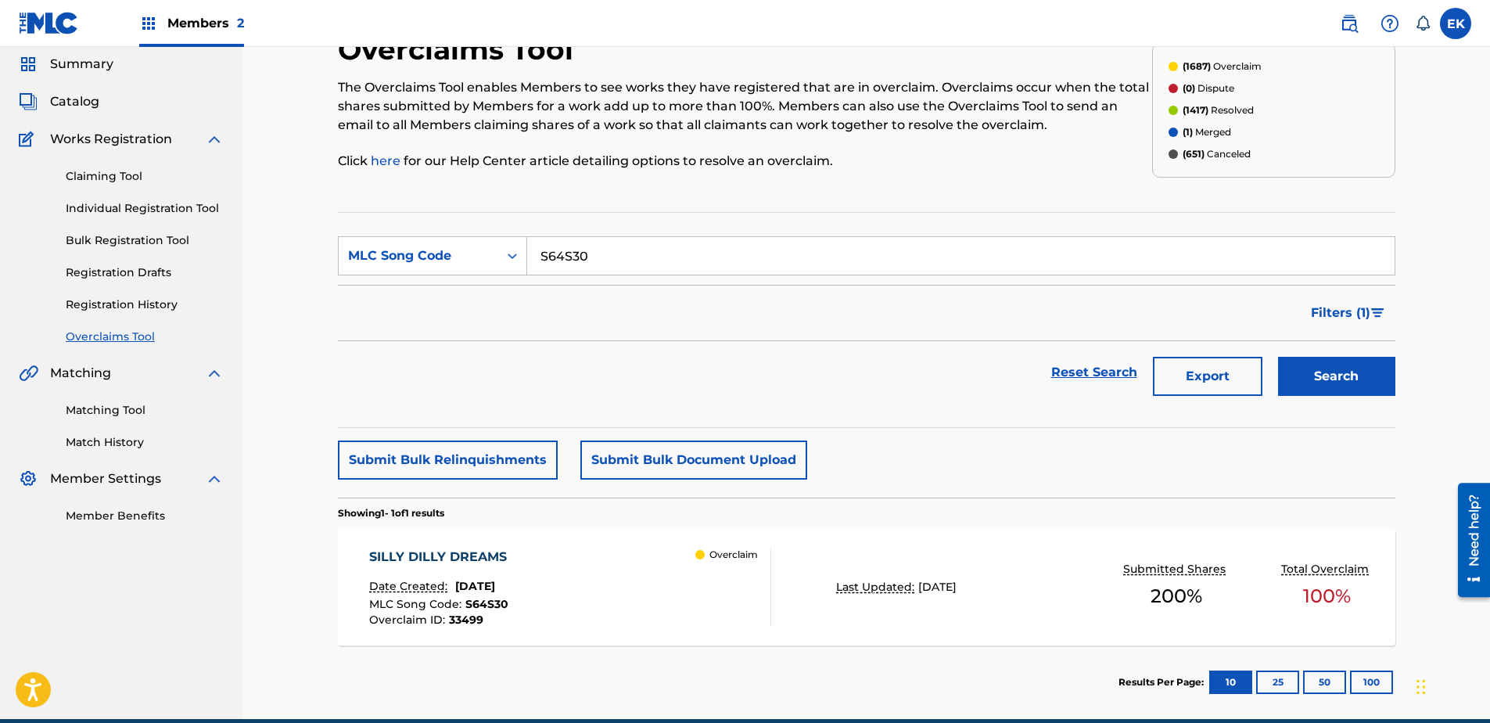
scroll to position [125, 0]
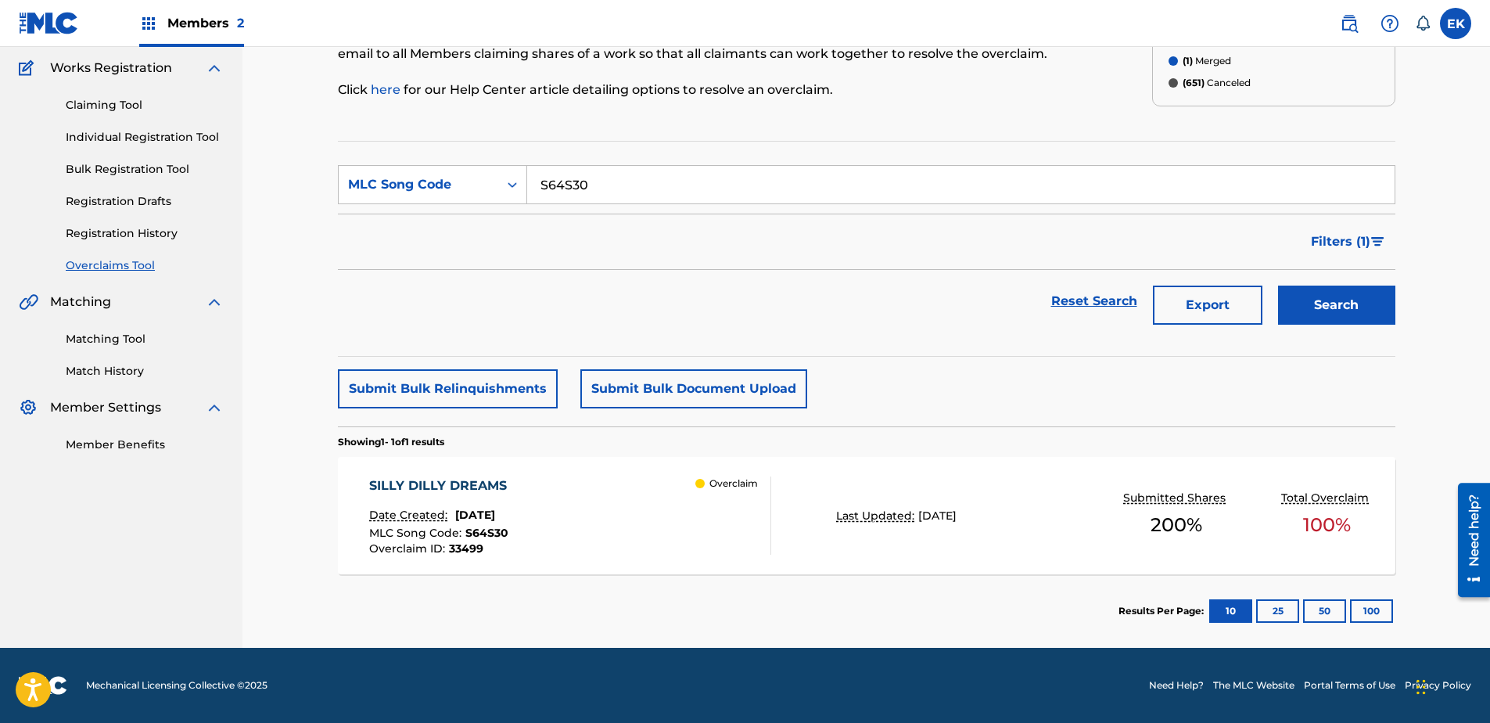
click at [767, 481] on div "Overclaim" at bounding box center [732, 515] width 75 height 78
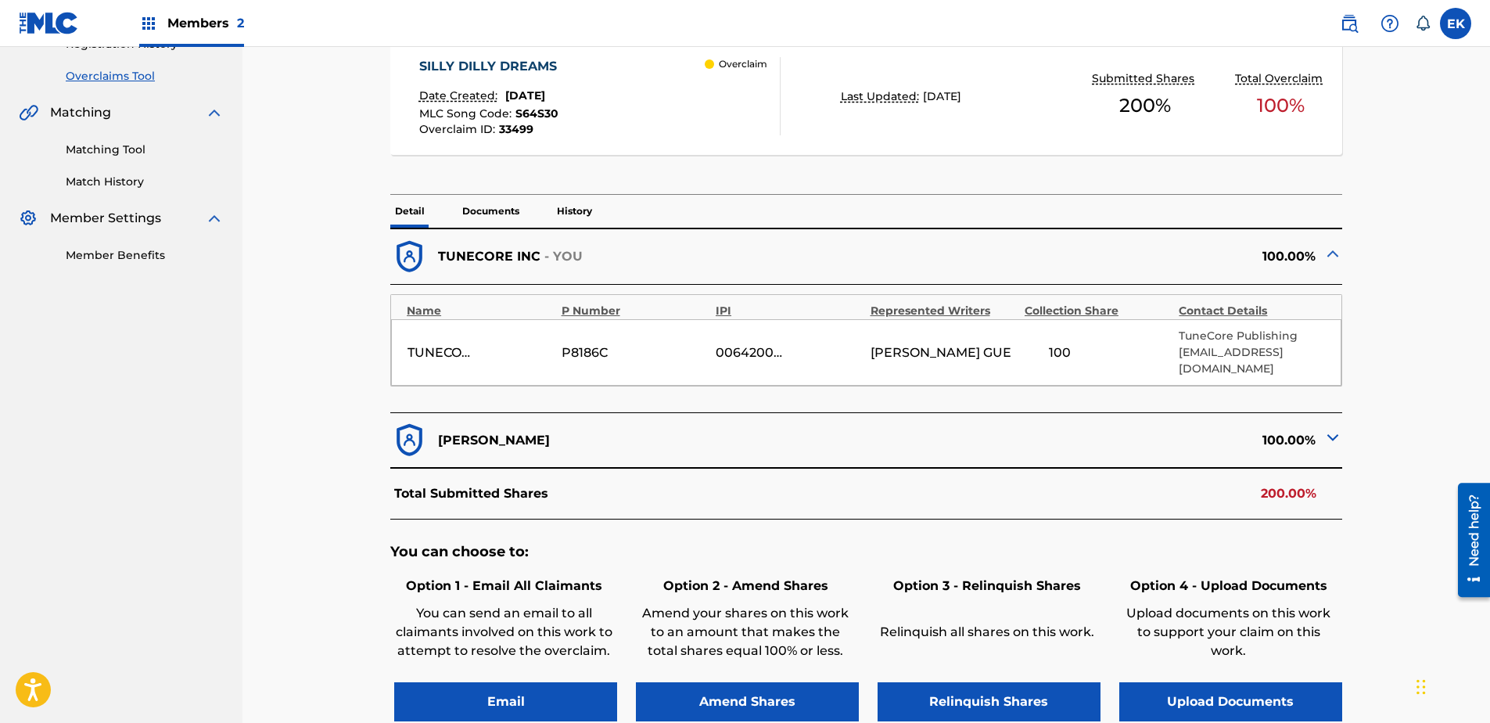
scroll to position [391, 0]
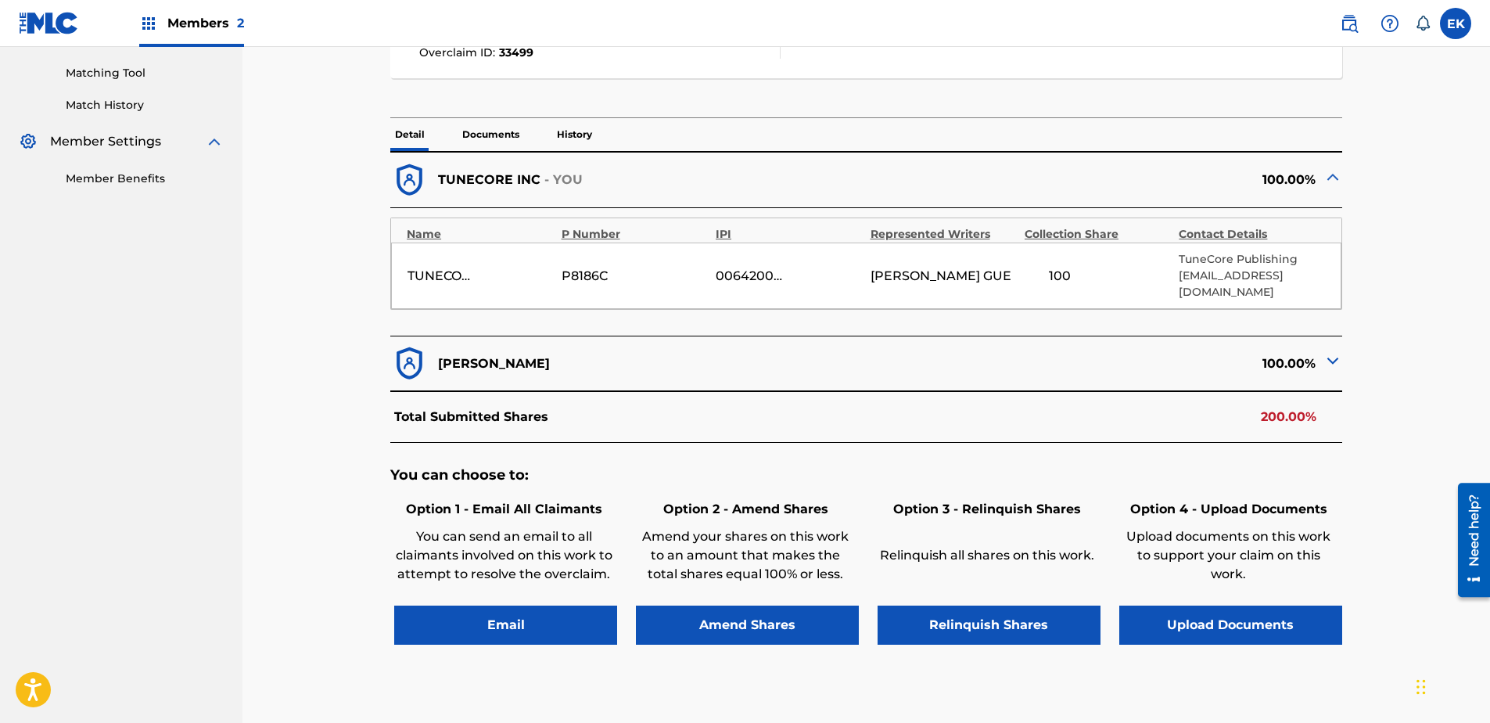
click at [1164, 553] on button "Upload Documents" at bounding box center [1230, 624] width 223 height 39
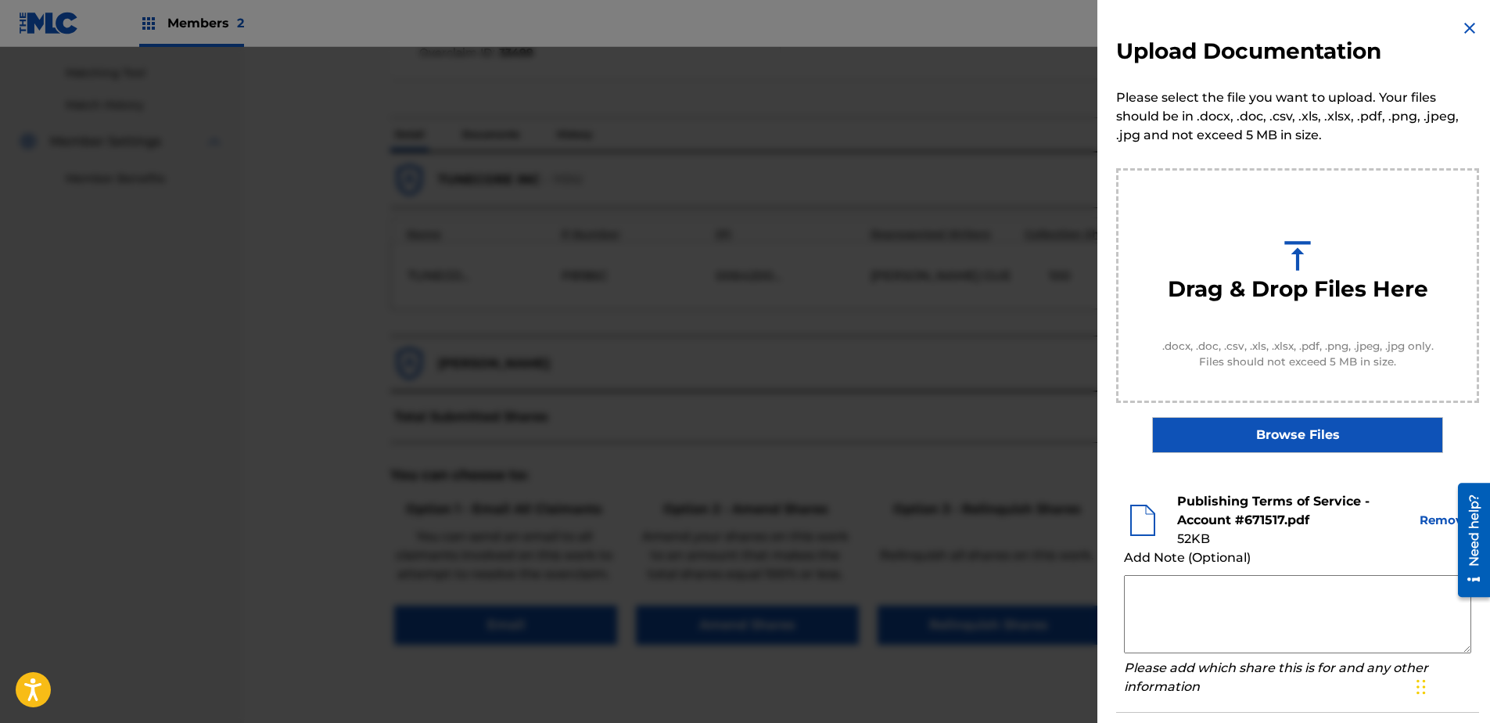
scroll to position [71, 0]
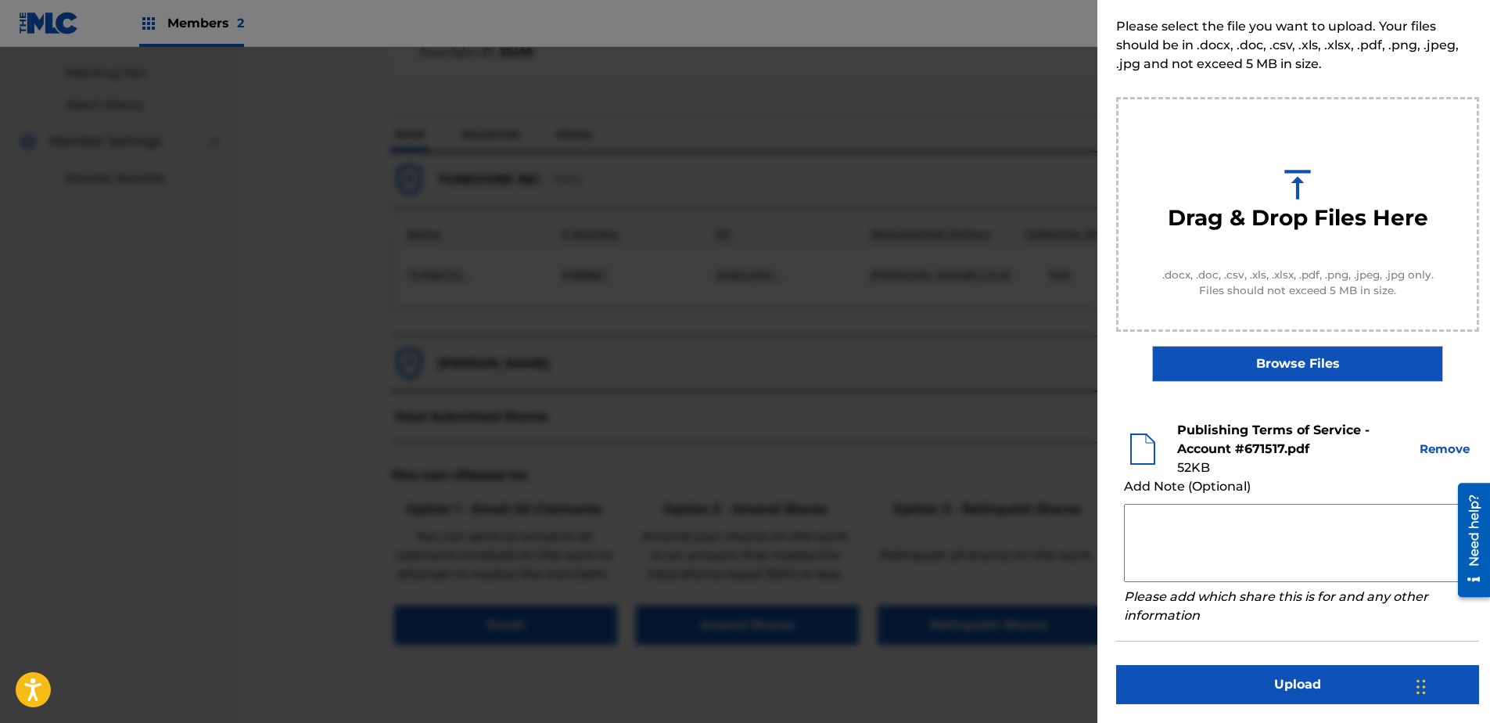
click at [1189, 553] on div "Upload Documentation Please select the file you want to upload. Your files shou…" at bounding box center [1297, 326] width 400 height 794
click at [1189, 553] on button "Upload" at bounding box center [1297, 684] width 363 height 39
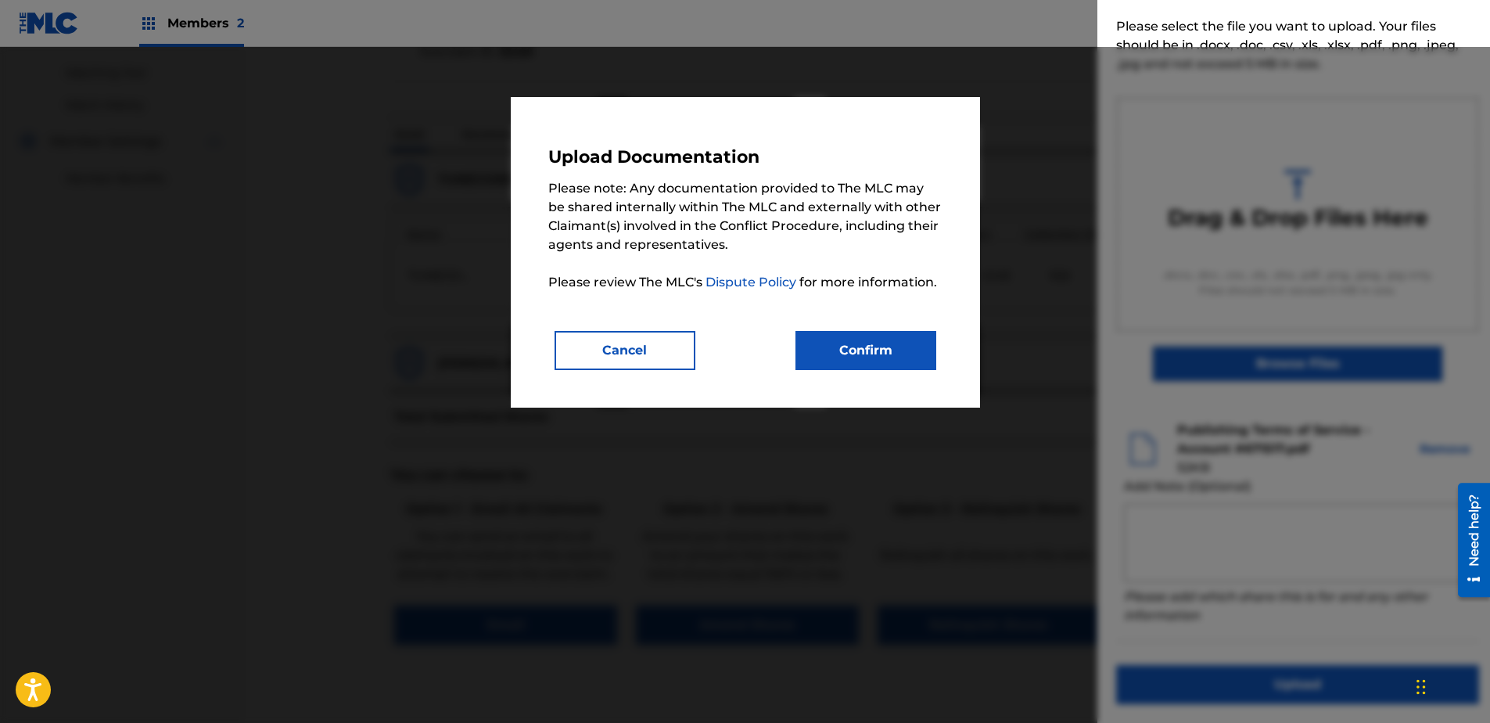
click at [856, 335] on button "Confirm" at bounding box center [865, 350] width 141 height 39
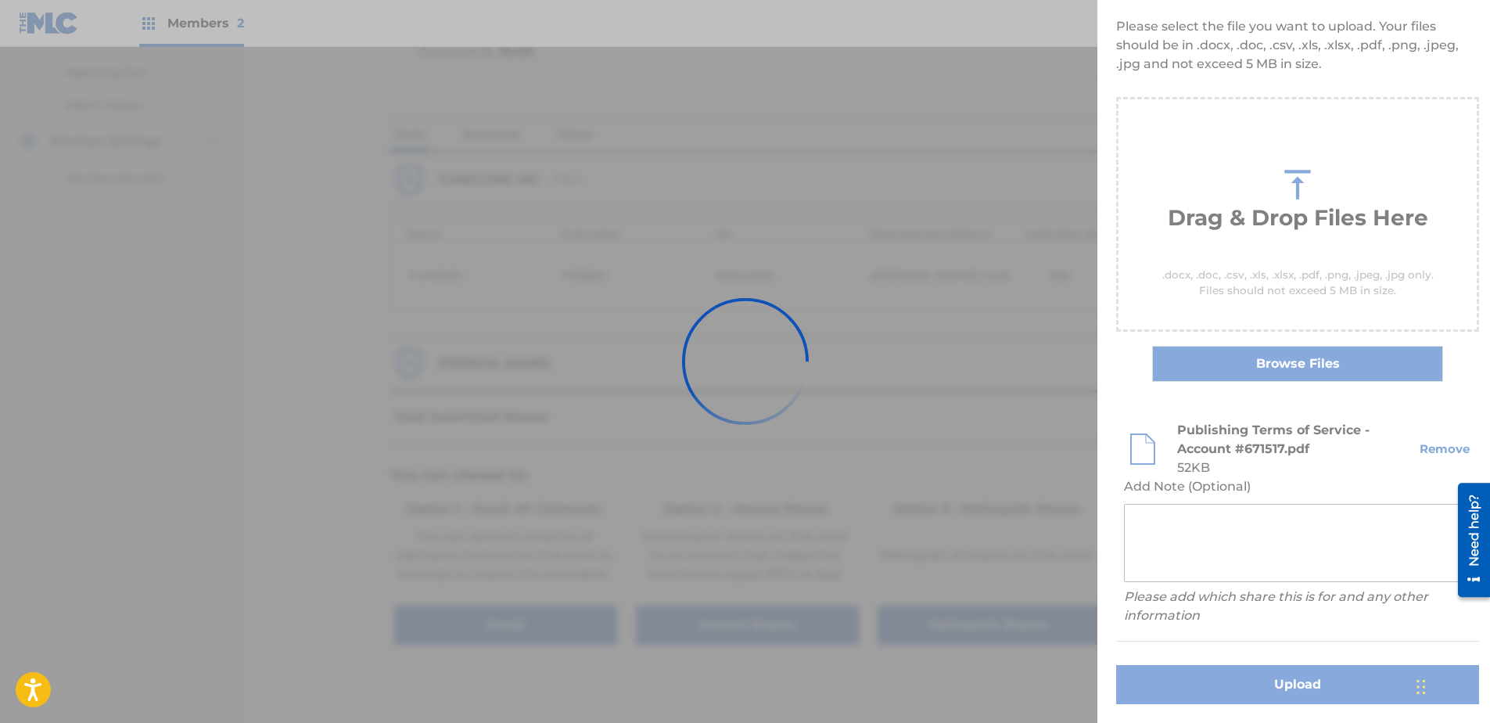
scroll to position [0, 0]
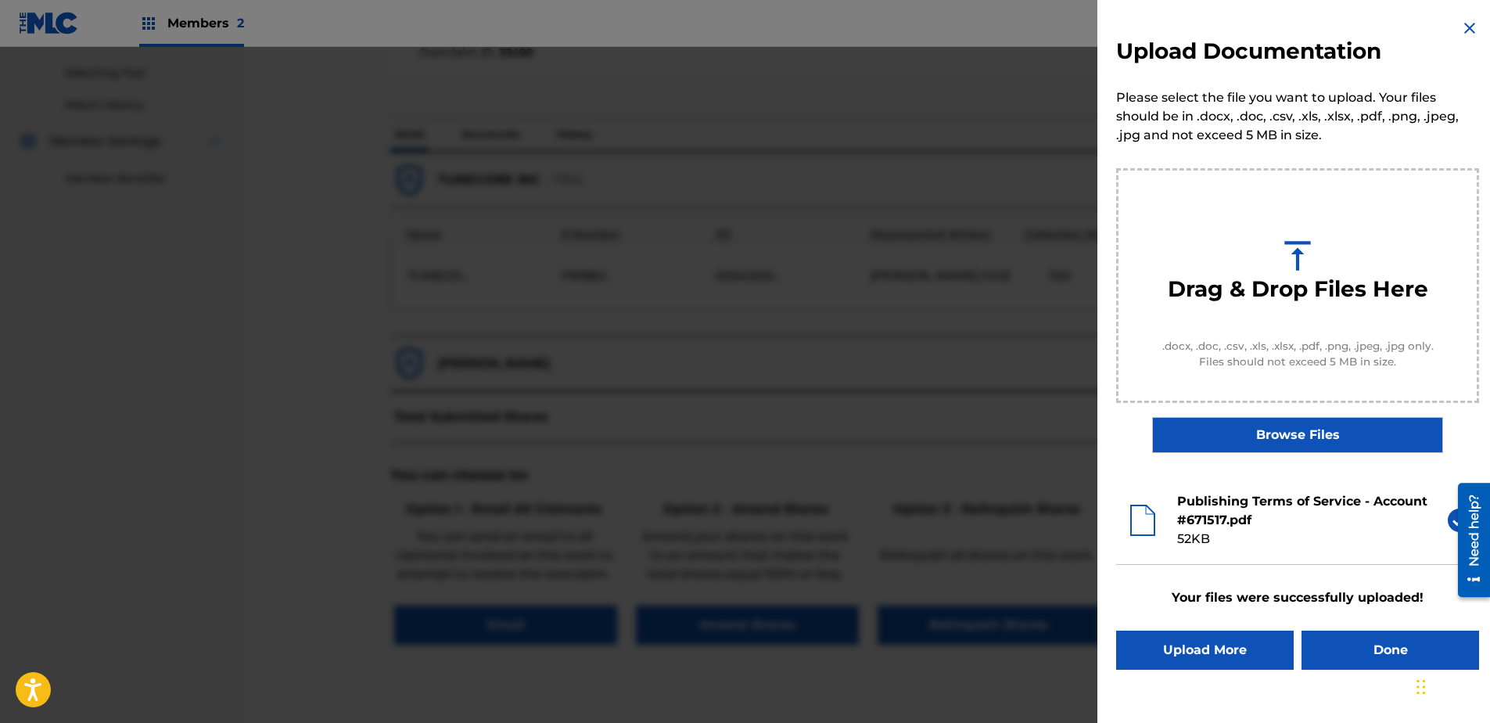
click at [1189, 553] on button "Done" at bounding box center [1390, 649] width 178 height 39
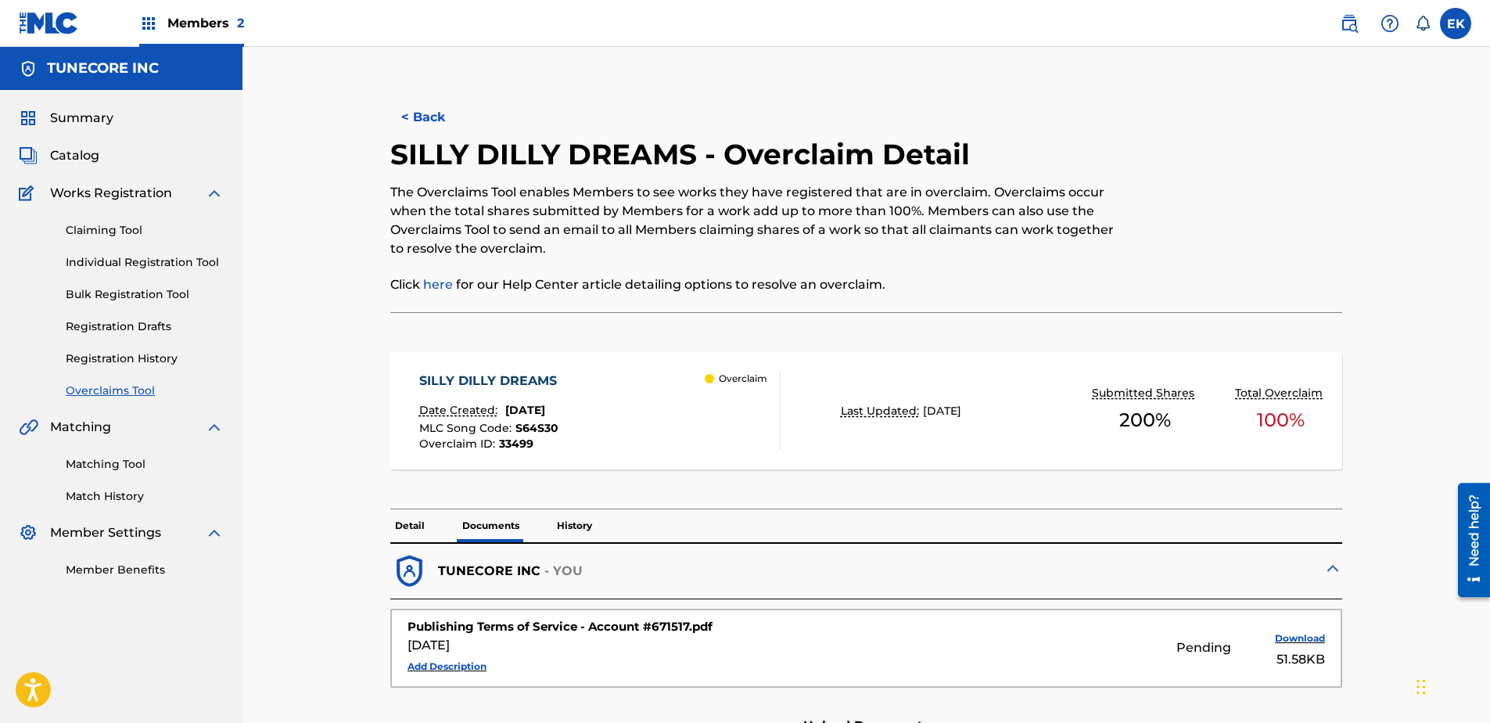
click at [447, 117] on button "< Back" at bounding box center [437, 117] width 94 height 39
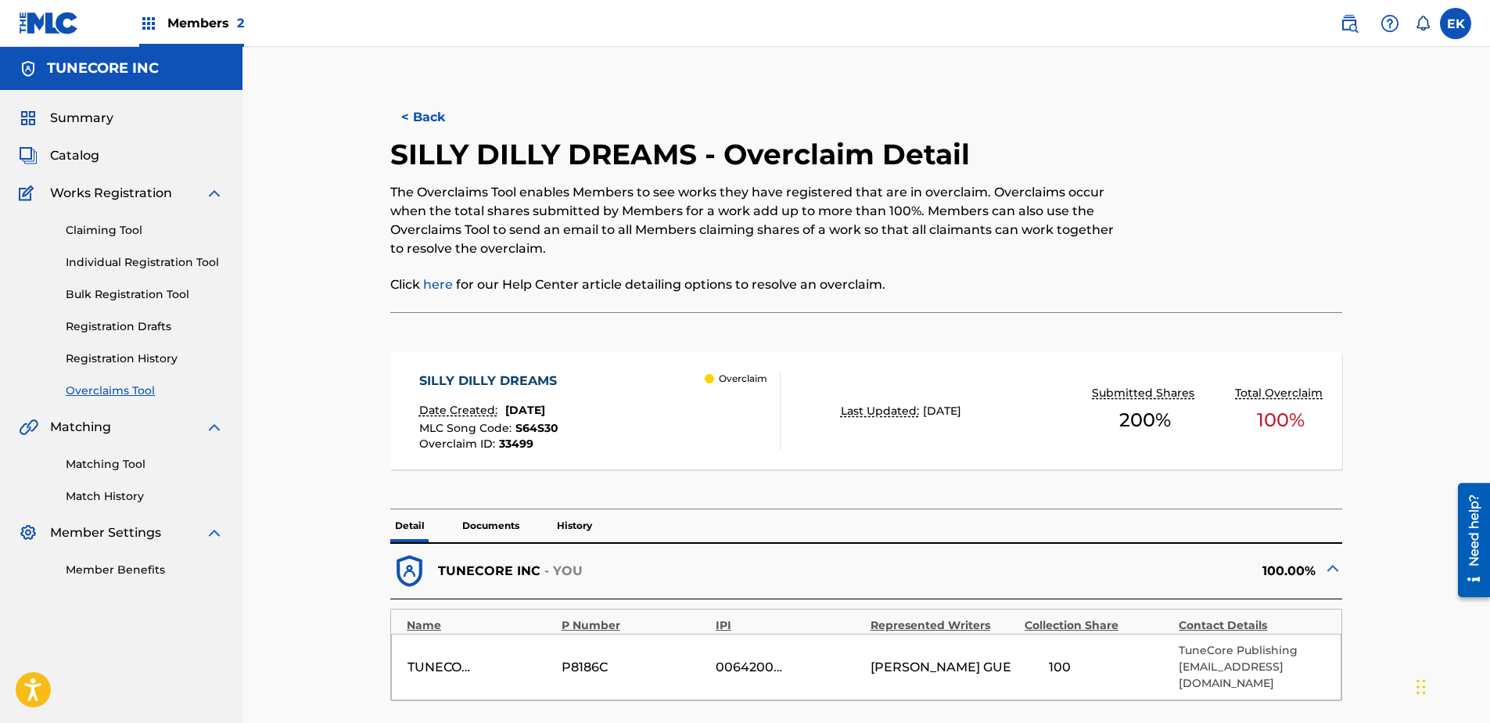
click at [447, 124] on button "< Back" at bounding box center [437, 117] width 94 height 39
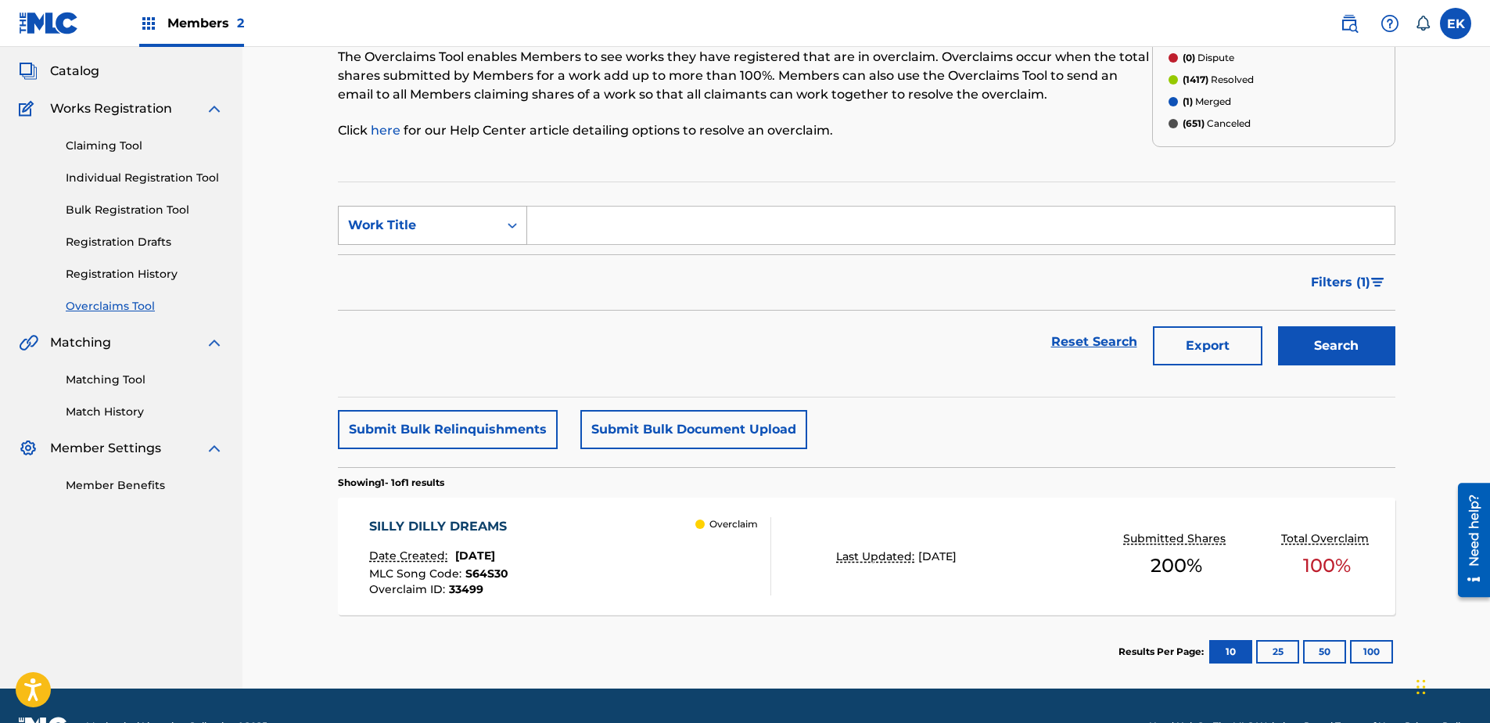
click at [486, 223] on div "Work Title" at bounding box center [418, 225] width 141 height 19
click at [461, 274] on div "MLC Song Code" at bounding box center [433, 264] width 188 height 39
click at [616, 225] on input "Search Form" at bounding box center [960, 225] width 867 height 38
paste input "W59QX7"
type input "W59QX7"
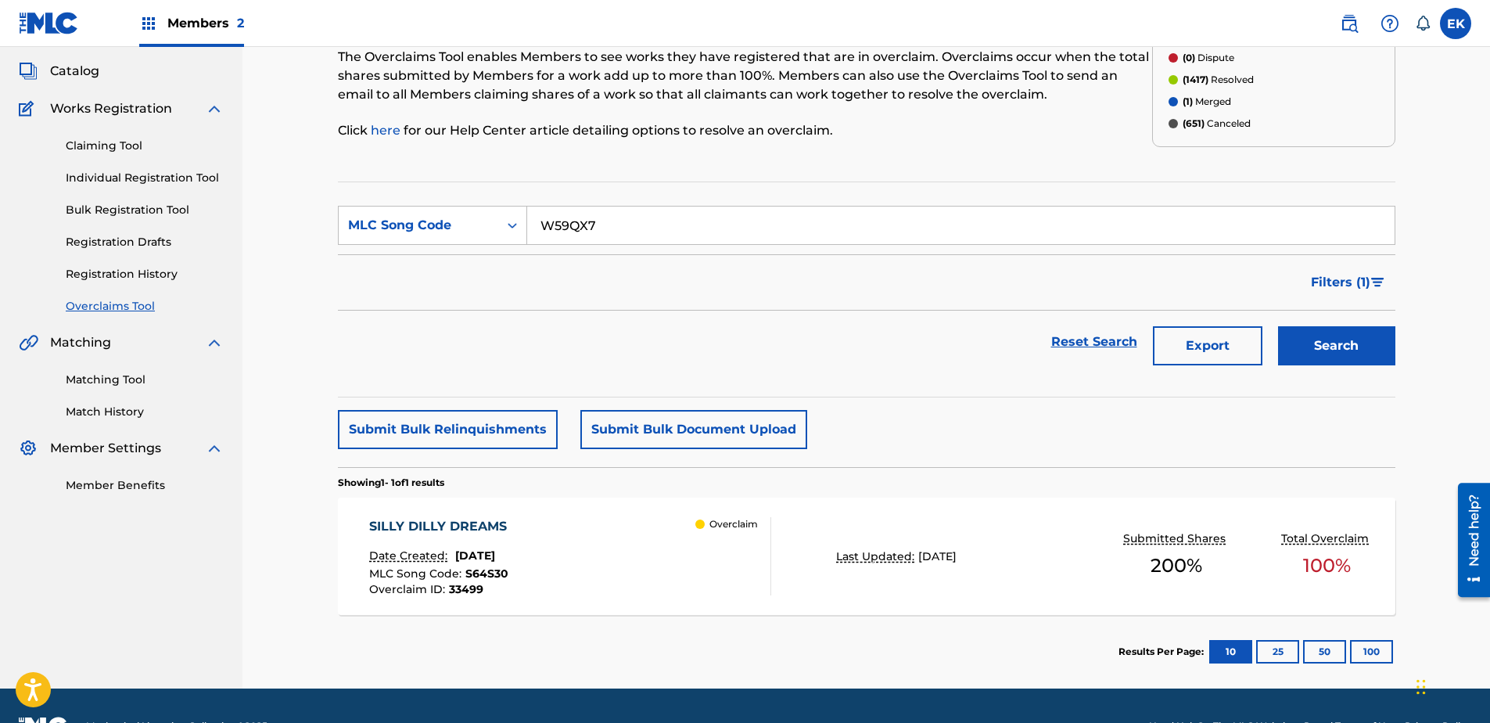
click at [1189, 328] on button "Search" at bounding box center [1336, 345] width 117 height 39
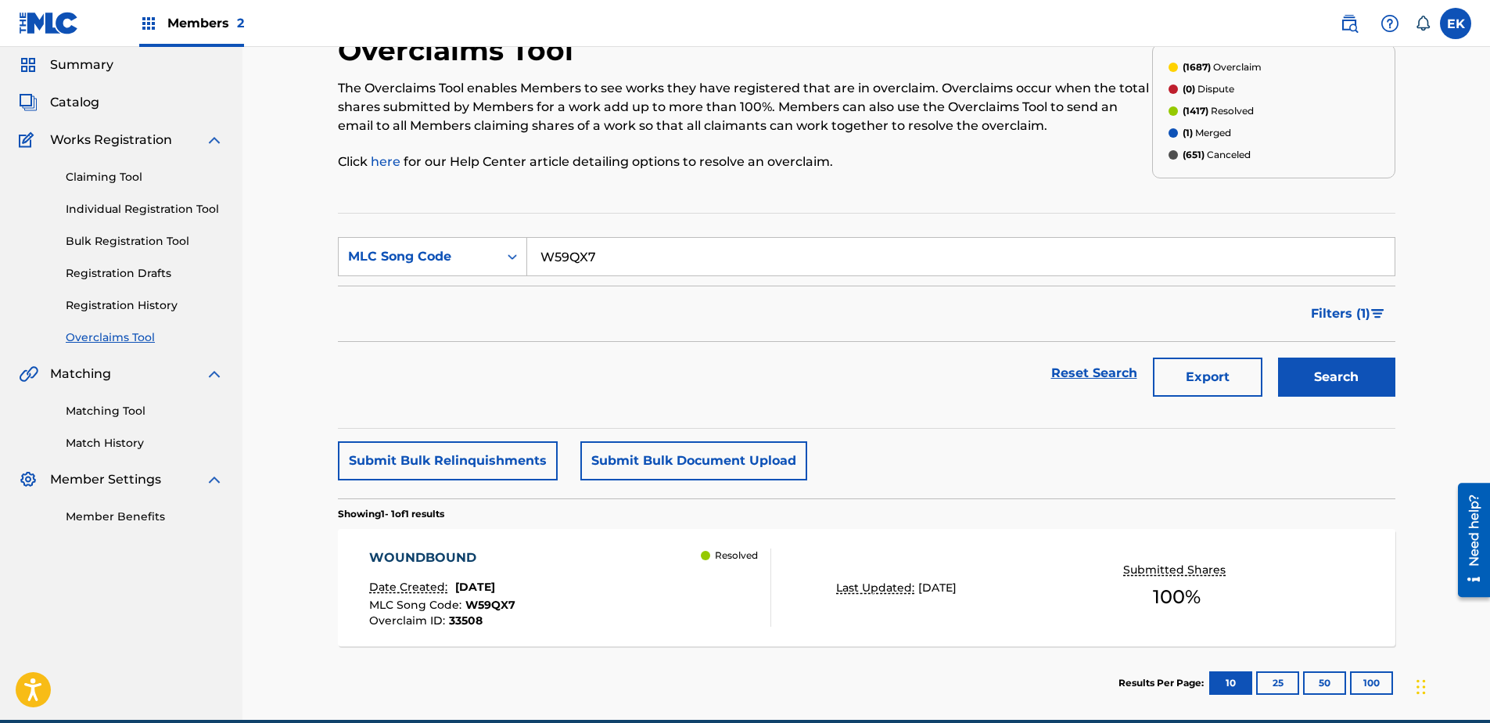
scroll to position [125, 0]
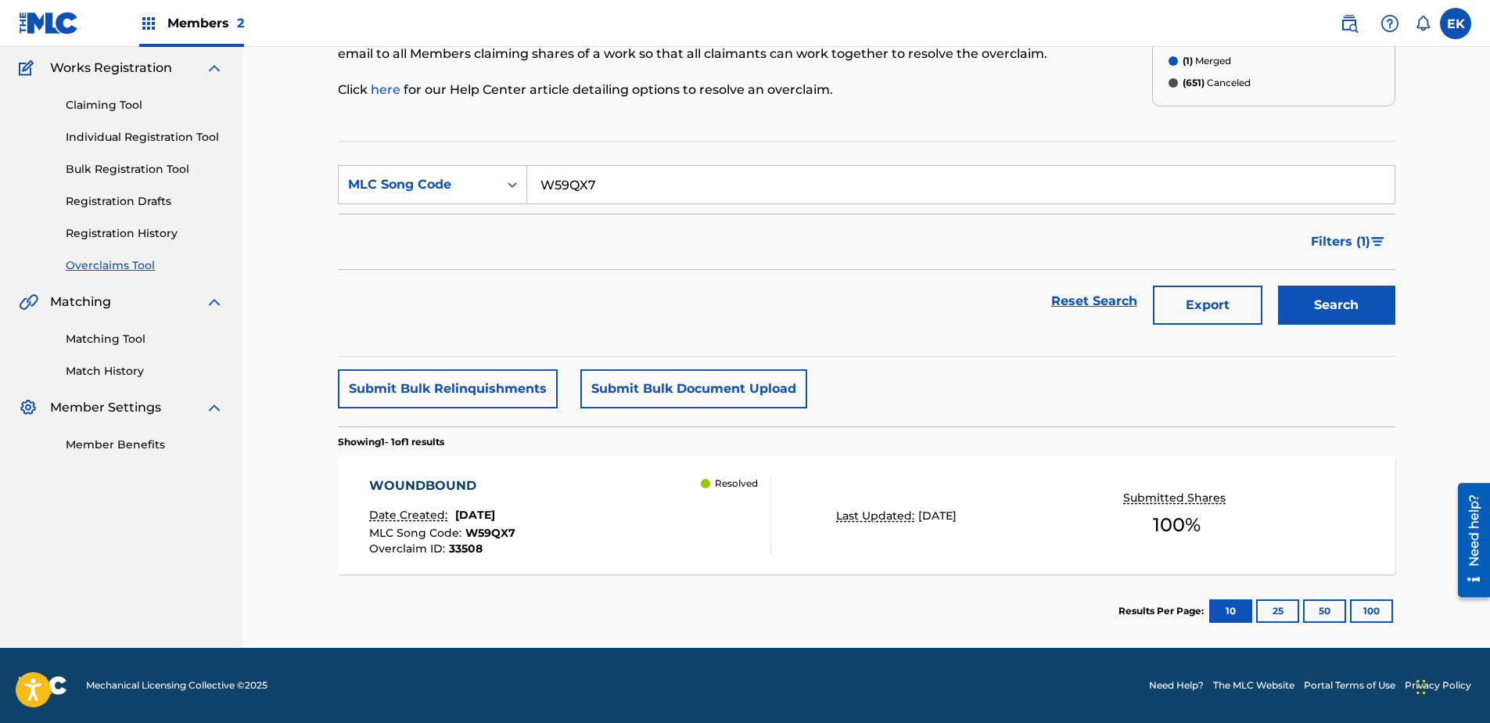
click at [663, 508] on div "WOUNDBOUND Date Created: August 22, 2025 MLC Song Code : W59QX7 Overclaim ID : …" at bounding box center [570, 515] width 402 height 78
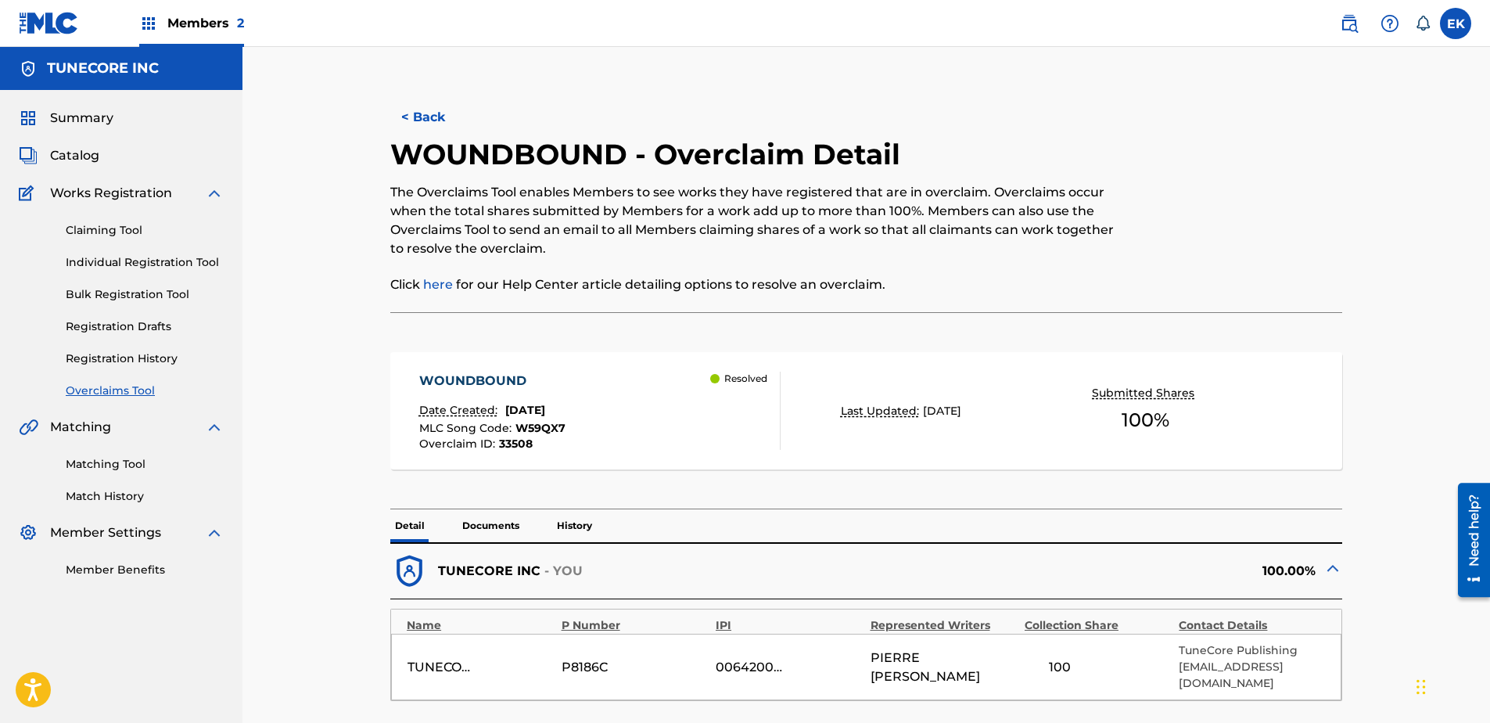
click at [426, 104] on button "< Back" at bounding box center [437, 117] width 94 height 39
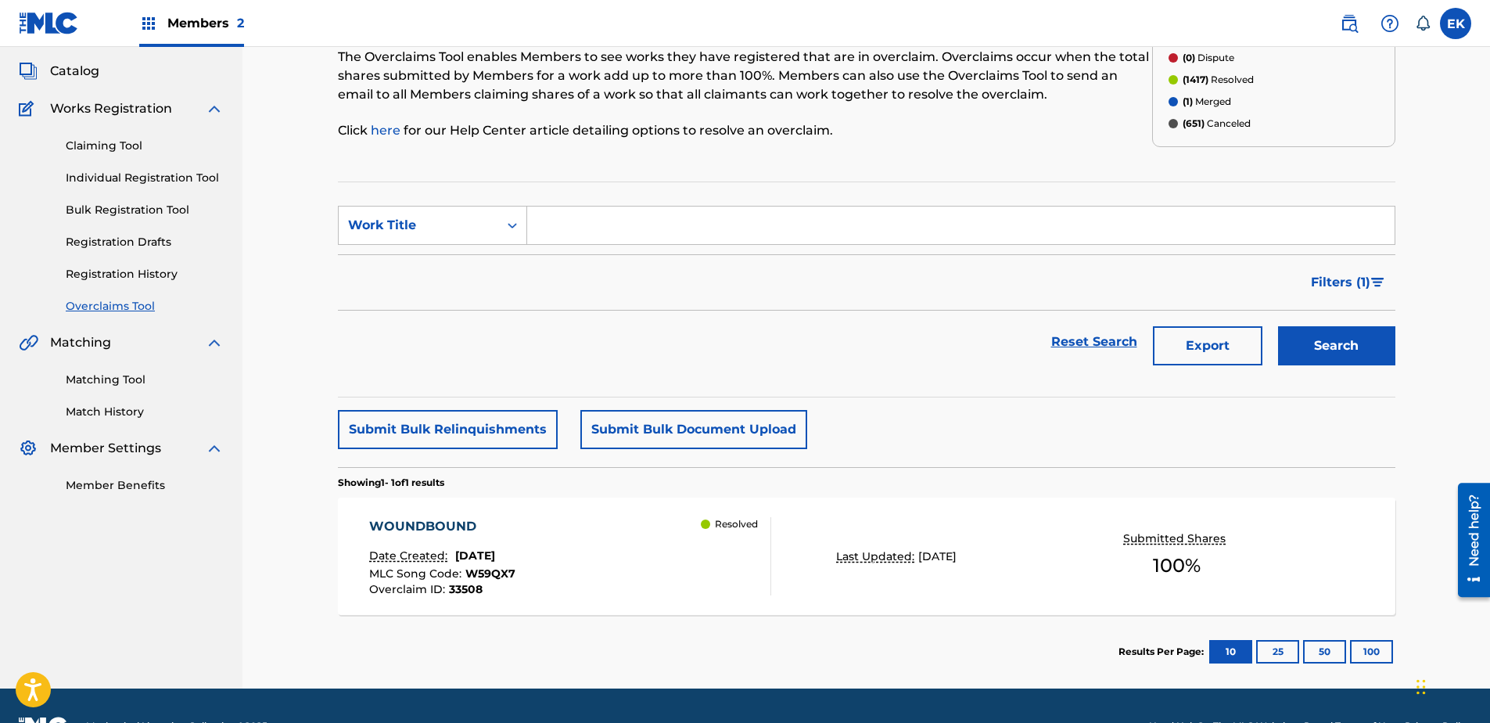
click at [747, 553] on div "Resolved" at bounding box center [736, 556] width 70 height 78
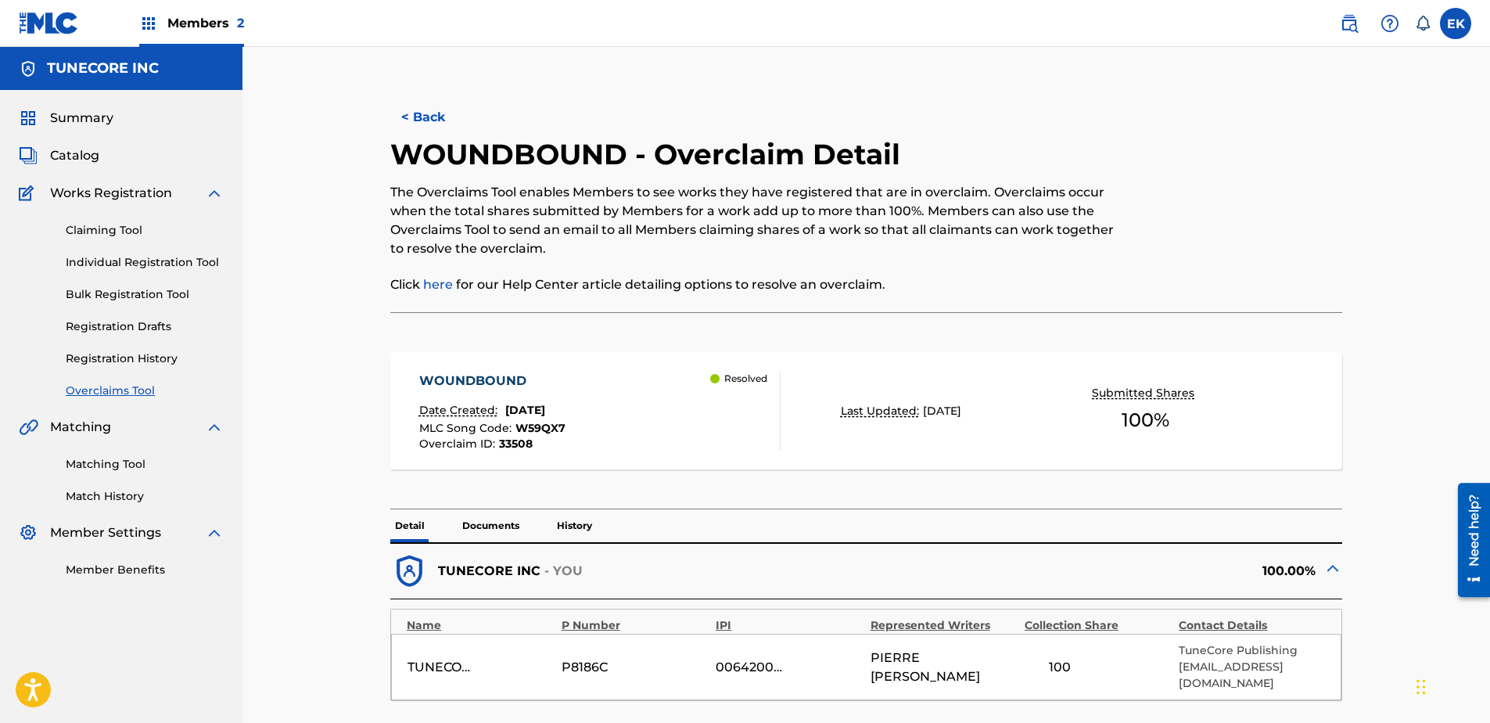
click at [435, 117] on button "< Back" at bounding box center [437, 117] width 94 height 39
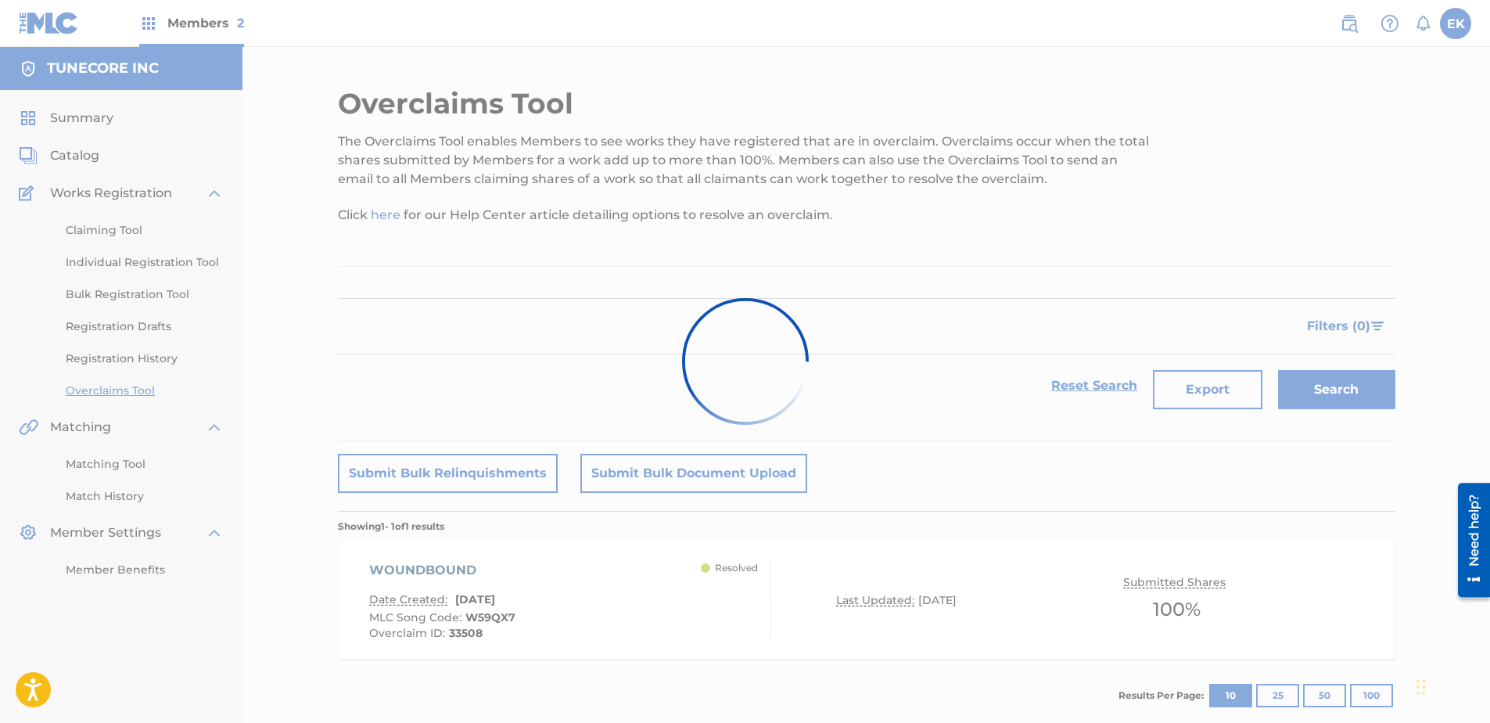
scroll to position [84, 0]
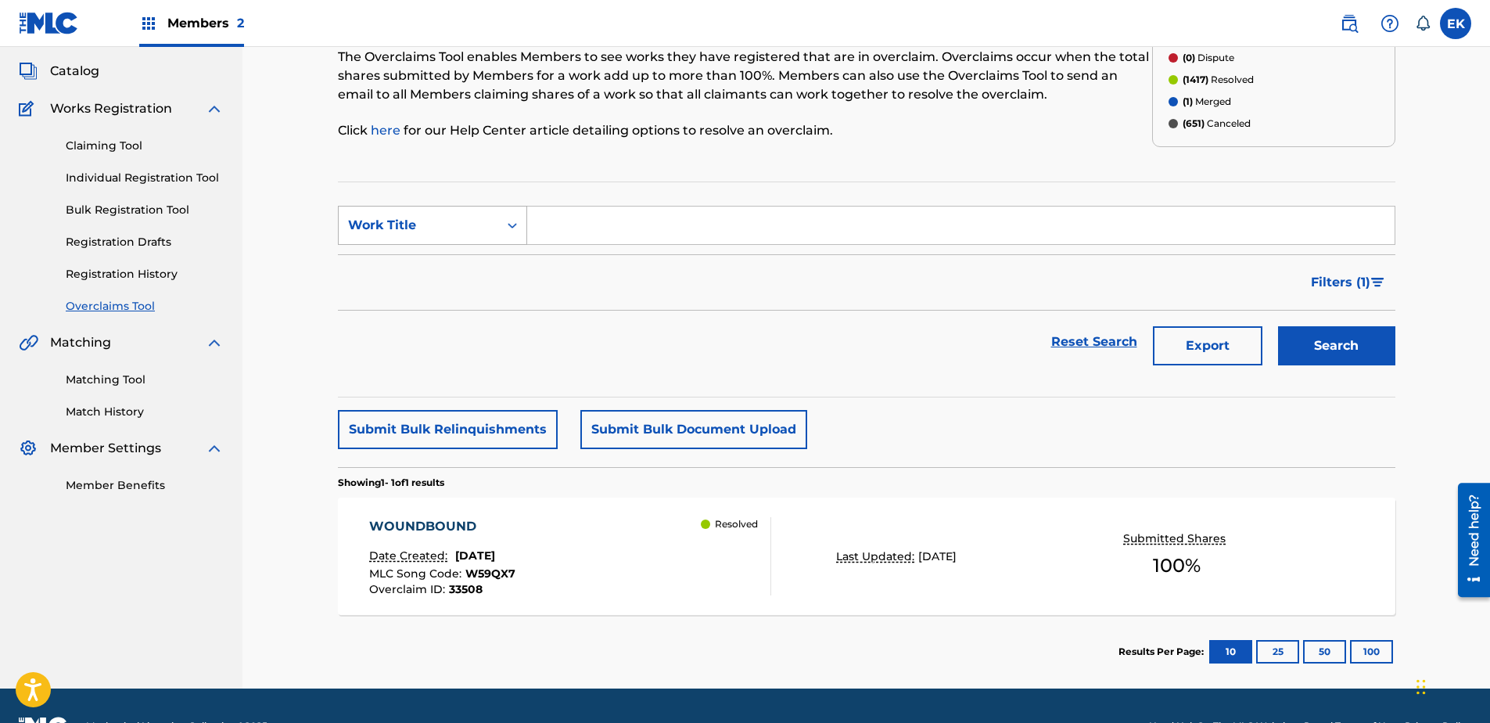
click at [509, 224] on icon "Search Form" at bounding box center [512, 225] width 16 height 16
click at [472, 274] on div "MLC Song Code" at bounding box center [433, 264] width 188 height 39
click at [578, 220] on input "Search Form" at bounding box center [960, 225] width 867 height 38
paste input "W59JEU"
type input "W59JEU"
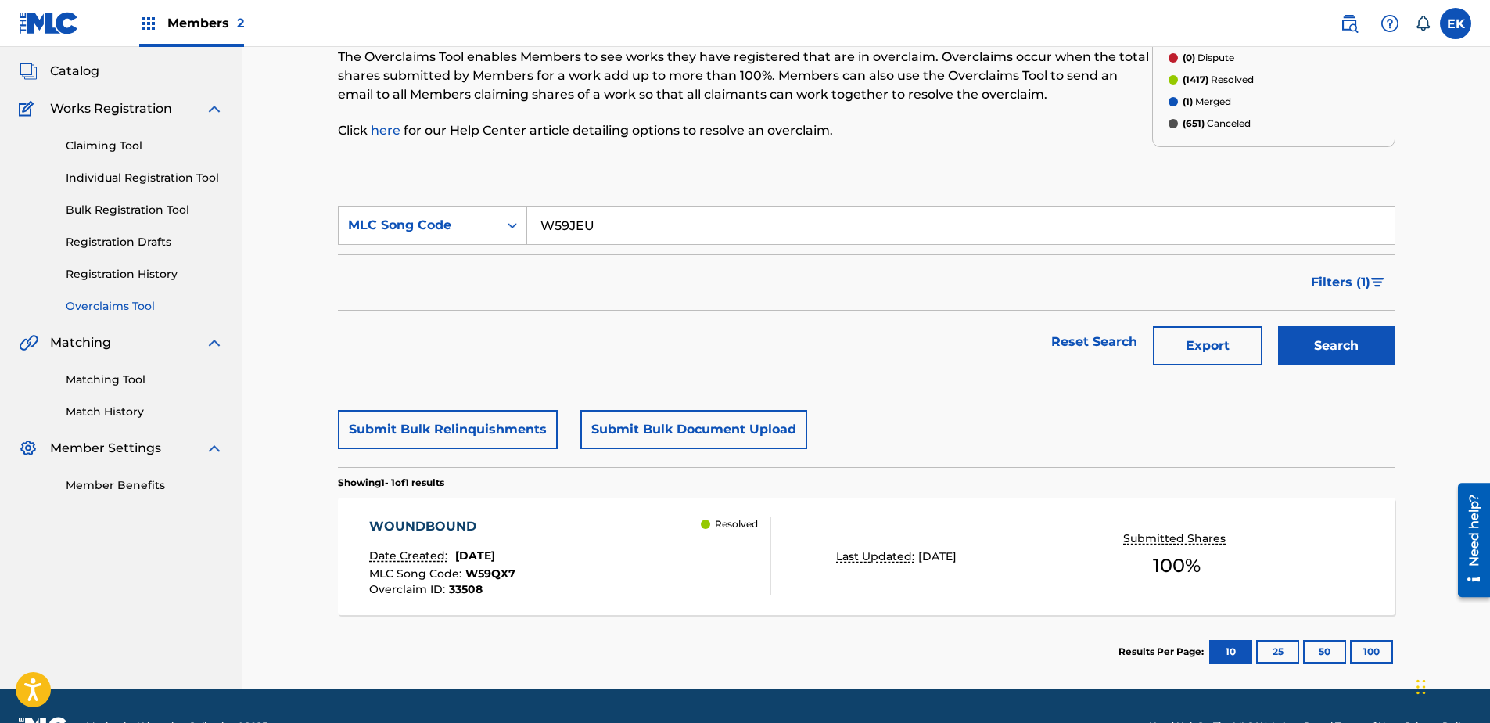
click at [1189, 332] on button "Search" at bounding box center [1336, 345] width 117 height 39
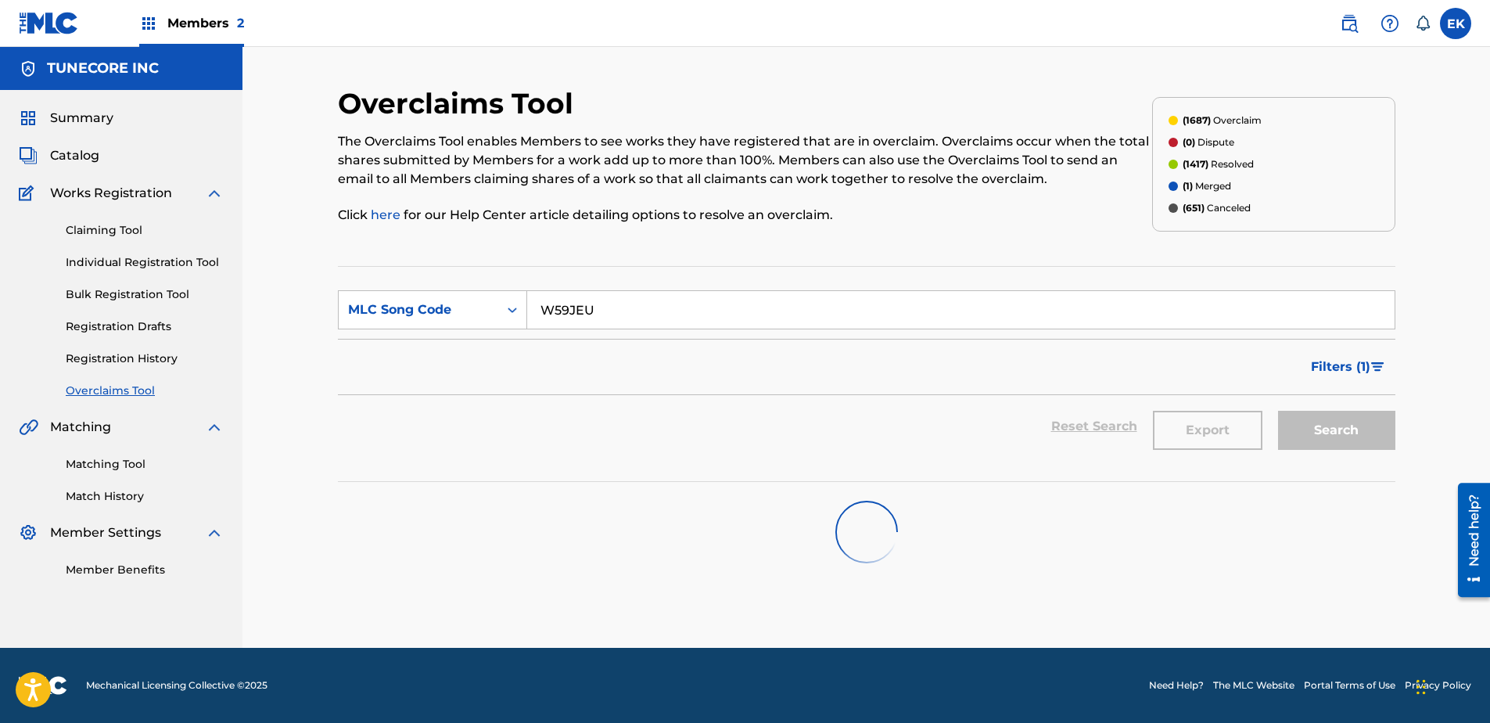
scroll to position [0, 0]
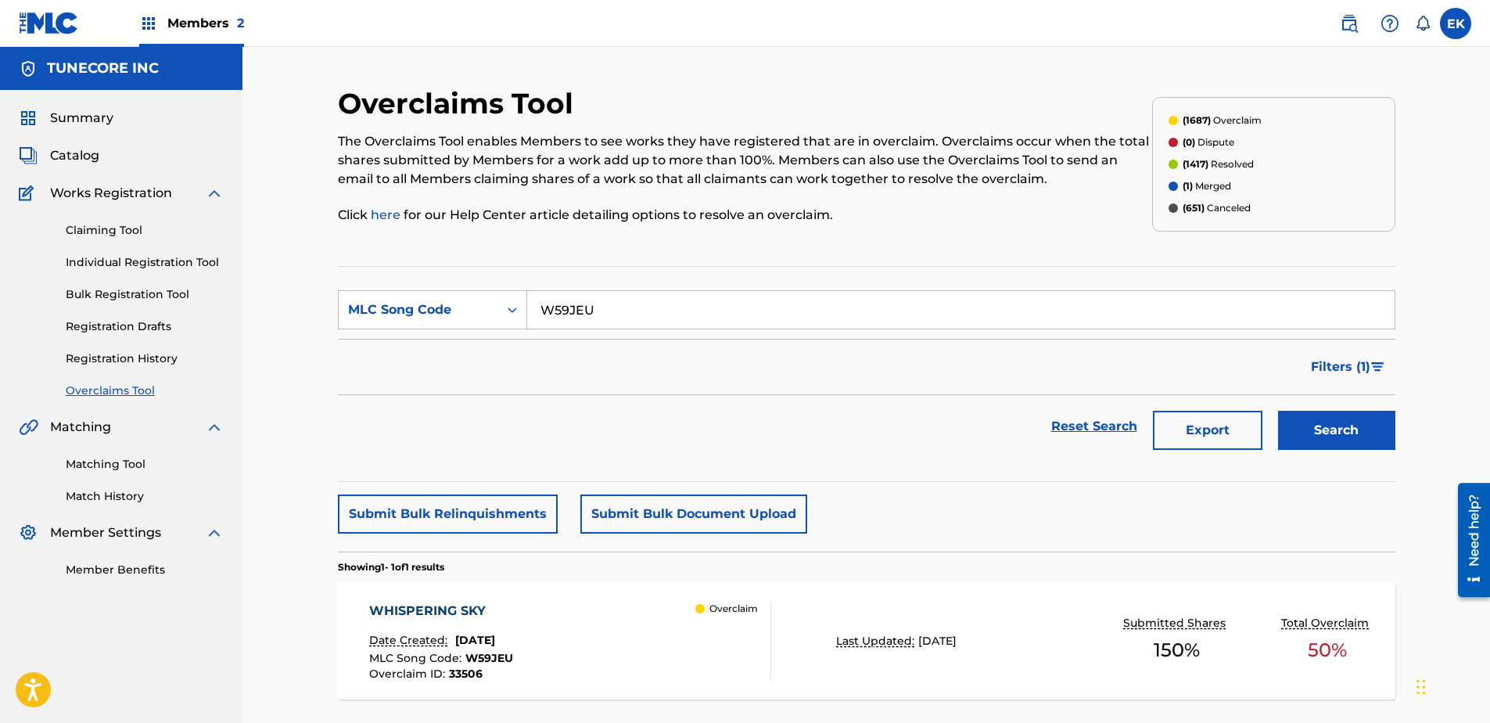
click at [624, 553] on div "WHISPERING SKY Date Created: August 22, 2025 MLC Song Code : W59JEU Overclaim I…" at bounding box center [570, 640] width 402 height 78
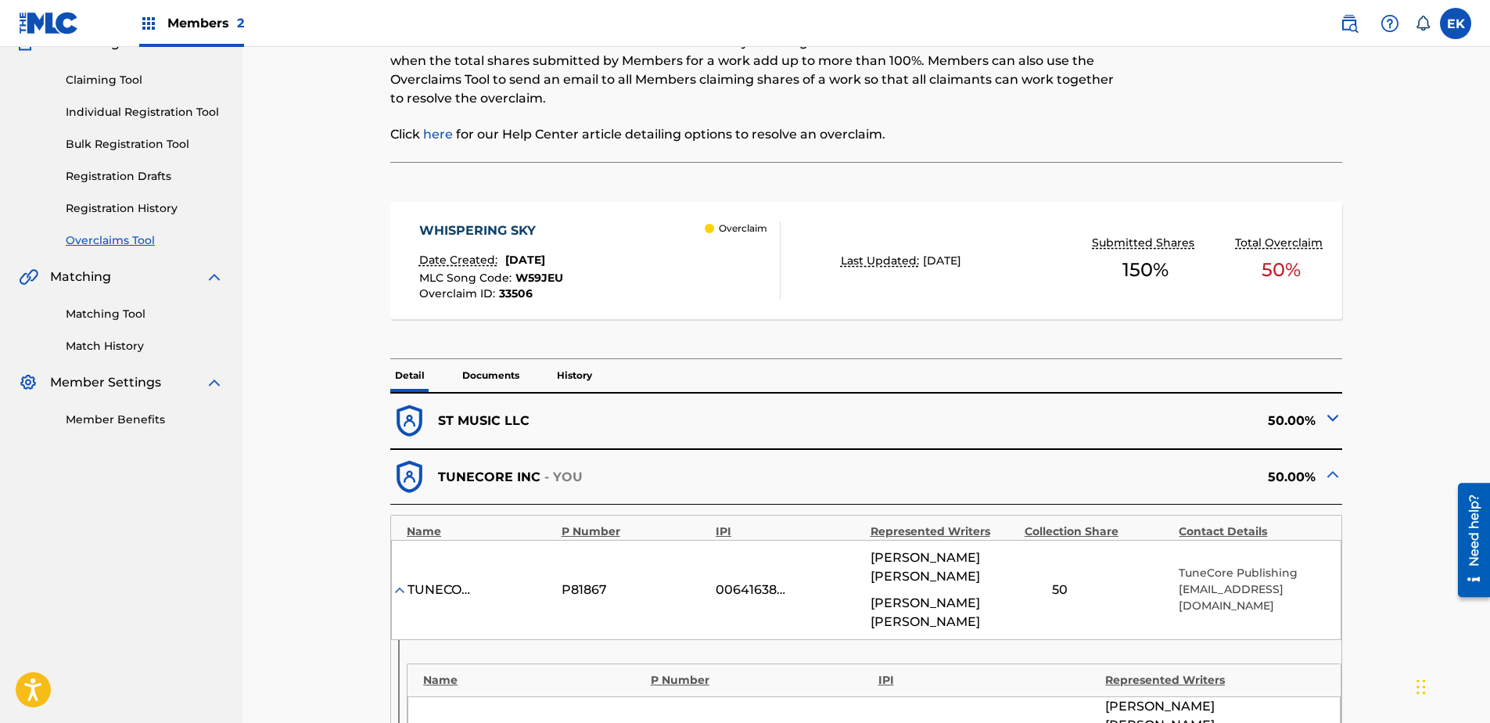
scroll to position [156, 0]
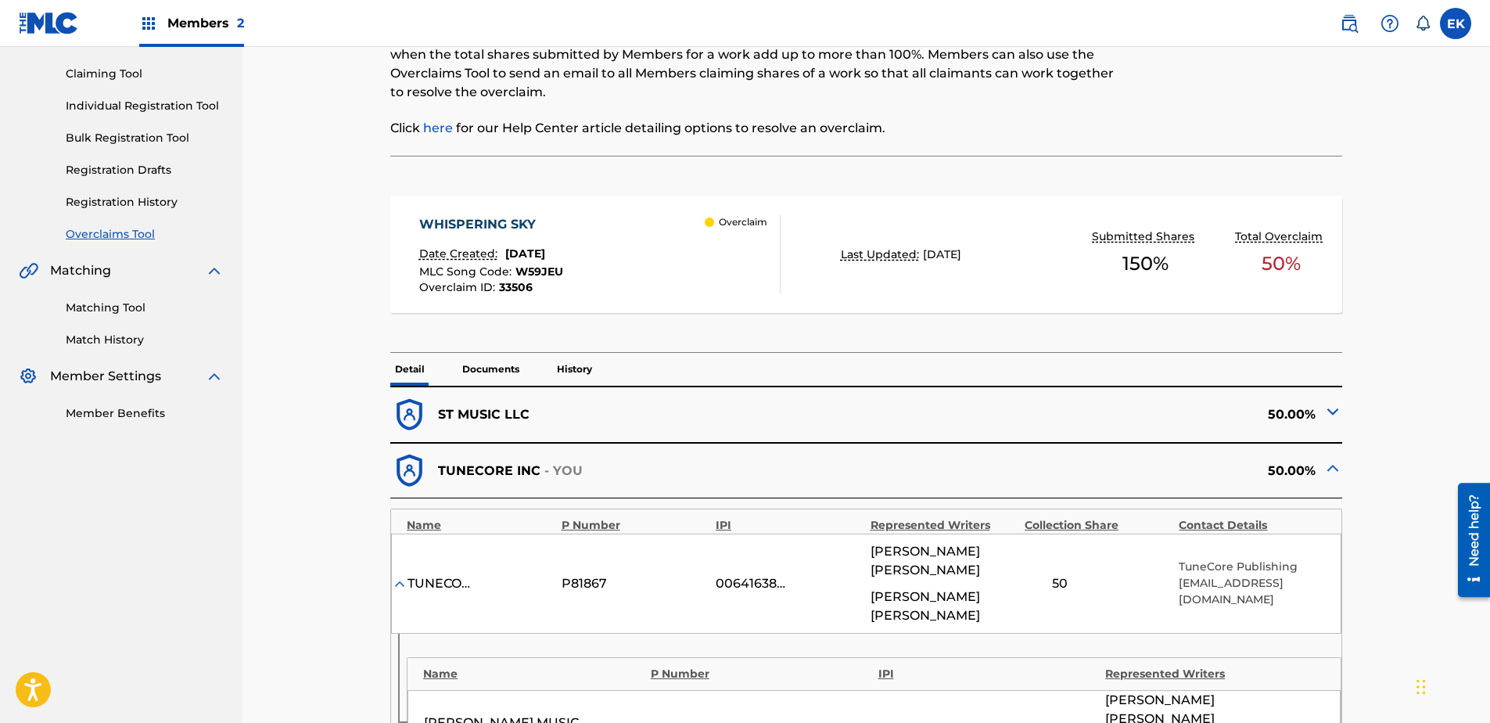
click at [1189, 409] on img at bounding box center [1332, 411] width 19 height 19
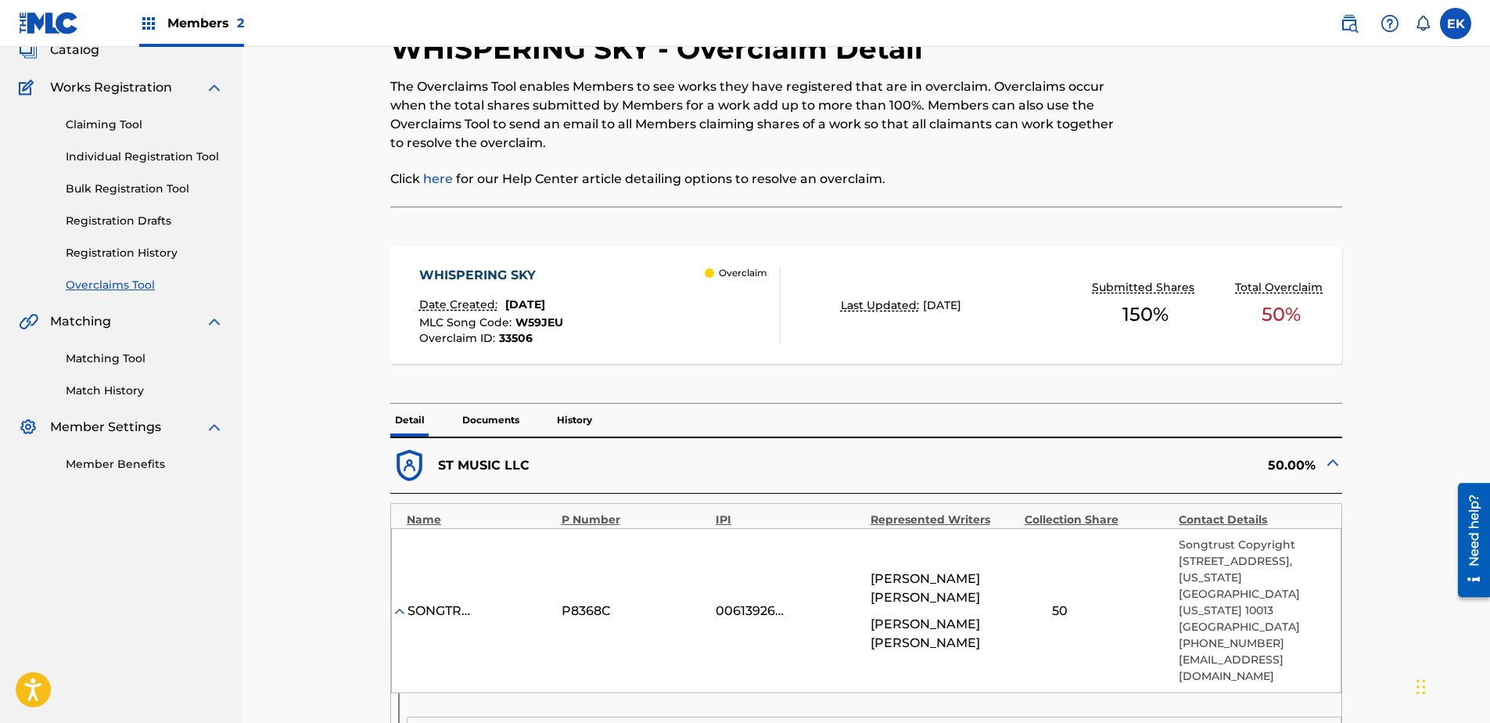
scroll to position [78, 0]
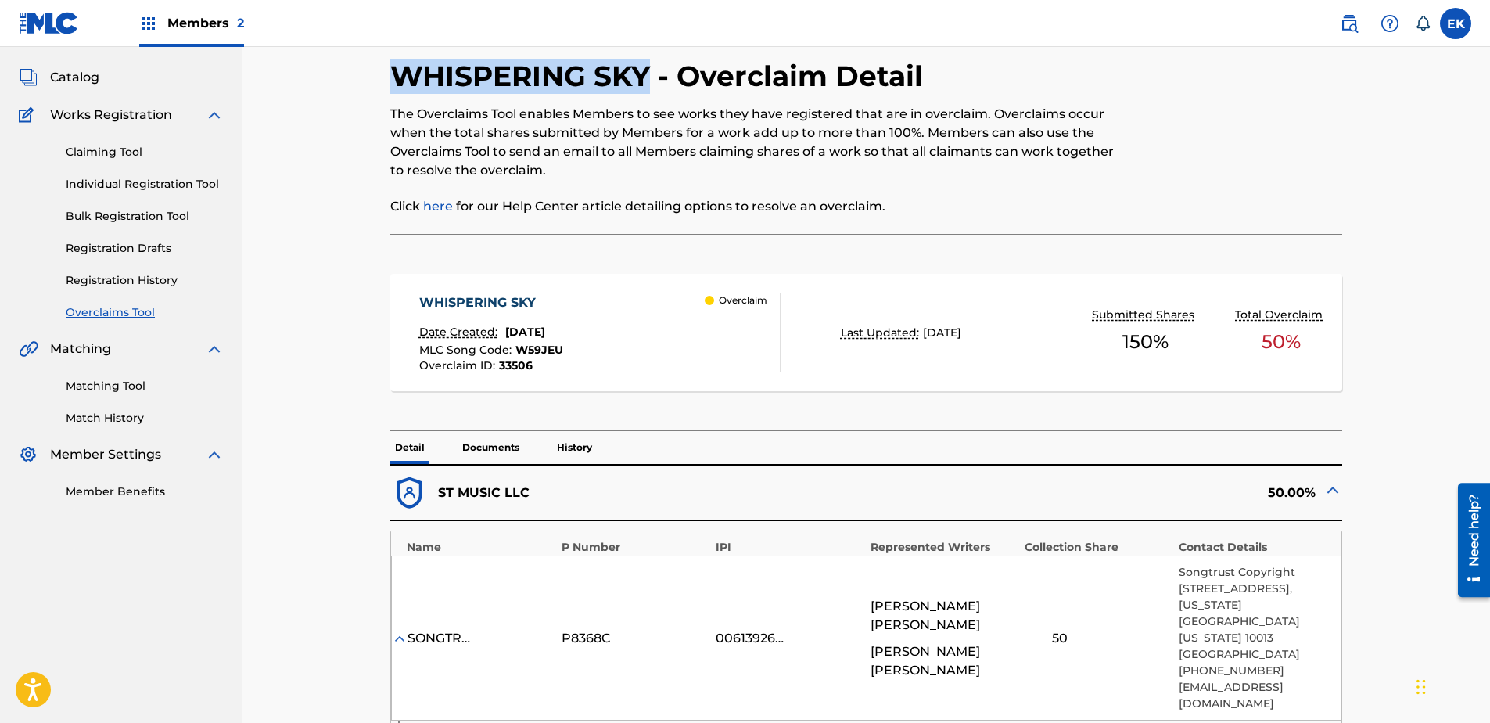
drag, startPoint x: 630, startPoint y: 76, endPoint x: 393, endPoint y: 82, distance: 237.8
click at [393, 82] on h2 "WHISPERING SKY - Overclaim Detail" at bounding box center [660, 76] width 540 height 35
copy h2 "WHISPERING SKY"
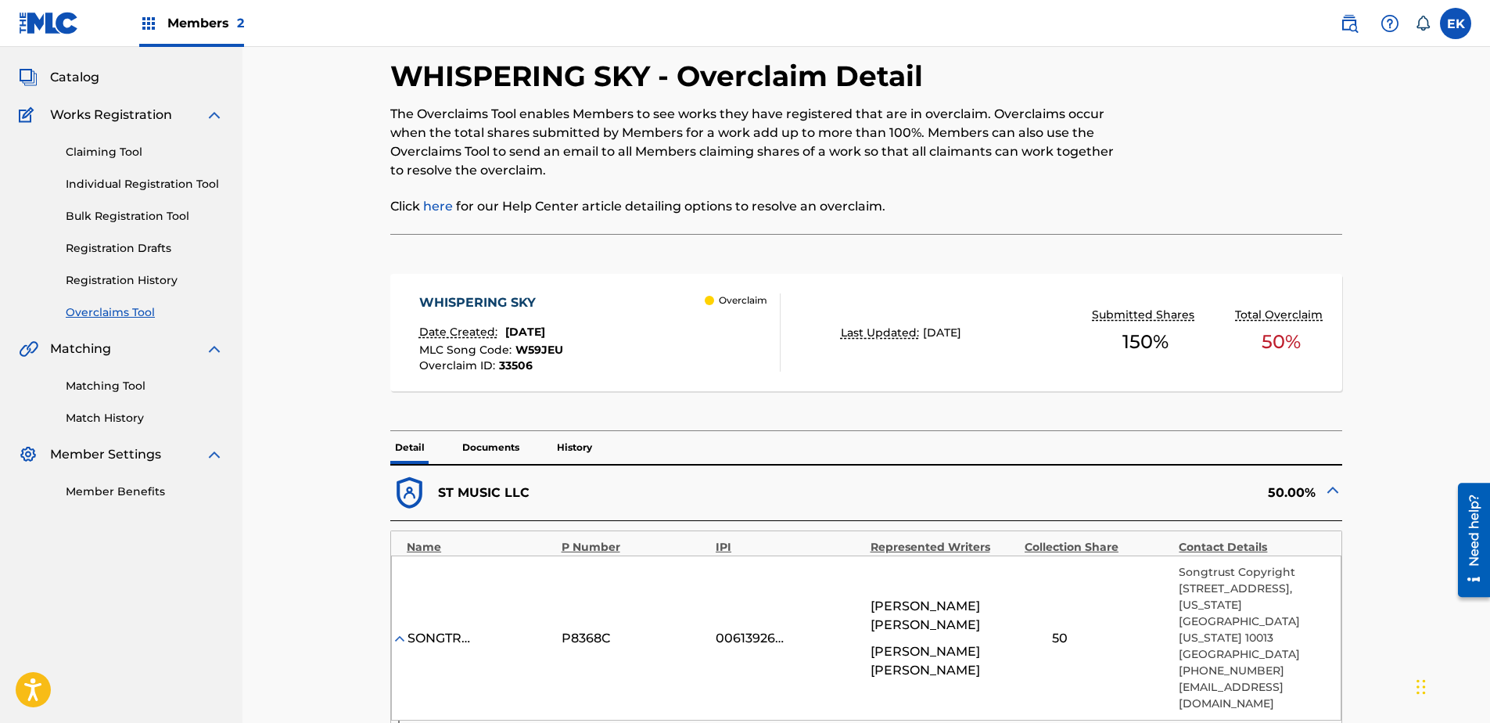
click at [834, 511] on div "ST MUSIC LLC" at bounding box center [627, 493] width 475 height 38
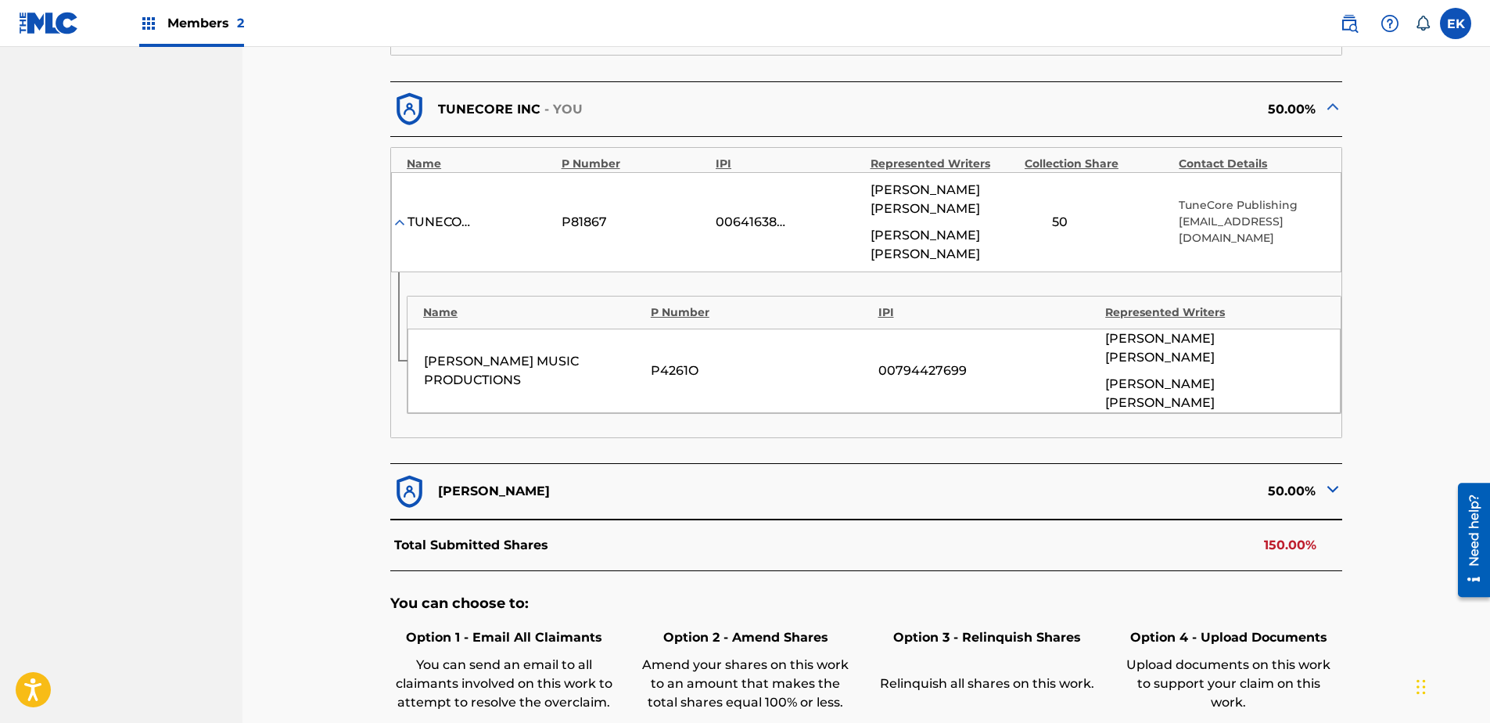
scroll to position [938, 0]
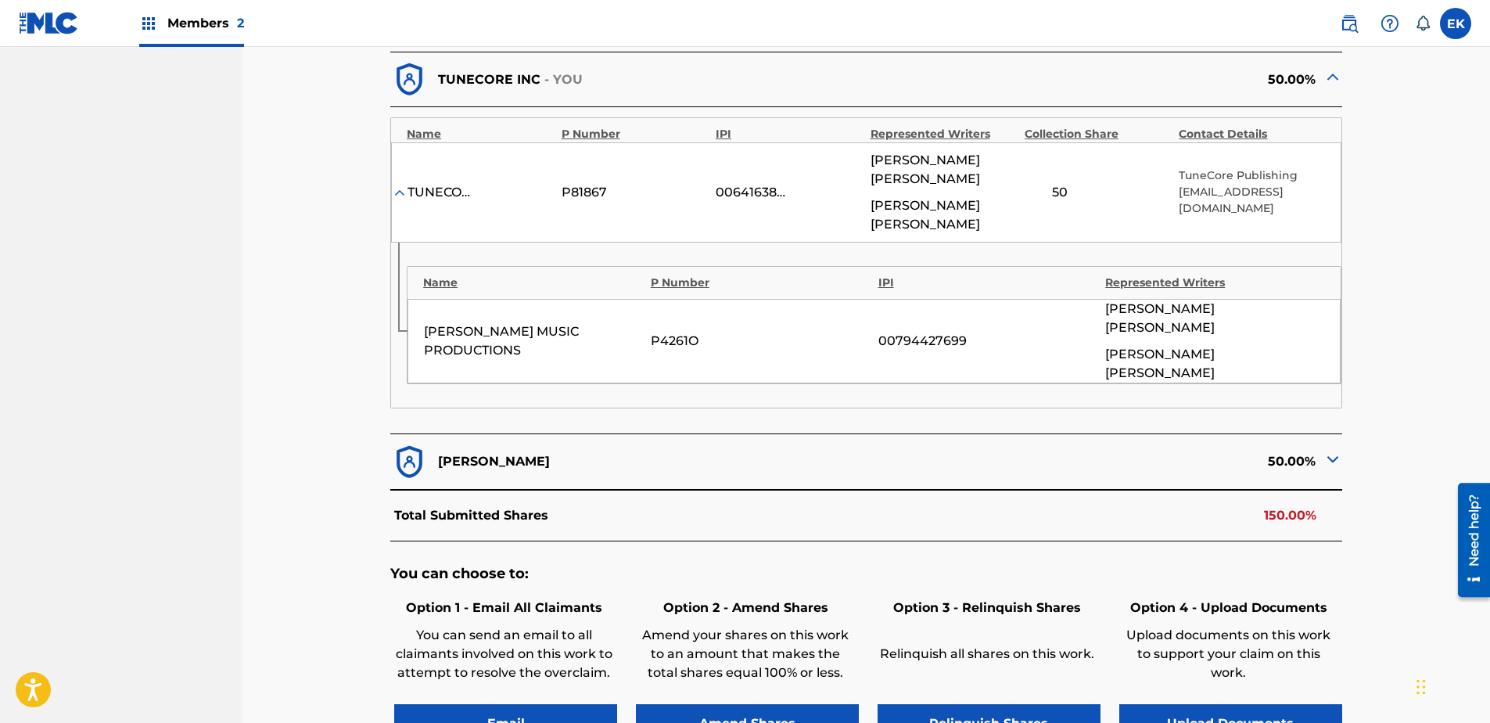
click at [1189, 553] on button "Upload Documents" at bounding box center [1230, 723] width 223 height 39
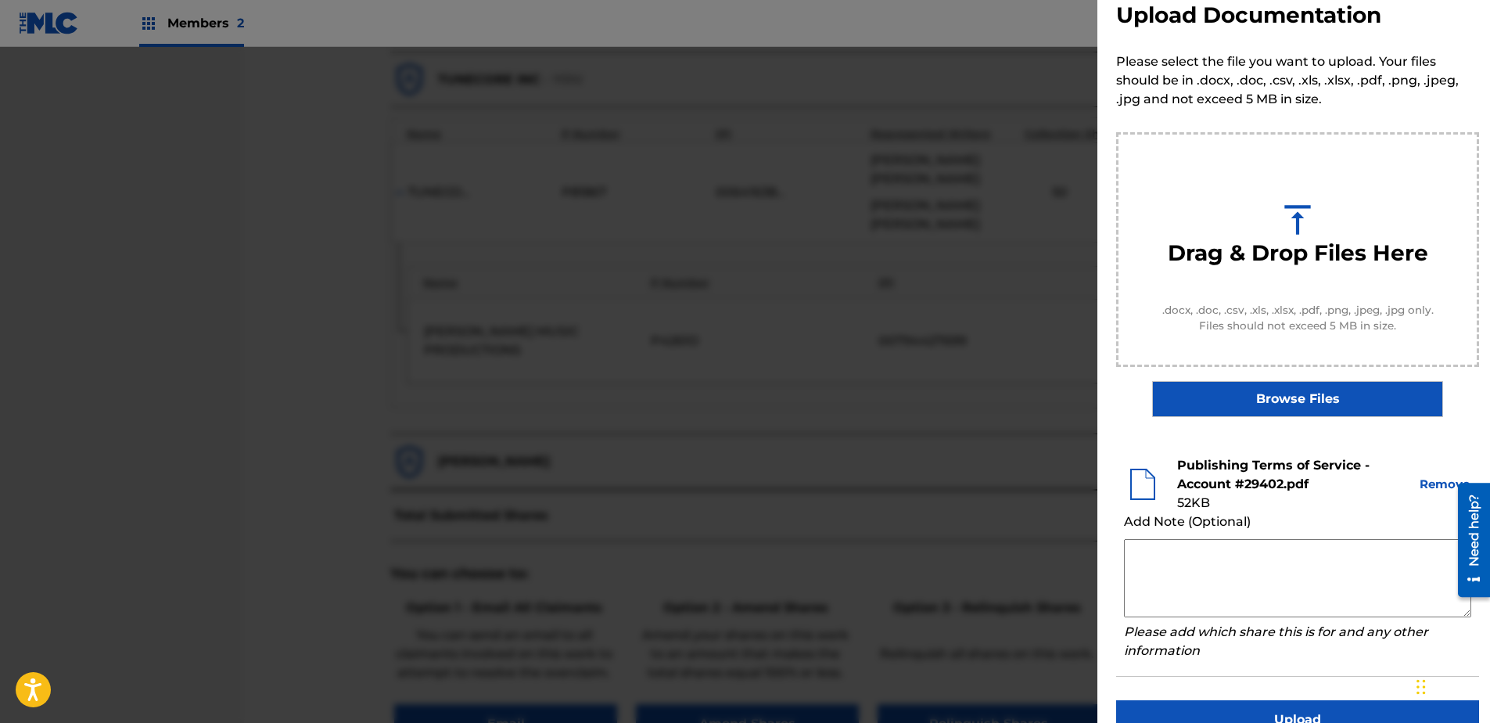
scroll to position [71, 0]
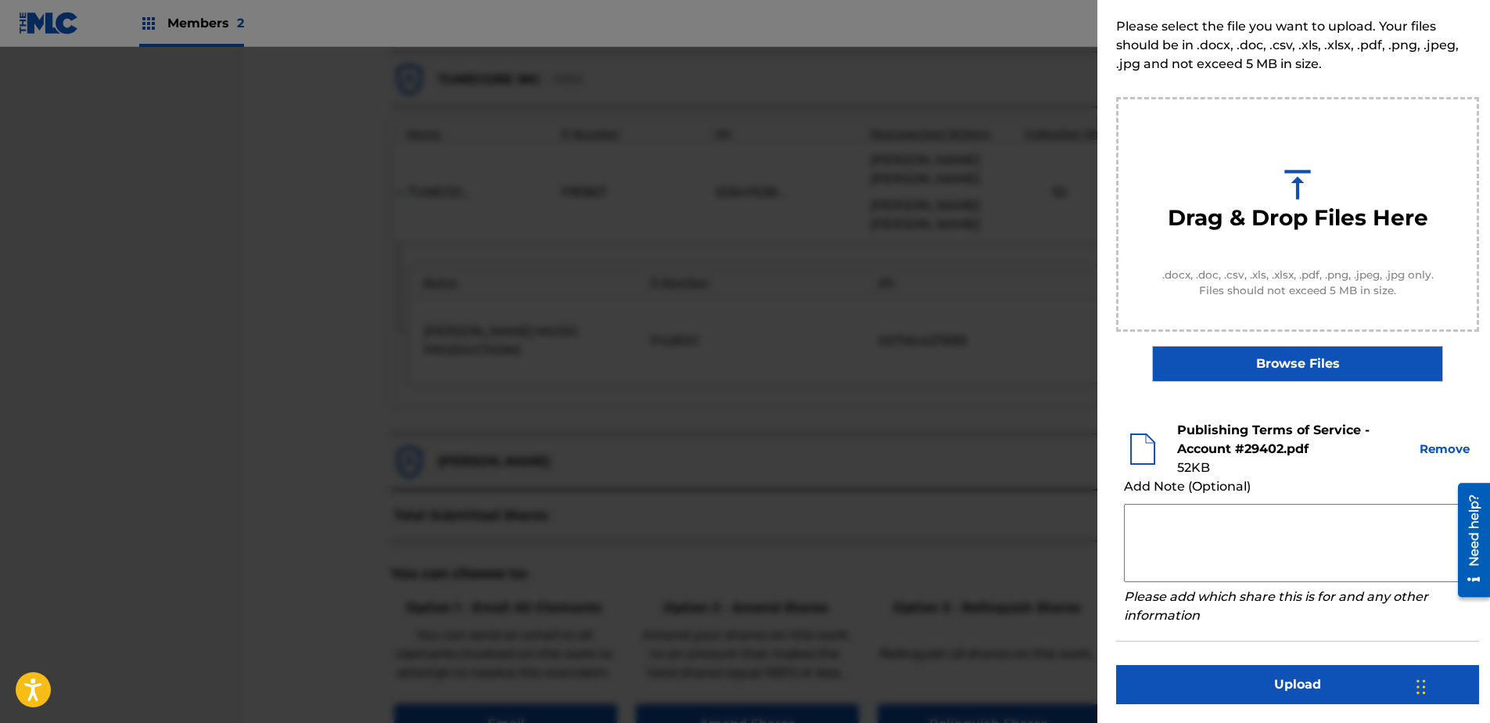
click at [1189, 553] on button "Upload" at bounding box center [1297, 684] width 363 height 39
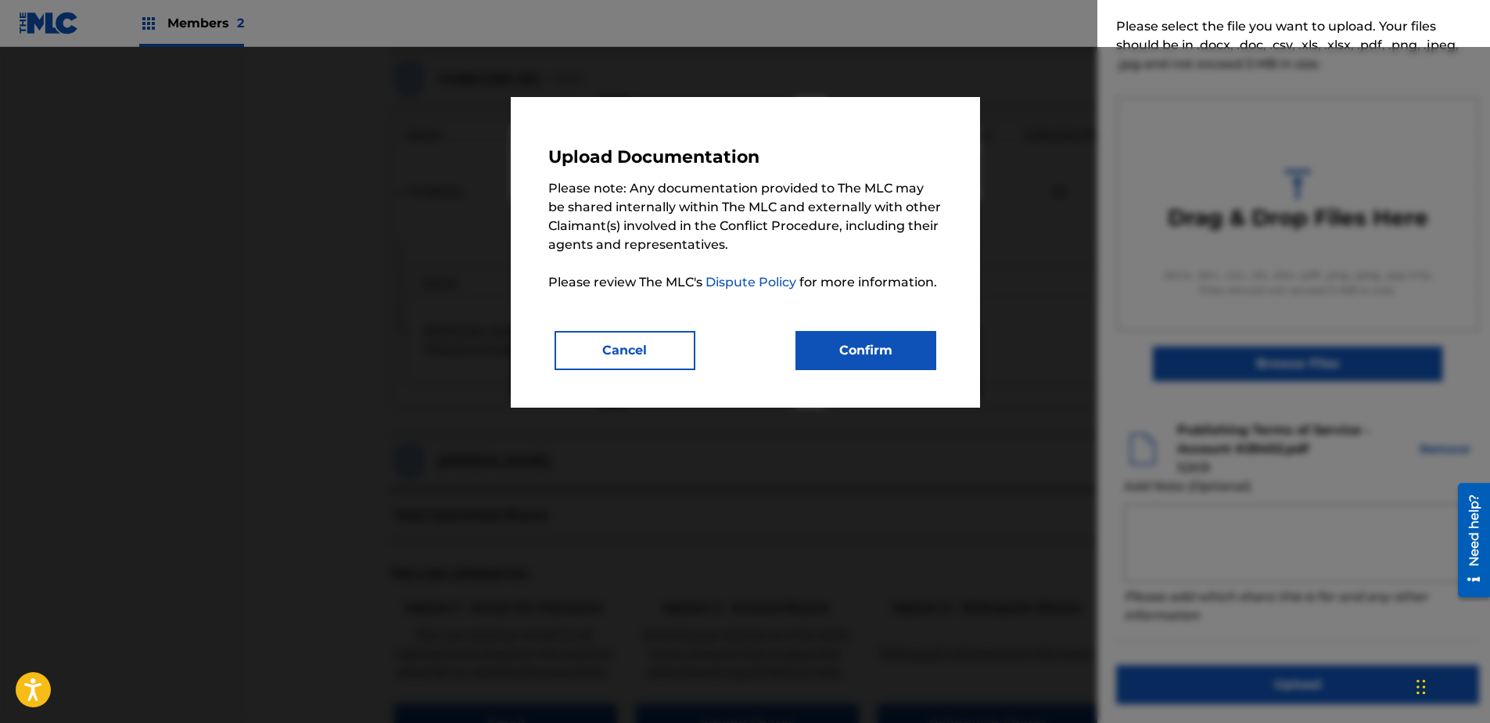
click at [876, 354] on button "Confirm" at bounding box center [865, 350] width 141 height 39
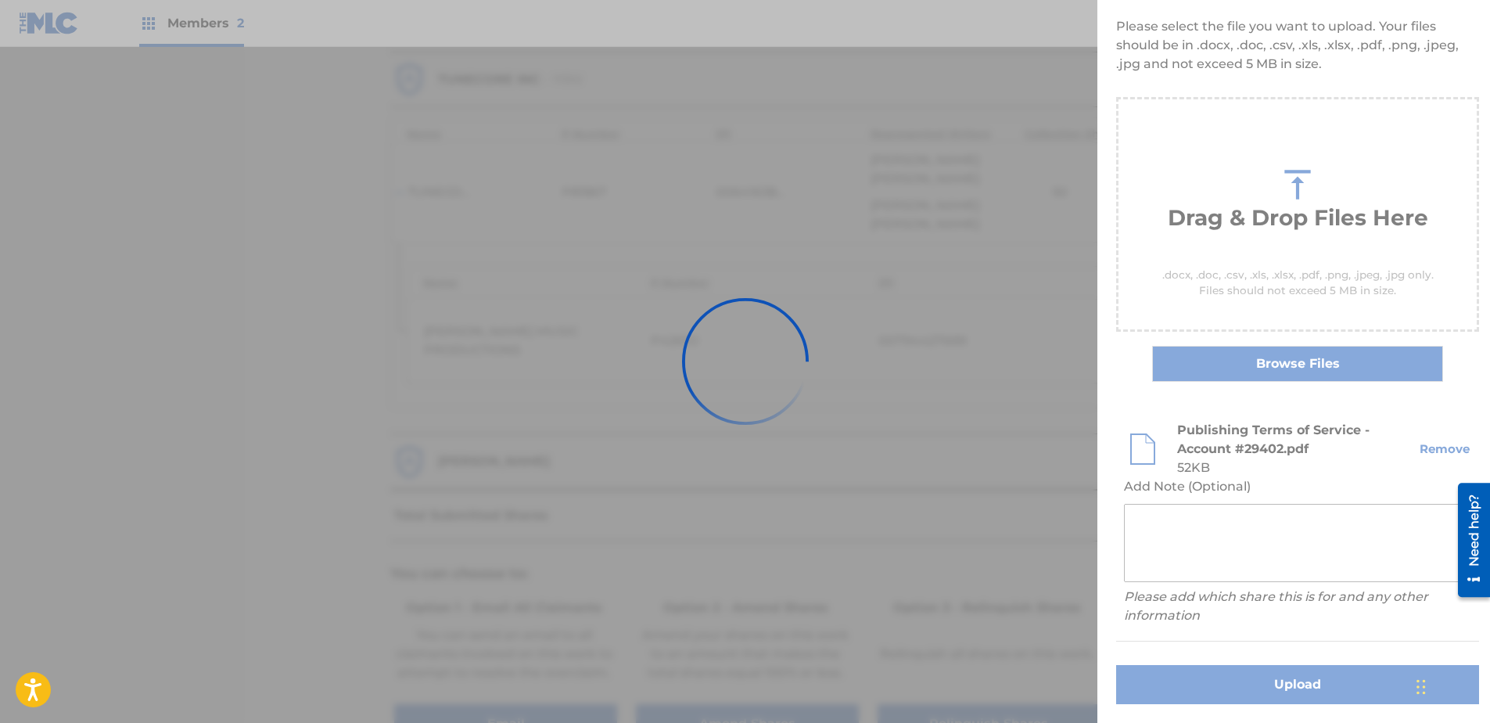
scroll to position [0, 0]
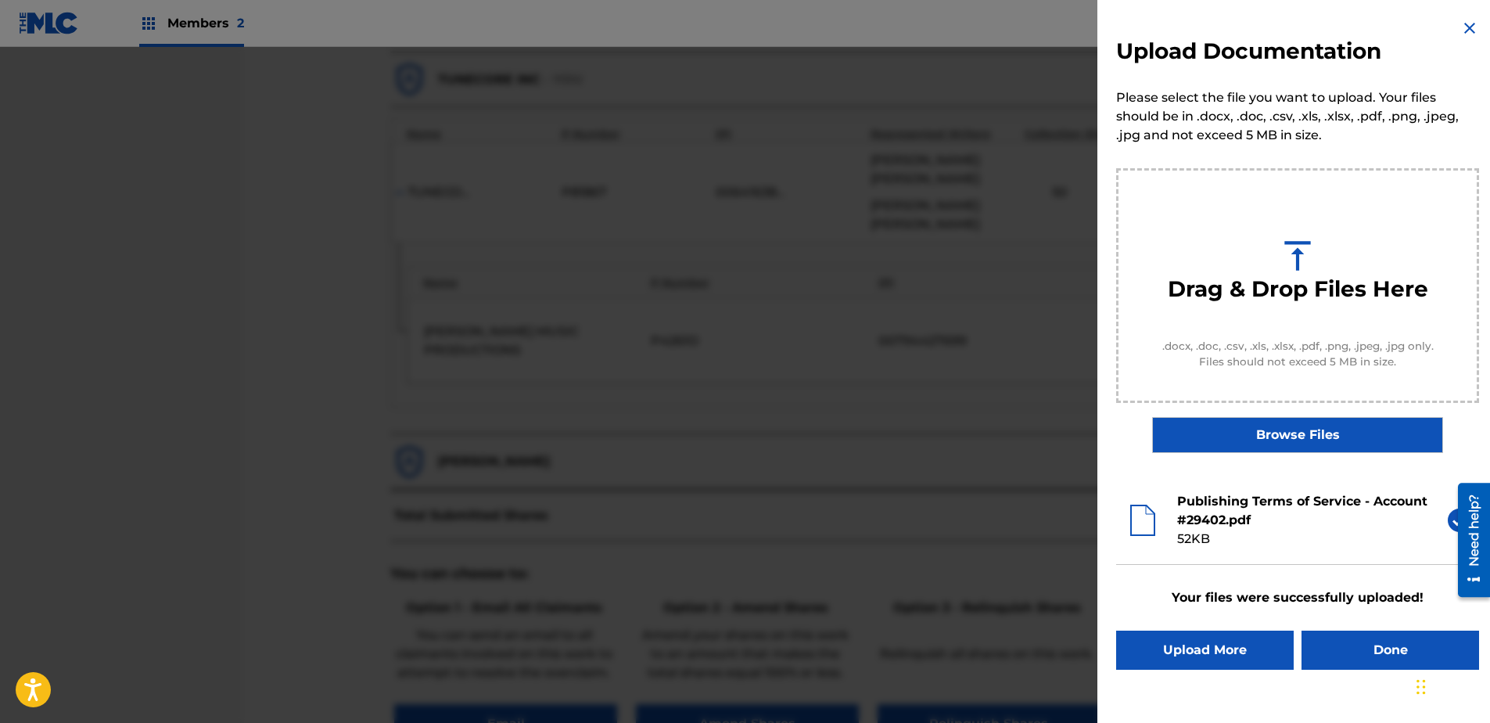
click at [1189, 553] on button "Done" at bounding box center [1390, 649] width 178 height 39
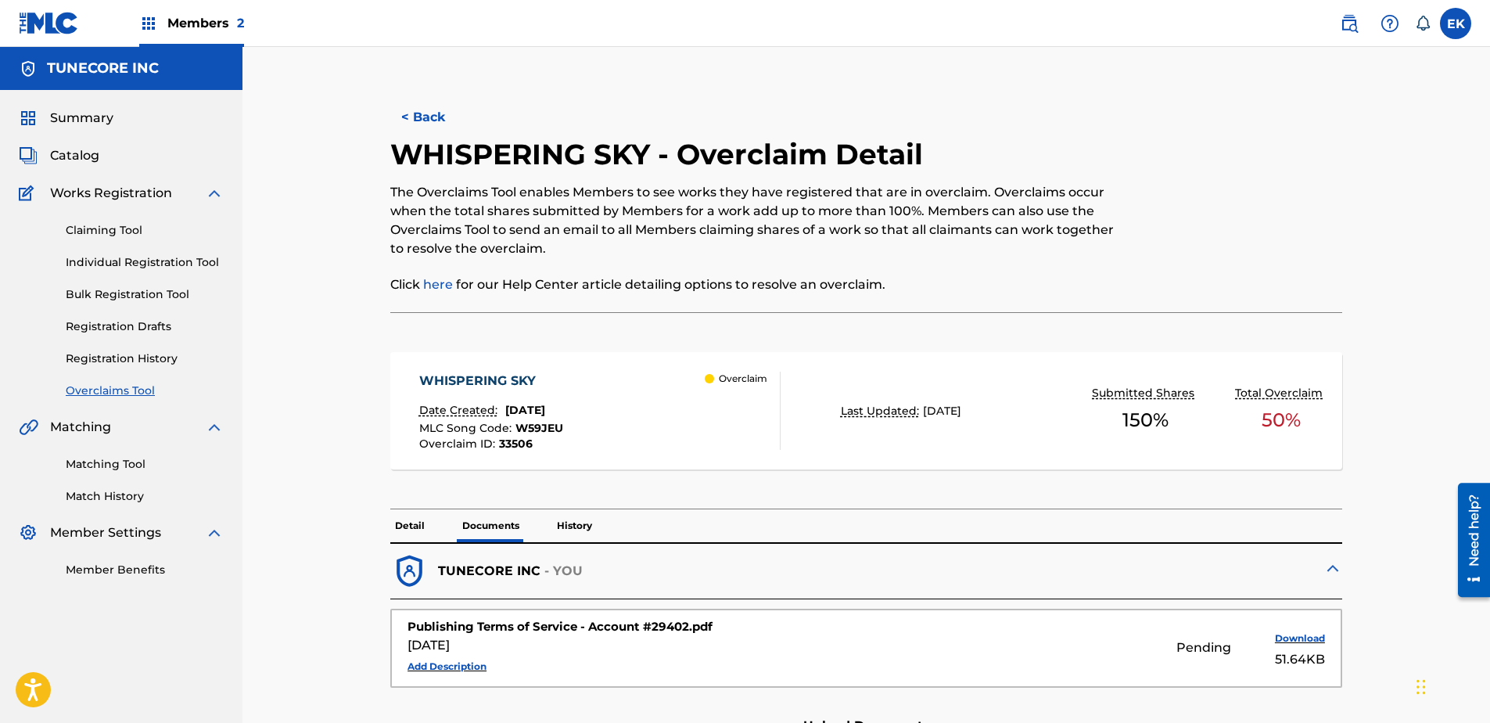
click at [434, 110] on button "< Back" at bounding box center [437, 117] width 94 height 39
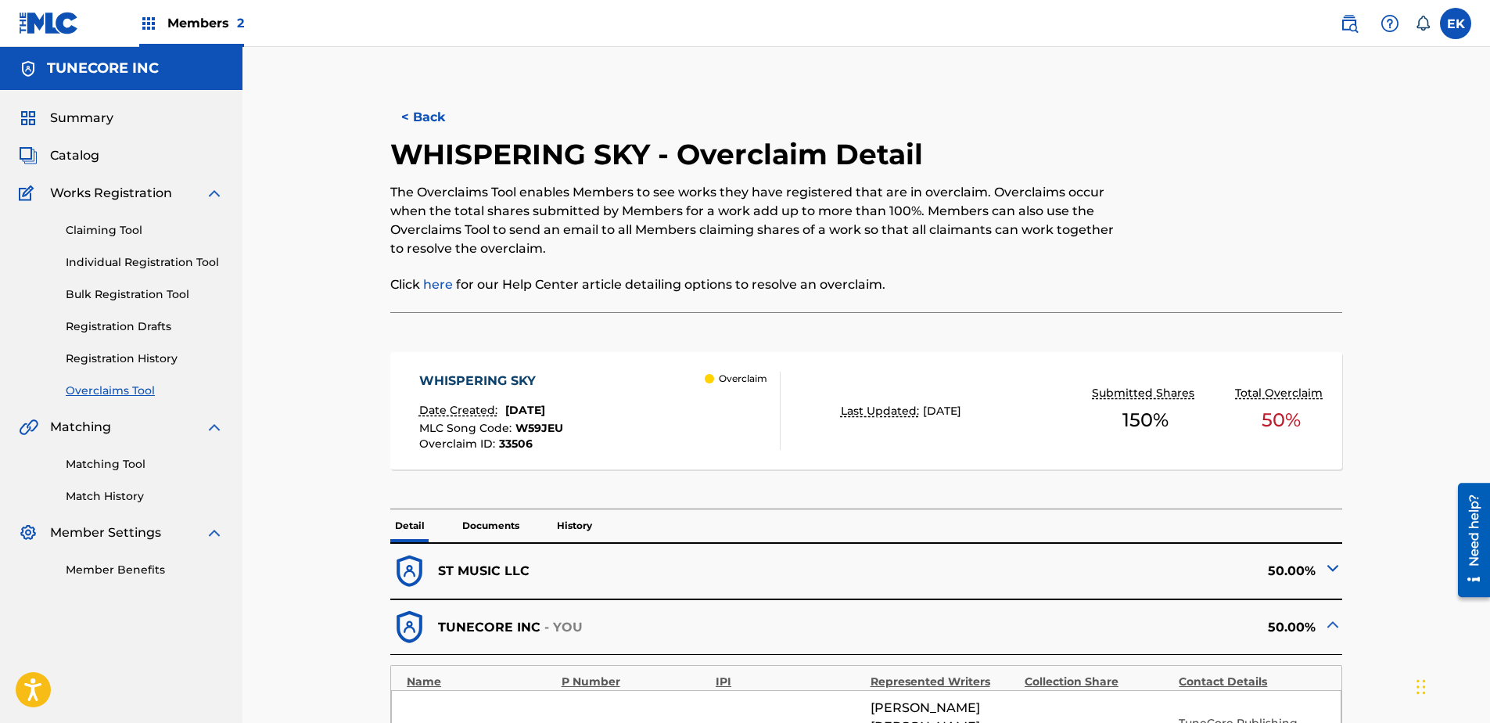
click at [432, 119] on button "< Back" at bounding box center [437, 117] width 94 height 39
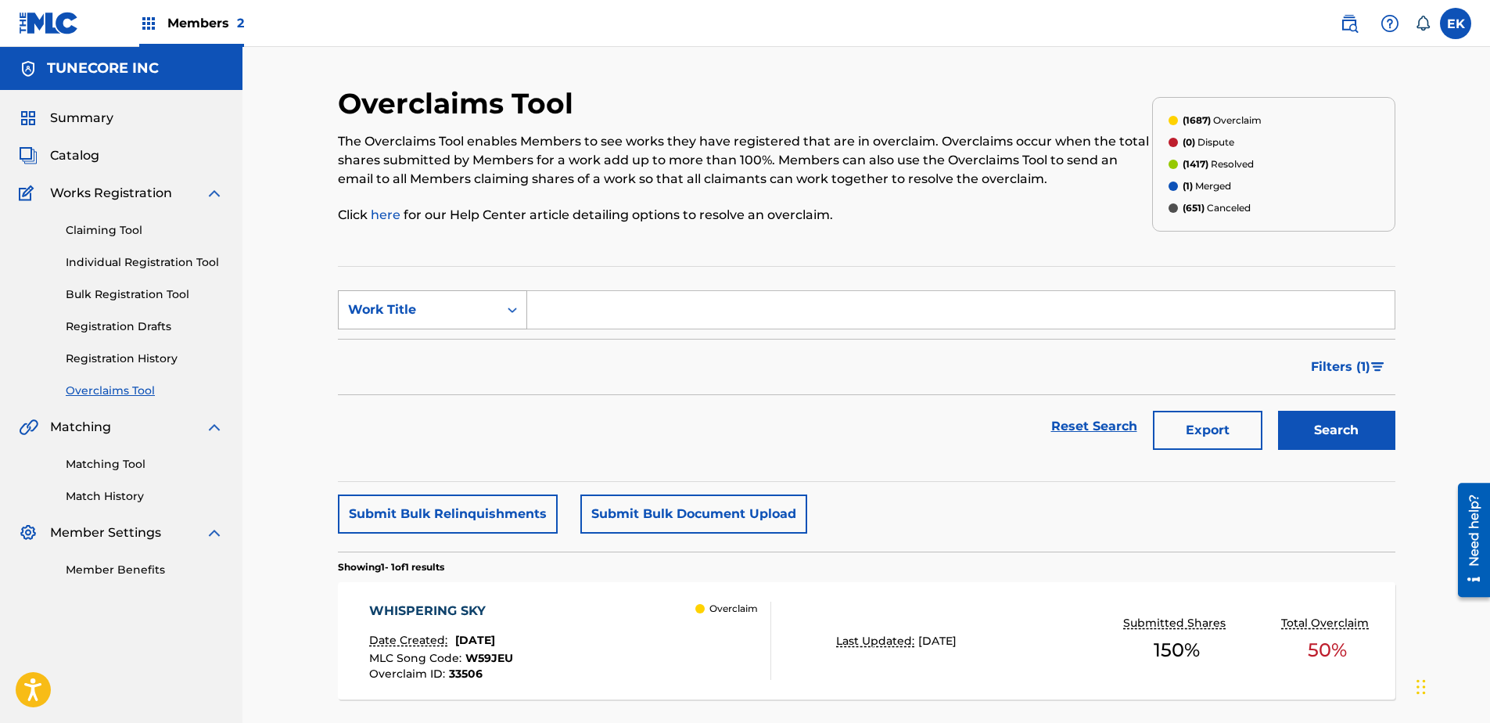
drag, startPoint x: 456, startPoint y: 287, endPoint x: 456, endPoint y: 296, distance: 8.6
click at [456, 292] on section "SearchWithCriteria5312e6ae-e19f-4493-a5f7-0532e16c7b28 Work Title Filter Status…" at bounding box center [866, 374] width 1057 height 216
click at [459, 304] on div "Work Title" at bounding box center [418, 309] width 141 height 19
click at [436, 346] on div "MLC Song Code" at bounding box center [433, 348] width 188 height 39
click at [552, 311] on input "Search Form" at bounding box center [960, 310] width 867 height 38
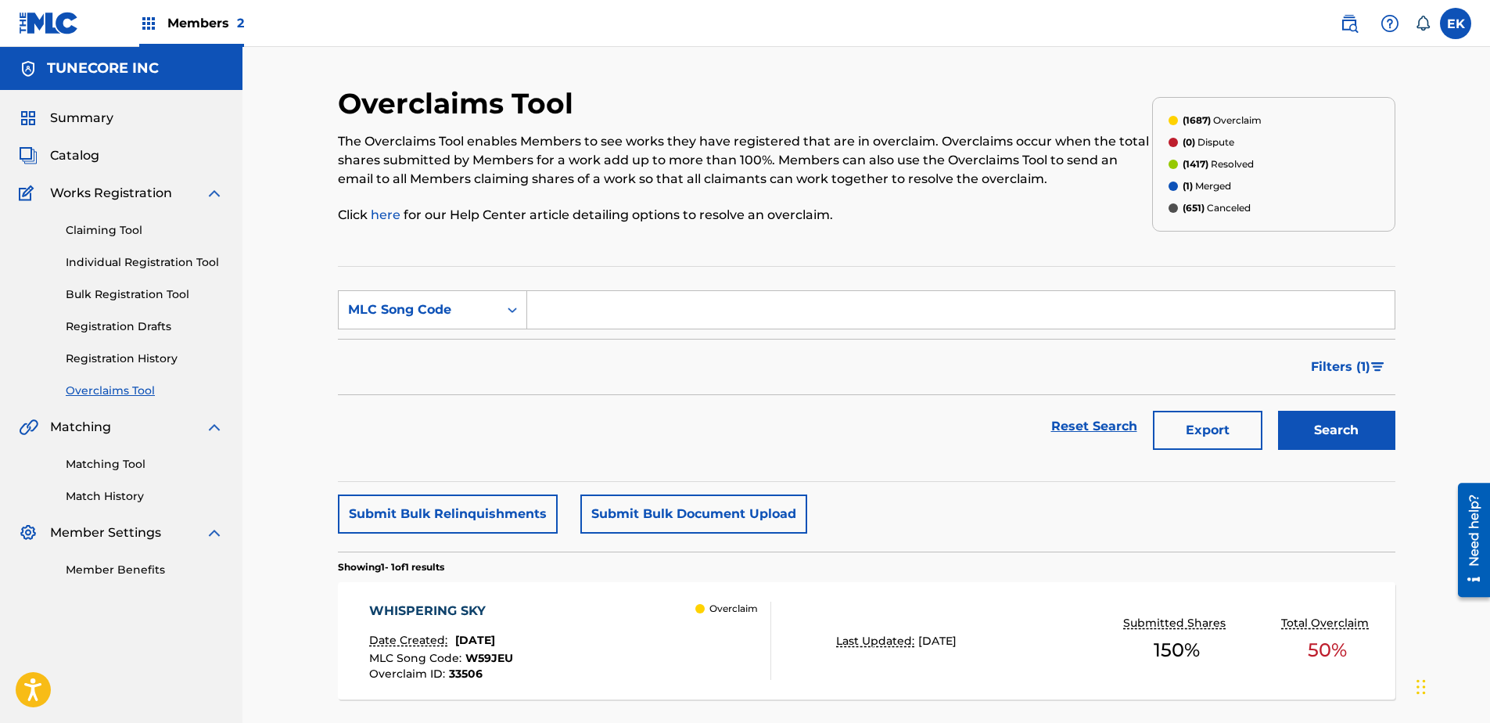
paste input "DS2FJS"
type input "DS2FJS"
click at [1189, 423] on button "Search" at bounding box center [1336, 430] width 117 height 39
click at [472, 296] on div "MLC Song Code" at bounding box center [419, 310] width 160 height 30
click at [456, 357] on div "Work Title" at bounding box center [433, 348] width 188 height 39
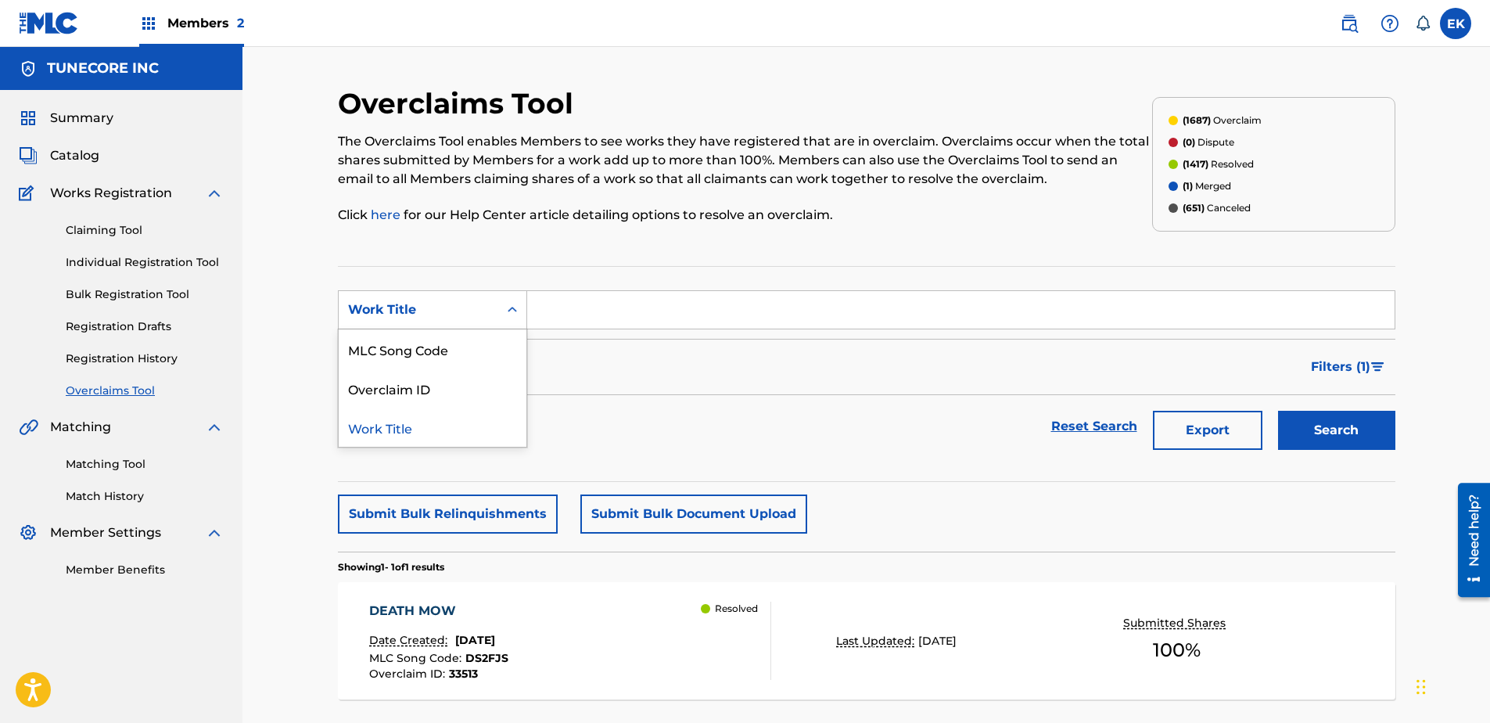
click at [471, 314] on div "Work Title" at bounding box center [418, 309] width 141 height 19
click at [460, 343] on div "MLC Song Code" at bounding box center [433, 348] width 188 height 39
click at [564, 311] on input "Search Form" at bounding box center [960, 310] width 867 height 38
paste input "PM5XXB"
type input "PM5XXB"
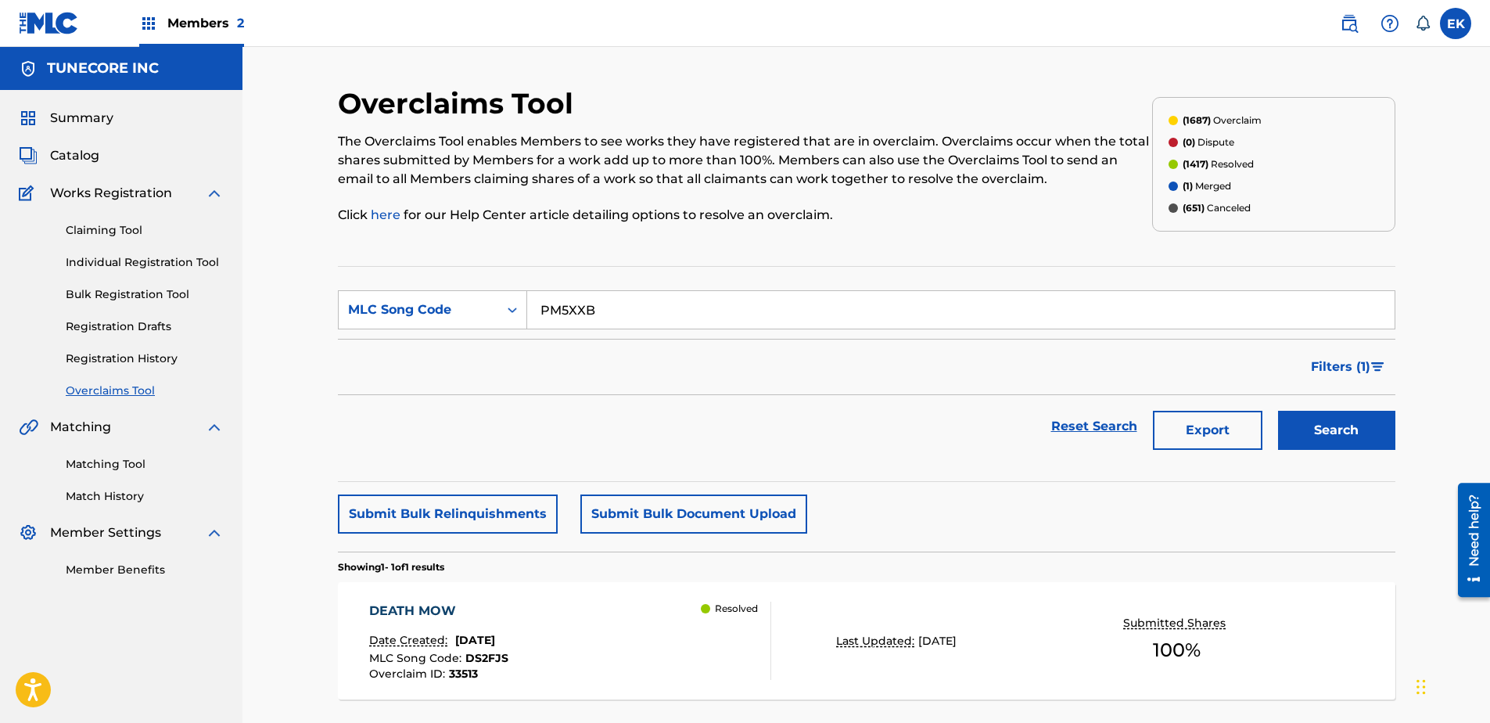
click at [1189, 425] on button "Search" at bounding box center [1336, 430] width 117 height 39
click at [594, 553] on div "PARADISE Date Created: August 22, 2025 MLC Song Code : PM5XXB Overclaim ID : 33…" at bounding box center [570, 640] width 402 height 78
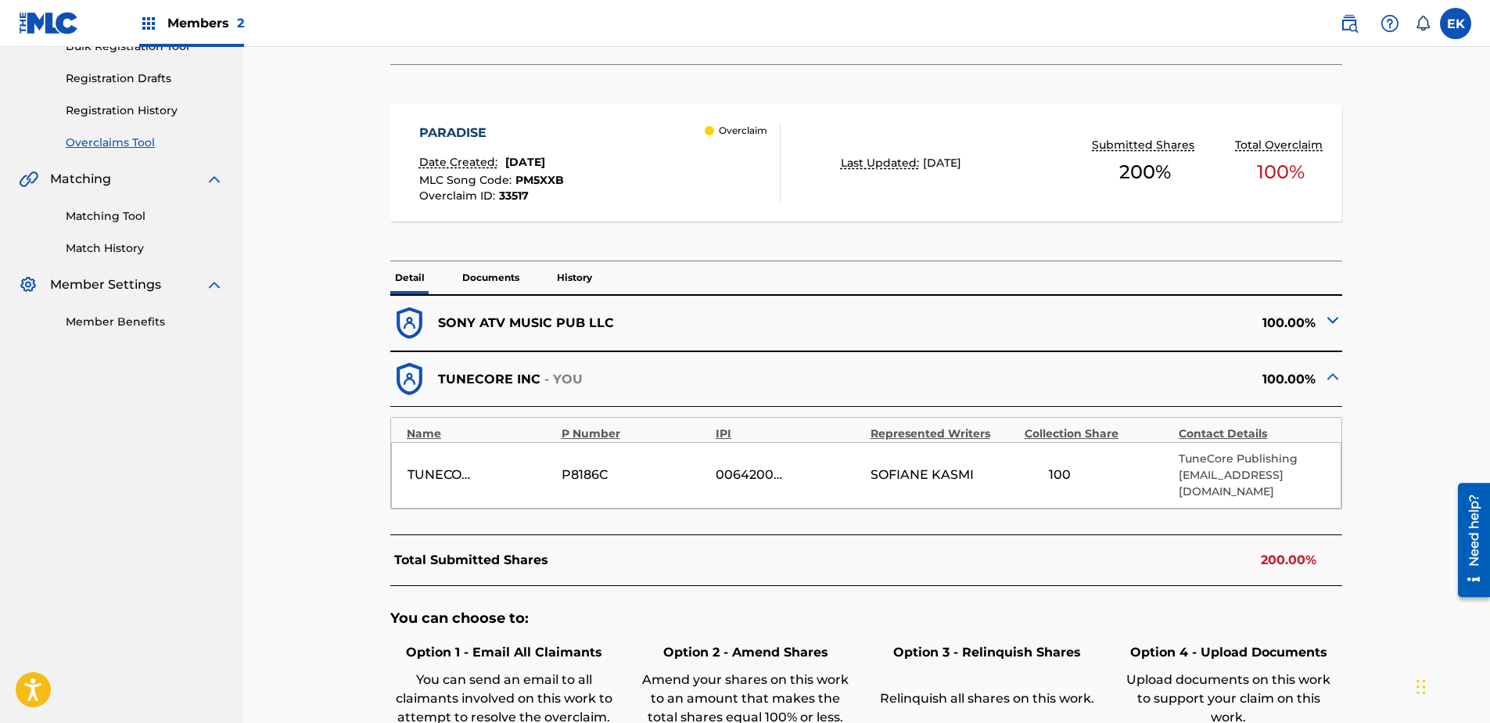
scroll to position [313, 0]
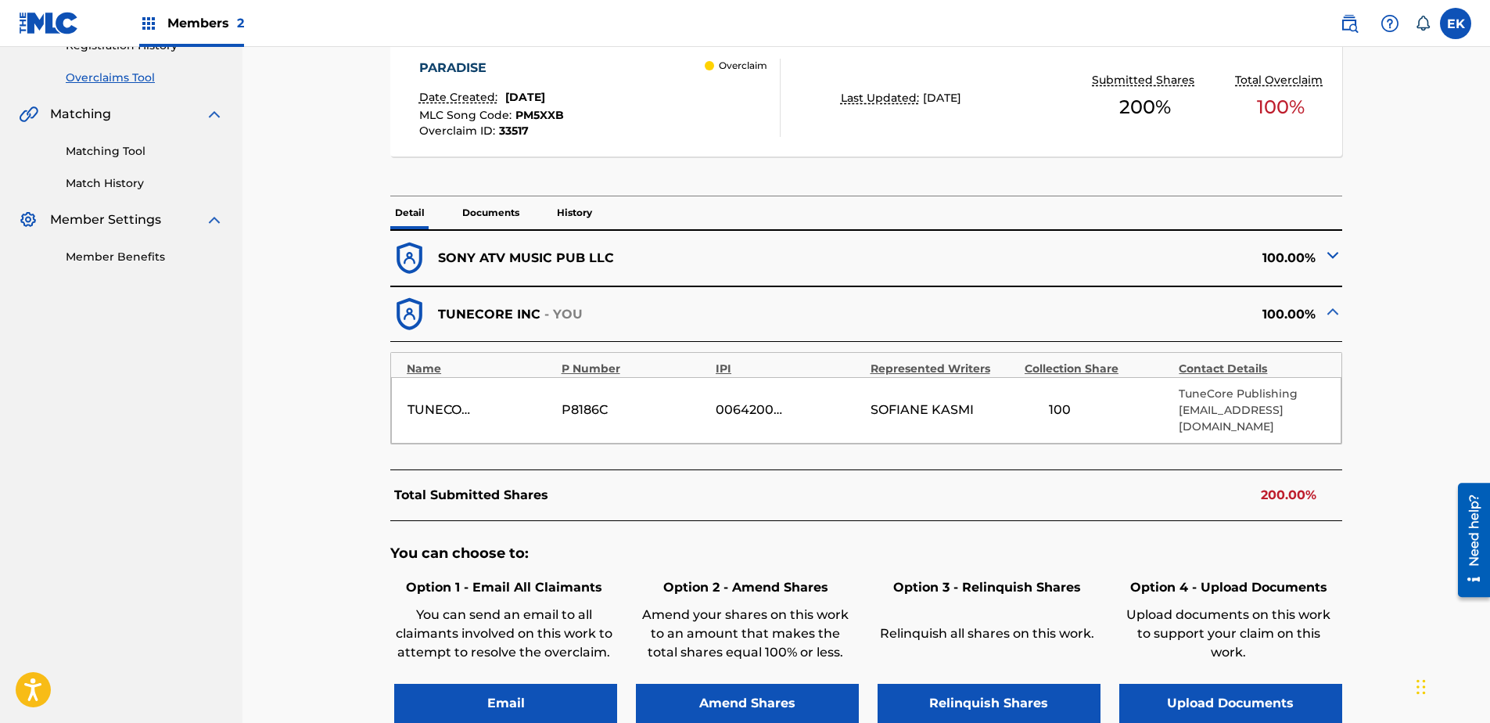
click at [1164, 553] on button "Upload Documents" at bounding box center [1230, 703] width 223 height 39
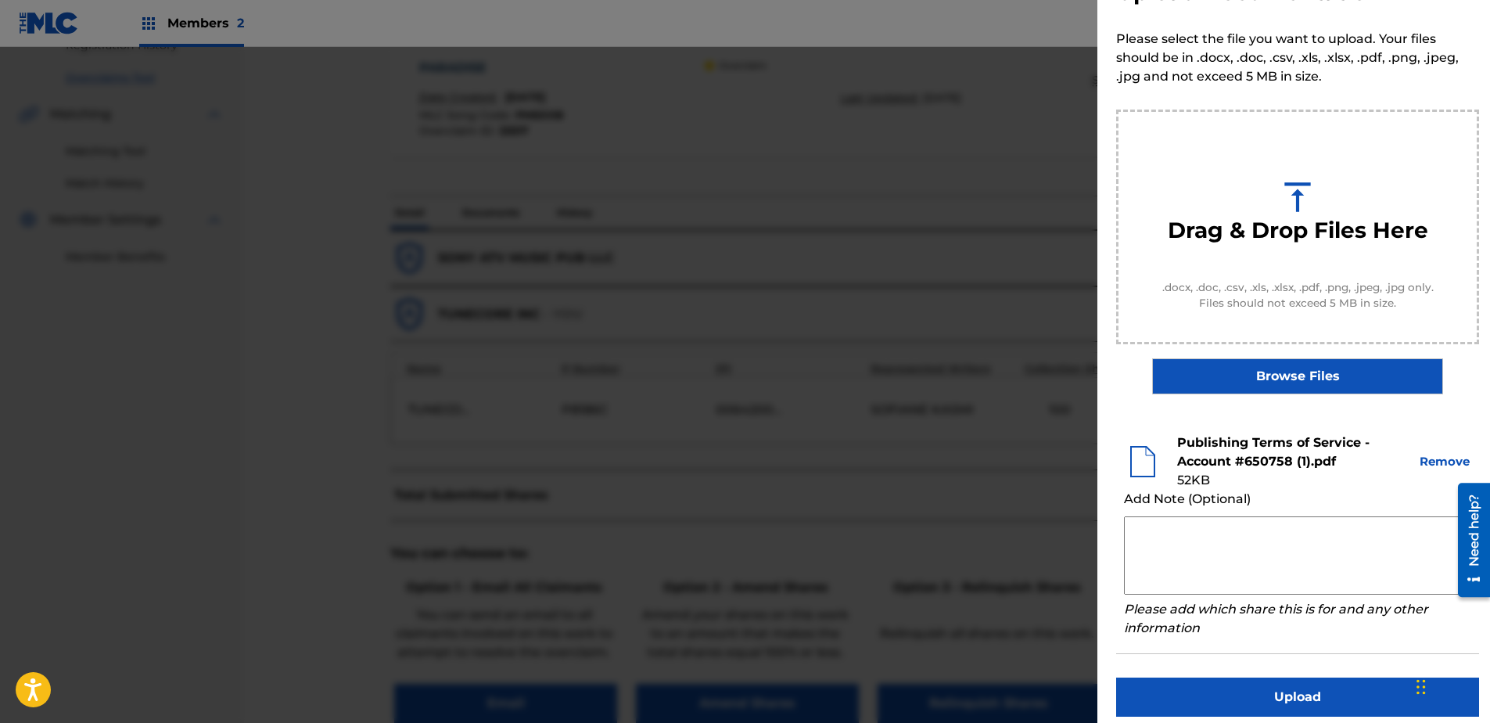
scroll to position [71, 0]
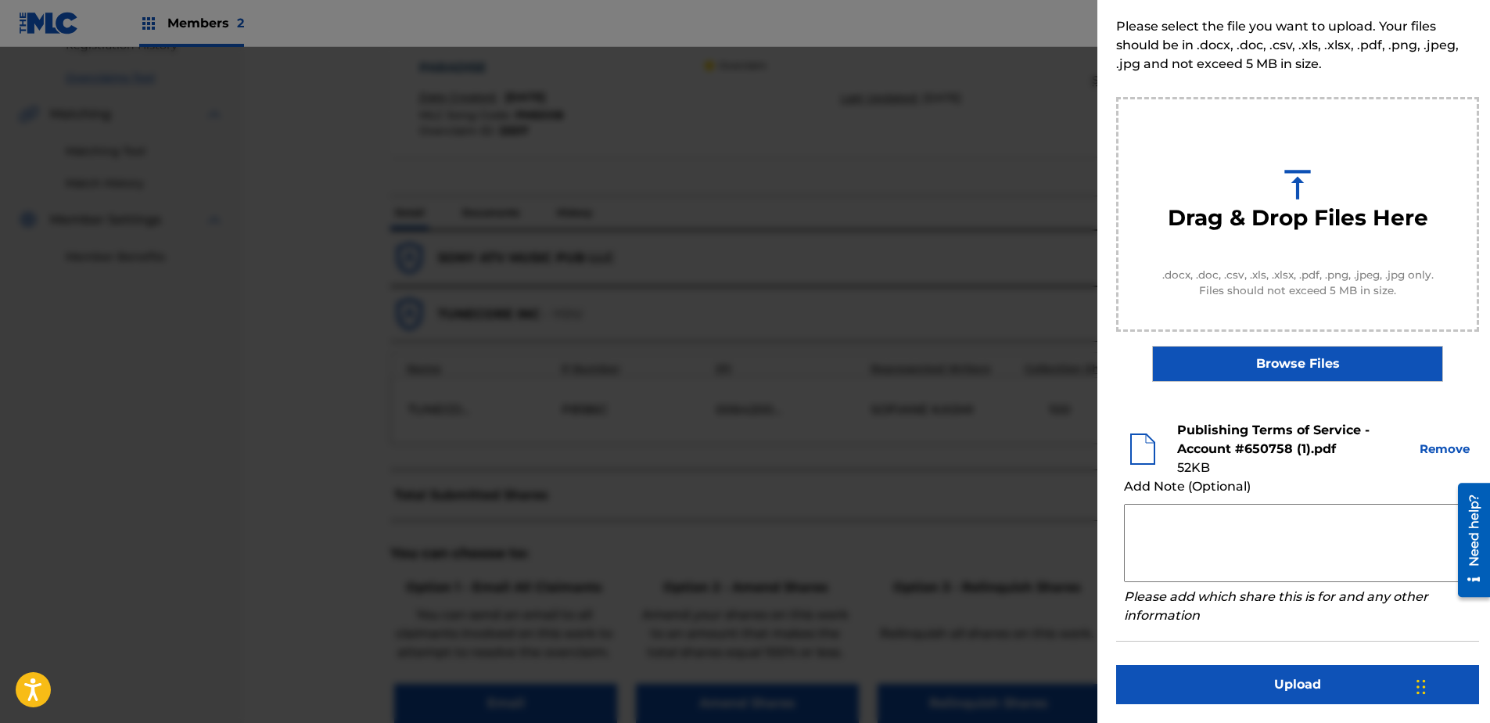
click at [1189, 553] on button "Upload" at bounding box center [1297, 684] width 363 height 39
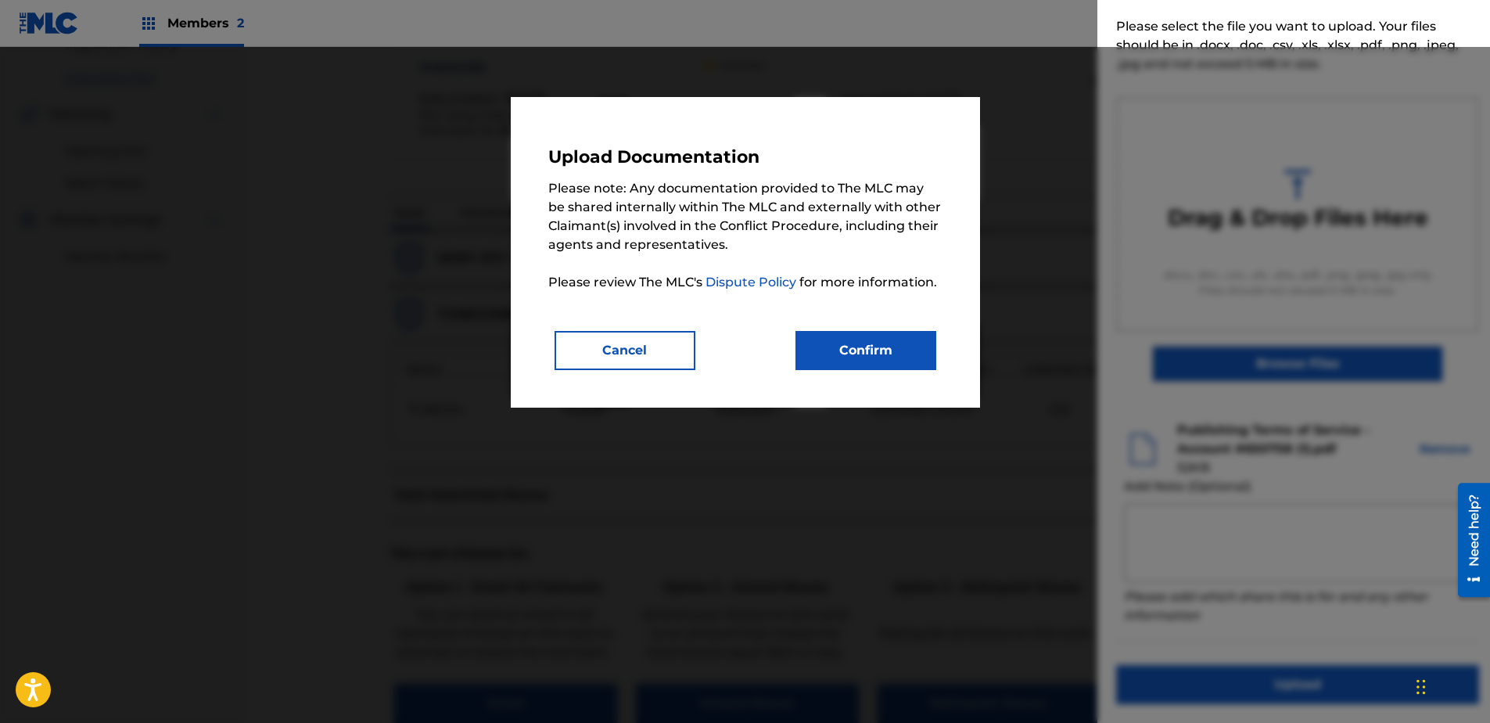
click at [895, 335] on button "Confirm" at bounding box center [865, 350] width 141 height 39
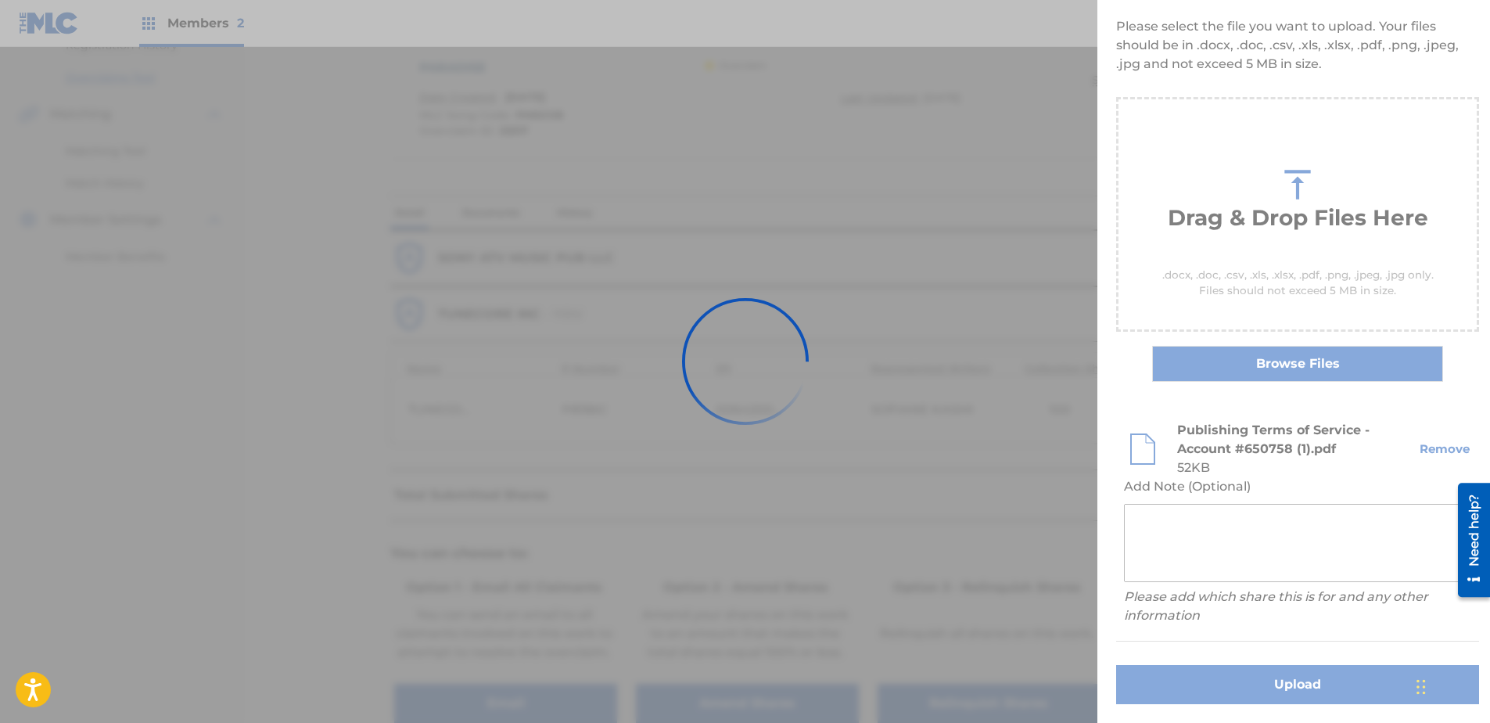
scroll to position [0, 0]
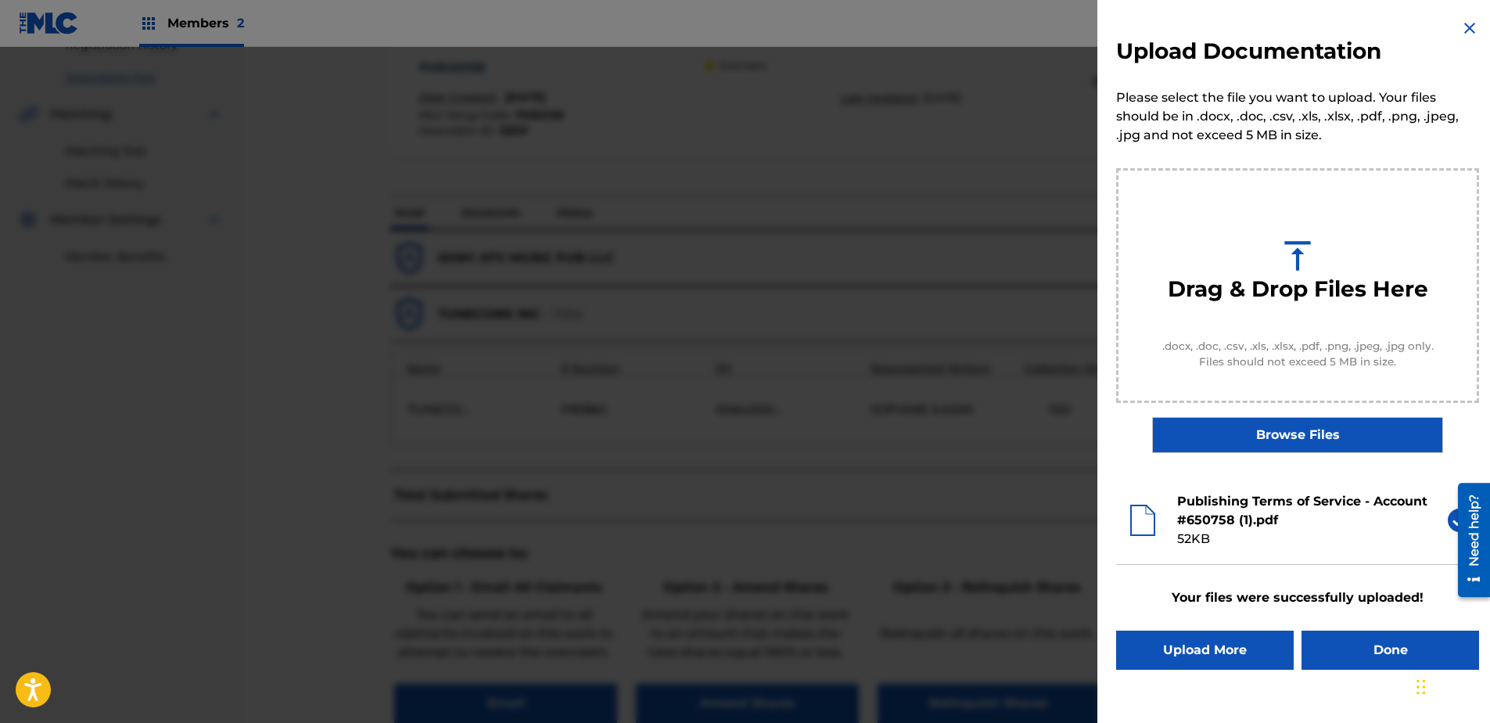
click at [1189, 553] on button "Done" at bounding box center [1390, 649] width 178 height 39
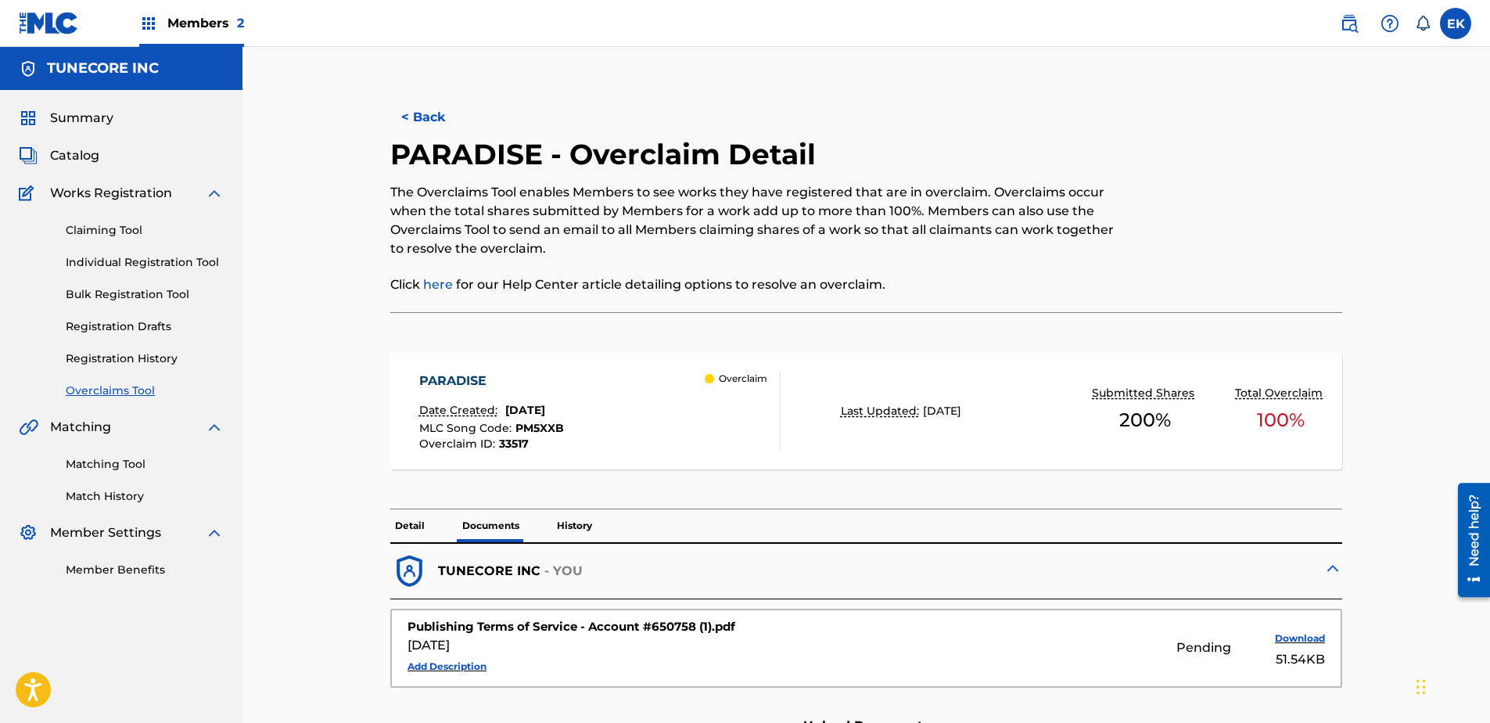
click at [419, 105] on button "< Back" at bounding box center [437, 117] width 94 height 39
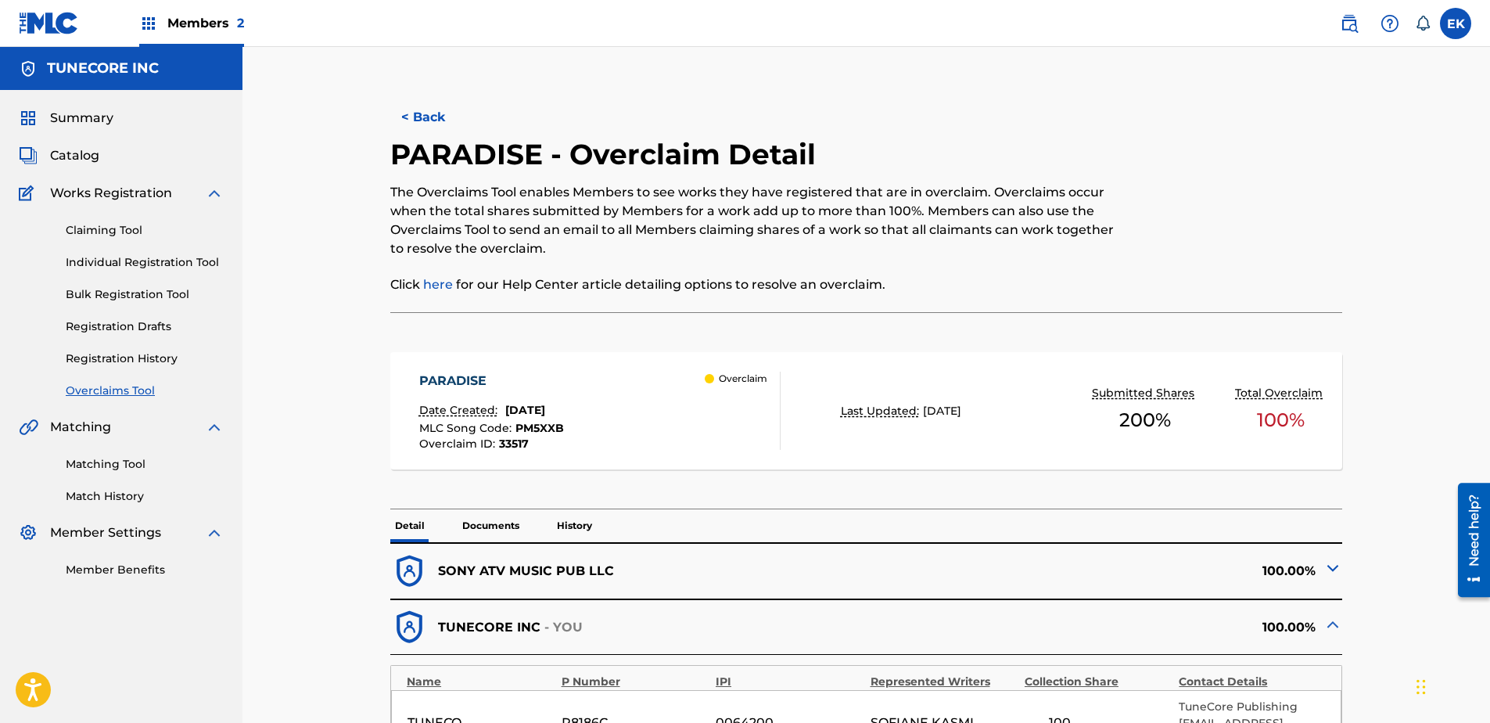
click at [427, 120] on button "< Back" at bounding box center [437, 117] width 94 height 39
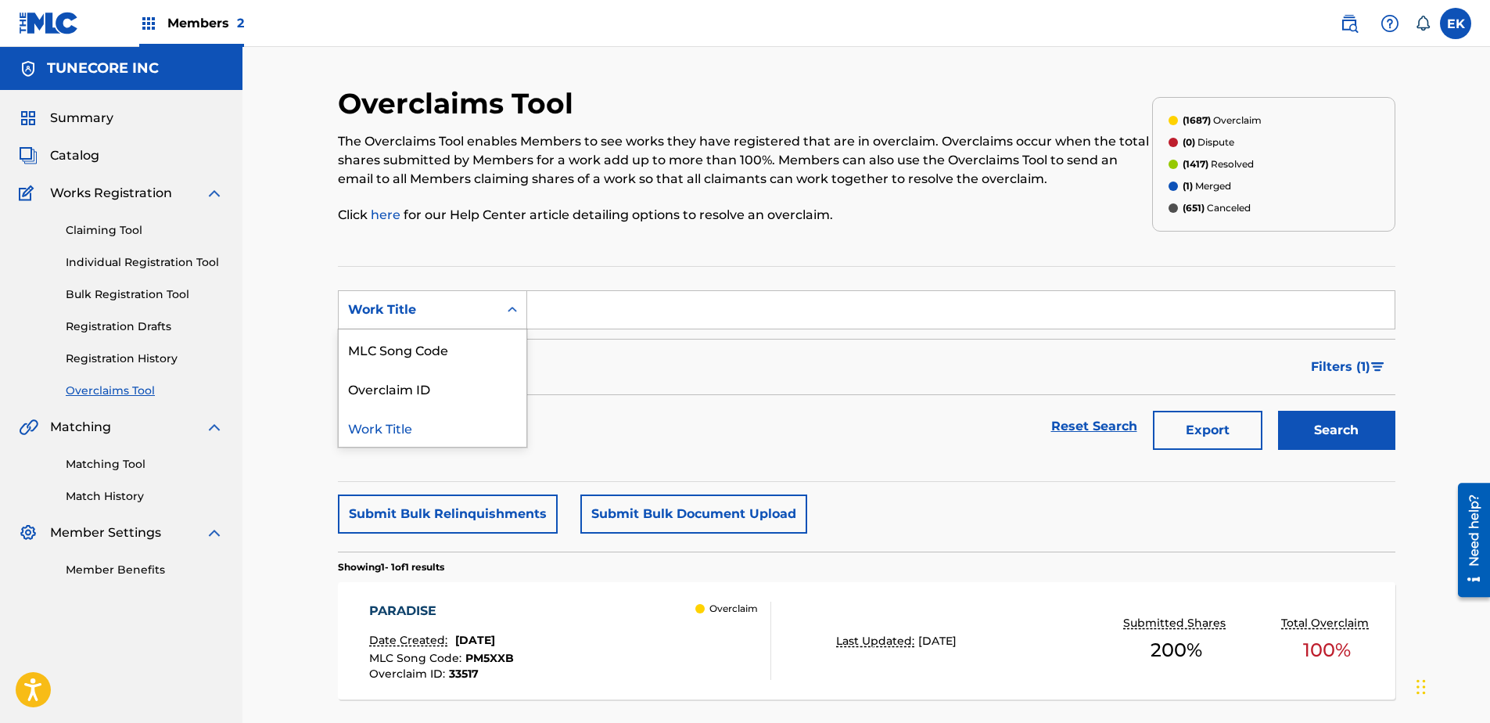
click at [504, 308] on icon "Search Form" at bounding box center [512, 310] width 16 height 16
click at [490, 339] on div "MLC Song Code" at bounding box center [433, 348] width 188 height 39
click at [595, 304] on input "Search Form" at bounding box center [960, 310] width 867 height 38
paste input "S67HW3"
type input "S67HW3"
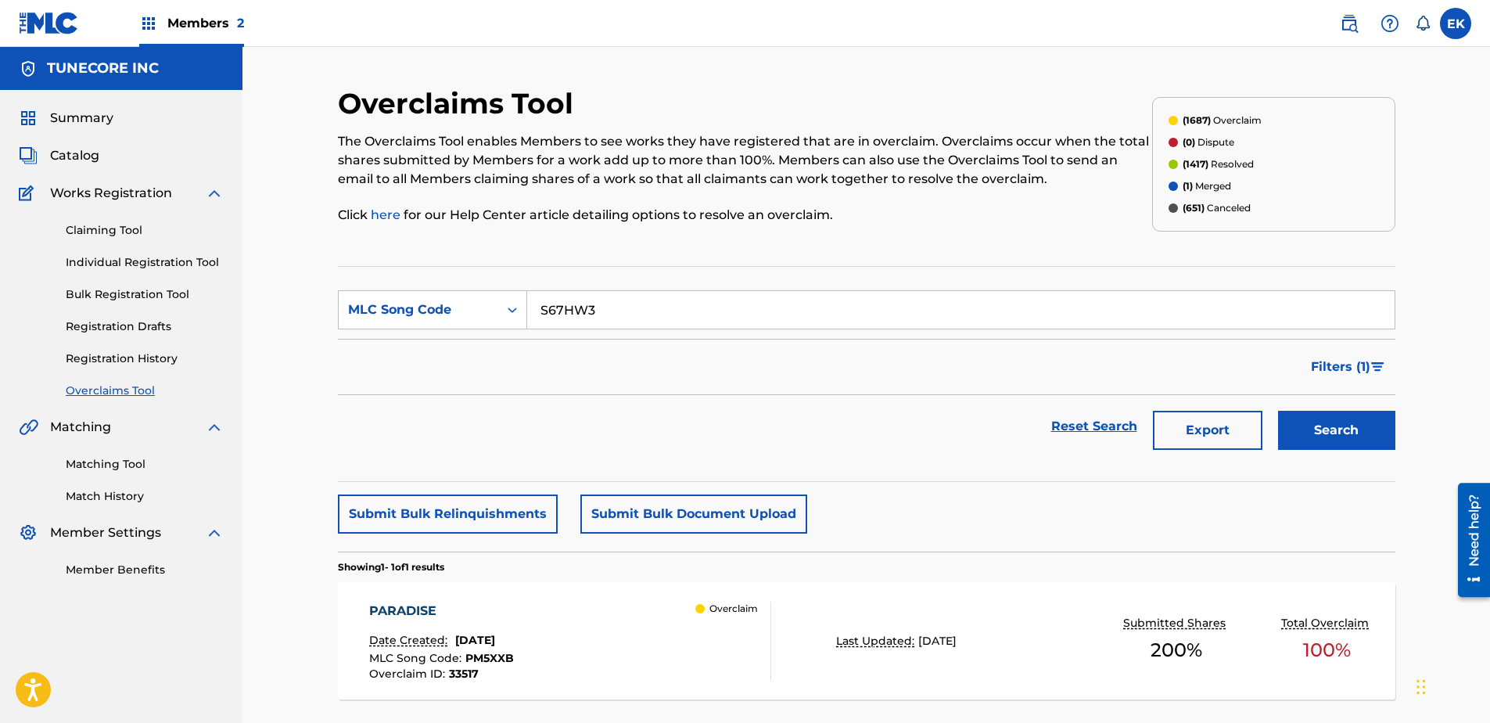
click at [1189, 431] on button "Search" at bounding box center [1336, 430] width 117 height 39
click at [600, 553] on div "SWEET SHADOWS Date Created: August 22, 2025 MLC Song Code : S67HW3 Overclaim ID…" at bounding box center [570, 640] width 402 height 78
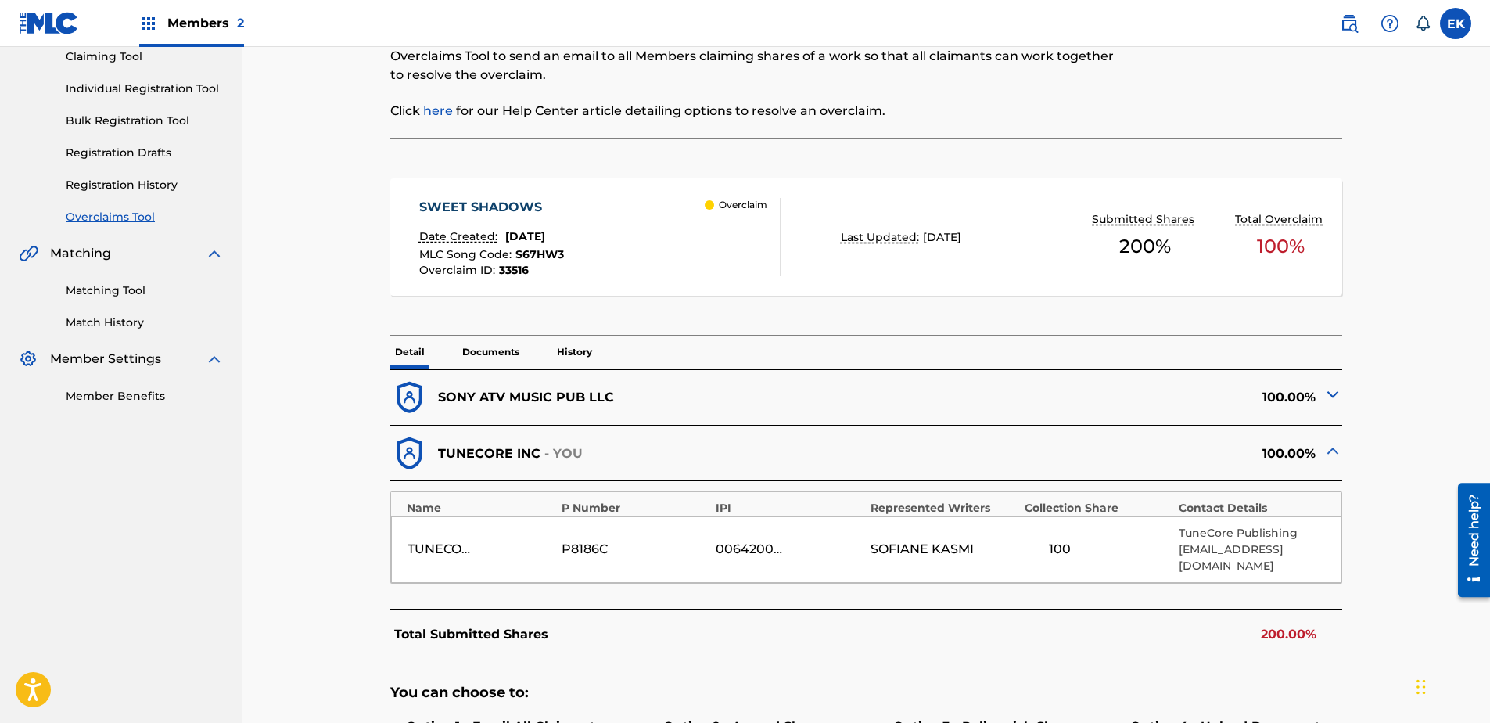
scroll to position [313, 0]
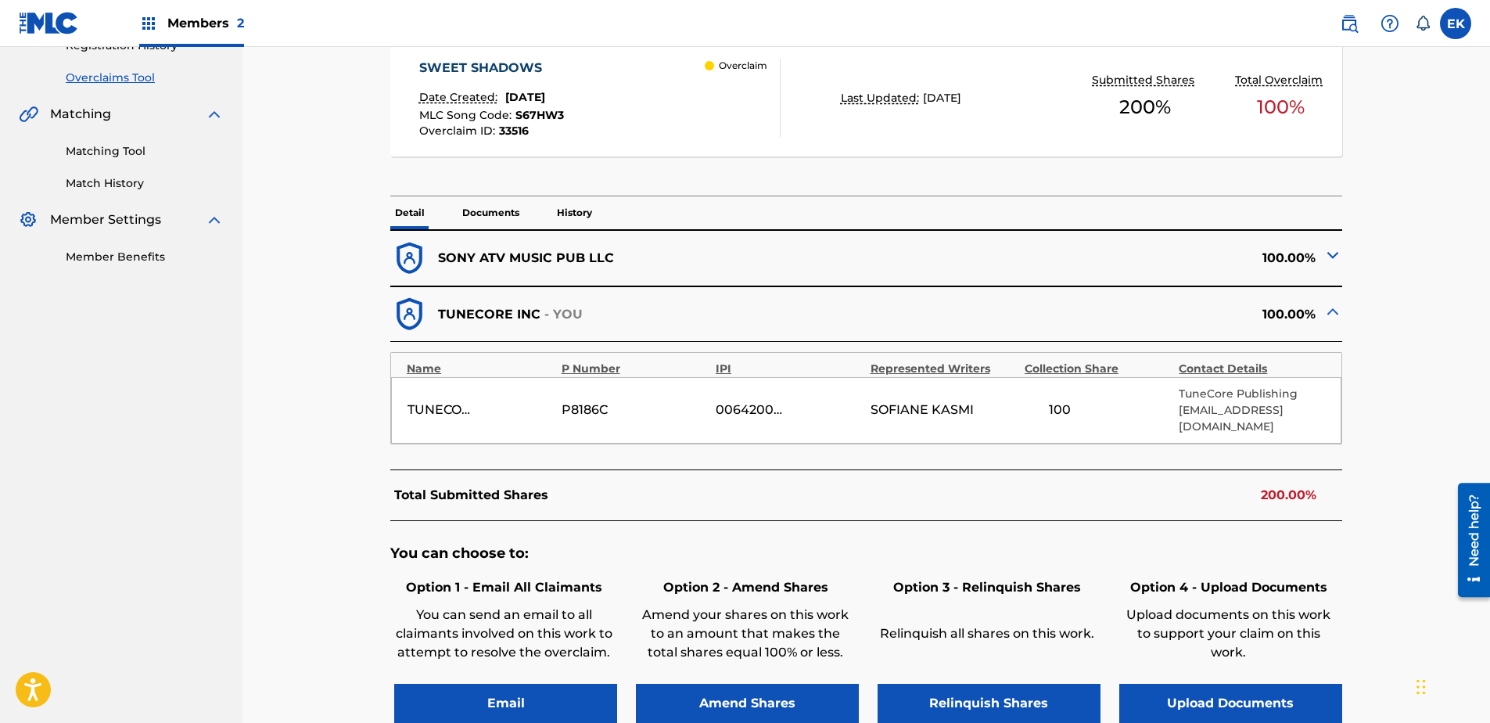
click at [1170, 553] on button "Upload Documents" at bounding box center [1230, 703] width 223 height 39
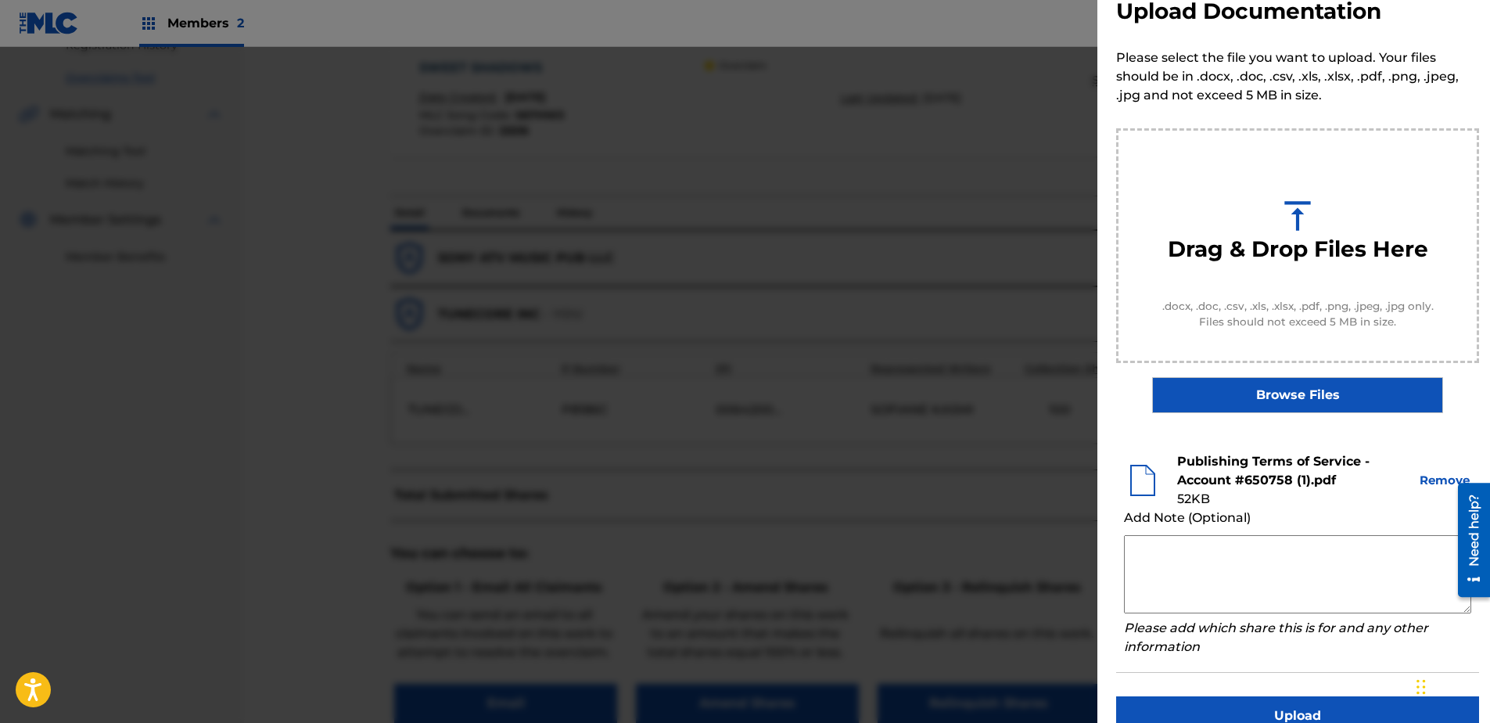
scroll to position [71, 0]
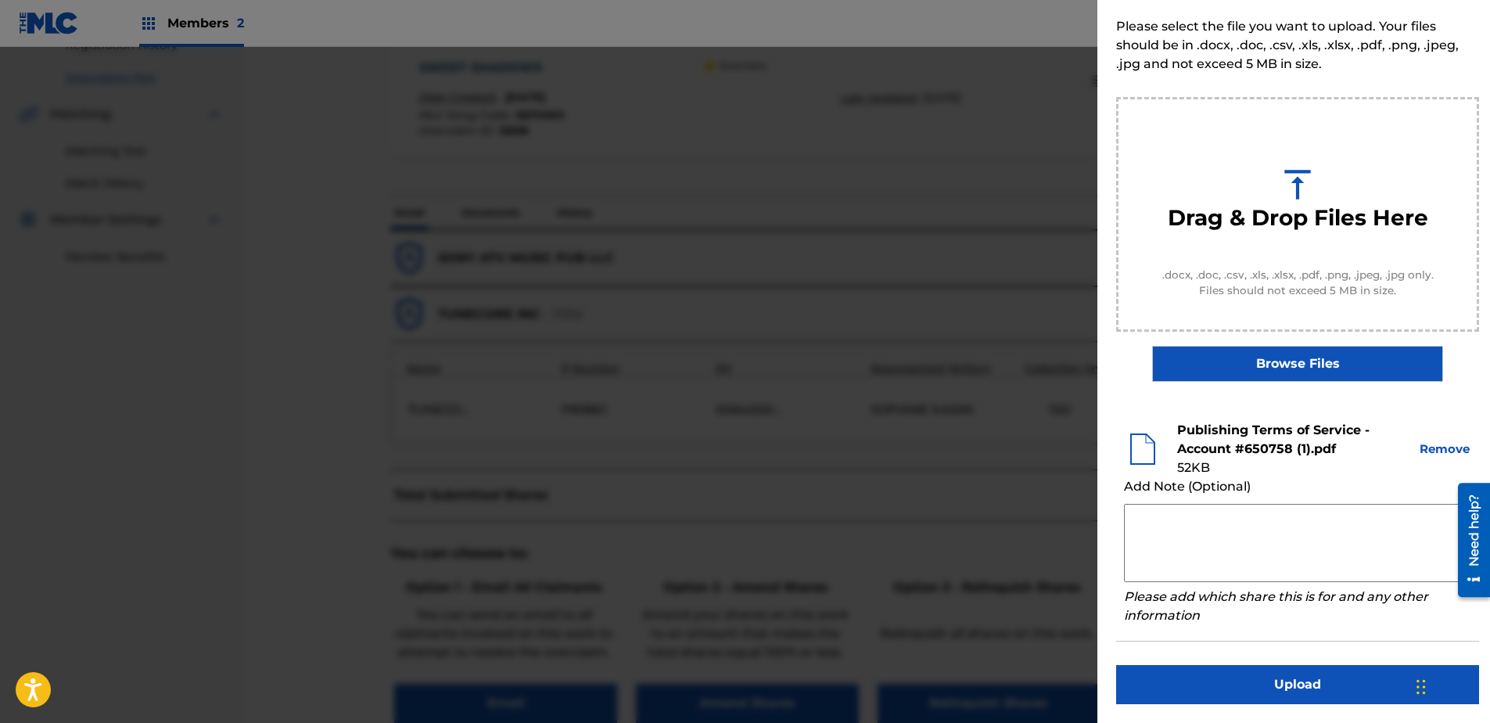
click at [1189, 553] on button "Upload" at bounding box center [1297, 684] width 363 height 39
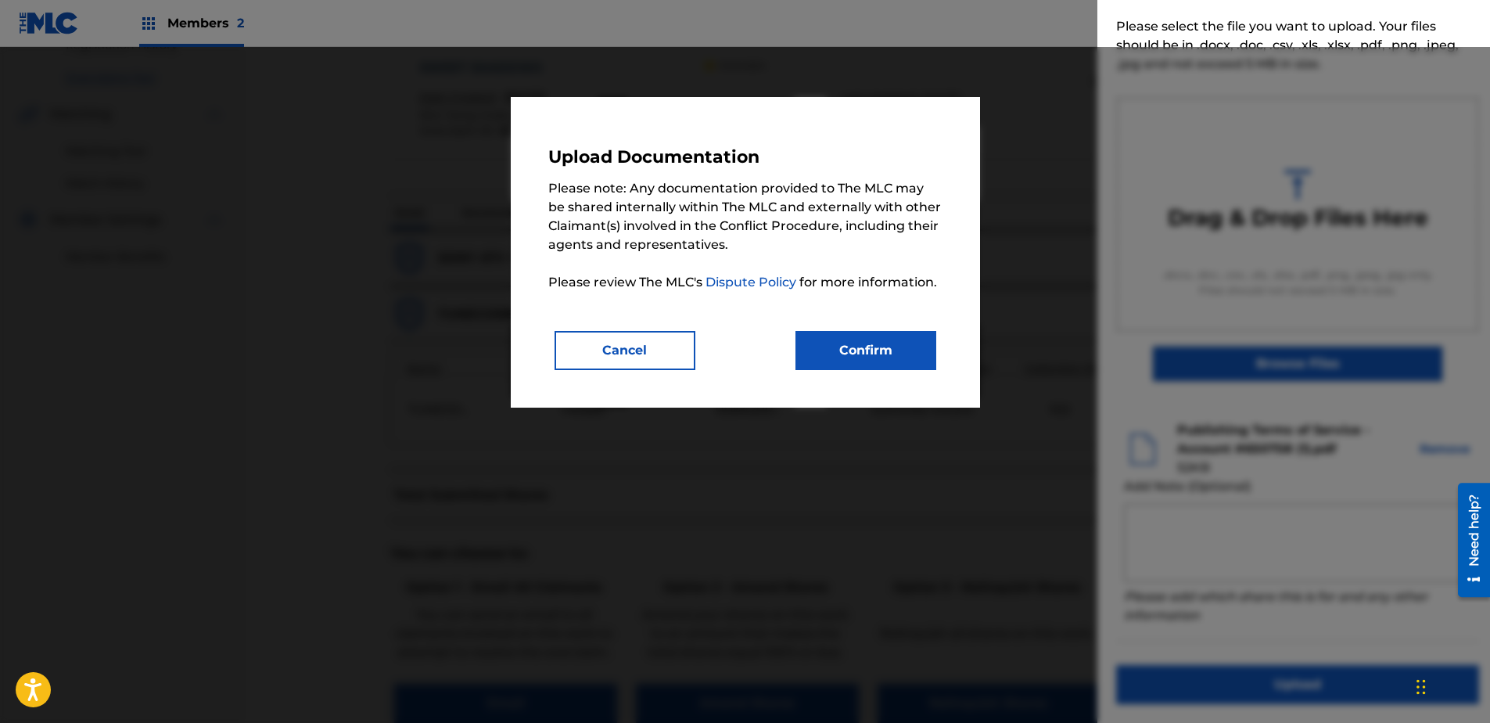
click at [843, 345] on button "Confirm" at bounding box center [865, 350] width 141 height 39
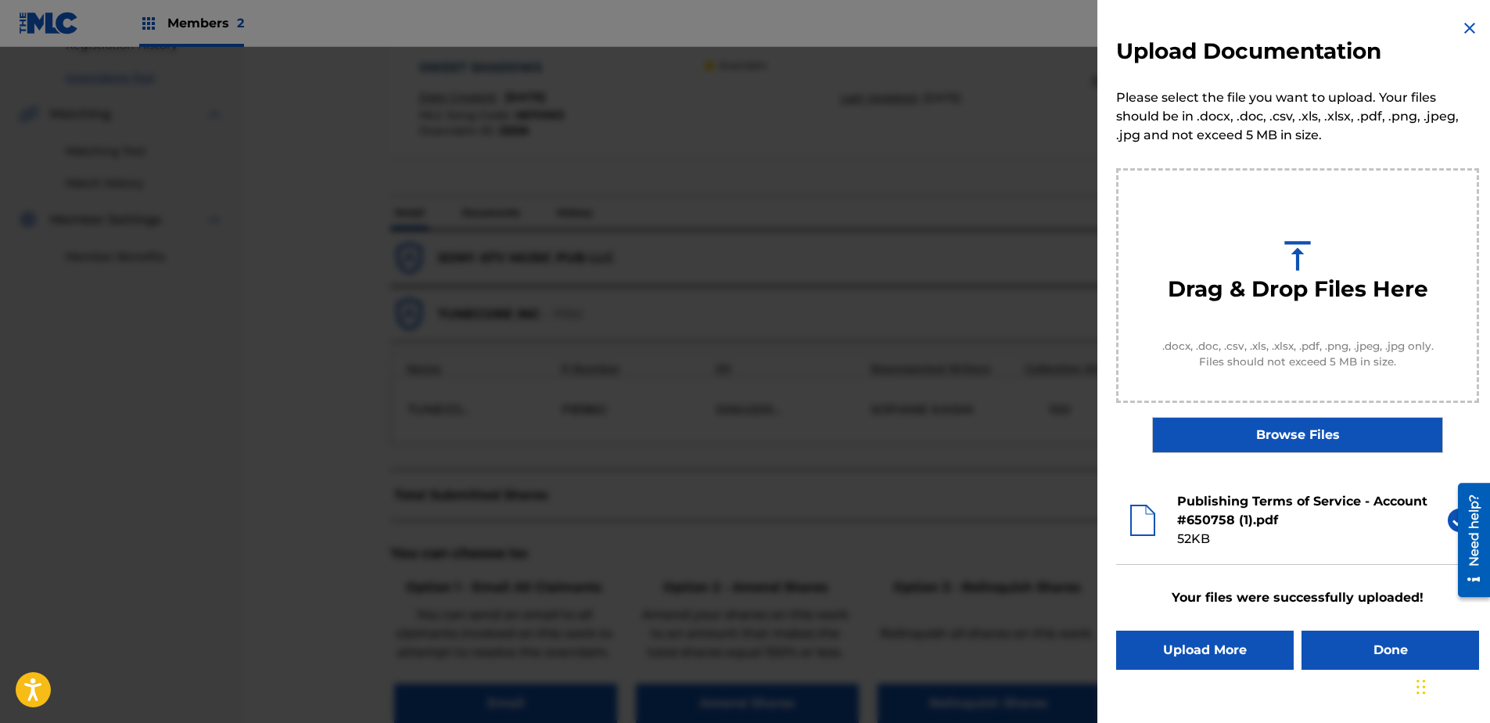
scroll to position [0, 0]
click at [1189, 553] on button "Done" at bounding box center [1390, 649] width 178 height 39
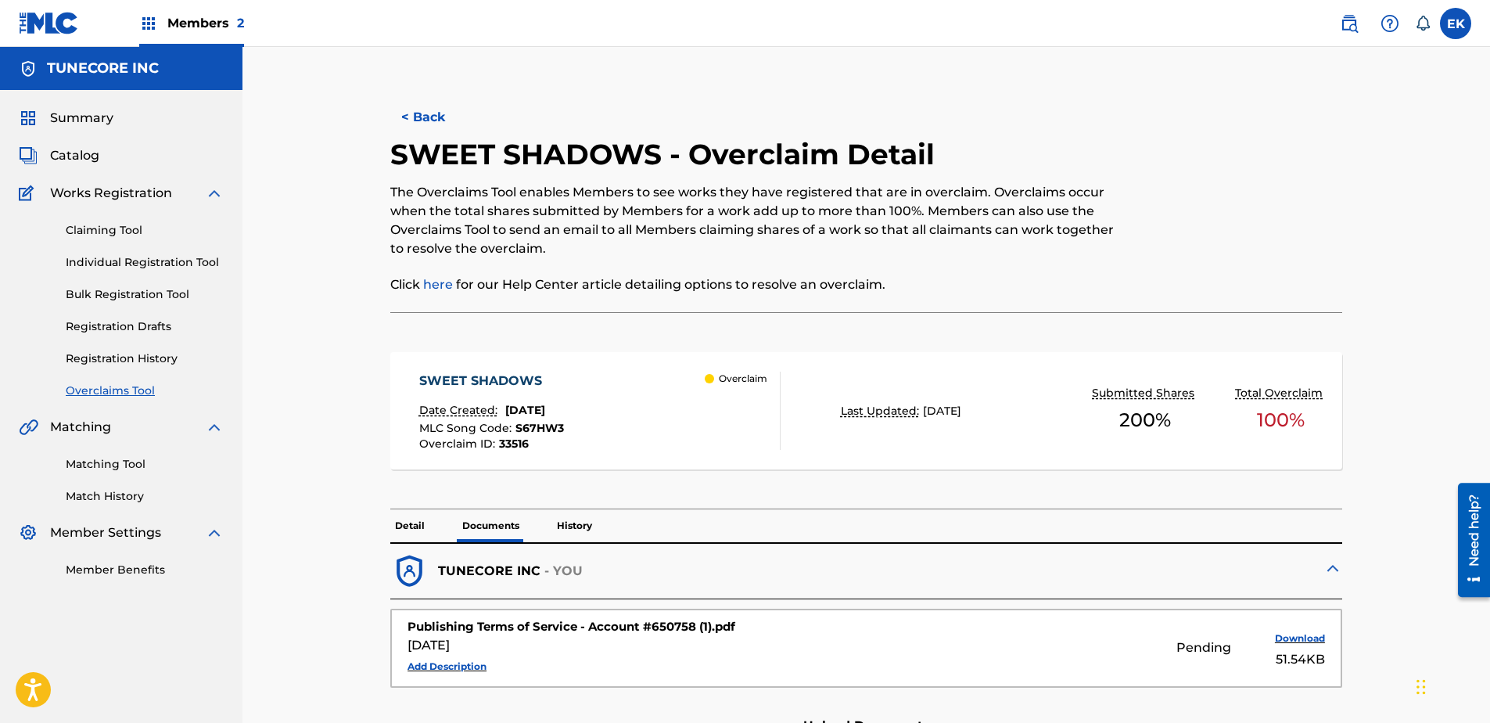
click at [420, 117] on button "< Back" at bounding box center [437, 117] width 94 height 39
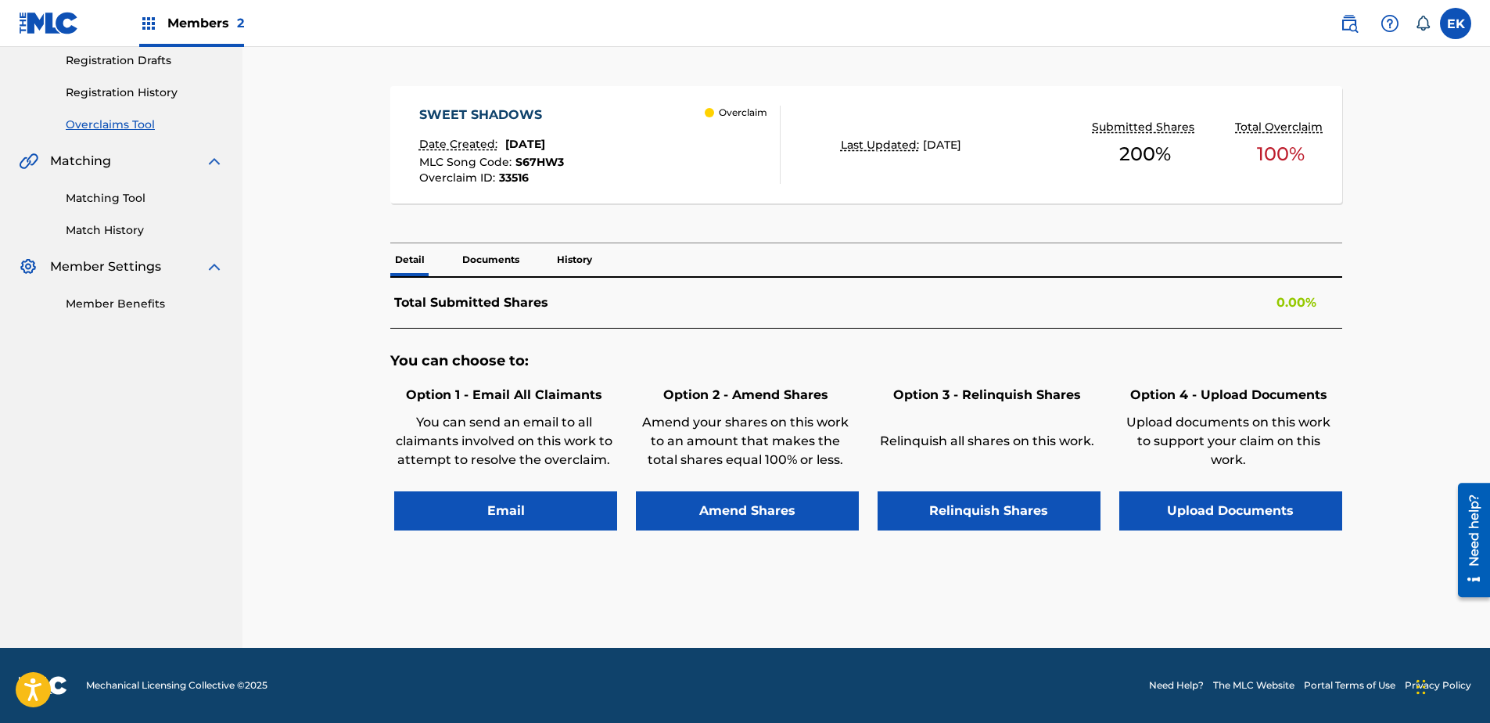
scroll to position [292, 0]
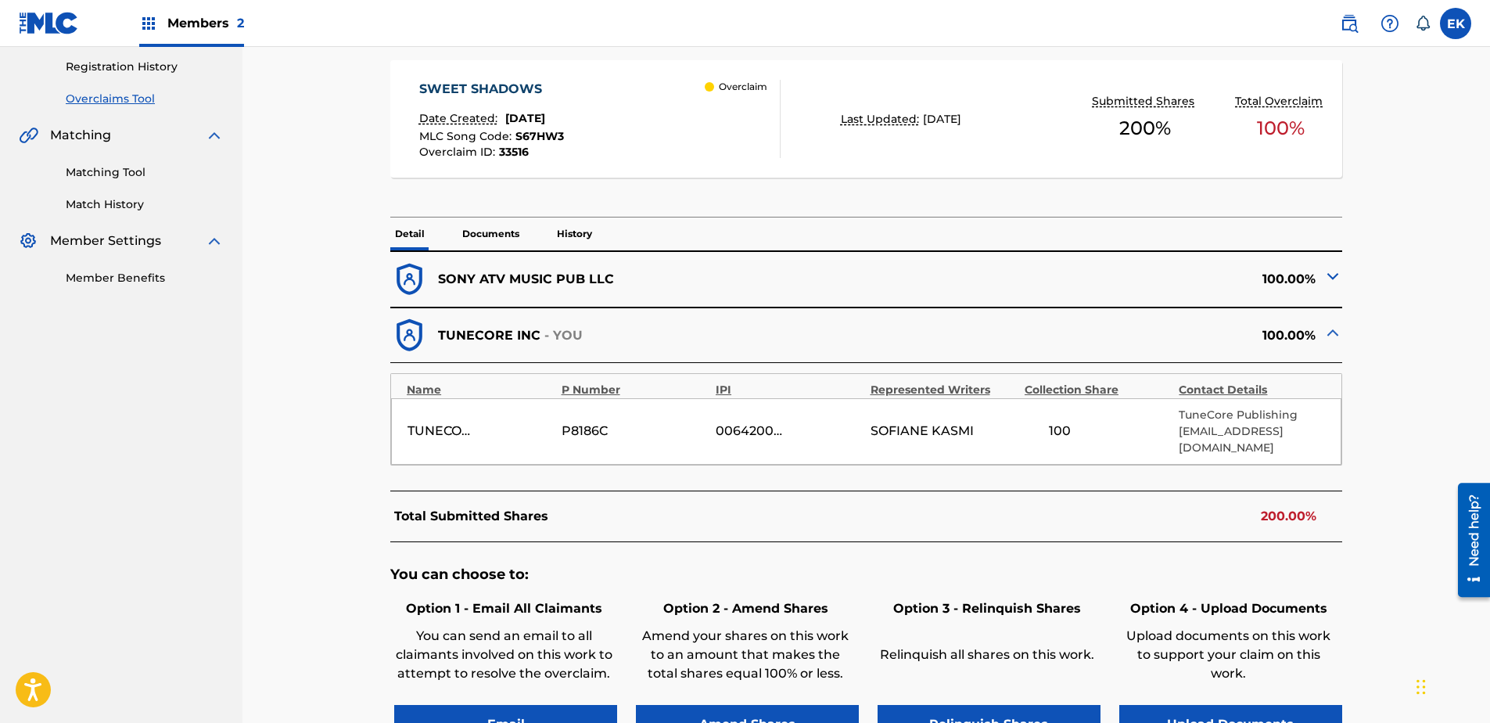
drag, startPoint x: 501, startPoint y: 228, endPoint x: 484, endPoint y: 227, distance: 17.2
click at [501, 228] on p "Documents" at bounding box center [490, 233] width 66 height 33
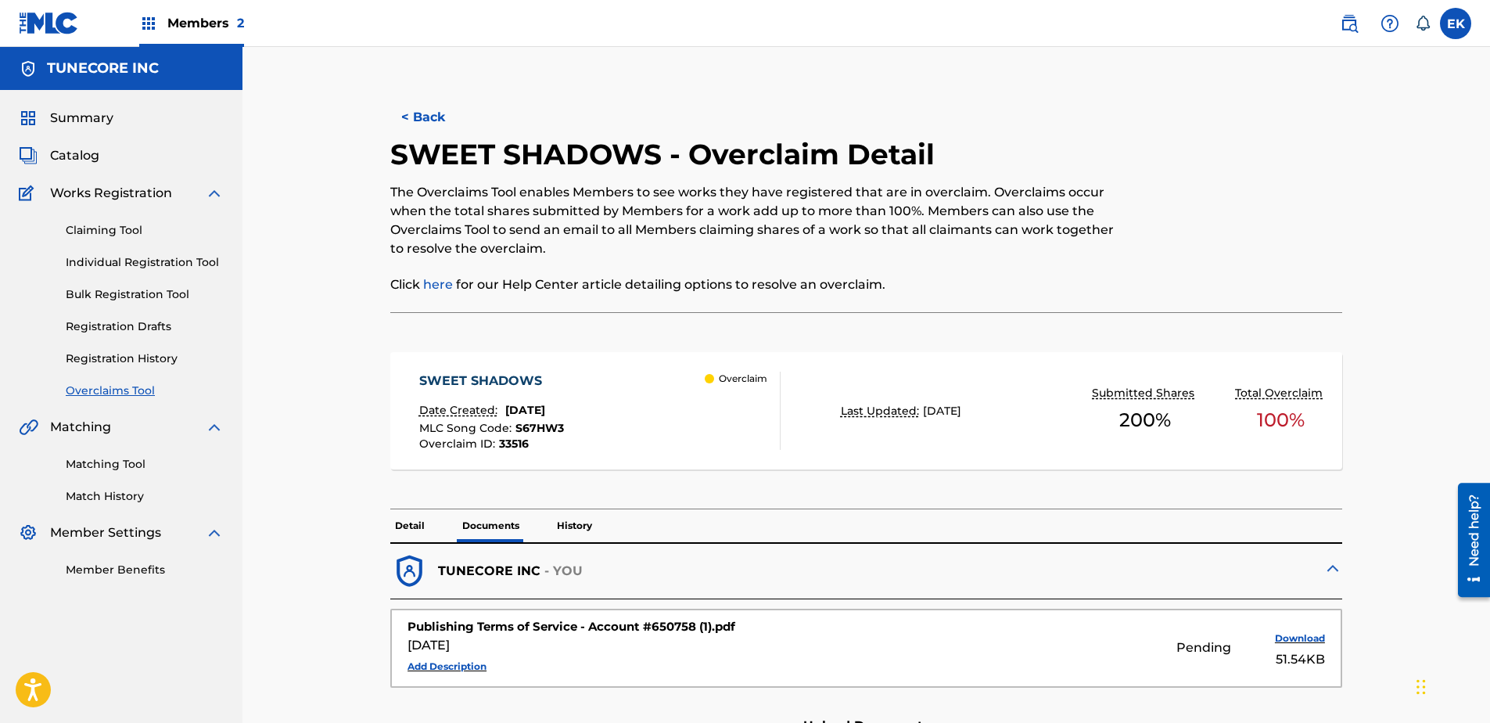
click at [421, 108] on button "< Back" at bounding box center [437, 117] width 94 height 39
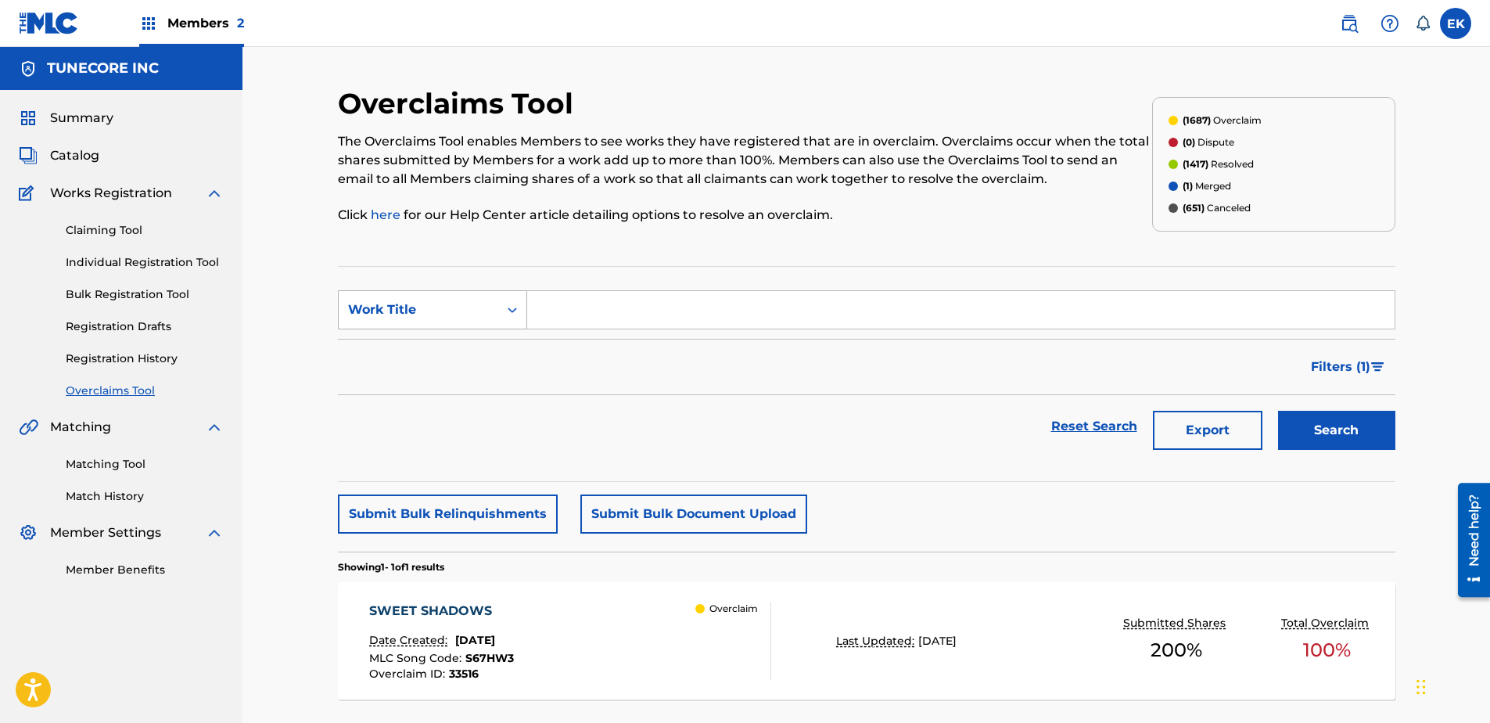
drag, startPoint x: 456, startPoint y: 307, endPoint x: 469, endPoint y: 312, distance: 14.4
click at [457, 309] on div "Work Title" at bounding box center [418, 309] width 141 height 19
drag, startPoint x: 487, startPoint y: 347, endPoint x: 518, endPoint y: 329, distance: 36.1
click at [488, 346] on div "MLC Song Code" at bounding box center [433, 348] width 188 height 39
drag, startPoint x: 518, startPoint y: 329, endPoint x: 597, endPoint y: 294, distance: 85.8
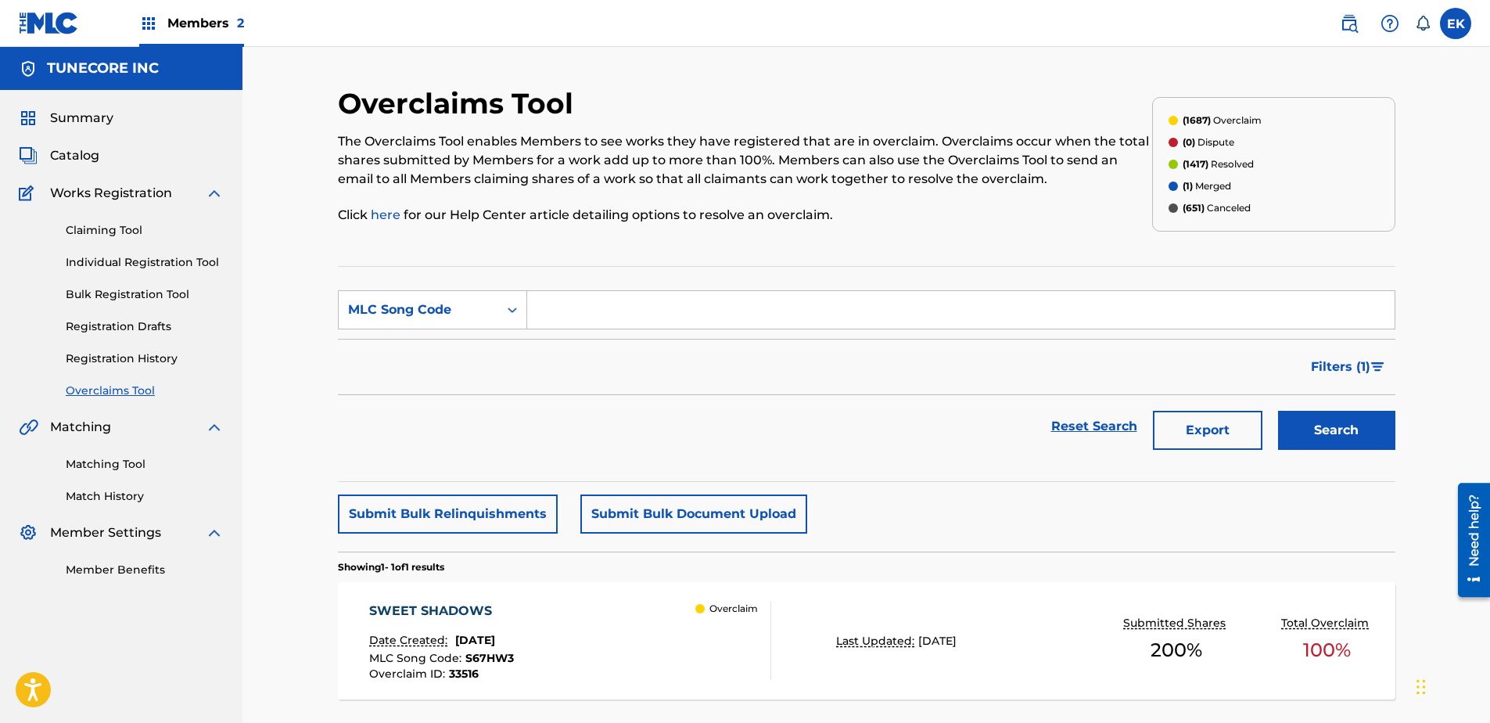
click at [597, 293] on input "Search Form" at bounding box center [960, 310] width 867 height 38
paste input "MV6DAP"
type input "MV6DAP"
click at [1189, 427] on button "Search" at bounding box center [1336, 430] width 117 height 39
click at [578, 553] on div "MY PEOPLE Date Created: August 22, 2025 MLC Song Code : MV6DAP Overclaim ID : 3…" at bounding box center [570, 640] width 402 height 78
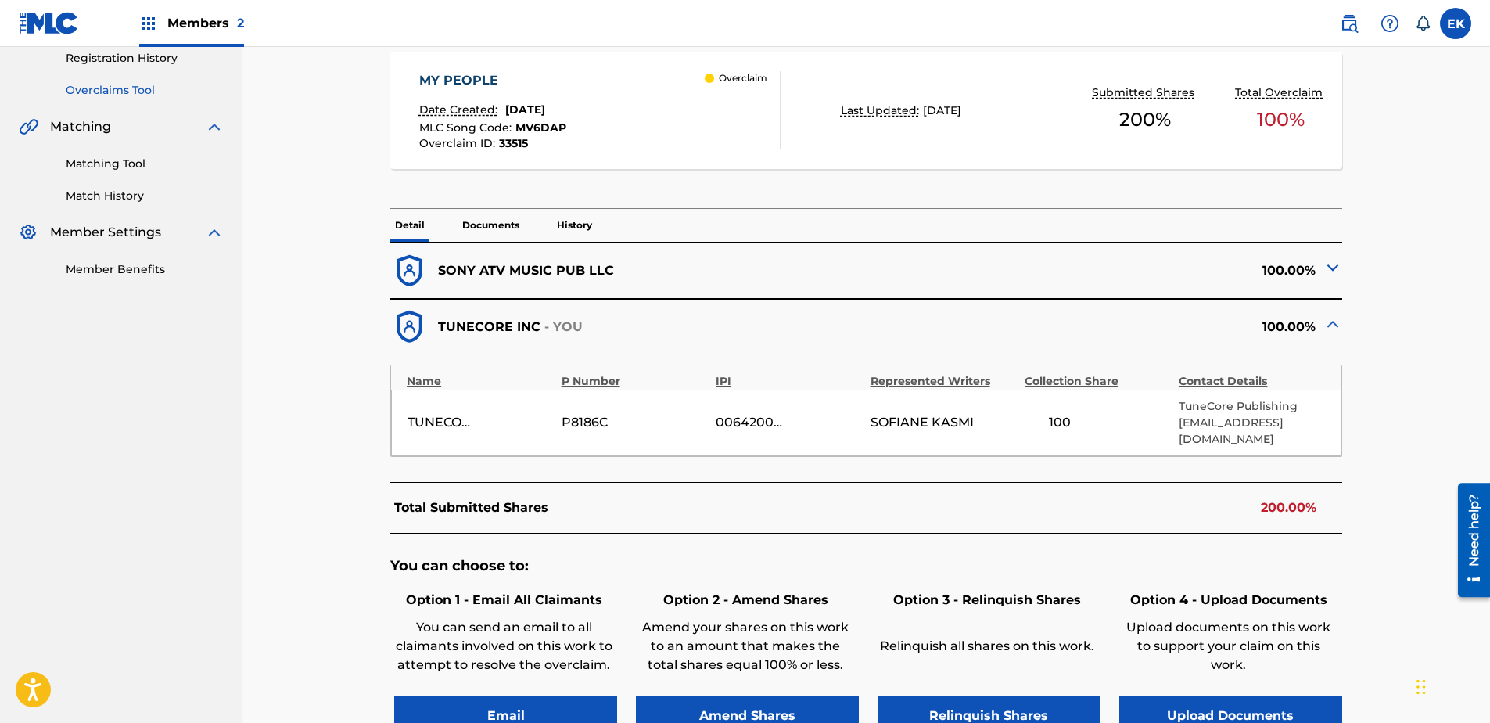
scroll to position [313, 0]
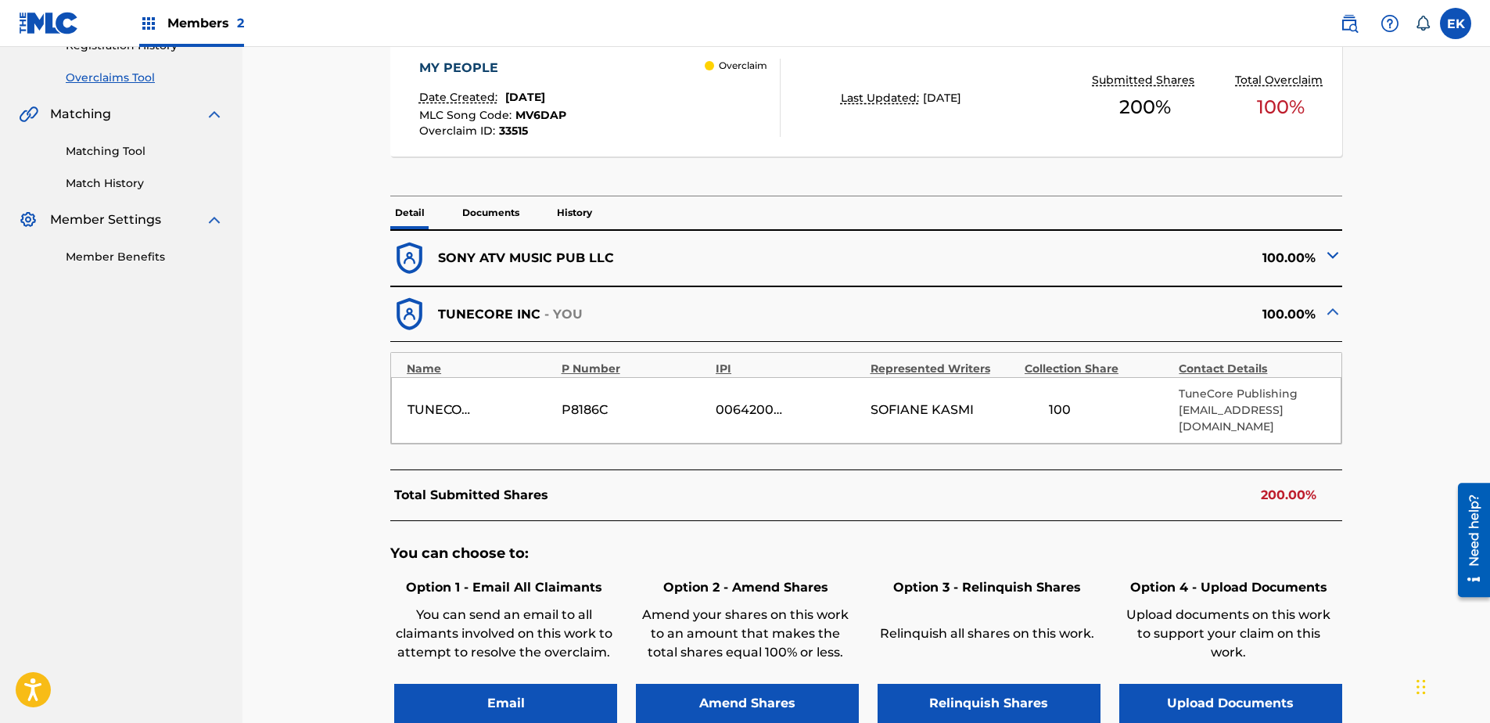
click at [1189, 553] on button "Upload Documents" at bounding box center [1230, 703] width 223 height 39
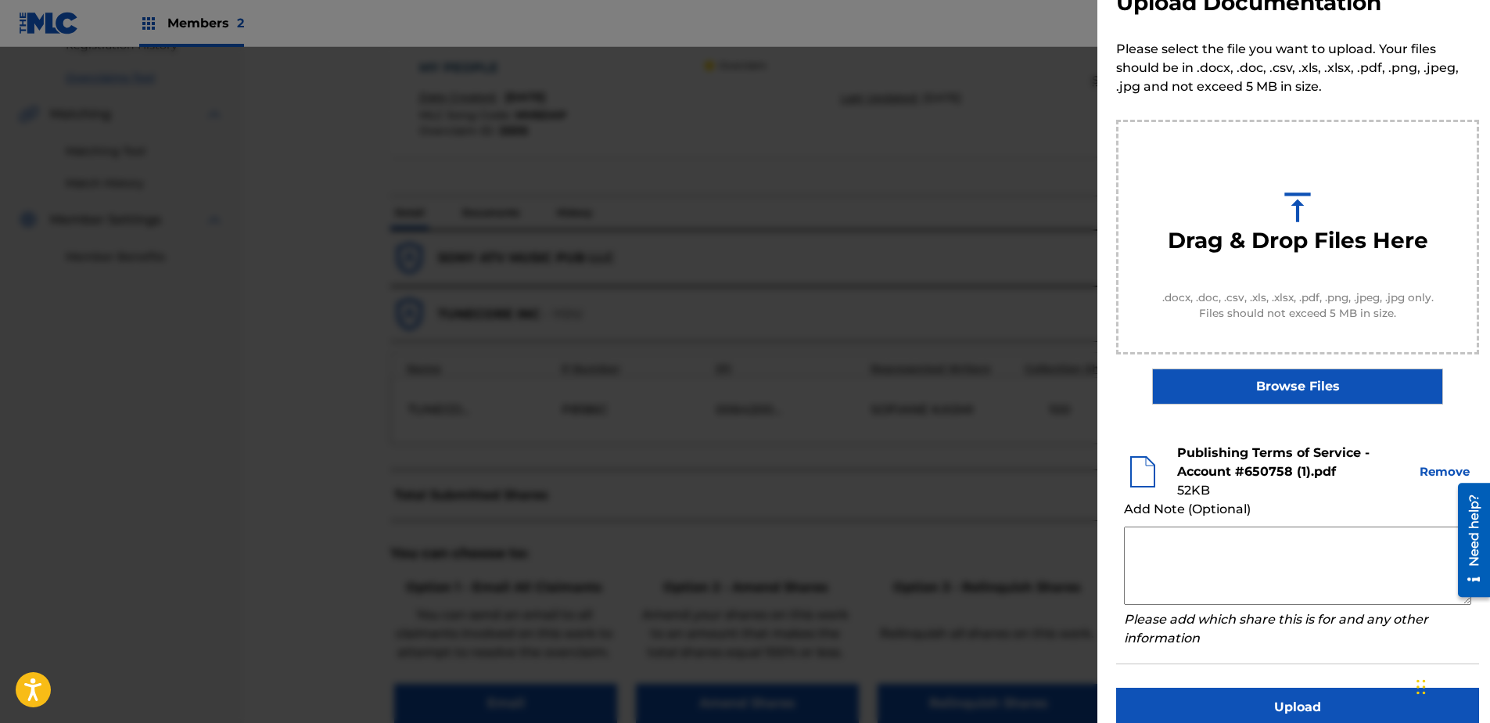
scroll to position [71, 0]
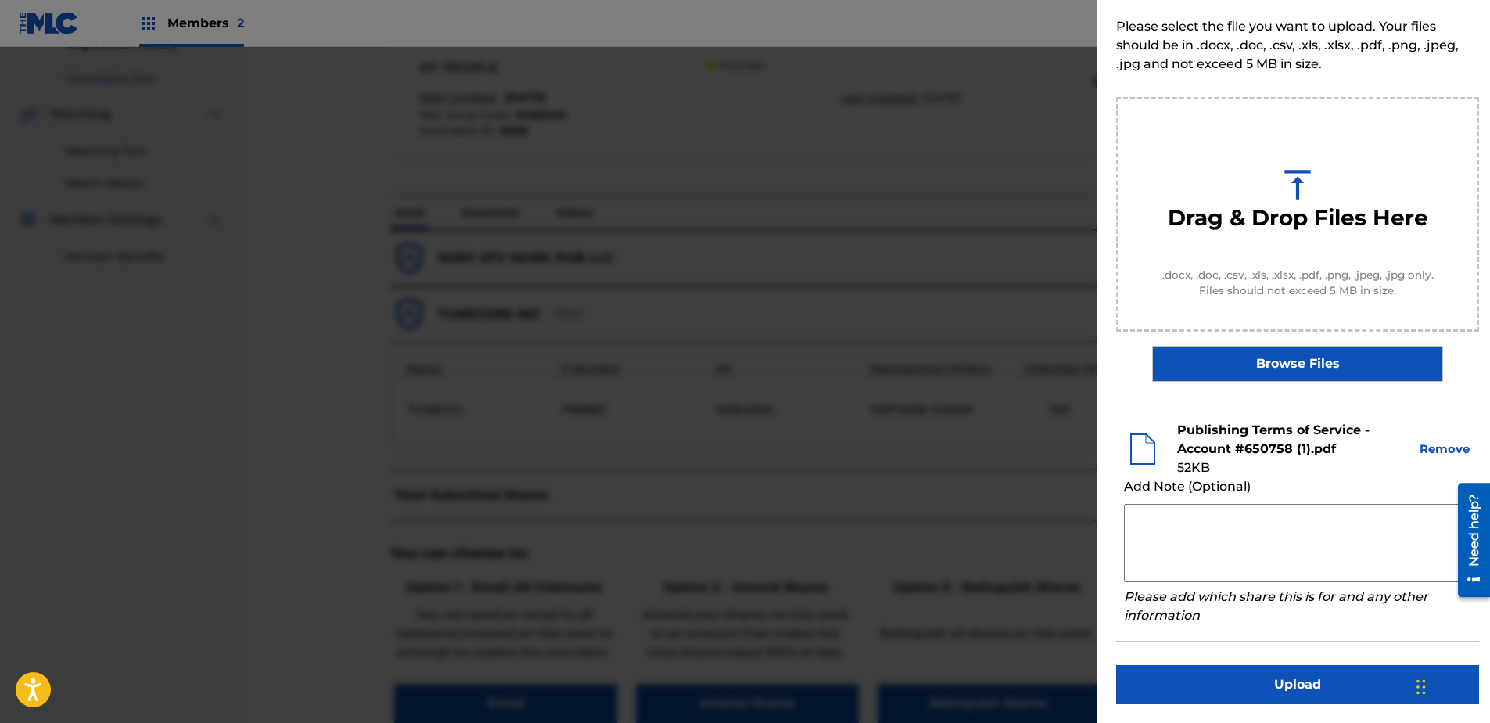
click at [1189, 553] on button "Upload" at bounding box center [1297, 684] width 363 height 39
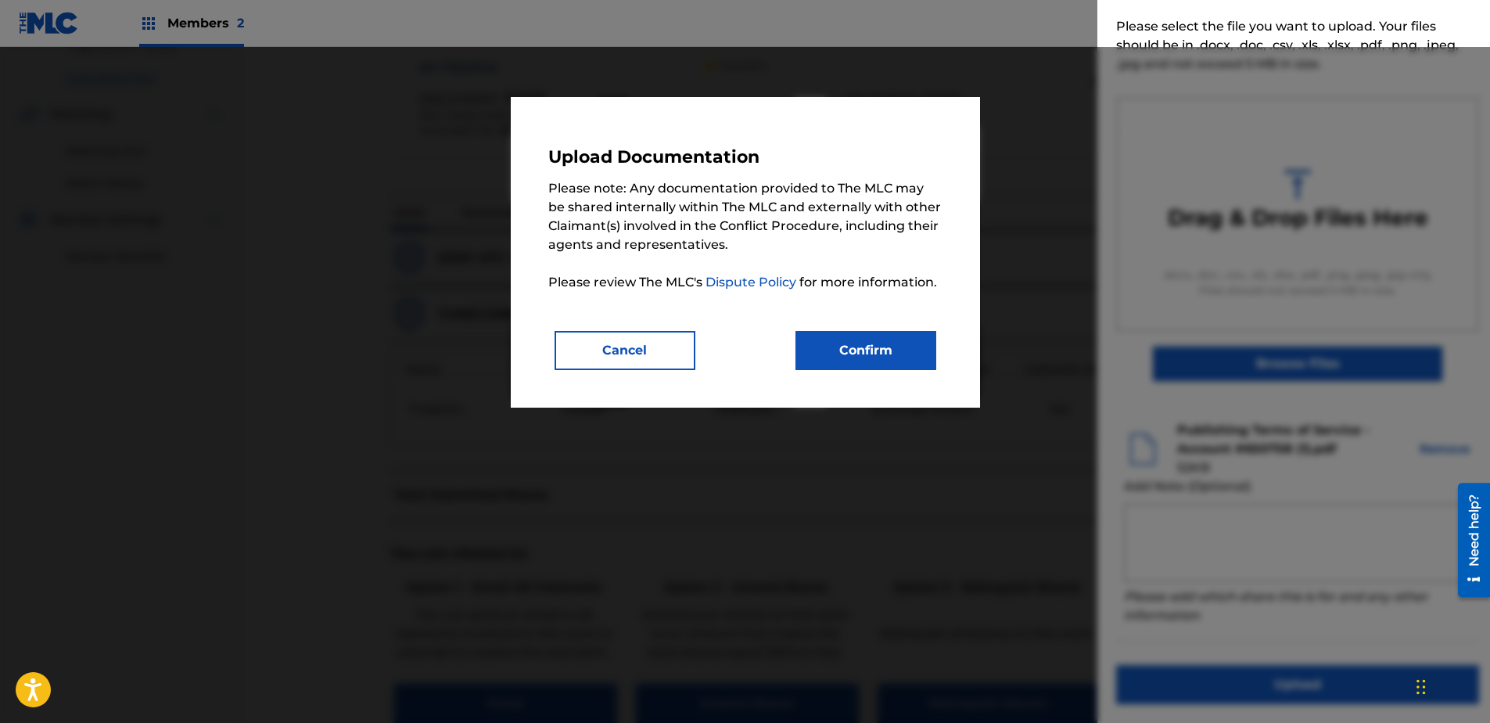
click at [873, 335] on button "Confirm" at bounding box center [865, 350] width 141 height 39
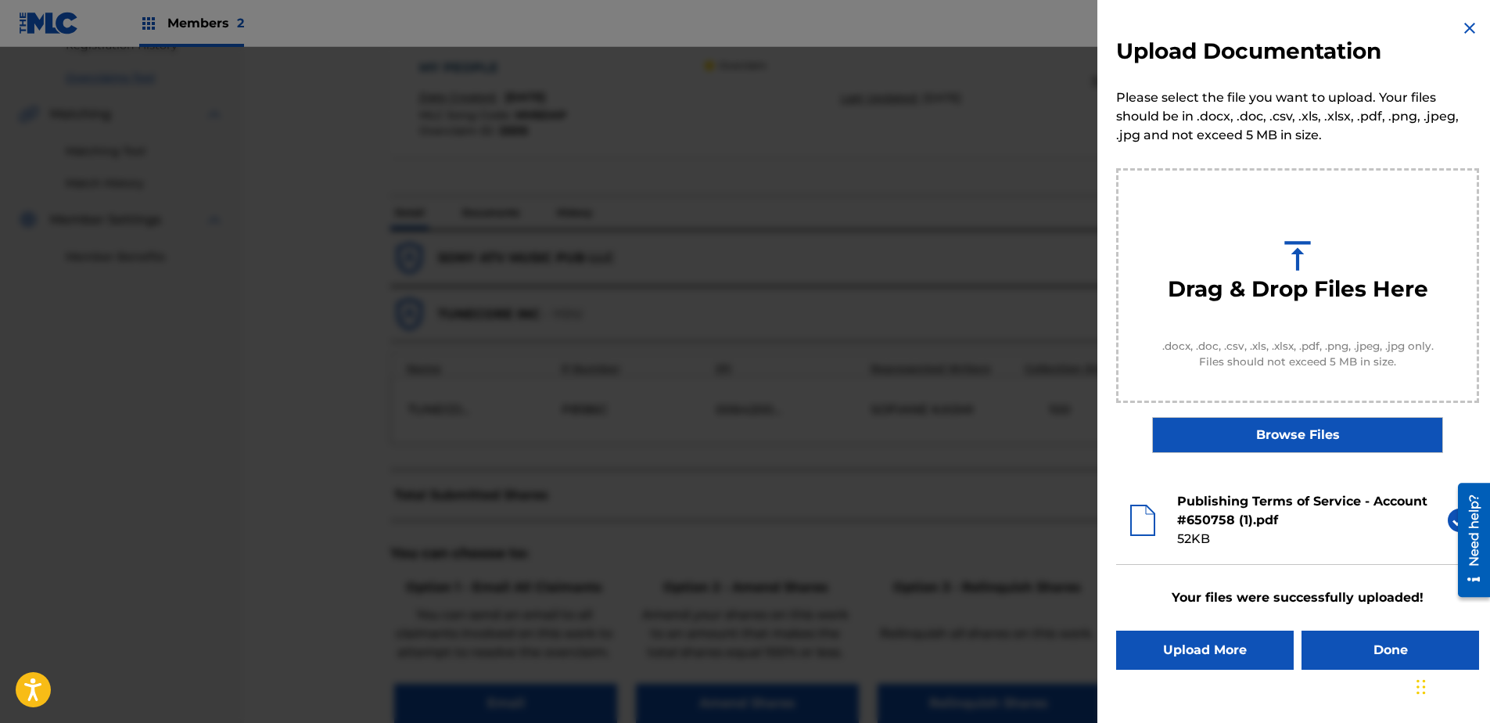
scroll to position [0, 0]
click at [1189, 553] on button "Done" at bounding box center [1390, 649] width 178 height 39
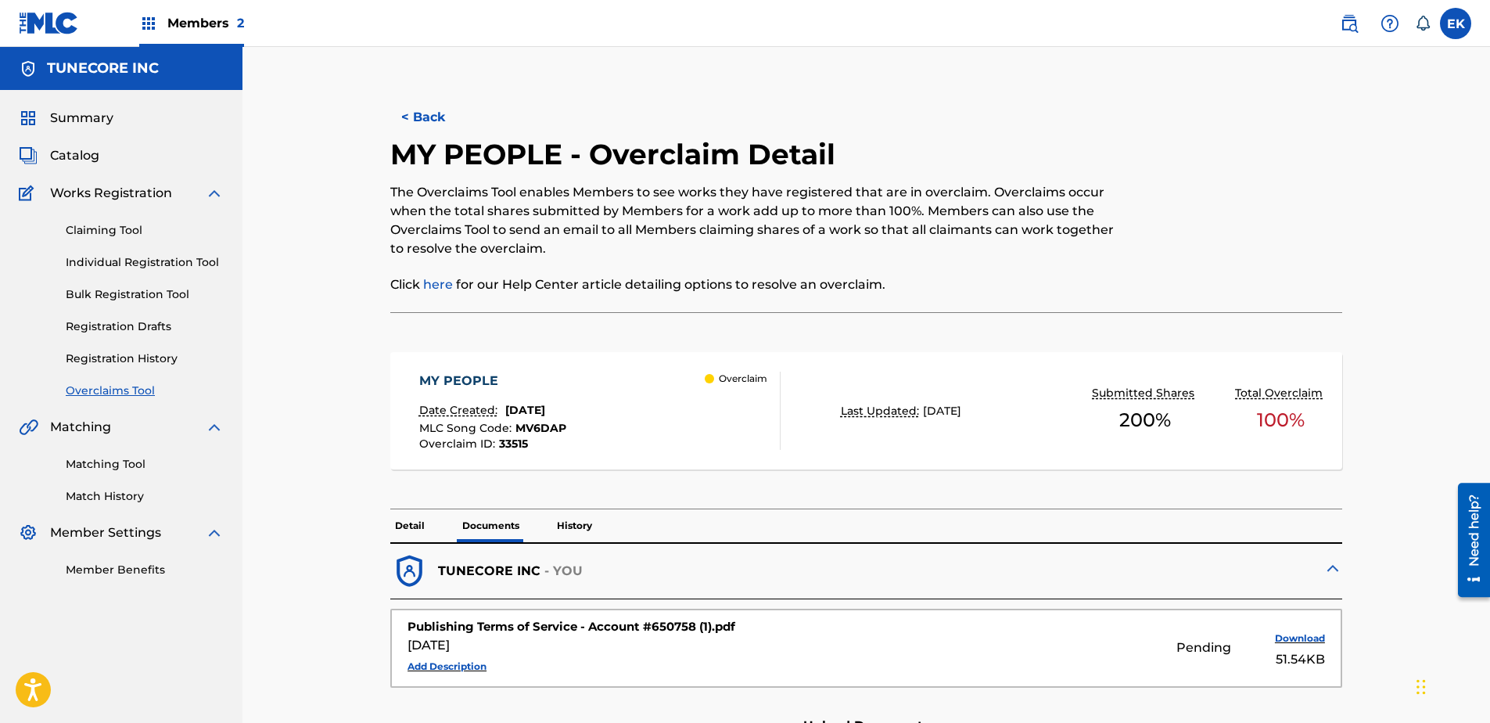
click at [440, 112] on button "< Back" at bounding box center [437, 117] width 94 height 39
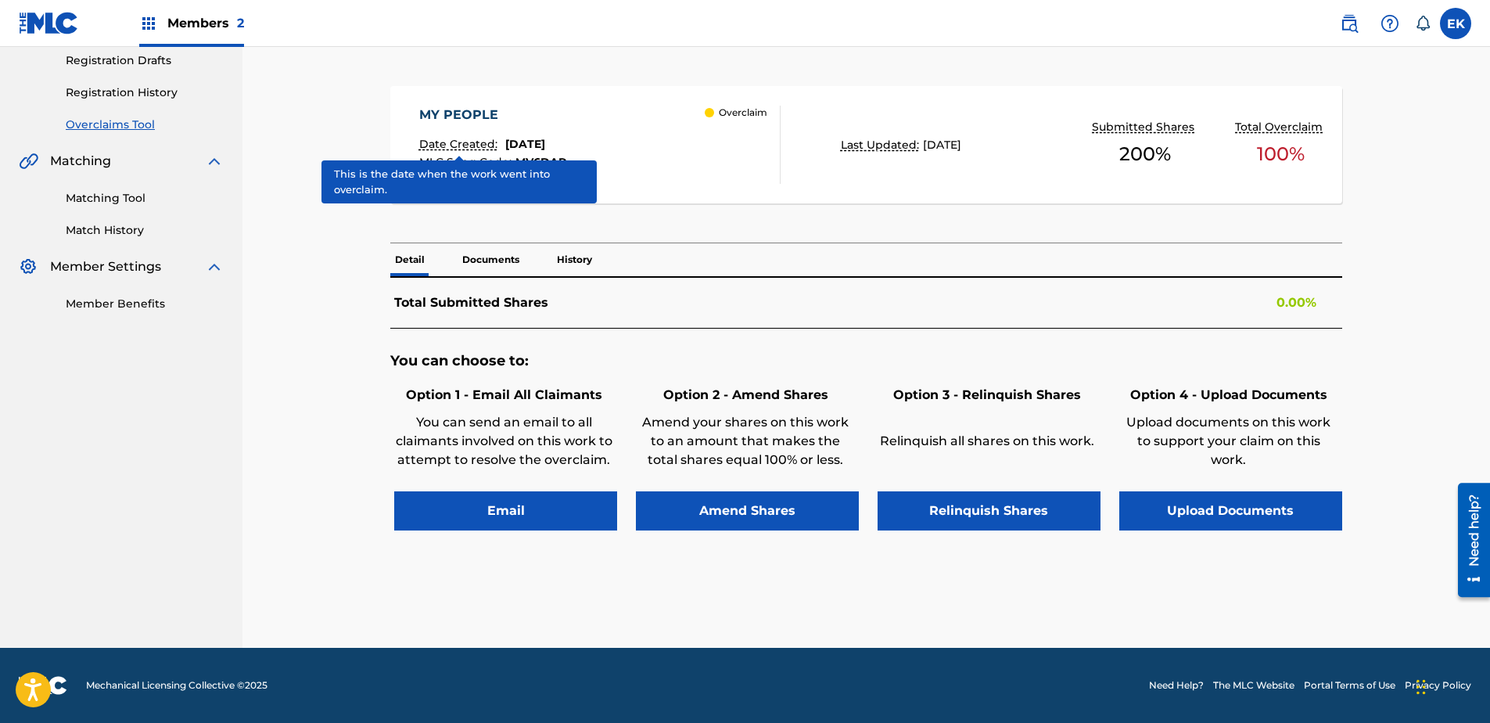
scroll to position [292, 0]
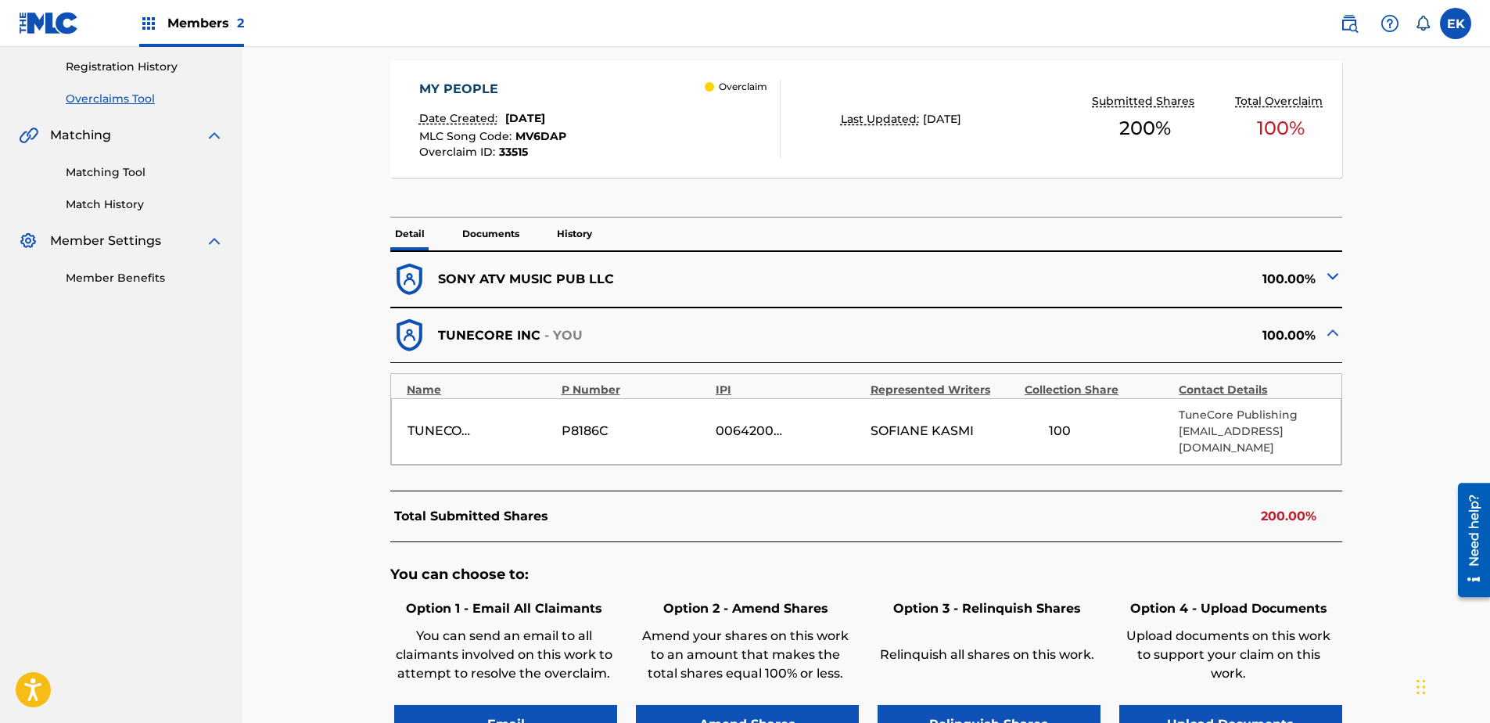
click at [1189, 553] on button "Upload Documents" at bounding box center [1230, 724] width 223 height 39
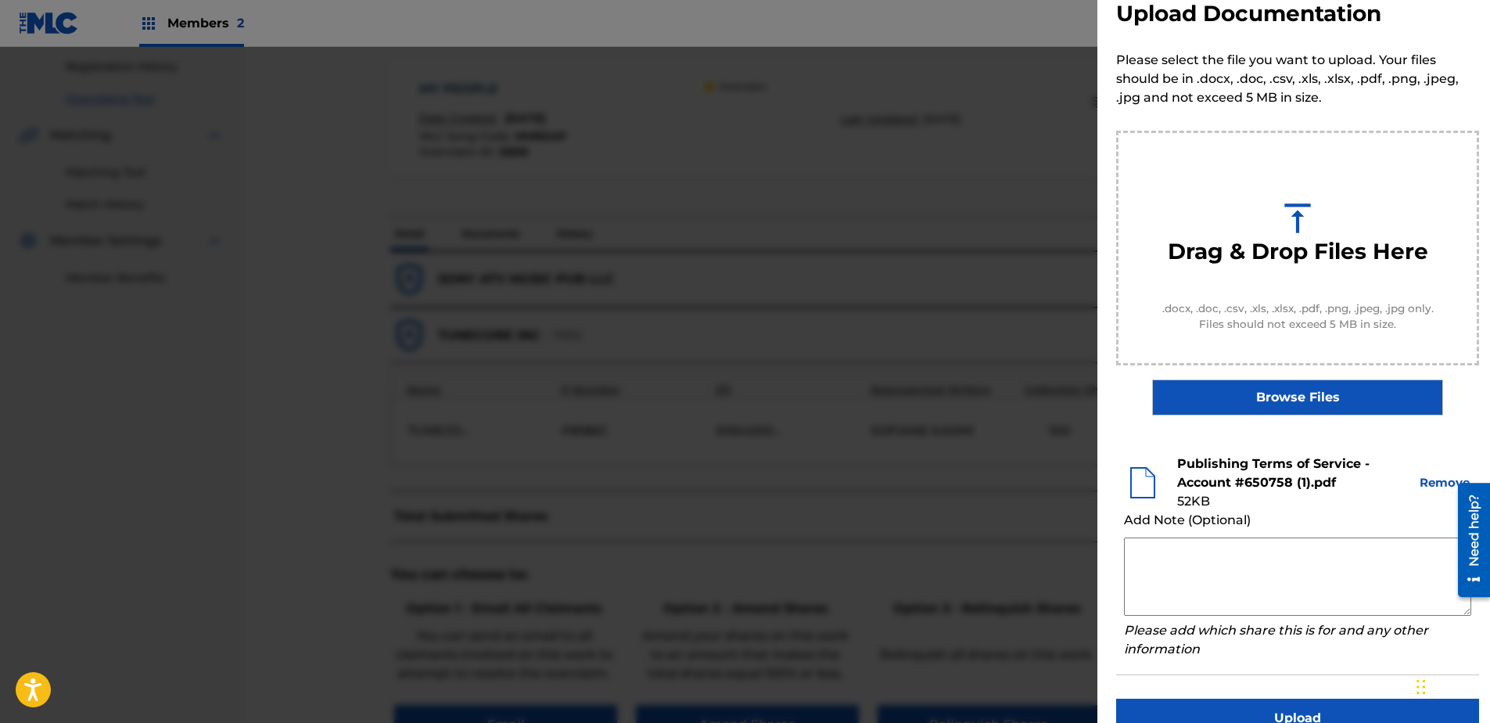
scroll to position [71, 0]
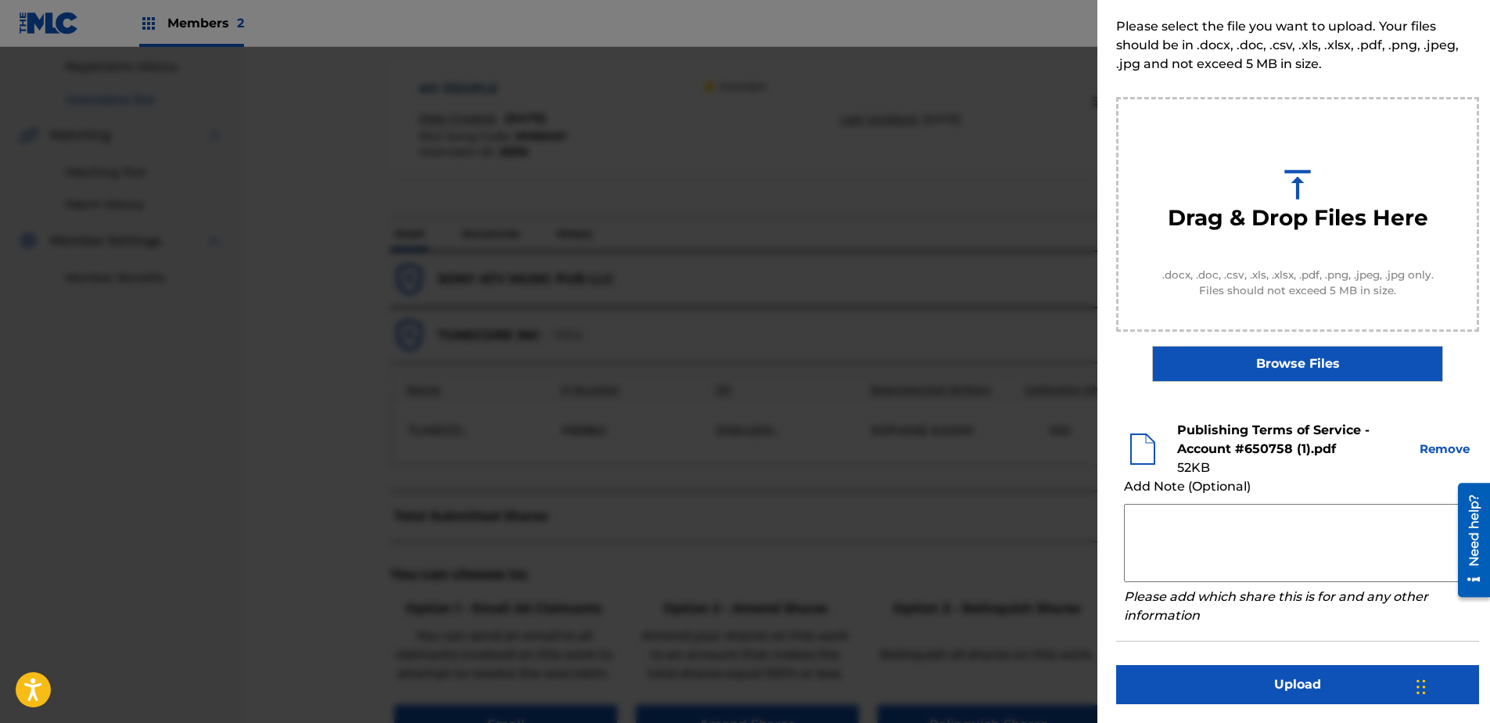
click at [1189, 553] on button "Upload" at bounding box center [1297, 684] width 363 height 39
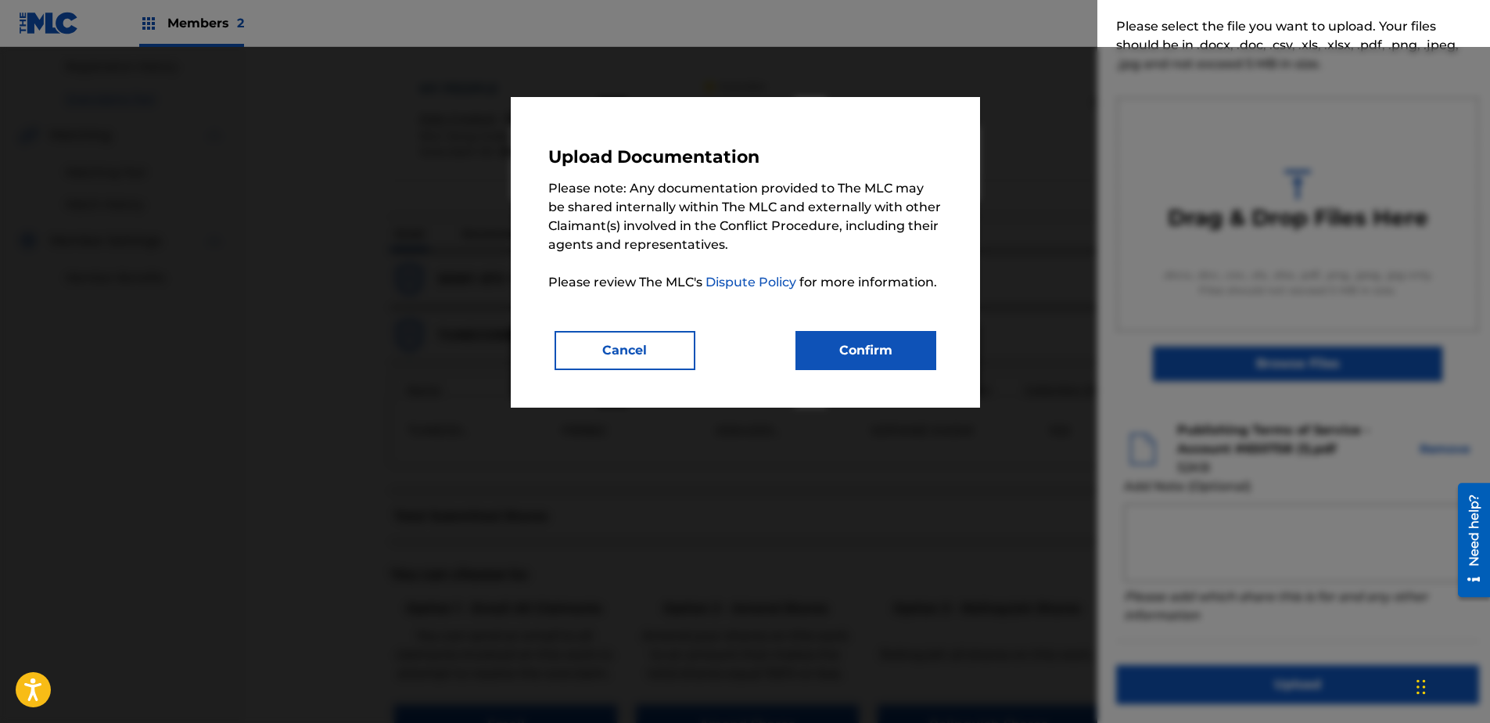
click at [838, 339] on button "Confirm" at bounding box center [865, 350] width 141 height 39
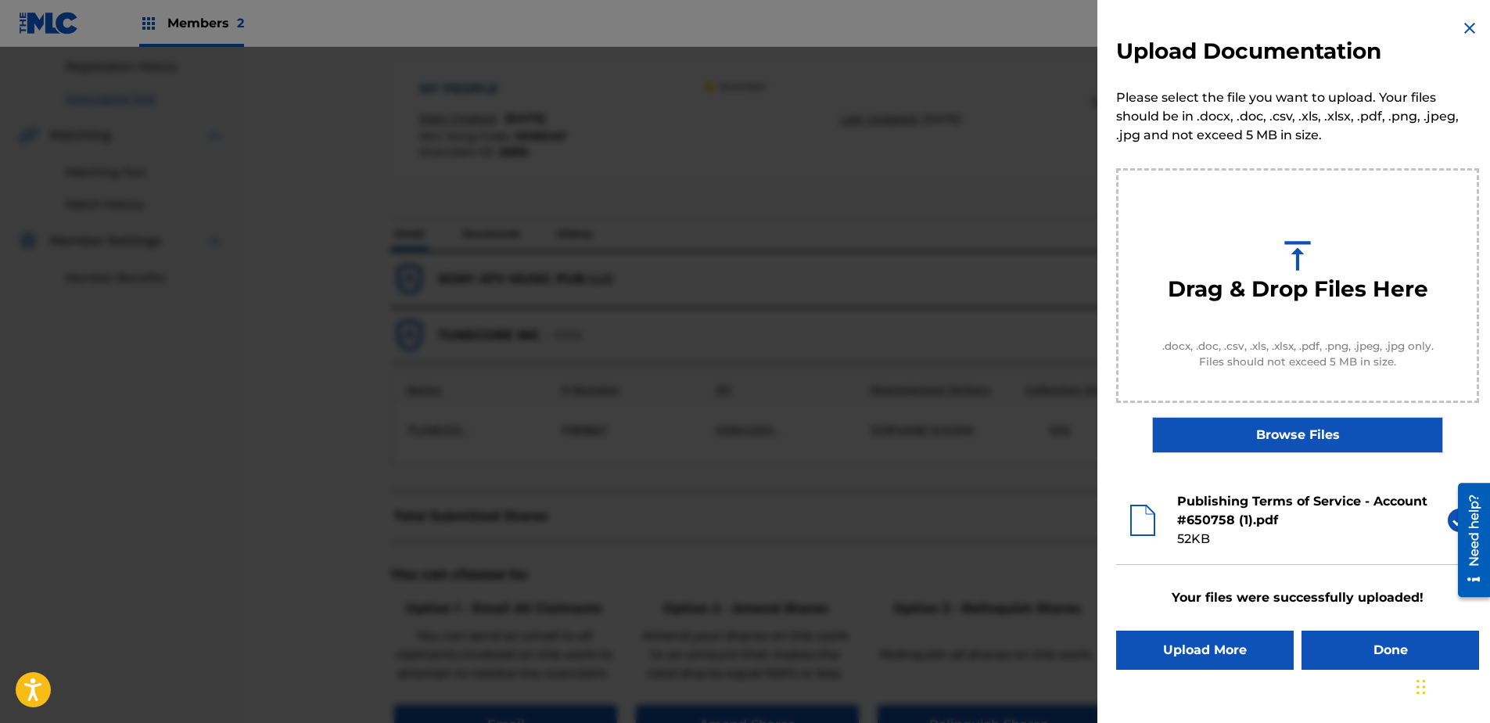
scroll to position [0, 0]
click at [1189, 553] on button "Done" at bounding box center [1390, 649] width 178 height 39
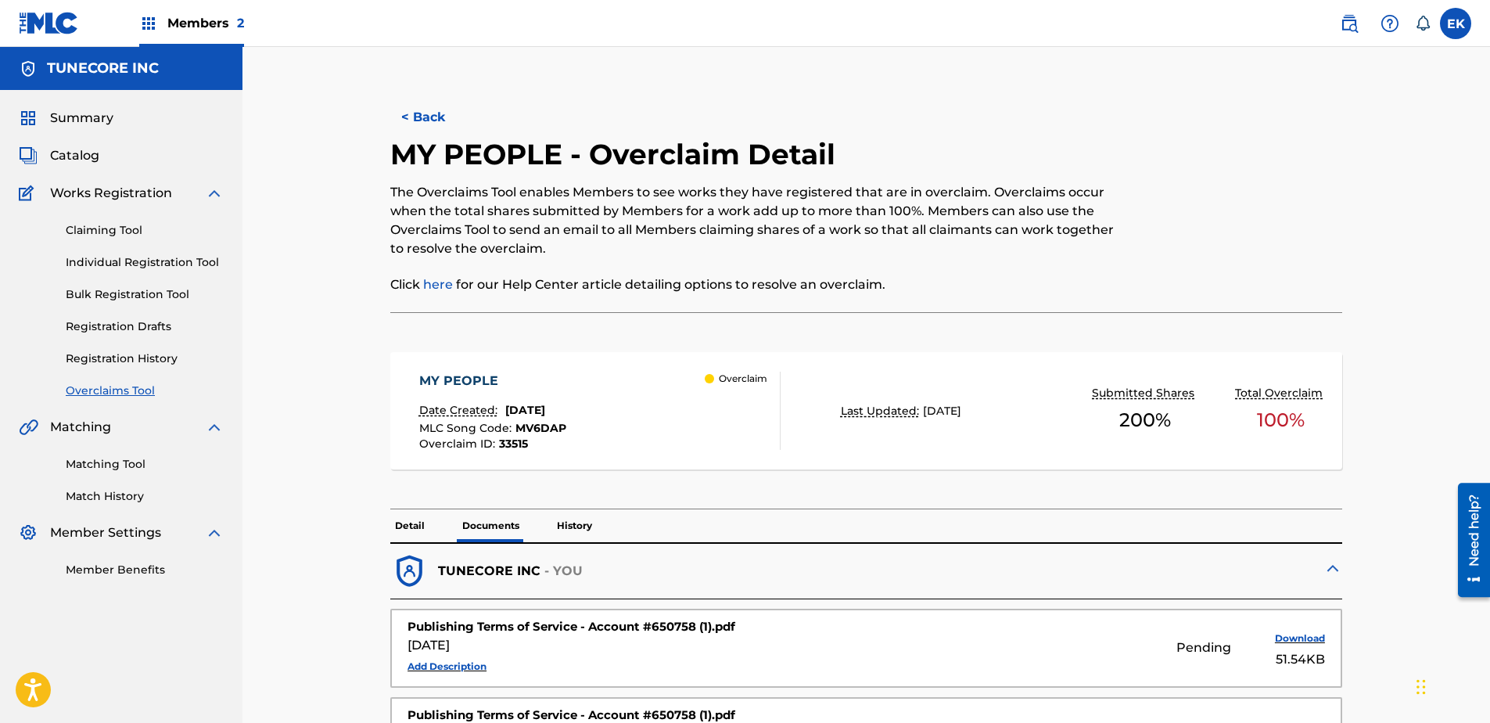
click at [432, 117] on button "< Back" at bounding box center [437, 117] width 94 height 39
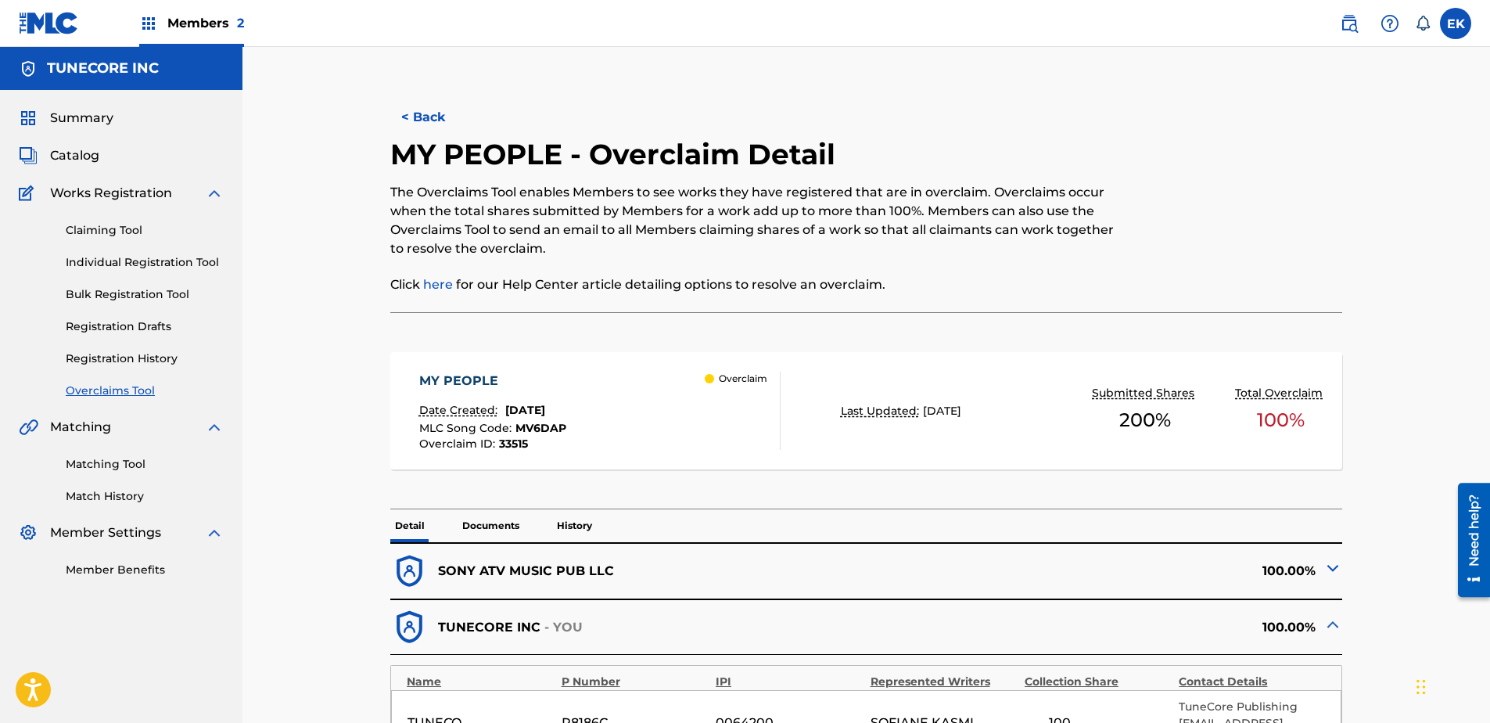
click at [413, 120] on button "< Back" at bounding box center [437, 117] width 94 height 39
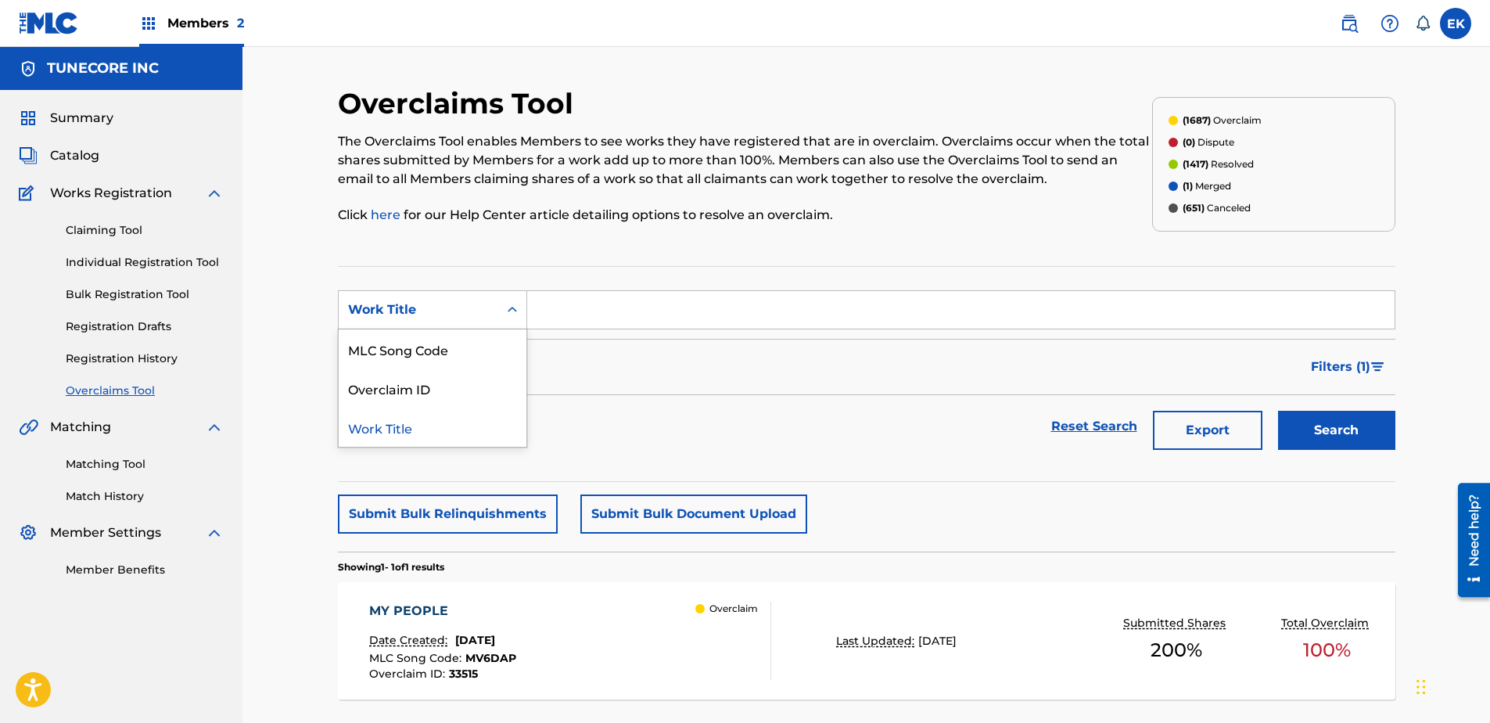
click at [493, 306] on div "Work Title" at bounding box center [419, 310] width 160 height 30
click at [469, 343] on div "MLC Song Code" at bounding box center [433, 348] width 188 height 39
click at [563, 322] on input "Search Form" at bounding box center [960, 310] width 867 height 38
paste input "BE0ZSM"
type input "BE0ZSM"
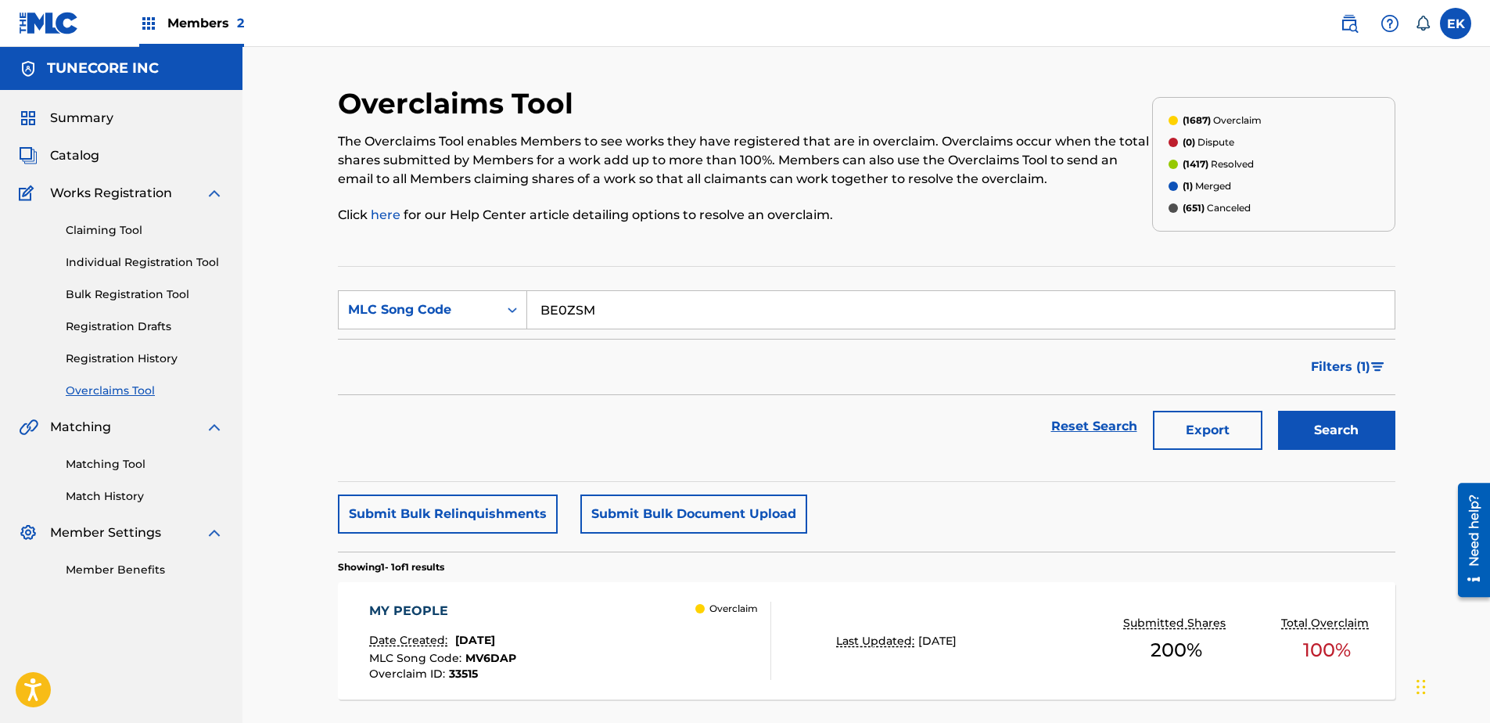
click at [1189, 427] on button "Search" at bounding box center [1336, 430] width 117 height 39
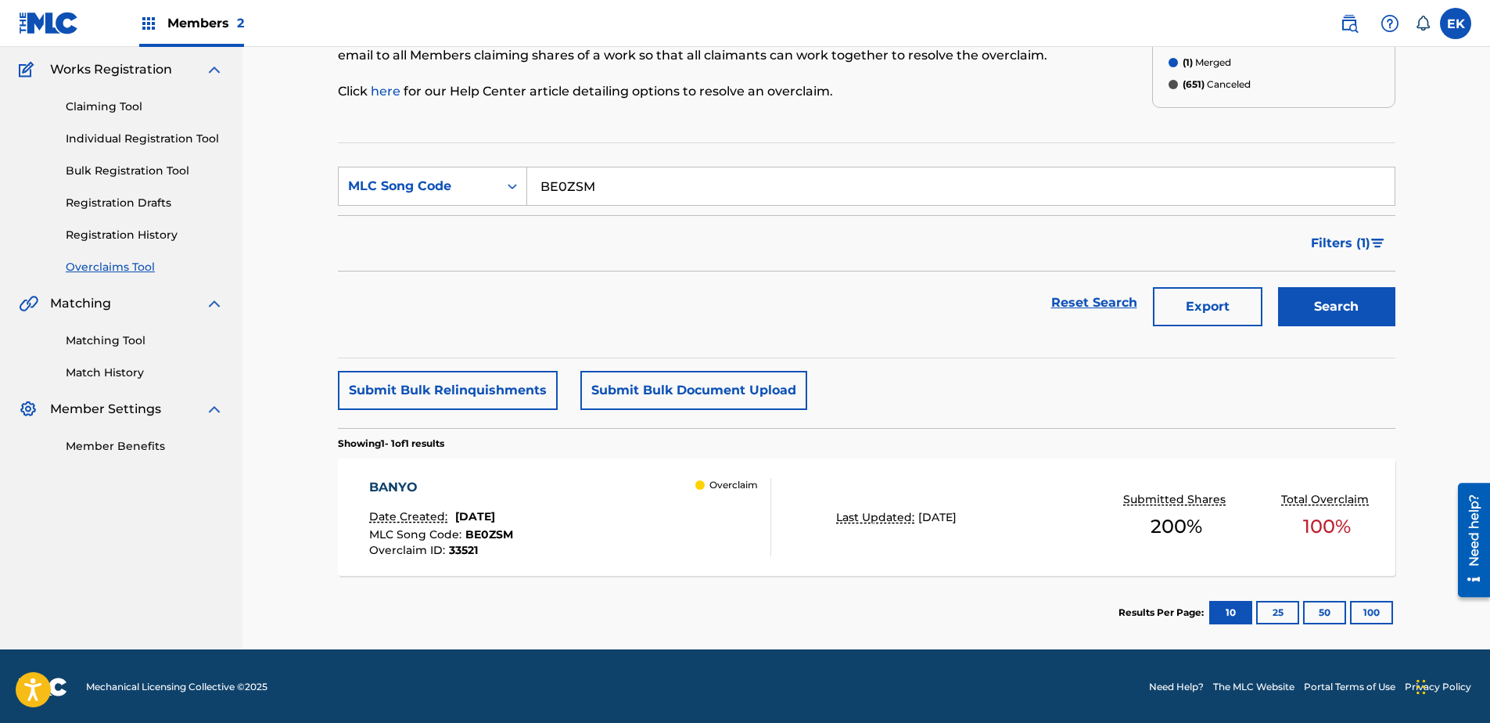
scroll to position [125, 0]
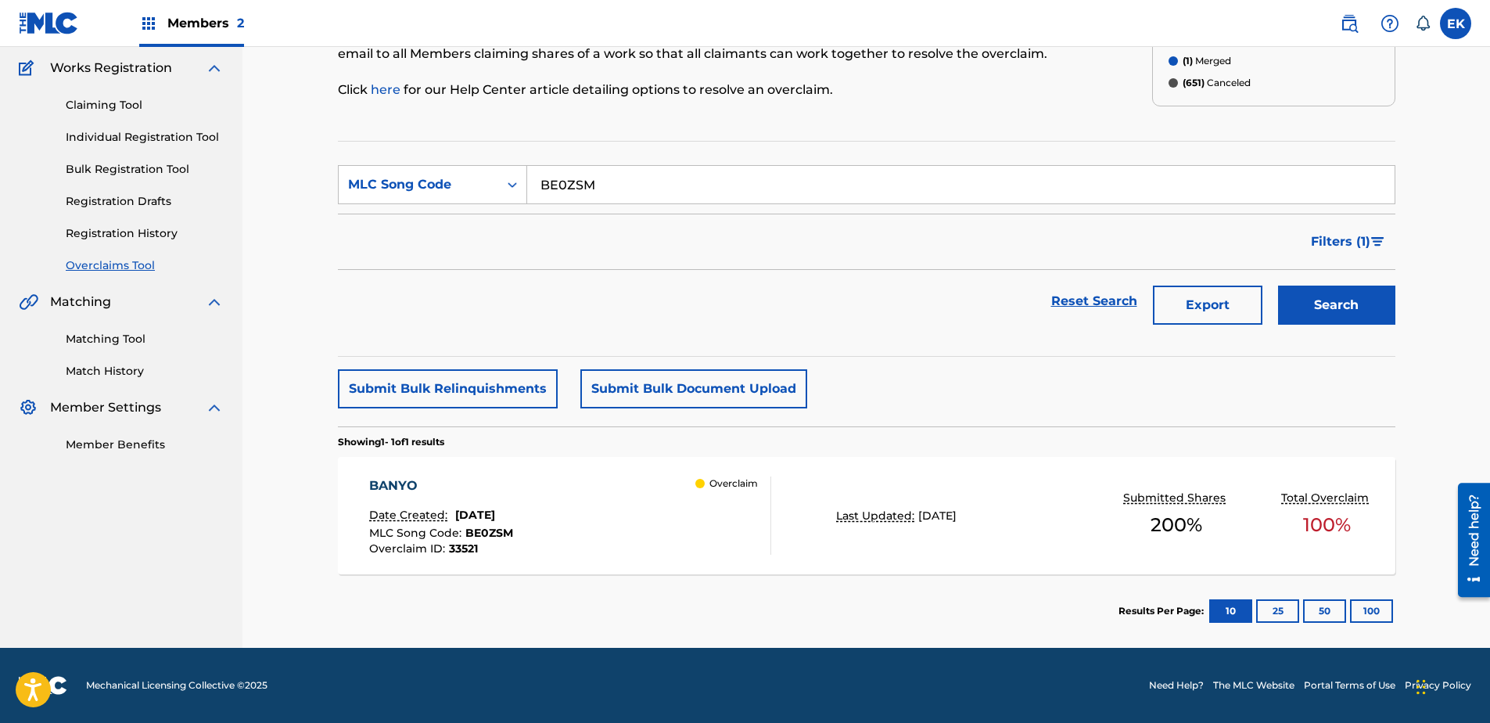
click at [641, 497] on div "BANYO Date Created: August 22, 2025 MLC Song Code : BE0ZSM Overclaim ID : 33521…" at bounding box center [570, 515] width 402 height 78
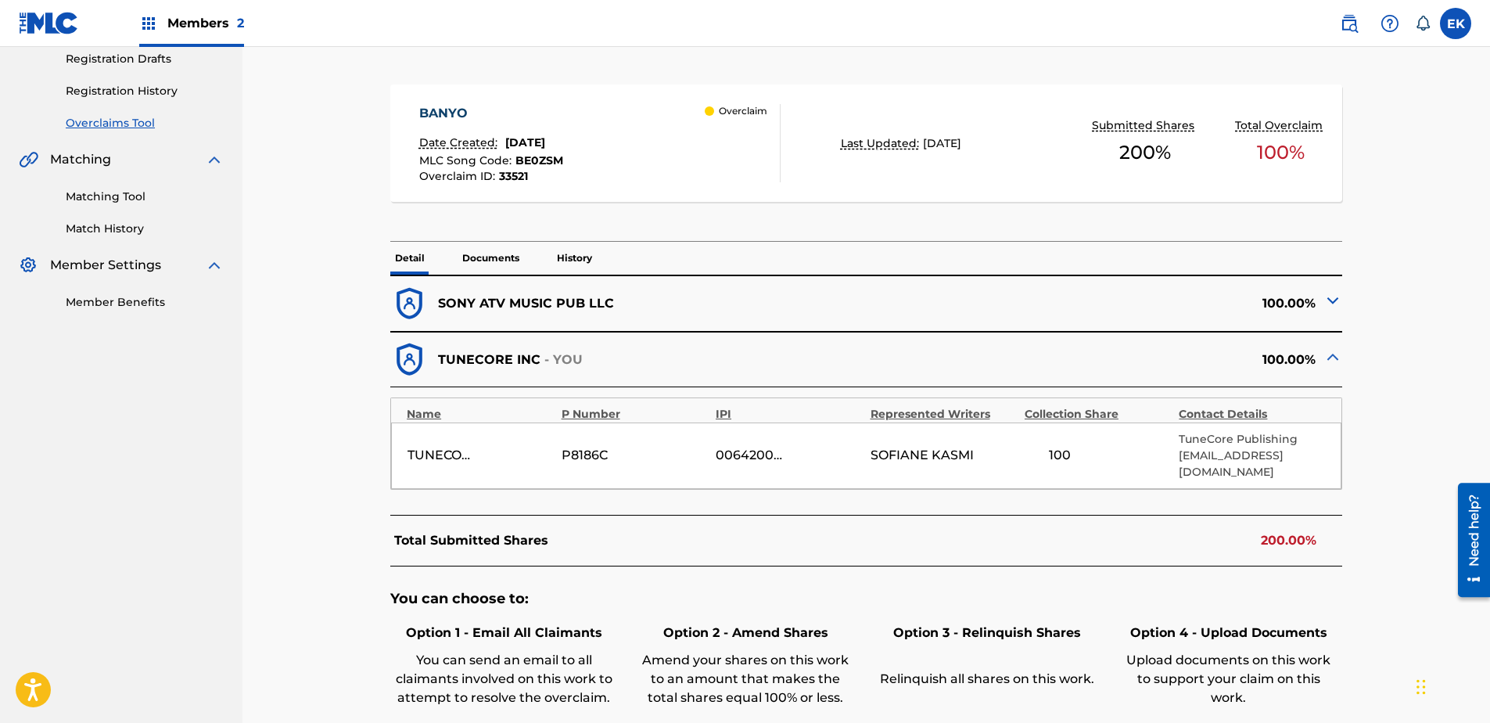
scroll to position [391, 0]
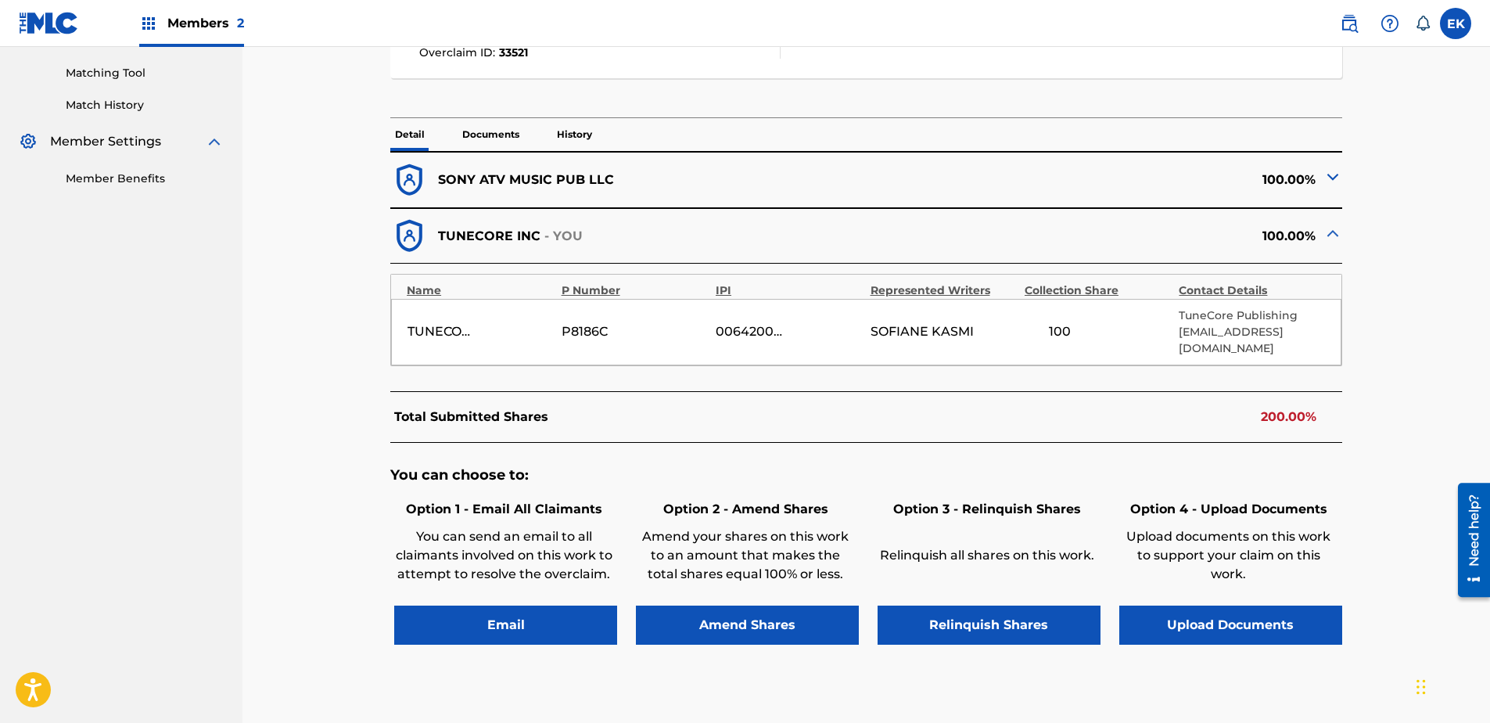
click at [1189, 553] on button "Upload Documents" at bounding box center [1230, 624] width 223 height 39
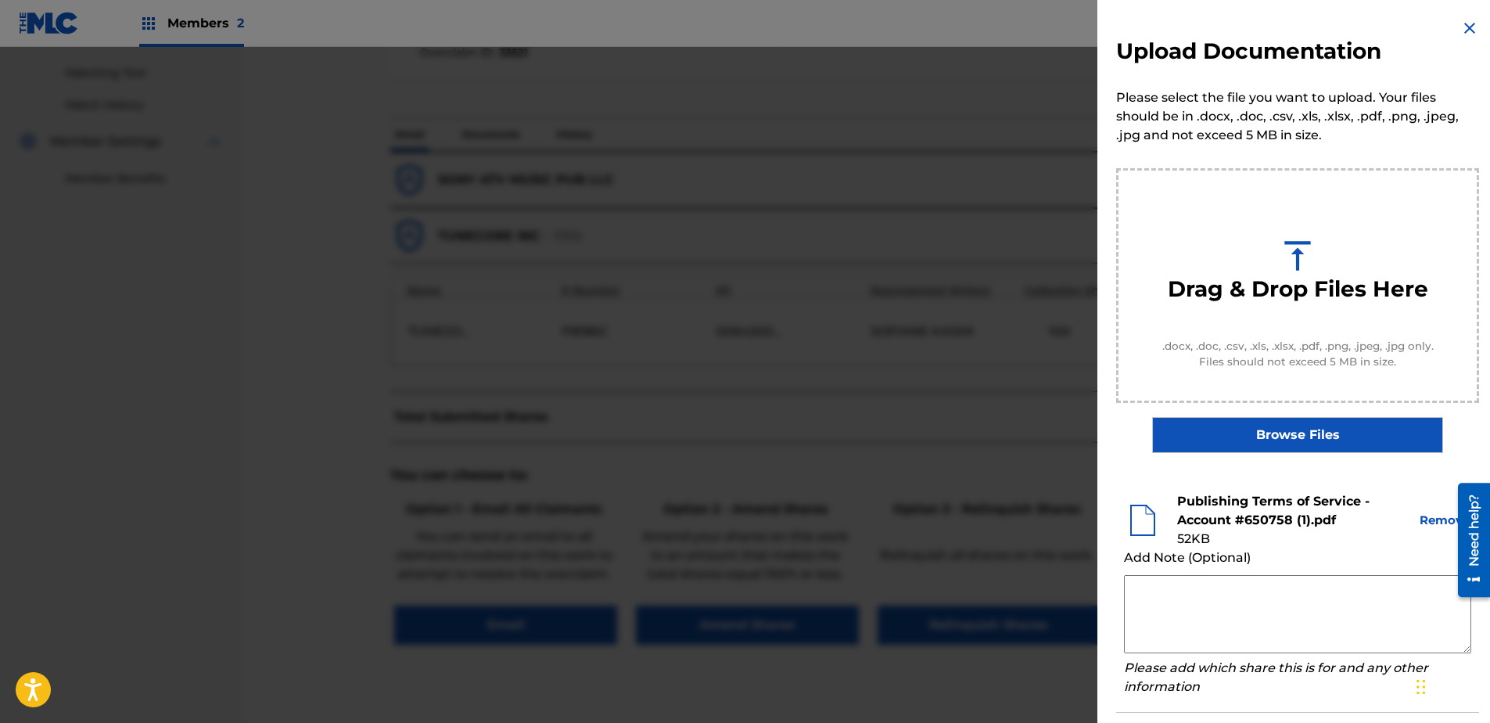
scroll to position [71, 0]
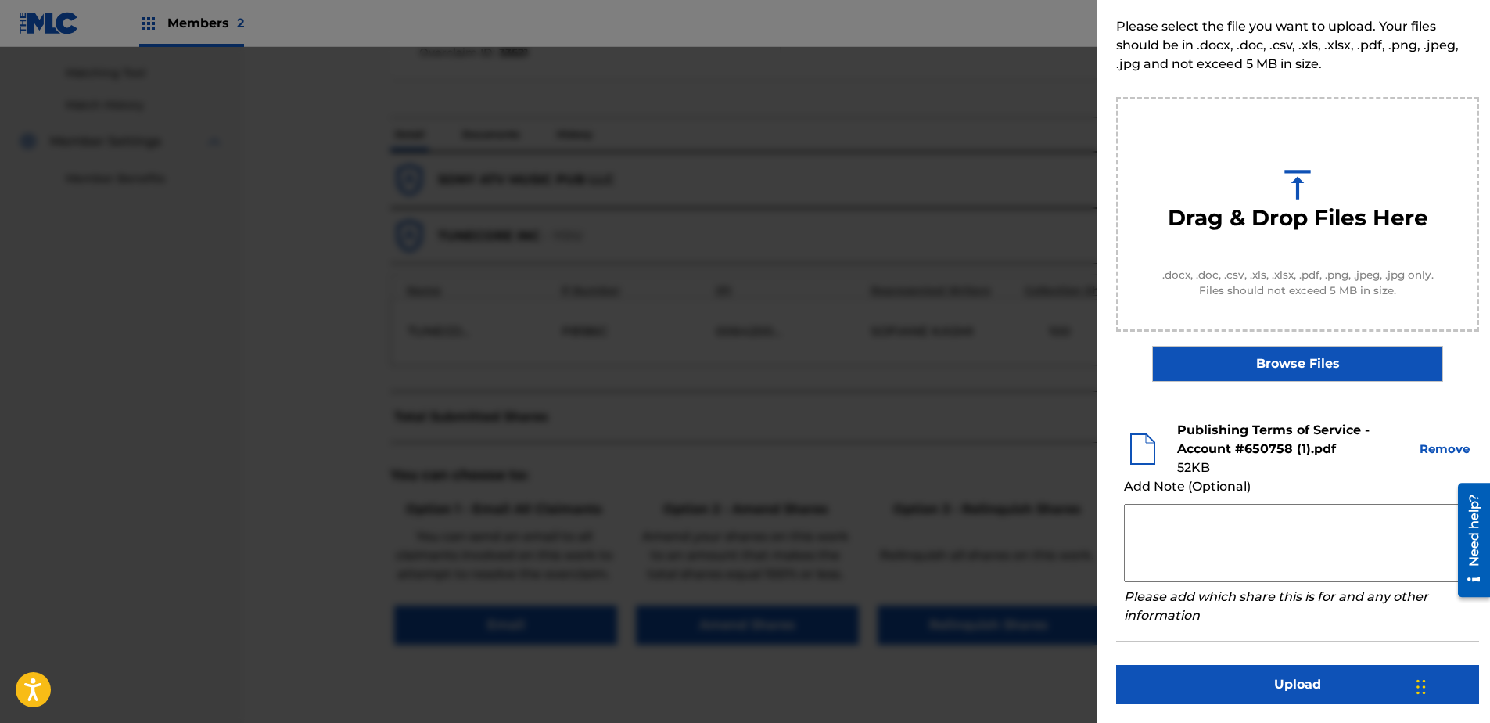
click at [1189, 553] on button "Upload" at bounding box center [1297, 684] width 363 height 39
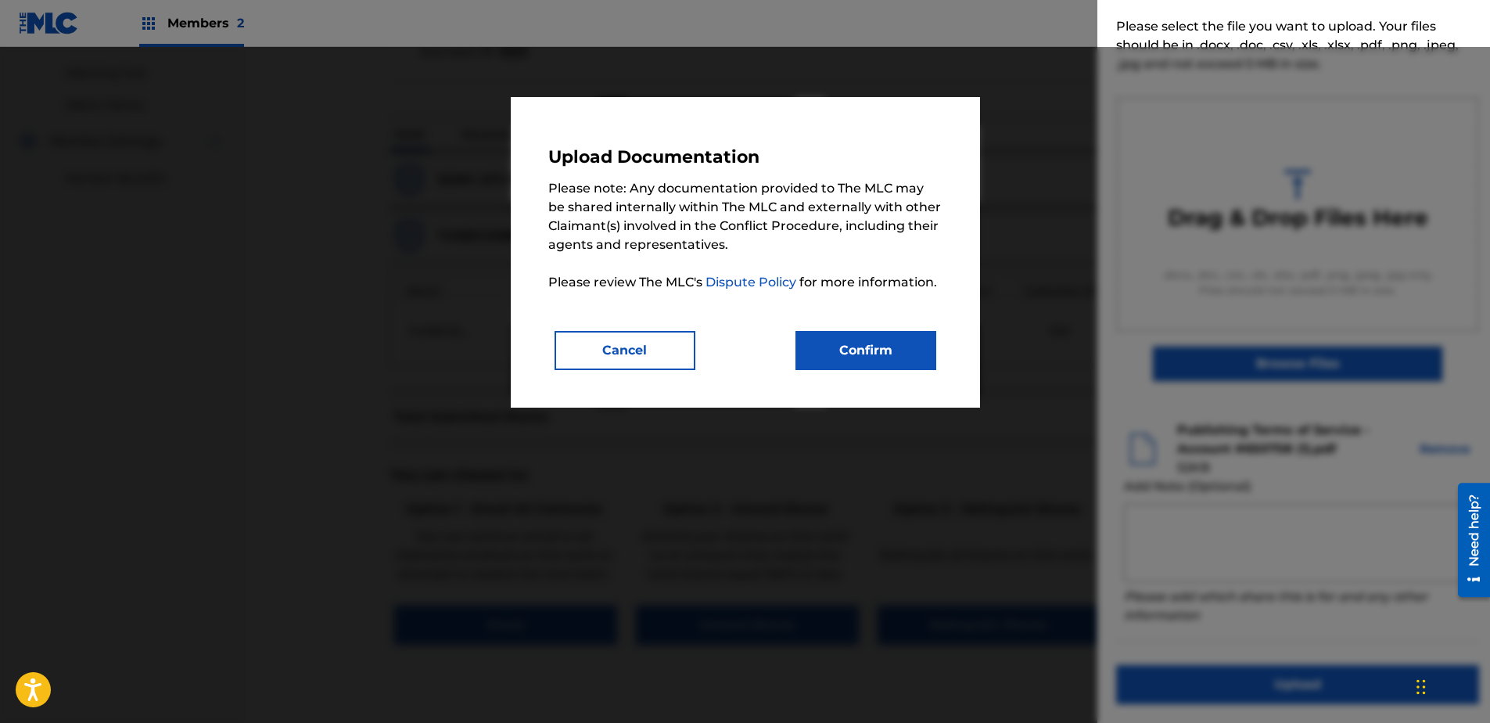
click at [820, 349] on button "Confirm" at bounding box center [865, 350] width 141 height 39
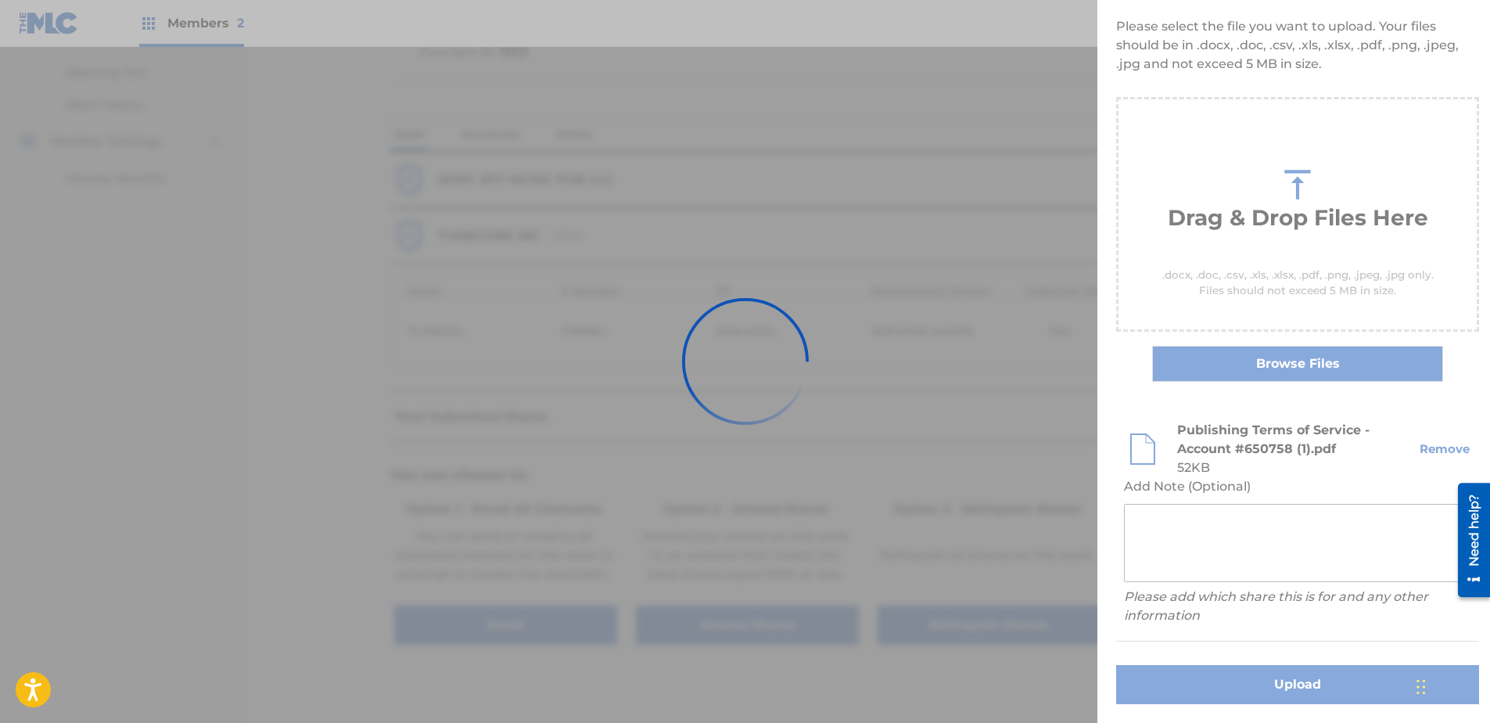
scroll to position [0, 0]
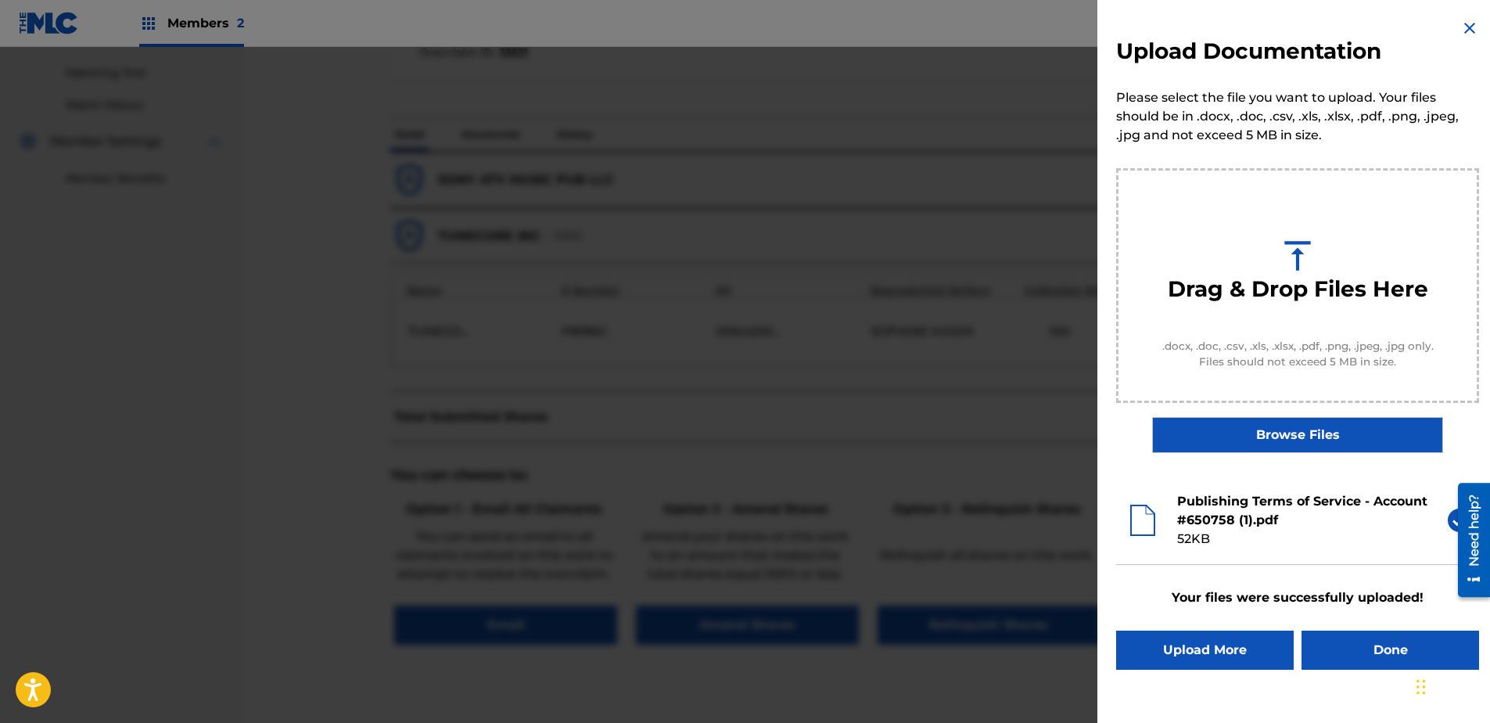
click at [1189, 553] on button "Done" at bounding box center [1390, 649] width 178 height 39
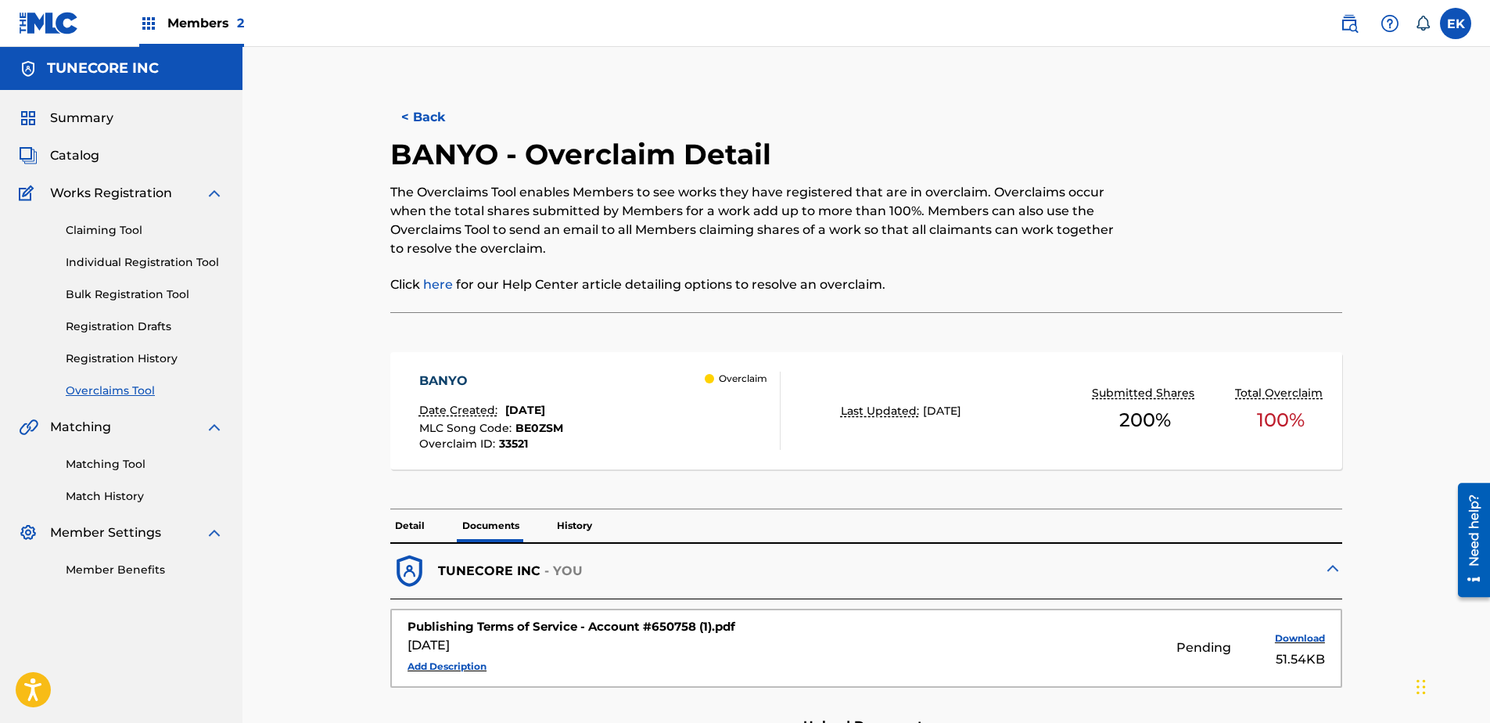
click at [428, 118] on button "< Back" at bounding box center [437, 117] width 94 height 39
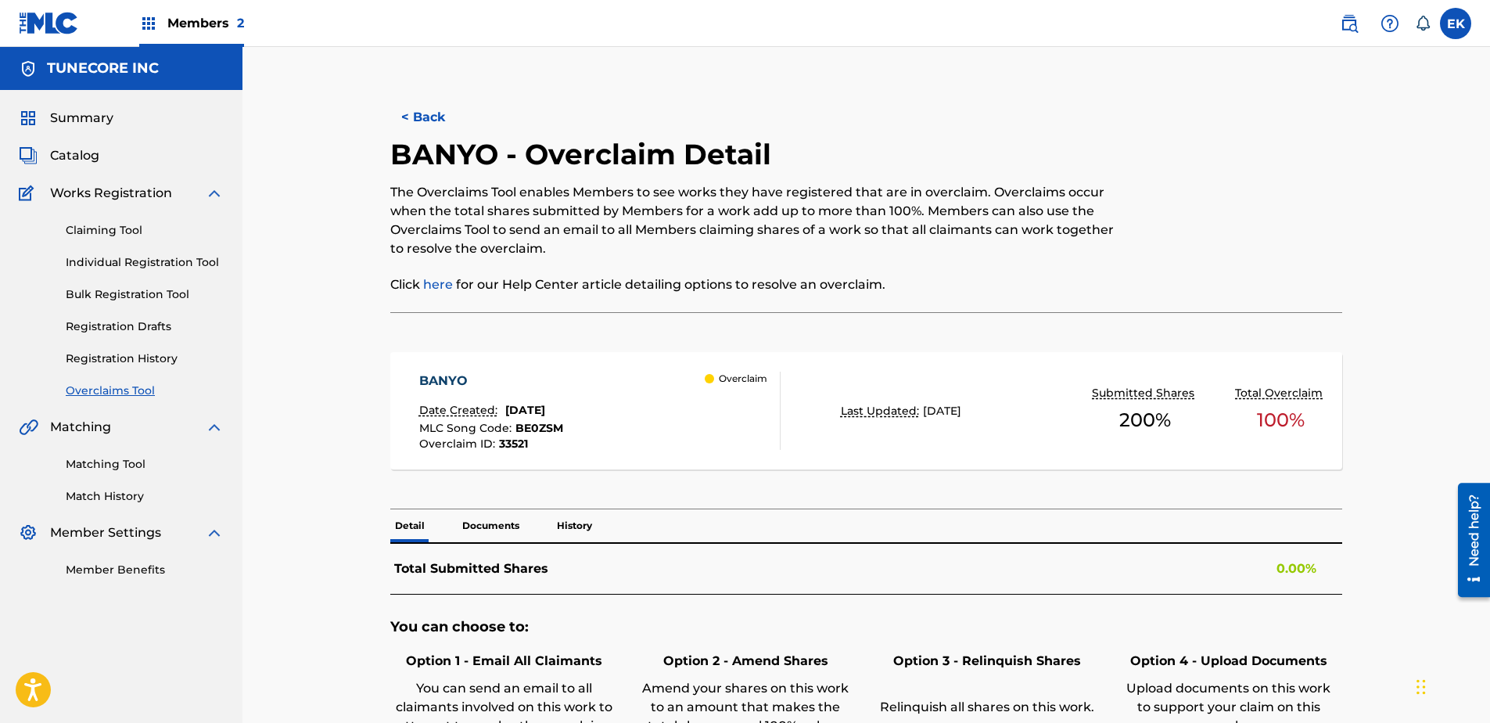
scroll to position [266, 0]
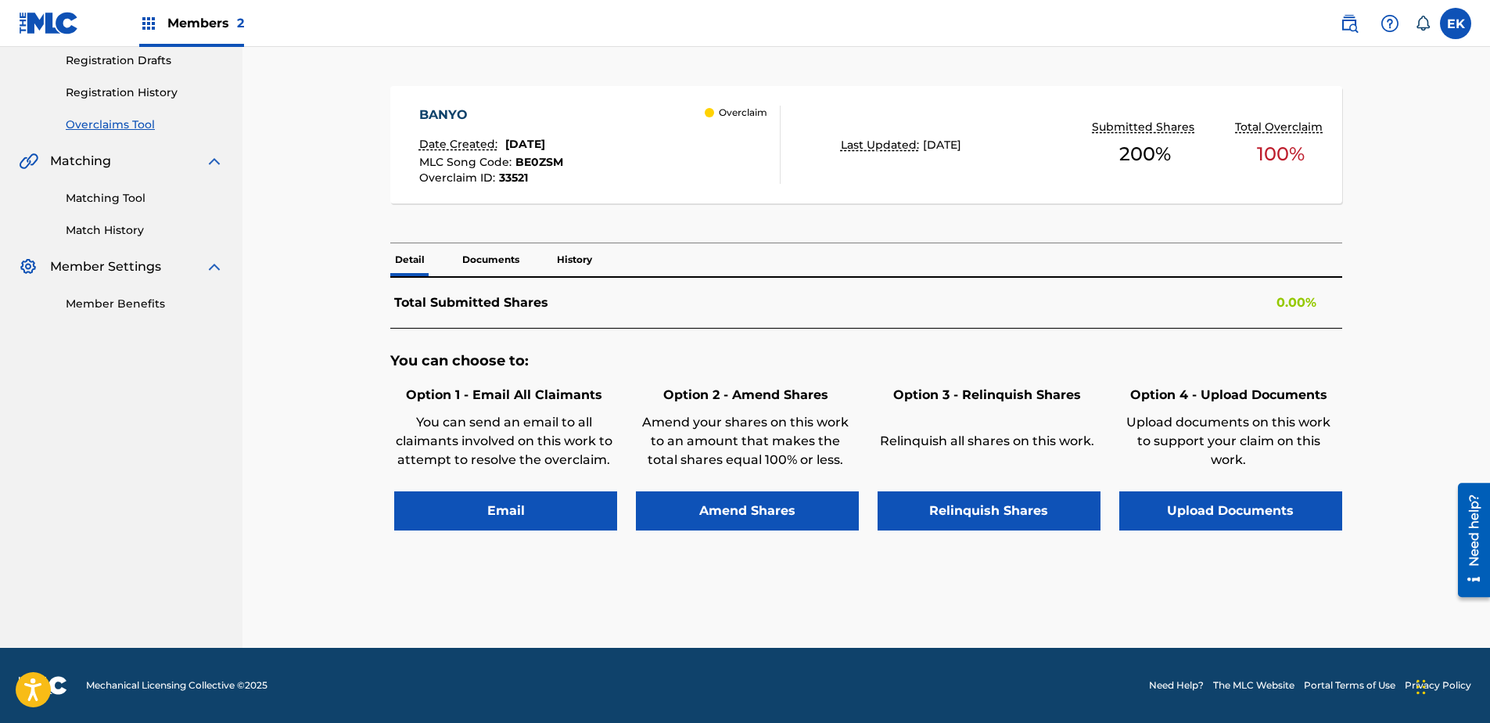
click at [428, 118] on div "BANYO Date Created: August 22, 2025 MLC Song Code : BE0ZSM Overclaim ID : 33521" at bounding box center [491, 145] width 144 height 78
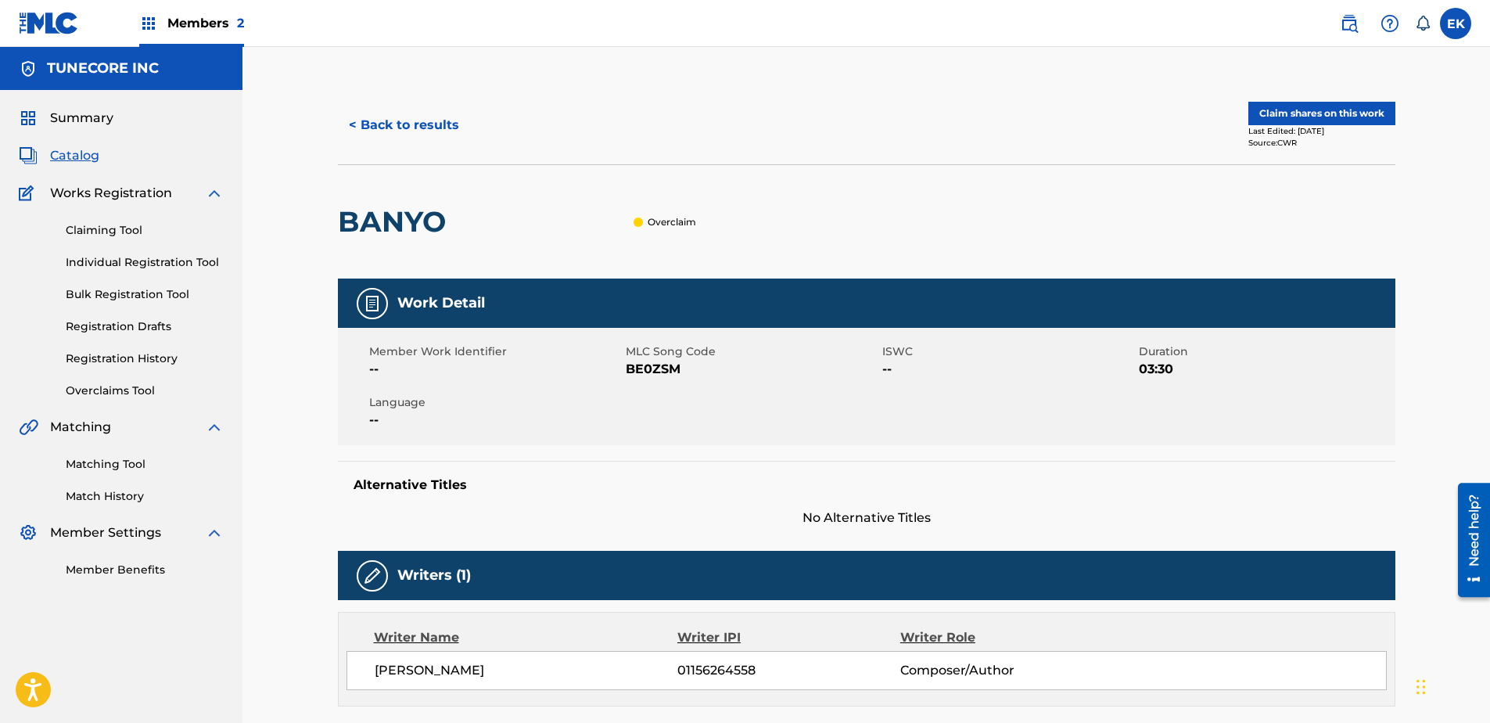
drag, startPoint x: 357, startPoint y: 100, endPoint x: 357, endPoint y: 108, distance: 7.9
click at [357, 102] on div "< Back to results Claim shares on this work Last Edited: August 22, 2025 Source…" at bounding box center [866, 125] width 1057 height 78
click at [357, 113] on button "< Back to results" at bounding box center [404, 125] width 132 height 39
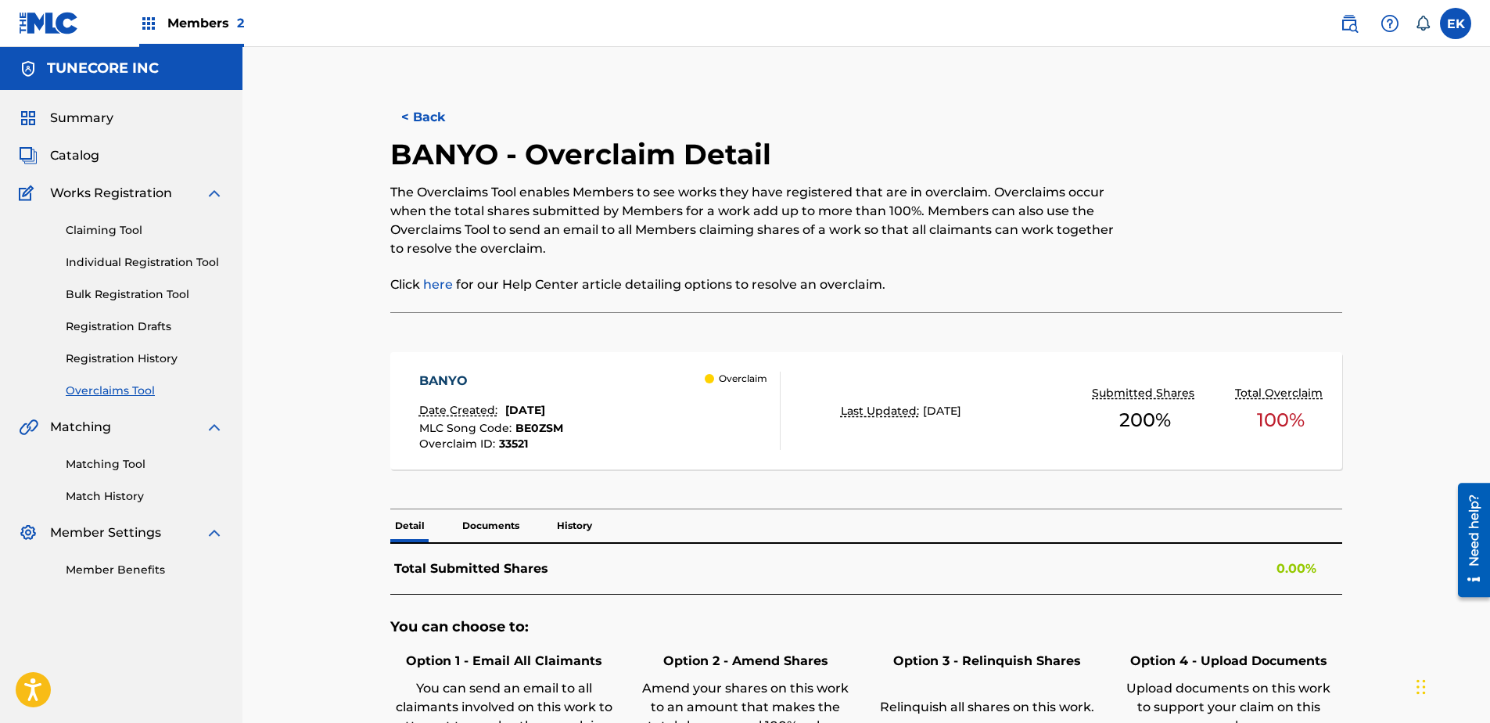
click at [410, 104] on button "< Back" at bounding box center [437, 117] width 94 height 39
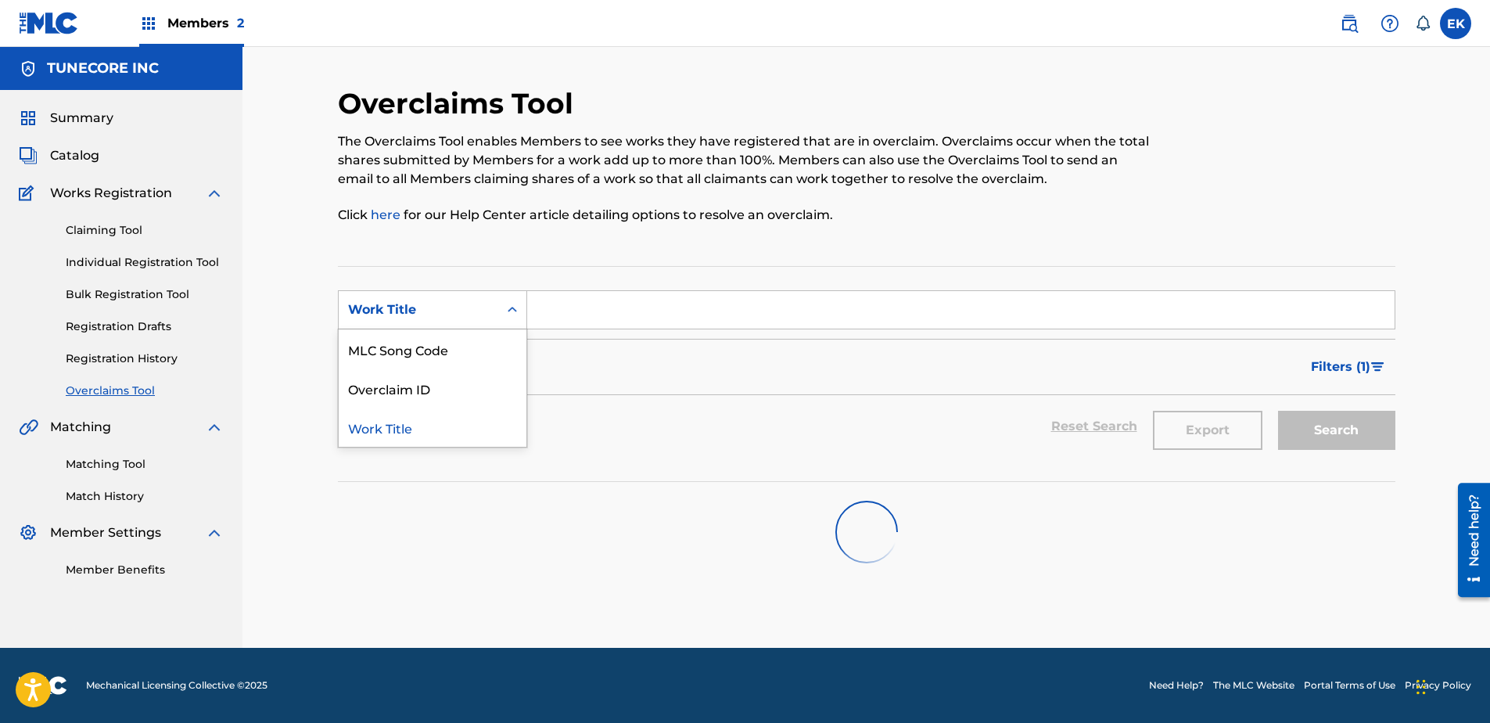
click at [491, 318] on div "Work Title" at bounding box center [419, 310] width 160 height 30
click at [483, 349] on div "MLC Song Code" at bounding box center [433, 348] width 188 height 39
click at [594, 317] on input "Search Form" at bounding box center [960, 310] width 867 height 38
paste input "GC2X4E"
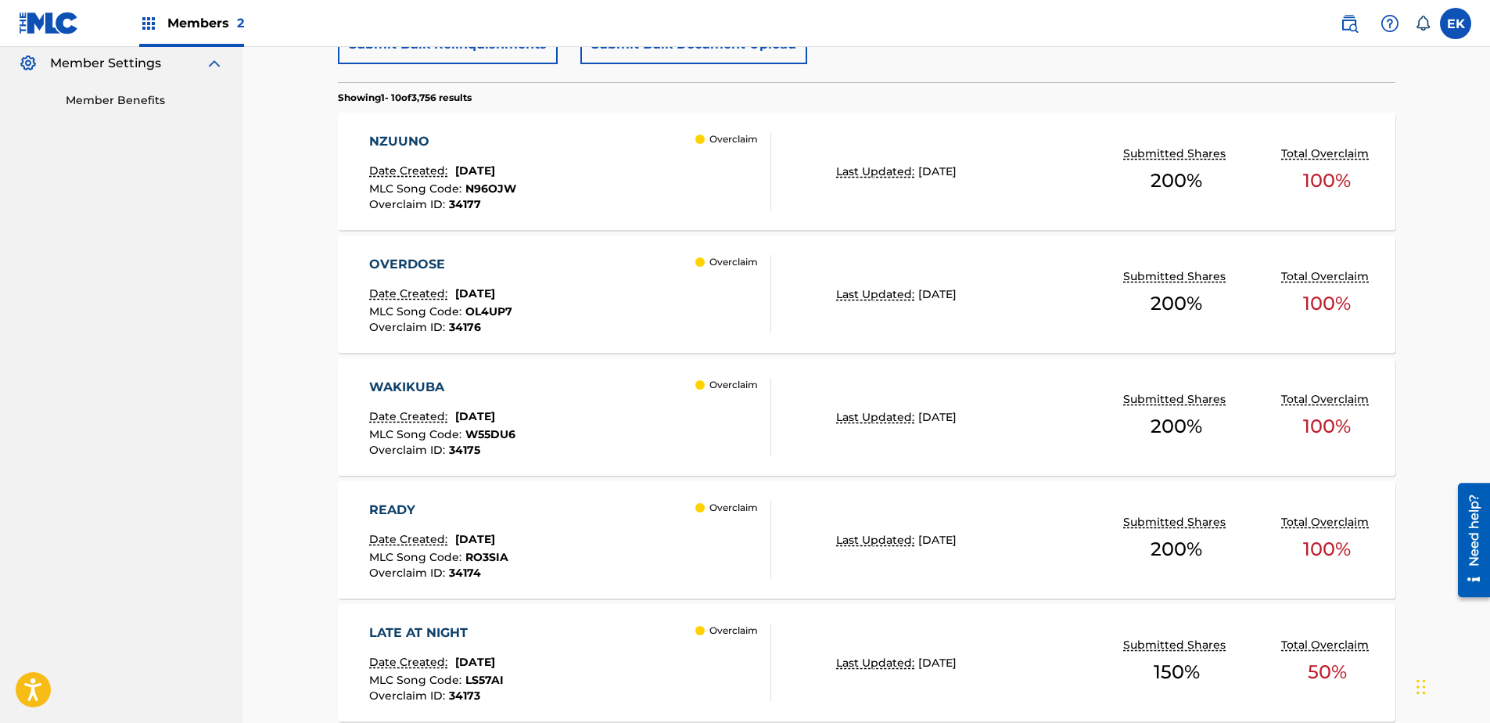
scroll to position [78, 0]
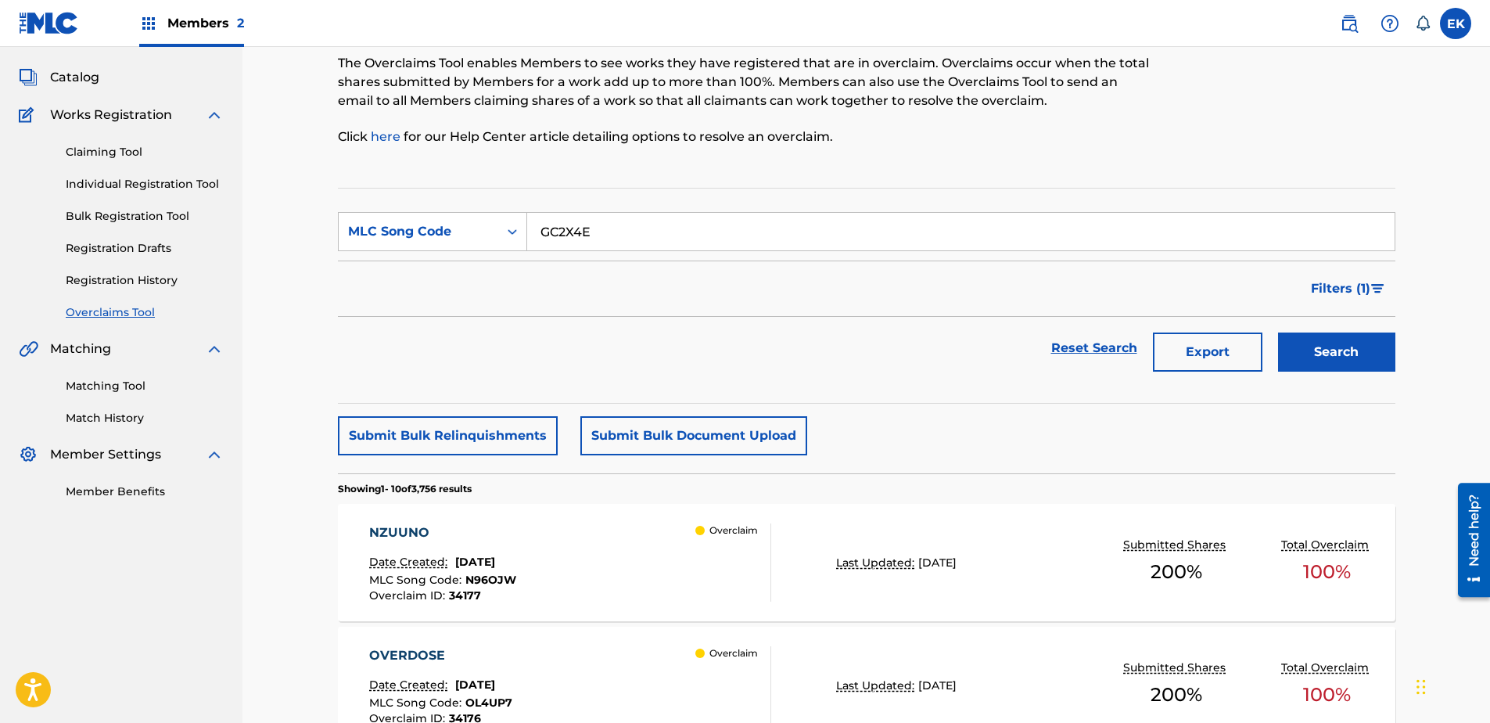
type input "GC2X4E"
click at [1189, 357] on button "Search" at bounding box center [1336, 351] width 117 height 39
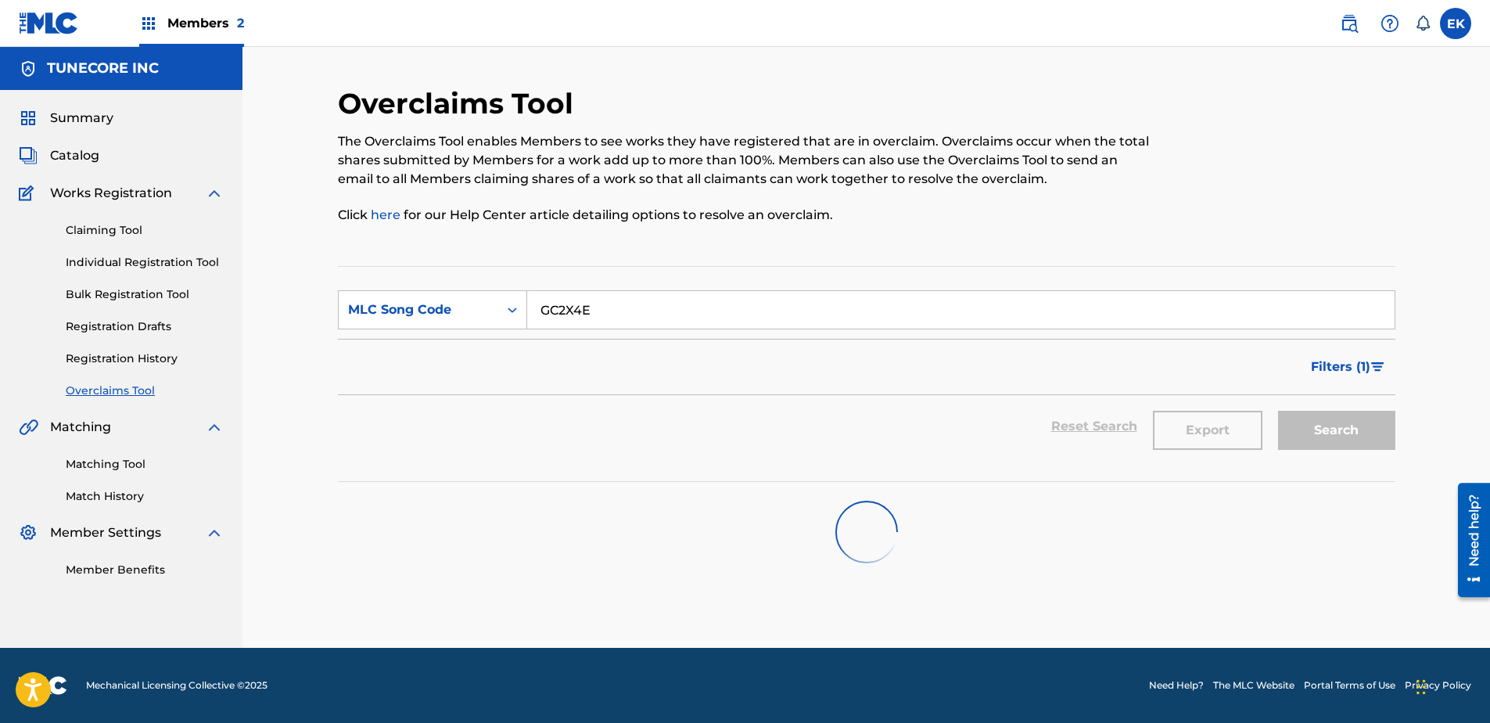
scroll to position [0, 0]
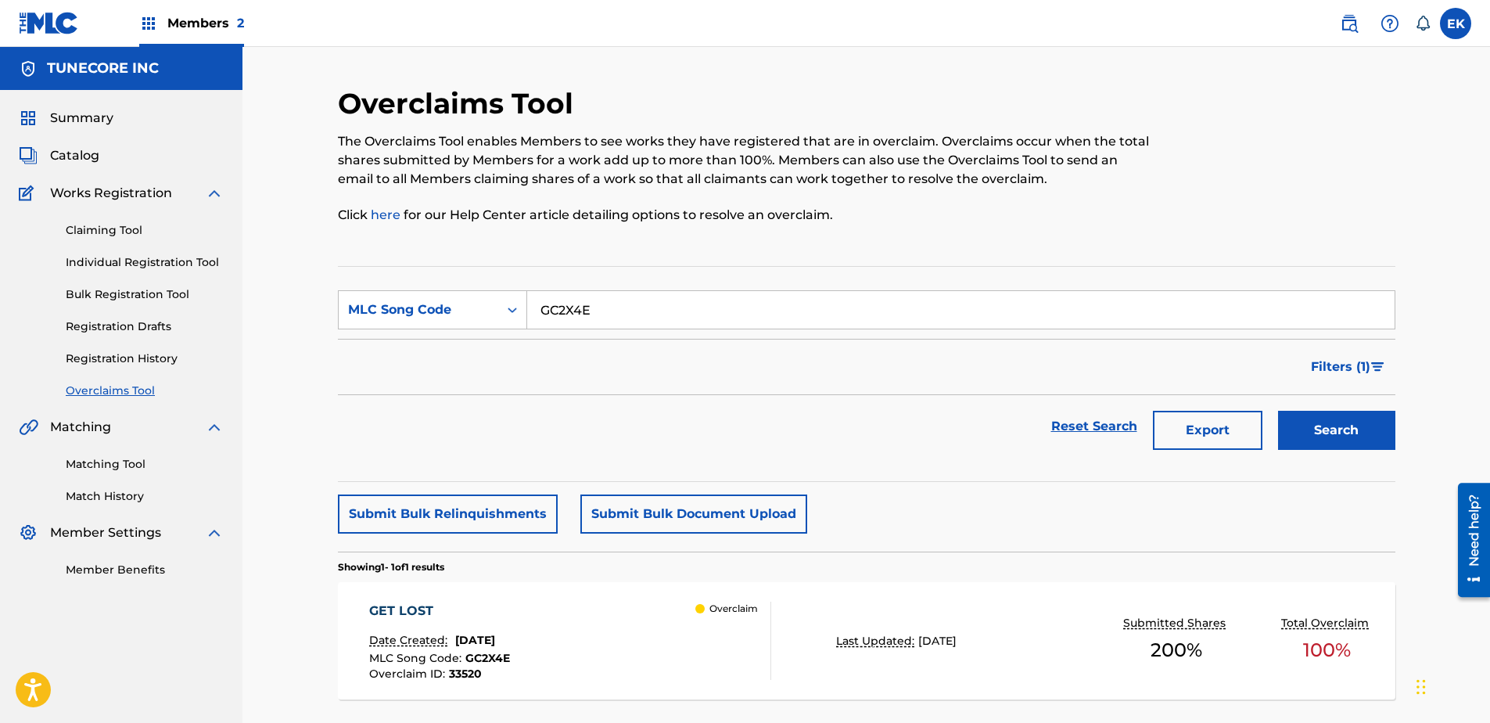
click at [612, 553] on div "GET LOST Date Created: August 22, 2025 MLC Song Code : GC2X4E Overclaim ID : 33…" at bounding box center [570, 640] width 402 height 78
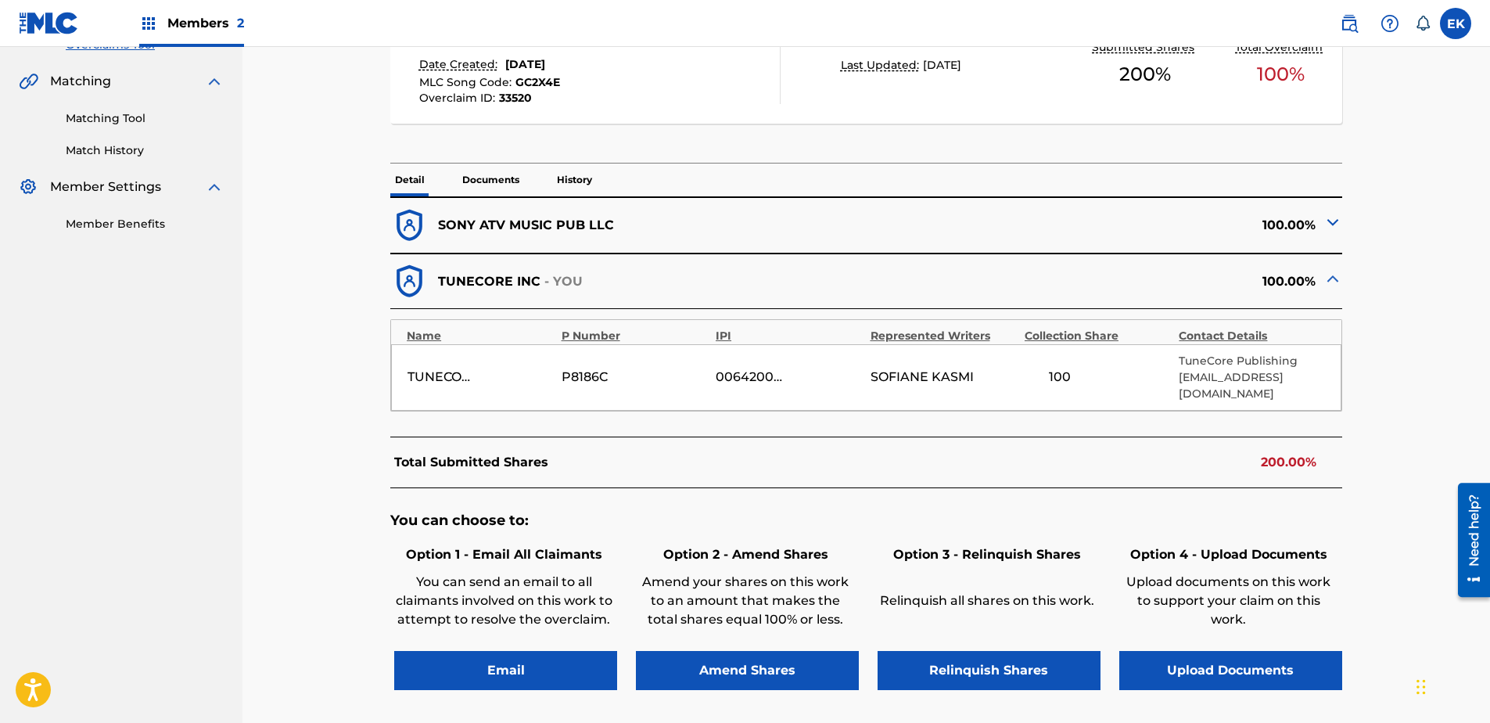
scroll to position [422, 0]
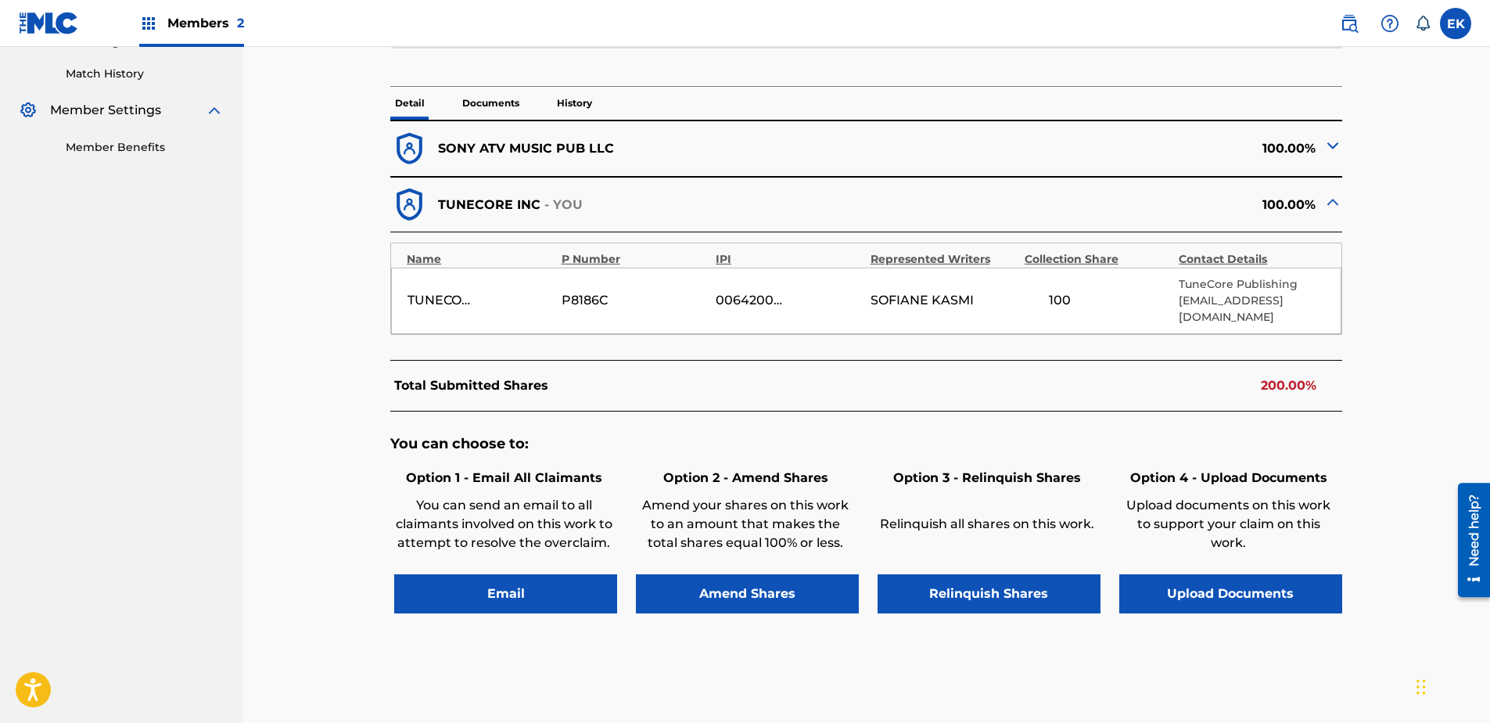
click at [1189, 553] on button "Upload Documents" at bounding box center [1230, 593] width 223 height 39
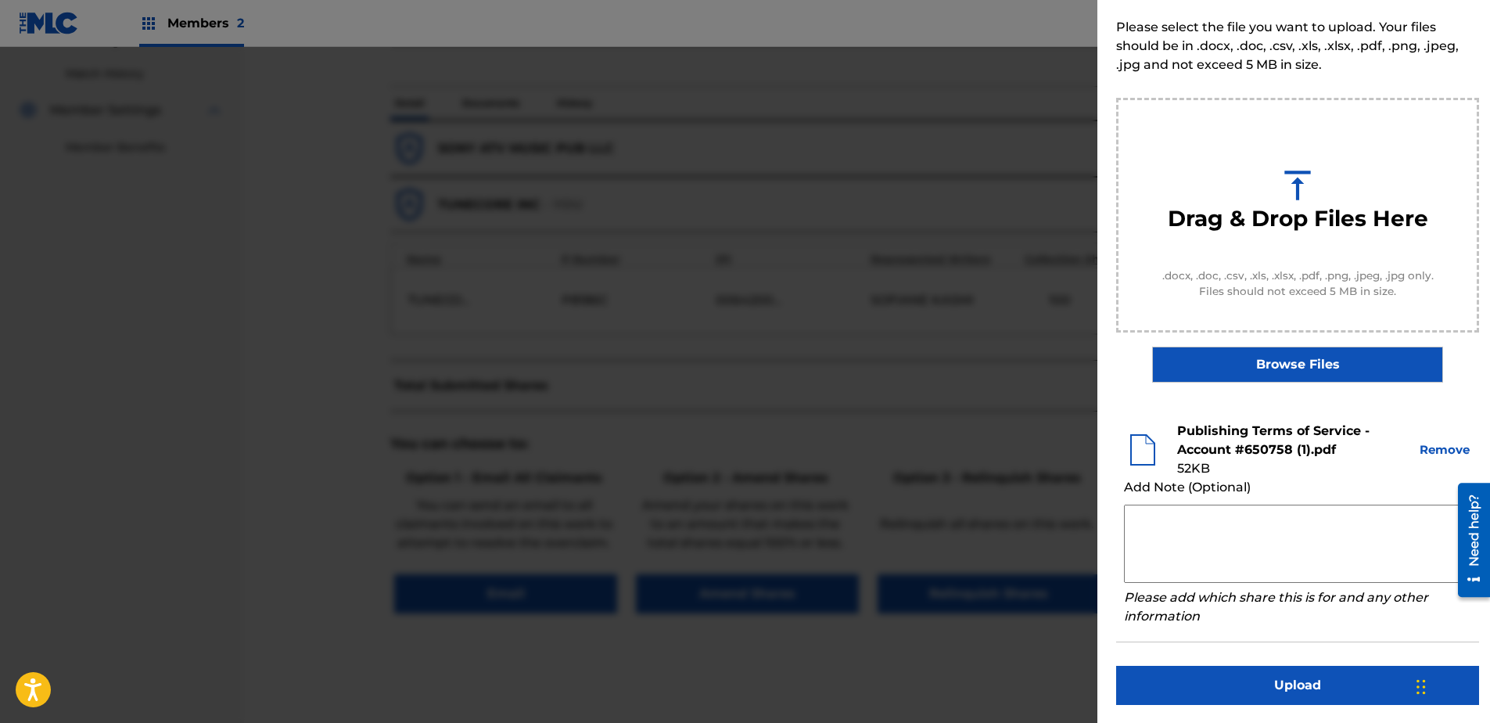
scroll to position [71, 0]
click at [1189, 553] on button "Upload" at bounding box center [1297, 684] width 363 height 39
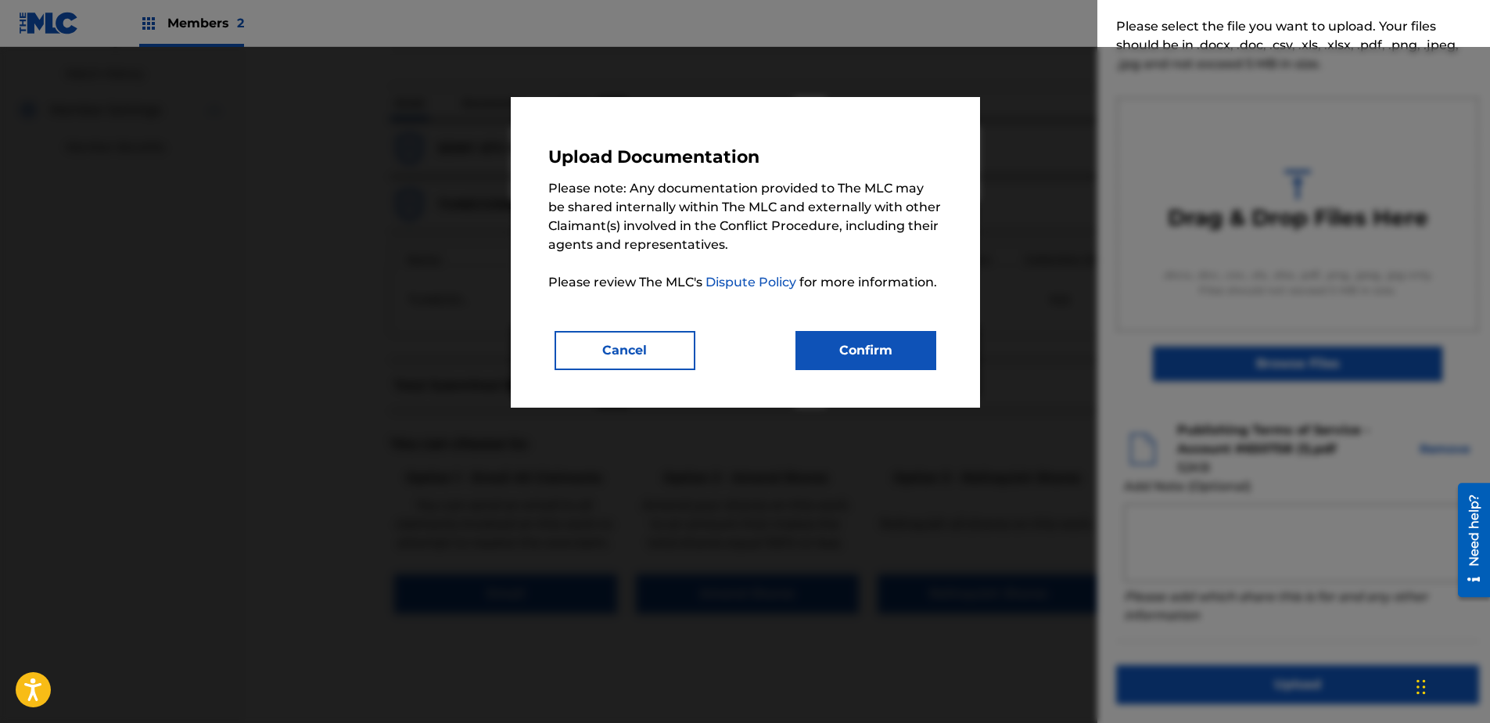
click at [845, 356] on button "Confirm" at bounding box center [865, 350] width 141 height 39
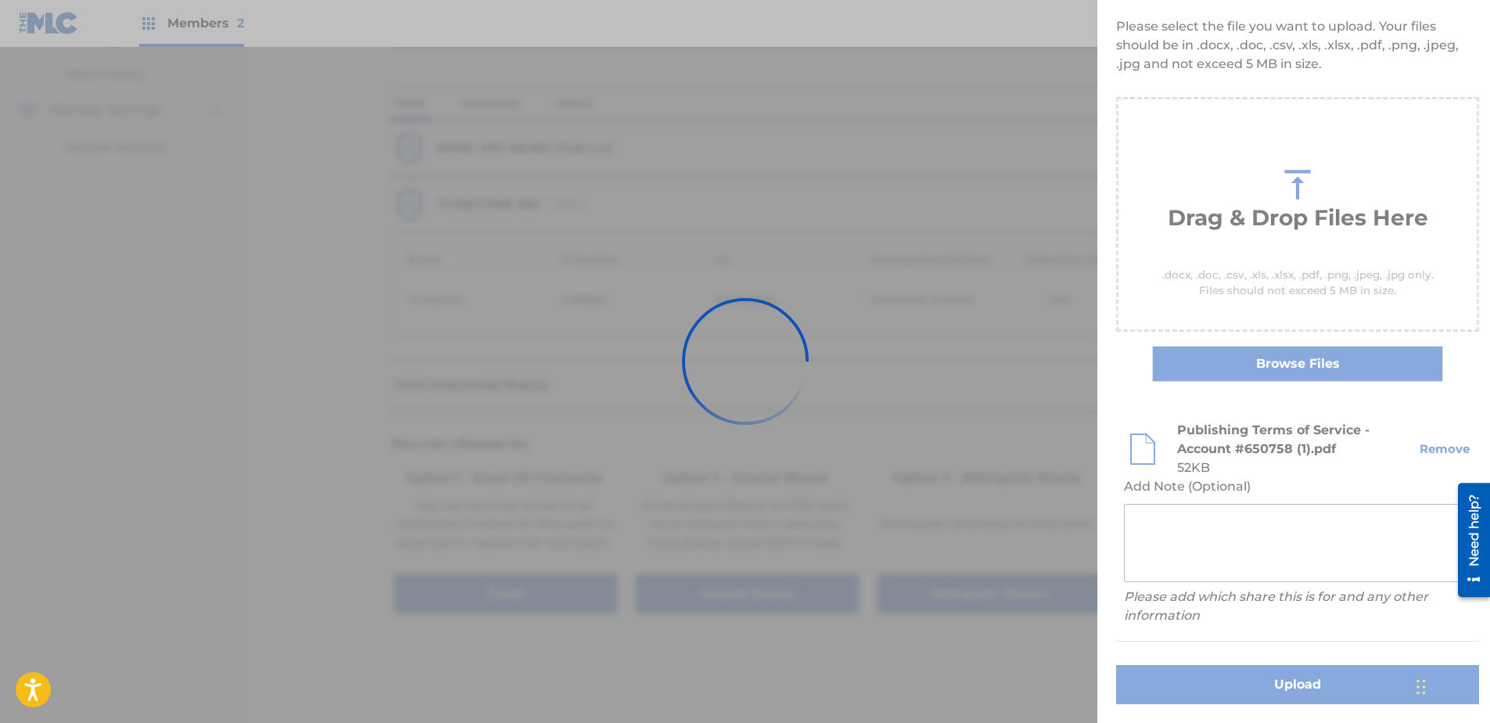
scroll to position [0, 0]
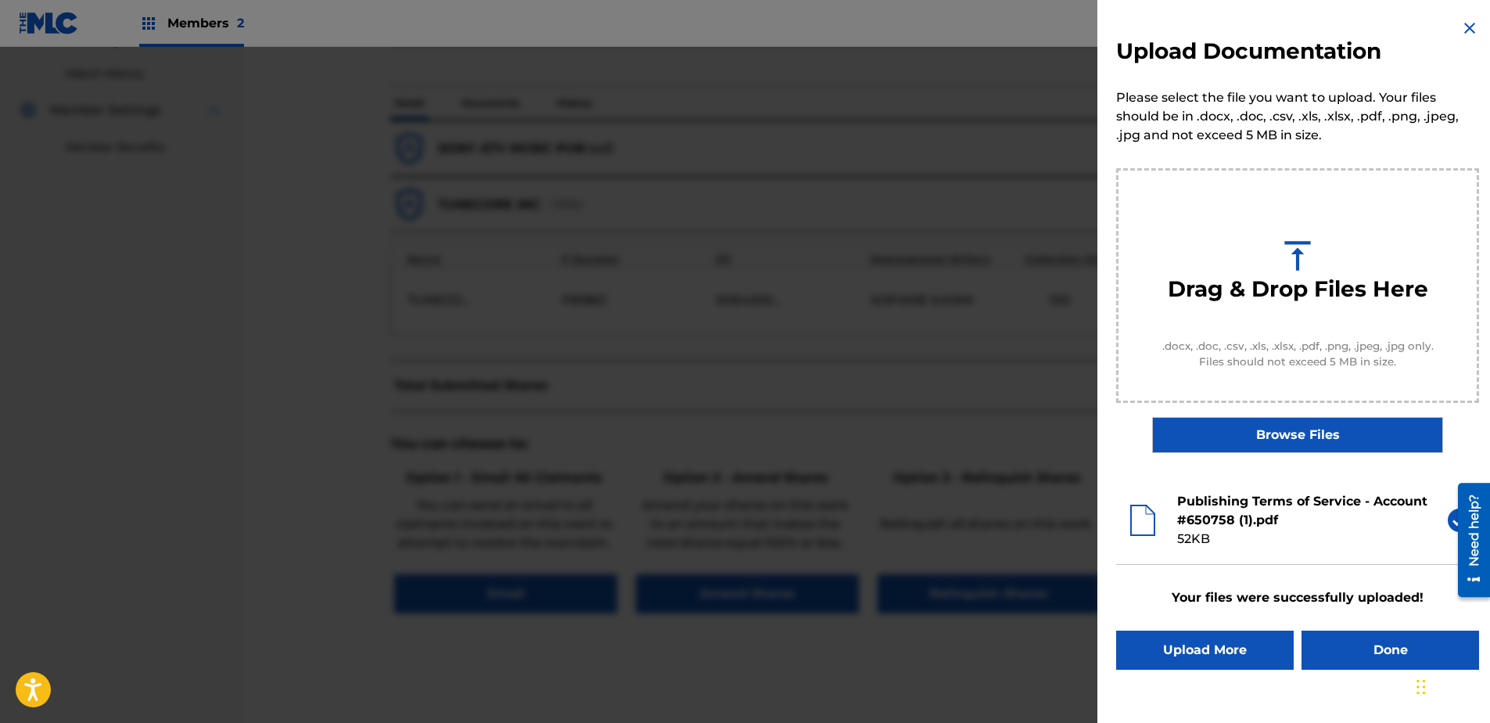
click at [1189, 553] on button "Done" at bounding box center [1390, 649] width 178 height 39
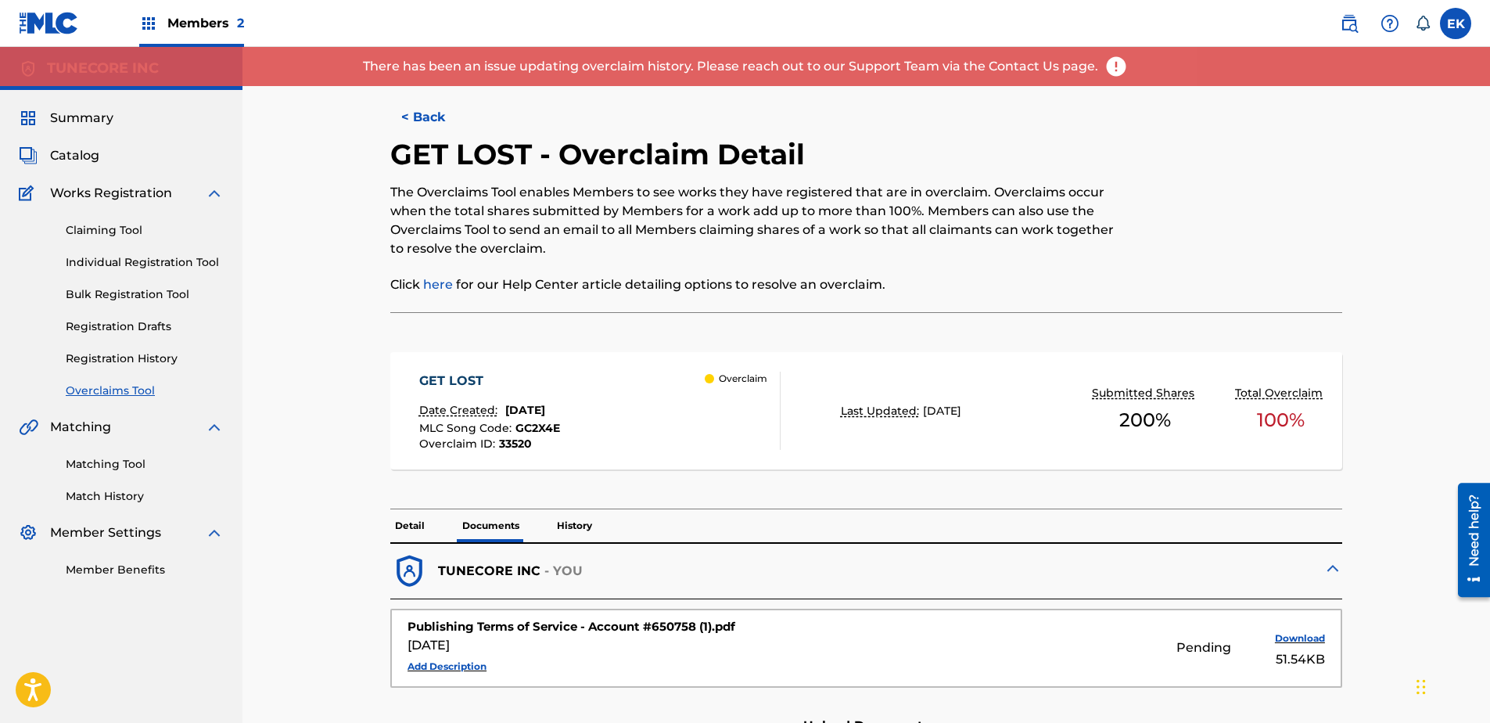
click at [424, 120] on button "< Back" at bounding box center [437, 117] width 94 height 39
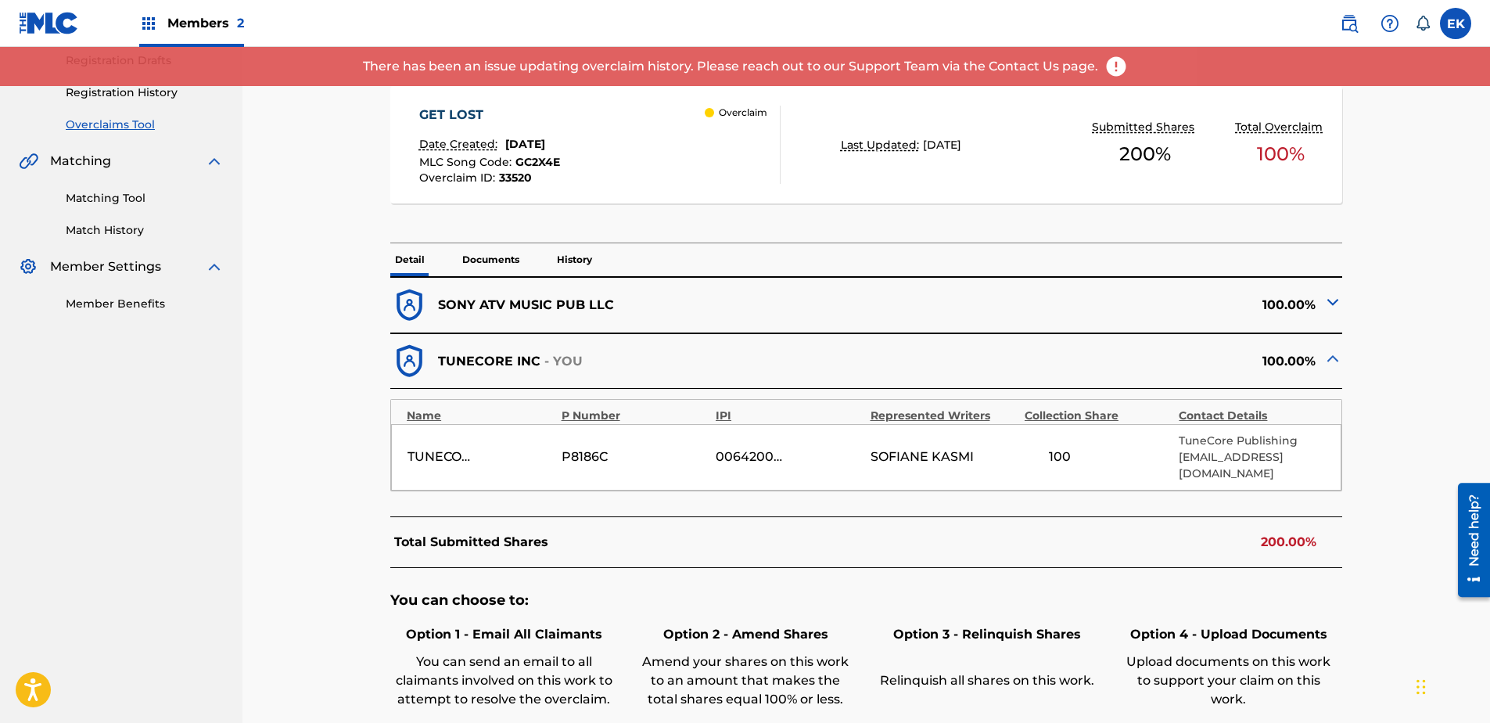
scroll to position [292, 0]
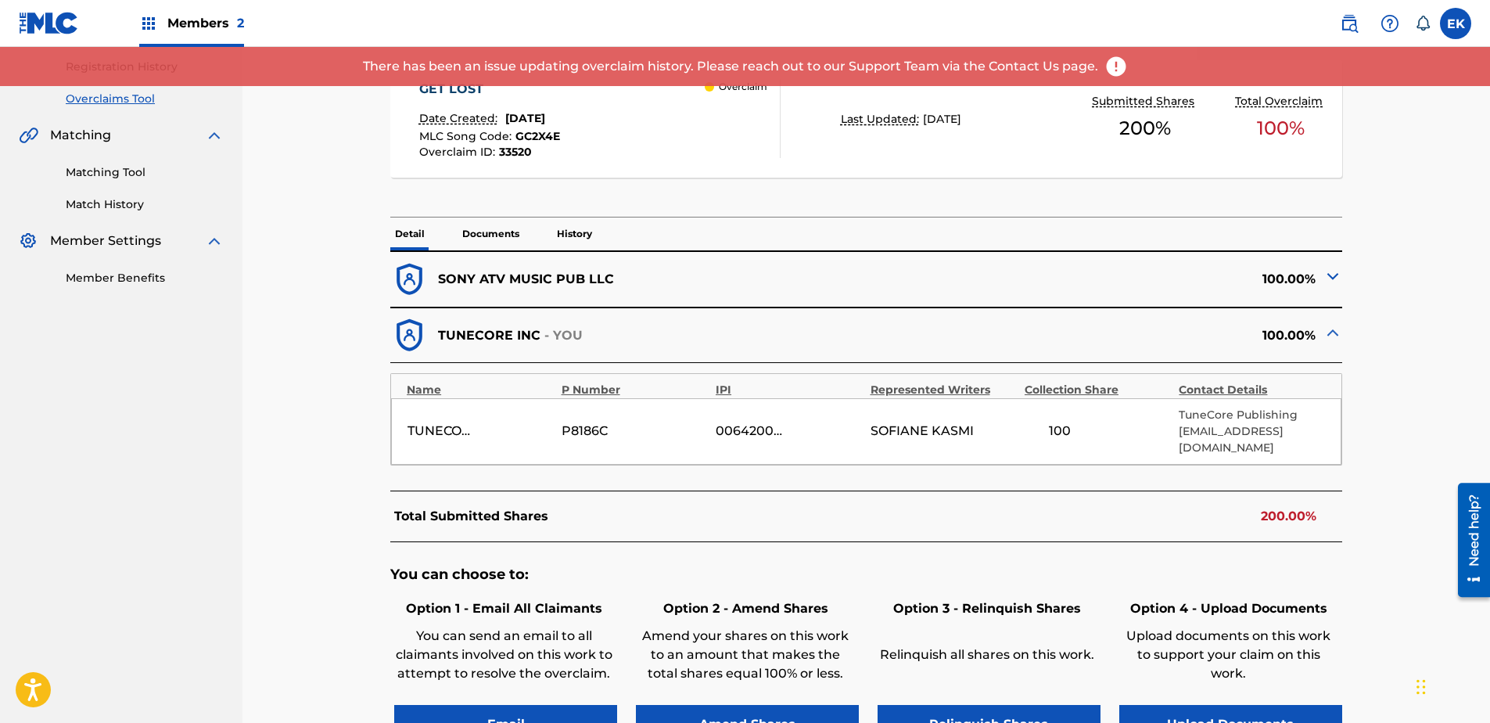
click at [489, 224] on p "Documents" at bounding box center [490, 233] width 66 height 33
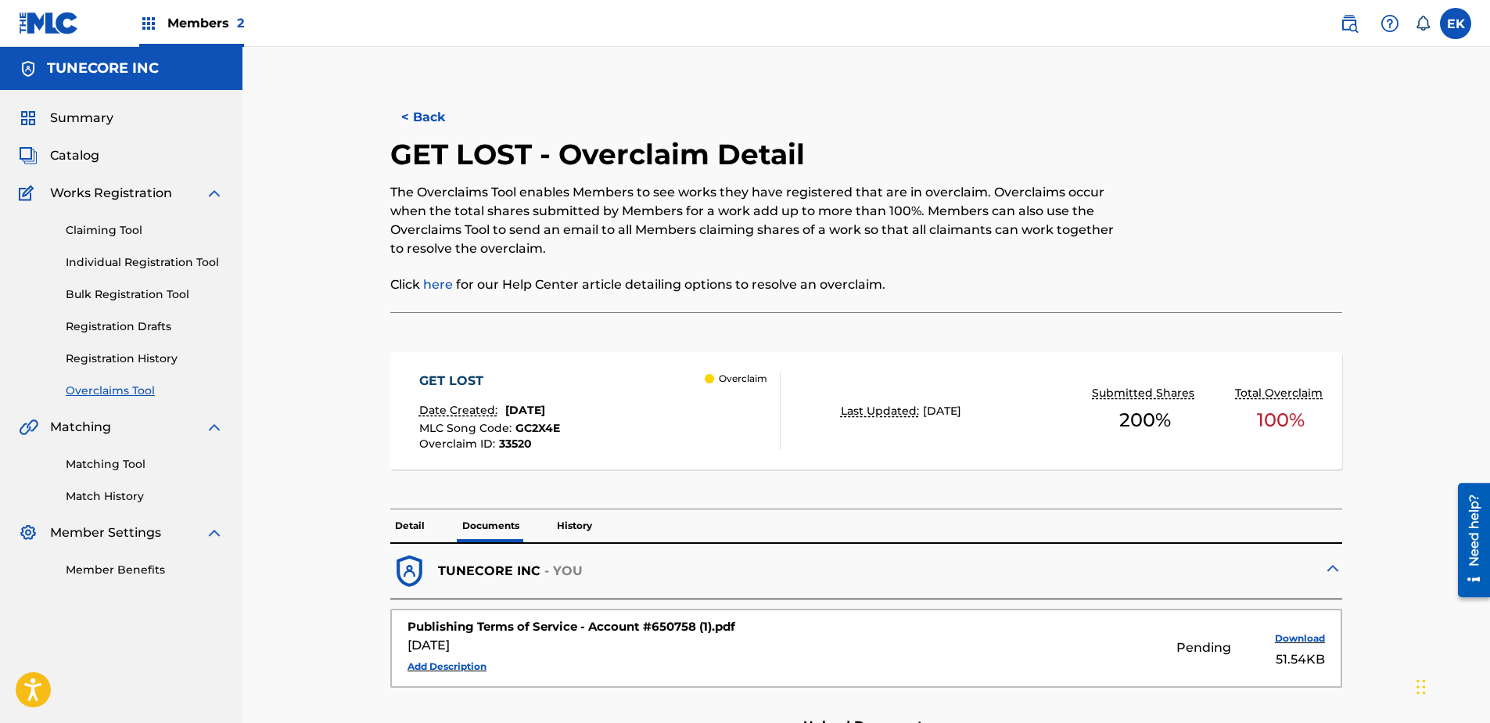
click at [403, 111] on button "< Back" at bounding box center [437, 117] width 94 height 39
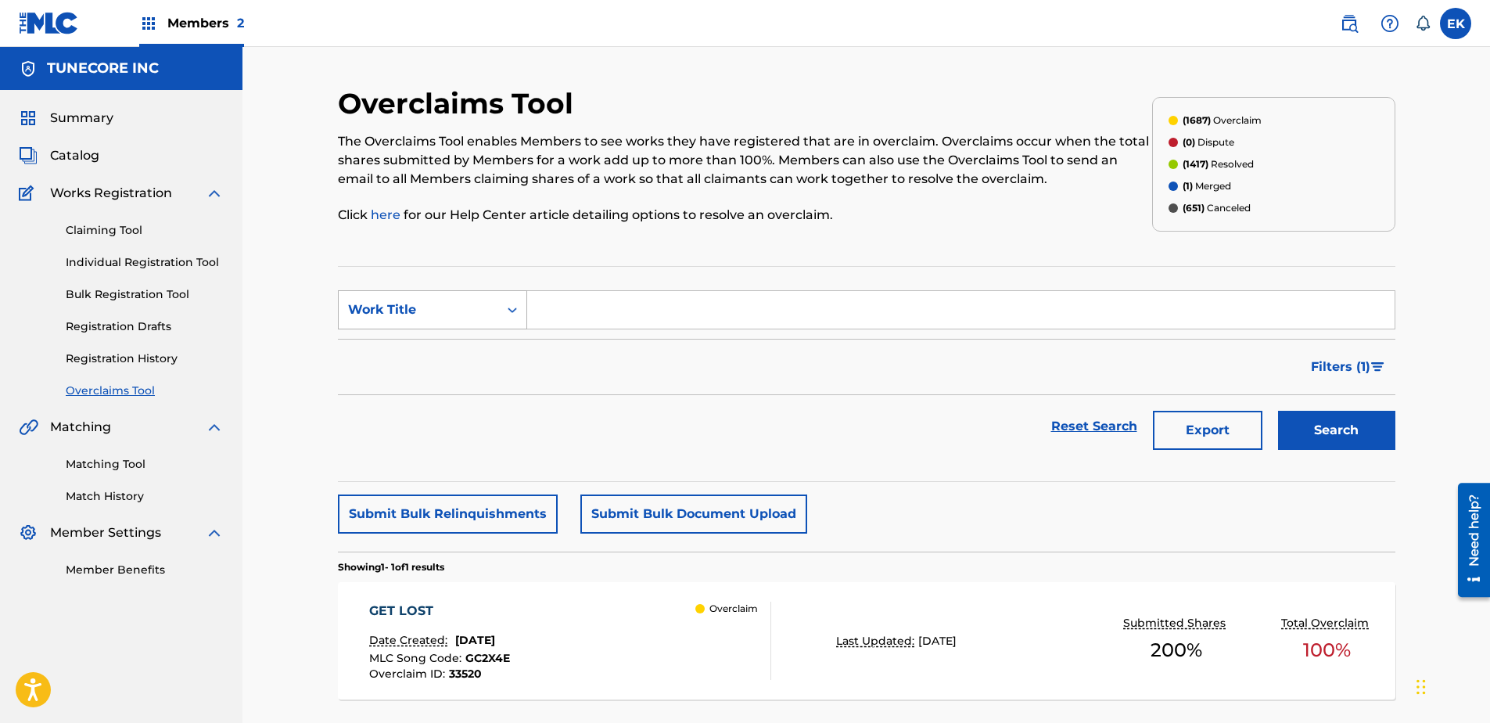
click at [446, 316] on div "Work Title" at bounding box center [418, 309] width 141 height 19
click at [432, 349] on div "MLC Song Code" at bounding box center [433, 348] width 188 height 39
